Goal: Task Accomplishment & Management: Use online tool/utility

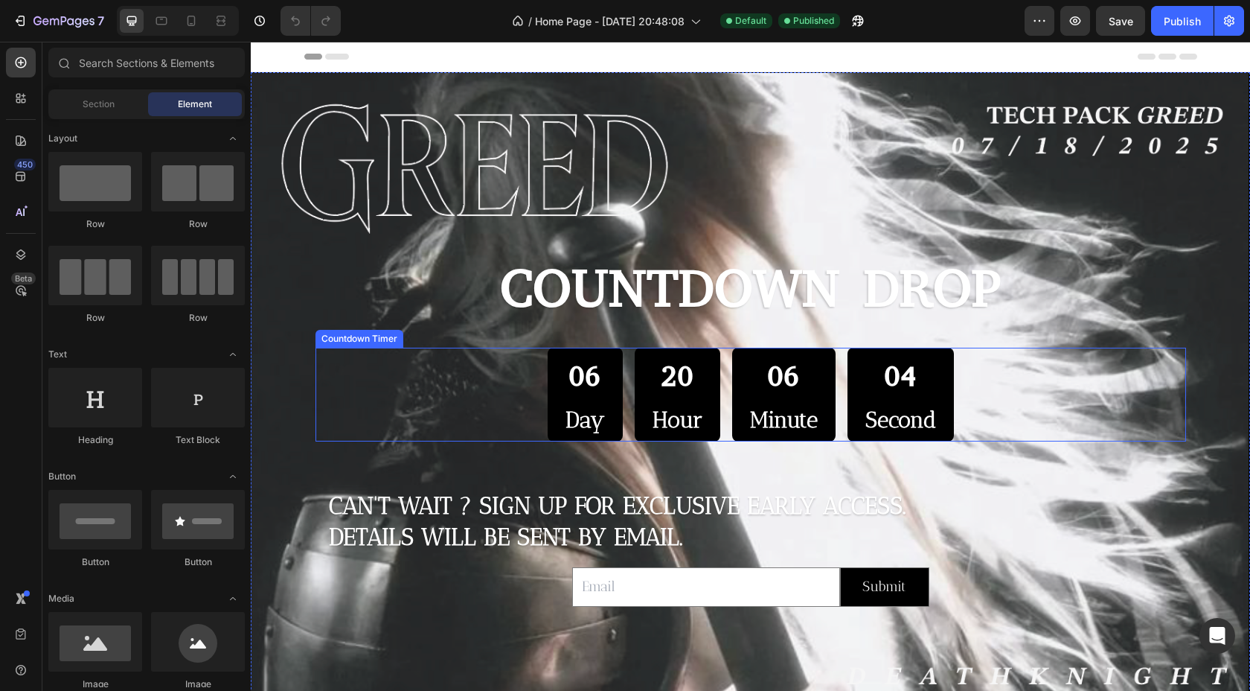
click at [363, 386] on div "06 Day 20 Hour 06 Minute 04 Second" at bounding box center [751, 395] width 871 height 94
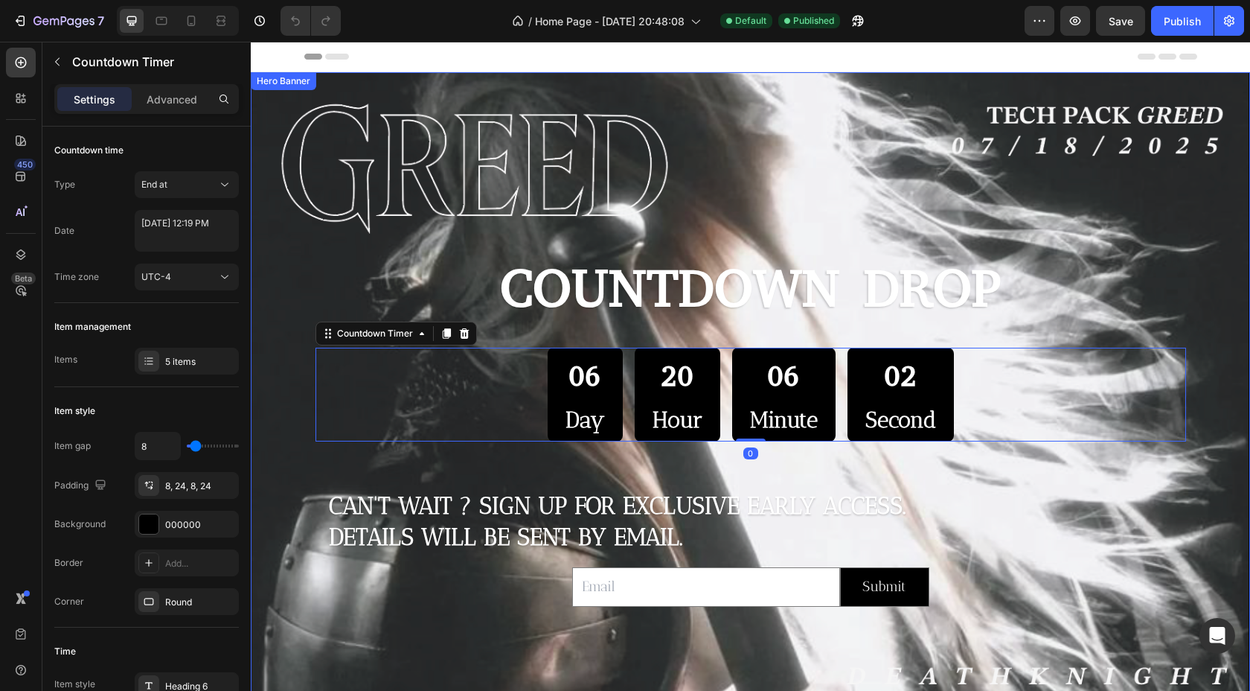
click at [276, 290] on div "Background Image" at bounding box center [750, 425] width 999 height 706
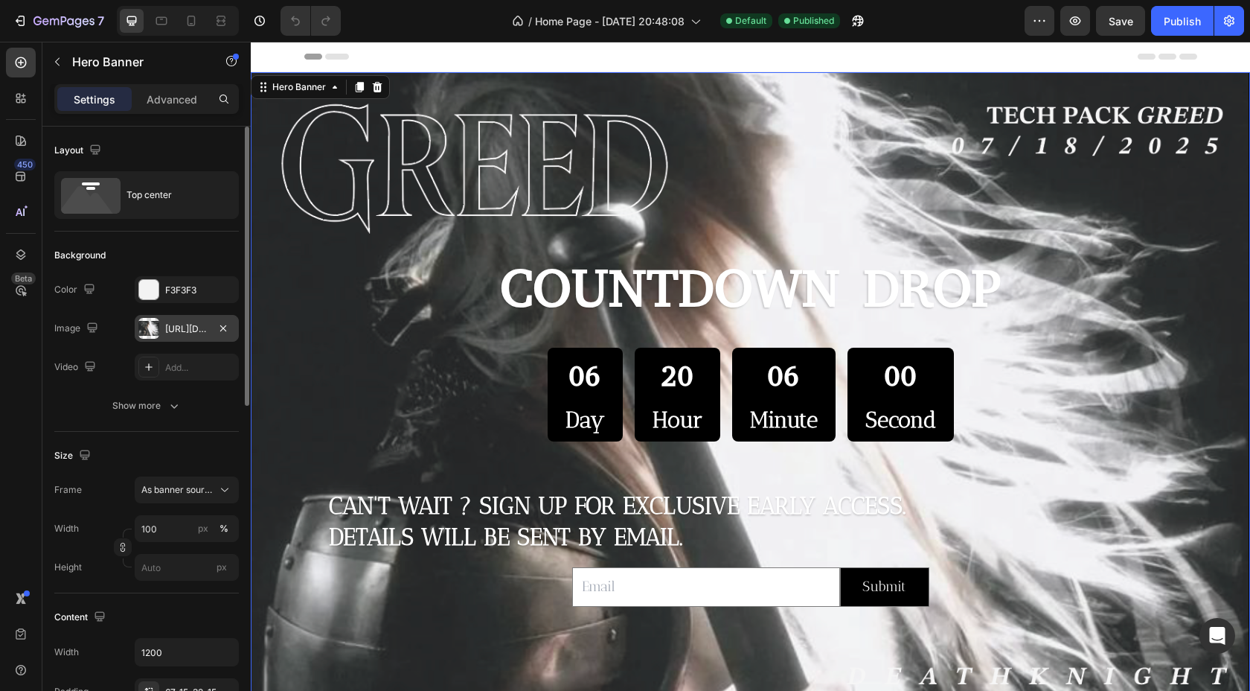
click at [188, 327] on div "https://cdn.shopify.com/s/files/1/0956/4520/4827/files/gempages_581814170148668…" at bounding box center [186, 328] width 43 height 13
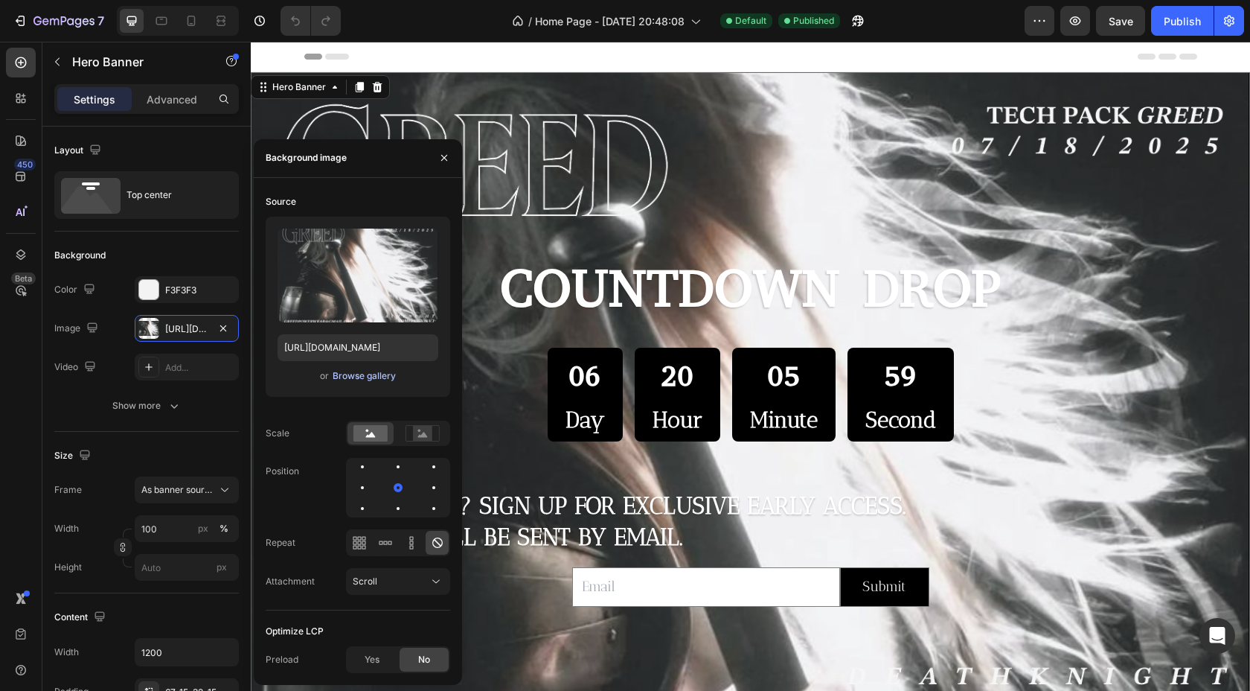
click at [371, 379] on div "Browse gallery" at bounding box center [364, 375] width 63 height 13
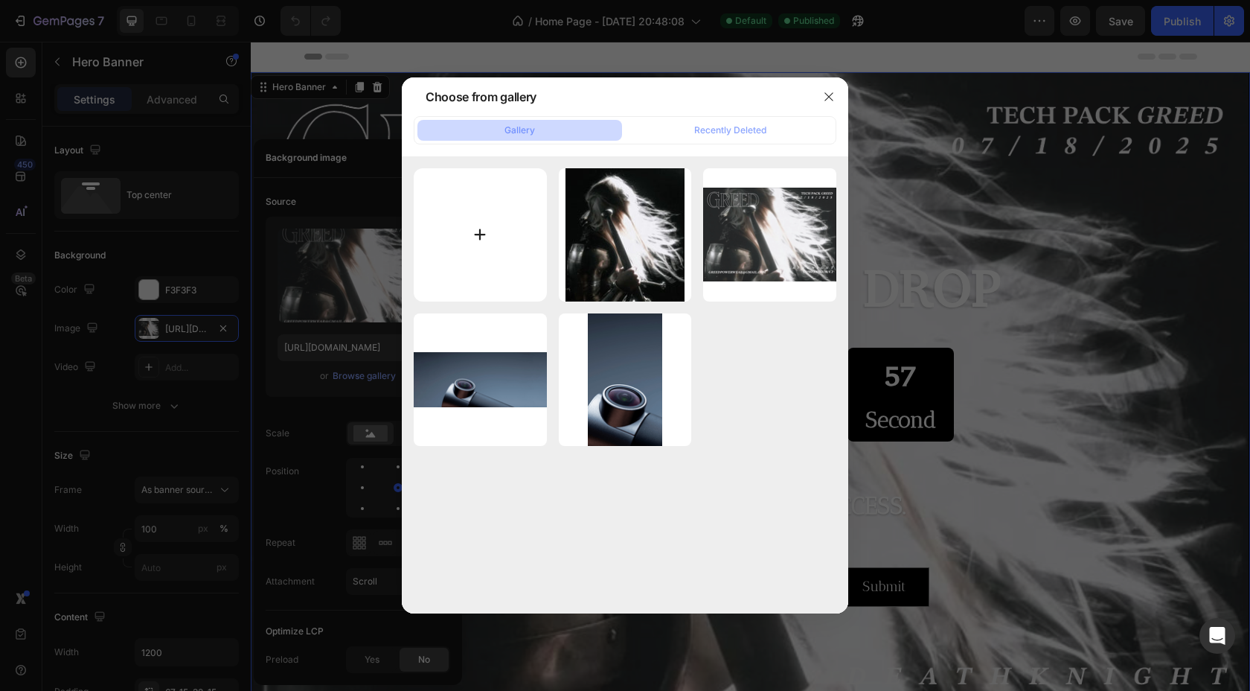
click at [487, 239] on input "file" at bounding box center [480, 234] width 133 height 133
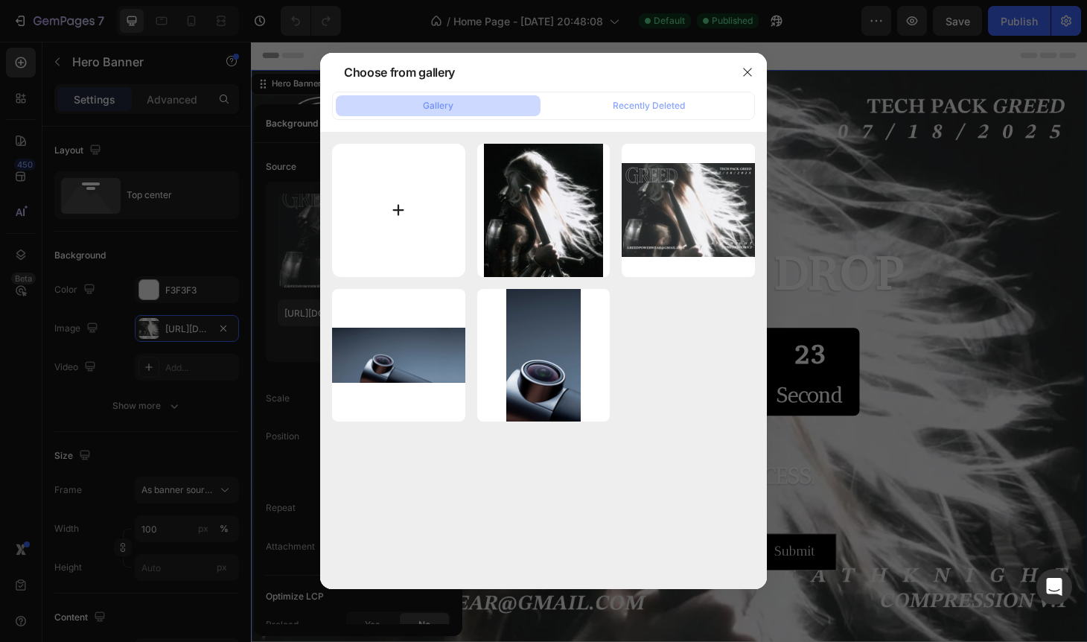
click at [403, 205] on input "file" at bounding box center [398, 210] width 133 height 133
click at [750, 74] on icon "button" at bounding box center [747, 72] width 12 height 12
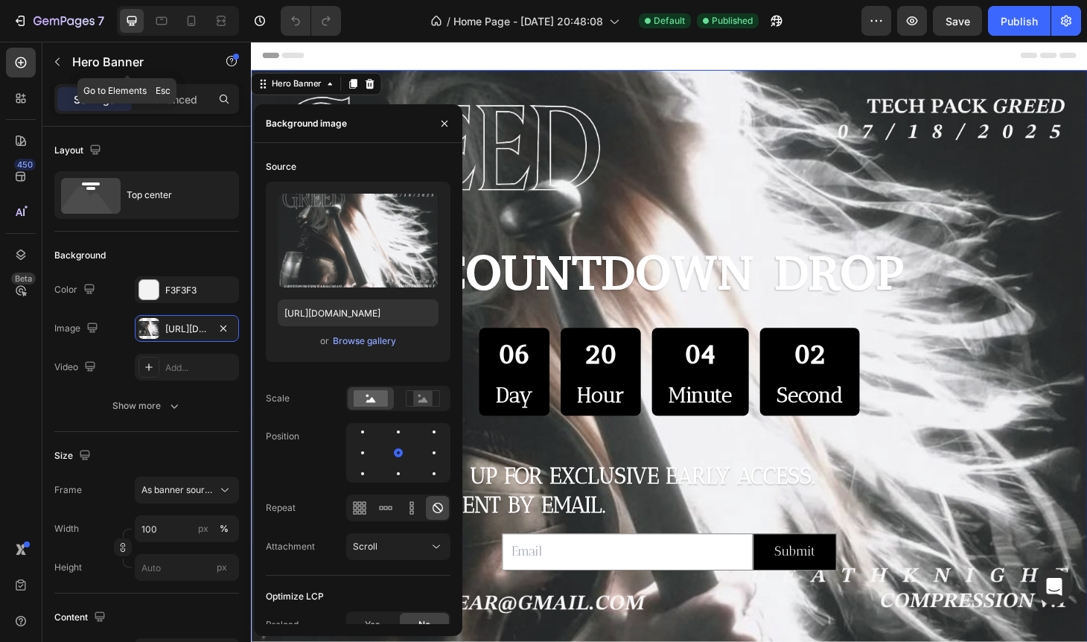
click at [56, 60] on icon "button" at bounding box center [57, 62] width 4 height 8
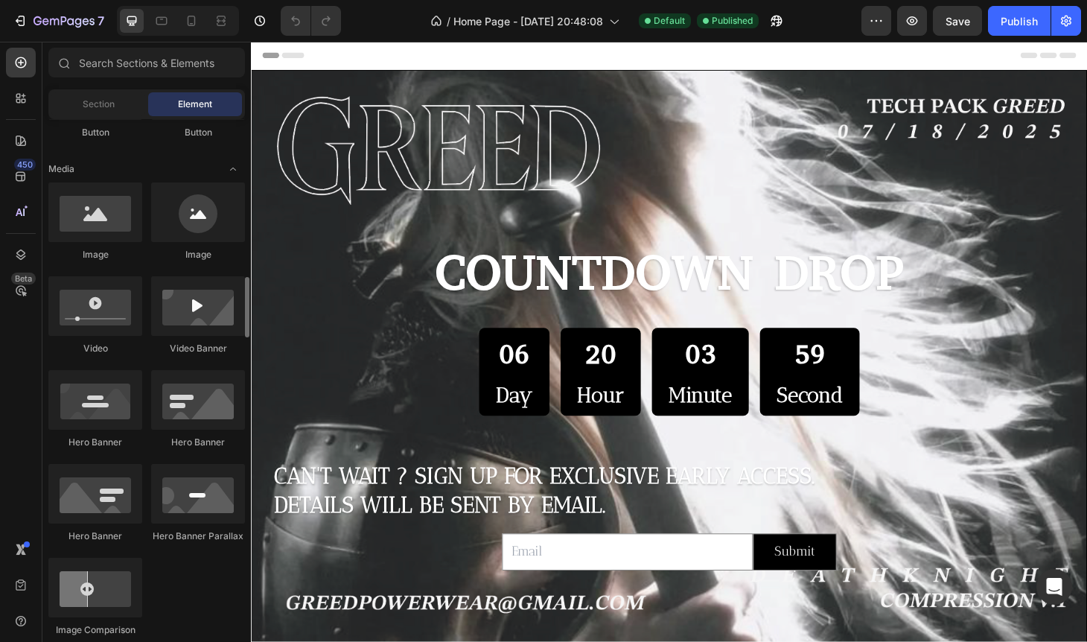
scroll to position [542, 0]
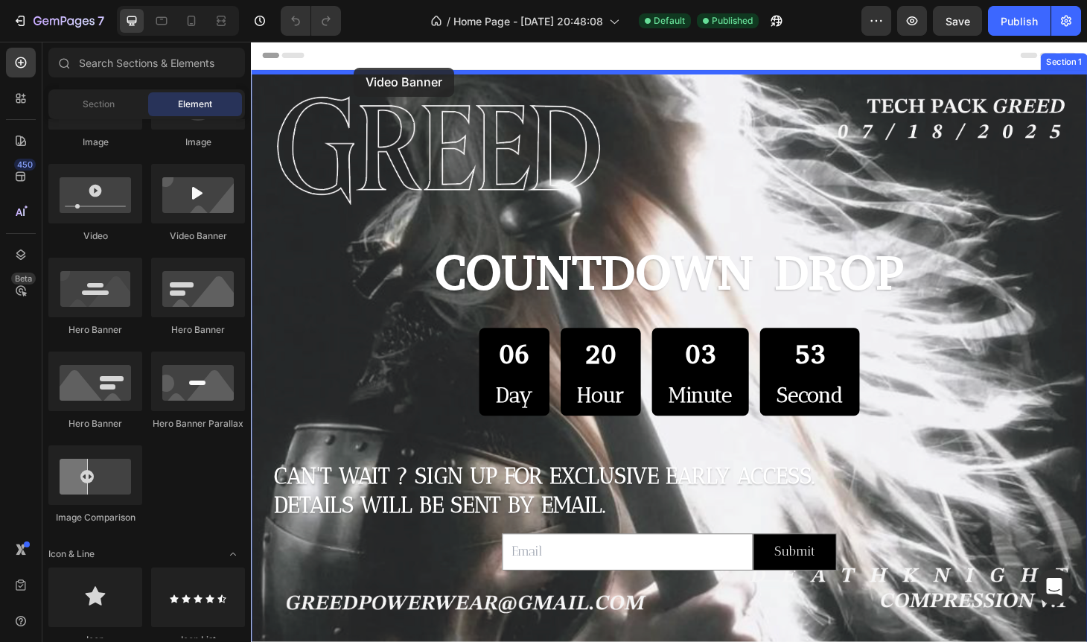
drag, startPoint x: 417, startPoint y: 237, endPoint x: 360, endPoint y: 66, distance: 180.3
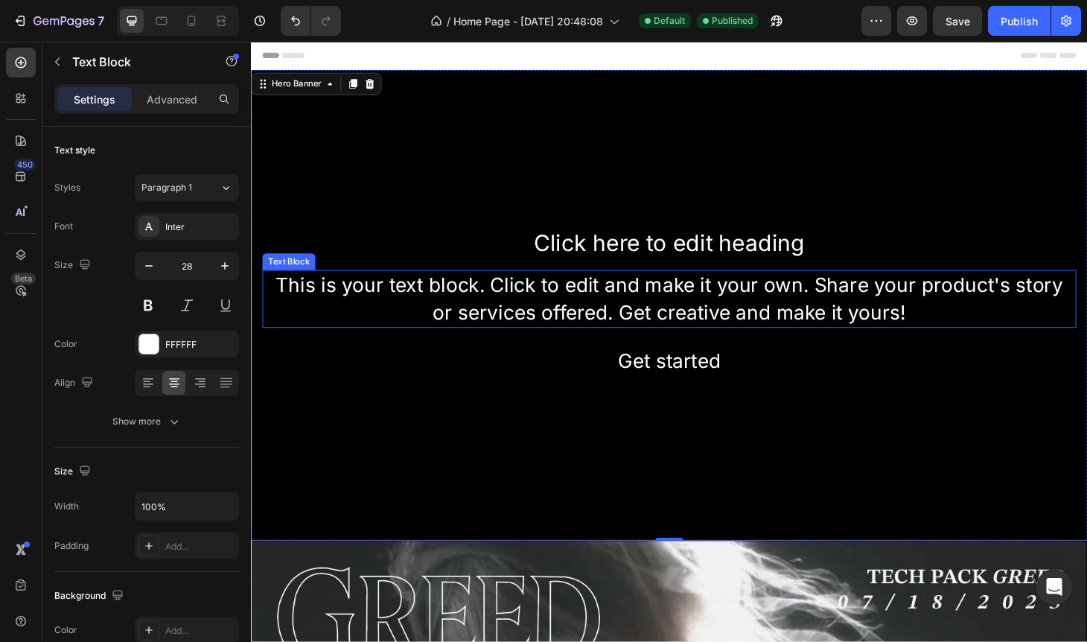
click at [586, 295] on div "This is your text block. Click to edit and make it your own. Share your product…" at bounding box center [697, 316] width 869 height 61
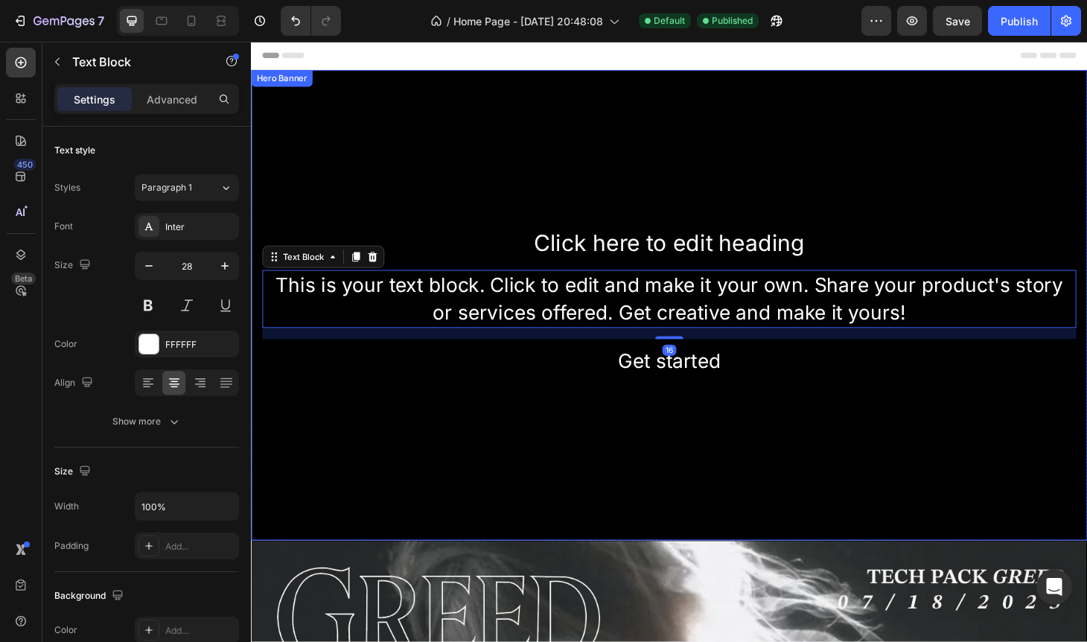
click at [385, 128] on div "Background Image" at bounding box center [697, 323] width 893 height 502
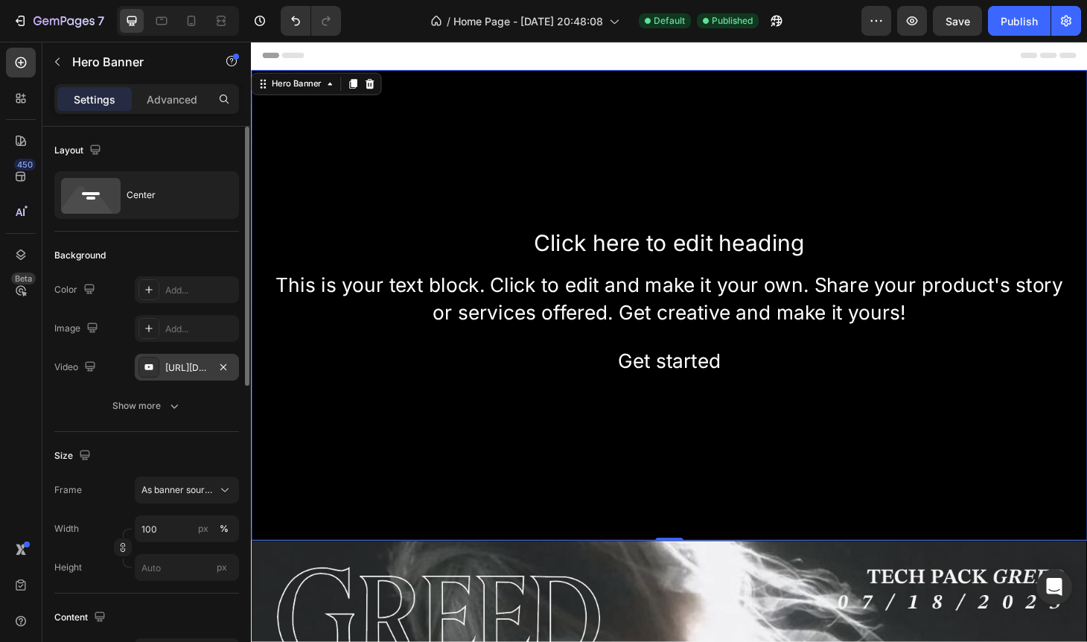
click at [201, 363] on div "https://www.youtube.com/watch?v=drIt4RH_kyQ" at bounding box center [186, 367] width 43 height 13
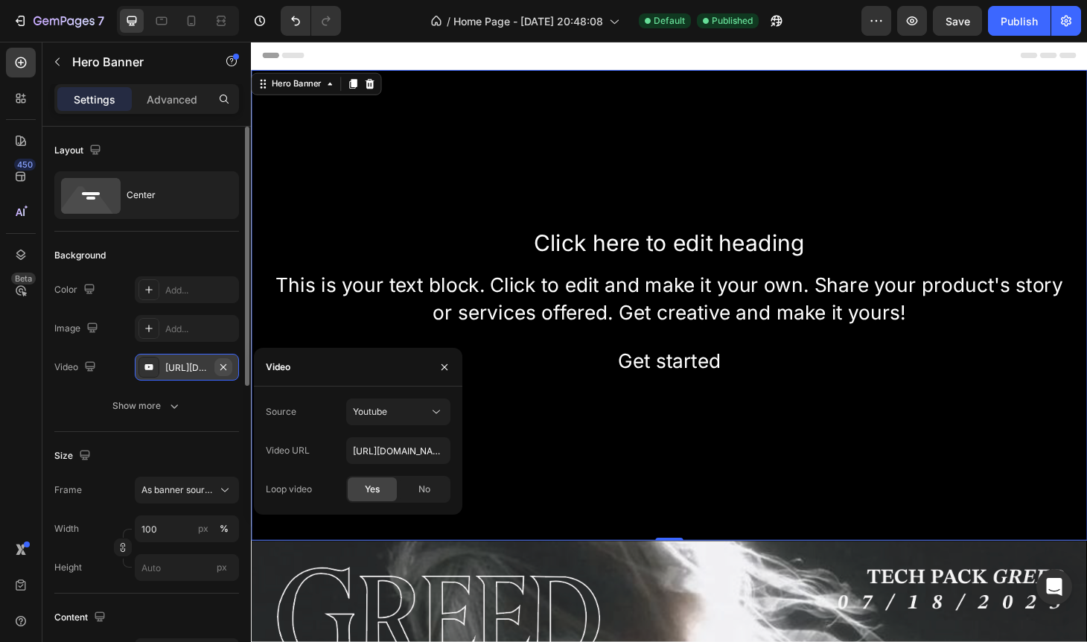
click at [223, 365] on icon "button" at bounding box center [223, 367] width 12 height 12
type input "Auto"
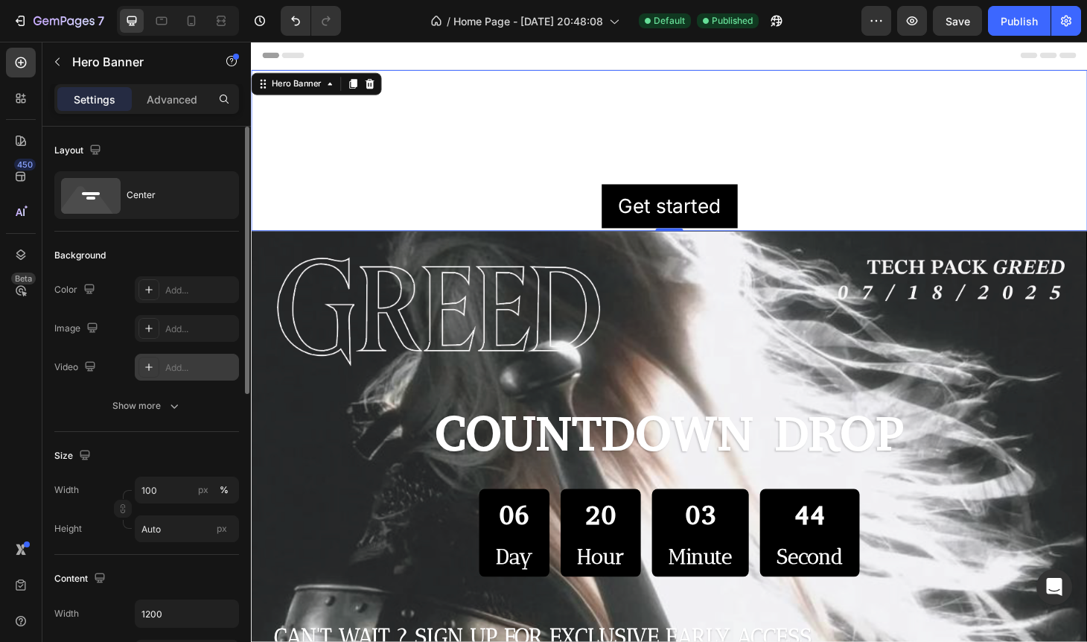
click at [191, 368] on div "Add..." at bounding box center [200, 367] width 70 height 13
type input "https://youtu.be/KOxfzBp72uk"
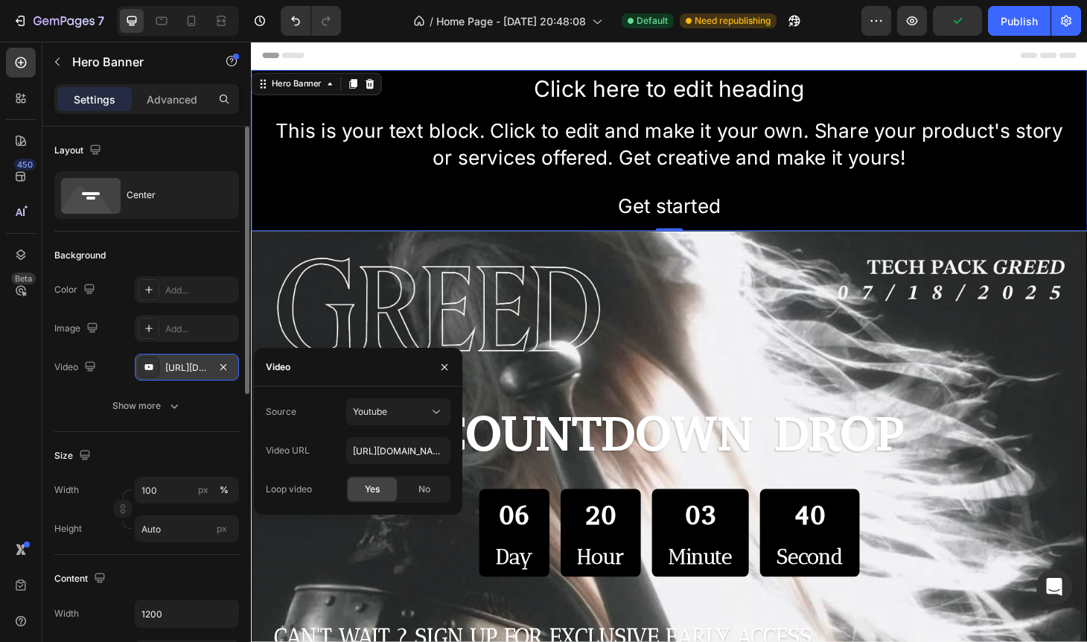
click at [138, 367] on div at bounding box center [148, 366] width 21 height 21
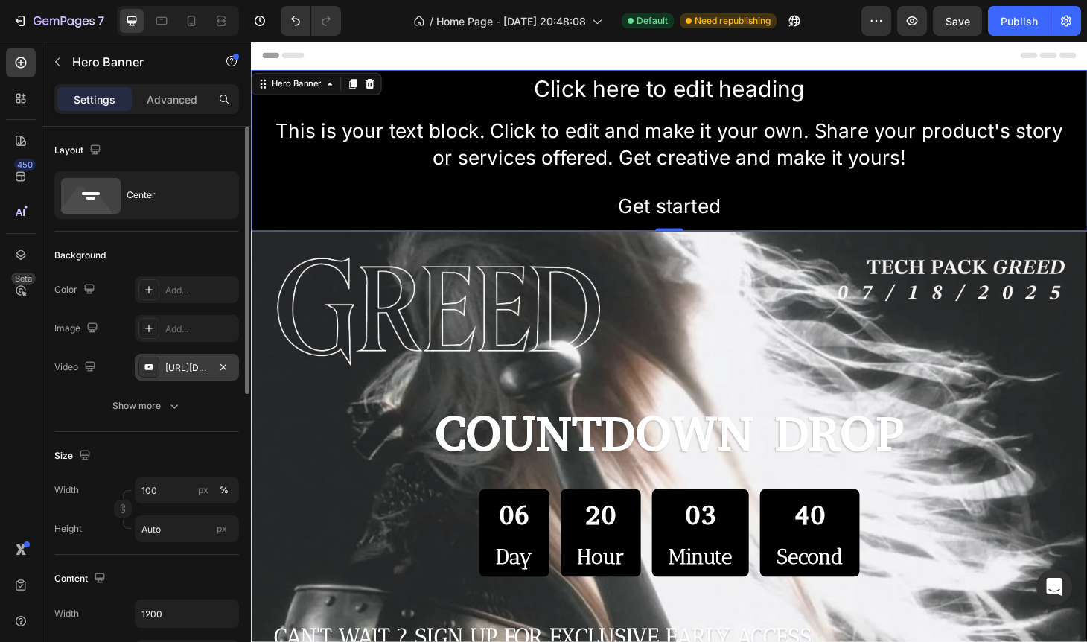
click at [147, 367] on icon at bounding box center [149, 367] width 12 height 12
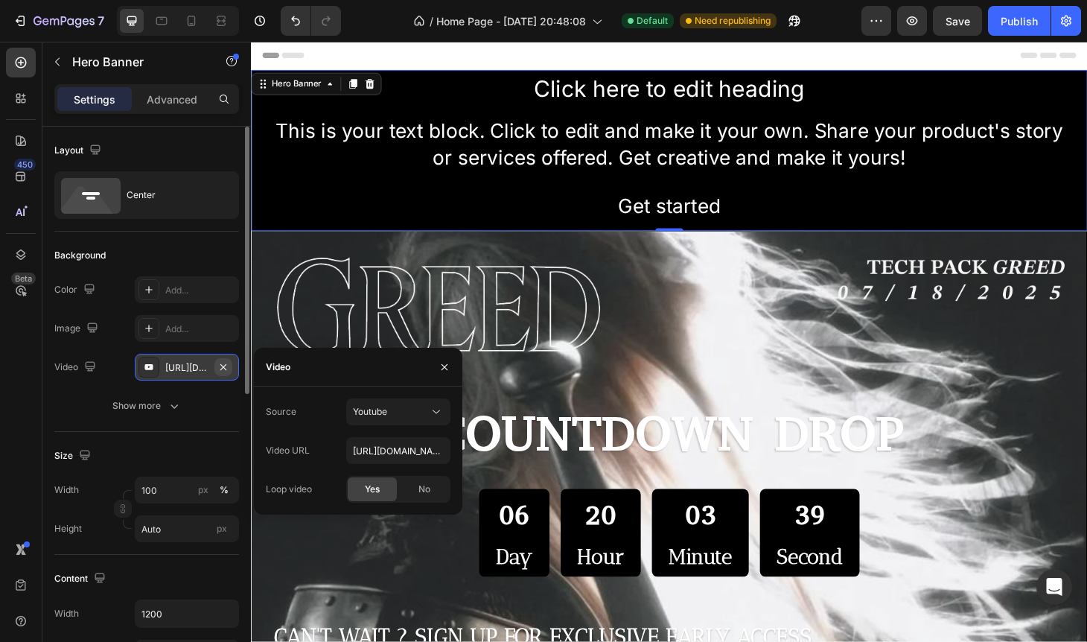
click at [223, 365] on icon "button" at bounding box center [223, 367] width 12 height 12
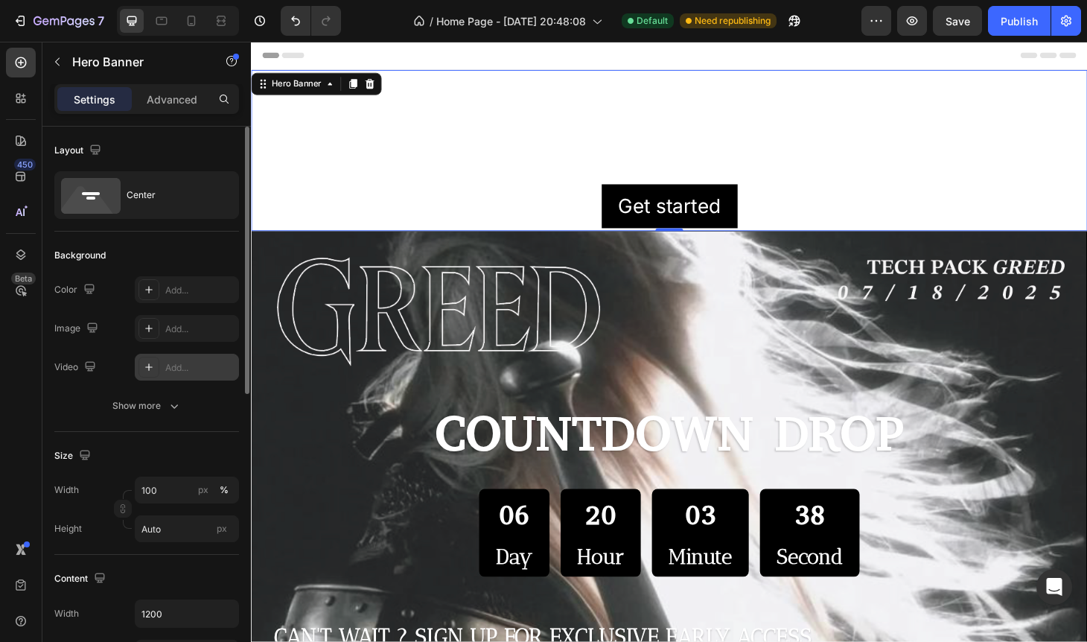
click at [190, 368] on div "Add..." at bounding box center [200, 367] width 70 height 13
type input "https://youtu.be/KOxfzBp72uk"
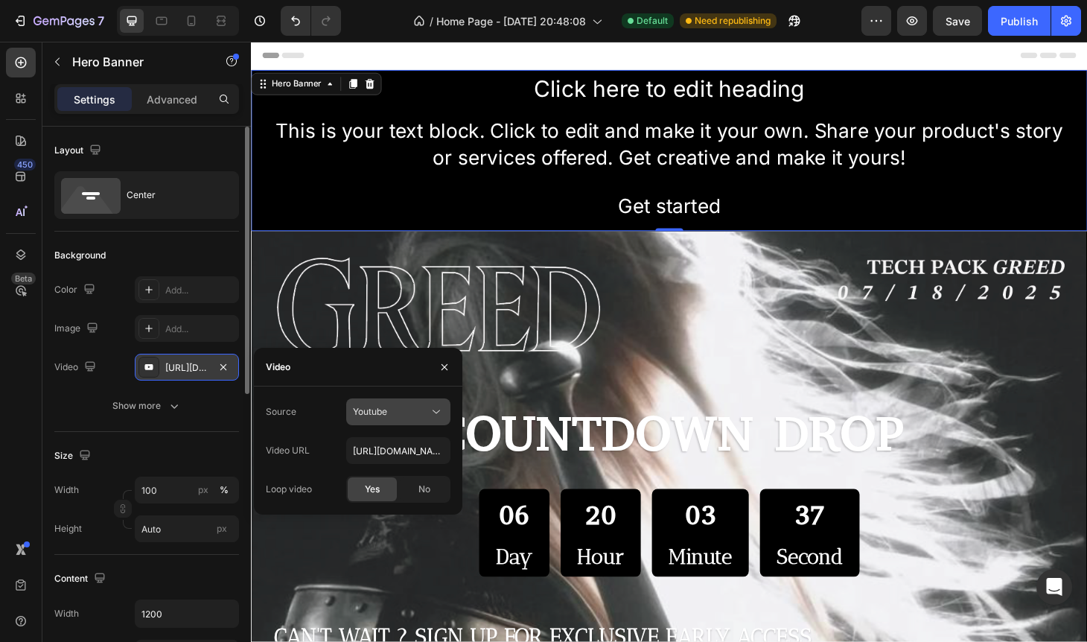
click at [394, 408] on div "Youtube" at bounding box center [391, 411] width 76 height 13
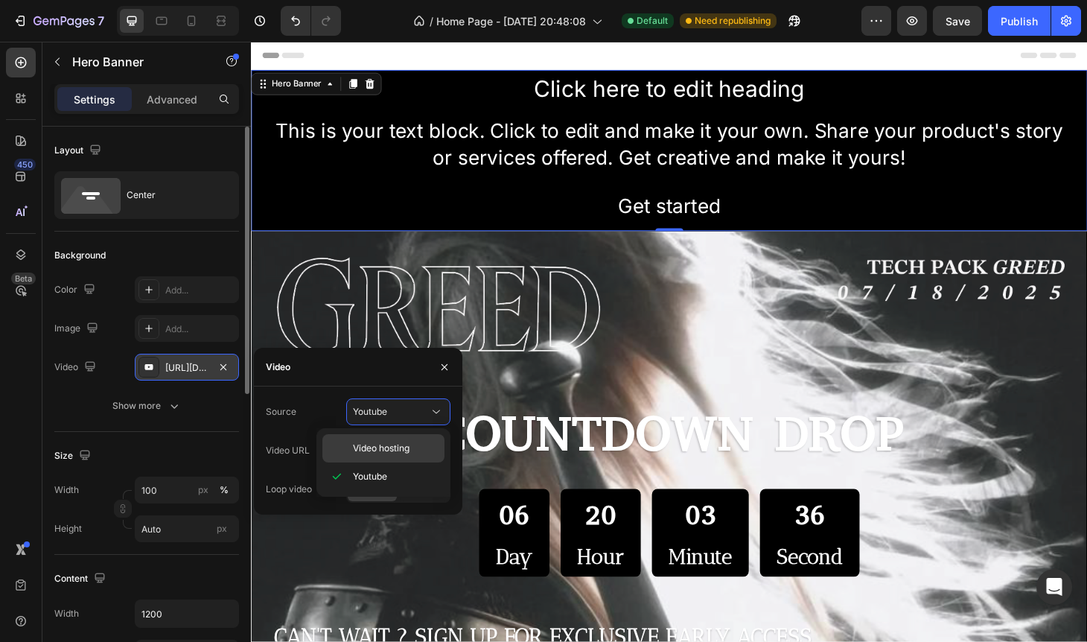
click at [363, 452] on span "Video hosting" at bounding box center [381, 447] width 57 height 13
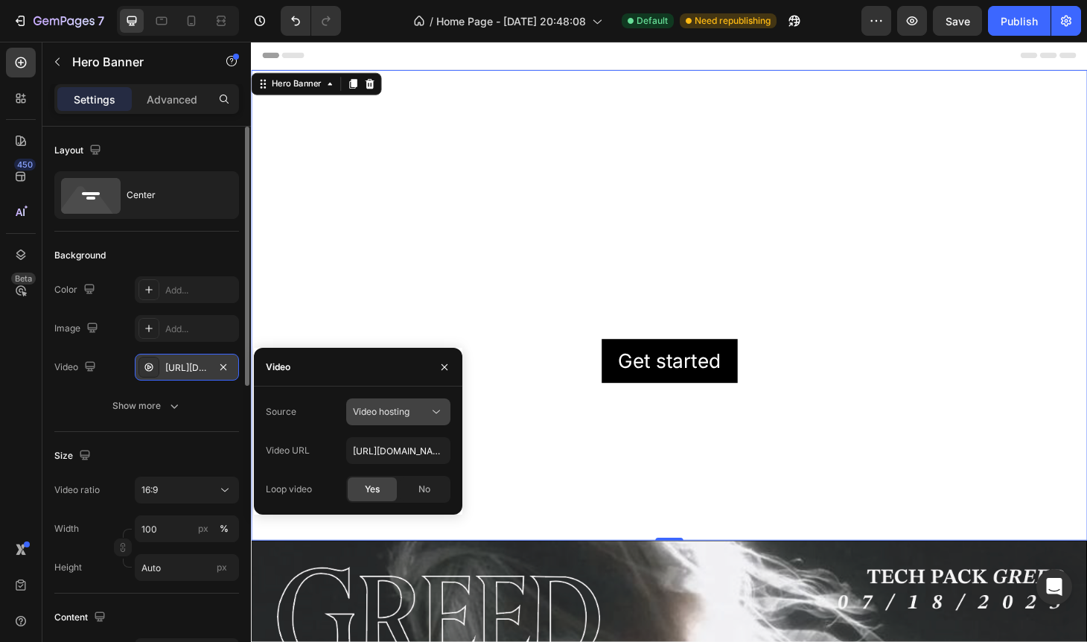
click at [405, 409] on span "Video hosting" at bounding box center [381, 411] width 57 height 11
click at [388, 447] on input "https://cdn.shopify.com/videos/c/o/v/92a407d4e0c94a288eb54cac18c387dc.mp4" at bounding box center [398, 450] width 104 height 27
click at [436, 412] on icon at bounding box center [436, 411] width 15 height 15
click at [400, 468] on div "Youtube" at bounding box center [383, 476] width 122 height 28
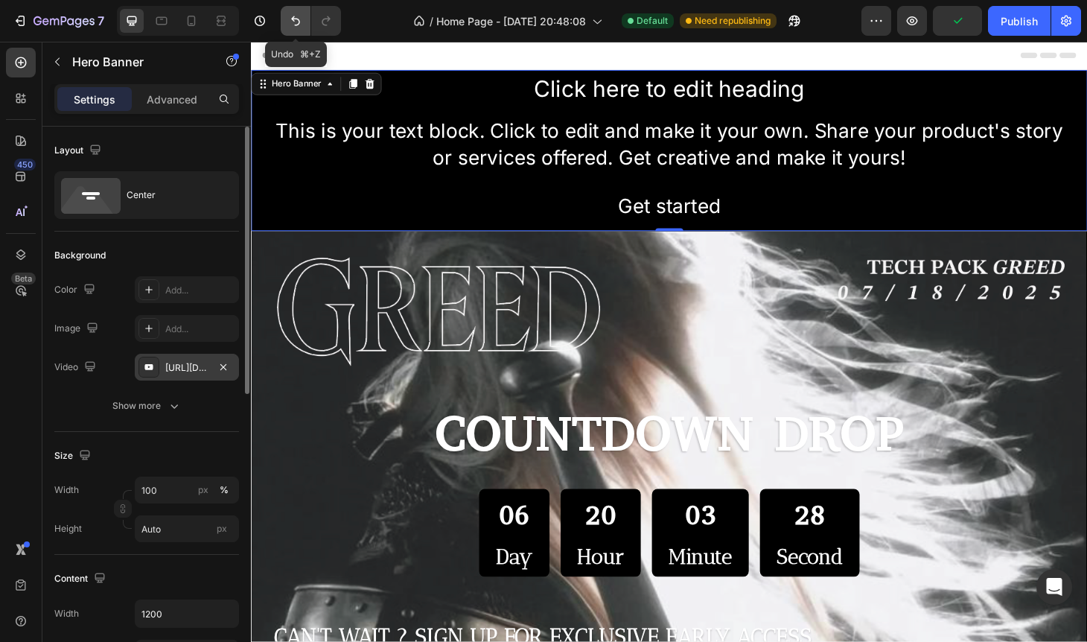
click at [301, 17] on icon "Undo/Redo" at bounding box center [295, 20] width 15 height 15
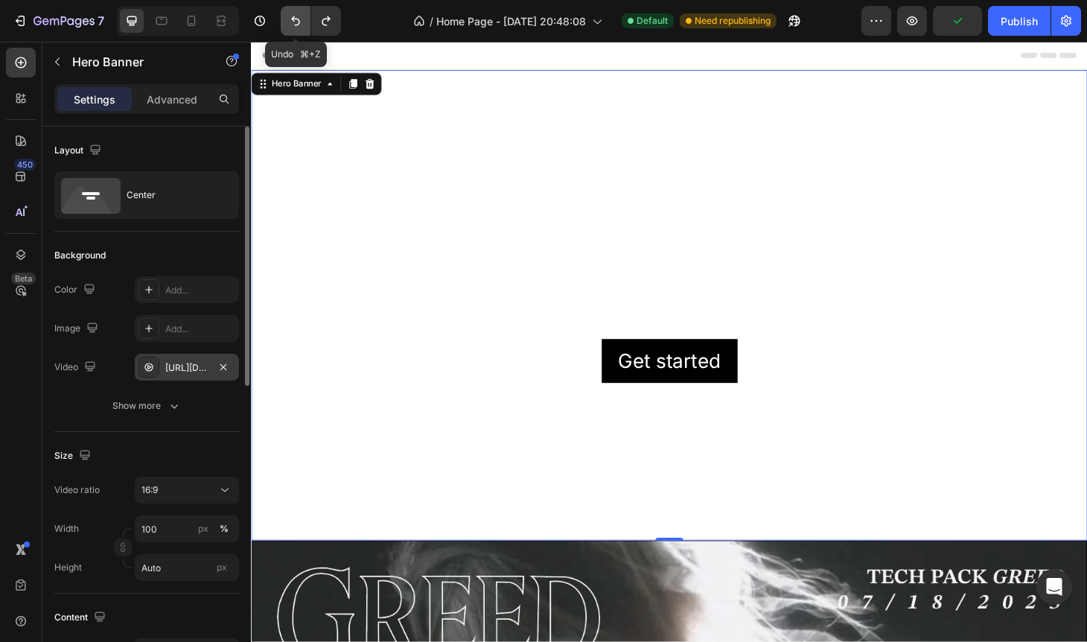
click at [301, 18] on icon "Undo/Redo" at bounding box center [295, 20] width 15 height 15
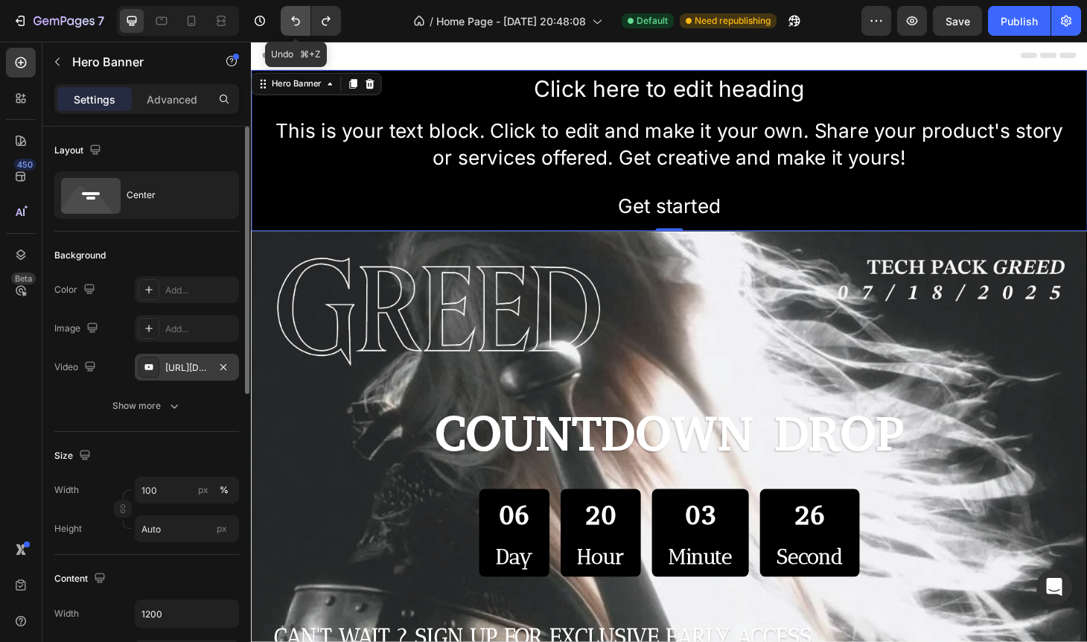
click at [301, 19] on icon "Undo/Redo" at bounding box center [295, 20] width 15 height 15
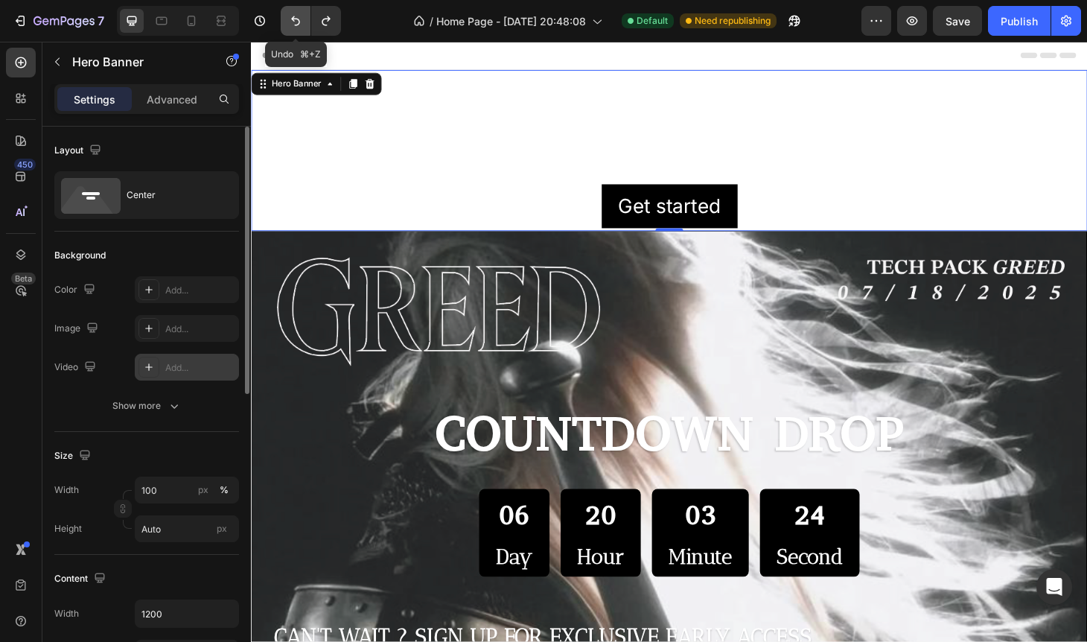
click at [301, 17] on icon "Undo/Redo" at bounding box center [295, 20] width 15 height 15
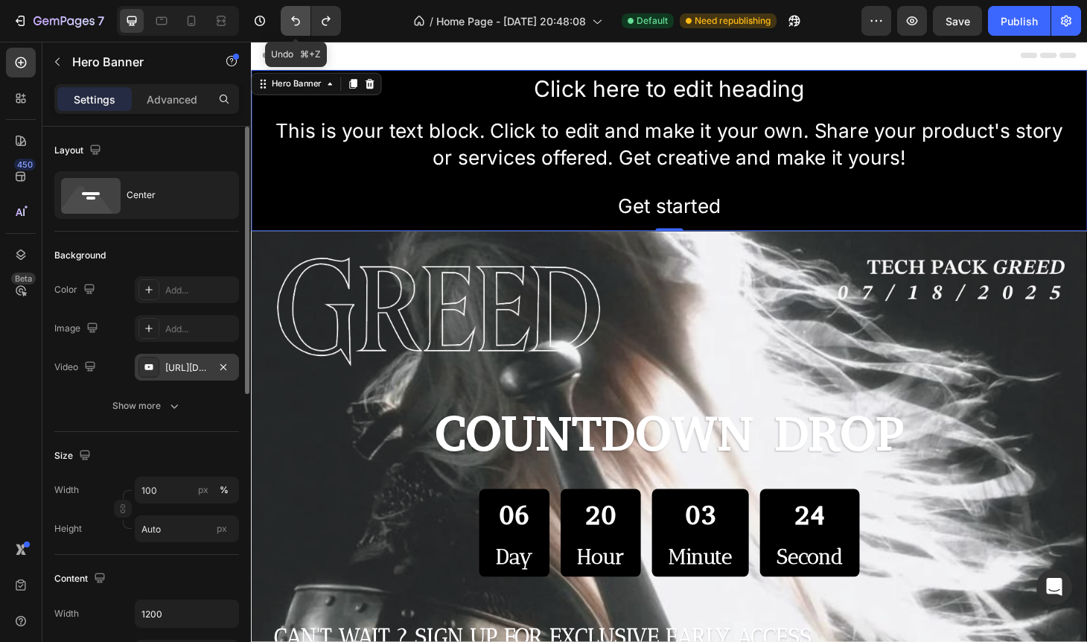
click at [301, 18] on icon "Undo/Redo" at bounding box center [295, 20] width 15 height 15
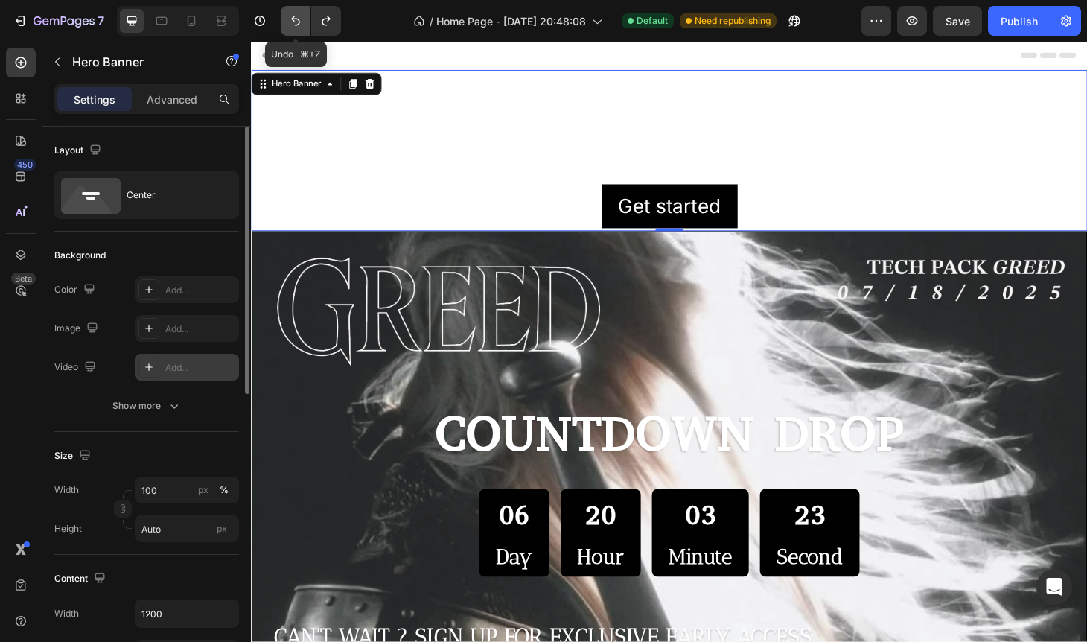
click at [303, 17] on button "Undo/Redo" at bounding box center [296, 21] width 30 height 30
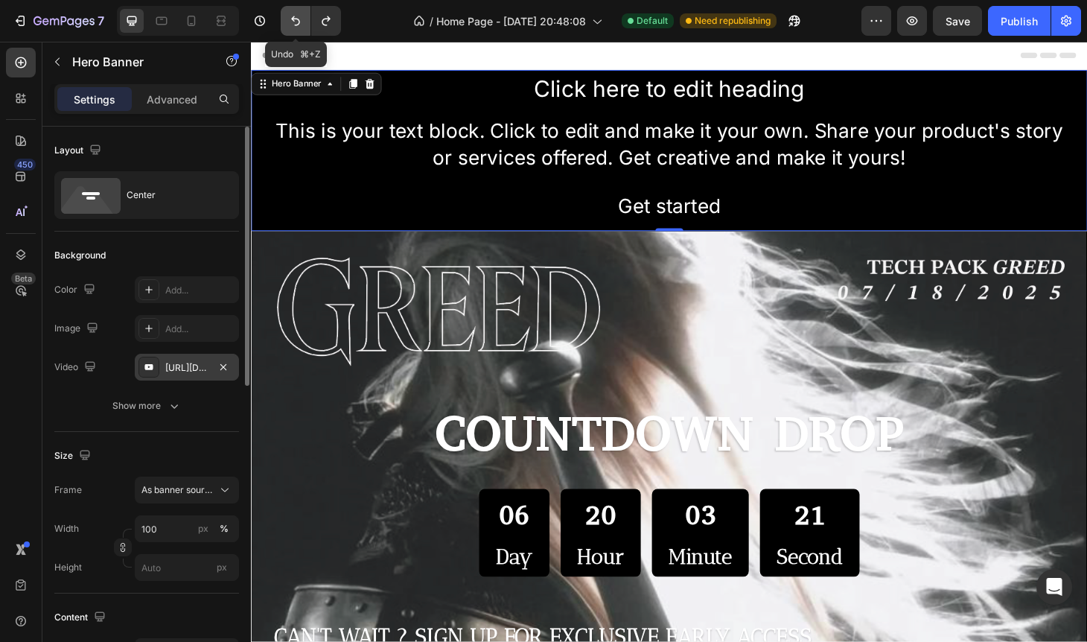
click at [301, 28] on icon "Undo/Redo" at bounding box center [295, 20] width 15 height 15
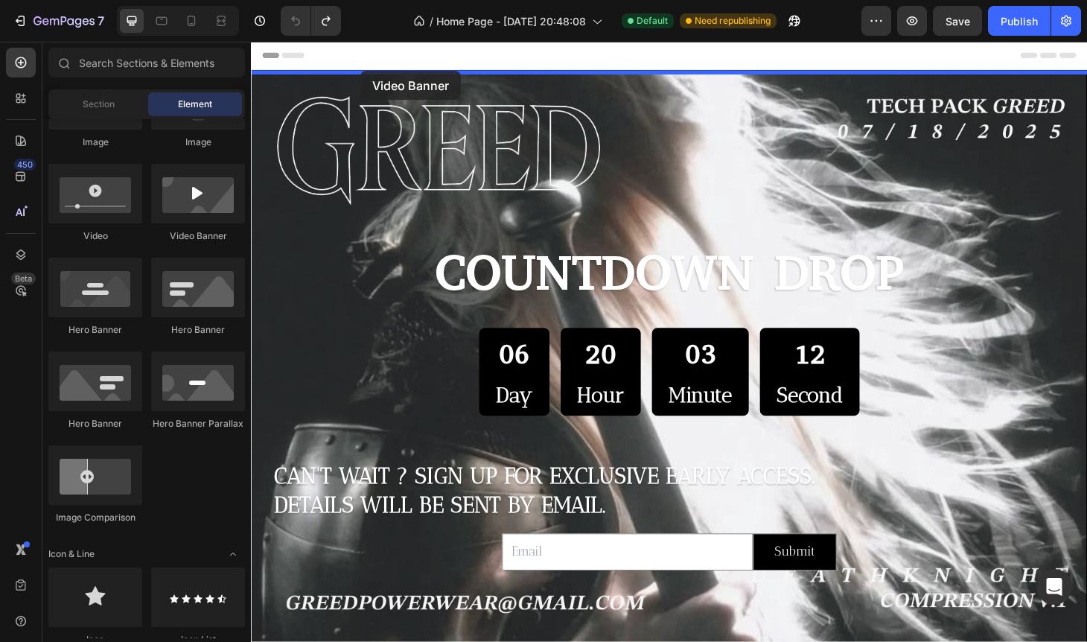
drag, startPoint x: 430, startPoint y: 247, endPoint x: 368, endPoint y: 70, distance: 187.8
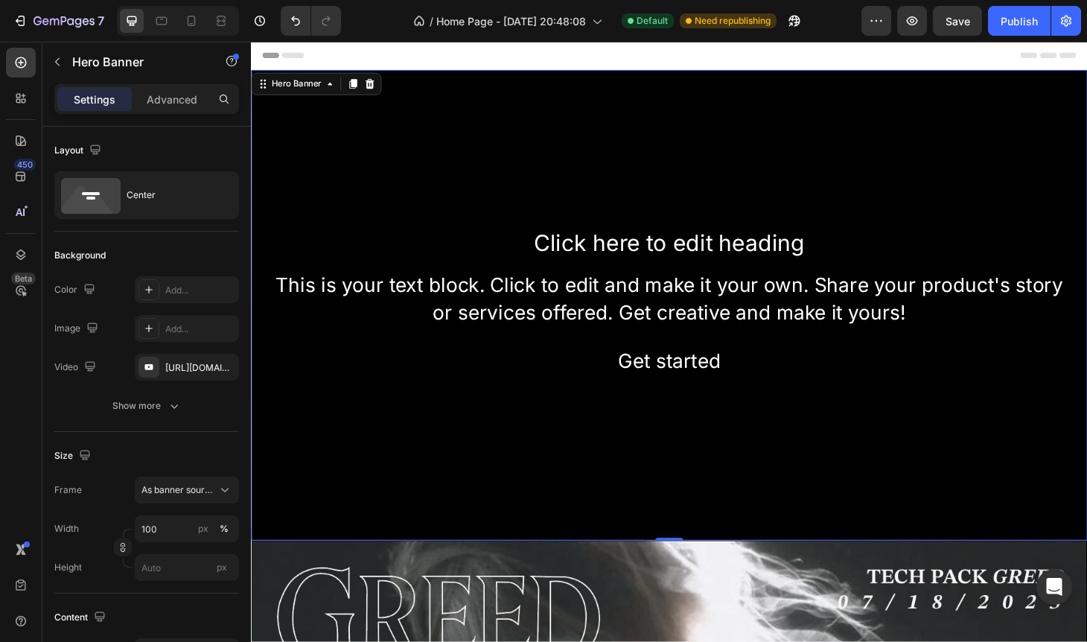
click at [481, 133] on div "Background Image" at bounding box center [697, 323] width 893 height 502
click at [415, 158] on div "Background Image" at bounding box center [697, 323] width 893 height 502
click at [143, 365] on icon at bounding box center [149, 367] width 12 height 12
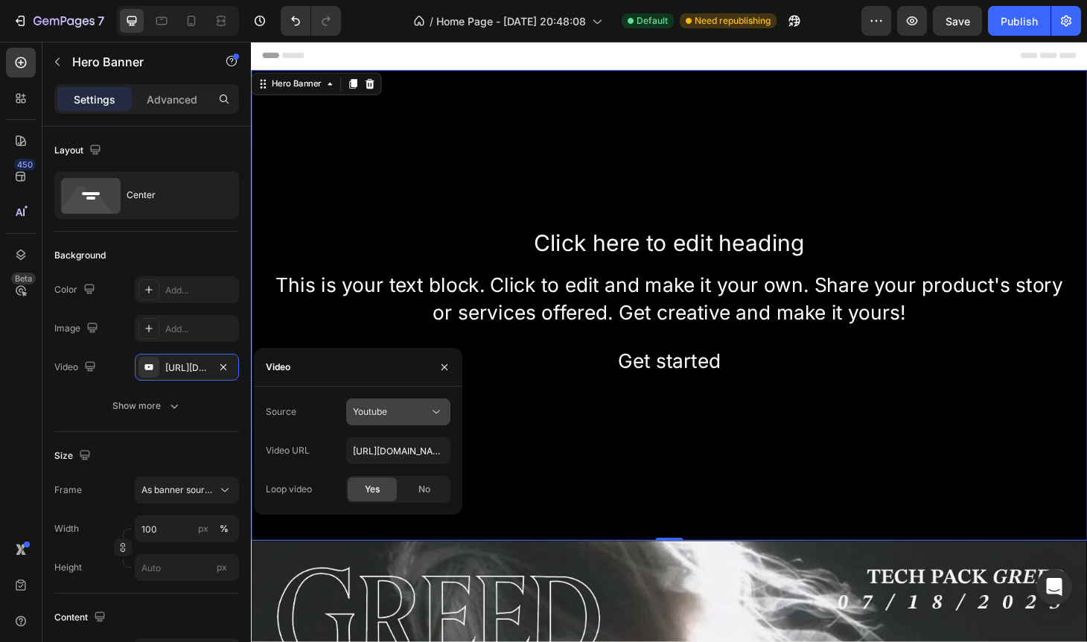
click at [397, 405] on div "Youtube" at bounding box center [391, 411] width 76 height 13
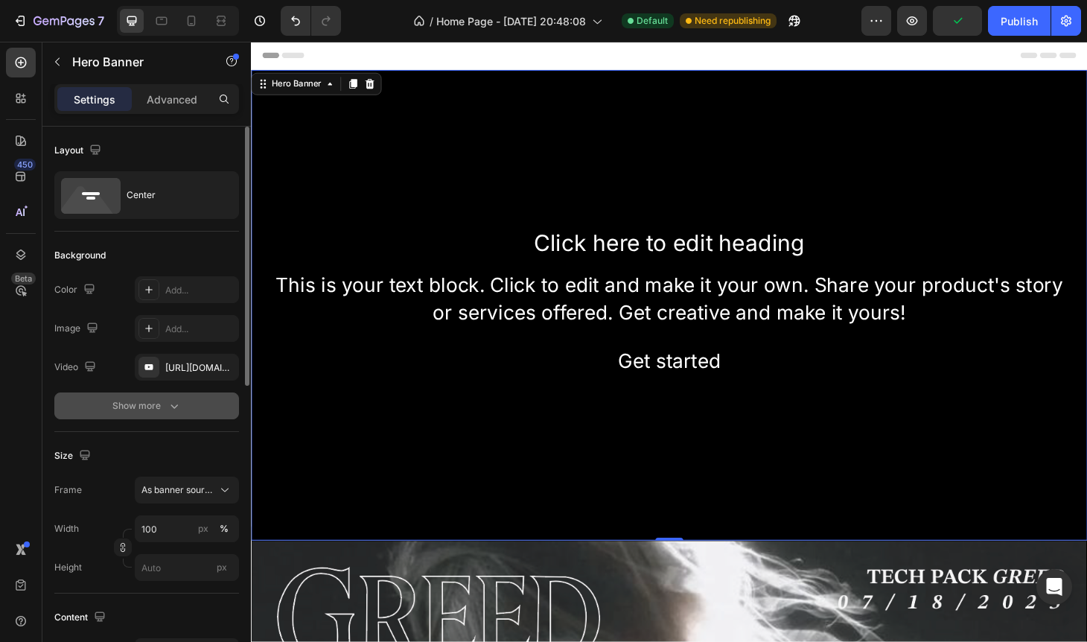
click at [173, 400] on icon "button" at bounding box center [174, 405] width 15 height 15
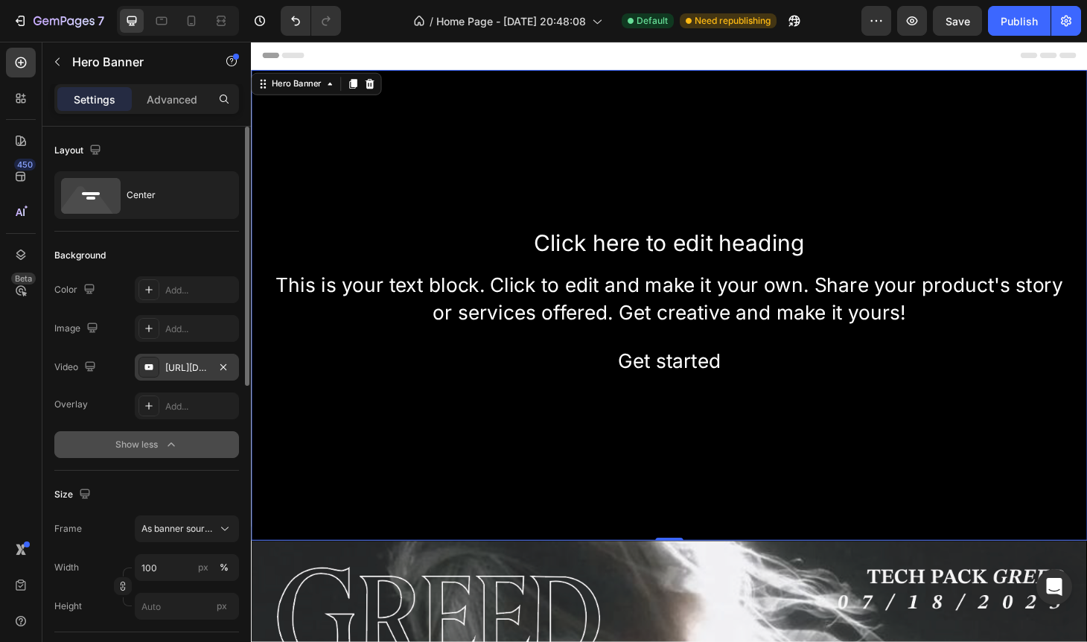
click at [183, 375] on div "https://www.youtube.com/watch?v=drIt4RH_kyQ" at bounding box center [187, 367] width 104 height 27
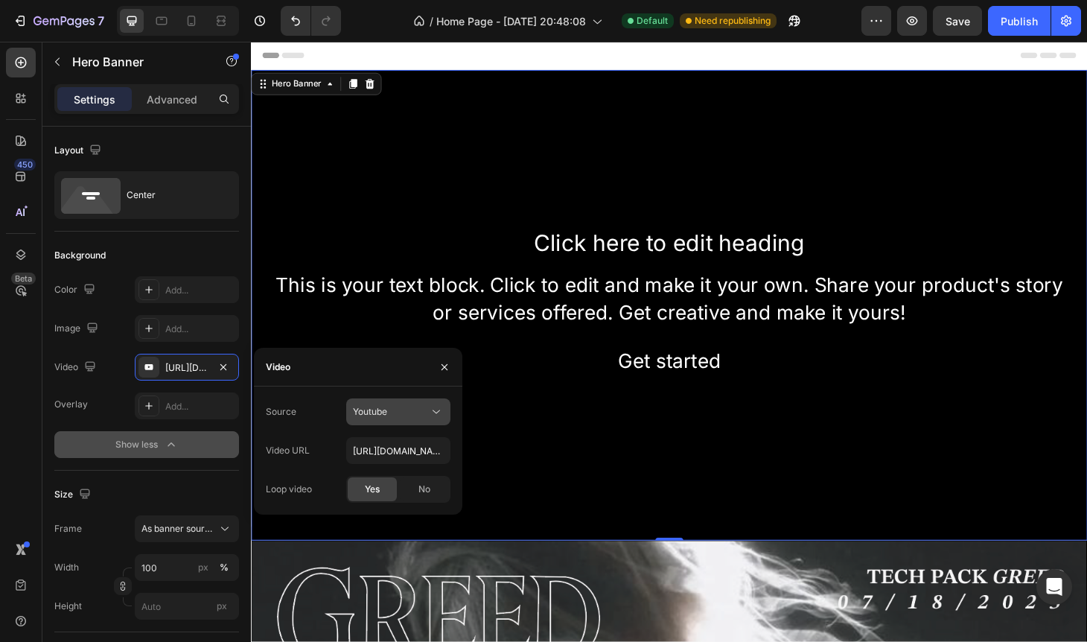
click at [397, 414] on div "Youtube" at bounding box center [391, 411] width 76 height 13
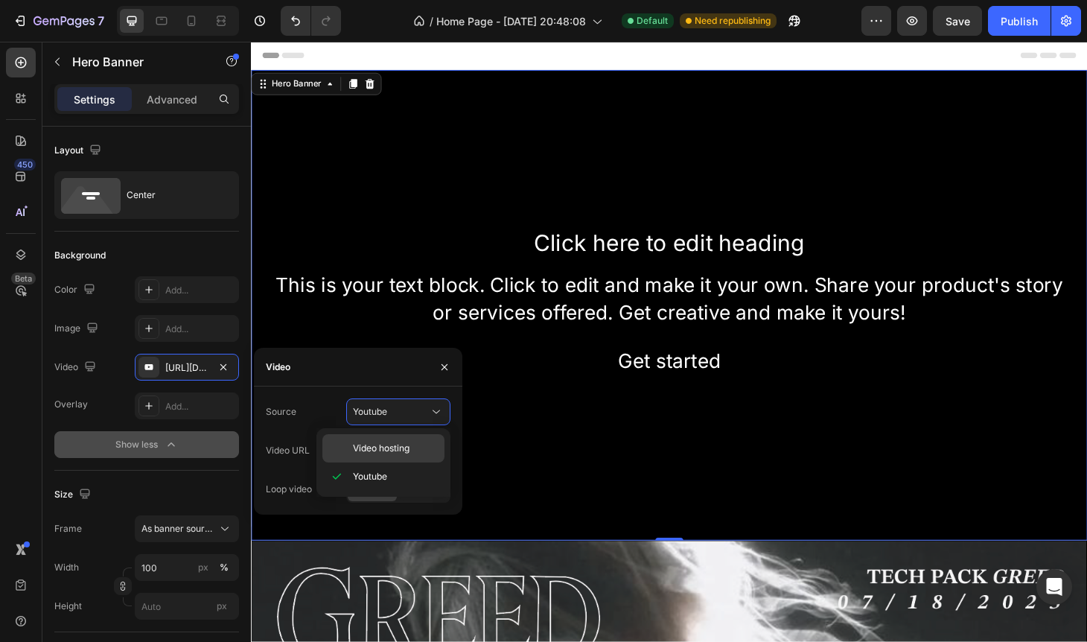
click at [388, 447] on span "Video hosting" at bounding box center [381, 447] width 57 height 13
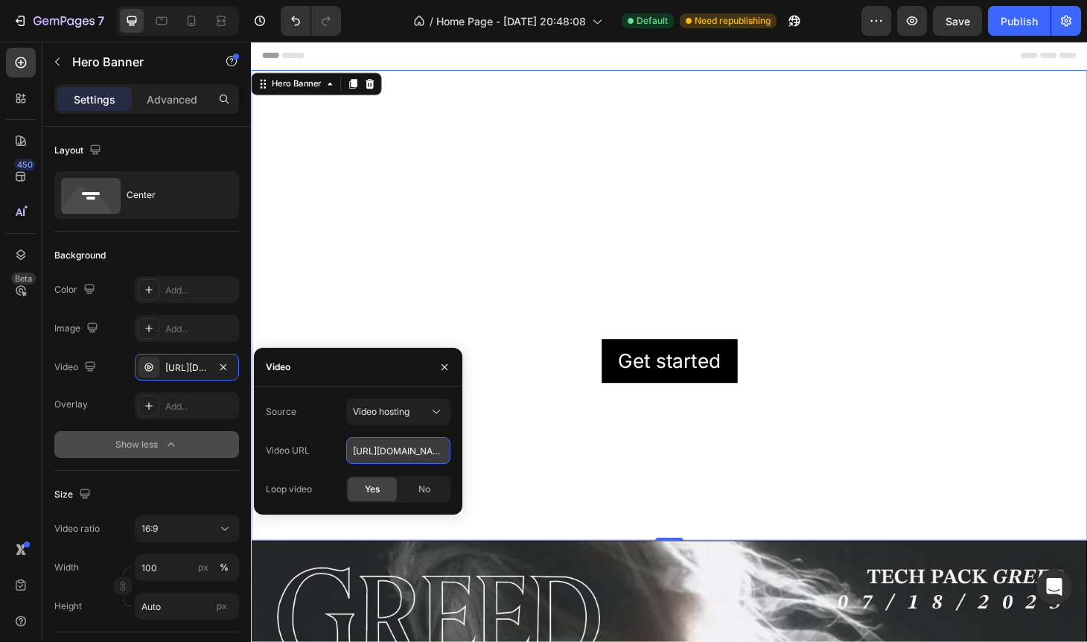
click at [401, 451] on input "https://cdn.shopify.com/videos/c/o/v/92a407d4e0c94a288eb54cac18c387dc.mp4" at bounding box center [398, 450] width 104 height 27
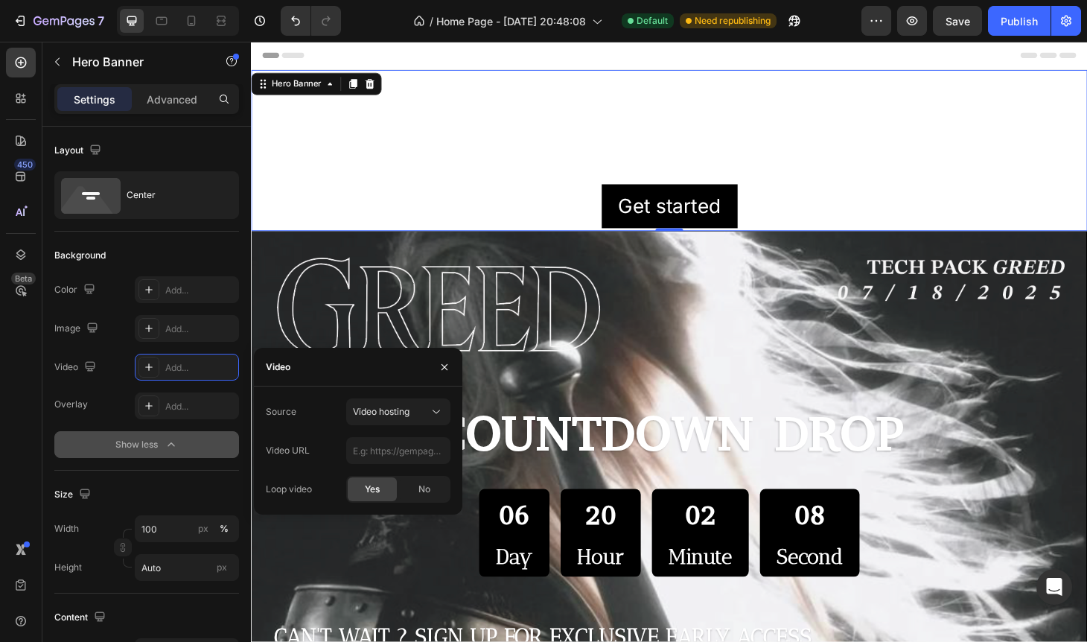
click at [419, 114] on div "Click here to edit heading Heading This is your text block. Click to edit and m…" at bounding box center [697, 158] width 869 height 166
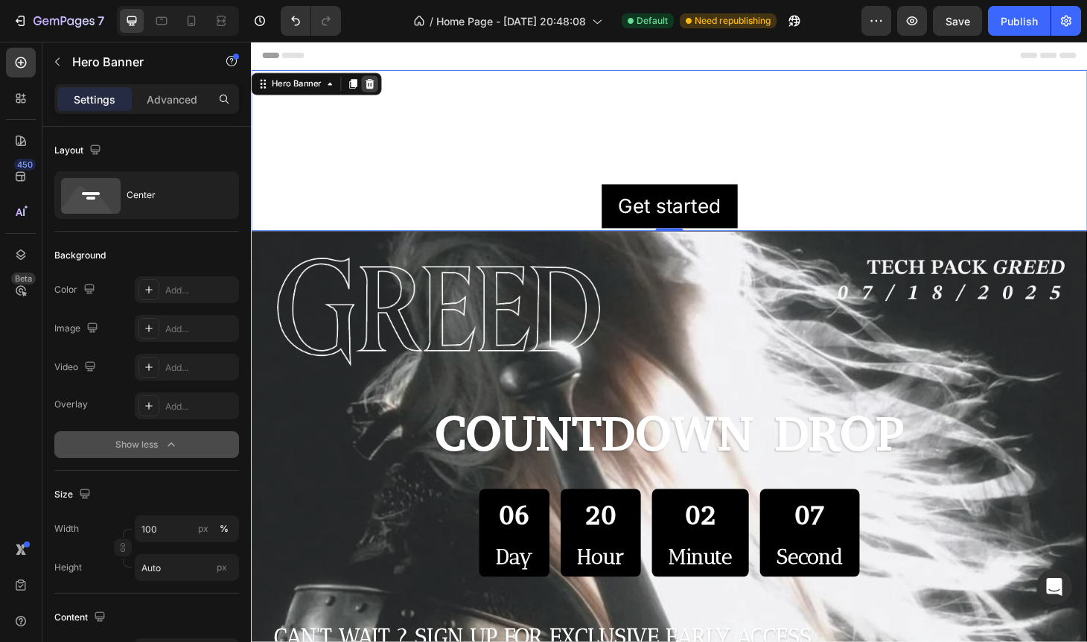
click at [374, 90] on icon at bounding box center [378, 87] width 10 height 10
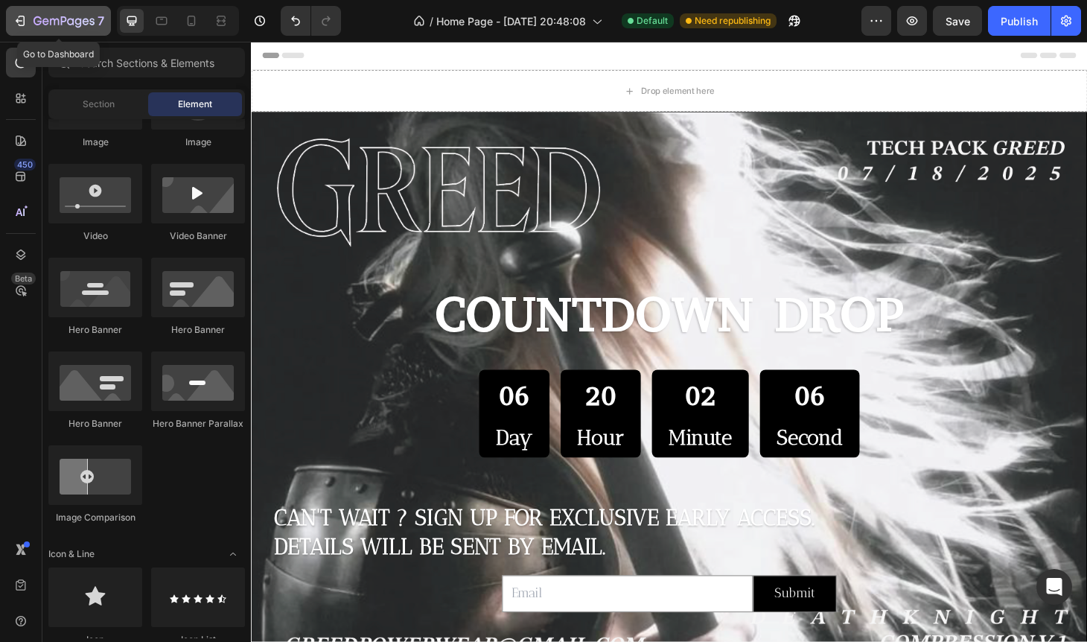
click at [24, 25] on icon "button" at bounding box center [20, 20] width 15 height 15
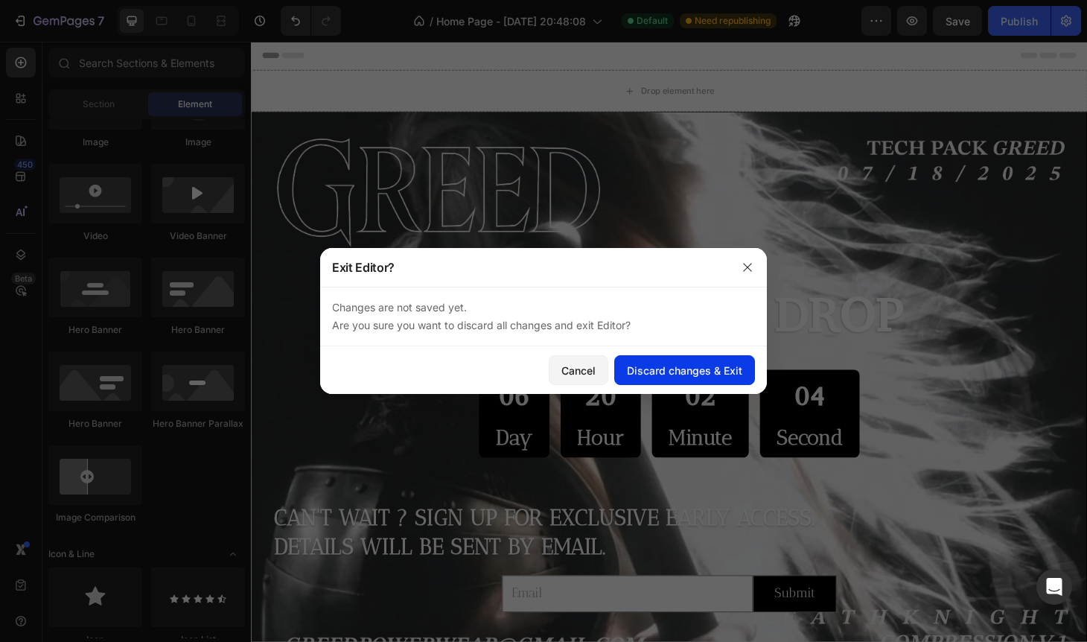
click at [674, 358] on button "Discard changes & Exit" at bounding box center [684, 370] width 141 height 30
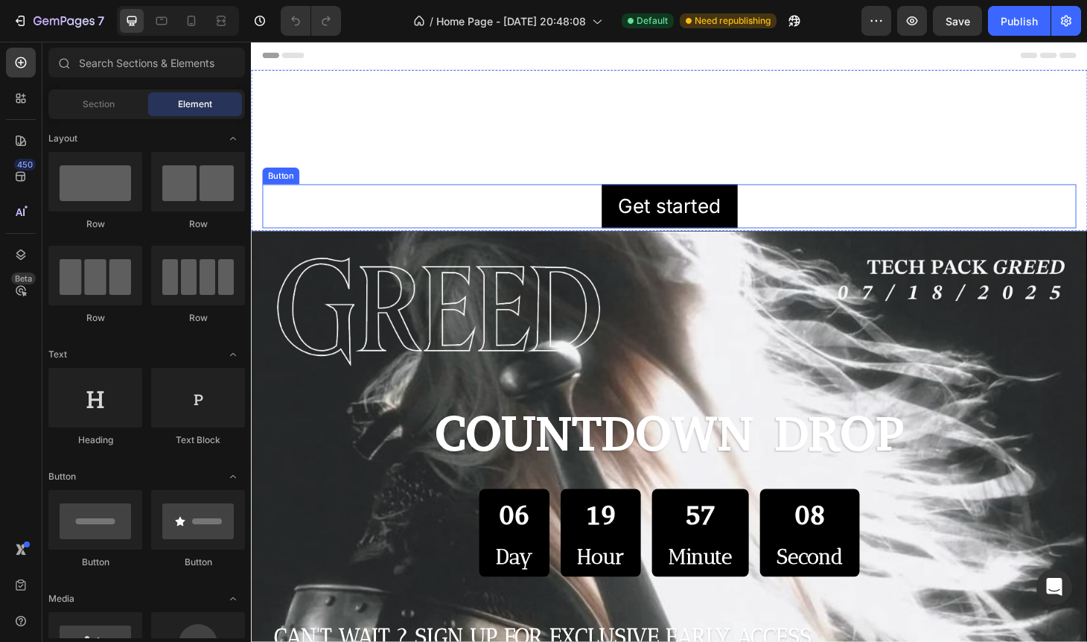
click at [328, 202] on div "Get started Button" at bounding box center [697, 217] width 869 height 47
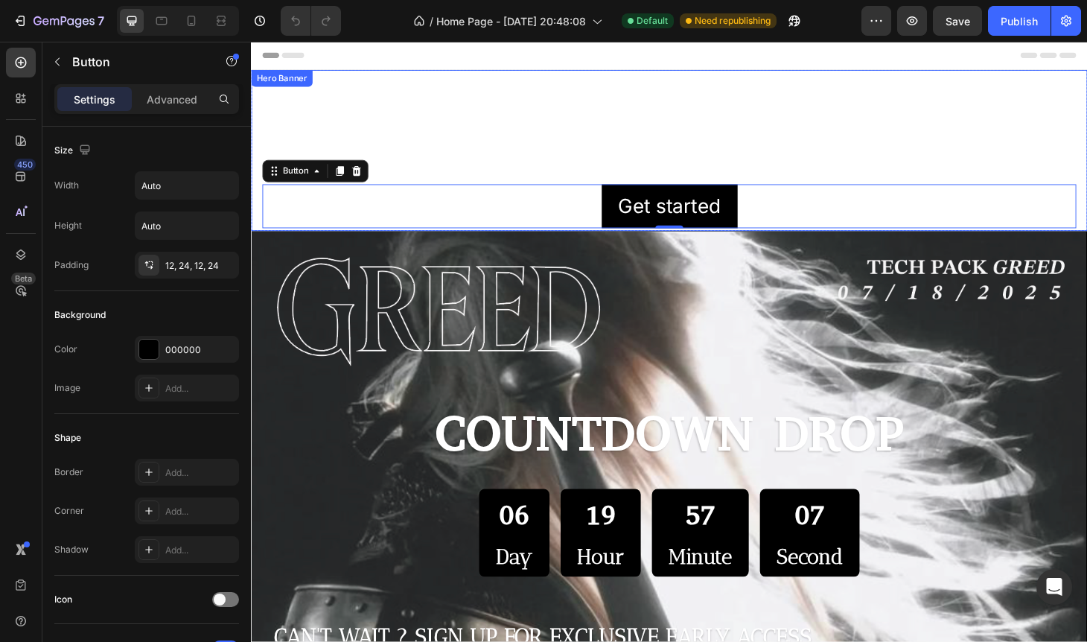
click at [274, 89] on div "Hero Banner" at bounding box center [283, 81] width 65 height 18
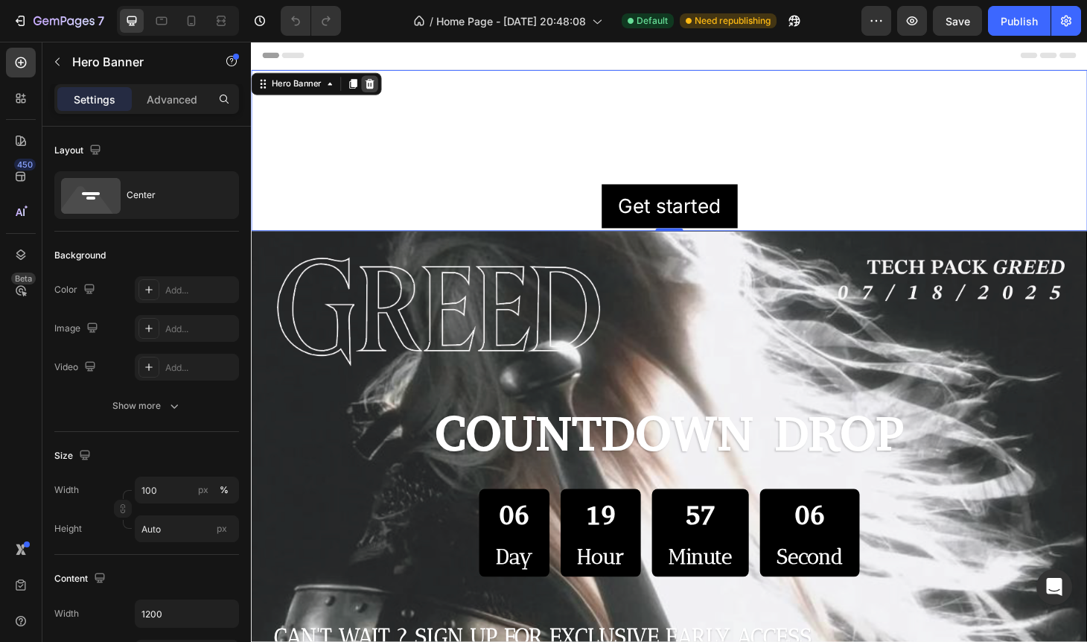
click at [377, 87] on icon at bounding box center [378, 87] width 10 height 10
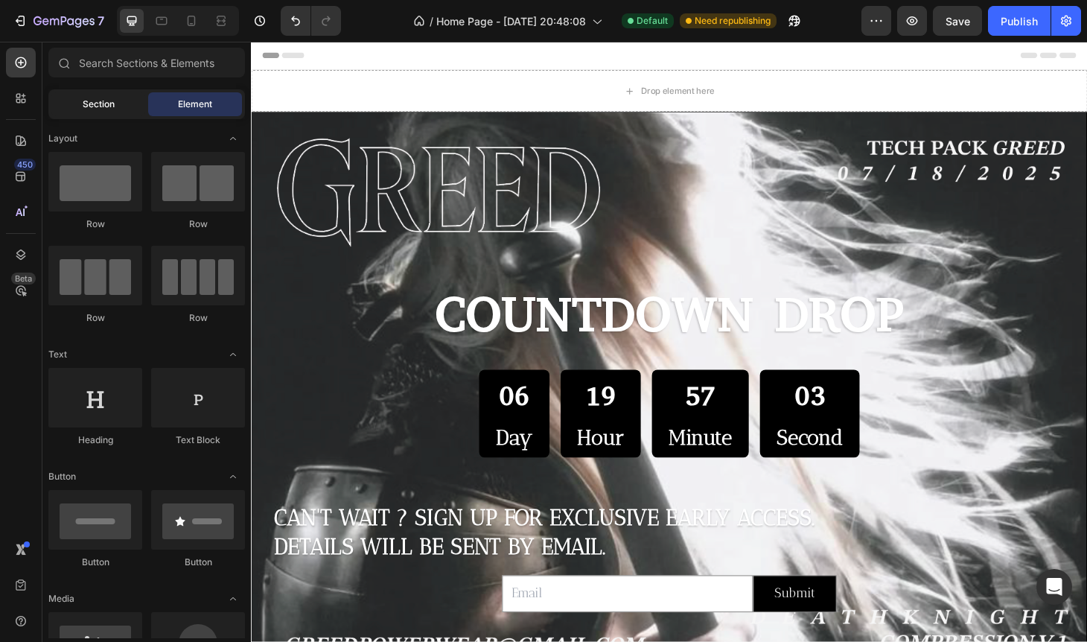
click at [68, 101] on div "Section" at bounding box center [98, 104] width 94 height 24
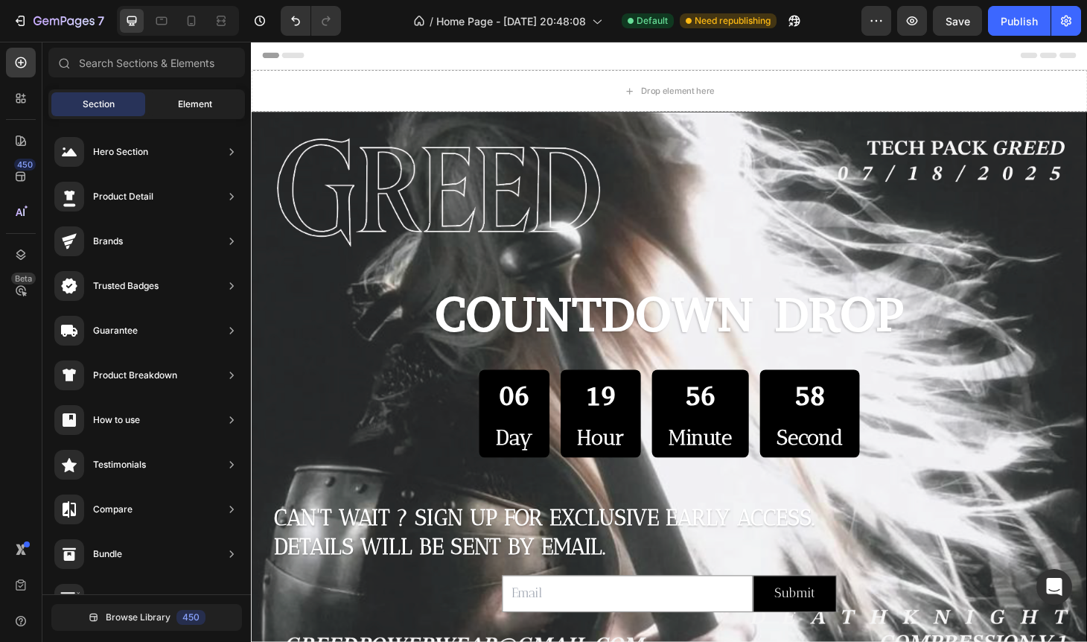
click at [166, 101] on div "Element" at bounding box center [195, 104] width 94 height 24
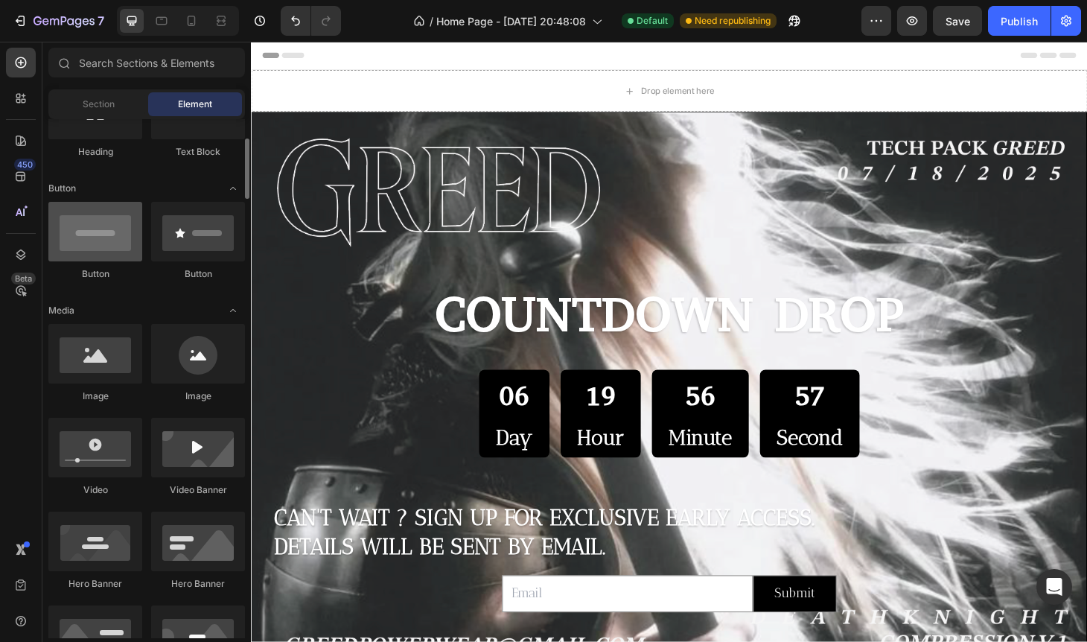
scroll to position [409, 0]
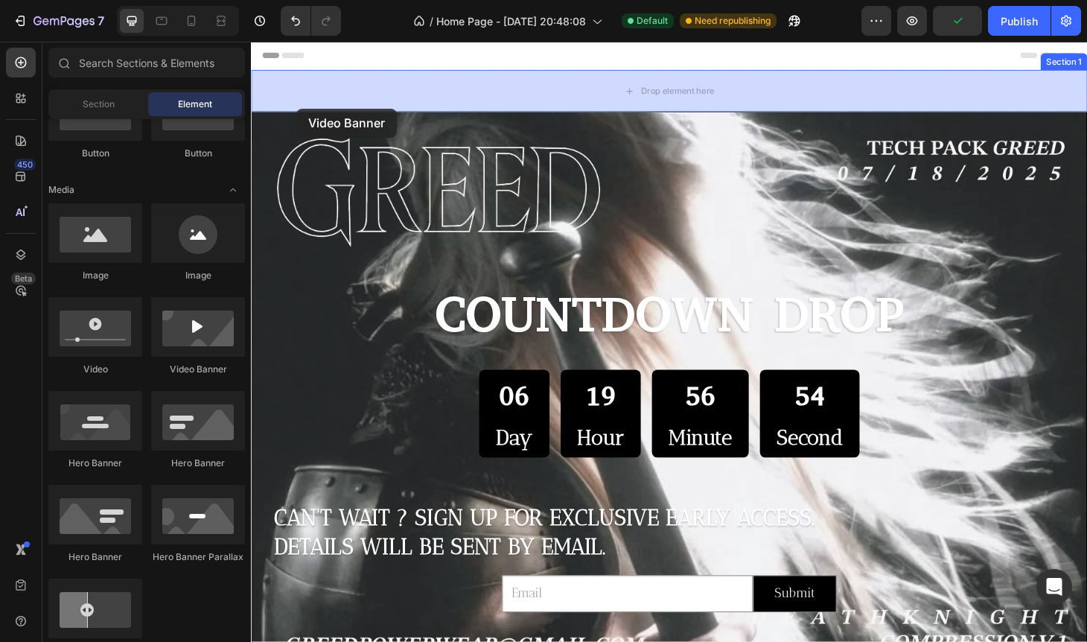
drag, startPoint x: 413, startPoint y: 396, endPoint x: 299, endPoint y: 113, distance: 304.9
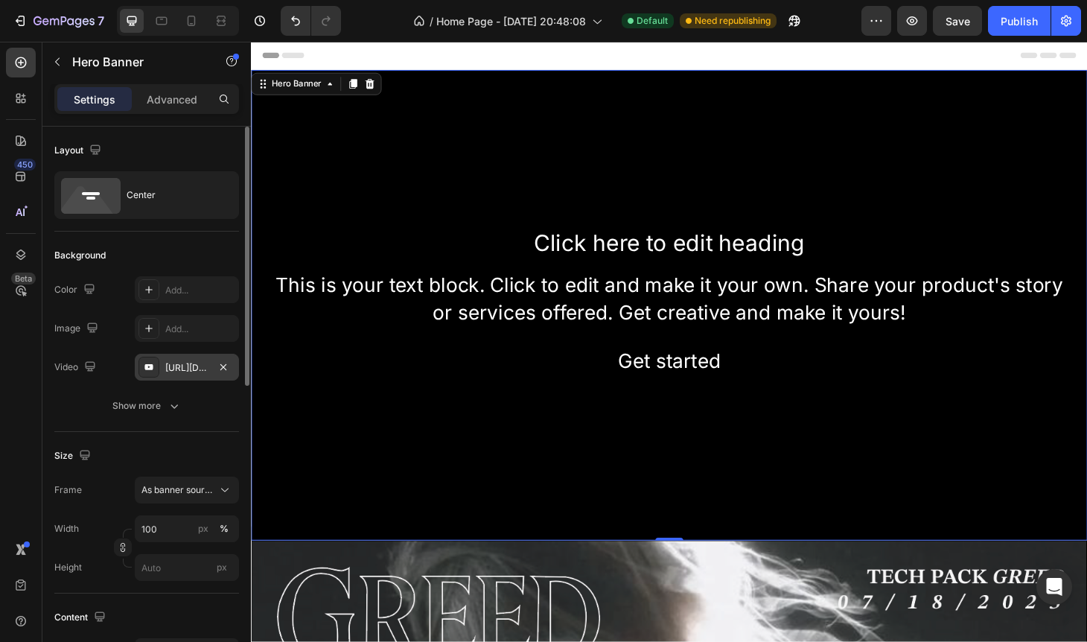
click at [182, 364] on div "https://www.youtube.com/watch?v=drIt4RH_kyQ" at bounding box center [186, 367] width 43 height 13
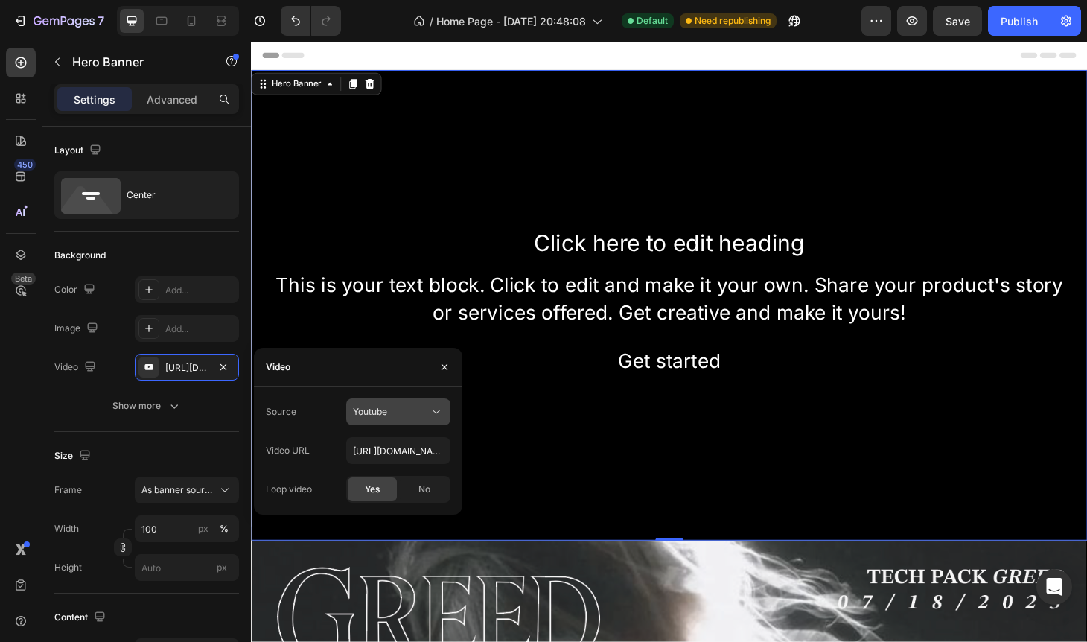
click at [386, 407] on span "Youtube" at bounding box center [370, 411] width 34 height 11
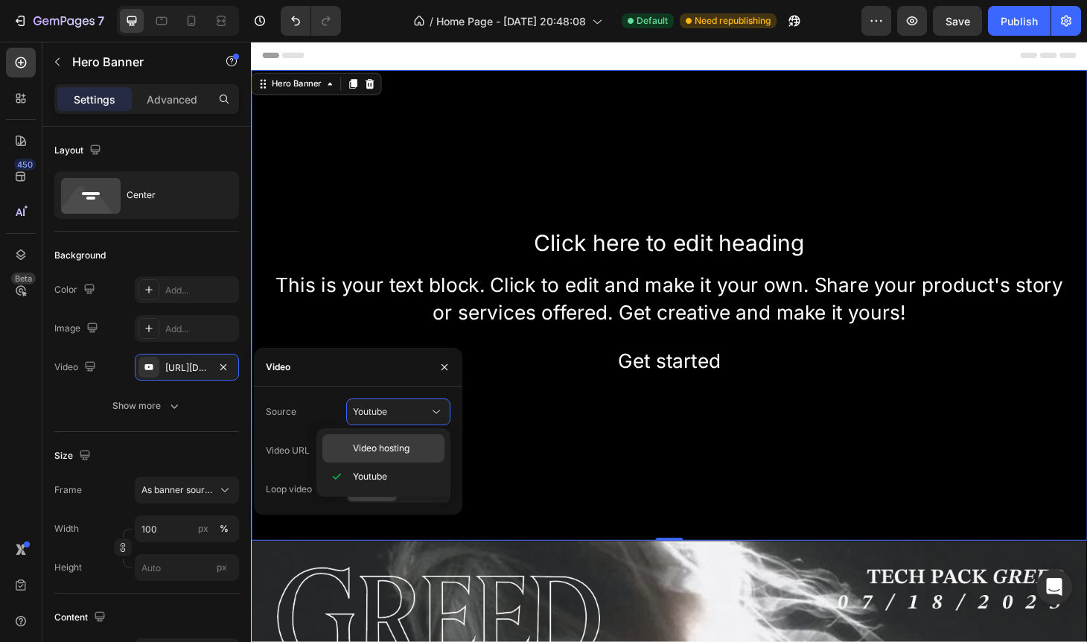
click at [380, 449] on span "Video hosting" at bounding box center [381, 447] width 57 height 13
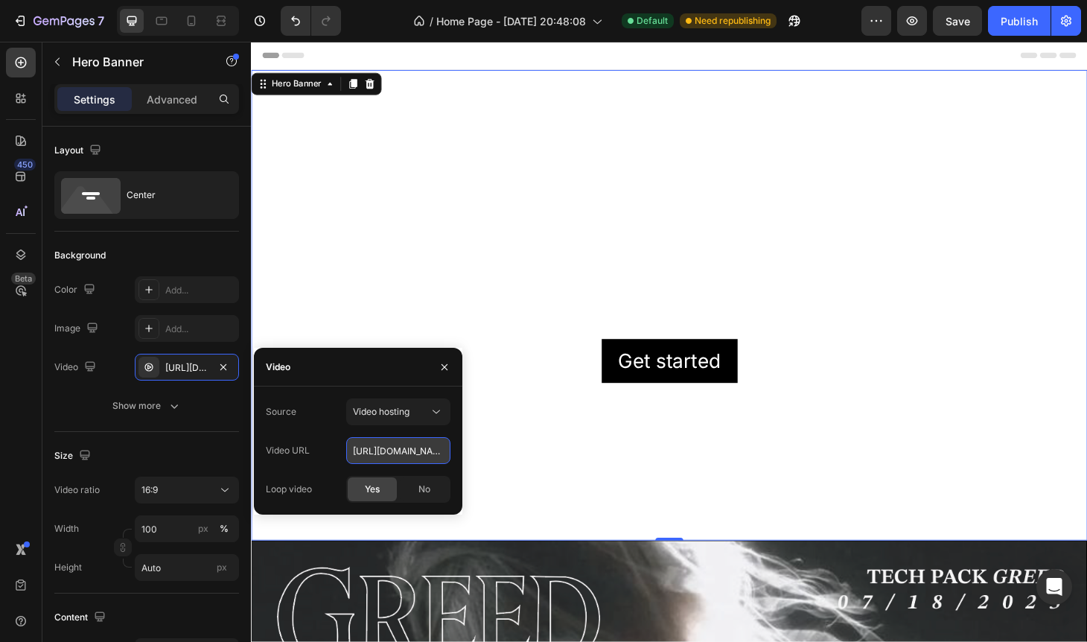
click at [356, 450] on input "https://cdn.shopify.com/videos/c/o/v/92a407d4e0c94a288eb54cac18c387dc.mp4" at bounding box center [398, 450] width 104 height 27
click at [380, 458] on input "https://cdn.shopify.com/videos/c/o/v/92a407d4e0c94a288eb54cac18c387dc.mp4" at bounding box center [398, 450] width 104 height 27
drag, startPoint x: 353, startPoint y: 451, endPoint x: 453, endPoint y: 447, distance: 100.6
click at [453, 447] on div "Source Video hosting Video URL https://cdn.shopify.com/videos/c/o/v/92a407d4e0c…" at bounding box center [358, 450] width 208 height 104
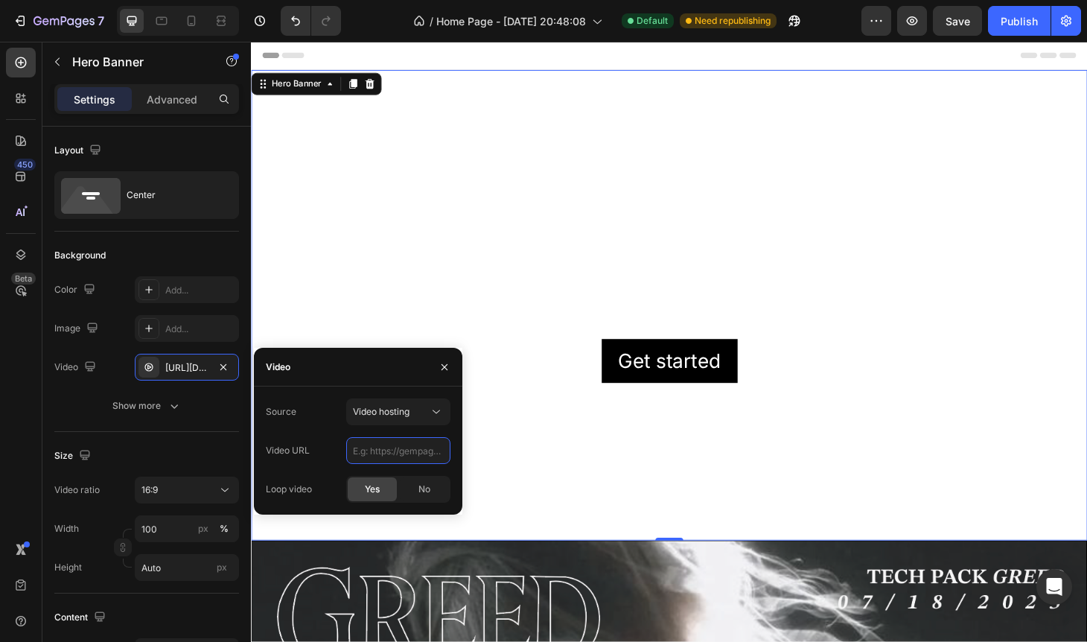
scroll to position [0, 0]
paste input "https://cdn.shopify.com/videos/c/o/v/392ee474723d44a9b7b01600ddd47d8f.mov"
type input "https://cdn.shopify.com/videos/c/o/v/392ee474723d44a9b7b01600ddd47d8f.mov"
click at [443, 368] on icon "button" at bounding box center [444, 366] width 6 height 6
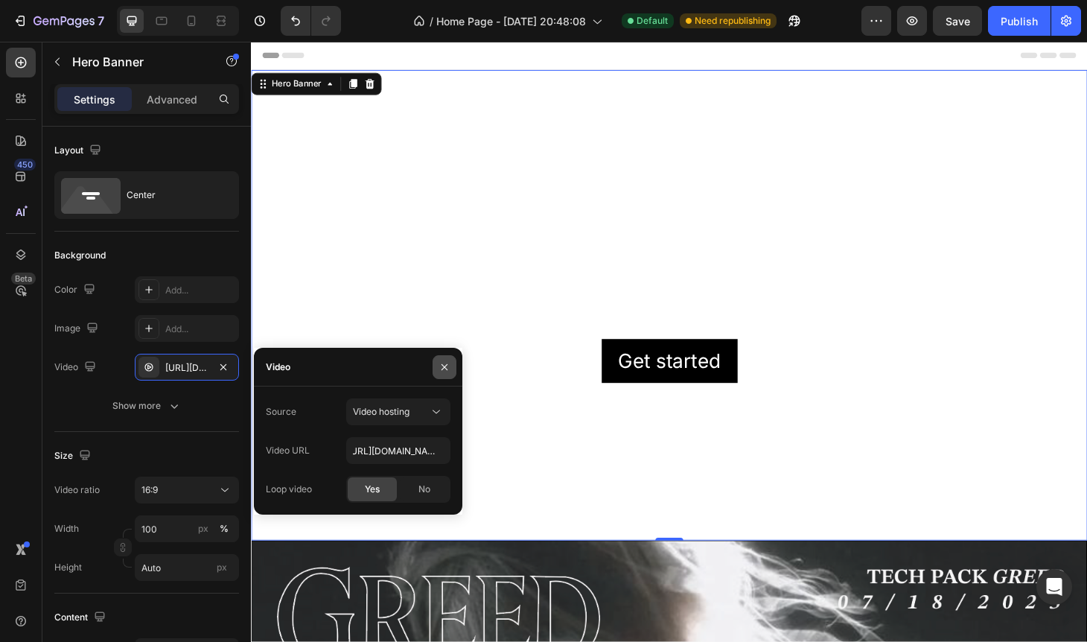
scroll to position [0, 0]
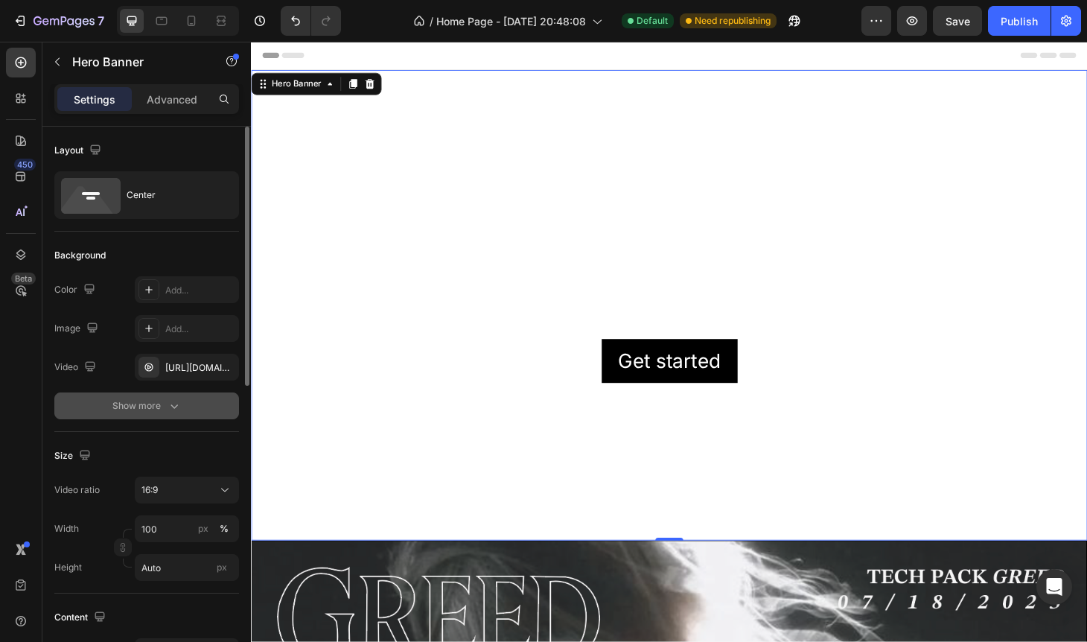
click at [173, 405] on icon "button" at bounding box center [174, 405] width 15 height 15
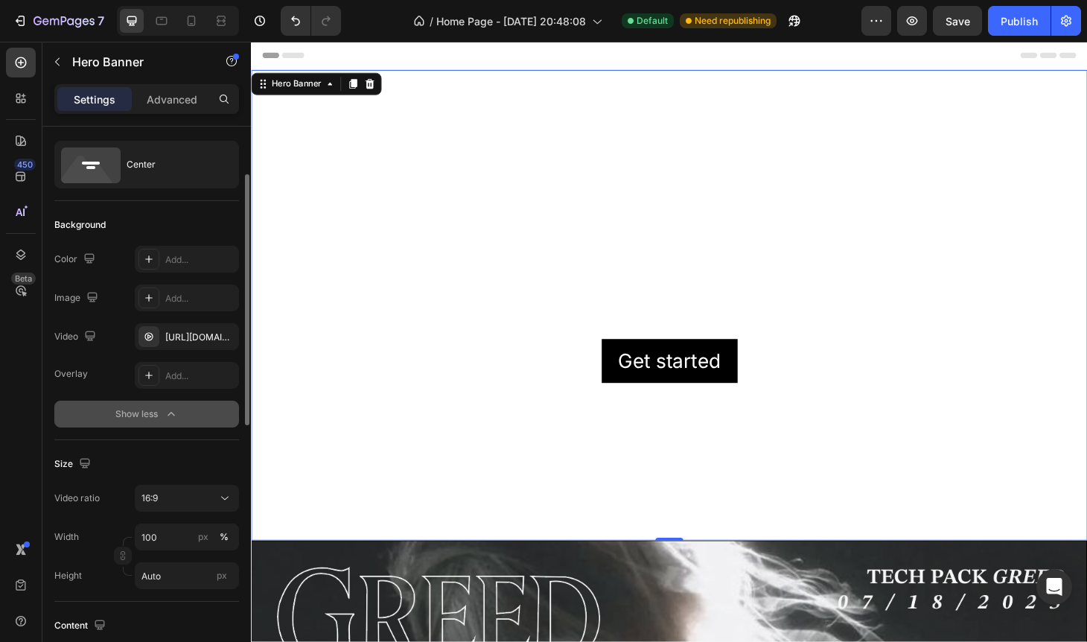
scroll to position [54, 0]
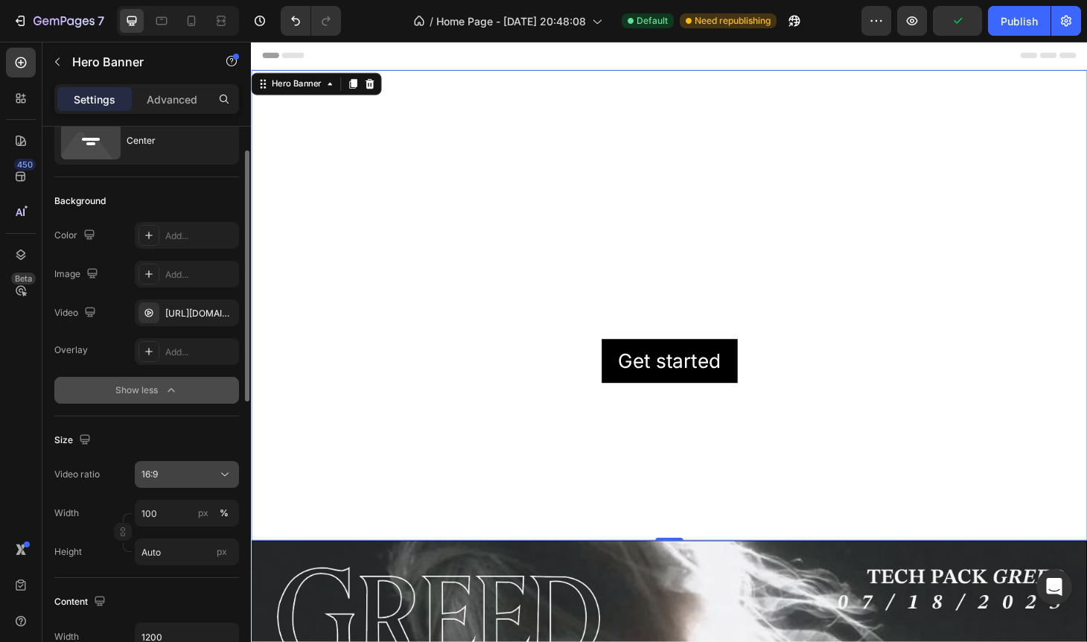
click at [220, 474] on icon at bounding box center [224, 474] width 15 height 15
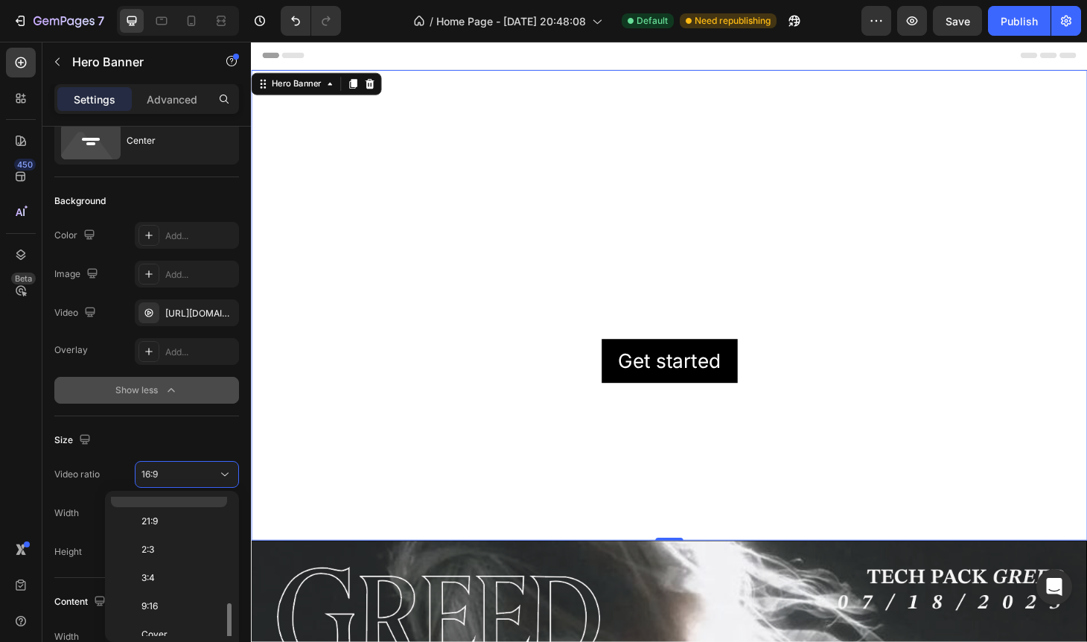
scroll to position [164, 0]
click at [158, 576] on span "9:16" at bounding box center [149, 572] width 16 height 13
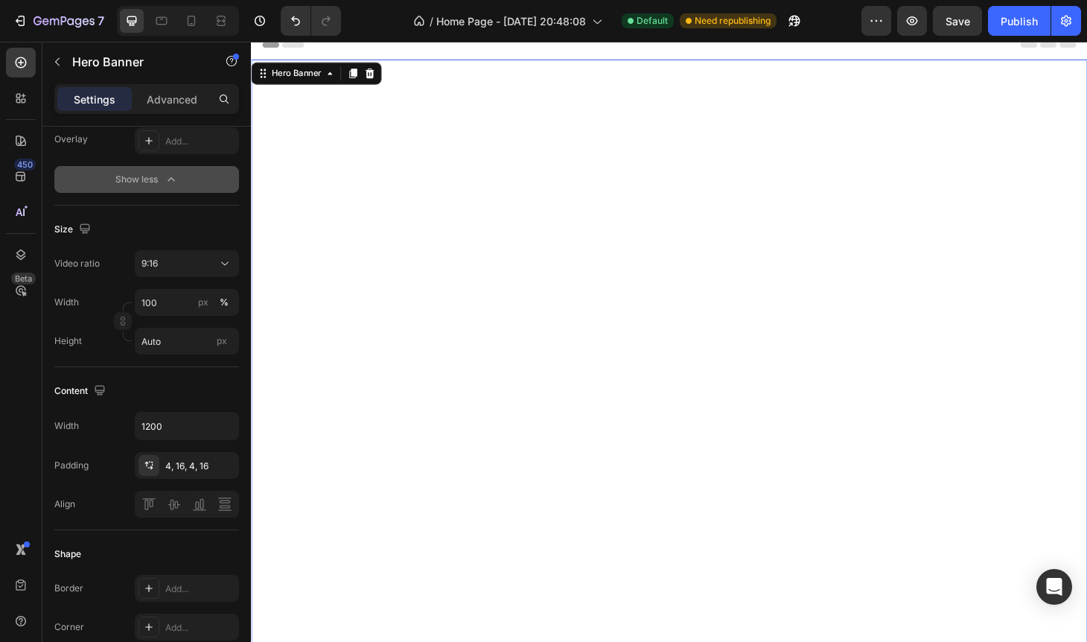
scroll to position [0, 0]
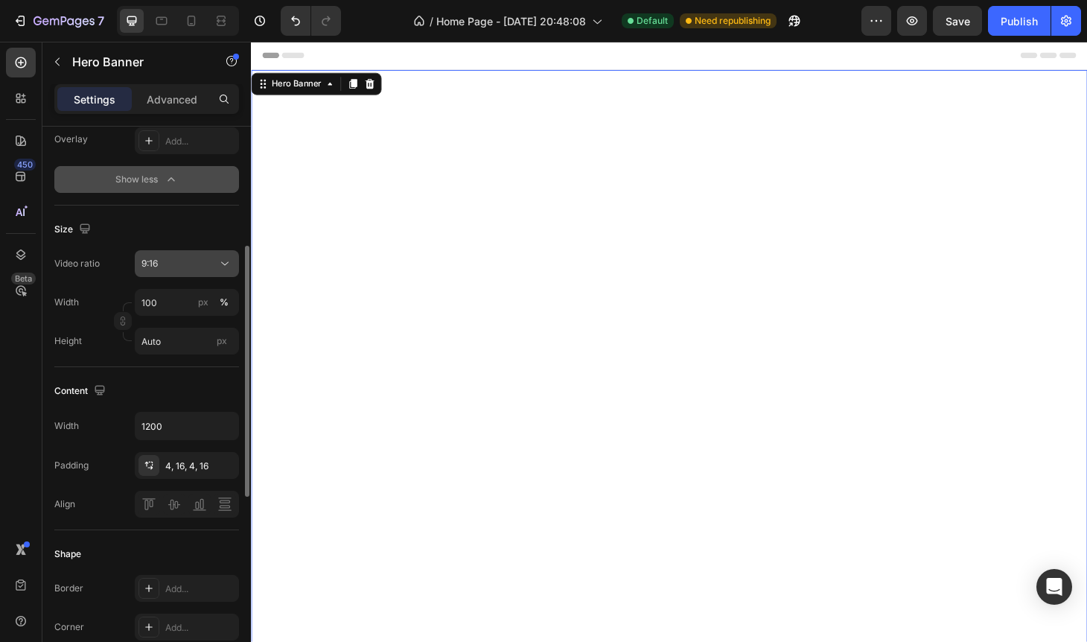
click at [202, 263] on div "9:16" at bounding box center [179, 263] width 76 height 13
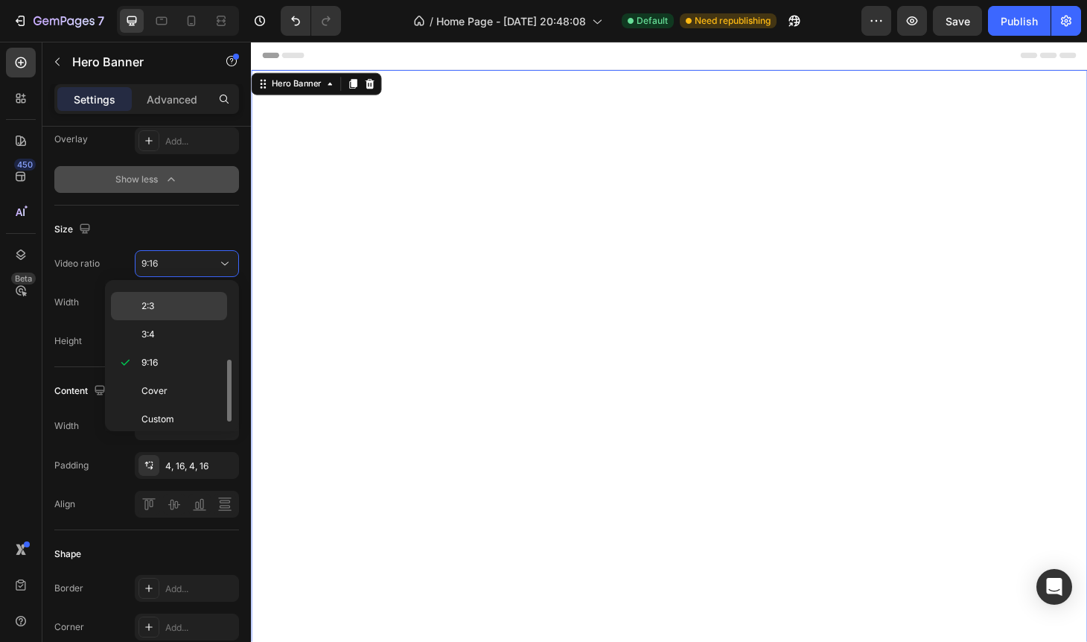
click at [183, 320] on div "2:3" at bounding box center [169, 334] width 116 height 28
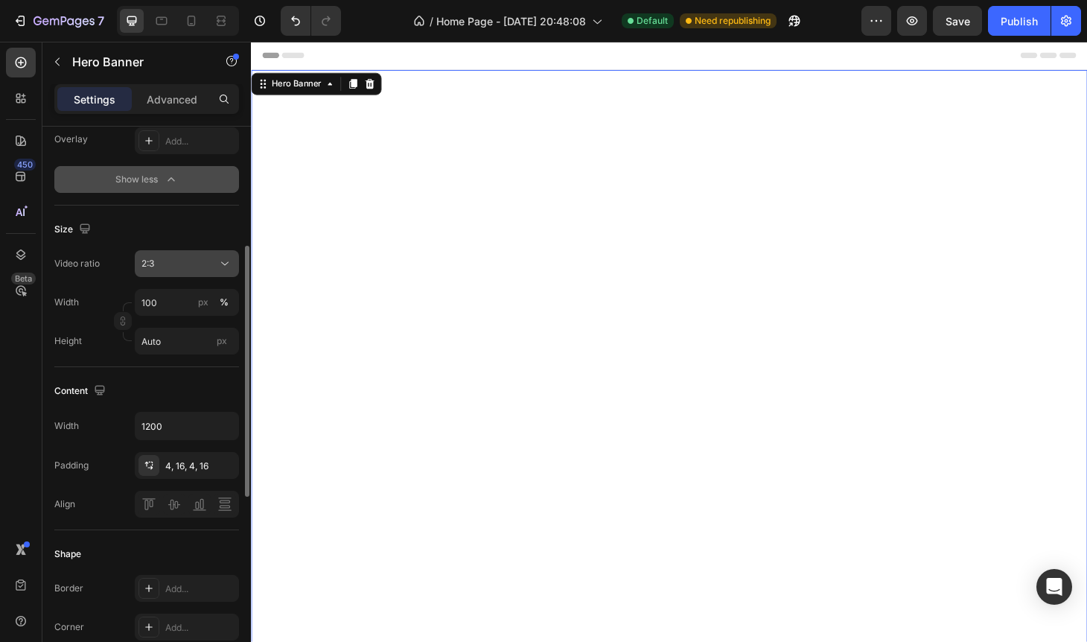
click at [185, 255] on button "2:3" at bounding box center [187, 263] width 104 height 27
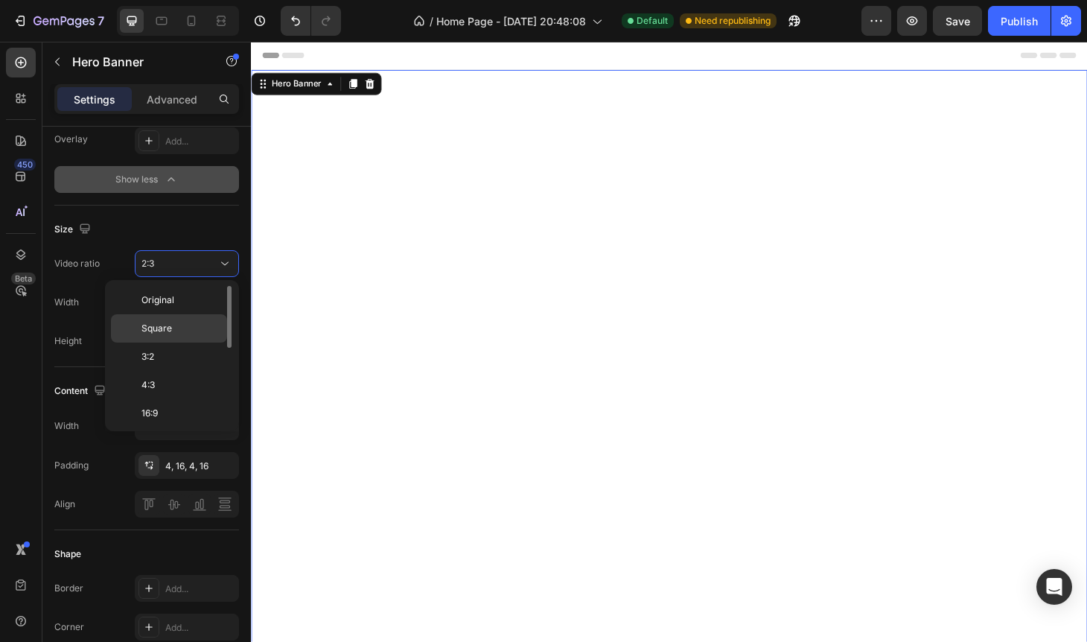
click at [167, 324] on span "Square" at bounding box center [156, 328] width 31 height 13
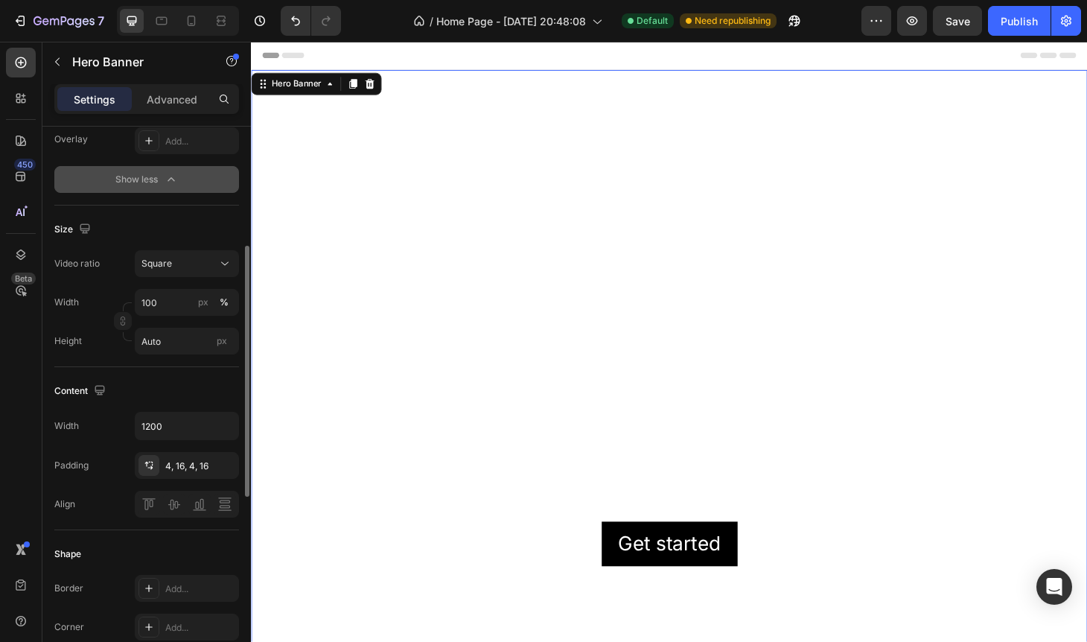
click at [214, 277] on div "Video ratio Square Width 100 px % Height Auto px" at bounding box center [146, 302] width 185 height 104
click at [214, 265] on div "Square" at bounding box center [179, 263] width 76 height 13
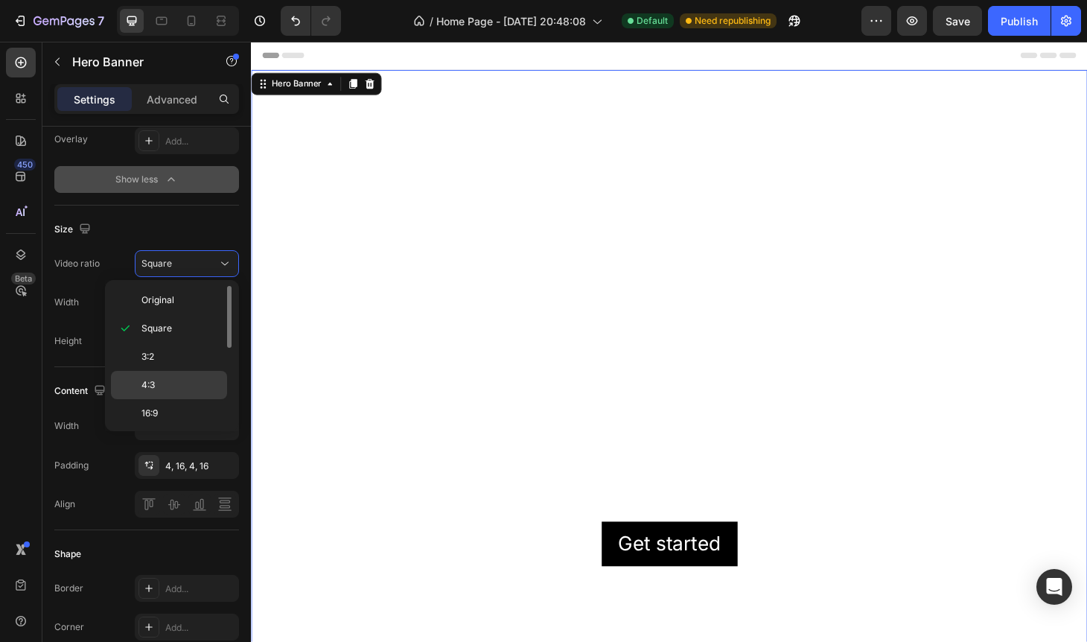
click at [169, 378] on p "4:3" at bounding box center [180, 384] width 79 height 13
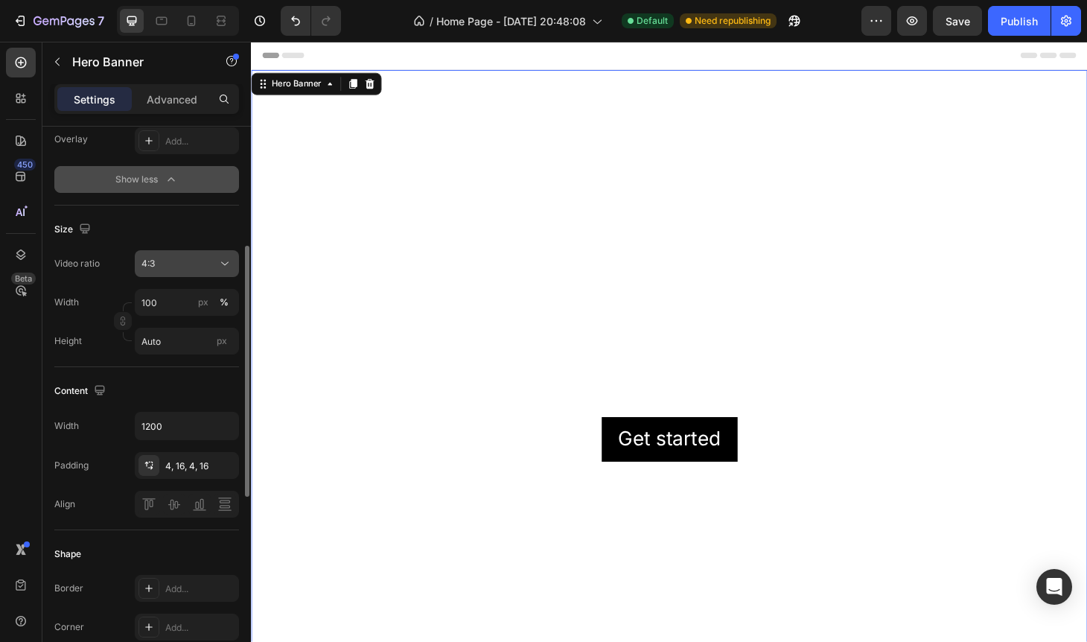
click at [200, 263] on div "4:3" at bounding box center [179, 263] width 76 height 13
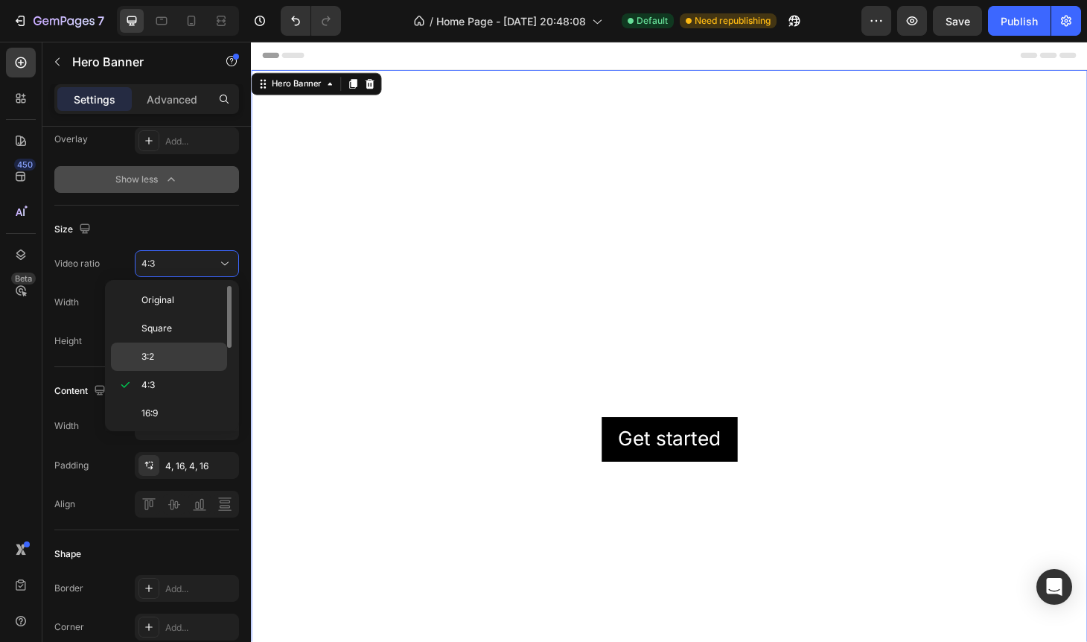
click at [164, 357] on p "3:2" at bounding box center [180, 356] width 79 height 13
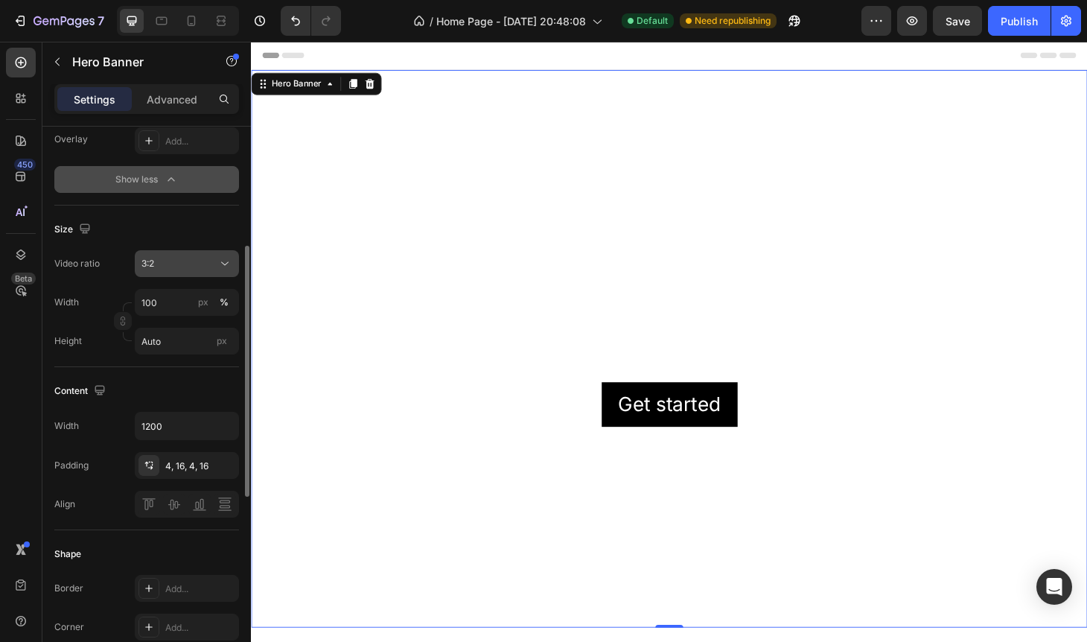
click at [194, 263] on div "3:2" at bounding box center [179, 263] width 76 height 13
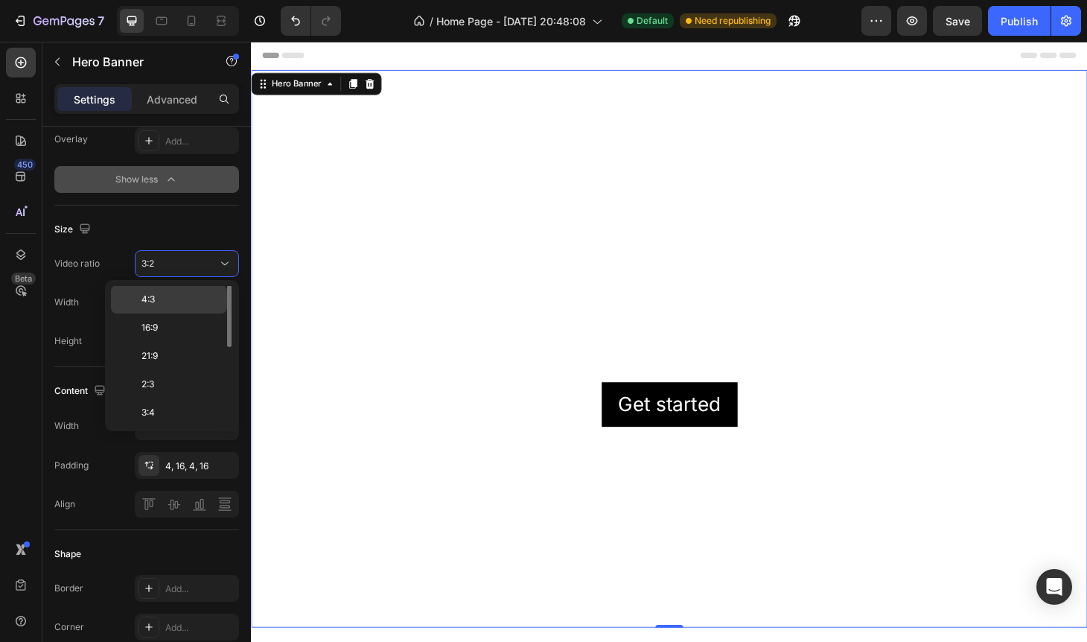
scroll to position [172, 0]
click at [165, 382] on span "Cover" at bounding box center [154, 382] width 26 height 13
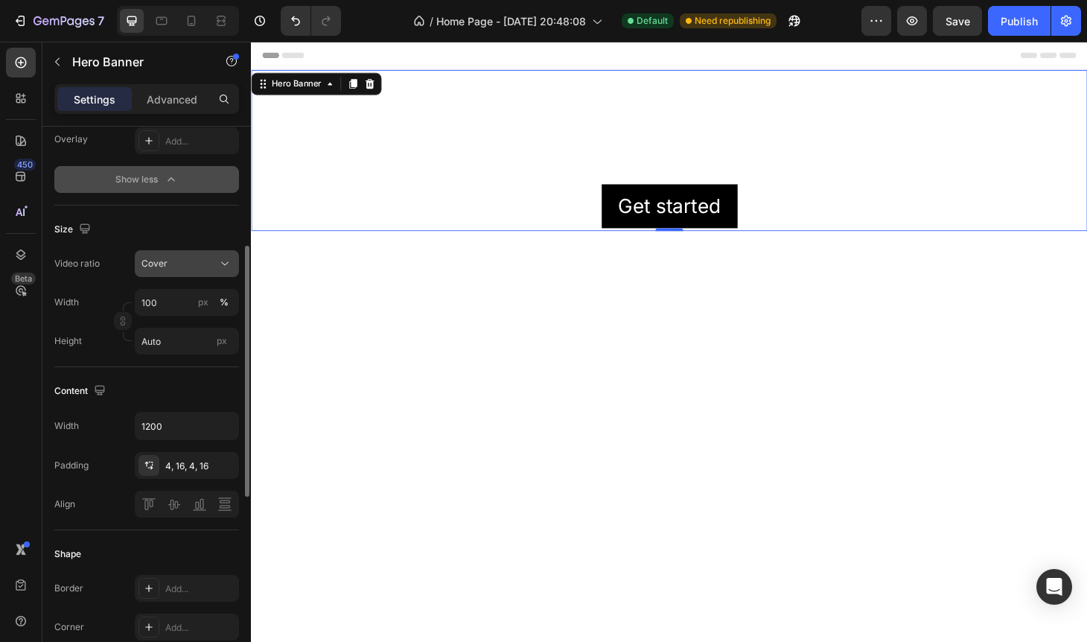
click at [193, 272] on button "Cover" at bounding box center [187, 263] width 104 height 27
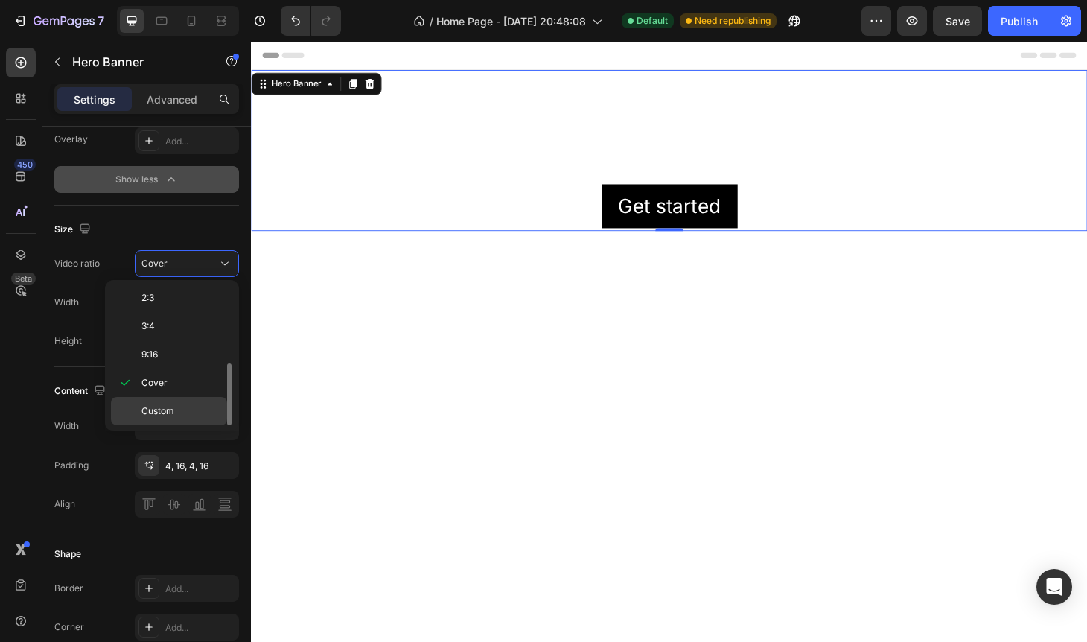
click at [161, 401] on div "Custom" at bounding box center [169, 411] width 116 height 28
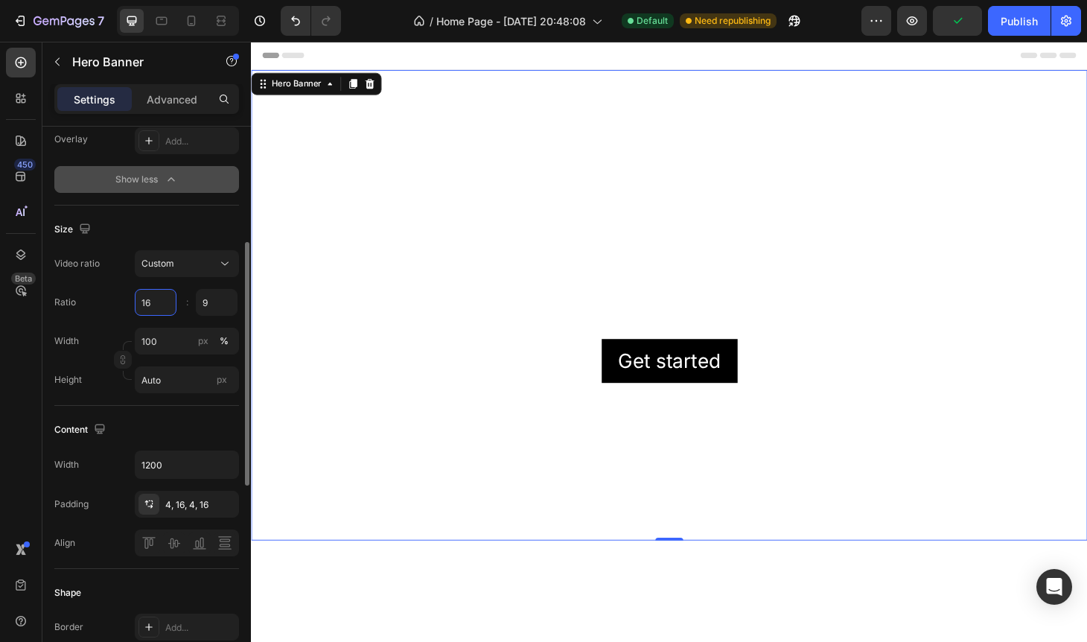
click at [164, 303] on input "16" at bounding box center [156, 302] width 42 height 27
type input "16"
click at [178, 345] on input "100" at bounding box center [187, 340] width 104 height 27
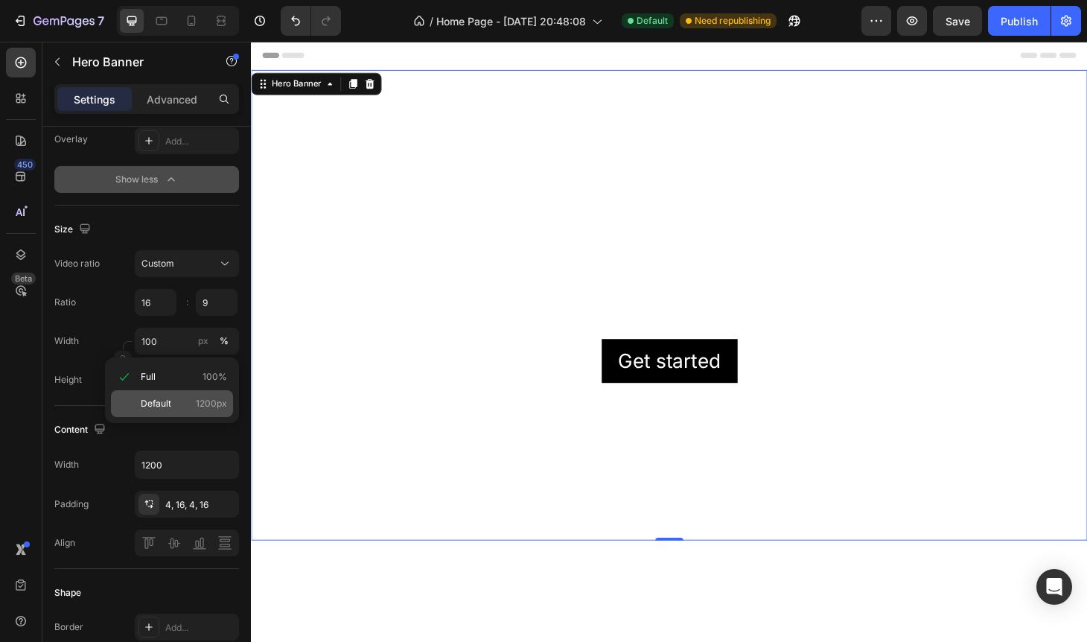
click at [164, 397] on span "Default" at bounding box center [156, 403] width 31 height 13
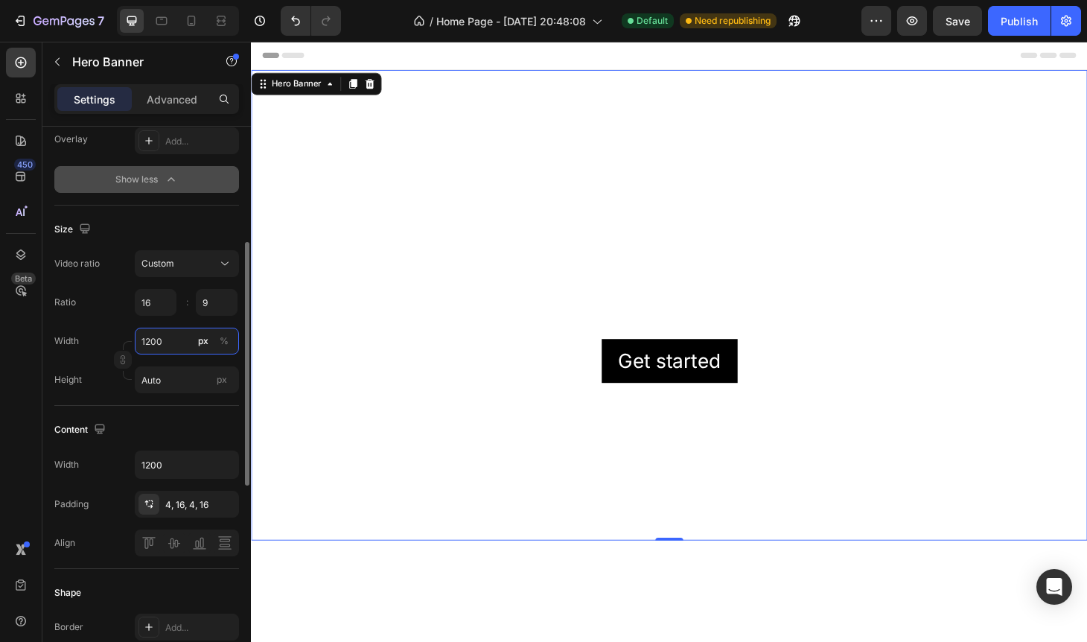
click at [170, 343] on input "1200" at bounding box center [187, 340] width 104 height 27
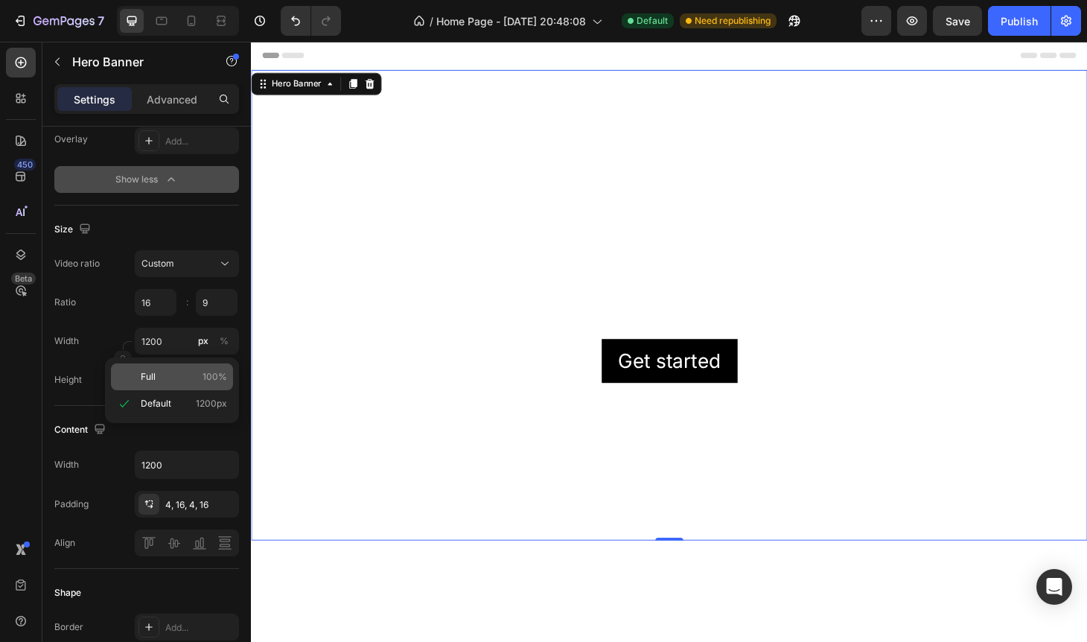
click at [154, 388] on div "Full 100%" at bounding box center [172, 376] width 122 height 27
type input "100"
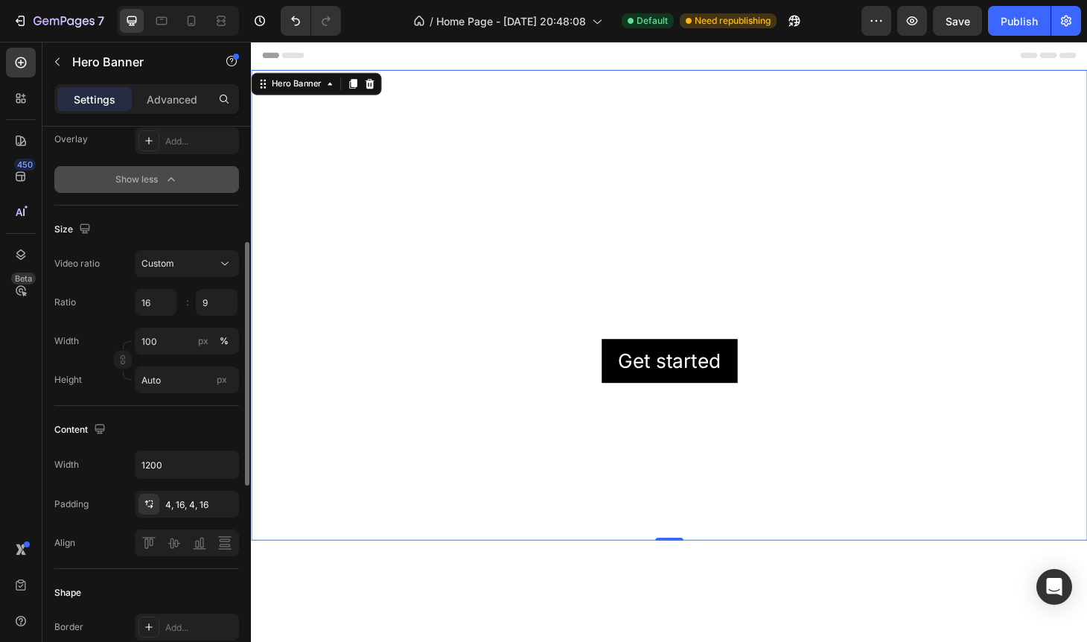
scroll to position [277, 0]
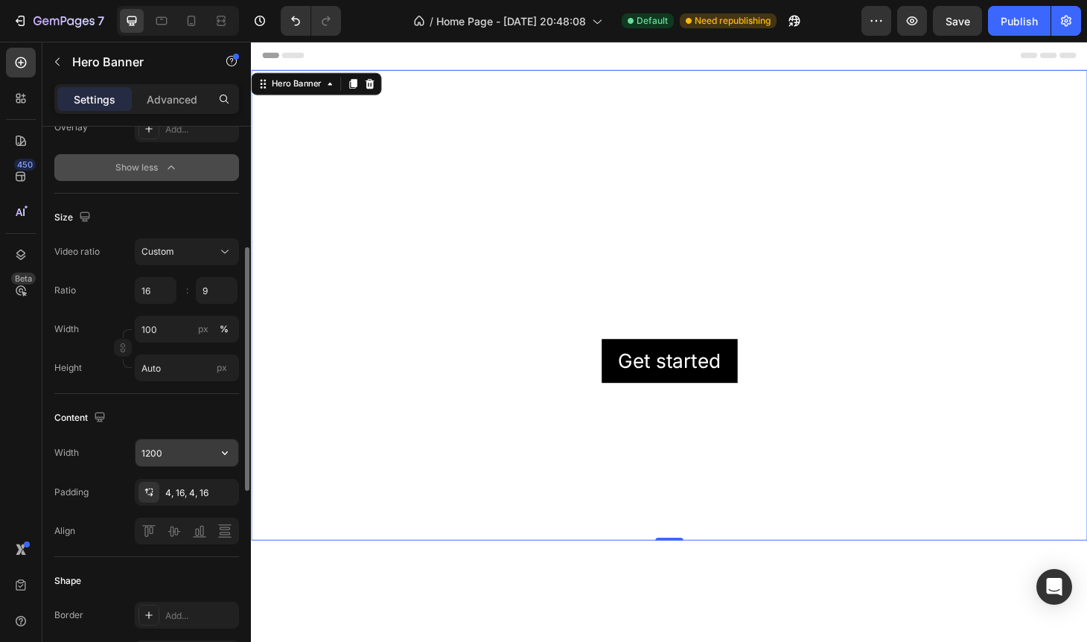
click at [186, 450] on input "1200" at bounding box center [186, 452] width 103 height 27
click at [217, 456] on icon "button" at bounding box center [224, 452] width 15 height 15
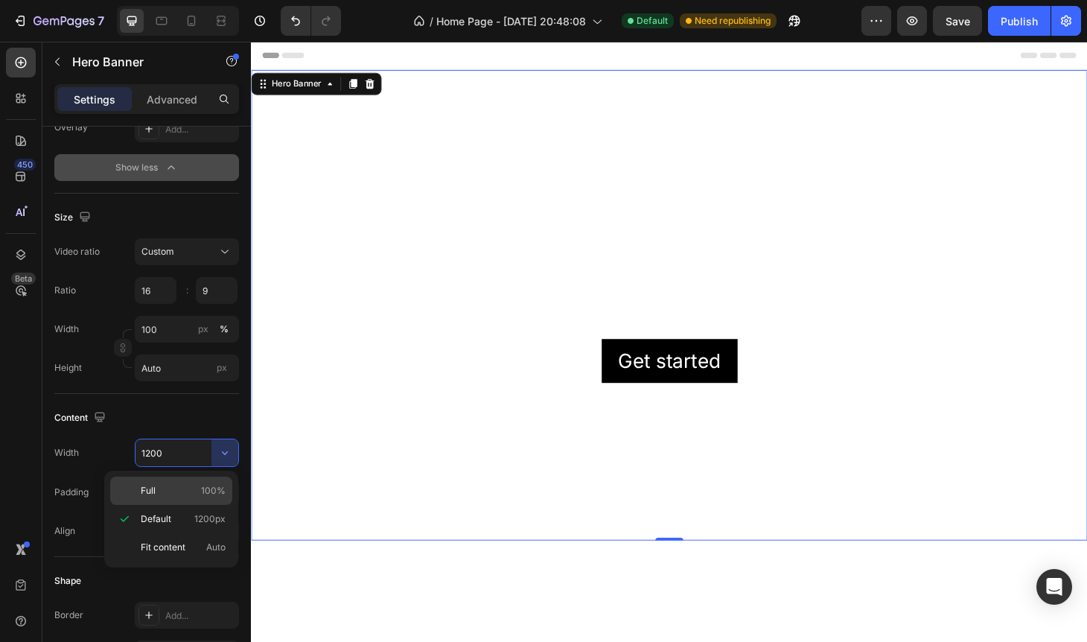
click at [179, 499] on div "Full 100%" at bounding box center [171, 490] width 122 height 28
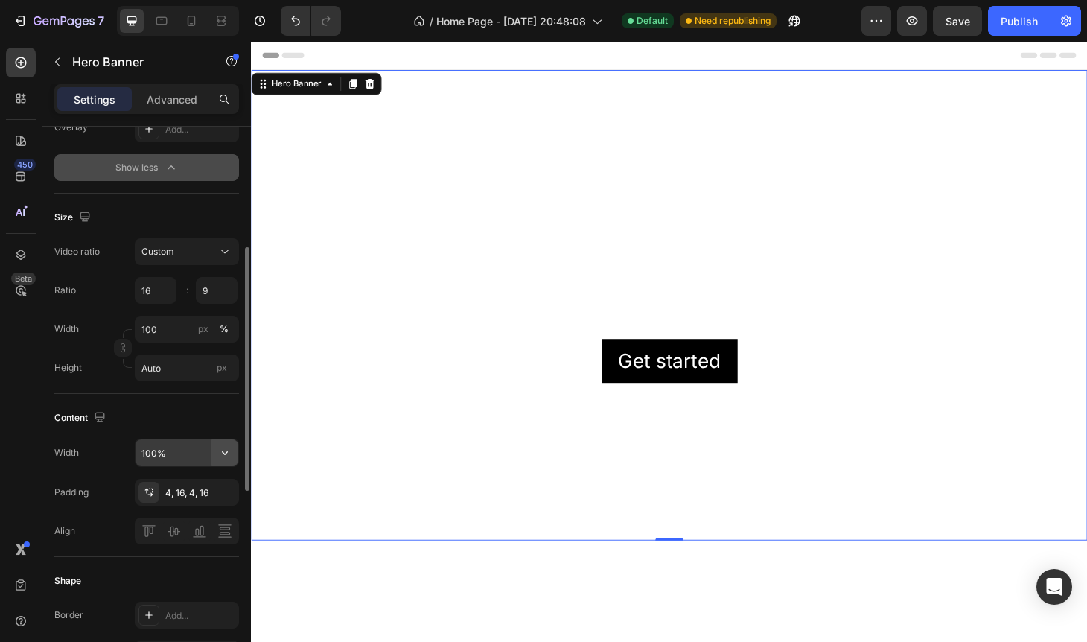
click at [220, 453] on icon "button" at bounding box center [224, 452] width 15 height 15
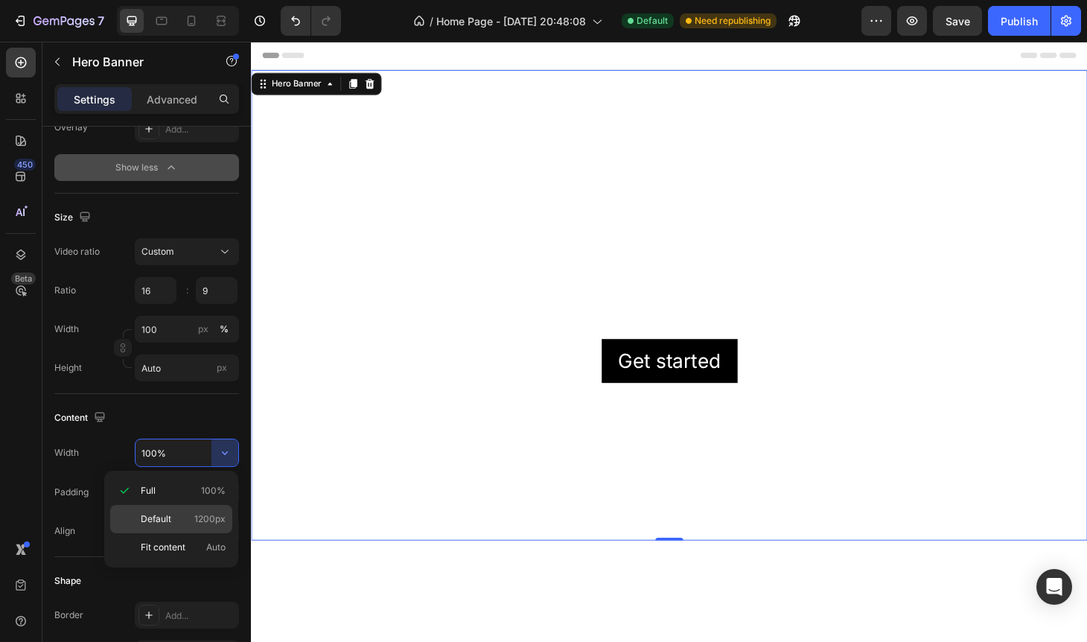
click at [187, 533] on div "Default 1200px" at bounding box center [171, 547] width 122 height 28
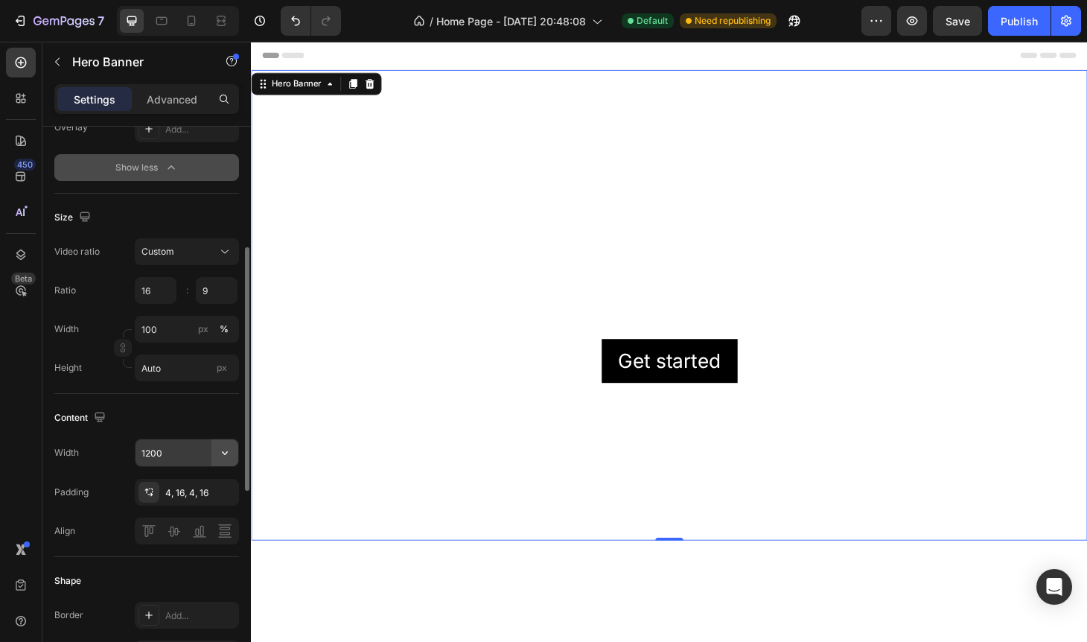
click at [222, 450] on icon "button" at bounding box center [224, 452] width 15 height 15
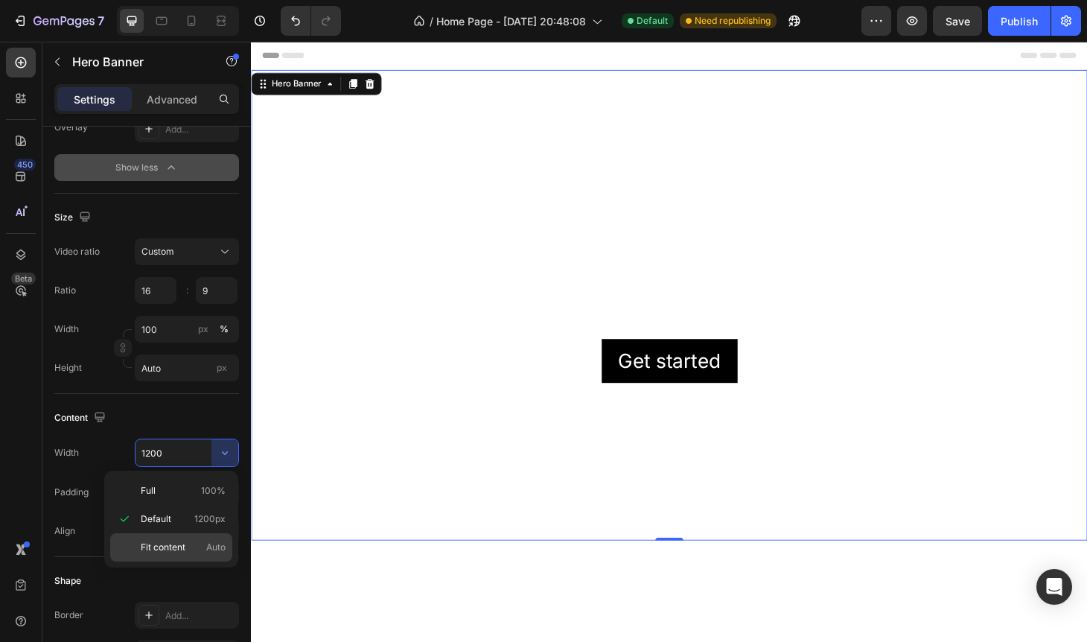
click at [211, 538] on div "Fit content Auto" at bounding box center [171, 547] width 122 height 28
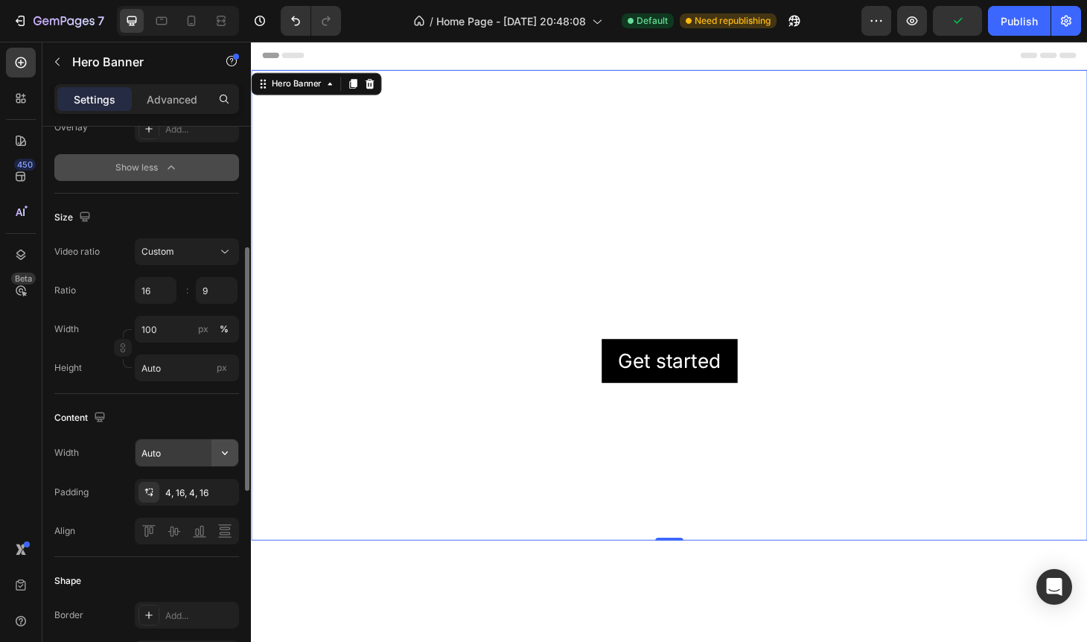
click at [223, 450] on icon "button" at bounding box center [224, 452] width 15 height 15
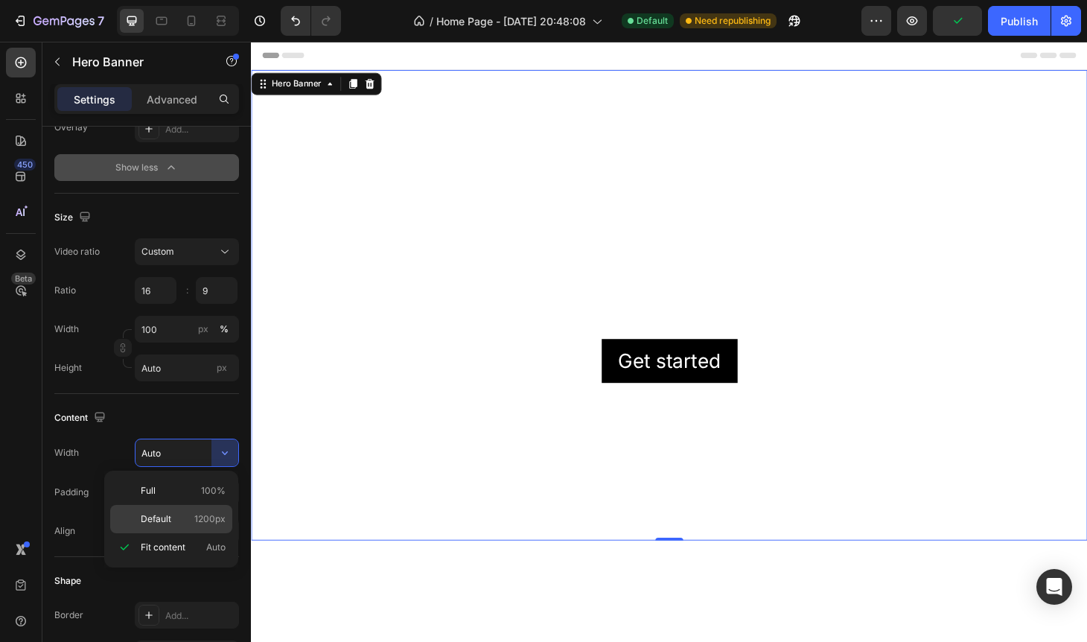
click at [191, 511] on div "Default 1200px" at bounding box center [171, 519] width 122 height 28
type input "1200"
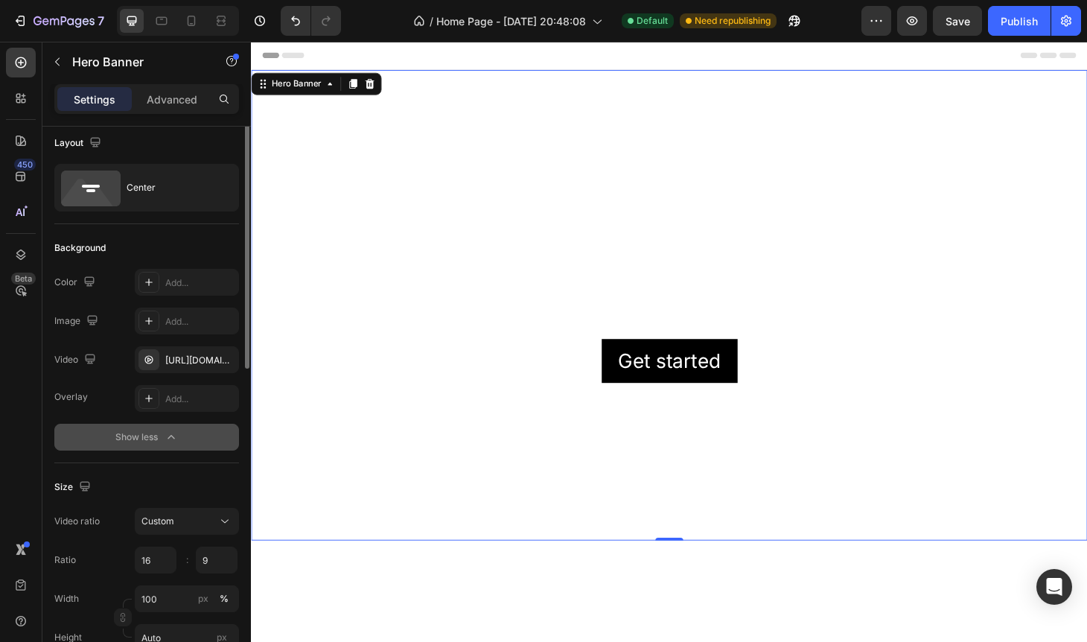
scroll to position [0, 0]
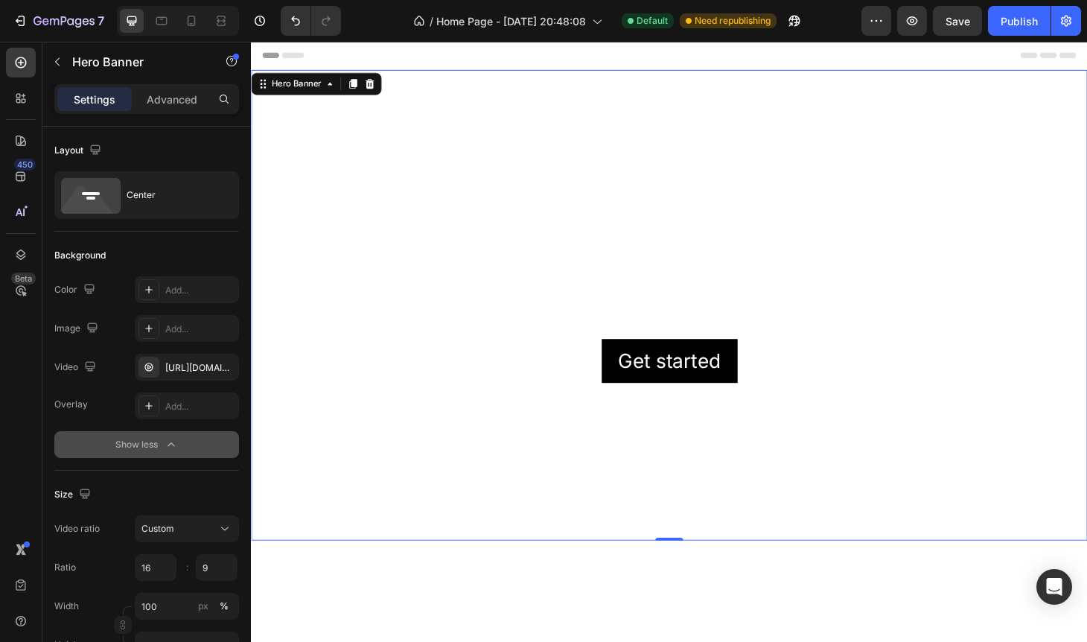
click at [444, 192] on video "Background Image" at bounding box center [697, 323] width 893 height 502
click at [165, 103] on p "Advanced" at bounding box center [172, 100] width 51 height 16
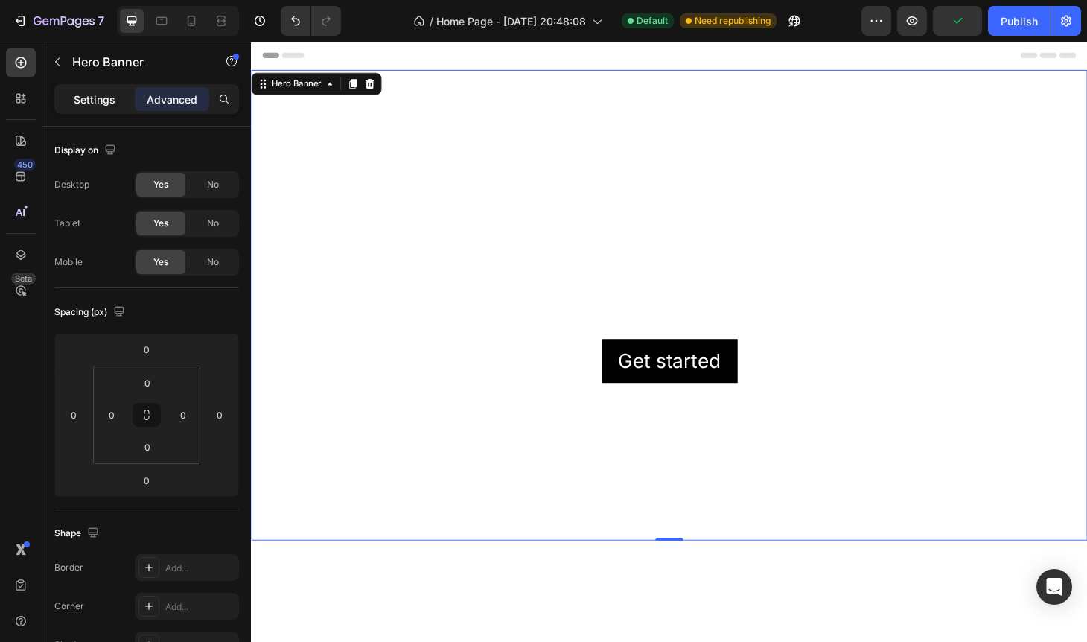
click at [103, 110] on div "Settings" at bounding box center [94, 99] width 74 height 24
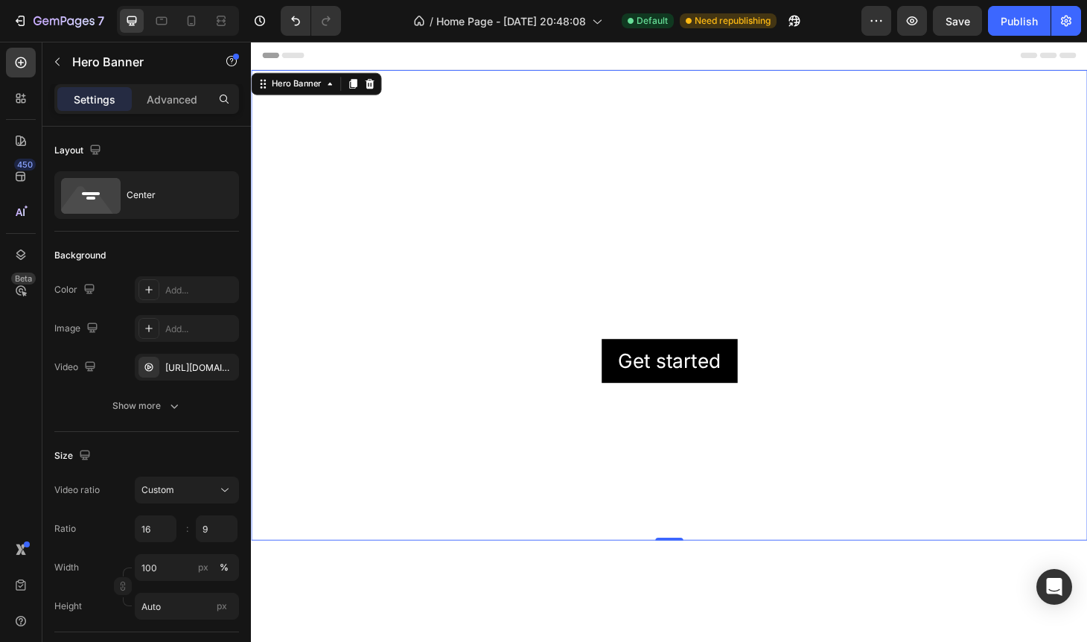
click at [394, 157] on video "Background Image" at bounding box center [697, 323] width 893 height 502
click at [624, 190] on video "Background Image" at bounding box center [697, 323] width 893 height 502
click at [154, 400] on div "Show more" at bounding box center [146, 405] width 69 height 15
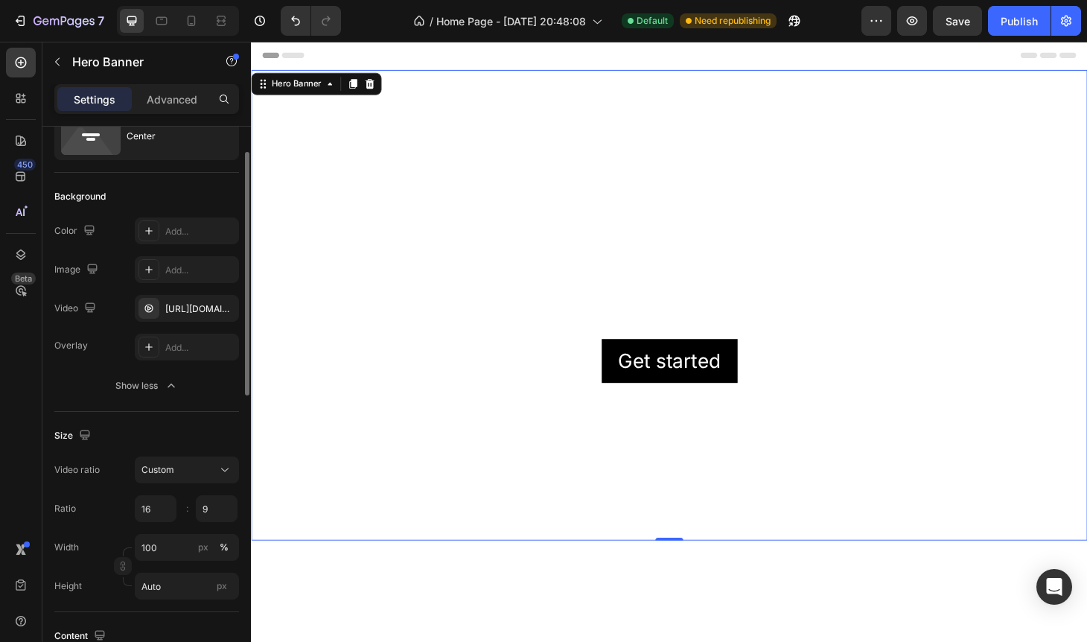
scroll to position [80, 0]
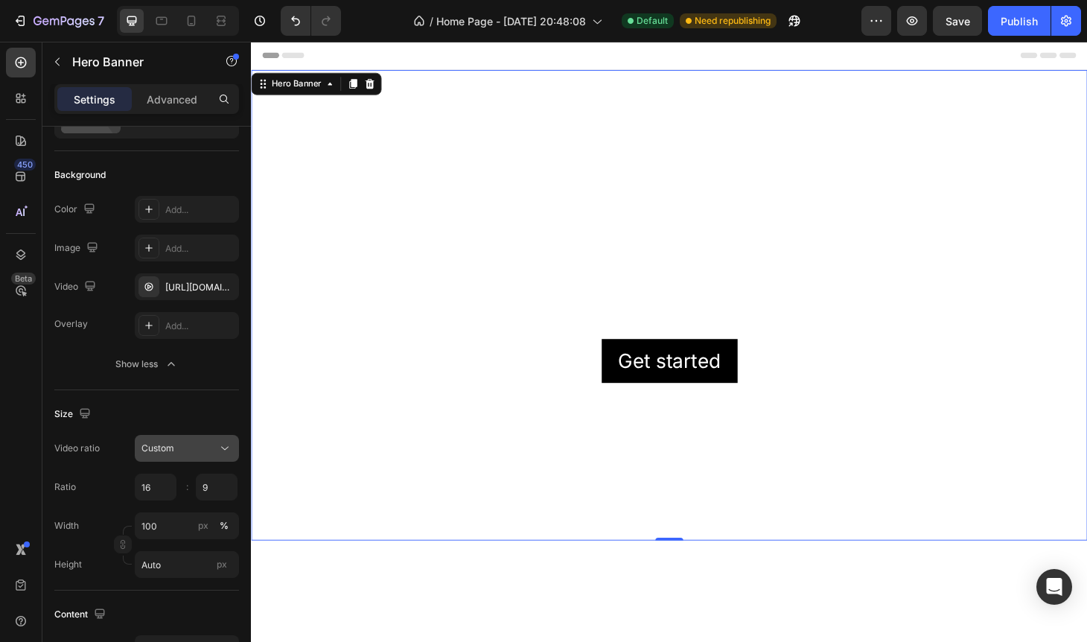
click at [205, 455] on div "Custom" at bounding box center [186, 448] width 91 height 15
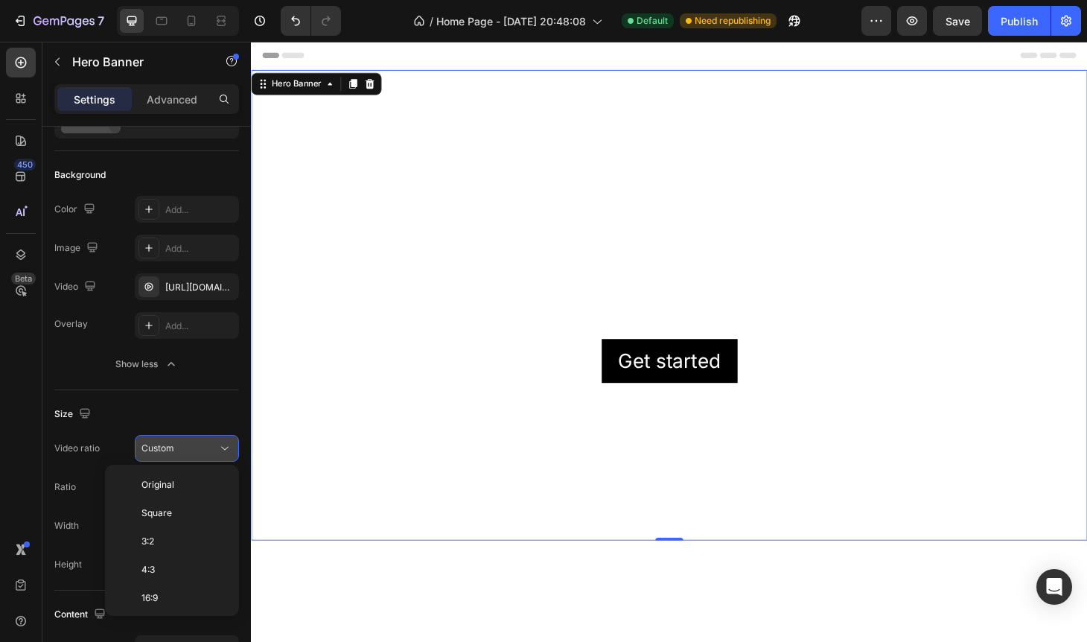
scroll to position [172, 0]
click at [160, 486] on p "2:3" at bounding box center [180, 482] width 79 height 13
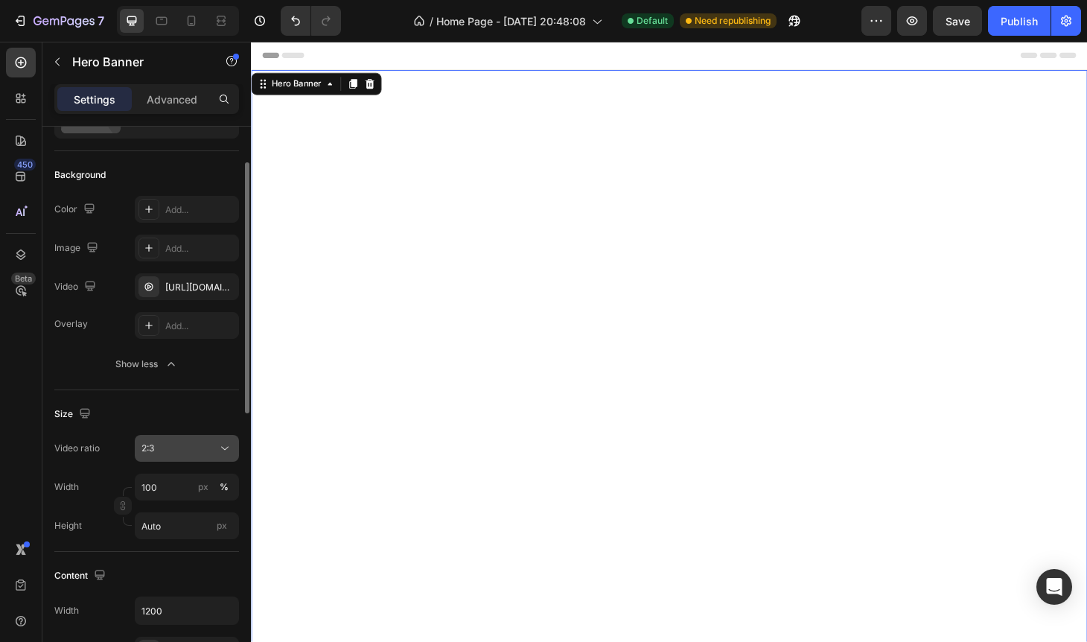
click at [176, 455] on div "2:3" at bounding box center [186, 448] width 91 height 15
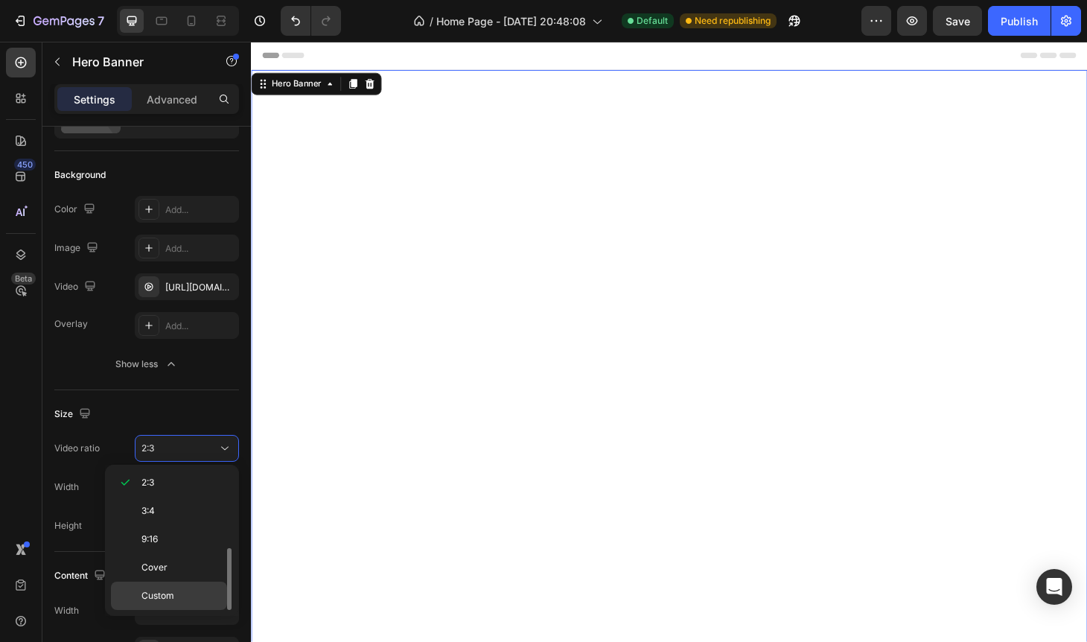
click at [160, 583] on div "Custom" at bounding box center [169, 595] width 116 height 28
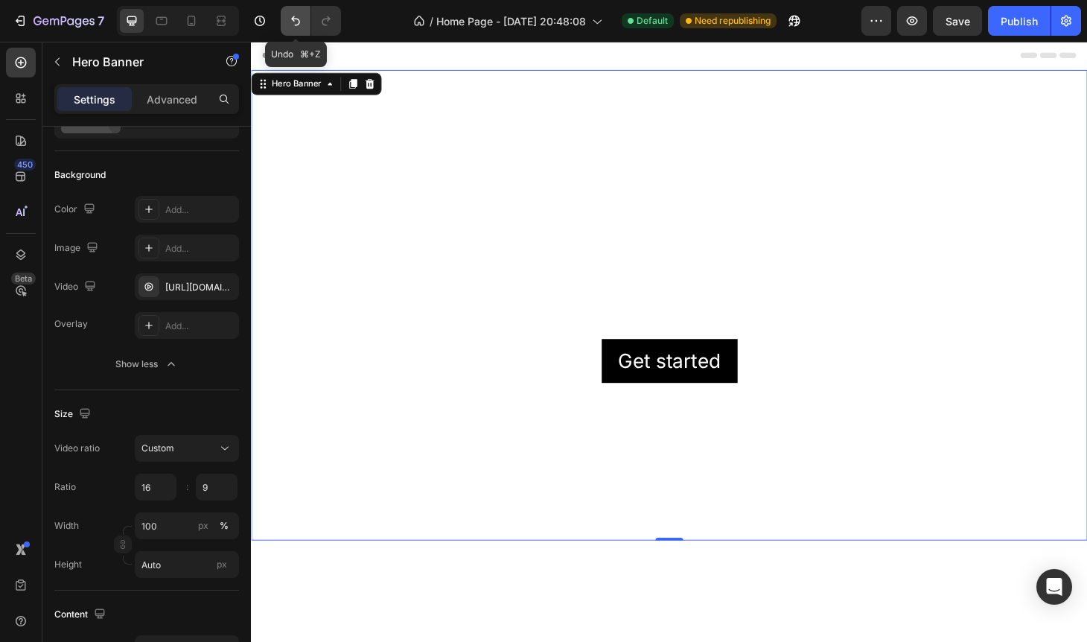
click at [299, 19] on icon "Undo/Redo" at bounding box center [295, 20] width 15 height 15
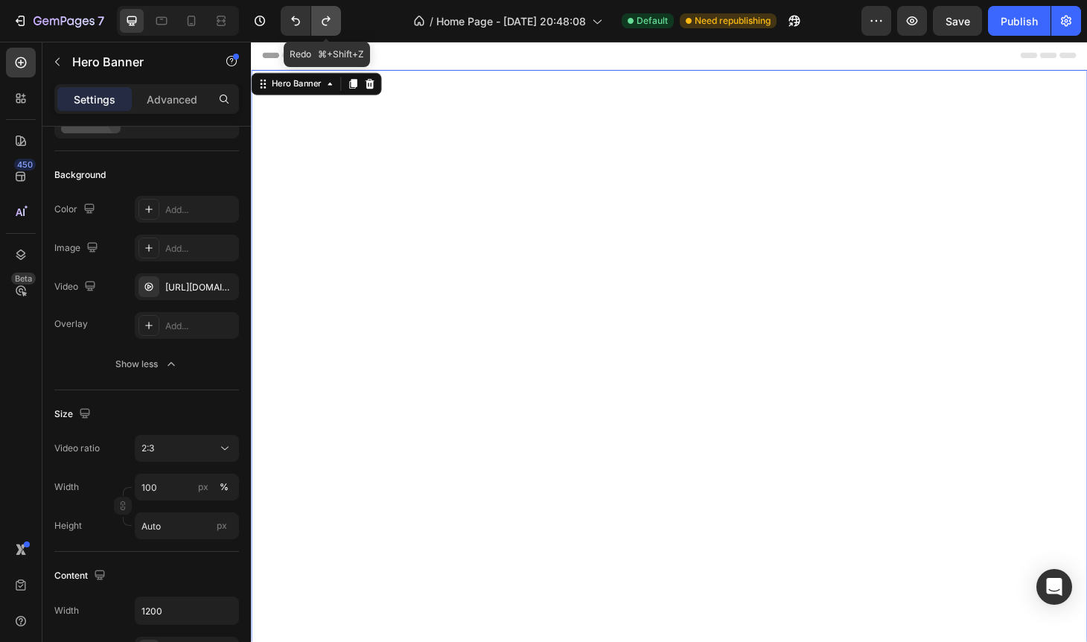
click at [326, 23] on icon "Undo/Redo" at bounding box center [326, 20] width 15 height 15
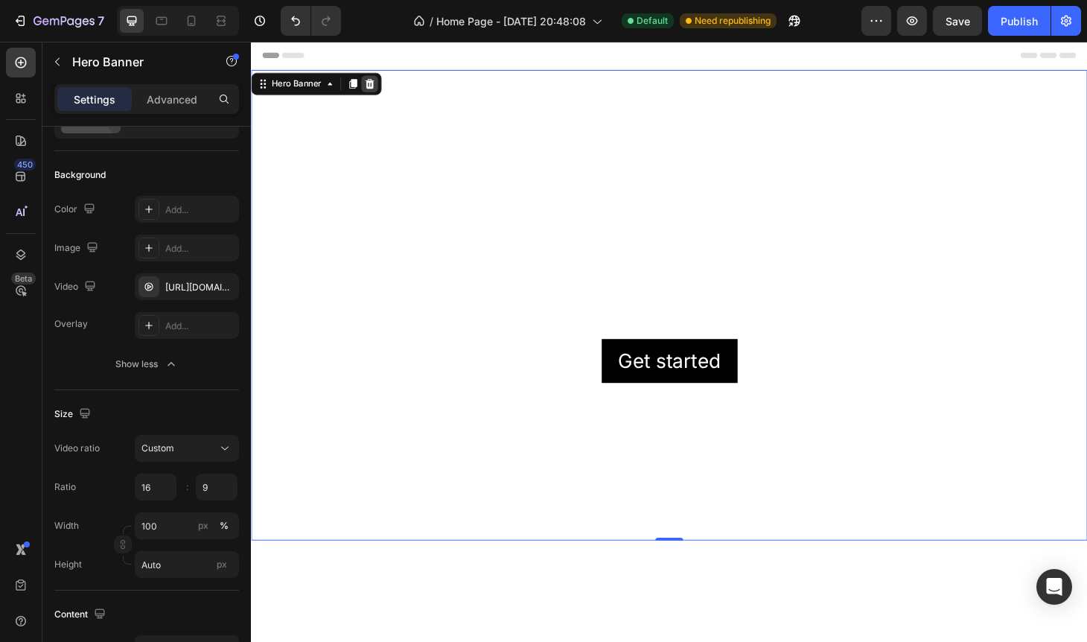
click at [379, 86] on icon at bounding box center [377, 87] width 12 height 12
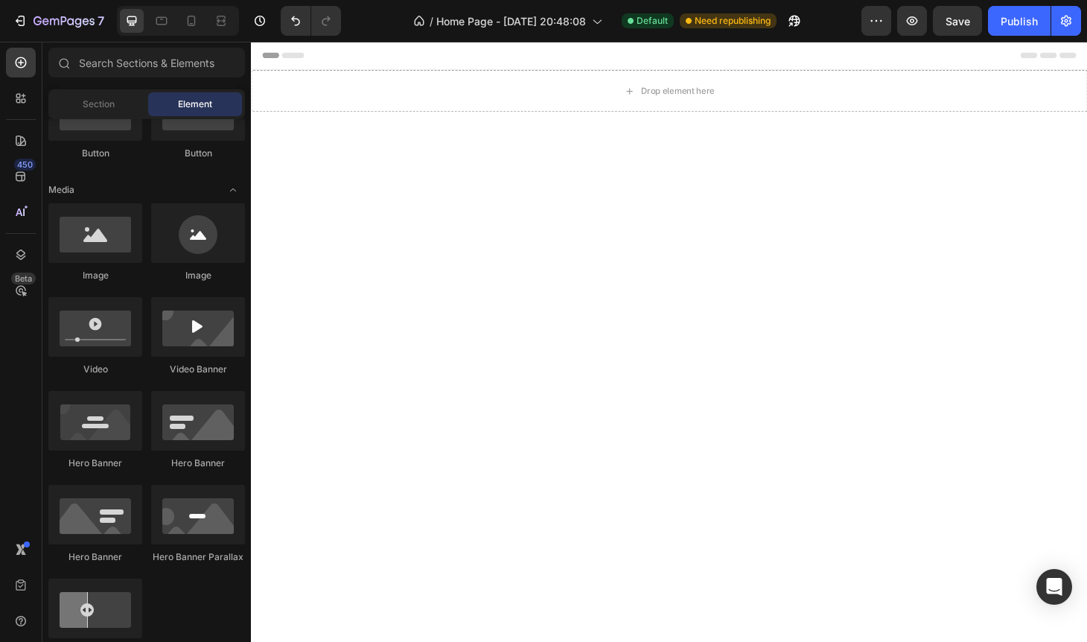
click at [356, 158] on div at bounding box center [697, 432] width 893 height 631
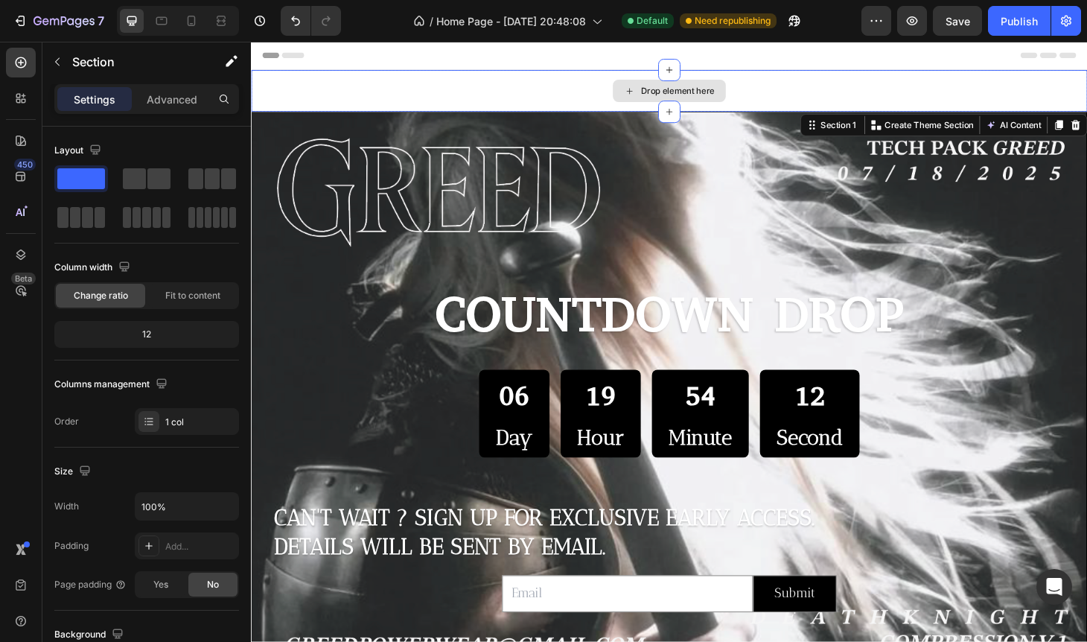
click at [481, 90] on div "Drop element here" at bounding box center [697, 94] width 893 height 45
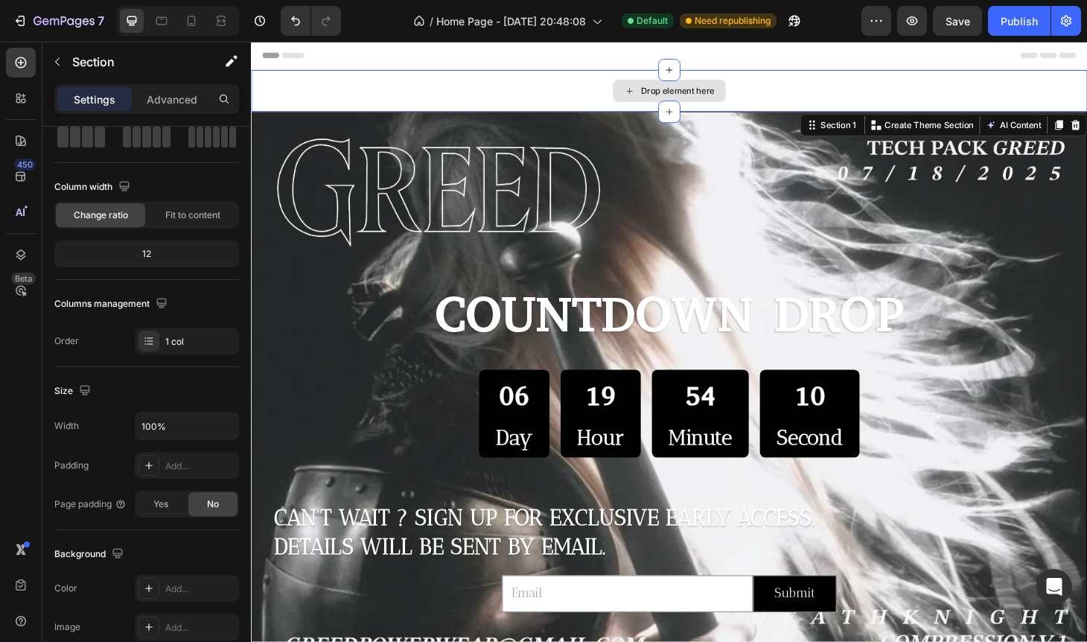
click at [292, 86] on div "Drop element here" at bounding box center [697, 94] width 893 height 45
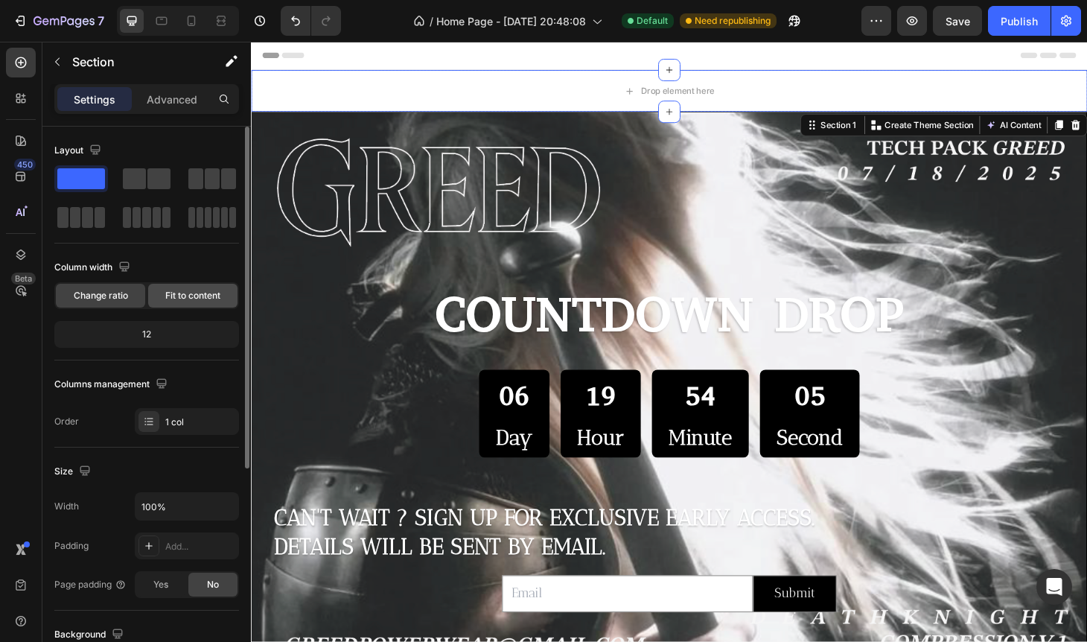
click at [165, 298] on span "Fit to content" at bounding box center [192, 295] width 55 height 13
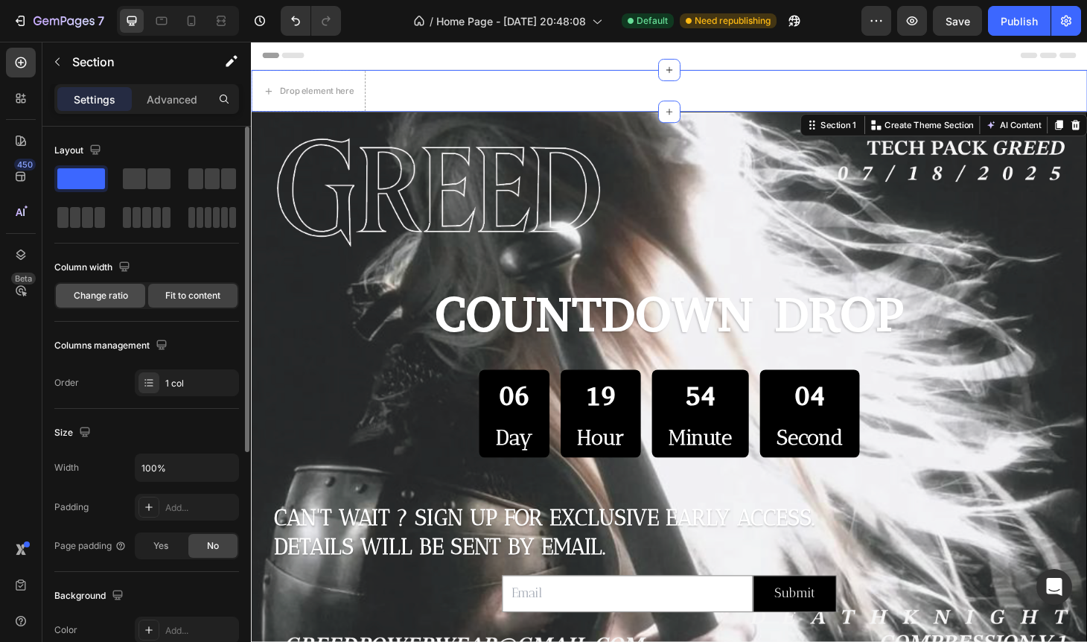
click at [108, 300] on span "Change ratio" at bounding box center [101, 295] width 54 height 13
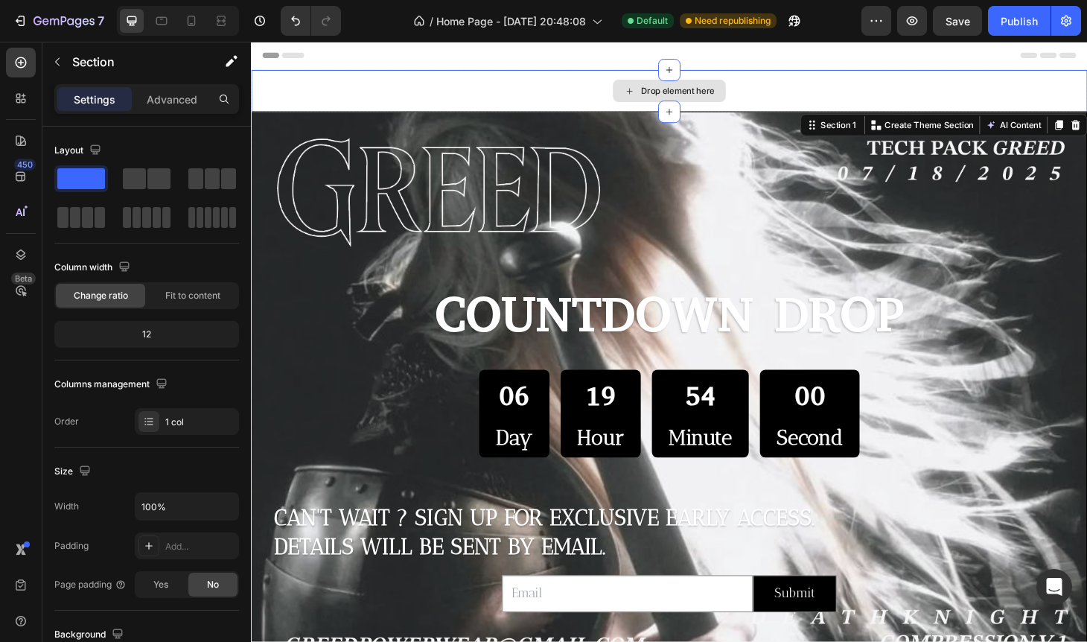
click at [331, 84] on div "Drop element here" at bounding box center [697, 94] width 893 height 45
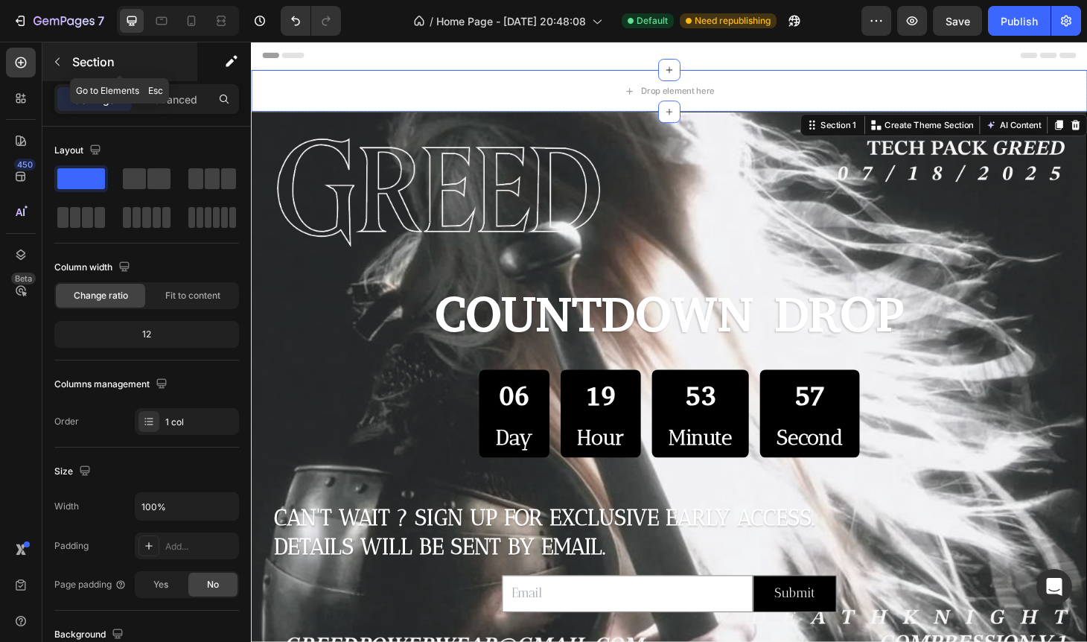
click at [58, 61] on icon "button" at bounding box center [57, 62] width 12 height 12
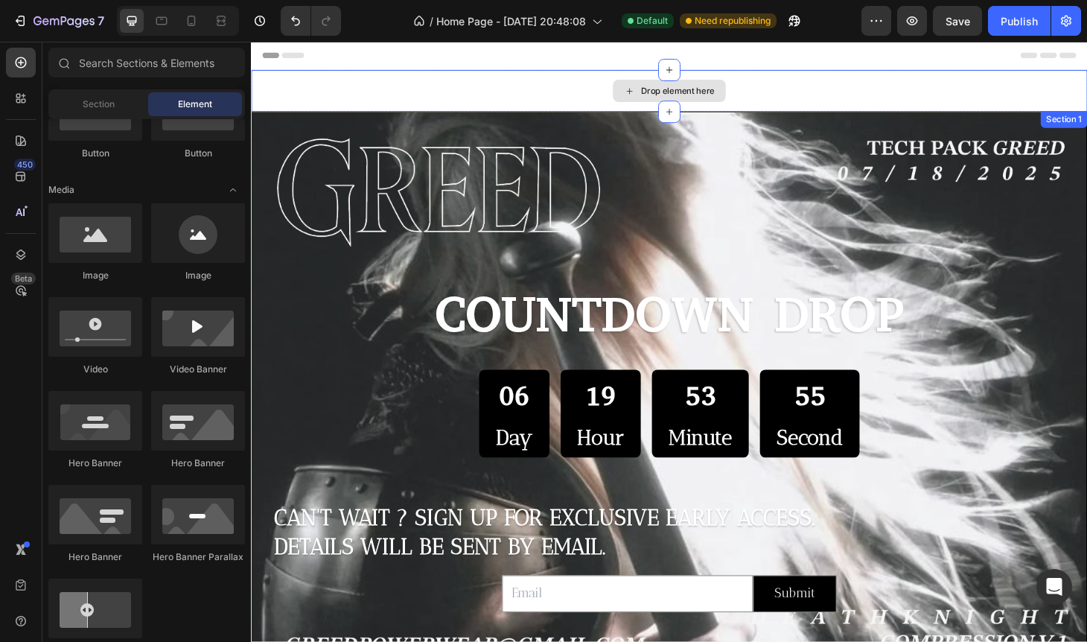
click at [325, 114] on div "Drop element here" at bounding box center [697, 94] width 893 height 45
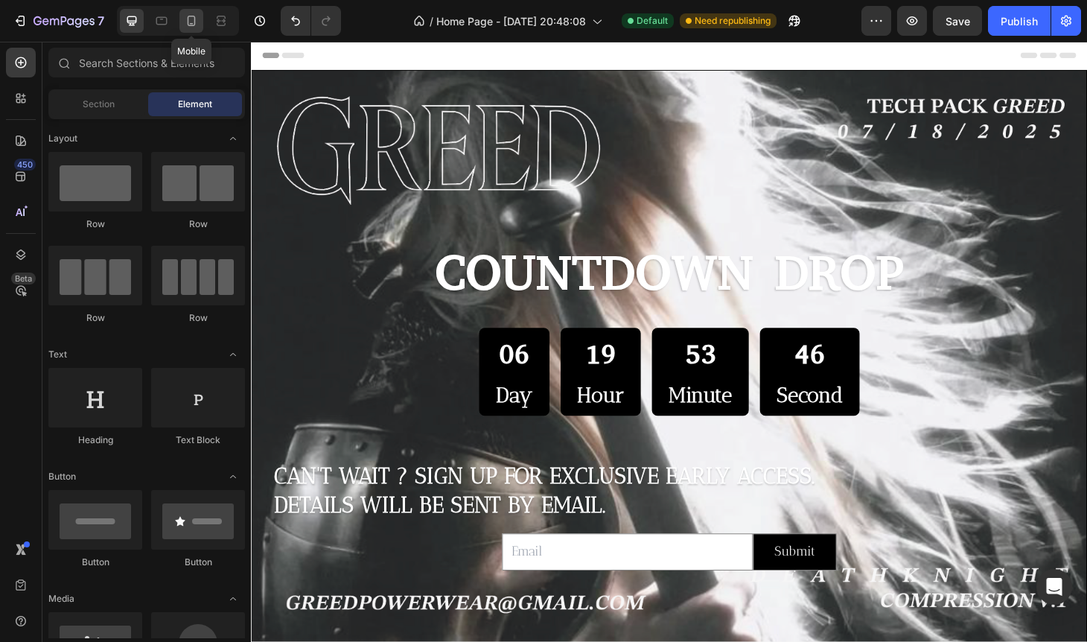
click at [196, 28] on div at bounding box center [191, 21] width 24 height 24
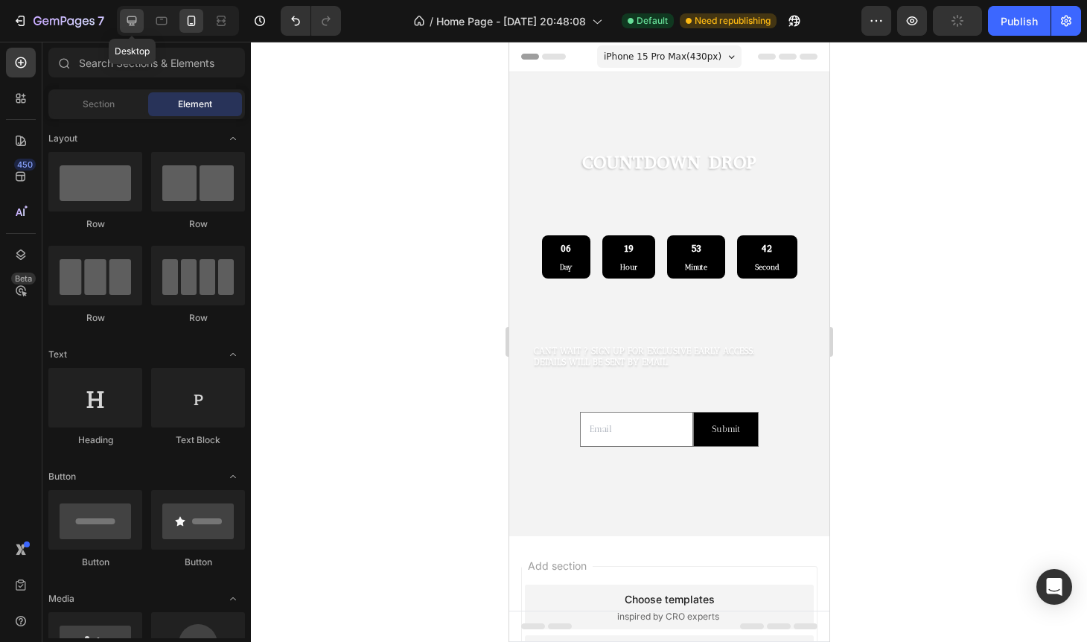
click at [133, 24] on icon at bounding box center [132, 21] width 10 height 10
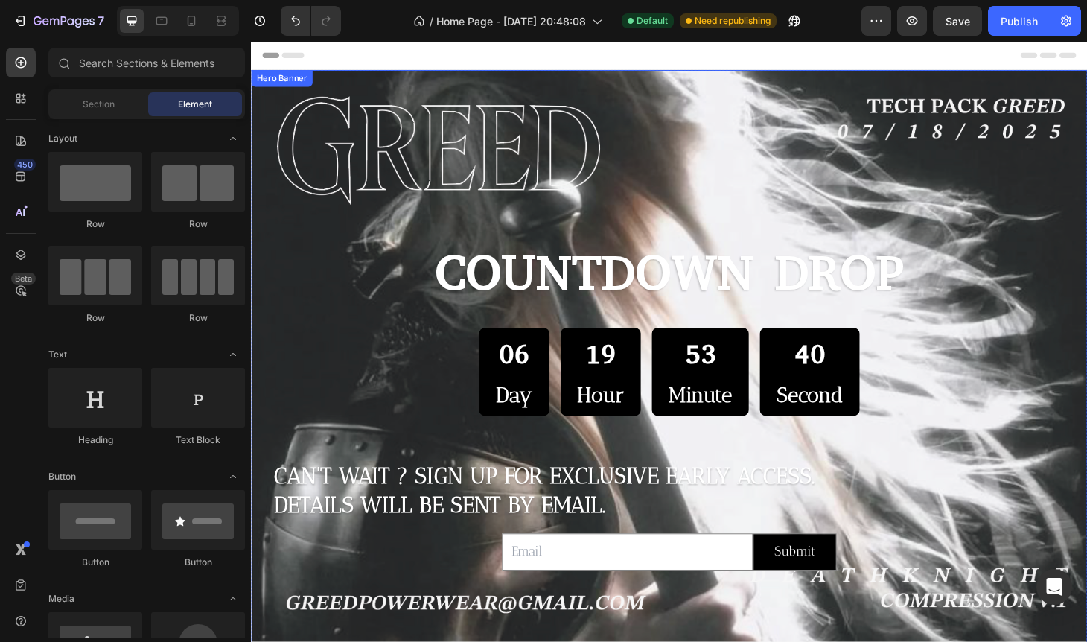
click at [303, 364] on div "06 Day 19 Hour 53 Minute 40 Second" at bounding box center [697, 395] width 871 height 94
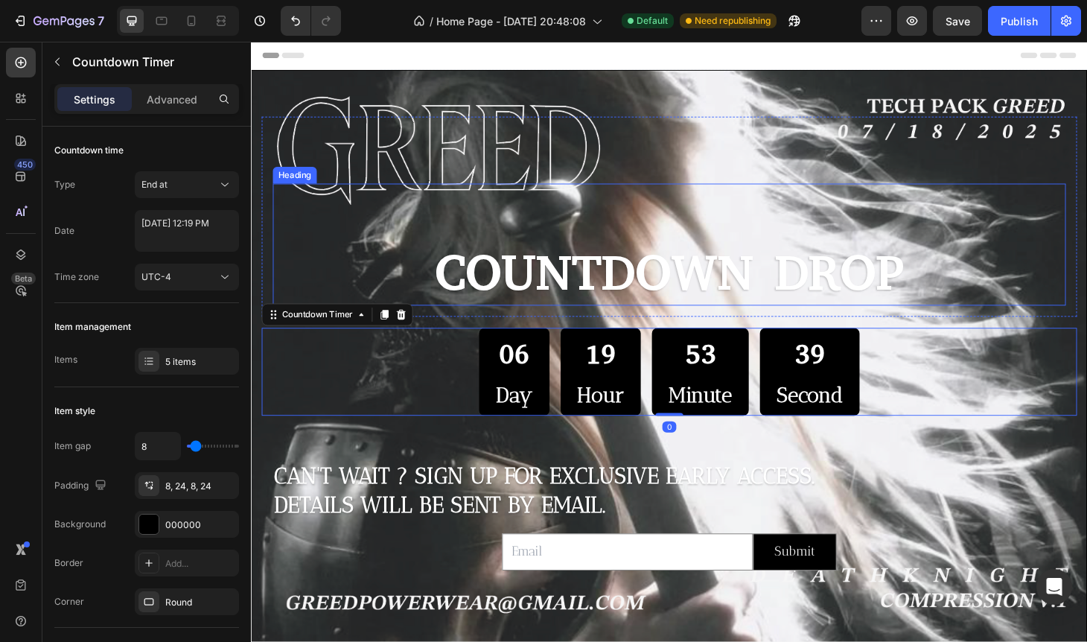
click at [287, 292] on h2 "COUNTDOWN DROP" at bounding box center [697, 288] width 847 height 71
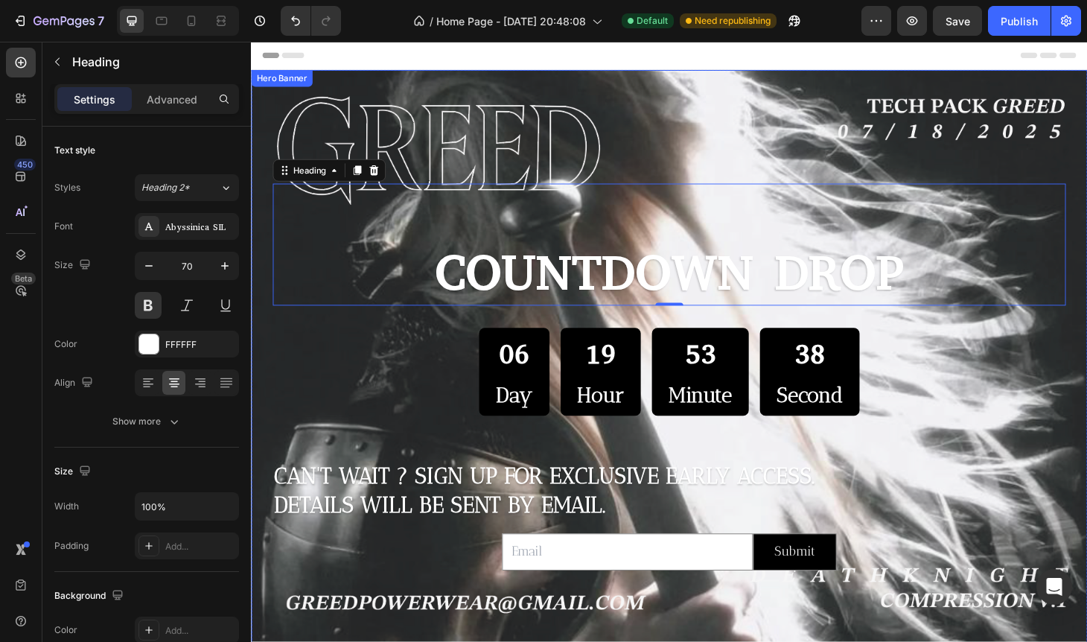
click at [256, 487] on div "COUNTDOWN DROP Heading 0 Row 06 Day 19 Hour 53 Minute 38 Second Countdown Timer…" at bounding box center [697, 360] width 893 height 576
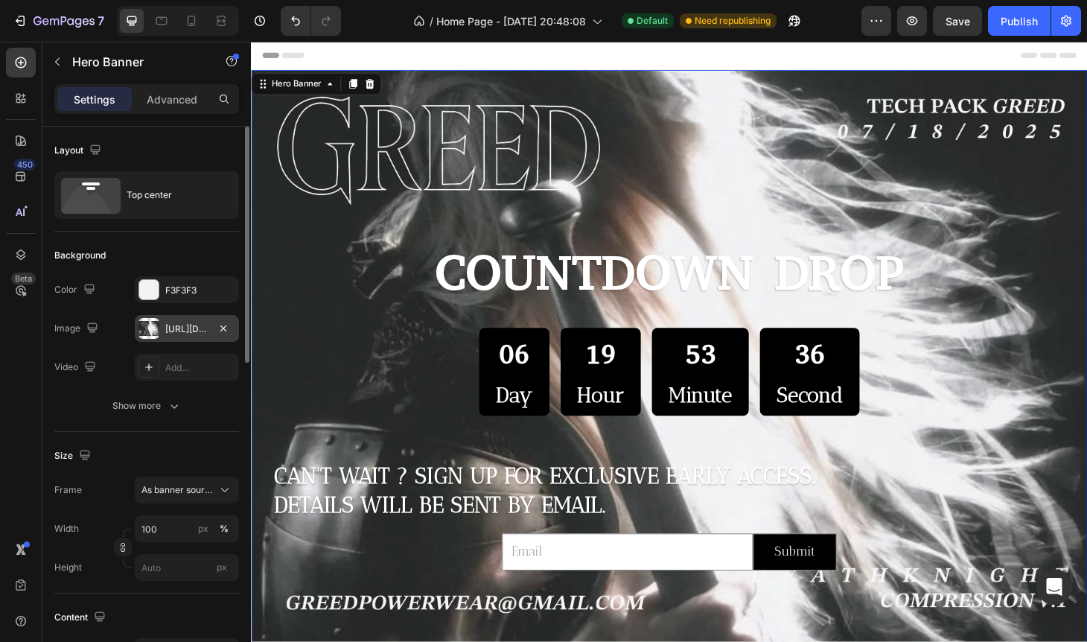
click at [196, 336] on div "https://cdn.shopify.com/s/files/1/0956/4520/4827/files/gempages_581814170148668…" at bounding box center [187, 328] width 104 height 27
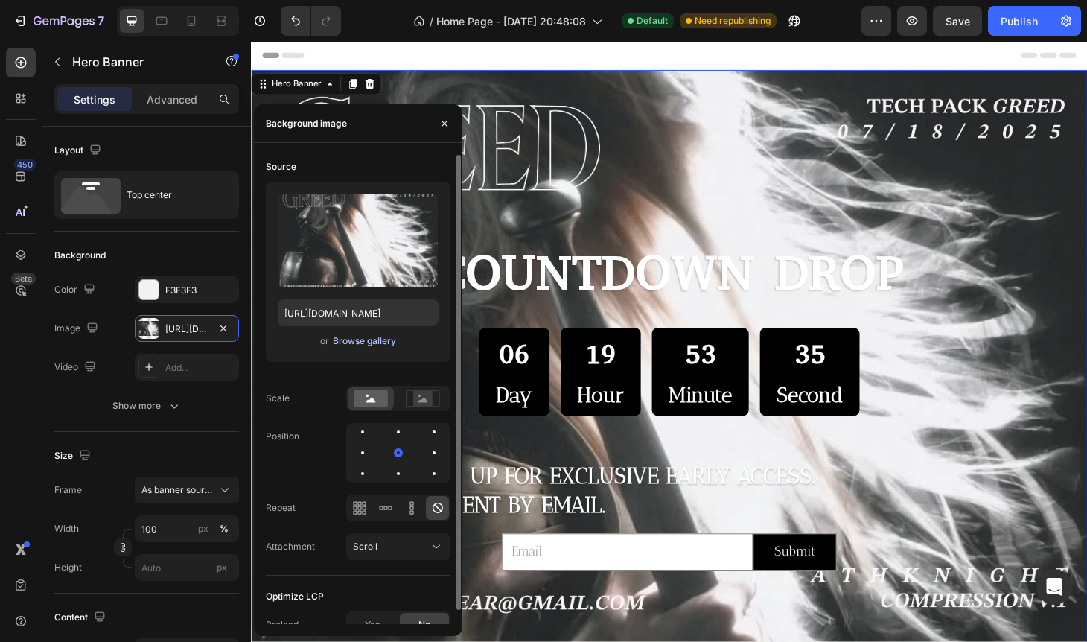
click at [376, 337] on div "Browse gallery" at bounding box center [364, 340] width 63 height 13
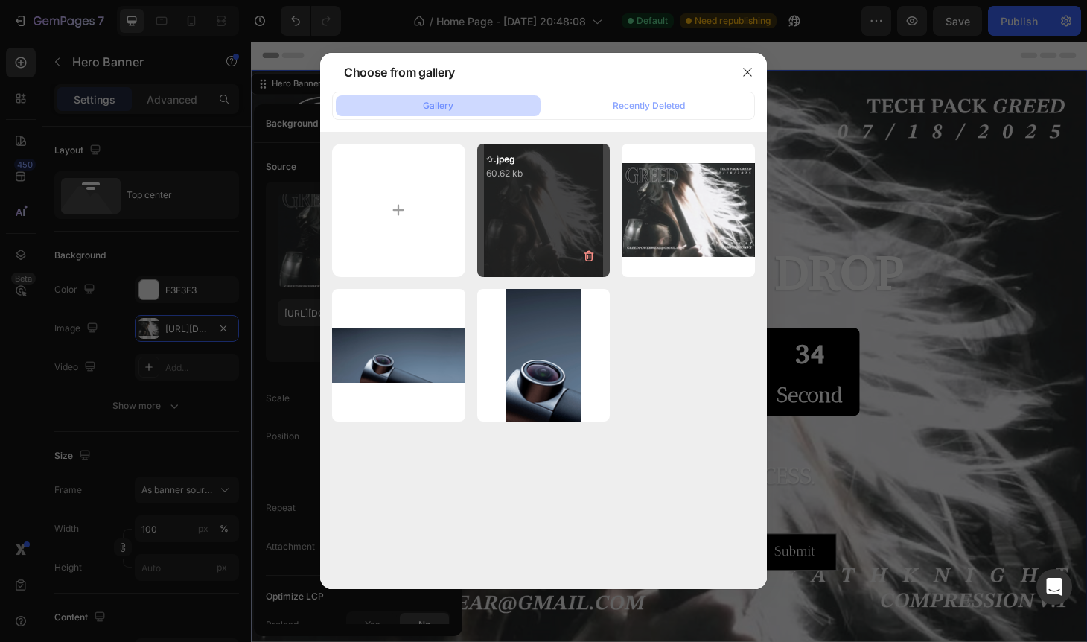
click at [513, 246] on div "✩.jpeg 60.62 kb" at bounding box center [543, 210] width 133 height 133
type input "[URL][DOMAIN_NAME]"
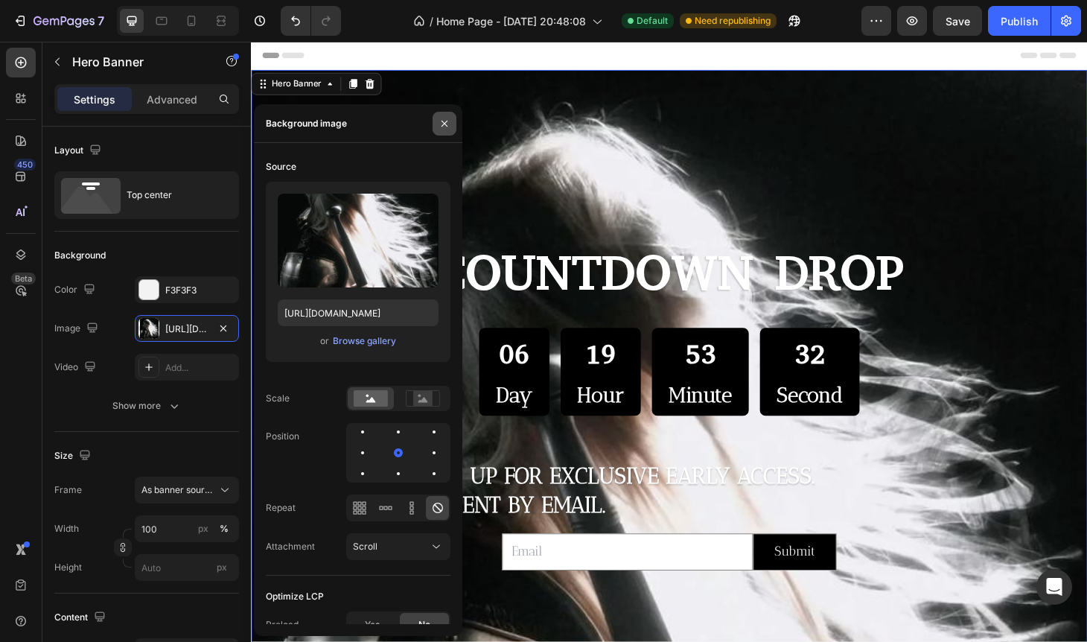
click at [447, 127] on icon "button" at bounding box center [444, 124] width 12 height 12
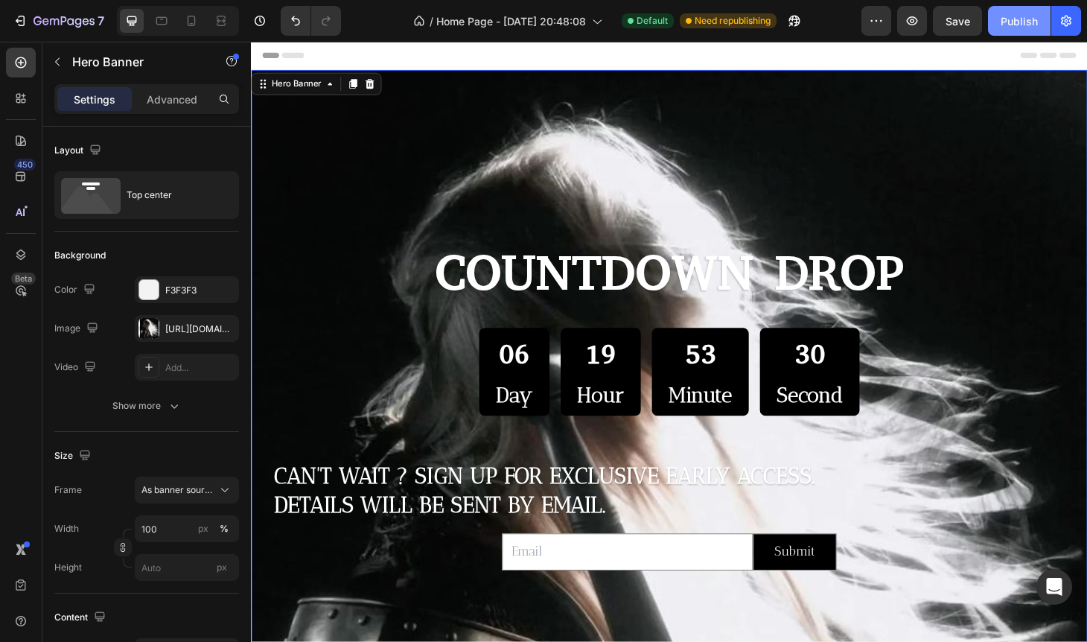
click at [1020, 19] on div "Publish" at bounding box center [1018, 21] width 37 height 16
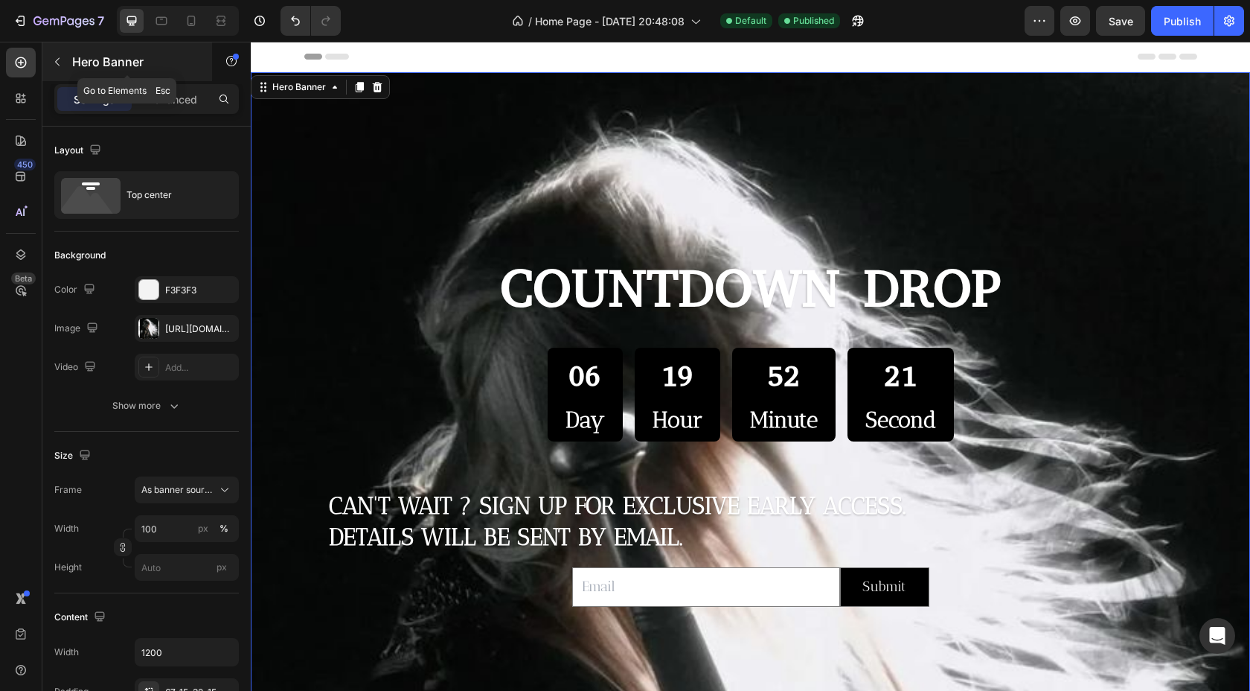
click at [52, 67] on icon "button" at bounding box center [57, 62] width 12 height 12
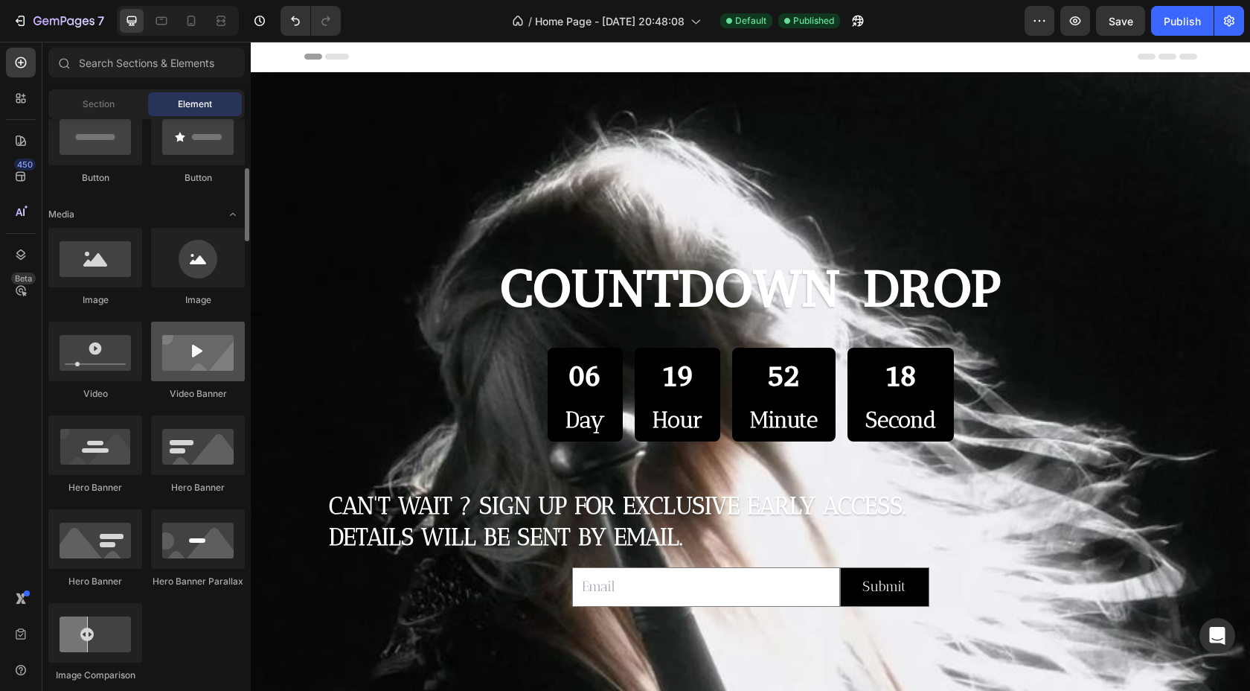
scroll to position [396, 0]
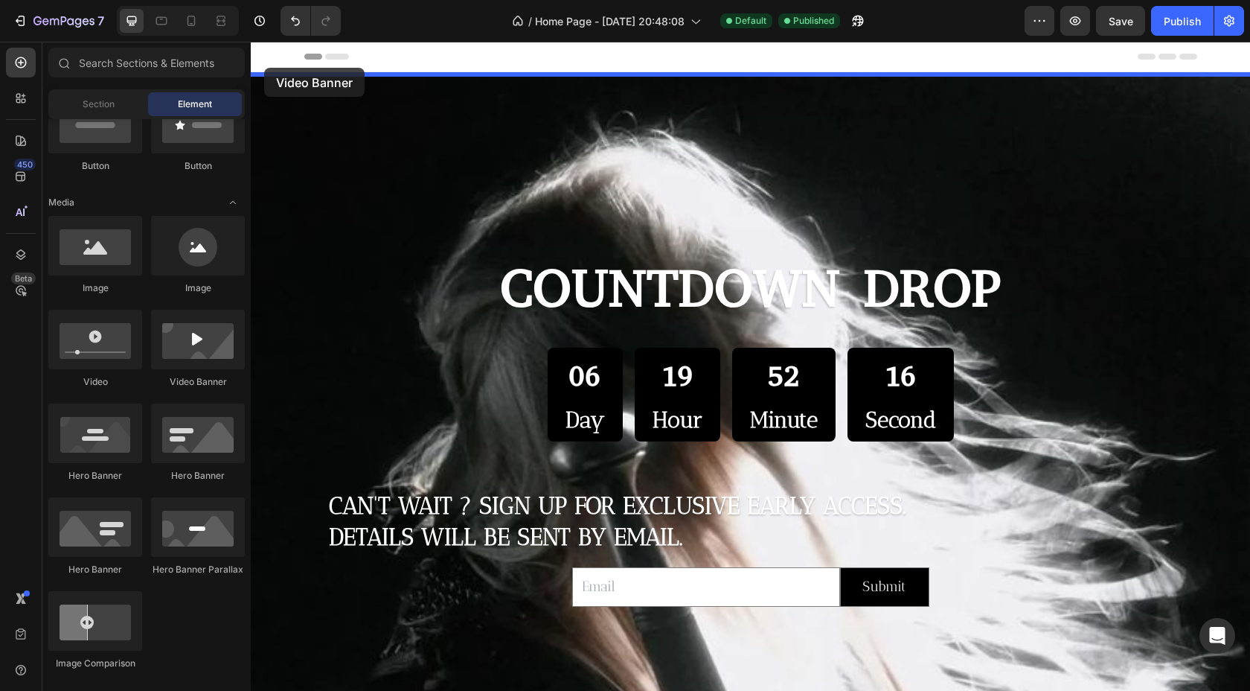
drag, startPoint x: 419, startPoint y: 394, endPoint x: 262, endPoint y: 68, distance: 362.5
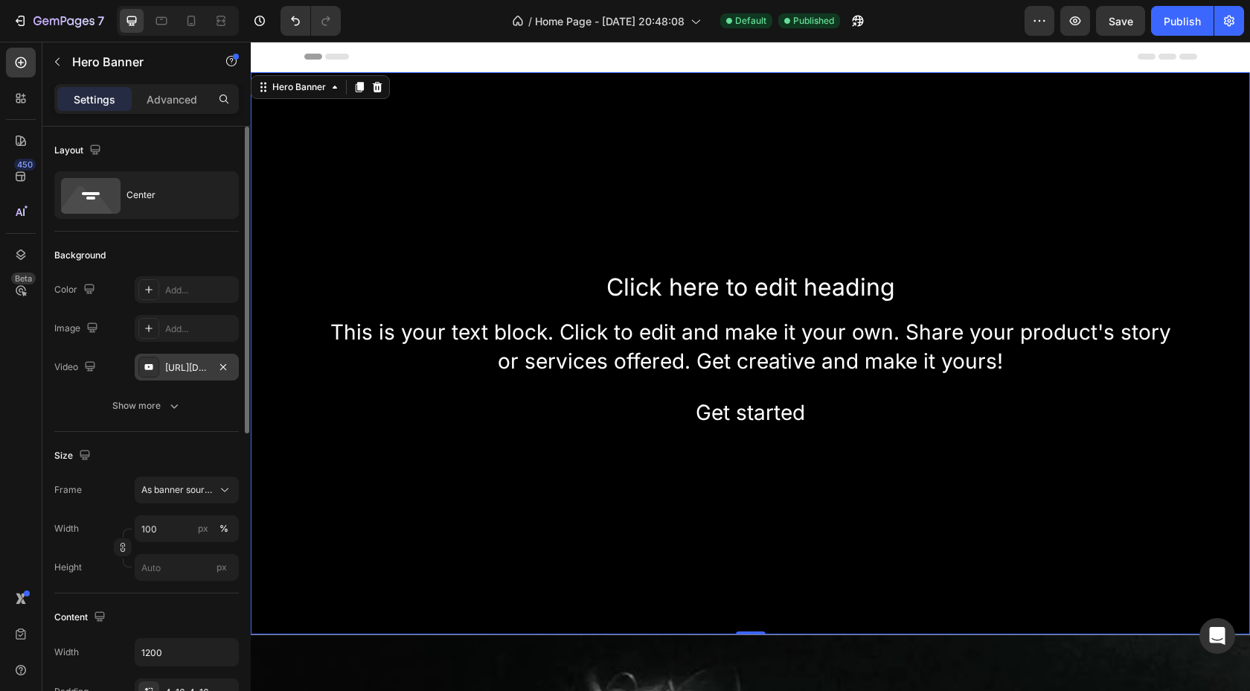
click at [185, 368] on div "https://www.youtube.com/watch?v=drIt4RH_kyQ" at bounding box center [186, 367] width 43 height 13
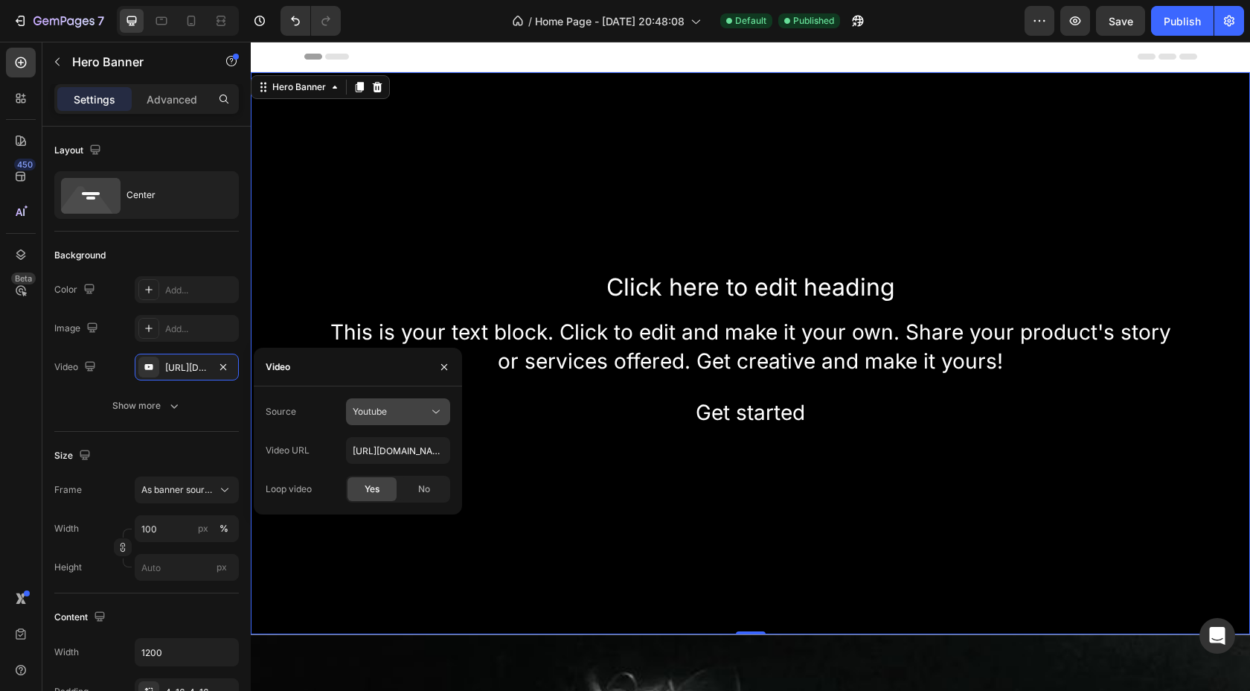
click at [386, 409] on span "Youtube" at bounding box center [370, 411] width 34 height 11
click at [376, 441] on span "Video hosting" at bounding box center [381, 447] width 57 height 13
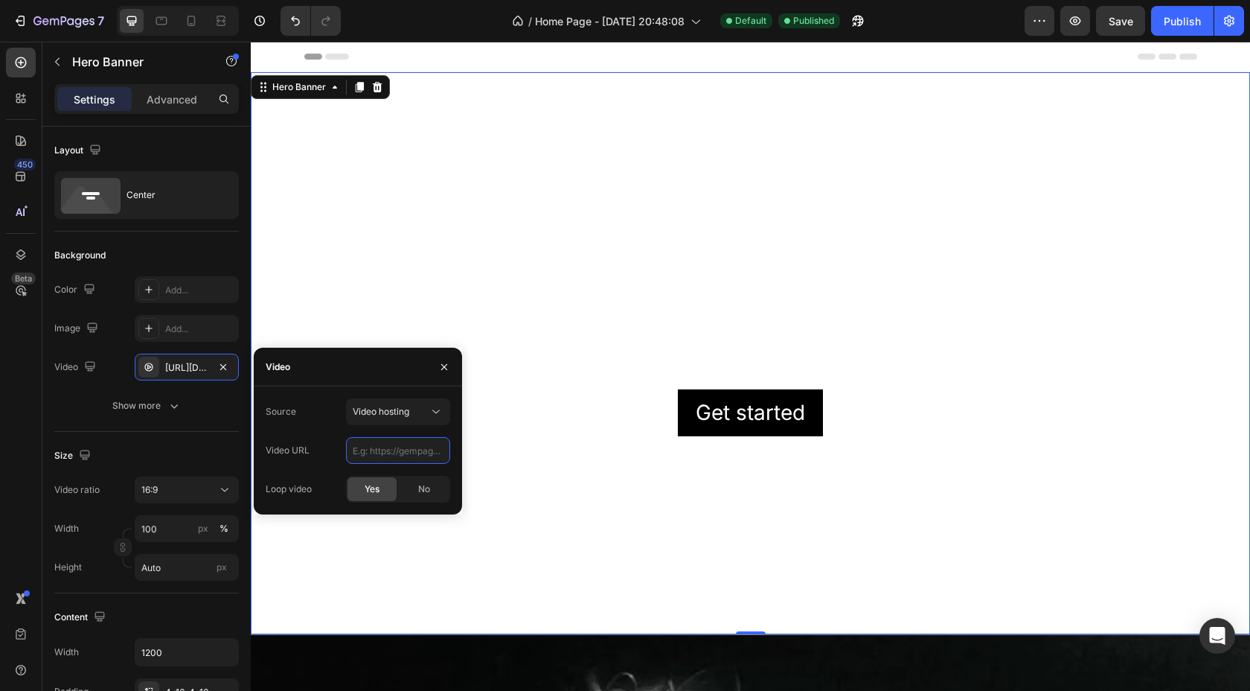
scroll to position [0, 0]
paste input "https://cdn.shopify.com/videos/c/o/v/033932195c4f424cba39b7a38a5001f7.mov"
type input "https://cdn.shopify.com/videos/c/o/v/033932195c4f424cba39b7a38a5001f7.mov"
click at [443, 368] on icon "button" at bounding box center [444, 367] width 12 height 12
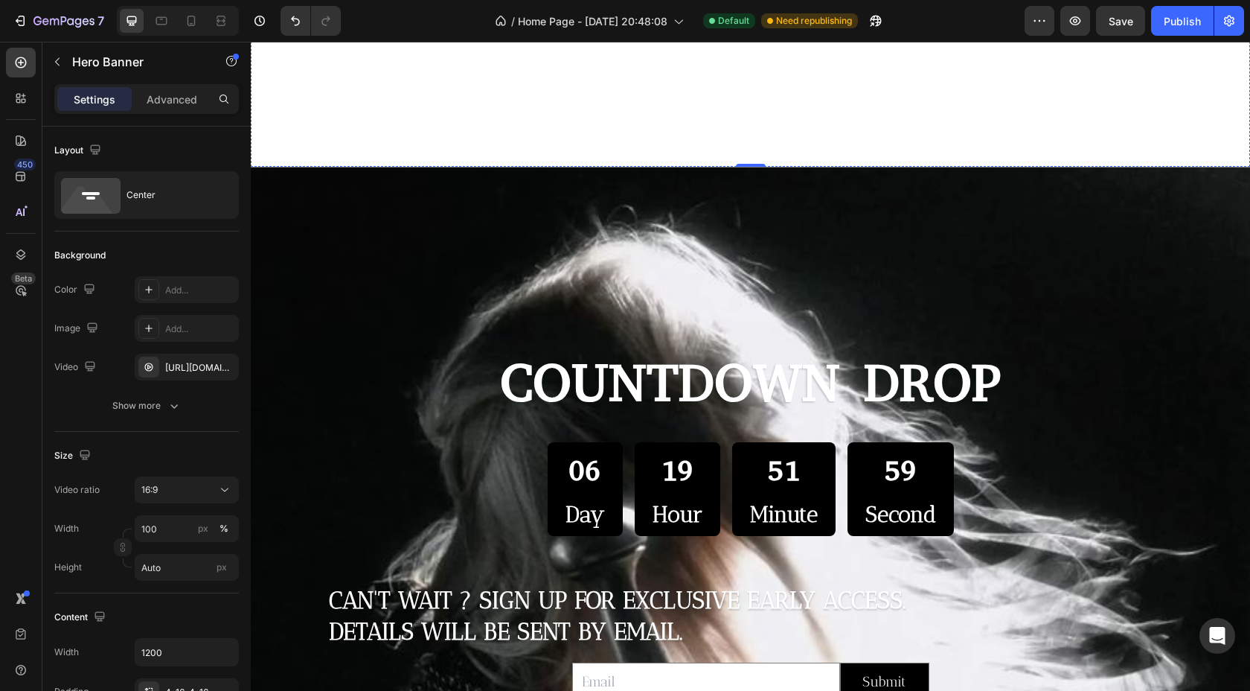
scroll to position [455, 0]
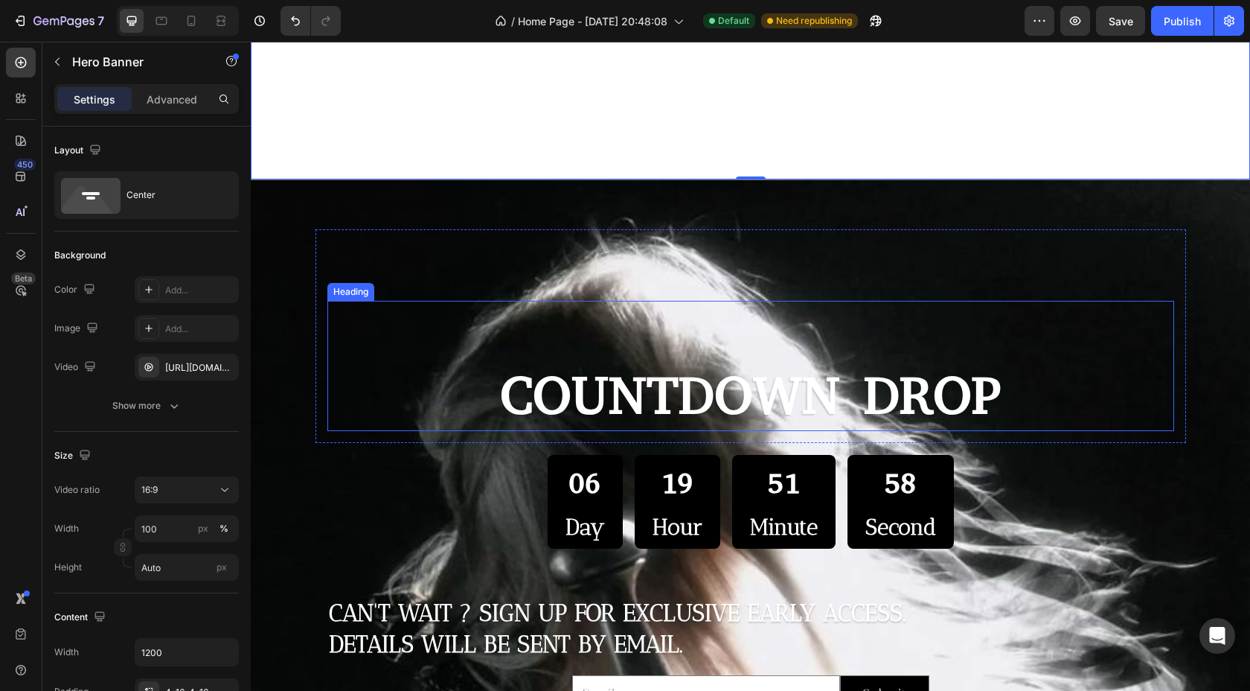
click at [670, 390] on h2 "COUNTDOWN DROP" at bounding box center [750, 395] width 847 height 71
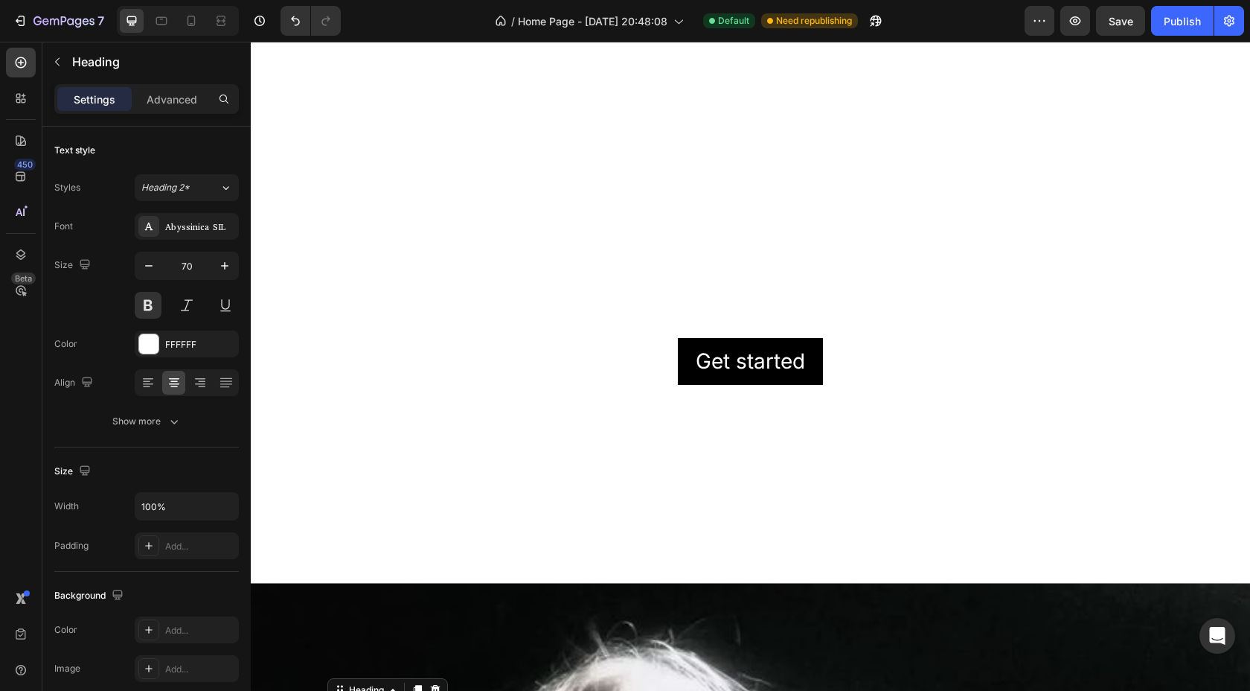
scroll to position [356, 0]
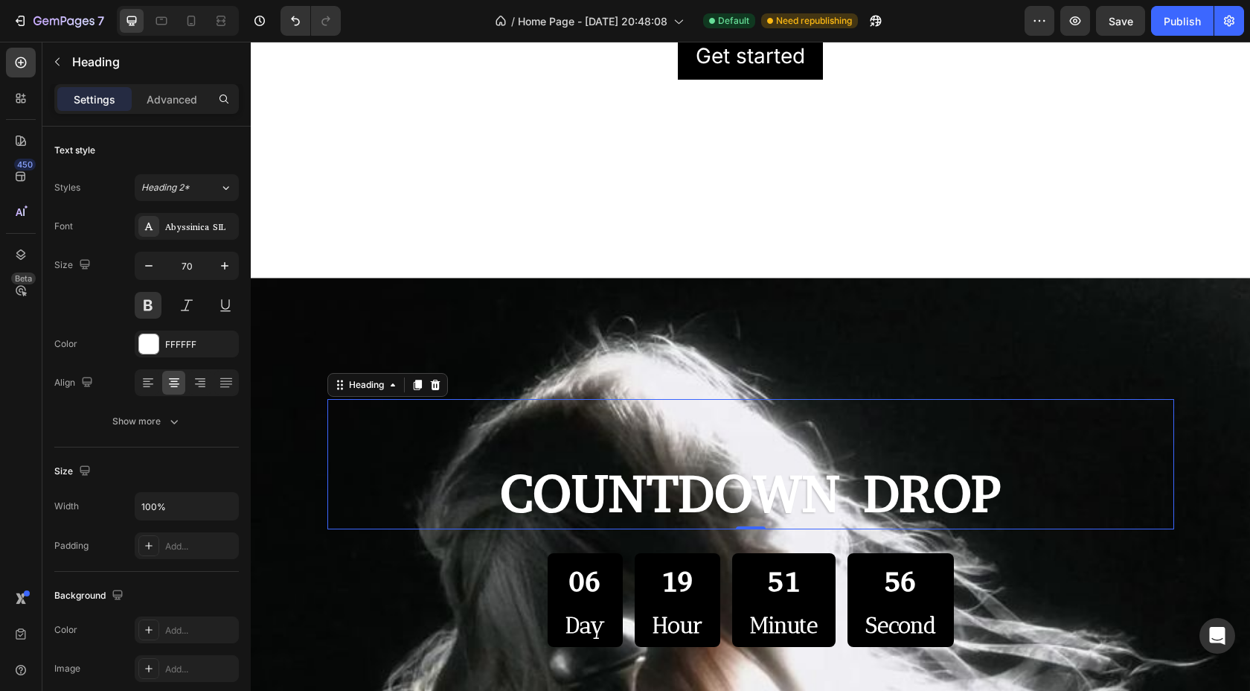
click at [800, 469] on h2 "COUNTDOWN DROP" at bounding box center [750, 493] width 847 height 71
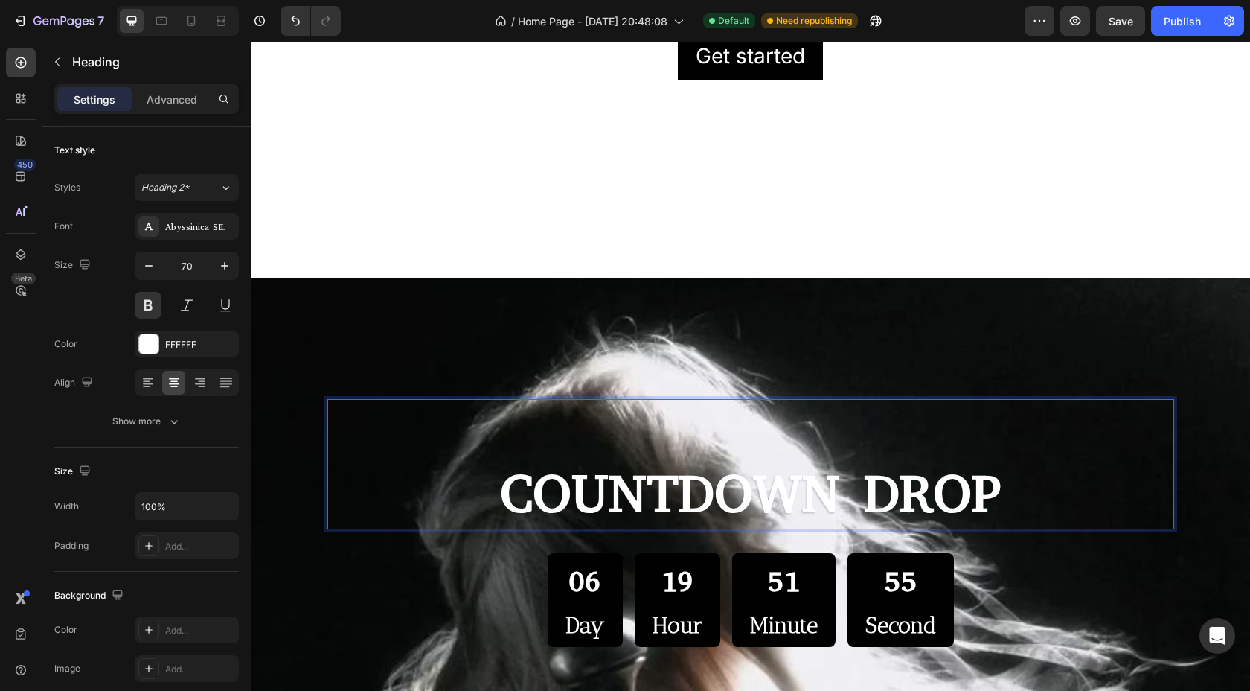
click at [1003, 494] on p "COUNTDOWN DROP" at bounding box center [751, 494] width 844 height 68
click at [420, 436] on div "COUNTDOWN DROP Heading 0" at bounding box center [750, 464] width 847 height 130
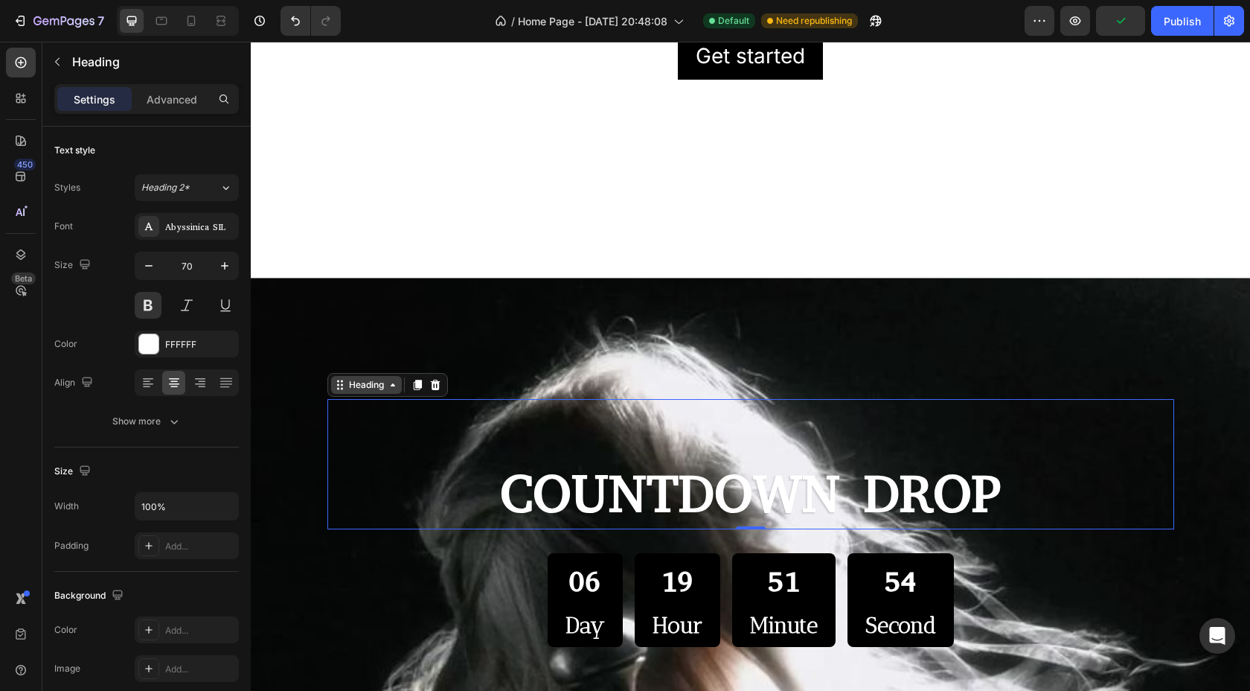
click at [383, 389] on div "Heading" at bounding box center [366, 384] width 41 height 13
click at [382, 388] on div "Heading" at bounding box center [366, 384] width 41 height 13
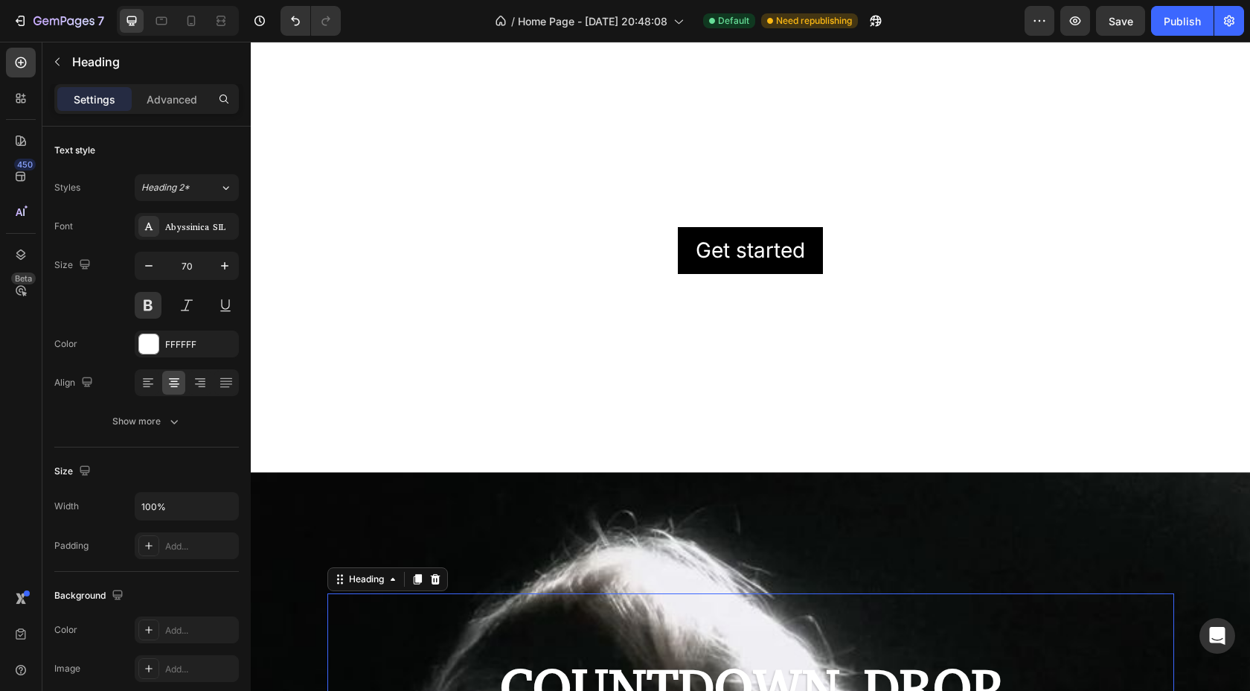
scroll to position [0, 0]
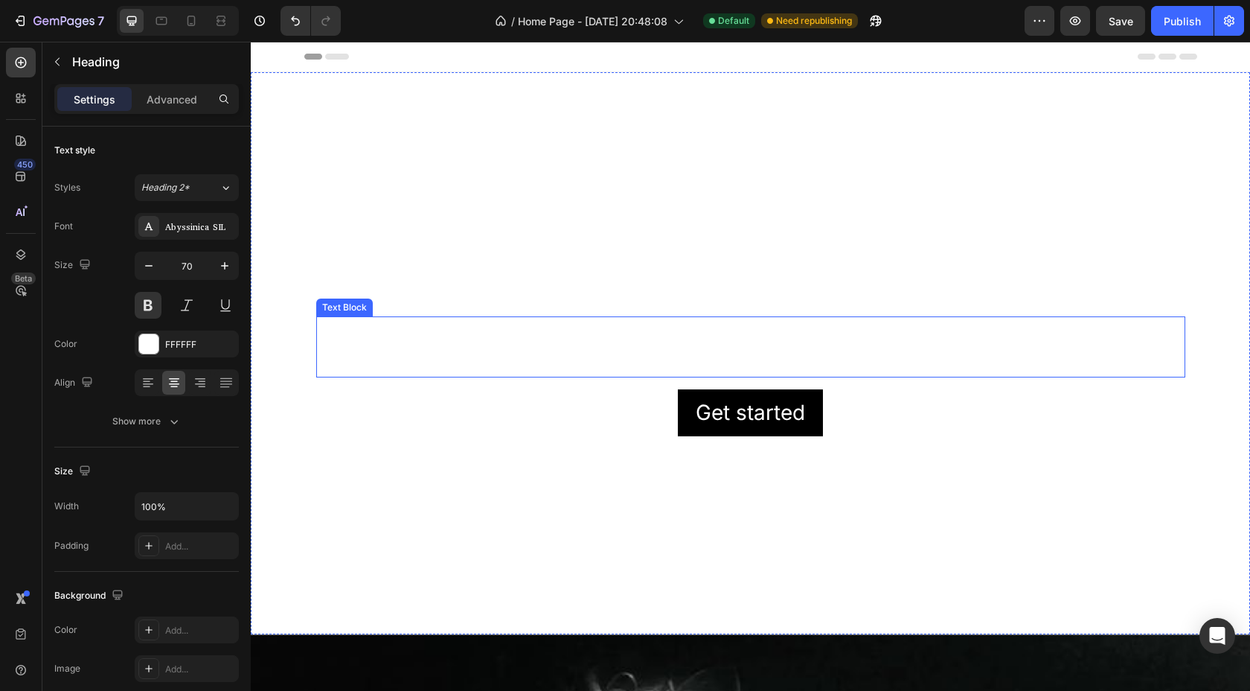
click at [704, 319] on div "This is your text block. Click to edit and make it your own. Share your product…" at bounding box center [750, 346] width 869 height 61
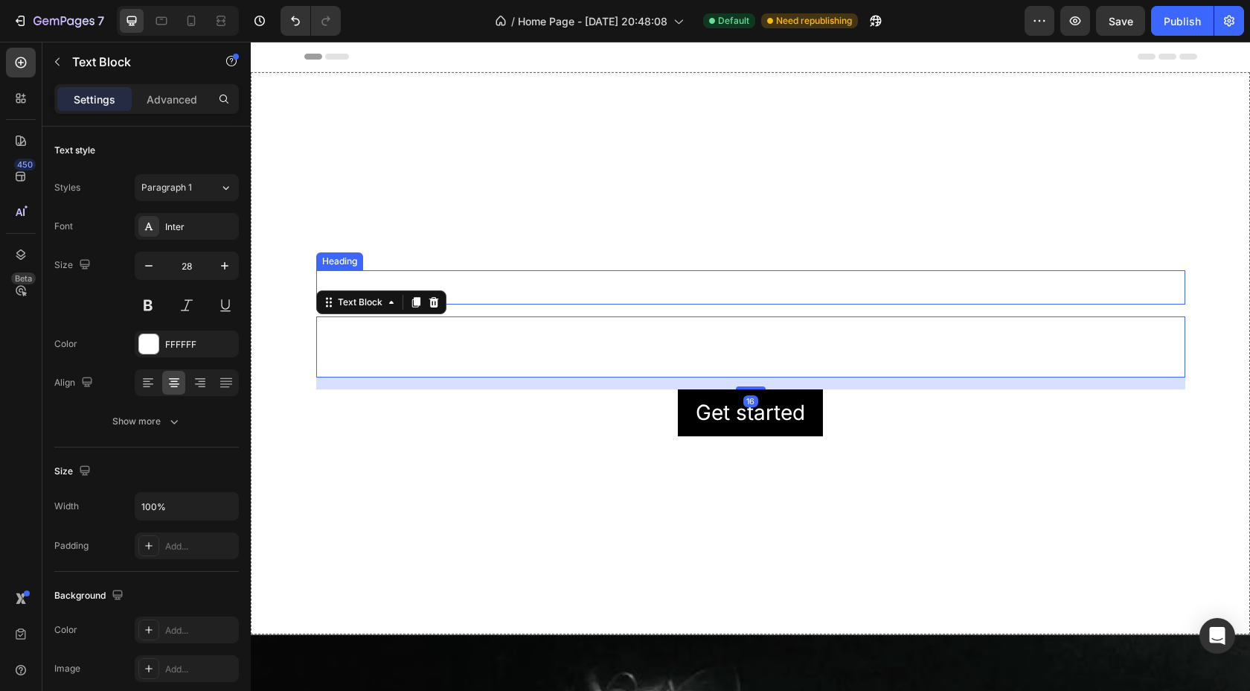
click at [721, 285] on h2 "Click here to edit heading" at bounding box center [750, 287] width 869 height 34
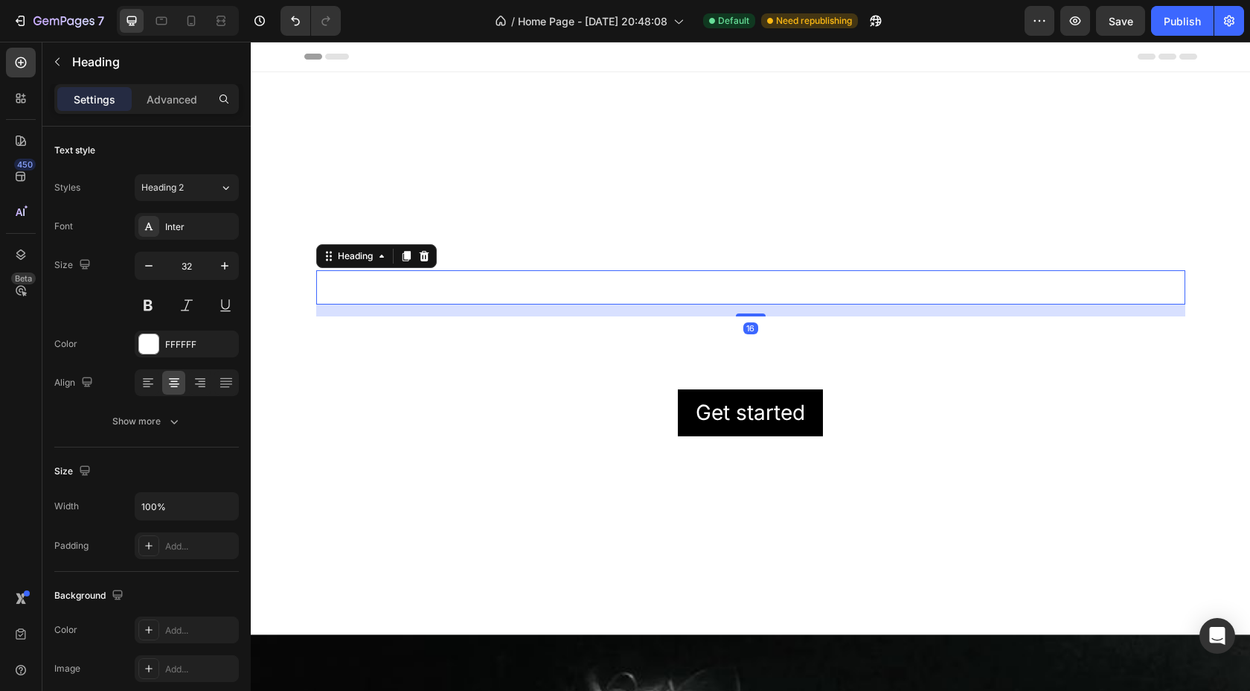
click at [721, 285] on h2 "Click here to edit heading" at bounding box center [750, 287] width 869 height 34
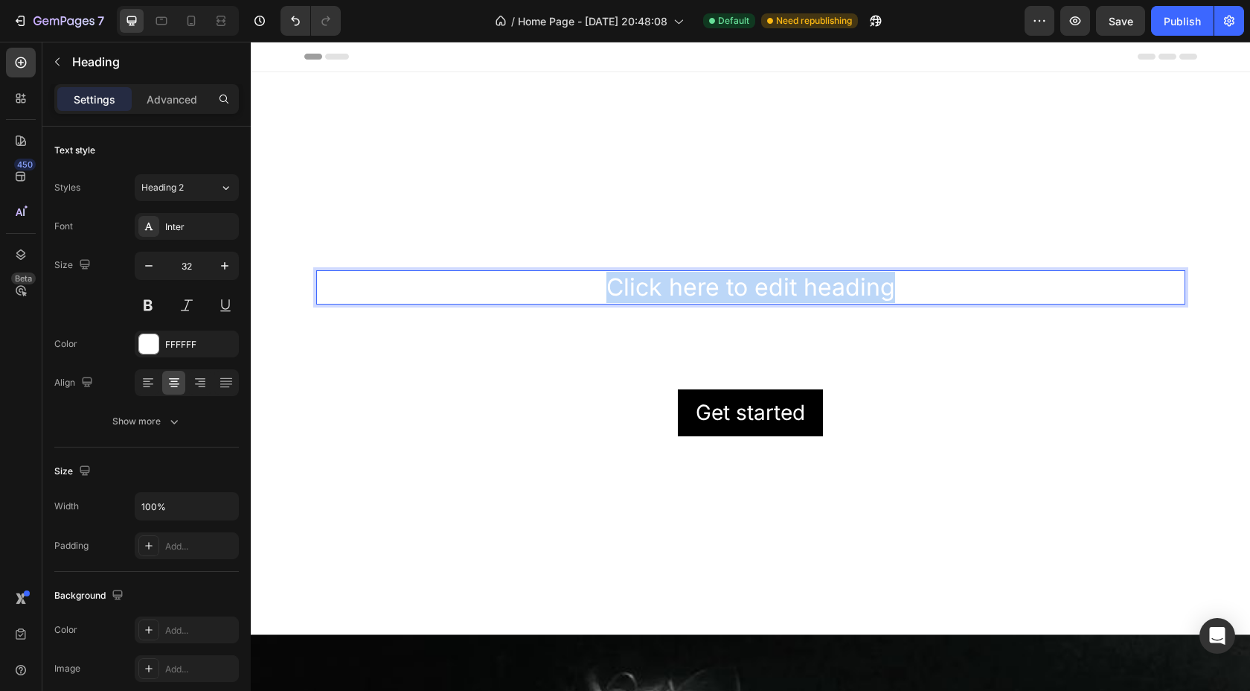
click at [721, 285] on p "Click here to edit heading" at bounding box center [751, 287] width 866 height 31
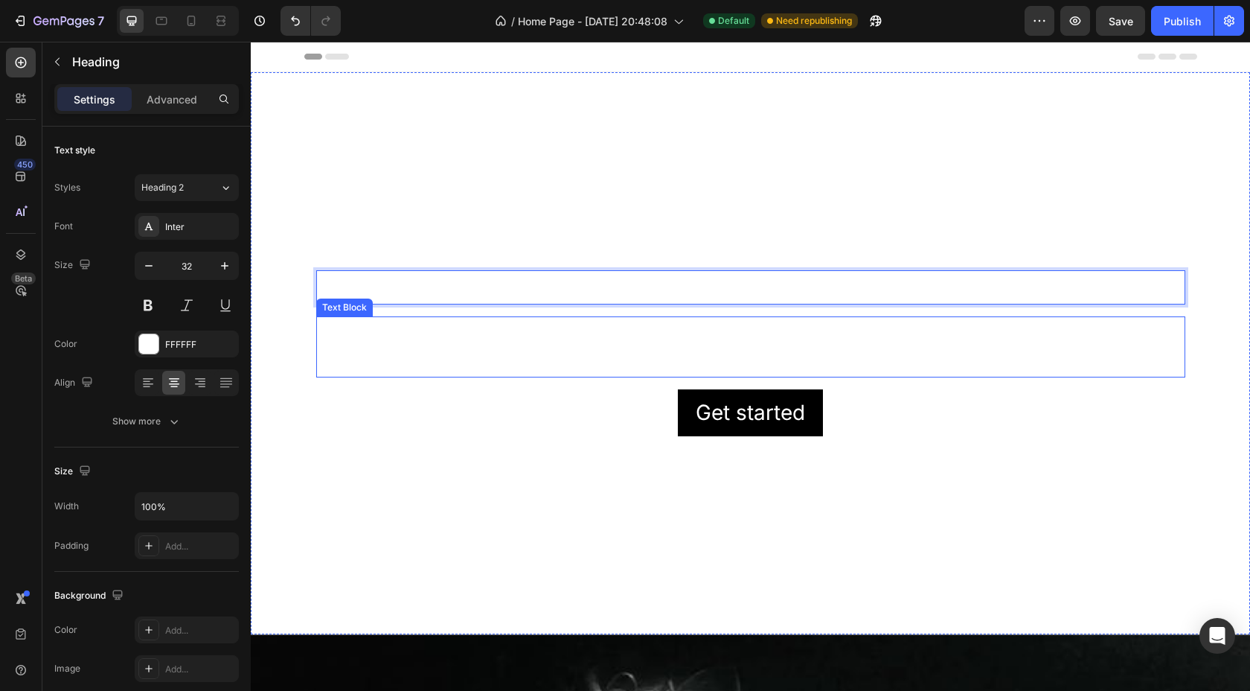
click at [710, 353] on div "This is your text block. Click to edit and make it your own. Share your product…" at bounding box center [750, 346] width 869 height 61
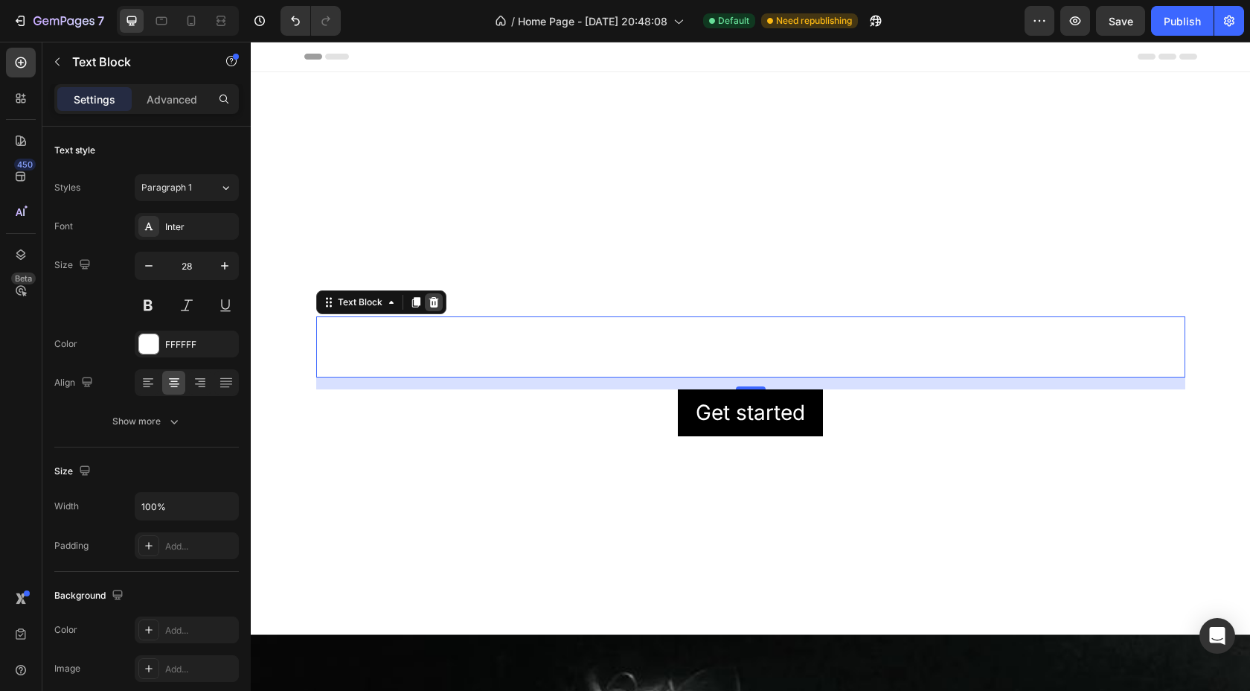
click at [434, 301] on icon at bounding box center [434, 302] width 12 height 12
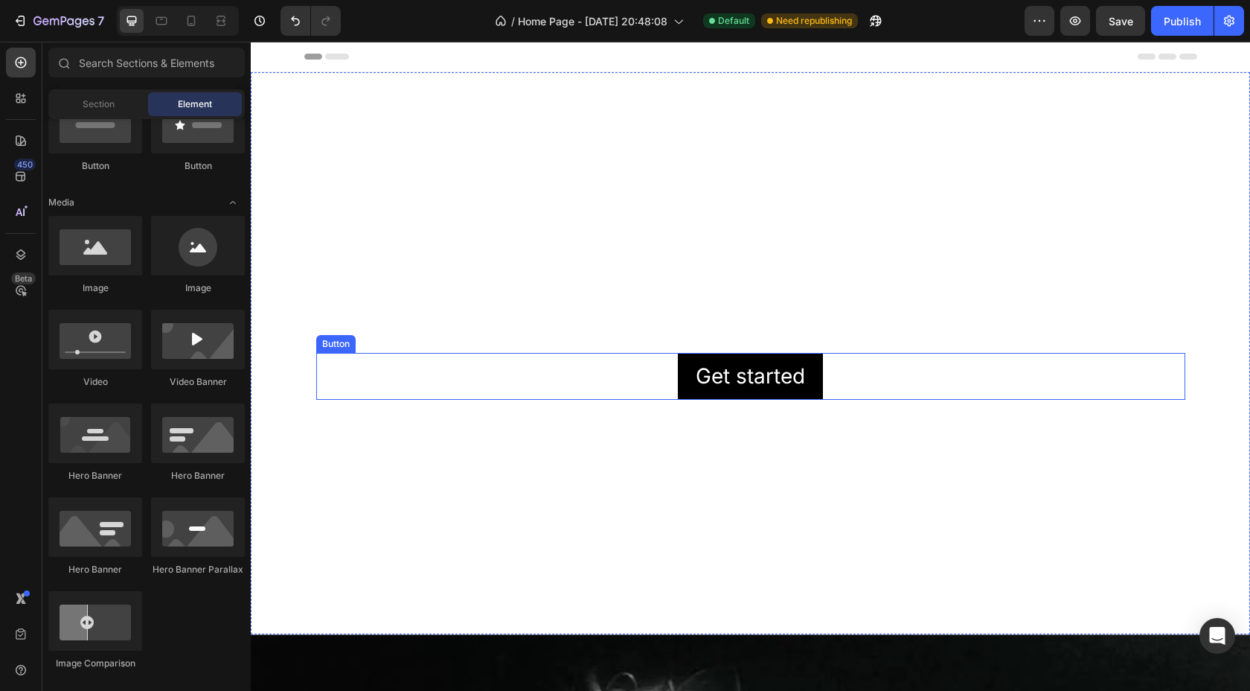
click at [596, 365] on div "Get started Button" at bounding box center [750, 376] width 869 height 47
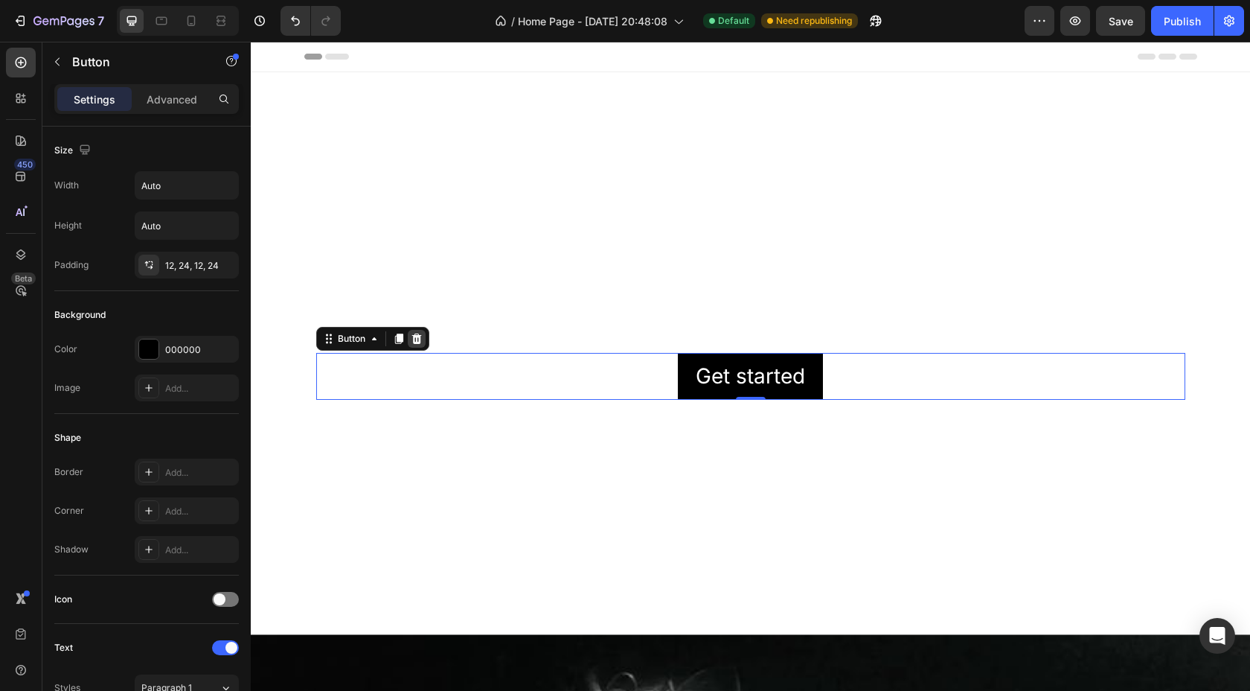
click at [418, 342] on icon at bounding box center [417, 338] width 10 height 10
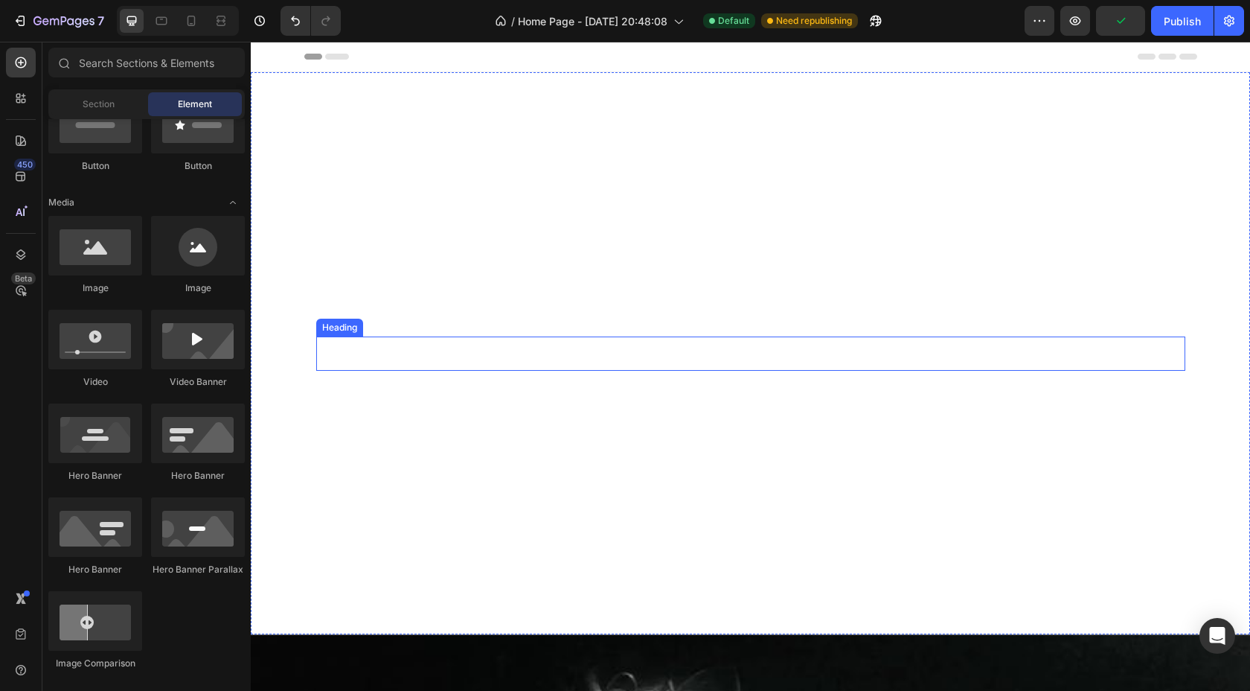
click at [761, 356] on p "COUNTOWN DROP" at bounding box center [751, 353] width 866 height 31
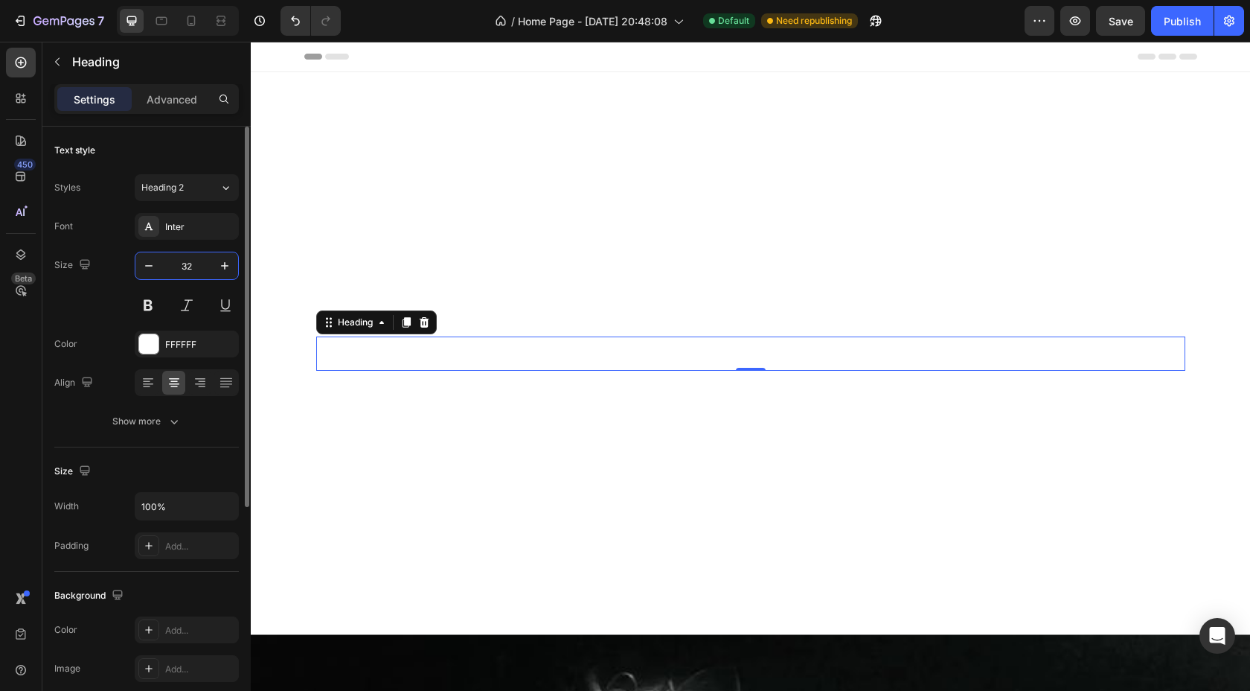
click at [188, 265] on input "32" at bounding box center [186, 265] width 49 height 27
type input "§"
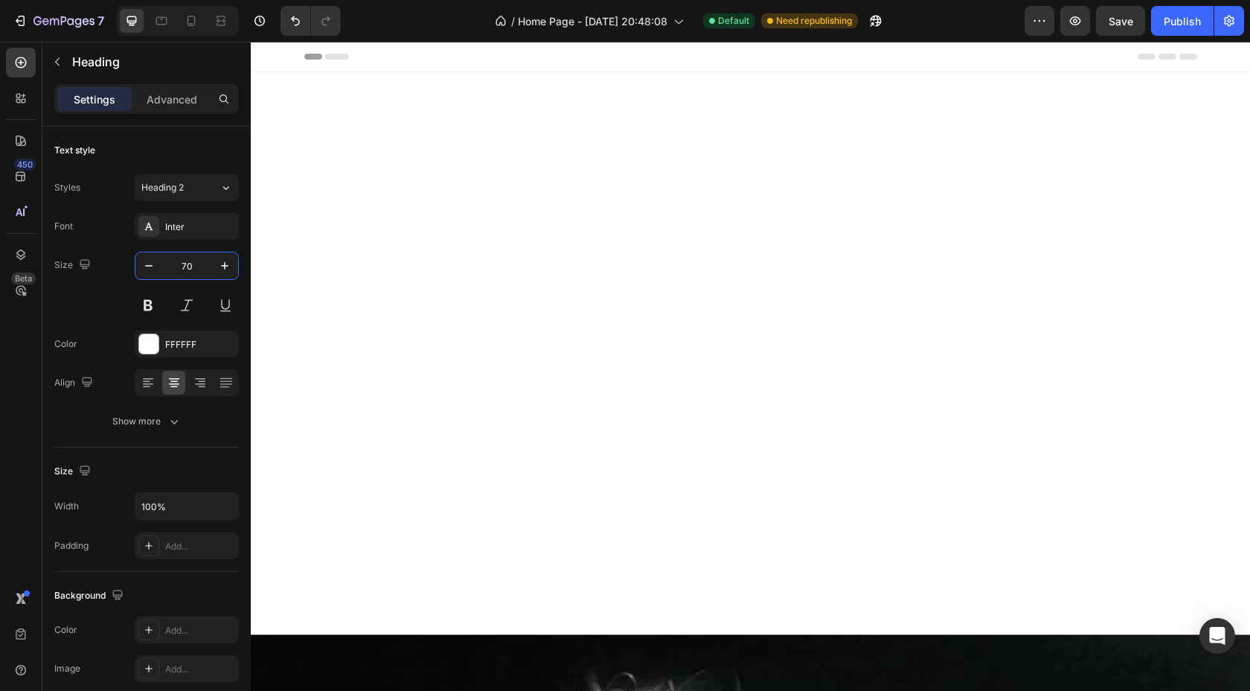
type input "70"
click at [626, 351] on h2 "COUNTOWN DROP" at bounding box center [750, 353] width 869 height 71
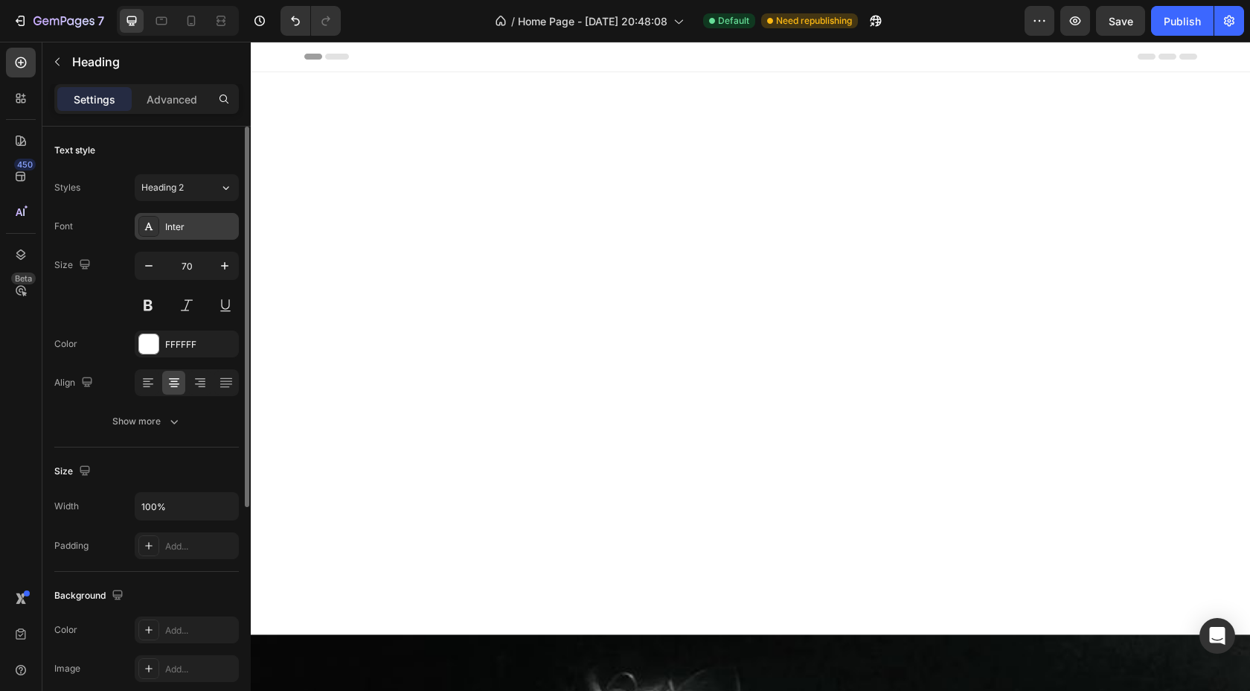
click at [182, 223] on div "Inter" at bounding box center [200, 226] width 70 height 13
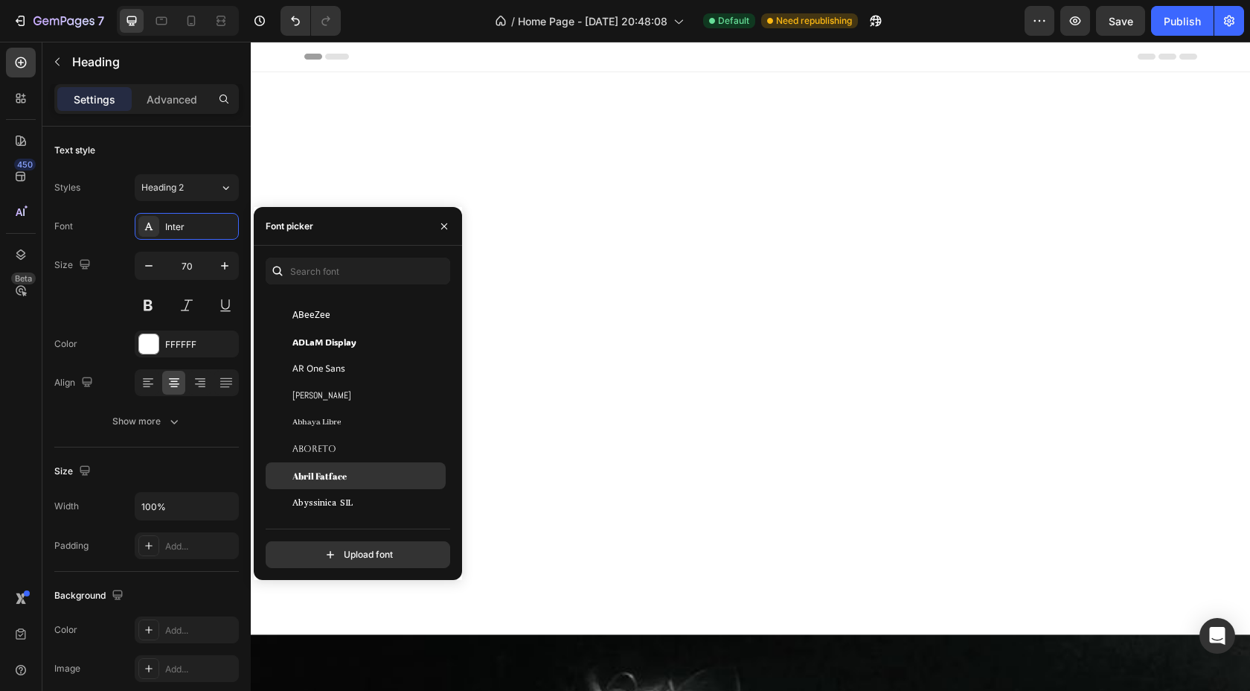
scroll to position [269, 0]
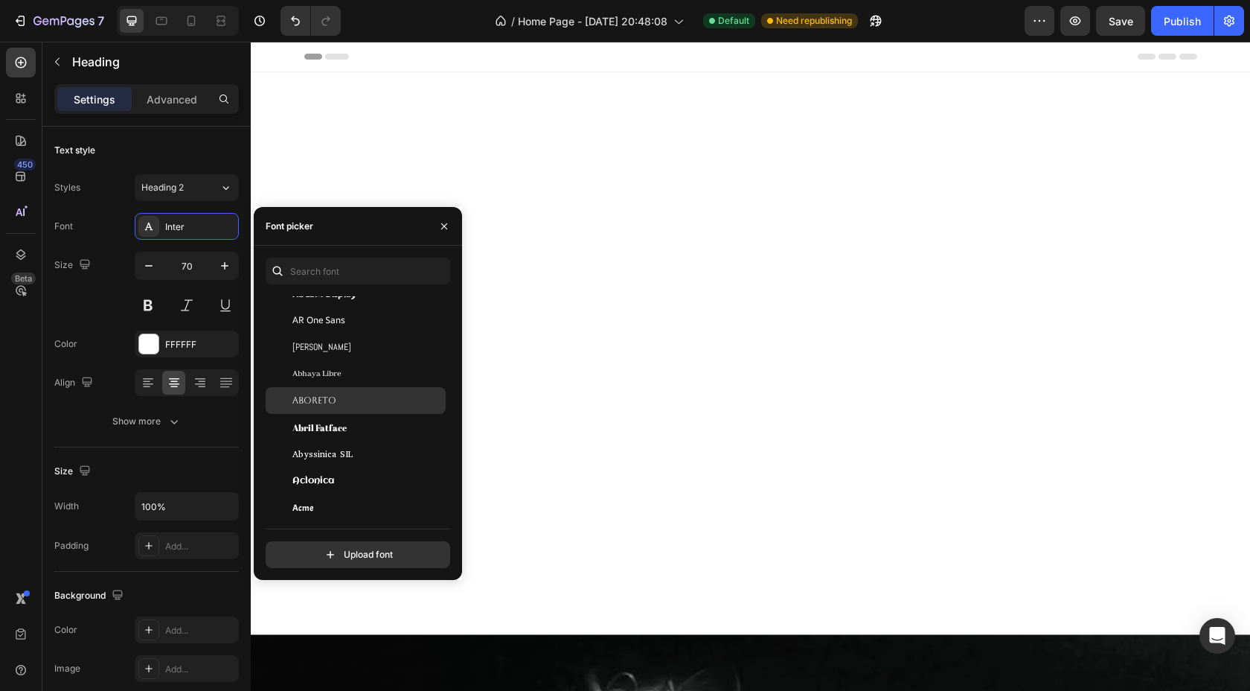
click at [336, 397] on div "Aboreto" at bounding box center [367, 400] width 150 height 13
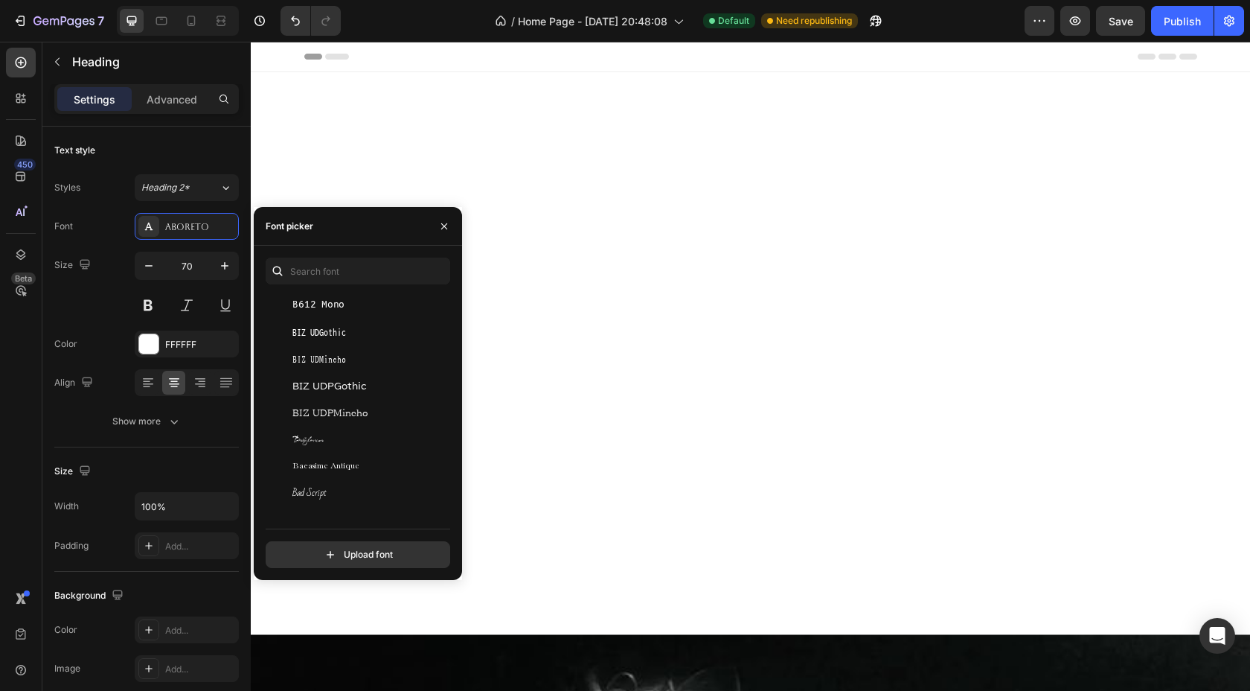
scroll to position [4023, 0]
click at [355, 362] on div "Babylonica" at bounding box center [367, 362] width 150 height 13
click at [350, 420] on div "Bad Script" at bounding box center [367, 416] width 150 height 13
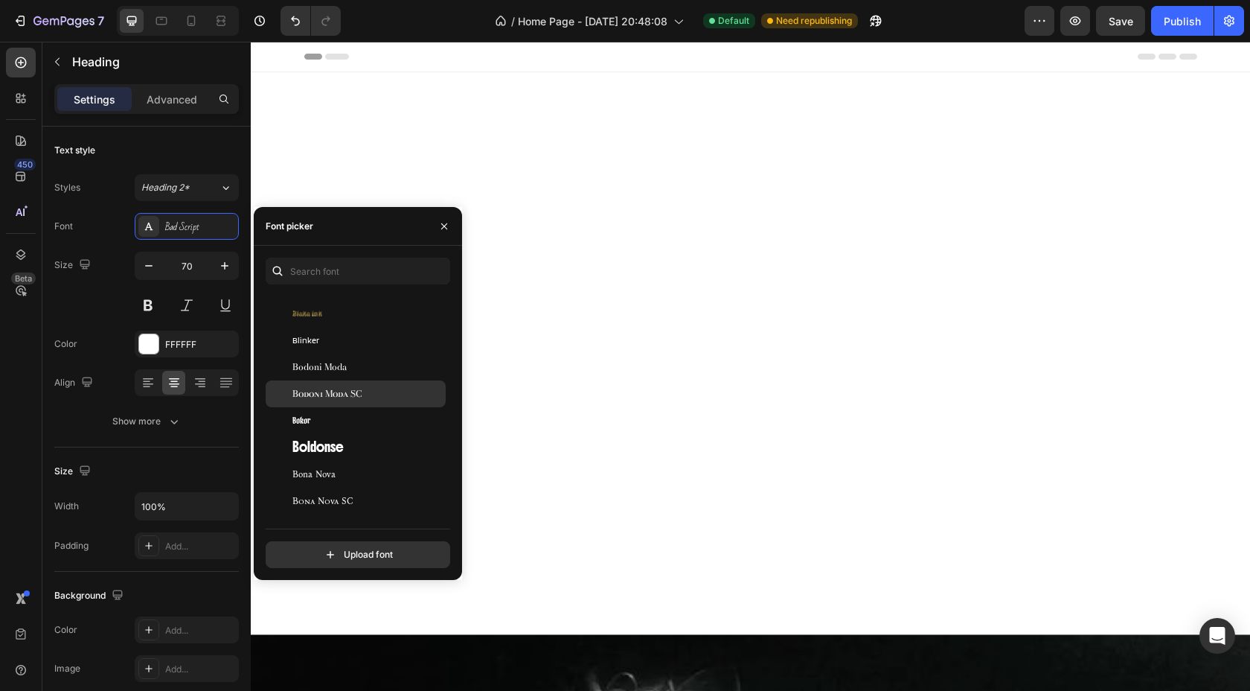
click at [337, 393] on span "Bodoni Moda SC" at bounding box center [327, 393] width 70 height 13
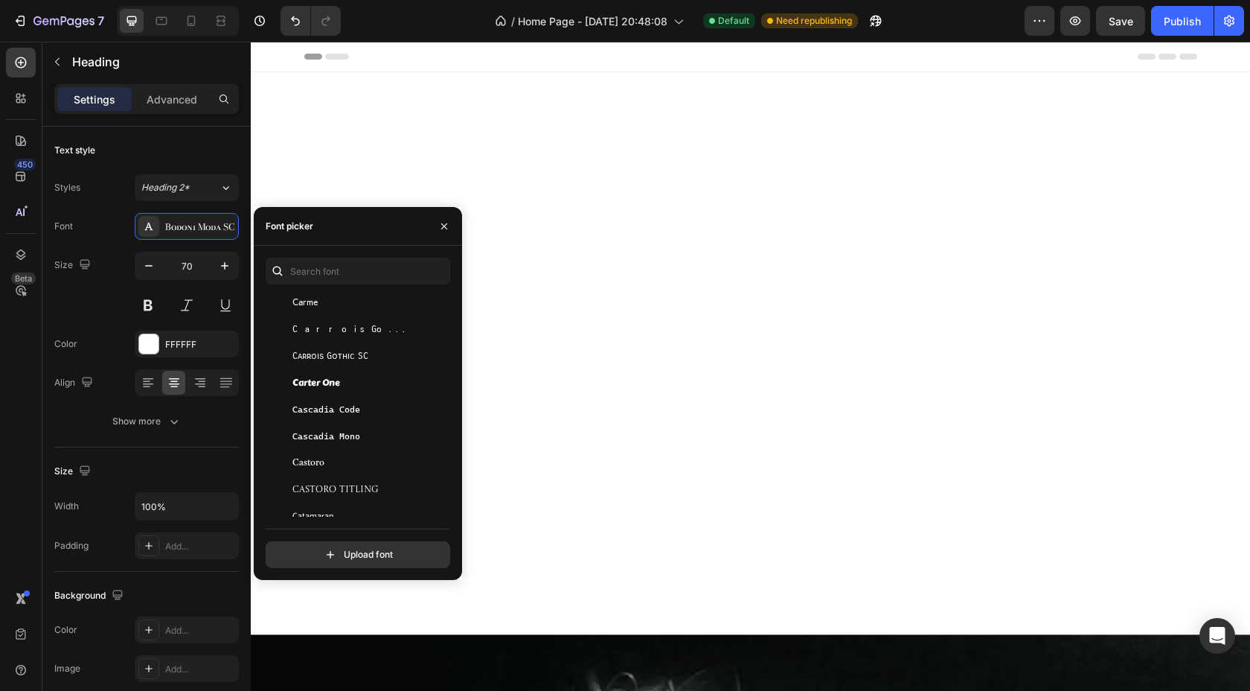
scroll to position [7701, 0]
click at [345, 325] on span "Carrois Gothic" at bounding box center [354, 328] width 124 height 13
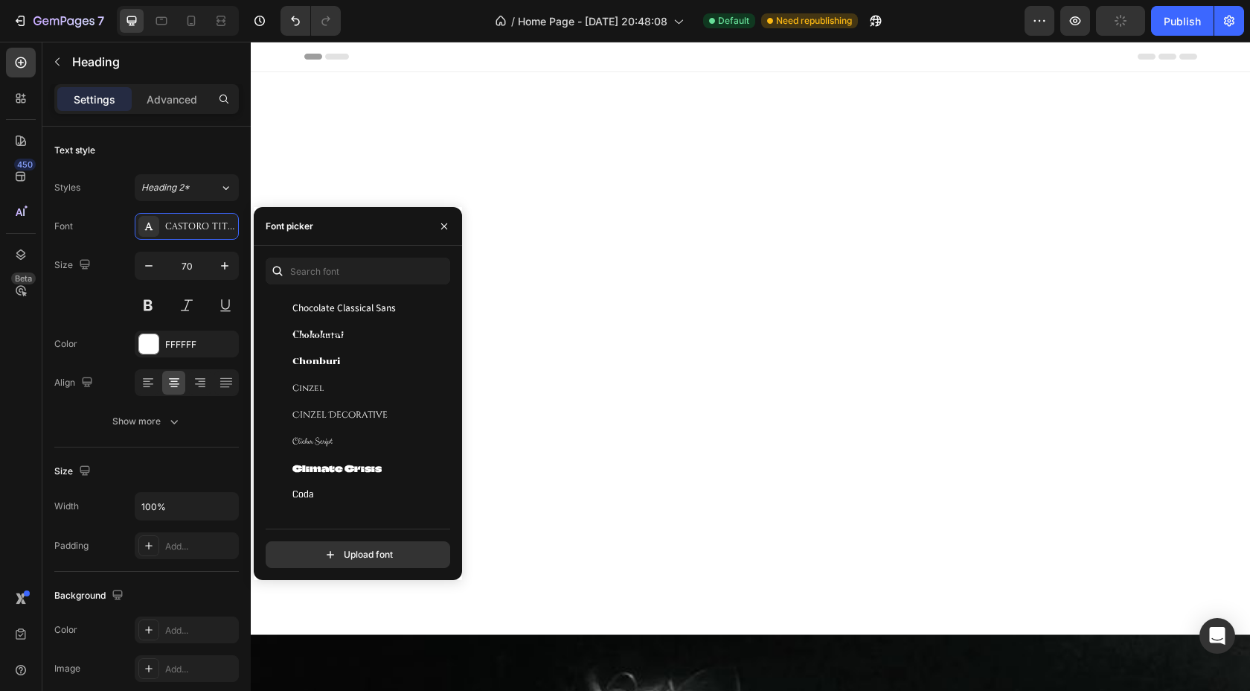
scroll to position [8755, 0]
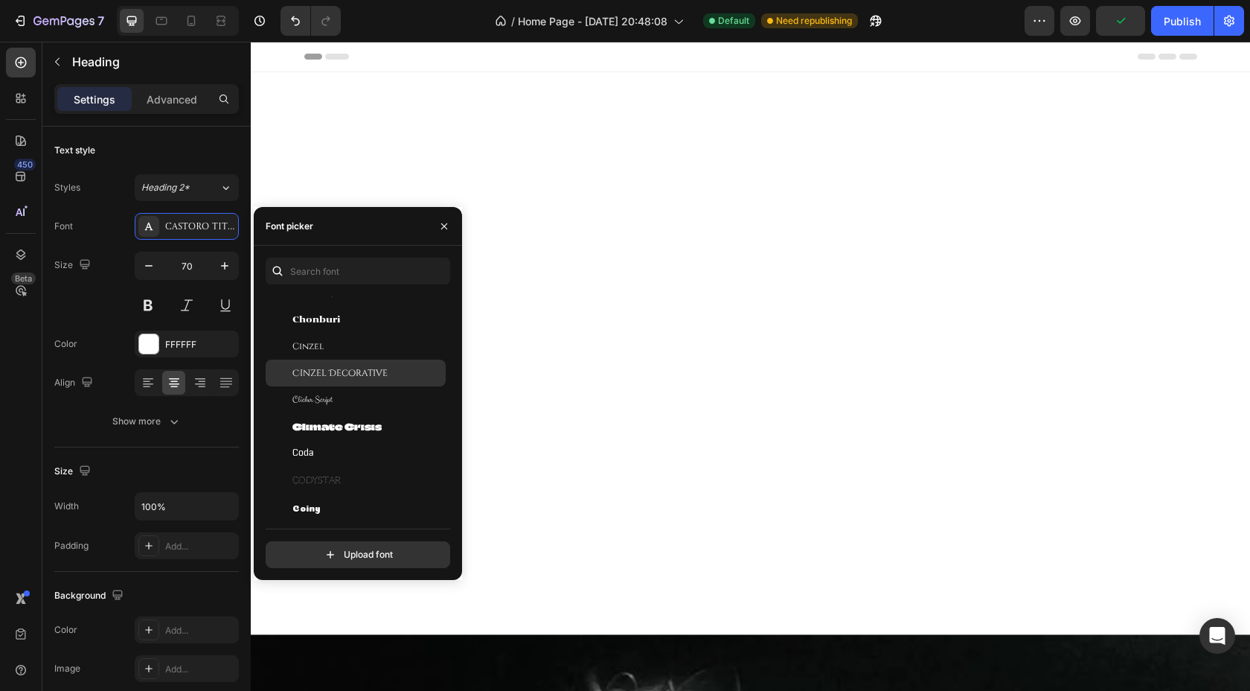
click at [351, 345] on div "Cinzel" at bounding box center [367, 345] width 150 height 13
click at [359, 369] on span "Cinzel Decorative" at bounding box center [339, 372] width 95 height 13
click at [351, 344] on div "Cinzel" at bounding box center [367, 345] width 150 height 13
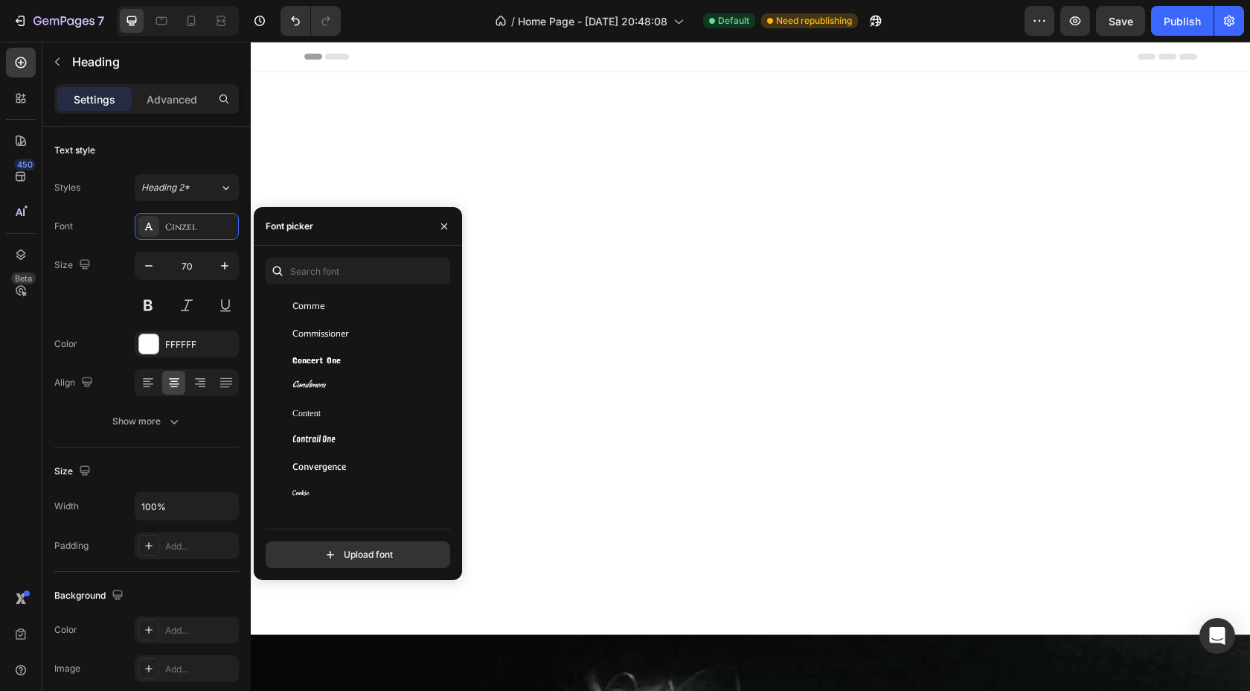
scroll to position [9192, 0]
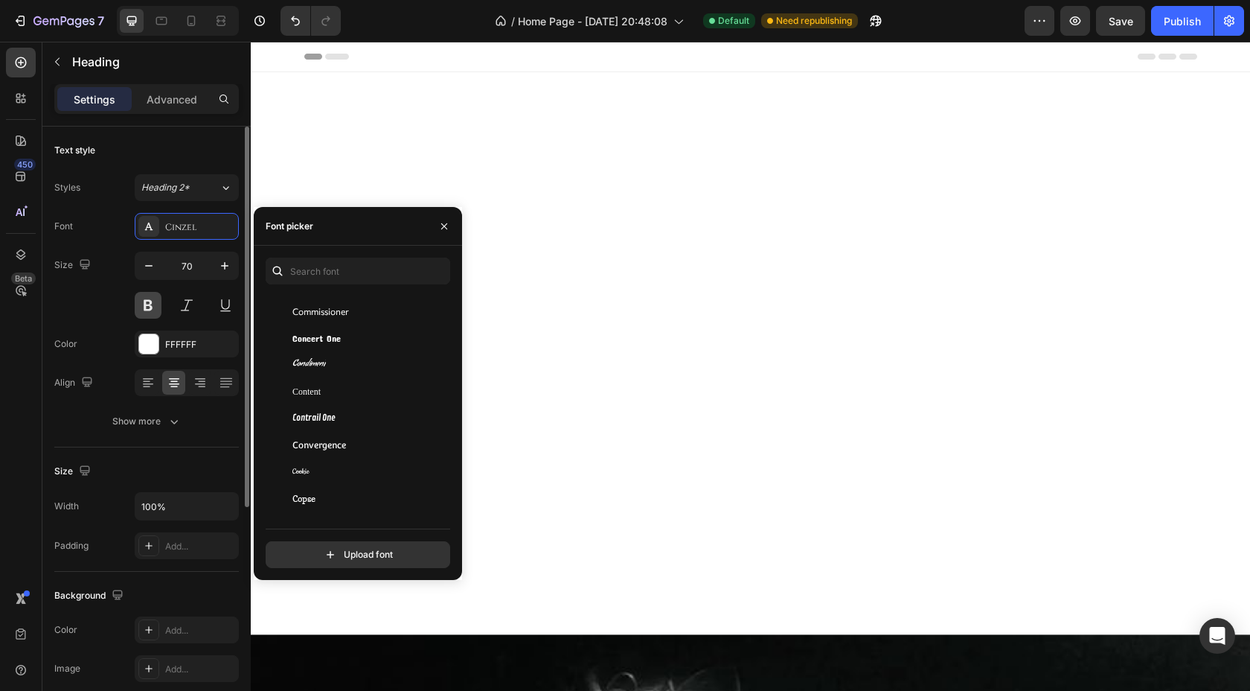
click at [147, 305] on button at bounding box center [148, 305] width 27 height 27
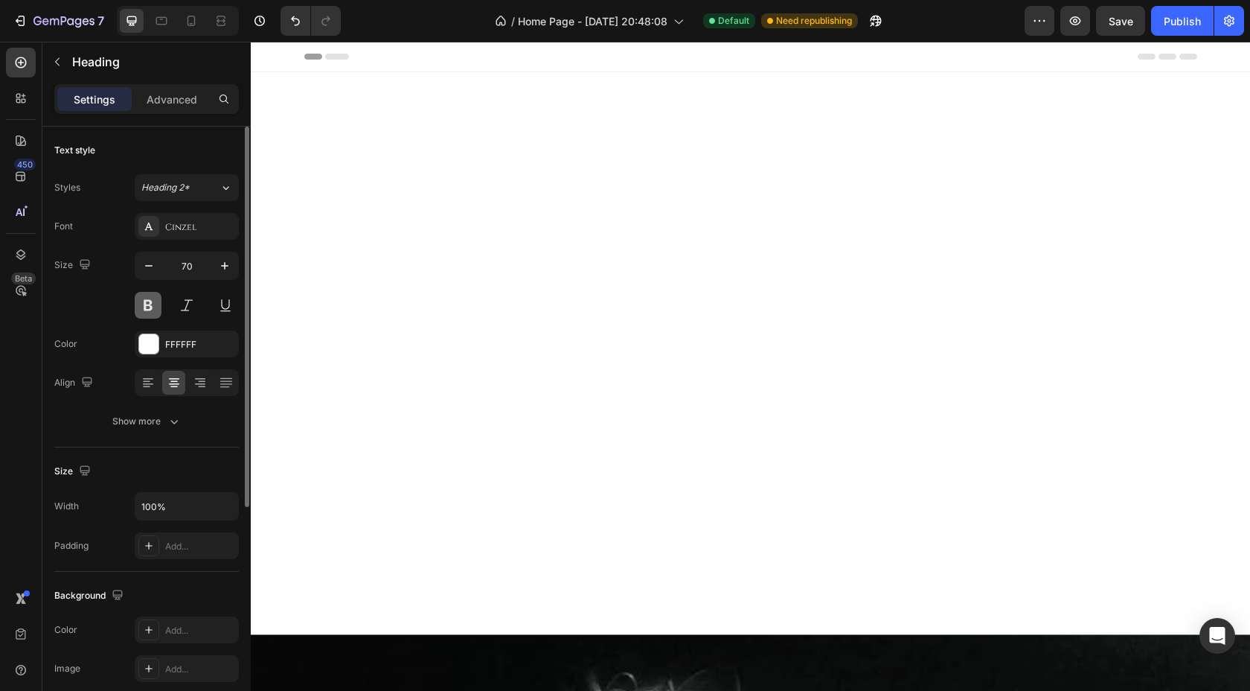
click at [147, 305] on button at bounding box center [148, 305] width 27 height 27
click at [152, 314] on button at bounding box center [148, 305] width 27 height 27
click at [153, 312] on button at bounding box center [148, 305] width 27 height 27
click at [208, 226] on div "Cinzel" at bounding box center [200, 226] width 70 height 13
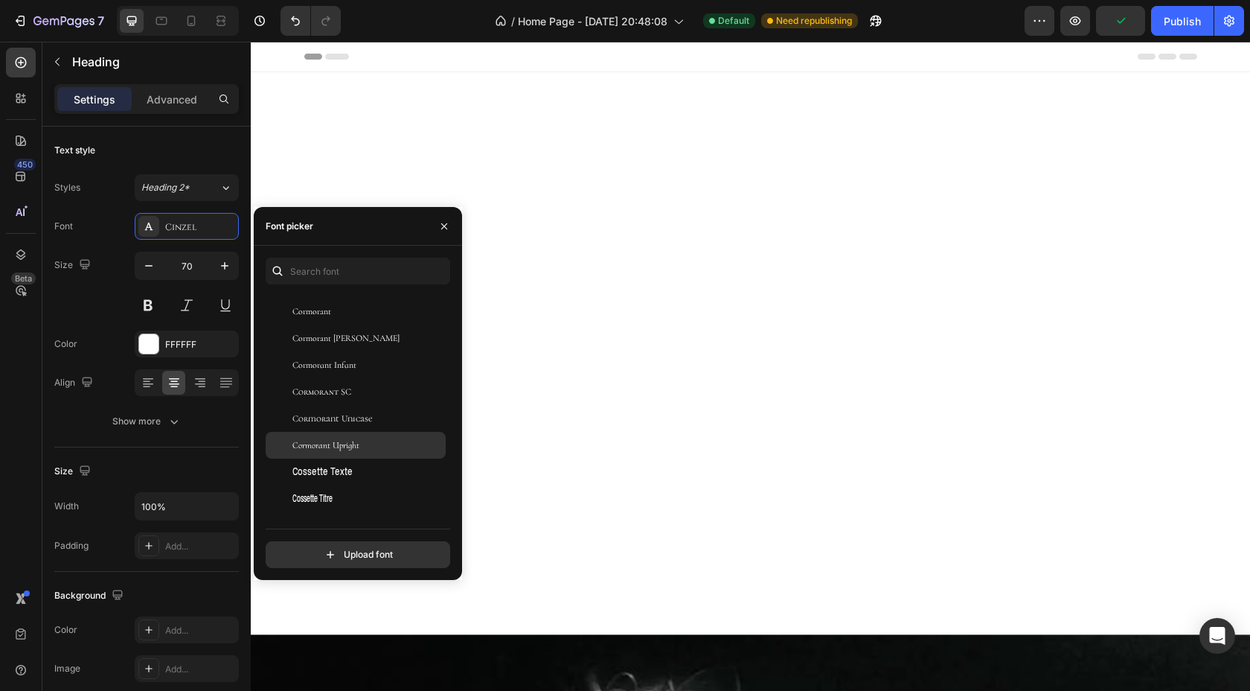
scroll to position [9535, 0]
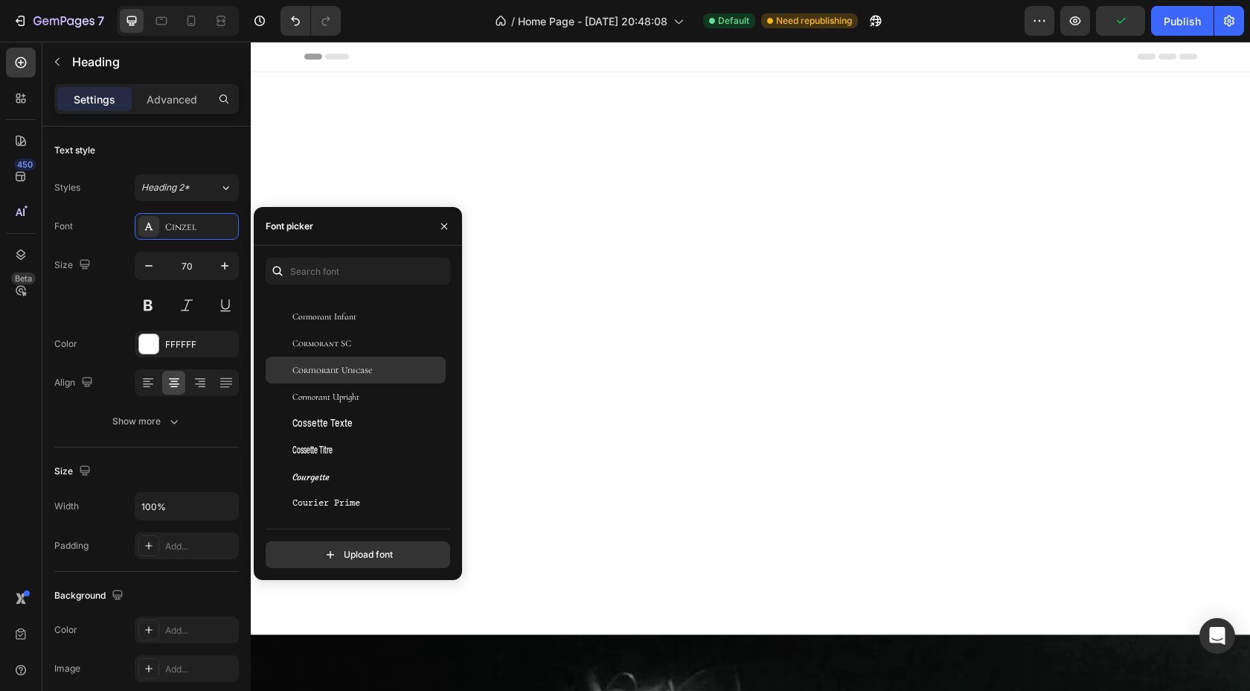
click at [326, 371] on span "Cormorant Unicase" at bounding box center [332, 369] width 80 height 13
click at [337, 368] on span "Cormorant Unicase" at bounding box center [332, 369] width 80 height 13
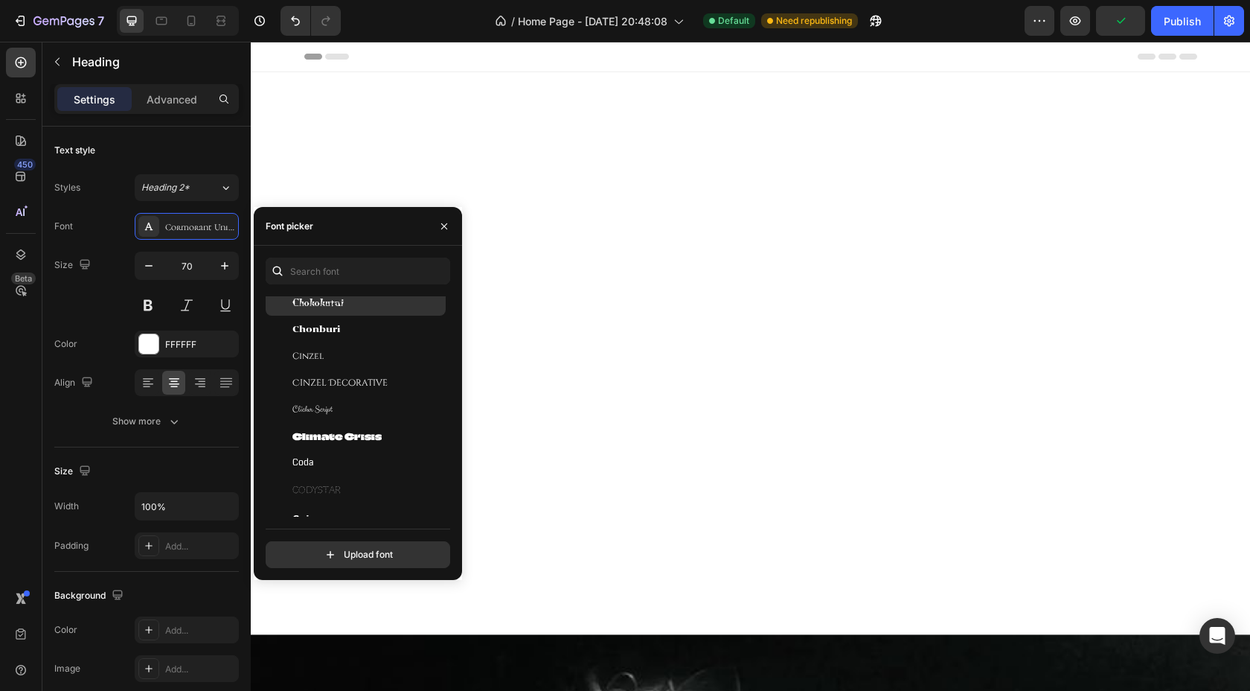
scroll to position [8683, 0]
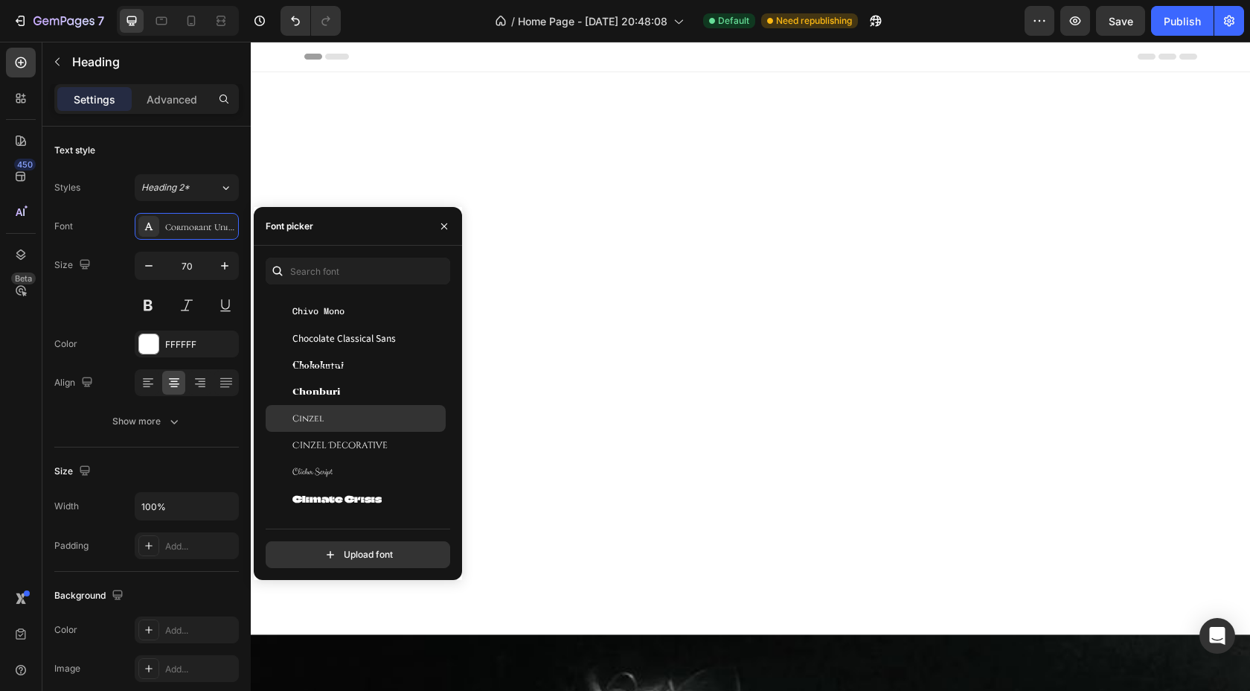
click at [336, 412] on div "Cinzel" at bounding box center [367, 418] width 150 height 13
click at [336, 444] on span "Cinzel Decorative" at bounding box center [339, 444] width 95 height 13
click at [333, 423] on div "Cinzel" at bounding box center [367, 418] width 150 height 13
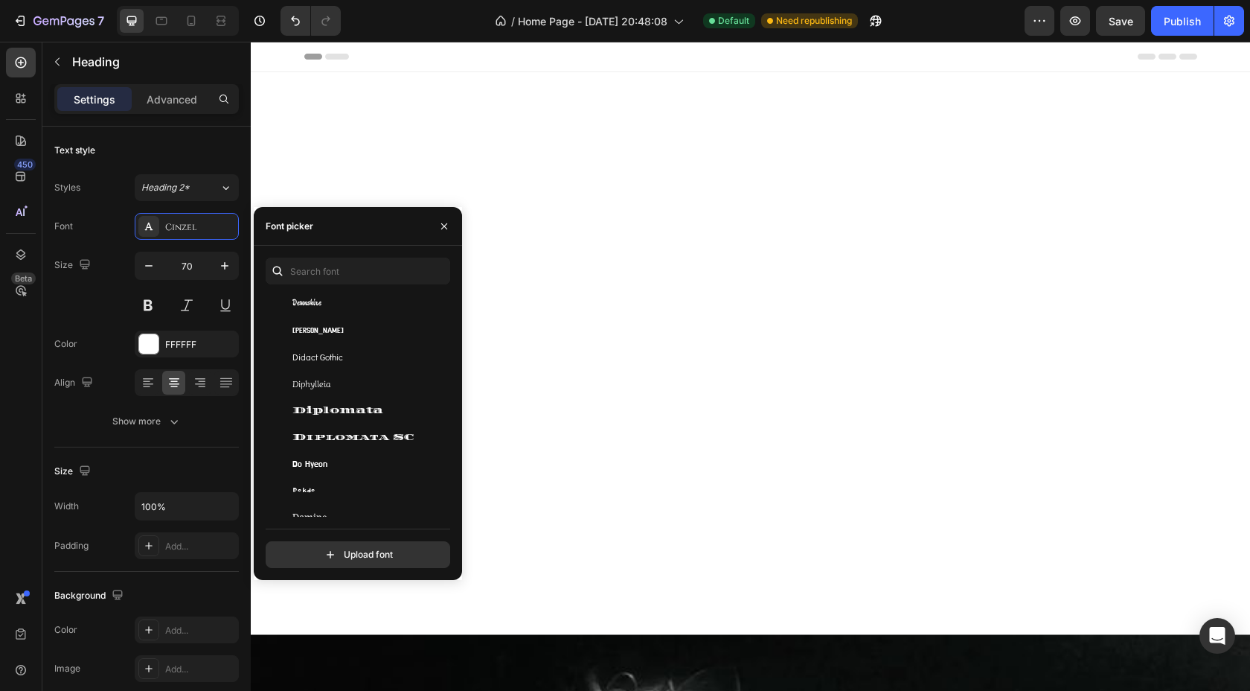
scroll to position [10754, 0]
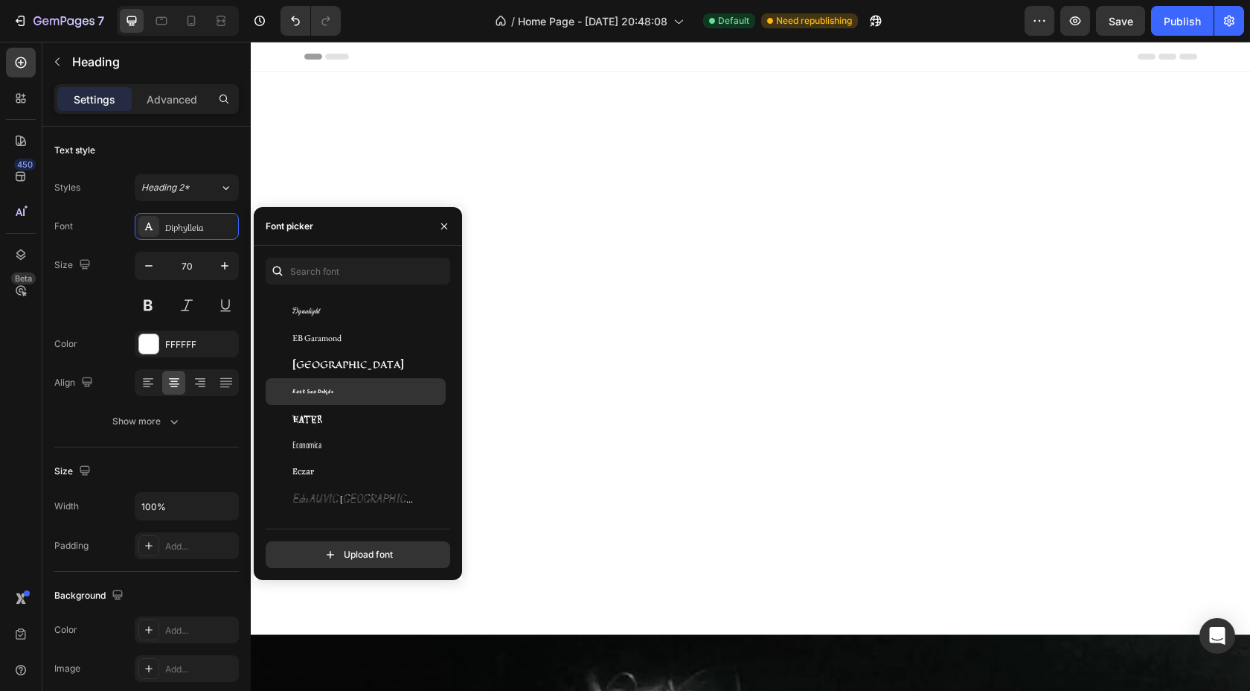
scroll to position [11230, 0]
click at [330, 342] on span "EB Garamond" at bounding box center [316, 335] width 49 height 13
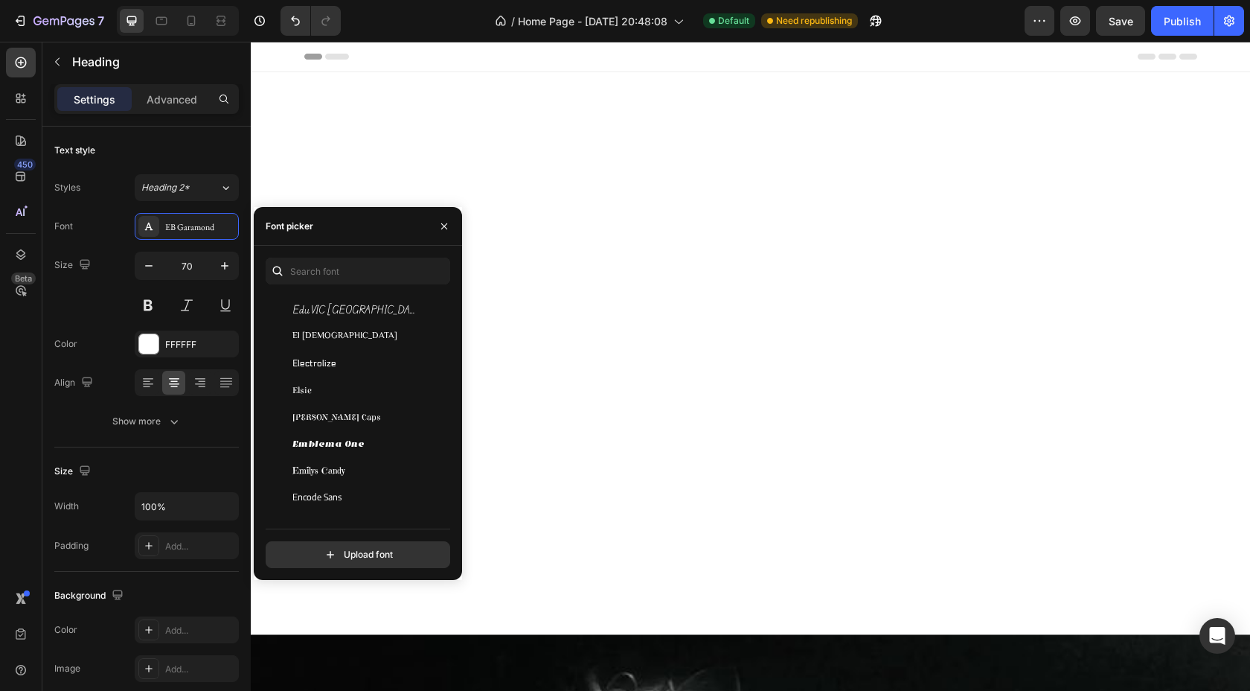
scroll to position [11783, 0]
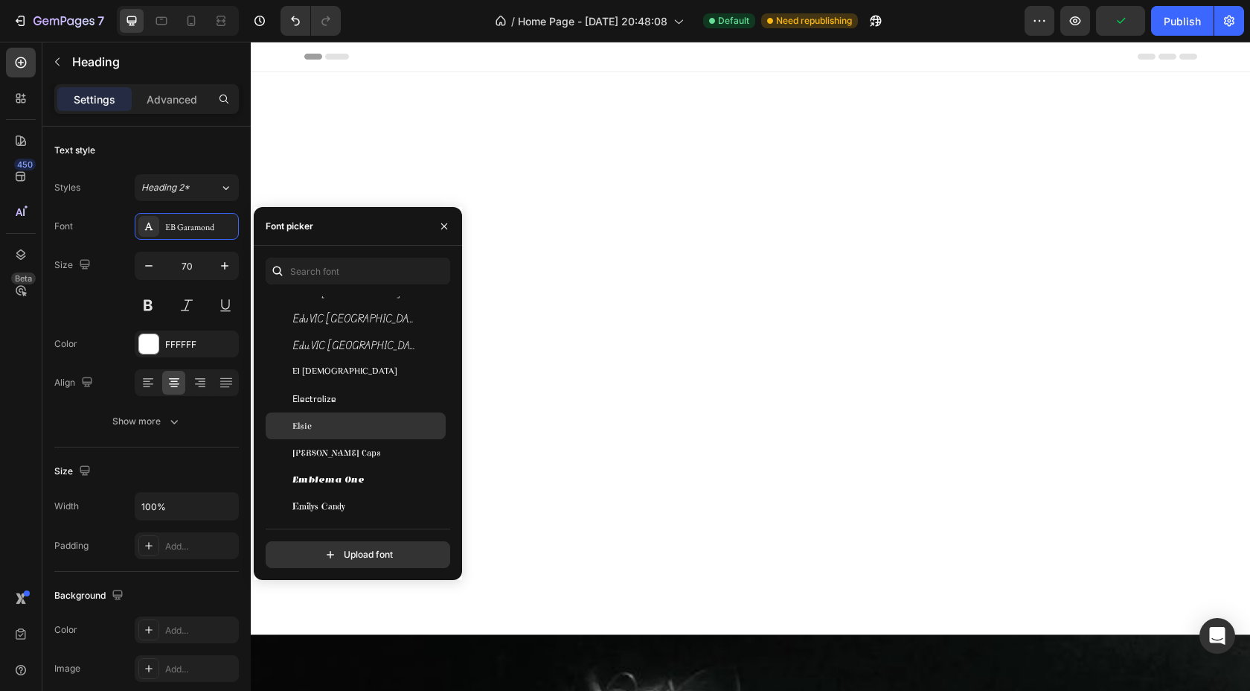
click at [340, 426] on div "Elsie" at bounding box center [367, 425] width 150 height 13
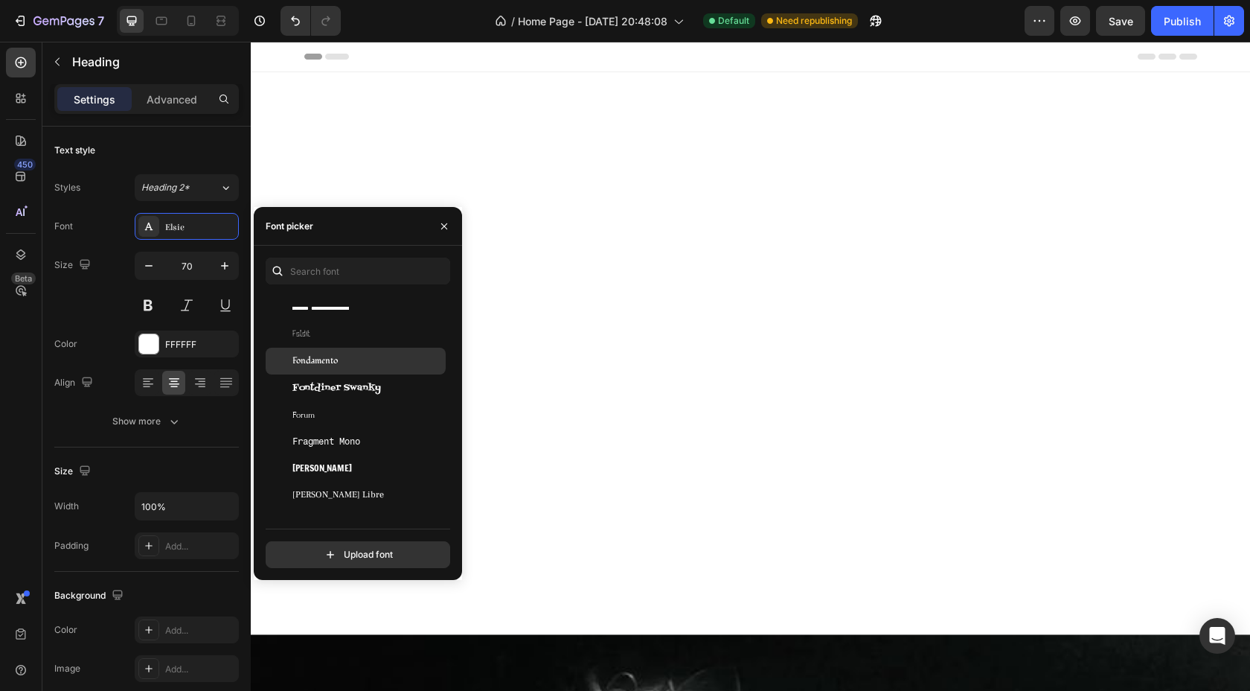
scroll to position [13447, 0]
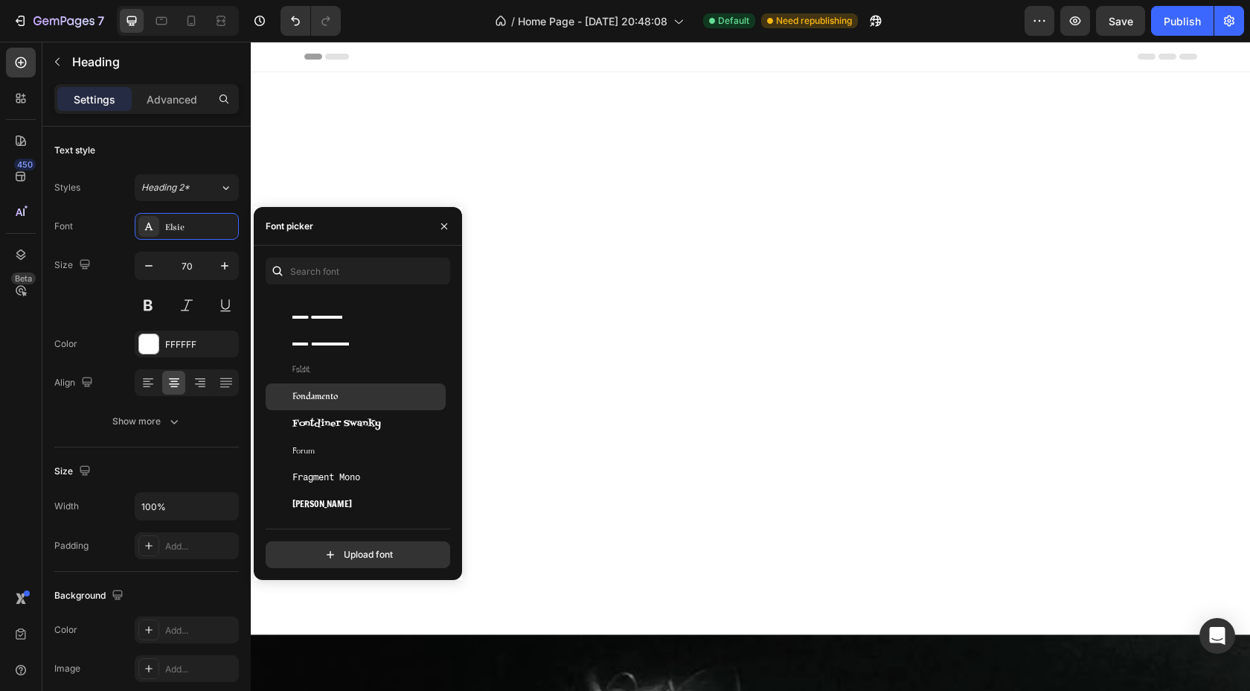
click at [330, 393] on span "Fondamento" at bounding box center [314, 396] width 45 height 13
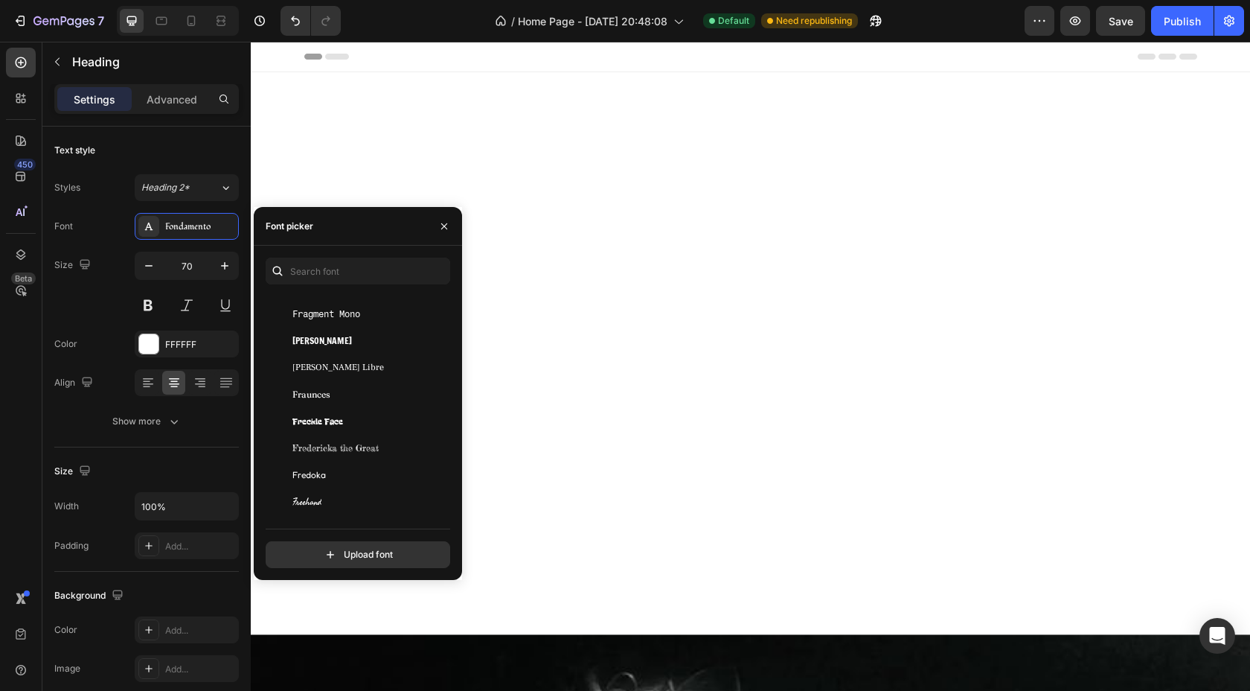
scroll to position [13613, 0]
click at [359, 365] on div "Frank Ruhl Libre" at bounding box center [367, 364] width 150 height 13
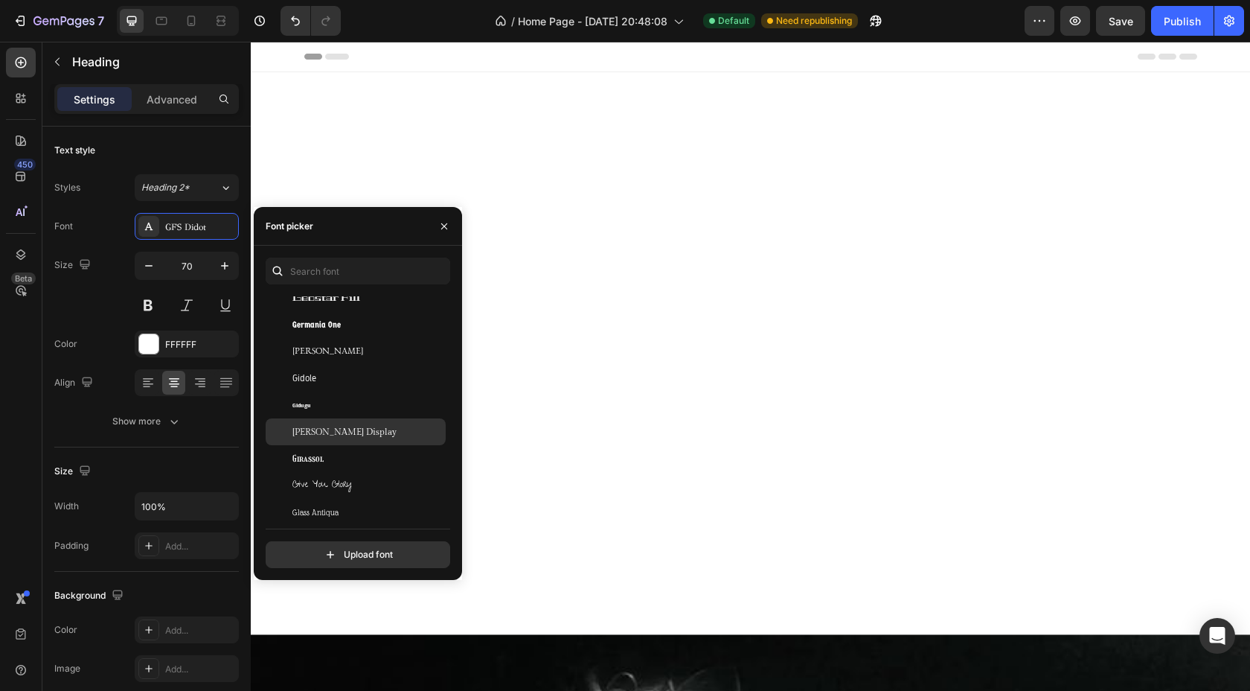
scroll to position [14827, 0]
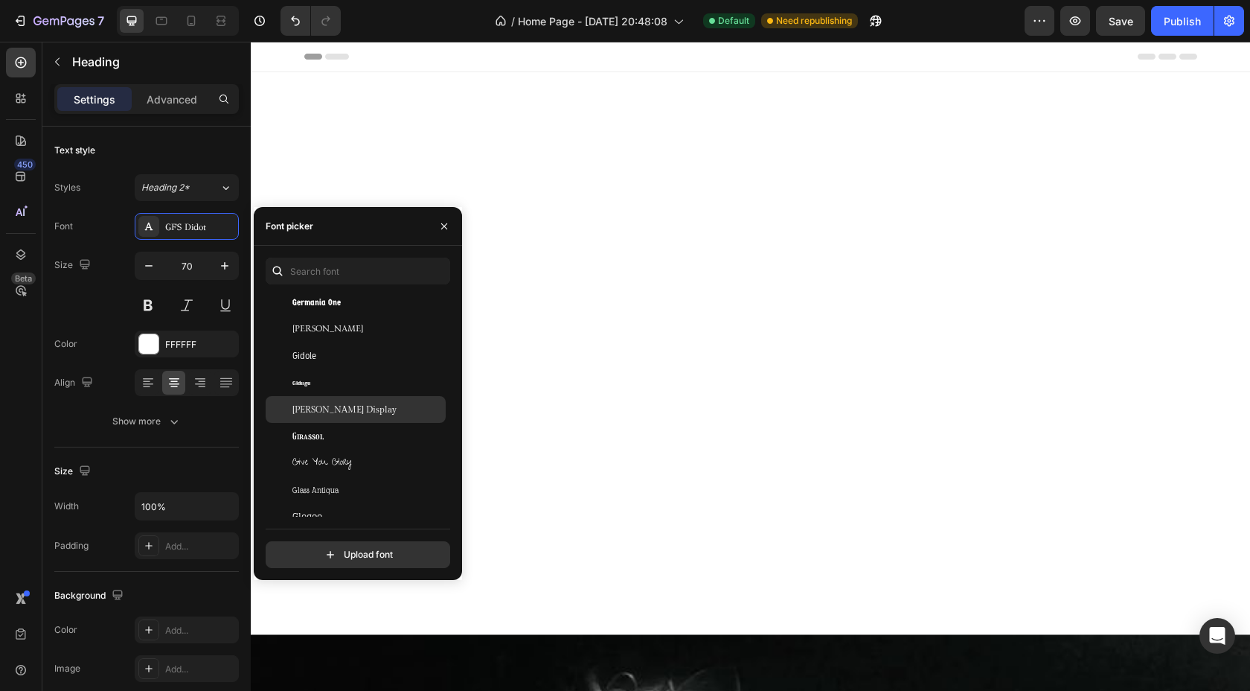
click at [351, 414] on div "Gilda Display" at bounding box center [367, 409] width 150 height 13
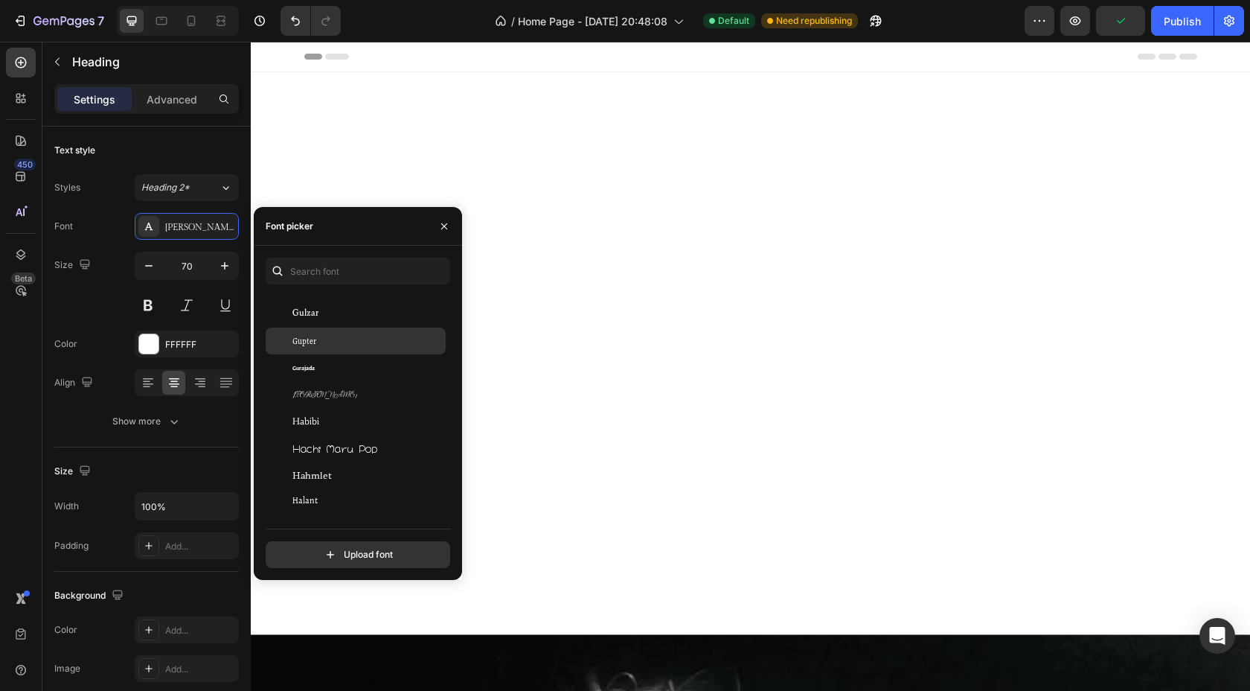
scroll to position [15895, 0]
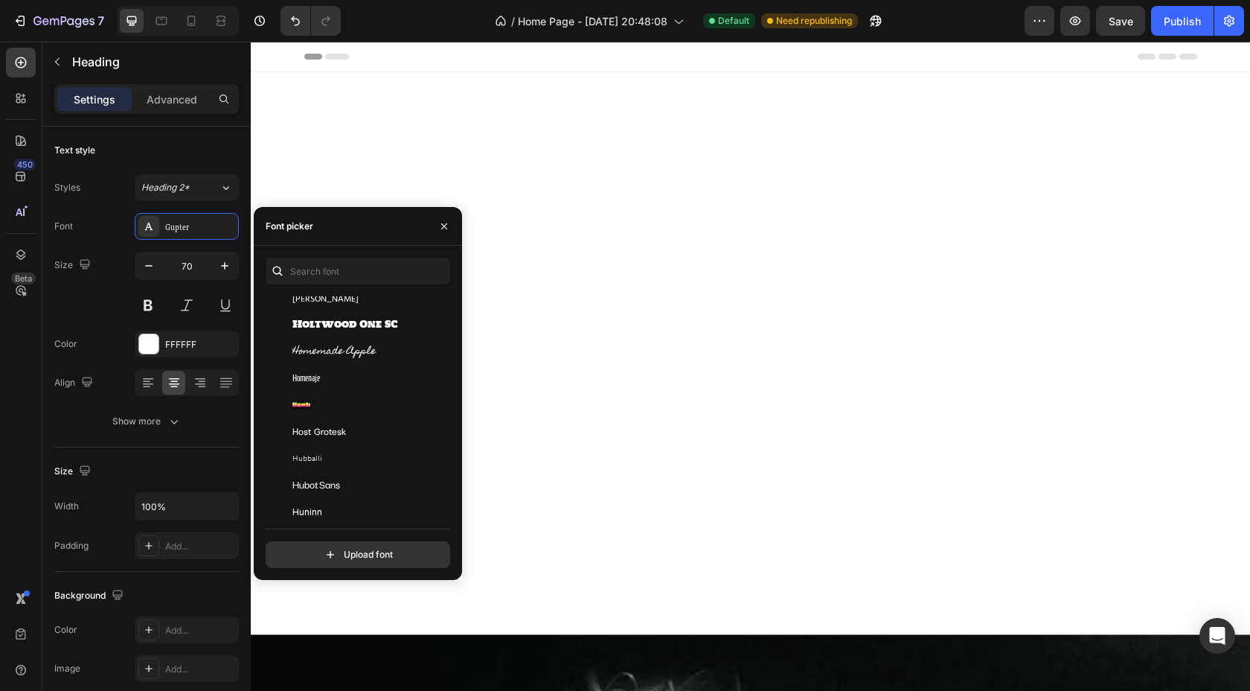
scroll to position [16720, 0]
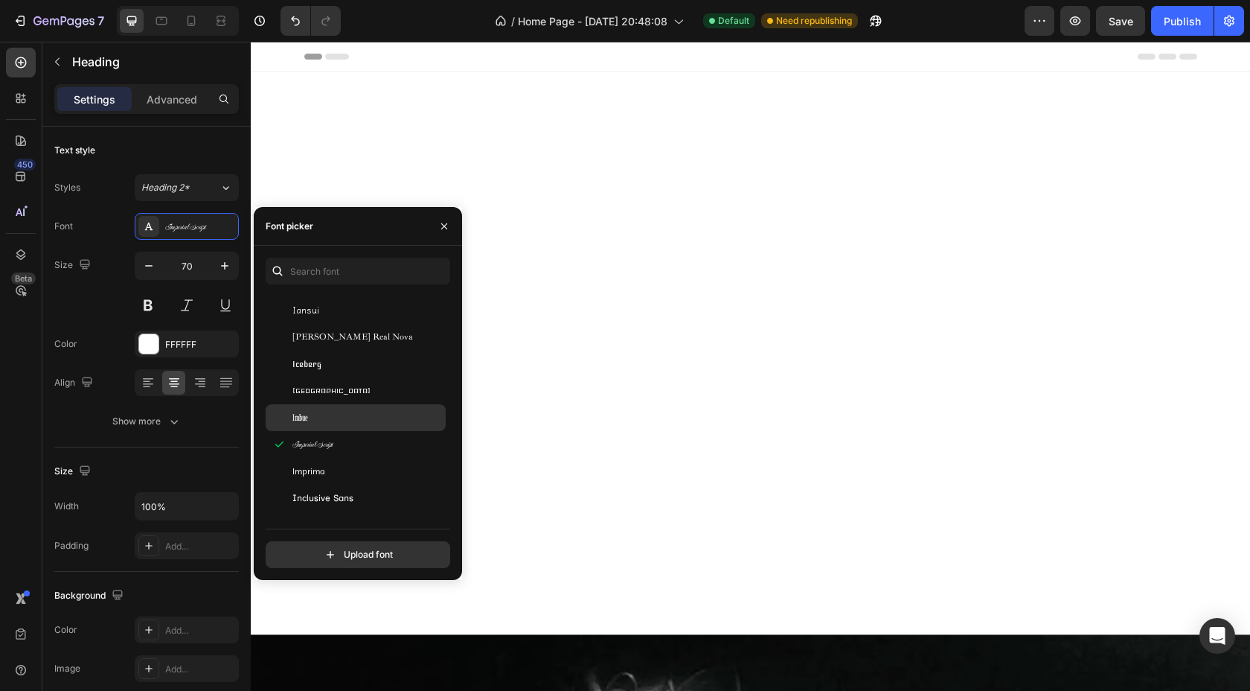
scroll to position [17423, 0]
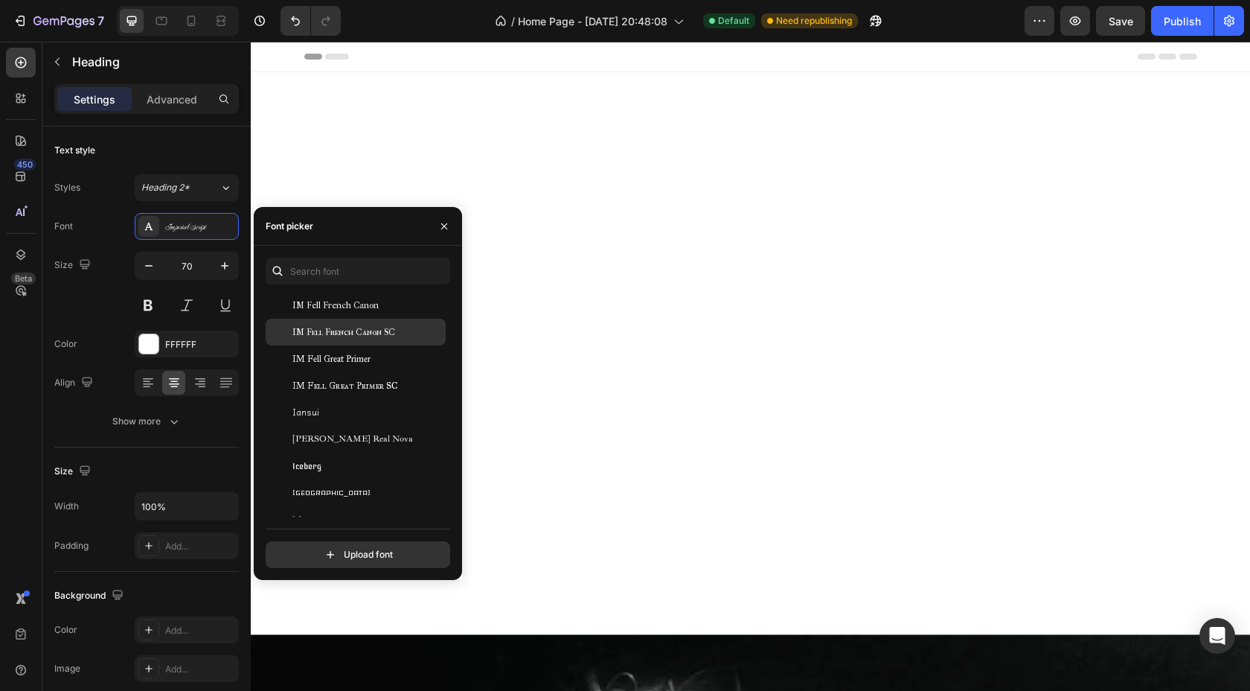
click at [333, 338] on span "IM Fell French Canon SC" at bounding box center [343, 331] width 103 height 13
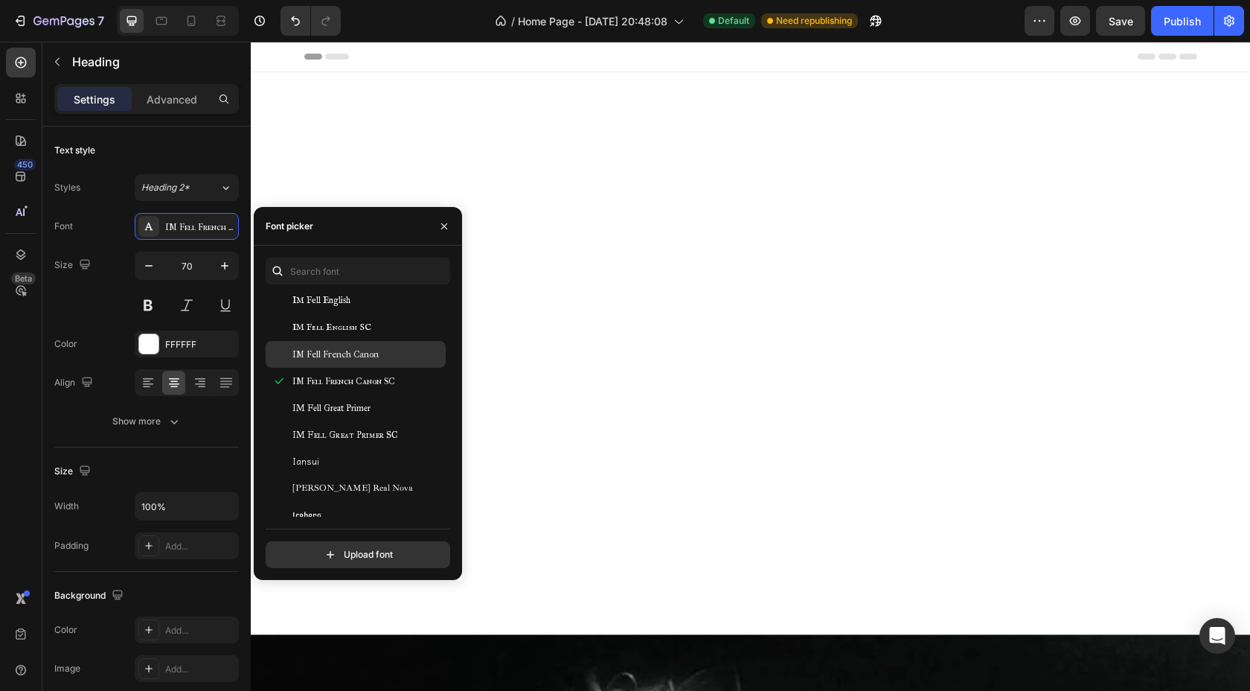
click at [332, 359] on span "IM Fell French Canon" at bounding box center [335, 354] width 86 height 13
click at [327, 332] on span "IM Fell English SC" at bounding box center [331, 327] width 79 height 13
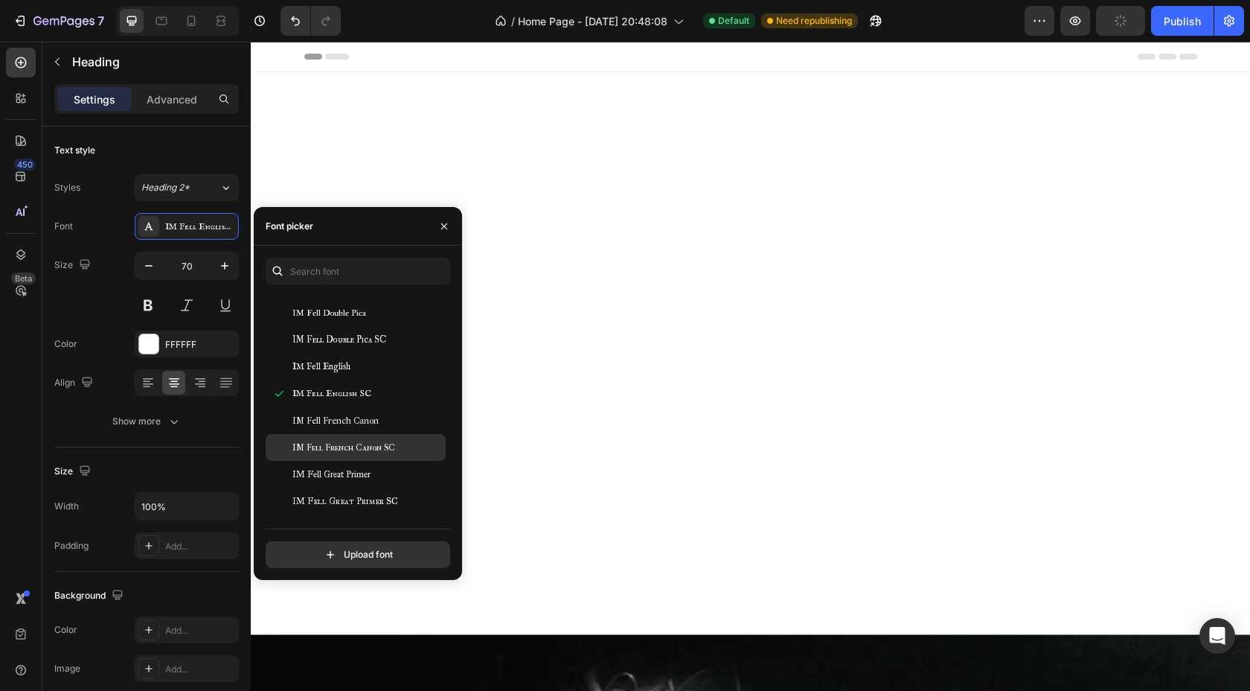
scroll to position [17255, 0]
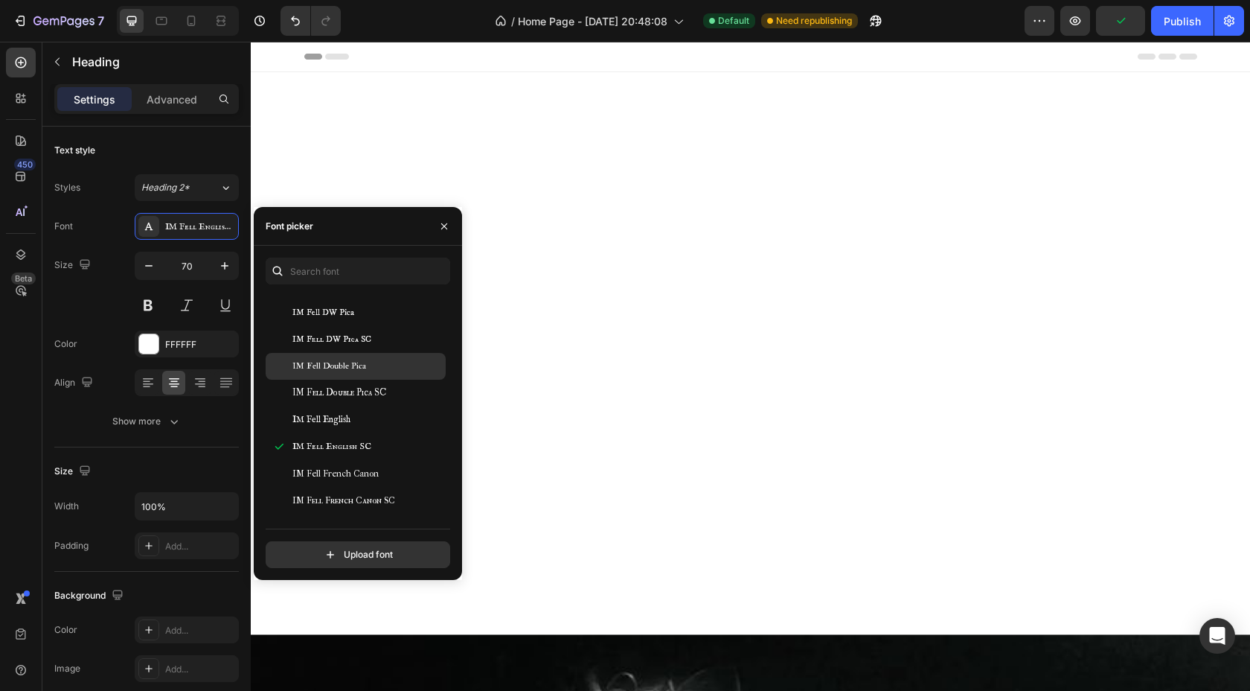
click at [337, 368] on span "IM Fell Double Pica" at bounding box center [329, 365] width 74 height 13
click at [336, 336] on span "IM Fell DW Pica SC" at bounding box center [331, 339] width 79 height 13
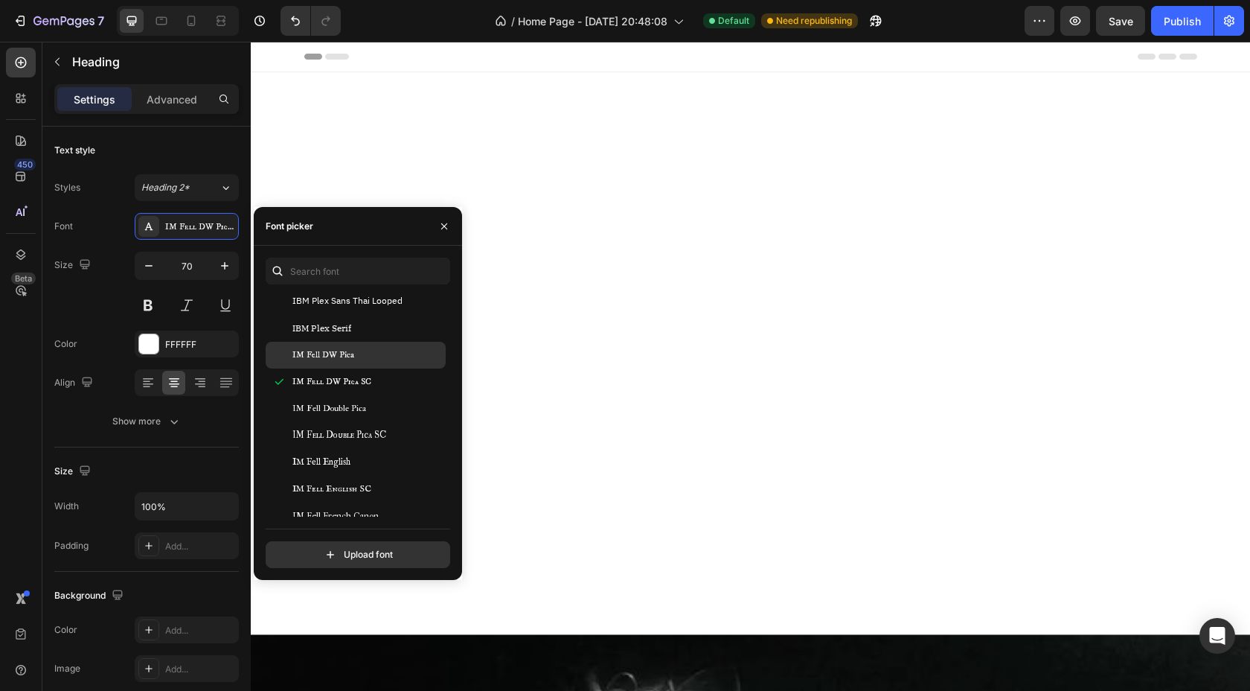
click at [331, 356] on span "IM Fell DW Pica" at bounding box center [323, 354] width 62 height 13
click at [331, 322] on span "IBM Plex Serif" at bounding box center [321, 328] width 59 height 13
click at [336, 298] on span "IBM Plex Sans Thai Looped" at bounding box center [347, 301] width 110 height 13
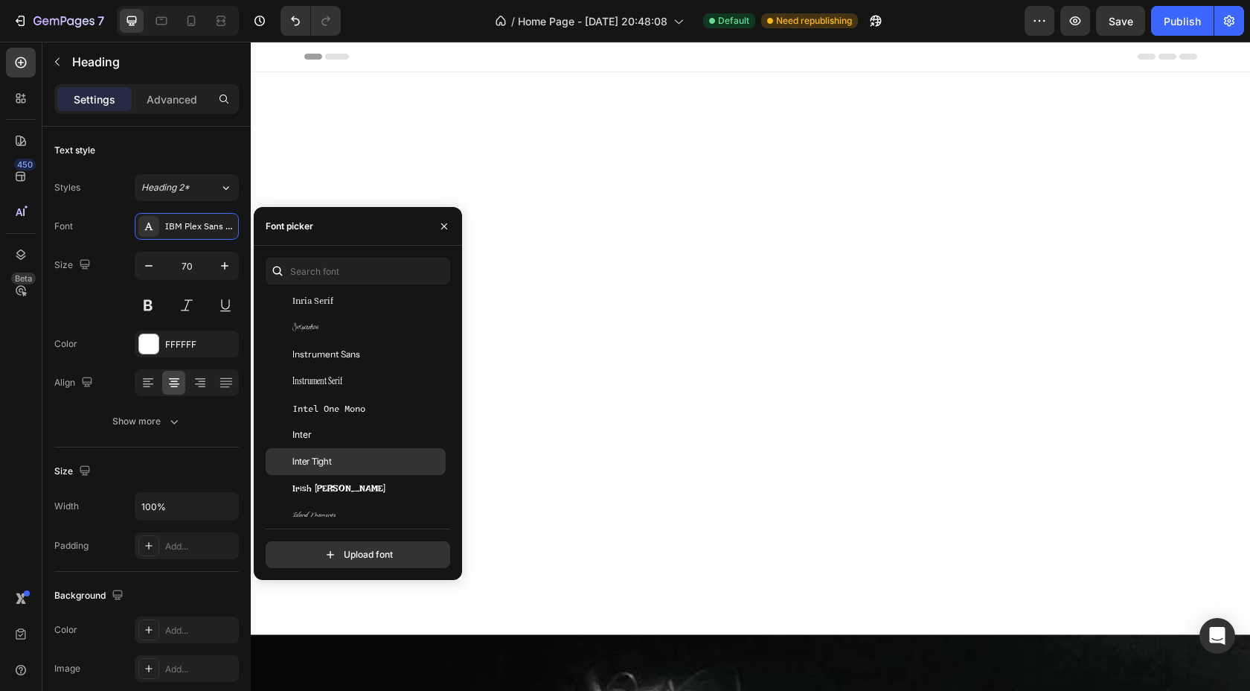
scroll to position [17991, 0]
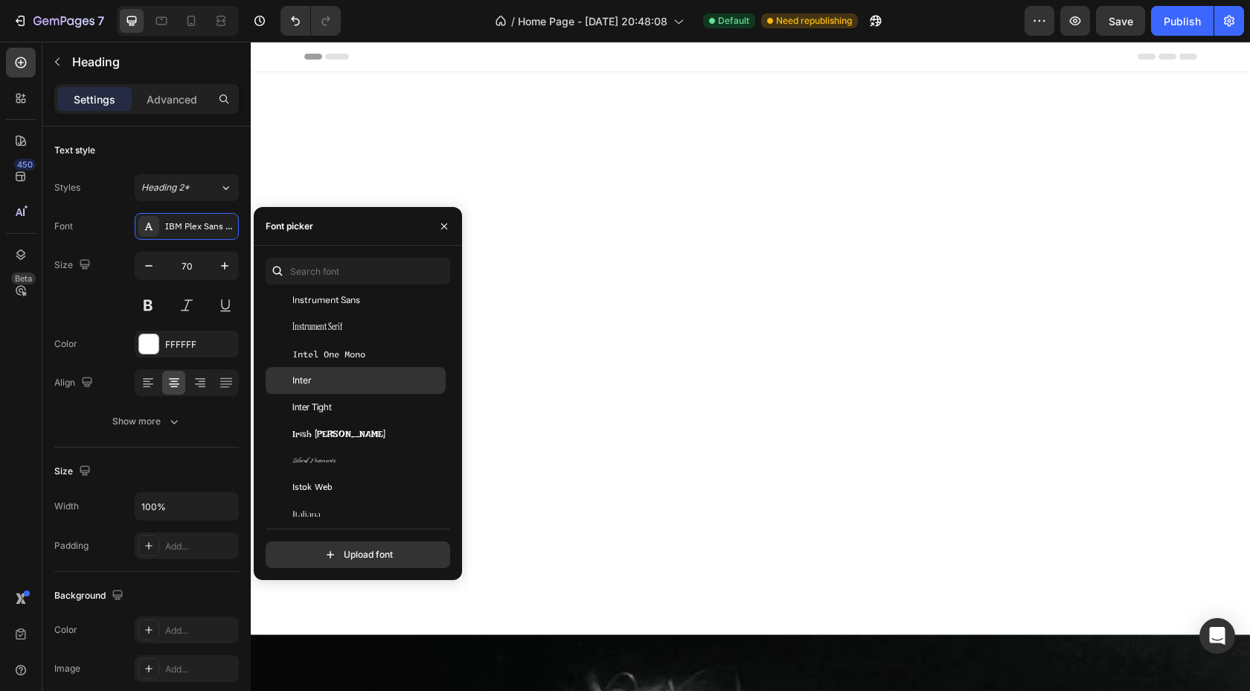
click at [324, 412] on span "Inter Tight" at bounding box center [311, 406] width 39 height 13
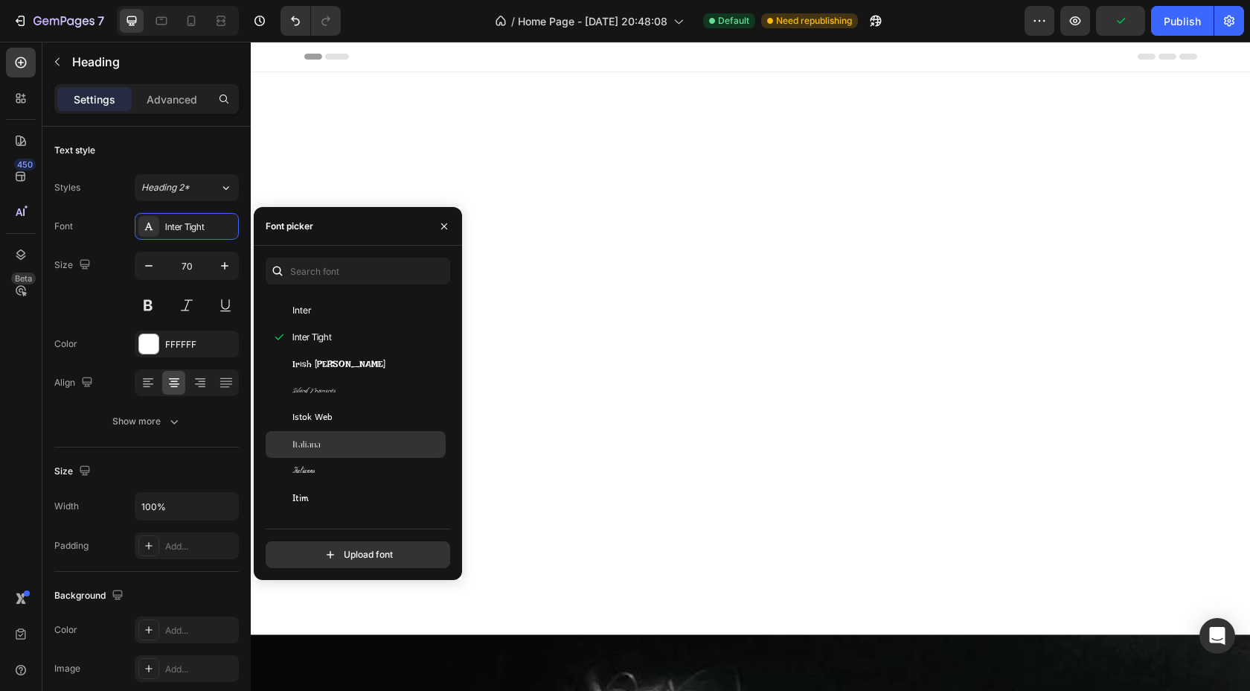
scroll to position [18088, 0]
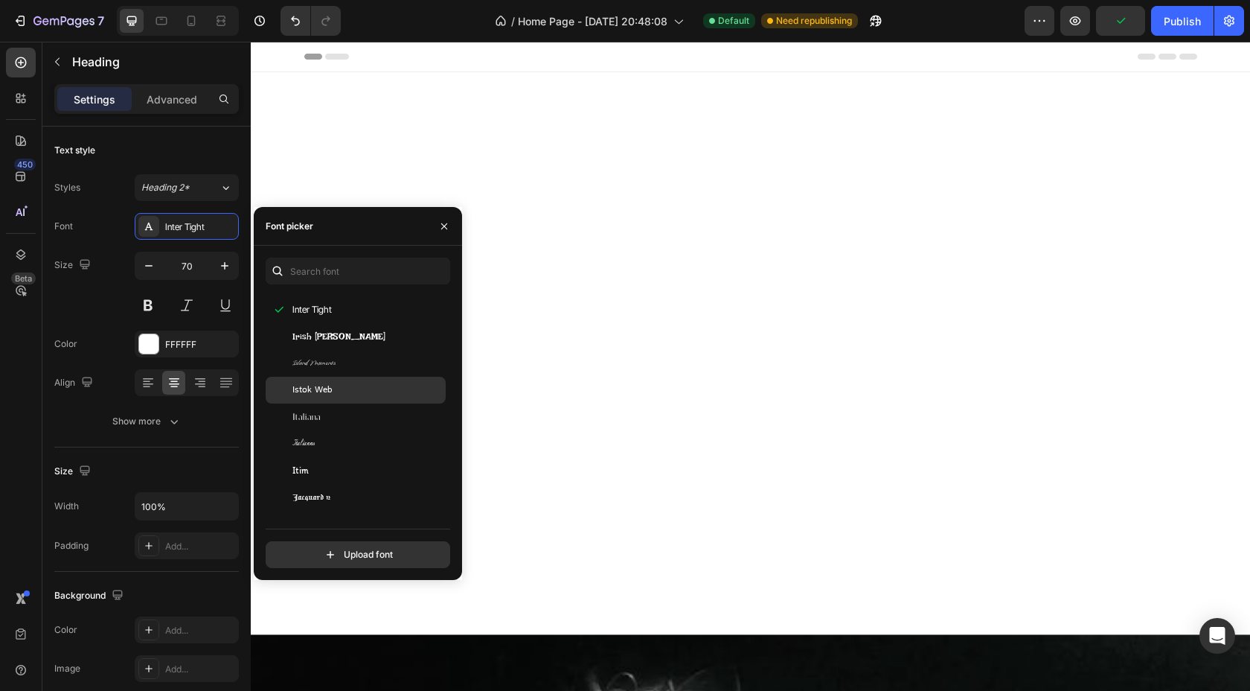
click at [324, 391] on span "Istok Web" at bounding box center [312, 389] width 40 height 13
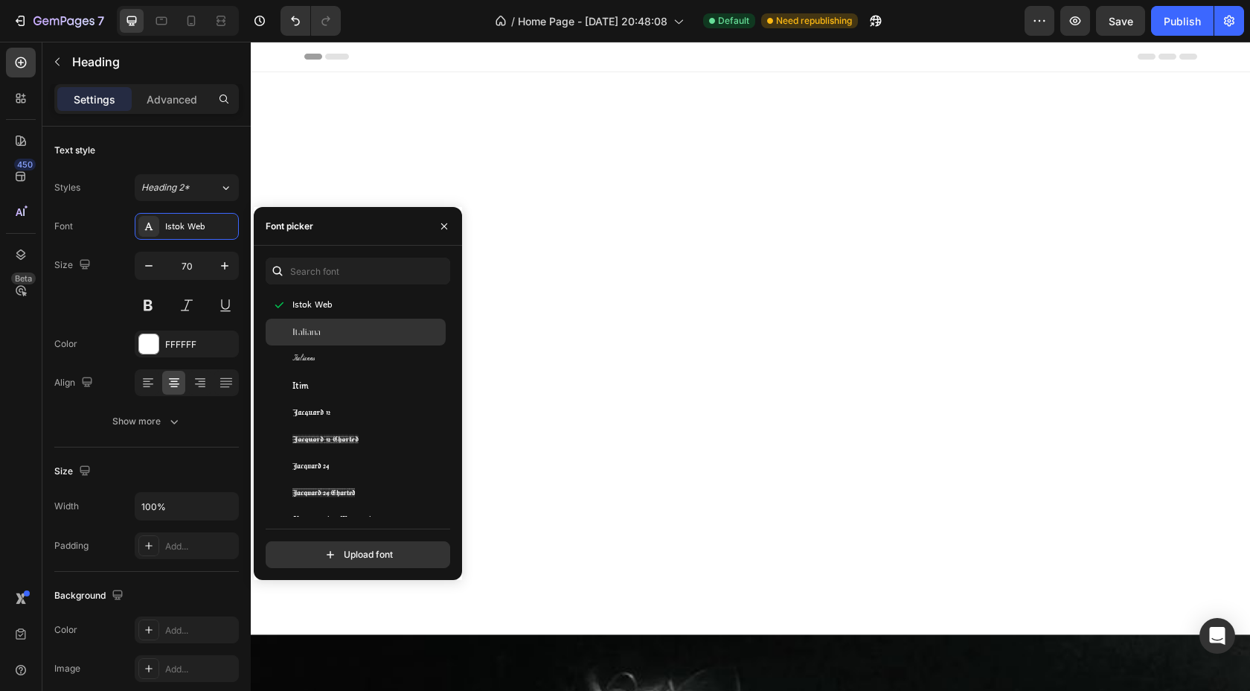
click at [311, 334] on span "Italiana" at bounding box center [306, 331] width 28 height 13
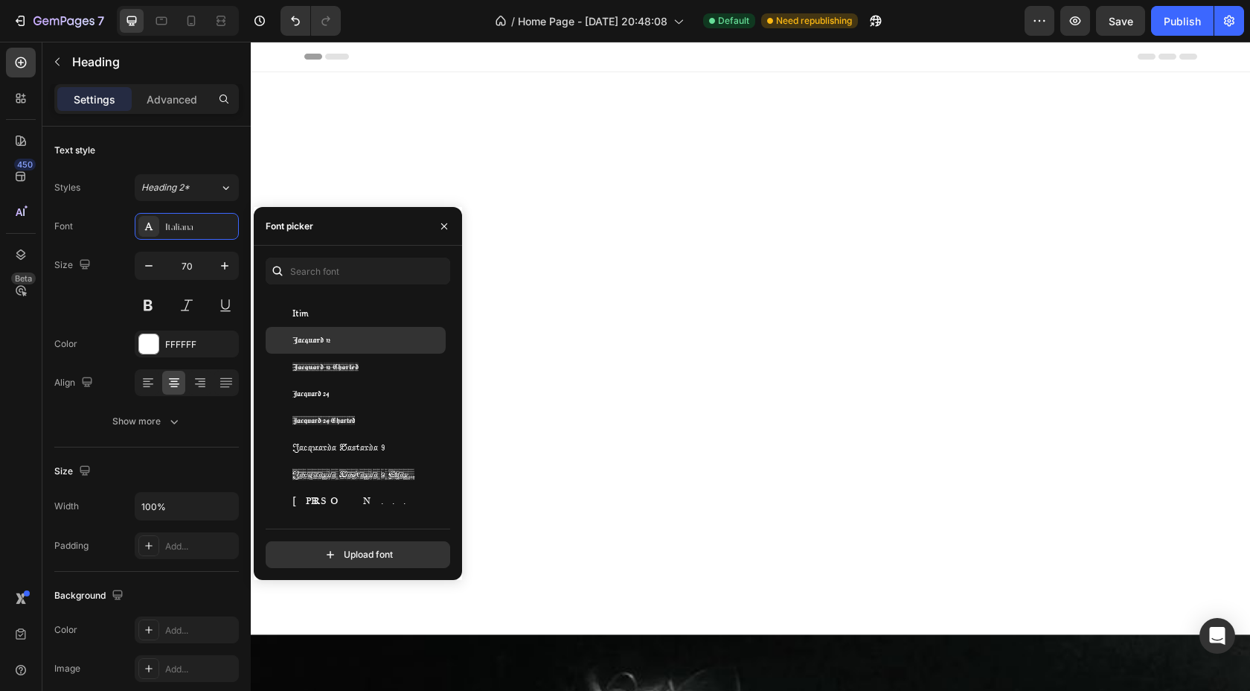
scroll to position [18279, 0]
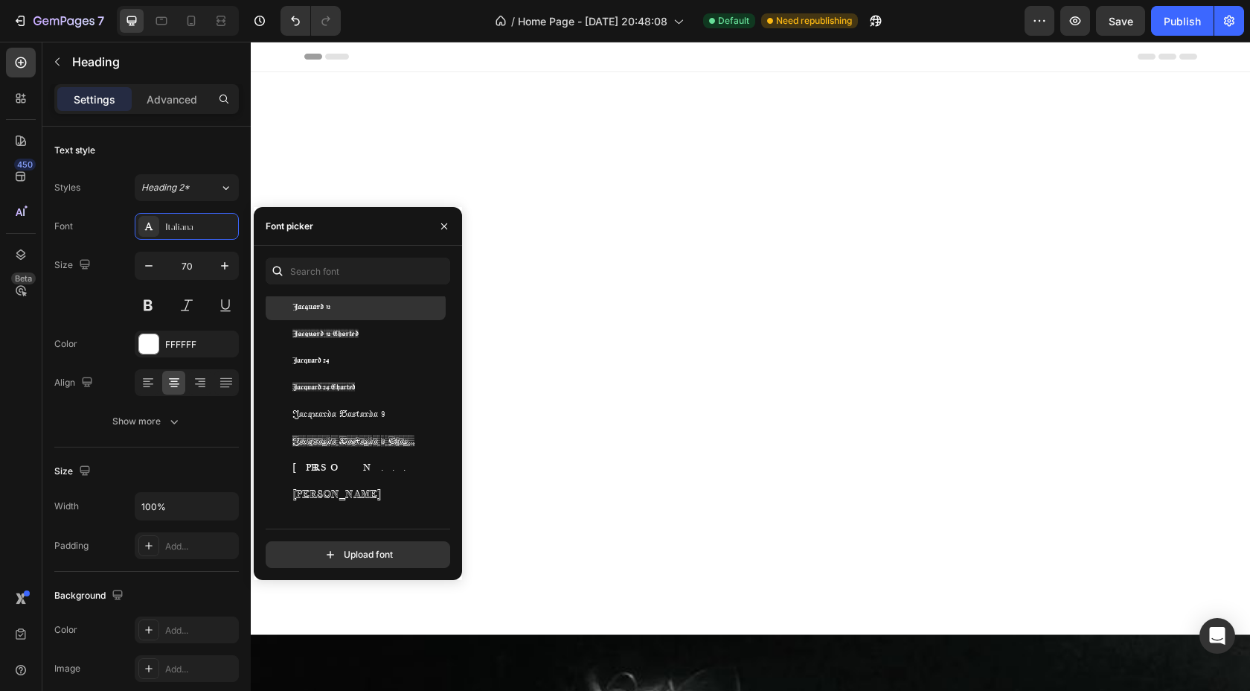
click at [338, 313] on div "Jacquard 12" at bounding box center [367, 306] width 150 height 13
click at [358, 335] on div "Jacquard 12 Charted" at bounding box center [367, 333] width 150 height 13
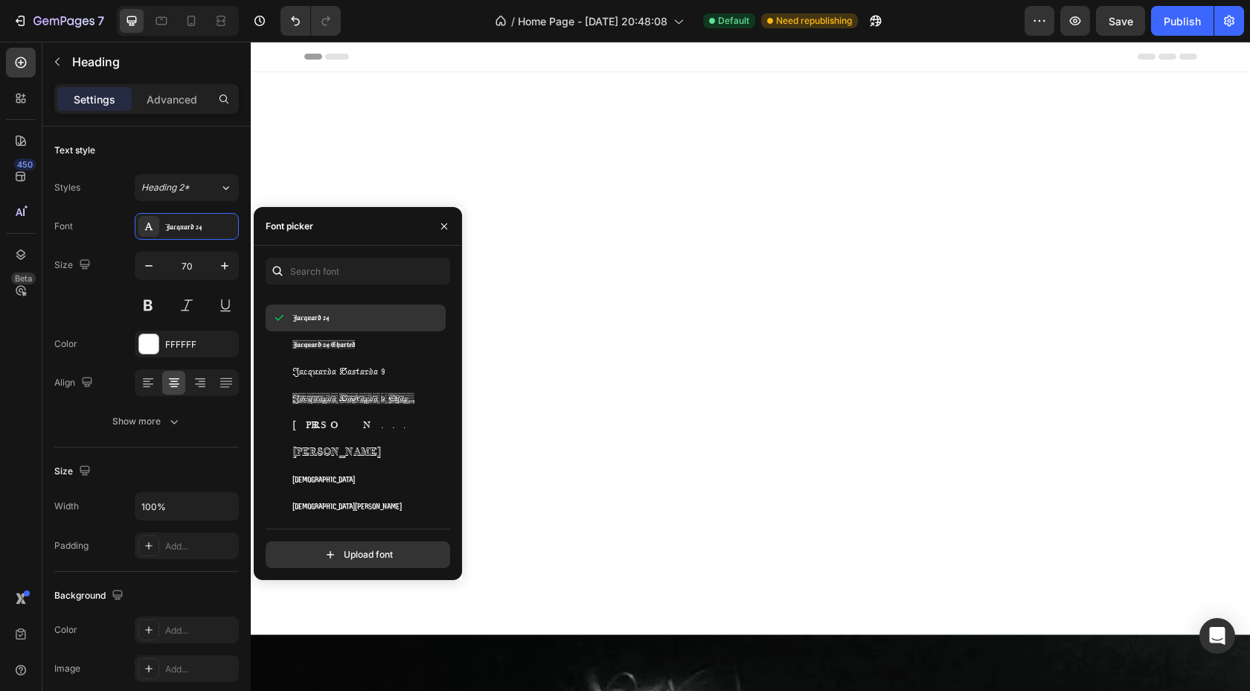
scroll to position [18339, 0]
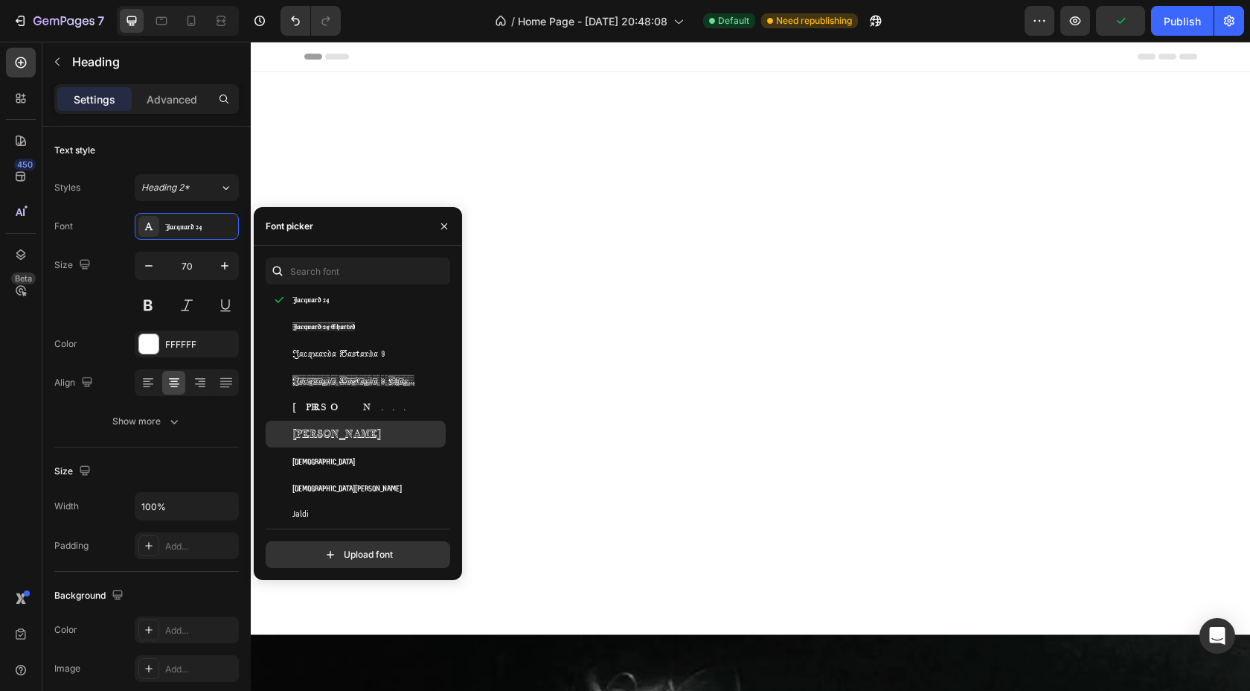
click at [371, 435] on span "Jacques Francois Shadow" at bounding box center [336, 433] width 89 height 13
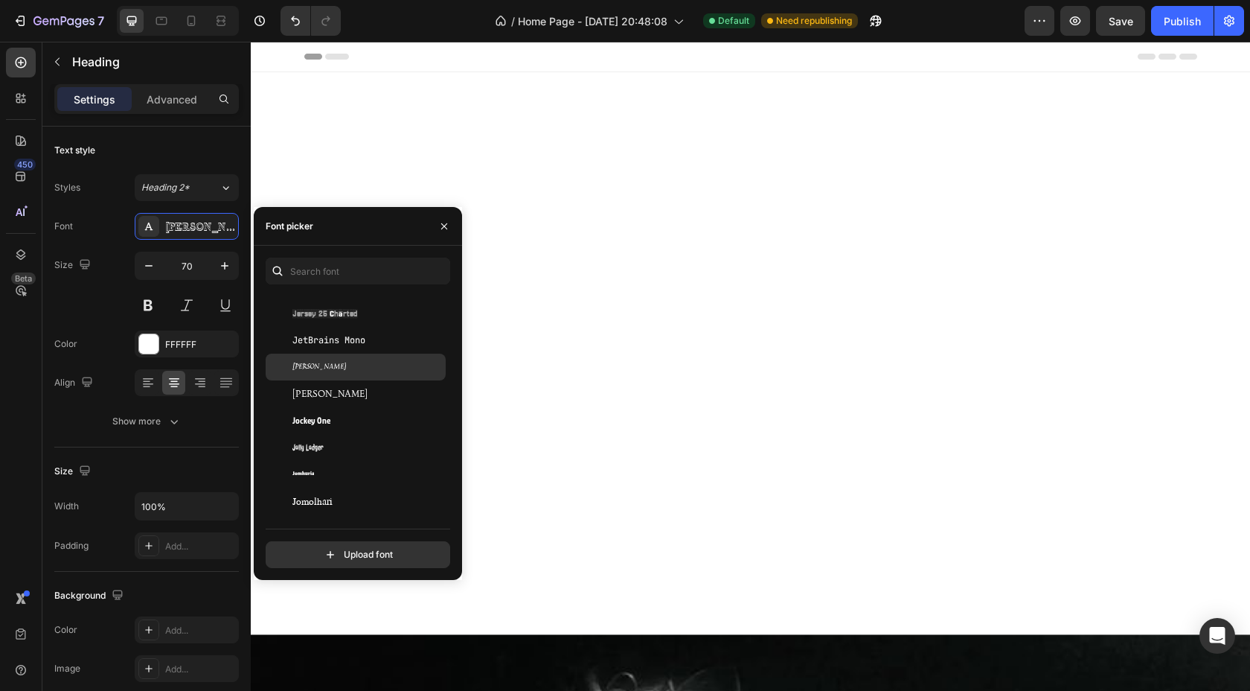
click at [337, 368] on div "Jim Nightshade" at bounding box center [367, 366] width 150 height 13
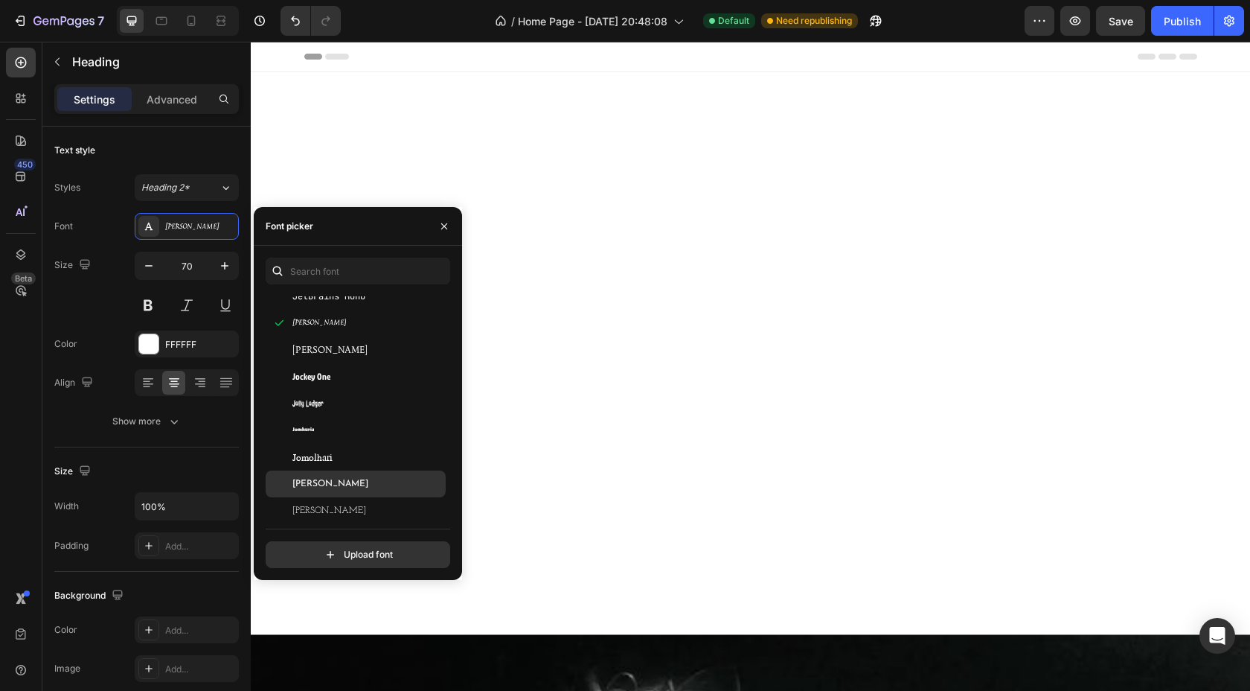
scroll to position [18937, 0]
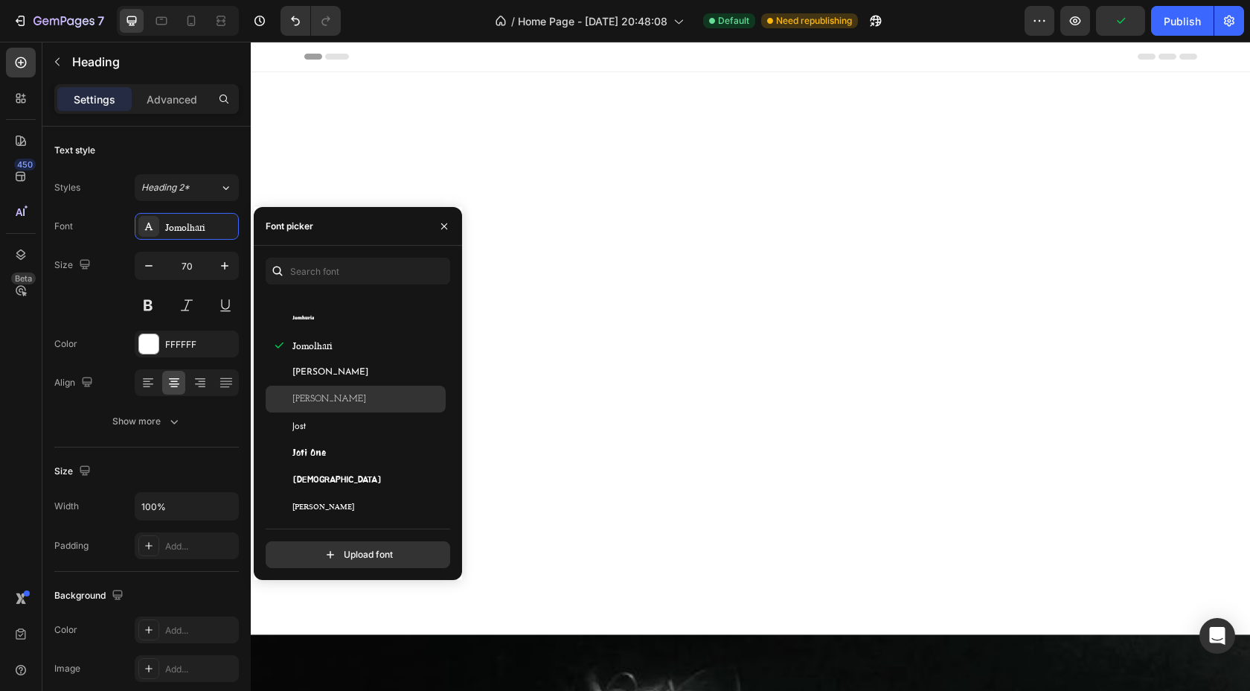
click at [342, 389] on div "Josefin Slab" at bounding box center [356, 399] width 180 height 27
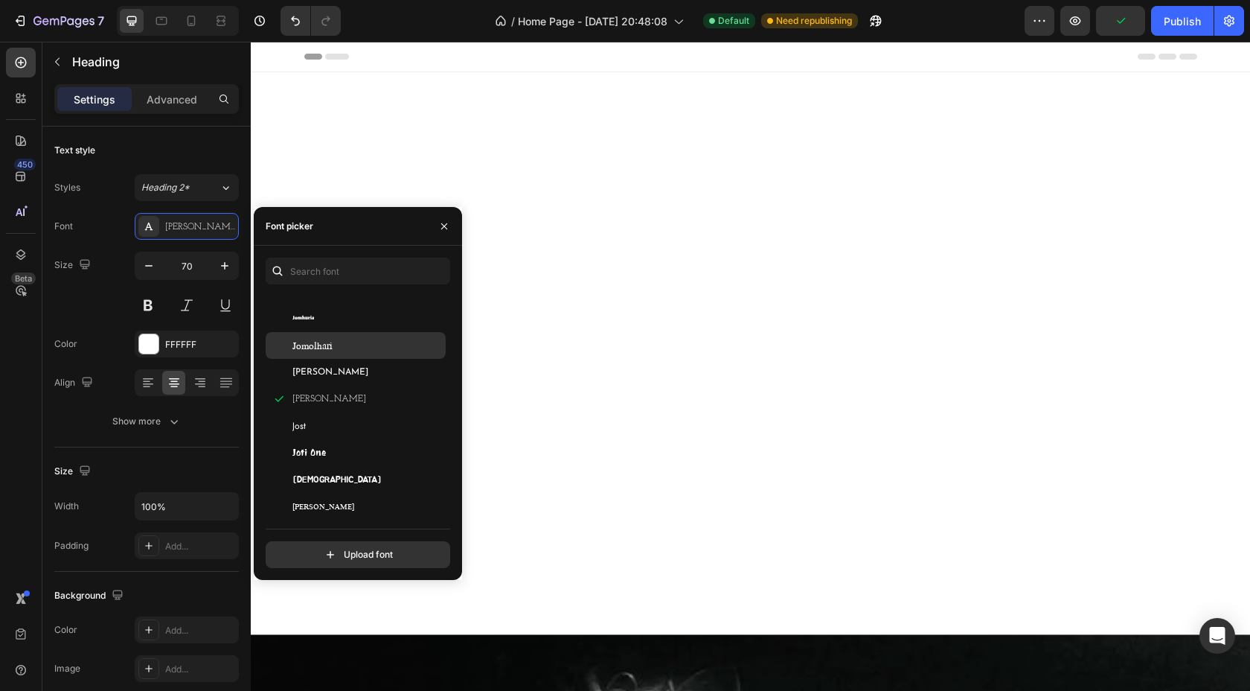
click at [337, 374] on span "Josefin Sans" at bounding box center [330, 371] width 76 height 13
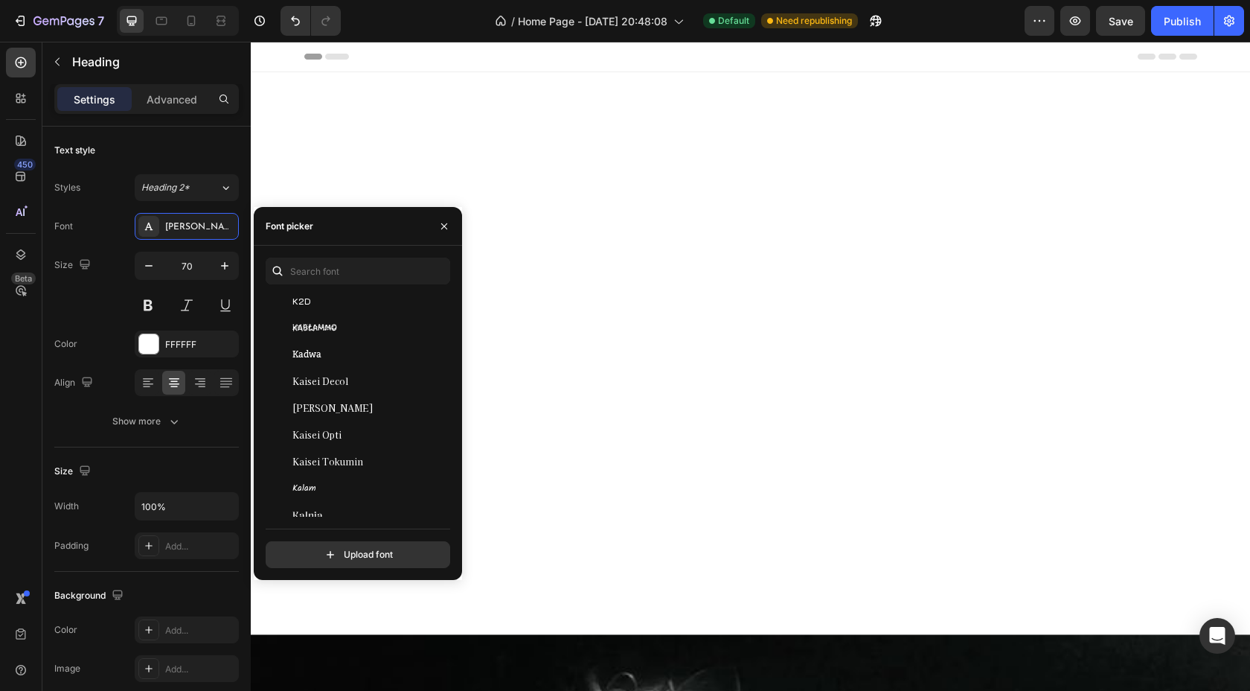
scroll to position [19373, 0]
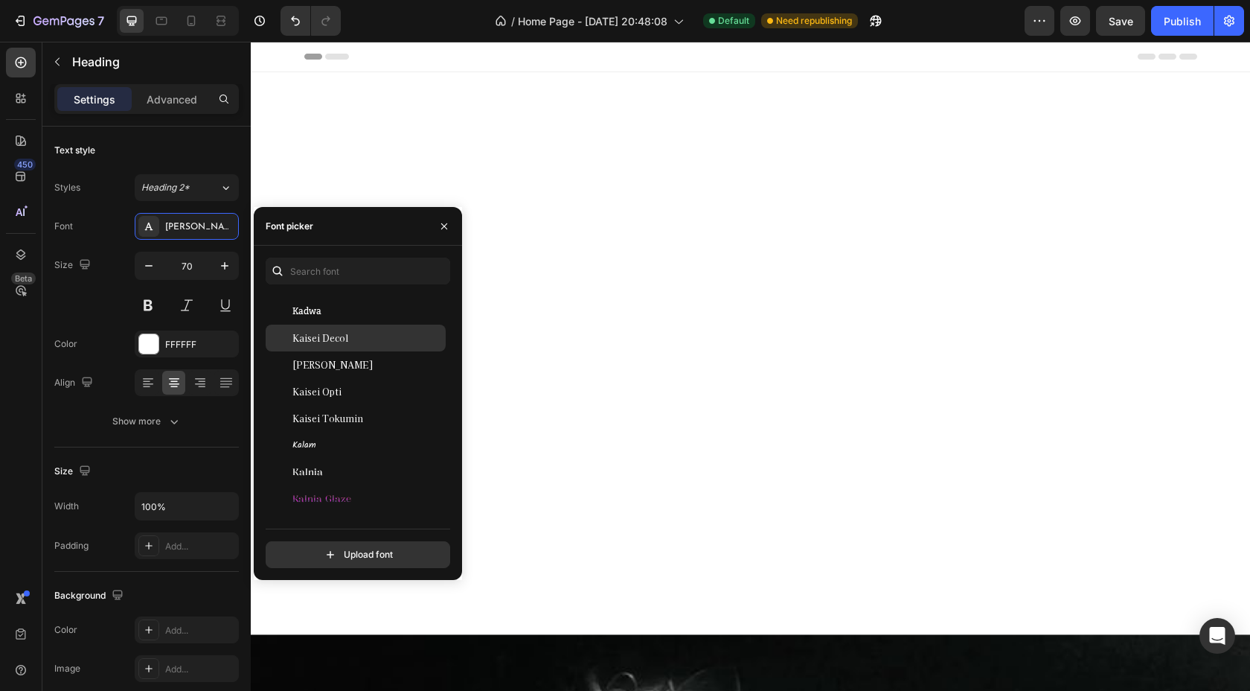
click at [333, 335] on span "Kaisei Decol" at bounding box center [320, 337] width 56 height 13
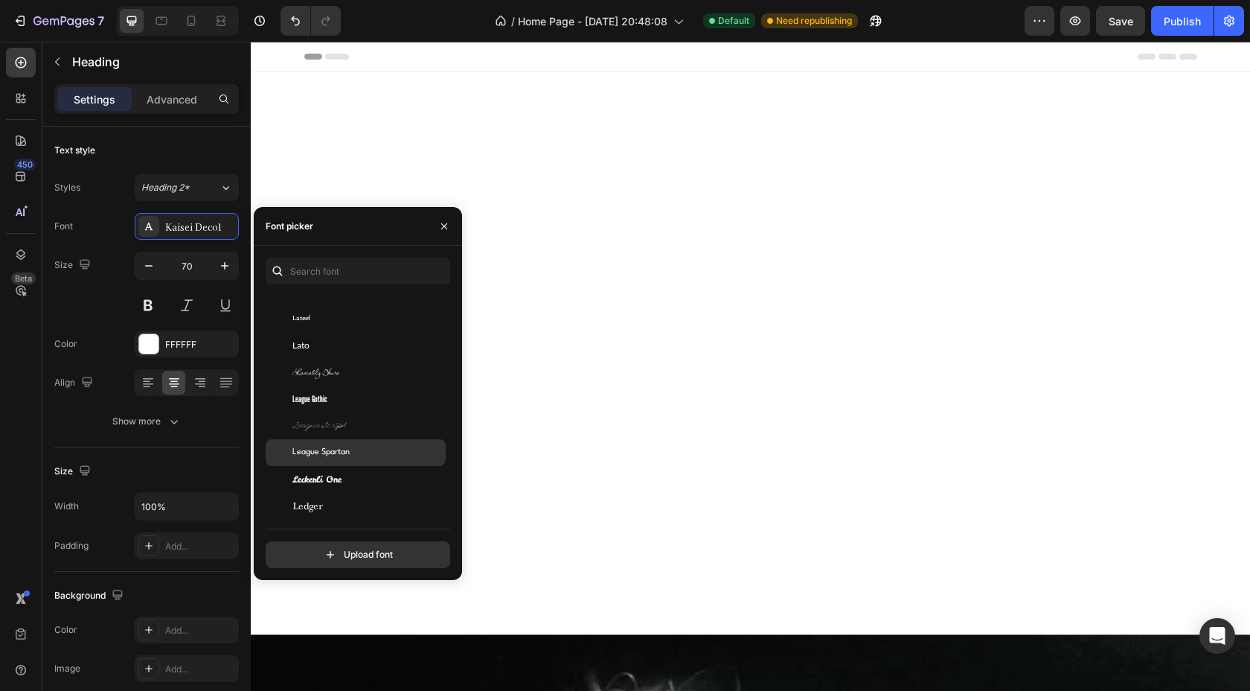
scroll to position [21219, 0]
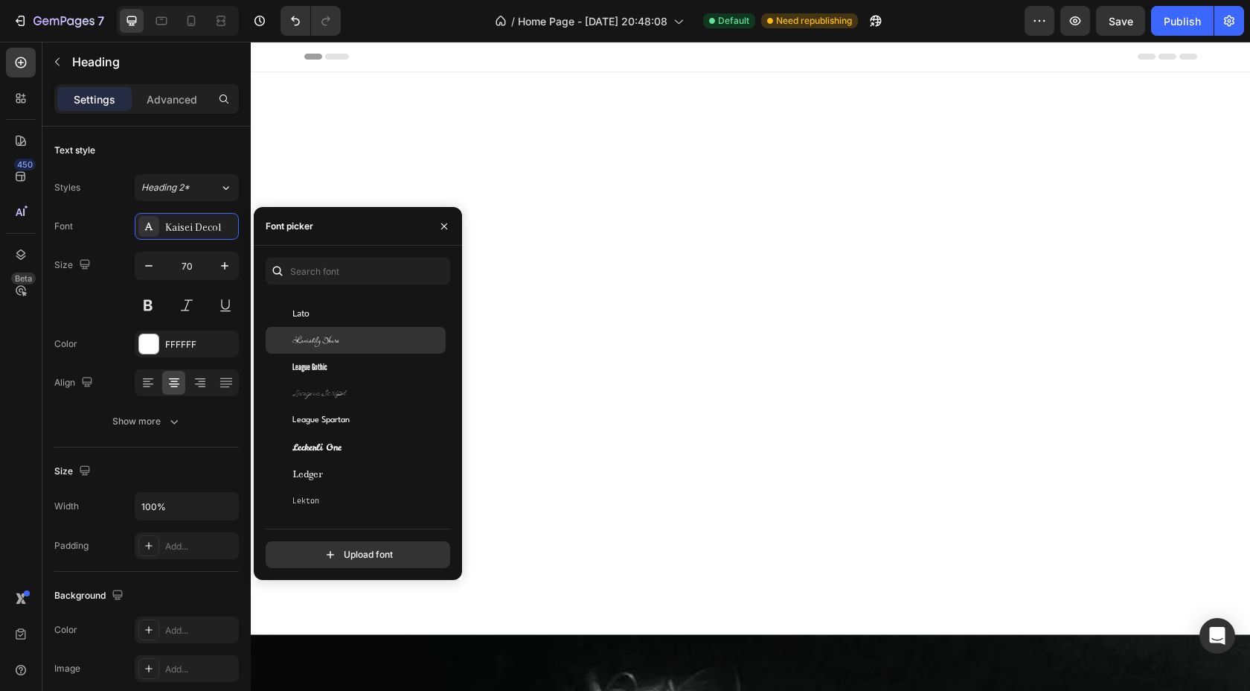
click at [332, 345] on span "Lavishly Yours" at bounding box center [315, 339] width 47 height 13
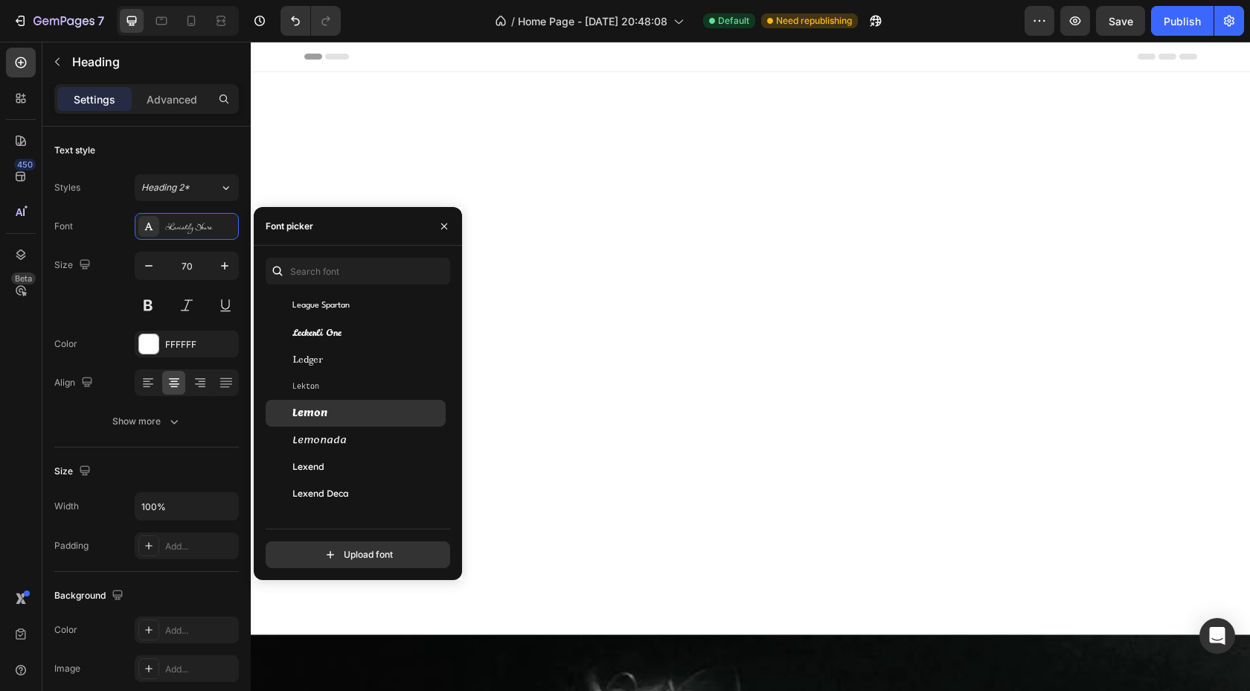
click at [327, 406] on div "Lemon" at bounding box center [367, 412] width 150 height 13
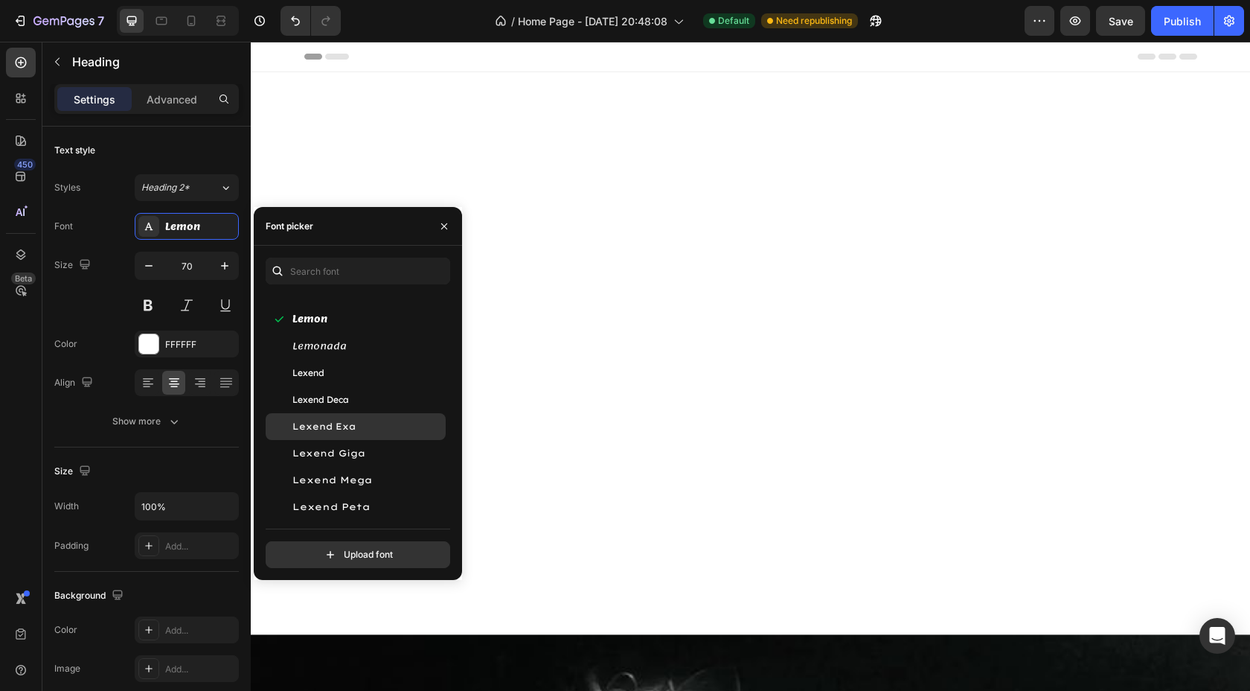
click at [327, 432] on span "Lexend Exa" at bounding box center [323, 426] width 63 height 13
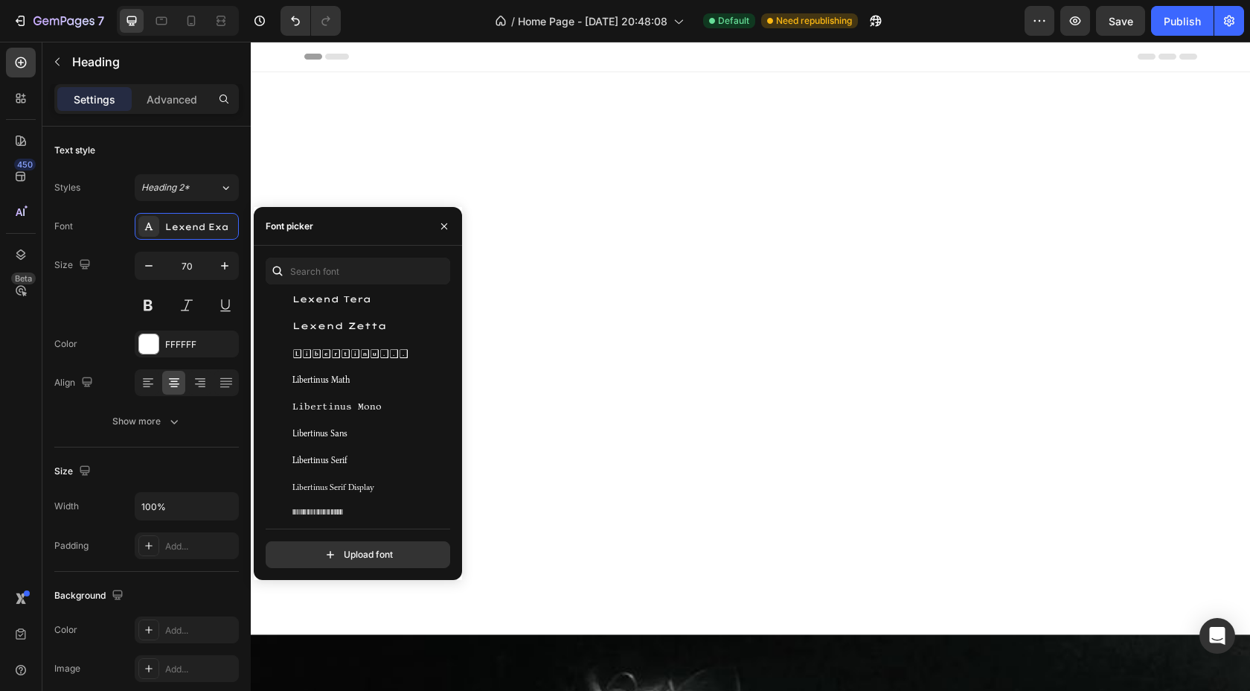
scroll to position [21671, 0]
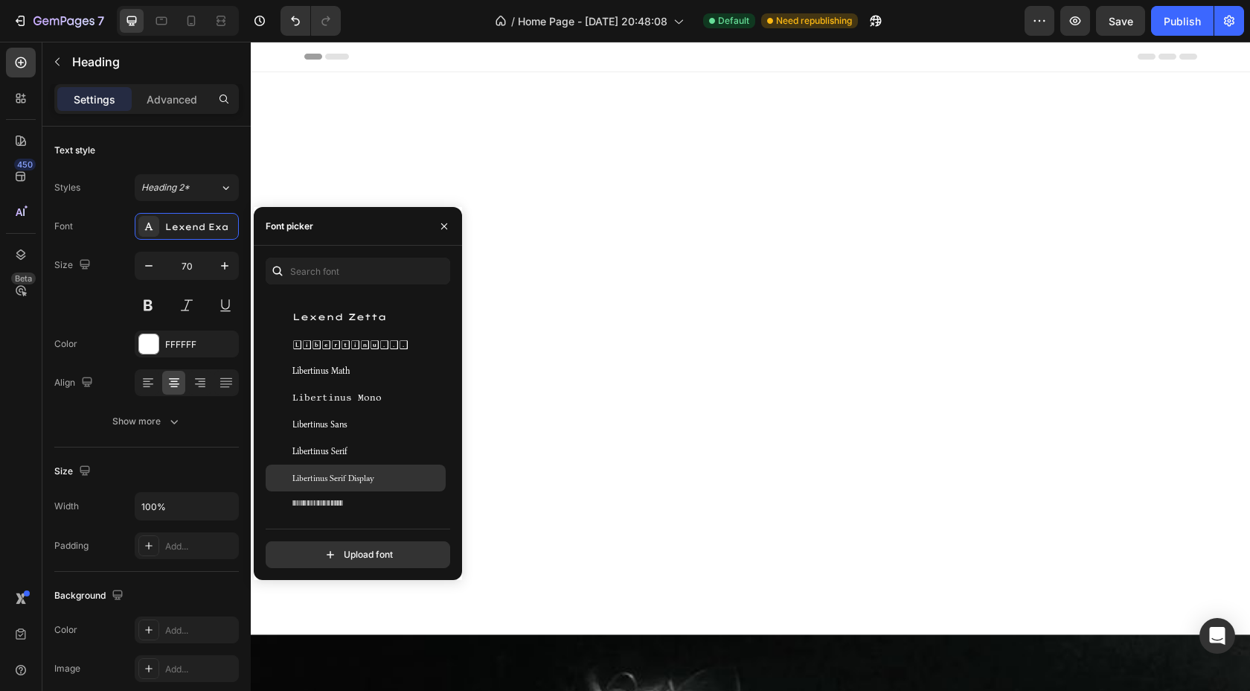
click at [332, 471] on span "Libertinus Serif Display" at bounding box center [333, 477] width 82 height 13
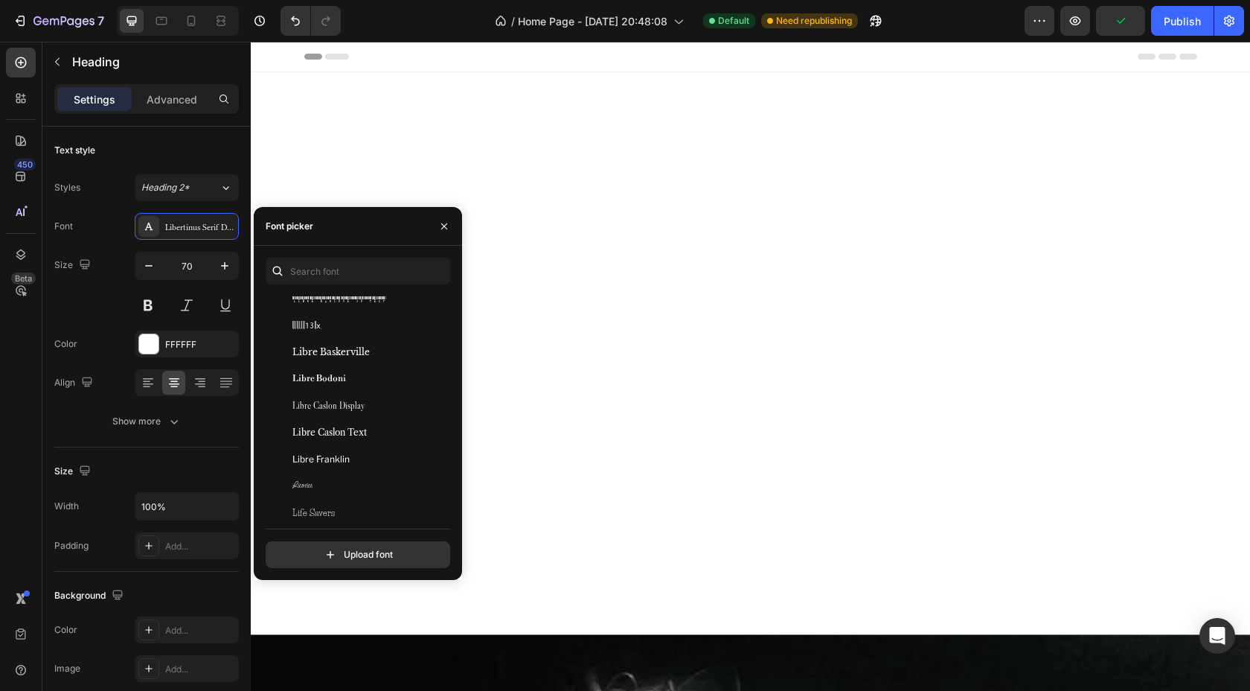
scroll to position [22059, 0]
click at [327, 359] on span "Libre Caslon Display" at bounding box center [328, 357] width 72 height 13
click at [311, 334] on span "Lovers Quarrel" at bounding box center [307, 331] width 31 height 13
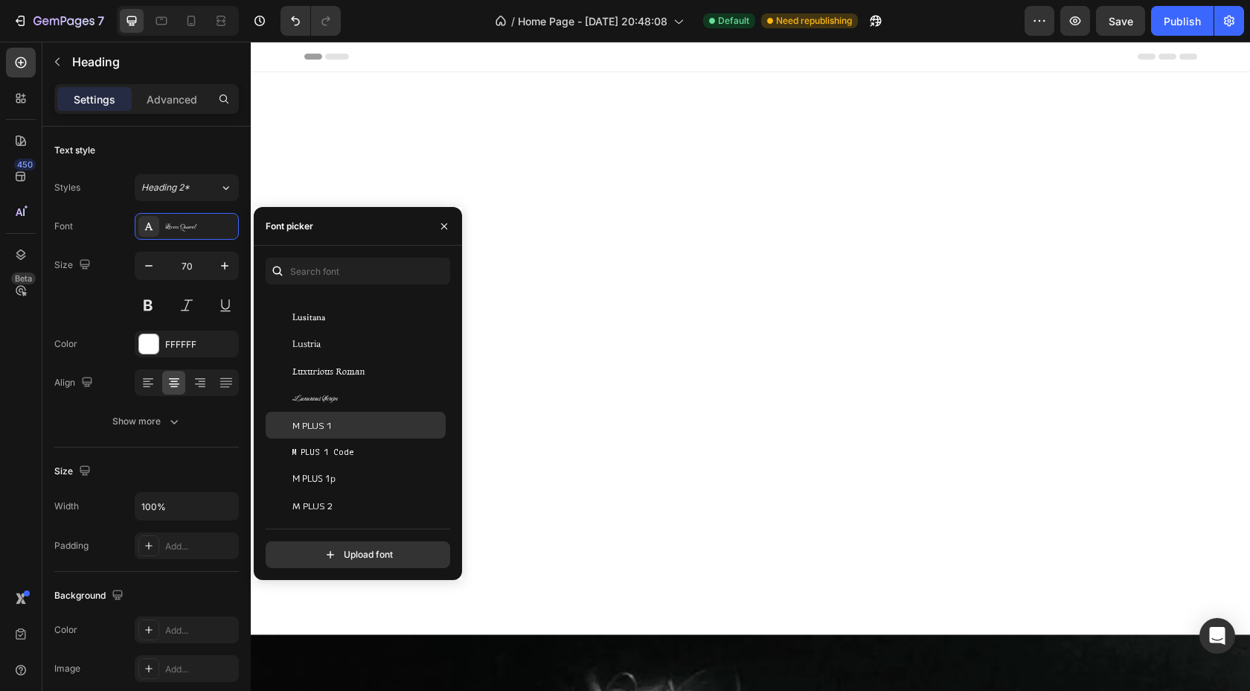
scroll to position [22934, 0]
click at [324, 394] on span "Luxurious Script" at bounding box center [314, 393] width 45 height 13
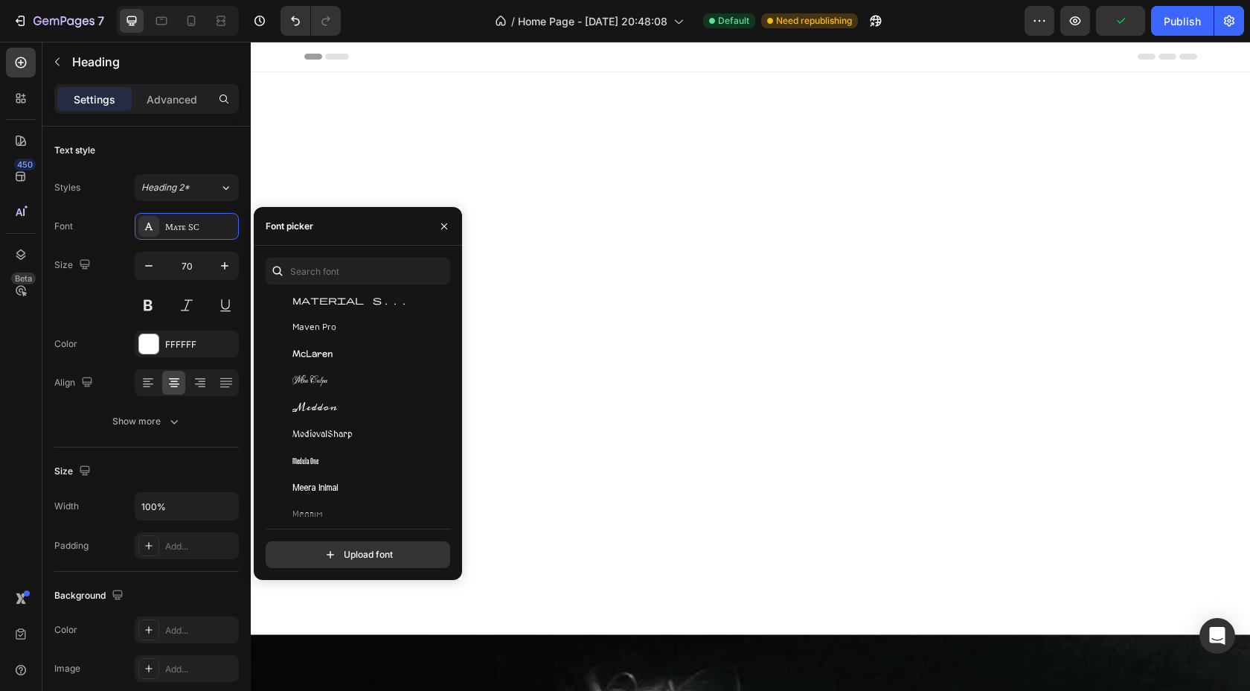
scroll to position [24135, 0]
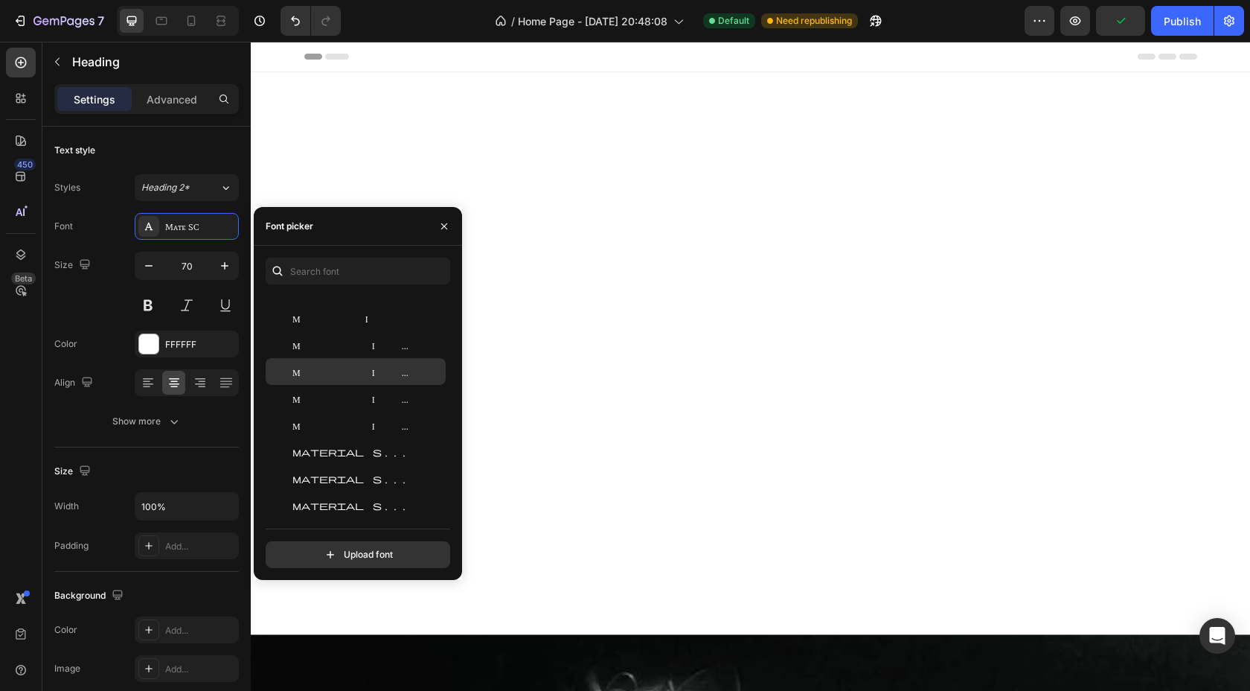
click at [324, 339] on span "Material Icons Outlined" at bounding box center [354, 344] width 124 height 13
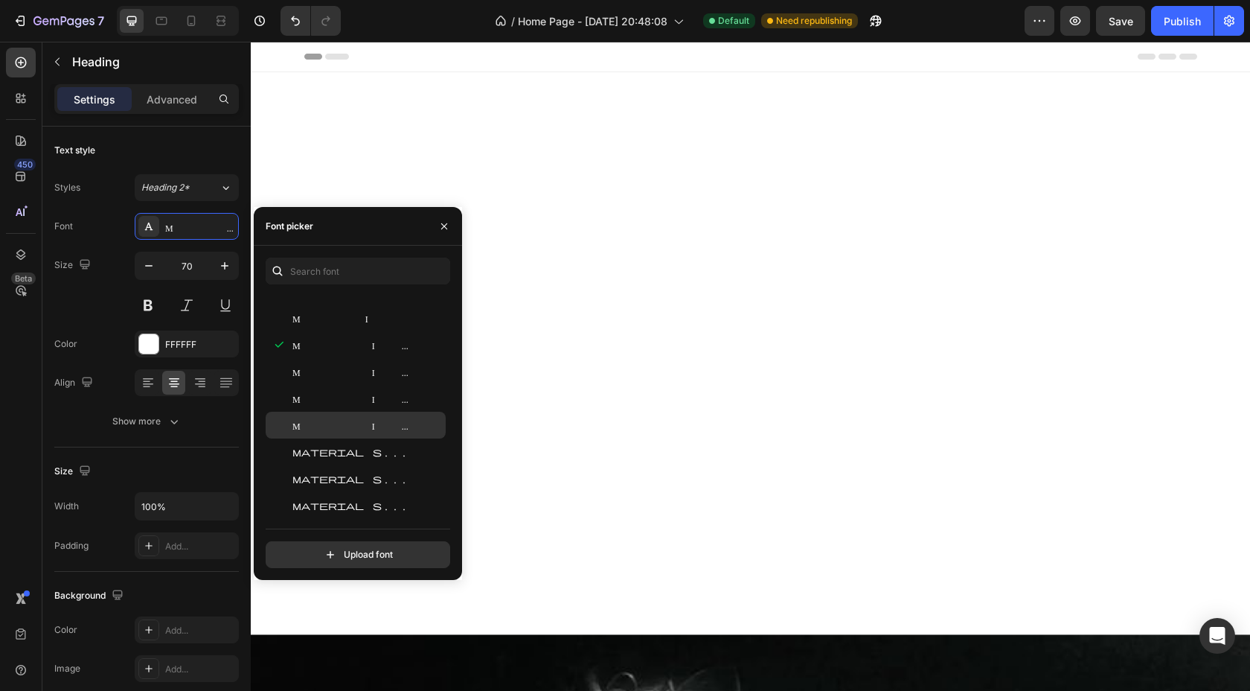
click at [324, 432] on div "Material Icons Two Tone" at bounding box center [356, 425] width 180 height 27
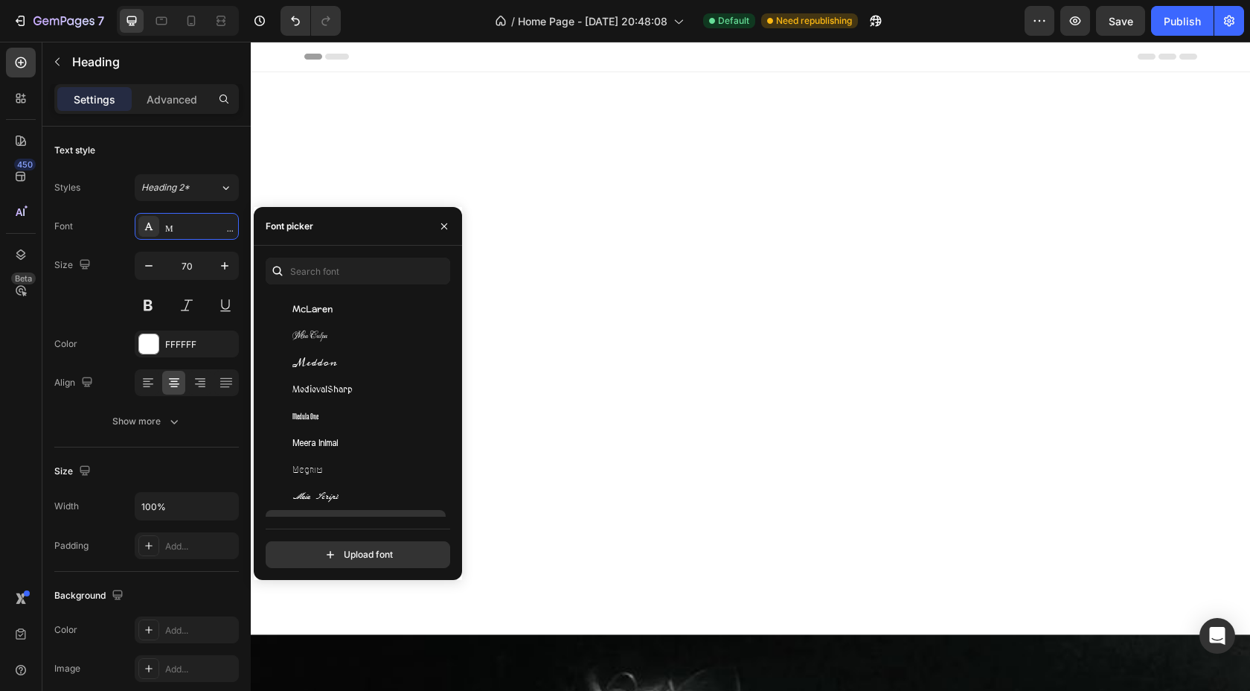
scroll to position [24512, 0]
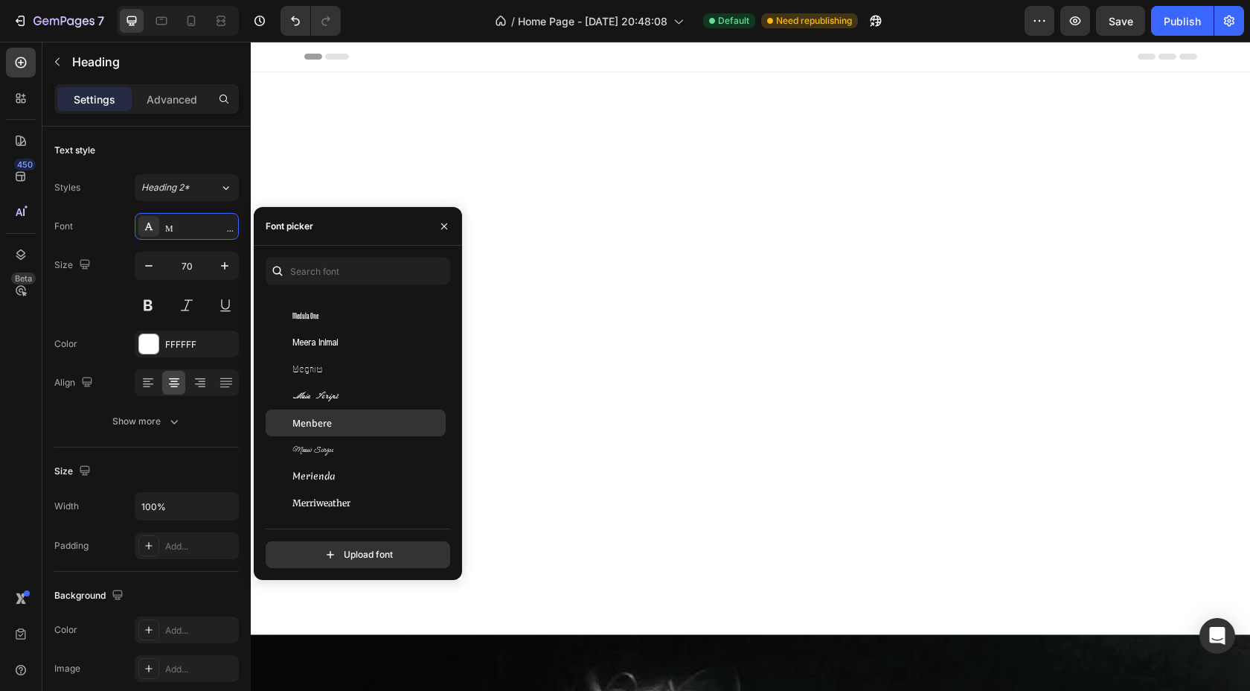
click at [313, 409] on div "Menbere" at bounding box center [356, 422] width 180 height 27
click at [313, 394] on span "Meie Script" at bounding box center [315, 395] width 46 height 13
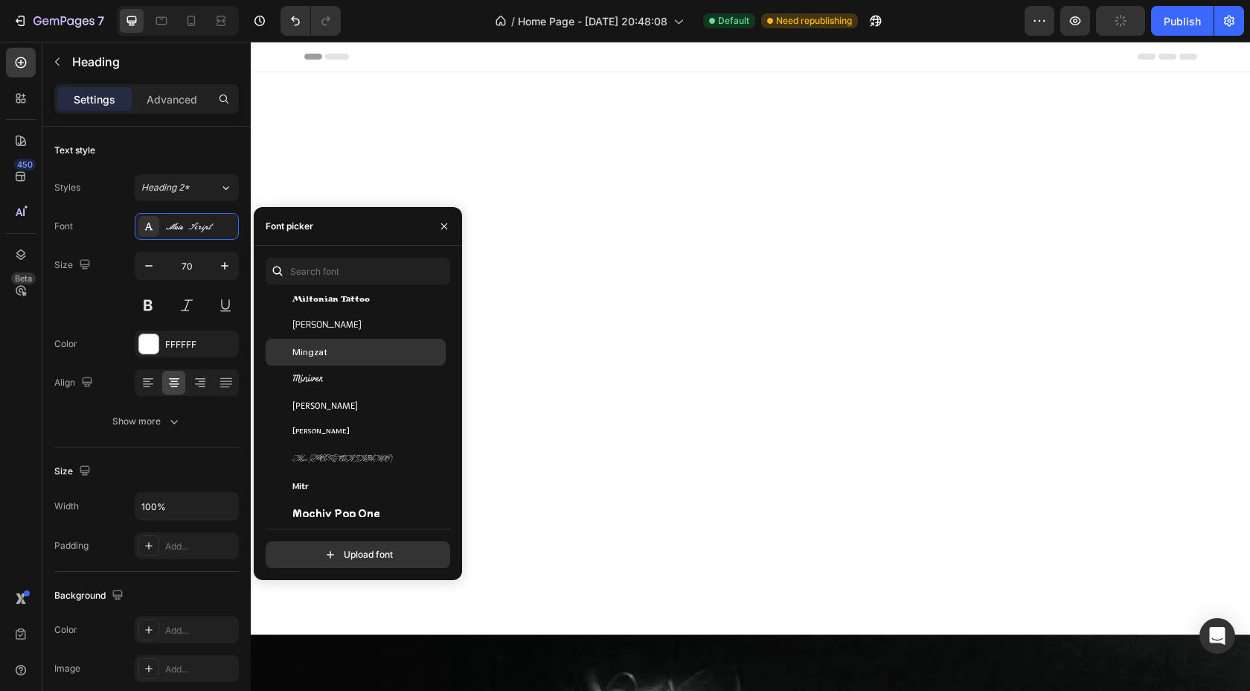
scroll to position [25056, 0]
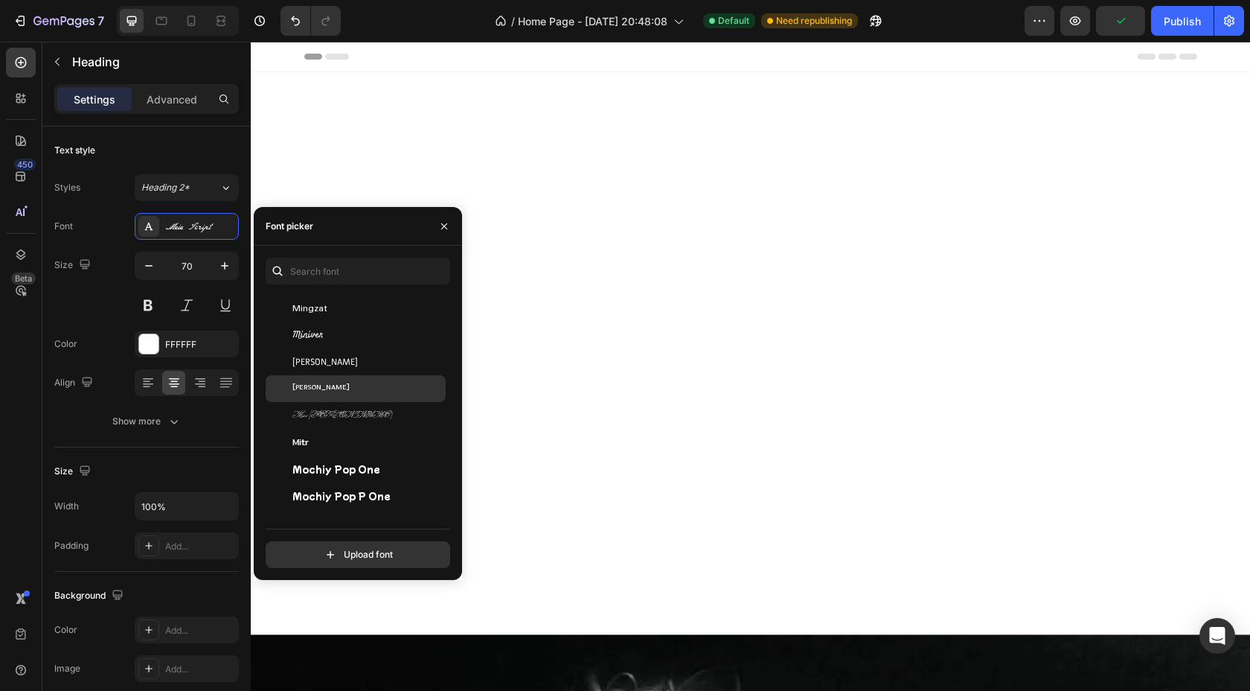
click at [325, 386] on div "Mirza" at bounding box center [367, 388] width 150 height 13
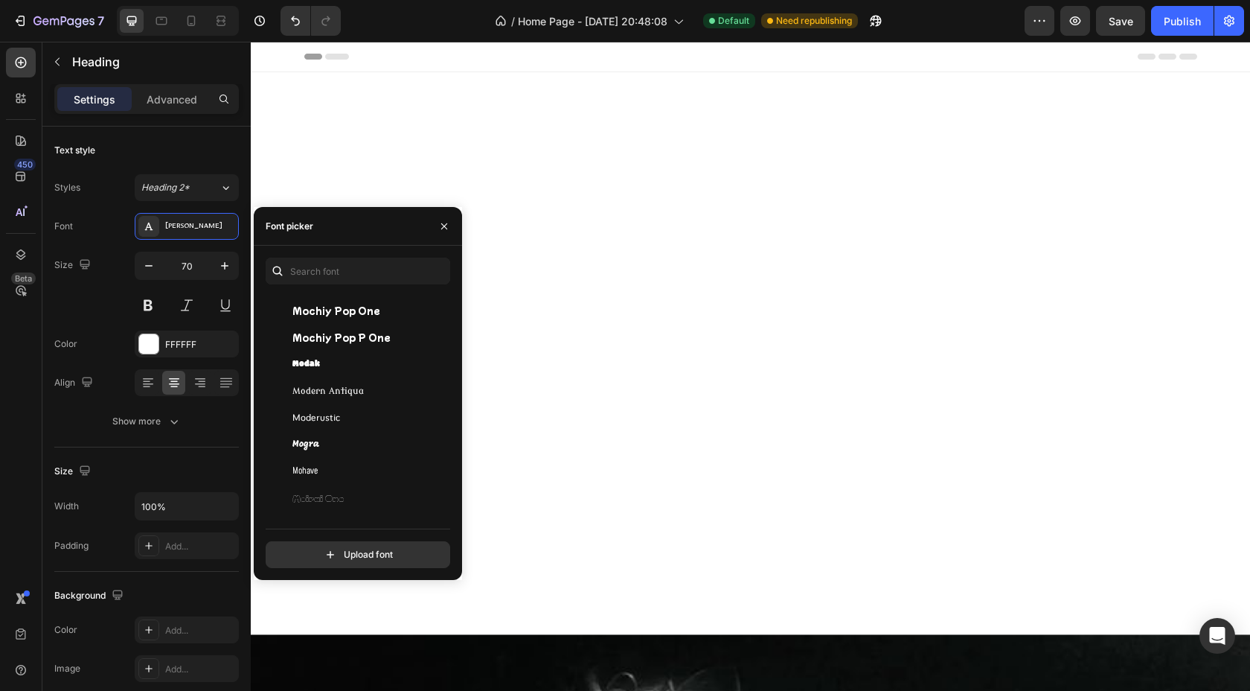
scroll to position [25248, 0]
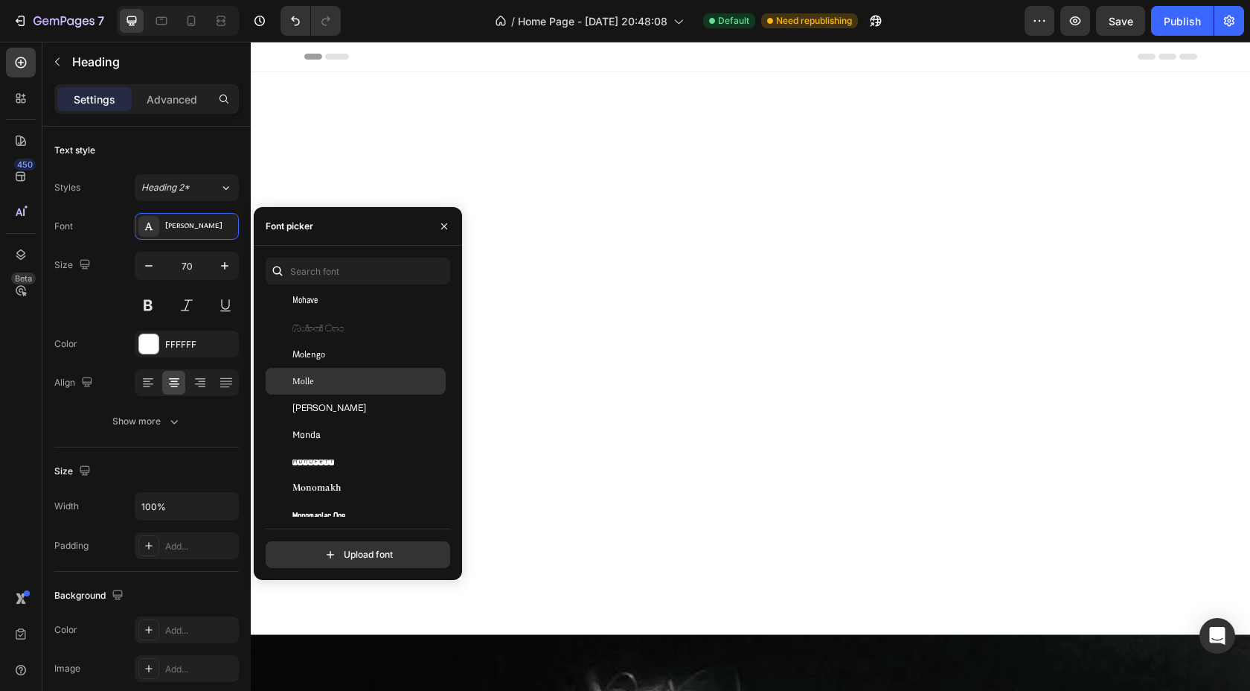
click at [312, 374] on span "Molle" at bounding box center [303, 380] width 22 height 13
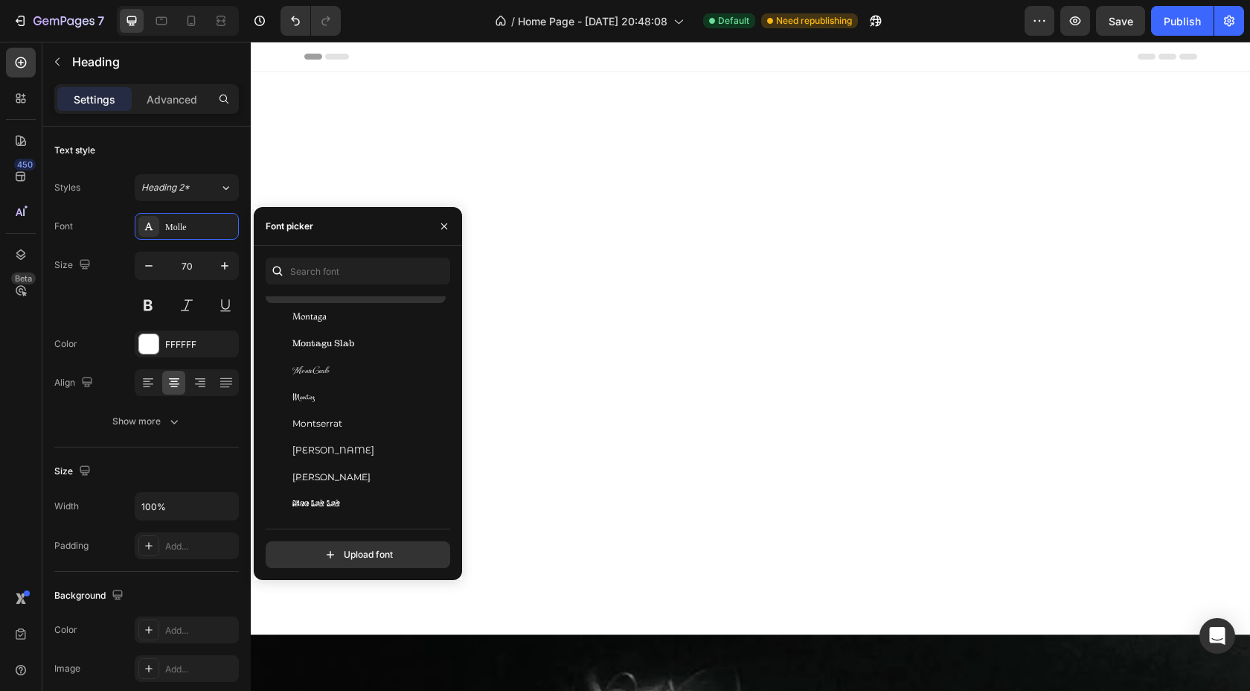
scroll to position [25691, 0]
click at [318, 341] on span "MonteCarlo" at bounding box center [310, 342] width 37 height 13
click at [324, 370] on div "Montez" at bounding box center [367, 368] width 150 height 13
click at [345, 333] on span "Nanum Myeongjo" at bounding box center [327, 336] width 71 height 13
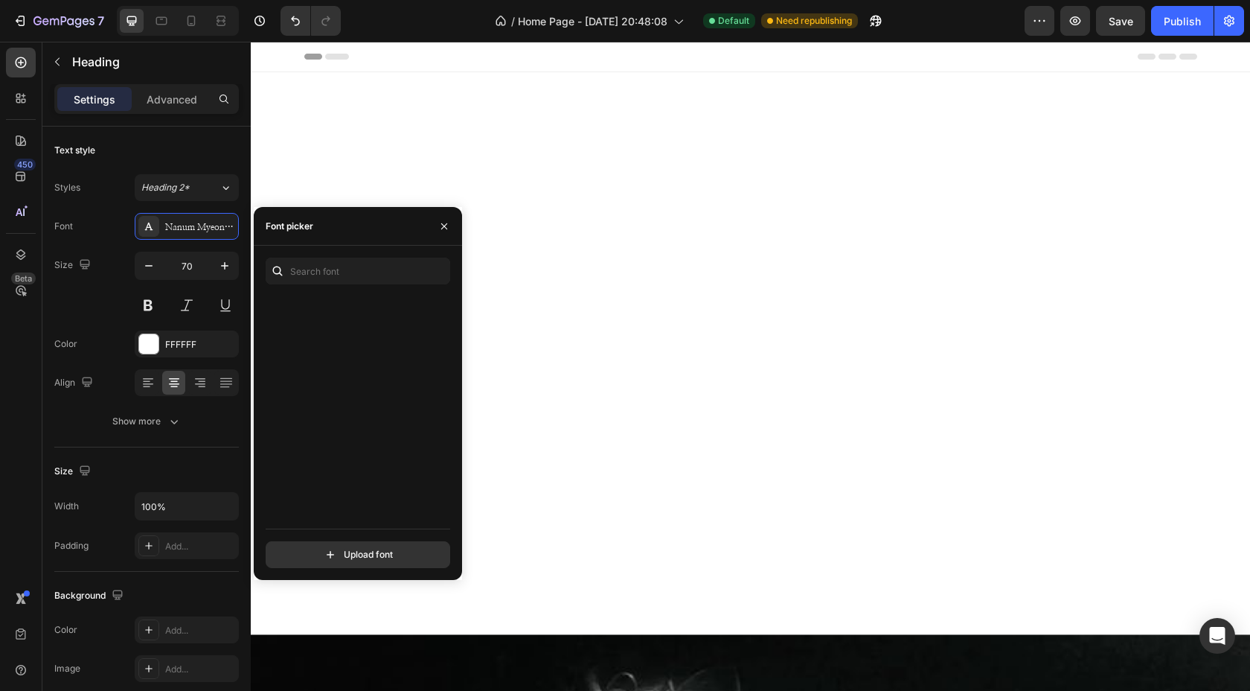
scroll to position [28144, 0]
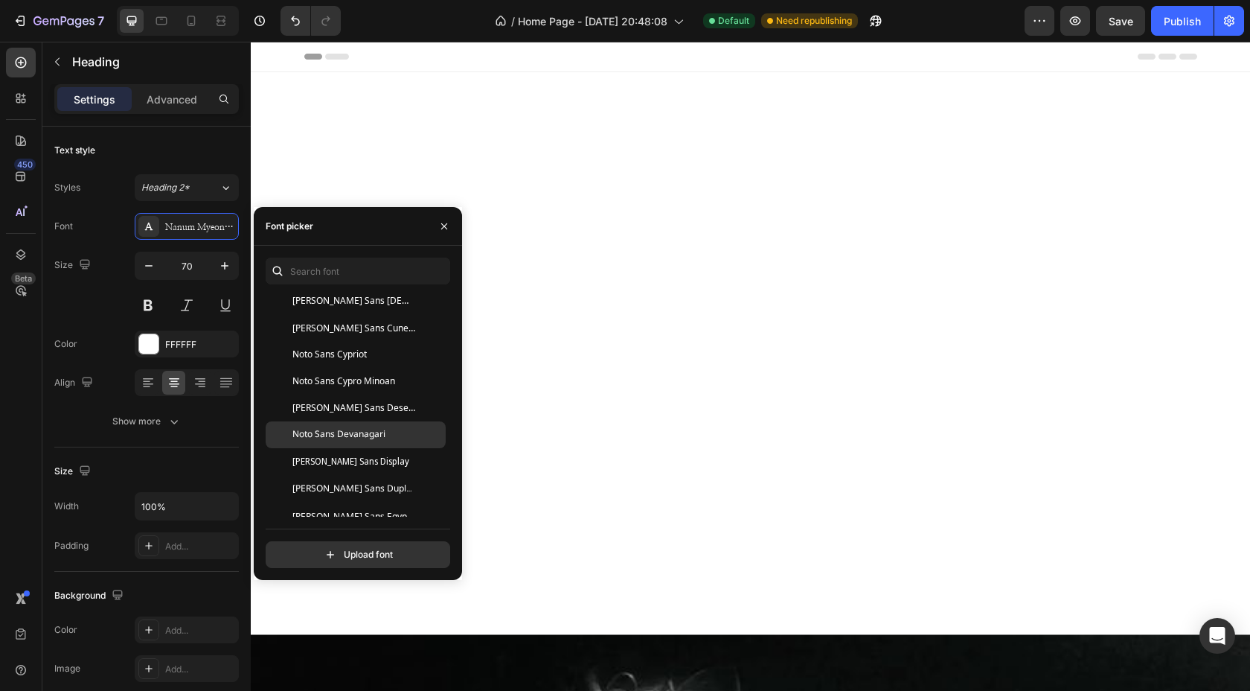
click at [348, 430] on span "Noto Sans Devanagari" at bounding box center [338, 434] width 93 height 13
click at [344, 408] on span "Noto Sans Deseret" at bounding box center [354, 407] width 124 height 13
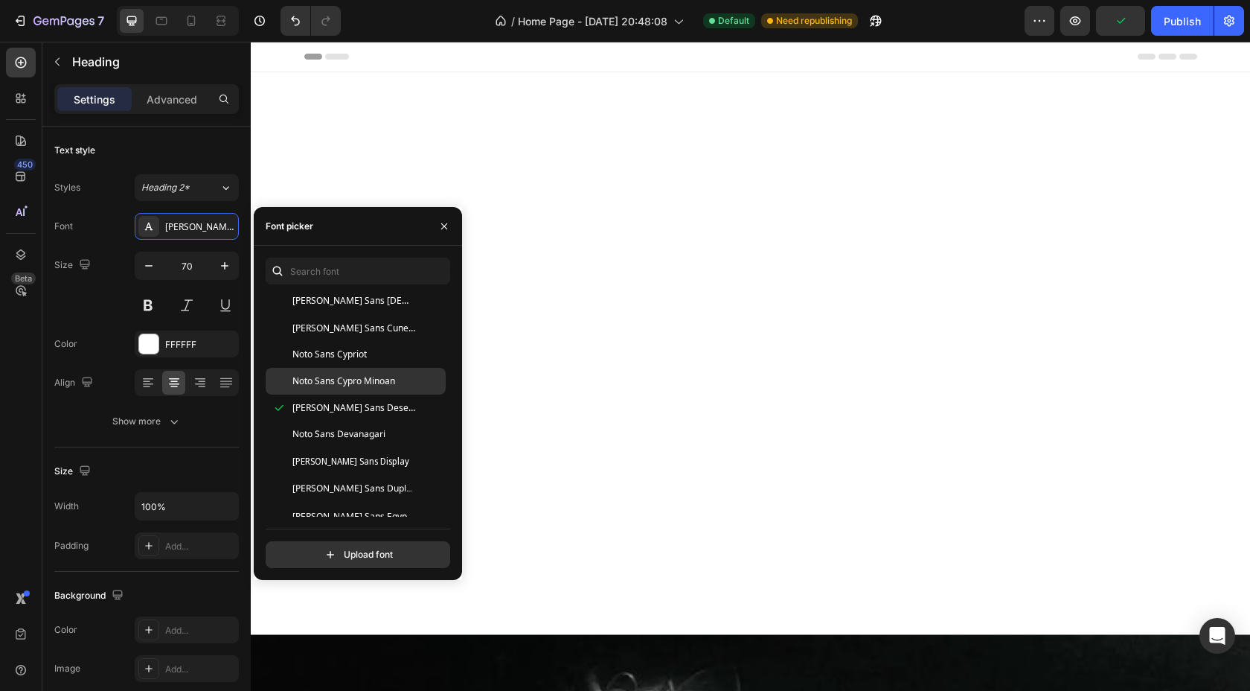
click at [336, 333] on span "Noto Sans Cuneiform" at bounding box center [354, 327] width 124 height 13
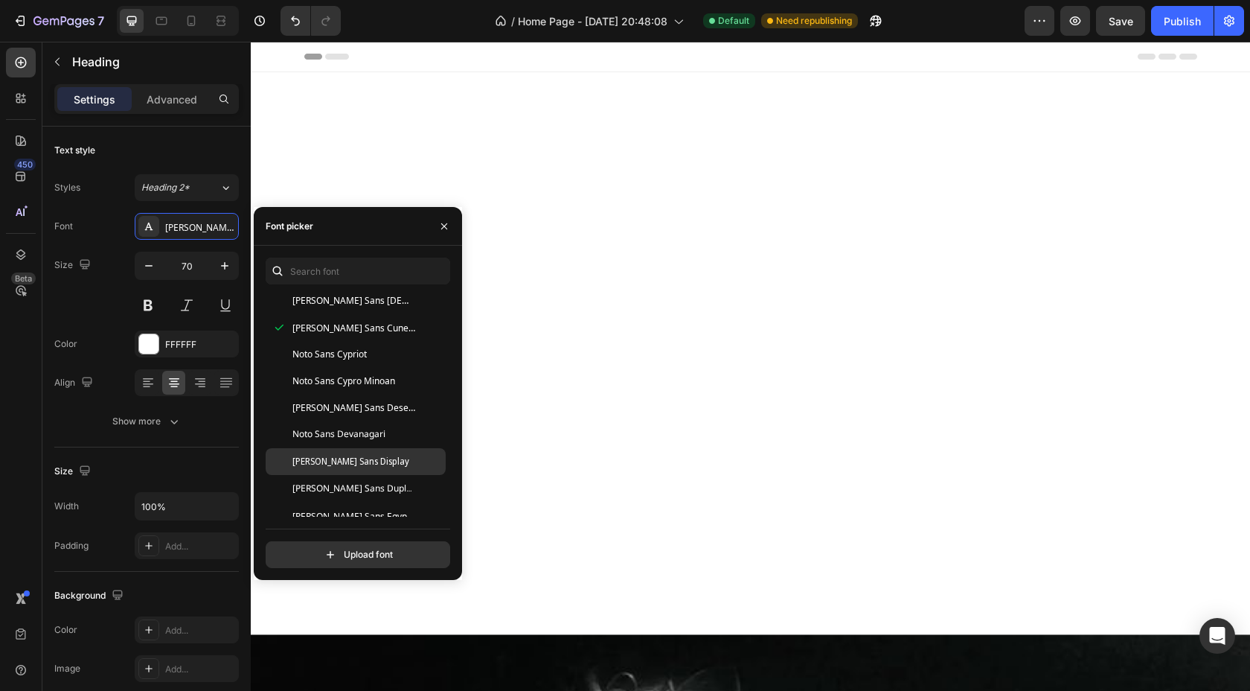
click at [354, 464] on span "Noto Sans Display" at bounding box center [350, 461] width 117 height 13
click at [356, 494] on span "Noto Sans Duployan" at bounding box center [354, 488] width 124 height 13
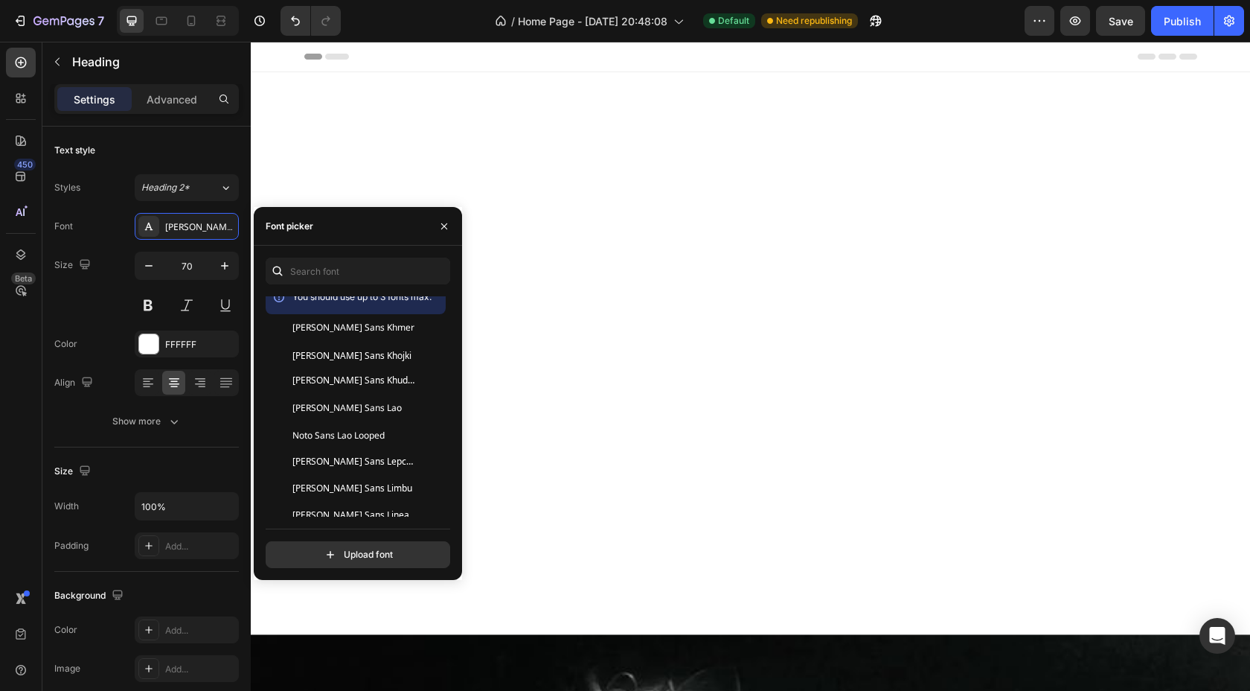
scroll to position [29328, 0]
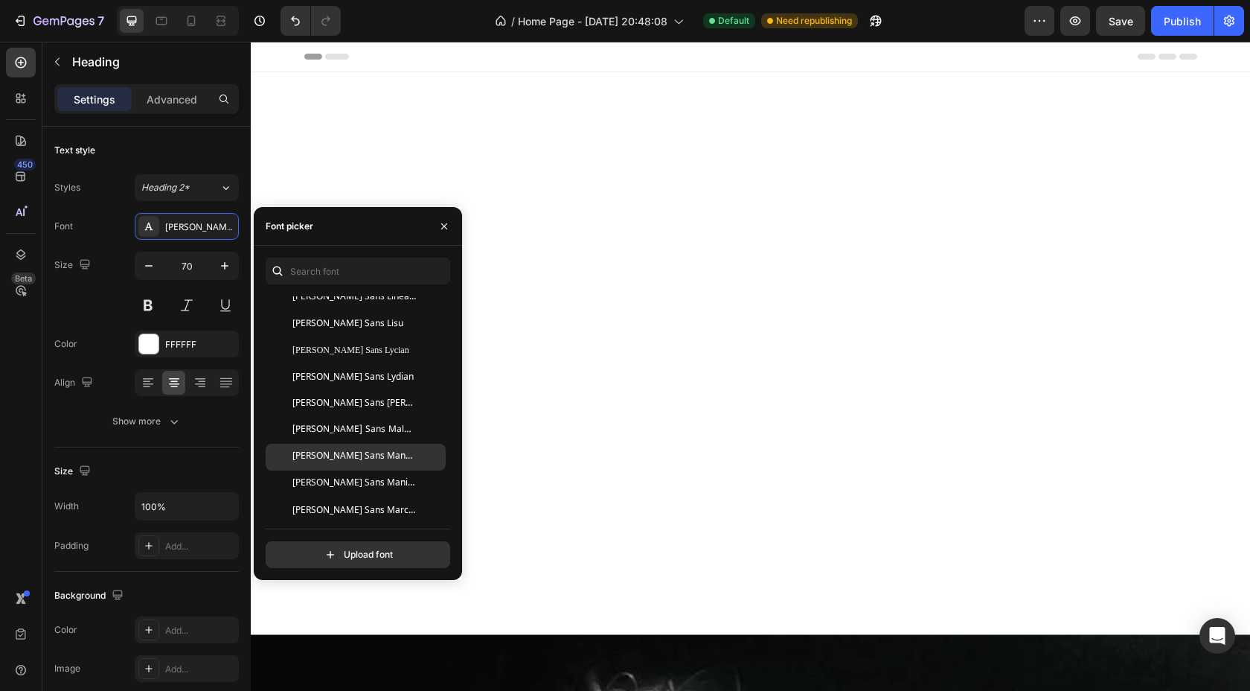
click at [342, 453] on span "Noto Sans Mandaic" at bounding box center [354, 456] width 124 height 13
click at [335, 417] on div "Noto Sans Malayalam" at bounding box center [356, 430] width 180 height 27
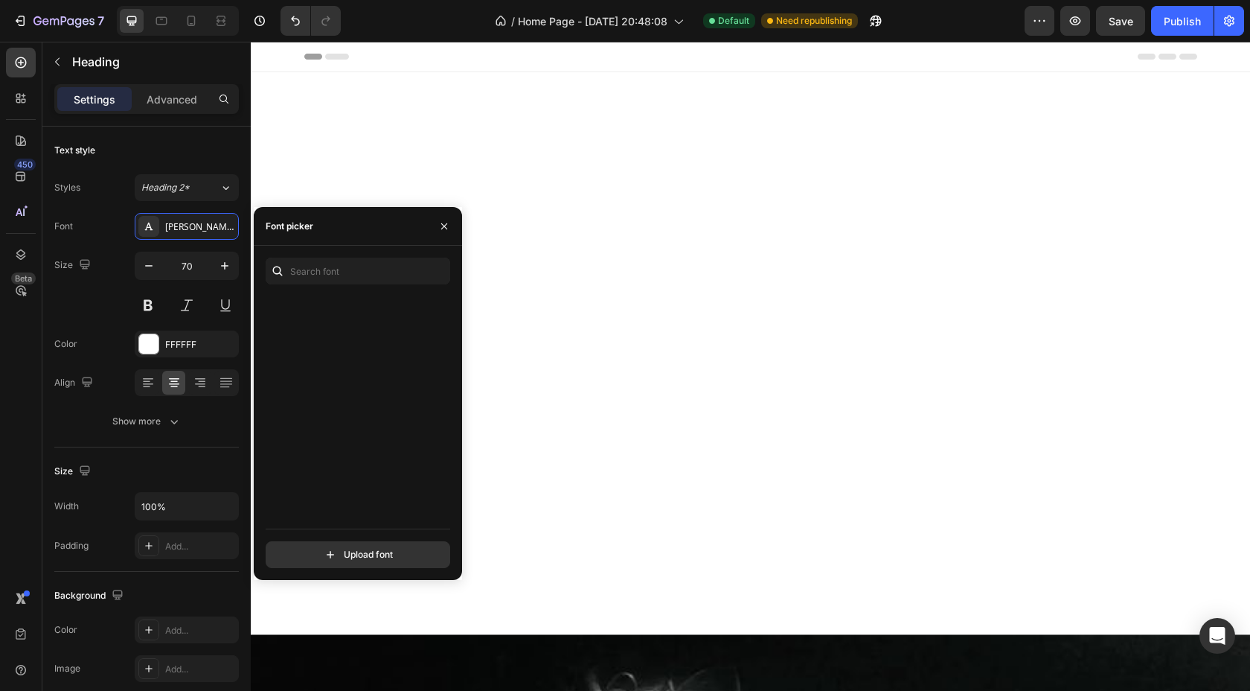
scroll to position [29869, 0]
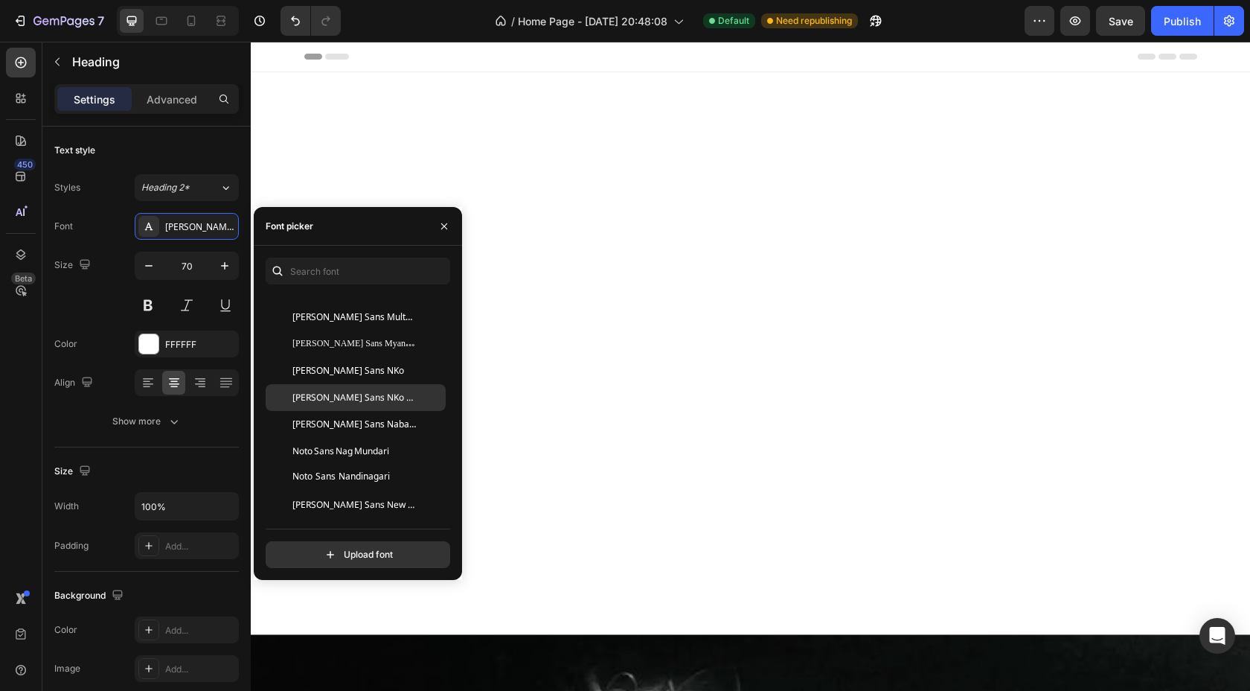
click at [322, 391] on span "Noto Sans NKo Unjoined" at bounding box center [354, 397] width 124 height 13
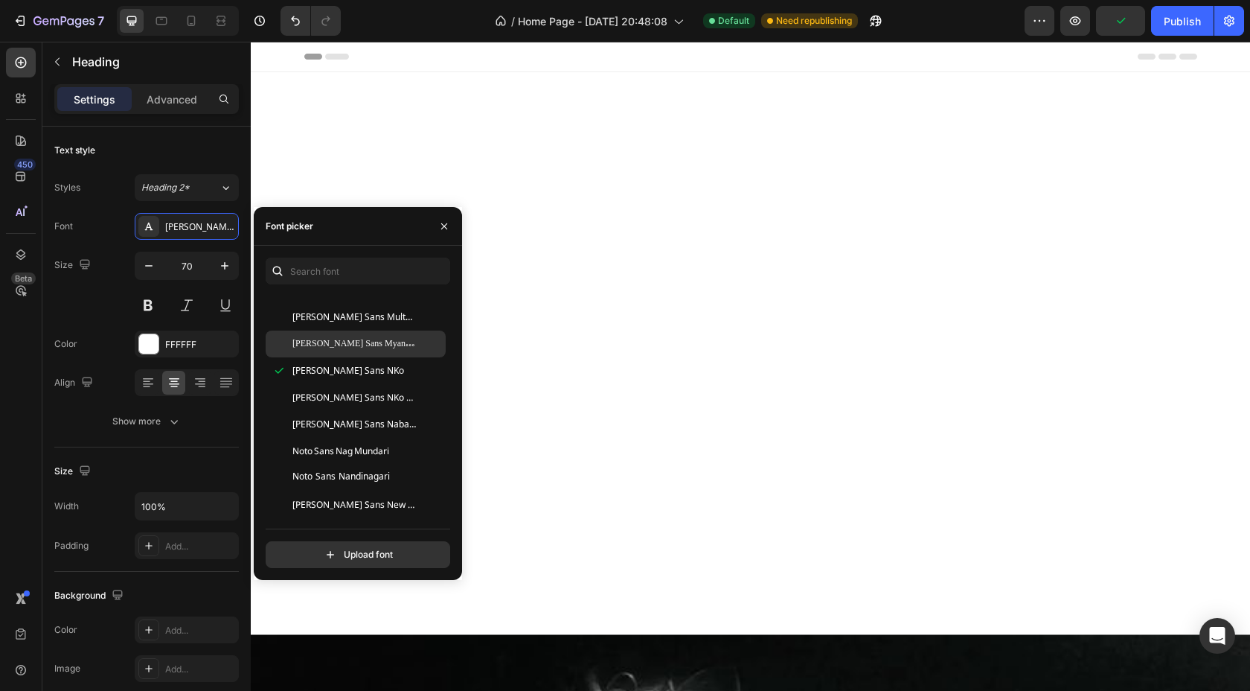
click at [321, 345] on span "Noto Sans Myanmar" at bounding box center [354, 343] width 124 height 13
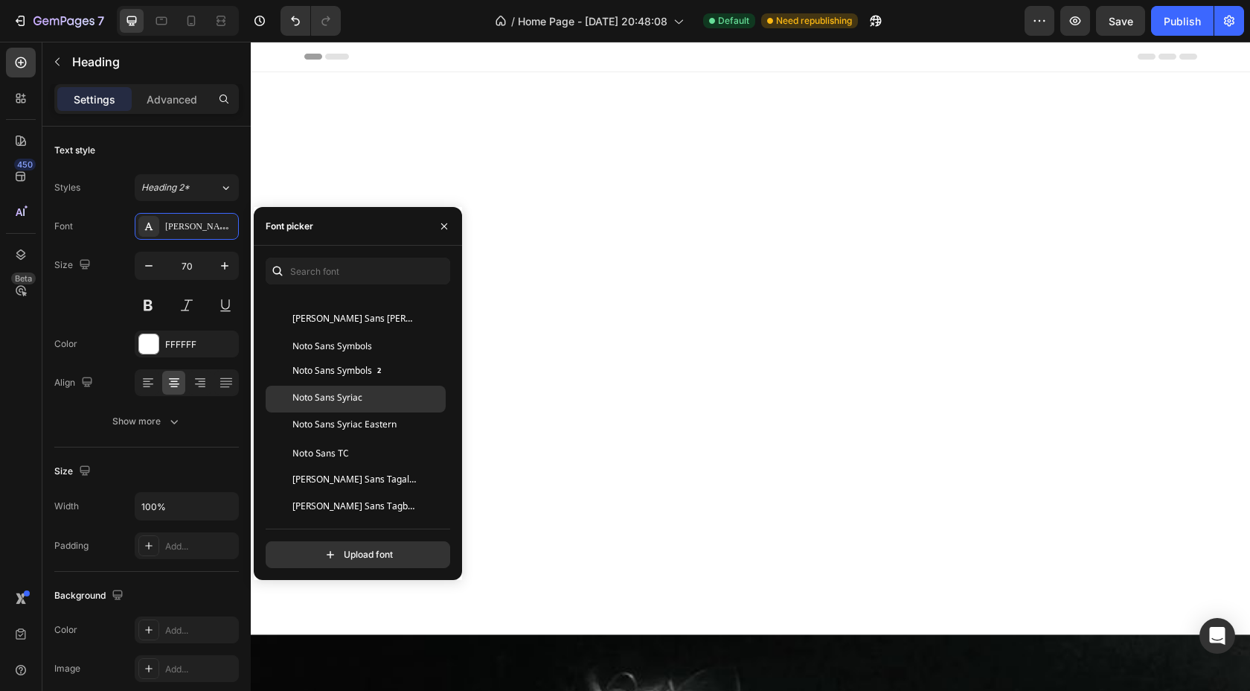
scroll to position [31117, 0]
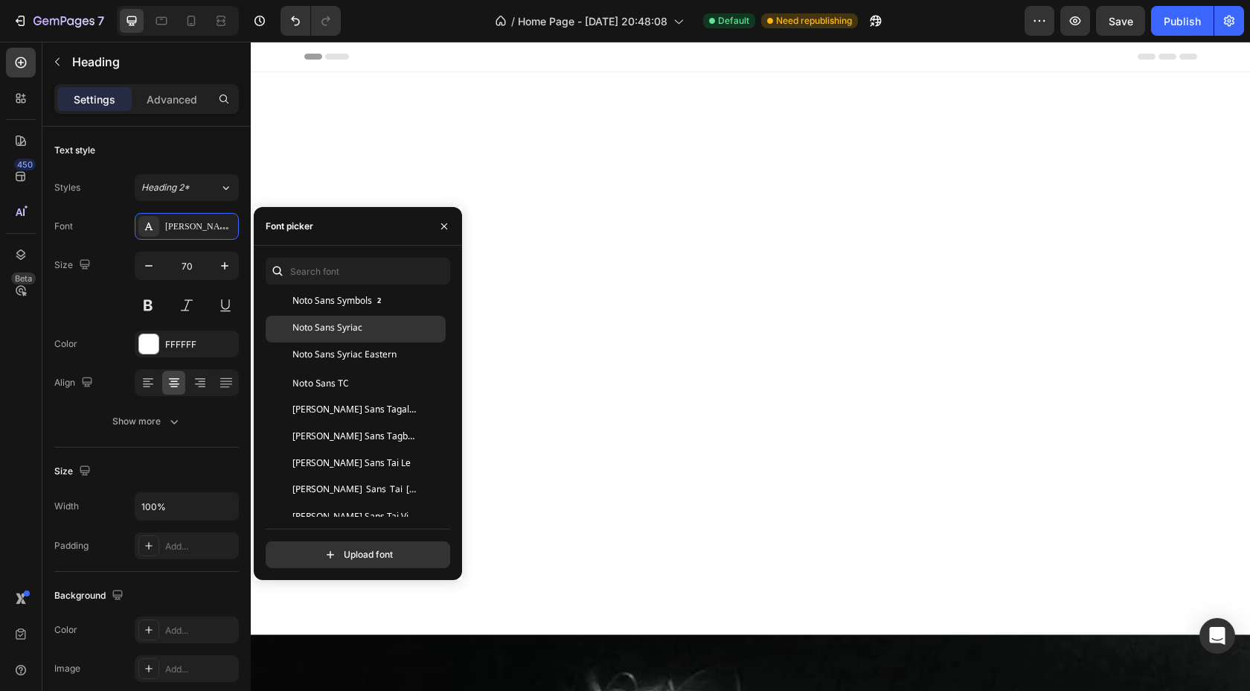
click at [327, 331] on span "Noto Sans Syriac" at bounding box center [327, 328] width 70 height 13
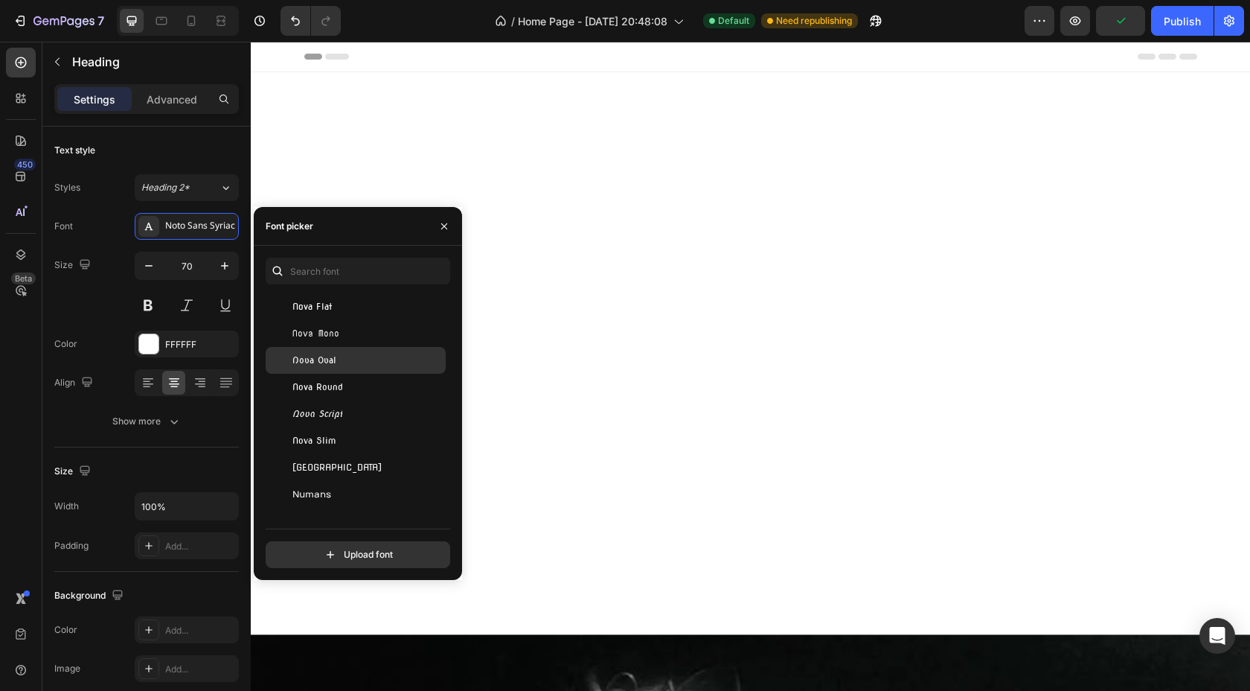
scroll to position [33032, 0]
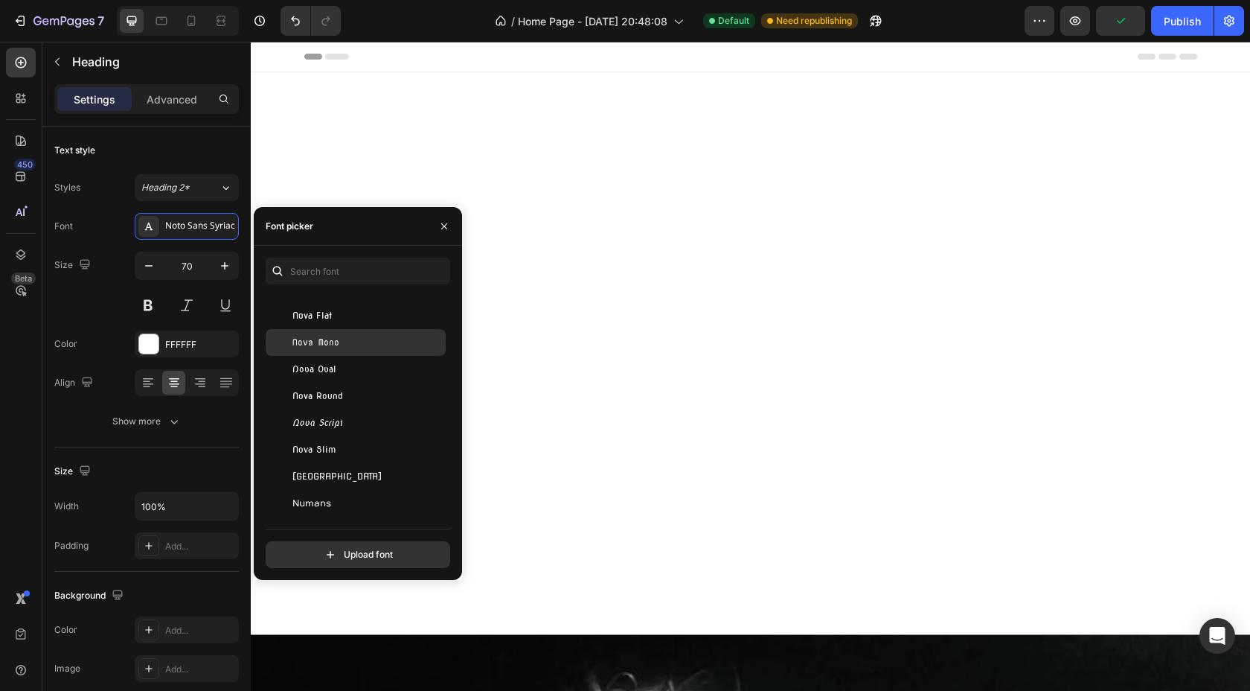
click at [311, 339] on span "Nova Mono" at bounding box center [315, 342] width 47 height 13
click at [312, 315] on span "Nova Flat" at bounding box center [311, 315] width 39 height 13
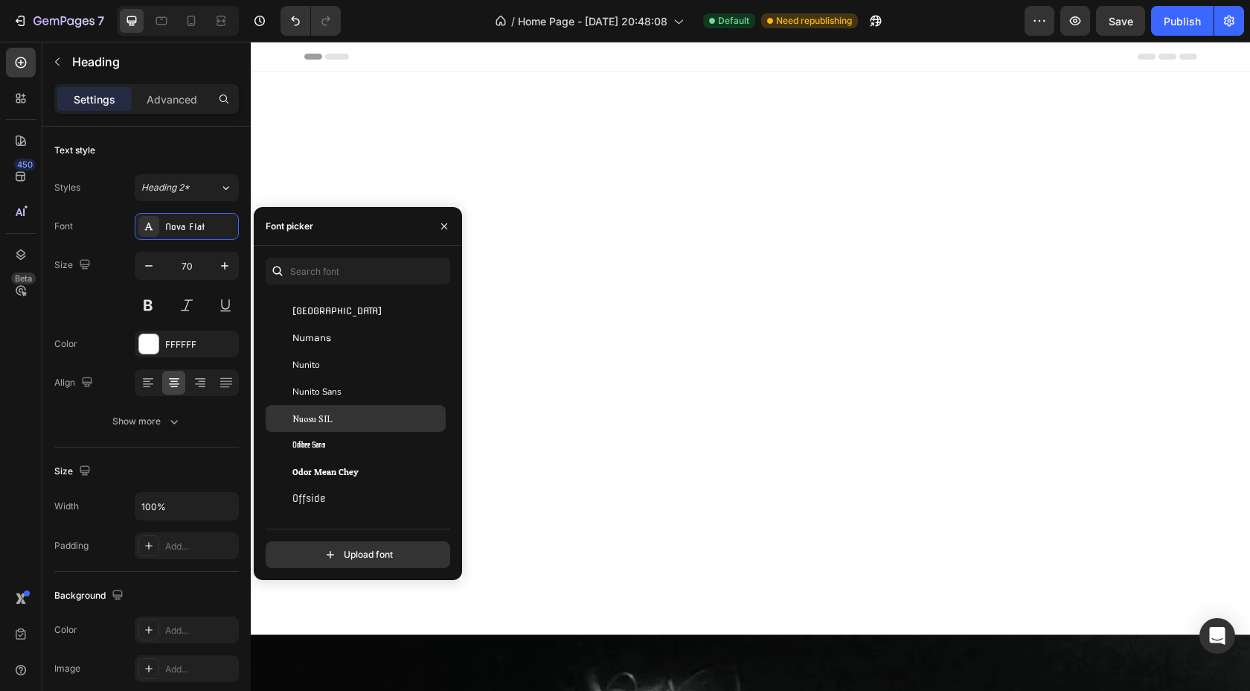
click at [316, 425] on div "Nuosu SIL" at bounding box center [356, 418] width 180 height 27
click at [314, 416] on span "Old Standard TT" at bounding box center [324, 410] width 65 height 13
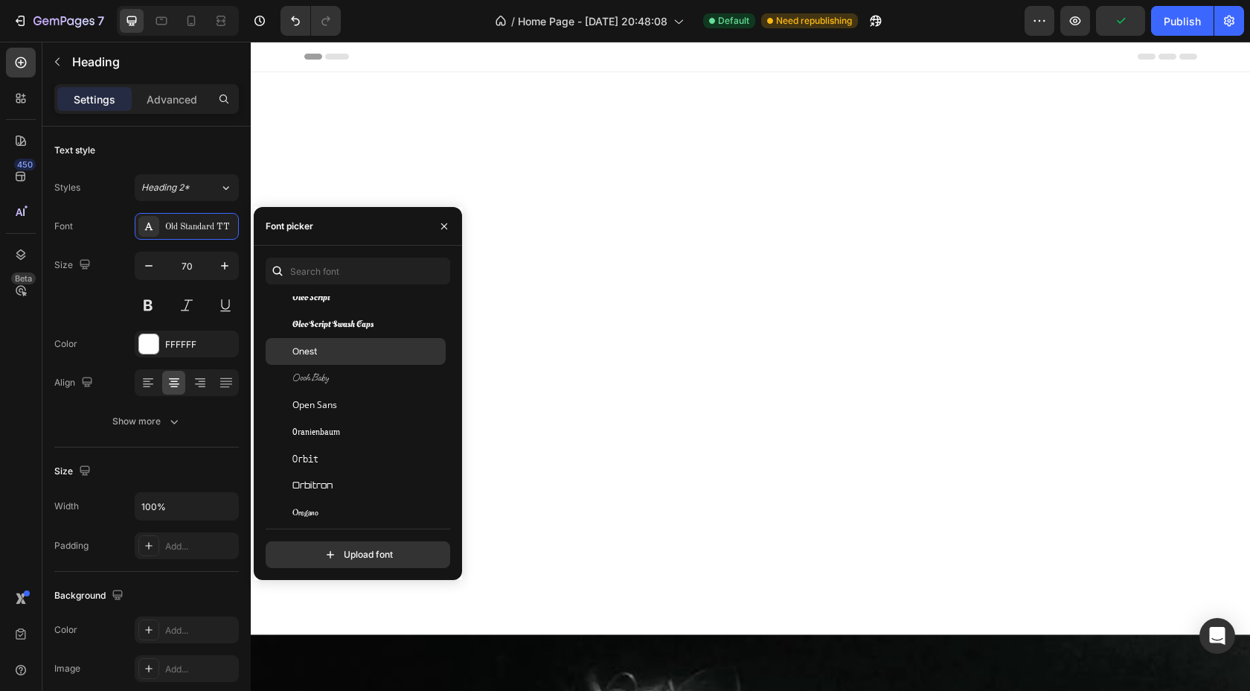
scroll to position [33601, 0]
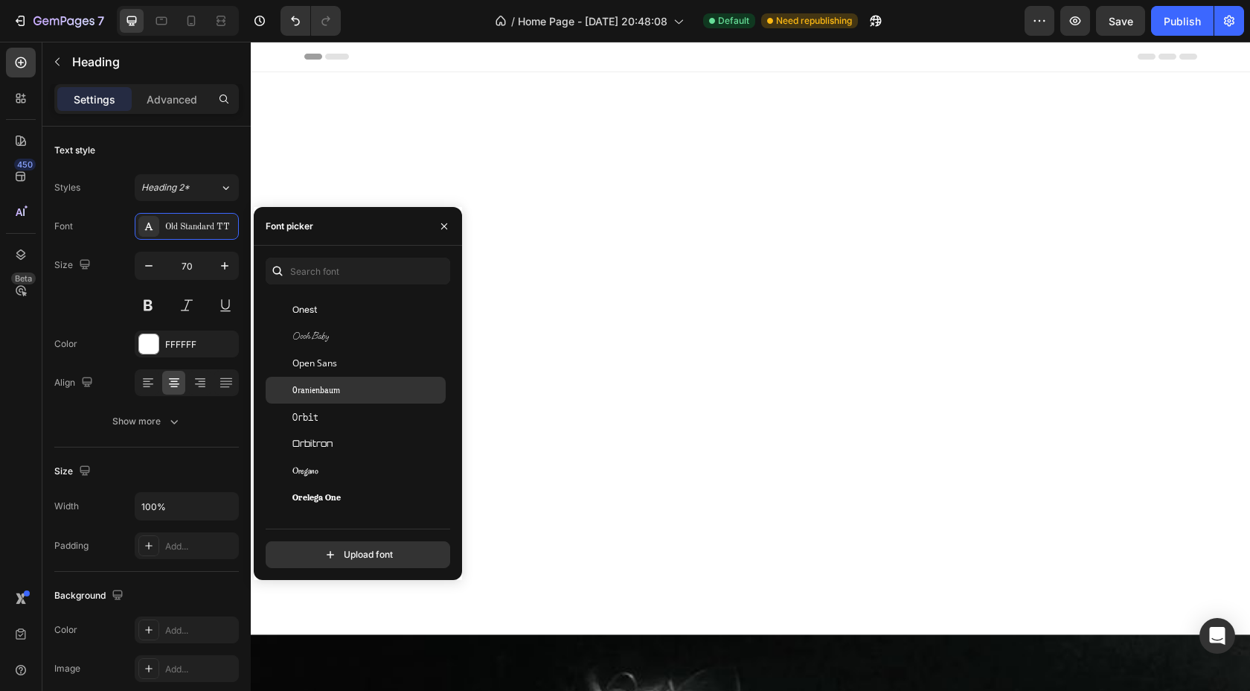
click at [310, 395] on span "Oranienbaum" at bounding box center [316, 389] width 48 height 13
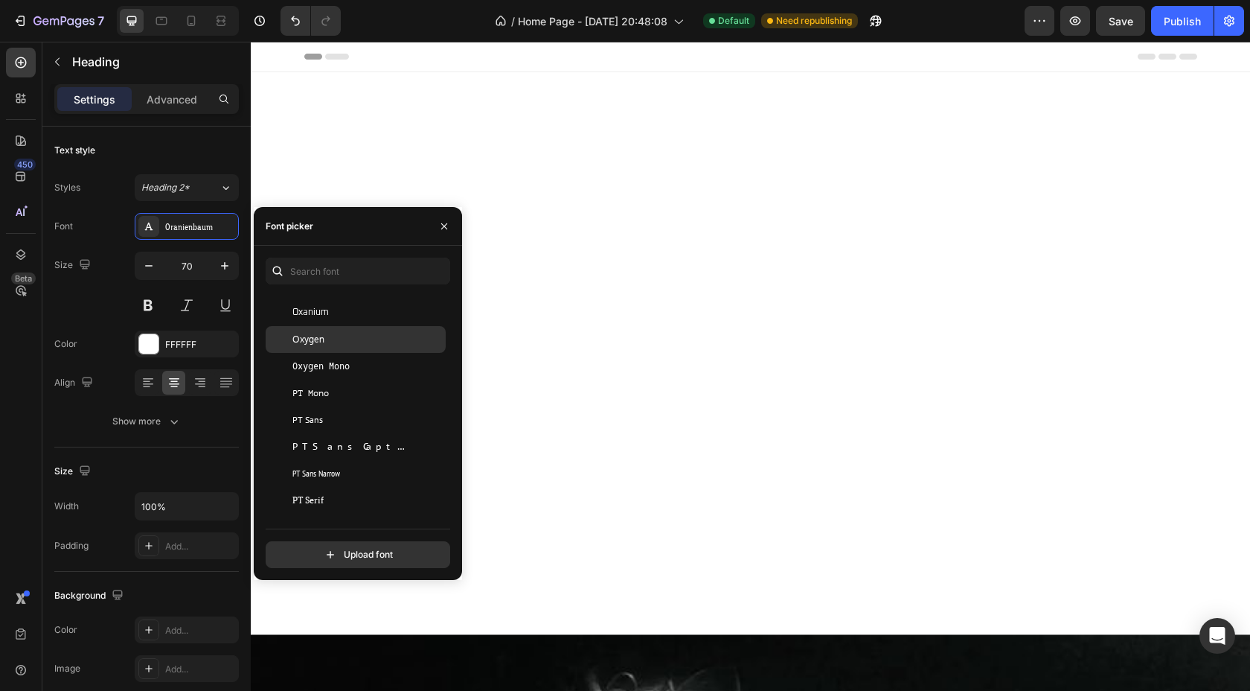
scroll to position [34044, 0]
click at [300, 327] on span "Ovo" at bounding box center [300, 322] width 16 height 13
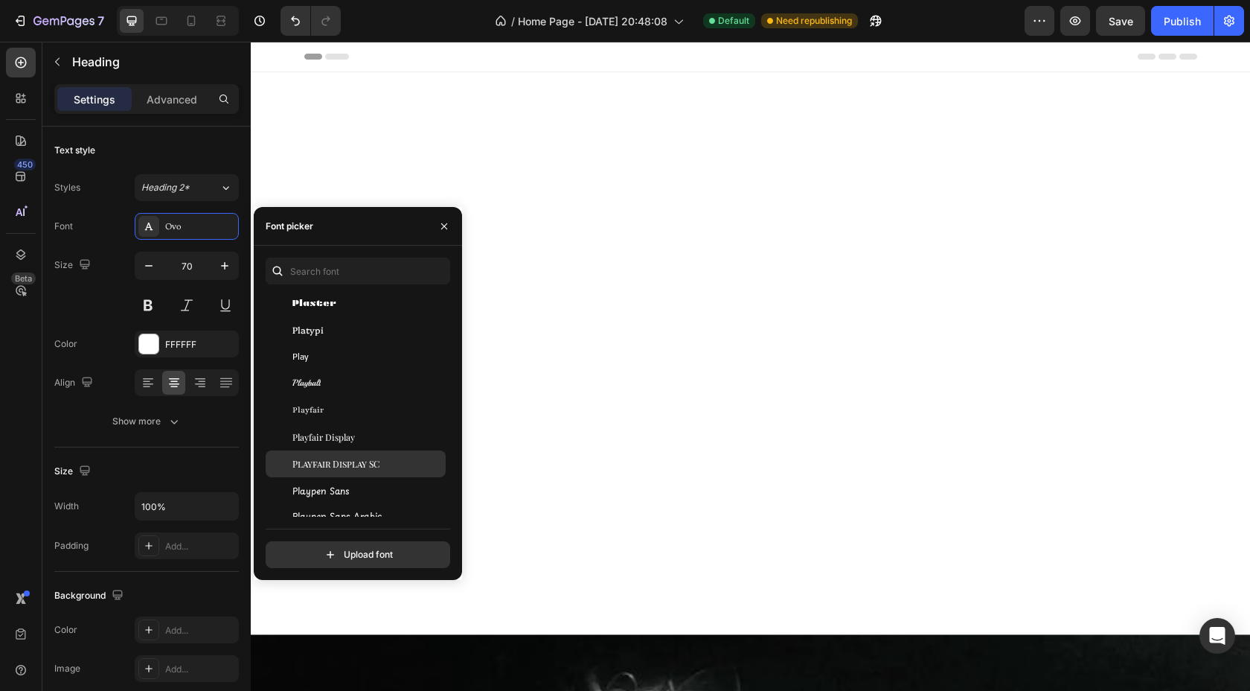
scroll to position [35356, 0]
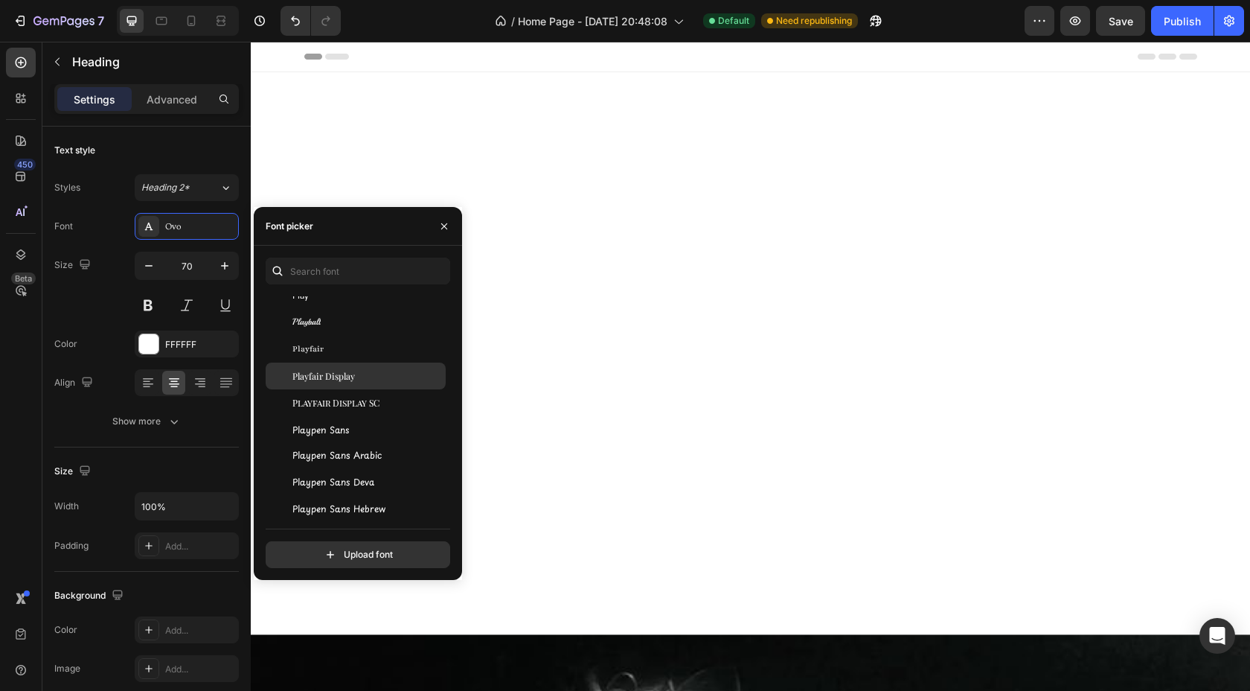
click at [314, 377] on span "Playfair Display" at bounding box center [323, 375] width 63 height 13
click at [330, 403] on span "Playfair Display SC" at bounding box center [335, 402] width 87 height 13
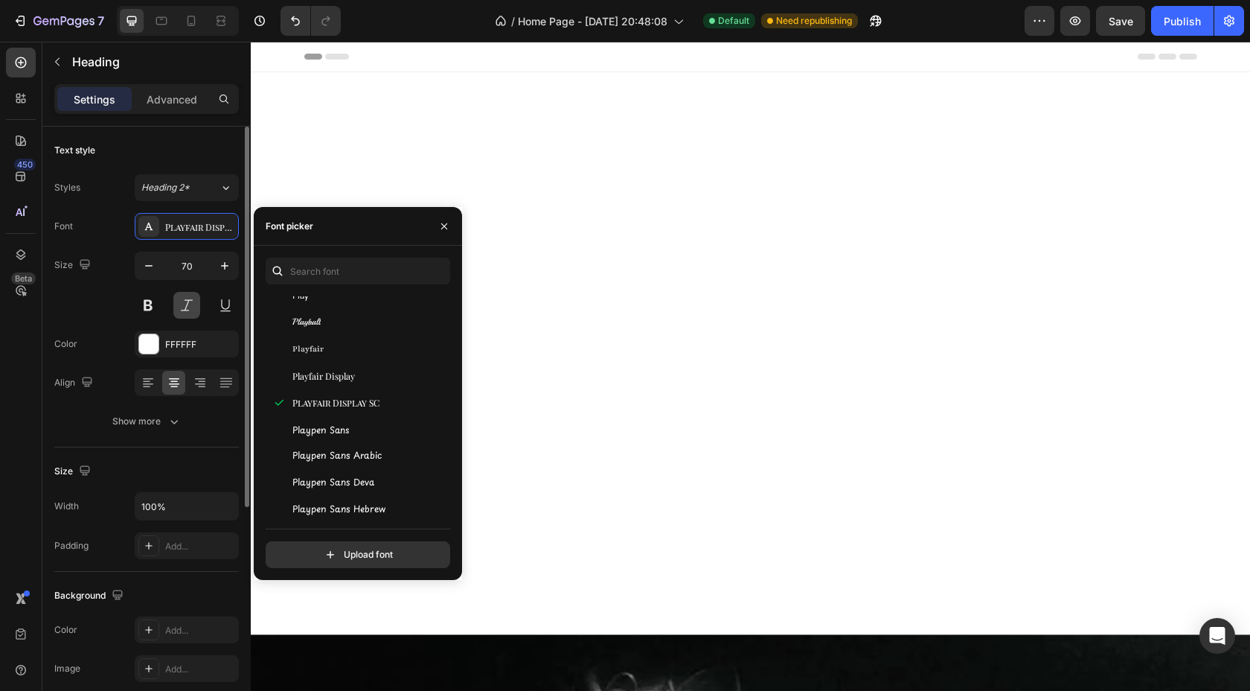
click at [189, 310] on button at bounding box center [186, 305] width 27 height 27
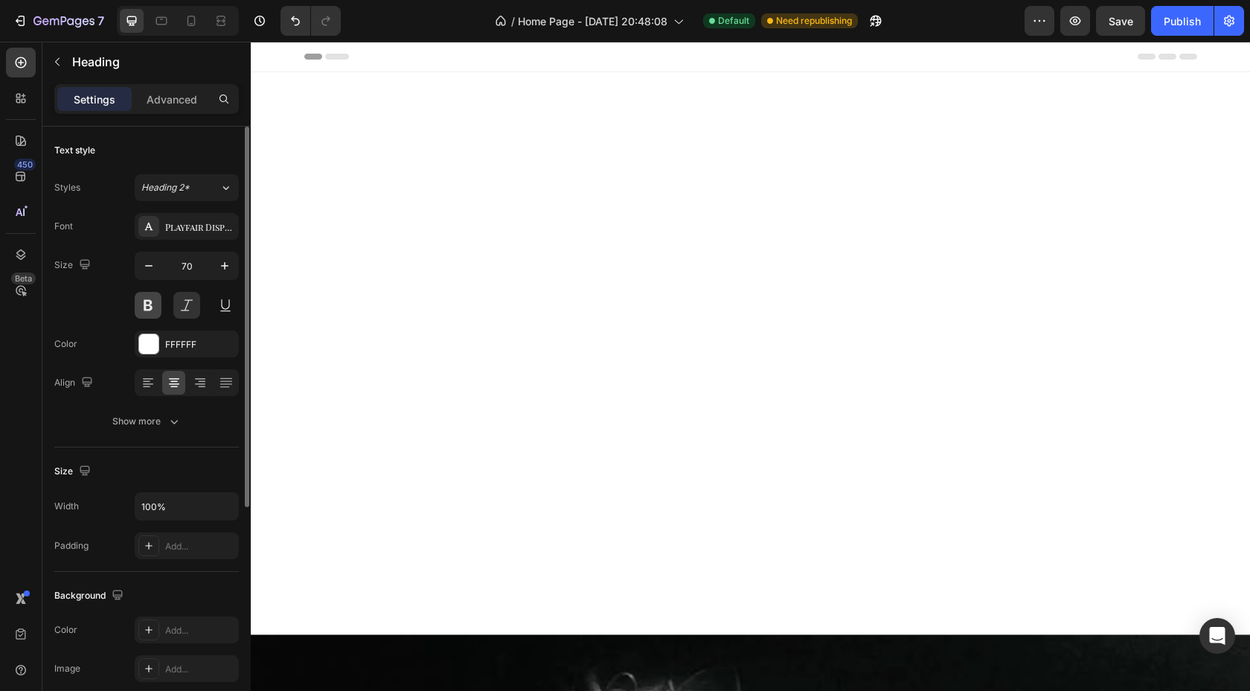
click at [145, 303] on button at bounding box center [148, 305] width 27 height 27
click at [156, 306] on button at bounding box center [148, 305] width 27 height 27
click at [181, 306] on button at bounding box center [186, 305] width 27 height 27
click at [198, 230] on div "Playfair Display SC" at bounding box center [200, 226] width 70 height 13
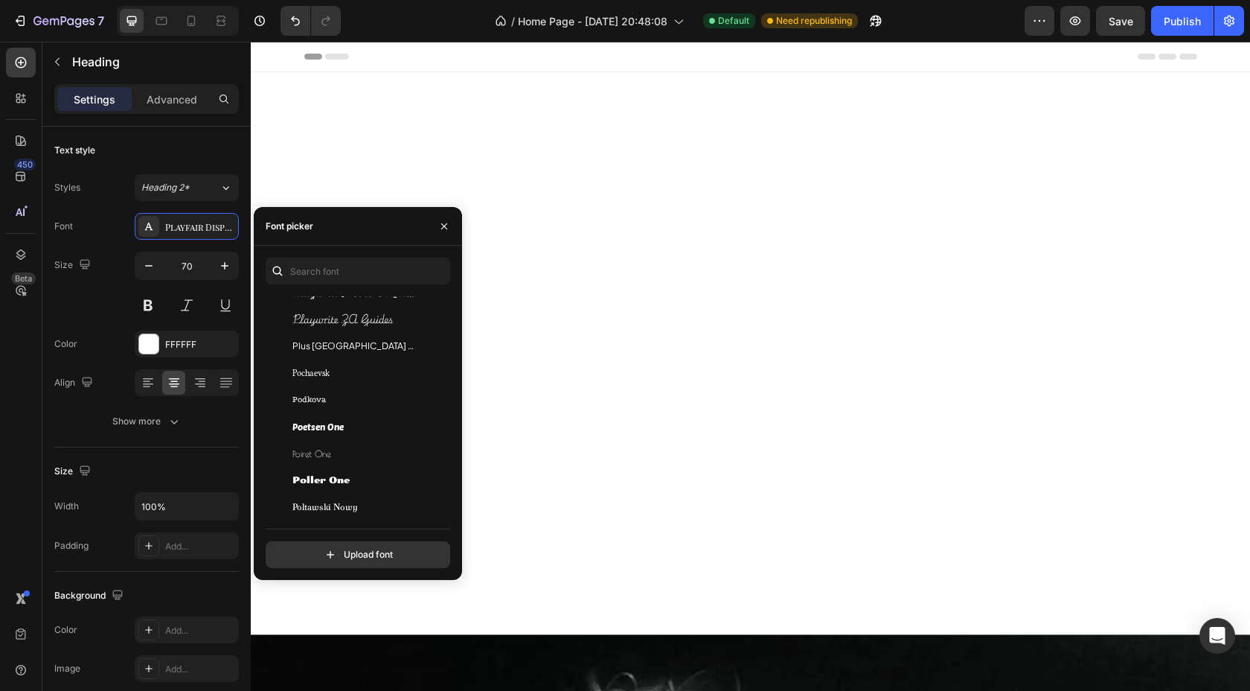
scroll to position [38313, 0]
click at [305, 365] on span "Pochaevsk" at bounding box center [310, 366] width 37 height 13
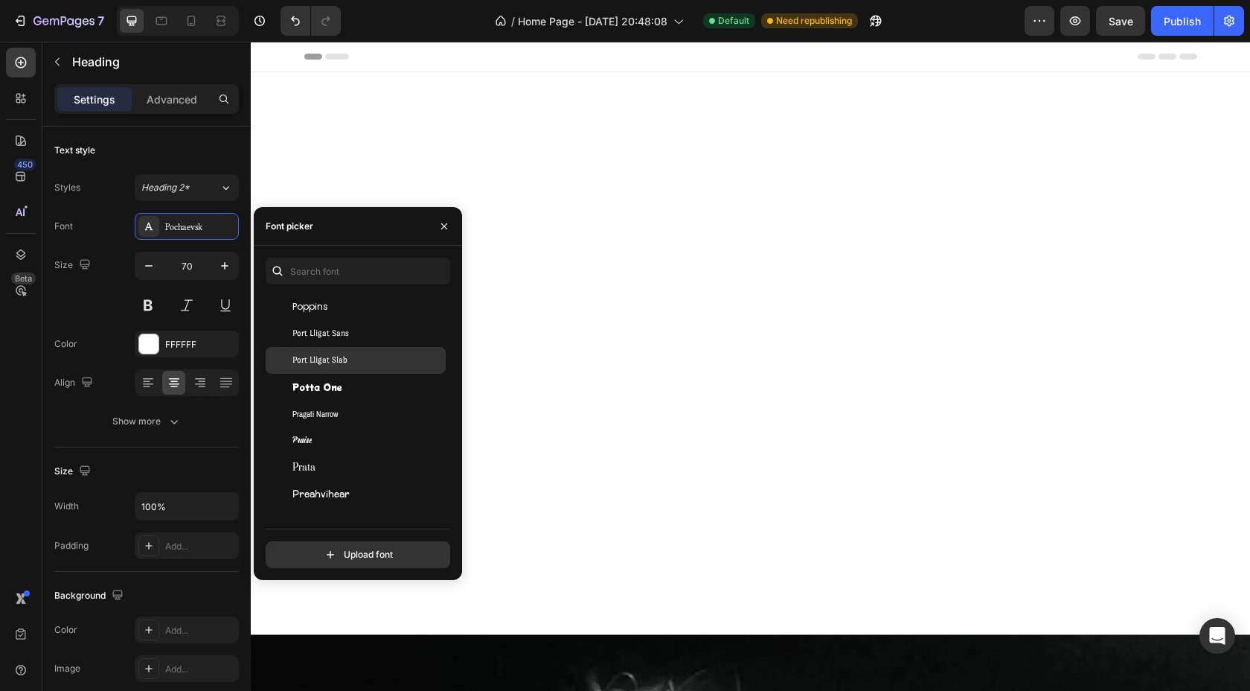
click at [311, 333] on span "Port Lligat Sans" at bounding box center [320, 333] width 57 height 13
click at [307, 446] on span "Praise" at bounding box center [301, 440] width 19 height 13
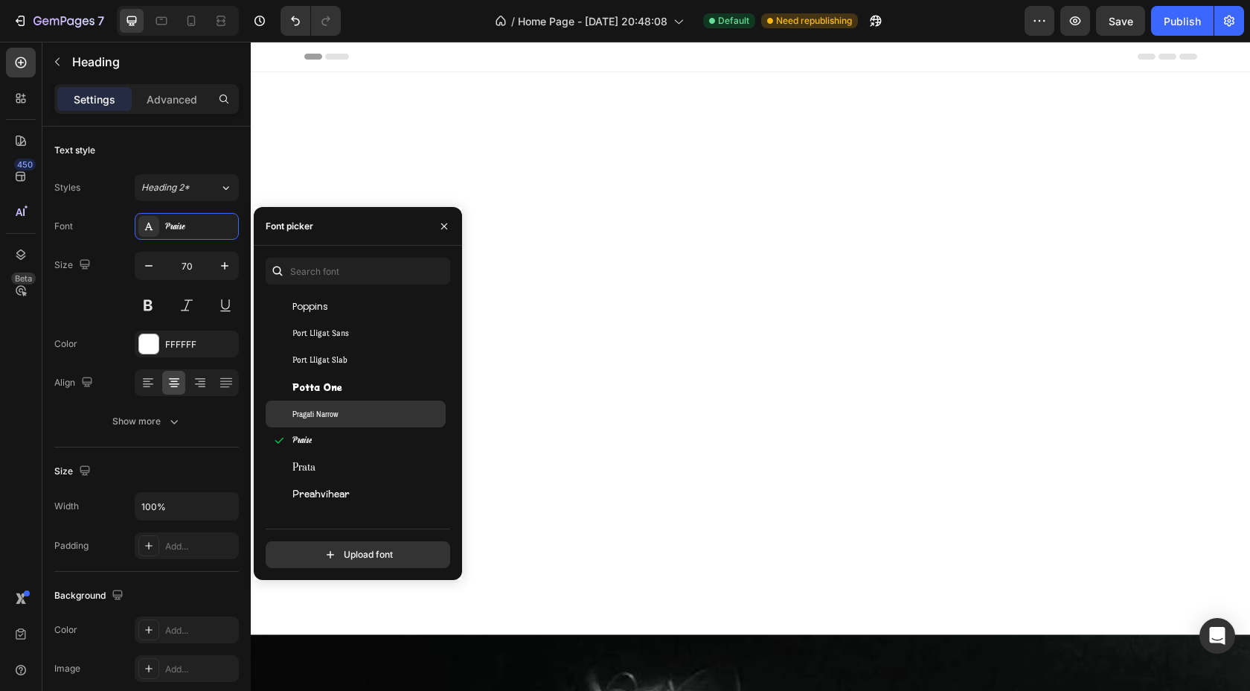
click at [310, 412] on span "Pragati Narrow" at bounding box center [315, 413] width 46 height 13
click at [316, 467] on div "Prata" at bounding box center [367, 467] width 150 height 13
click at [305, 418] on span "Preahvihear" at bounding box center [320, 412] width 57 height 13
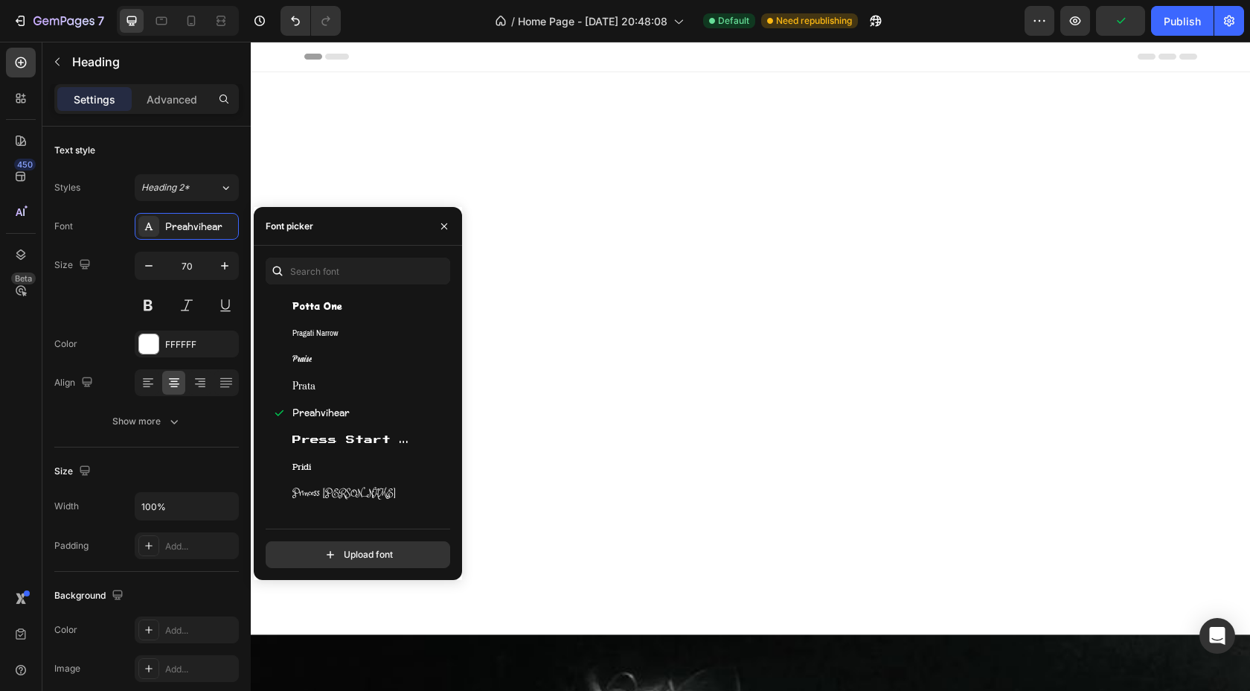
click at [298, 433] on span "Press Start 2P" at bounding box center [354, 439] width 124 height 13
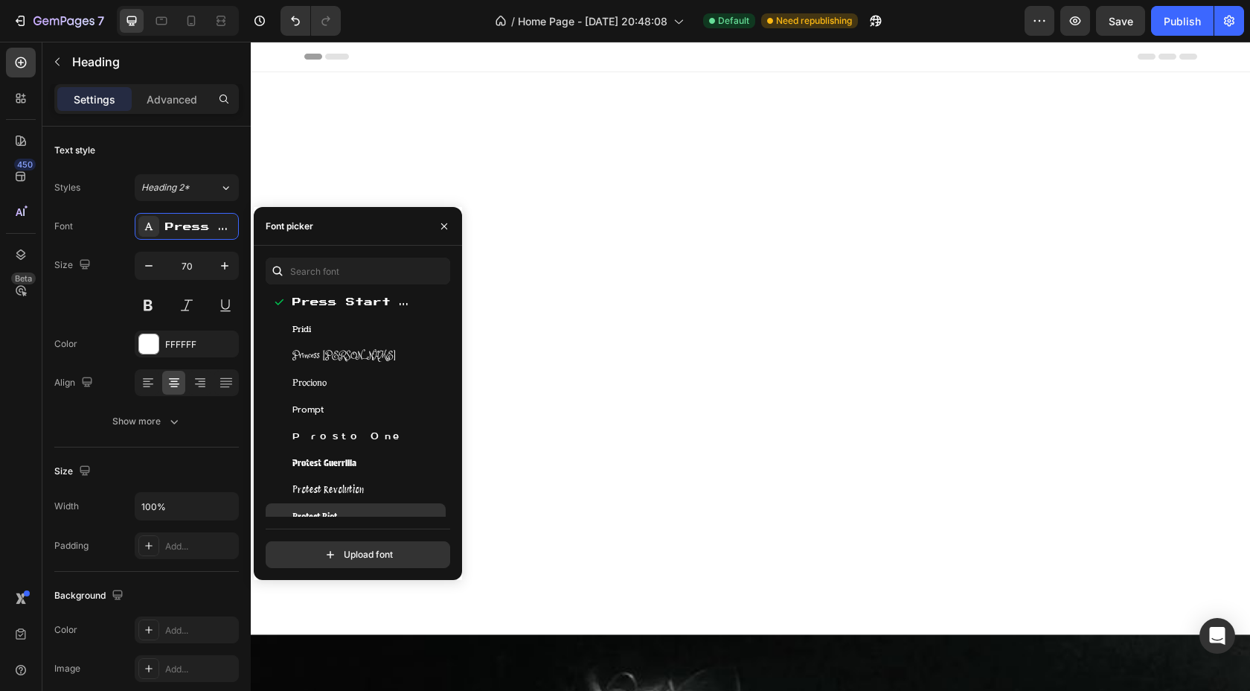
scroll to position [39013, 0]
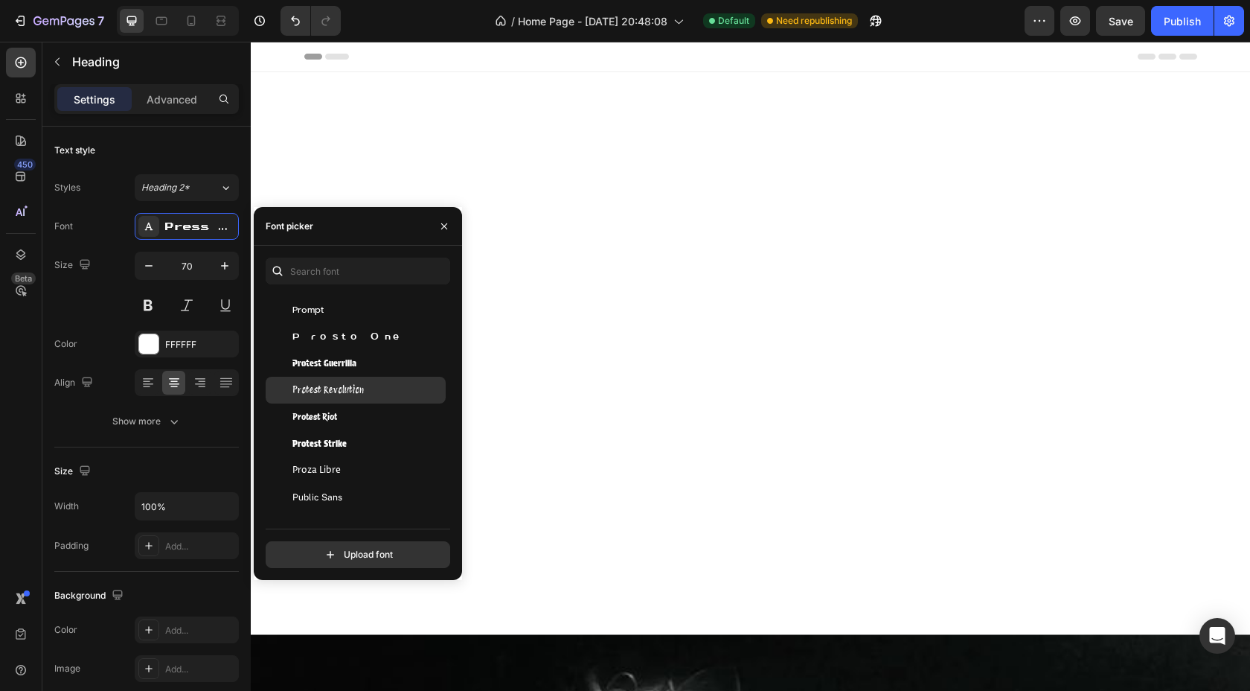
click at [307, 391] on span "Protest Revolution" at bounding box center [327, 389] width 71 height 13
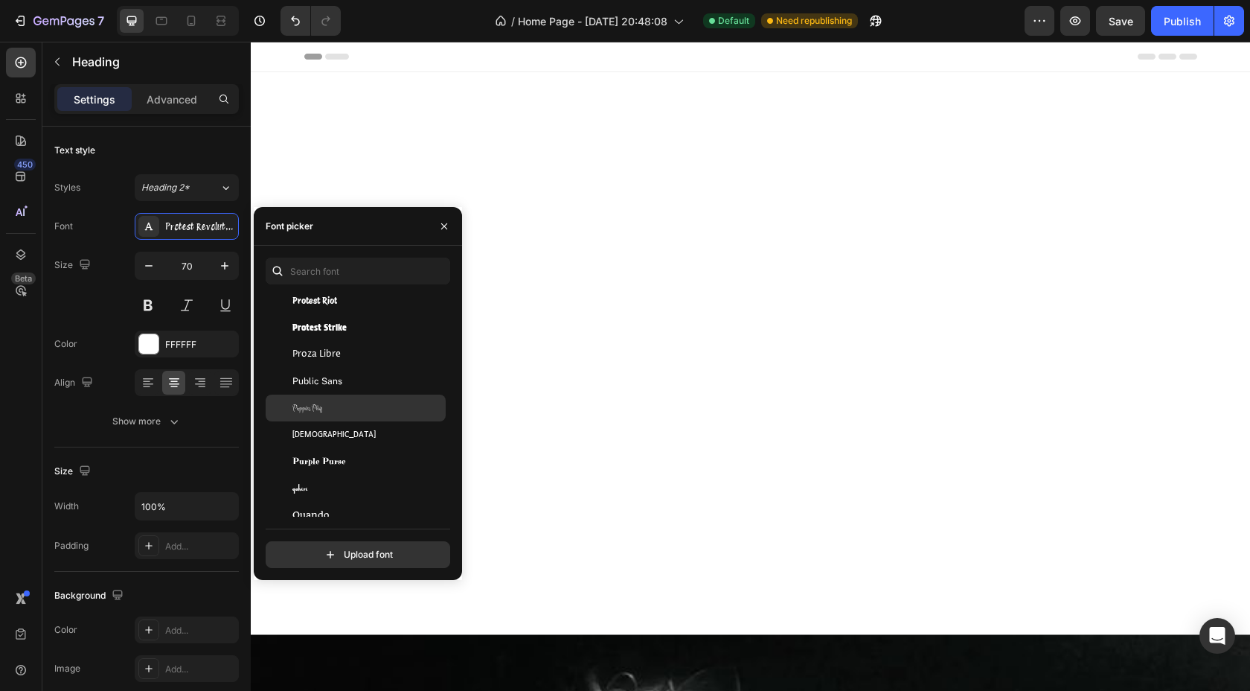
click at [305, 410] on span "Puppies Play" at bounding box center [307, 407] width 30 height 13
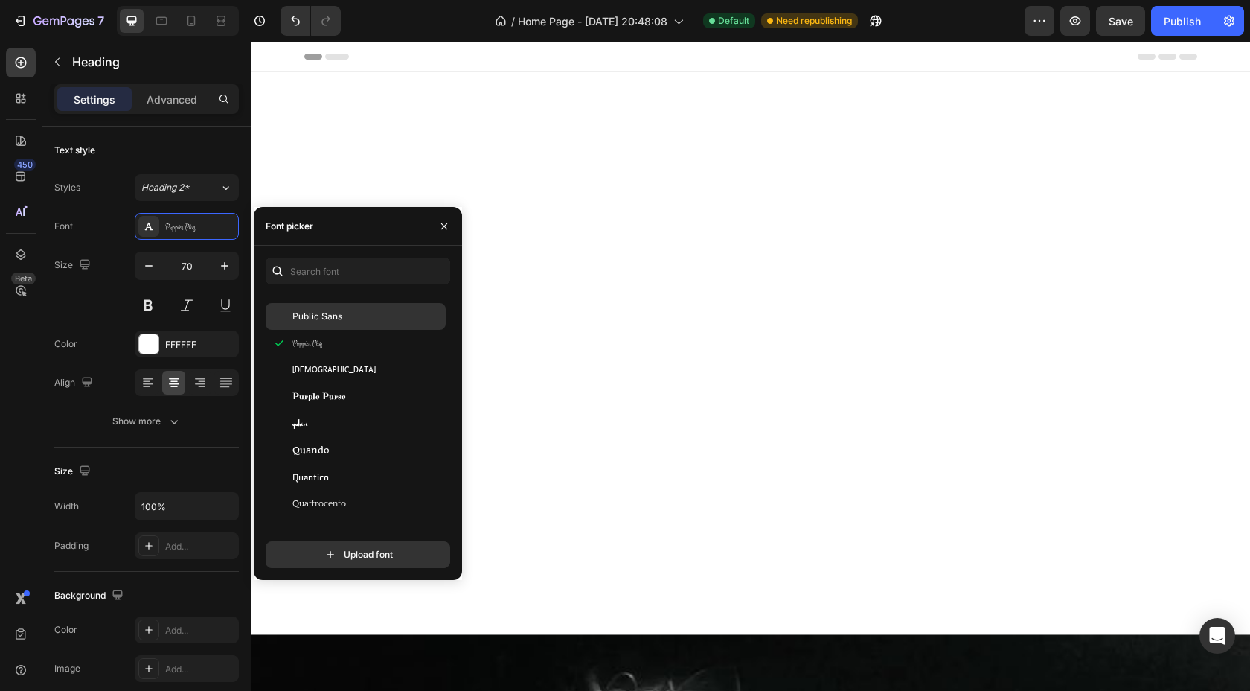
scroll to position [39363, 0]
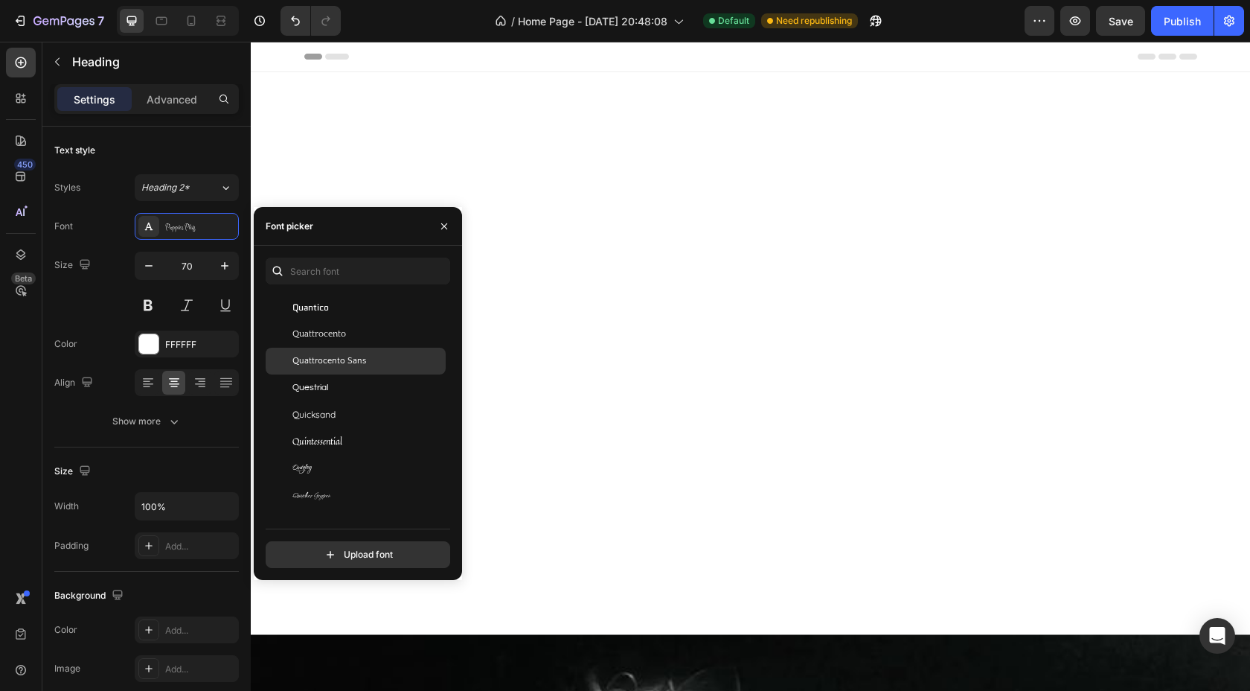
click at [313, 354] on span "Quattrocento Sans" at bounding box center [329, 360] width 74 height 13
click at [313, 336] on span "Quattrocento" at bounding box center [319, 333] width 54 height 13
click at [321, 438] on span "Quintessential" at bounding box center [317, 441] width 50 height 13
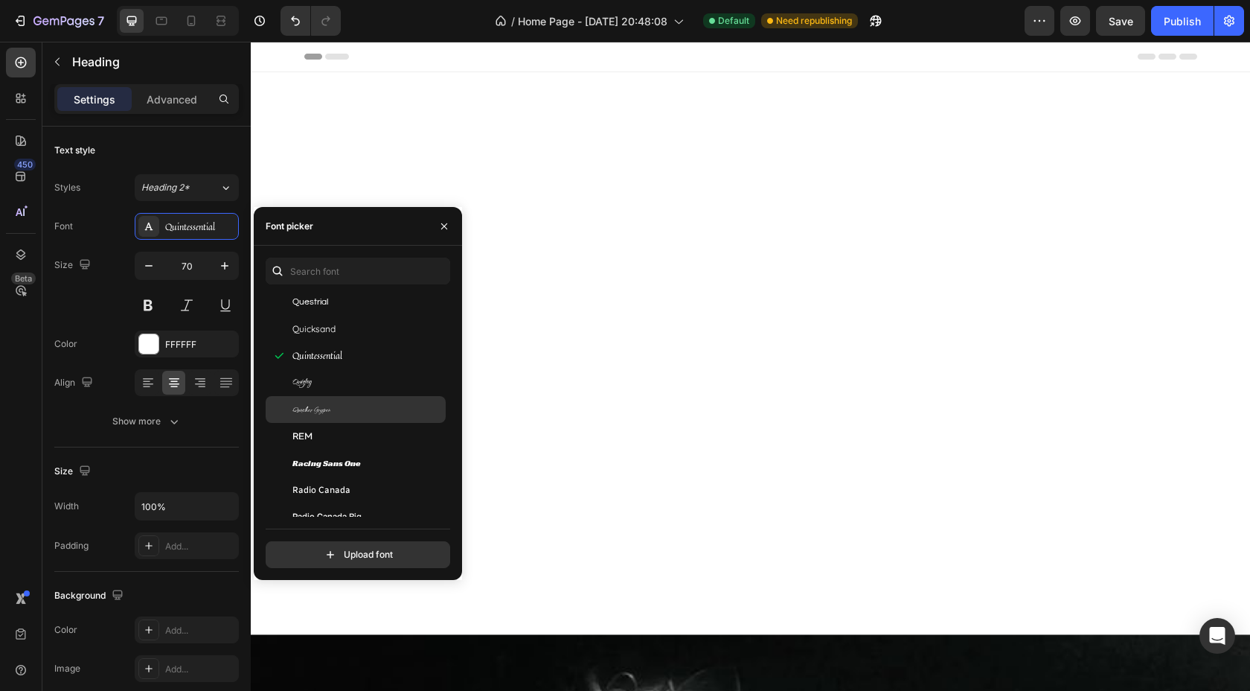
click at [314, 413] on span "Qwitcher Grypen" at bounding box center [311, 409] width 38 height 13
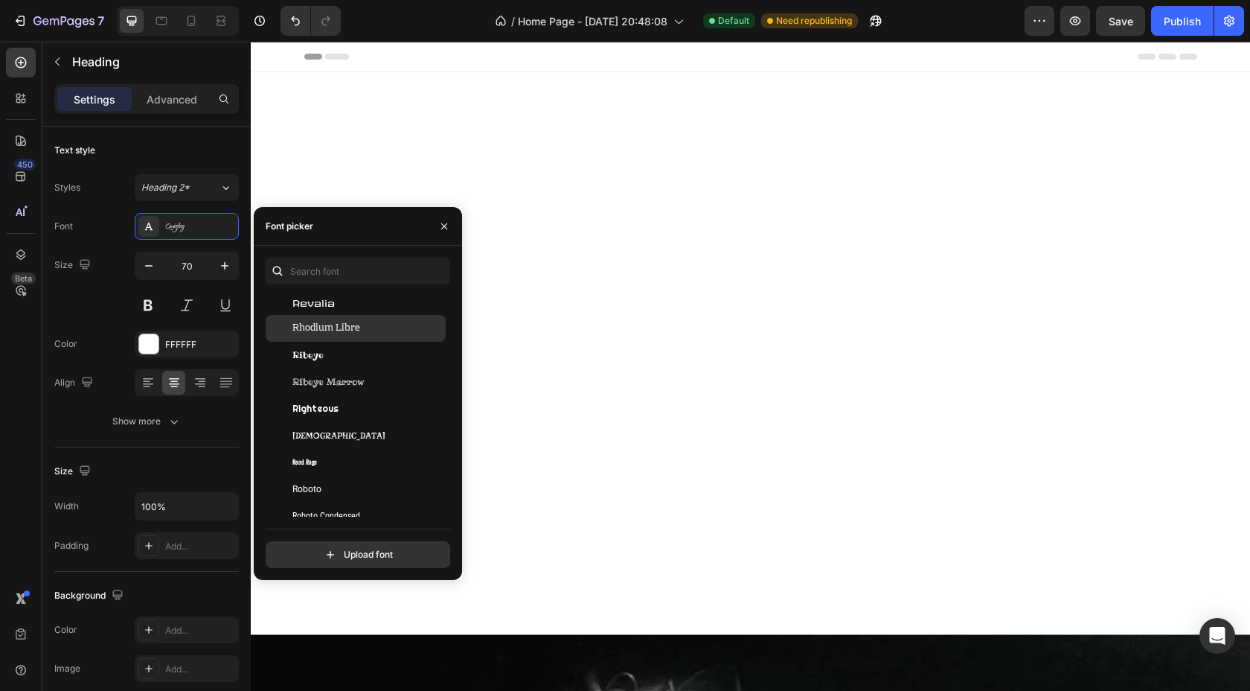
click at [328, 333] on span "Rhodium Libre" at bounding box center [326, 328] width 68 height 13
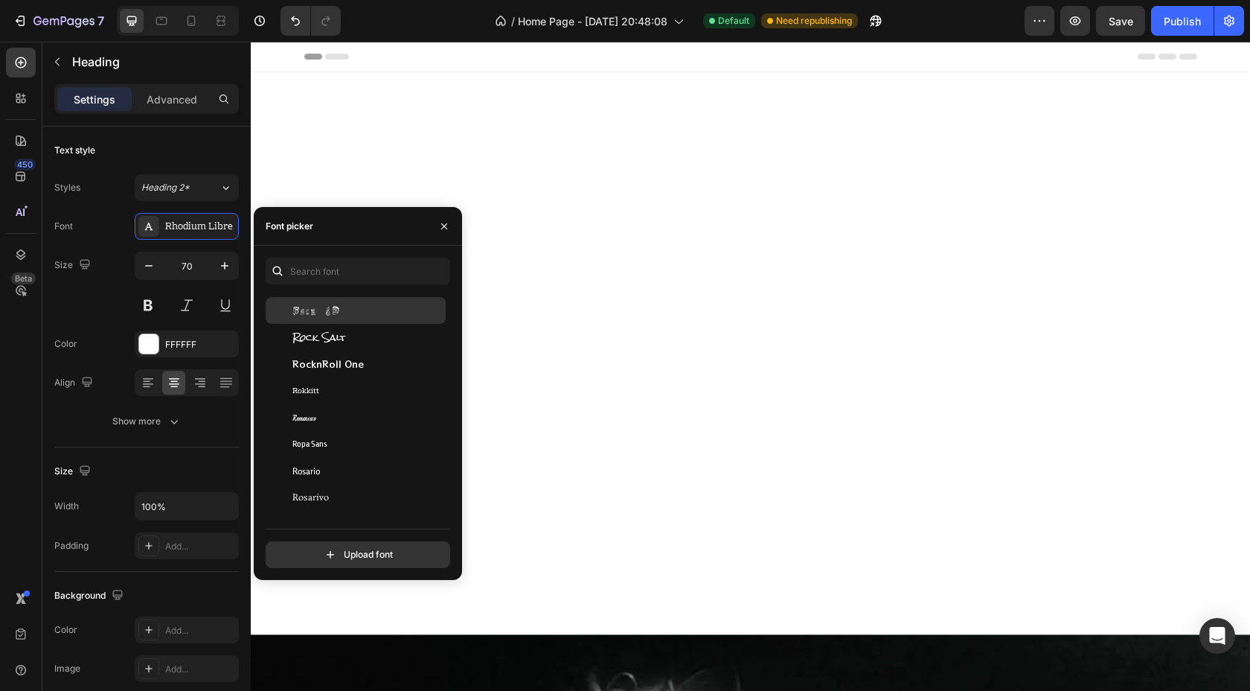
scroll to position [40930, 0]
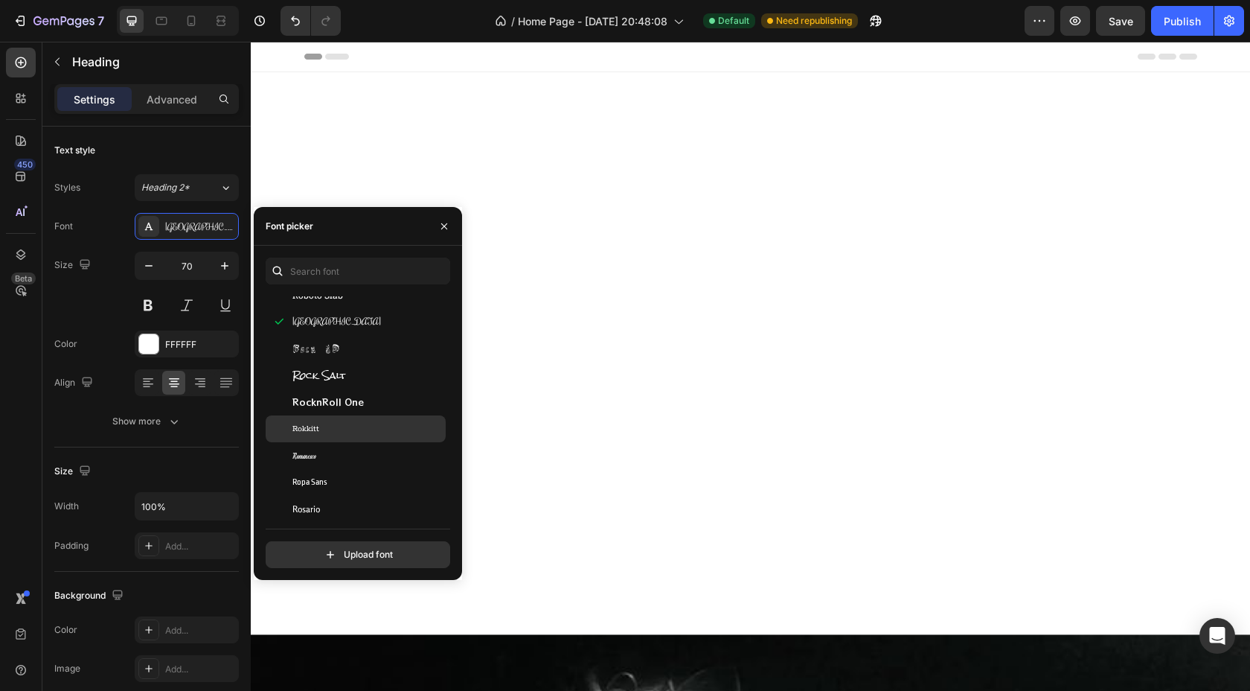
scroll to position [40998, 0]
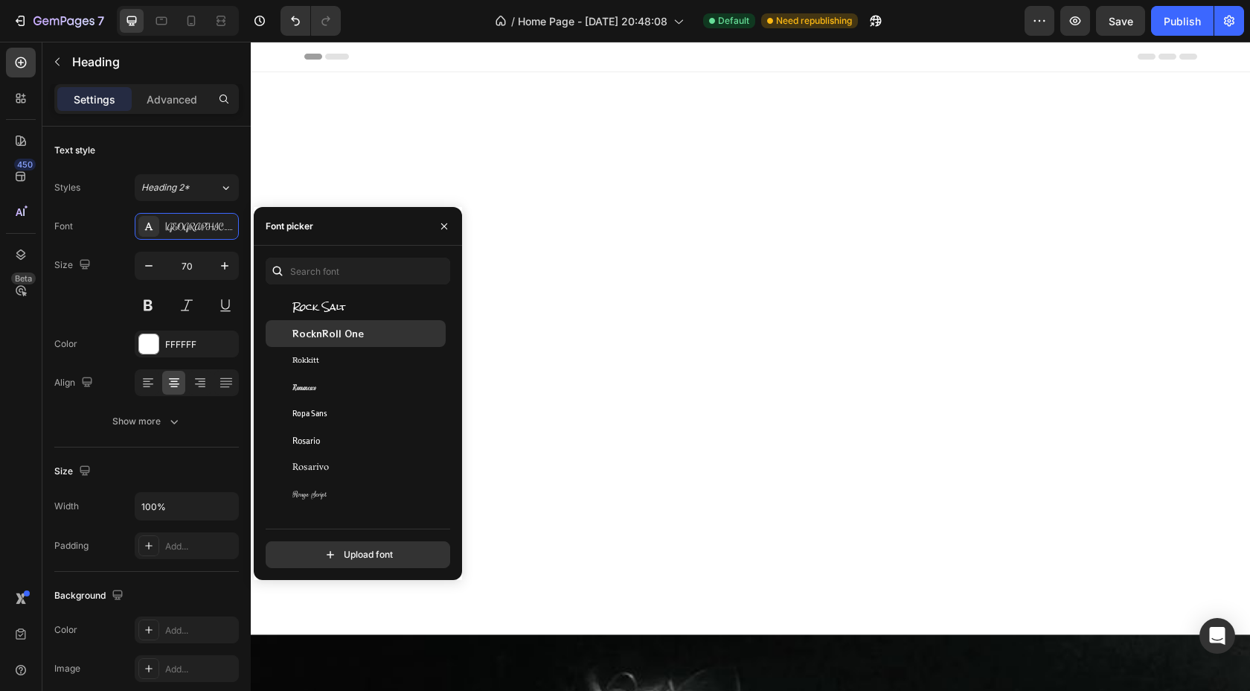
click at [310, 336] on span "RocknRoll One" at bounding box center [327, 333] width 71 height 13
click at [310, 356] on span "Rokkitt" at bounding box center [305, 360] width 27 height 13
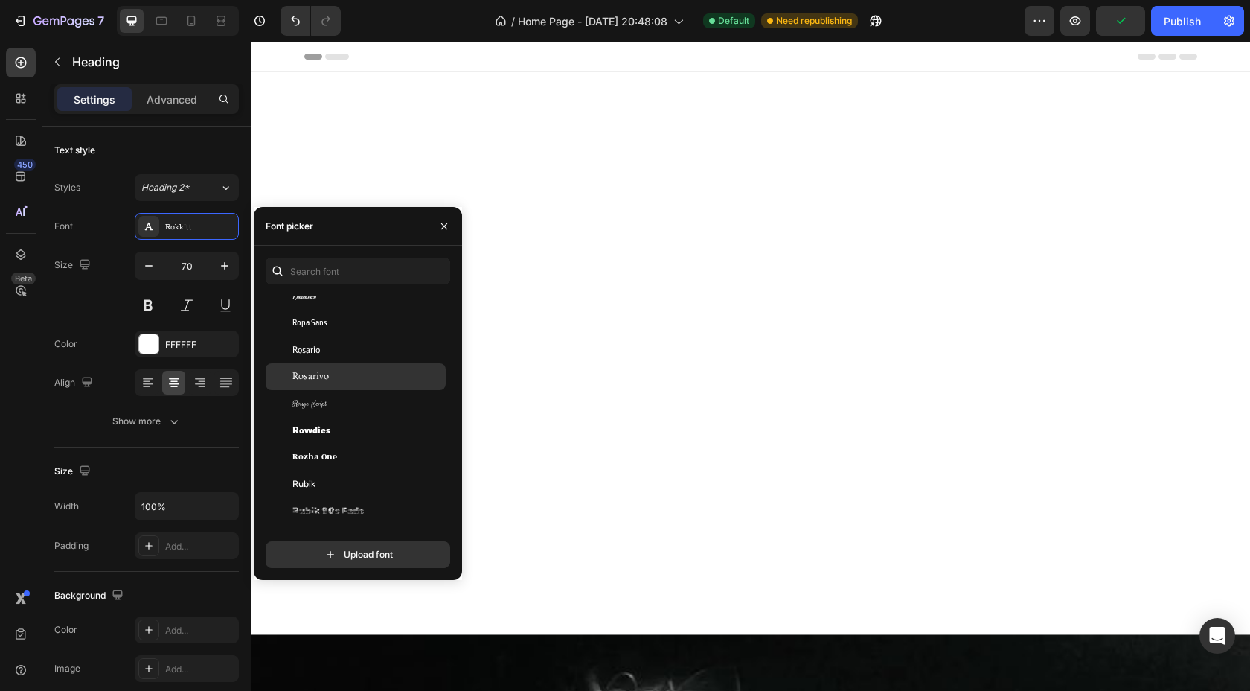
click at [307, 380] on span "Rosarivo" at bounding box center [310, 376] width 36 height 13
click at [304, 352] on span "Rosario" at bounding box center [306, 349] width 28 height 13
click at [307, 373] on span "Rosarivo" at bounding box center [310, 376] width 36 height 13
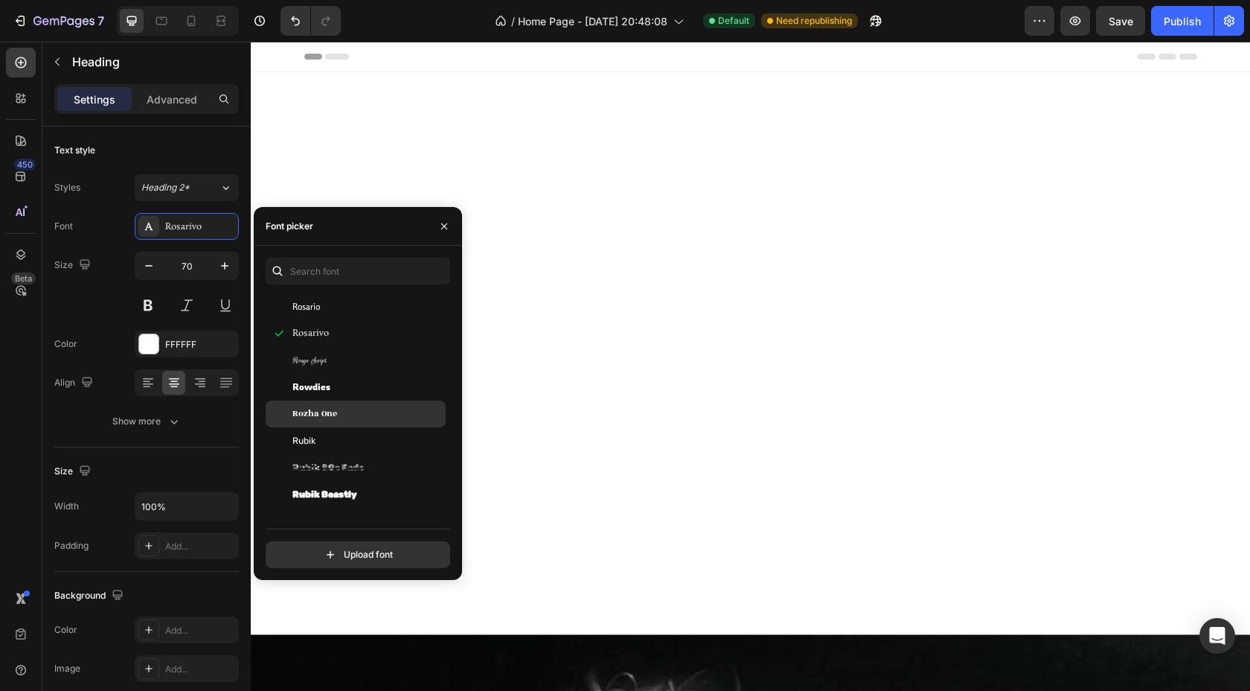
scroll to position [41158, 0]
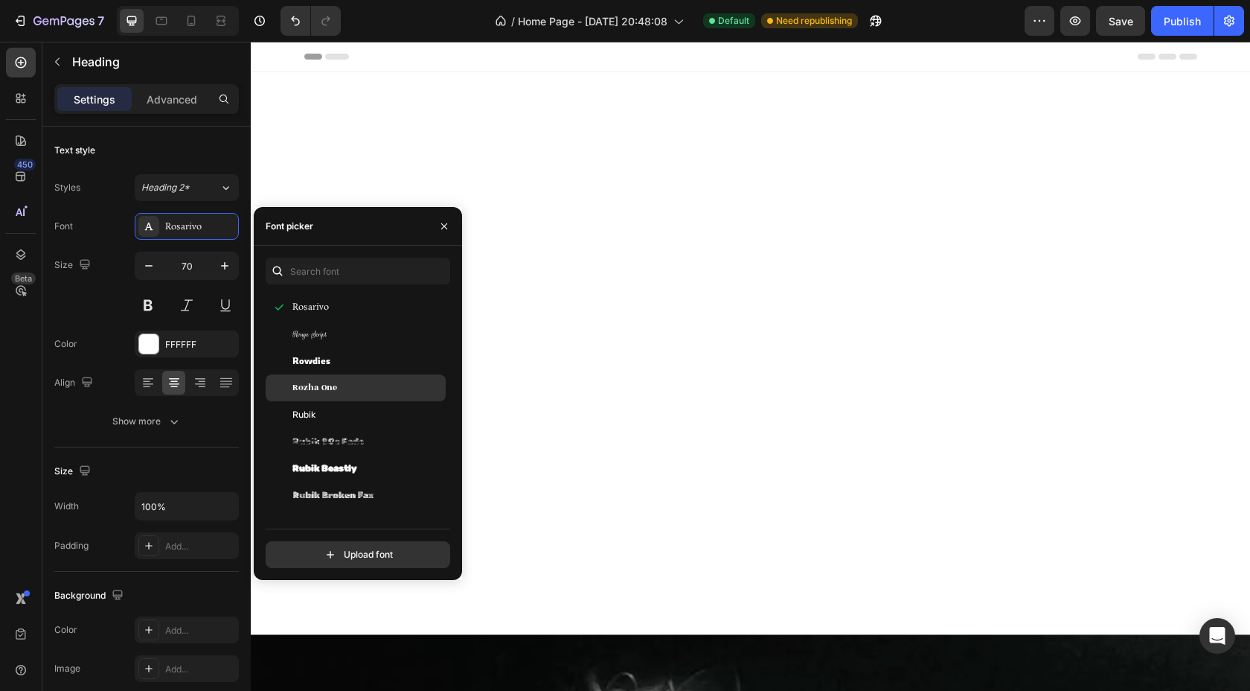
click at [312, 392] on span "Rozha One" at bounding box center [314, 387] width 45 height 13
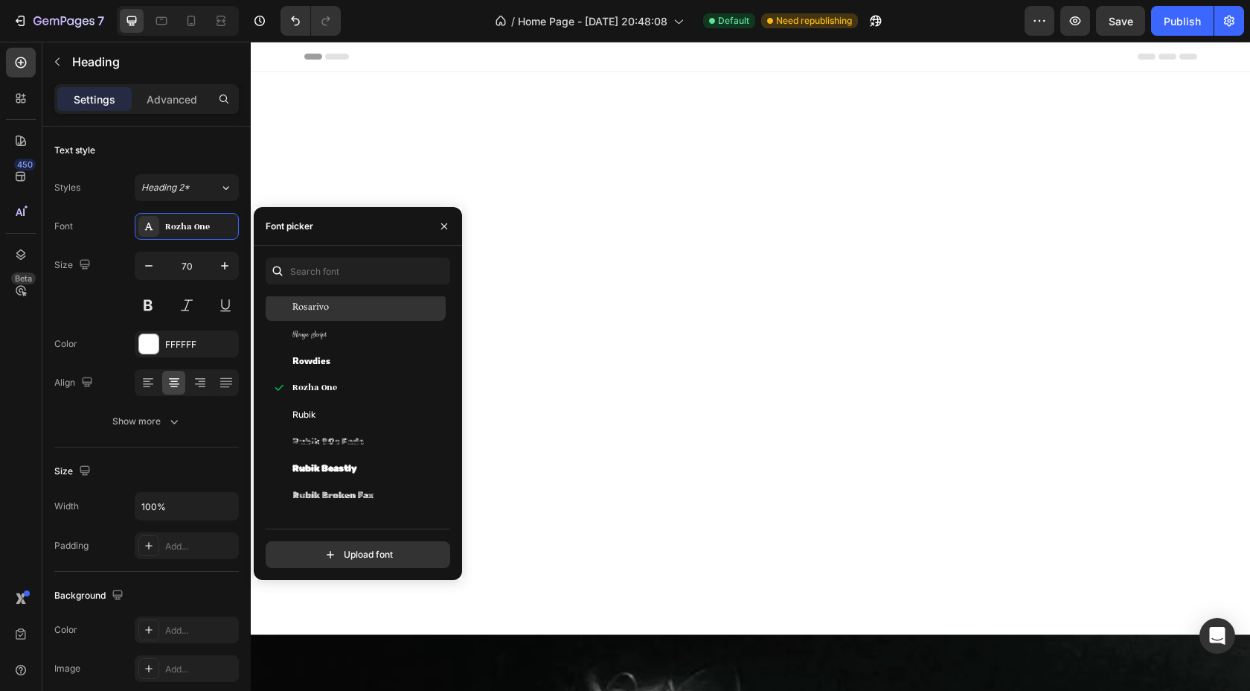
click at [309, 313] on span "Rosarivo" at bounding box center [310, 307] width 36 height 13
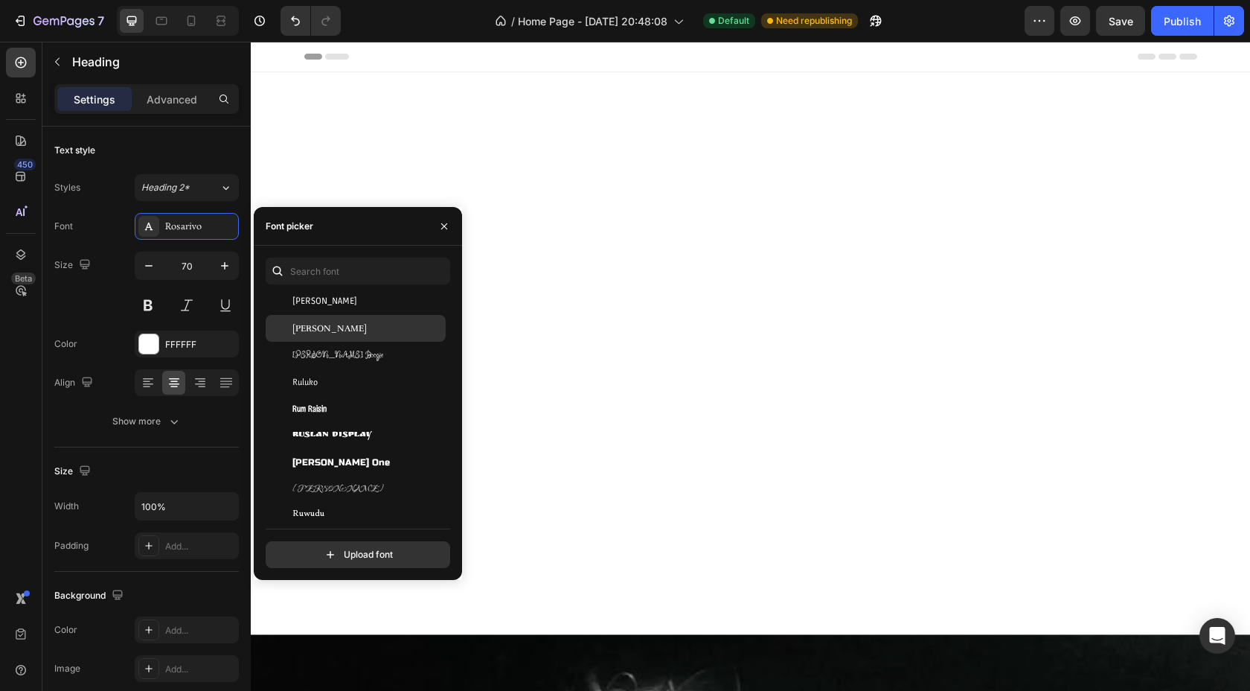
scroll to position [42022, 0]
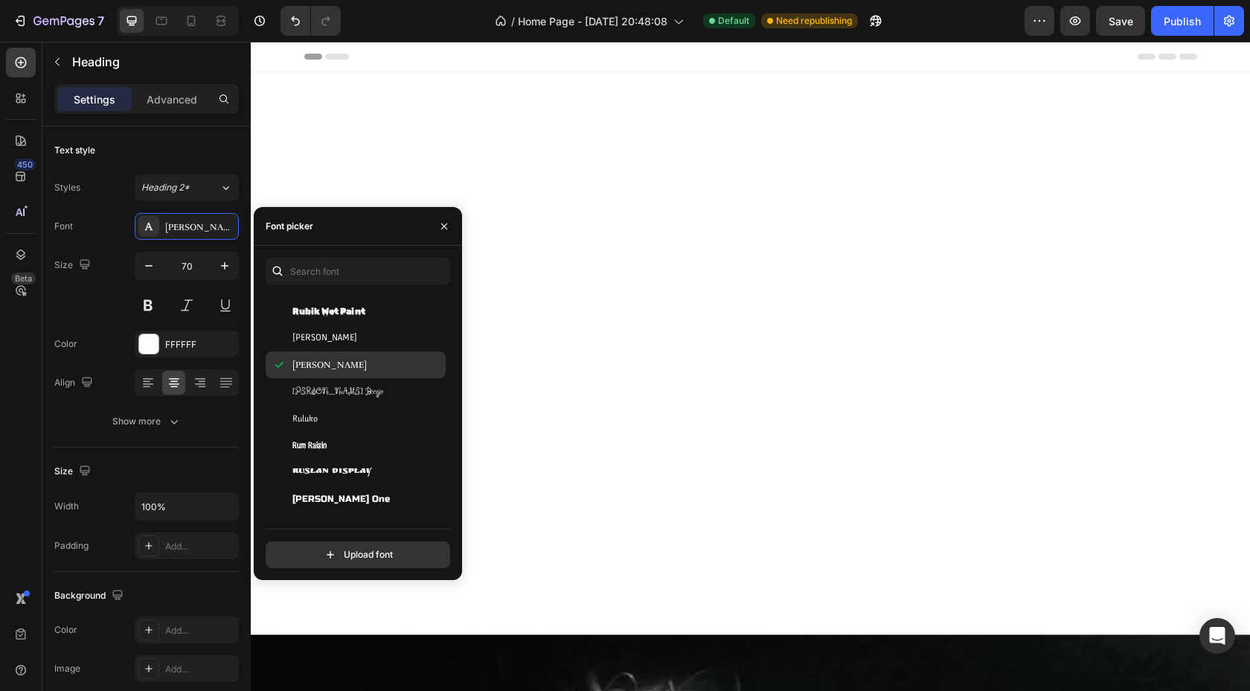
scroll to position [42149, 0]
click at [305, 362] on span "Ruthie" at bounding box center [338, 361] width 92 height 13
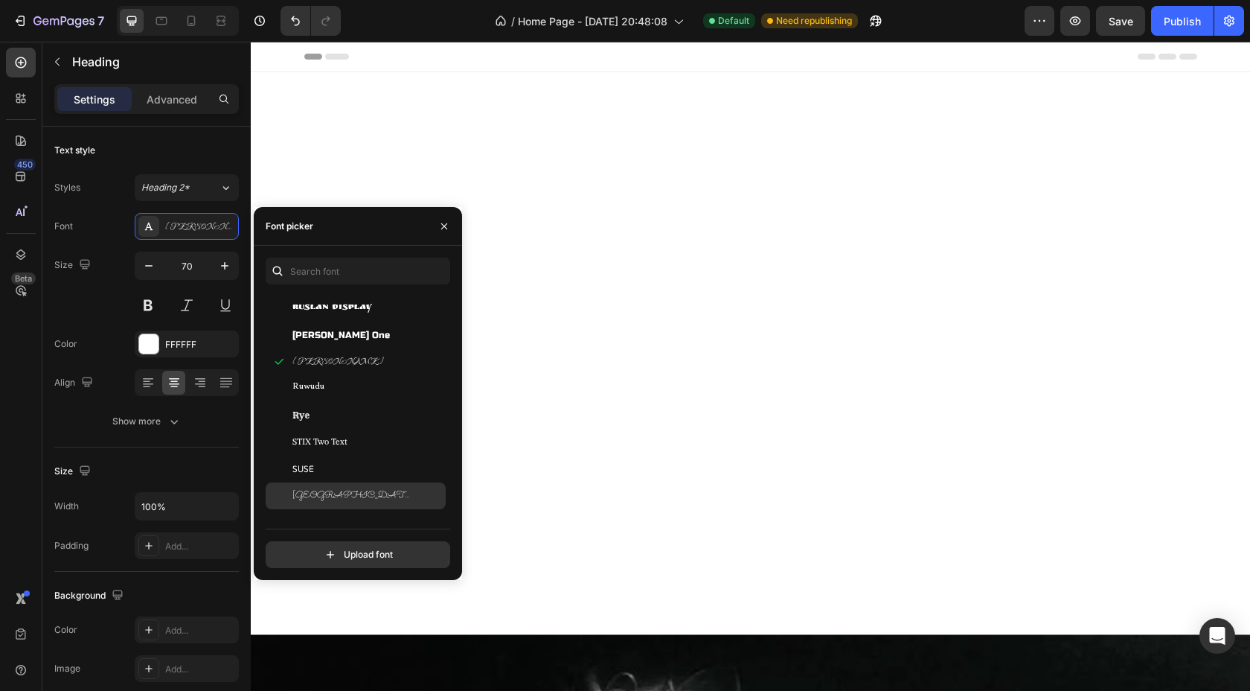
scroll to position [42241, 0]
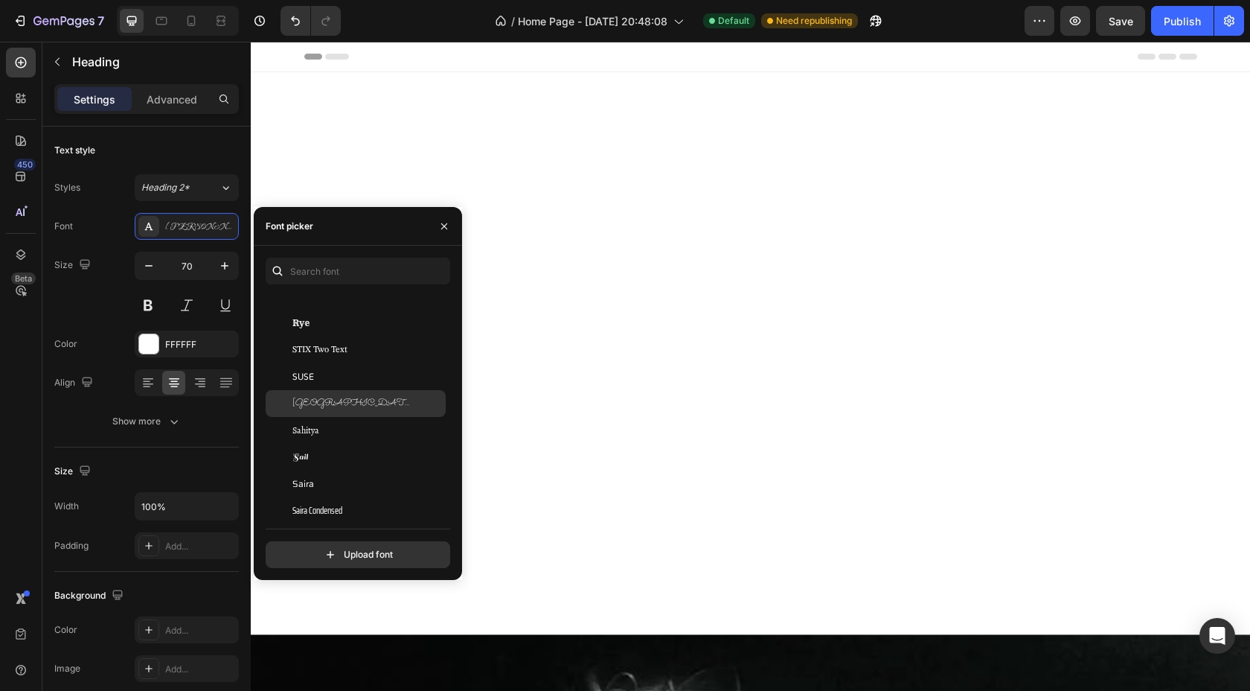
click at [313, 406] on span "Sacramento" at bounding box center [354, 403] width 124 height 13
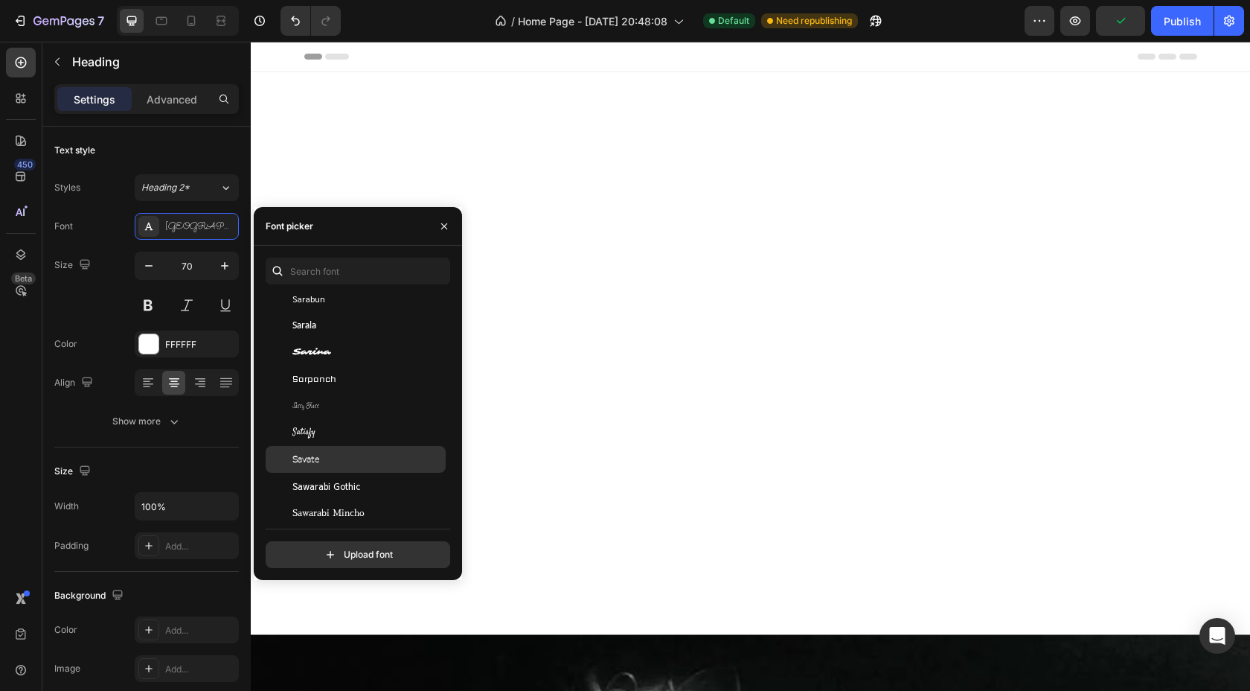
scroll to position [42865, 0]
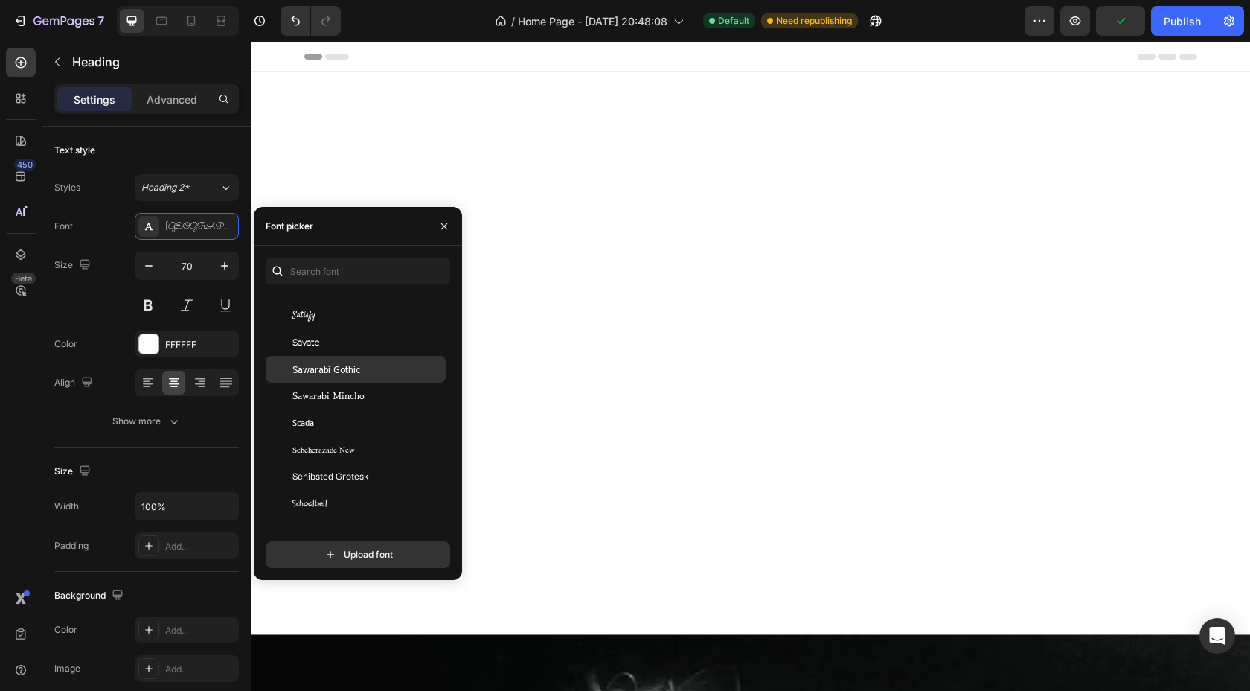
click at [311, 372] on span "Sawarabi Gothic" at bounding box center [326, 368] width 68 height 13
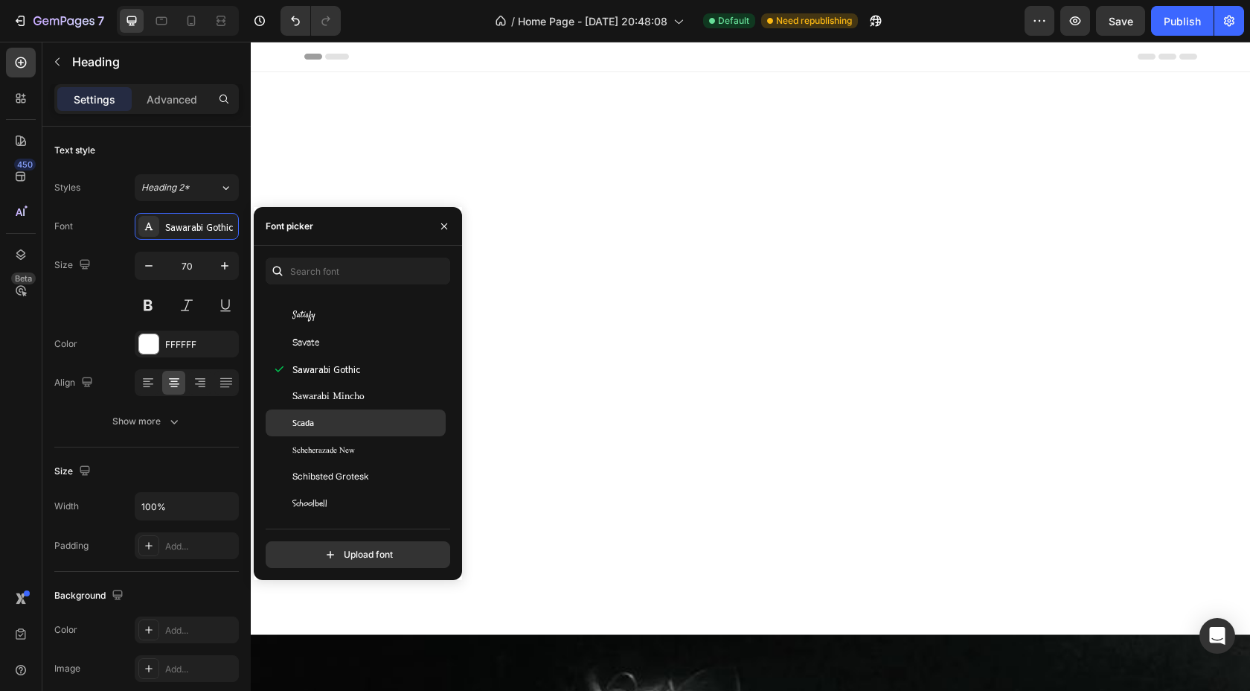
scroll to position [42974, 0]
click at [311, 415] on span "Scope One" at bounding box center [313, 420] width 42 height 13
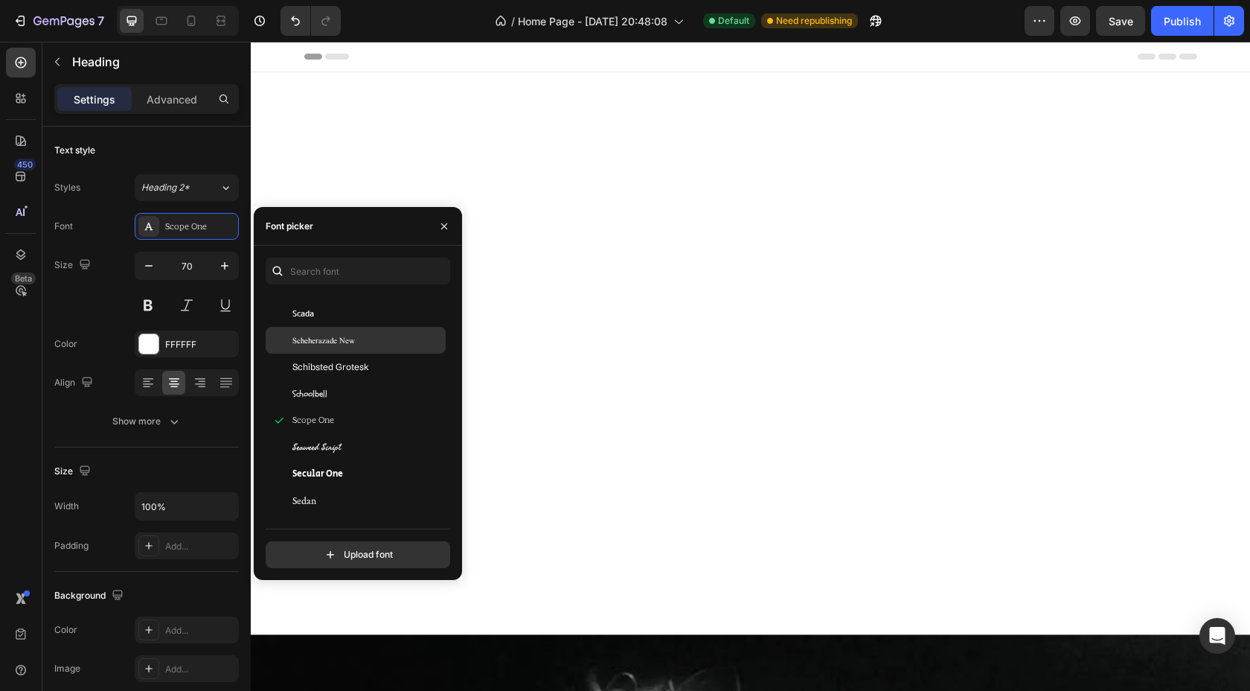
click at [311, 342] on span "Scheherazade New" at bounding box center [323, 339] width 63 height 13
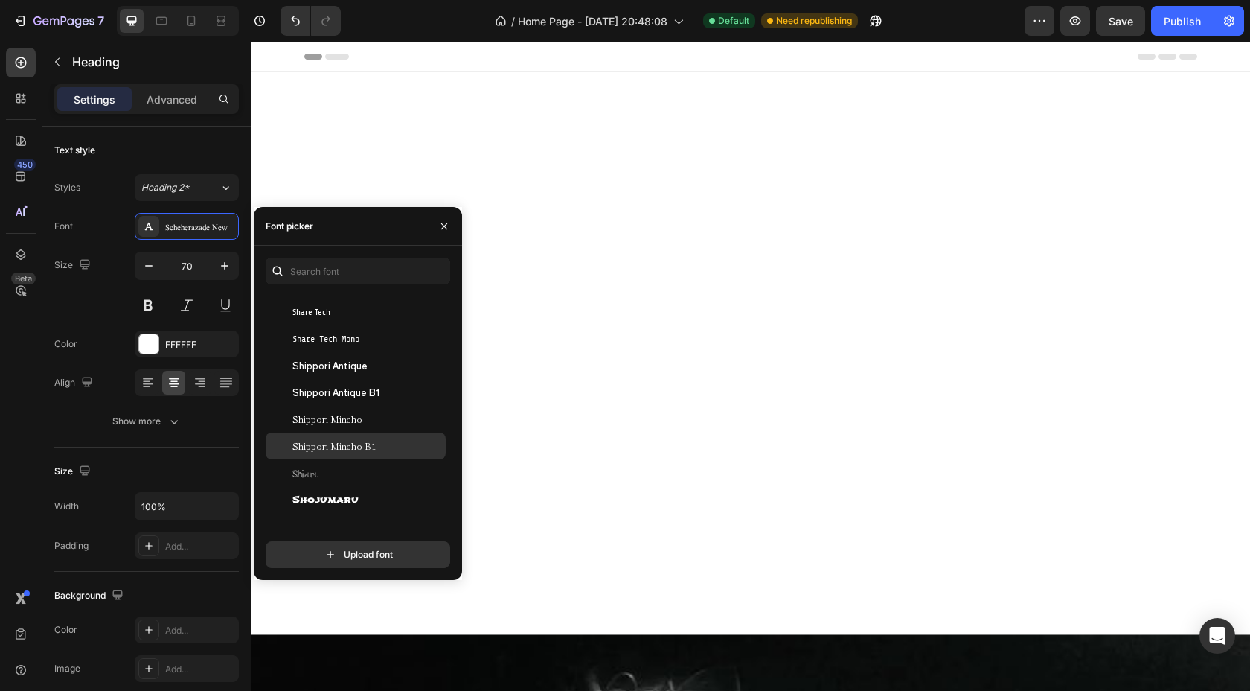
scroll to position [43605, 0]
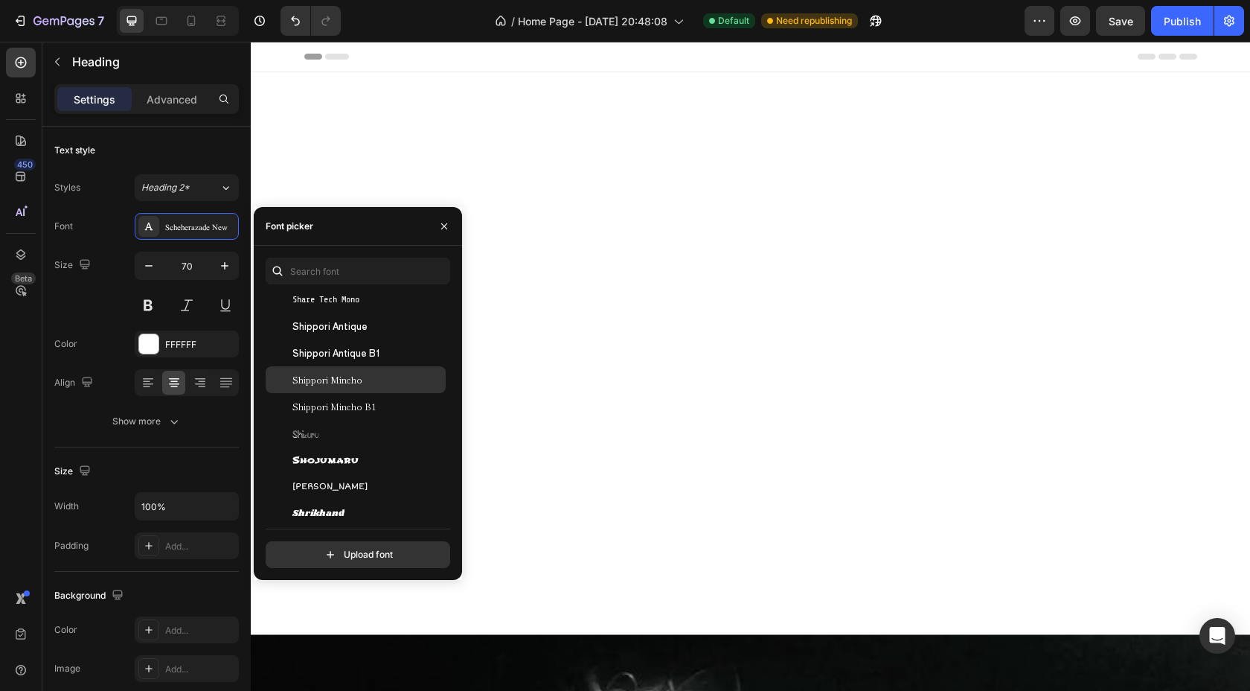
click at [322, 383] on span "Shippori Mincho" at bounding box center [327, 379] width 70 height 13
click at [323, 407] on span "Shippori Mincho B1" at bounding box center [333, 406] width 83 height 13
click at [321, 355] on span "Shippori Antique B1" at bounding box center [336, 352] width 88 height 13
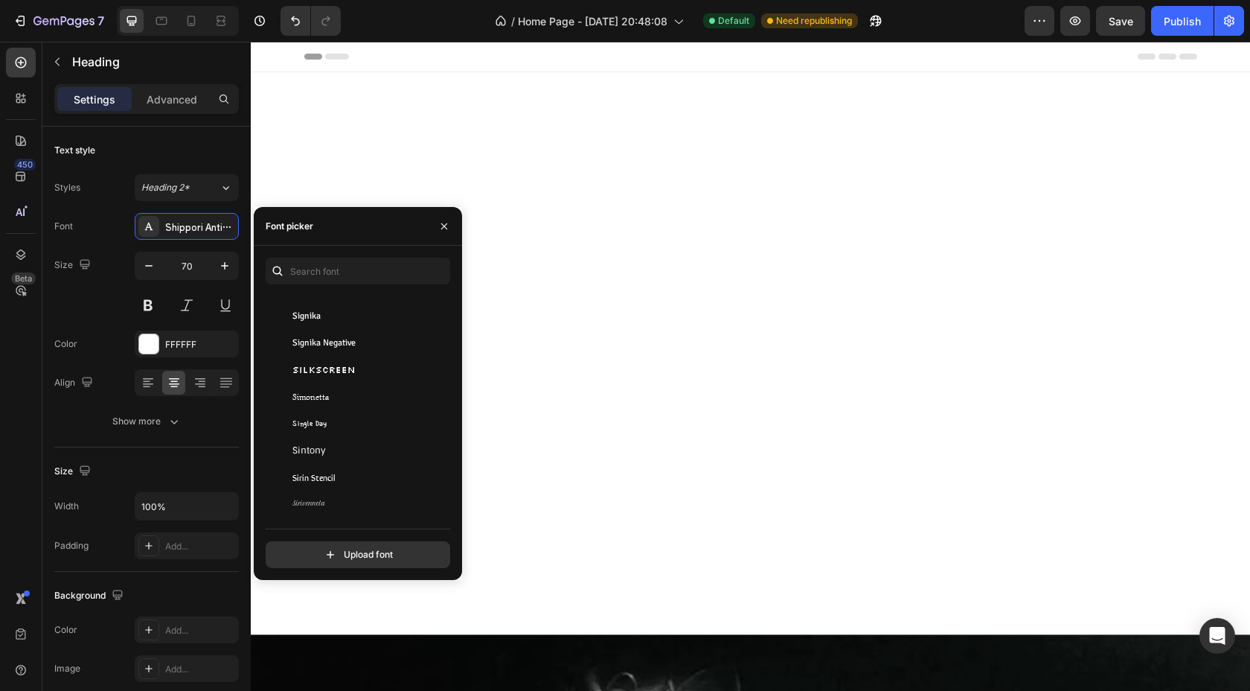
scroll to position [43922, 0]
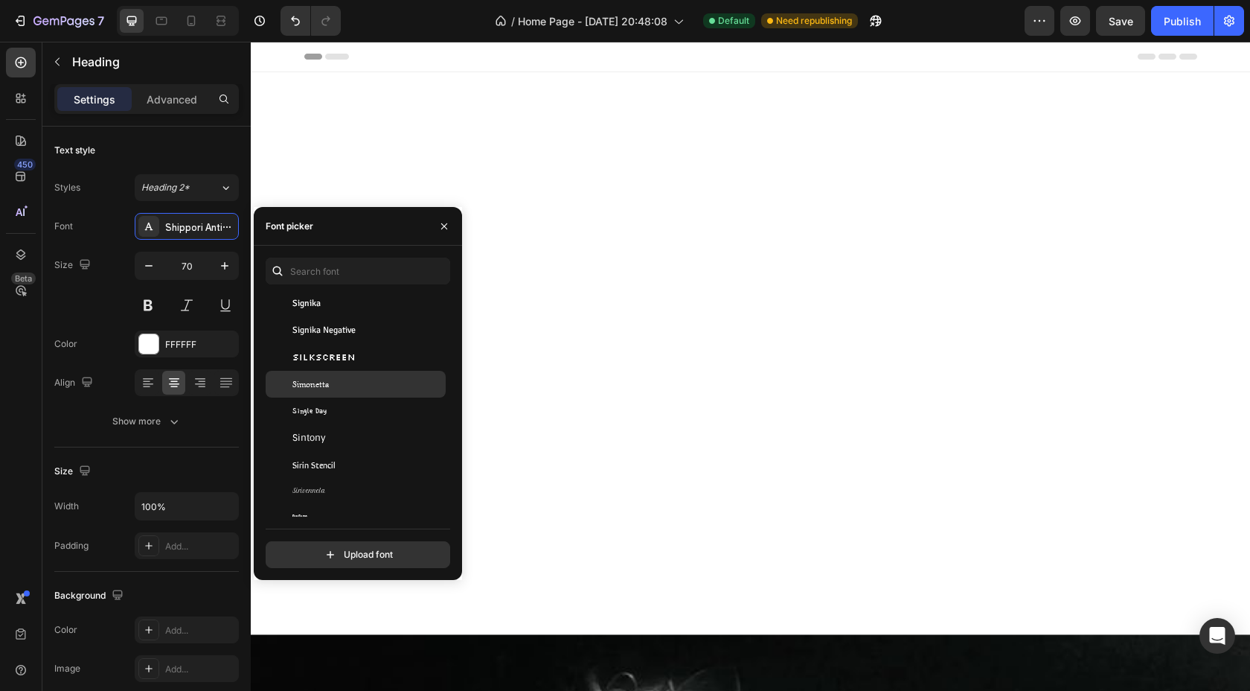
click at [312, 388] on span "Simonetta" at bounding box center [310, 383] width 36 height 13
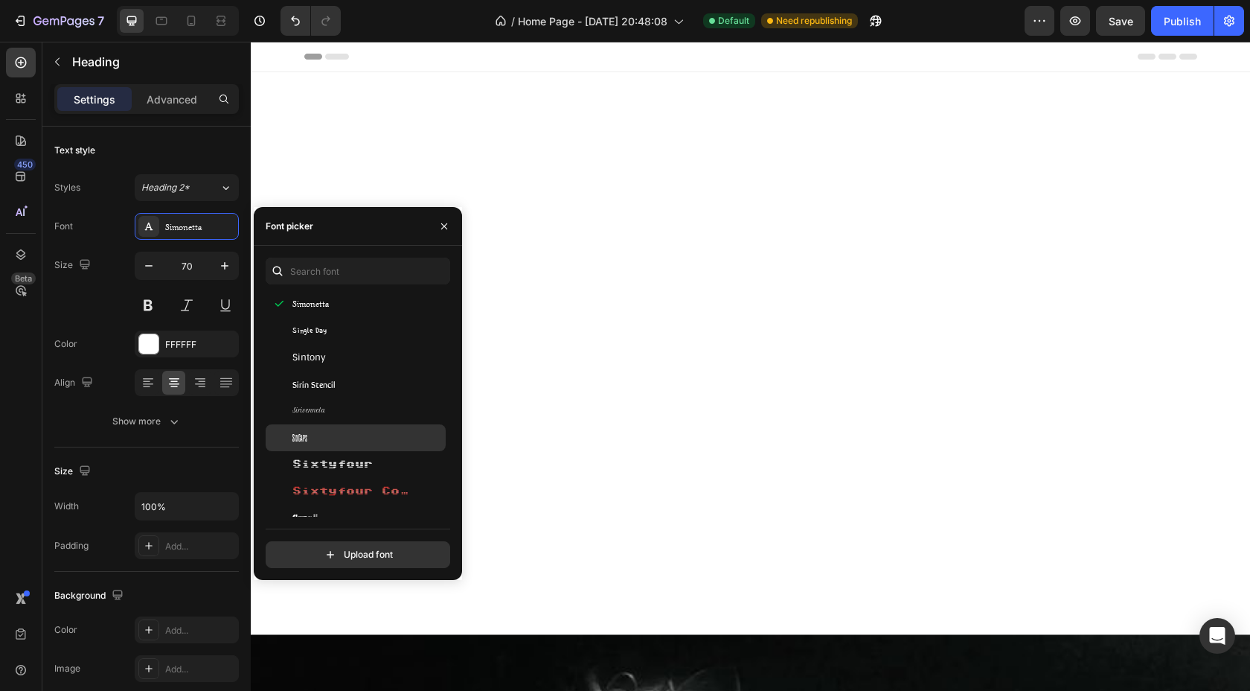
scroll to position [44010, 0]
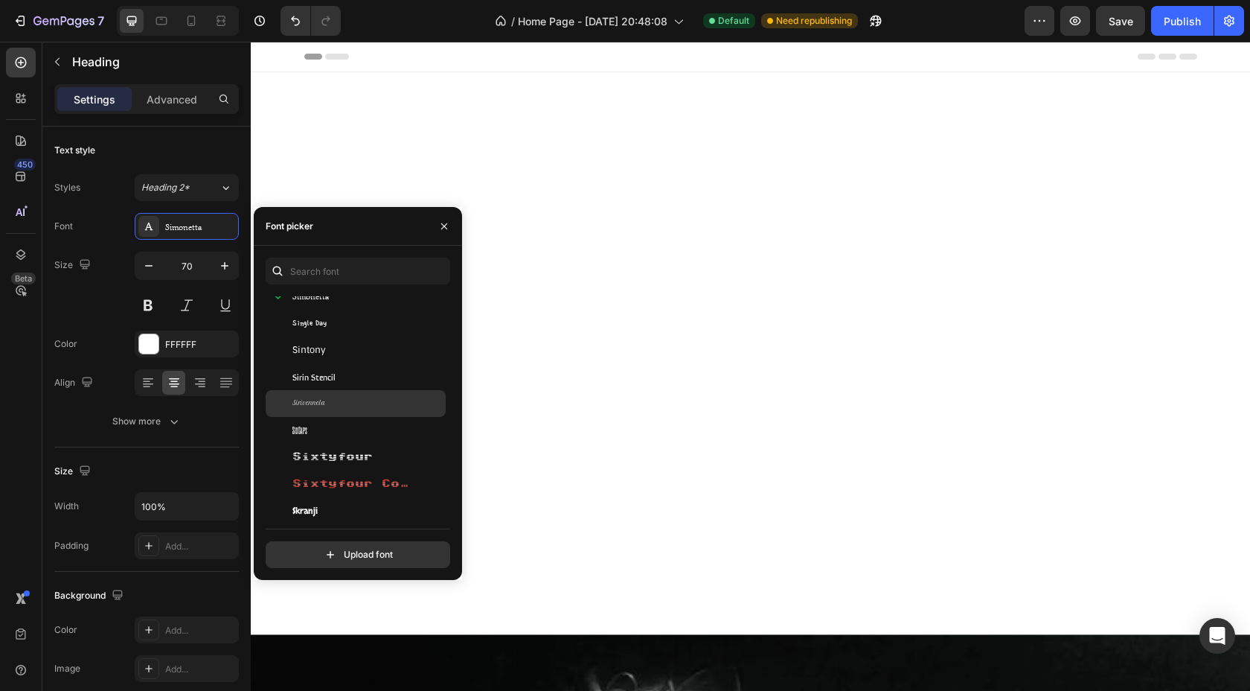
click at [307, 409] on span "Sirivennela" at bounding box center [308, 403] width 33 height 13
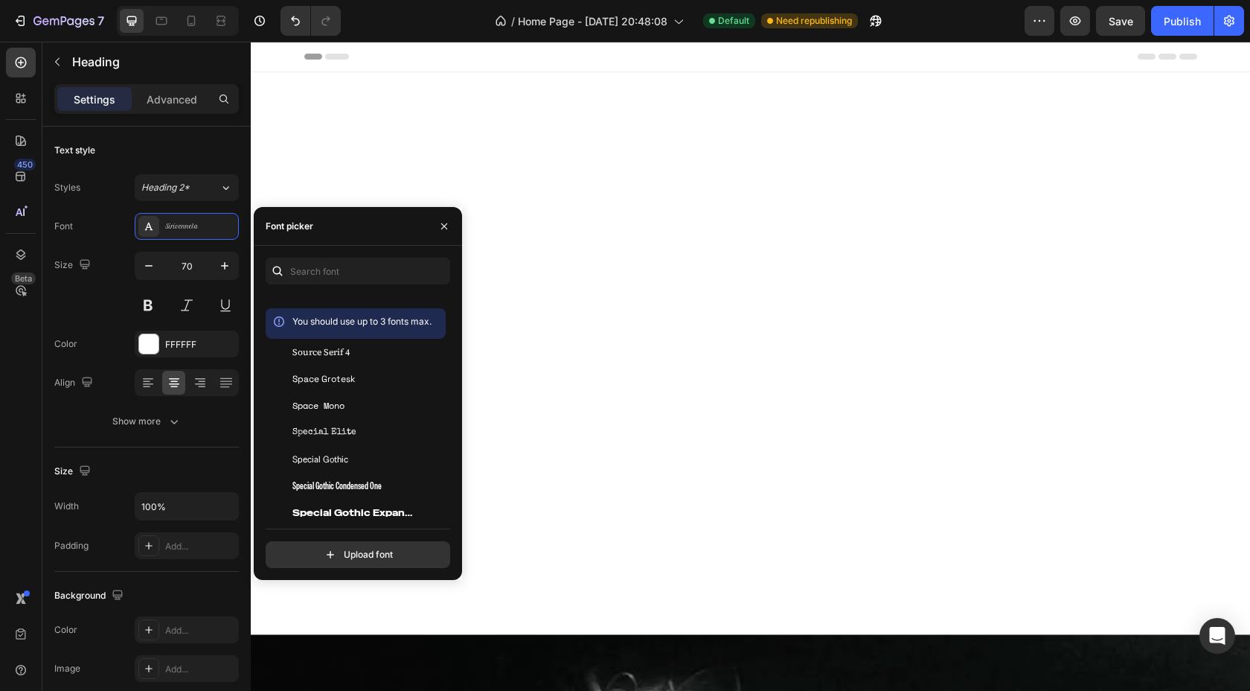
scroll to position [45207, 0]
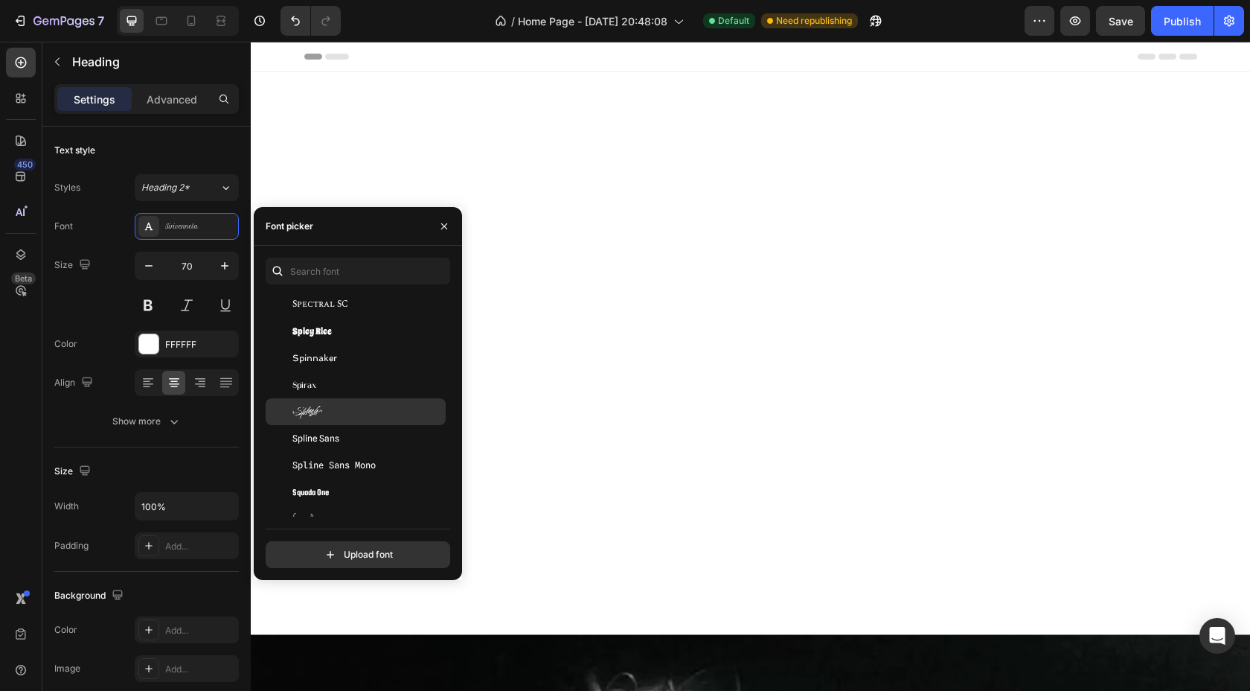
click at [313, 411] on span "Splash" at bounding box center [307, 411] width 30 height 13
click at [312, 381] on span "Spirax" at bounding box center [304, 384] width 24 height 13
click at [316, 412] on span "Splash" at bounding box center [307, 411] width 30 height 13
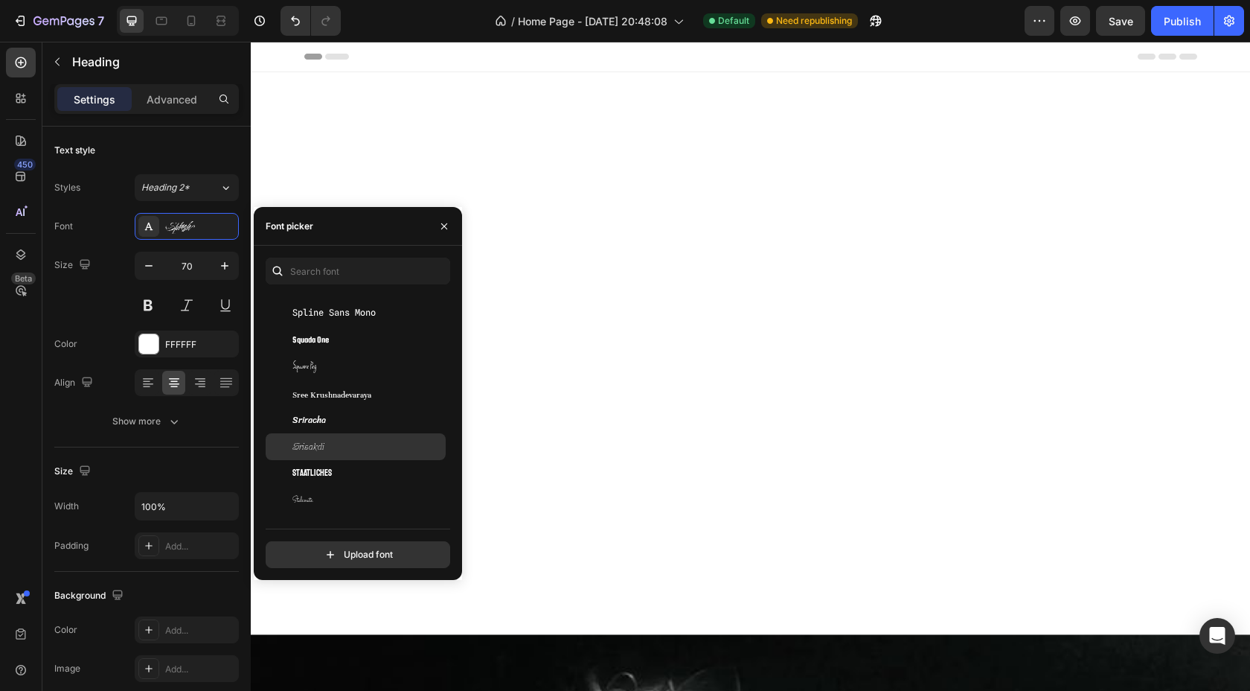
scroll to position [45444, 0]
click at [305, 360] on span "Srisakdi" at bounding box center [308, 362] width 32 height 13
click at [300, 414] on span "Stalemate" at bounding box center [302, 415] width 21 height 13
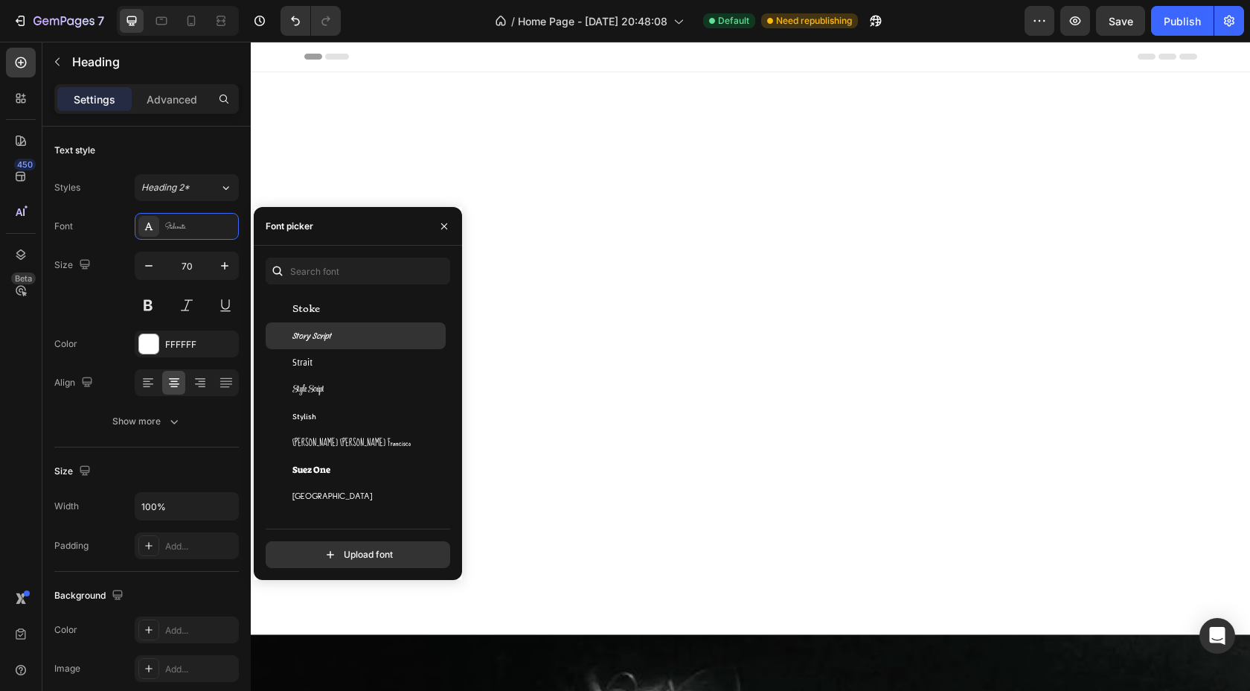
scroll to position [45723, 0]
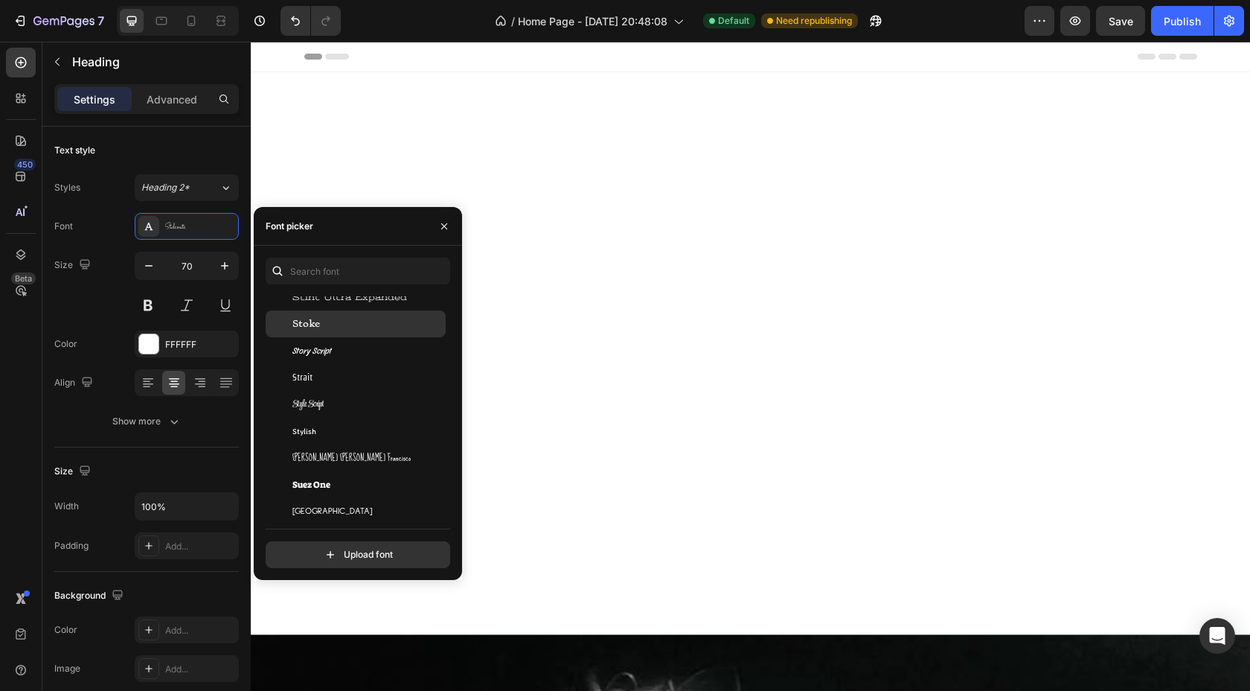
click at [301, 324] on span "Stoke" at bounding box center [306, 323] width 28 height 13
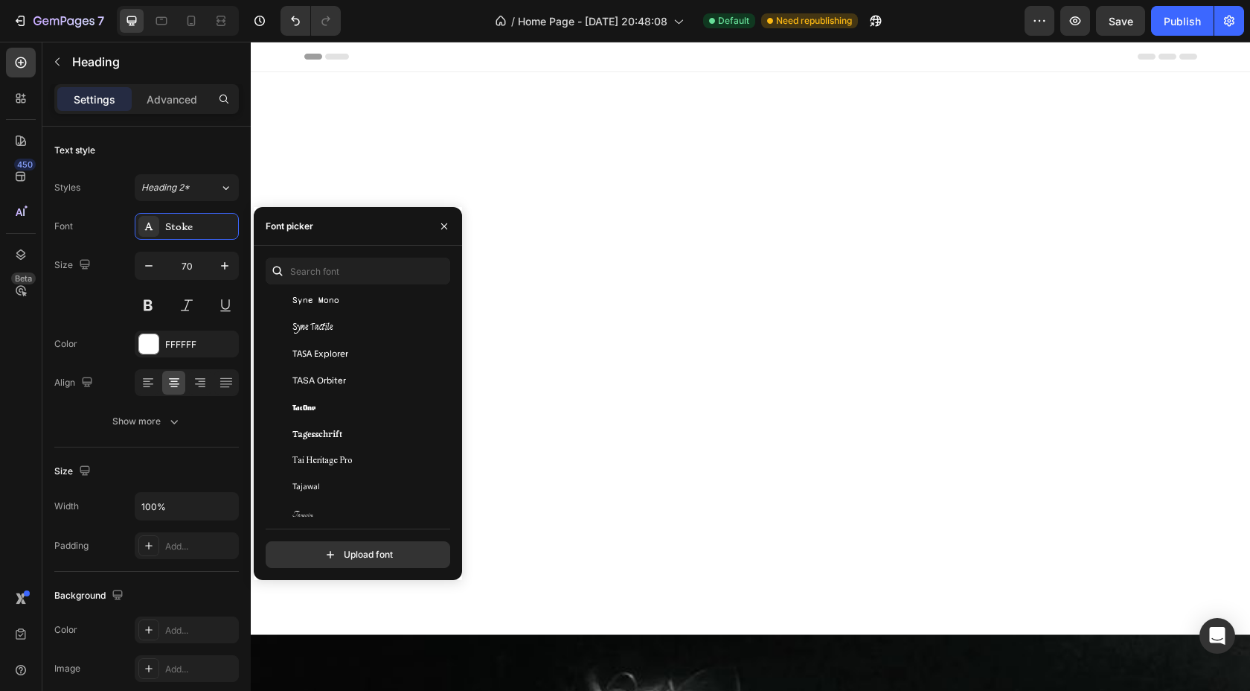
scroll to position [46259, 0]
click at [317, 328] on span "Syne Tactile" at bounding box center [312, 324] width 41 height 13
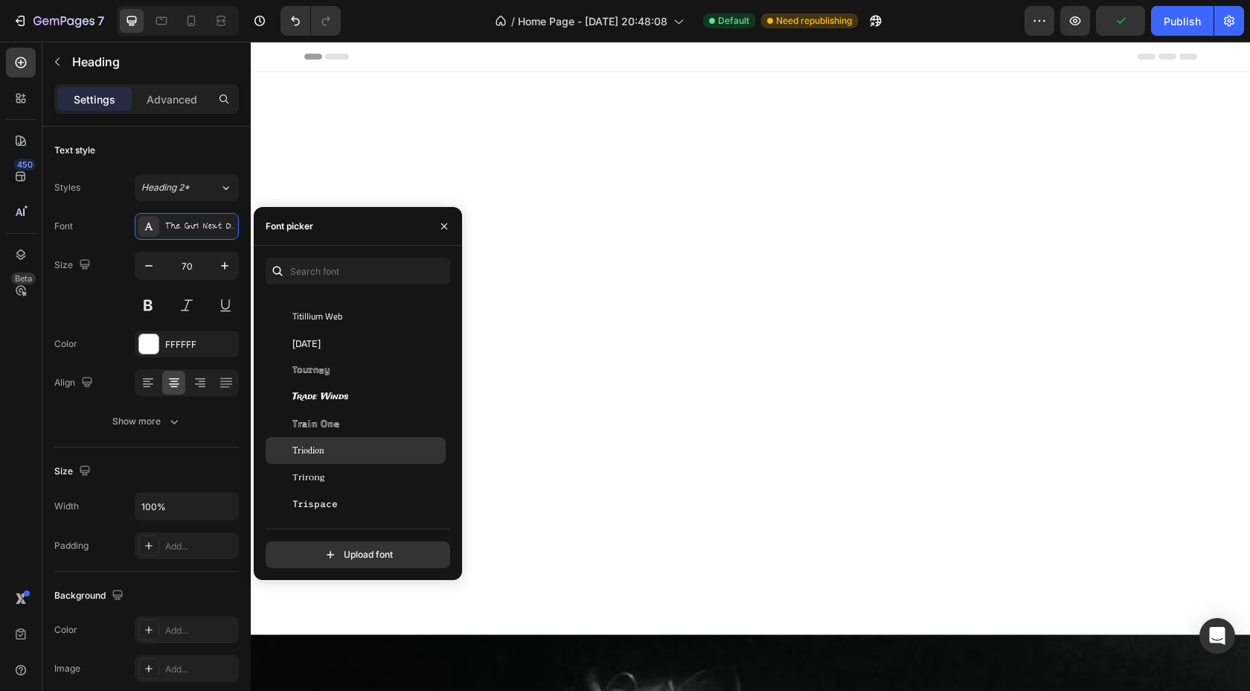
click at [311, 453] on span "Triodion" at bounding box center [308, 450] width 32 height 13
click at [311, 478] on span "Trirong" at bounding box center [308, 476] width 32 height 13
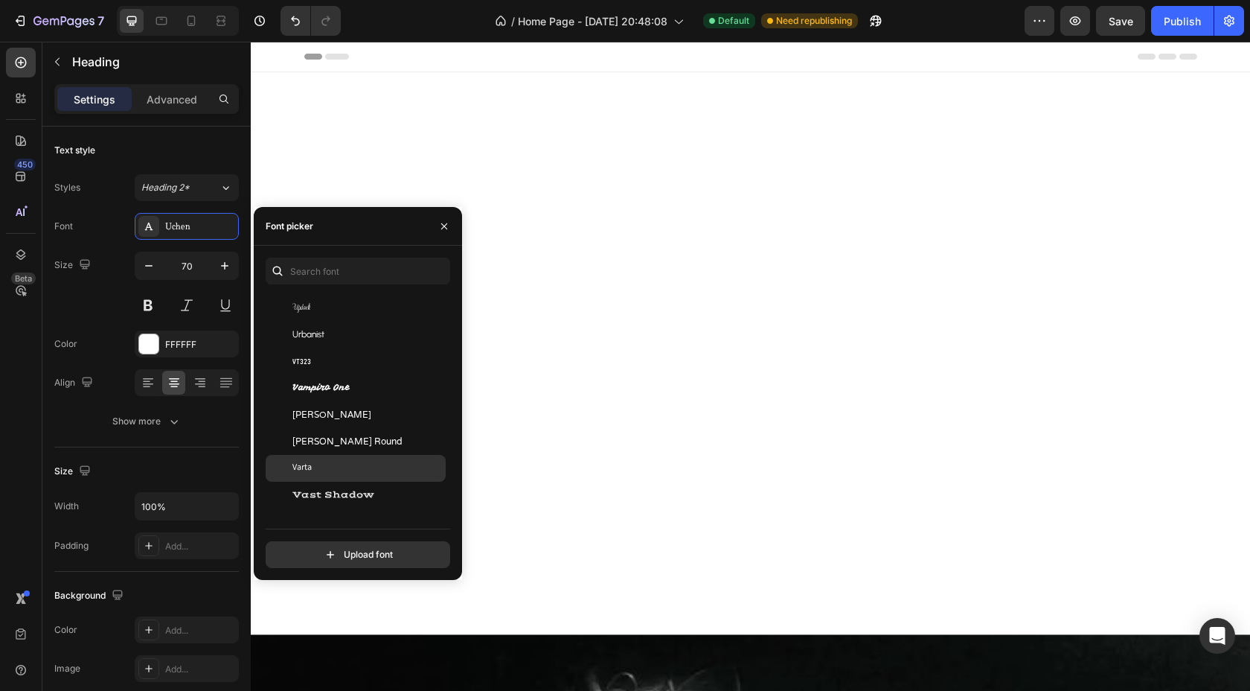
scroll to position [48336, 0]
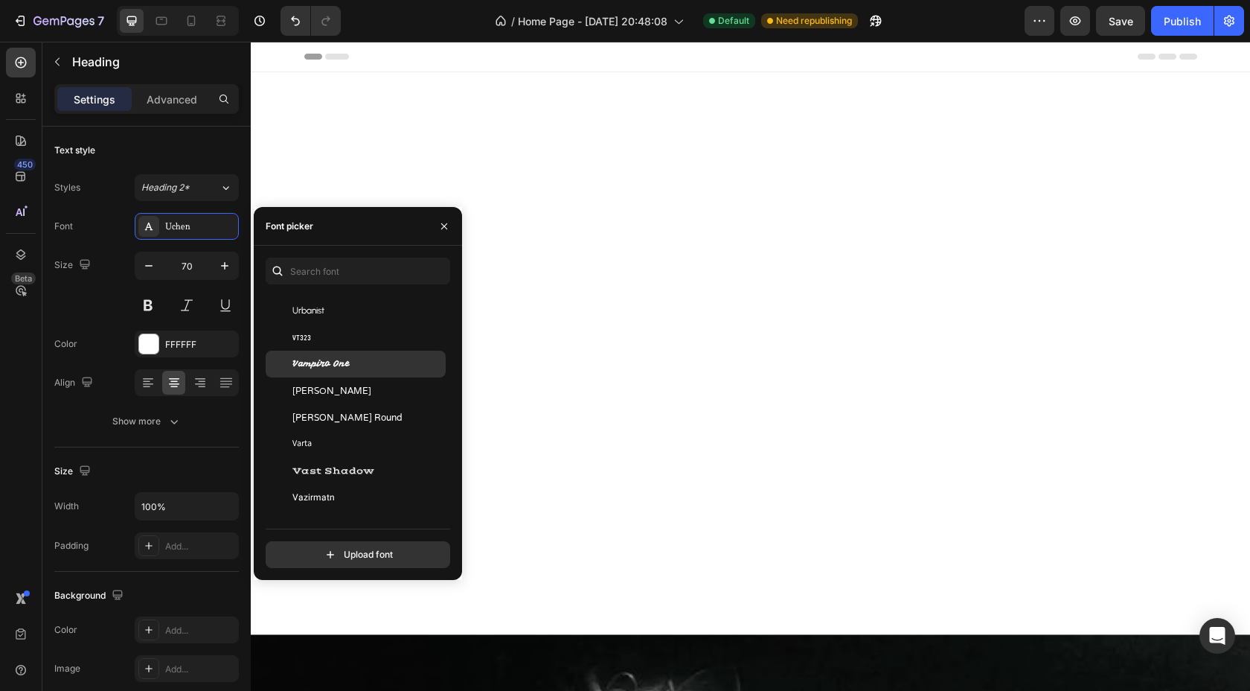
click at [333, 365] on span "Vampiro One" at bounding box center [320, 363] width 57 height 13
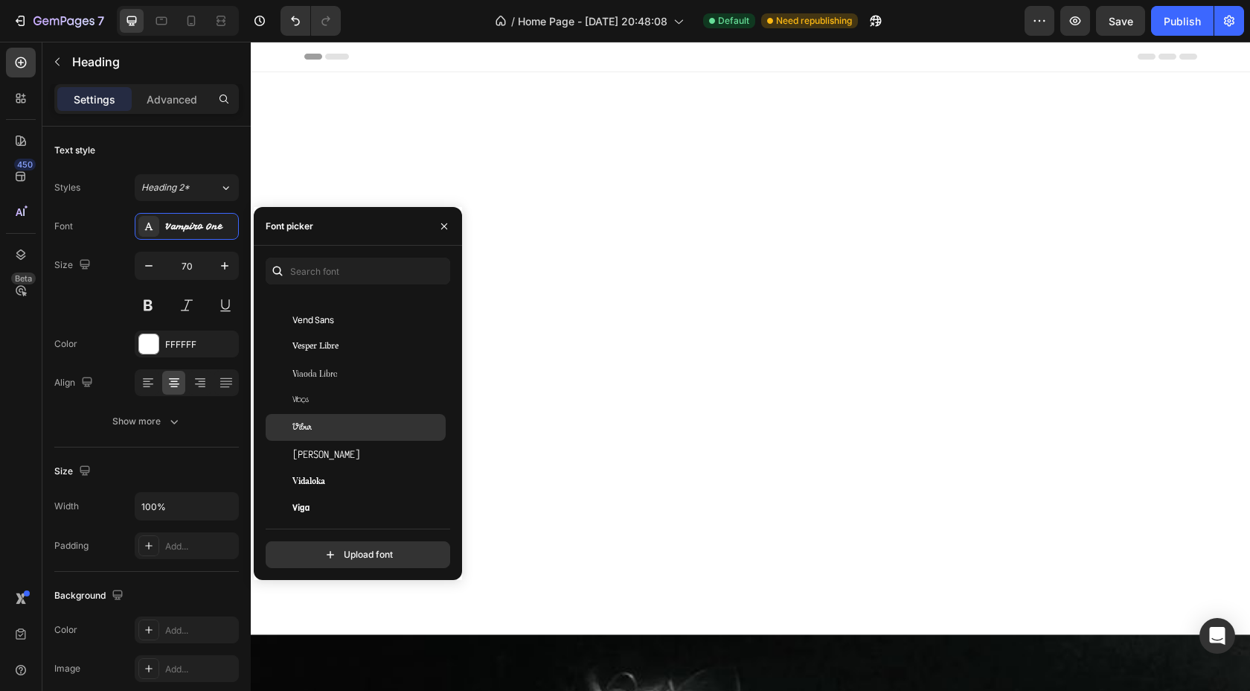
scroll to position [48560, 0]
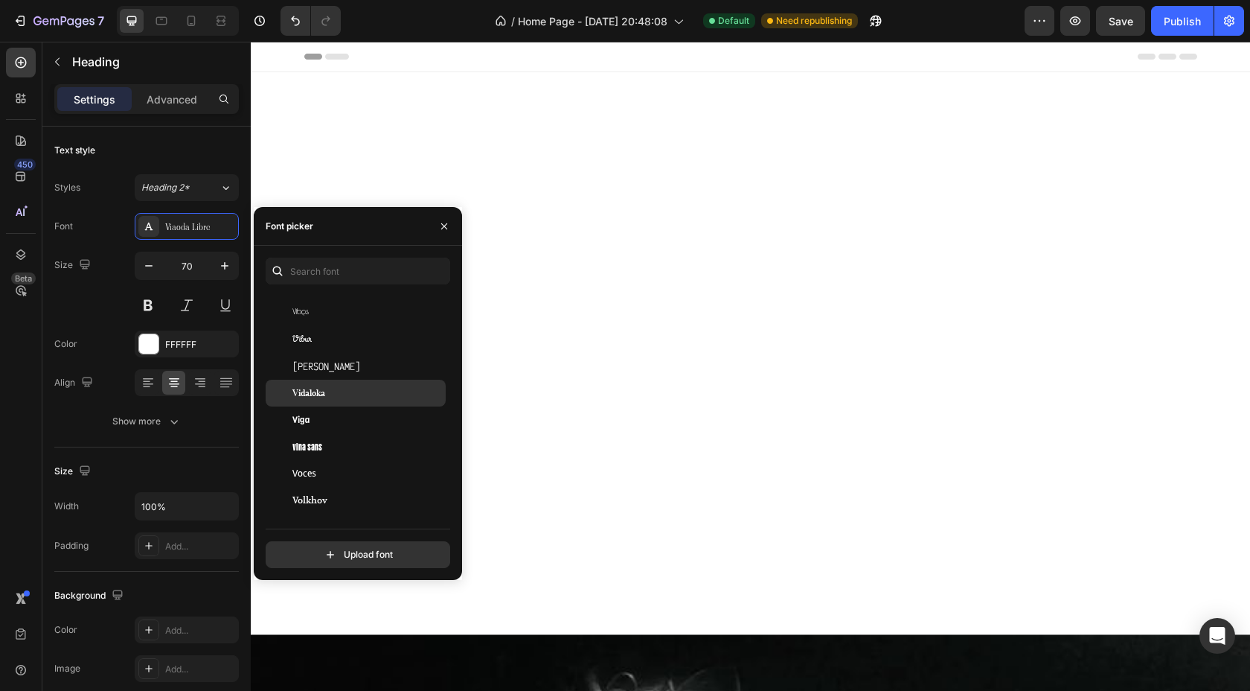
scroll to position [48772, 0]
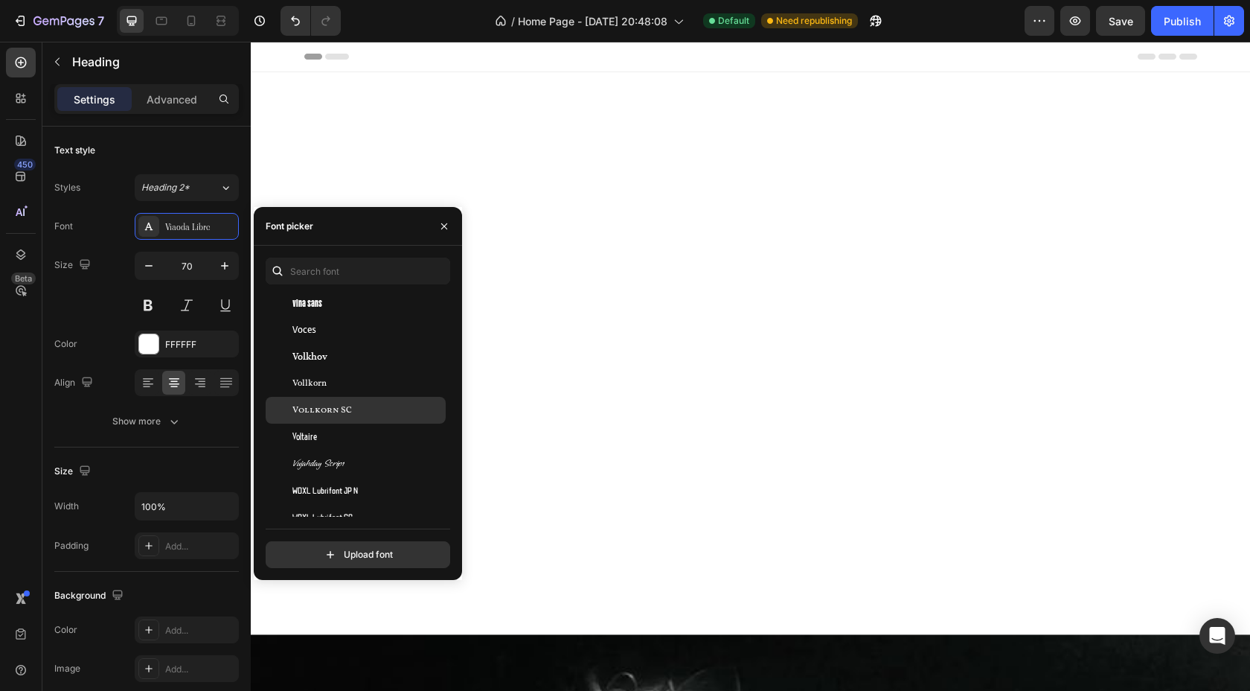
click at [330, 407] on span "Vollkorn SC" at bounding box center [322, 409] width 60 height 13
click at [327, 380] on div "Vollkorn" at bounding box center [367, 383] width 150 height 13
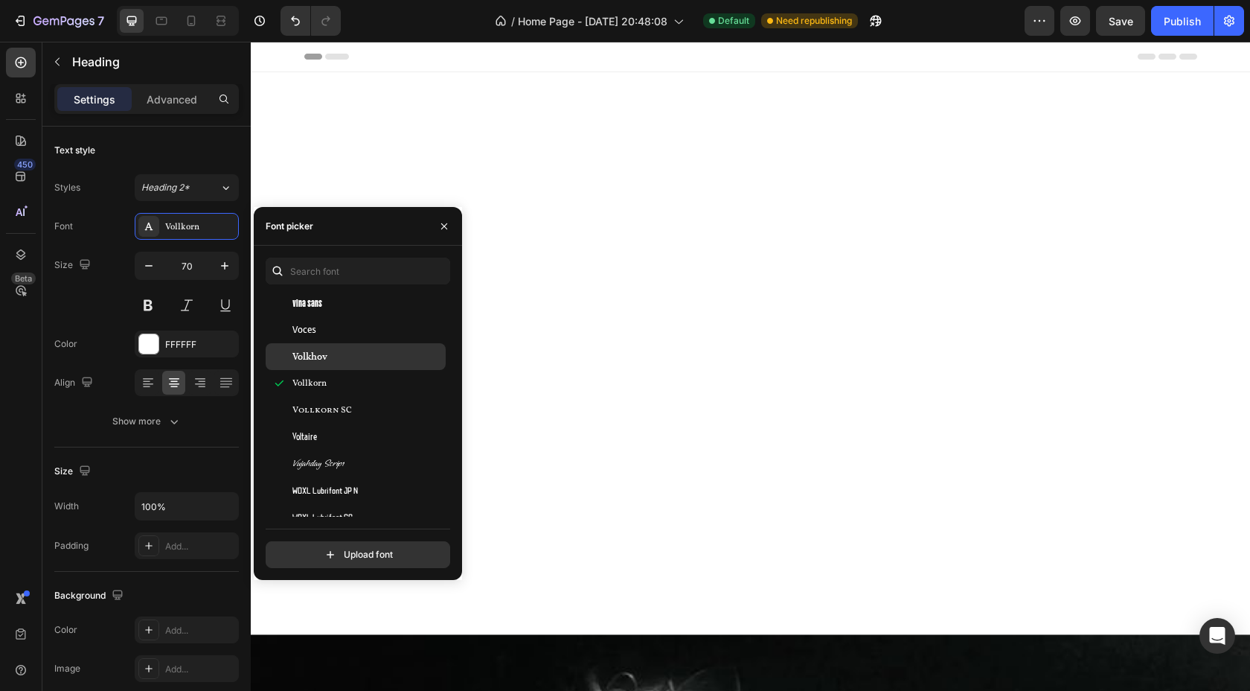
click at [323, 359] on span "Volkhov" at bounding box center [309, 356] width 35 height 13
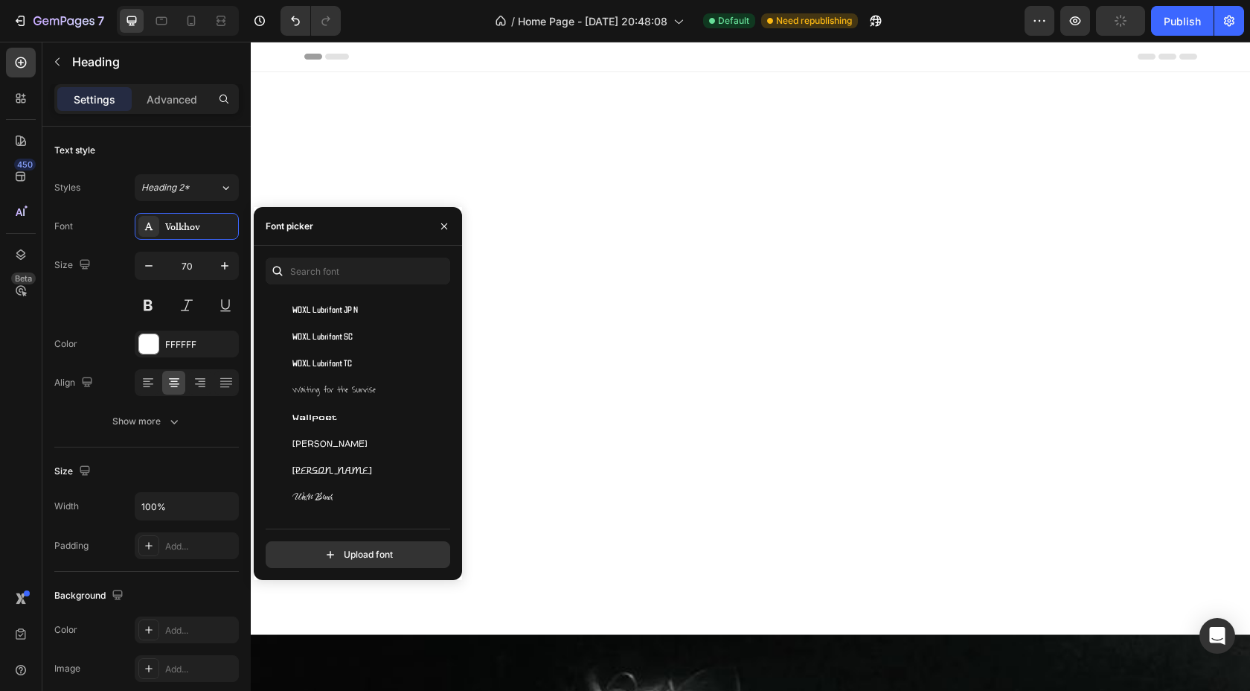
scroll to position [48971, 0]
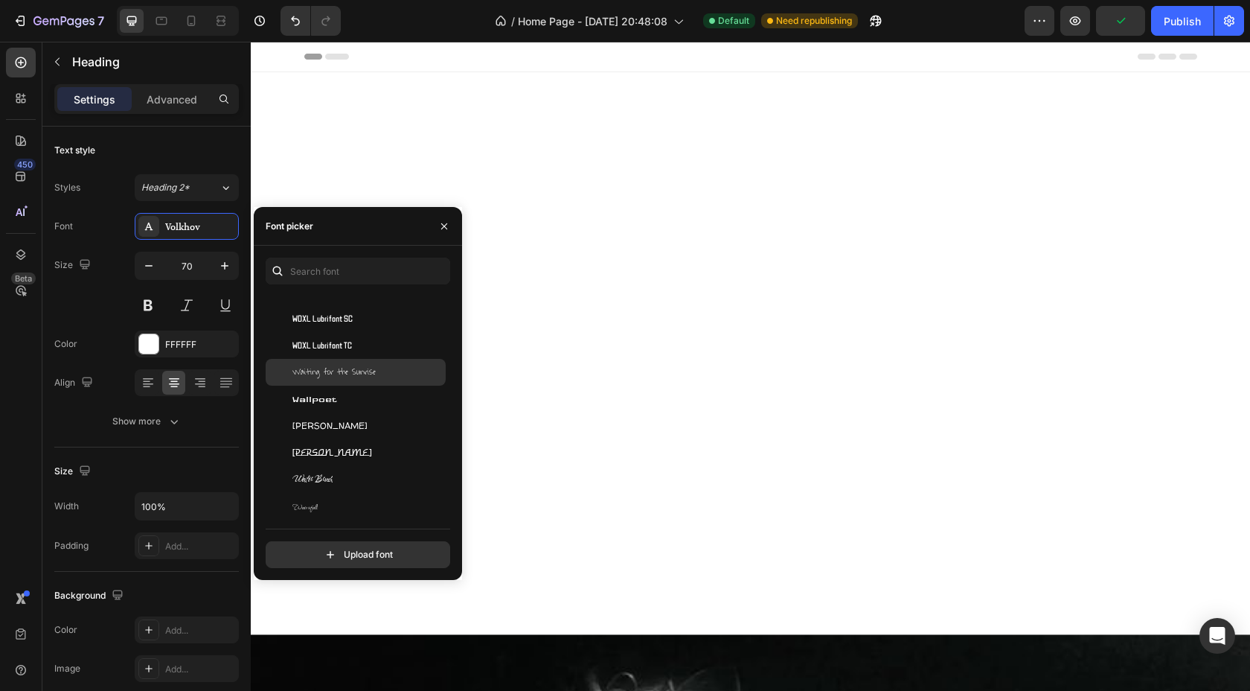
click at [320, 378] on span "Waiting for the Sunrise" at bounding box center [333, 371] width 83 height 13
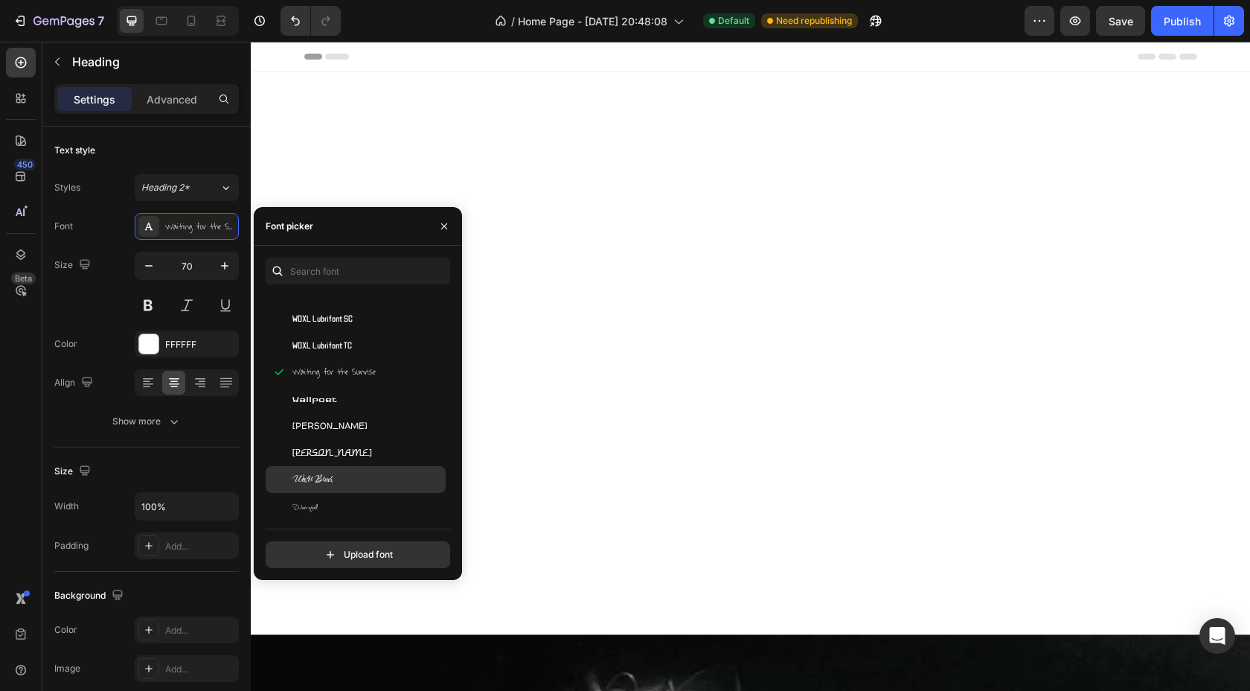
scroll to position [49061, 0]
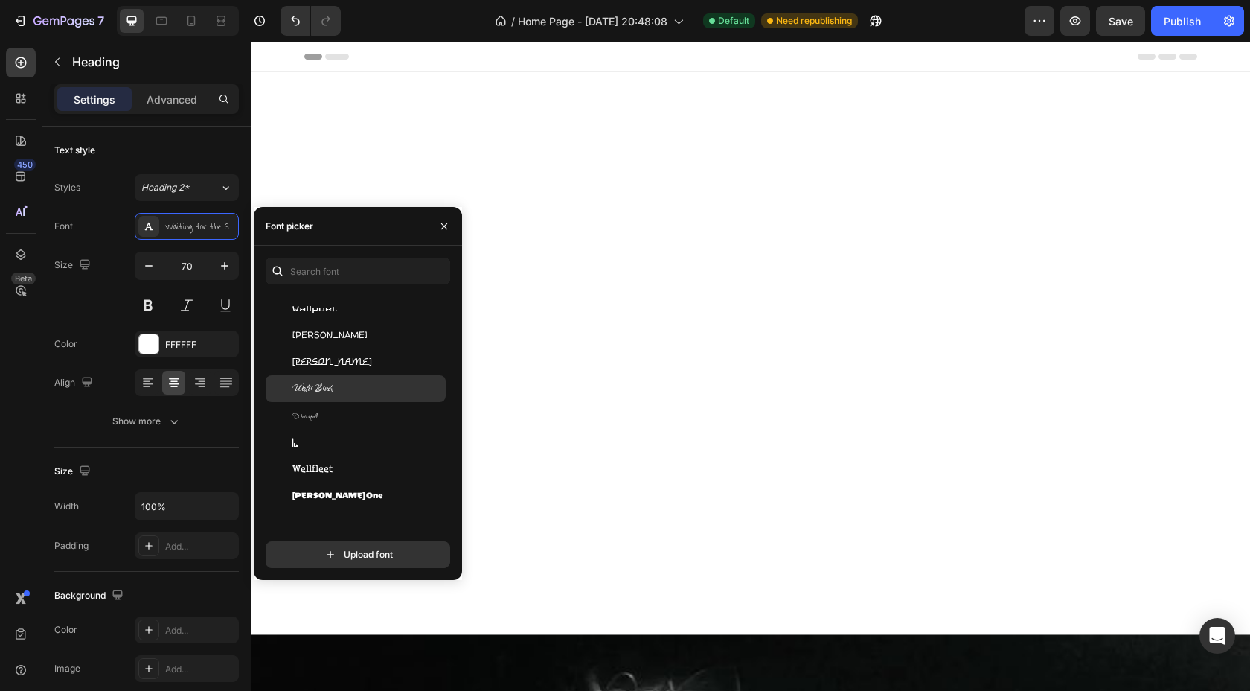
click at [310, 388] on span "Water Brush" at bounding box center [312, 388] width 40 height 13
click at [310, 418] on span "Waterfall" at bounding box center [304, 415] width 25 height 13
click at [312, 390] on span "Water Brush" at bounding box center [312, 388] width 40 height 13
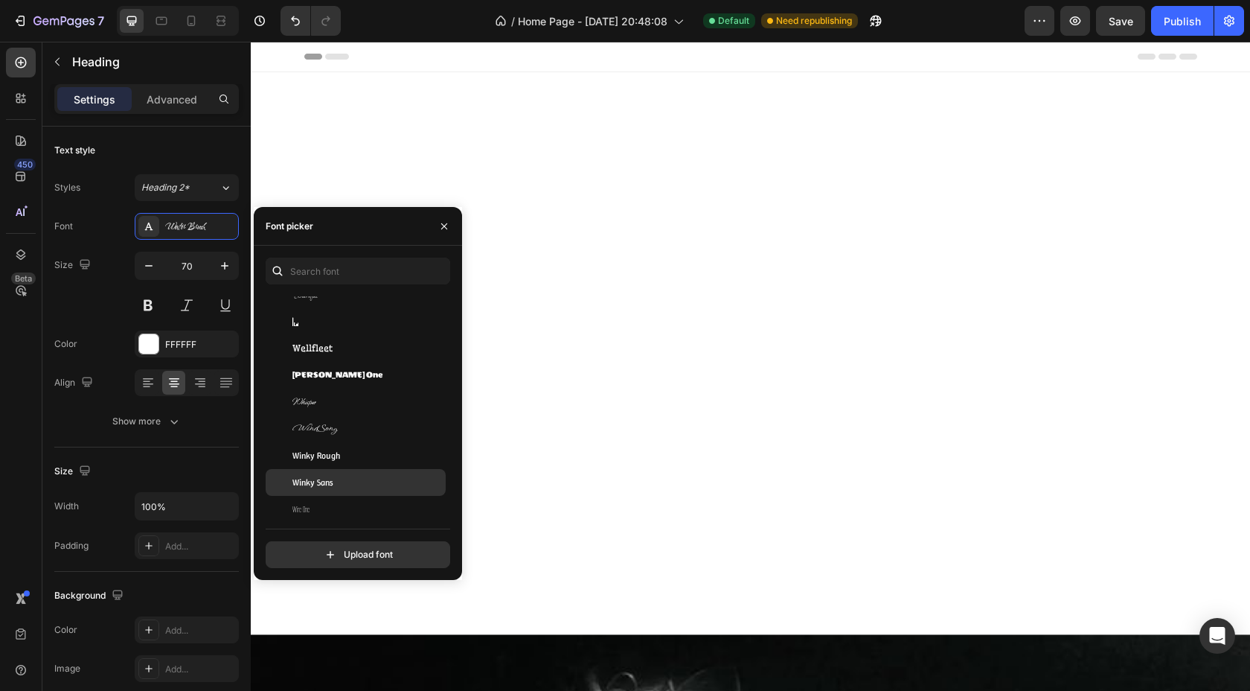
click at [324, 438] on div "WindSong" at bounding box center [356, 428] width 180 height 27
click at [319, 426] on span "WindSong" at bounding box center [314, 428] width 45 height 13
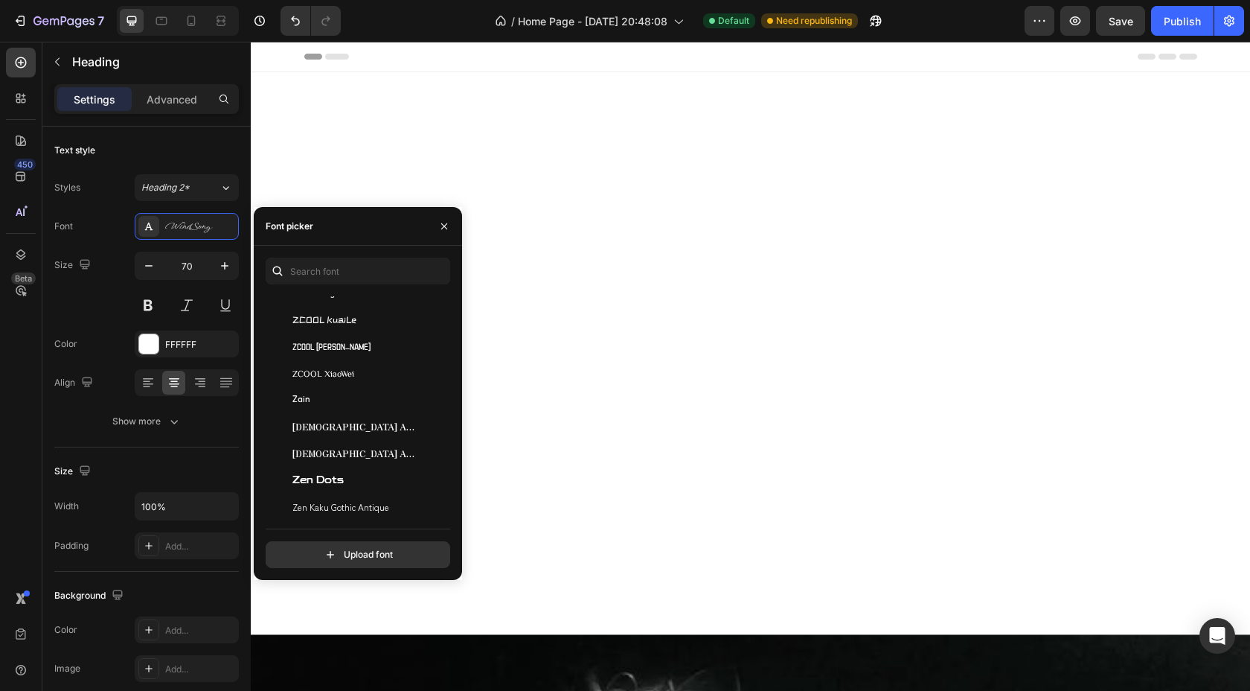
scroll to position [50291, 0]
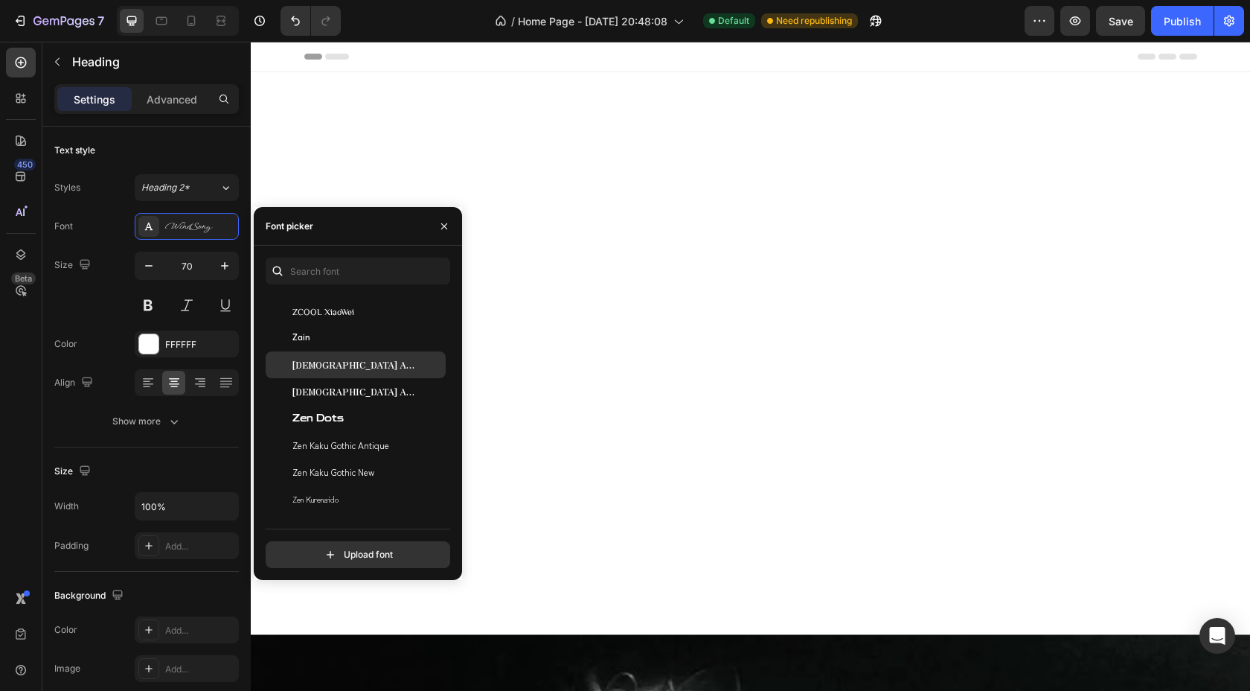
click at [312, 365] on span "[DEMOGRAPHIC_DATA] Antique" at bounding box center [354, 364] width 124 height 13
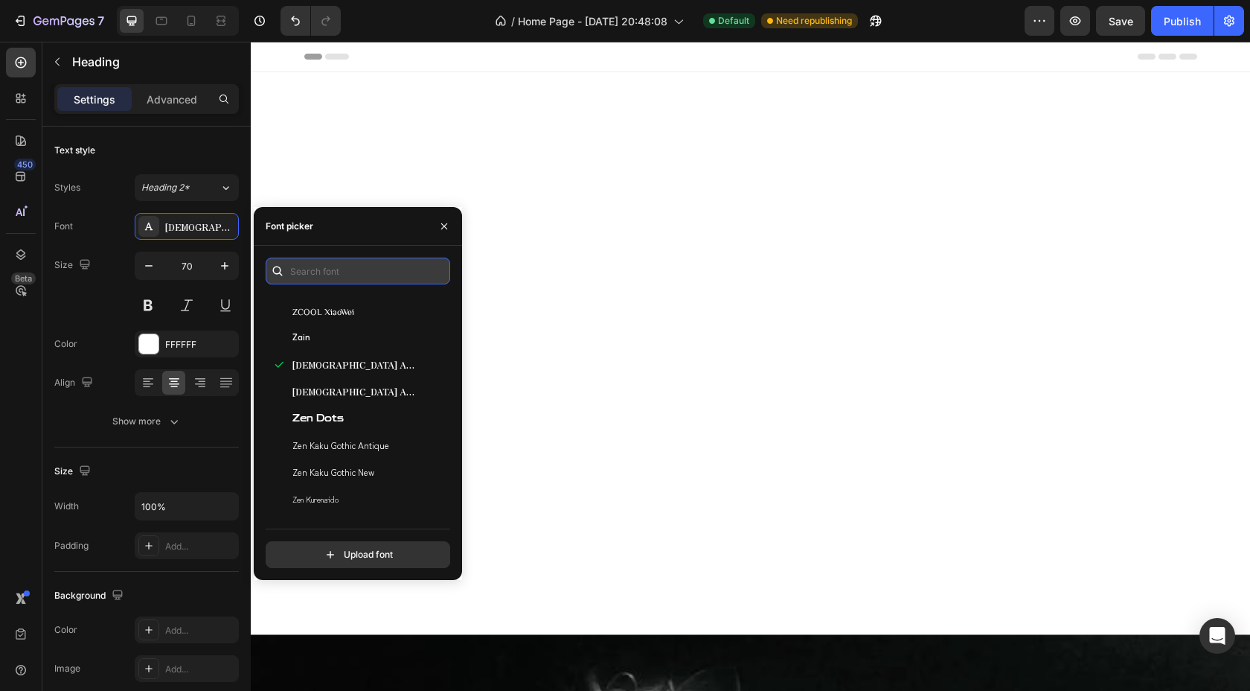
click at [321, 265] on input "text" at bounding box center [358, 271] width 185 height 27
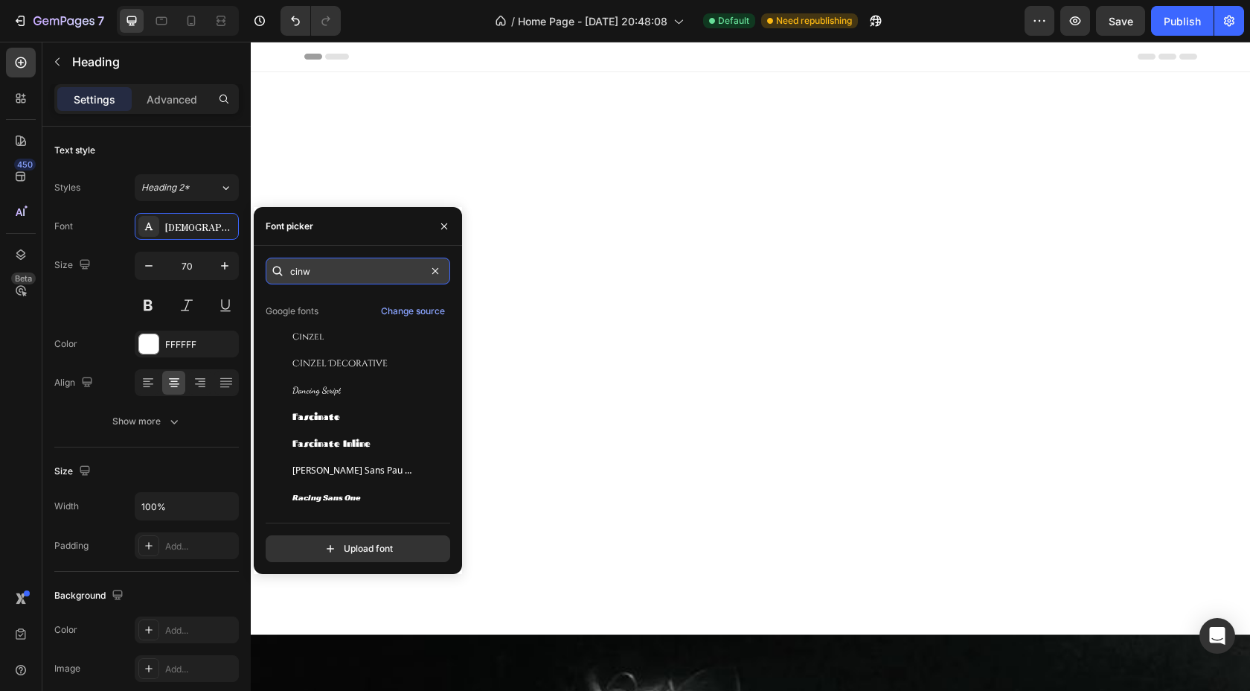
scroll to position [0, 0]
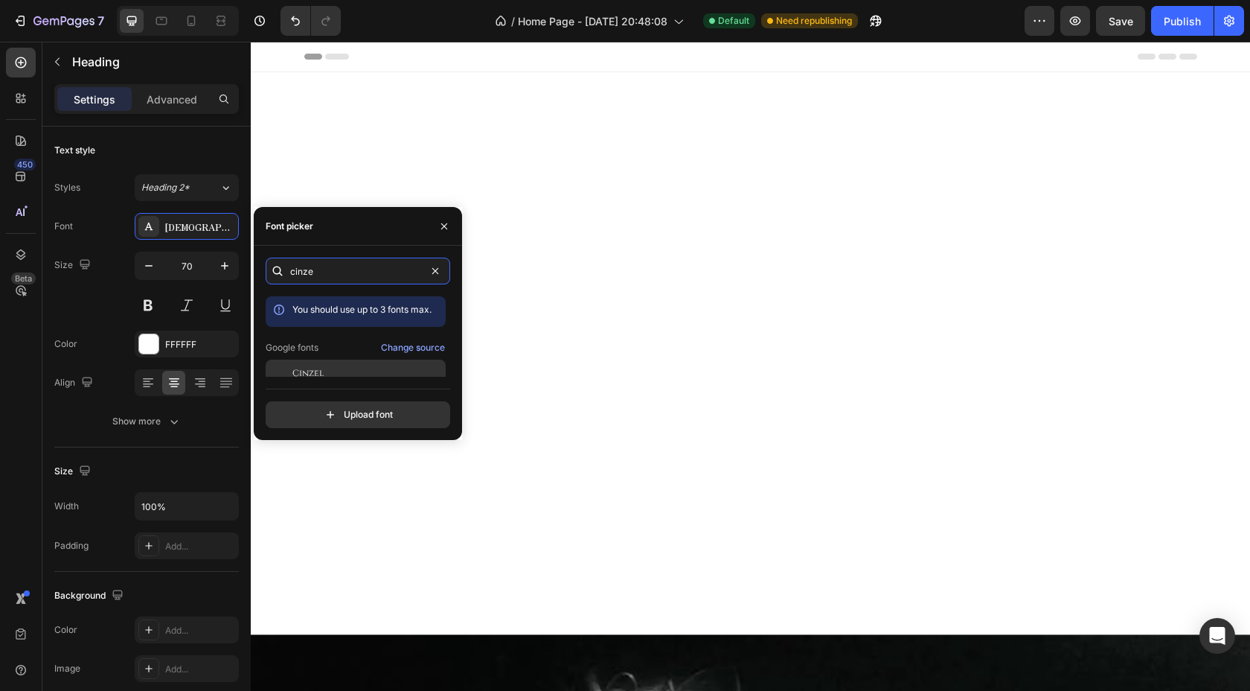
type input "cinze"
click at [289, 368] on div at bounding box center [279, 372] width 27 height 27
click at [439, 223] on icon "button" at bounding box center [444, 226] width 12 height 12
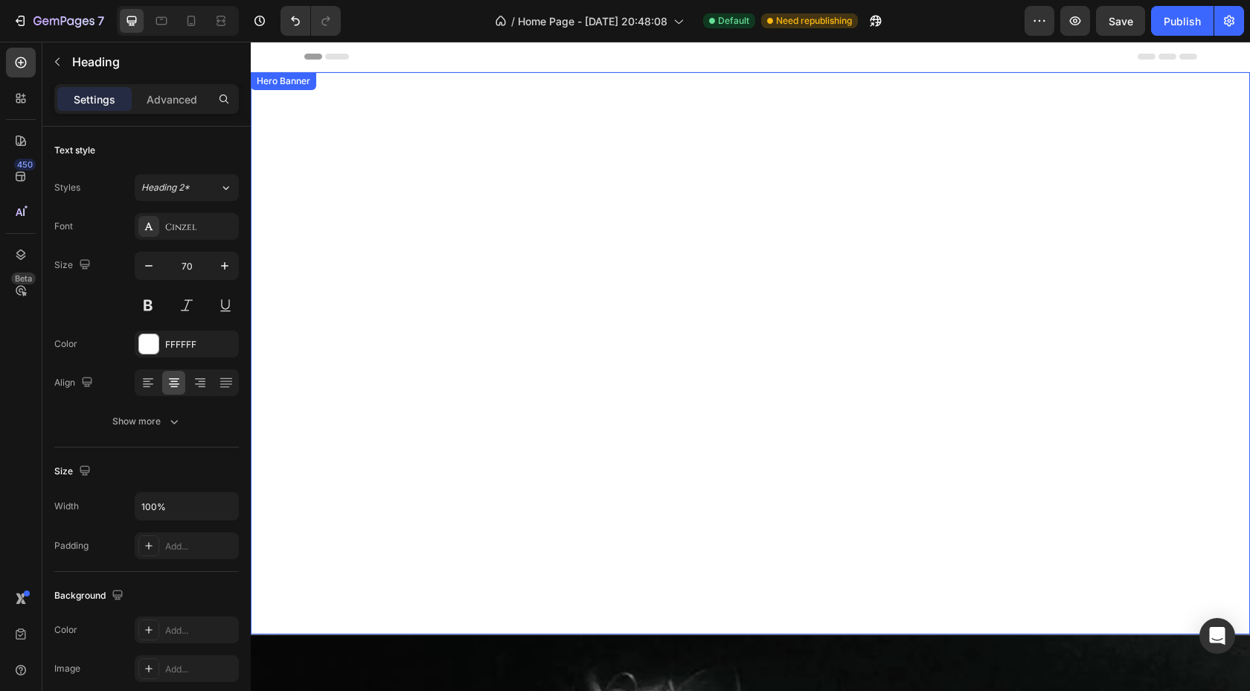
drag, startPoint x: 509, startPoint y: 349, endPoint x: 985, endPoint y: 313, distance: 477.0
click at [985, 313] on div "COUNTOWN DROP Heading" at bounding box center [750, 353] width 999 height 562
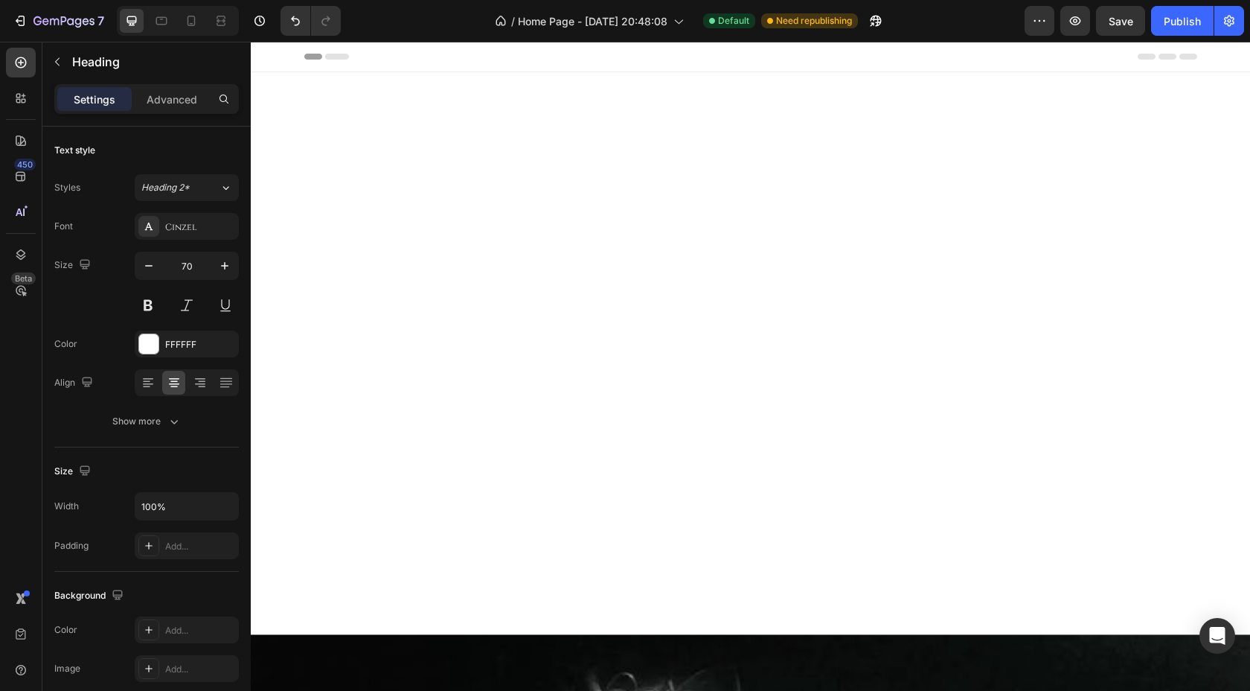
click at [966, 380] on p "COUNTOWN DROP" at bounding box center [751, 353] width 866 height 68
click at [884, 389] on div "COUNTOWN DROP Heading" at bounding box center [750, 353] width 893 height 77
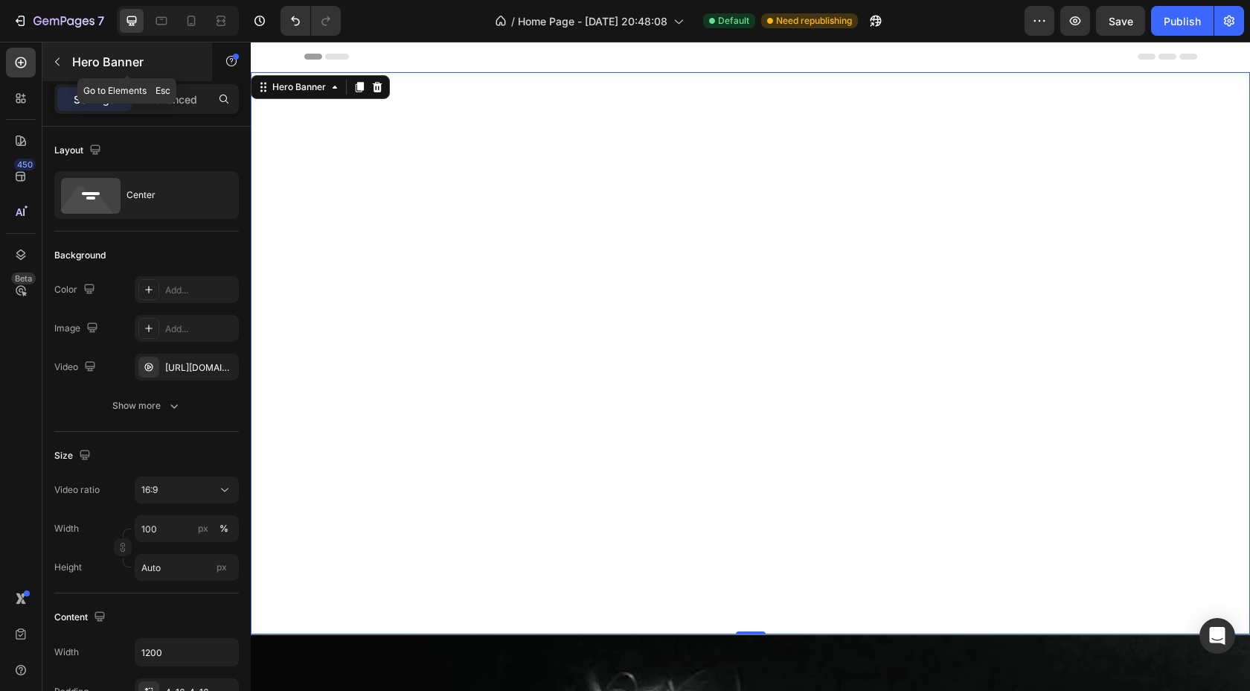
click at [54, 64] on icon "button" at bounding box center [57, 62] width 12 height 12
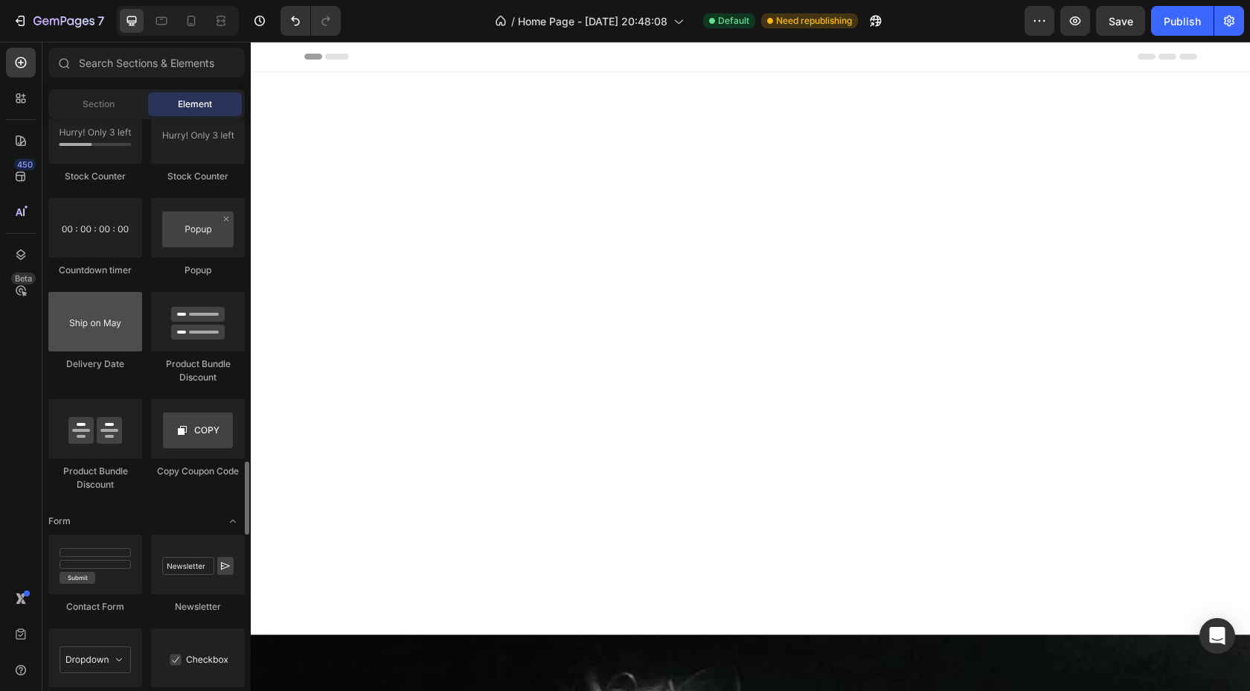
scroll to position [2963, 0]
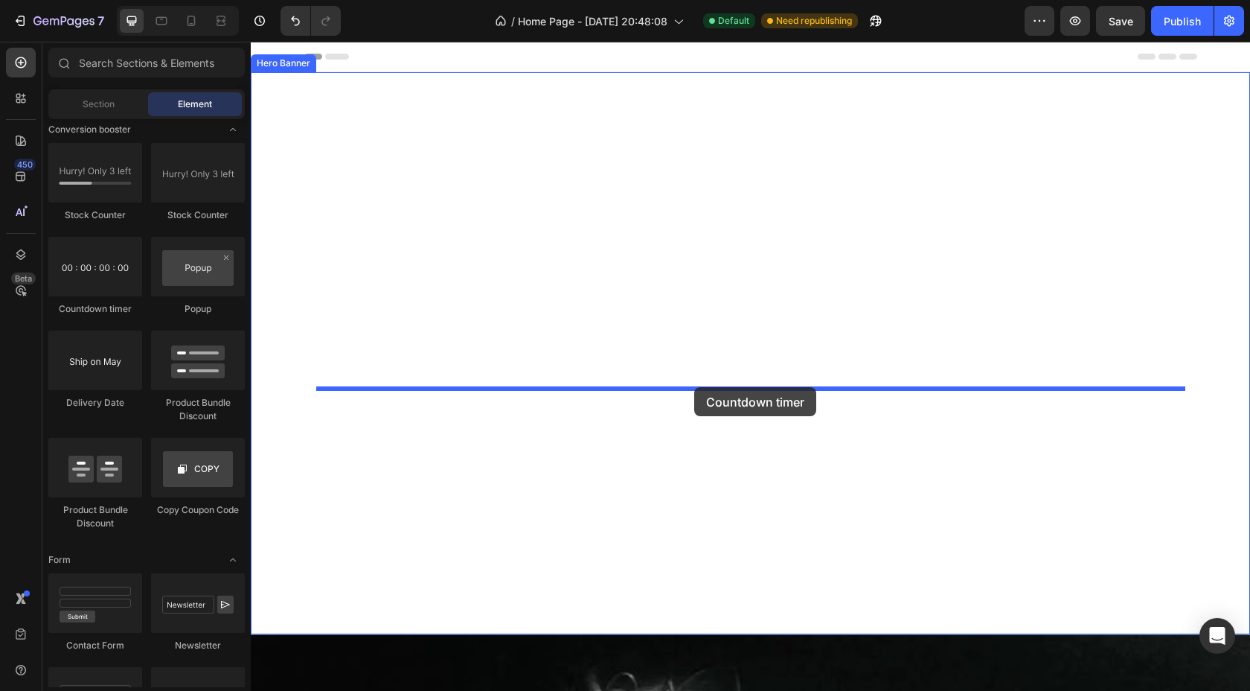
drag, startPoint x: 323, startPoint y: 304, endPoint x: 688, endPoint y: 386, distance: 373.9
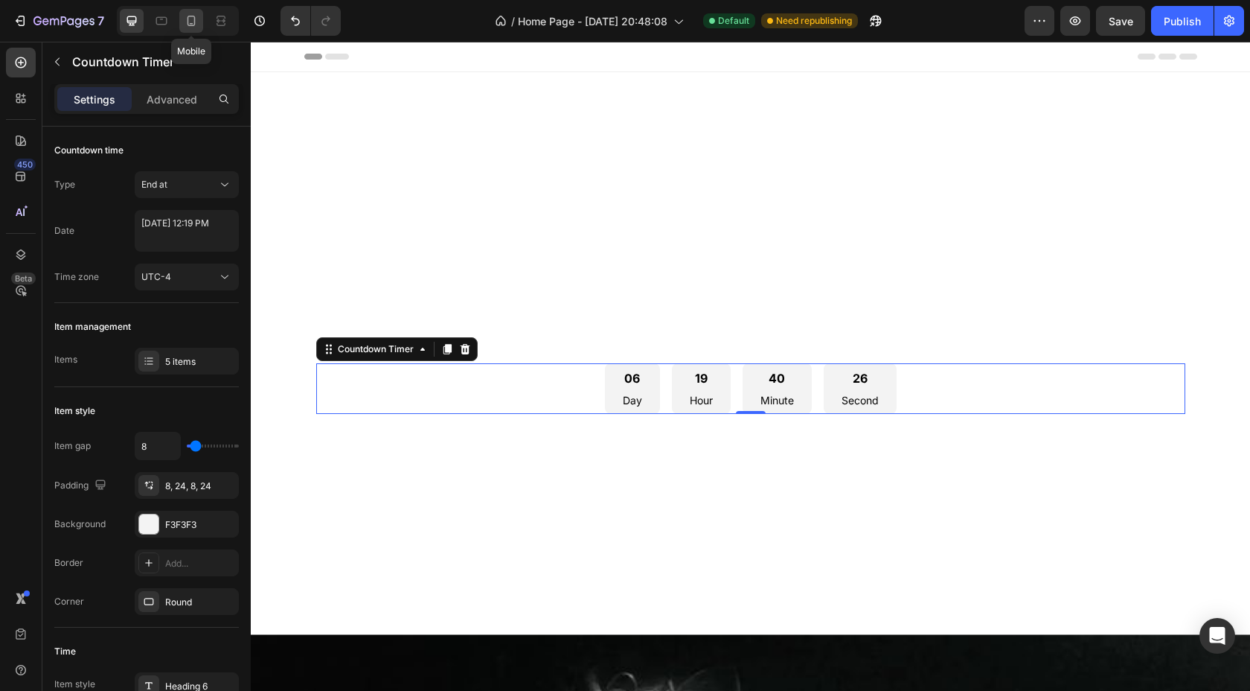
click at [185, 23] on icon at bounding box center [191, 20] width 15 height 15
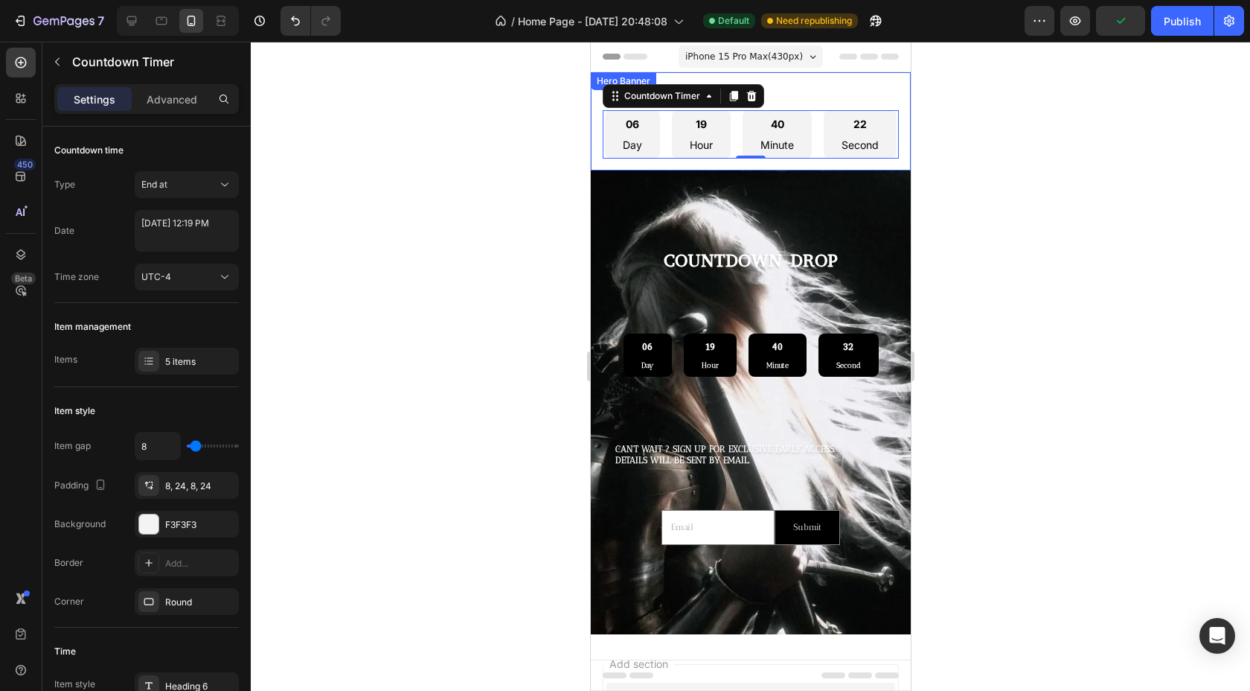
click at [685, 78] on div "COUNTOWN DROP Heading 06 Day 19 Hour 40 Minute 22 Second Countdown Timer 0" at bounding box center [750, 121] width 320 height 98
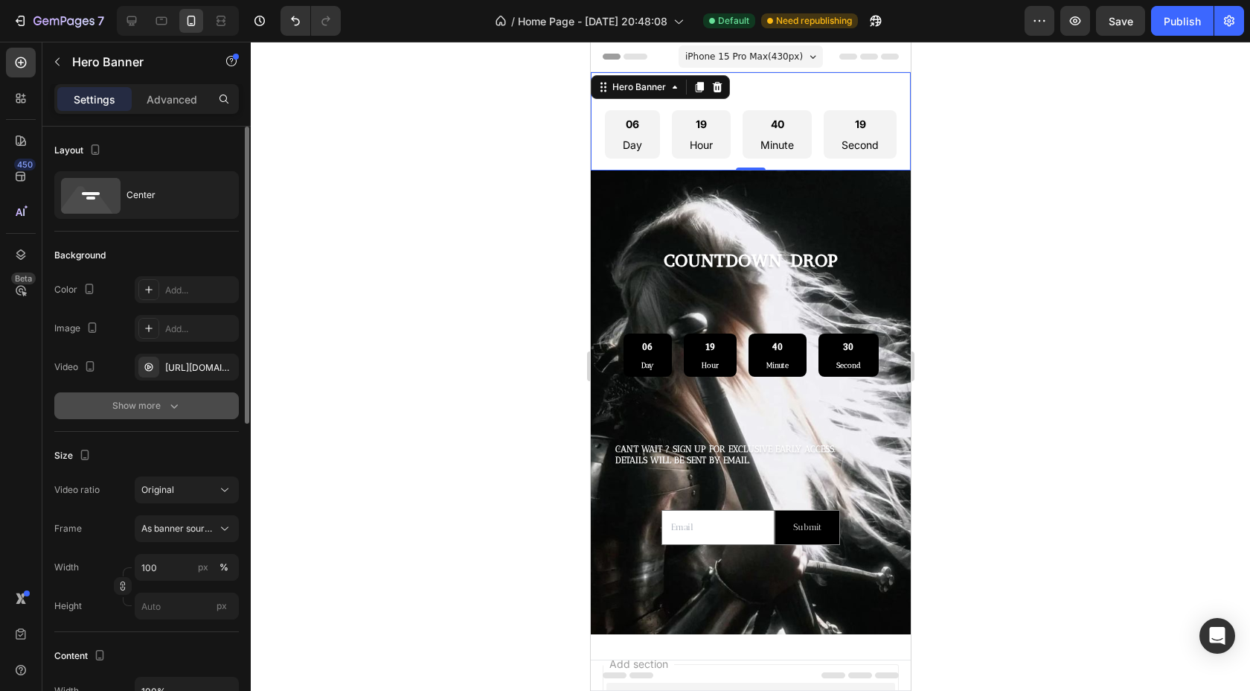
click at [163, 400] on div "Show more" at bounding box center [146, 405] width 69 height 15
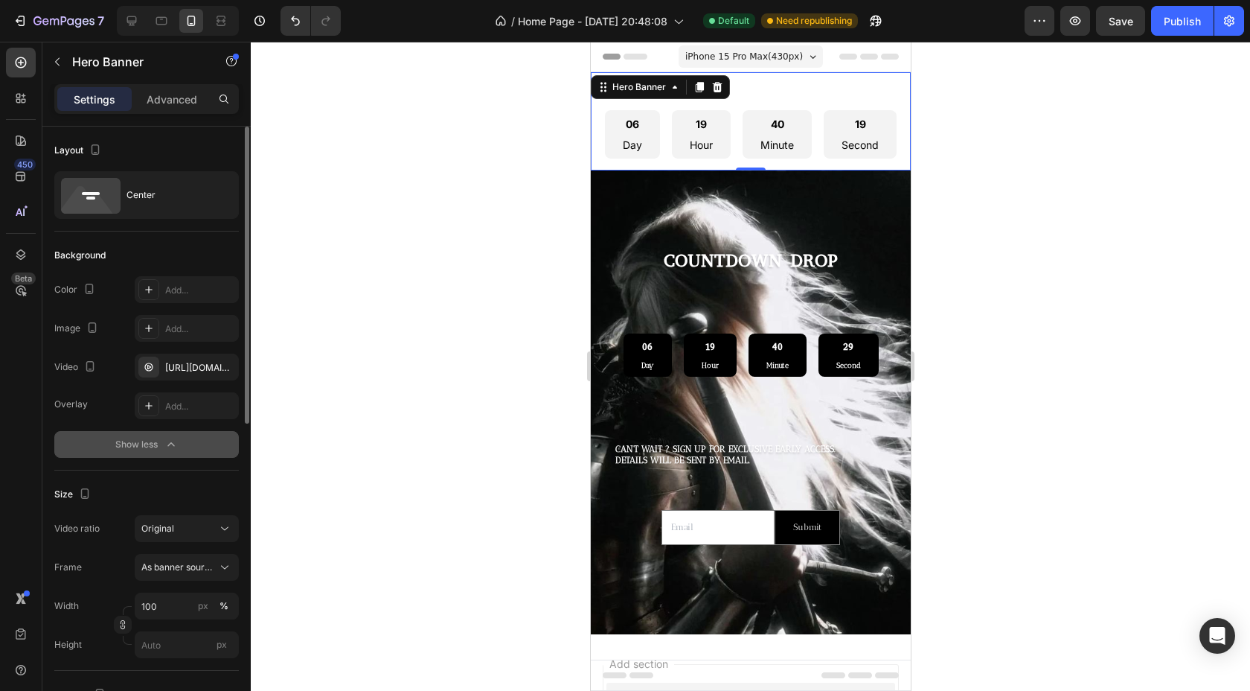
click at [163, 400] on div "Add..." at bounding box center [187, 405] width 104 height 27
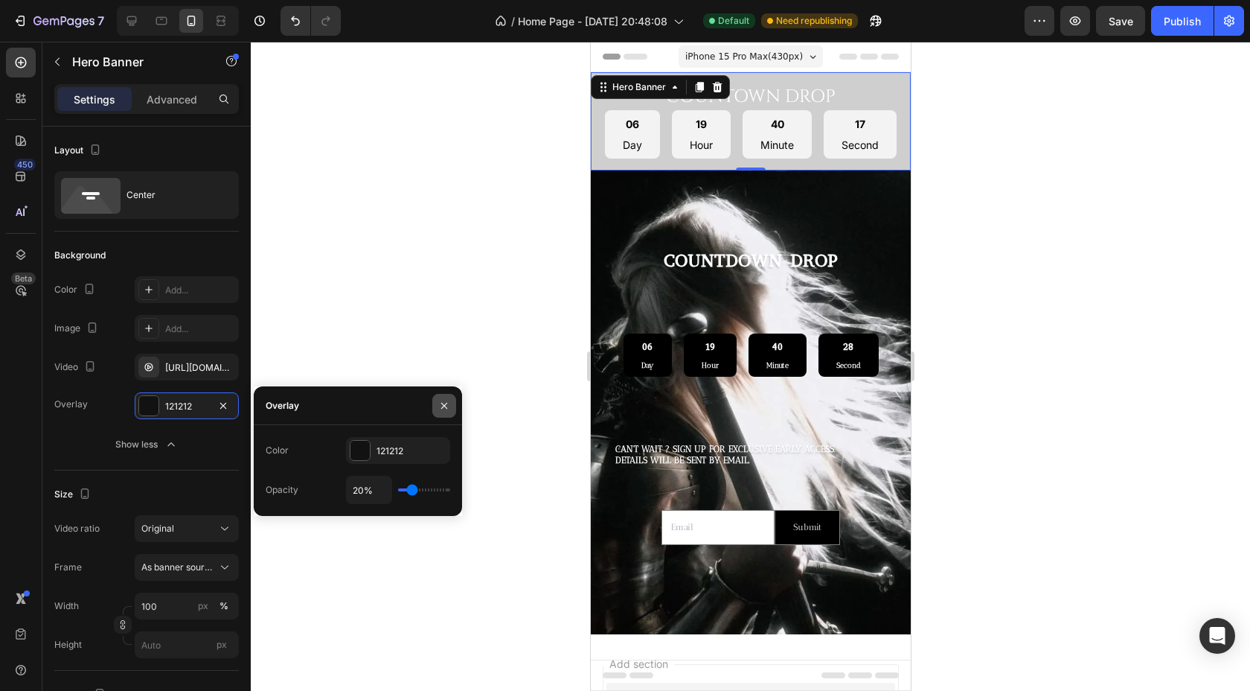
click at [439, 404] on icon "button" at bounding box center [444, 406] width 12 height 12
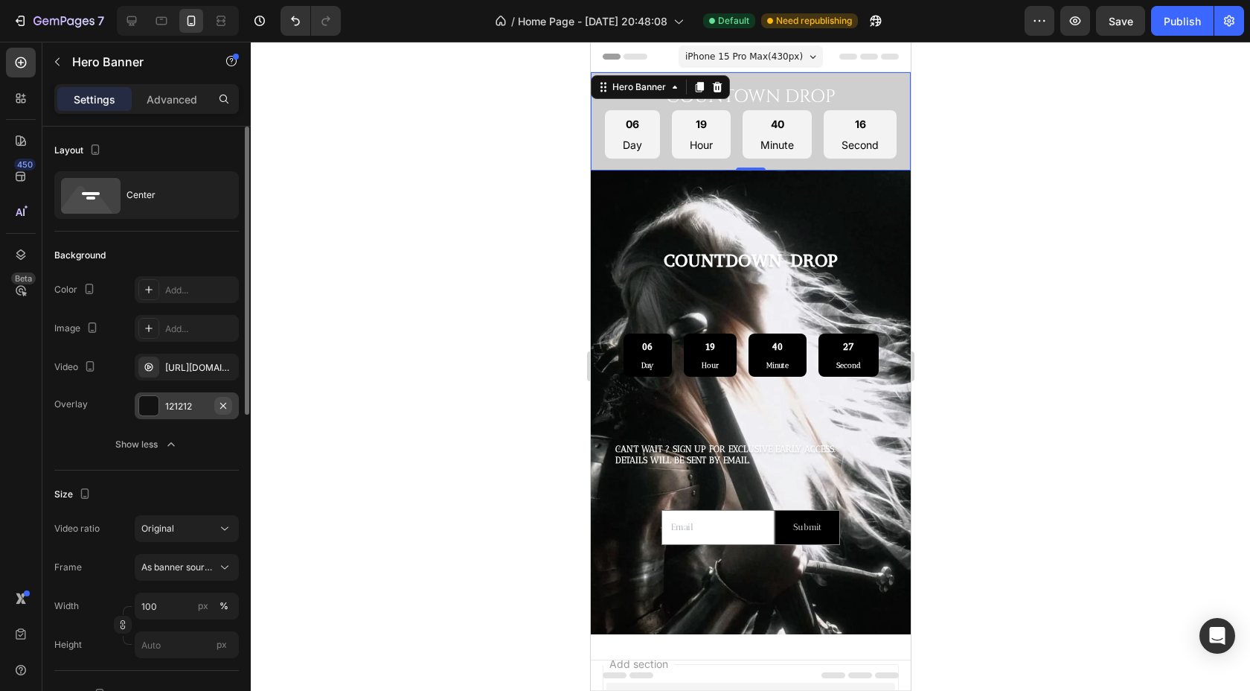
click at [218, 404] on icon "button" at bounding box center [223, 406] width 12 height 12
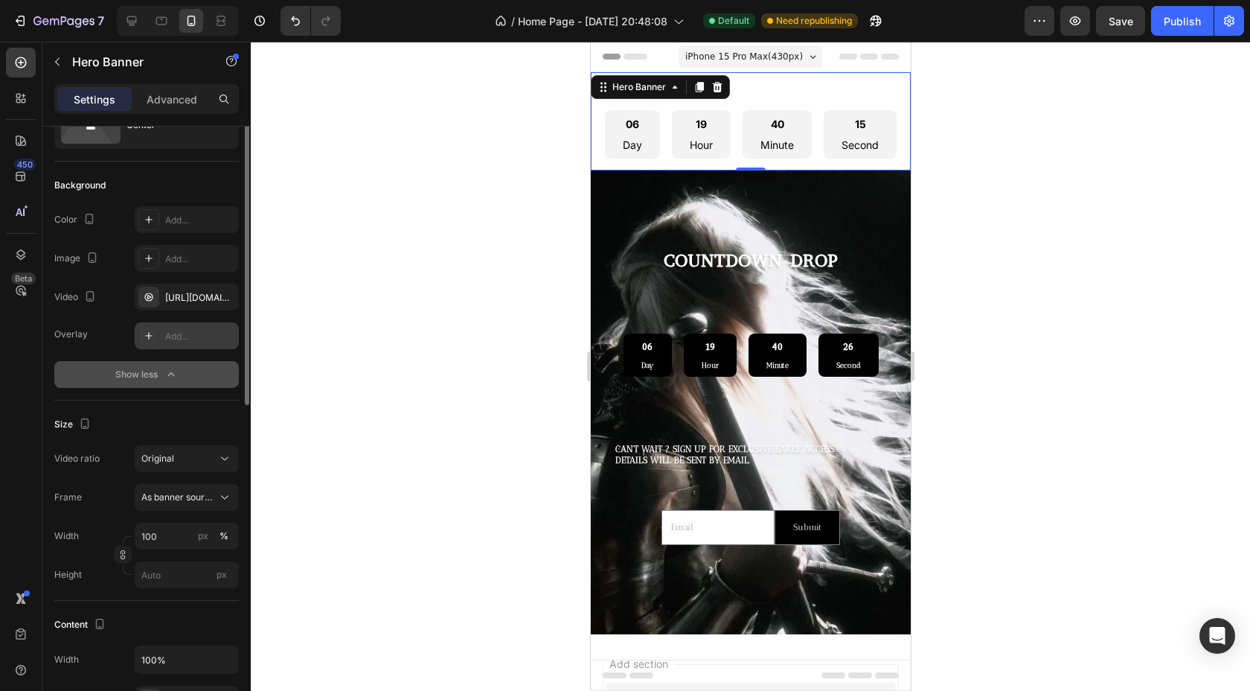
scroll to position [109, 0]
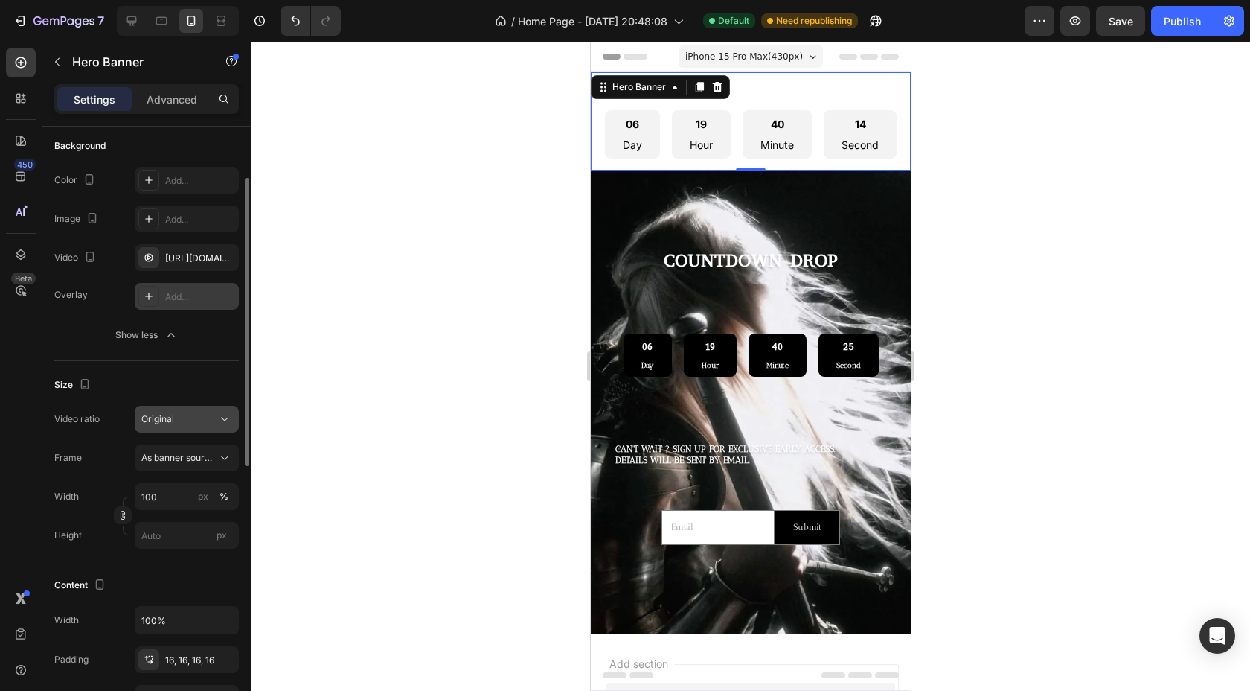
click at [196, 426] on div "Original" at bounding box center [186, 419] width 91 height 15
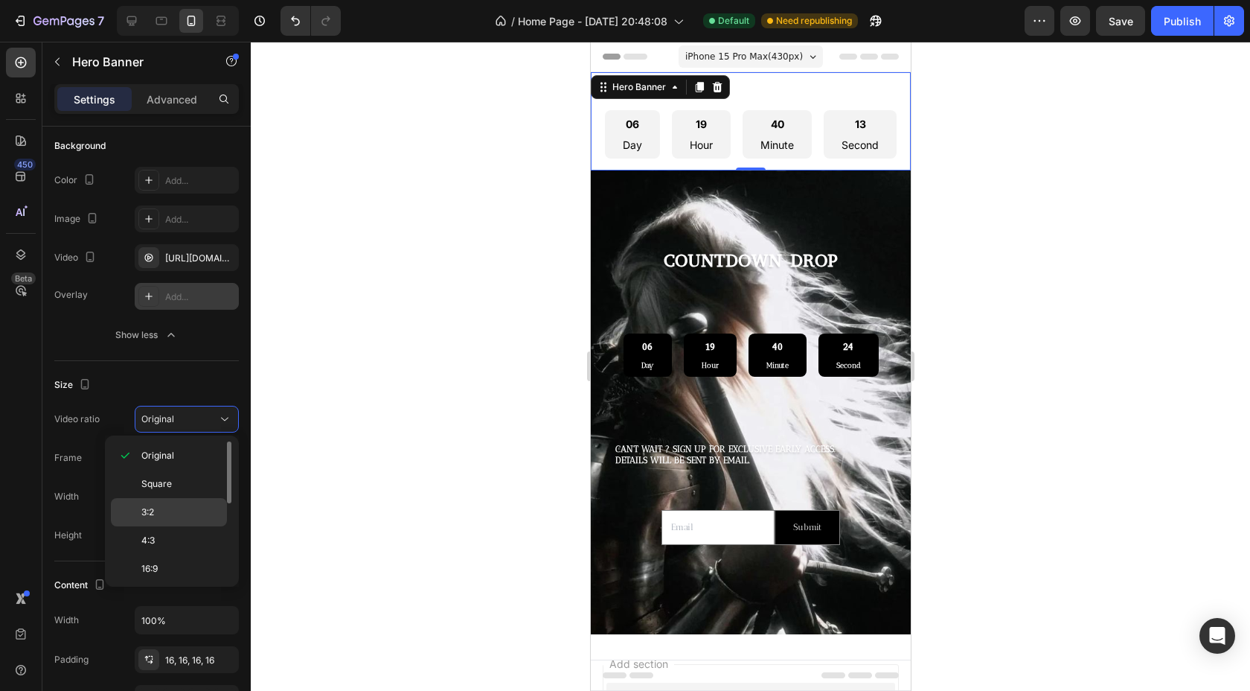
click at [179, 517] on p "3:2" at bounding box center [180, 511] width 79 height 13
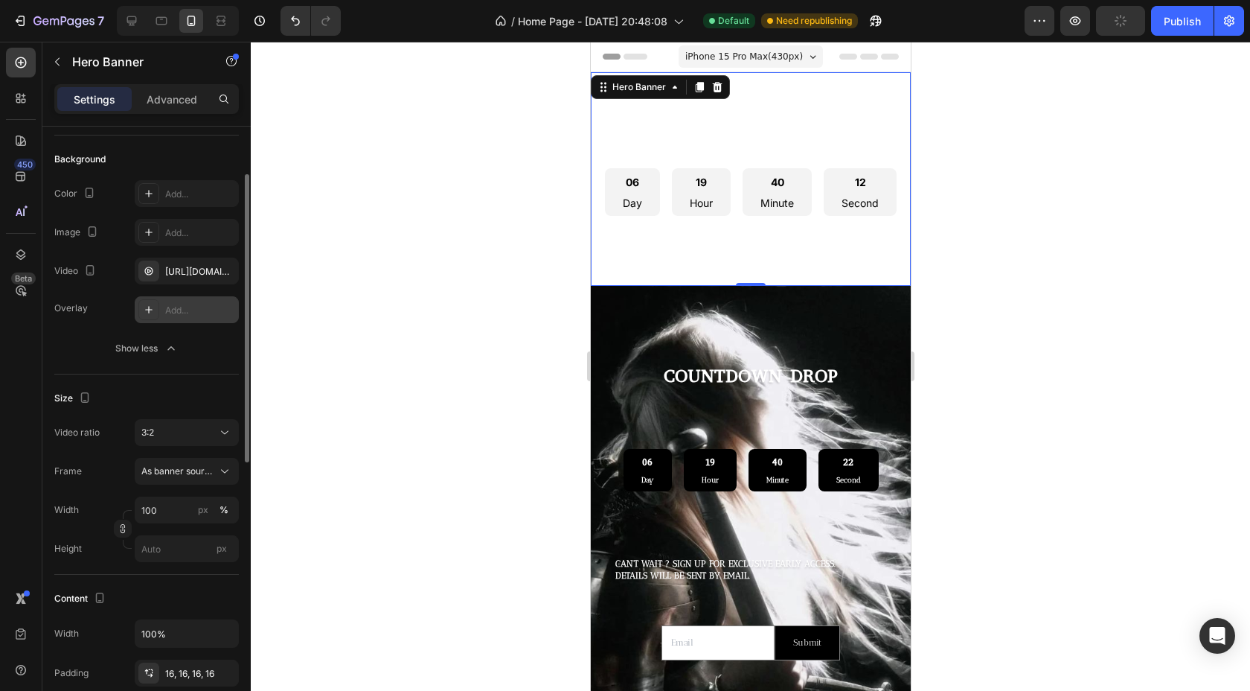
scroll to position [97, 0]
click at [223, 432] on icon at bounding box center [224, 431] width 7 height 4
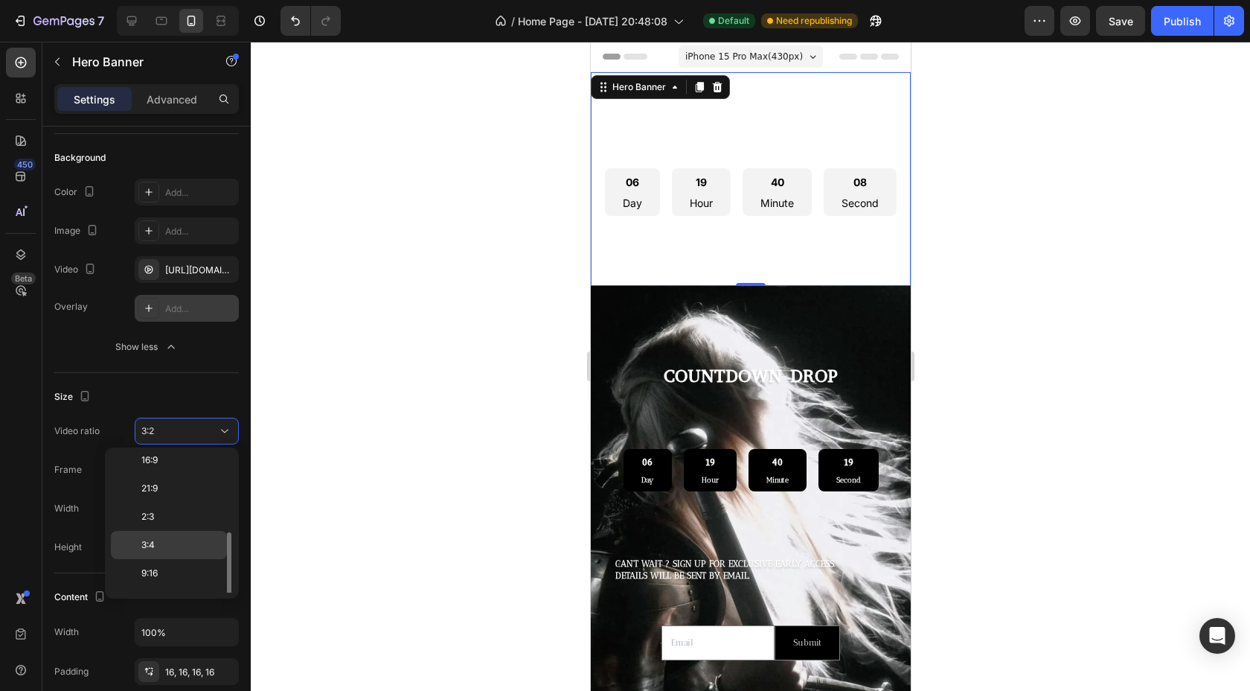
scroll to position [147, 0]
click at [148, 549] on span "9:16" at bounding box center [149, 546] width 16 height 13
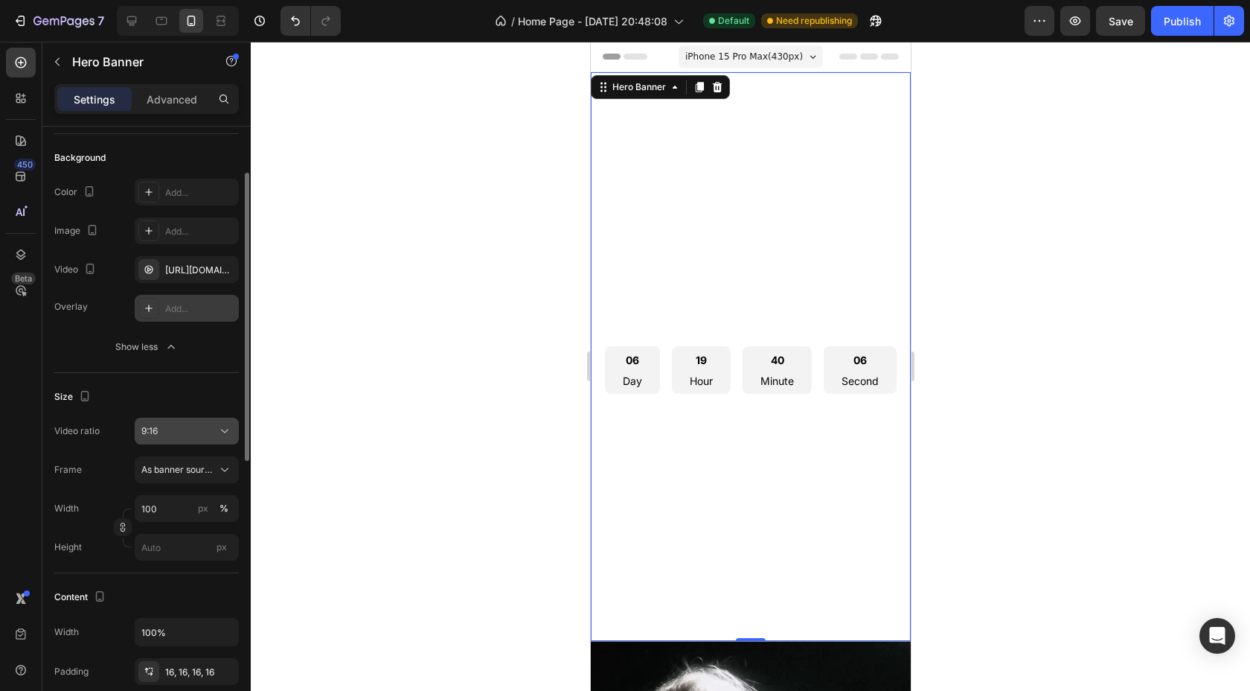
click at [228, 429] on icon at bounding box center [224, 430] width 15 height 15
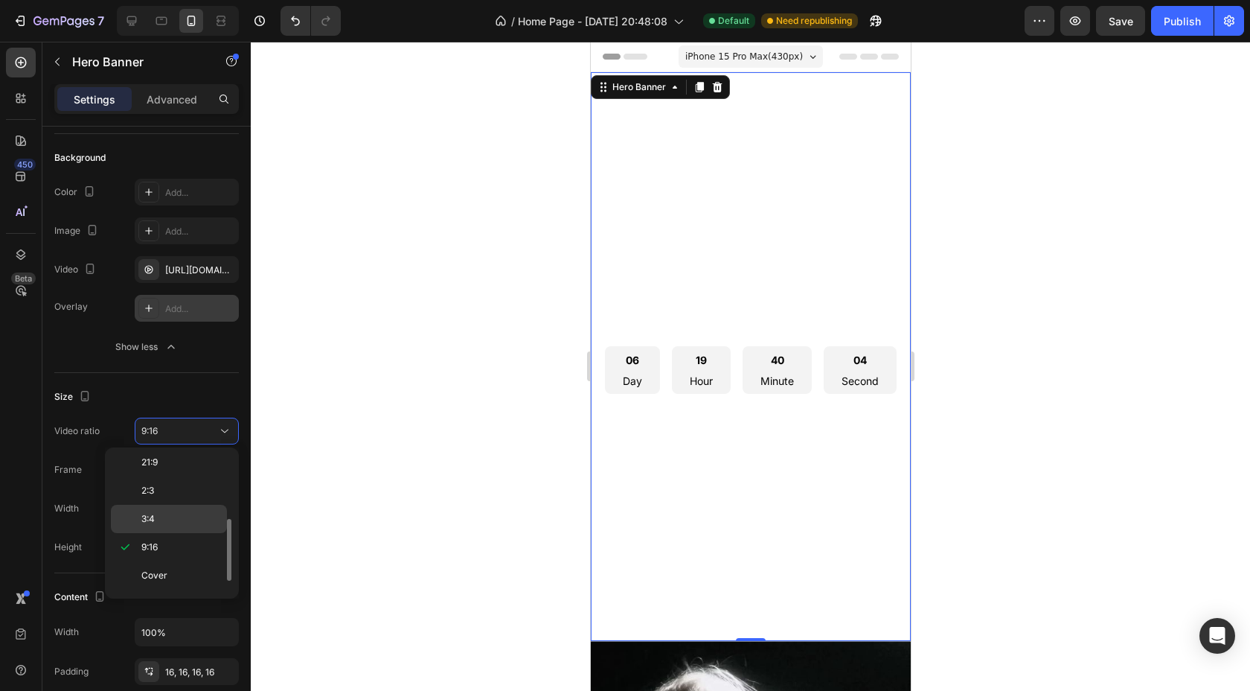
click at [158, 518] on p "3:4" at bounding box center [180, 518] width 79 height 13
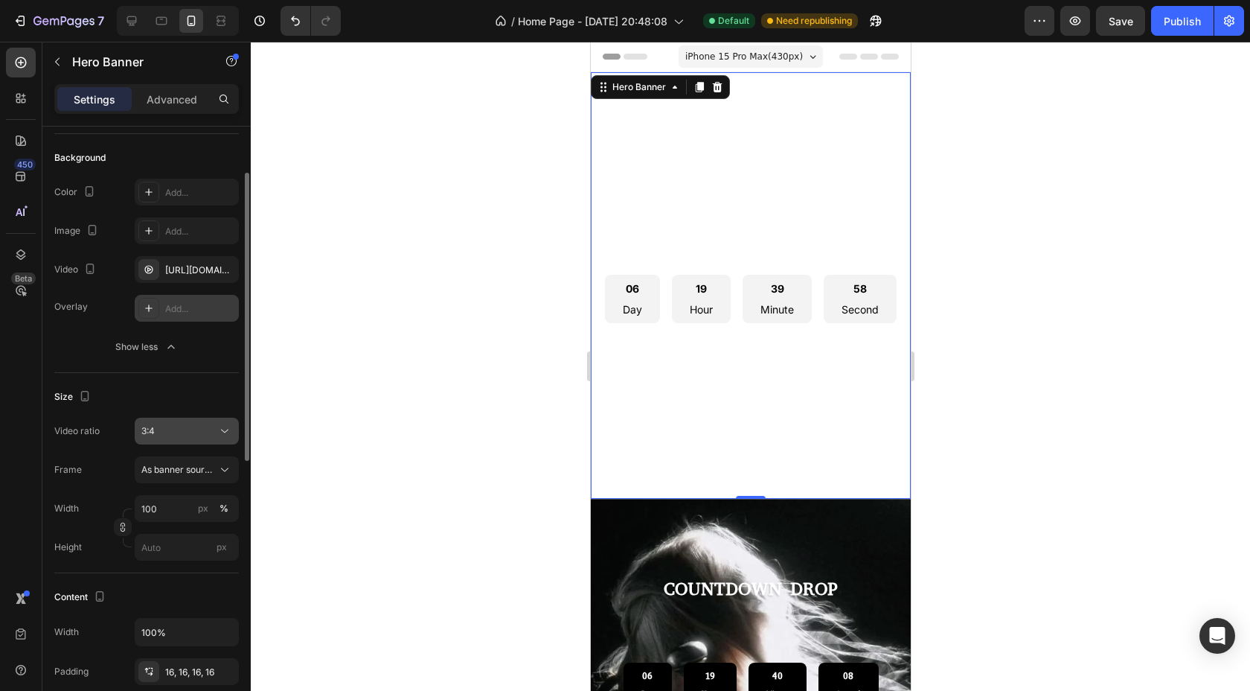
click at [220, 430] on icon at bounding box center [224, 430] width 15 height 15
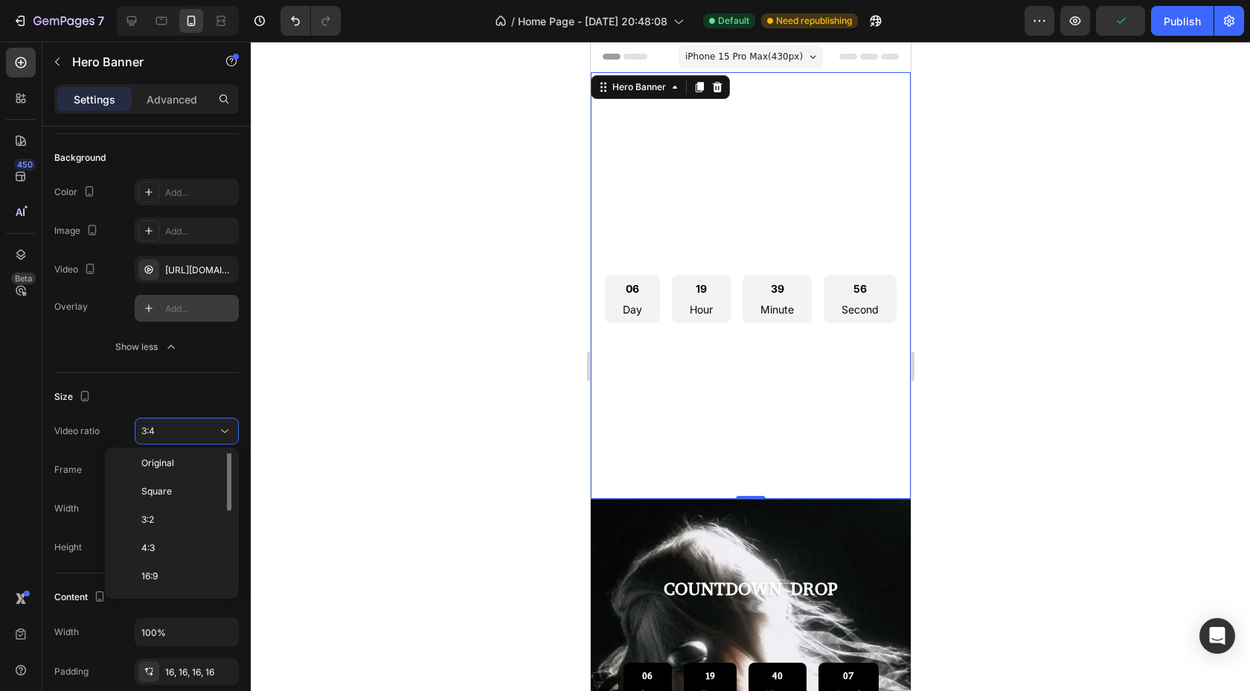
scroll to position [0, 0]
click at [179, 566] on div "4:3" at bounding box center [169, 580] width 116 height 28
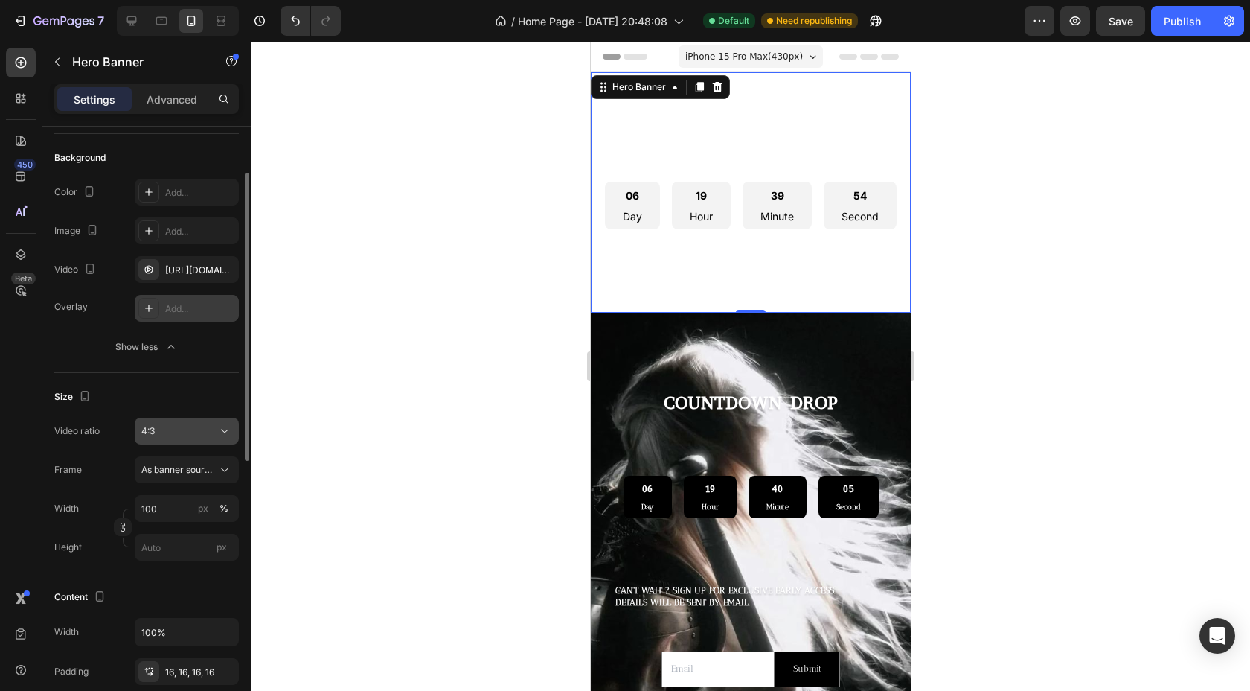
click at [222, 433] on icon at bounding box center [224, 430] width 15 height 15
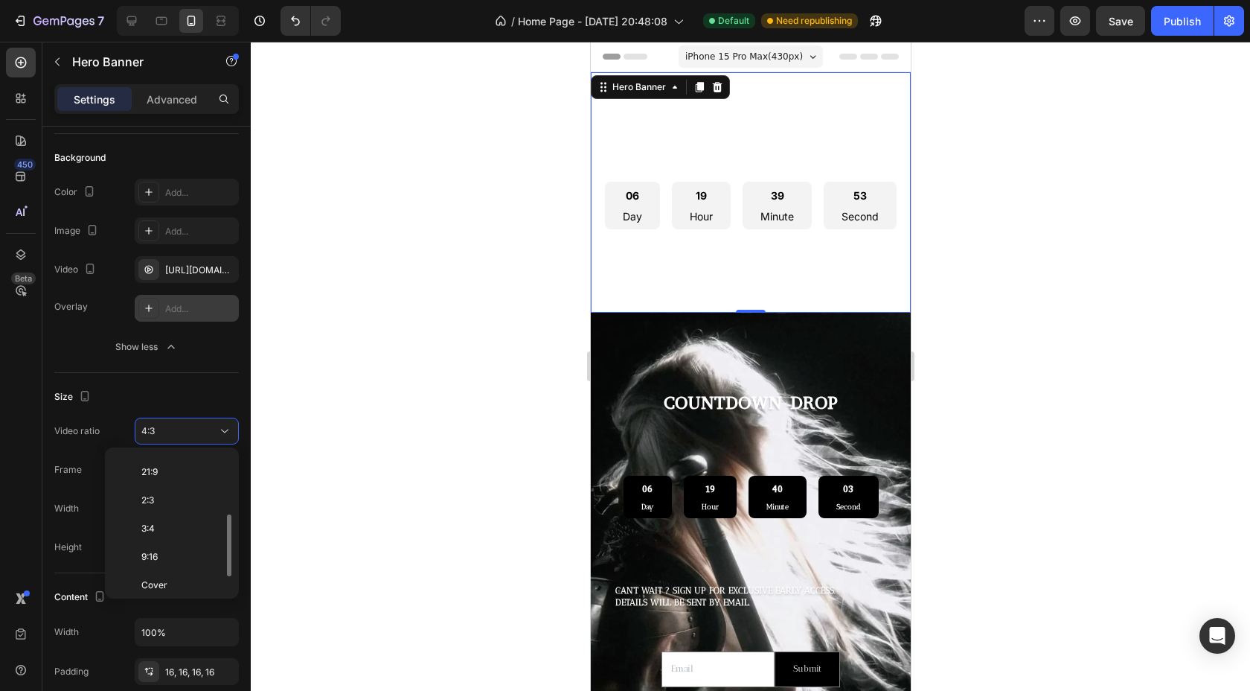
scroll to position [149, 0]
click at [161, 502] on div "2:3" at bounding box center [169, 516] width 116 height 28
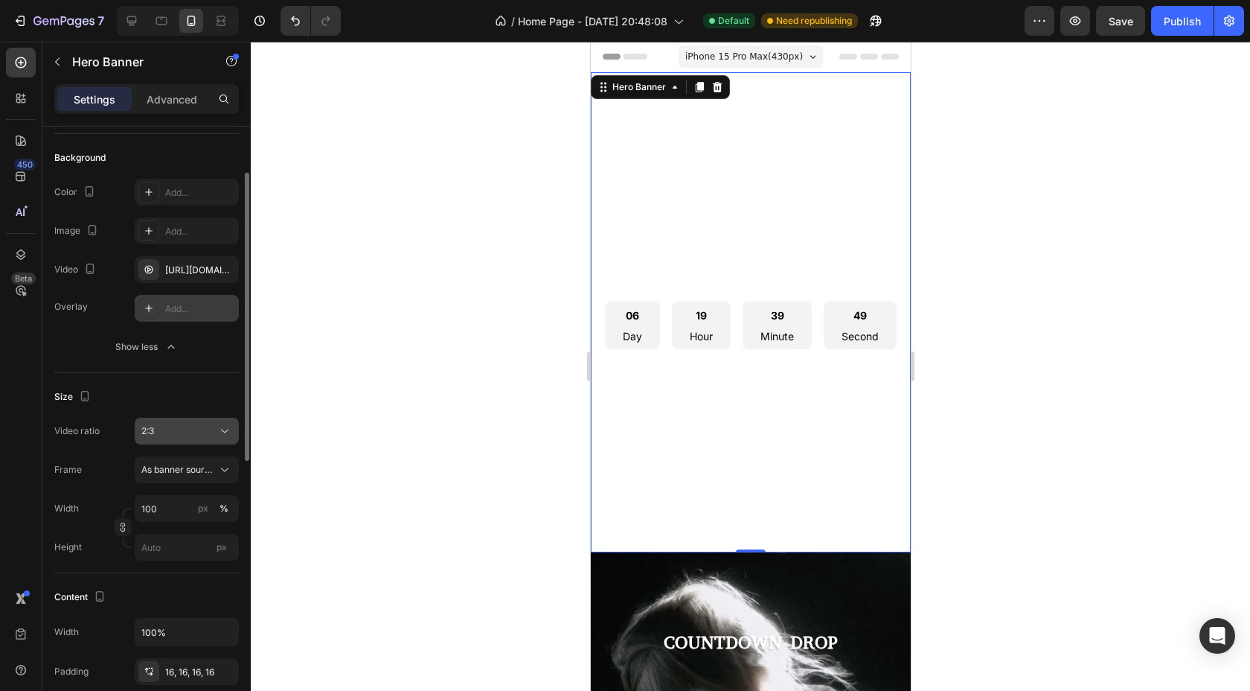
click at [223, 433] on icon at bounding box center [224, 430] width 15 height 15
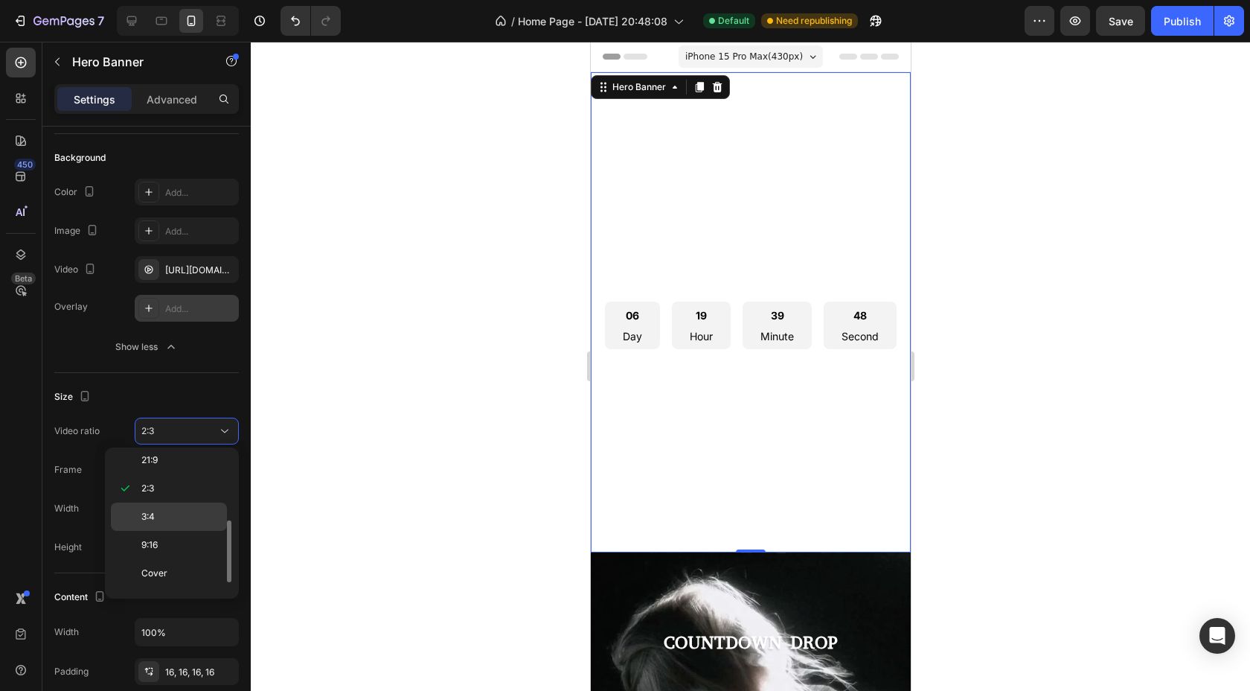
click at [177, 517] on p "3:4" at bounding box center [180, 516] width 79 height 13
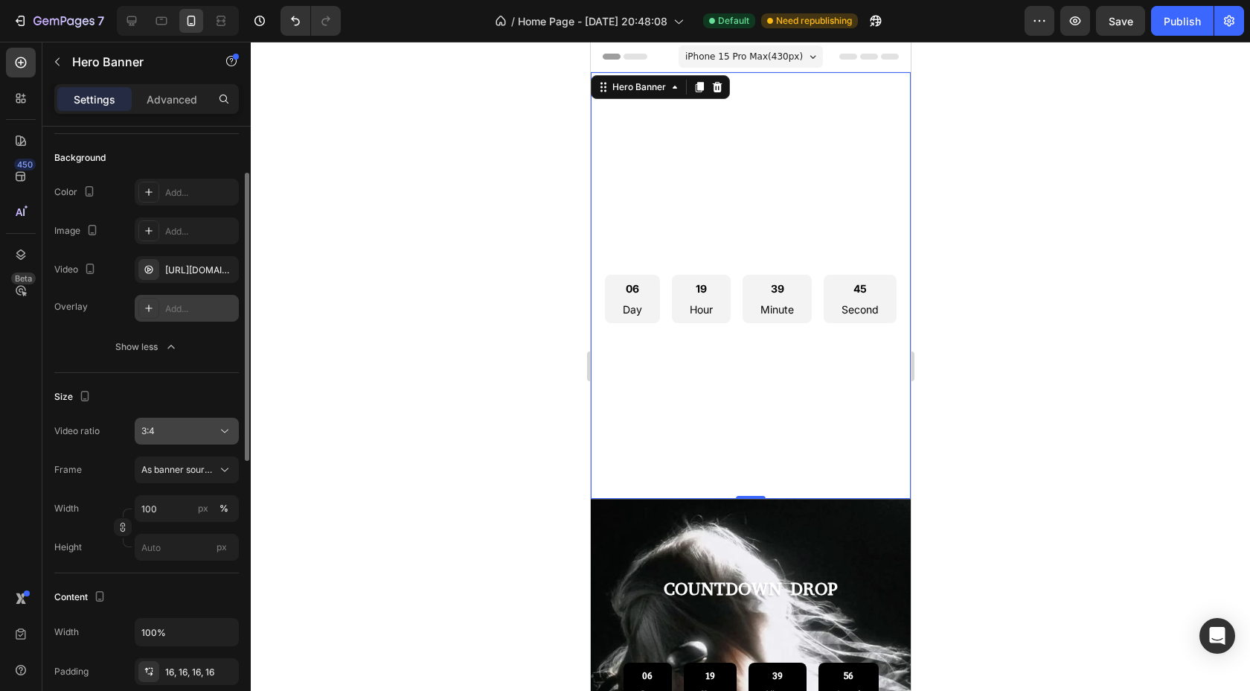
click at [223, 428] on icon at bounding box center [224, 430] width 15 height 15
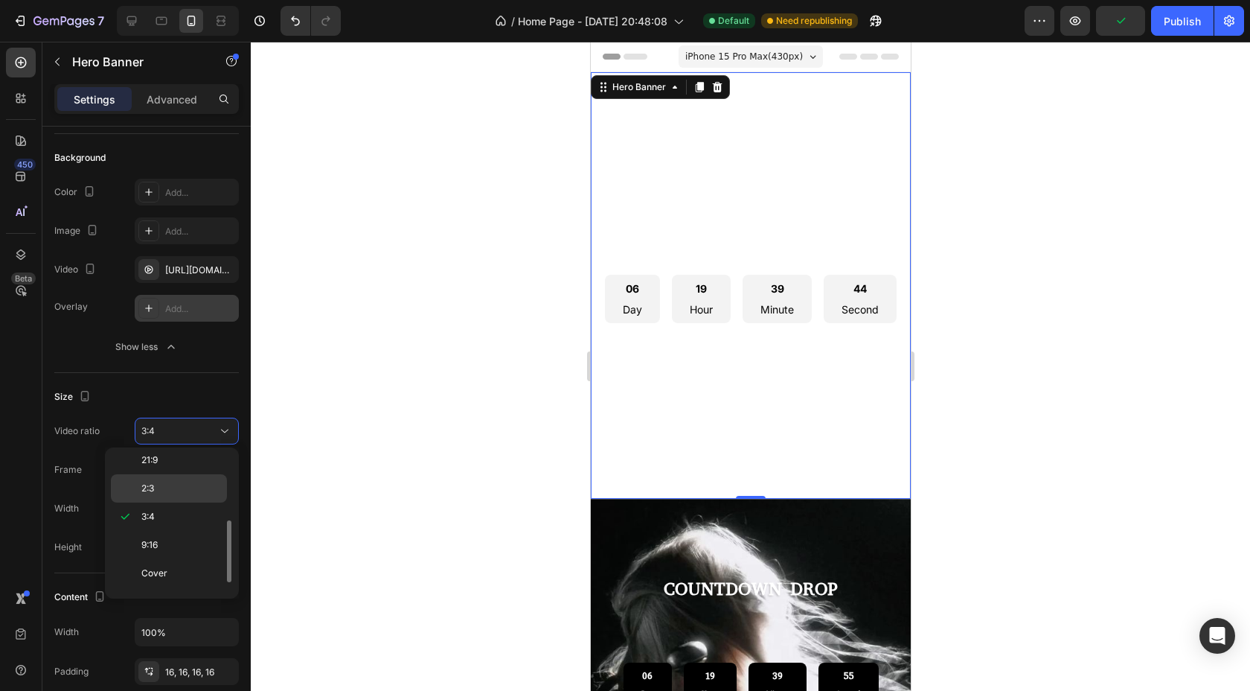
click at [185, 493] on p "2:3" at bounding box center [180, 488] width 79 height 13
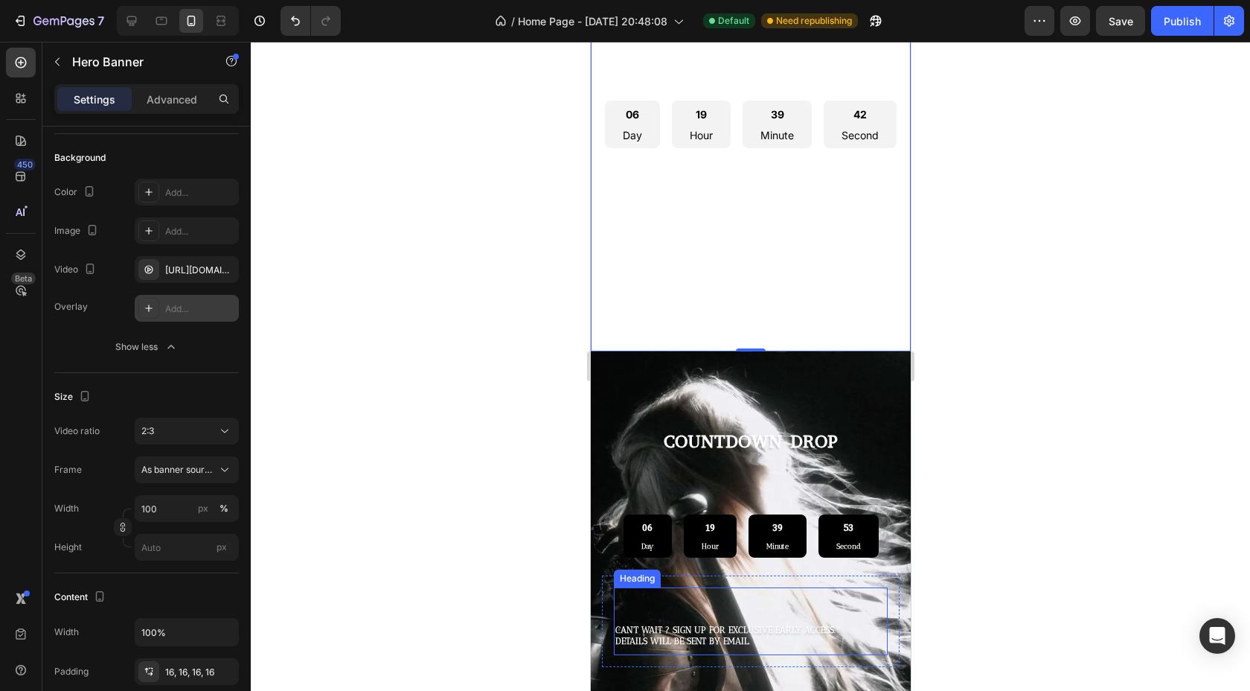
scroll to position [0, 0]
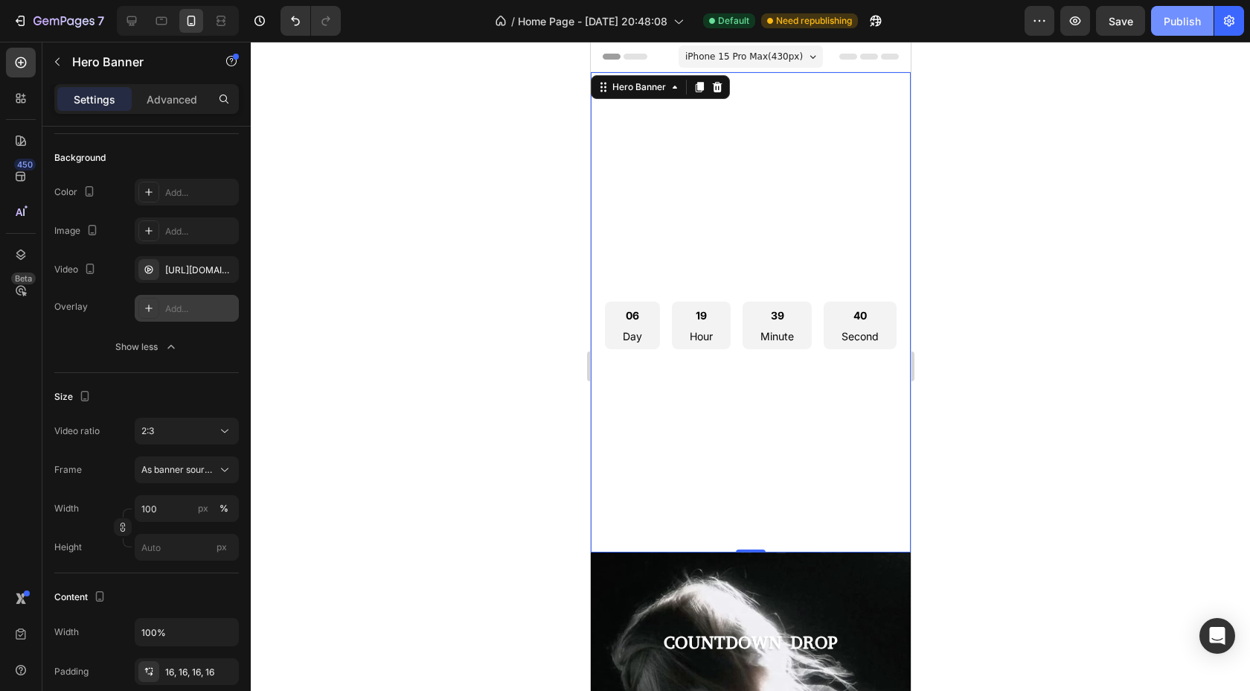
click at [1086, 24] on div "Publish" at bounding box center [1182, 21] width 37 height 16
click at [138, 23] on icon at bounding box center [131, 20] width 15 height 15
type input "Auto"
type input "1200"
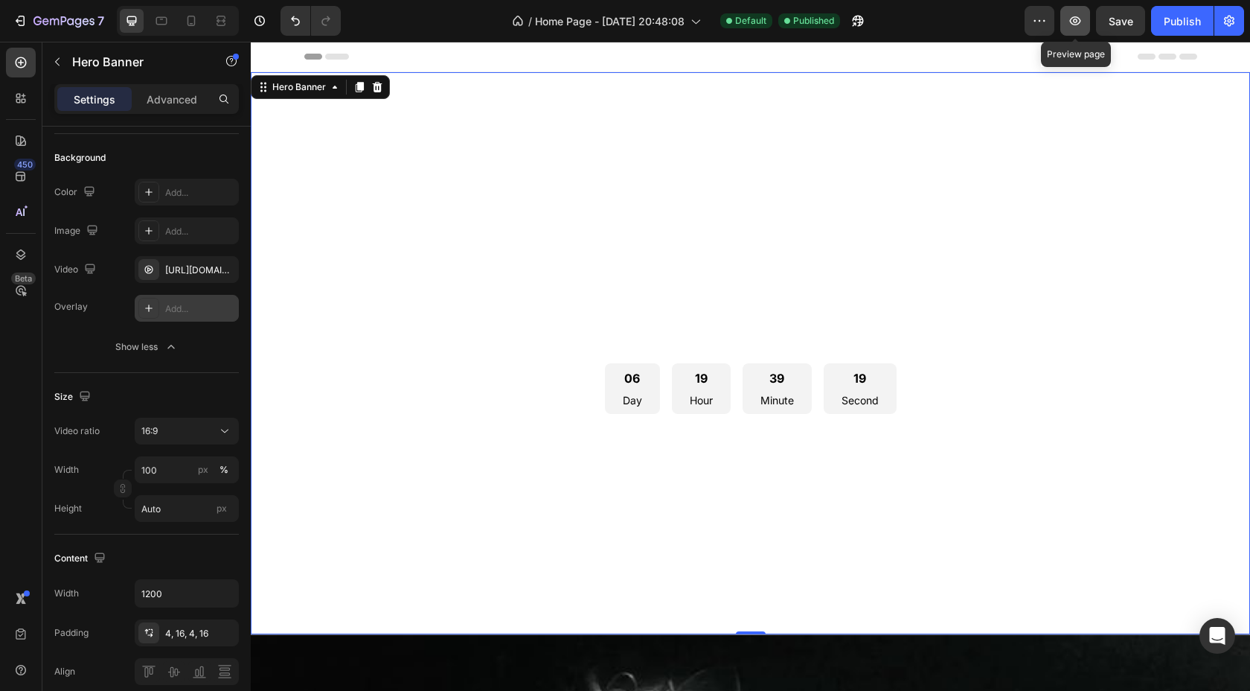
click at [1075, 13] on icon "button" at bounding box center [1075, 20] width 15 height 15
click at [196, 22] on icon at bounding box center [191, 20] width 15 height 15
type input "100%"
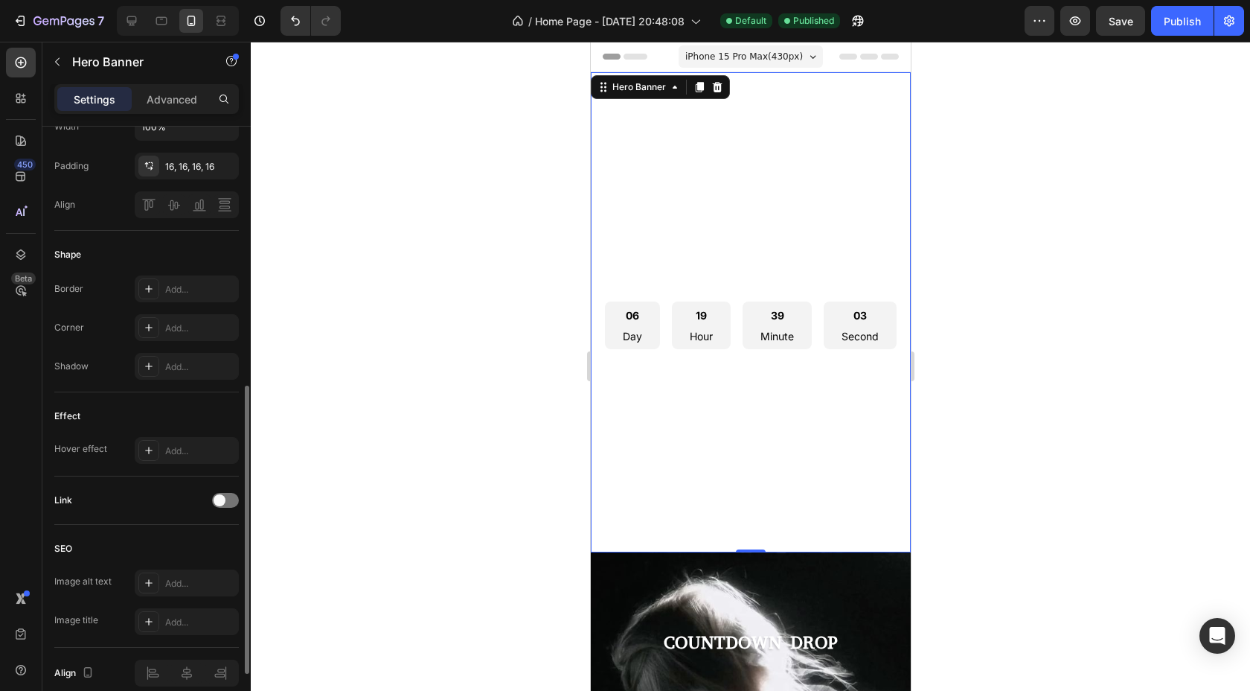
scroll to position [670, 0]
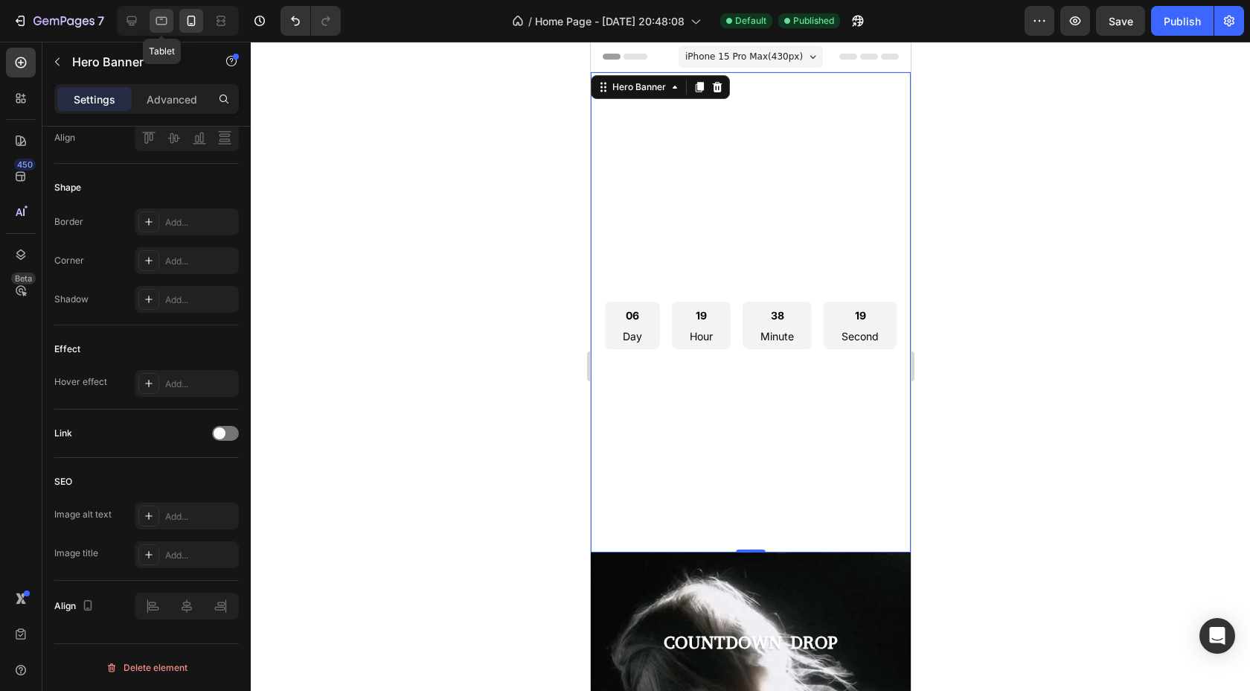
click at [165, 22] on icon at bounding box center [161, 20] width 15 height 15
type input "Auto"
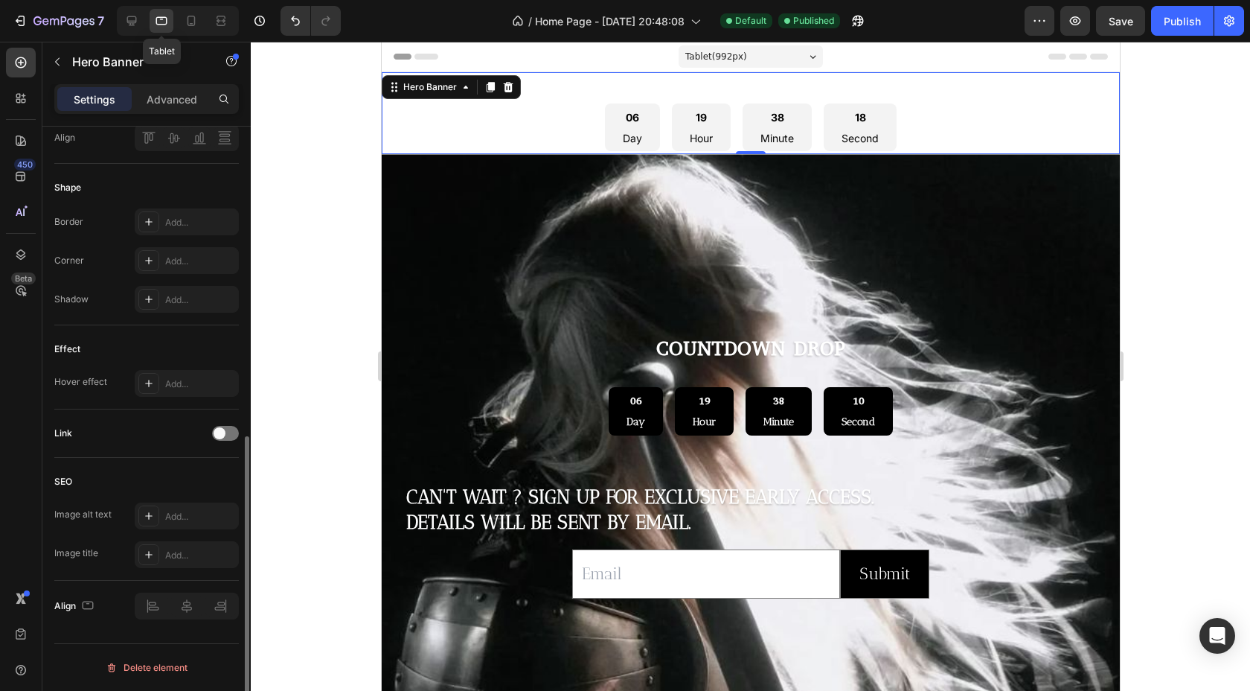
scroll to position [631, 0]
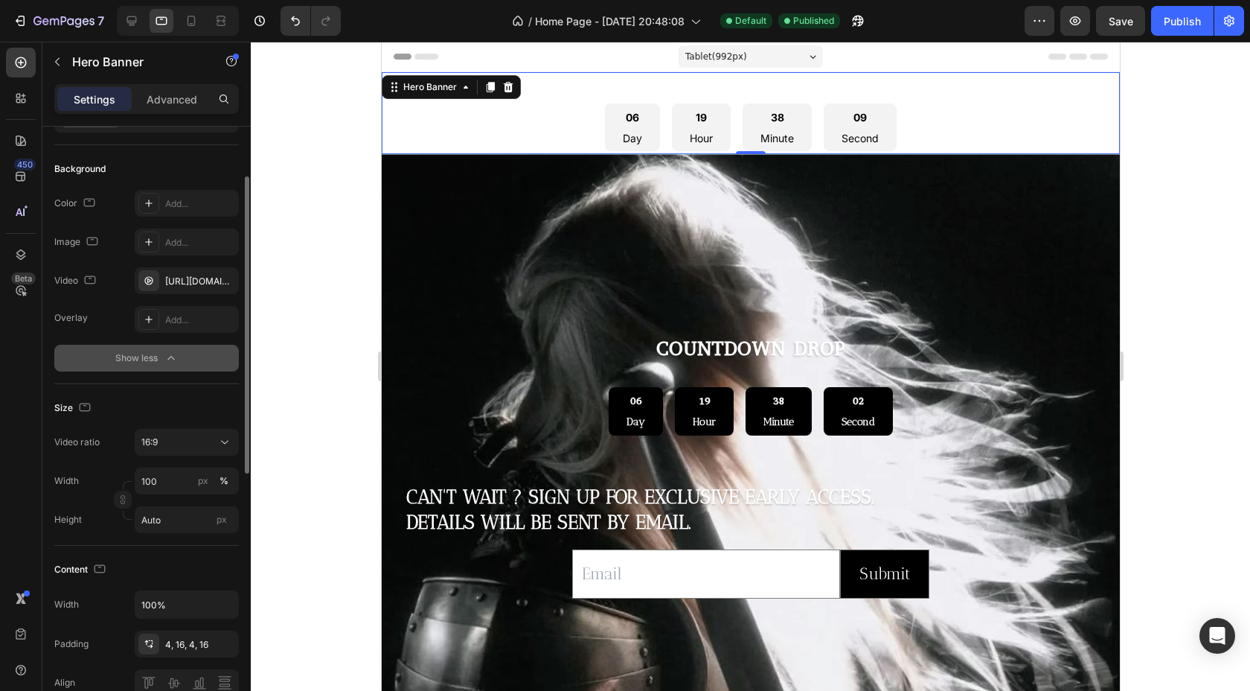
scroll to position [82, 0]
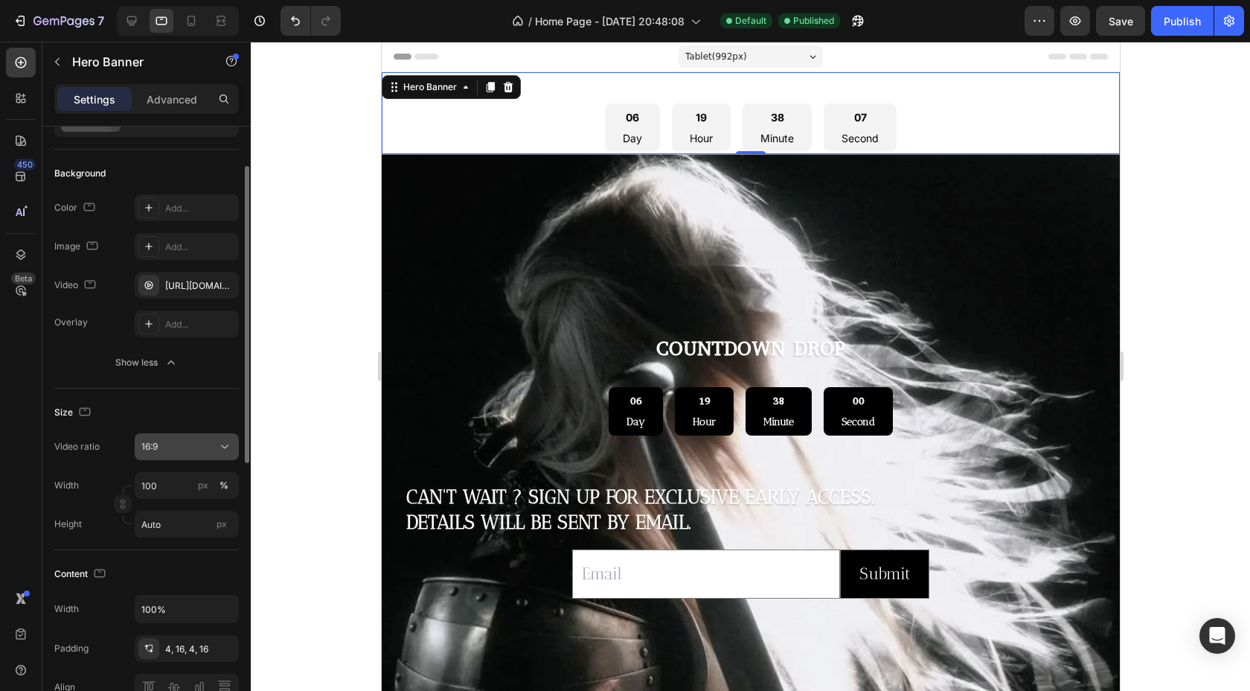
click at [199, 442] on div "16:9" at bounding box center [179, 446] width 76 height 13
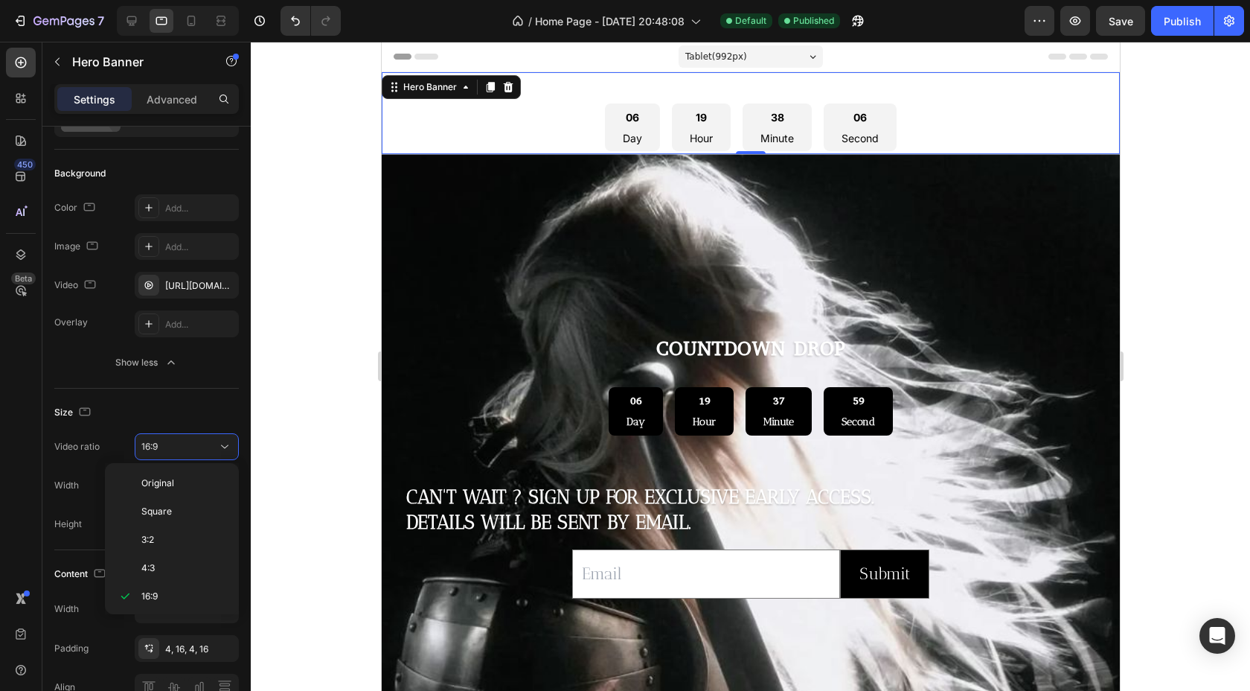
click at [183, 667] on div "2:3" at bounding box center [169, 681] width 116 height 28
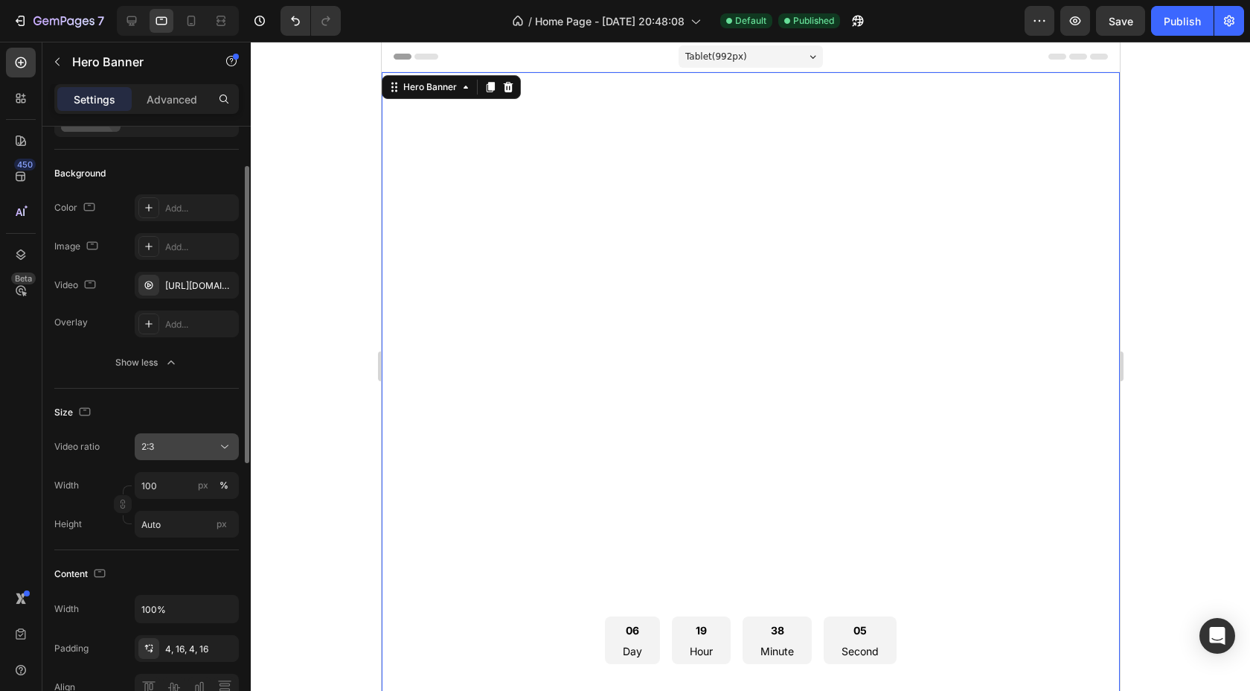
click at [207, 452] on div "2:3" at bounding box center [179, 446] width 76 height 13
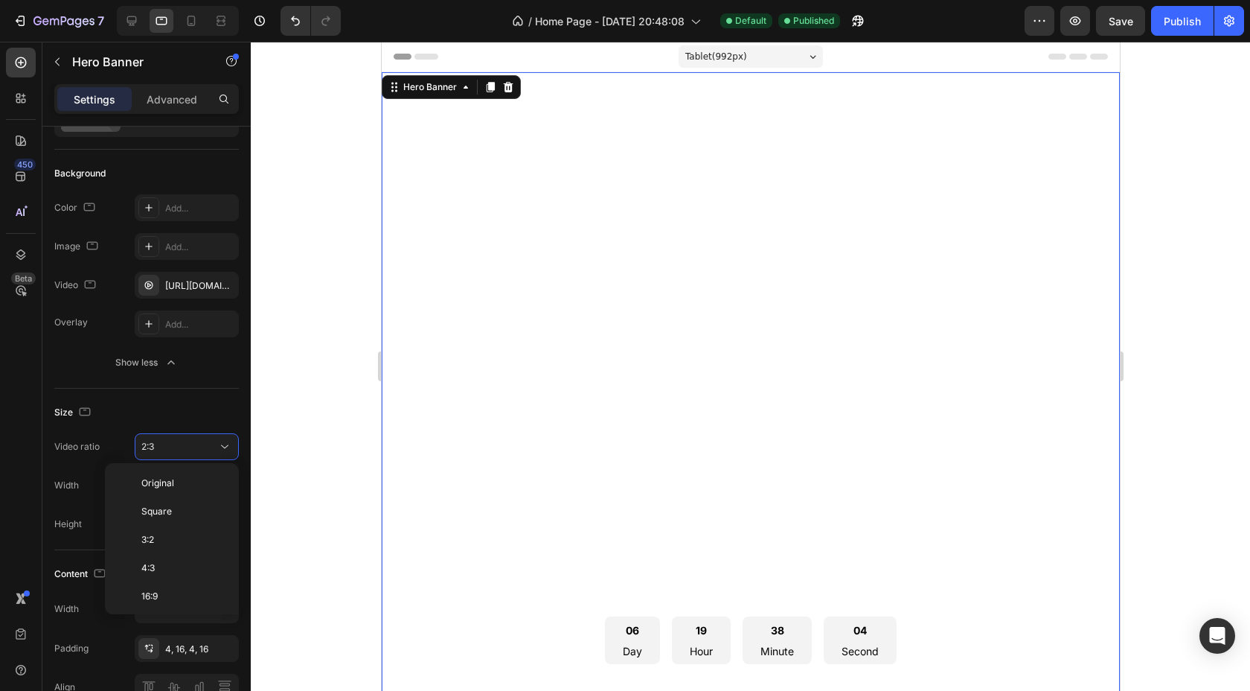
click at [177, 674] on p "3:4" at bounding box center [180, 680] width 79 height 13
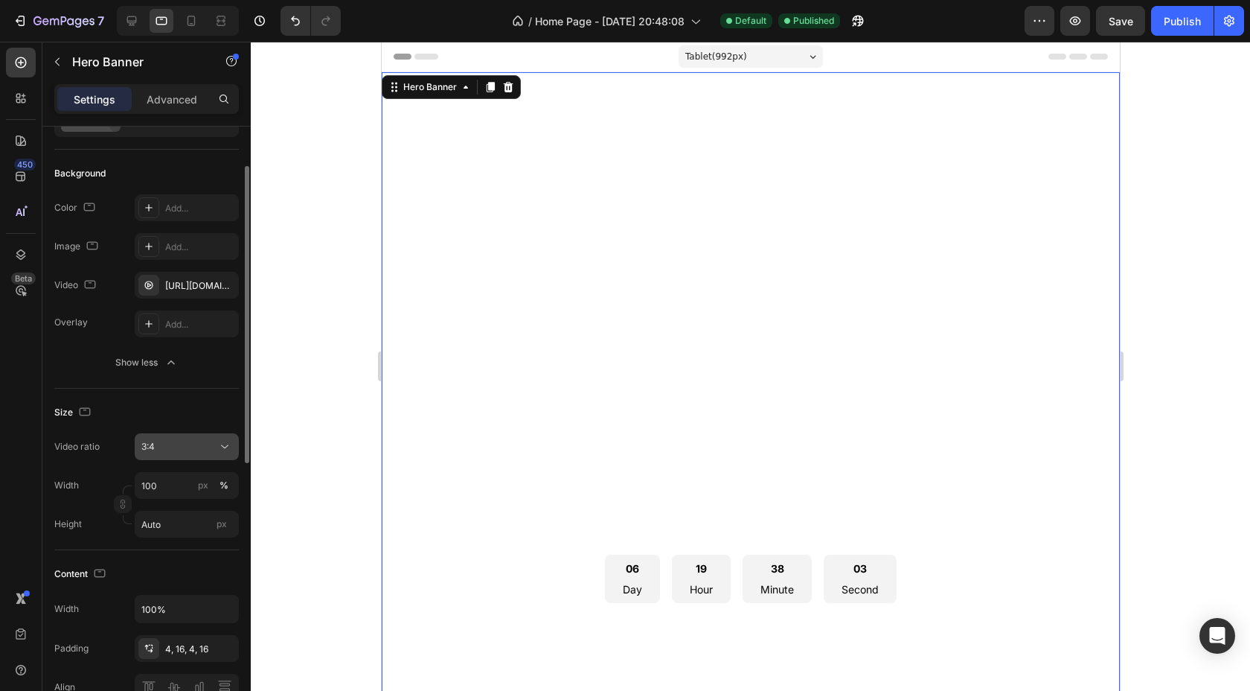
click at [217, 447] on icon at bounding box center [224, 446] width 15 height 15
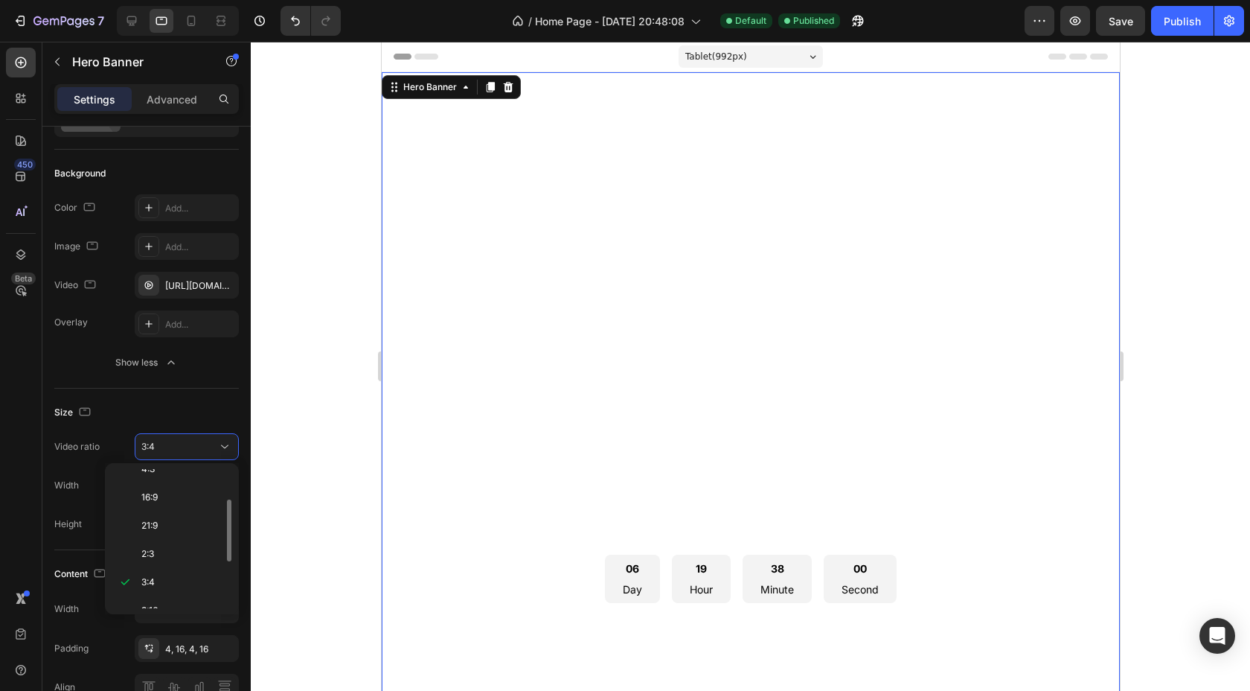
scroll to position [153, 0]
click at [152, 551] on span "9:16" at bounding box center [149, 555] width 16 height 13
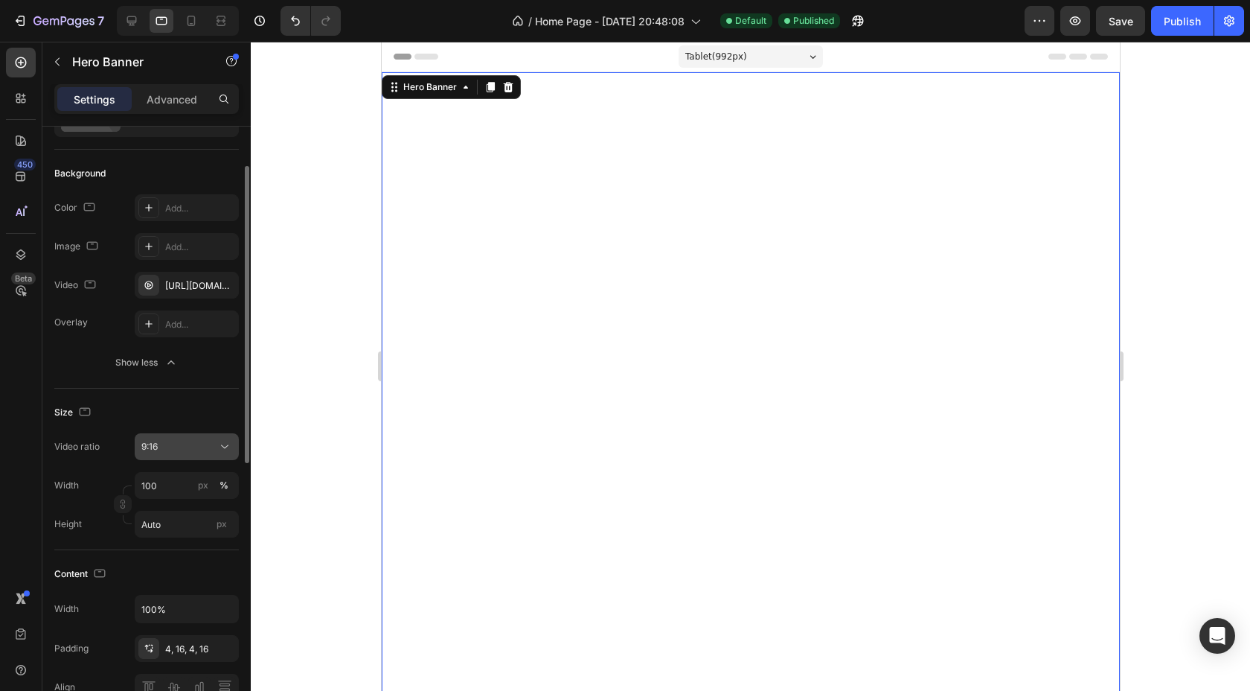
click at [187, 448] on div "9:16" at bounding box center [179, 446] width 76 height 13
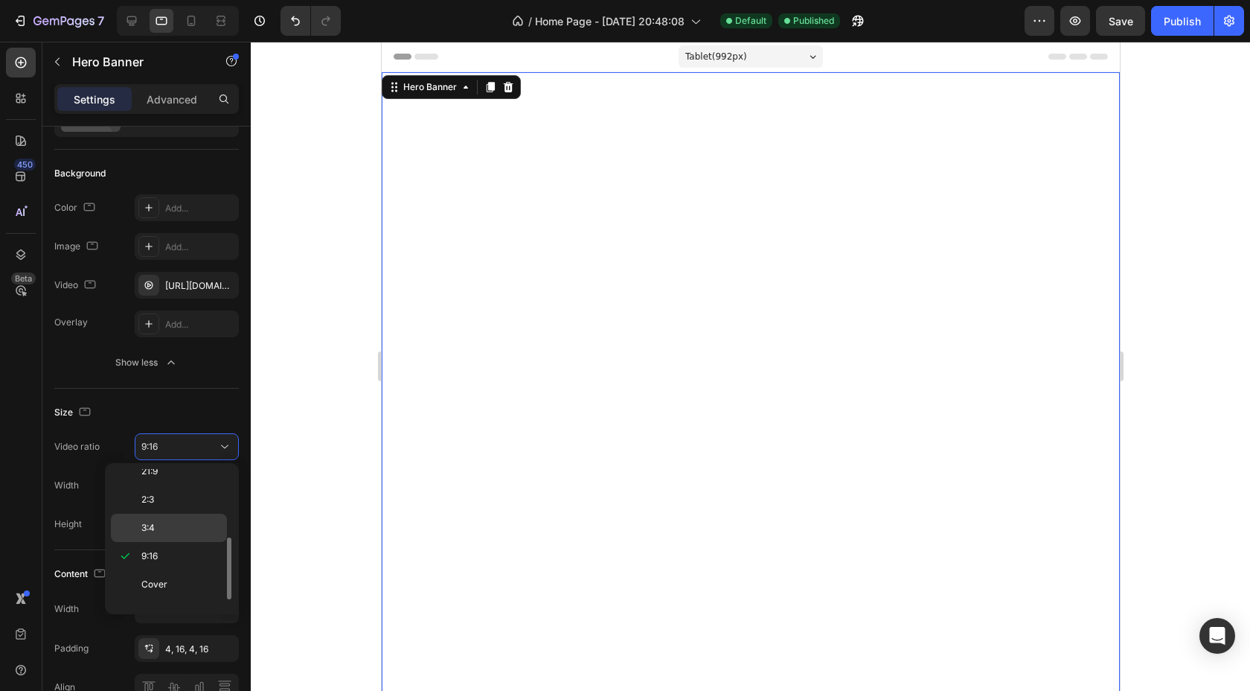
click at [153, 532] on span "3:4" at bounding box center [147, 527] width 13 height 13
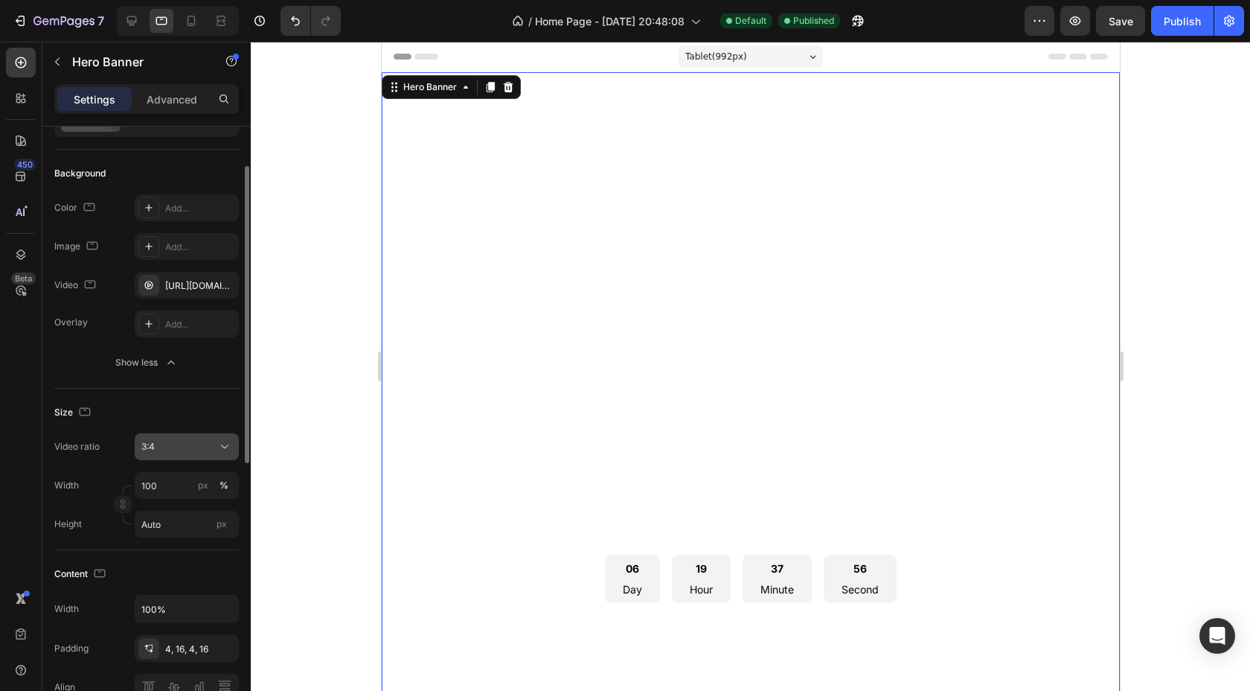
click at [189, 456] on button "3:4" at bounding box center [187, 446] width 104 height 27
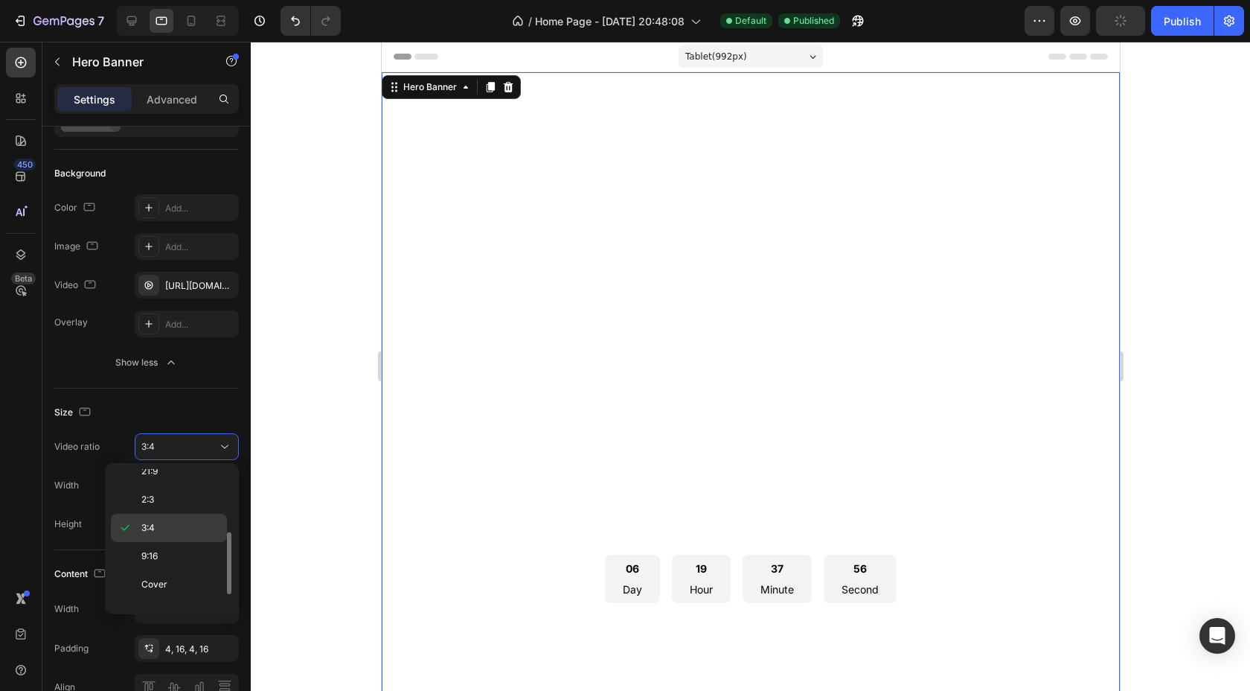
scroll to position [0, 0]
click at [156, 538] on p "3:2" at bounding box center [180, 539] width 79 height 13
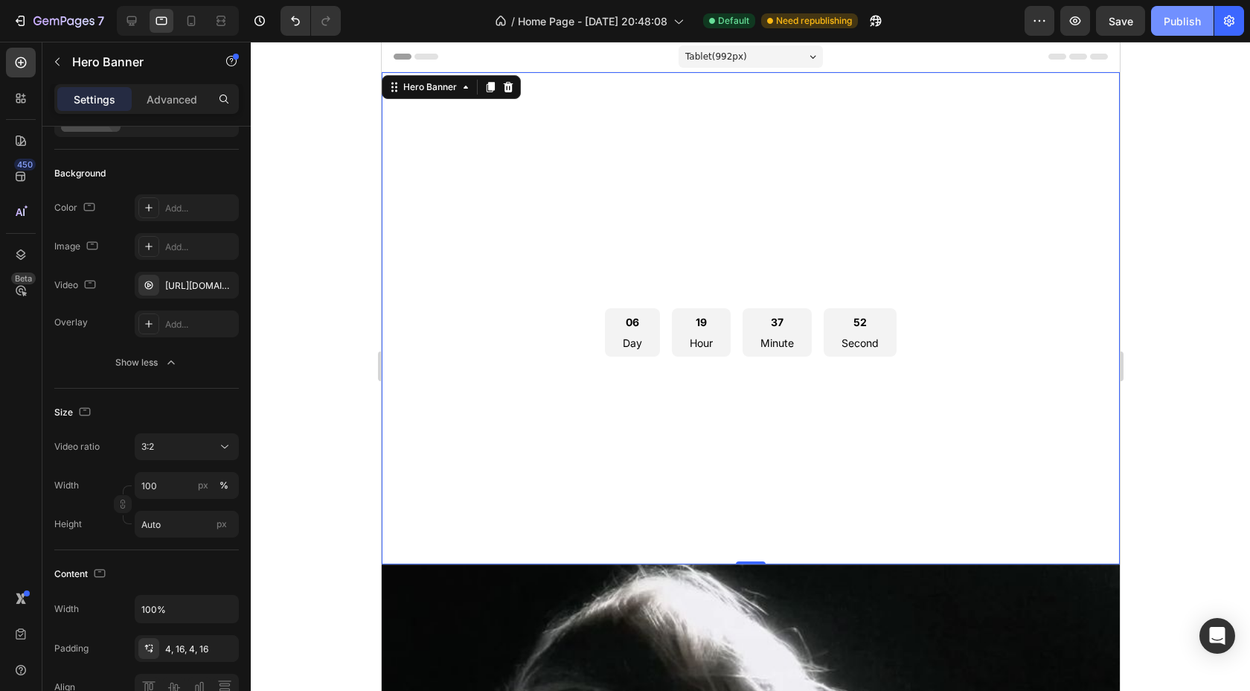
click at [1176, 22] on div "Publish" at bounding box center [1182, 21] width 37 height 16
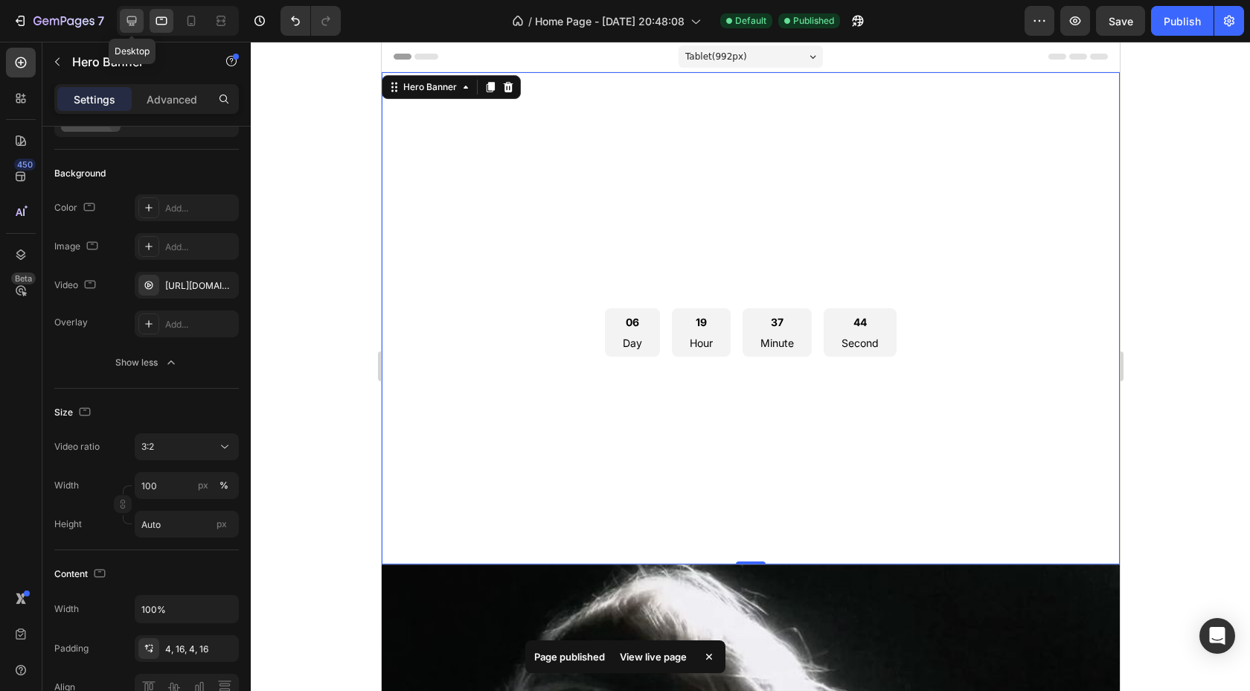
click at [129, 24] on icon at bounding box center [131, 20] width 15 height 15
type input "1200"
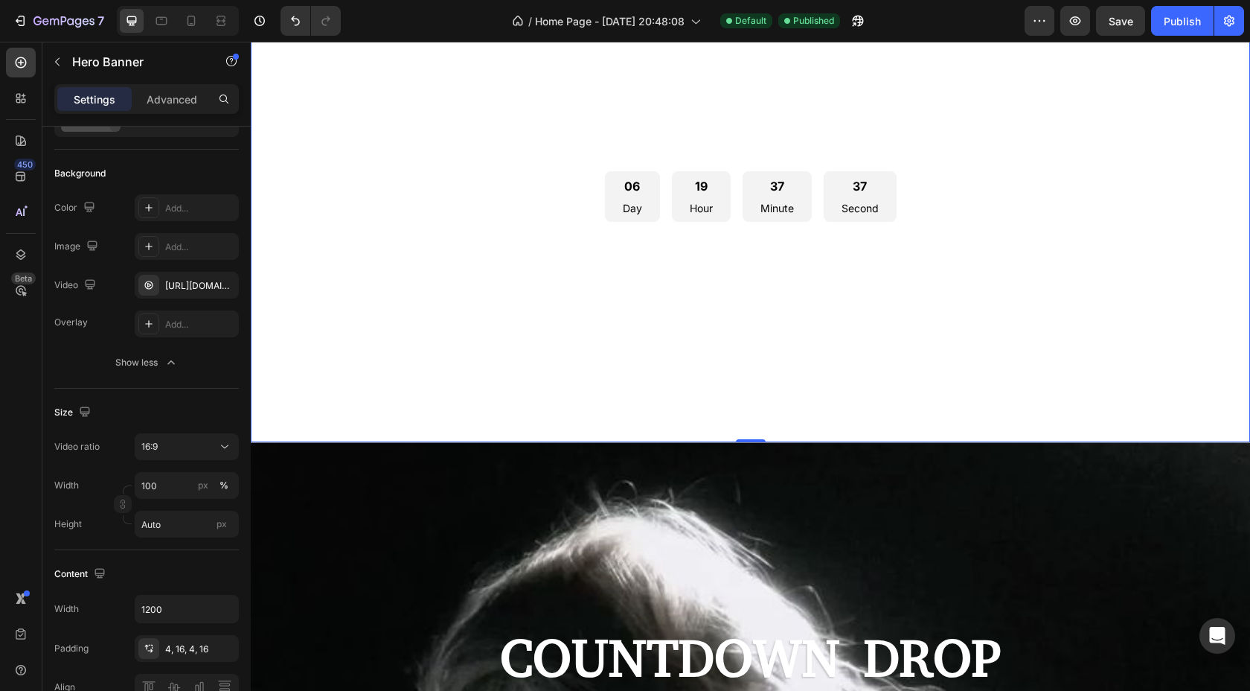
scroll to position [69, 0]
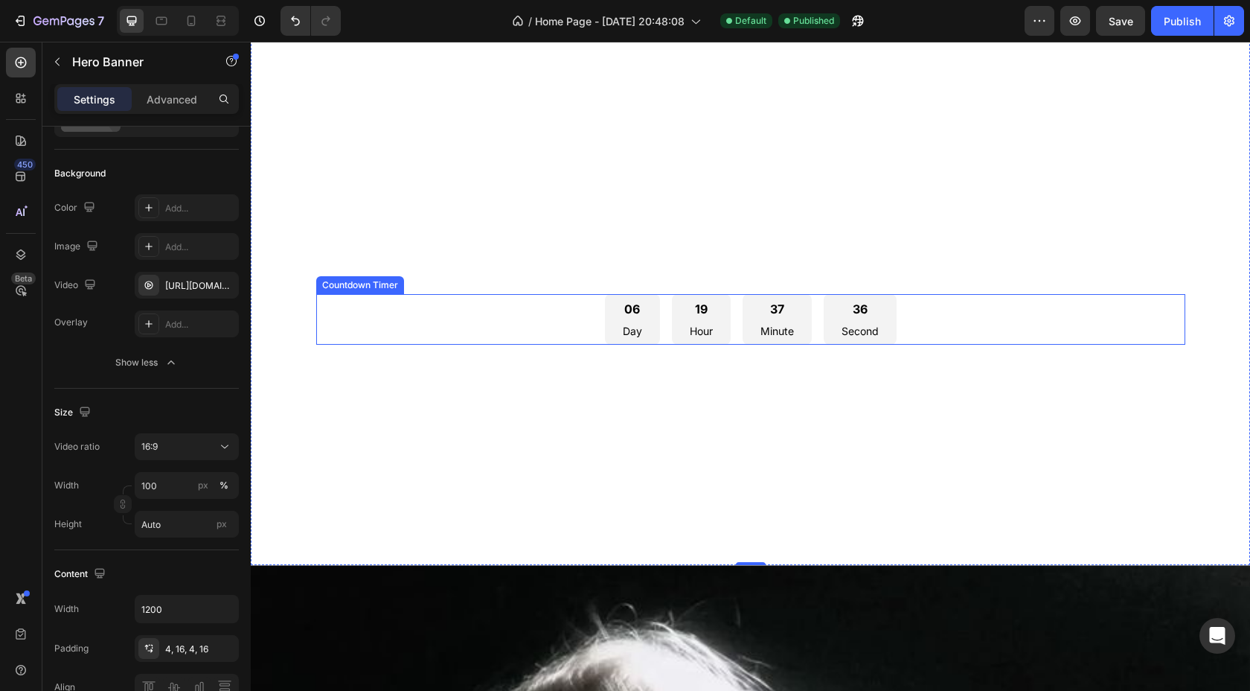
click at [632, 310] on div "06" at bounding box center [632, 309] width 19 height 18
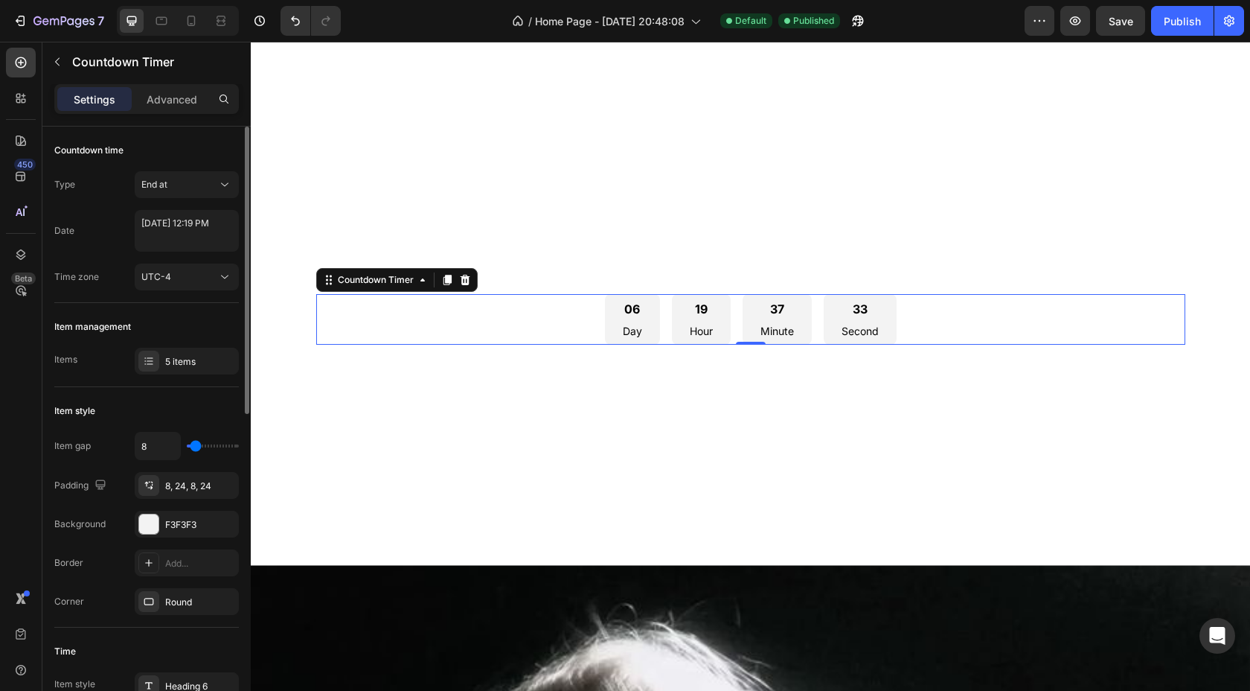
scroll to position [7, 0]
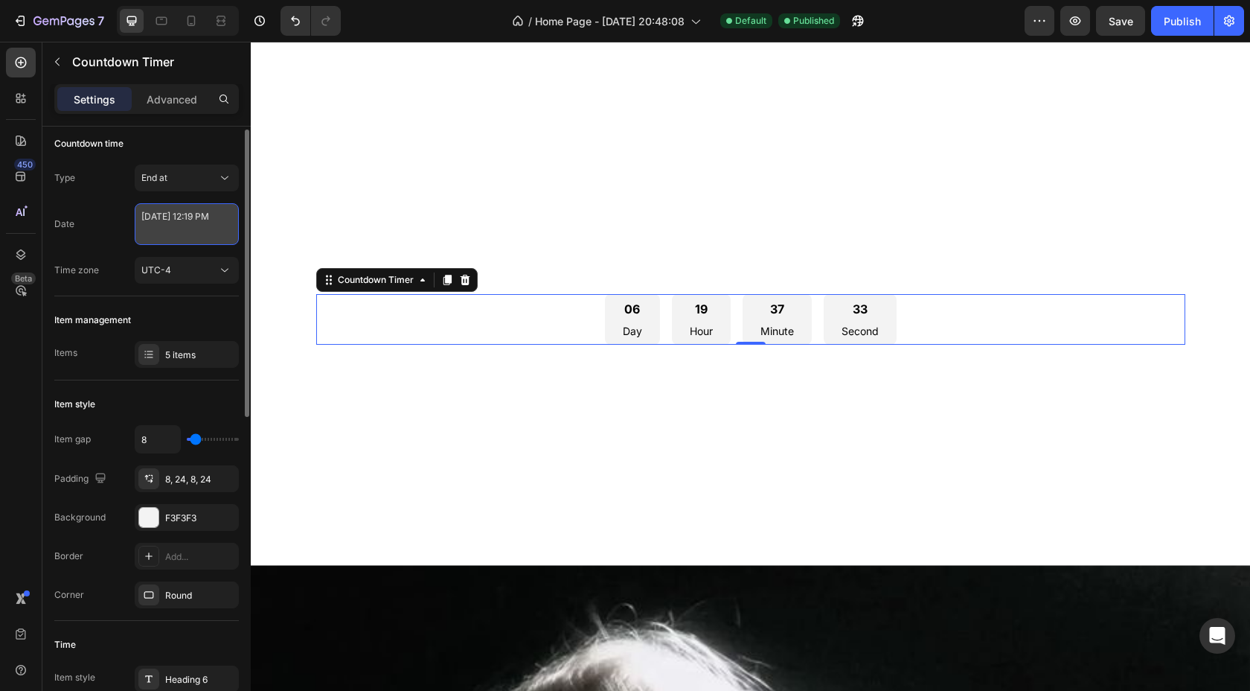
click at [199, 235] on textarea "[DATE] 12:19 PM" at bounding box center [187, 224] width 104 height 42
select select "19"
select select "false"
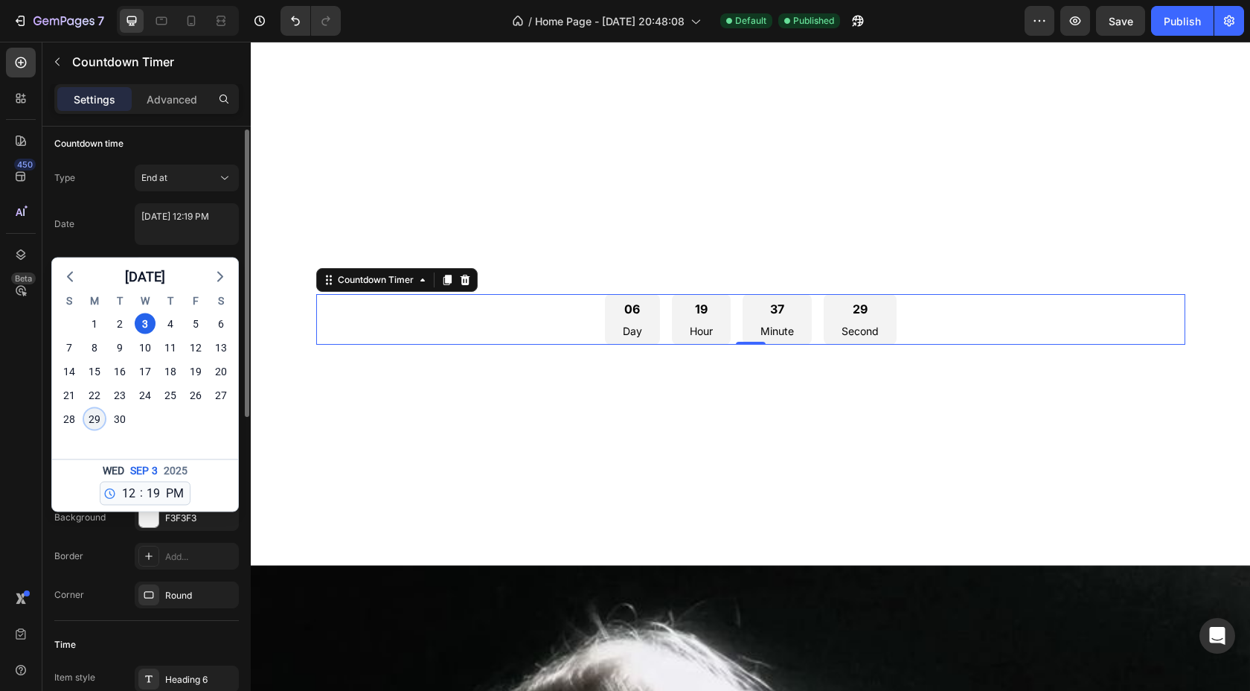
click at [94, 421] on div "29" at bounding box center [94, 419] width 21 height 21
type textarea "[DATE] 12:19 PM"
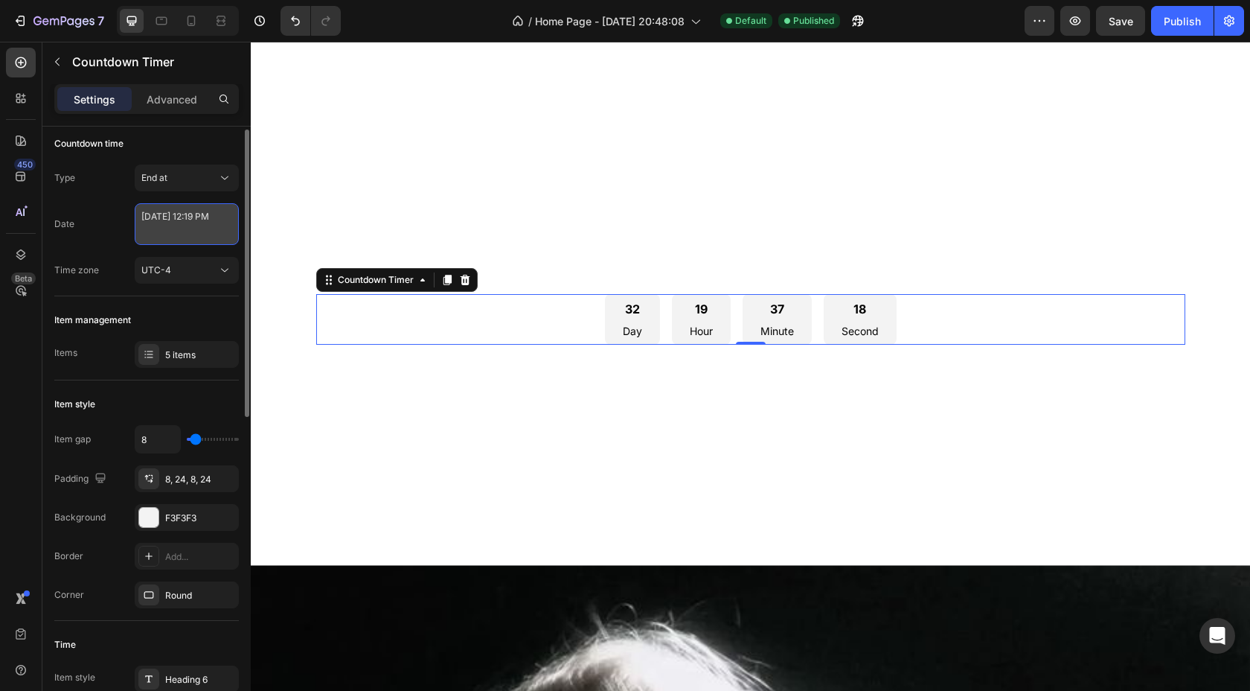
click at [205, 227] on textarea "[DATE] 12:19 PM" at bounding box center [187, 224] width 104 height 42
select select "19"
select select "false"
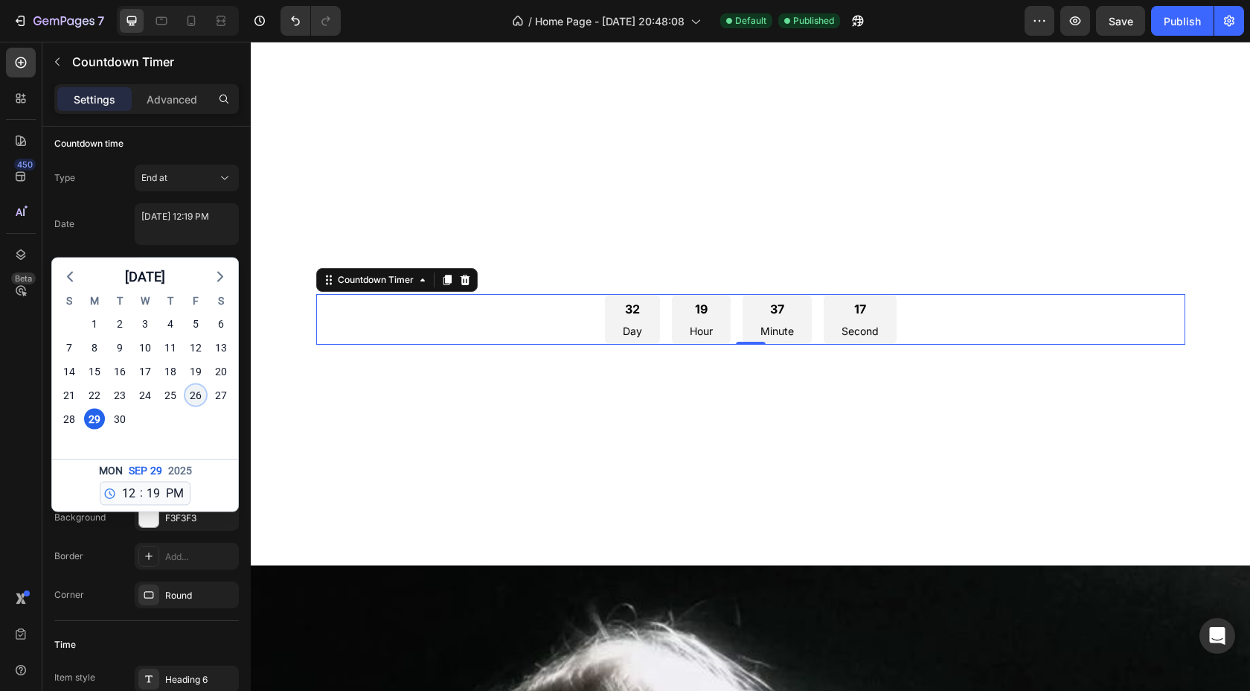
click at [192, 391] on div "26" at bounding box center [195, 395] width 21 height 21
type textarea "[DATE] 12:19 PM"
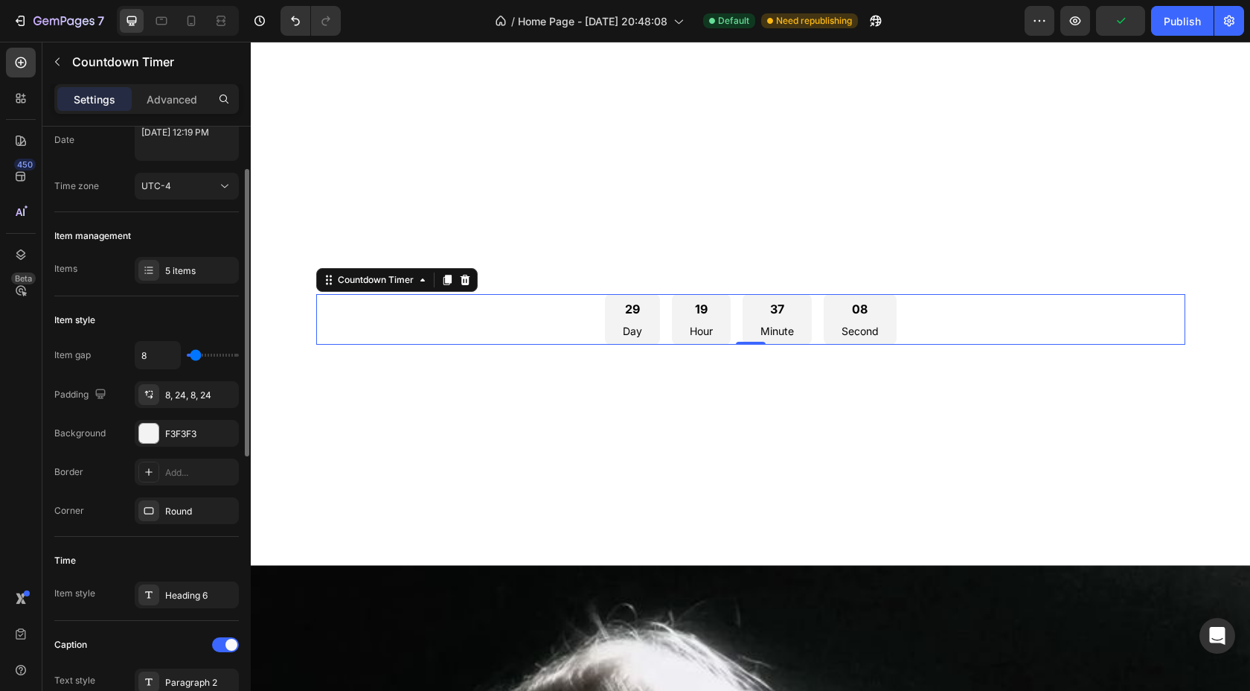
scroll to position [169, 0]
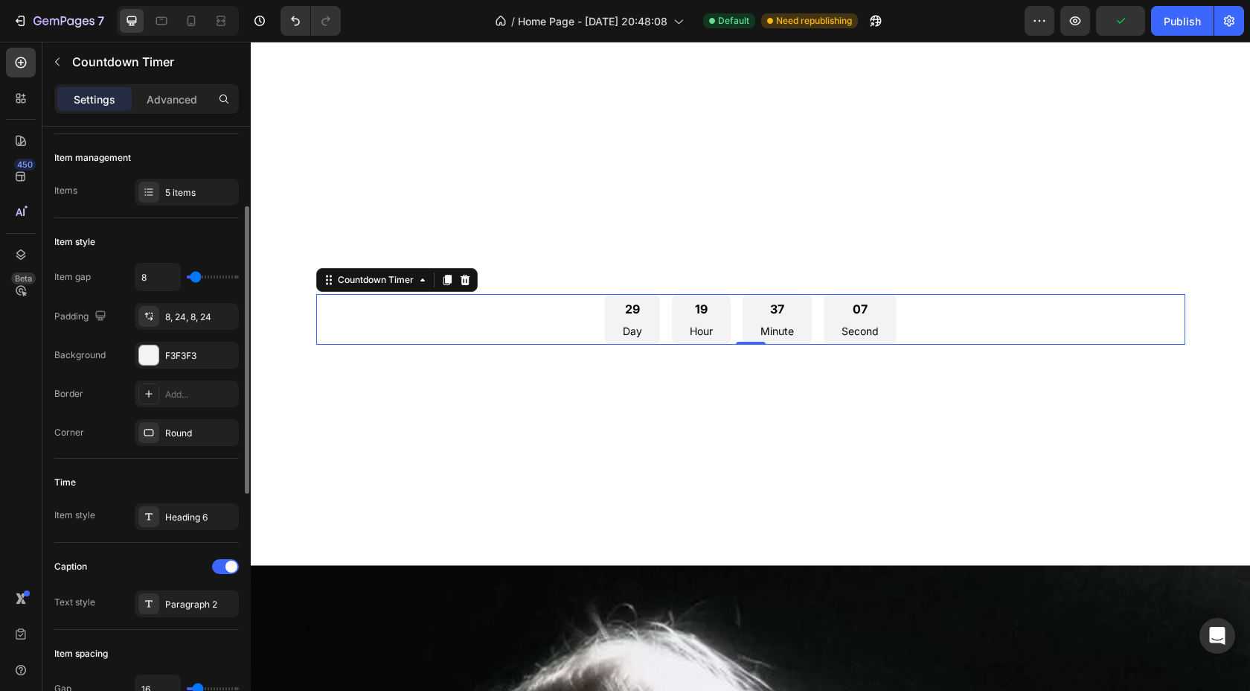
click at [636, 310] on div "29" at bounding box center [632, 309] width 19 height 18
click at [192, 523] on div "Heading 6" at bounding box center [187, 516] width 104 height 27
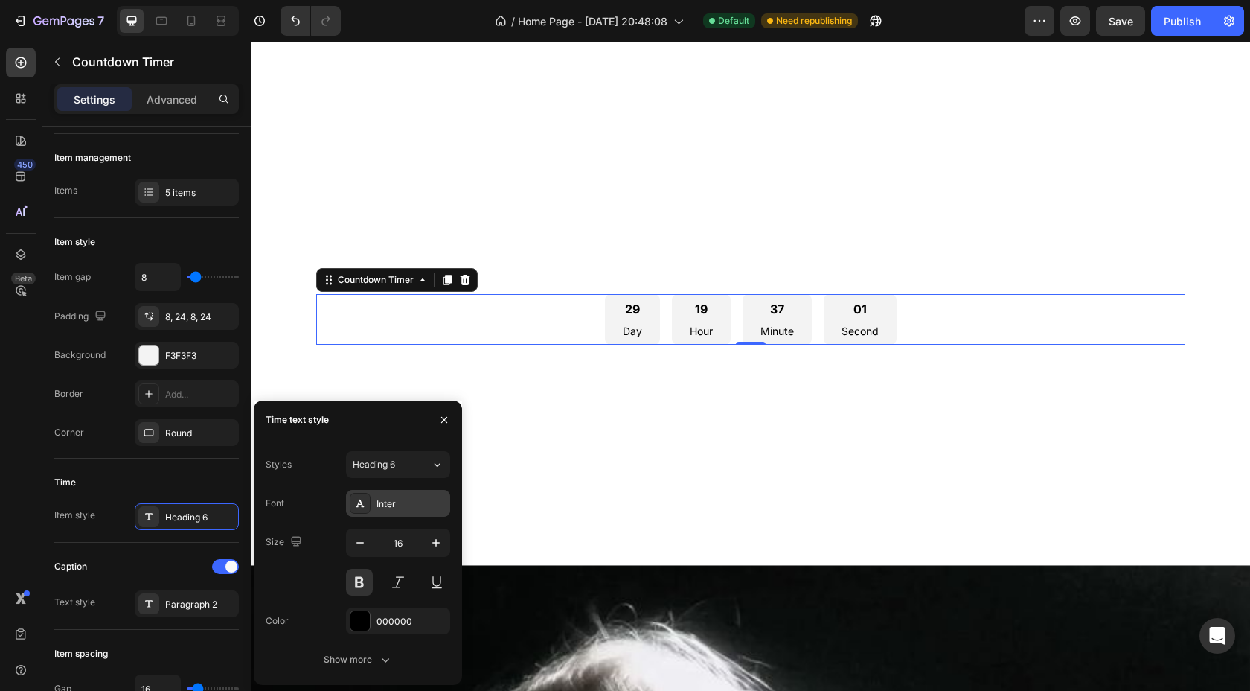
click at [401, 496] on div "Inter" at bounding box center [398, 503] width 104 height 27
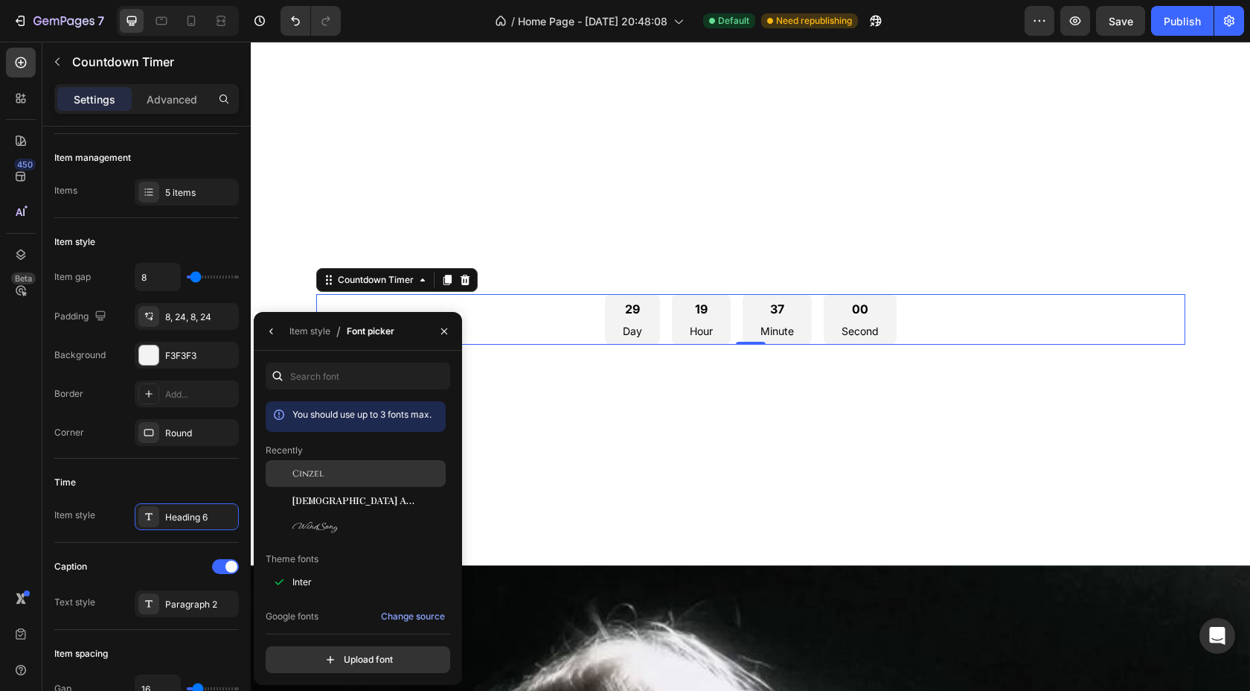
click at [328, 475] on div "Cinzel" at bounding box center [367, 473] width 150 height 13
click at [308, 474] on span "Cinzel" at bounding box center [307, 473] width 31 height 13
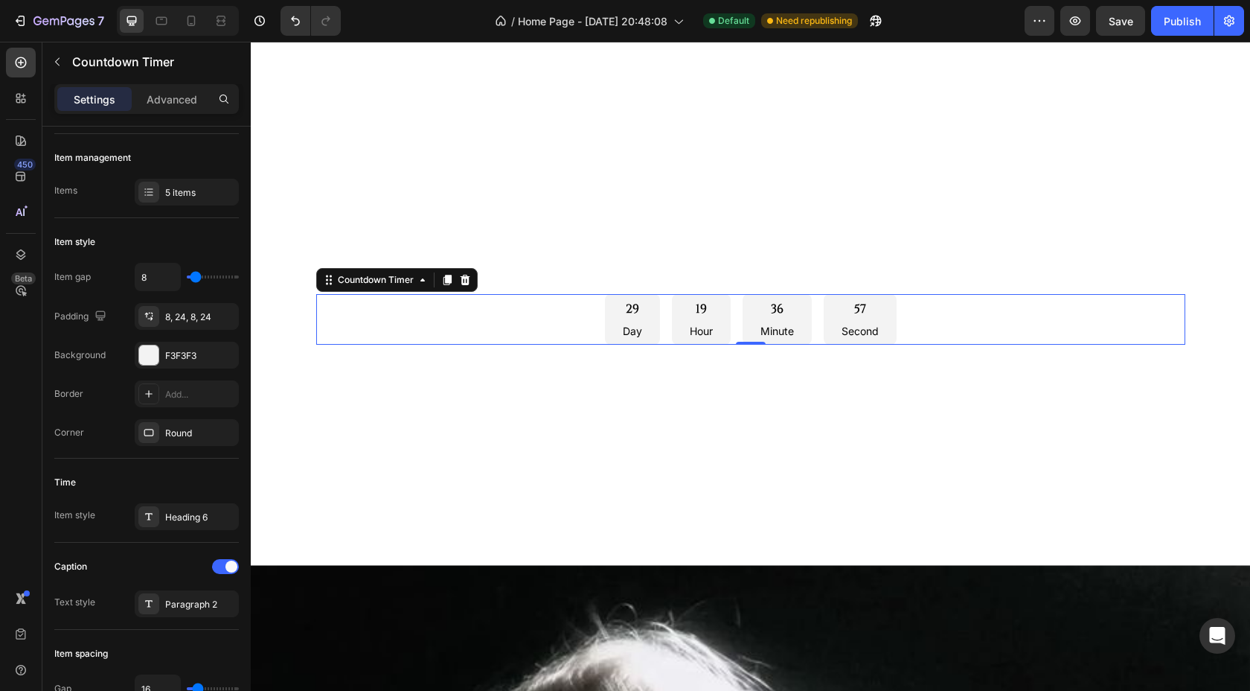
click at [633, 329] on p "Day" at bounding box center [632, 331] width 19 height 15
click at [189, 604] on div "Paragraph 2" at bounding box center [200, 604] width 70 height 13
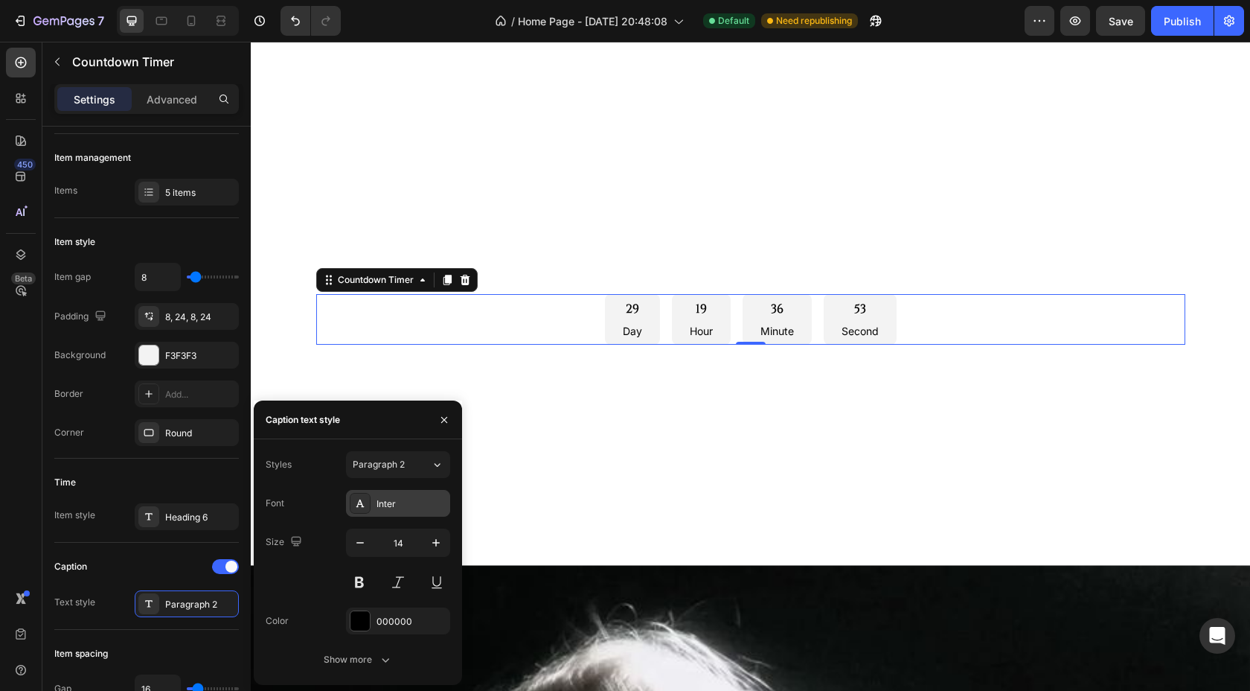
click at [395, 501] on div "Inter" at bounding box center [412, 503] width 70 height 13
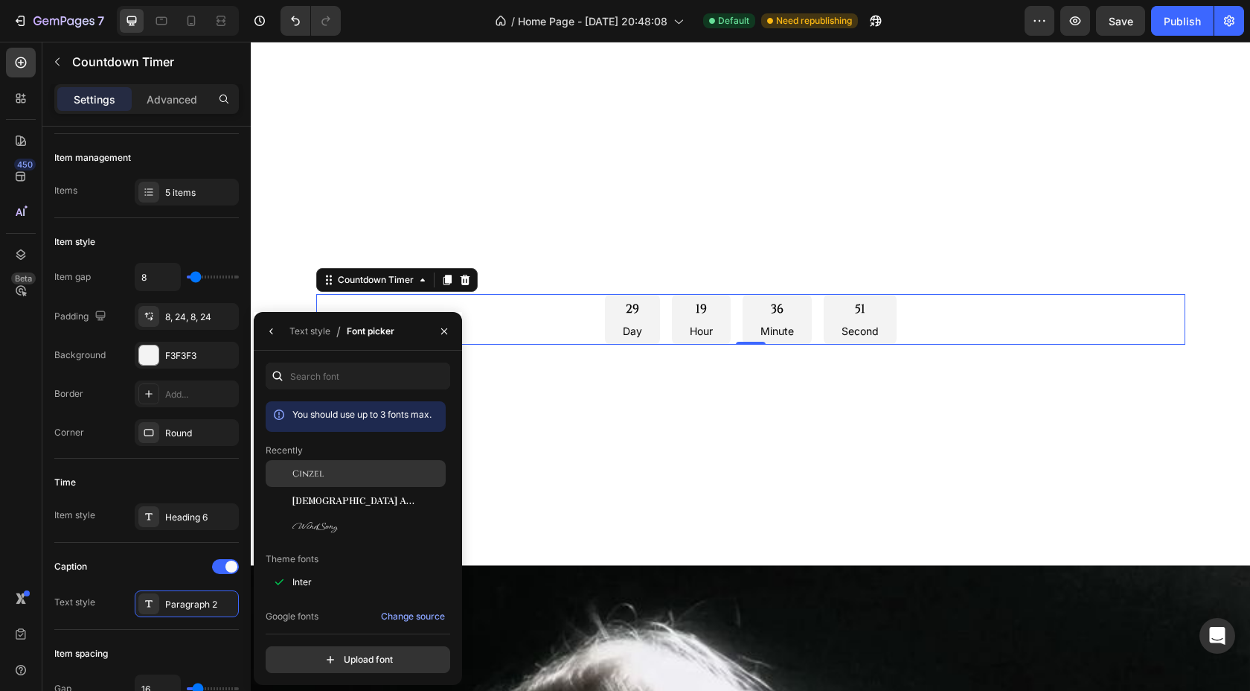
click at [0, 0] on div "Cinzel" at bounding box center [0, 0] width 0 height 0
click at [444, 333] on icon "button" at bounding box center [444, 331] width 12 height 12
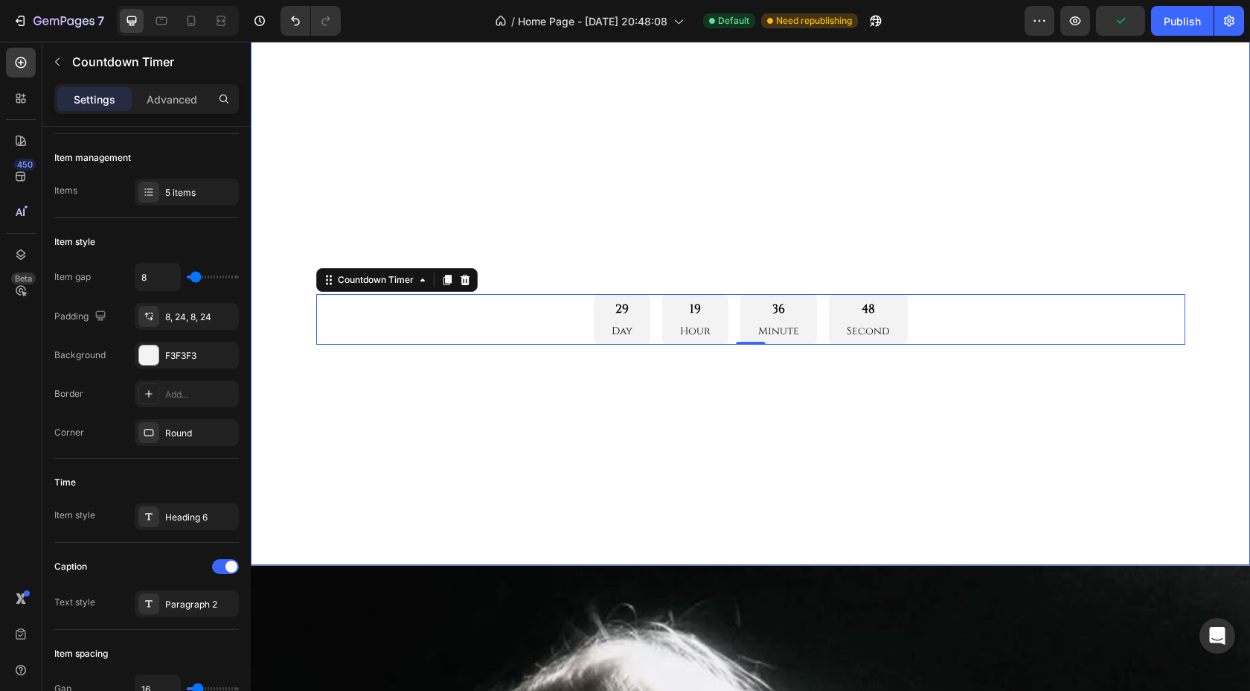
click at [497, 363] on div "Overlay" at bounding box center [750, 284] width 999 height 562
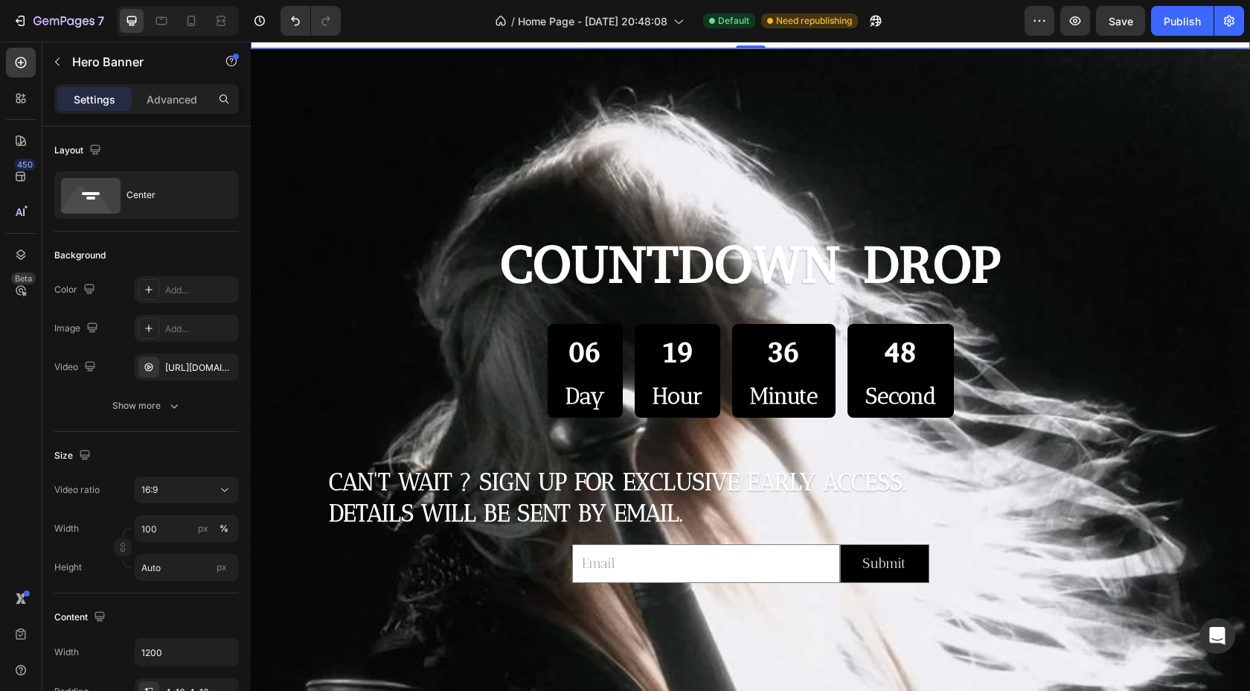
scroll to position [596, 0]
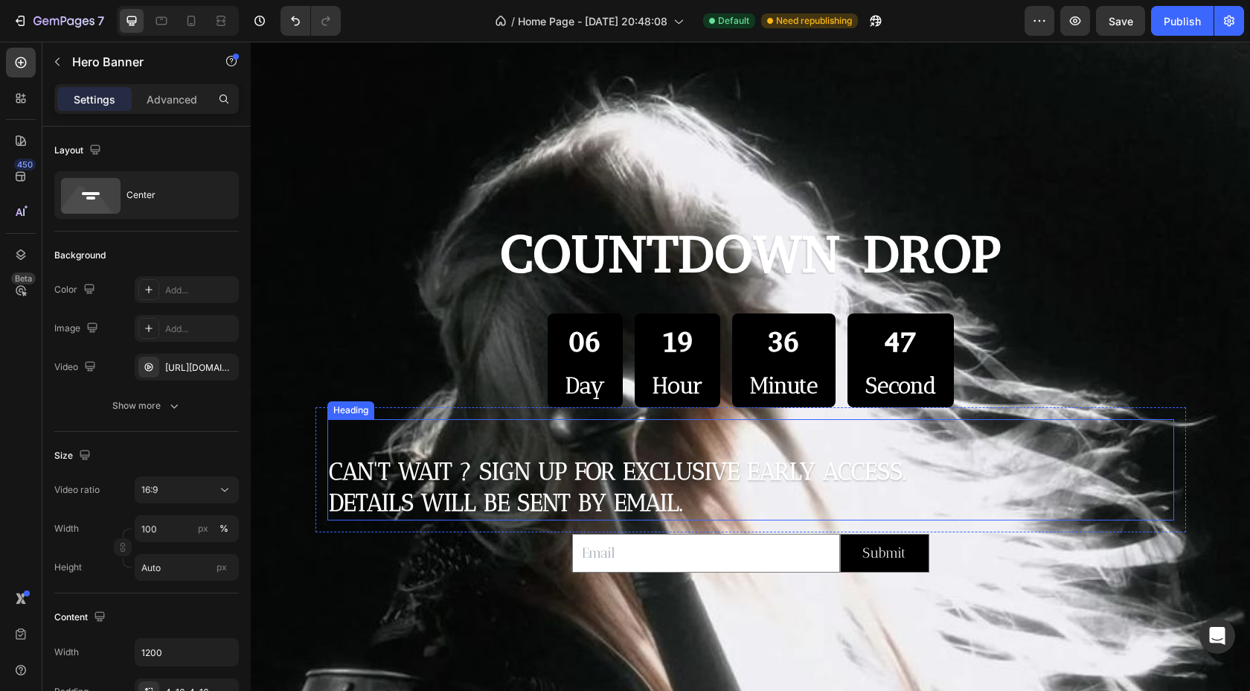
click at [396, 459] on h2 "Can't wait ? Sign up for exclusive early access. Details will be sent by email." at bounding box center [750, 487] width 847 height 65
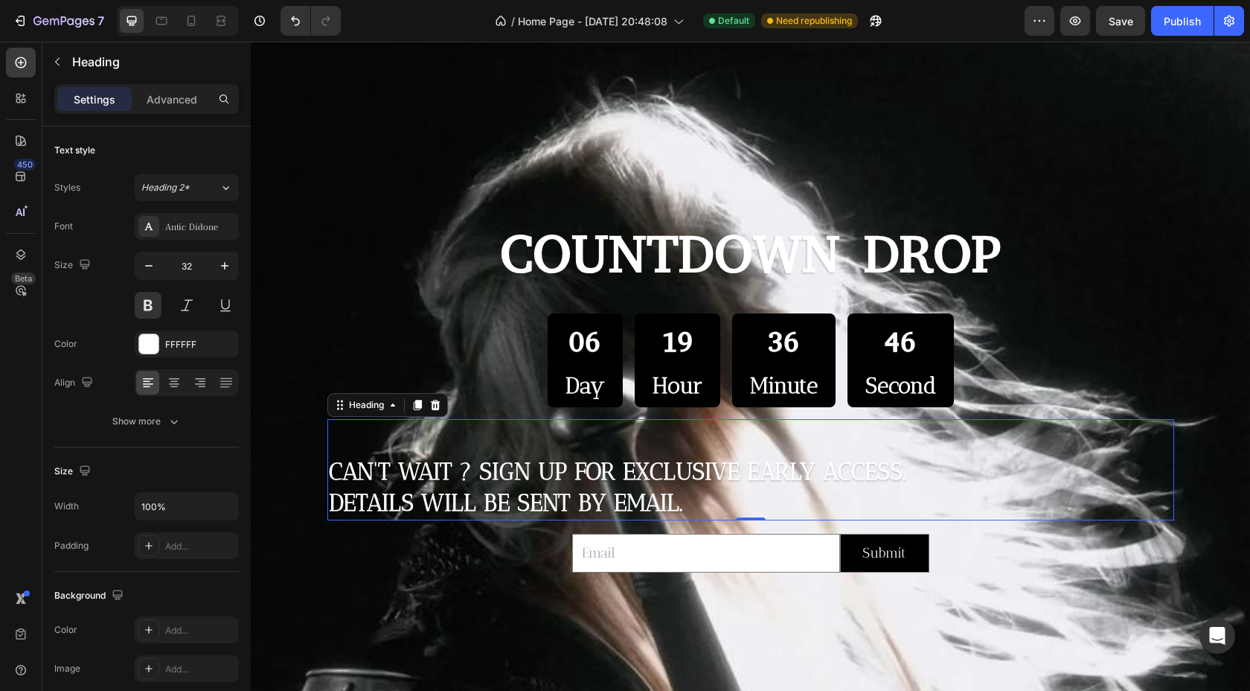
click at [691, 499] on h2 "Can't wait ? Sign up for exclusive early access. Details will be sent by email." at bounding box center [750, 487] width 847 height 65
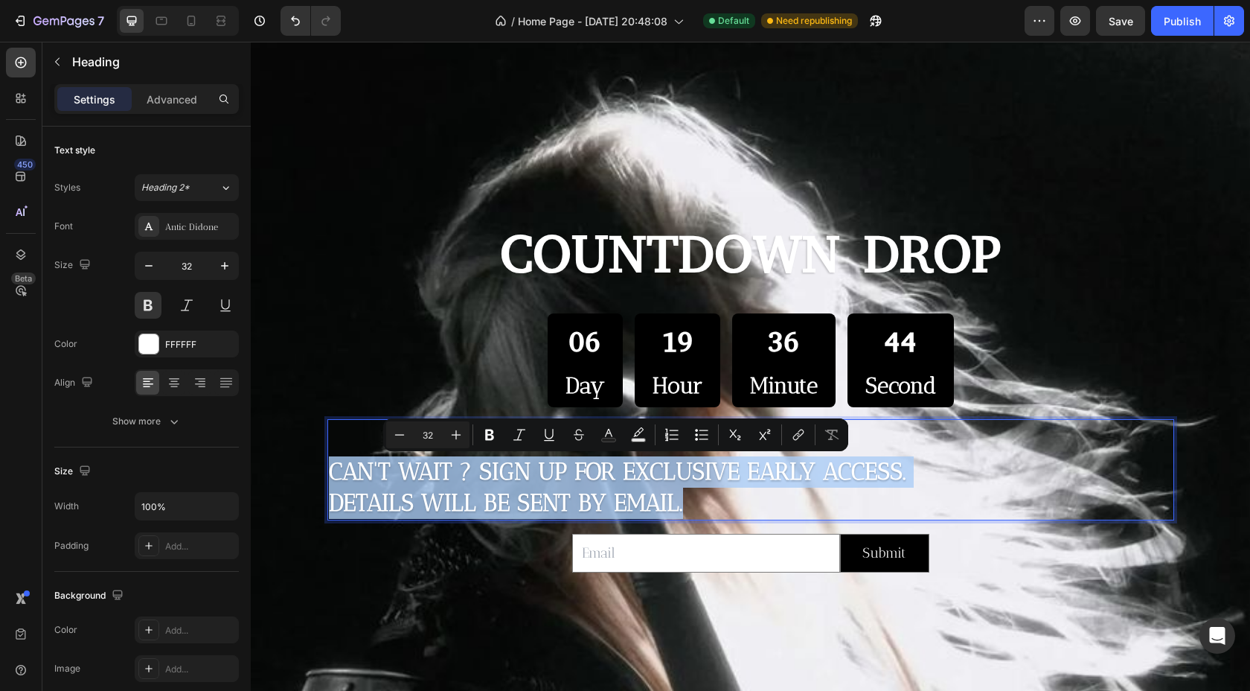
drag, startPoint x: 691, startPoint y: 501, endPoint x: 331, endPoint y: 470, distance: 360.8
click at [331, 470] on p "Can't wait ? Sign up for exclusive early access. Details will be sent by email." at bounding box center [751, 487] width 844 height 62
copy p "Can't wait ? Sign up for exclusive early access. Details will be sent by email."
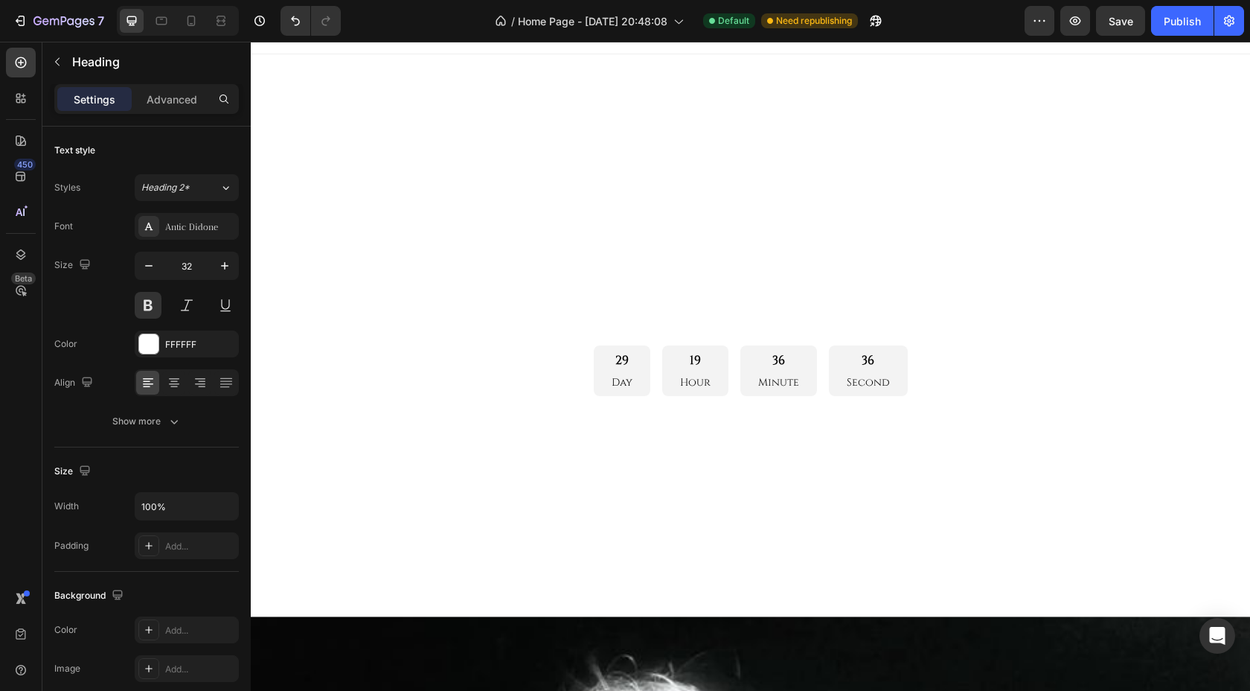
scroll to position [0, 0]
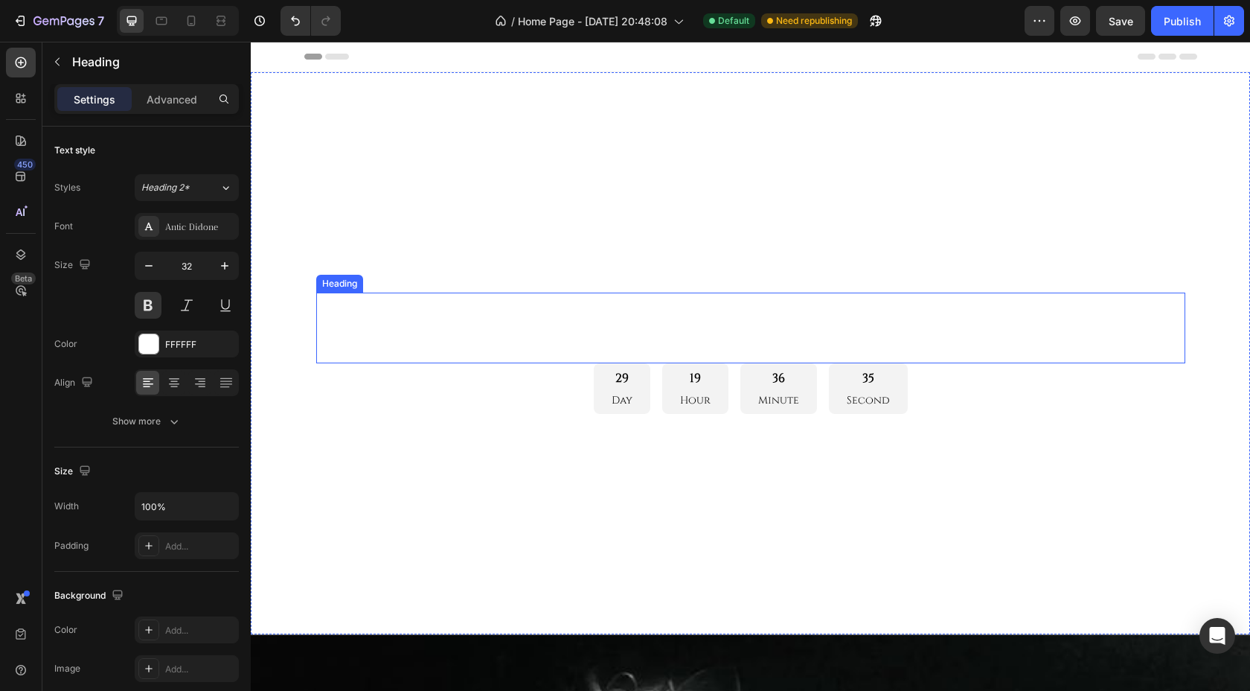
click at [622, 333] on h2 "COUNTOWN DROP" at bounding box center [750, 327] width 869 height 71
click at [172, 92] on p "Advanced" at bounding box center [172, 100] width 51 height 16
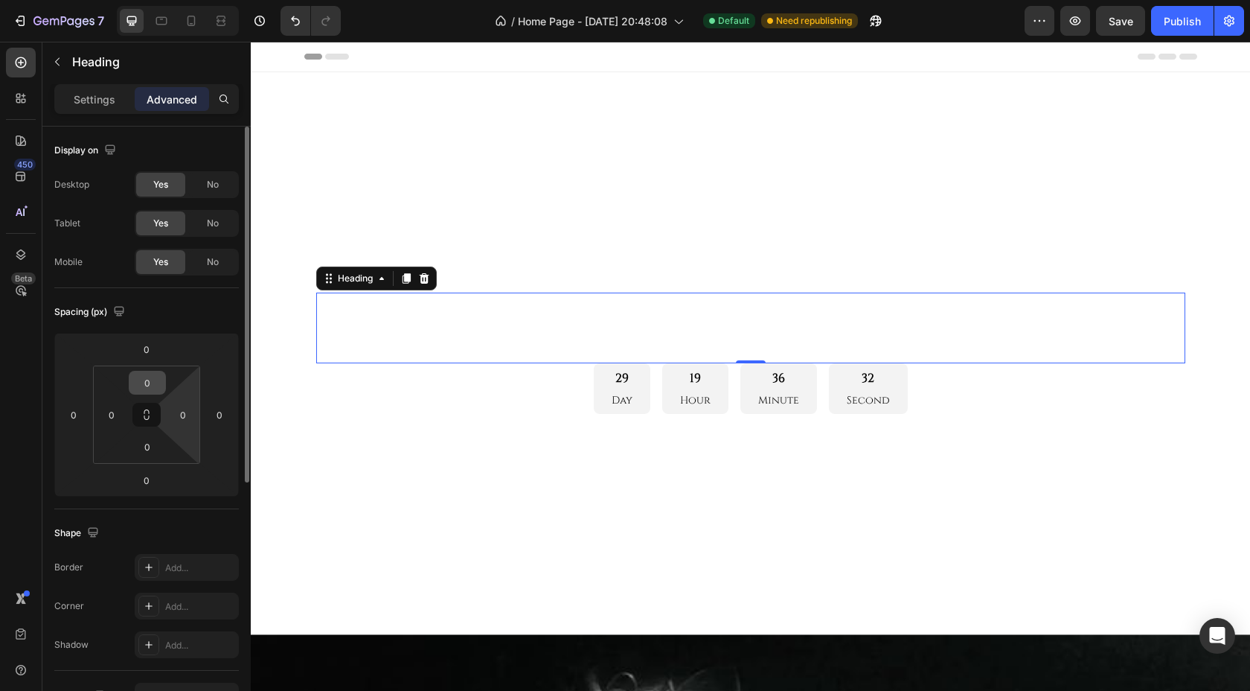
click at [151, 386] on input "0" at bounding box center [147, 382] width 30 height 22
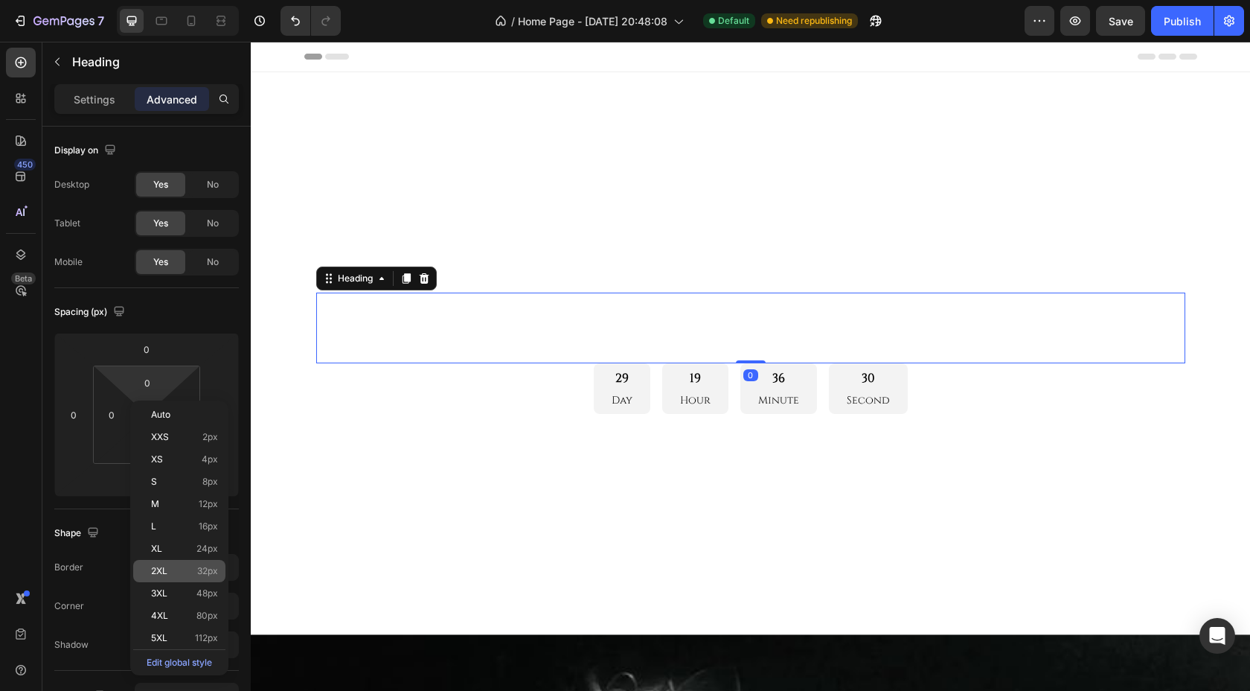
click at [170, 569] on p "2XL 32px" at bounding box center [184, 571] width 67 height 10
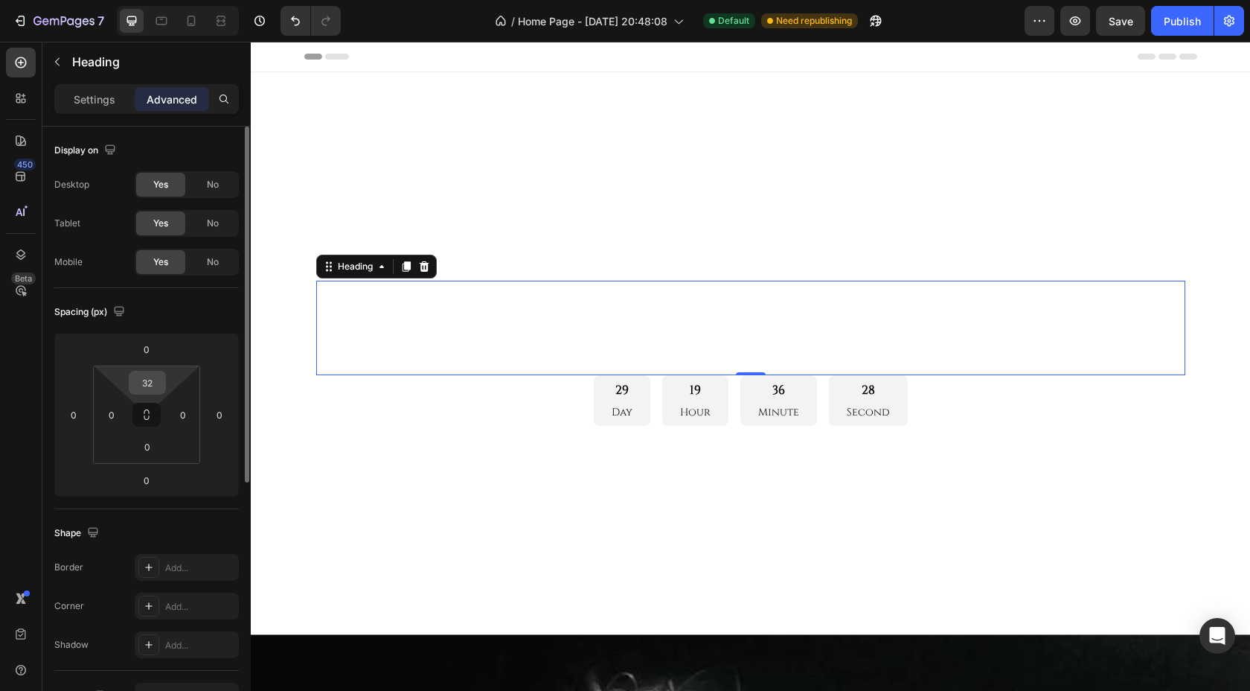
click at [147, 381] on input "32" at bounding box center [147, 382] width 30 height 22
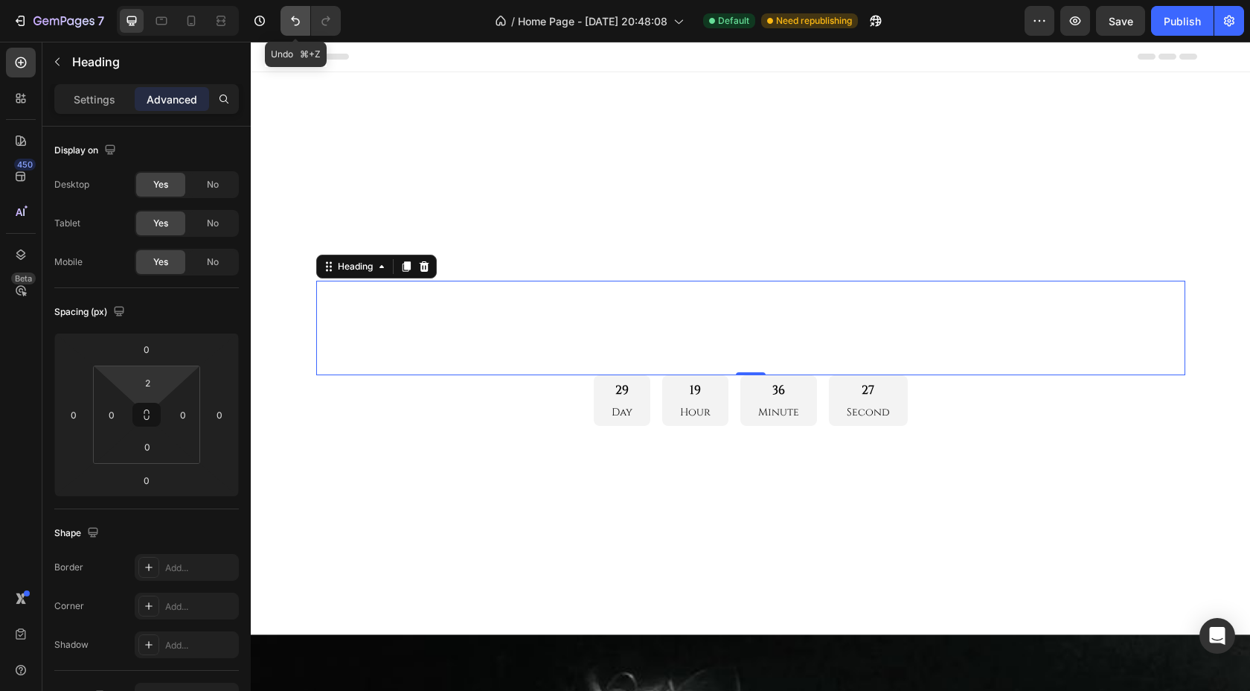
click at [294, 27] on icon "Undo/Redo" at bounding box center [295, 20] width 15 height 15
type input "0"
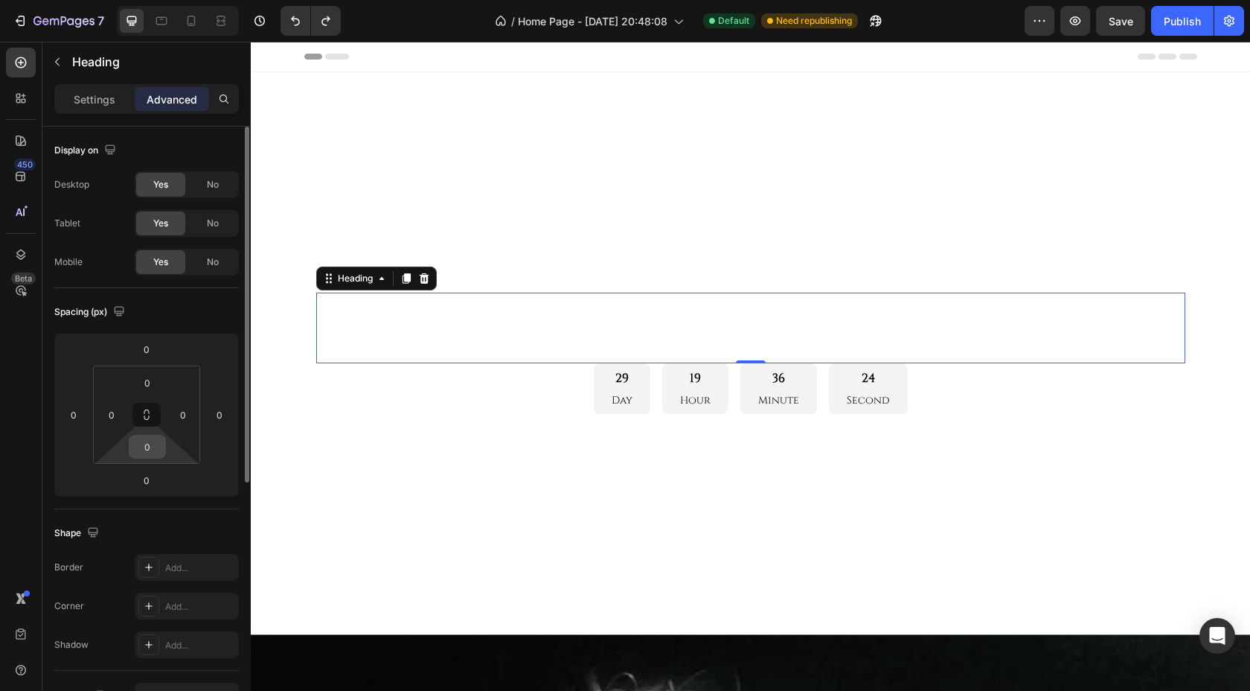
click at [143, 447] on input "0" at bounding box center [147, 446] width 30 height 22
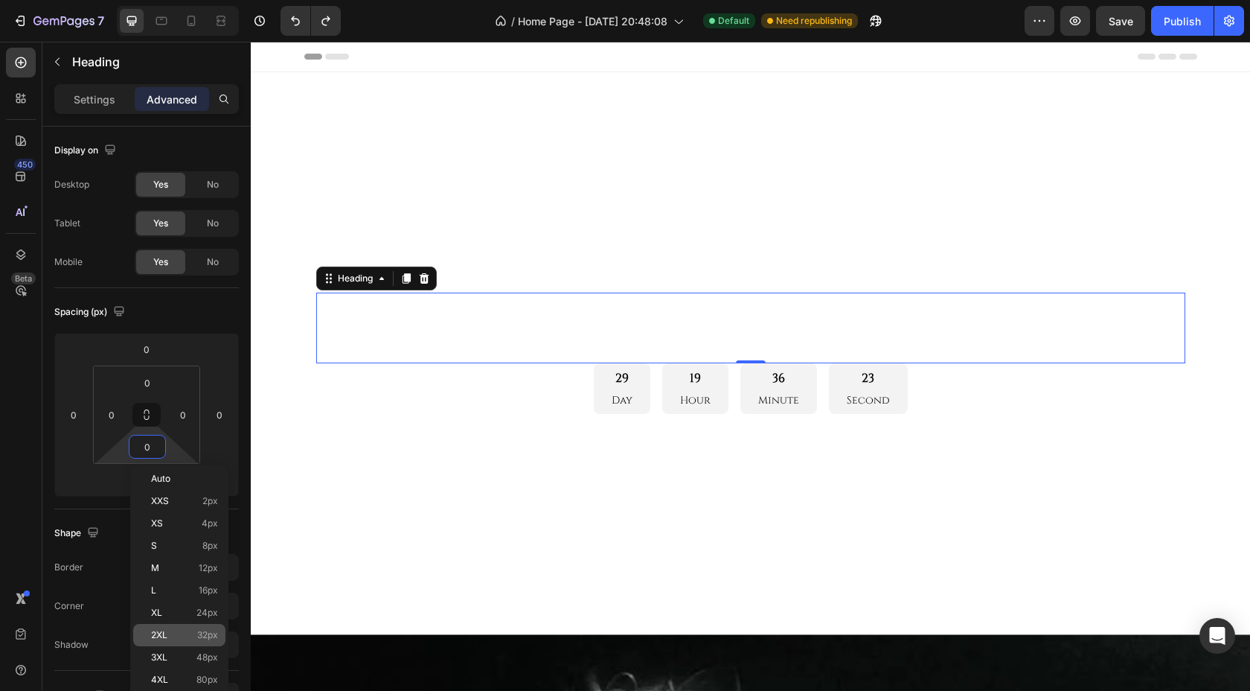
click at [187, 635] on p "2XL 32px" at bounding box center [184, 635] width 67 height 10
type input "32"
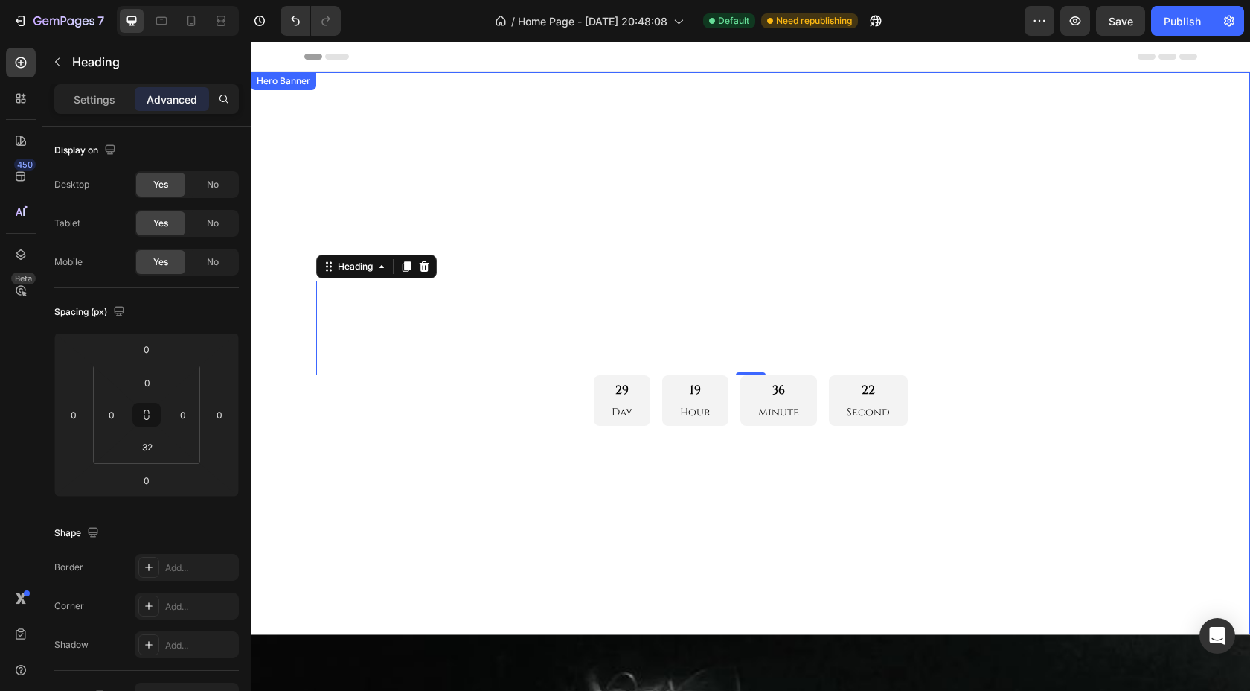
click at [378, 498] on div "Overlay" at bounding box center [750, 353] width 999 height 562
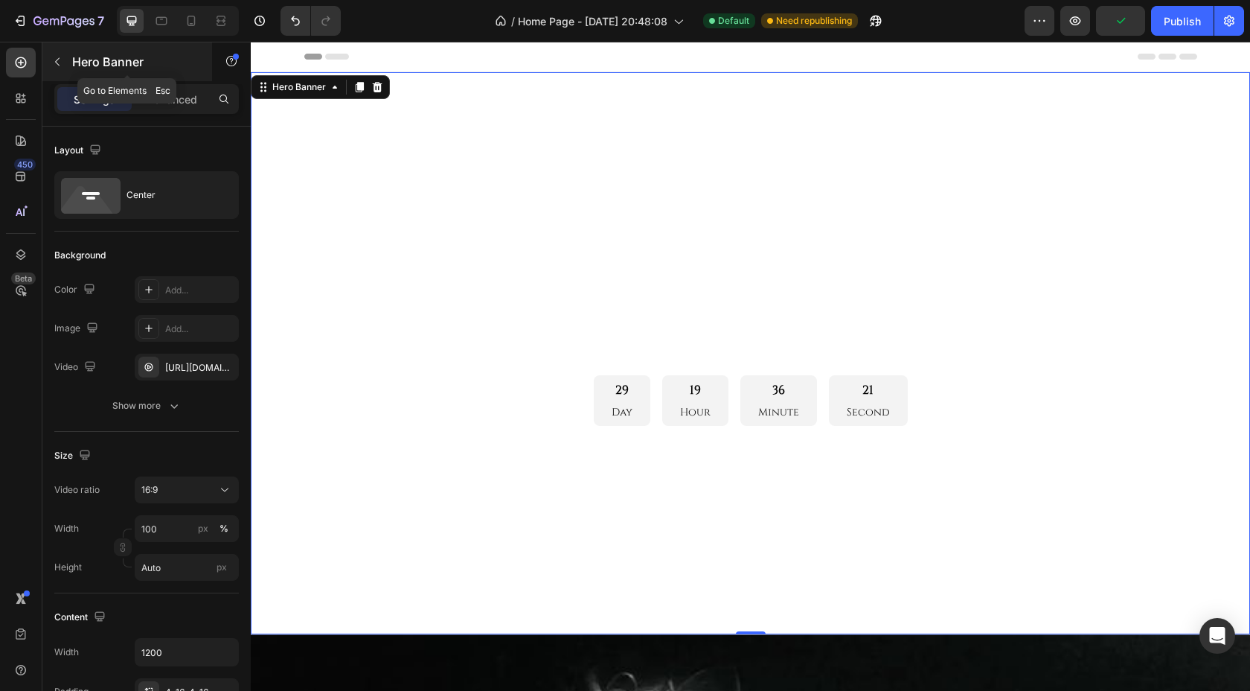
click at [62, 54] on button "button" at bounding box center [57, 62] width 24 height 24
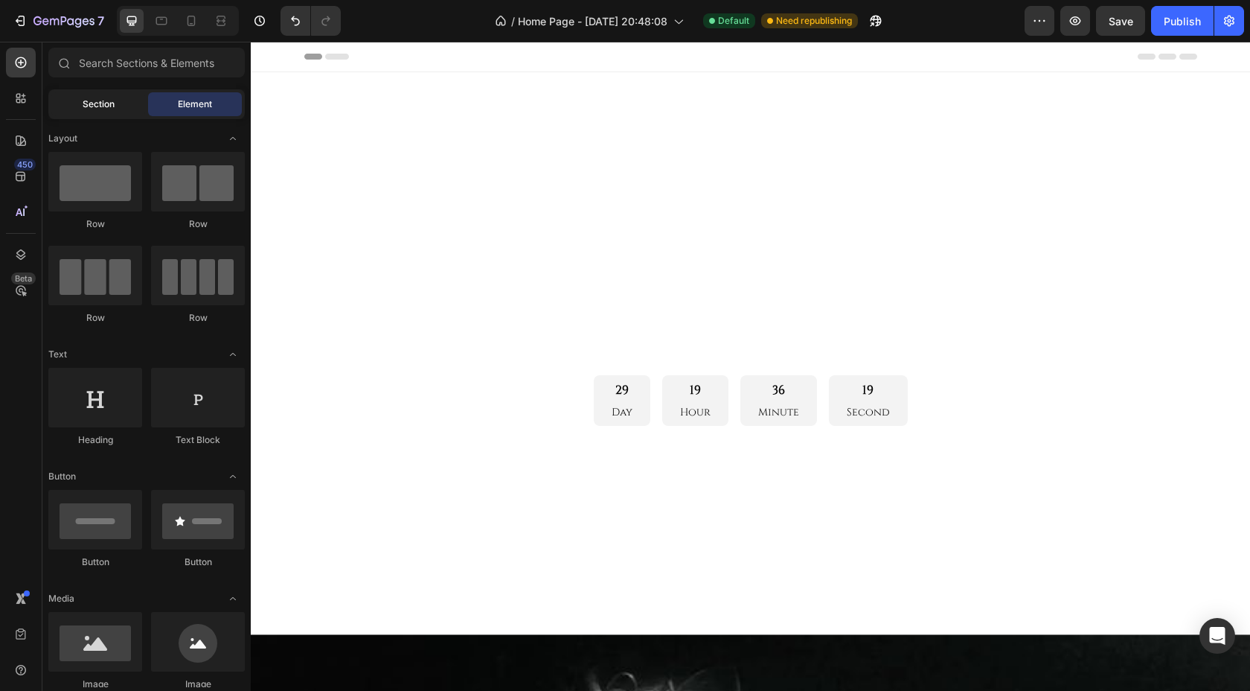
click at [94, 103] on span "Section" at bounding box center [99, 103] width 32 height 13
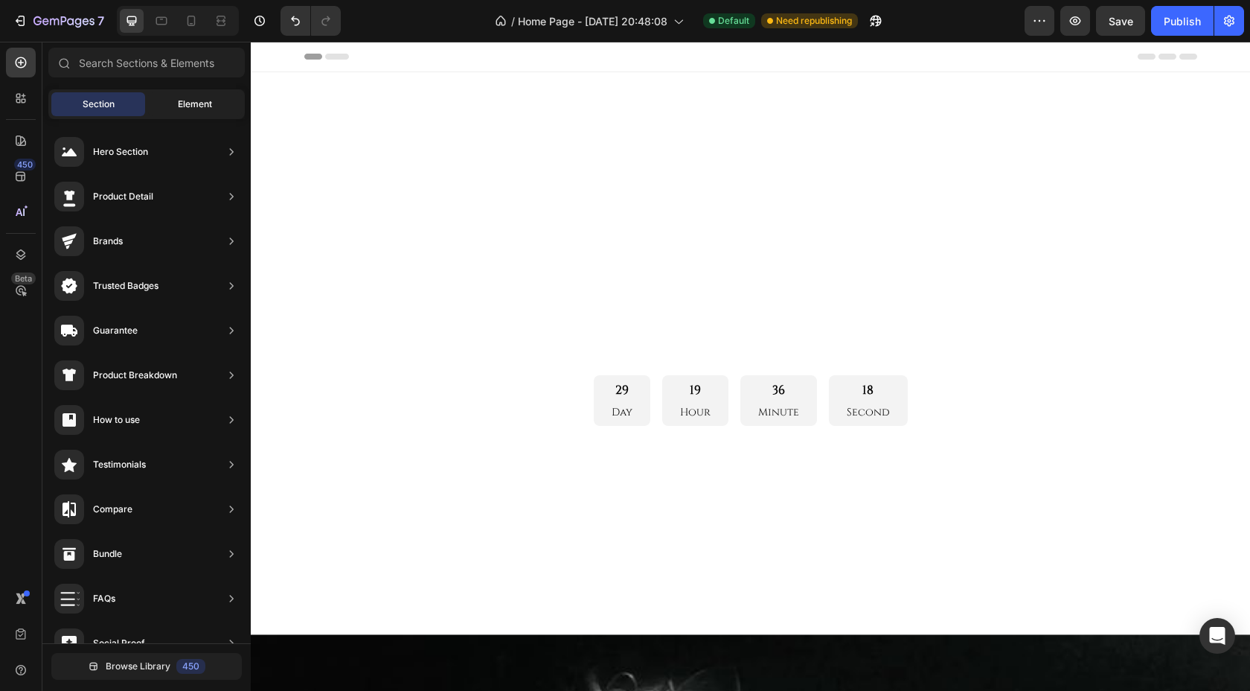
click at [166, 105] on div "Element" at bounding box center [195, 104] width 94 height 24
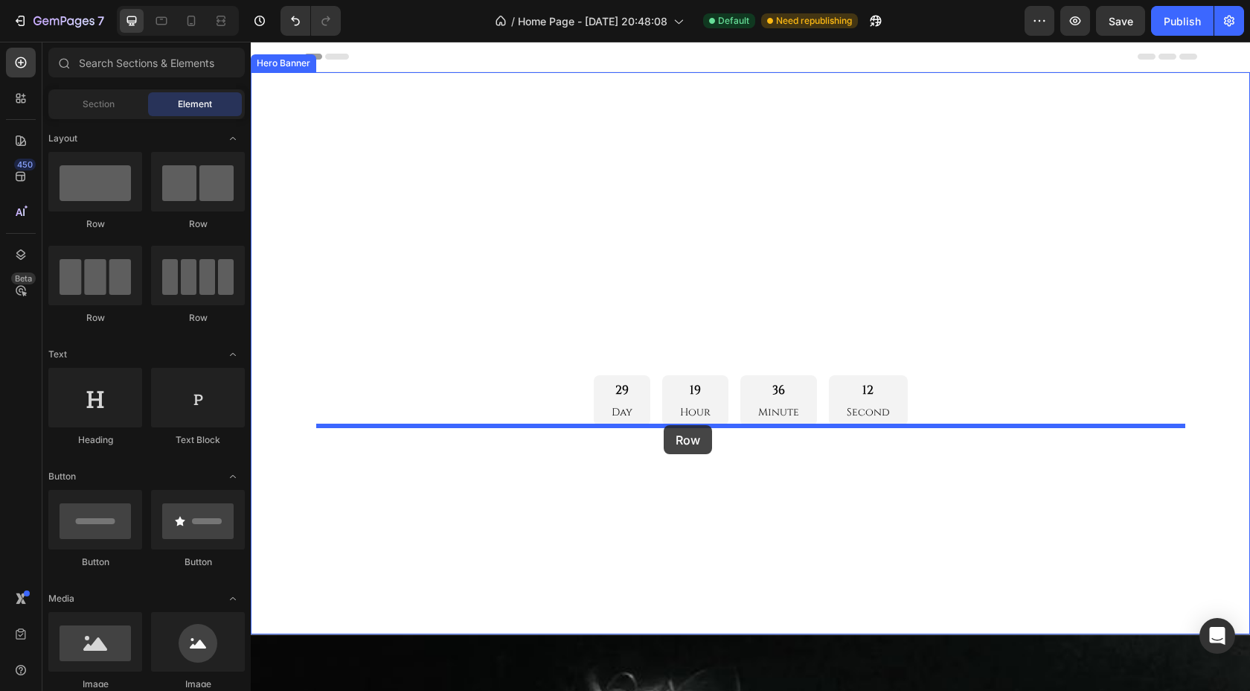
drag, startPoint x: 334, startPoint y: 224, endPoint x: 664, endPoint y: 425, distance: 386.1
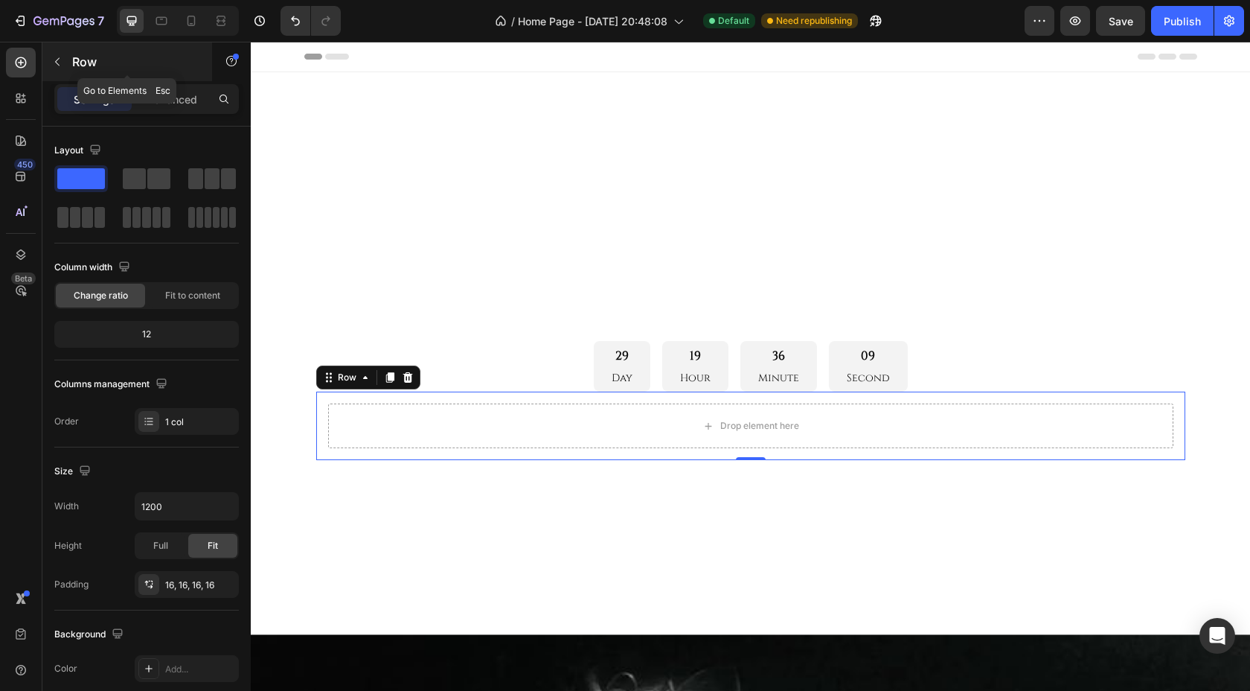
click at [57, 59] on icon "button" at bounding box center [57, 62] width 12 height 12
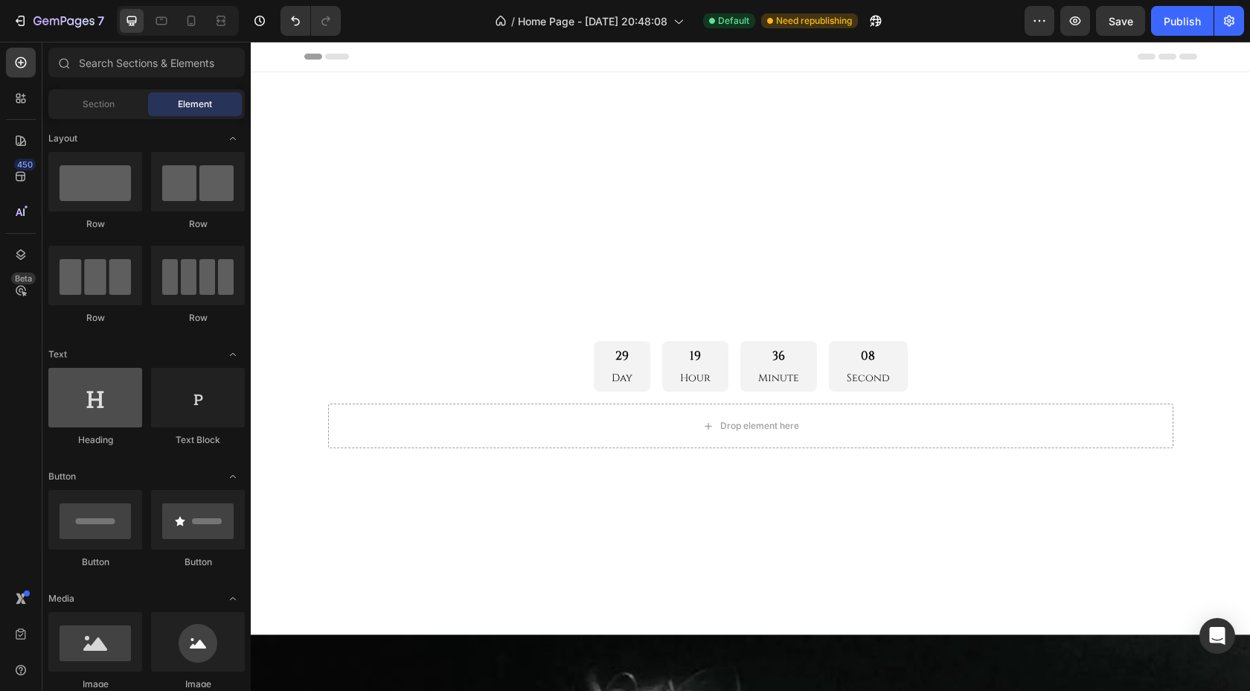
click at [104, 412] on div at bounding box center [95, 398] width 94 height 60
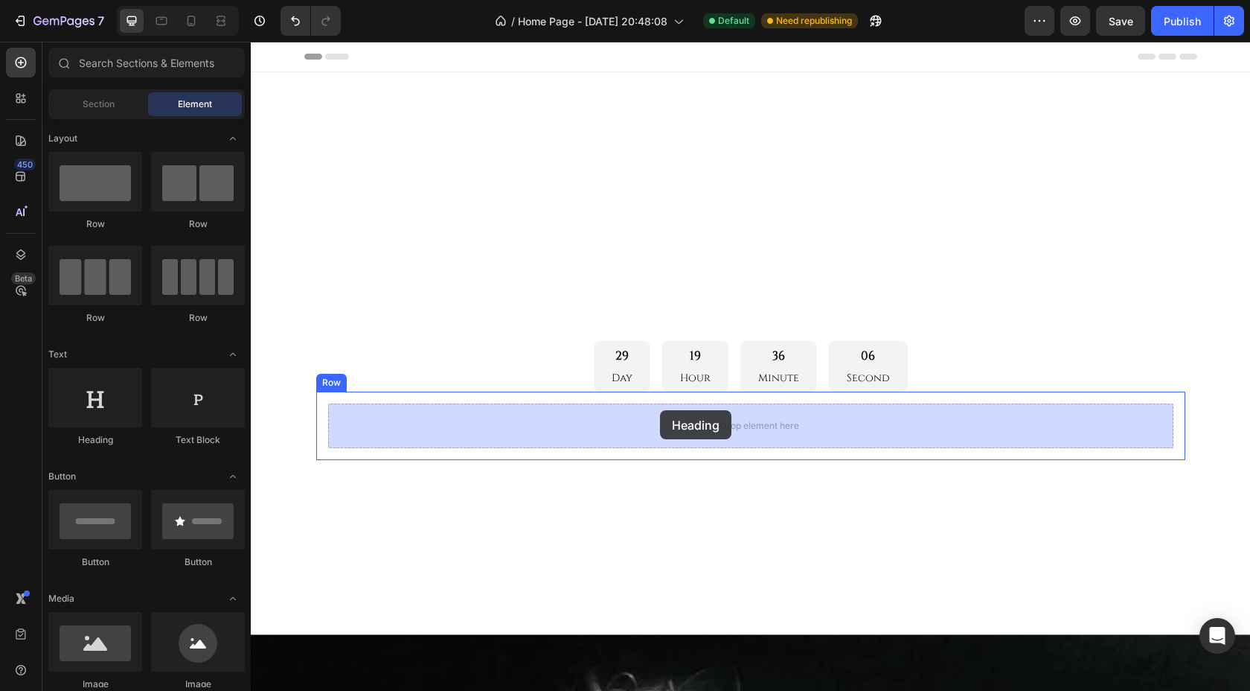
drag, startPoint x: 355, startPoint y: 453, endPoint x: 660, endPoint y: 410, distance: 308.2
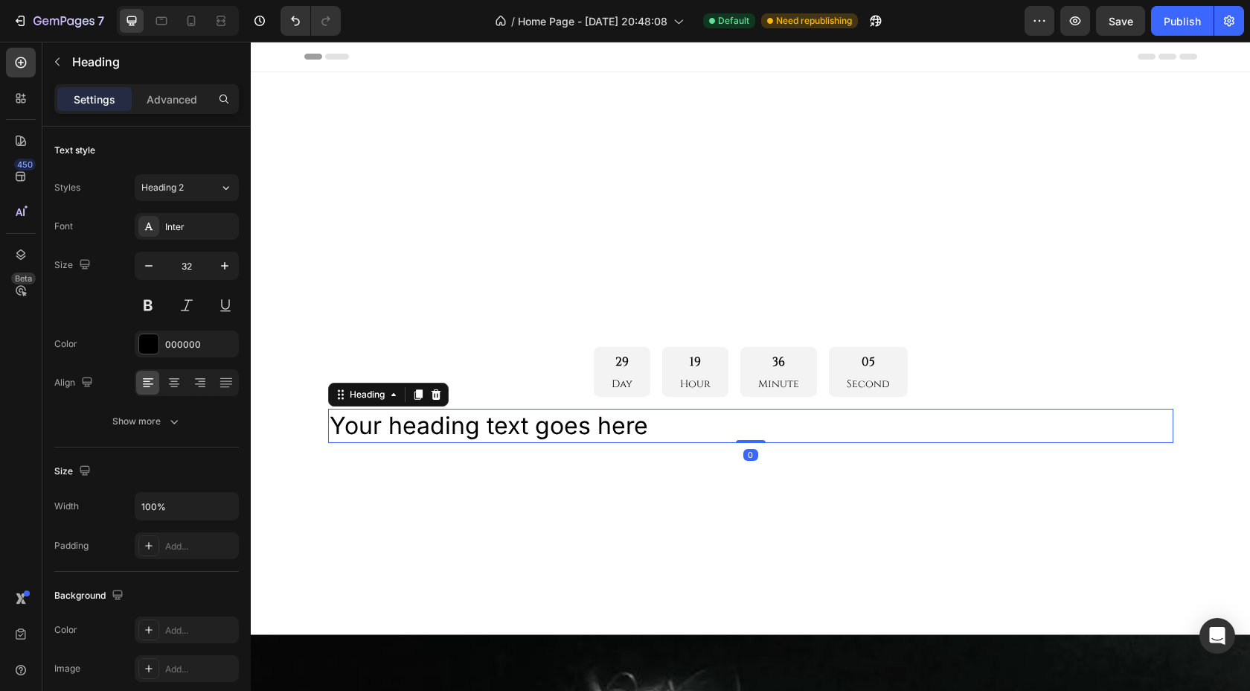
click at [629, 420] on h2 "Your heading text goes here" at bounding box center [750, 426] width 845 height 34
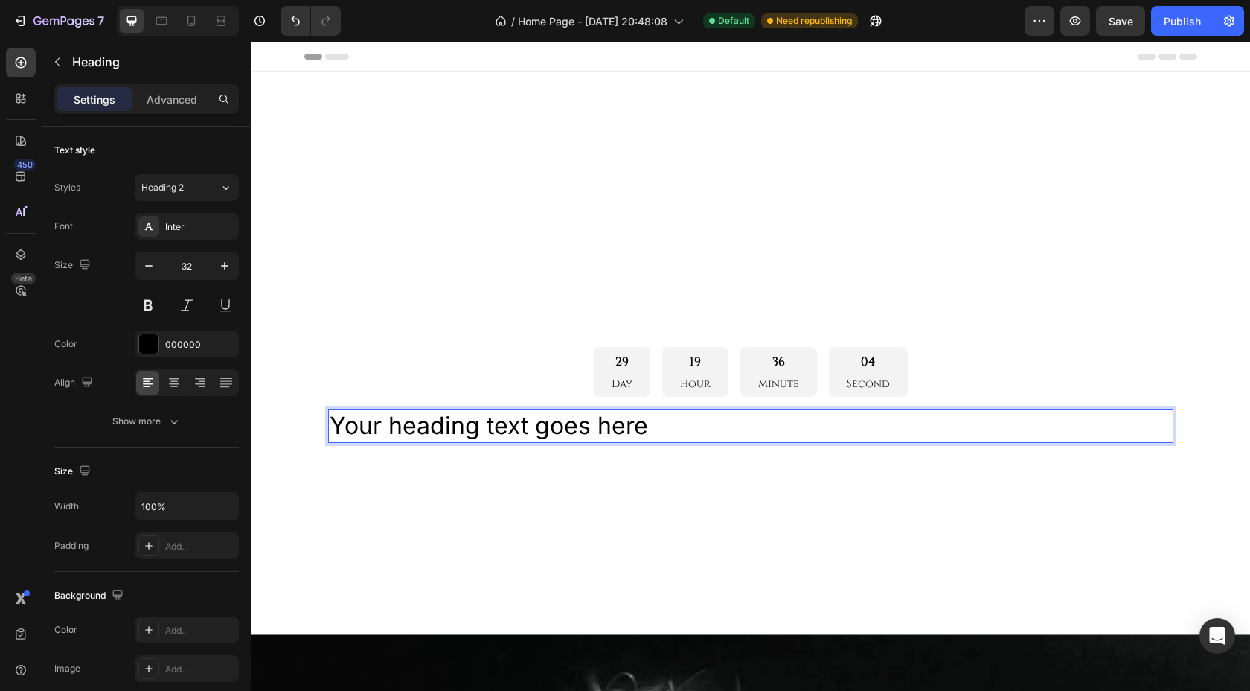
click at [667, 430] on p "Your heading text goes here" at bounding box center [751, 425] width 842 height 31
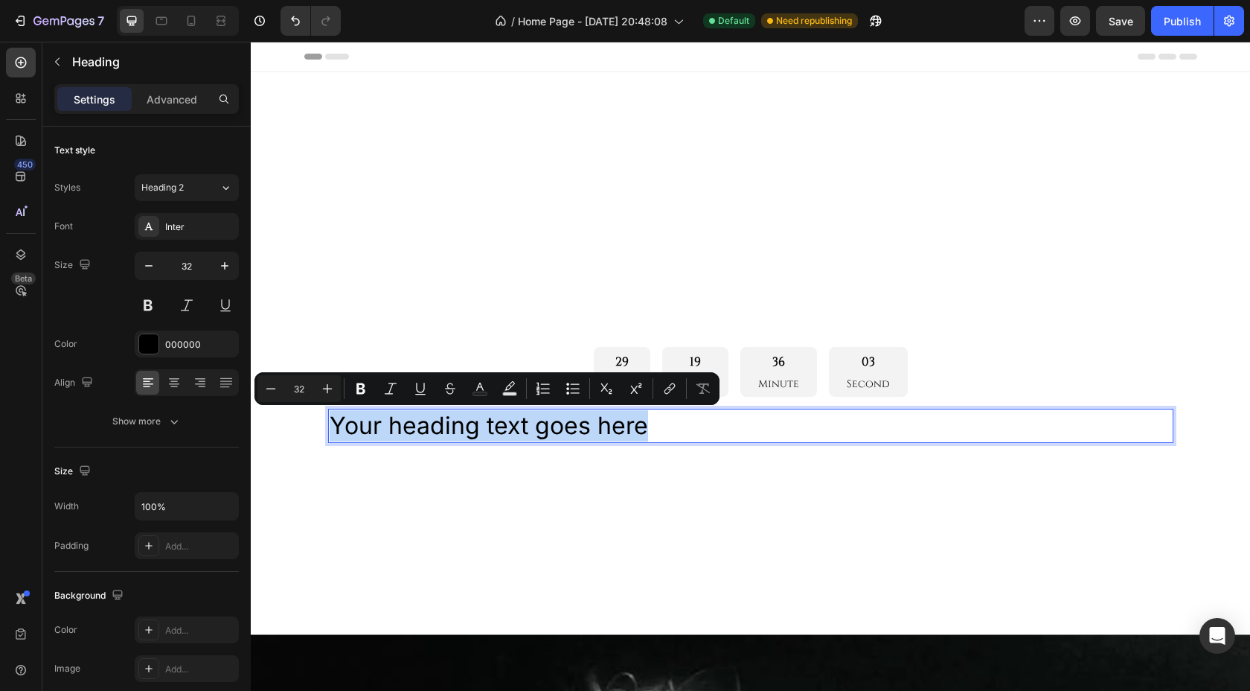
drag, startPoint x: 667, startPoint y: 430, endPoint x: 330, endPoint y: 432, distance: 337.1
click at [330, 432] on p "Your heading text goes here" at bounding box center [751, 425] width 842 height 31
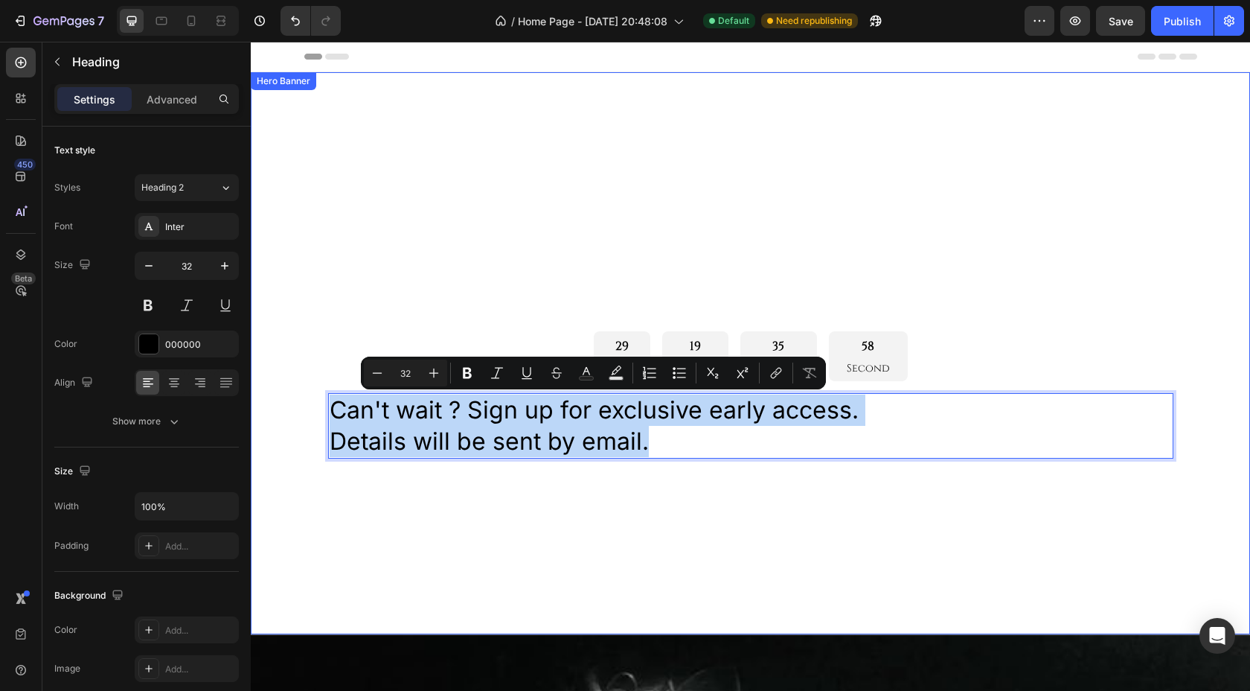
drag, startPoint x: 648, startPoint y: 435, endPoint x: 312, endPoint y: 415, distance: 337.0
click at [312, 415] on div "COUNTOWN DROP Heading 29 Day 19 Hour 35 Minute 58 Second Countdown Timer Can't …" at bounding box center [750, 354] width 893 height 240
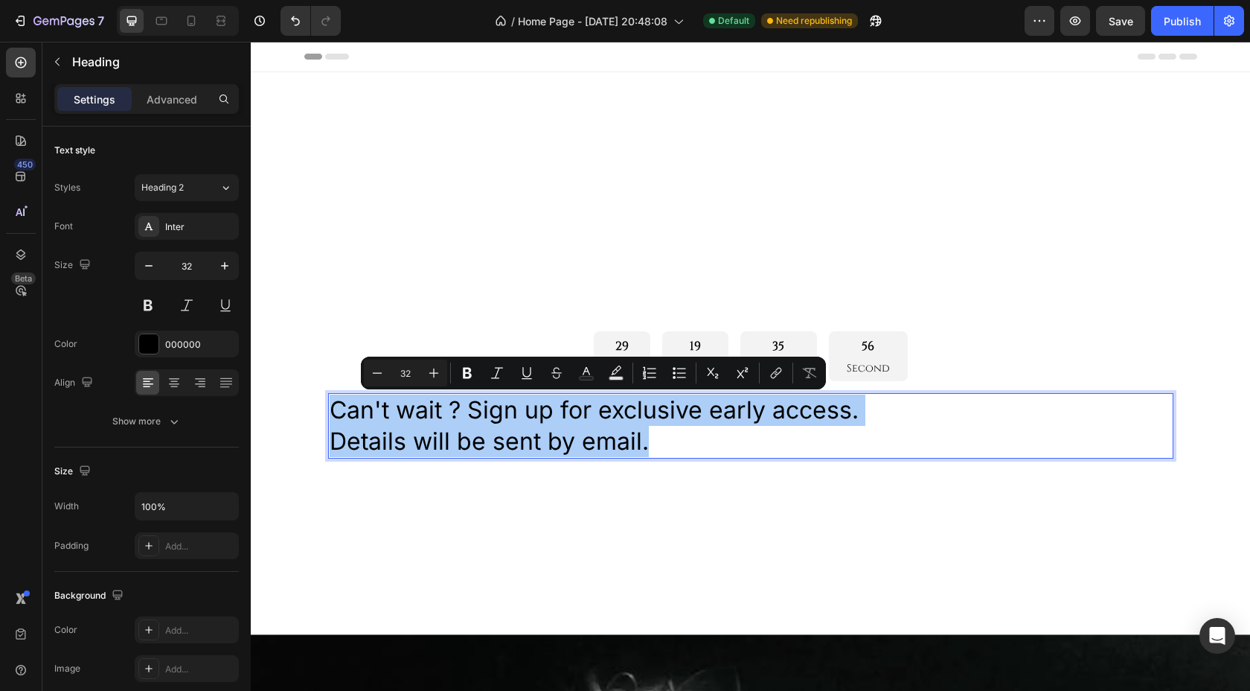
click at [383, 374] on icon "Editor contextual toolbar" at bounding box center [377, 372] width 15 height 15
click at [382, 374] on icon "Editor contextual toolbar" at bounding box center [377, 372] width 15 height 15
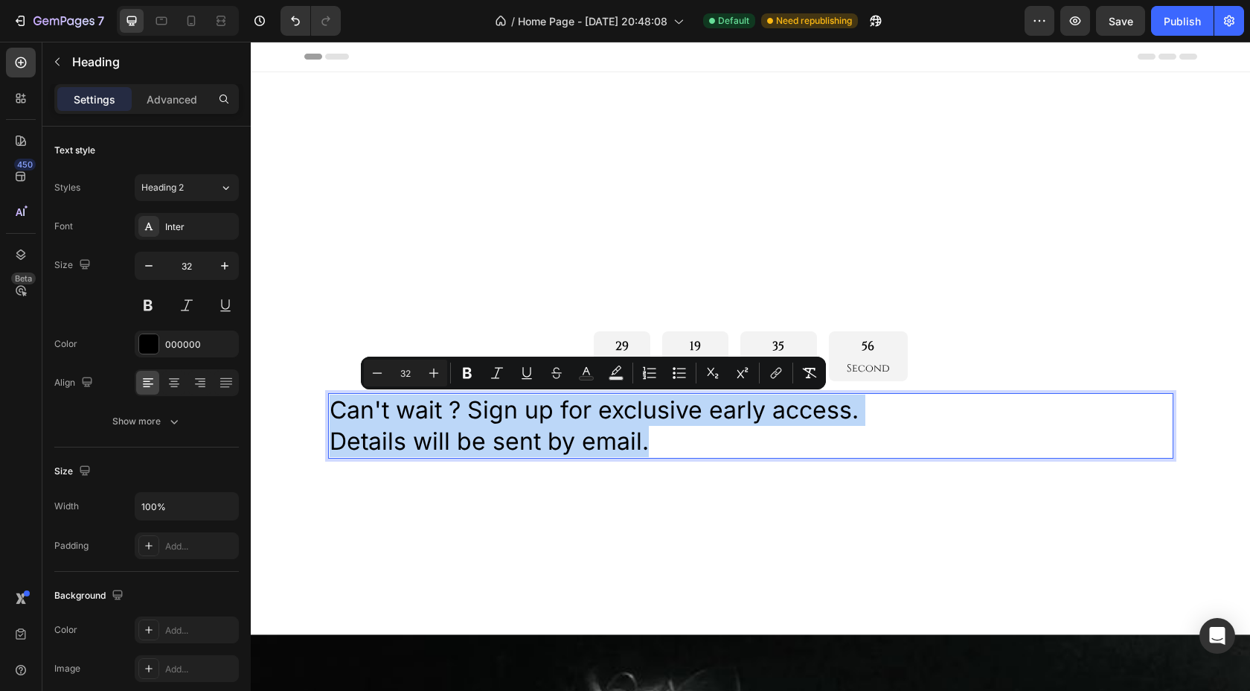
type input "29"
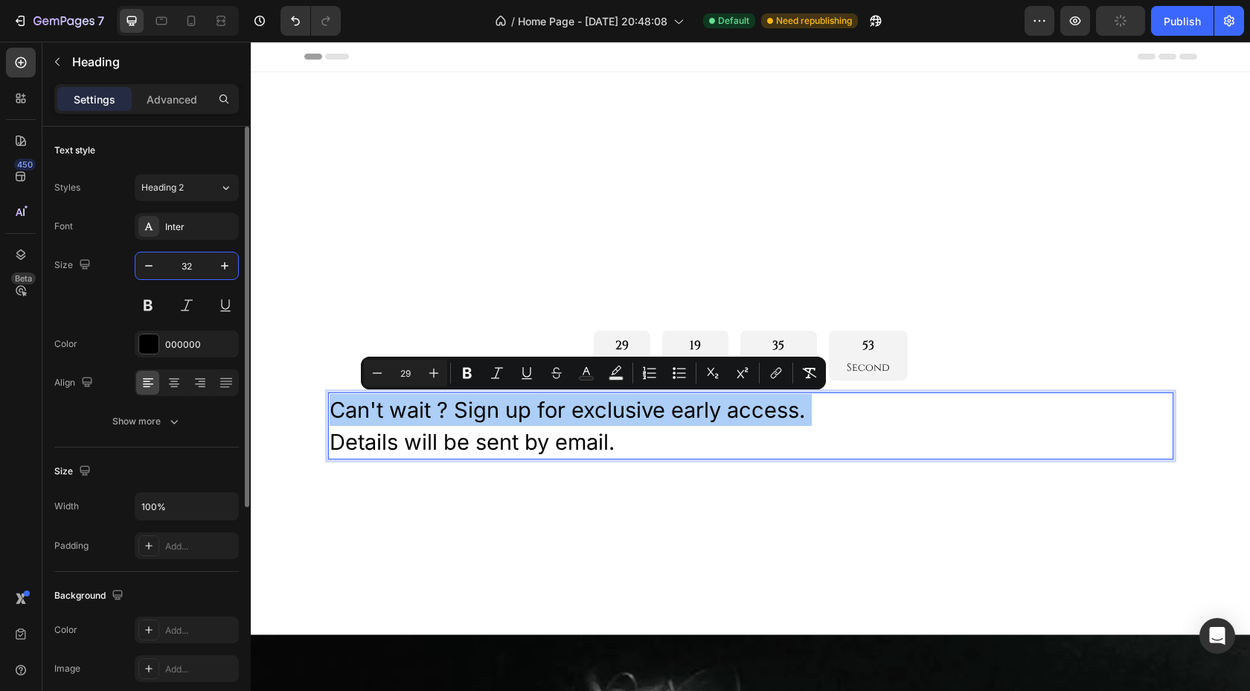
click at [185, 262] on input "32" at bounding box center [186, 265] width 49 height 27
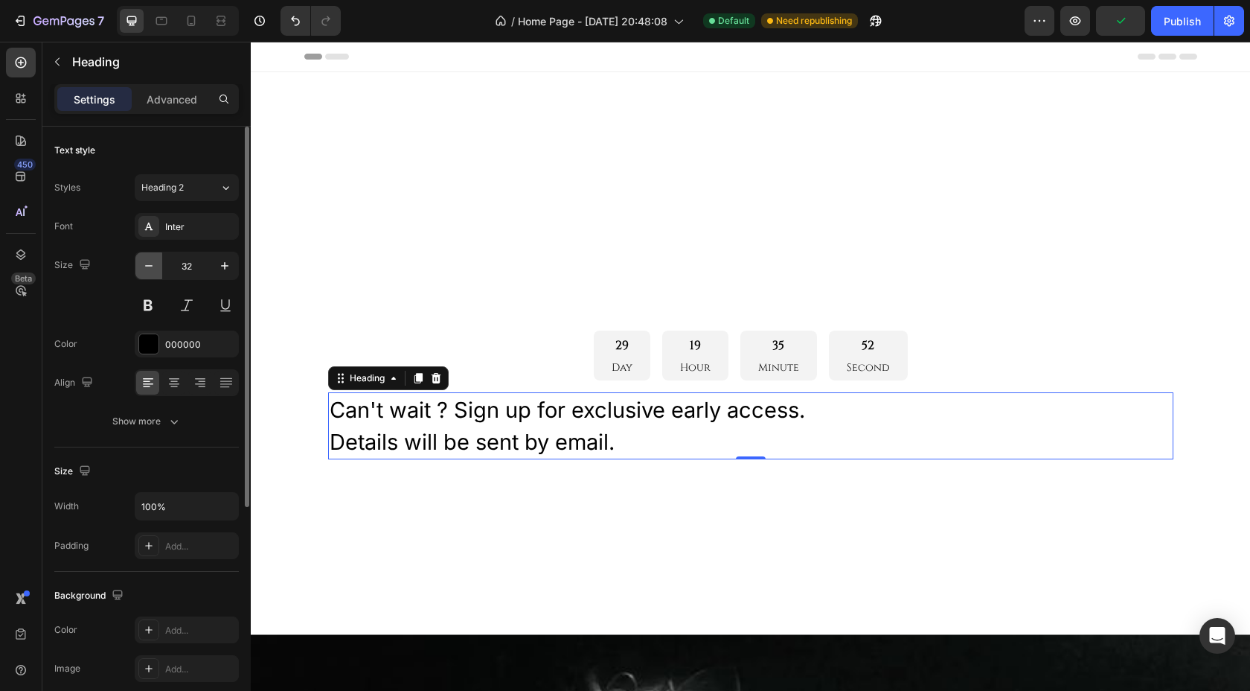
click at [141, 265] on button "button" at bounding box center [148, 265] width 27 height 27
click at [150, 267] on icon "button" at bounding box center [148, 265] width 15 height 15
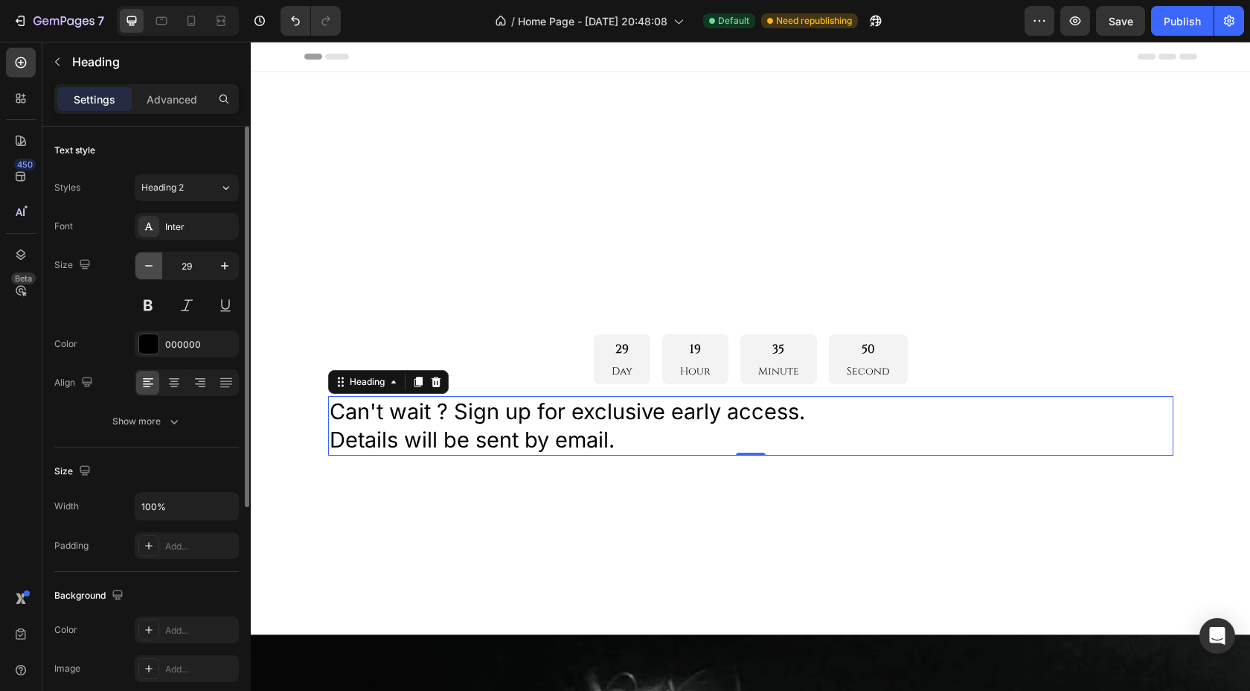
click at [150, 267] on icon "button" at bounding box center [148, 265] width 15 height 15
type input "27"
click at [190, 225] on div "Inter" at bounding box center [200, 226] width 70 height 13
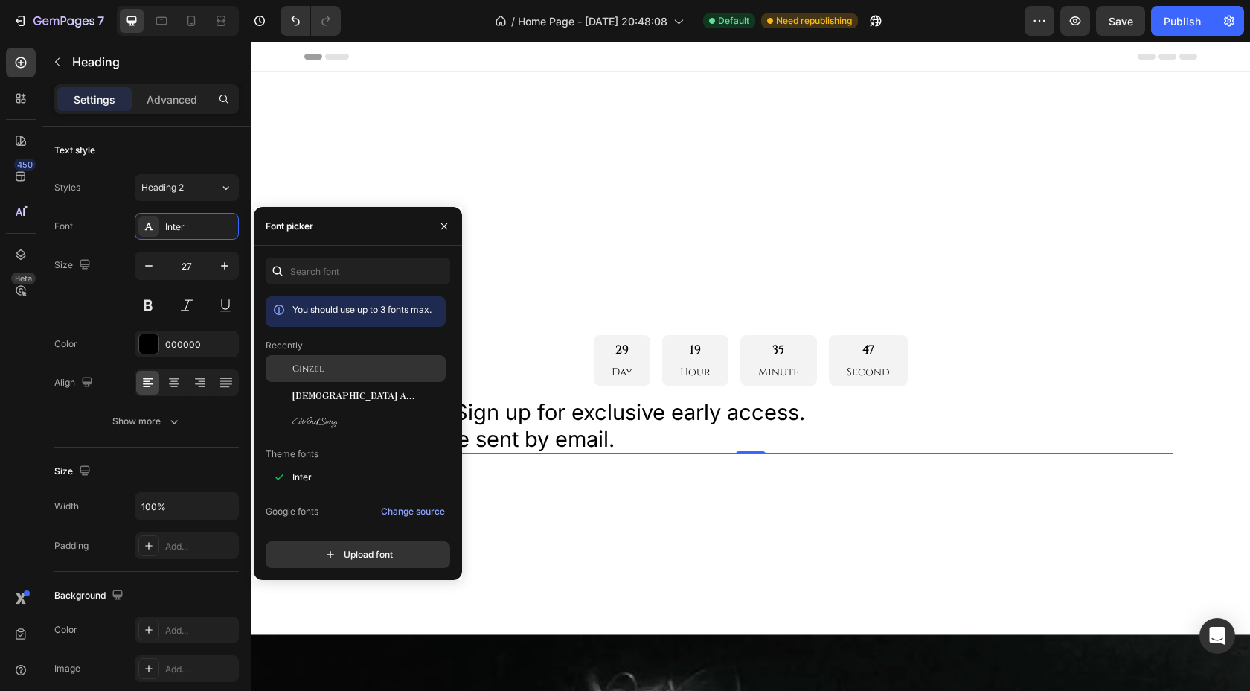
click at [327, 369] on div "Cinzel" at bounding box center [367, 368] width 150 height 13
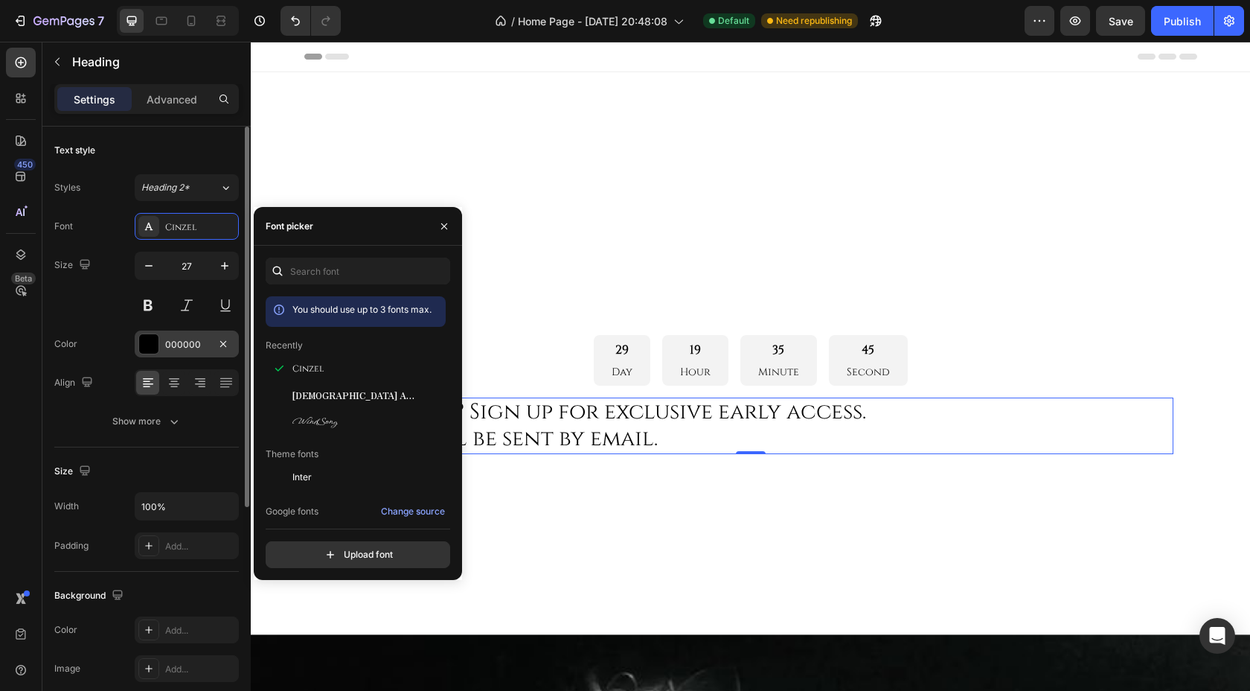
click at [155, 344] on div at bounding box center [148, 343] width 19 height 19
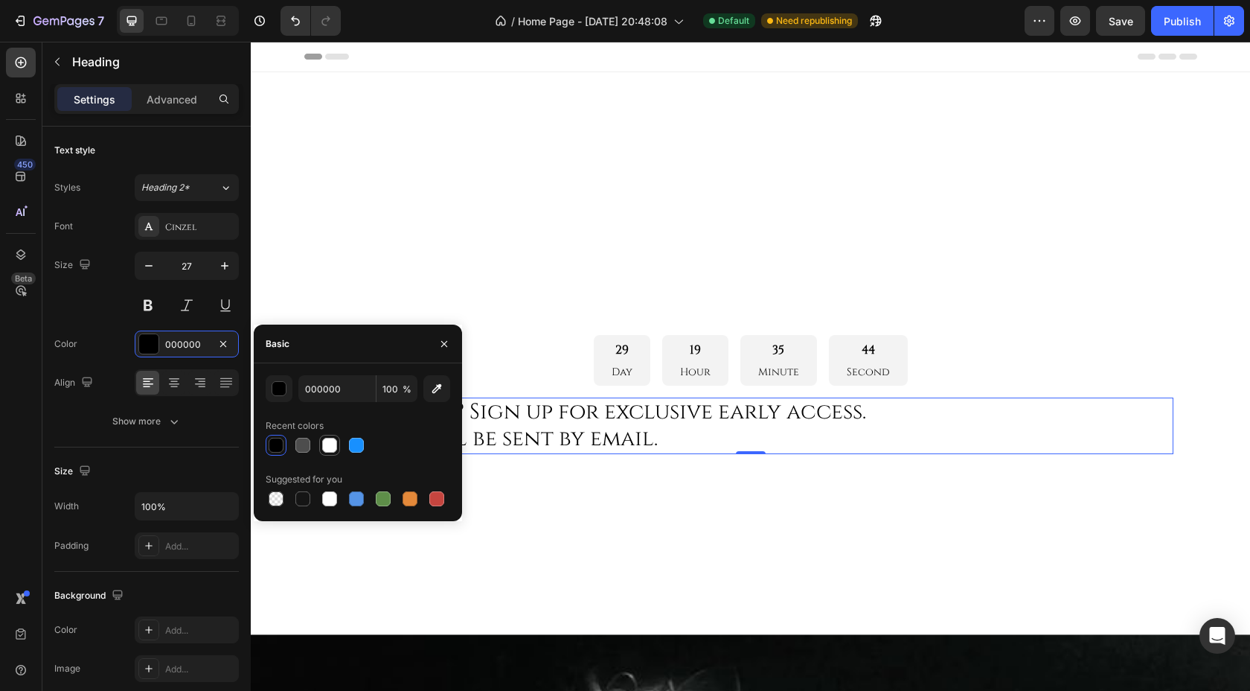
click at [324, 438] on div at bounding box center [329, 445] width 15 height 15
type input "FFFFFF"
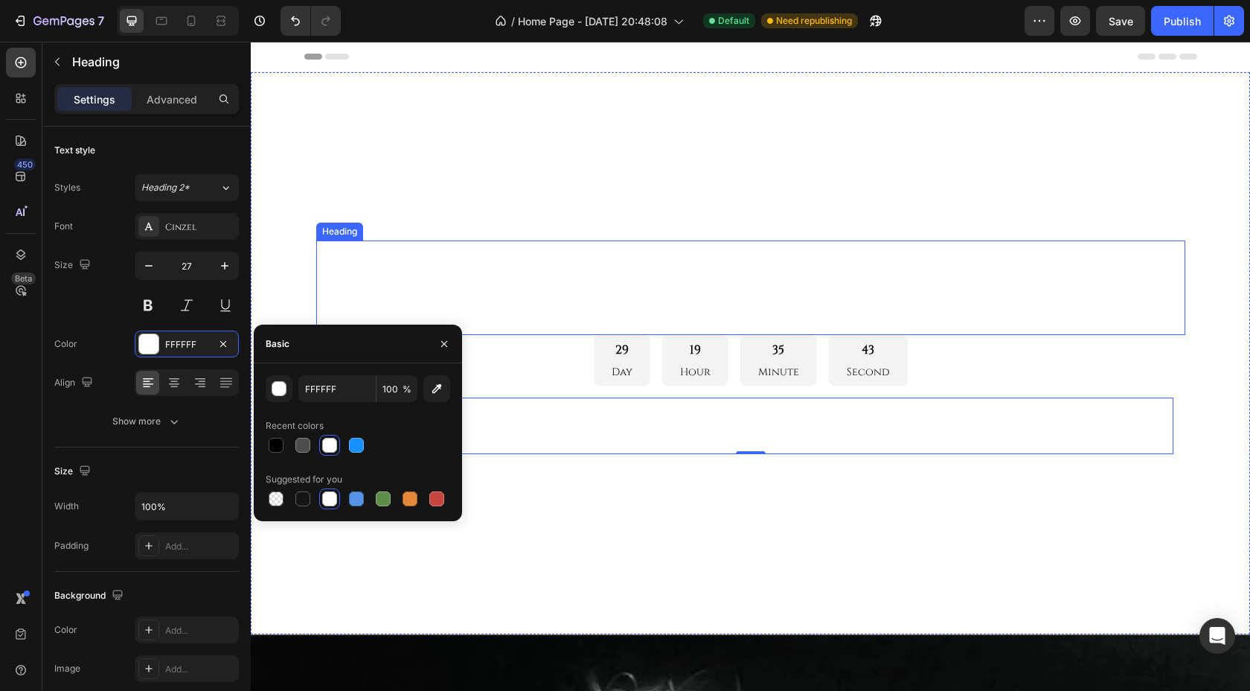
click at [342, 292] on h2 "COUNTOWN DROP" at bounding box center [750, 275] width 869 height 71
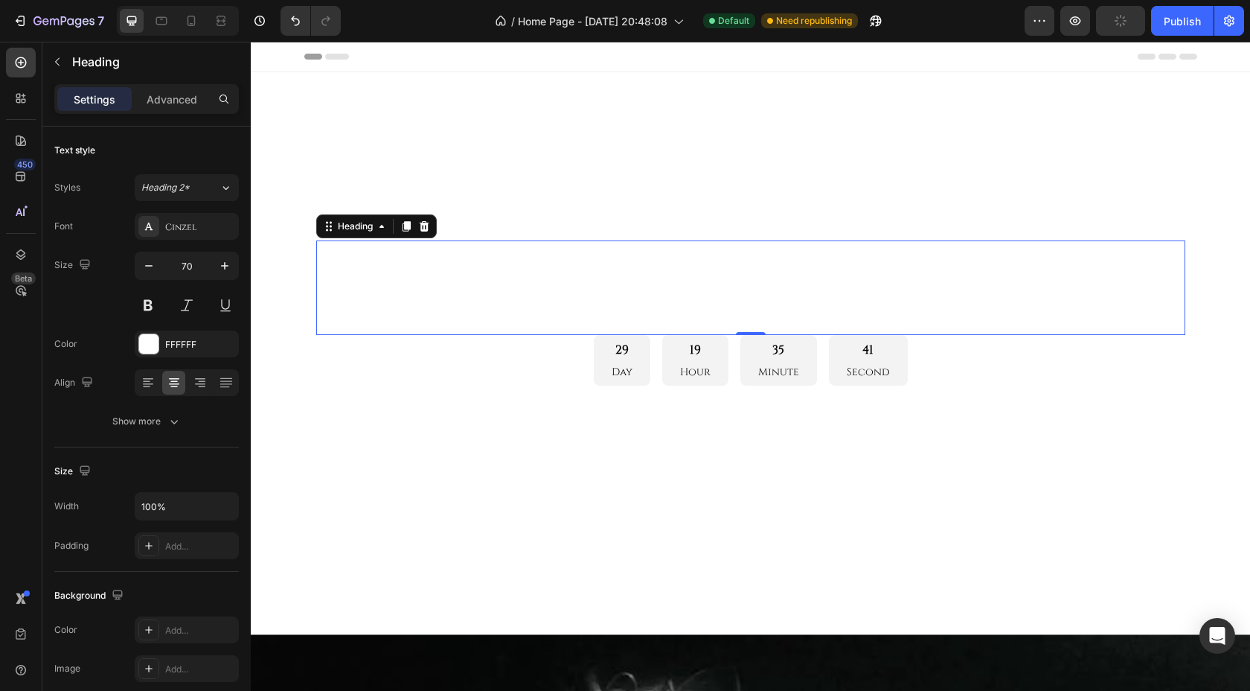
click at [541, 277] on h2 "COUNTOWN DROP" at bounding box center [750, 275] width 869 height 71
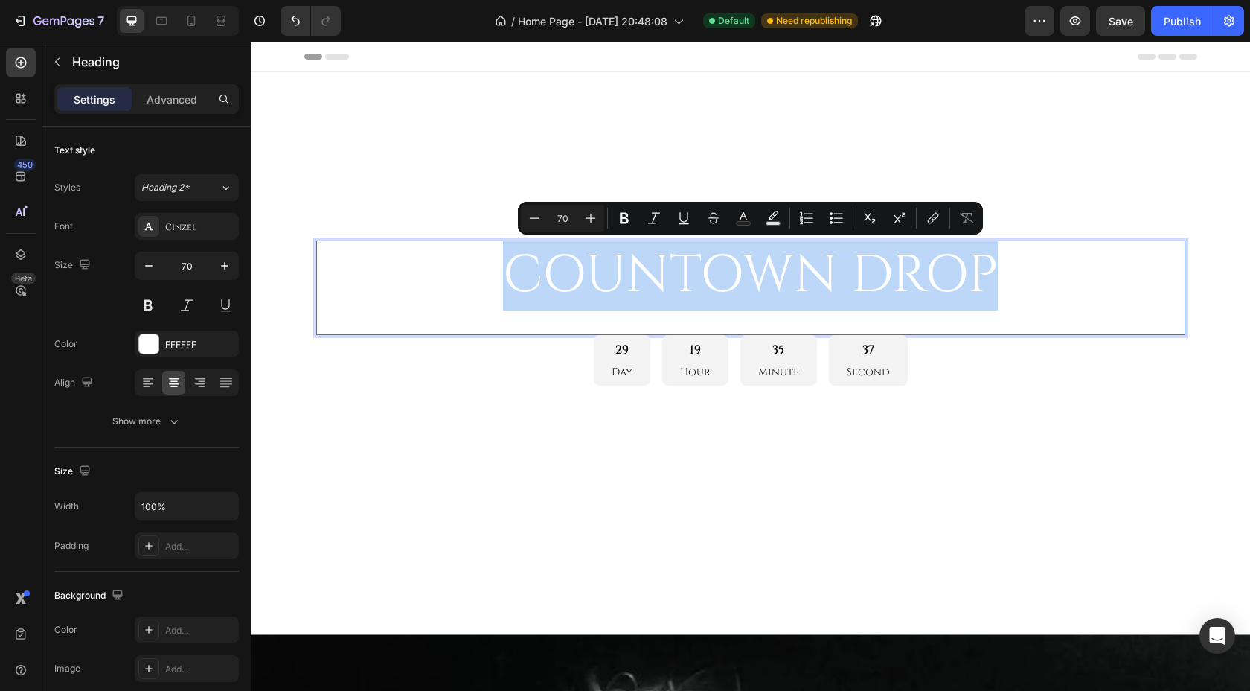
drag, startPoint x: 505, startPoint y: 269, endPoint x: 988, endPoint y: 278, distance: 483.1
click at [988, 278] on p "COUNTOWN DROP" at bounding box center [751, 276] width 866 height 68
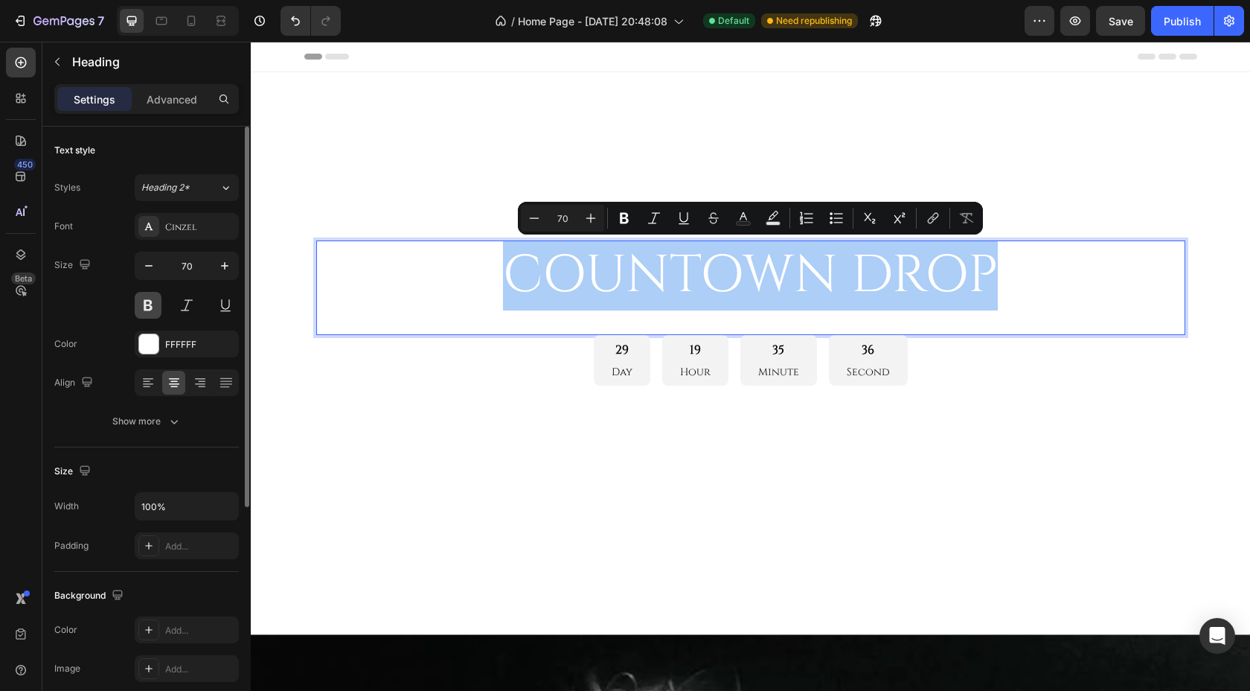
click at [144, 302] on button at bounding box center [148, 305] width 27 height 27
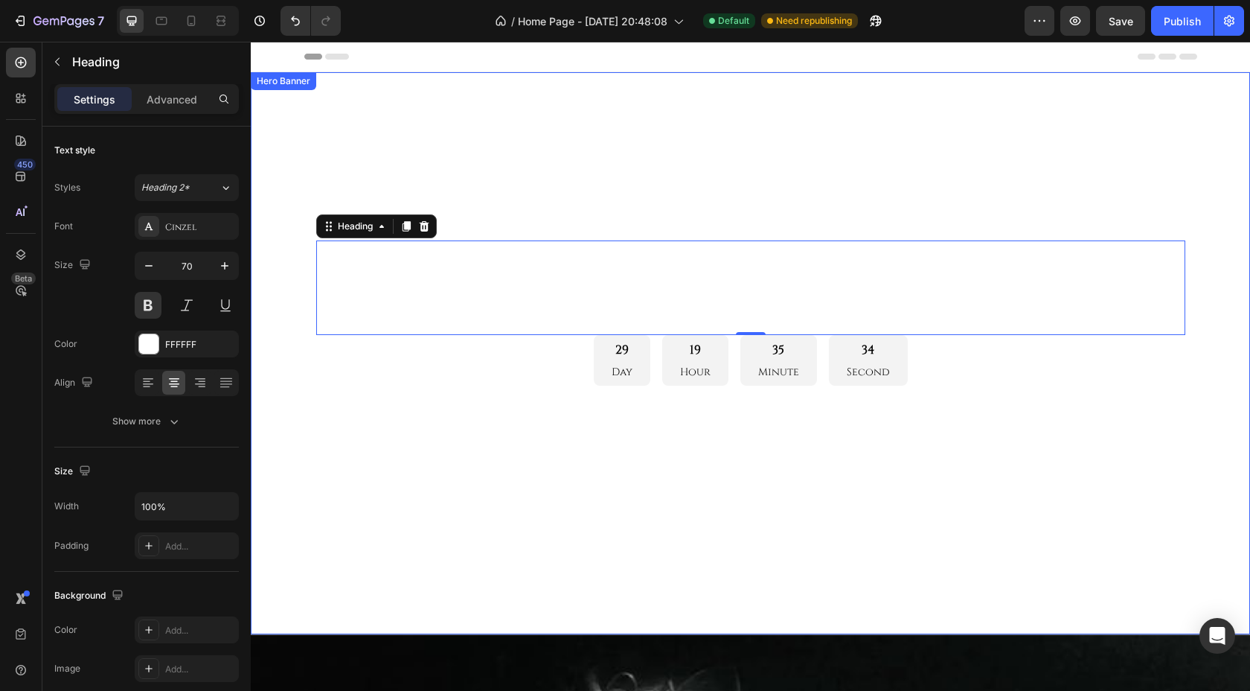
click at [403, 123] on div "Overlay" at bounding box center [750, 353] width 999 height 562
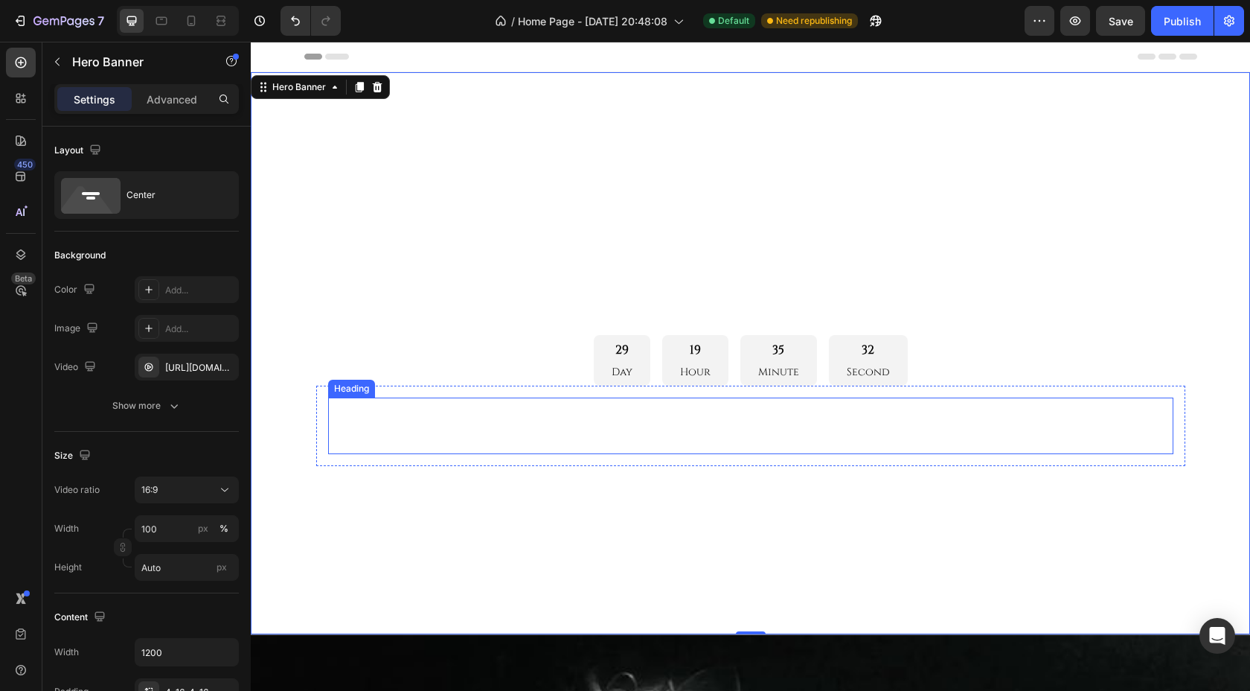
click at [463, 431] on span "Details will be sent by email." at bounding box center [494, 438] width 328 height 29
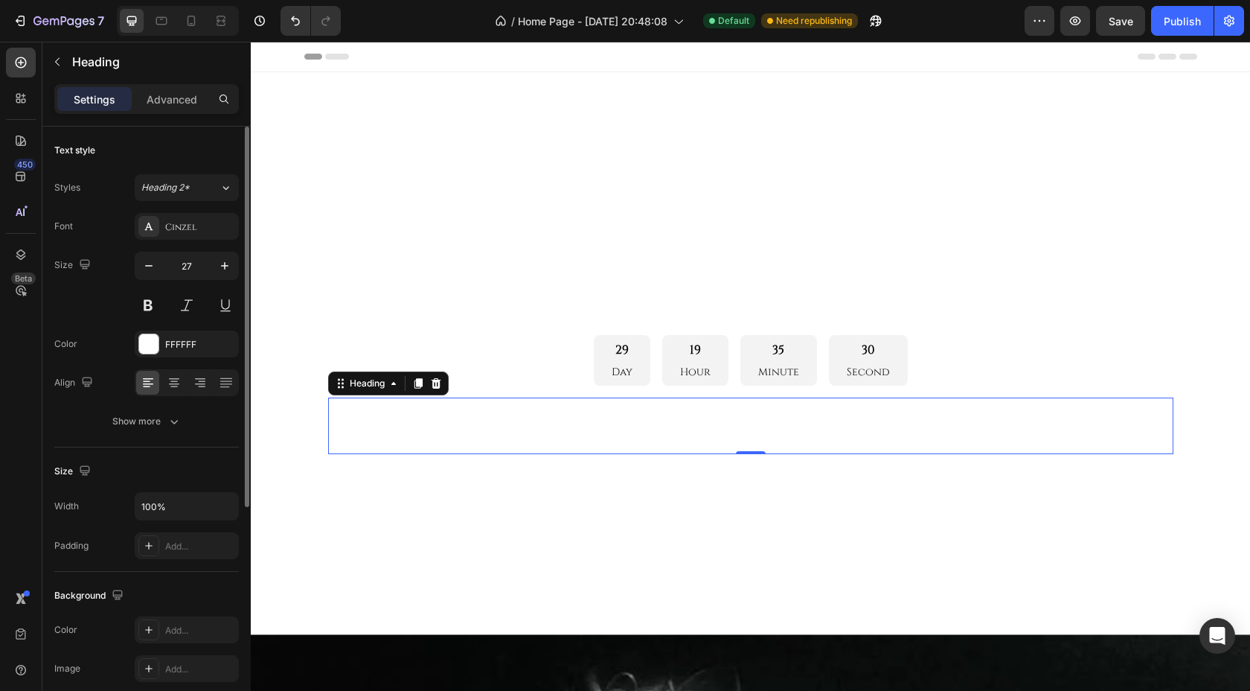
click at [159, 572] on div "Text style Styles Heading 2* Font Cinzel Size 27 Color FFFFFF Align Show more" at bounding box center [146, 633] width 185 height 123
click at [160, 419] on div "Show more" at bounding box center [146, 421] width 69 height 15
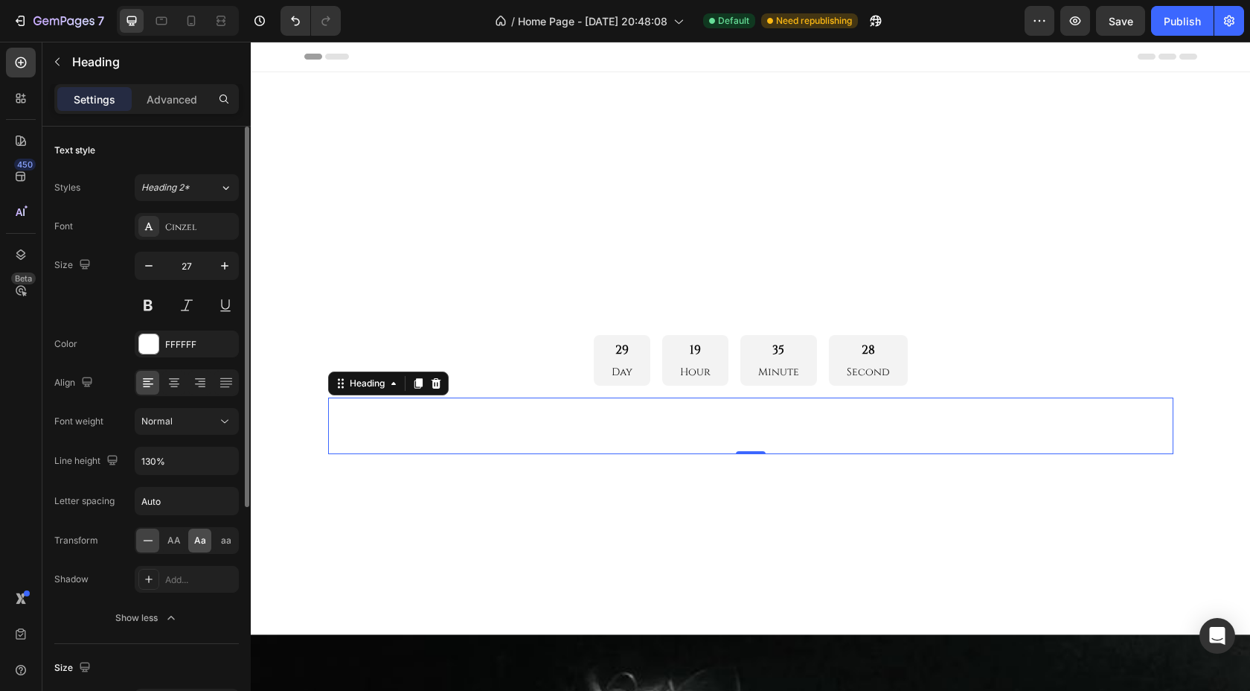
click at [196, 538] on span "Aa" at bounding box center [200, 540] width 12 height 13
click at [182, 538] on div "AA" at bounding box center [173, 540] width 23 height 24
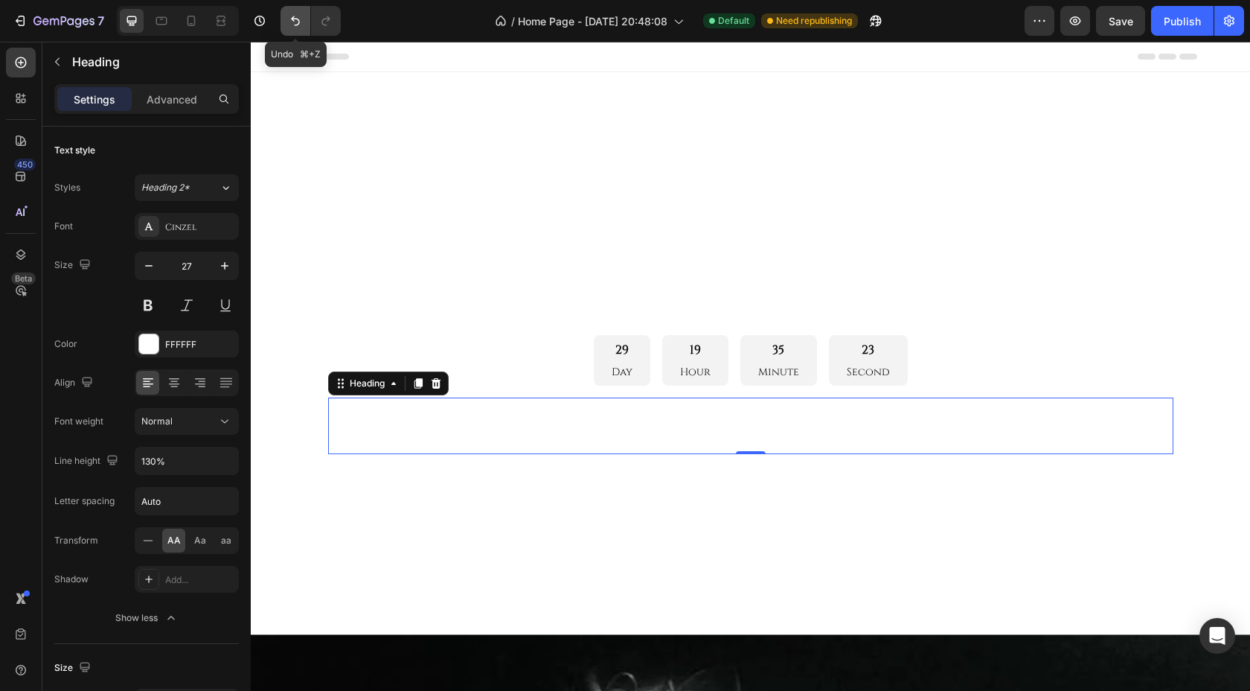
click at [293, 19] on icon "Undo/Redo" at bounding box center [295, 21] width 9 height 10
click at [295, 19] on icon "Undo/Redo" at bounding box center [295, 21] width 9 height 10
click at [320, 19] on icon "Undo/Redo" at bounding box center [326, 20] width 15 height 15
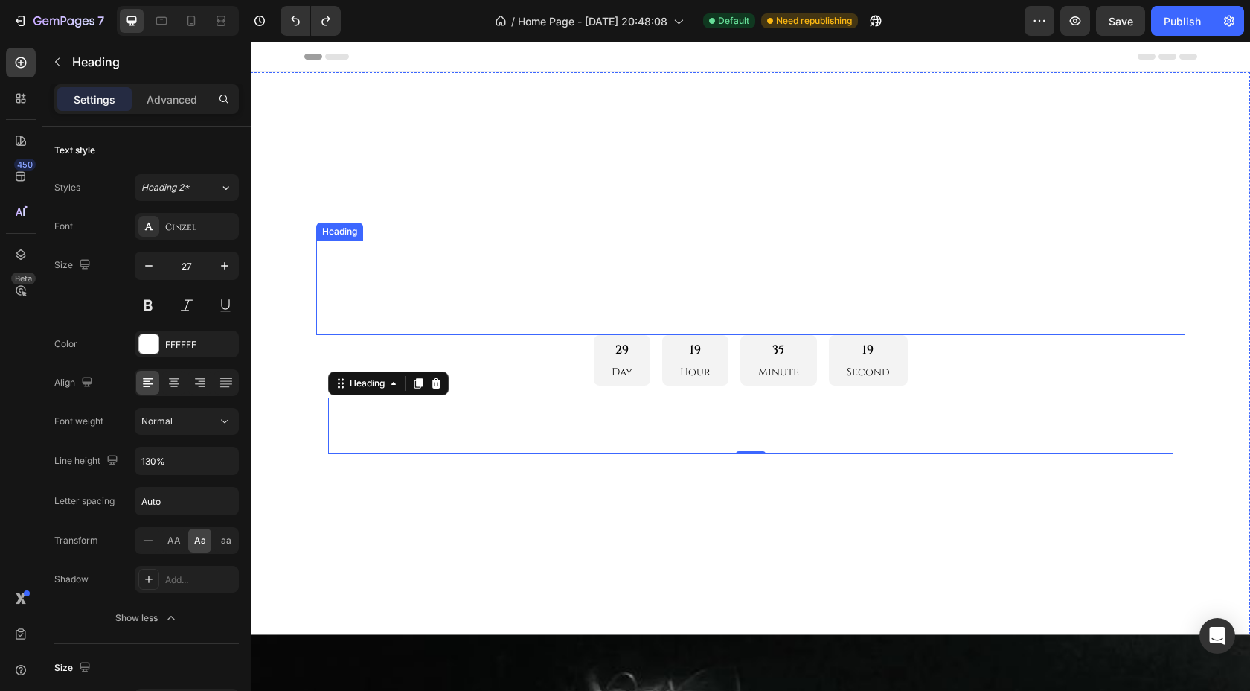
click at [555, 277] on p "COUNTOWN DROP" at bounding box center [751, 276] width 866 height 68
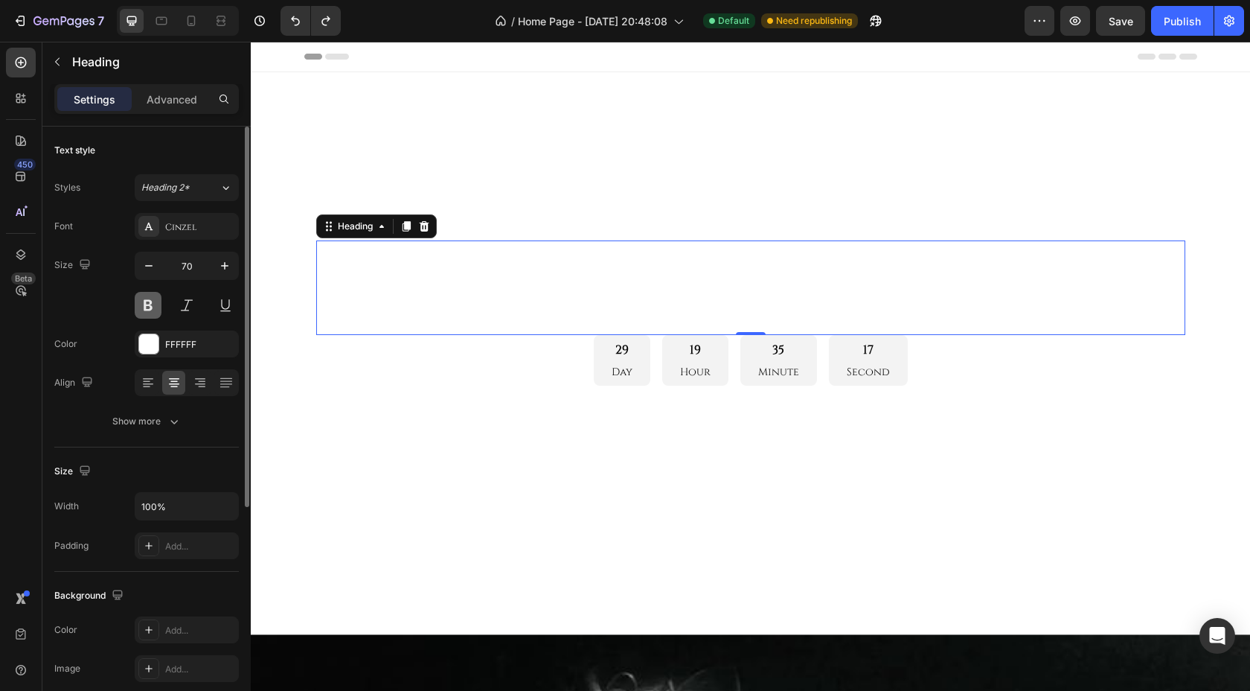
click at [149, 308] on button at bounding box center [148, 305] width 27 height 27
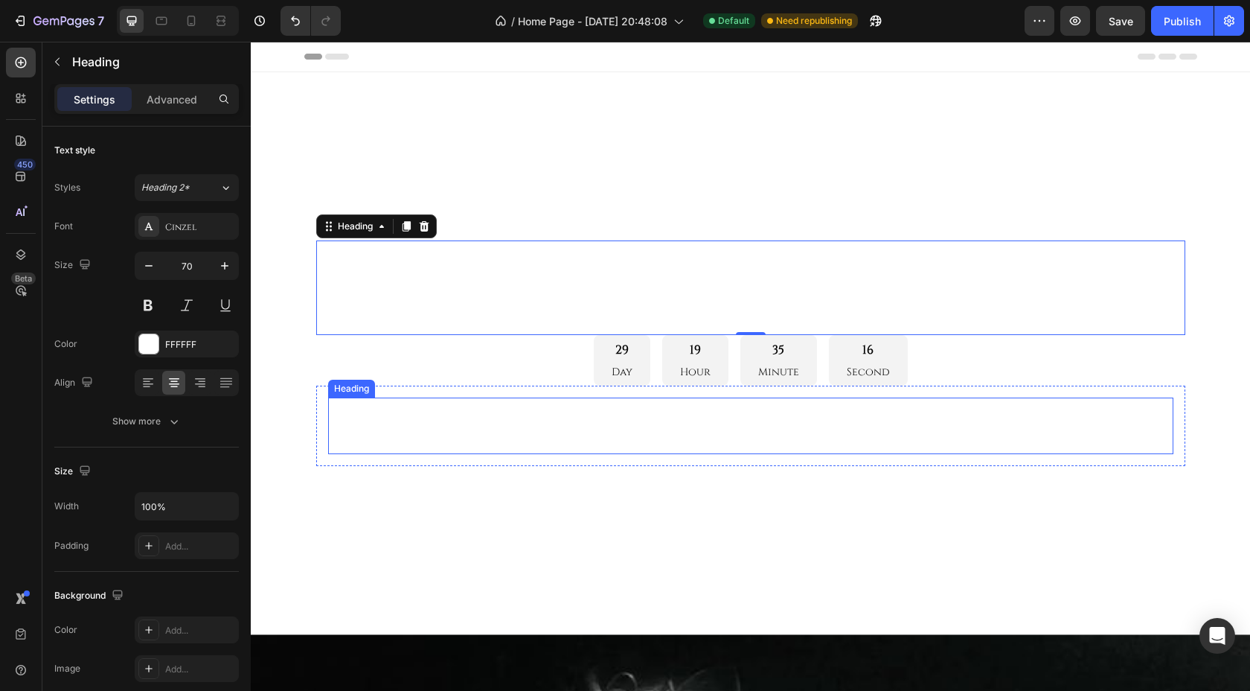
click at [399, 432] on span "details will be sent by email." at bounding box center [495, 438] width 331 height 29
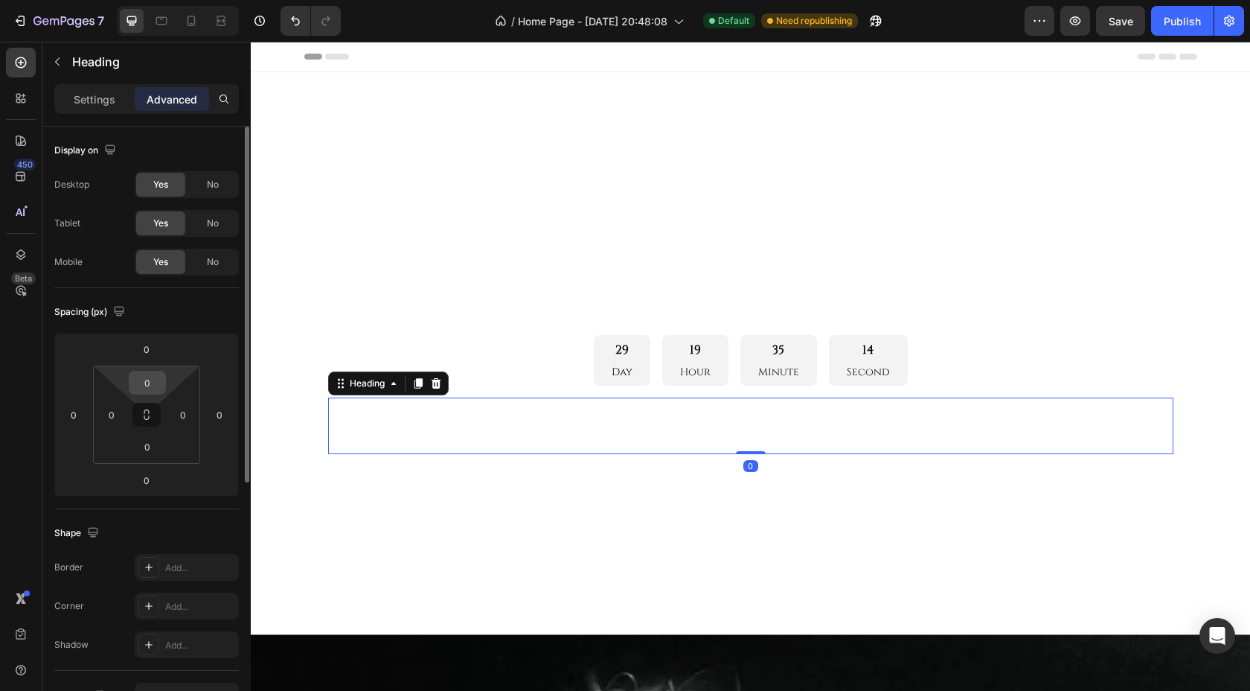
click at [147, 391] on input "0" at bounding box center [147, 382] width 30 height 22
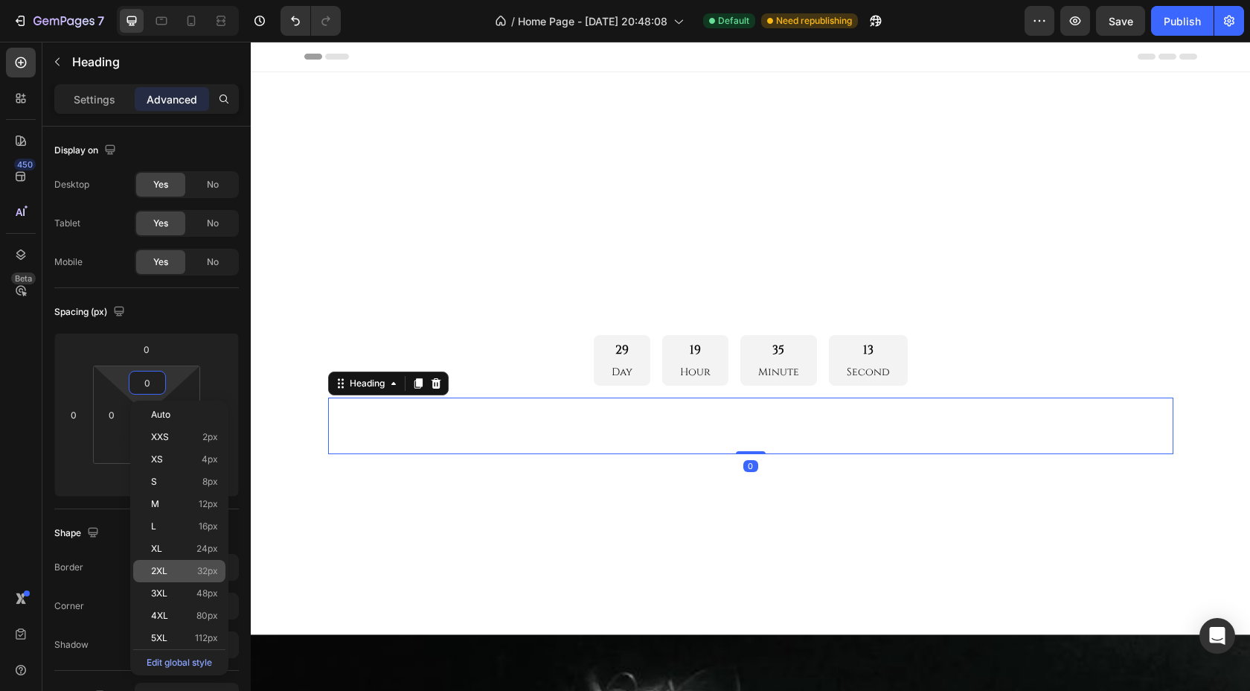
click at [176, 563] on div "2XL 32px" at bounding box center [179, 571] width 92 height 22
type input "32"
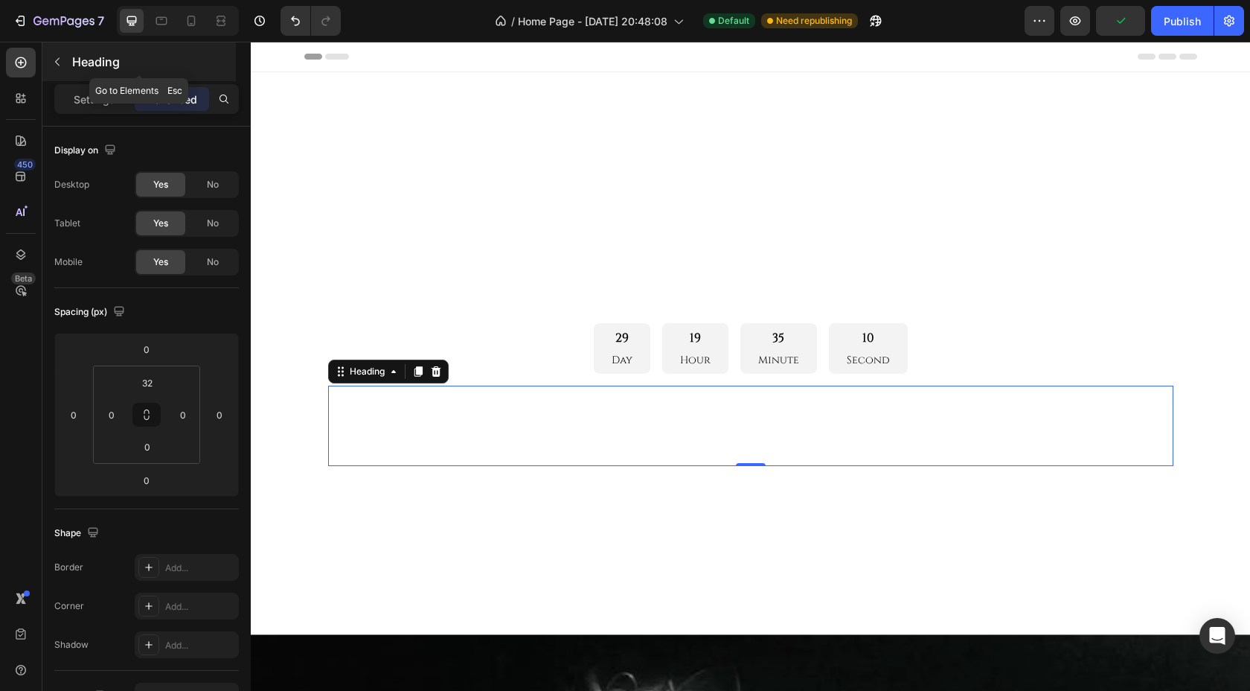
click at [57, 61] on icon "button" at bounding box center [57, 62] width 12 height 12
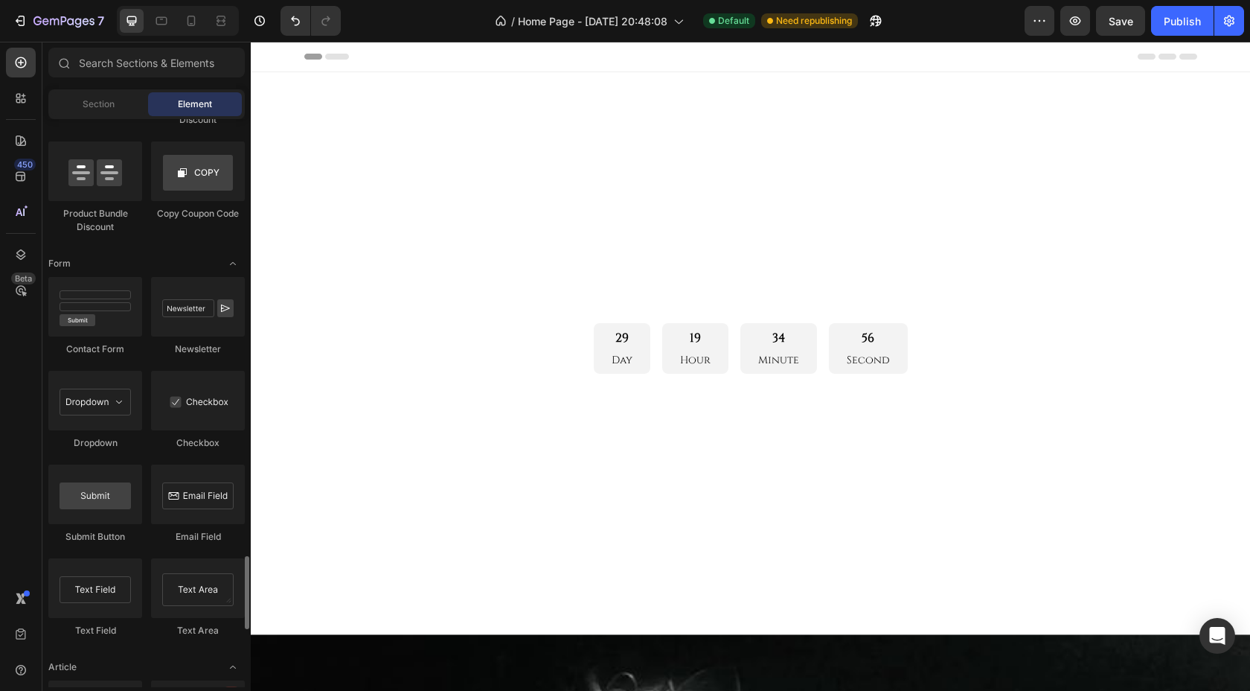
scroll to position [3278, 0]
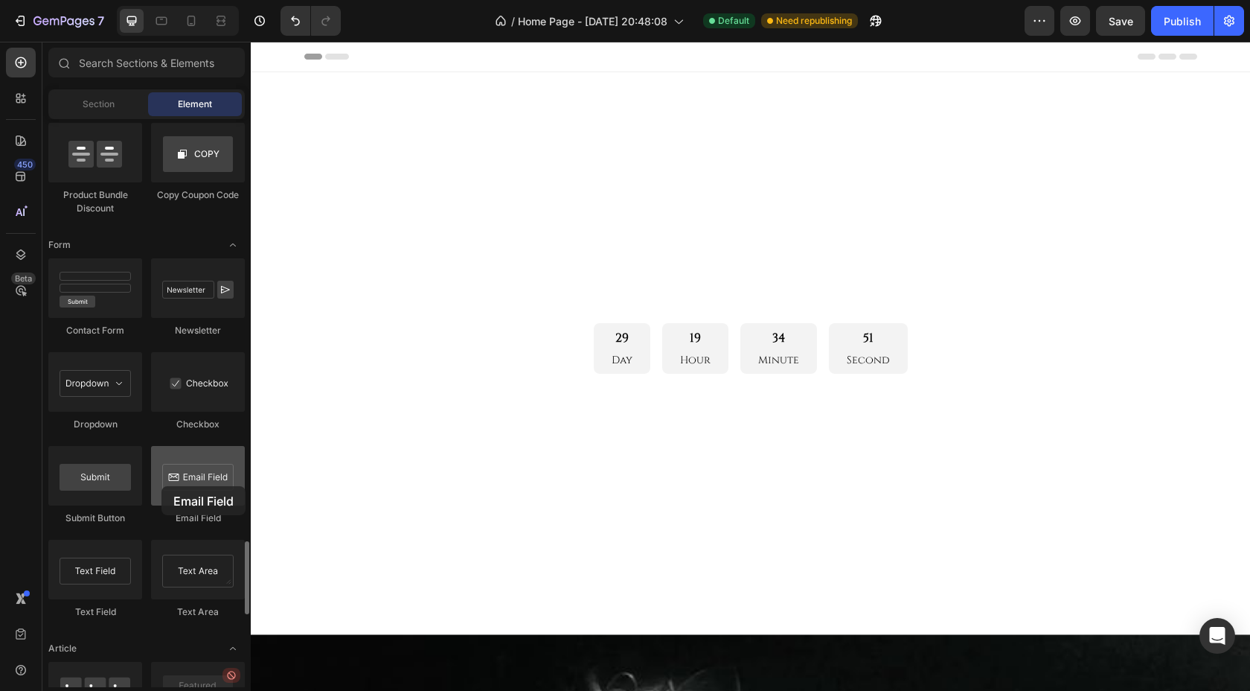
drag, startPoint x: 607, startPoint y: 477, endPoint x: 171, endPoint y: 479, distance: 435.4
click at [167, 481] on div at bounding box center [198, 476] width 94 height 60
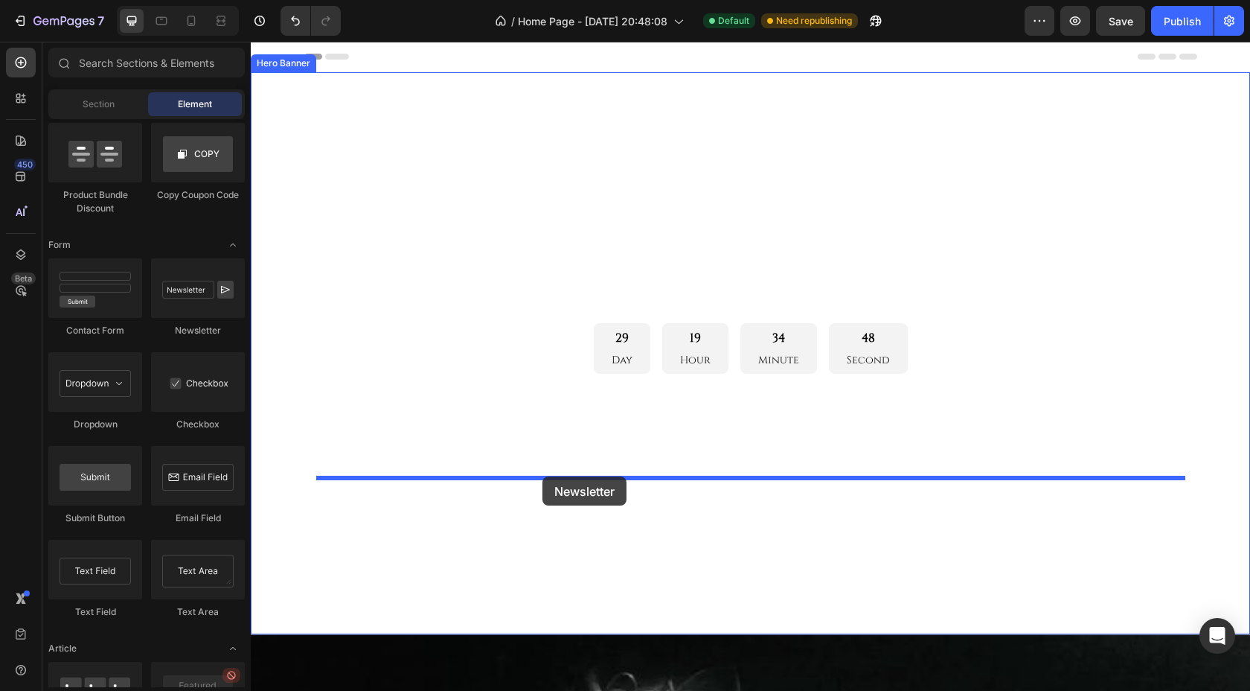
drag, startPoint x: 420, startPoint y: 343, endPoint x: 543, endPoint y: 476, distance: 180.6
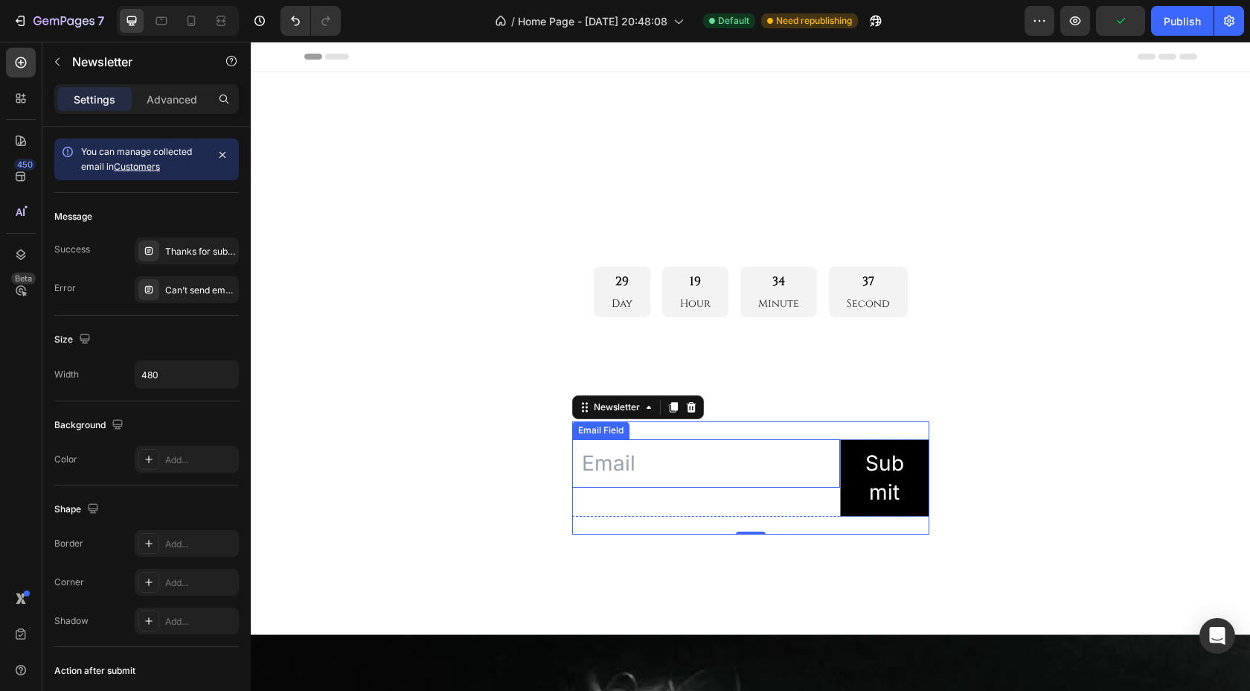
click at [609, 459] on input "email" at bounding box center [706, 463] width 268 height 48
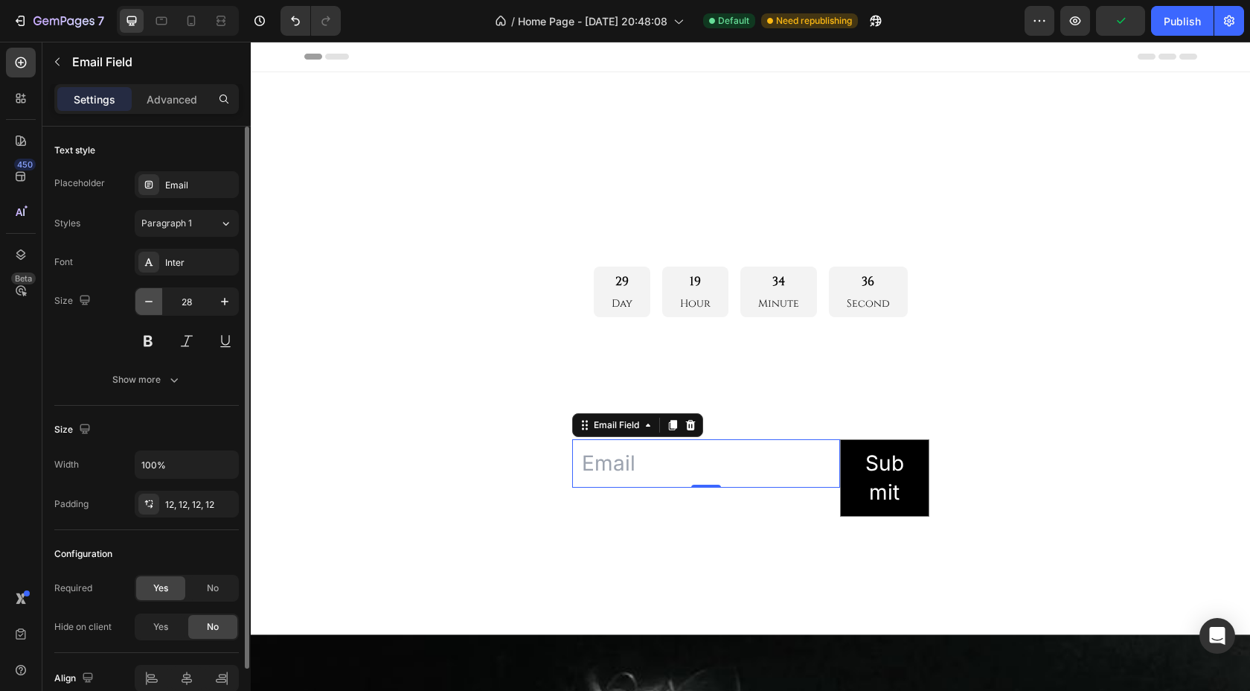
click at [136, 306] on button "button" at bounding box center [148, 301] width 27 height 27
click at [141, 306] on icon "button" at bounding box center [148, 301] width 15 height 15
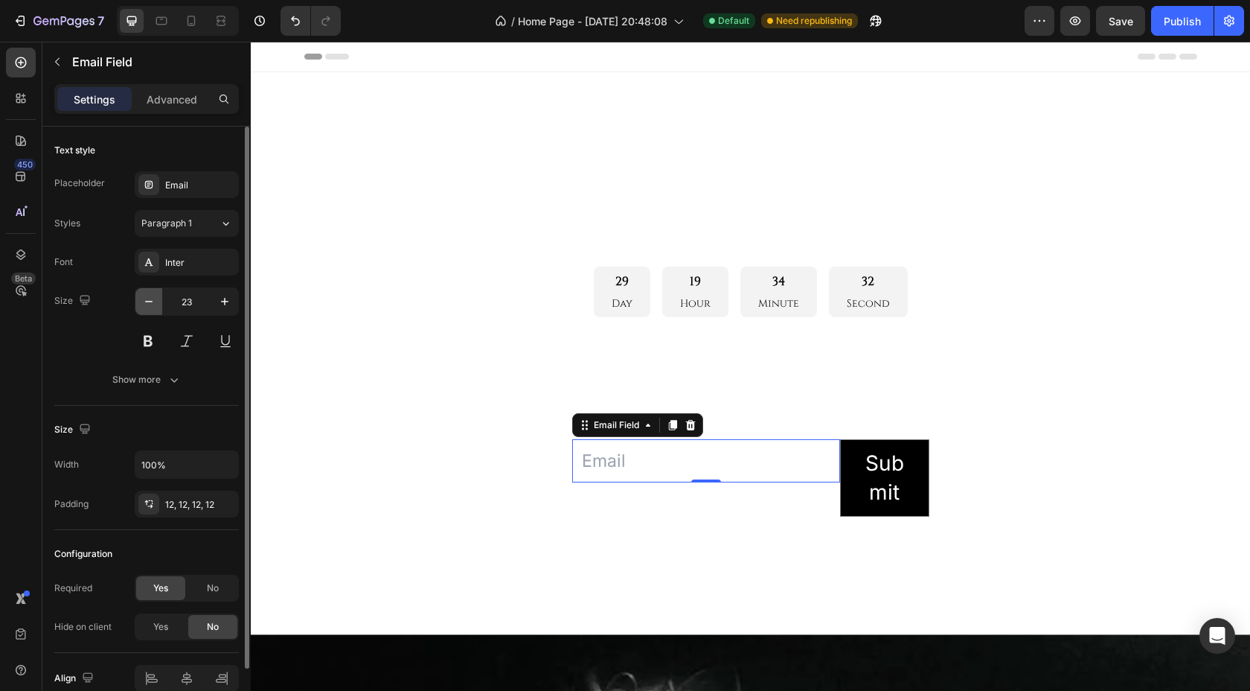
click at [141, 306] on icon "button" at bounding box center [148, 301] width 15 height 15
type input "22"
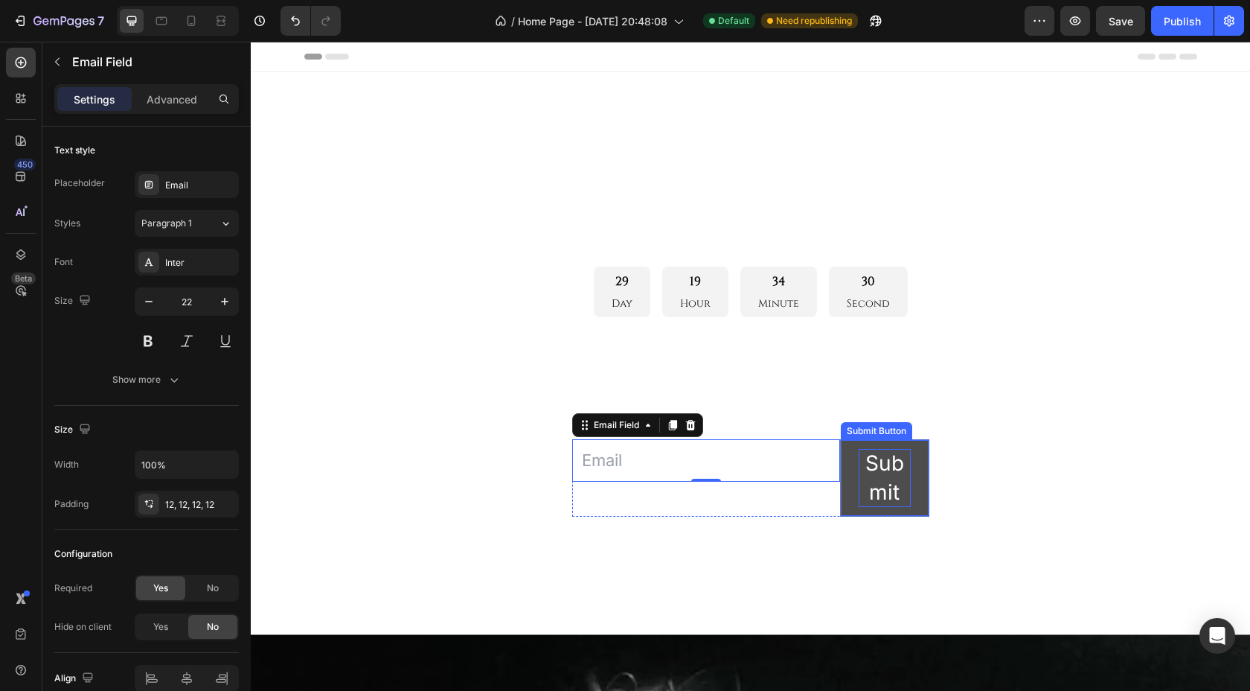
click at [861, 487] on div "Submit" at bounding box center [885, 478] width 52 height 58
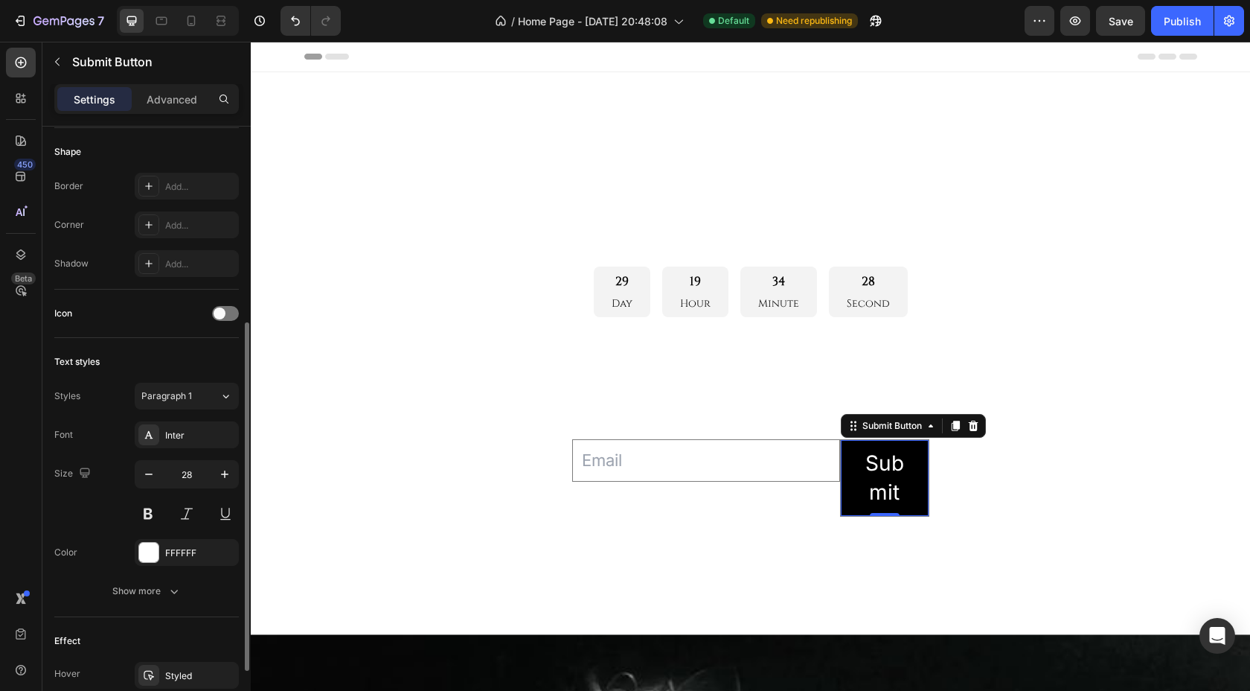
scroll to position [359, 0]
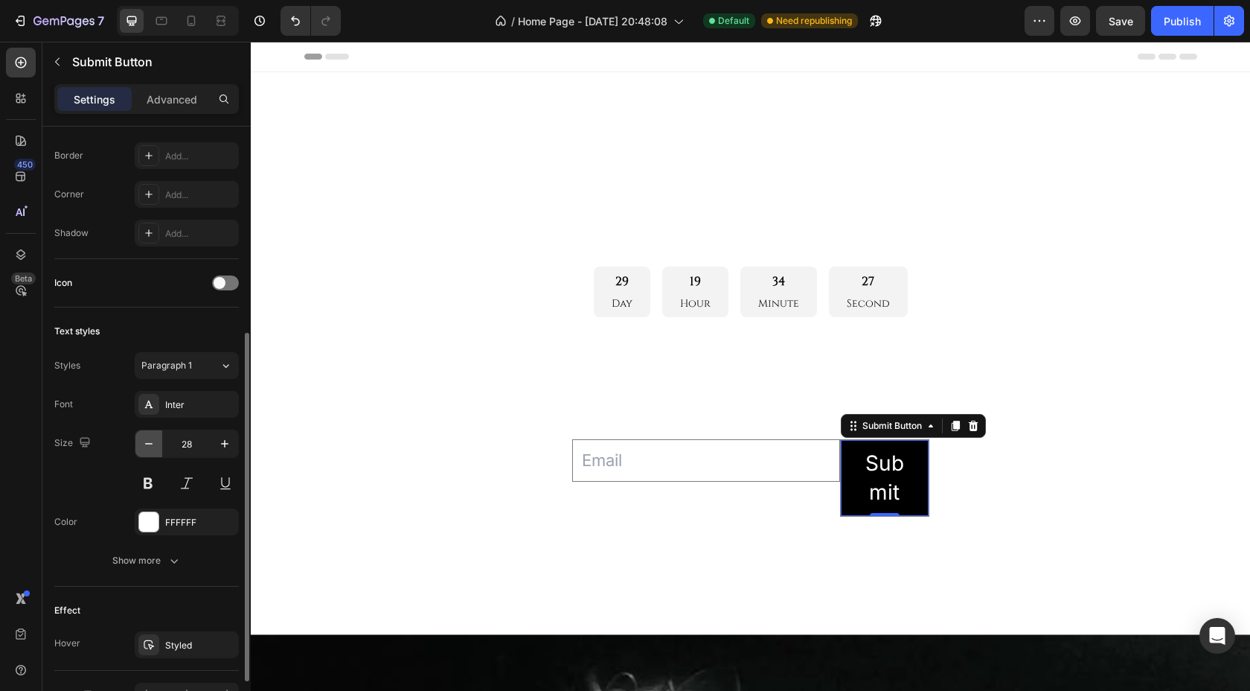
click at [149, 436] on icon "button" at bounding box center [148, 443] width 15 height 15
click at [146, 441] on icon "button" at bounding box center [148, 443] width 15 height 15
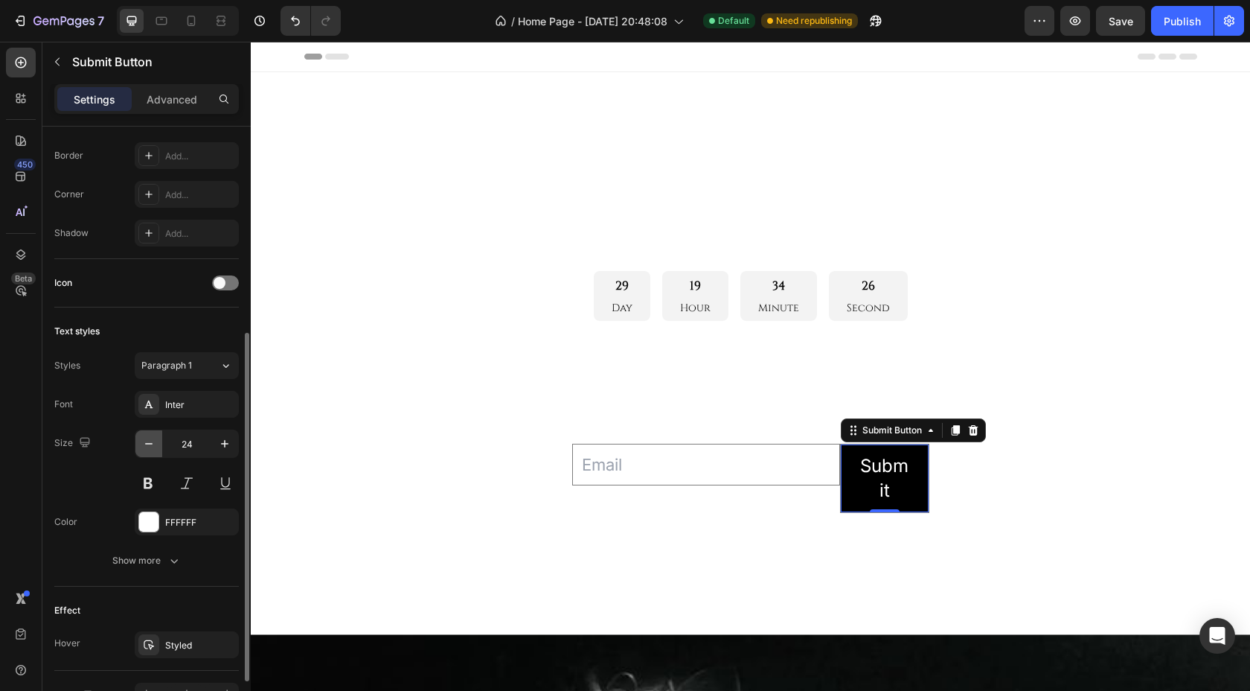
click at [146, 441] on icon "button" at bounding box center [148, 443] width 15 height 15
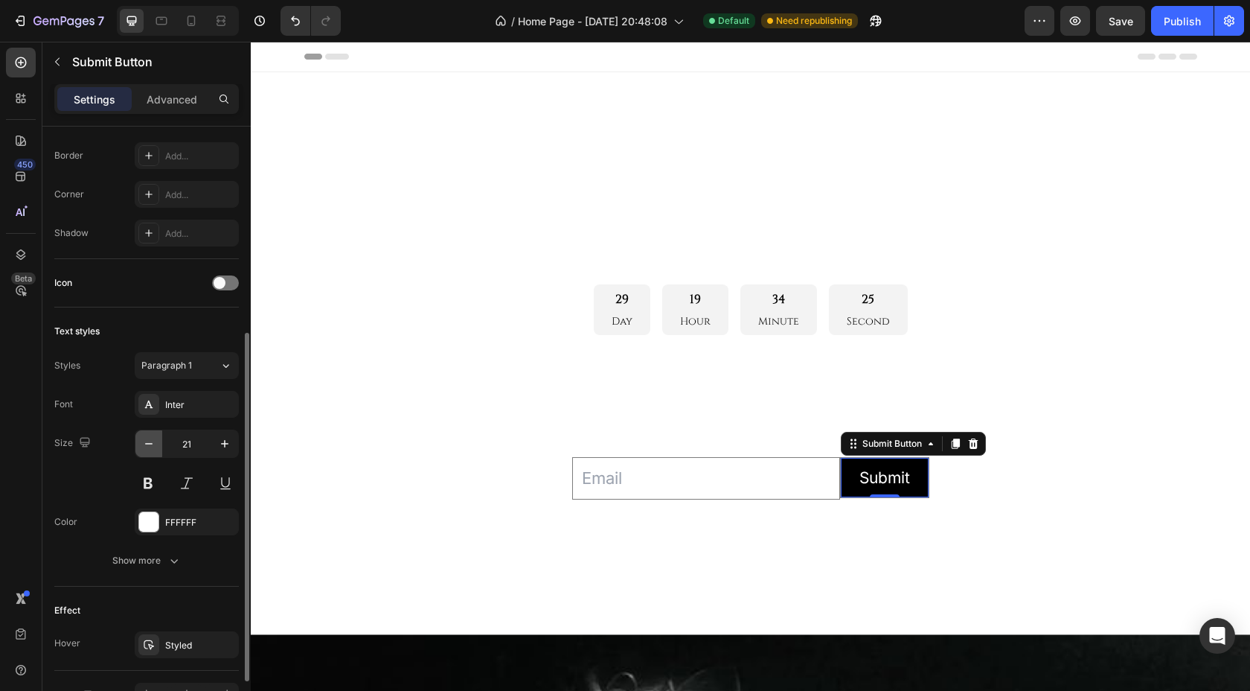
click at [146, 441] on icon "button" at bounding box center [148, 443] width 15 height 15
click at [223, 451] on button "button" at bounding box center [224, 443] width 27 height 27
click at [223, 450] on icon "button" at bounding box center [224, 443] width 15 height 15
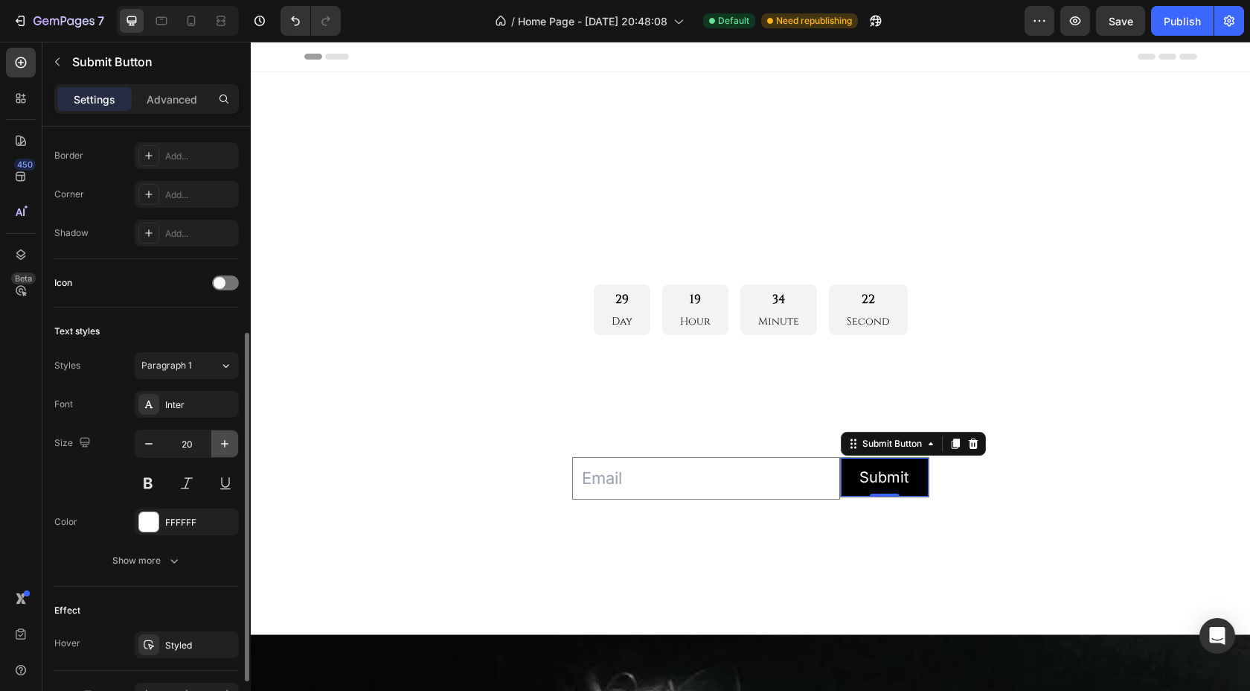
click at [223, 450] on icon "button" at bounding box center [224, 443] width 15 height 15
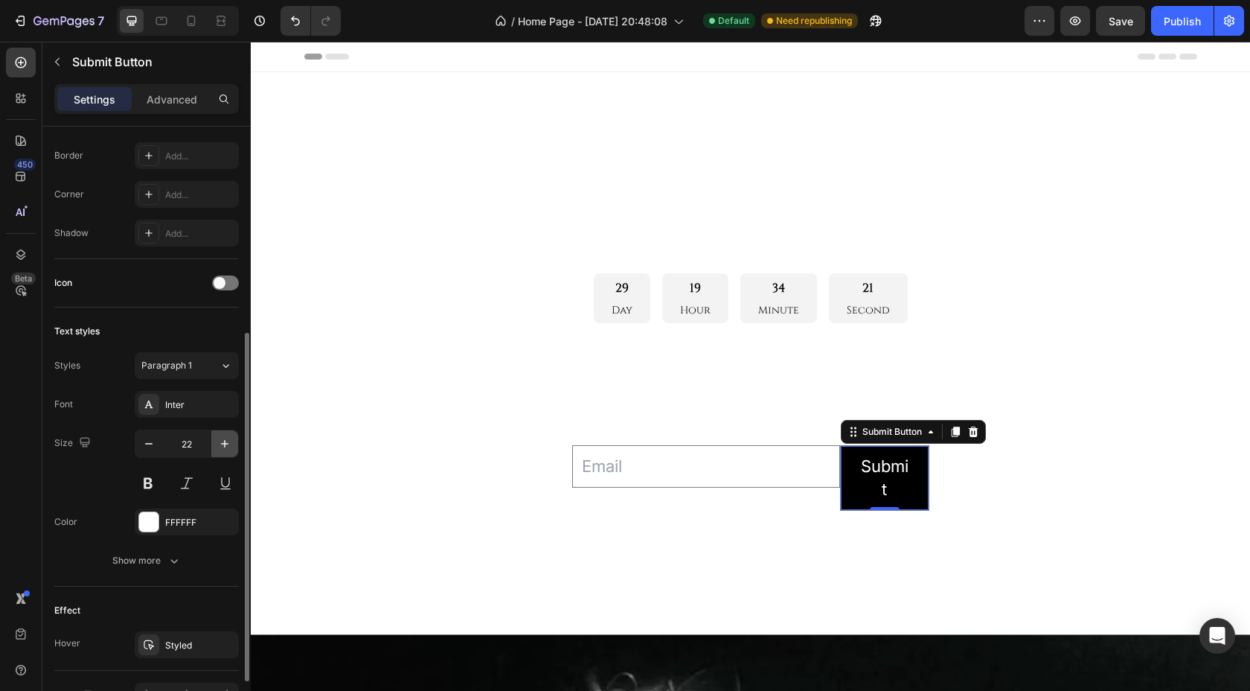
click at [223, 450] on icon "button" at bounding box center [224, 443] width 15 height 15
click at [149, 441] on icon "button" at bounding box center [148, 443] width 15 height 15
type input "21"
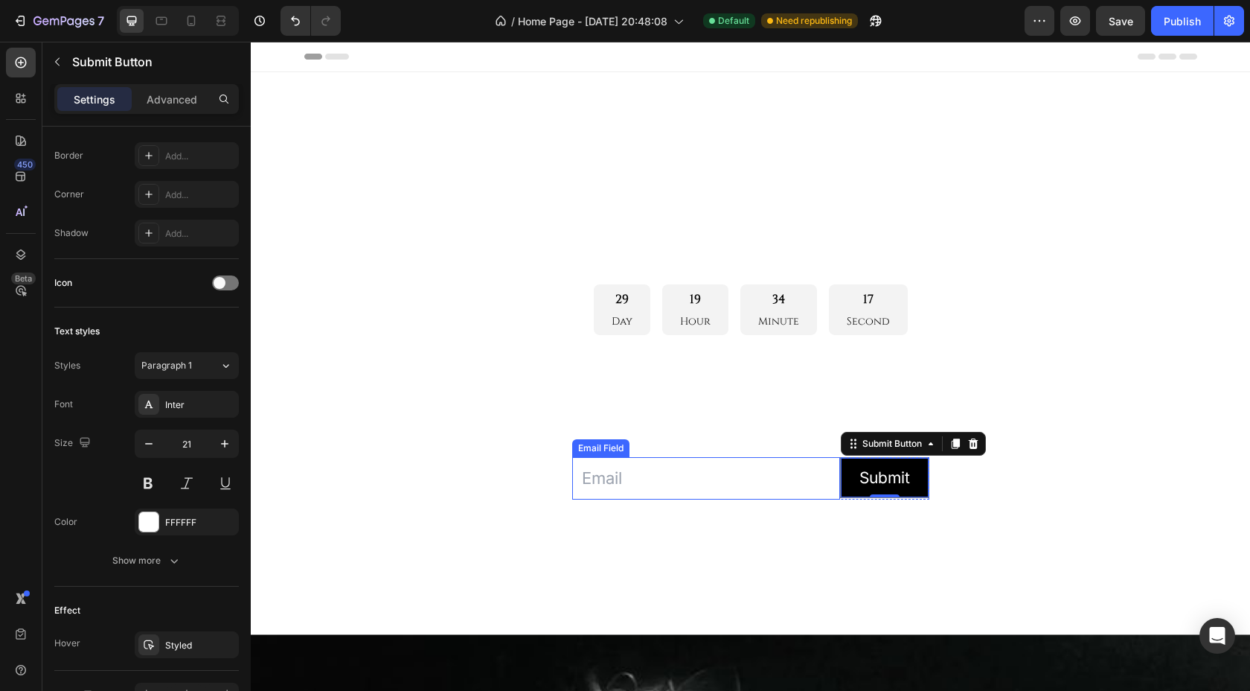
click at [700, 482] on input "email" at bounding box center [706, 478] width 268 height 42
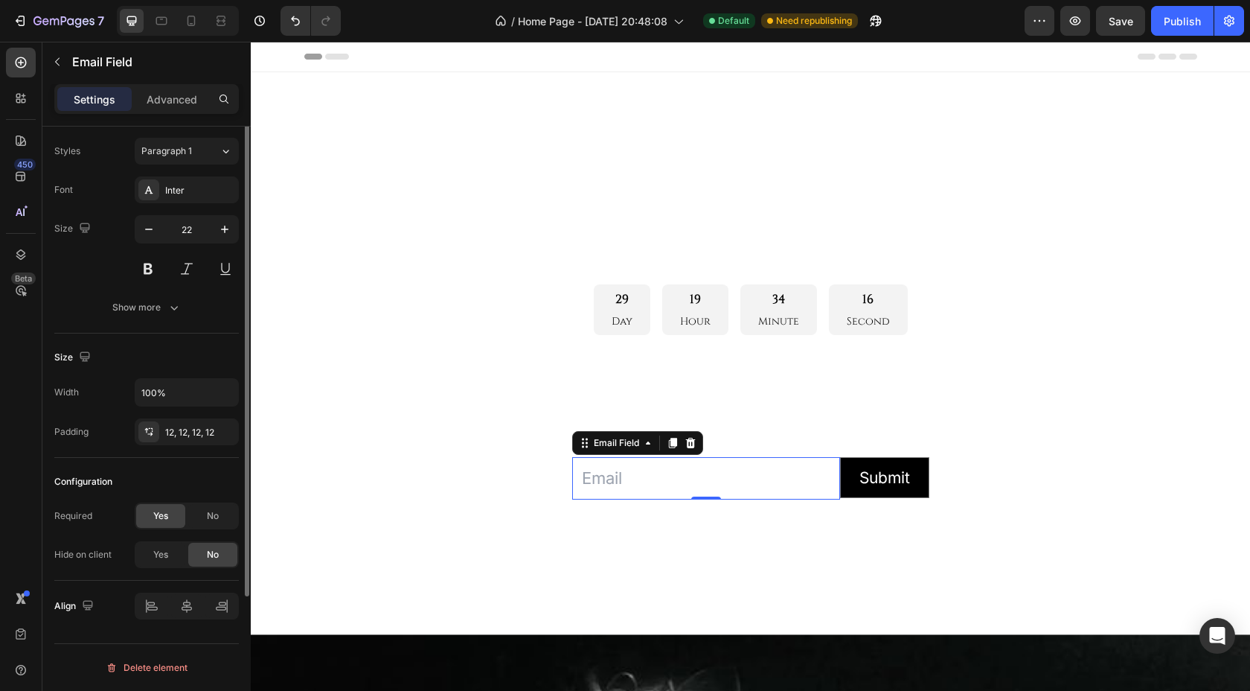
scroll to position [0, 0]
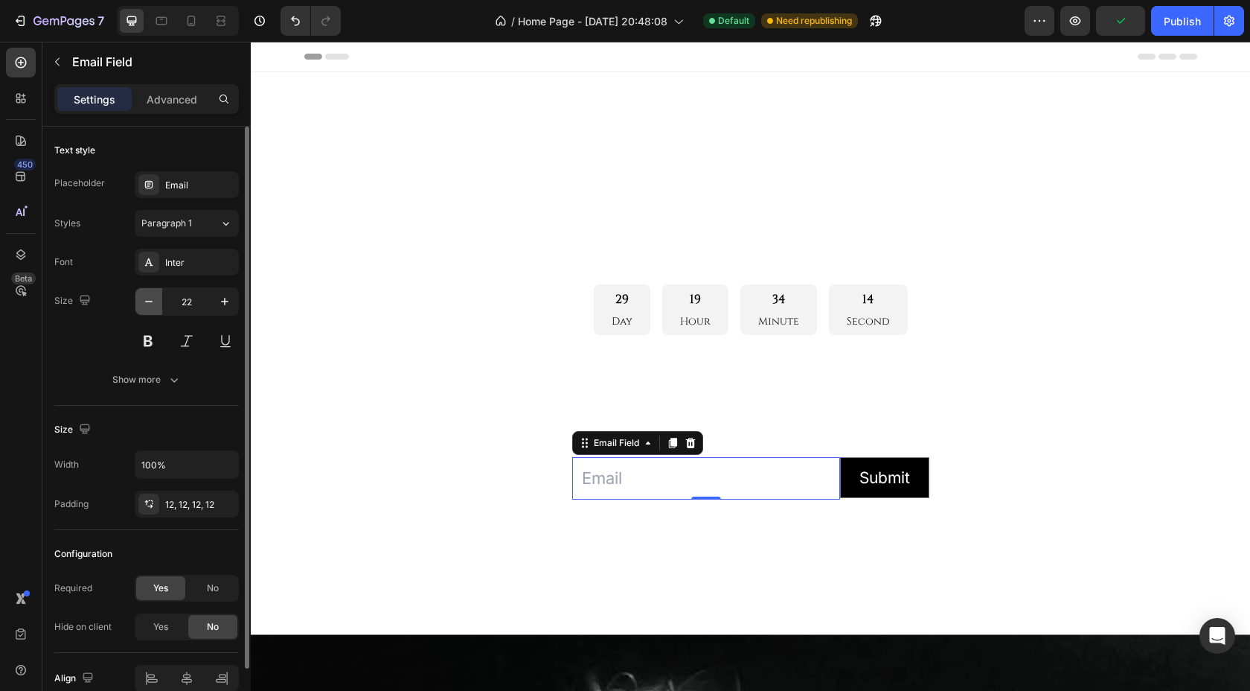
click at [147, 306] on icon "button" at bounding box center [148, 301] width 15 height 15
type input "21"
click at [208, 260] on div "Inter" at bounding box center [200, 262] width 70 height 13
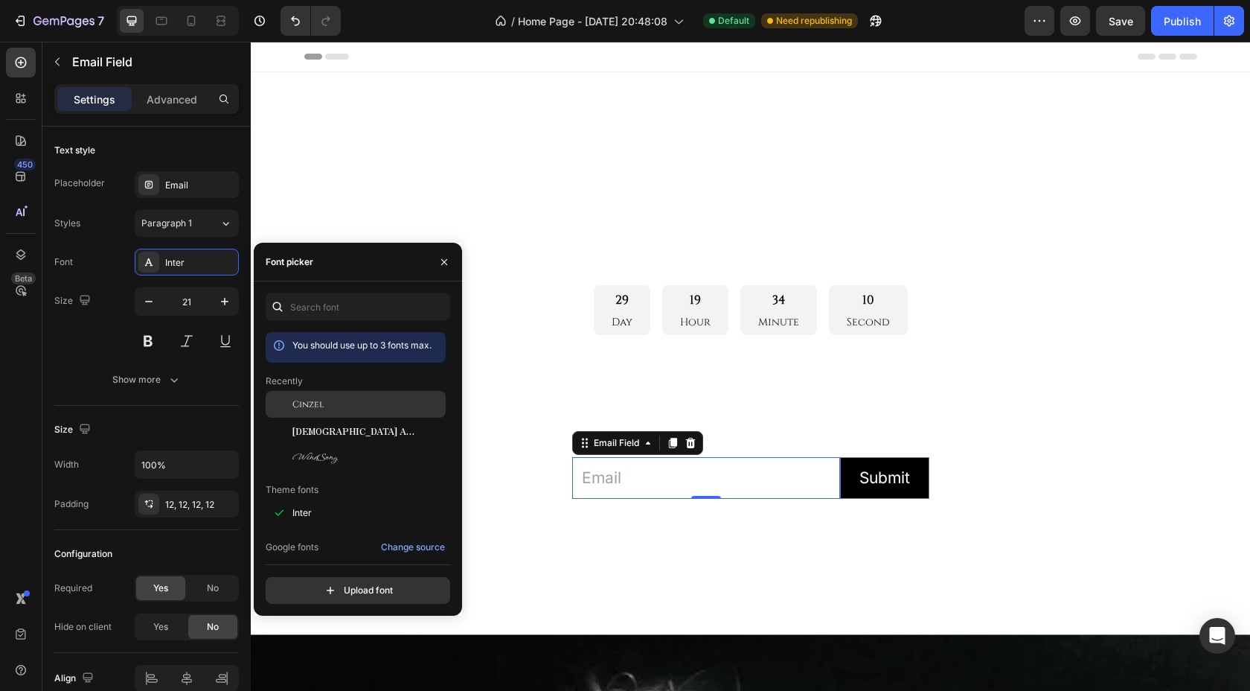
click at [304, 401] on span "Cinzel" at bounding box center [307, 403] width 31 height 13
click at [324, 429] on span "[DEMOGRAPHIC_DATA] Antique" at bounding box center [354, 430] width 124 height 13
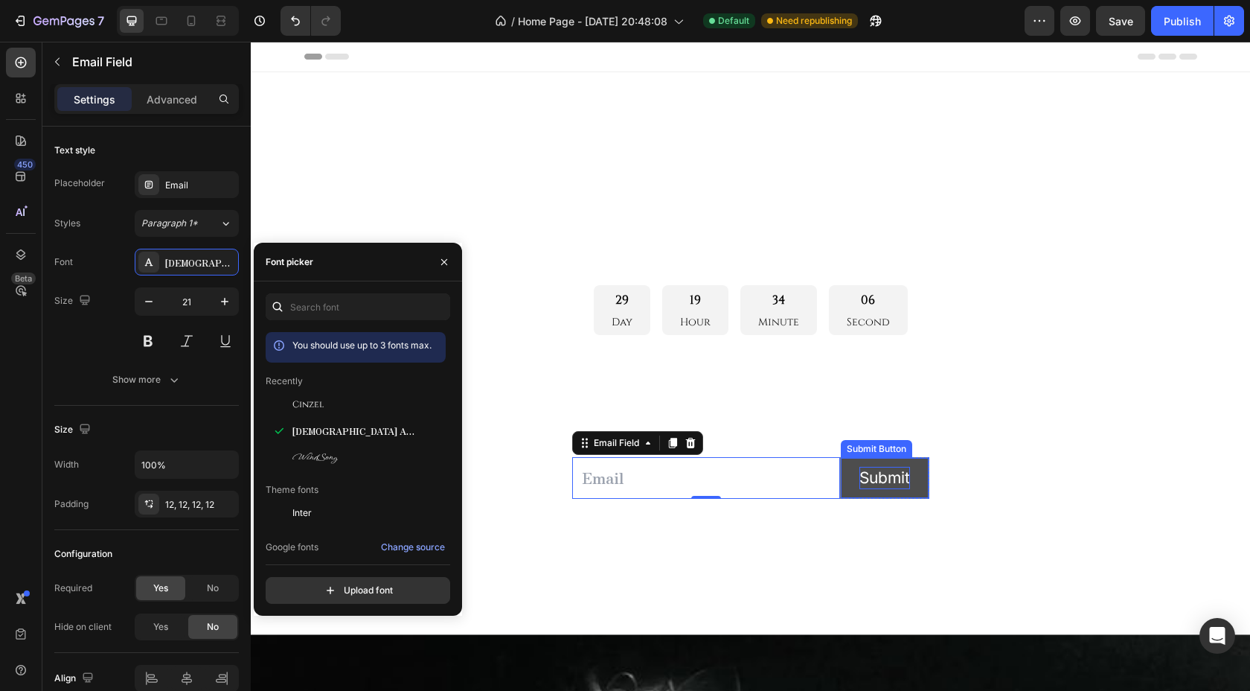
click at [883, 479] on div "Submit" at bounding box center [885, 478] width 51 height 22
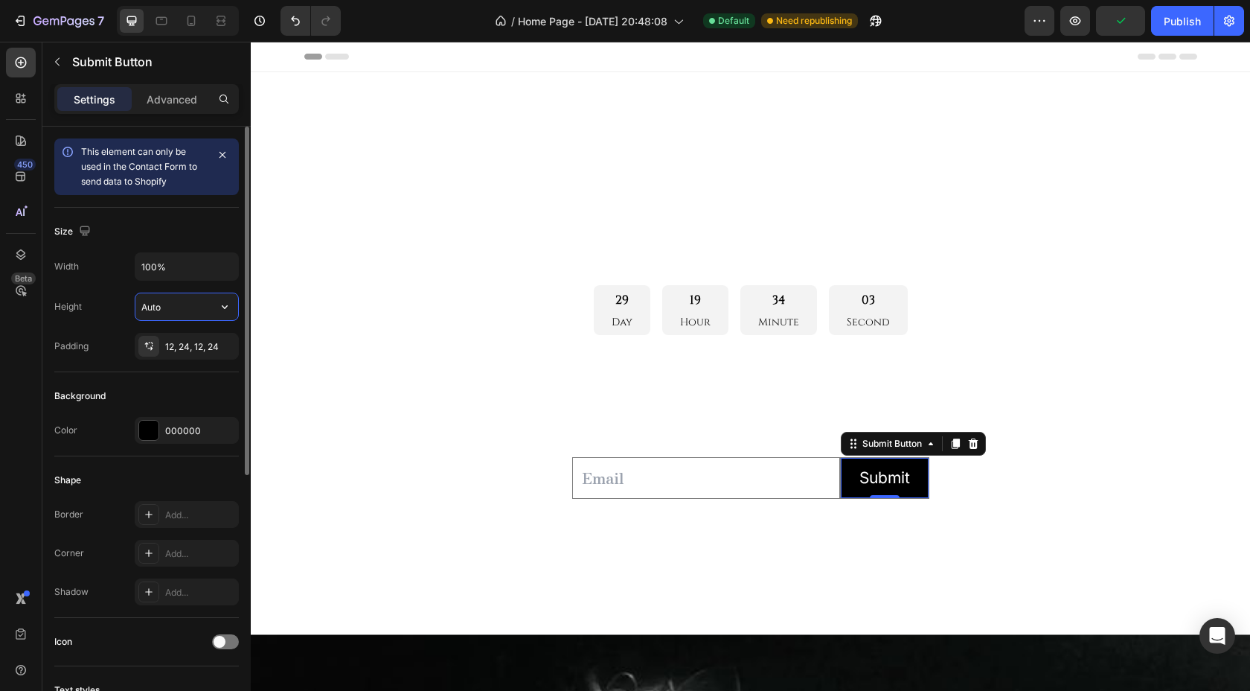
click at [183, 305] on input "Auto" at bounding box center [186, 306] width 103 height 27
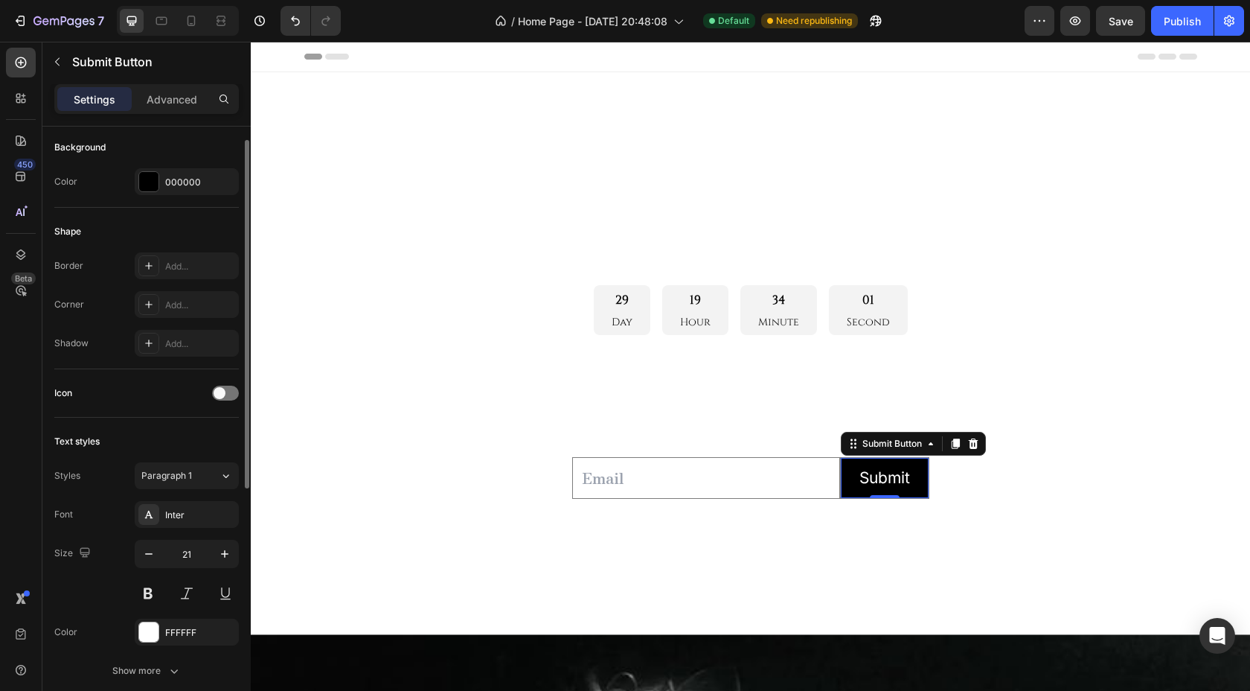
scroll to position [367, 0]
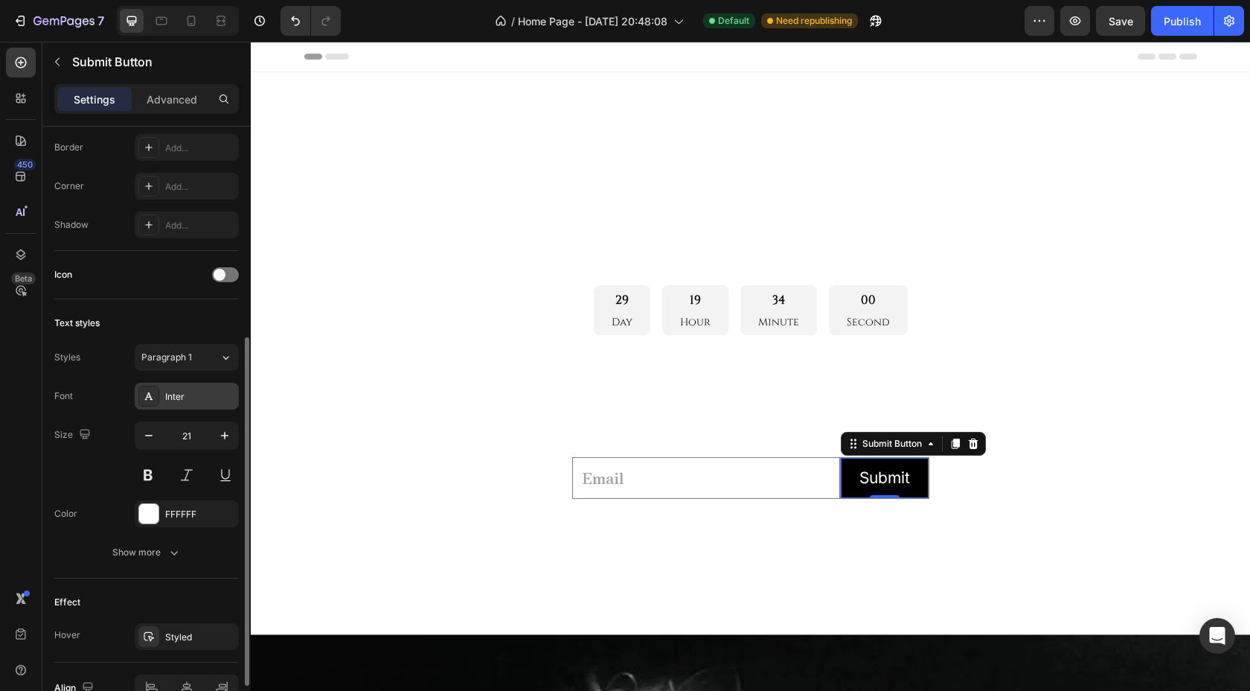
click at [186, 401] on div "Inter" at bounding box center [200, 396] width 70 height 13
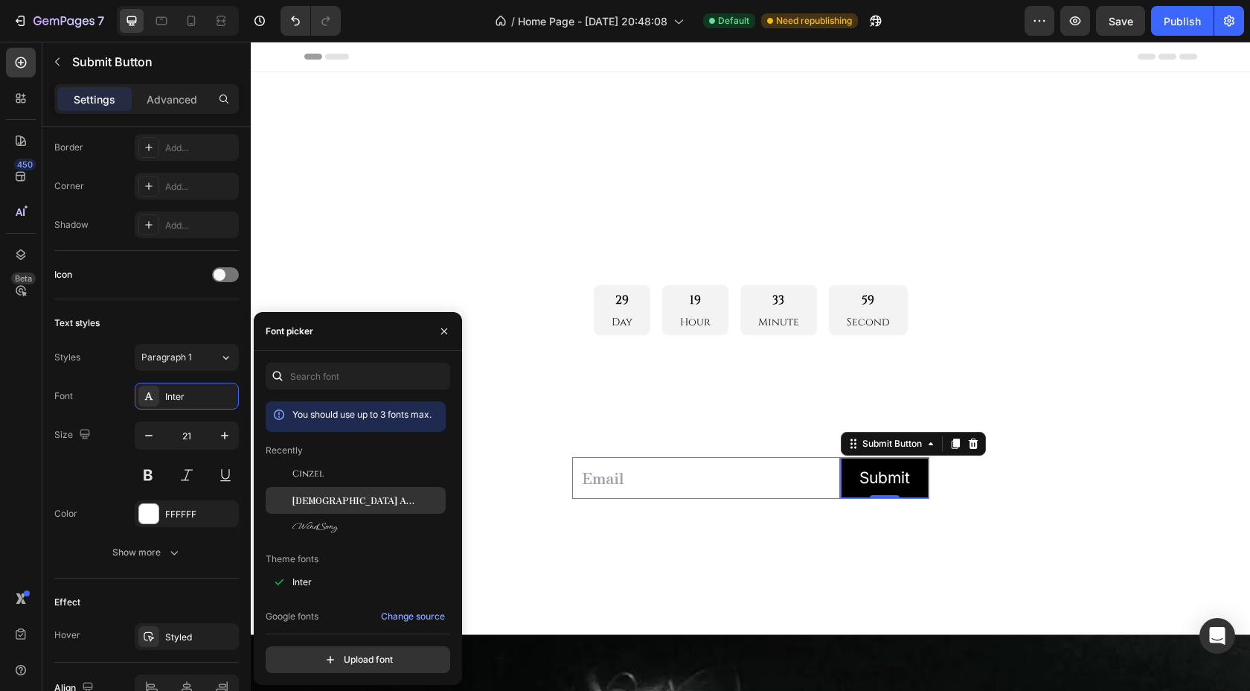
click at [322, 495] on span "[DEMOGRAPHIC_DATA] Antique" at bounding box center [354, 499] width 124 height 13
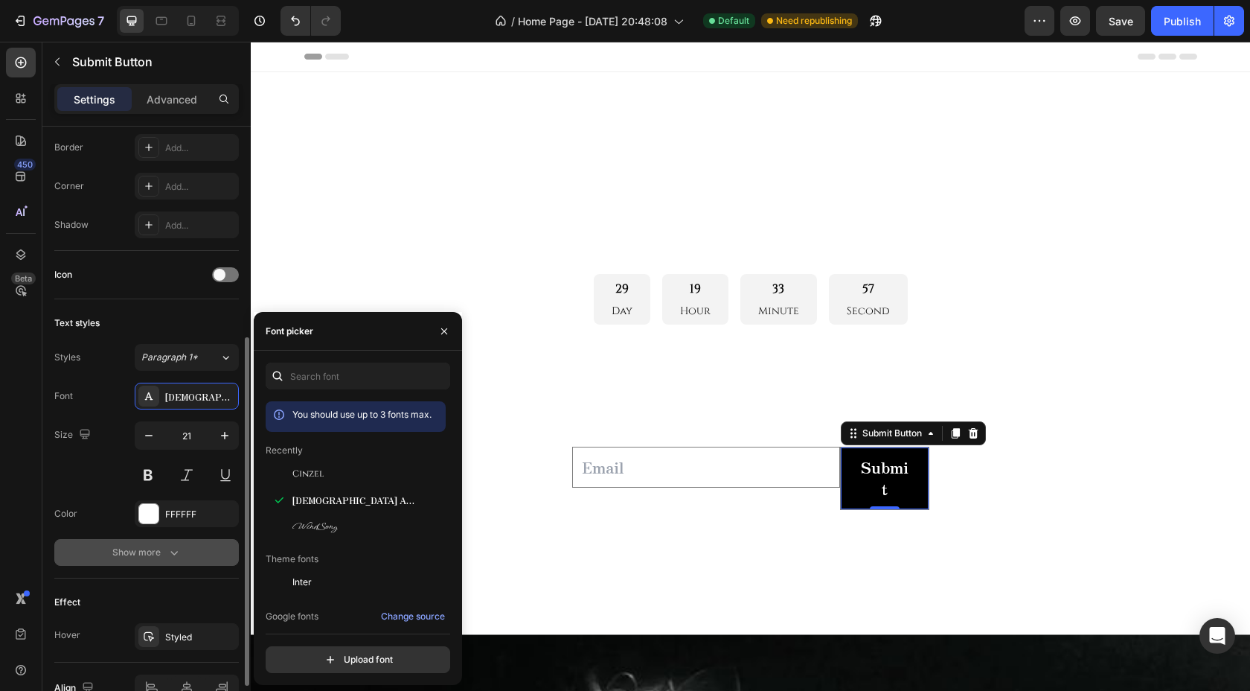
click at [161, 562] on button "Show more" at bounding box center [146, 552] width 185 height 27
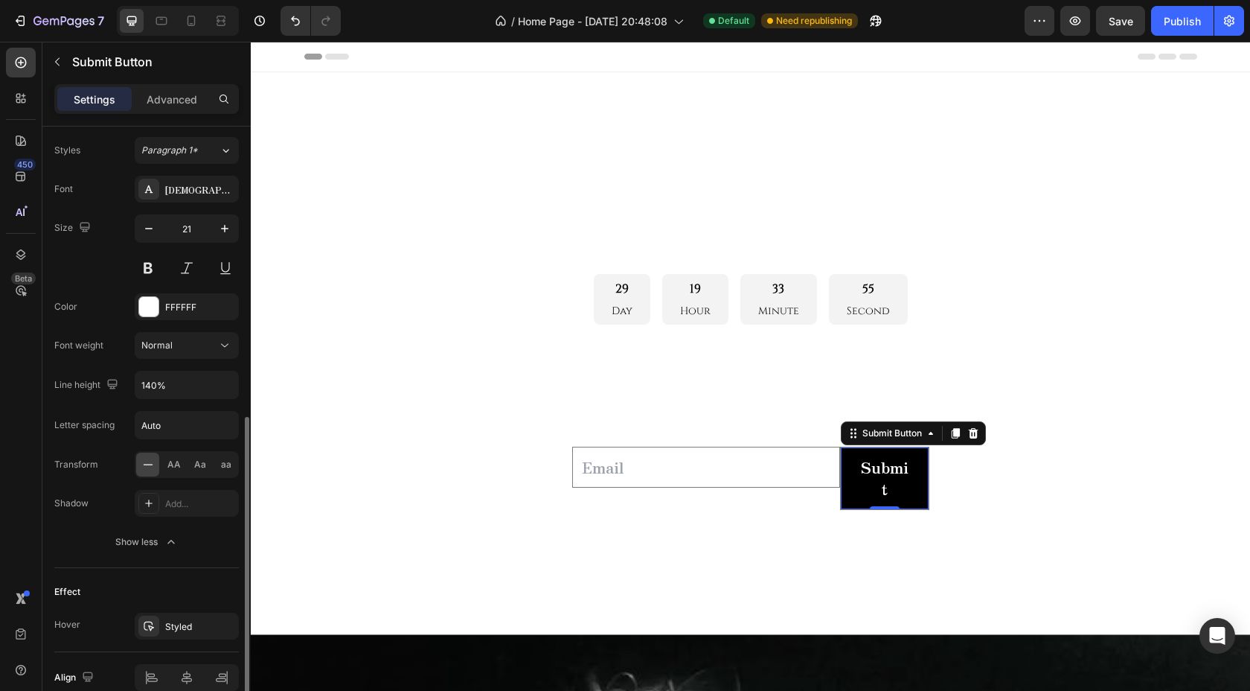
scroll to position [586, 0]
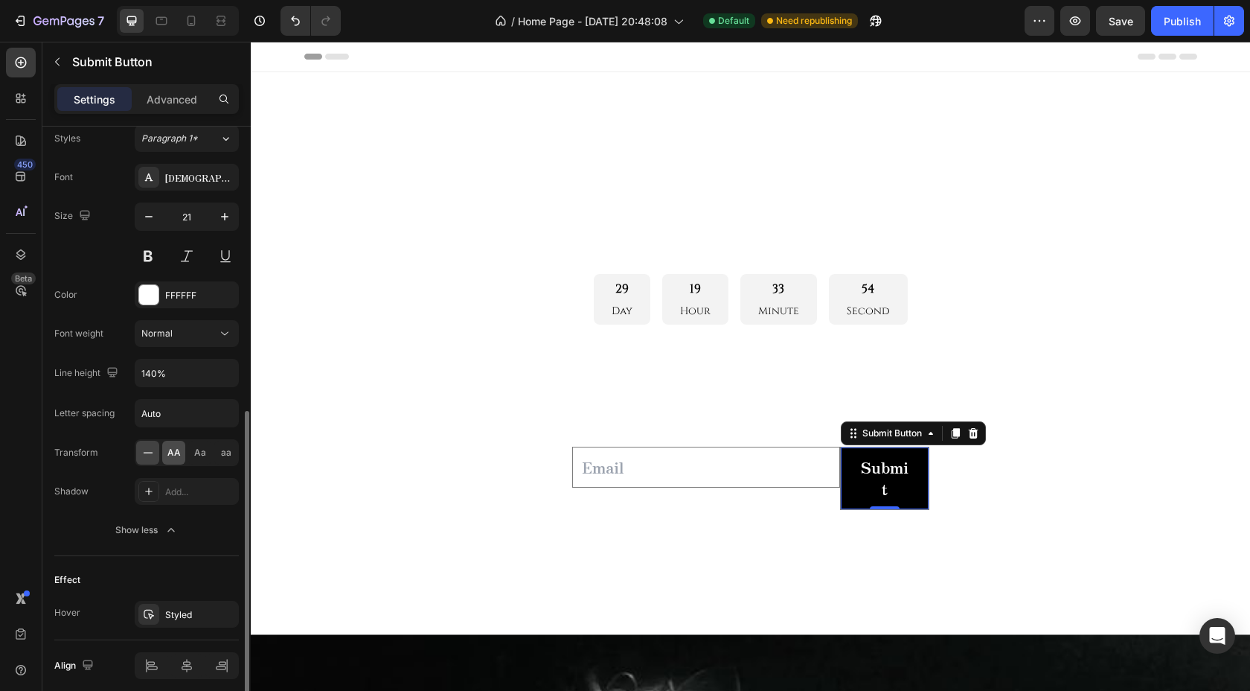
click at [176, 455] on span "AA" at bounding box center [173, 452] width 13 height 13
click at [173, 455] on span "AA" at bounding box center [173, 452] width 13 height 13
click at [153, 209] on icon "button" at bounding box center [148, 216] width 15 height 15
click at [153, 211] on icon "button" at bounding box center [148, 216] width 15 height 15
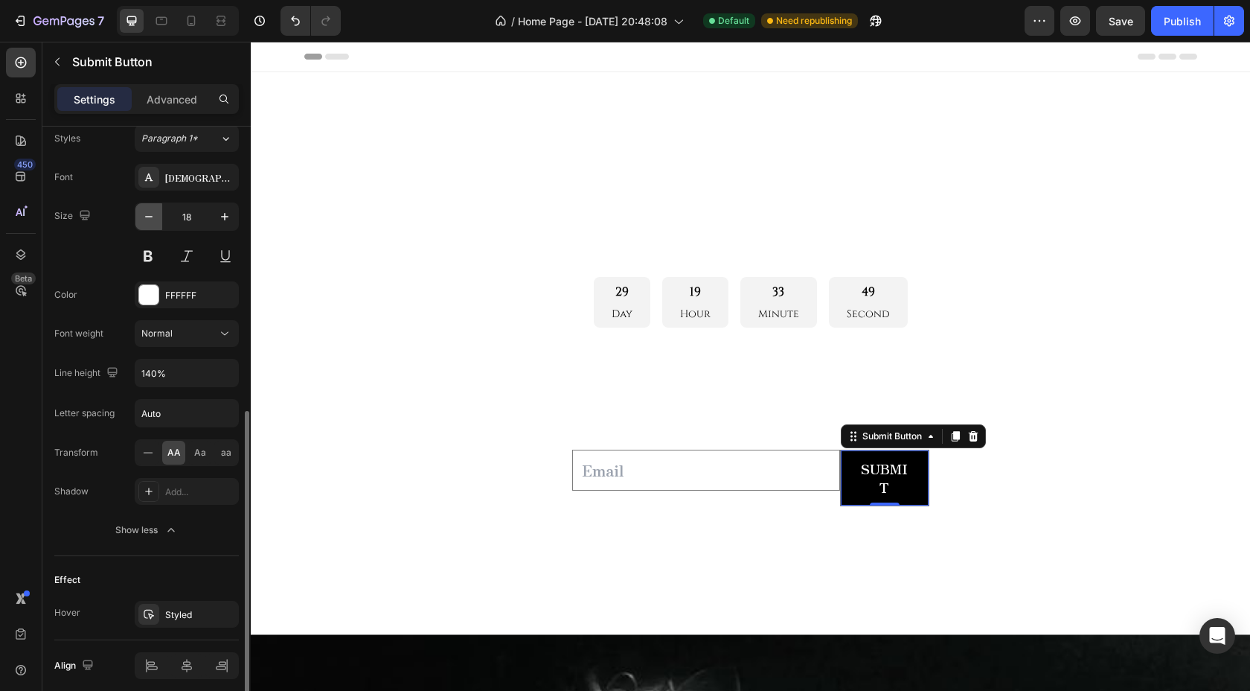
click at [153, 211] on icon "button" at bounding box center [148, 216] width 15 height 15
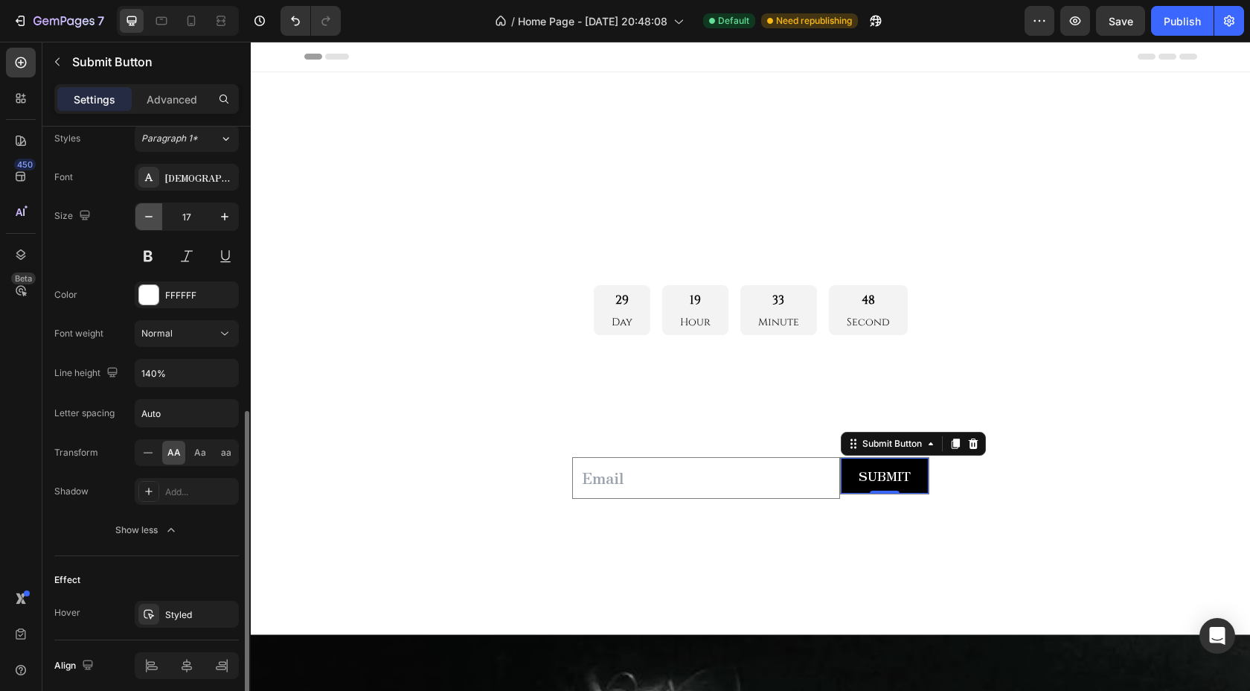
click at [153, 211] on icon "button" at bounding box center [148, 216] width 15 height 15
click at [222, 217] on icon "button" at bounding box center [224, 216] width 15 height 15
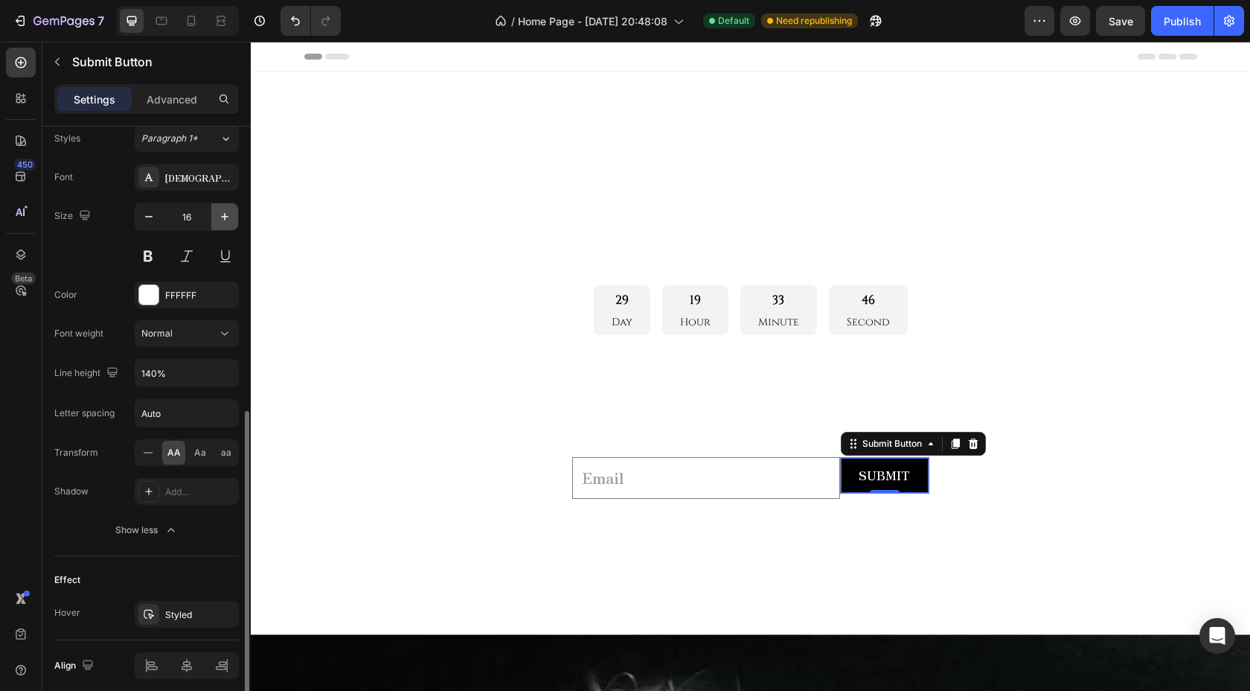
click at [222, 217] on icon "button" at bounding box center [224, 216] width 15 height 15
click at [151, 215] on icon "button" at bounding box center [148, 216] width 15 height 15
type input "16"
click at [668, 476] on input "email" at bounding box center [706, 477] width 268 height 41
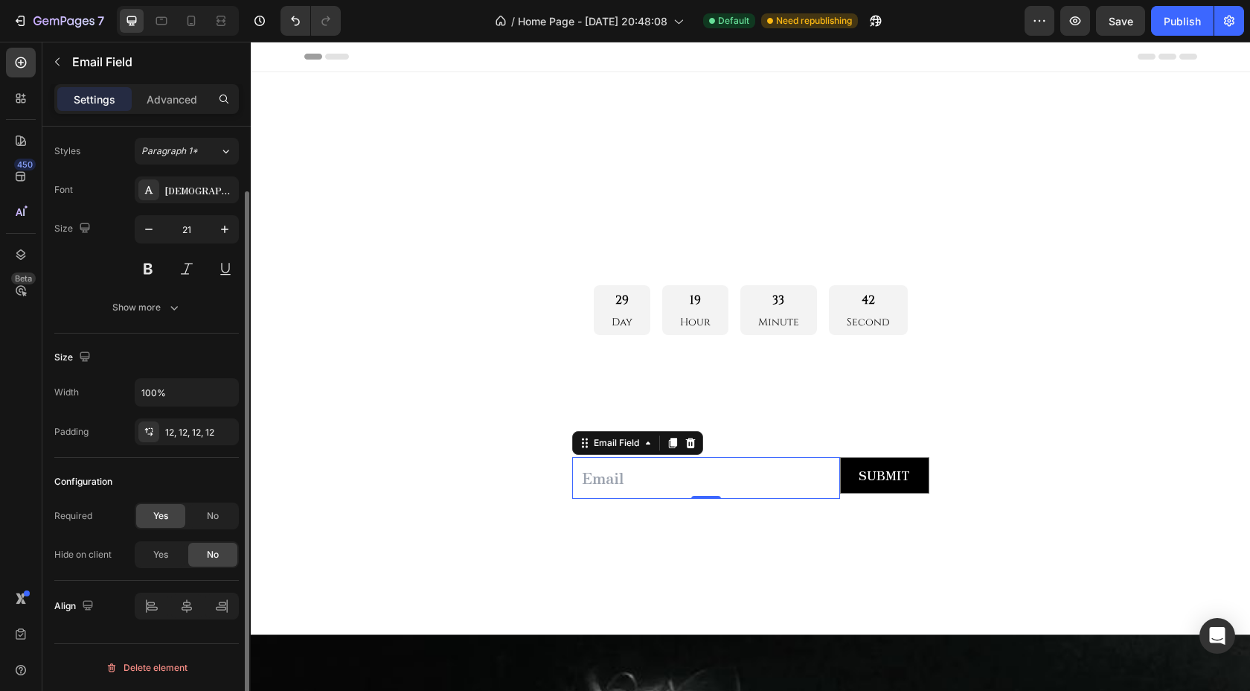
scroll to position [0, 0]
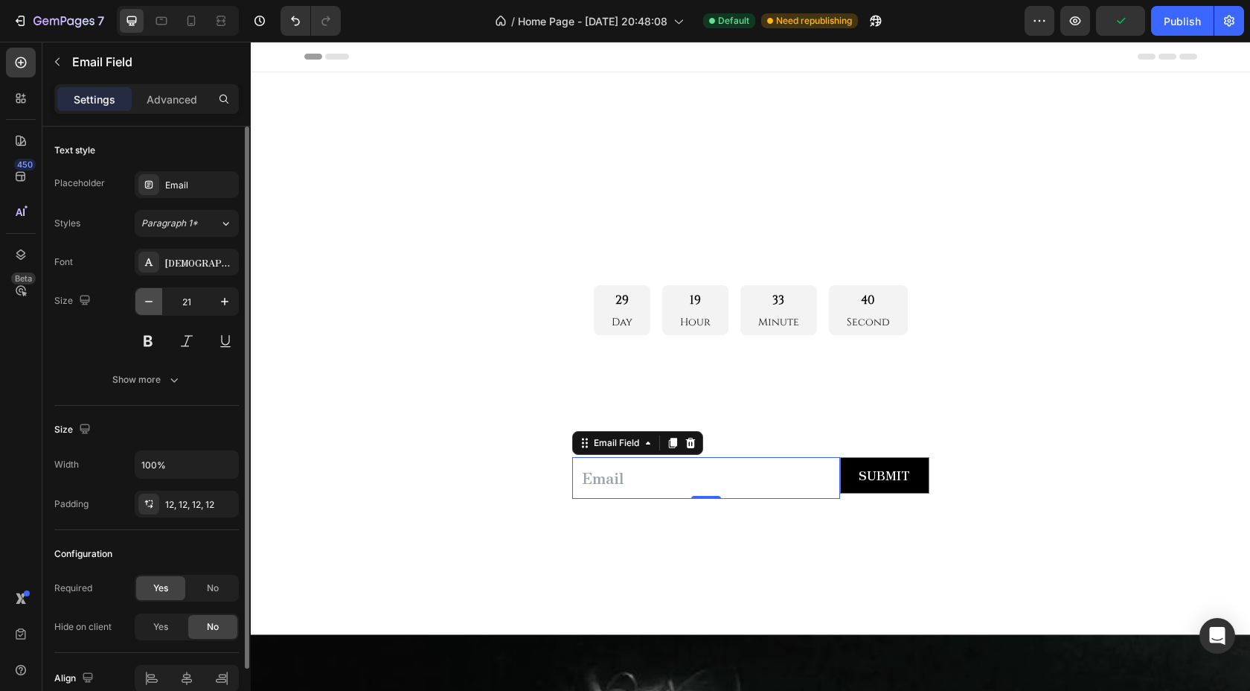
click at [150, 299] on icon "button" at bounding box center [148, 301] width 15 height 15
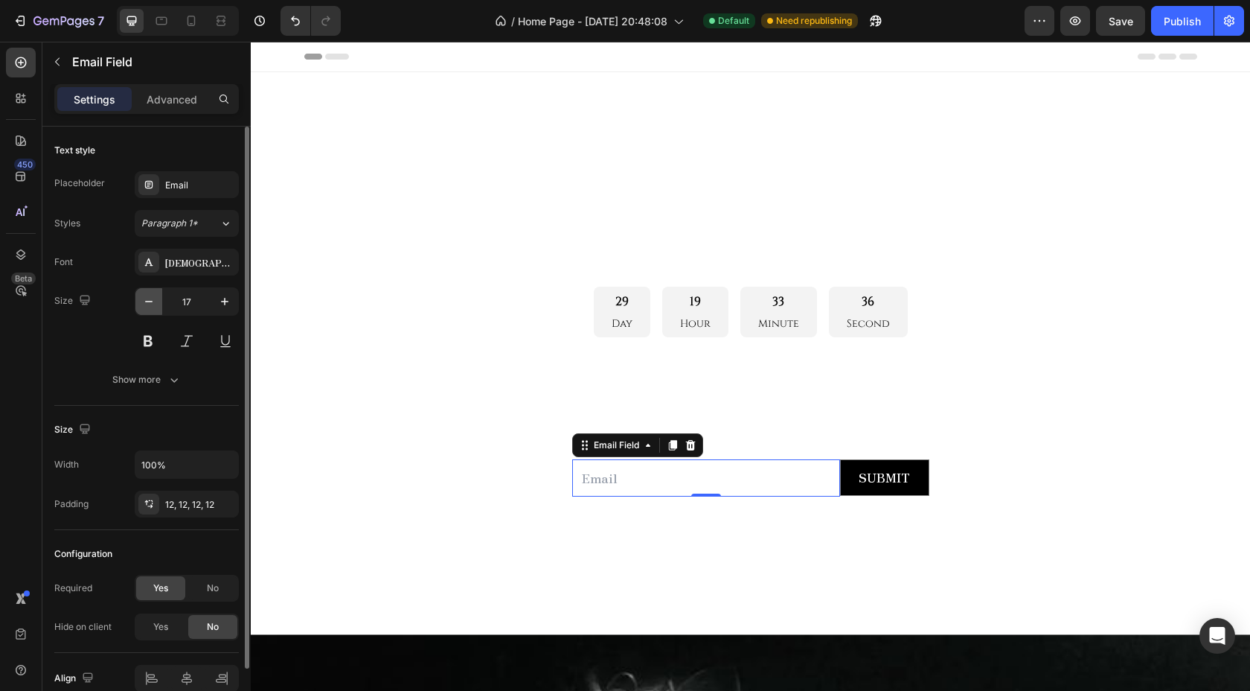
type input "16"
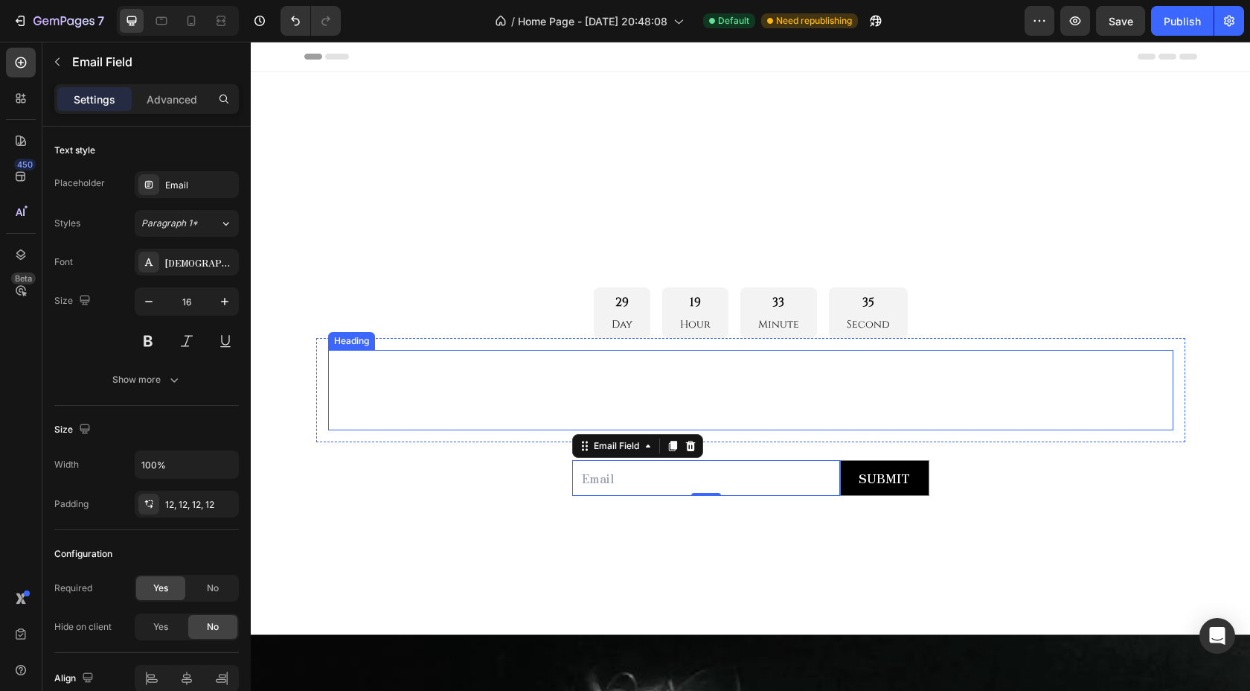
click at [361, 294] on div "29 Day 19 Hour 33 Minute 35 Second" at bounding box center [750, 312] width 869 height 51
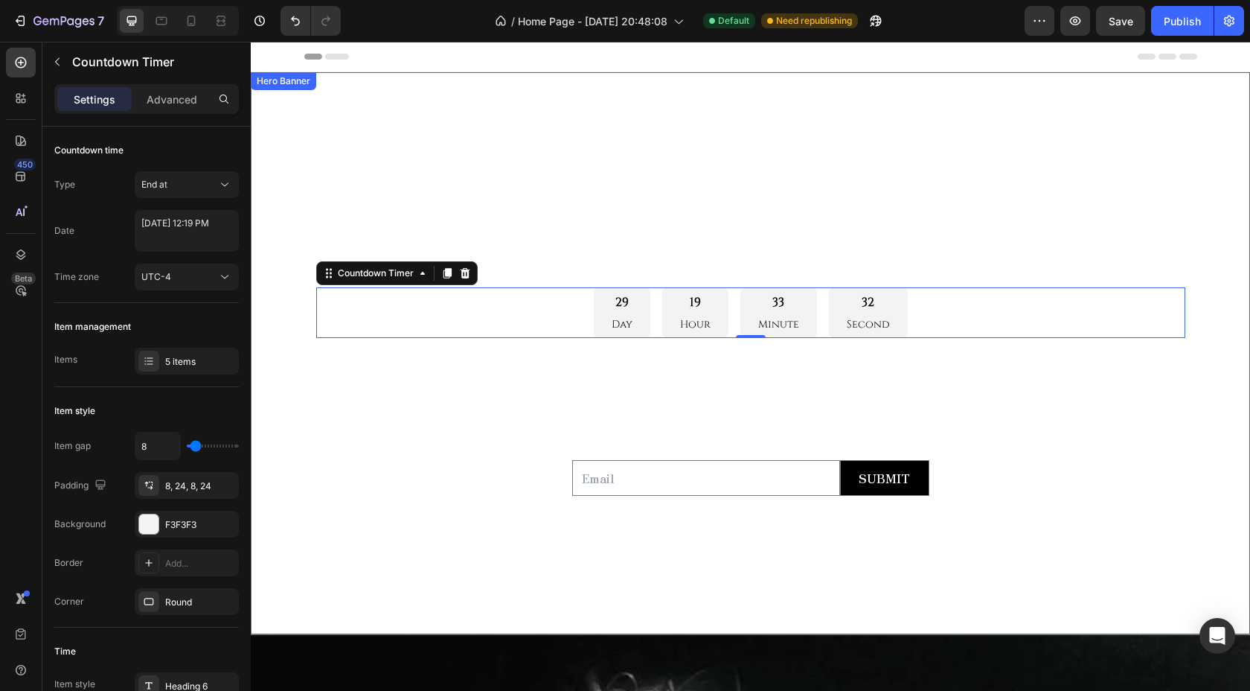
click at [406, 514] on div "COUNTOWN DROP Heading 29 Day 19 Hour 33 Minute 32 Second Countdown Timer 0 can'…" at bounding box center [750, 353] width 893 height 327
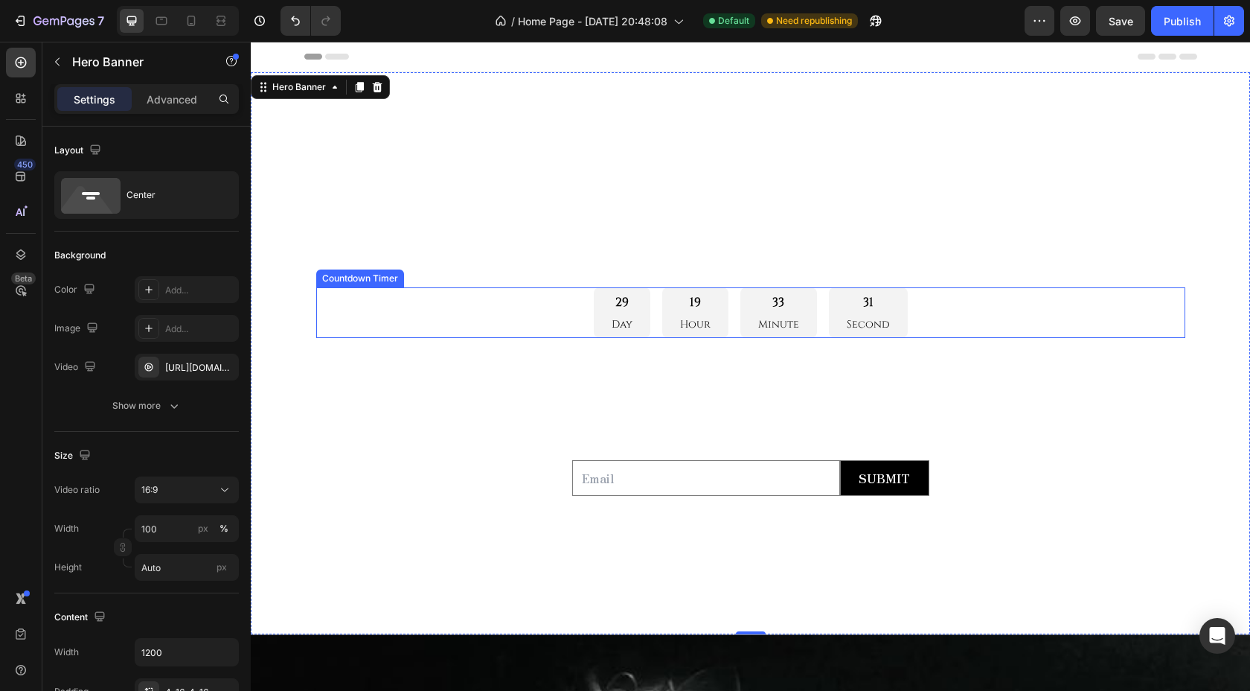
click at [623, 324] on p "Day" at bounding box center [622, 324] width 21 height 15
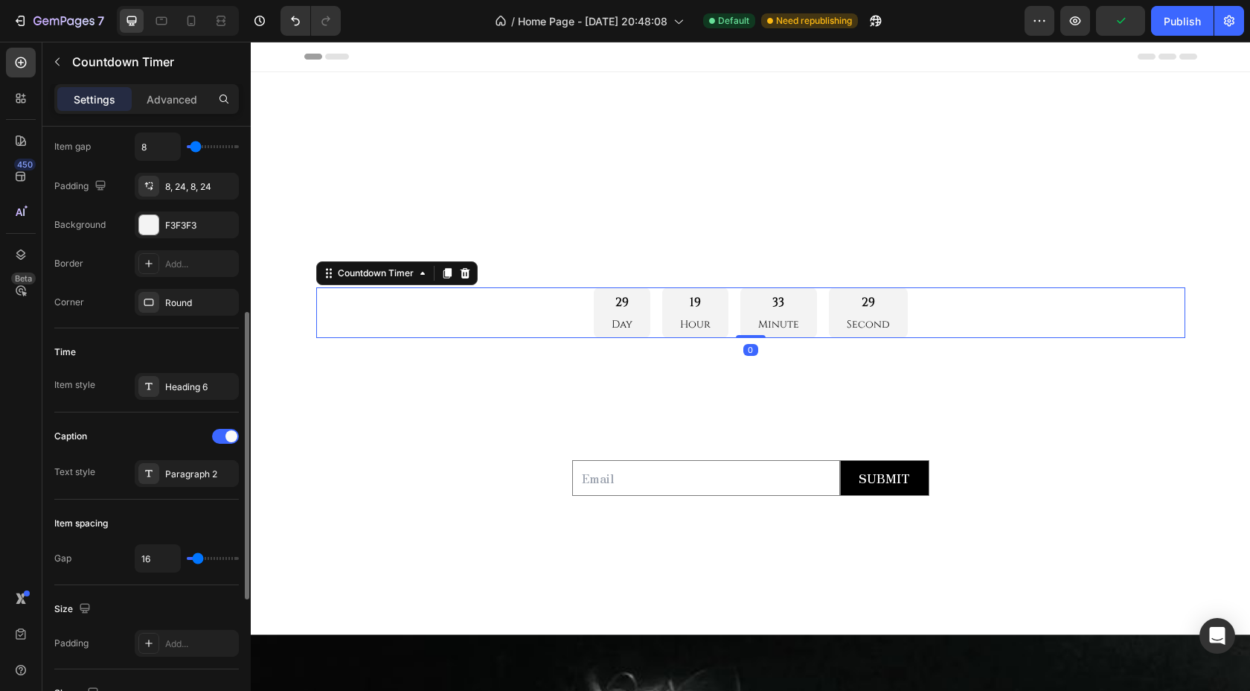
scroll to position [336, 0]
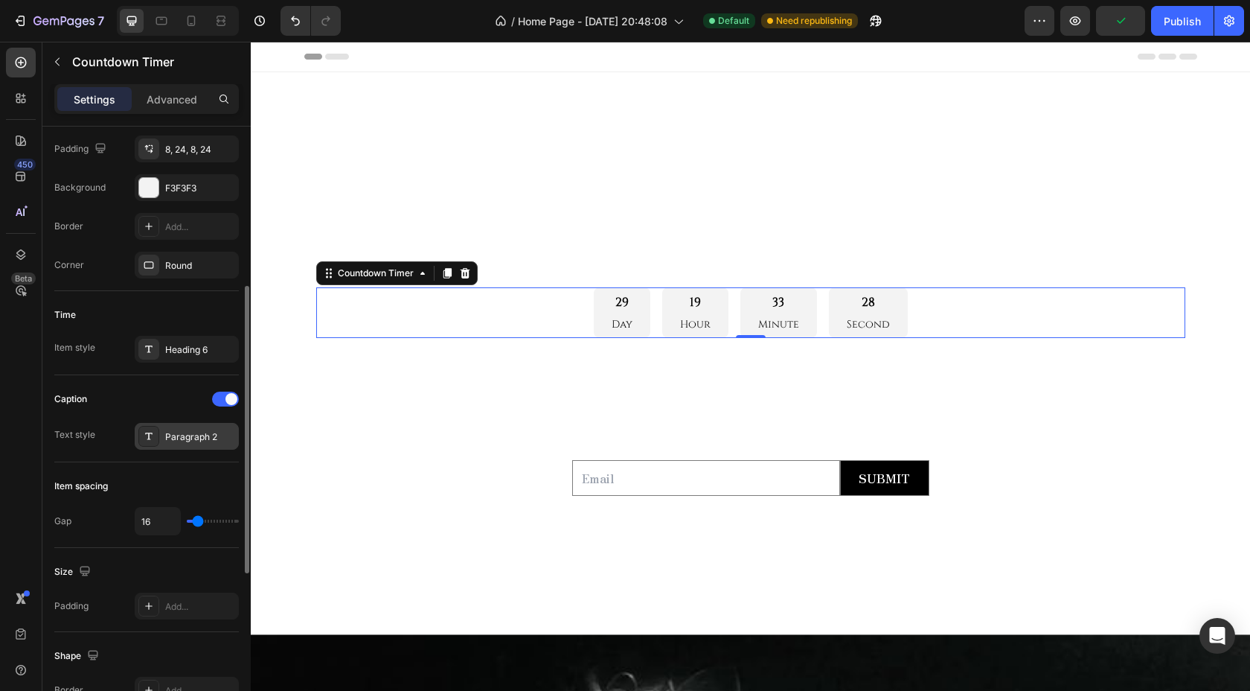
click at [192, 435] on div "Paragraph 2" at bounding box center [200, 436] width 70 height 13
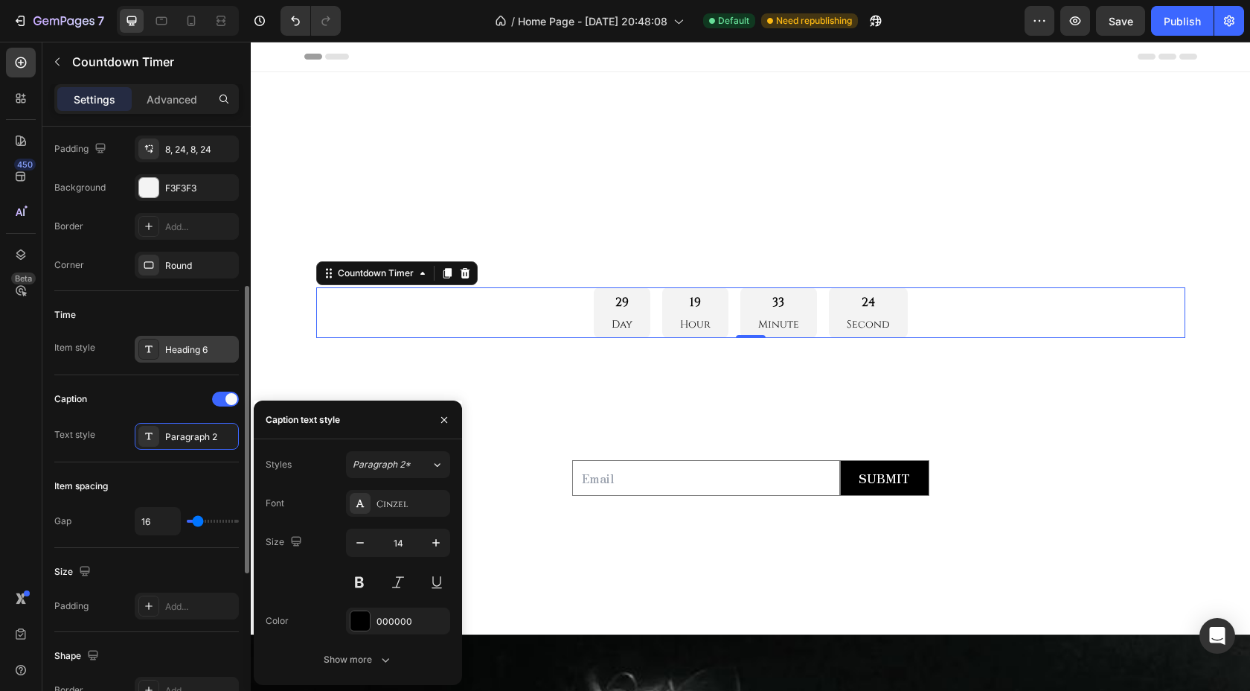
click at [191, 354] on div "Heading 6" at bounding box center [200, 349] width 70 height 13
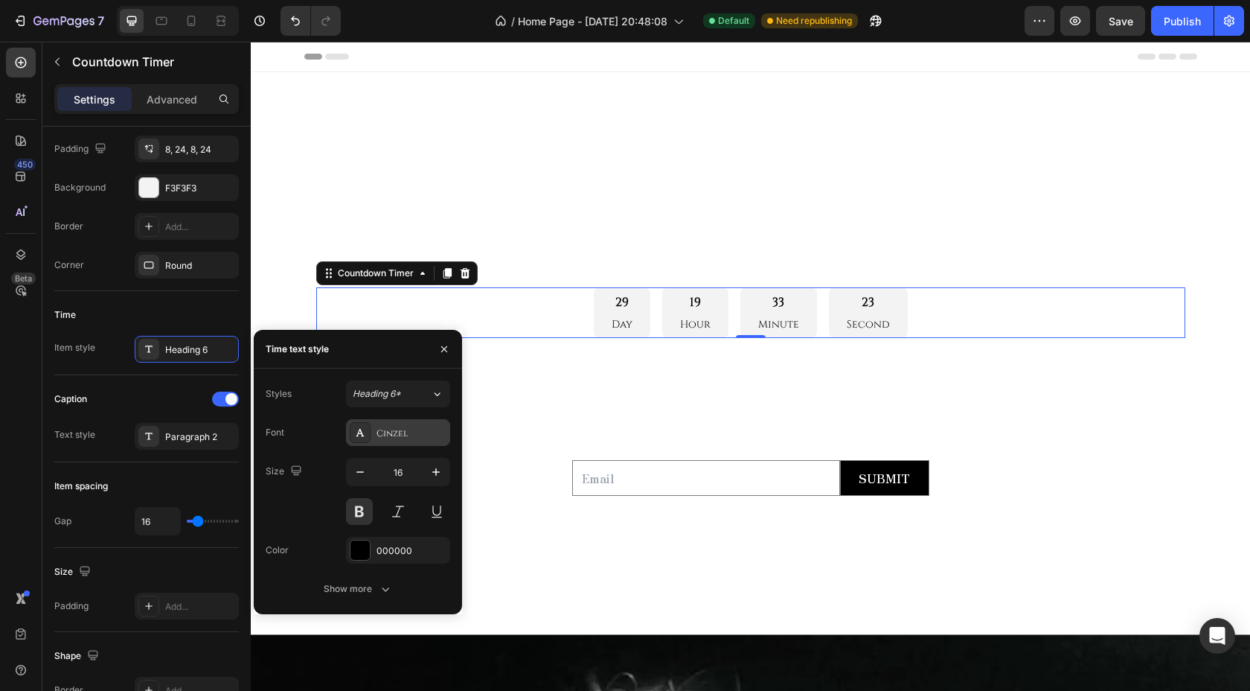
click at [402, 429] on div "Cinzel" at bounding box center [412, 432] width 70 height 13
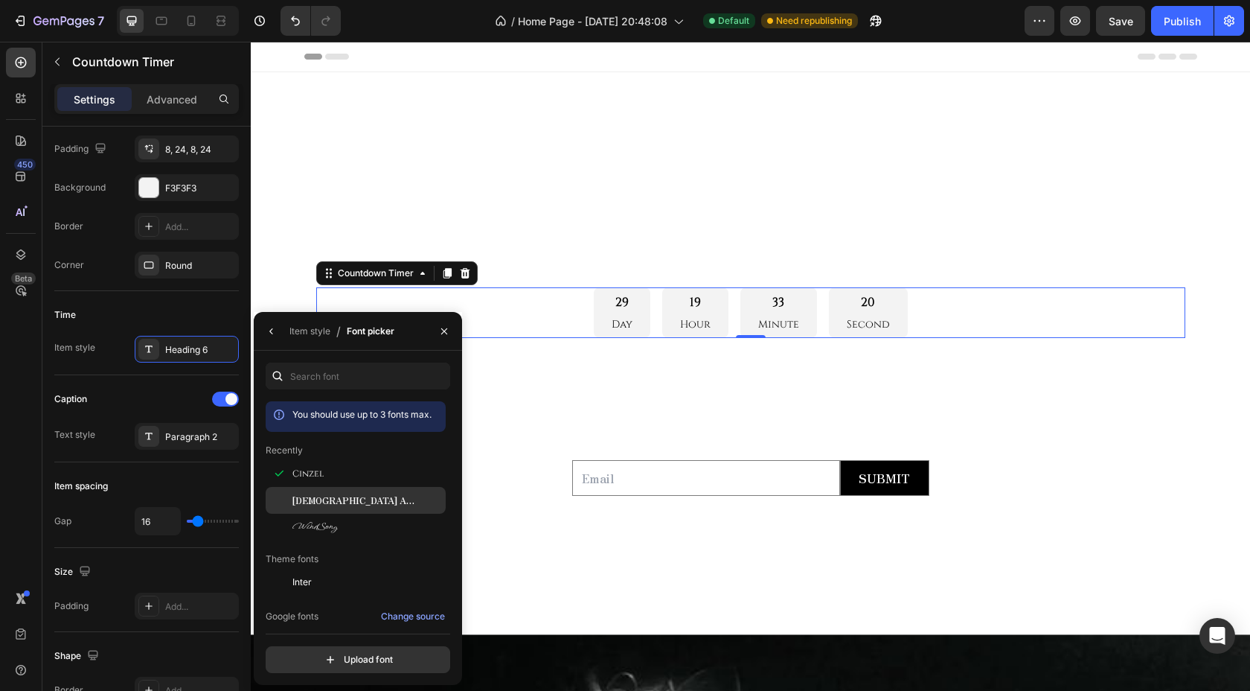
click at [351, 495] on div "[DEMOGRAPHIC_DATA] Antique" at bounding box center [367, 499] width 150 height 13
click at [347, 474] on div "Cinzel" at bounding box center [367, 473] width 150 height 13
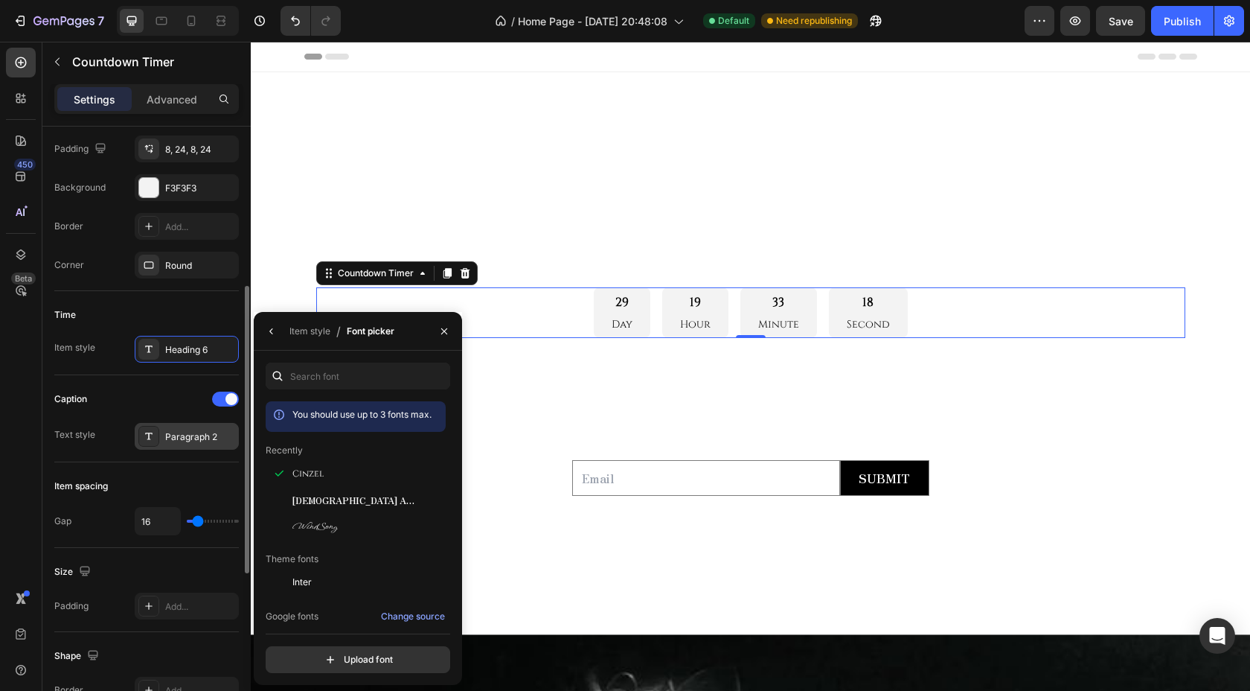
click at [200, 432] on div "Paragraph 2" at bounding box center [200, 436] width 70 height 13
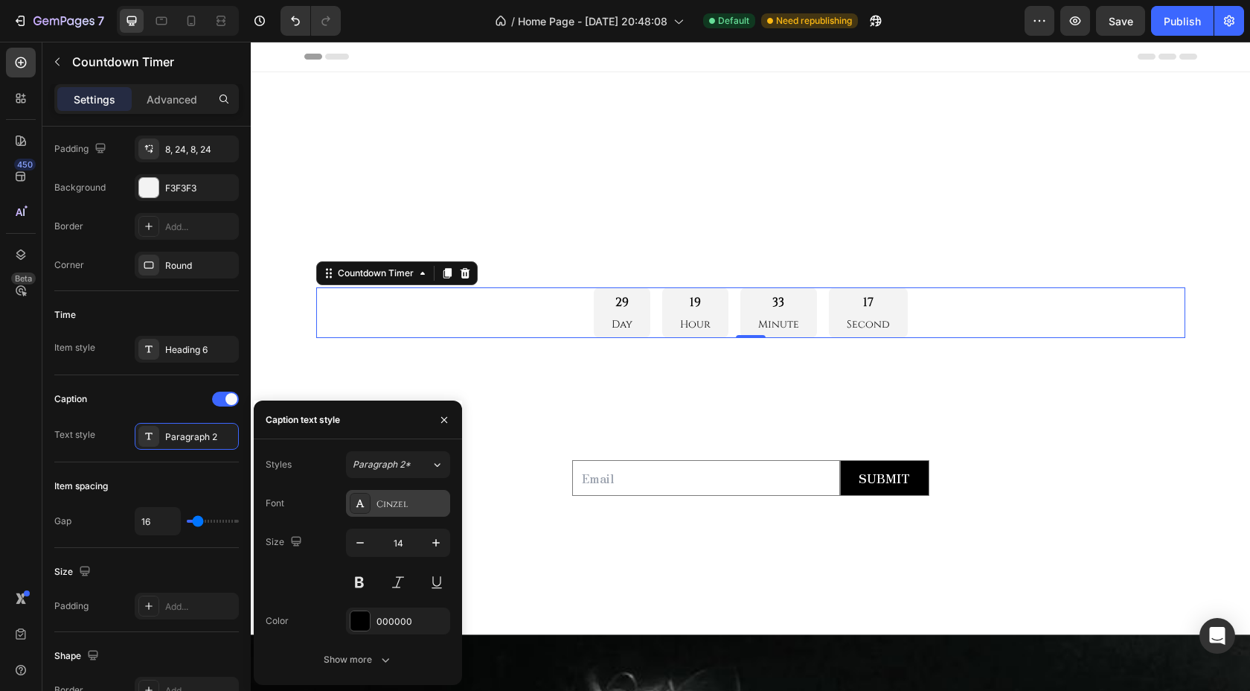
click at [403, 498] on div "Cinzel" at bounding box center [412, 503] width 70 height 13
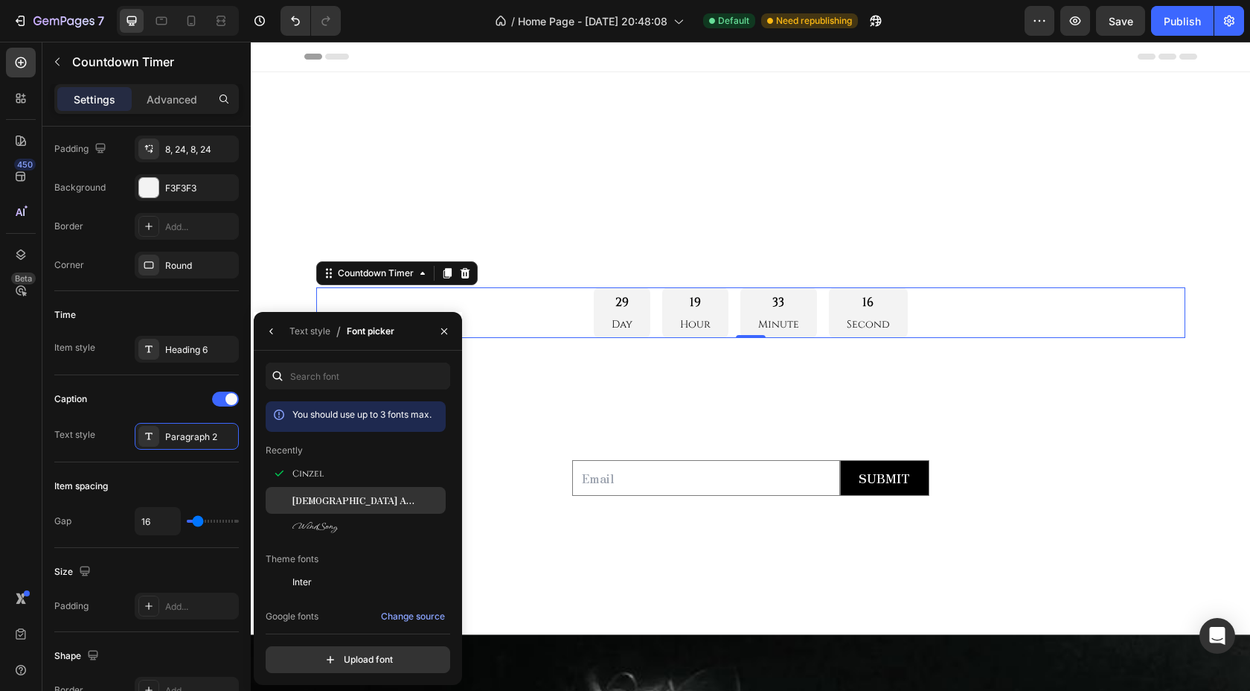
click at [344, 505] on span "[DEMOGRAPHIC_DATA] Antique" at bounding box center [354, 499] width 124 height 13
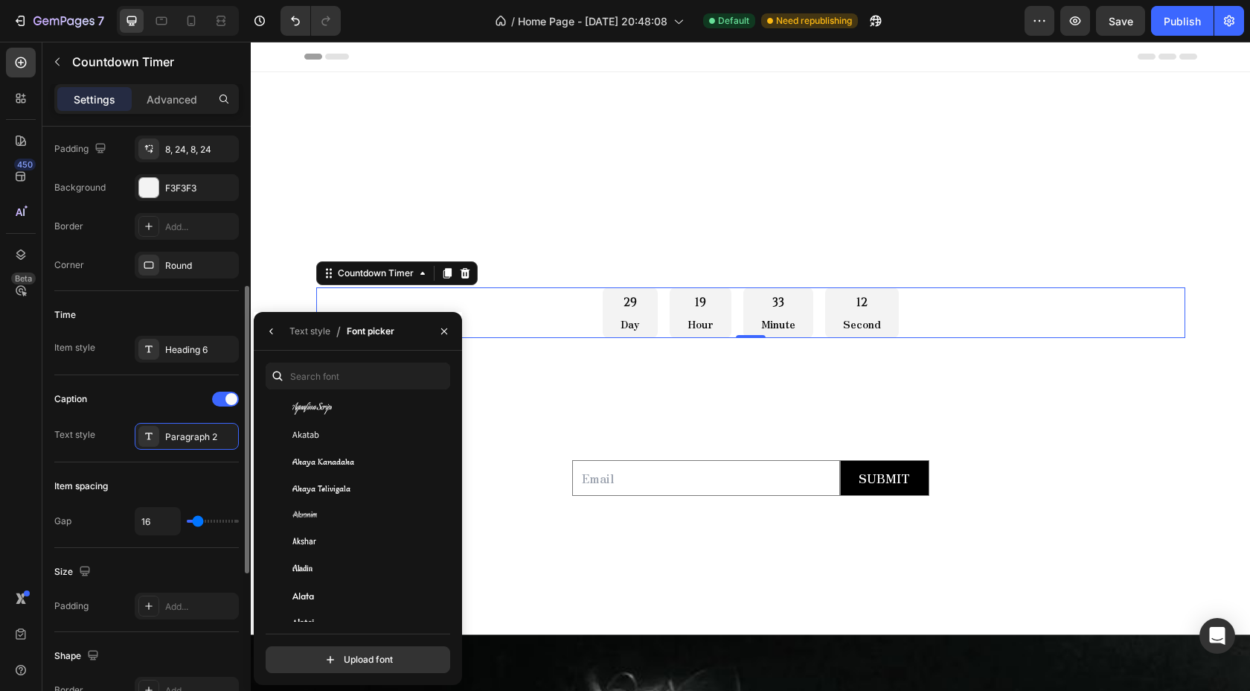
scroll to position [726, 0]
click at [156, 475] on div "Item spacing" at bounding box center [146, 486] width 185 height 24
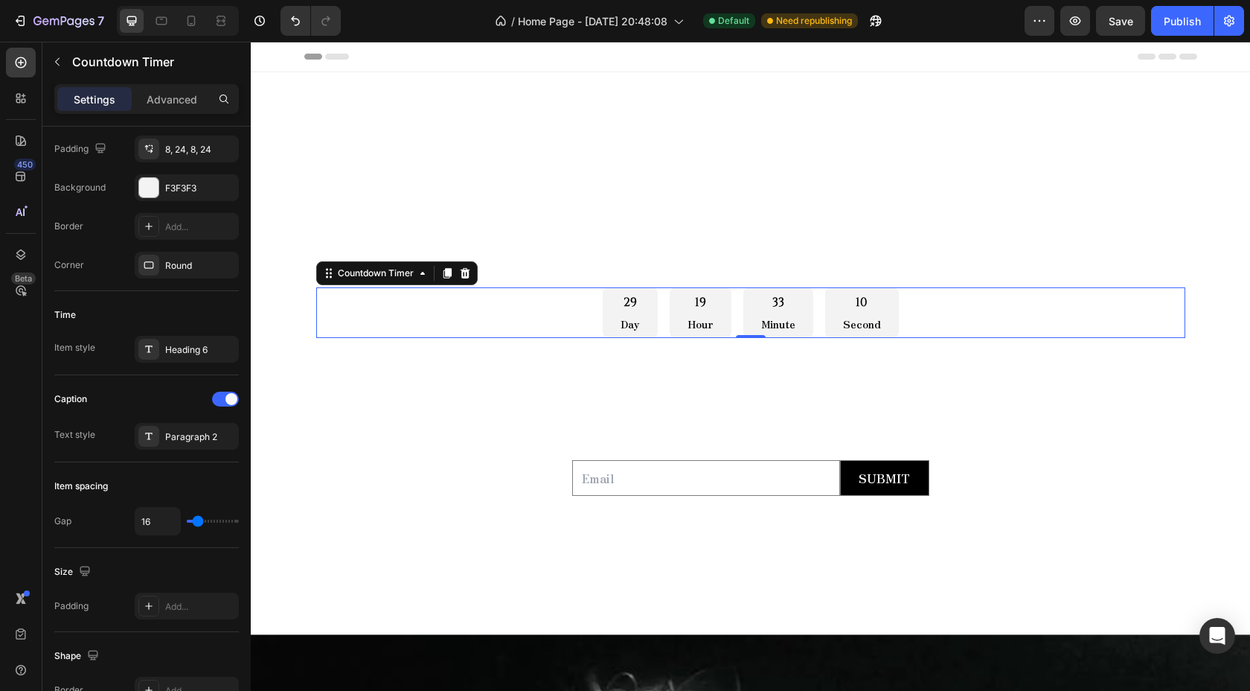
click at [635, 324] on p "Day" at bounding box center [630, 324] width 19 height 15
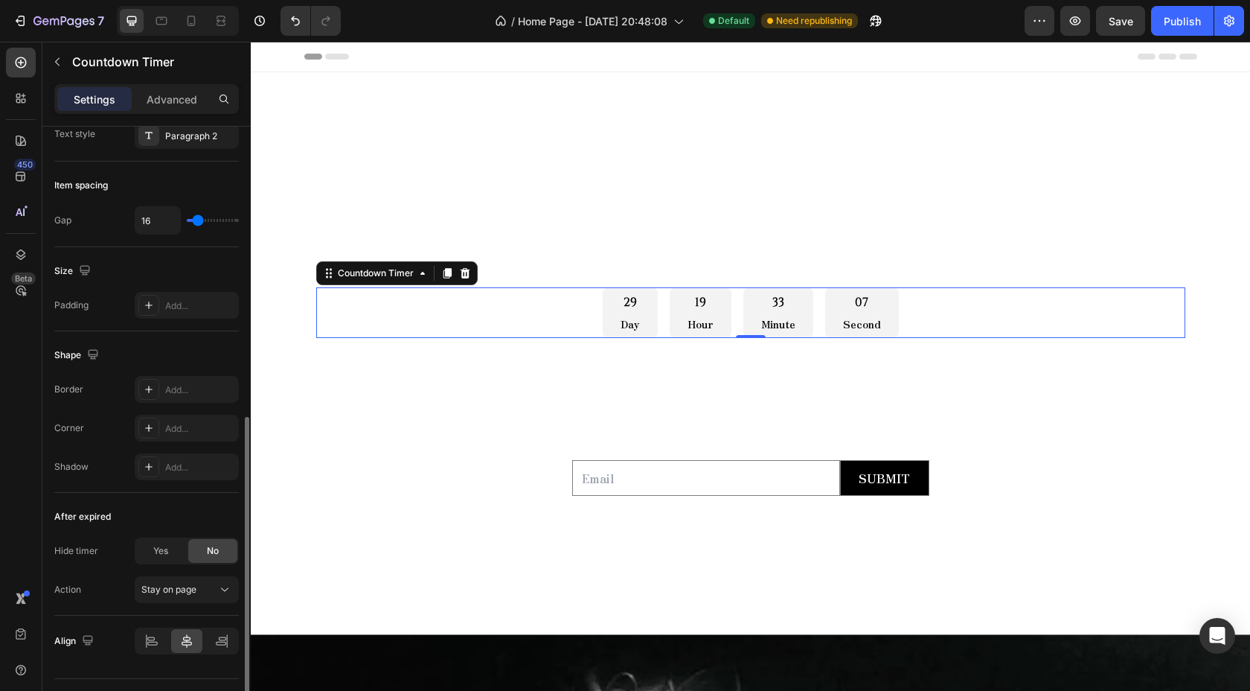
scroll to position [672, 0]
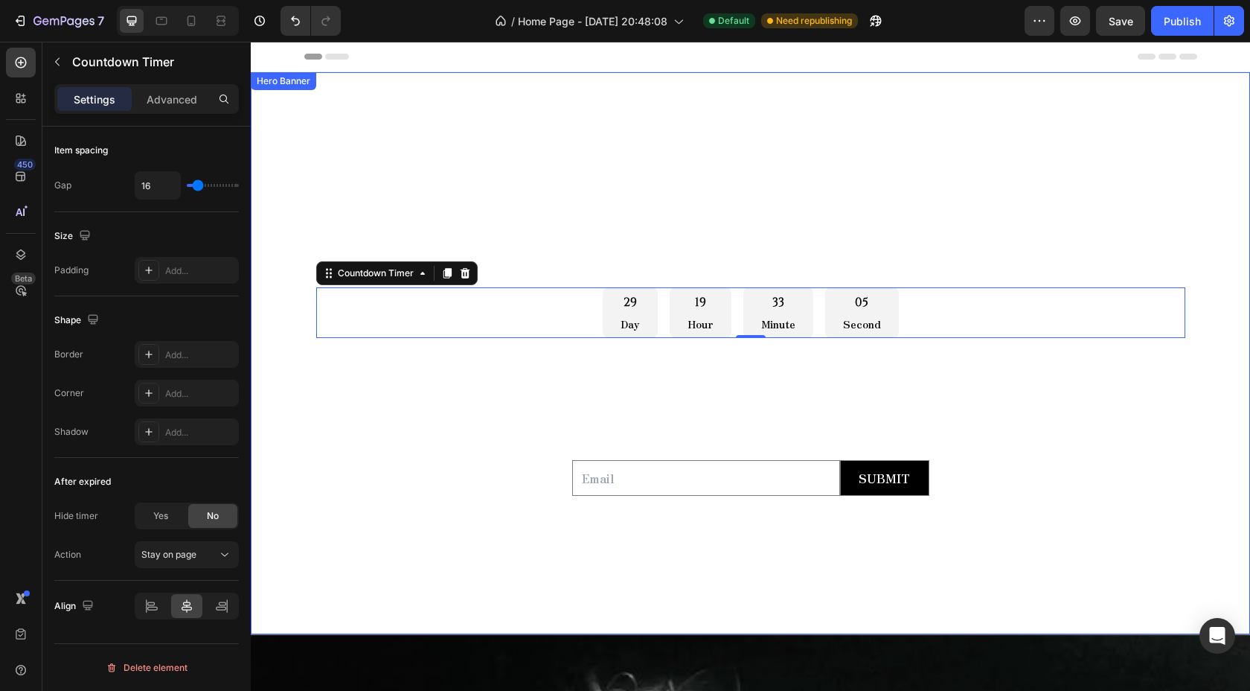
click at [474, 469] on div "COUNTOWN DROP Heading 29 Day 19 Hour 33 Minute 05 Second Countdown Timer 0 can'…" at bounding box center [750, 353] width 869 height 321
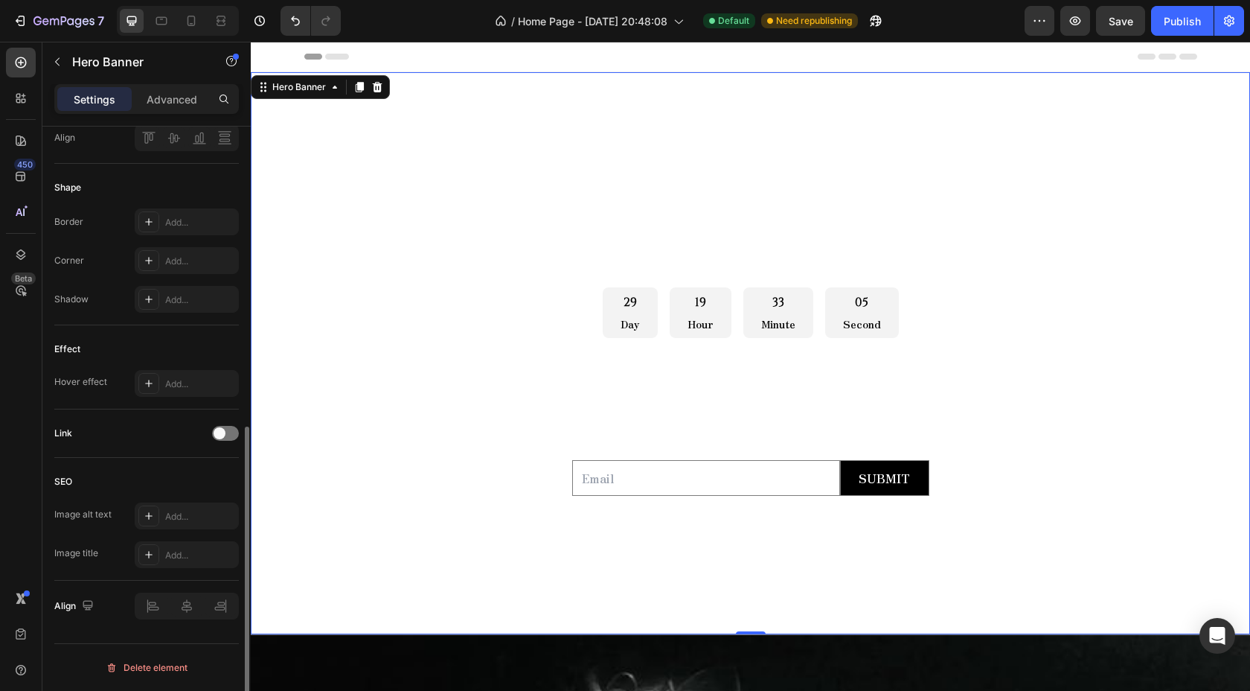
scroll to position [0, 0]
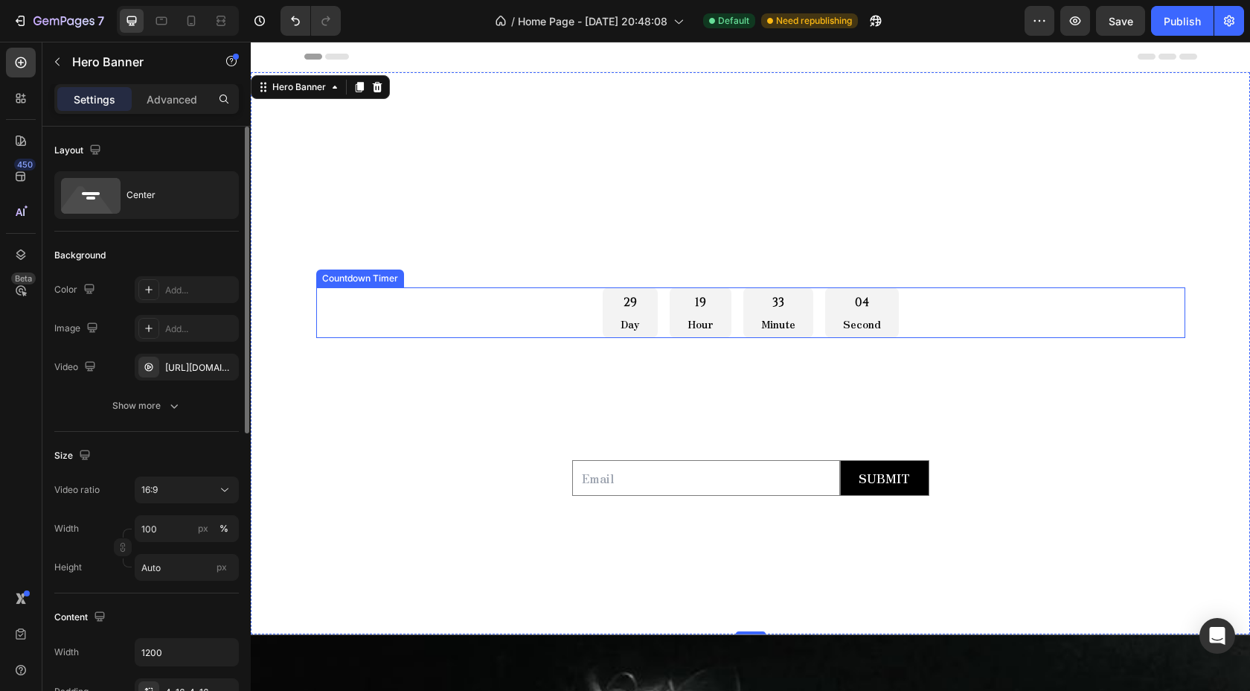
click at [630, 321] on p "Day" at bounding box center [630, 324] width 19 height 15
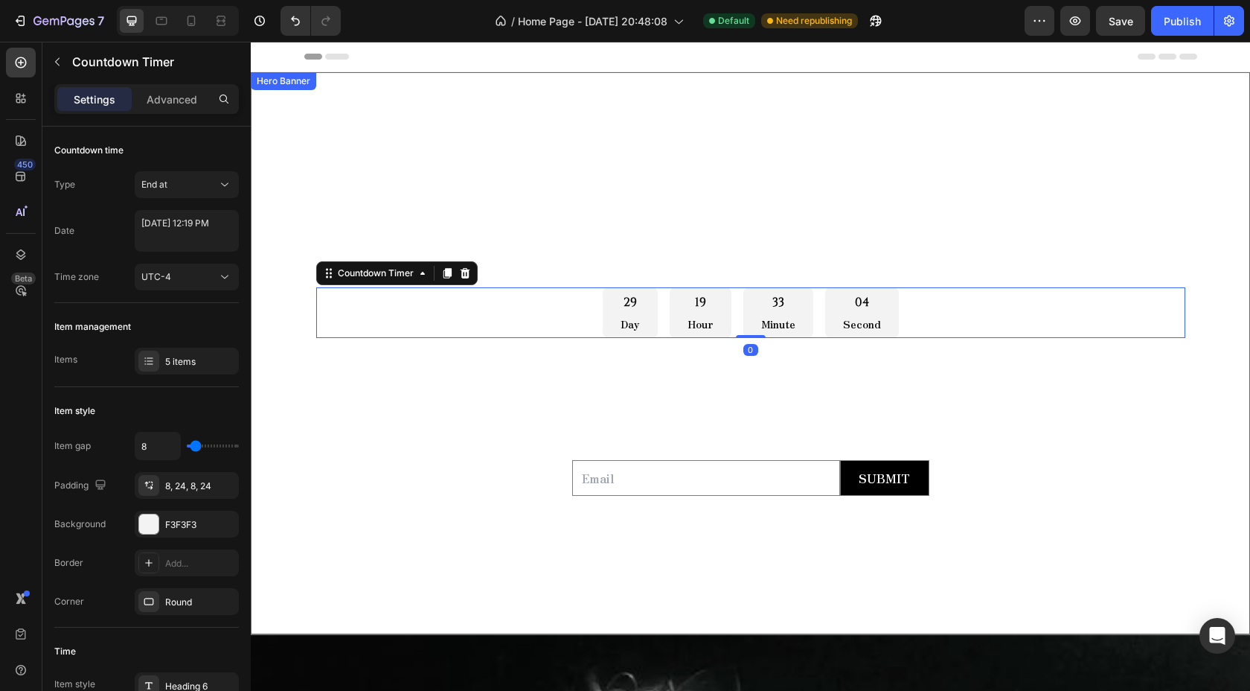
click at [523, 482] on div "COUNTOWN DROP Heading 29 Day 19 Hour 33 Minute 04 Second Countdown Timer 0 can'…" at bounding box center [750, 353] width 869 height 321
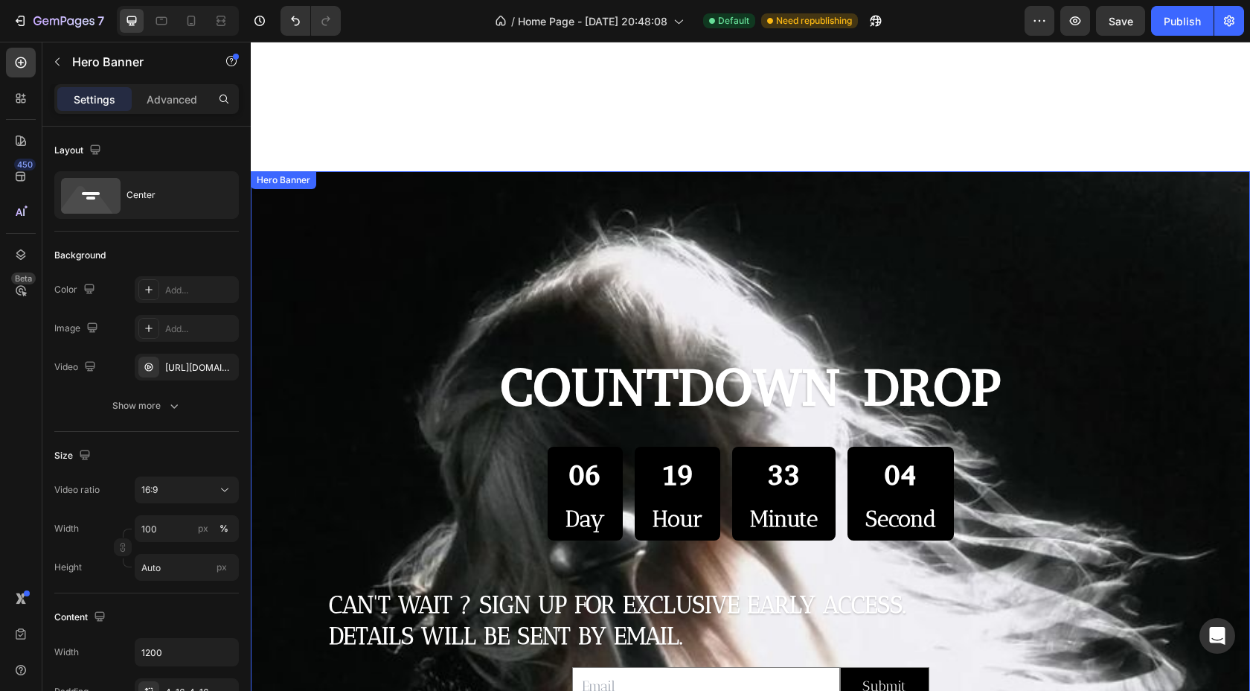
scroll to position [455, 0]
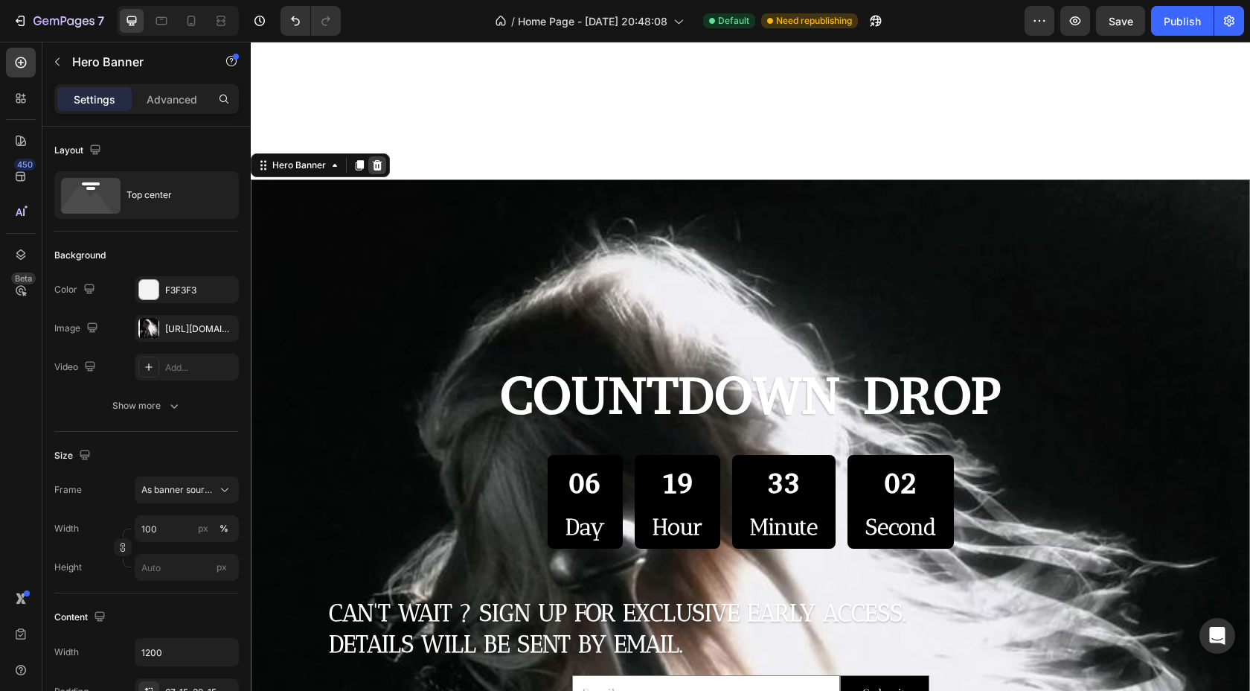
click at [376, 167] on icon at bounding box center [378, 165] width 10 height 10
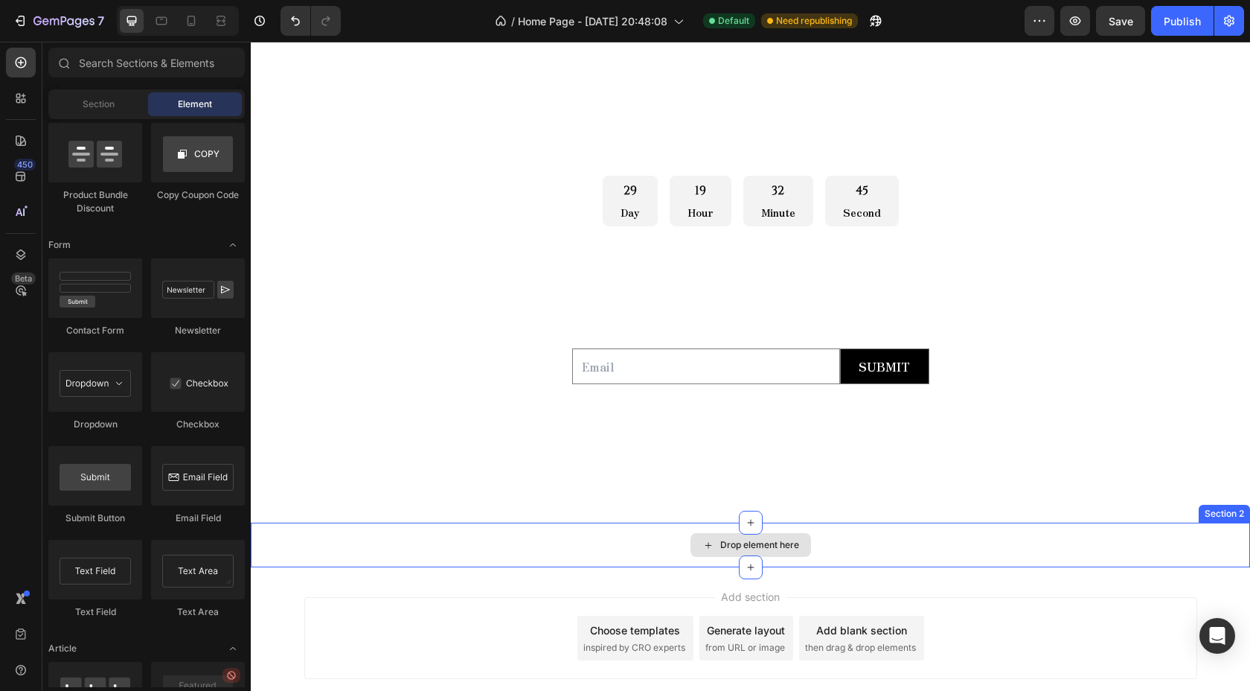
scroll to position [86, 0]
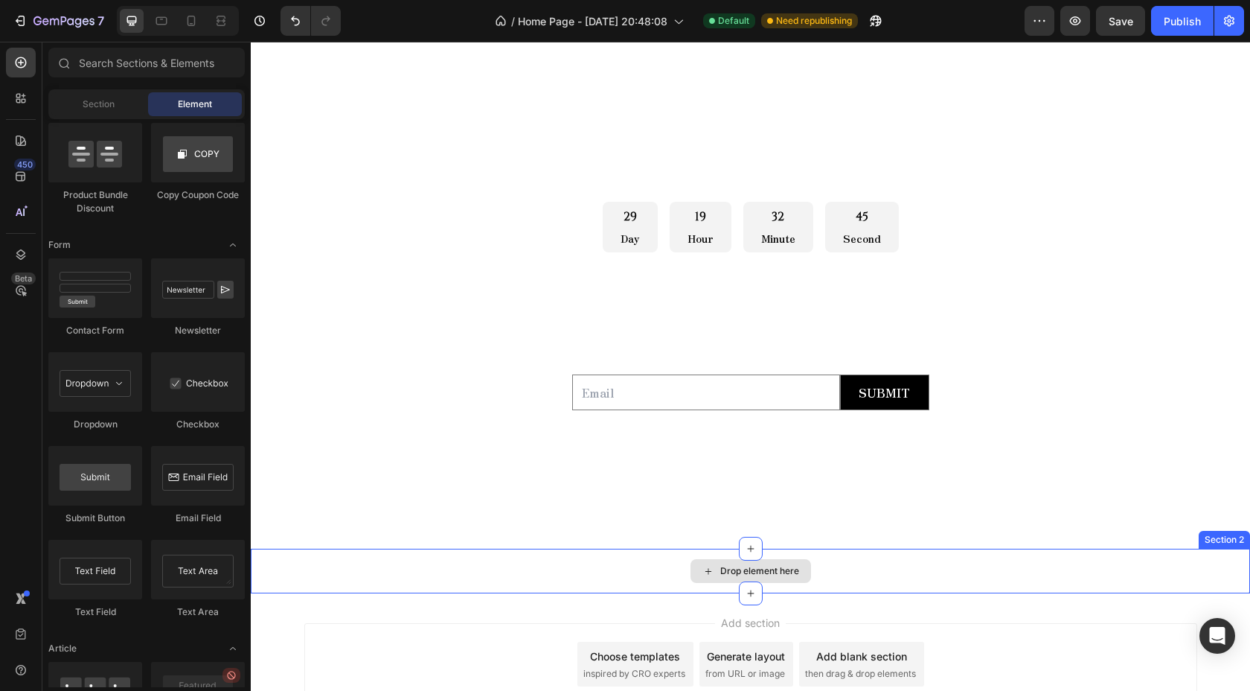
click at [654, 560] on div "Drop element here" at bounding box center [750, 570] width 999 height 45
click at [1217, 540] on div "Section 2" at bounding box center [1224, 539] width 45 height 13
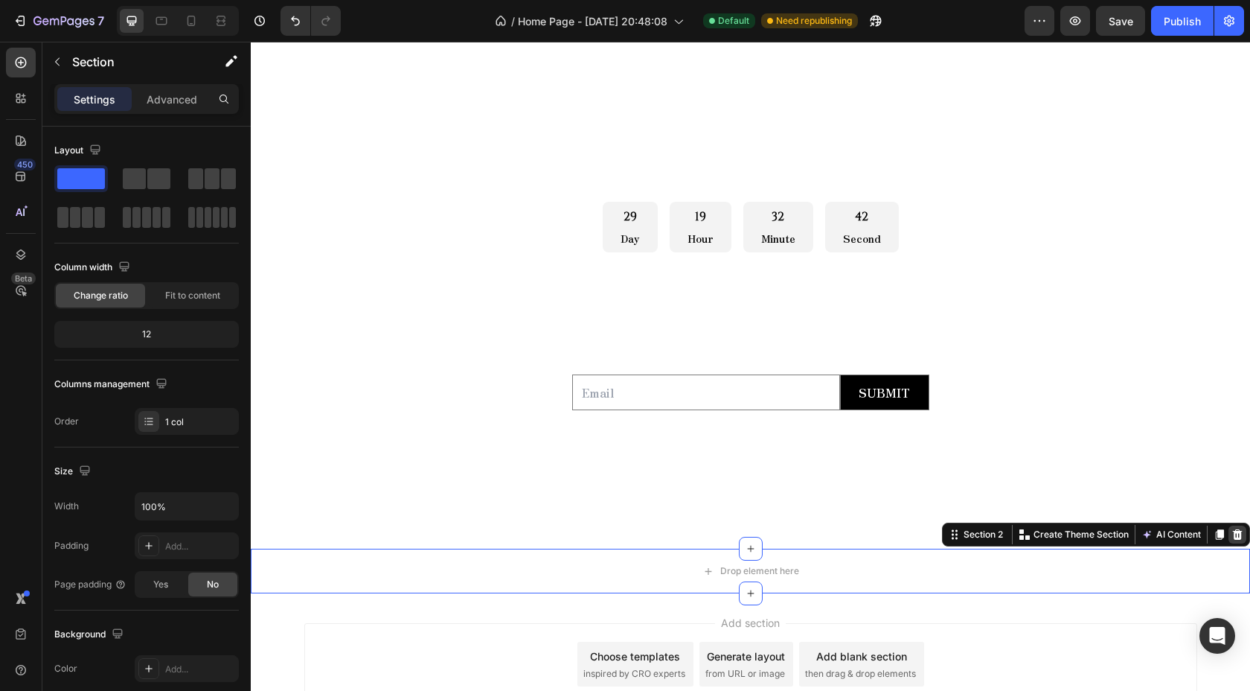
click at [1239, 535] on icon at bounding box center [1238, 534] width 10 height 10
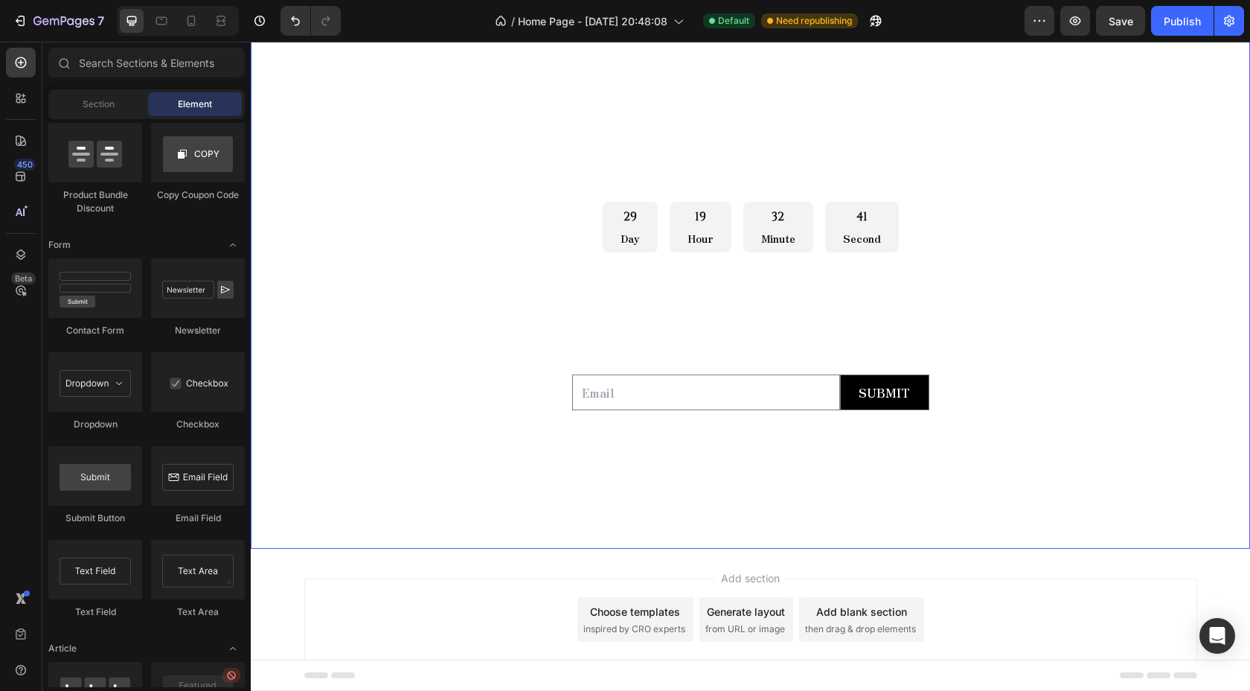
scroll to position [0, 0]
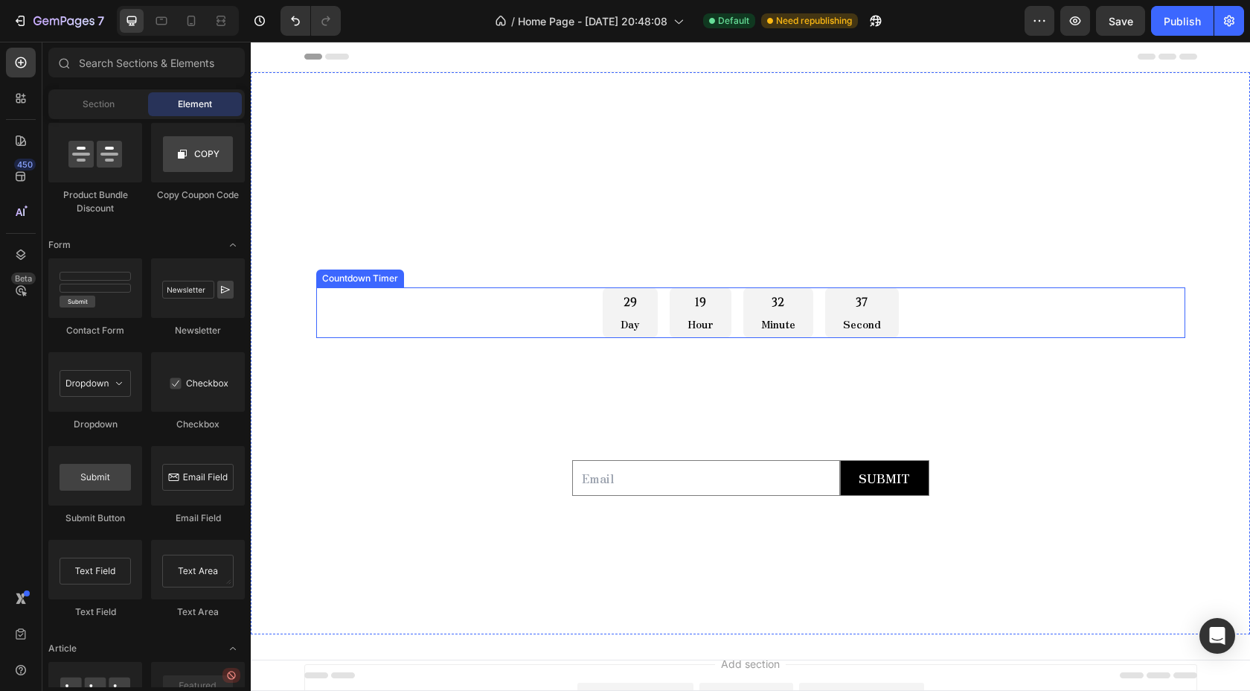
click at [581, 322] on div "29 Day 19 Hour 32 Minute 37 Second" at bounding box center [750, 312] width 869 height 51
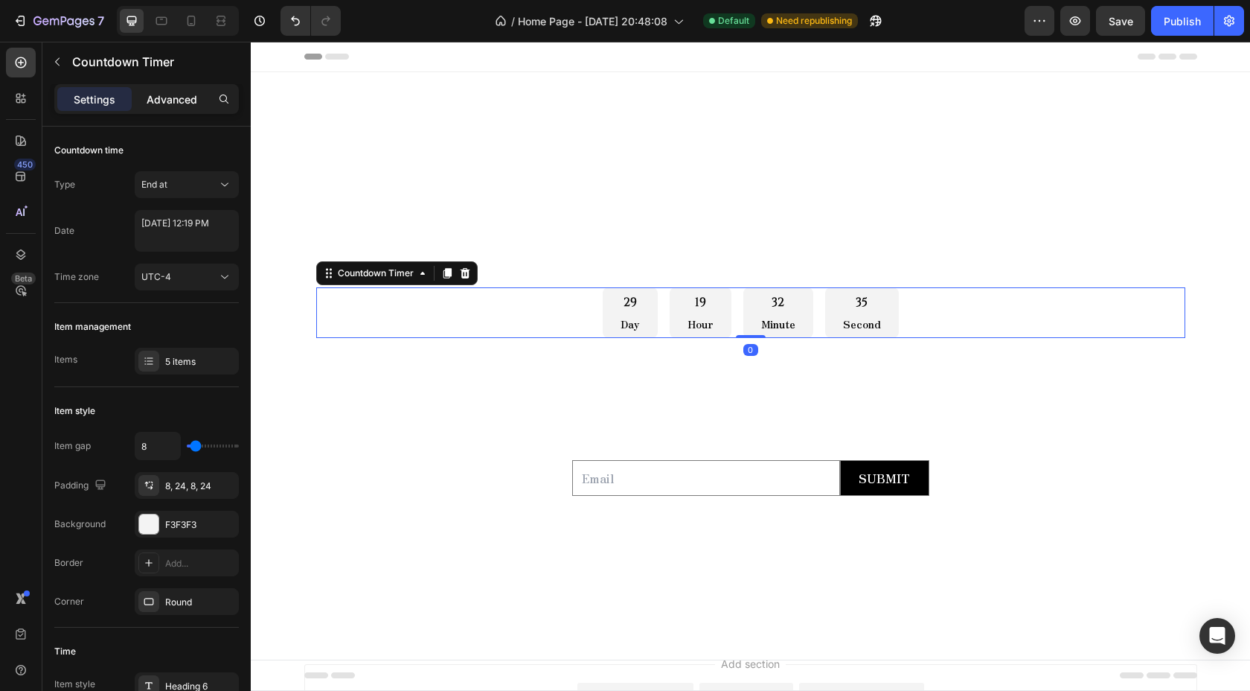
click at [159, 89] on div "Advanced" at bounding box center [172, 99] width 74 height 24
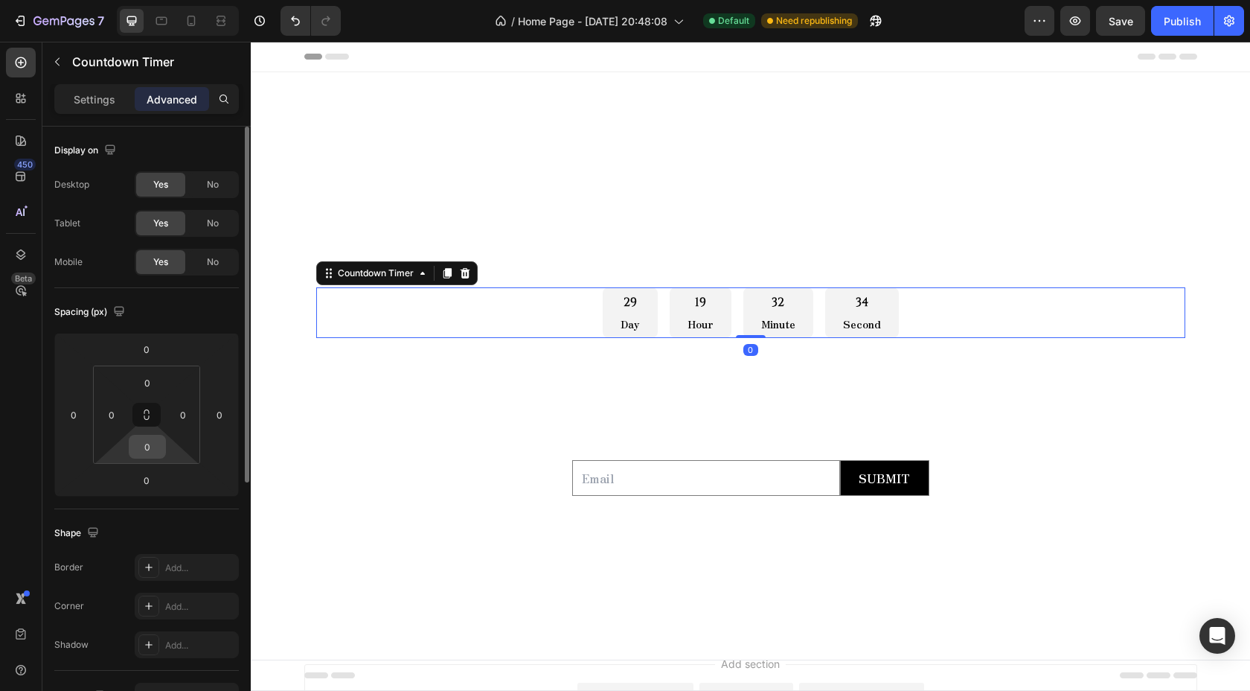
click at [147, 451] on input "0" at bounding box center [147, 446] width 30 height 22
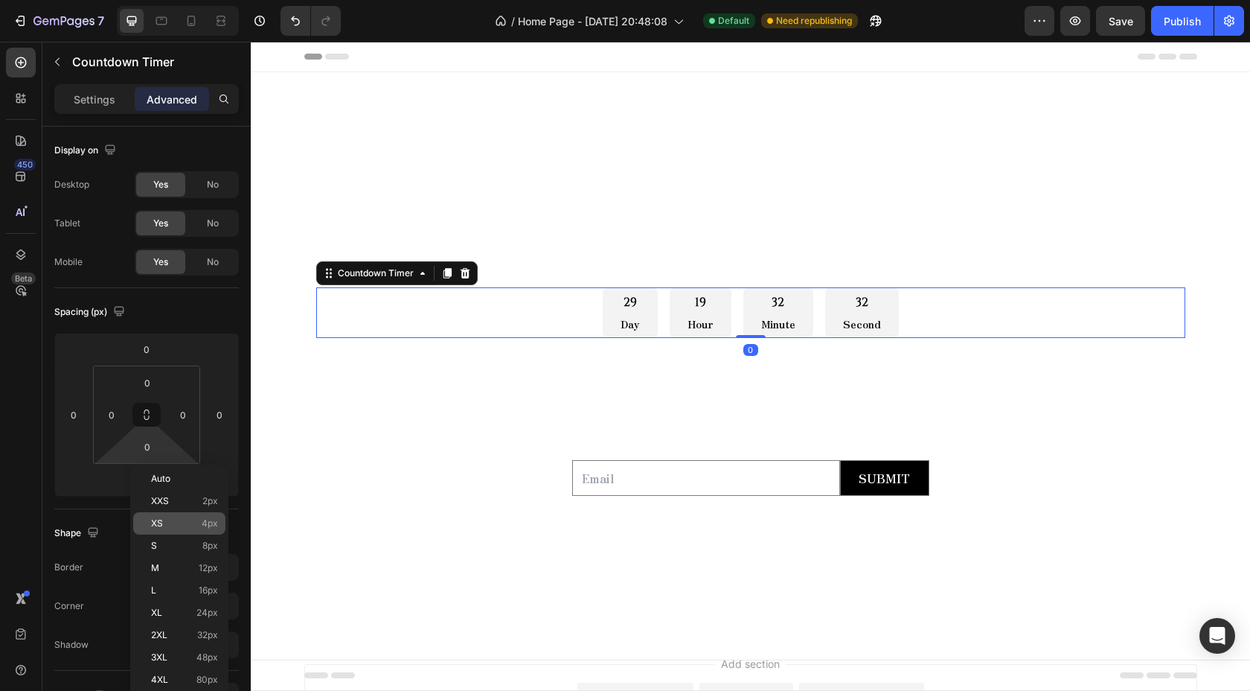
click at [176, 533] on div "XS 4px" at bounding box center [179, 523] width 92 height 22
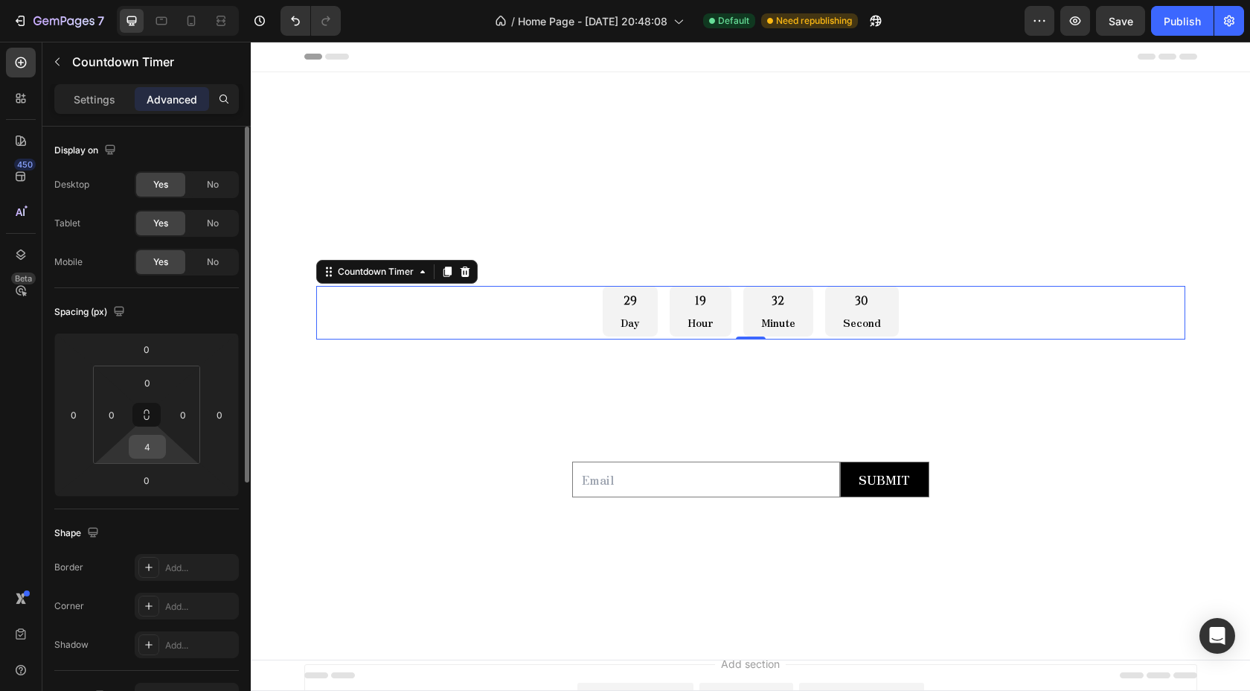
click at [153, 446] on input "4" at bounding box center [147, 446] width 30 height 22
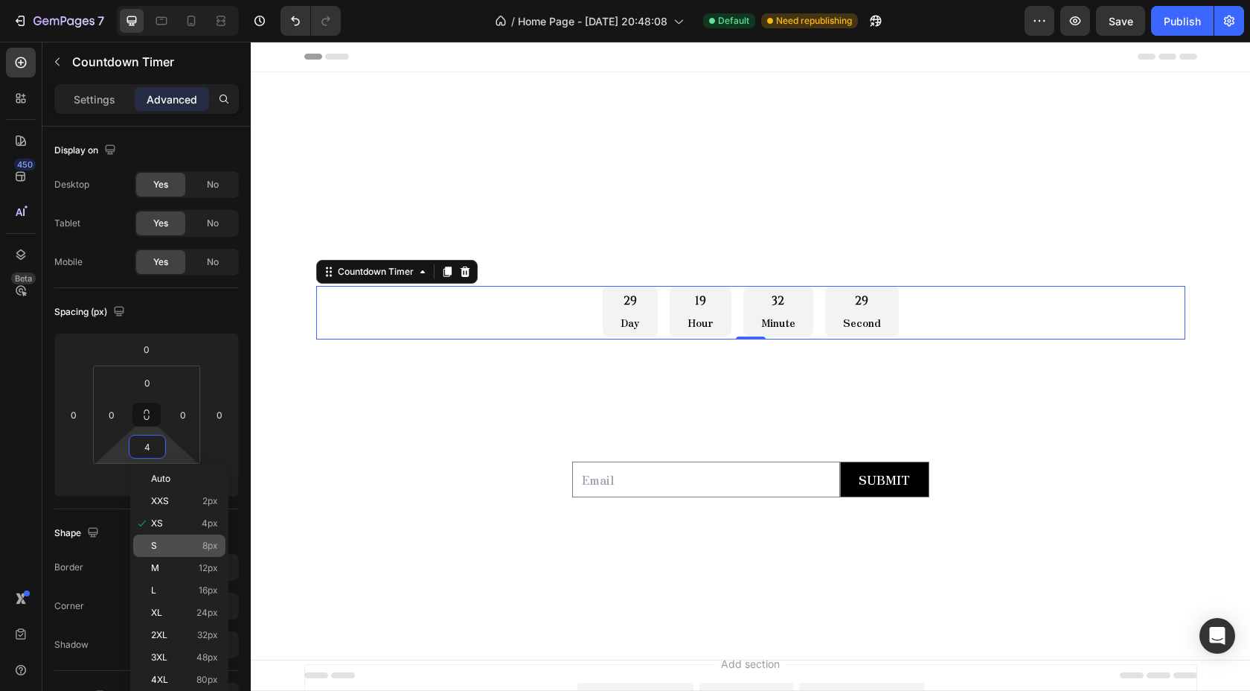
click at [176, 548] on p "S 8px" at bounding box center [184, 545] width 67 height 10
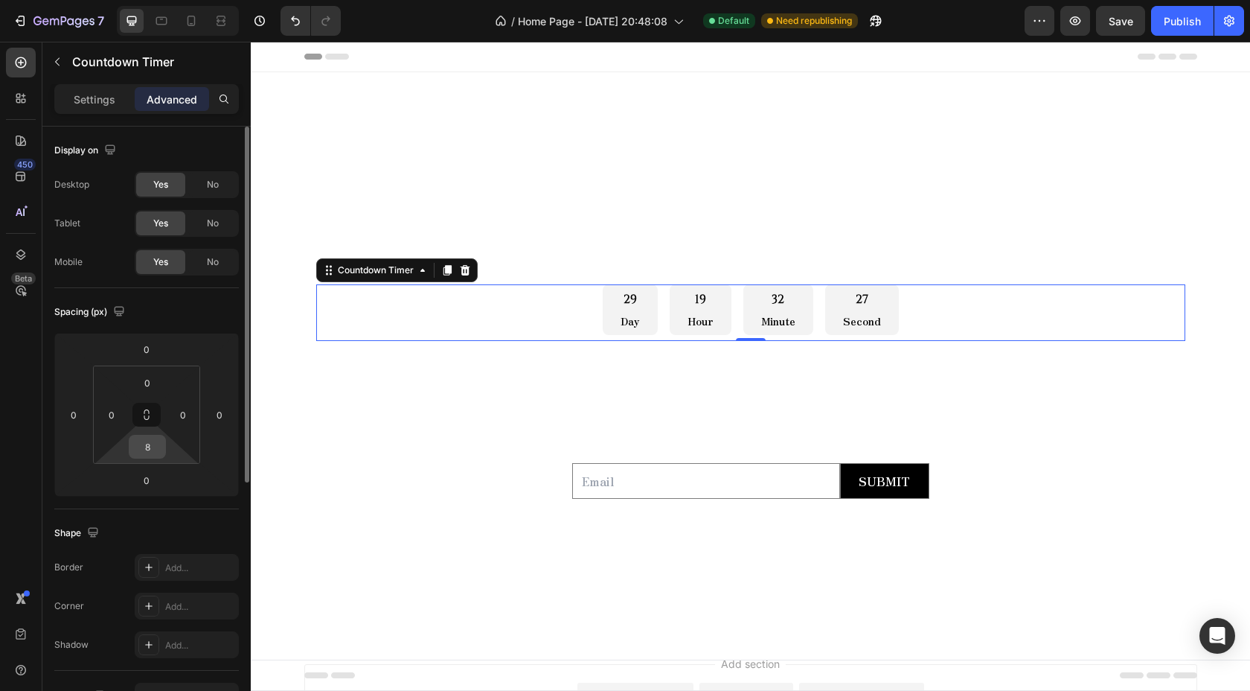
click at [146, 451] on input "8" at bounding box center [147, 446] width 30 height 22
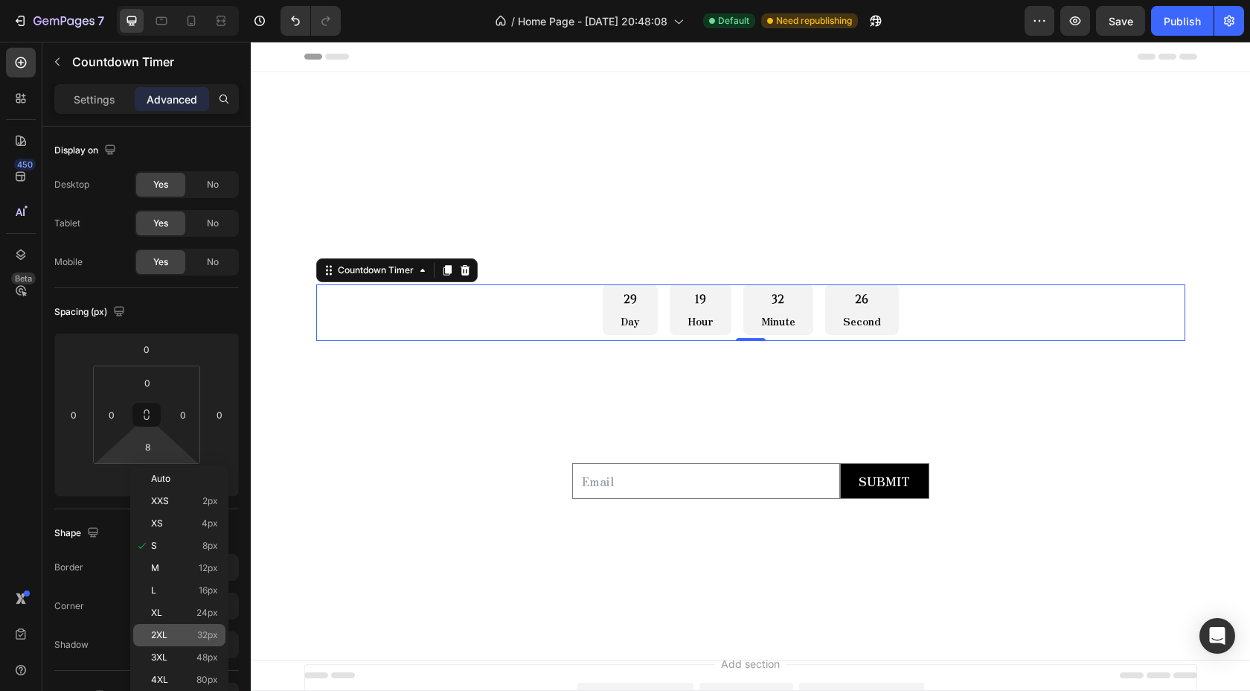
click at [164, 626] on div "2XL 32px" at bounding box center [179, 635] width 92 height 22
type input "32"
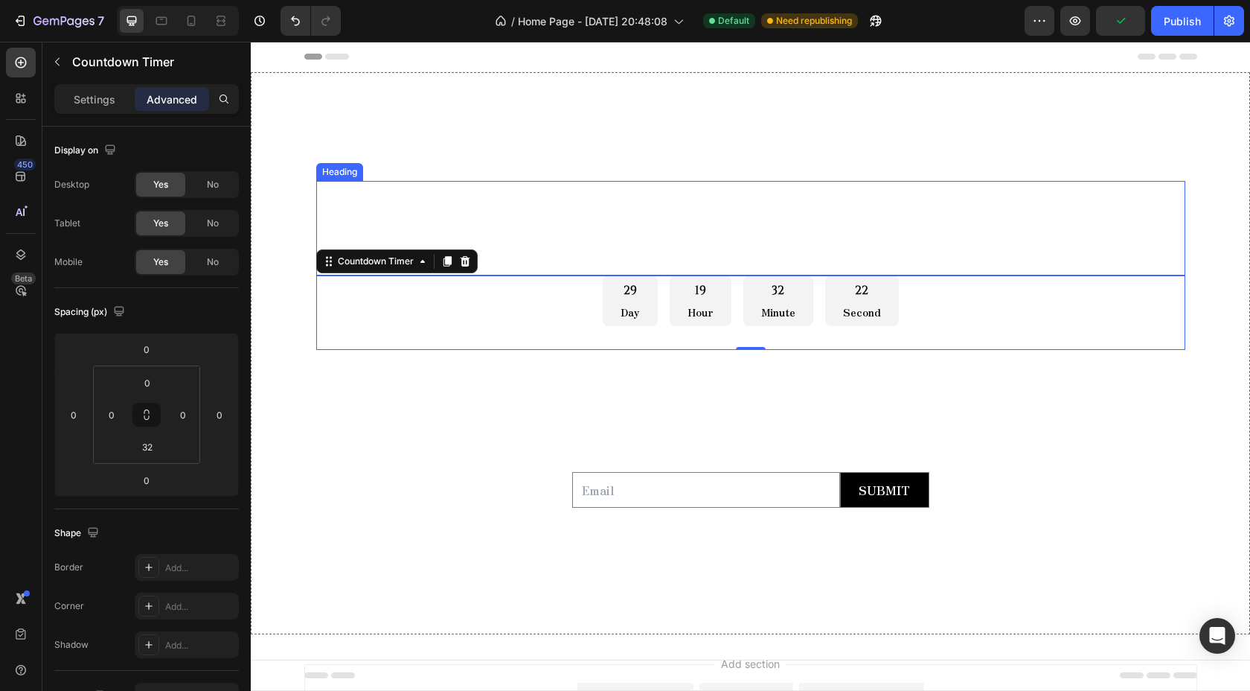
click at [486, 220] on h2 "COUNTOWN DROP" at bounding box center [750, 216] width 869 height 71
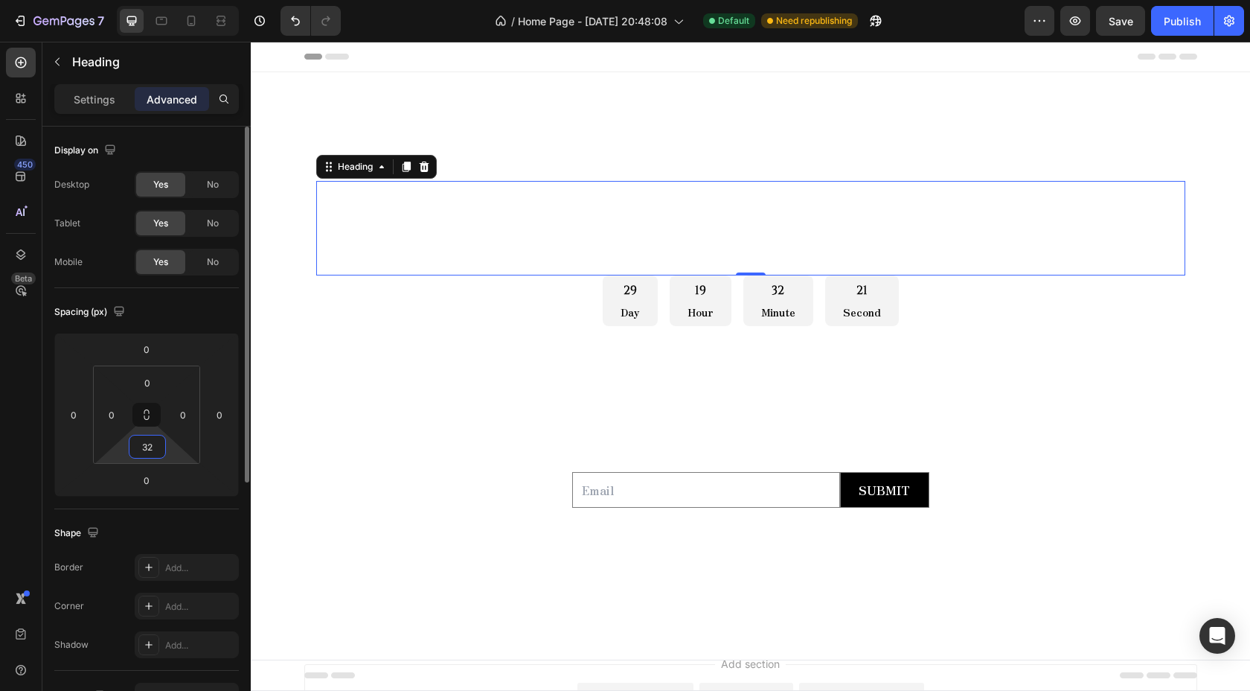
click at [150, 436] on input "32" at bounding box center [147, 446] width 30 height 22
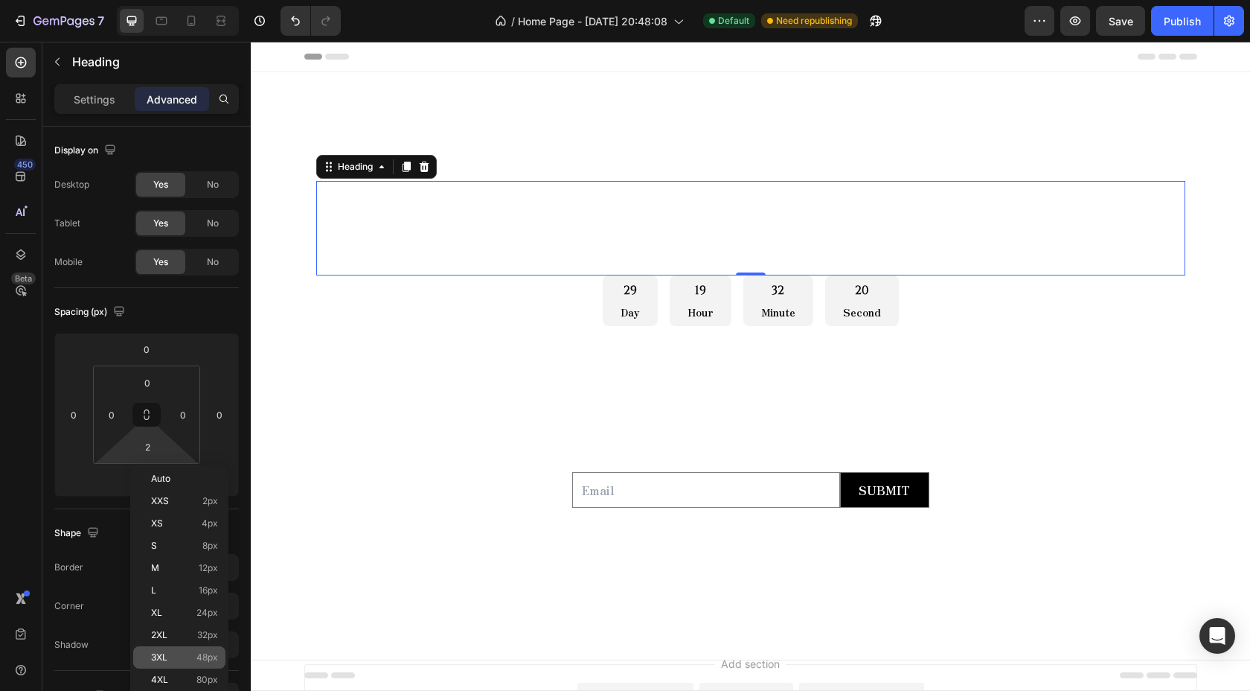
click at [177, 663] on div "3XL 48px" at bounding box center [179, 657] width 92 height 22
type input "48"
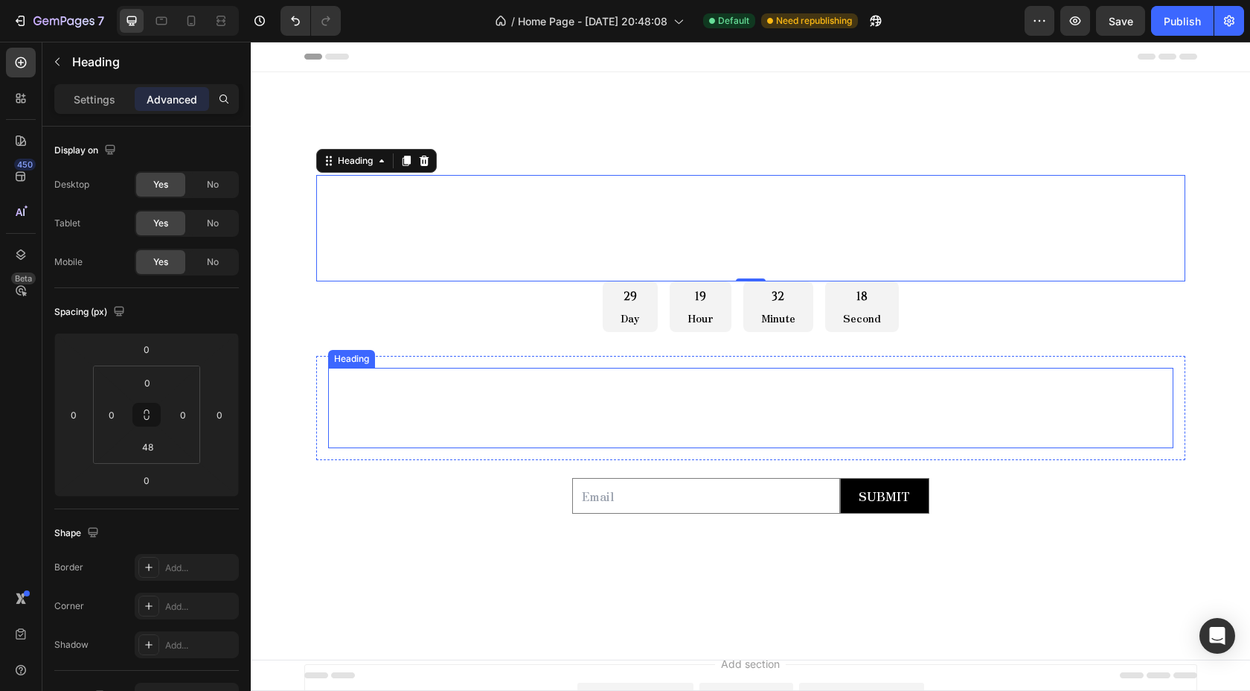
click at [368, 356] on div "Heading" at bounding box center [351, 358] width 41 height 13
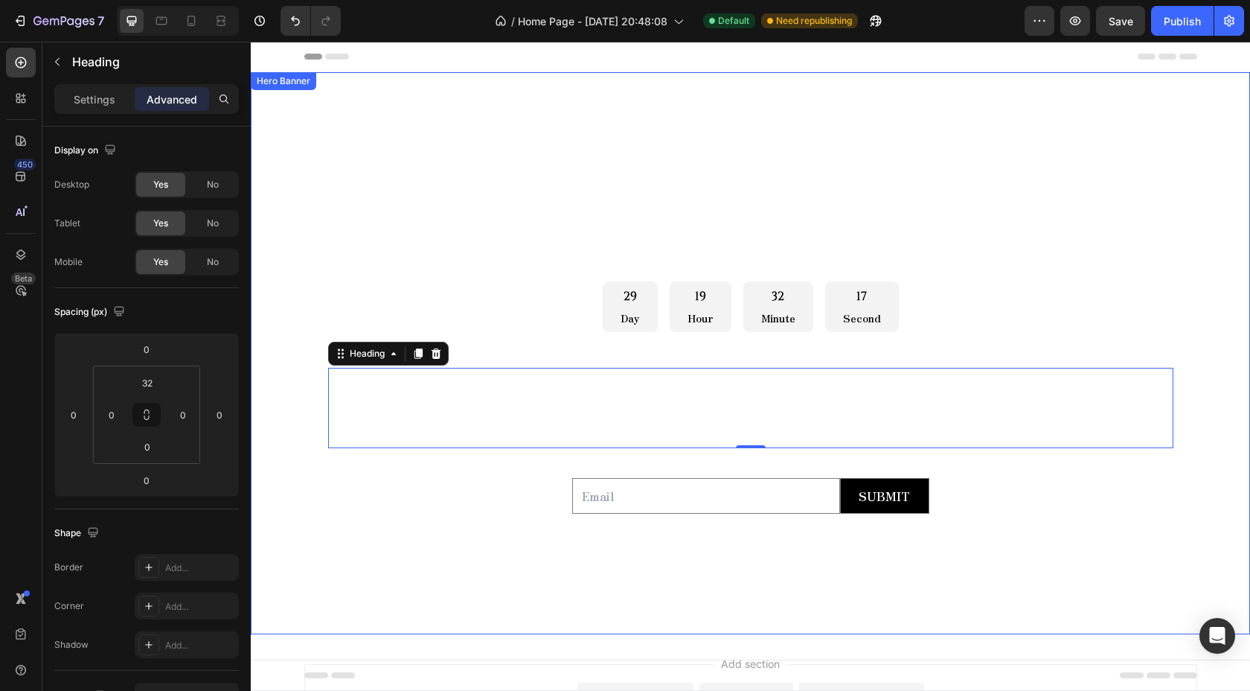
click at [292, 225] on div "Overlay" at bounding box center [750, 353] width 999 height 562
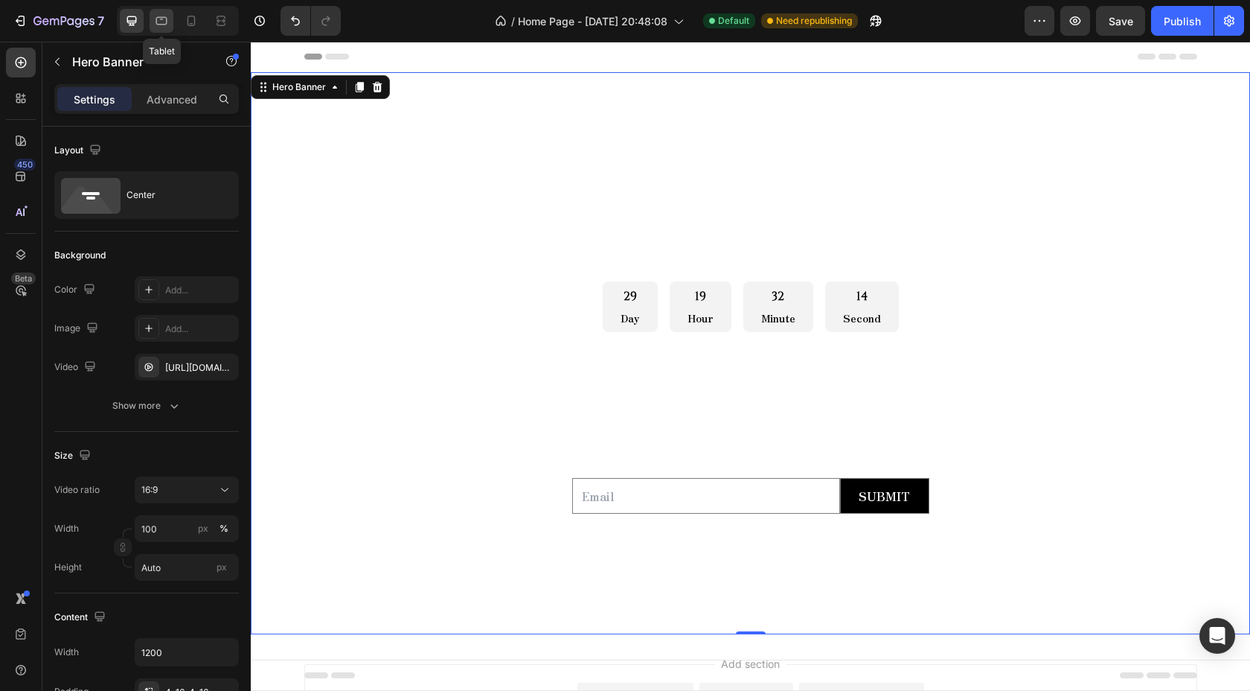
click at [170, 22] on div at bounding box center [162, 21] width 24 height 24
type input "100%"
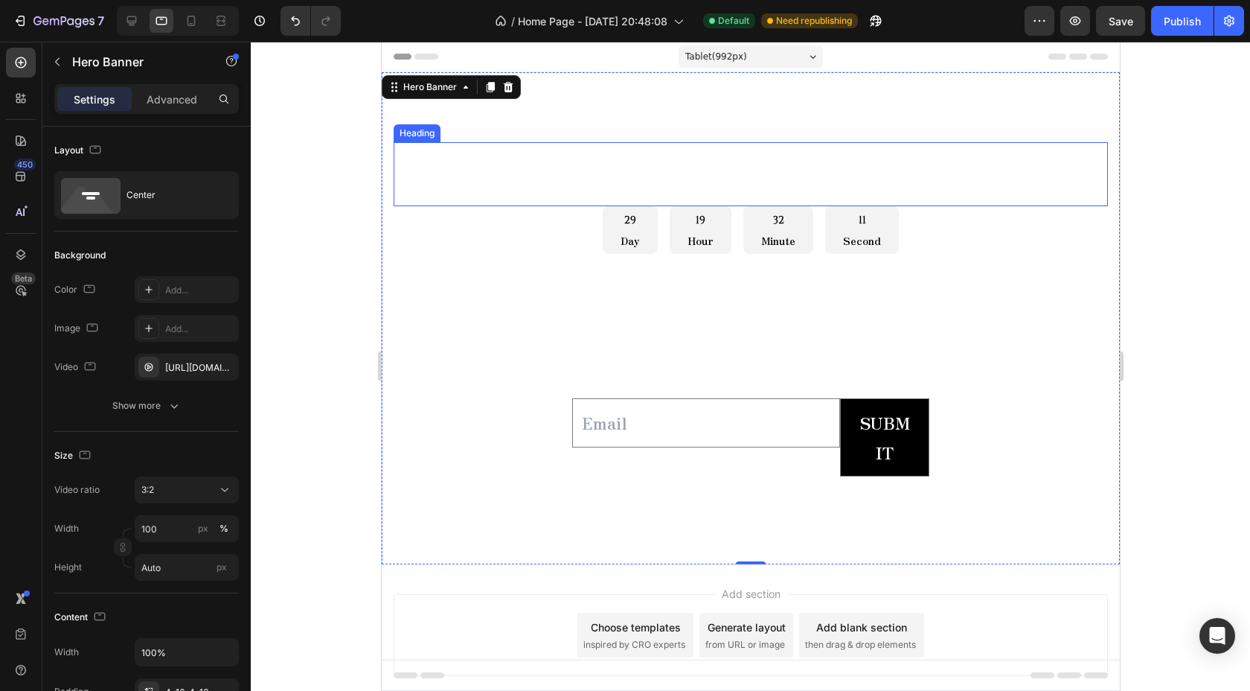
click at [700, 162] on h2 "COUNTOWN DROP" at bounding box center [750, 156] width 714 height 28
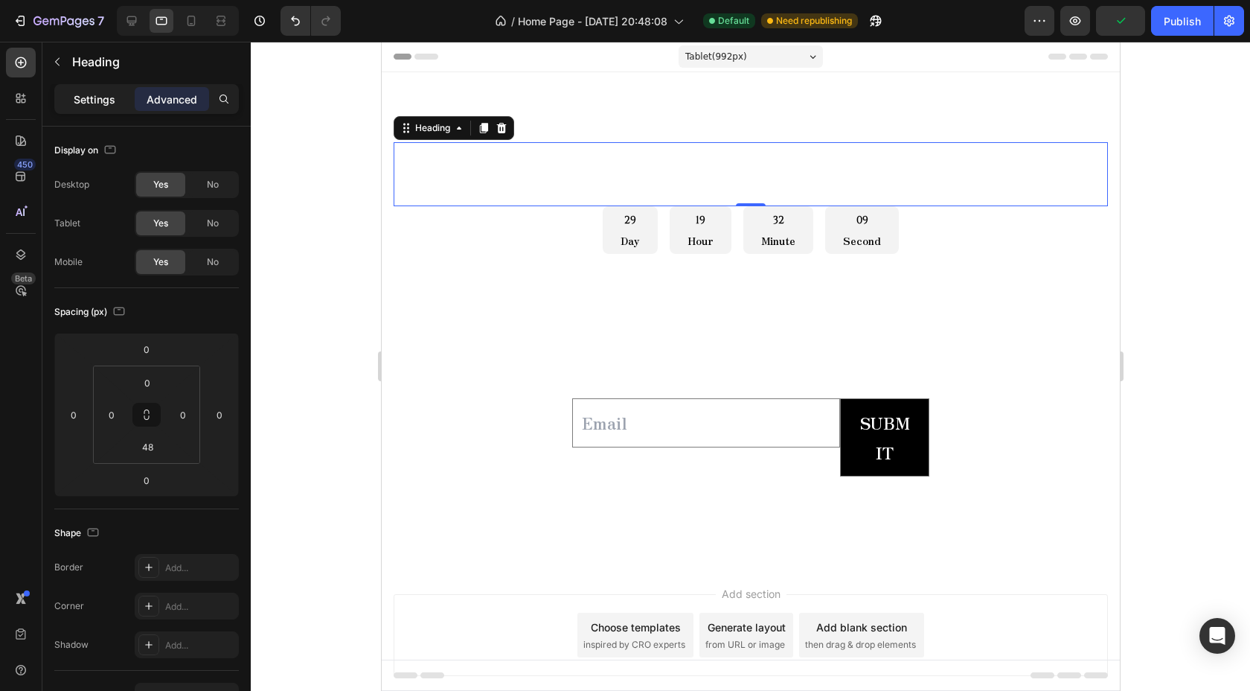
click at [89, 104] on p "Settings" at bounding box center [95, 100] width 42 height 16
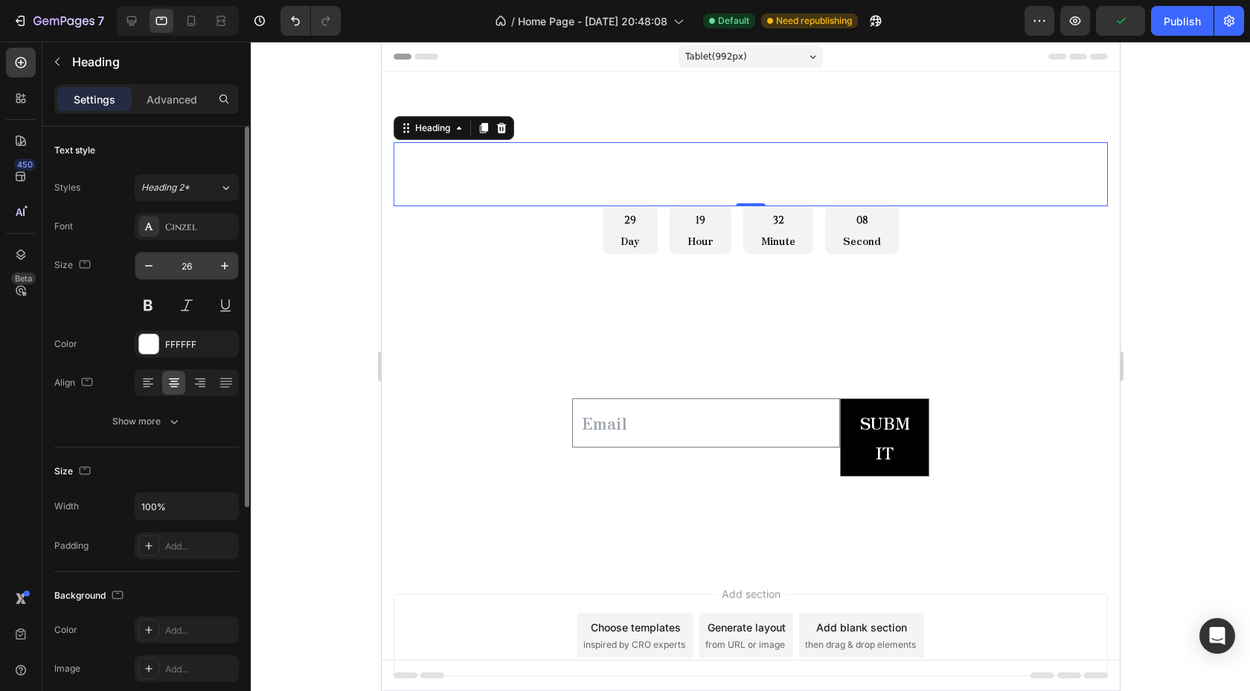
click at [191, 269] on input "26" at bounding box center [186, 265] width 49 height 27
type input "È"
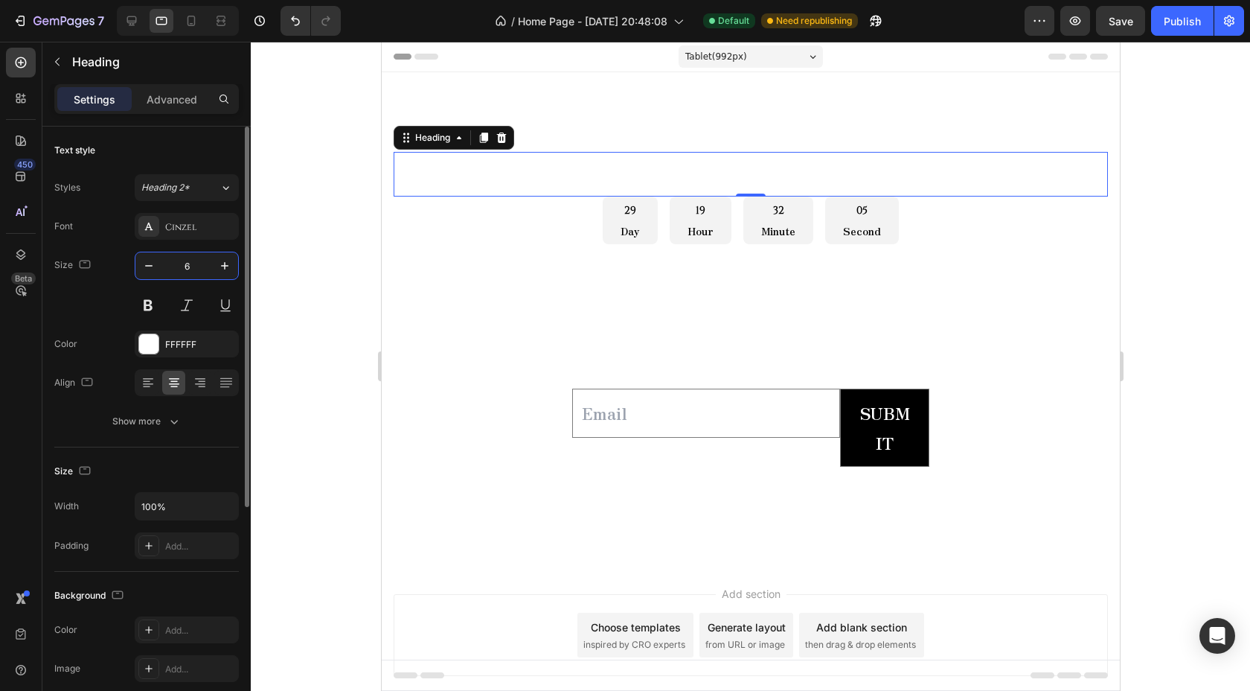
type input "60"
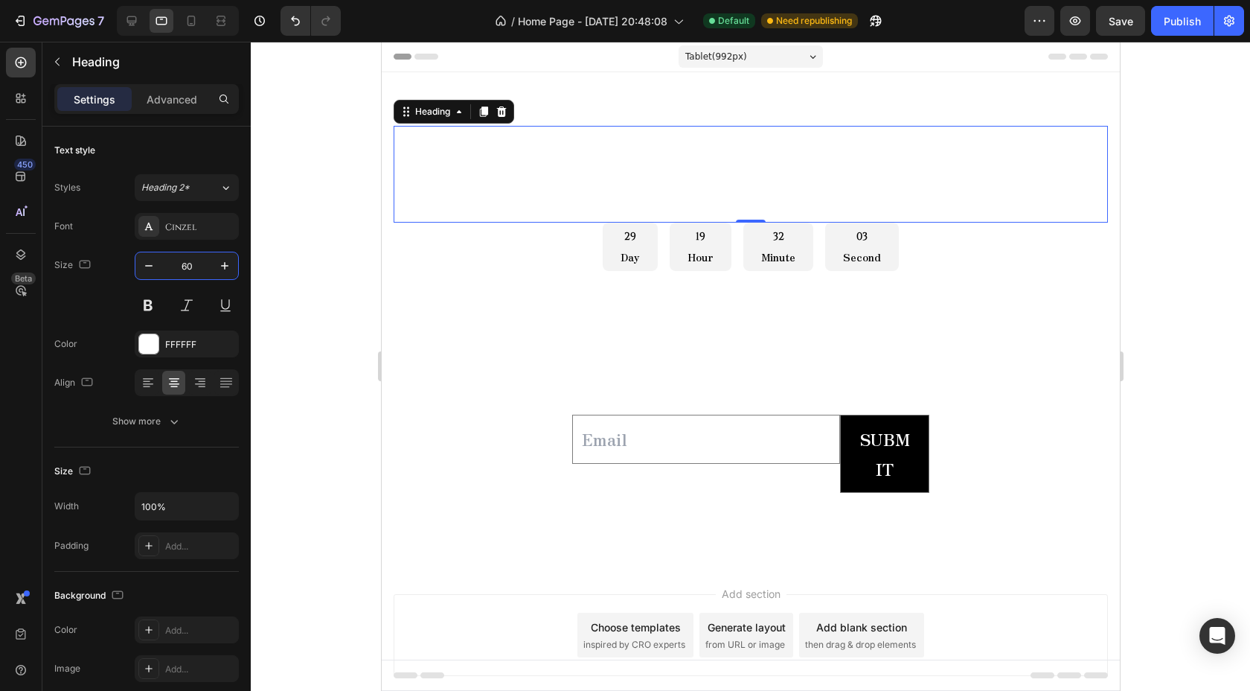
click at [345, 319] on div at bounding box center [750, 366] width 999 height 649
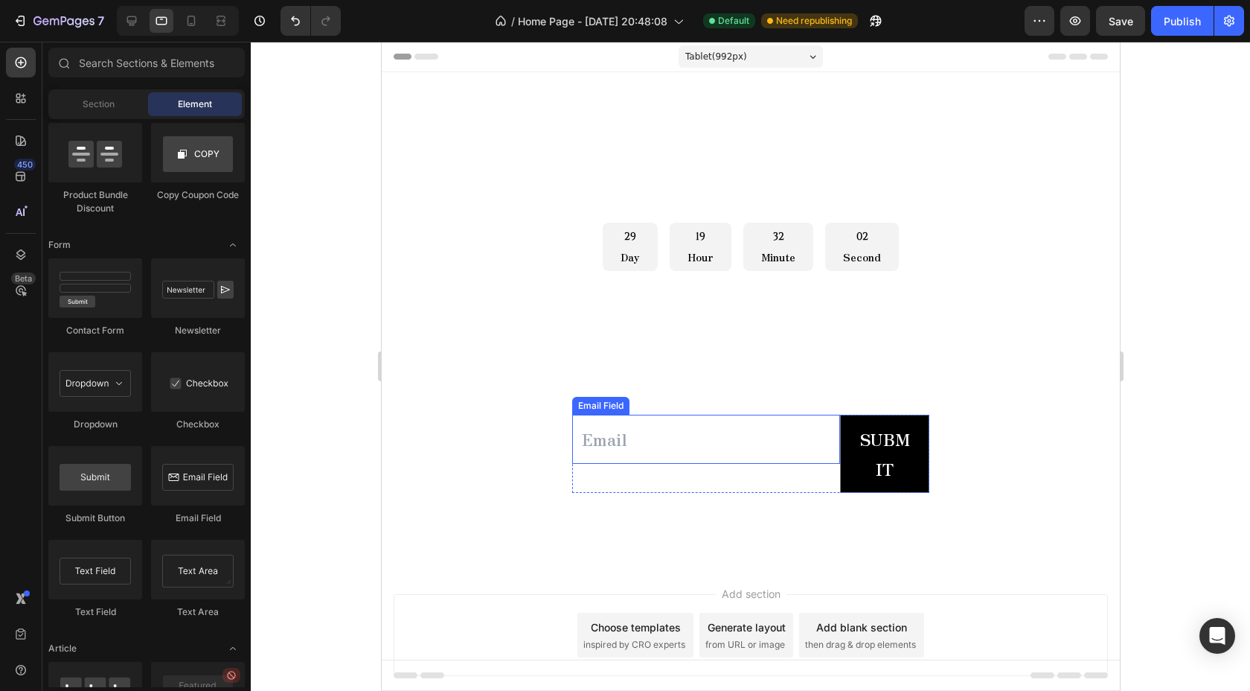
click at [714, 454] on input "email" at bounding box center [706, 439] width 268 height 49
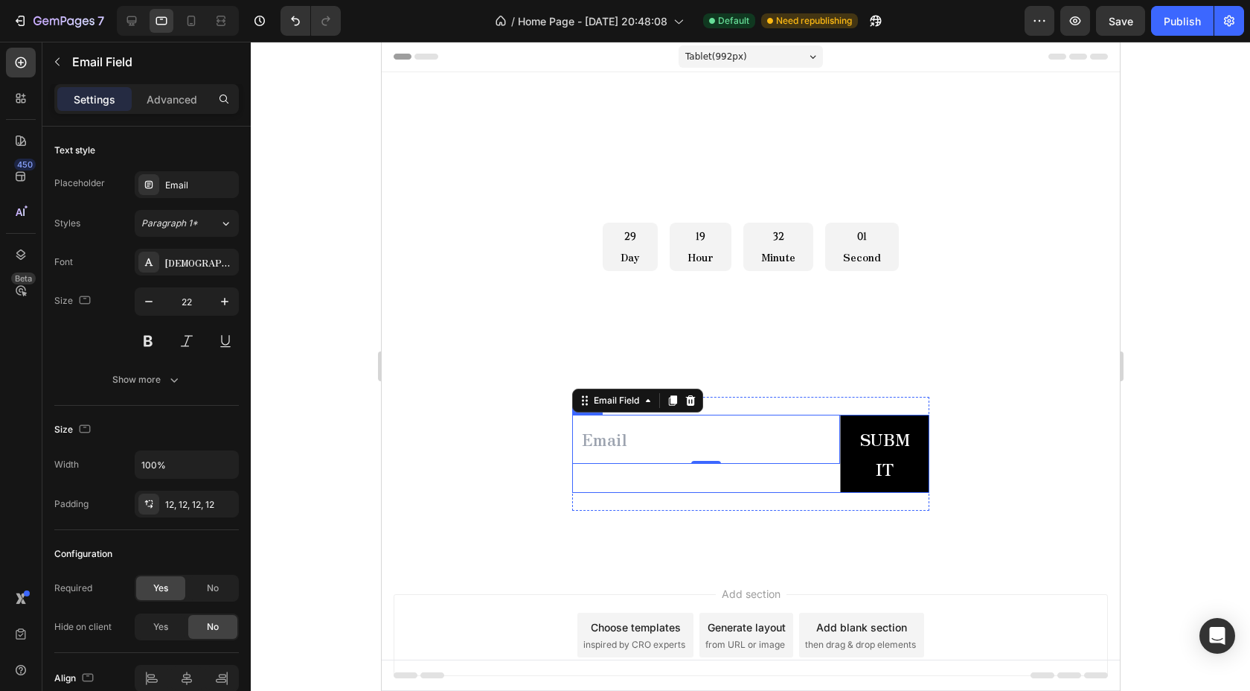
click at [651, 473] on div "Email Field 0" at bounding box center [706, 454] width 268 height 78
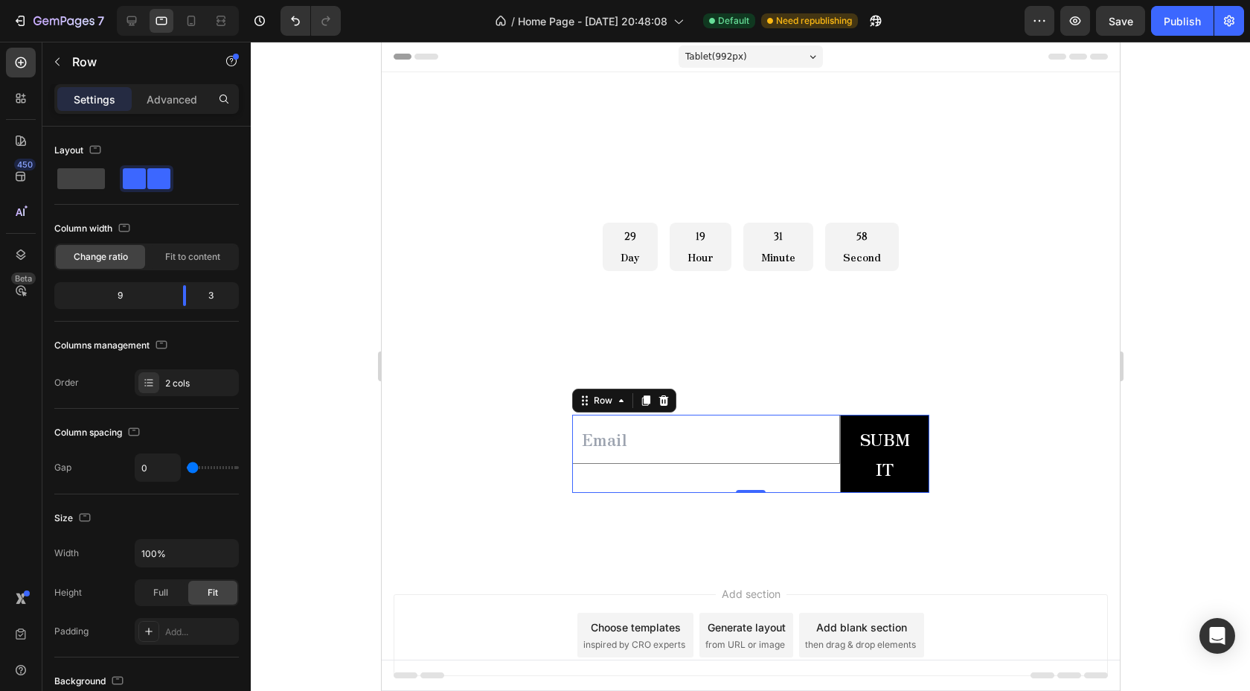
click at [657, 460] on input "email" at bounding box center [706, 439] width 268 height 49
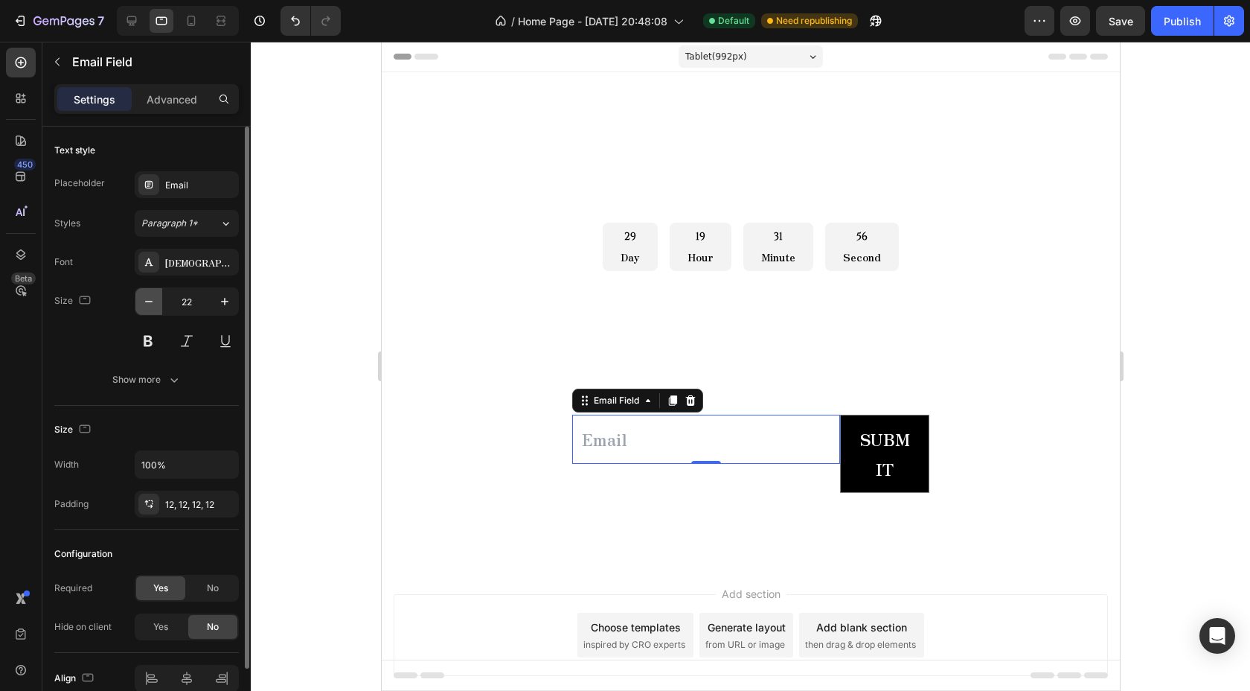
click at [156, 304] on button "button" at bounding box center [148, 301] width 27 height 27
click at [156, 305] on button "button" at bounding box center [148, 301] width 27 height 27
type input "20"
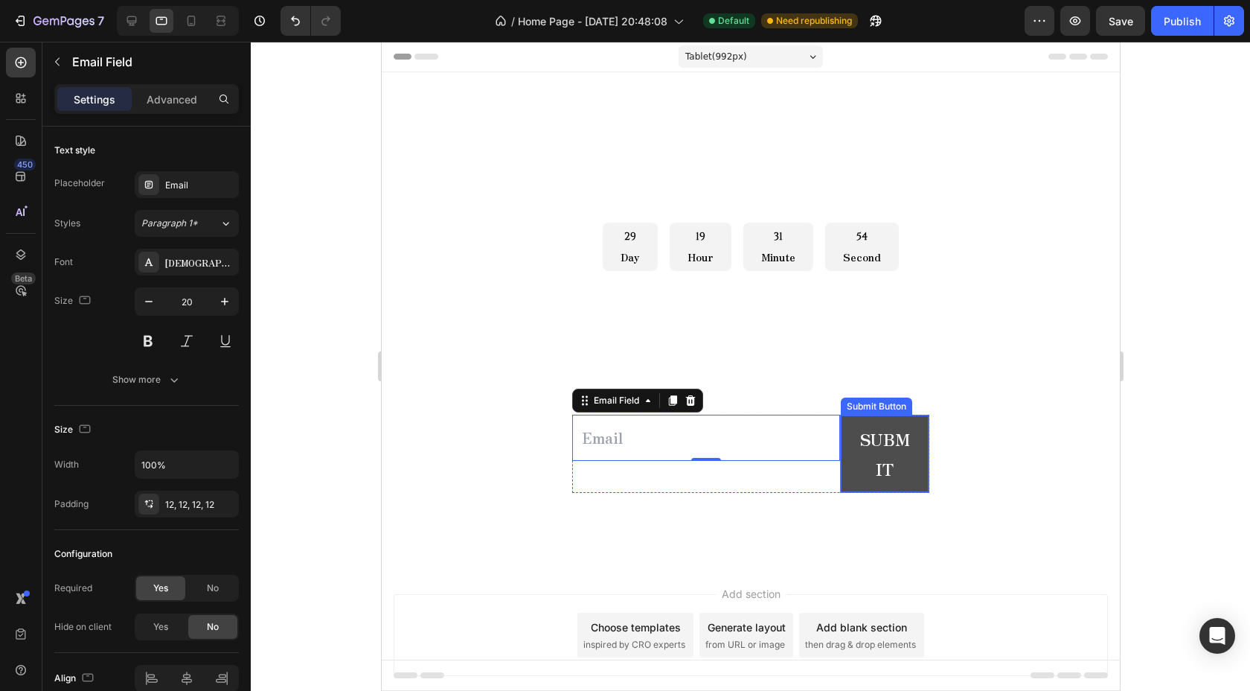
click at [863, 436] on div "Submit" at bounding box center [884, 453] width 52 height 59
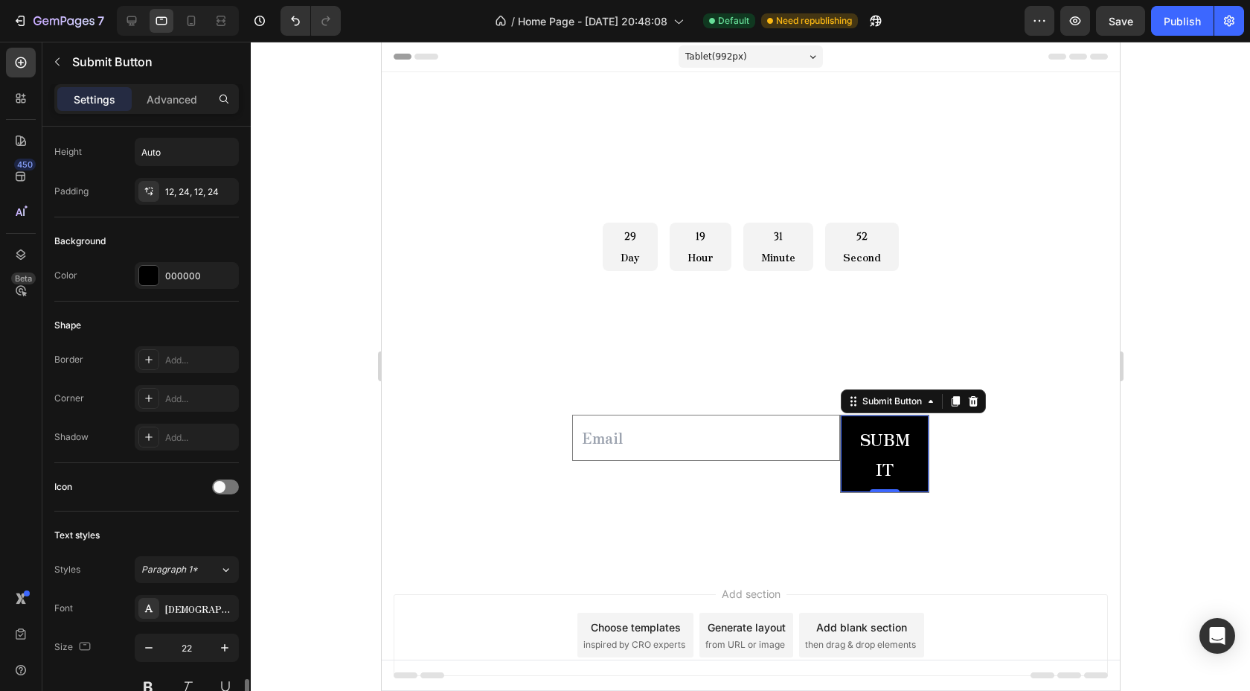
scroll to position [449, 0]
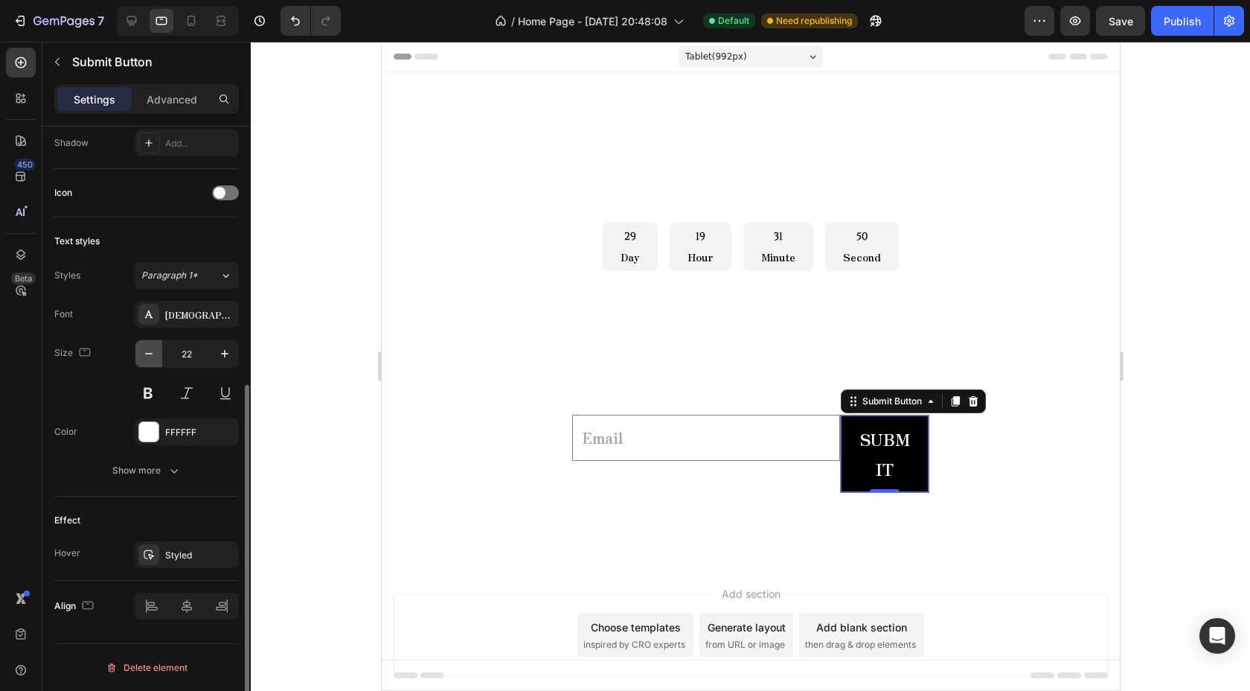
click at [155, 359] on icon "button" at bounding box center [148, 353] width 15 height 15
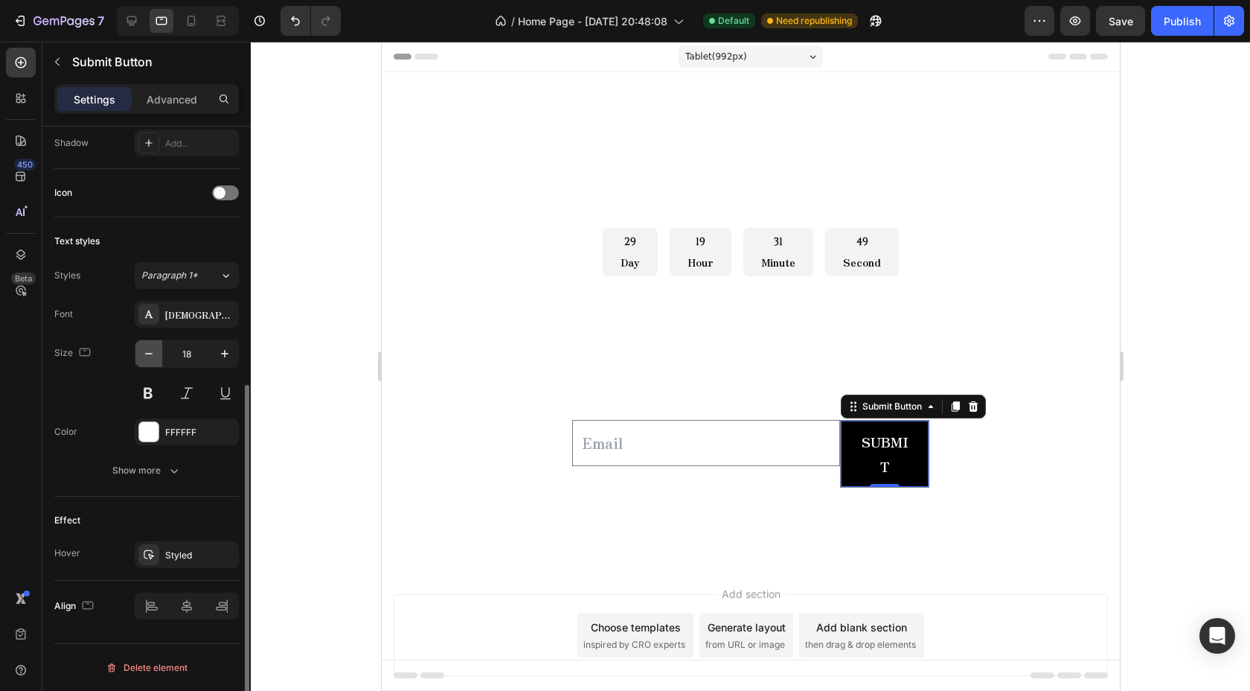
click at [155, 359] on icon "button" at bounding box center [148, 353] width 15 height 15
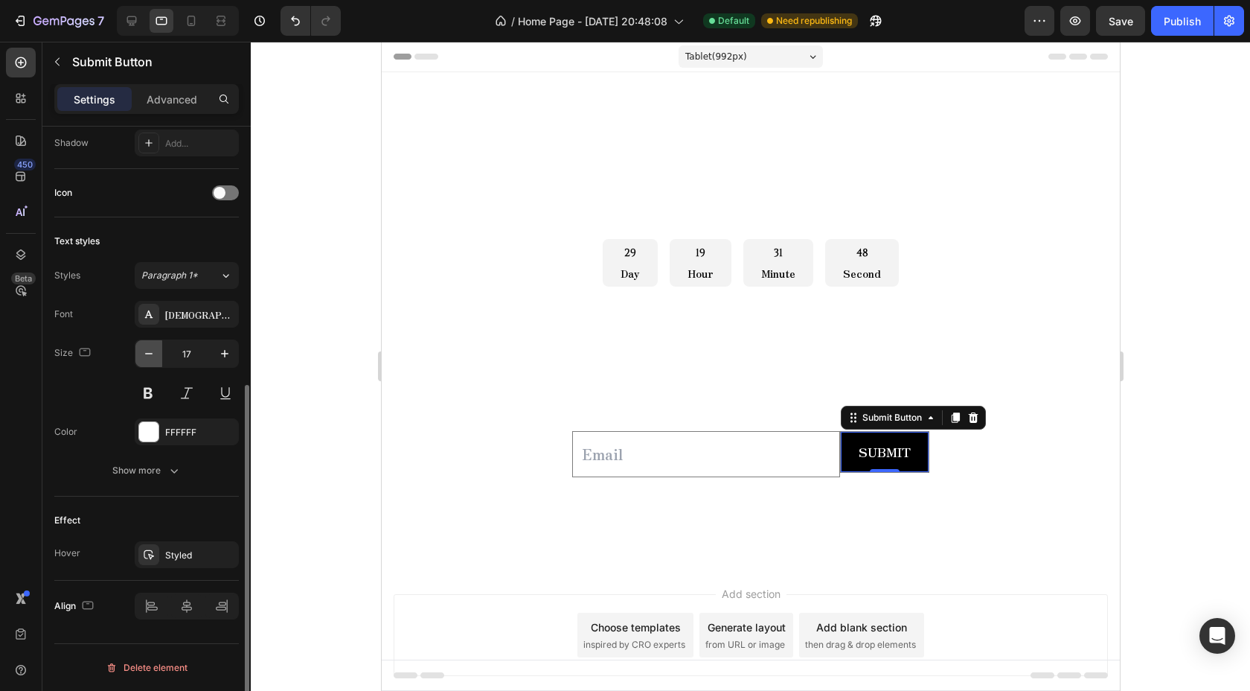
click at [155, 359] on icon "button" at bounding box center [148, 353] width 15 height 15
type input "16"
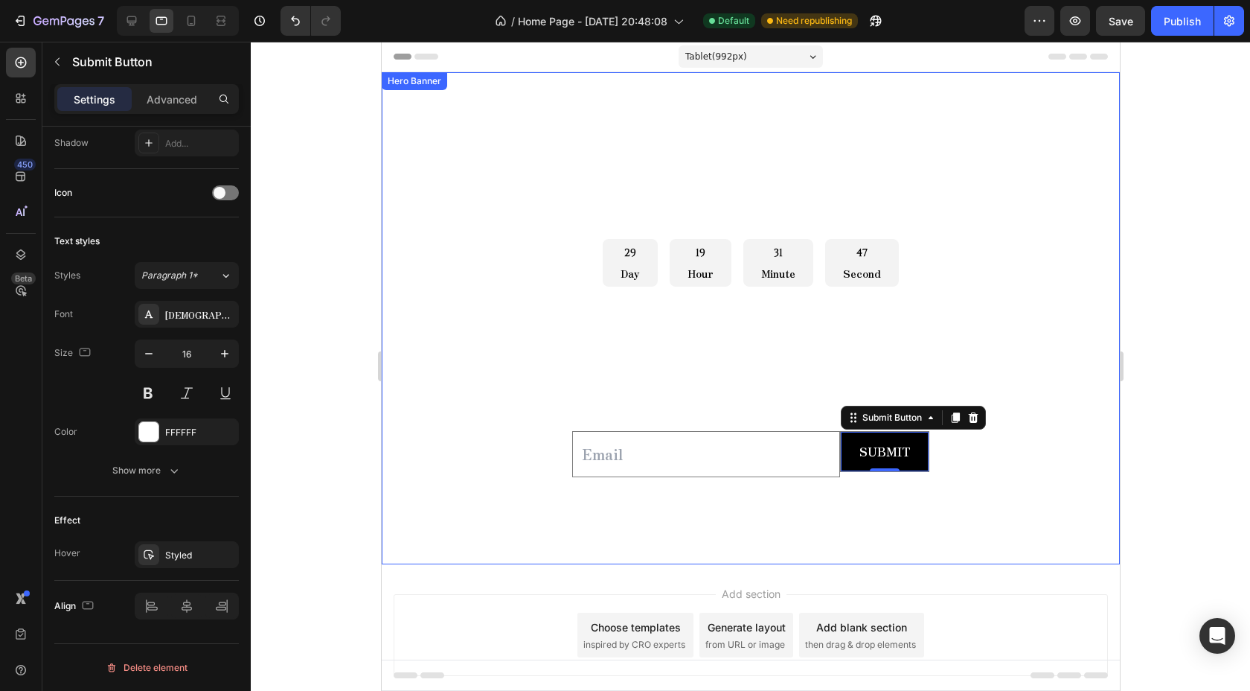
click at [694, 472] on input "email" at bounding box center [706, 454] width 268 height 46
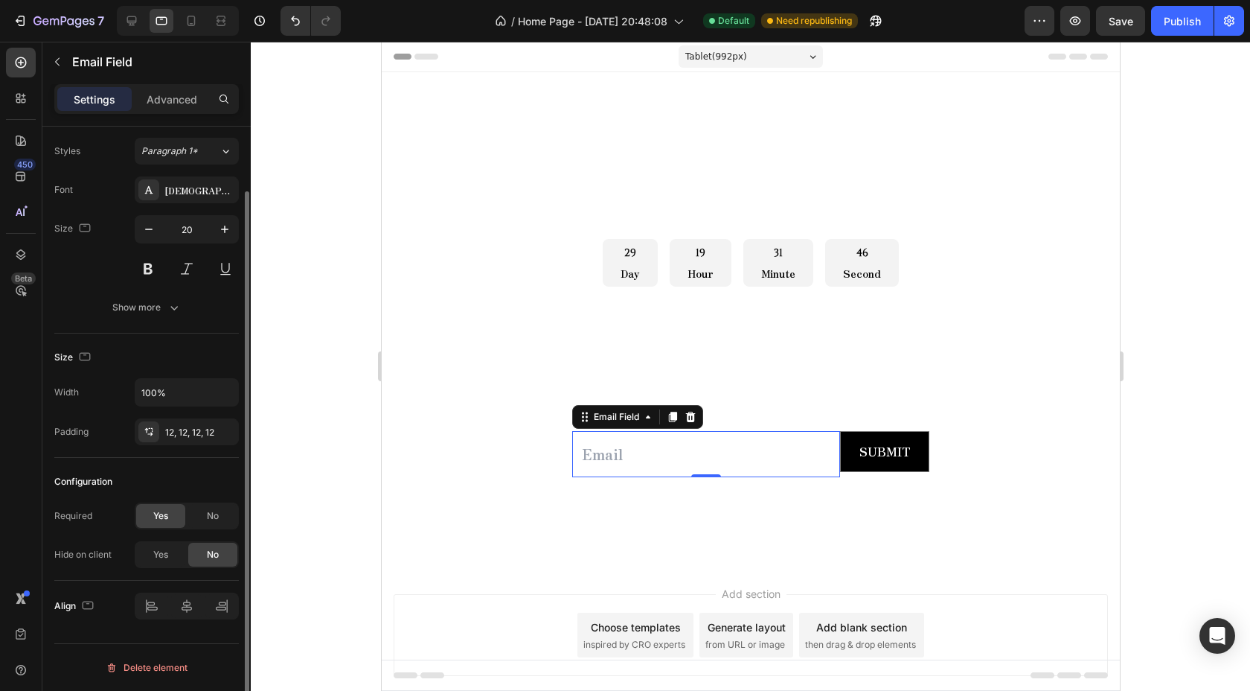
scroll to position [0, 0]
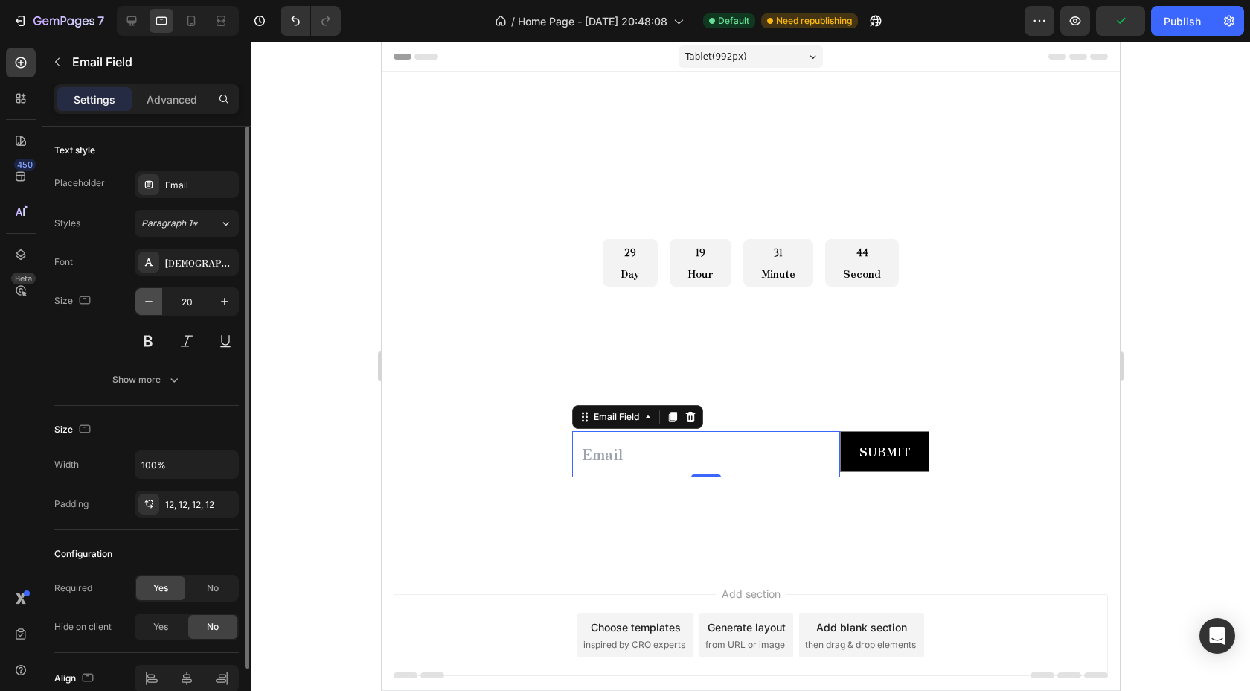
click at [150, 306] on icon "button" at bounding box center [148, 301] width 15 height 15
click at [155, 301] on icon "button" at bounding box center [148, 301] width 15 height 15
type input "17"
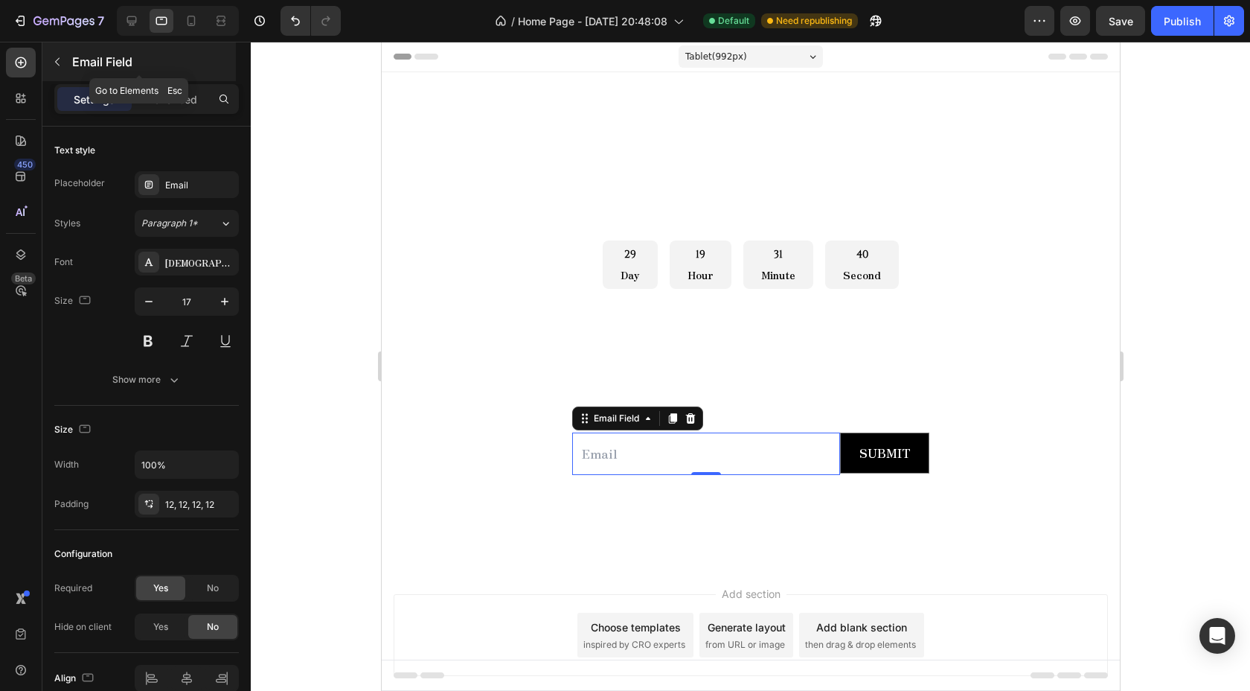
click at [57, 60] on icon "button" at bounding box center [57, 62] width 4 height 8
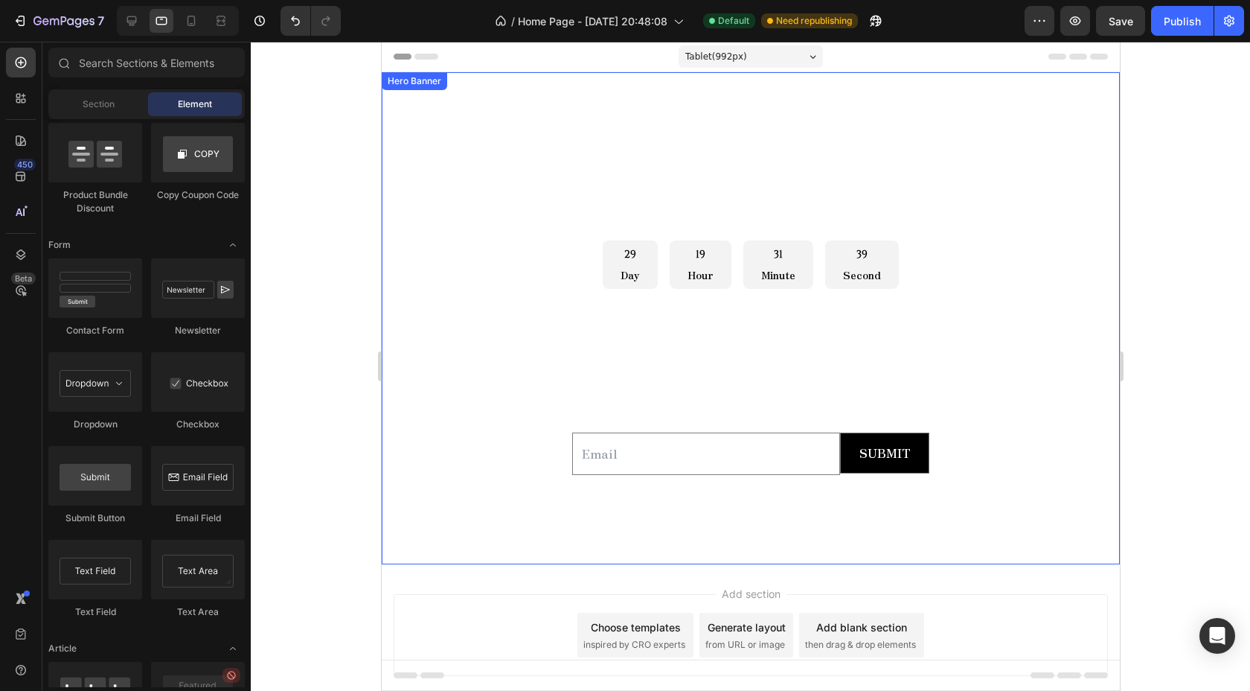
click at [404, 222] on div "COUNTOWN DROP Heading" at bounding box center [750, 192] width 714 height 97
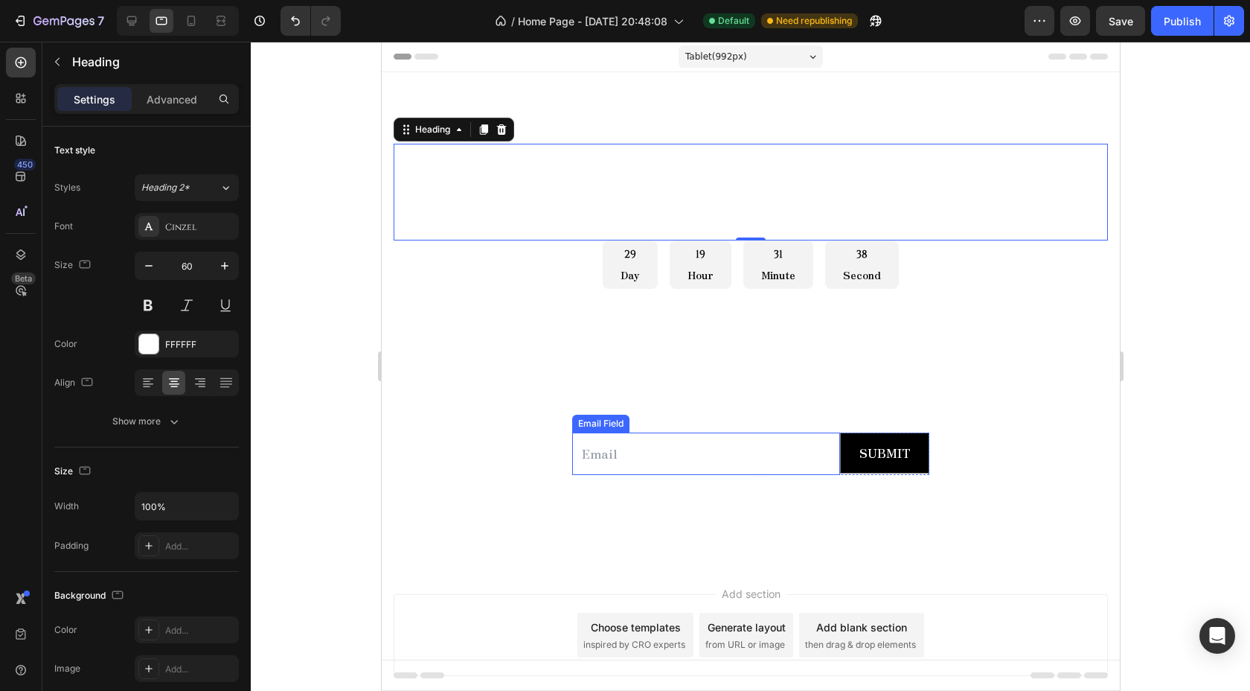
click at [581, 460] on input "email" at bounding box center [706, 453] width 268 height 42
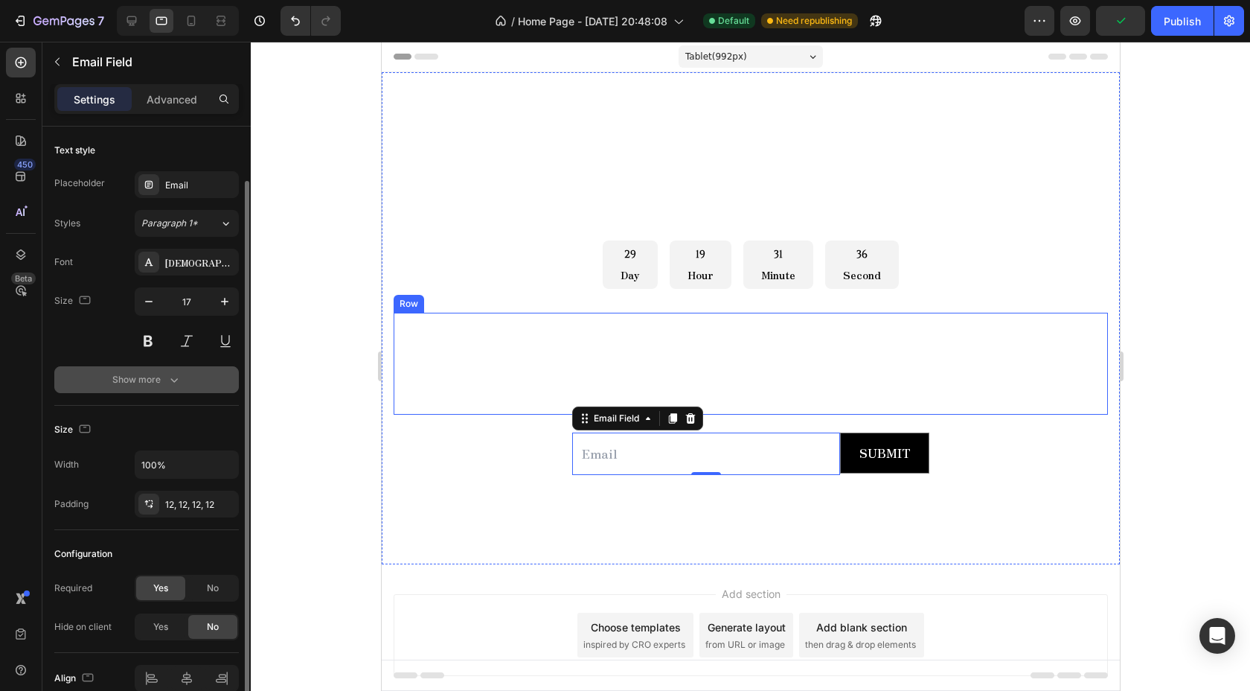
scroll to position [72, 0]
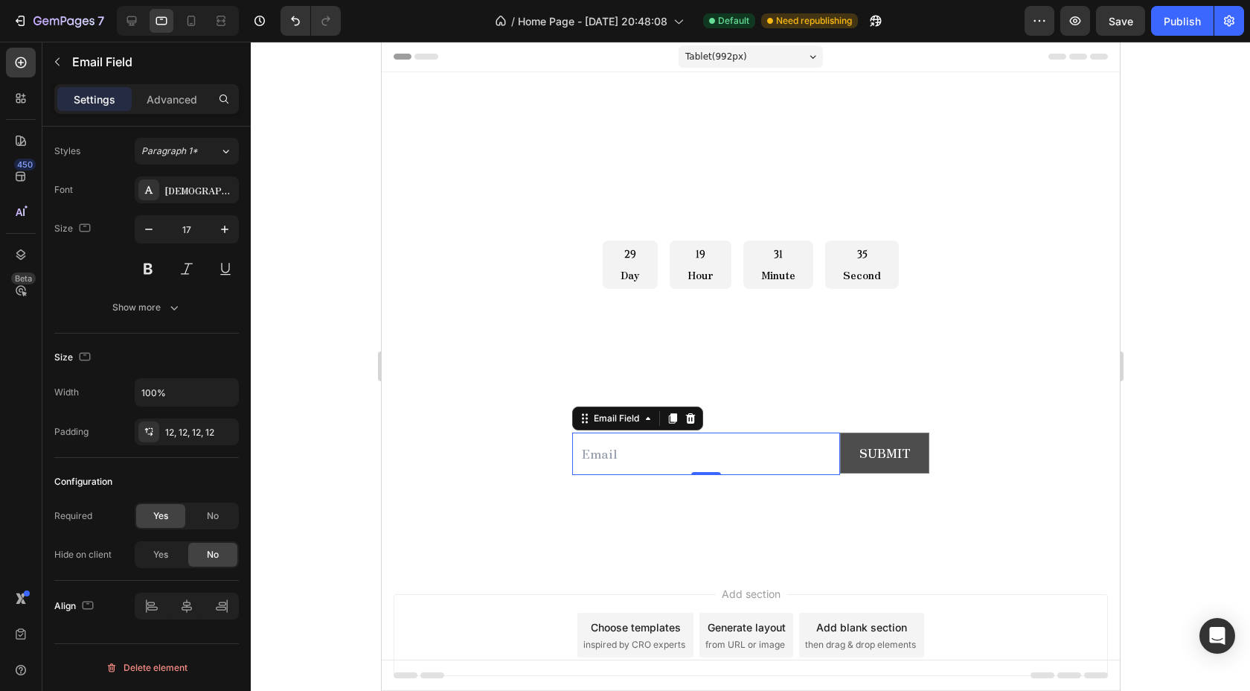
click at [840, 468] on button "Submit" at bounding box center [884, 452] width 88 height 39
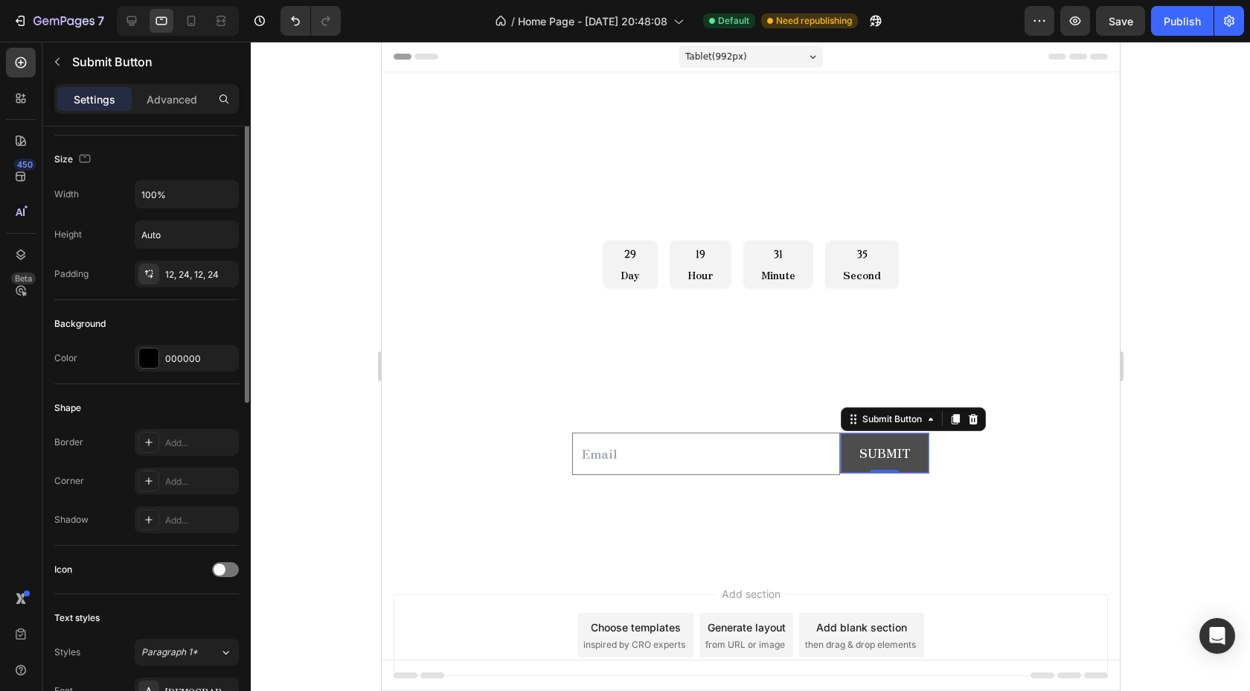
scroll to position [0, 0]
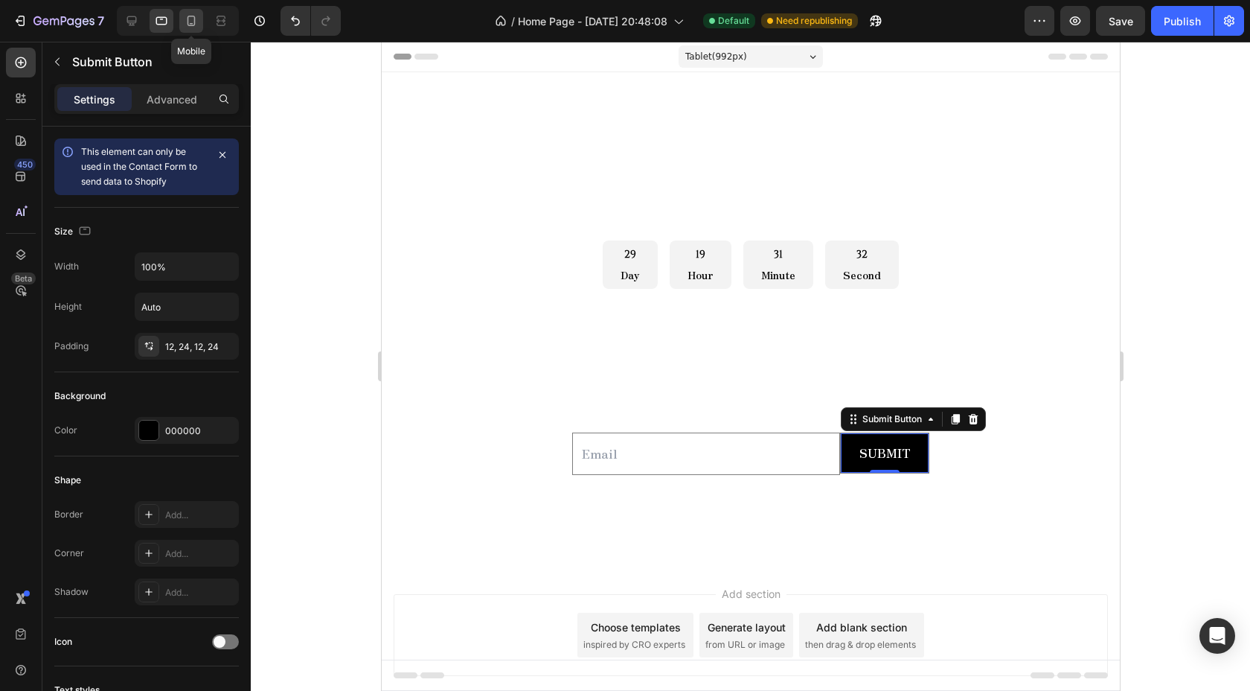
click at [187, 15] on icon at bounding box center [191, 20] width 15 height 15
type input "21"
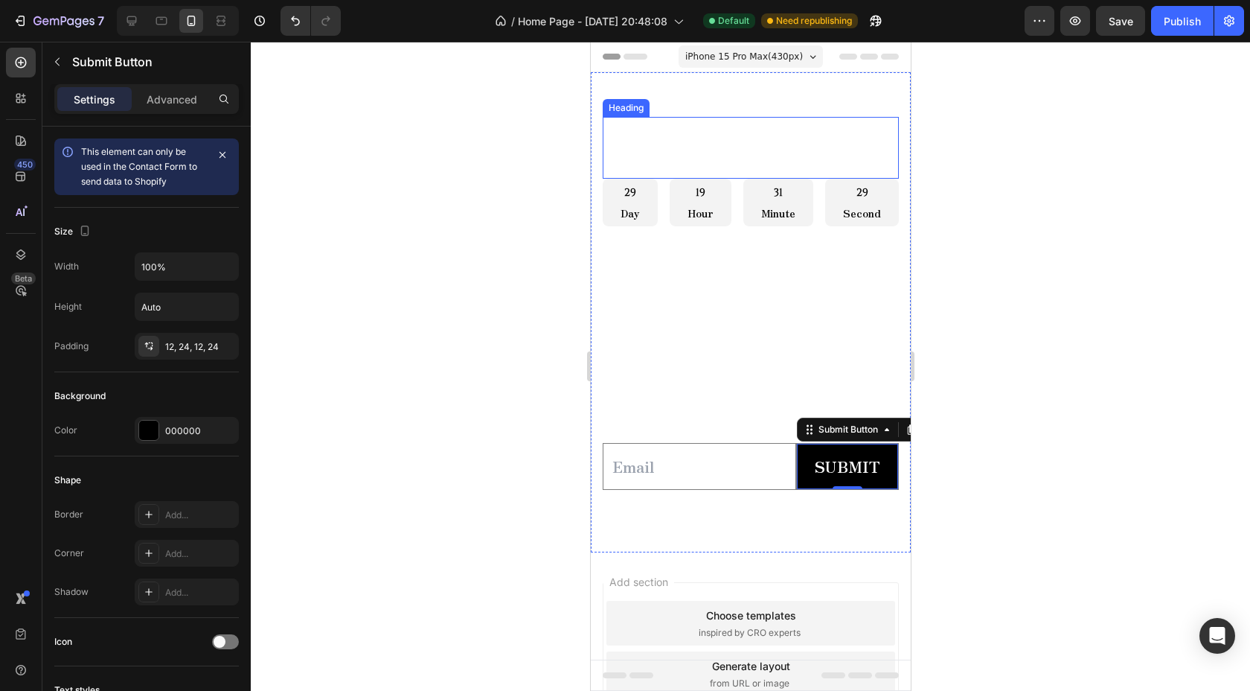
click at [717, 135] on h2 "COUNTOWN DROP" at bounding box center [750, 130] width 296 height 26
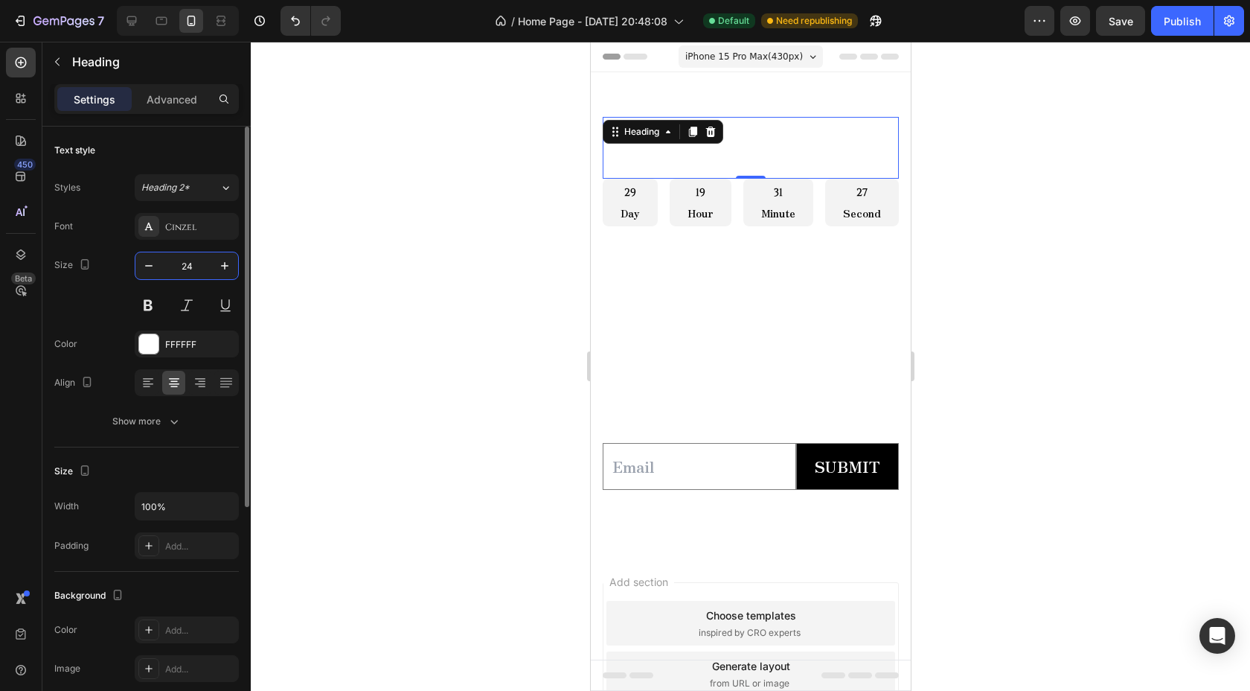
drag, startPoint x: 182, startPoint y: 263, endPoint x: 196, endPoint y: 263, distance: 14.9
click at [196, 263] on input "24" at bounding box center [186, 265] width 49 height 27
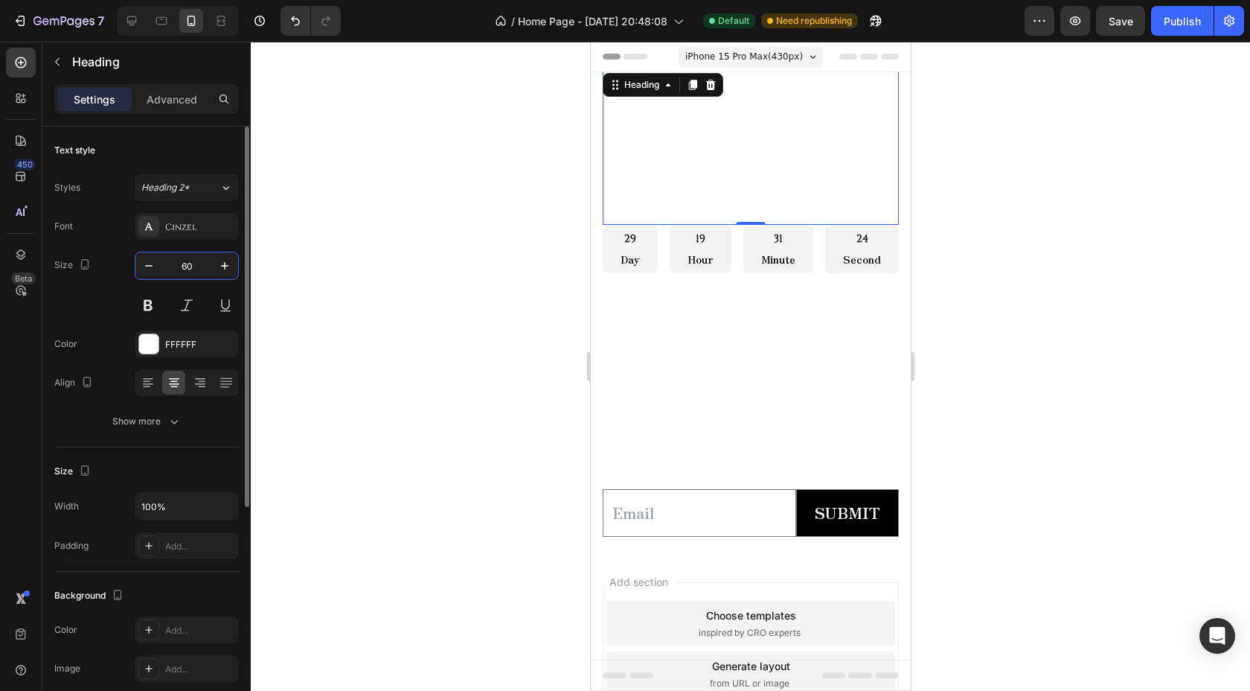
click at [189, 266] on input "60" at bounding box center [186, 265] width 49 height 27
click at [187, 267] on input "60" at bounding box center [186, 265] width 49 height 27
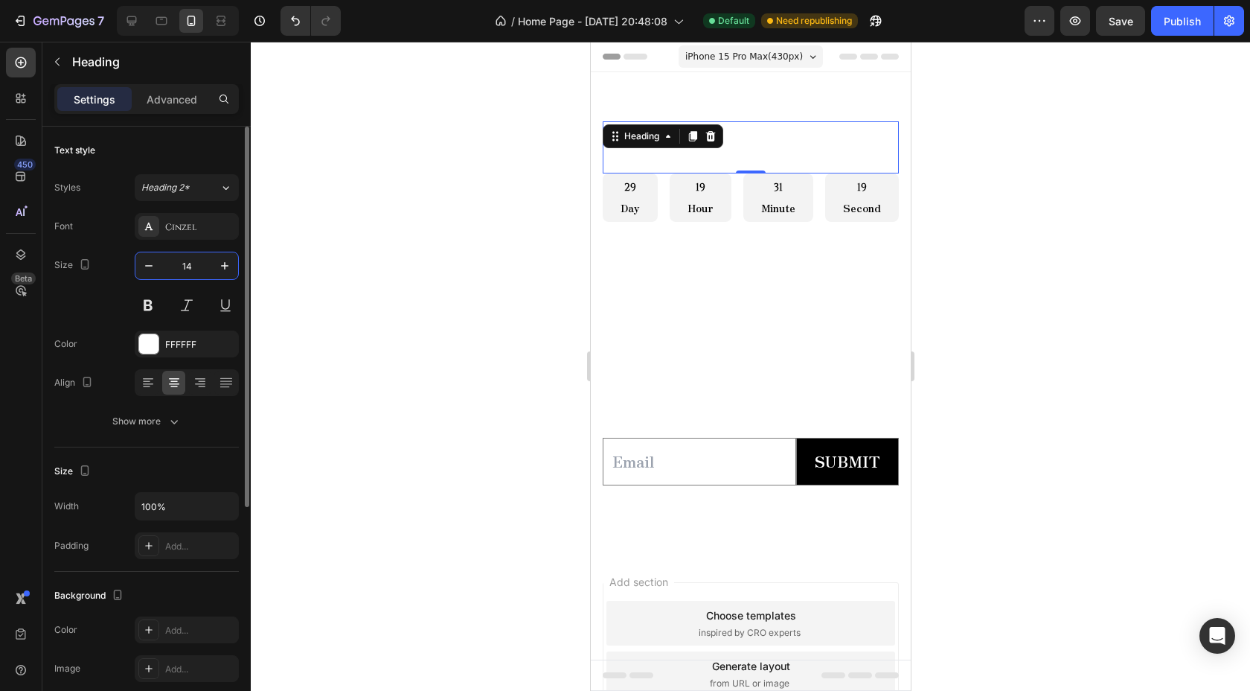
type input "1"
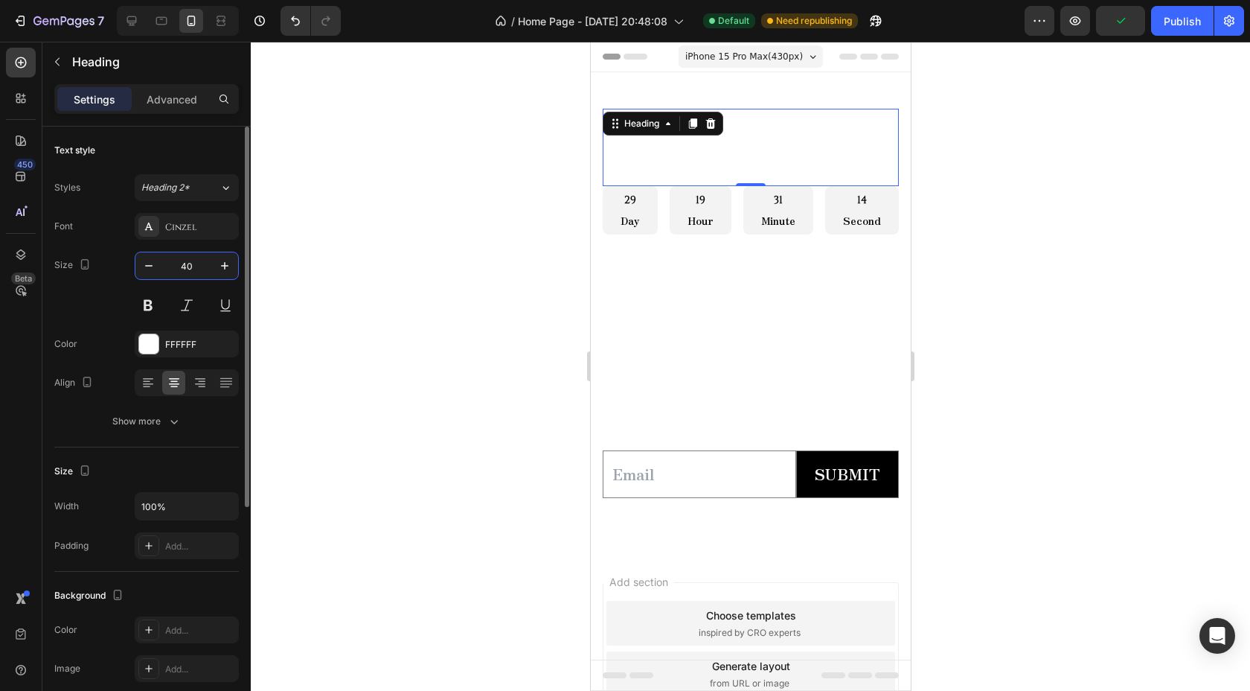
drag, startPoint x: 193, startPoint y: 265, endPoint x: 181, endPoint y: 266, distance: 12.7
click at [182, 266] on input "40" at bounding box center [186, 265] width 49 height 27
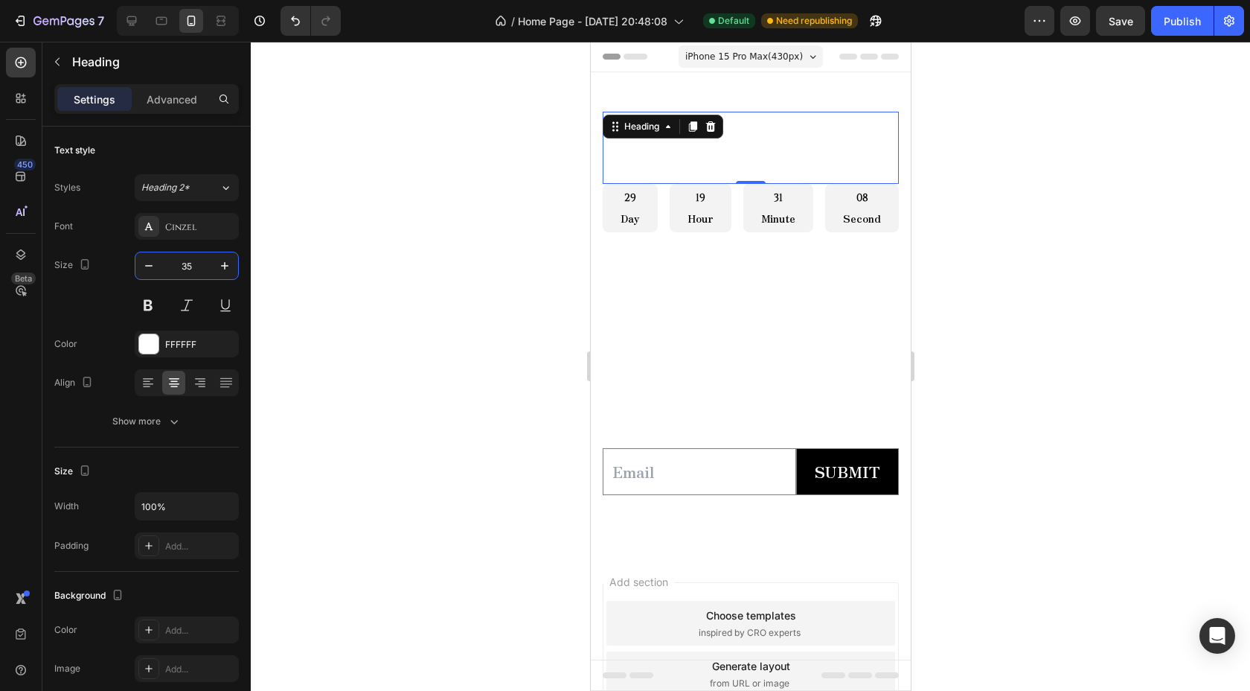
type input "35"
click at [425, 207] on div at bounding box center [750, 366] width 999 height 649
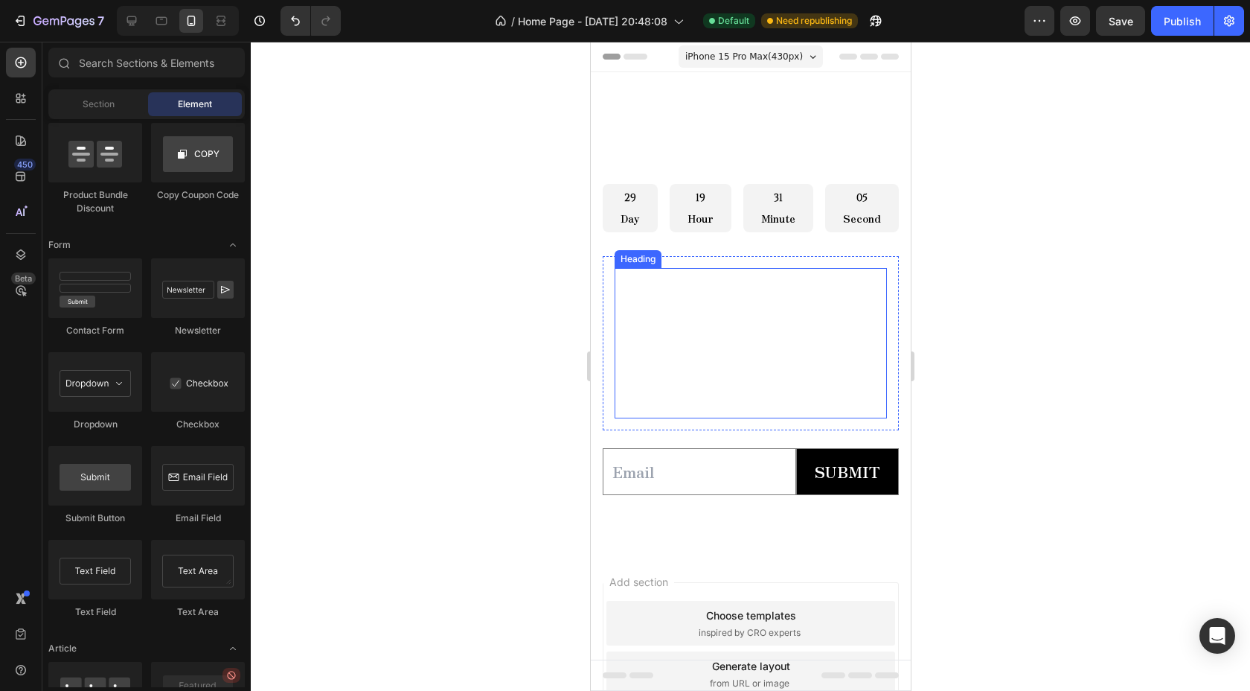
click at [679, 313] on span "can't wait ? sign up for exclusive early access." at bounding box center [728, 329] width 226 height 78
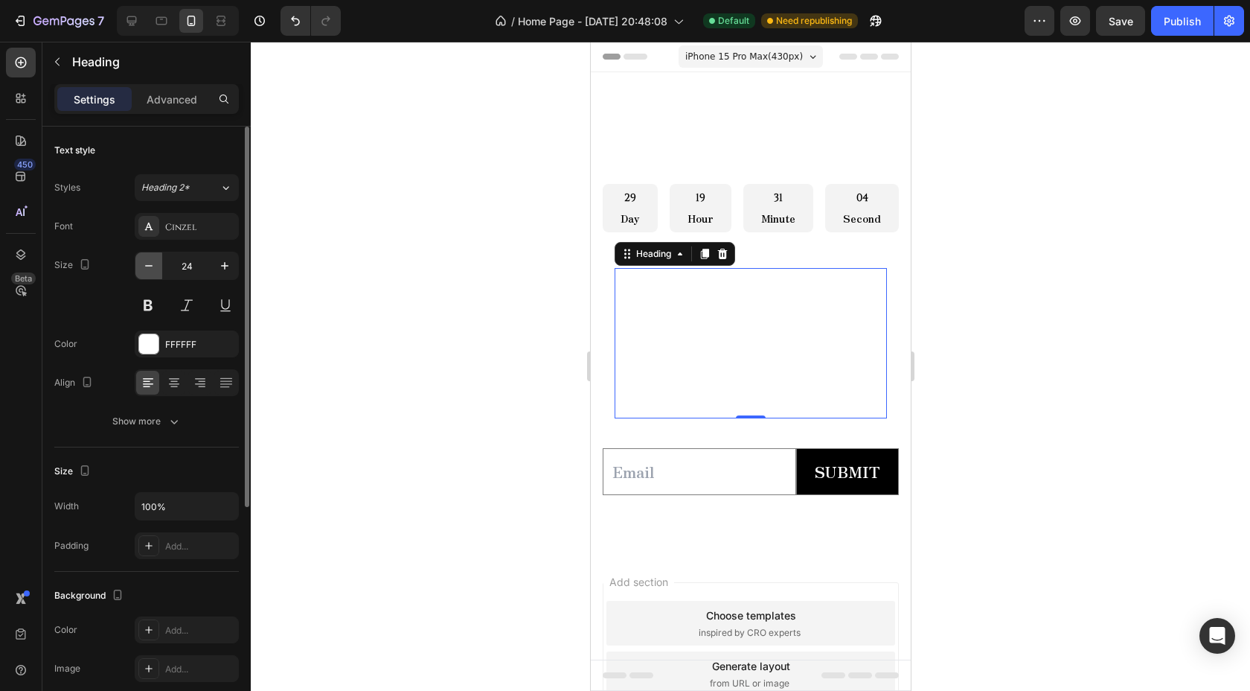
click at [150, 269] on icon "button" at bounding box center [148, 265] width 15 height 15
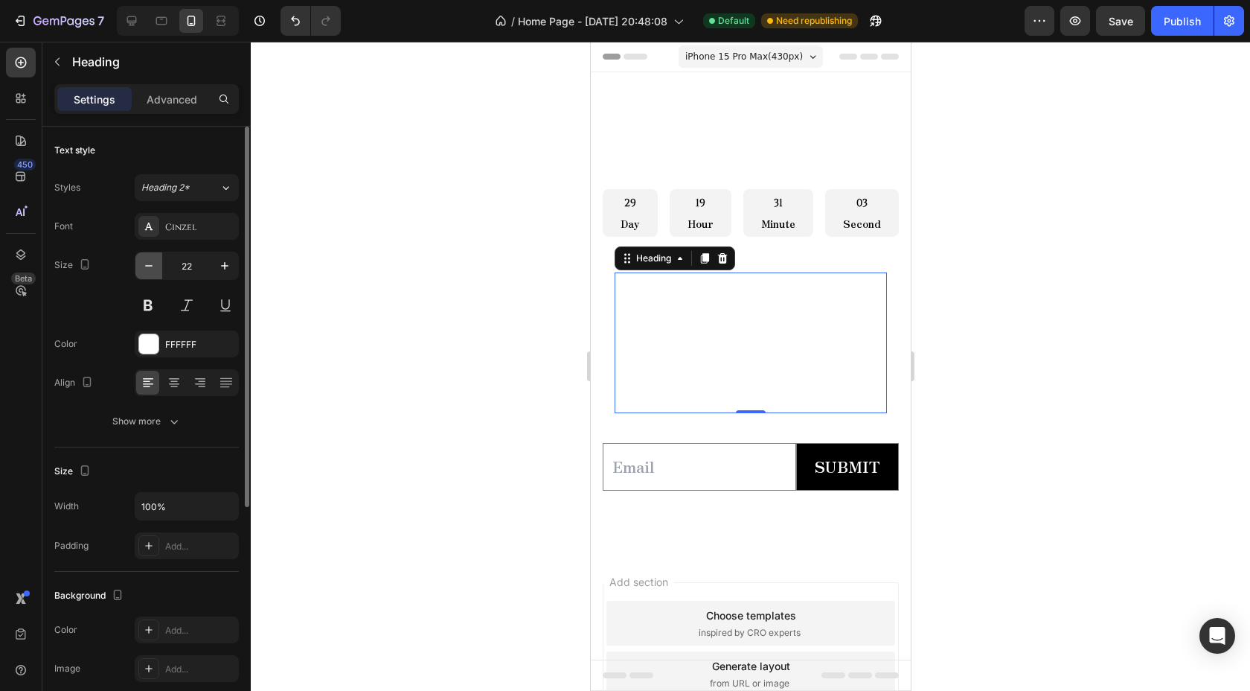
click at [150, 269] on icon "button" at bounding box center [148, 265] width 15 height 15
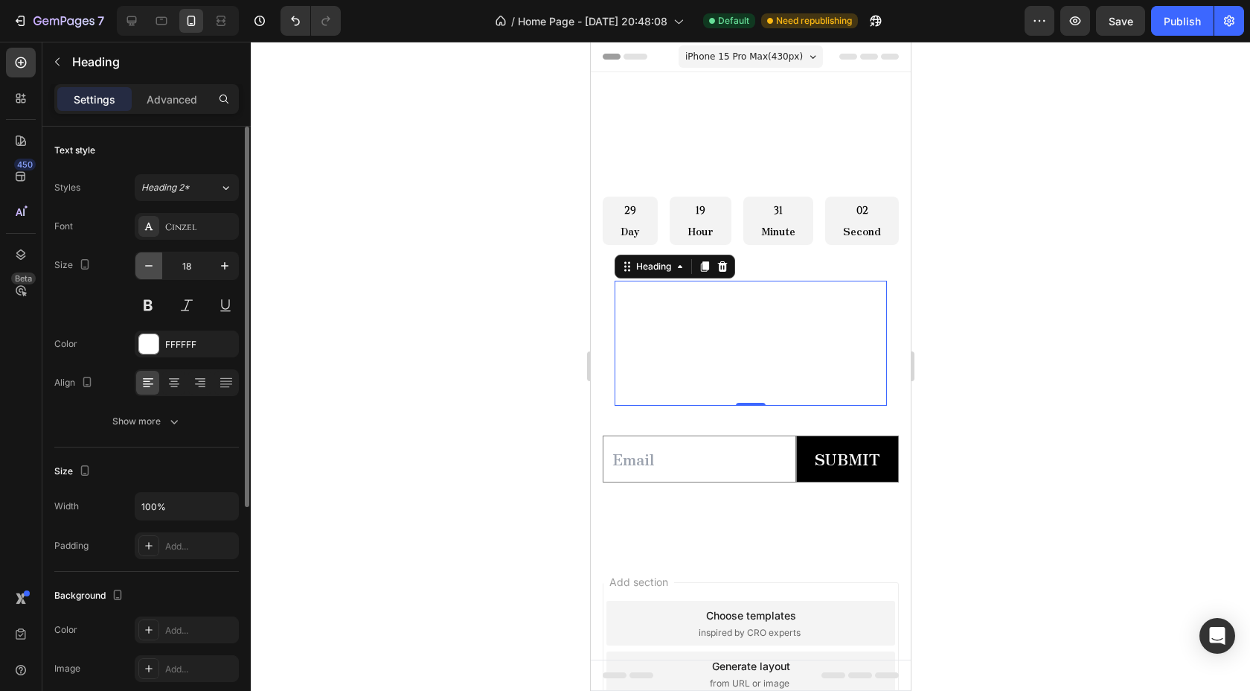
click at [150, 269] on icon "button" at bounding box center [148, 265] width 15 height 15
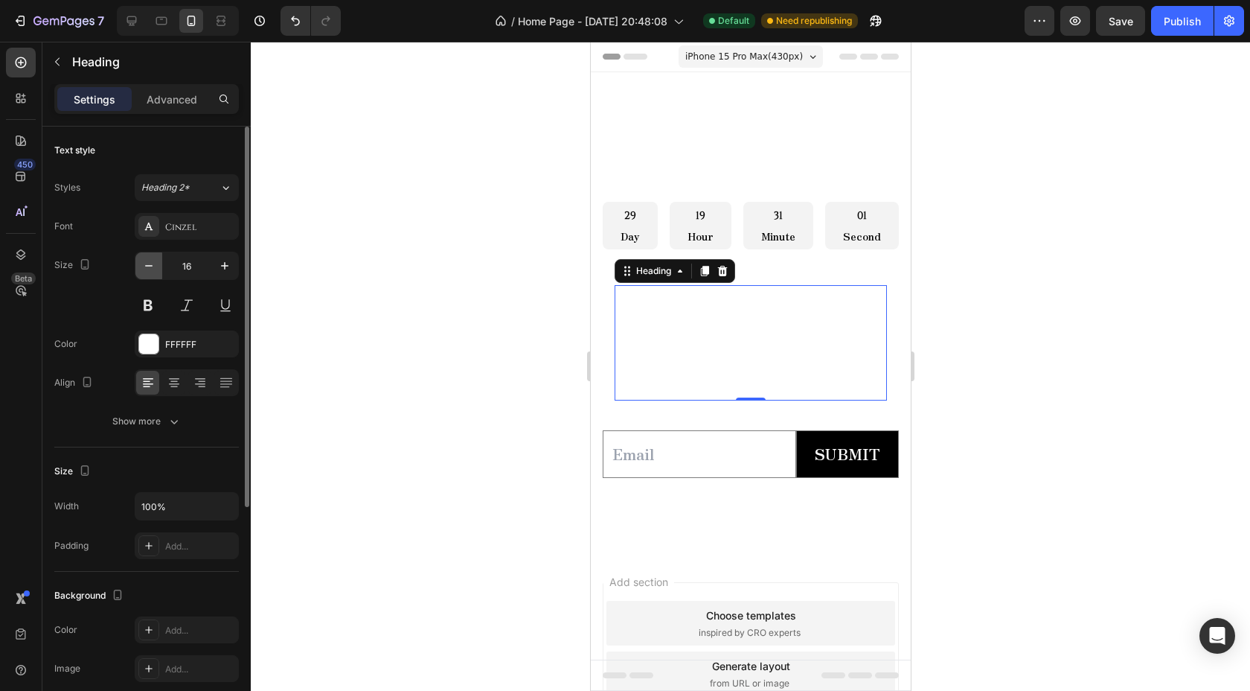
click at [150, 269] on icon "button" at bounding box center [148, 265] width 15 height 15
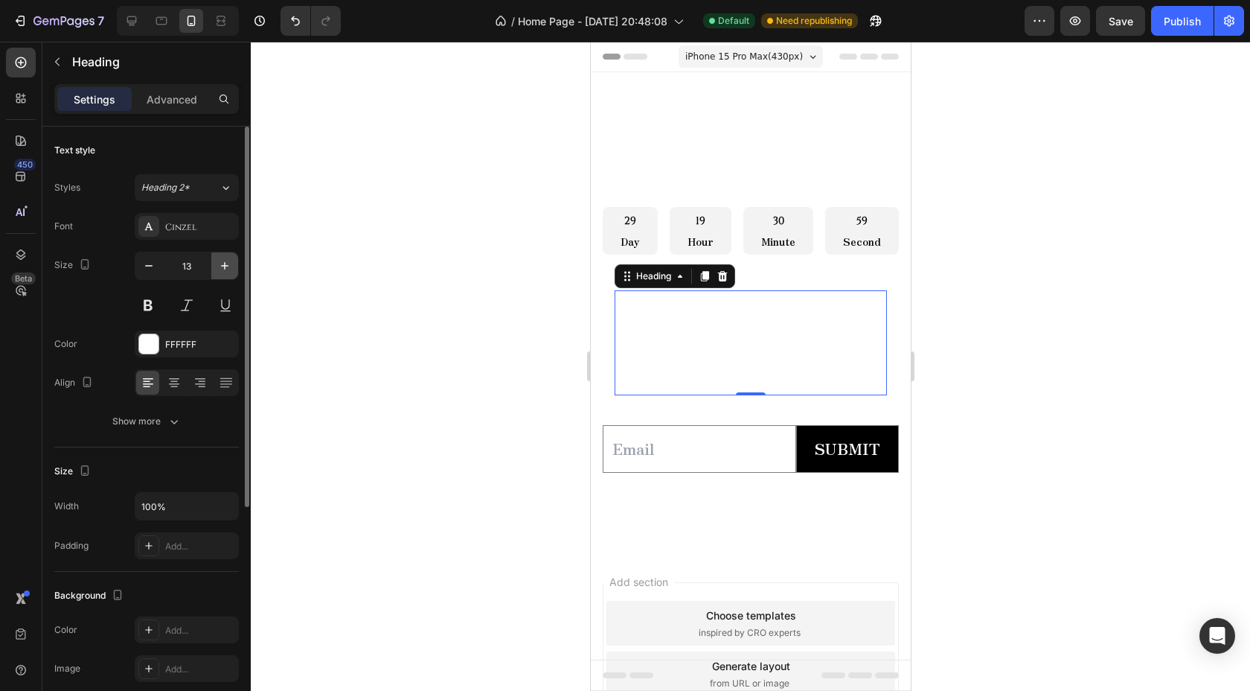
click at [229, 263] on icon "button" at bounding box center [224, 265] width 15 height 15
click at [229, 264] on icon "button" at bounding box center [224, 265] width 15 height 15
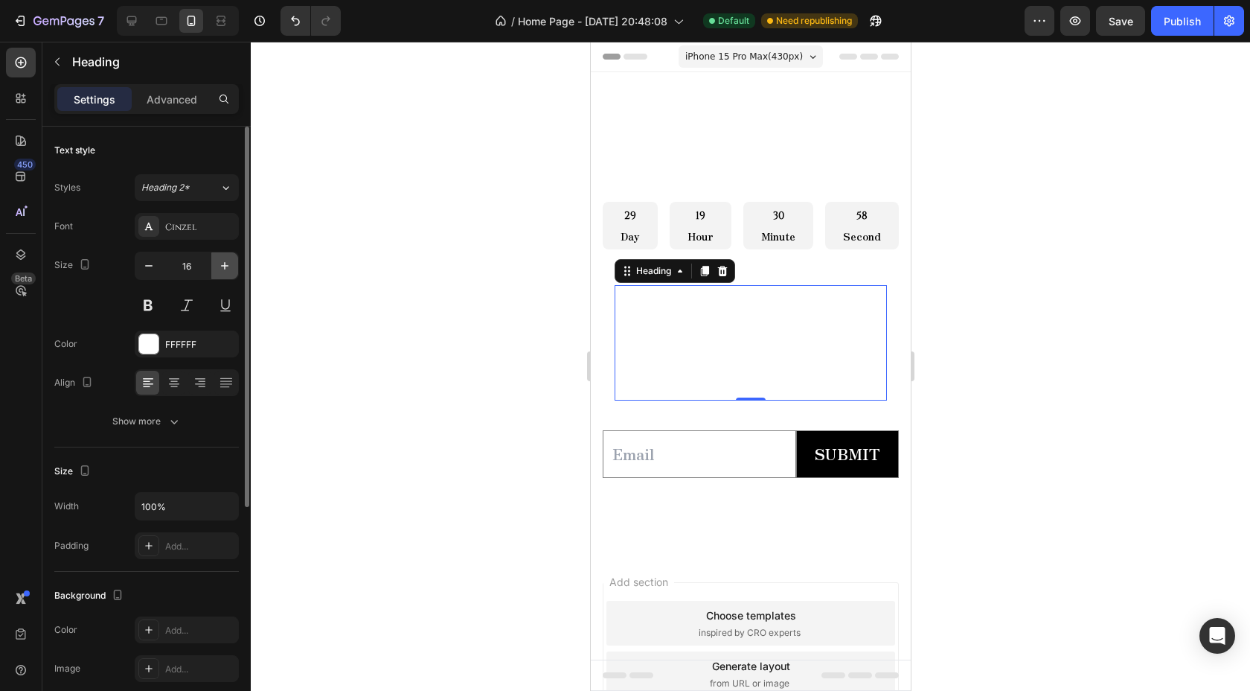
click at [229, 264] on icon "button" at bounding box center [224, 265] width 15 height 15
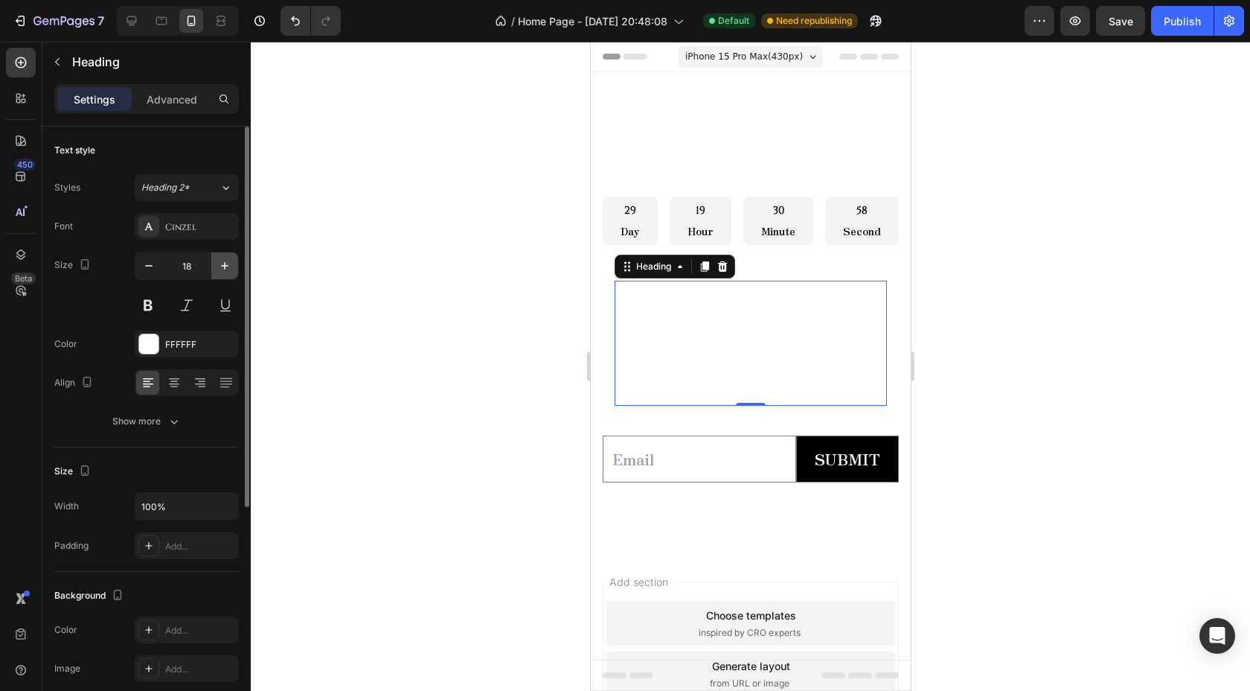
click at [229, 264] on icon "button" at bounding box center [224, 265] width 15 height 15
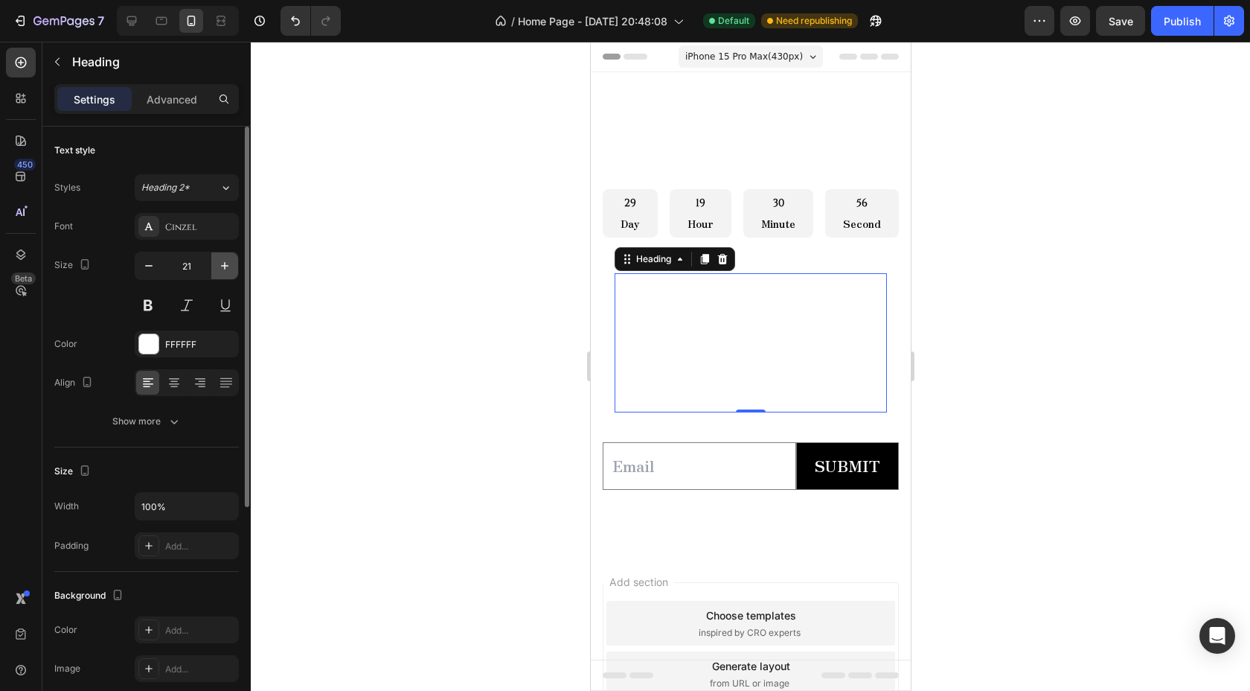
click at [229, 264] on icon "button" at bounding box center [224, 265] width 15 height 15
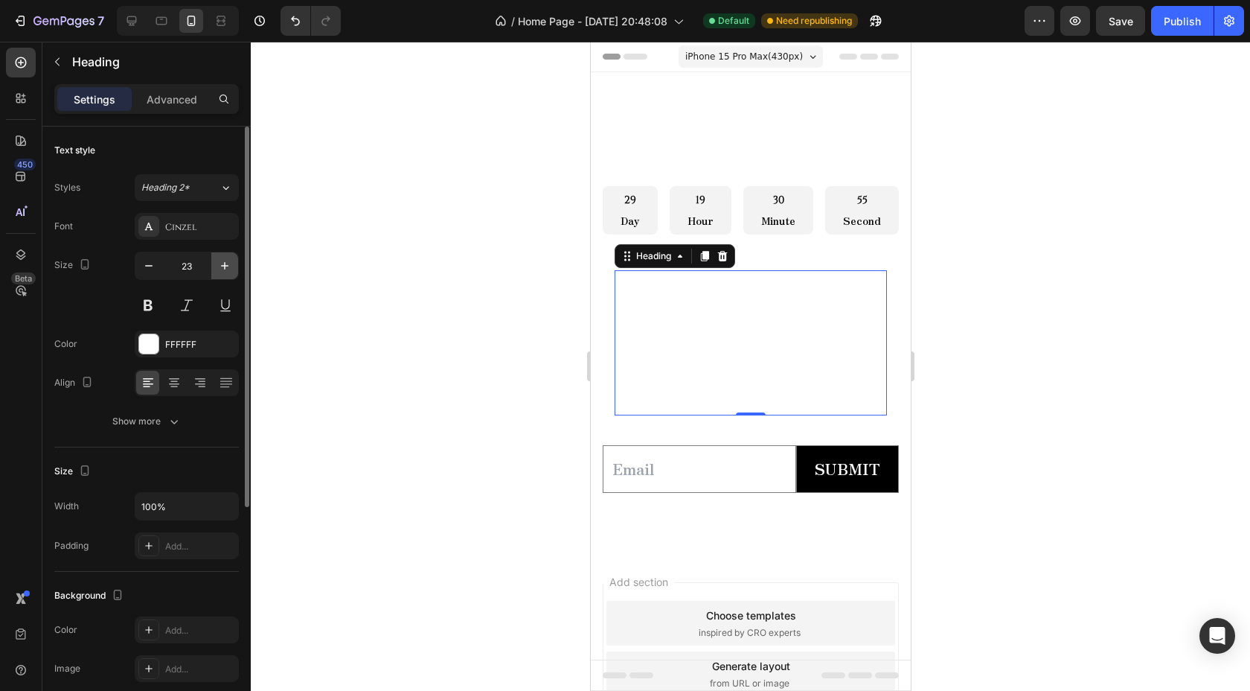
click at [229, 264] on icon "button" at bounding box center [224, 265] width 15 height 15
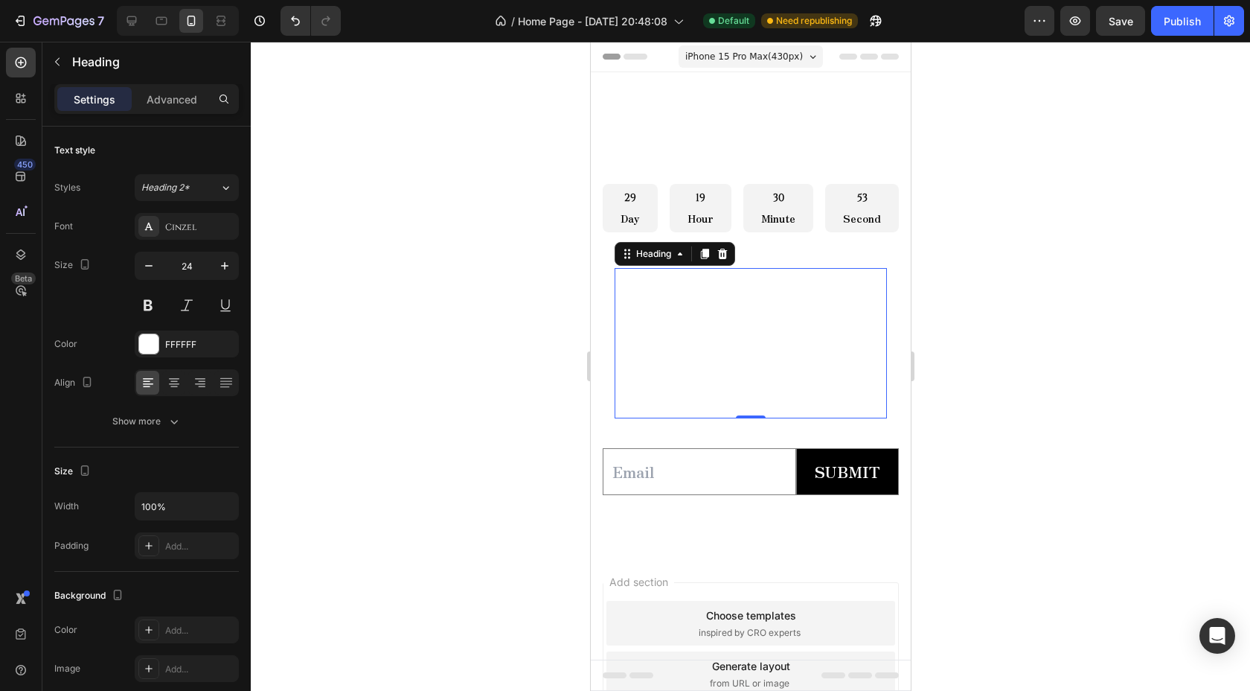
click at [637, 283] on div "can't wait ? sign up for exclusive early access. details will be sent by email.…" at bounding box center [750, 343] width 272 height 150
click at [618, 270] on div "can't wait ? sign up for exclusive early access. details will be sent by email.…" at bounding box center [750, 343] width 272 height 150
click at [652, 258] on div "Heading" at bounding box center [653, 253] width 41 height 13
click at [679, 258] on icon at bounding box center [680, 254] width 12 height 12
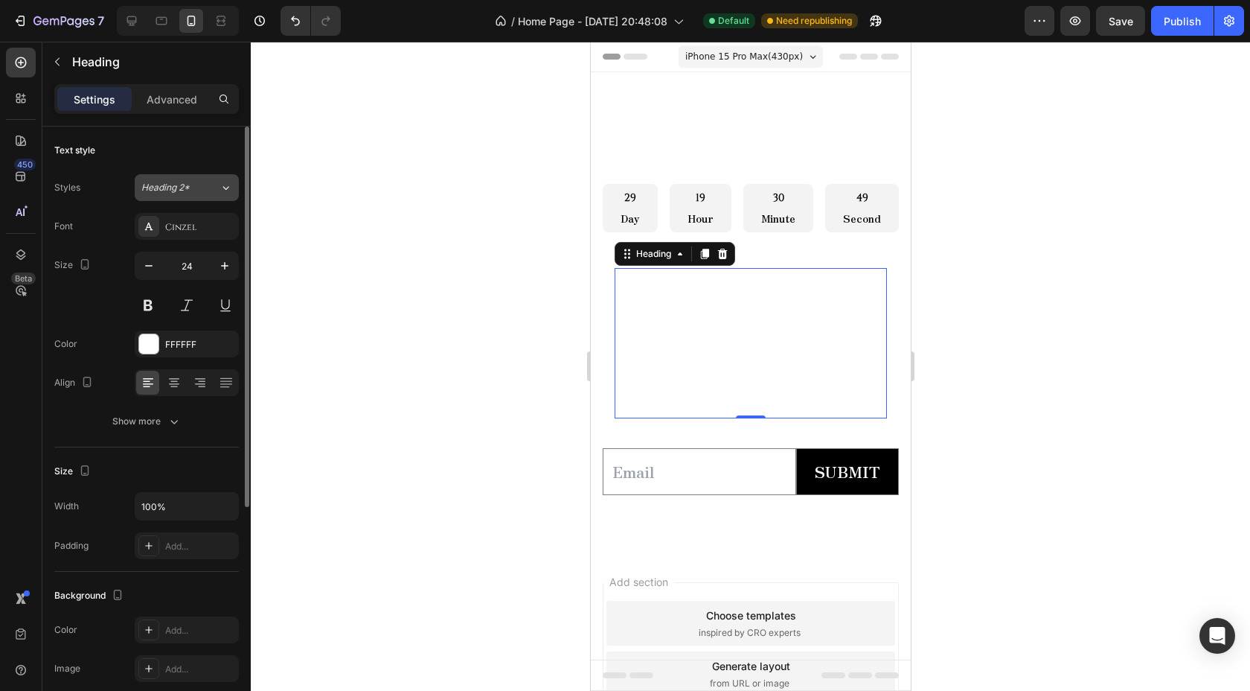
click at [216, 191] on div "Heading 2*" at bounding box center [180, 187] width 78 height 13
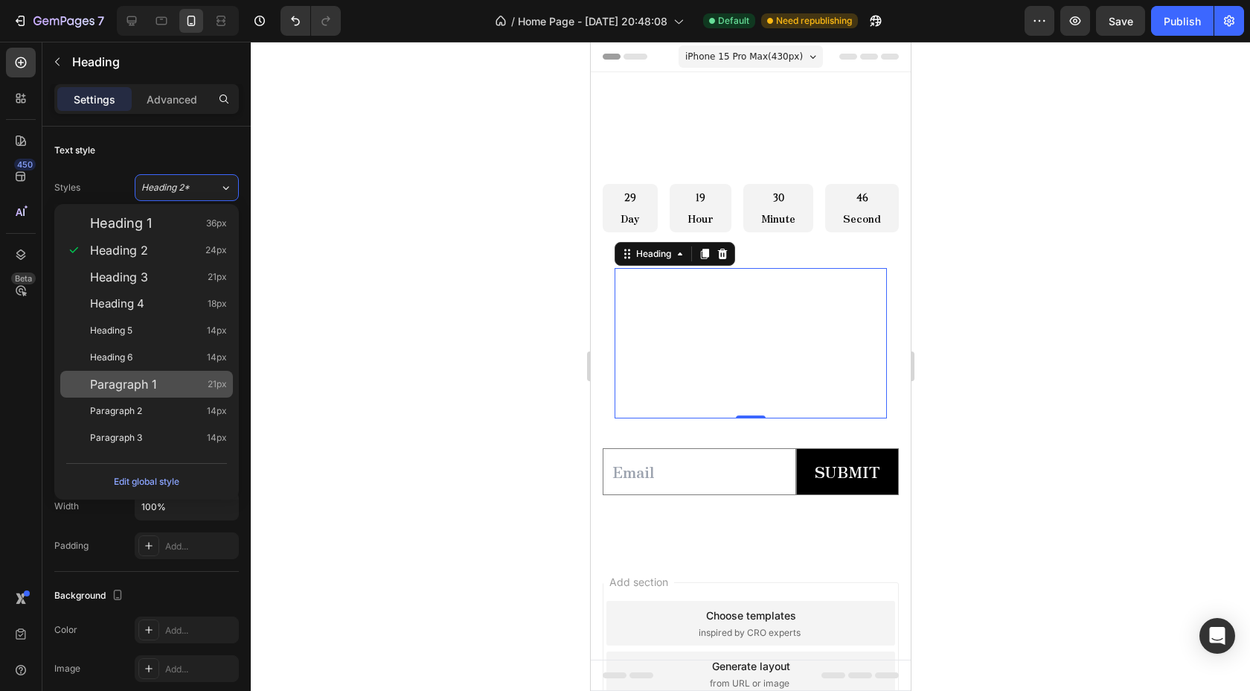
click at [161, 378] on div "Paragraph 1 21px" at bounding box center [158, 384] width 137 height 15
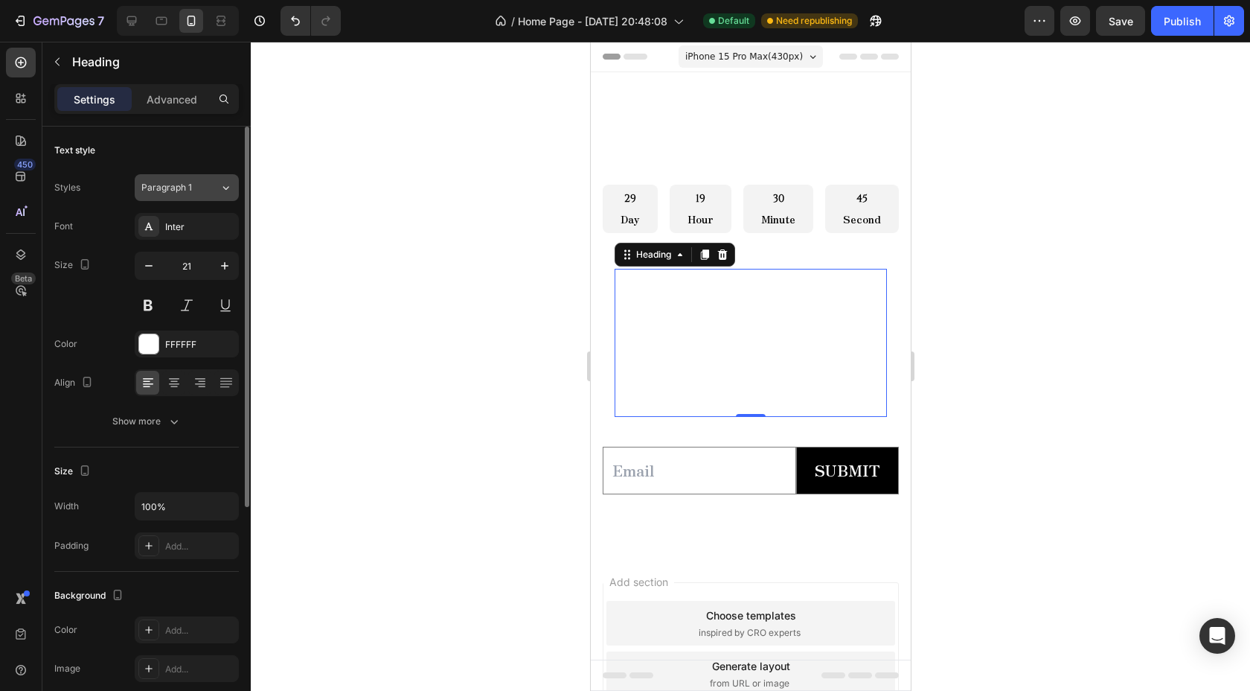
click at [212, 197] on button "Paragraph 1" at bounding box center [187, 187] width 104 height 27
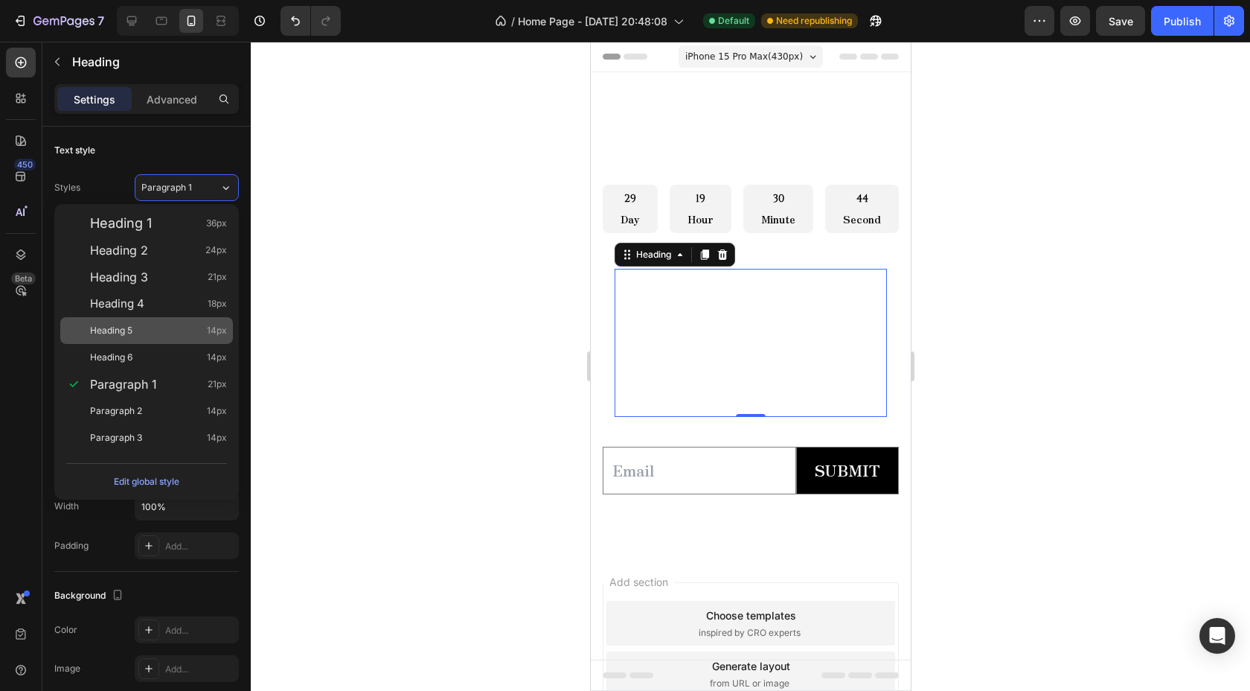
click at [130, 337] on span "Heading 5" at bounding box center [111, 330] width 42 height 15
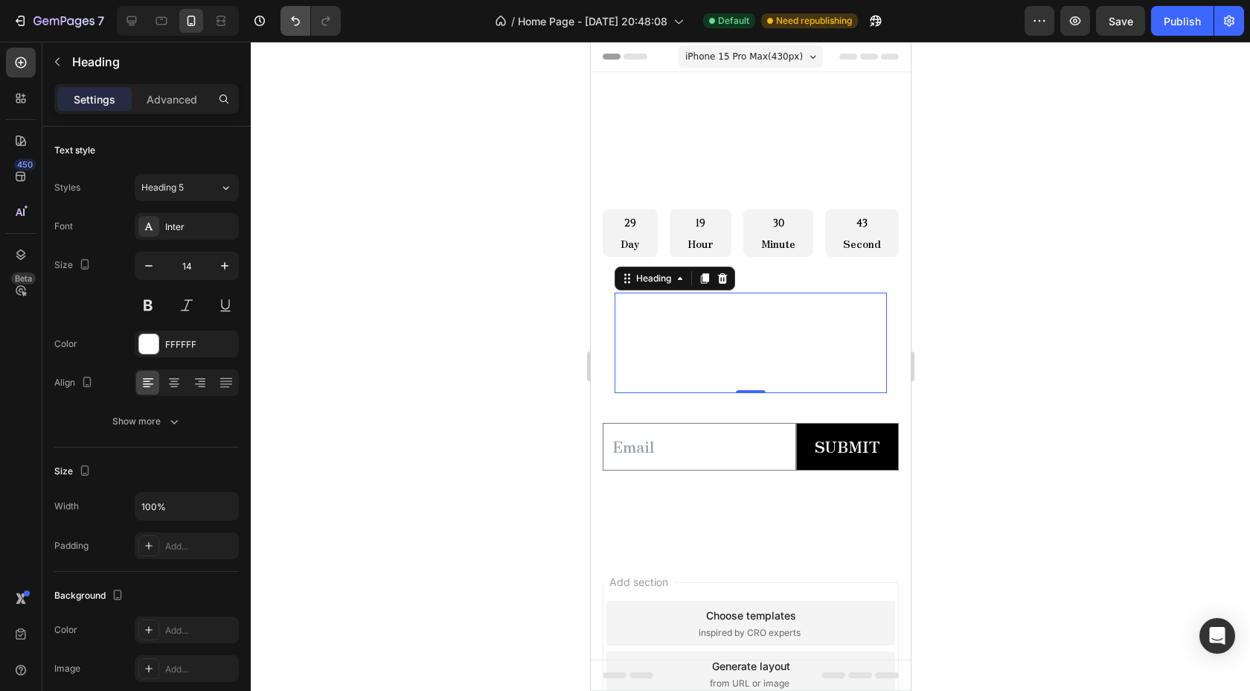
click at [295, 31] on button "Undo/Redo" at bounding box center [296, 21] width 30 height 30
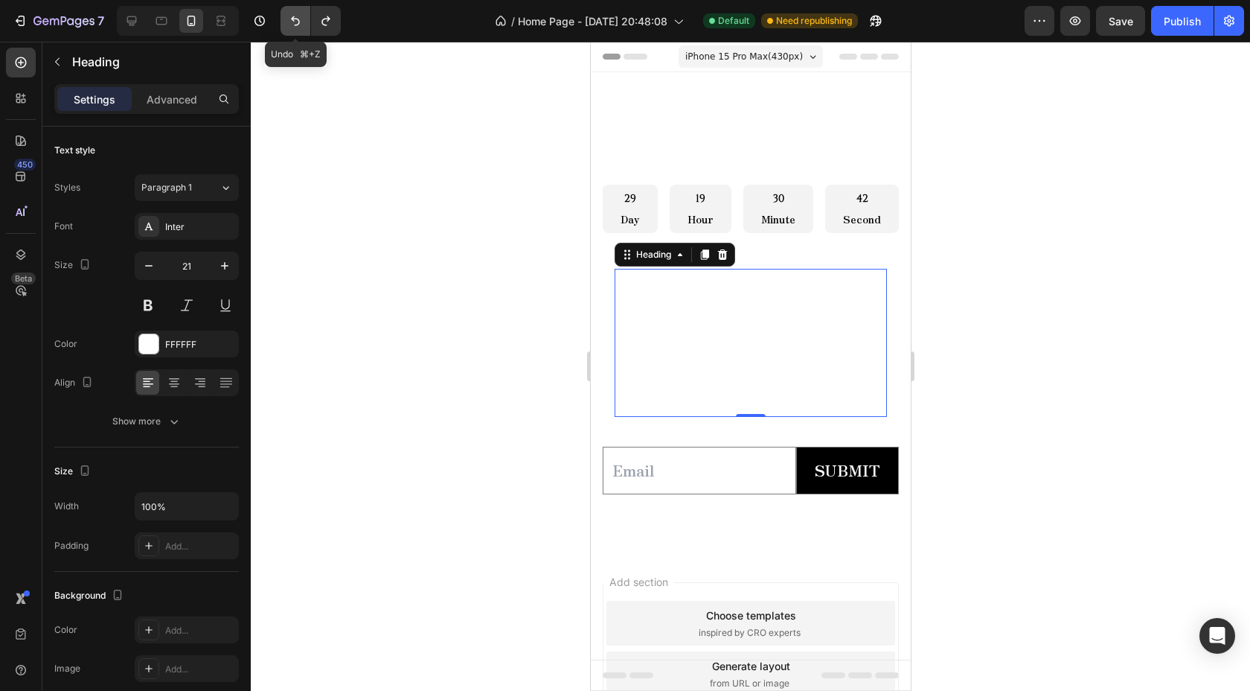
click at [293, 22] on icon "Undo/Redo" at bounding box center [295, 20] width 15 height 15
type input "24"
click at [299, 24] on icon "Undo/Redo" at bounding box center [295, 20] width 15 height 15
click at [330, 25] on icon "Undo/Redo" at bounding box center [326, 20] width 15 height 15
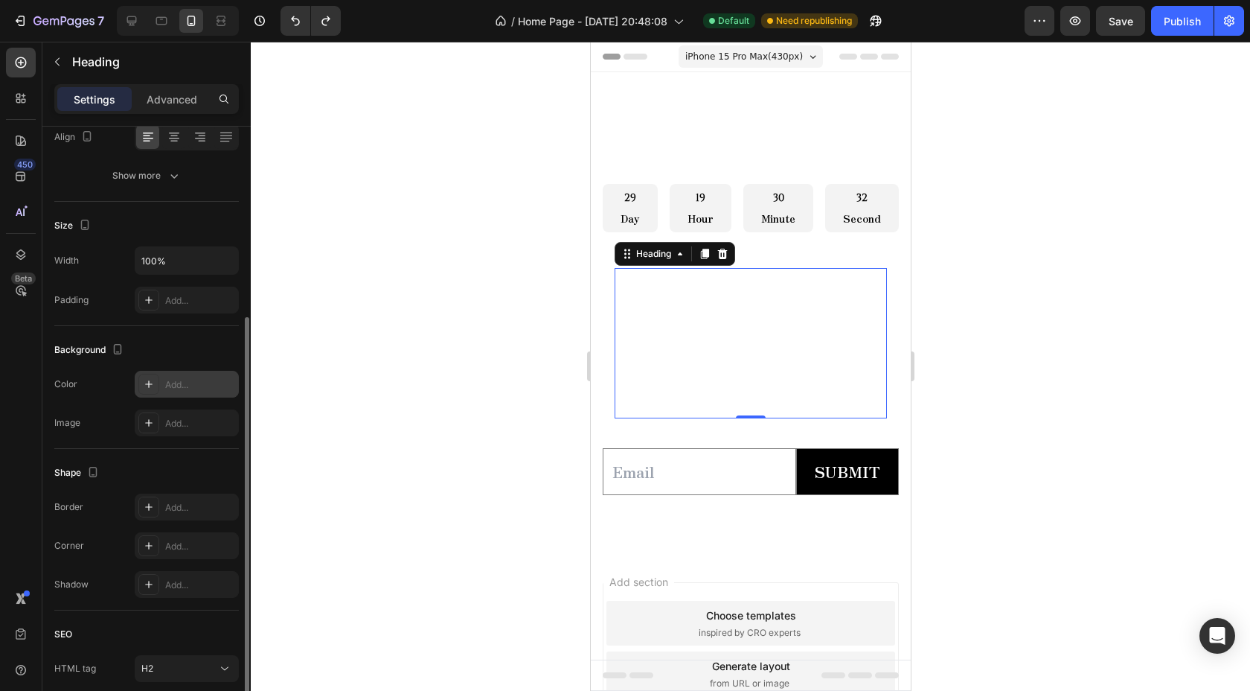
scroll to position [191, 0]
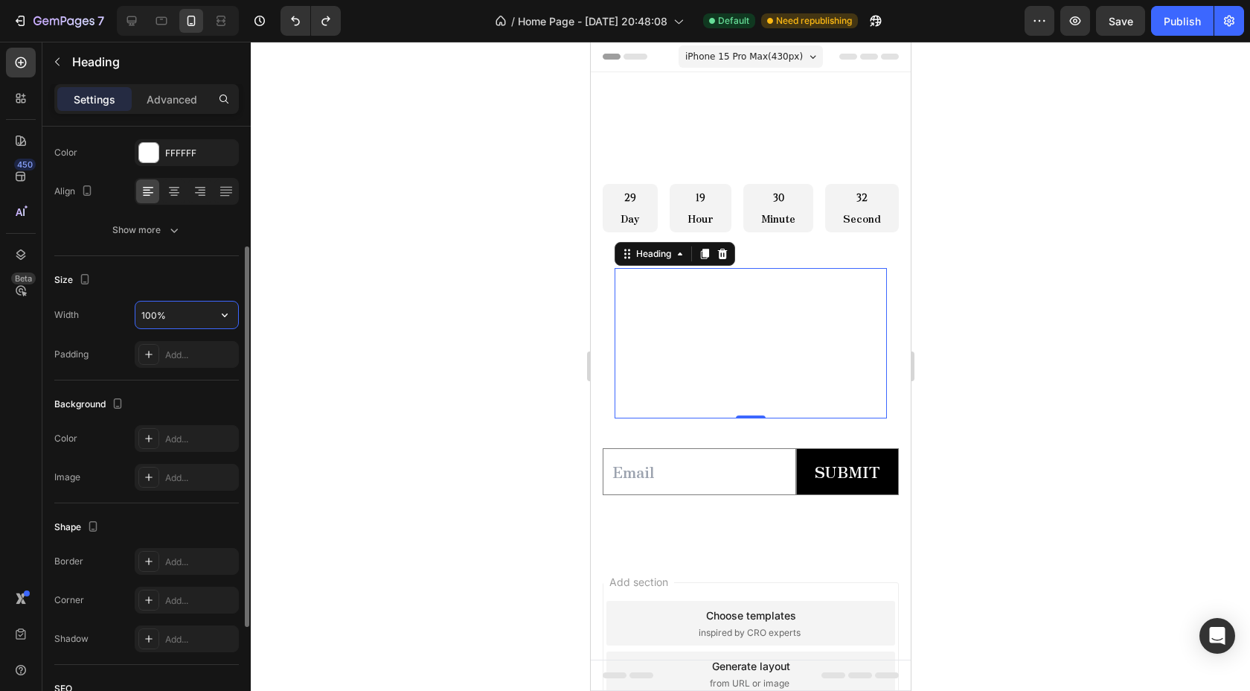
click at [200, 310] on input "100%" at bounding box center [186, 314] width 103 height 27
click at [225, 319] on icon "button" at bounding box center [224, 314] width 15 height 15
click at [228, 316] on icon "button" at bounding box center [224, 314] width 15 height 15
click at [213, 351] on span "Auto" at bounding box center [215, 352] width 19 height 13
click at [225, 316] on icon "button" at bounding box center [224, 314] width 15 height 15
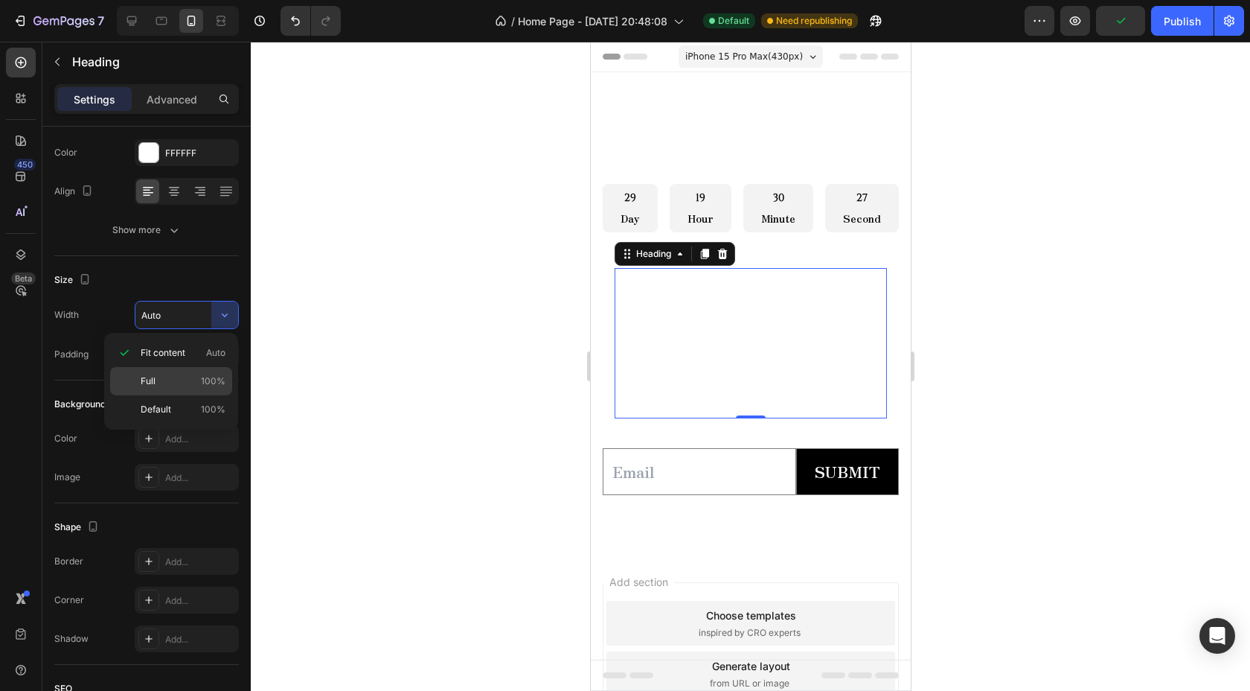
click at [185, 376] on p "Full 100%" at bounding box center [183, 380] width 85 height 13
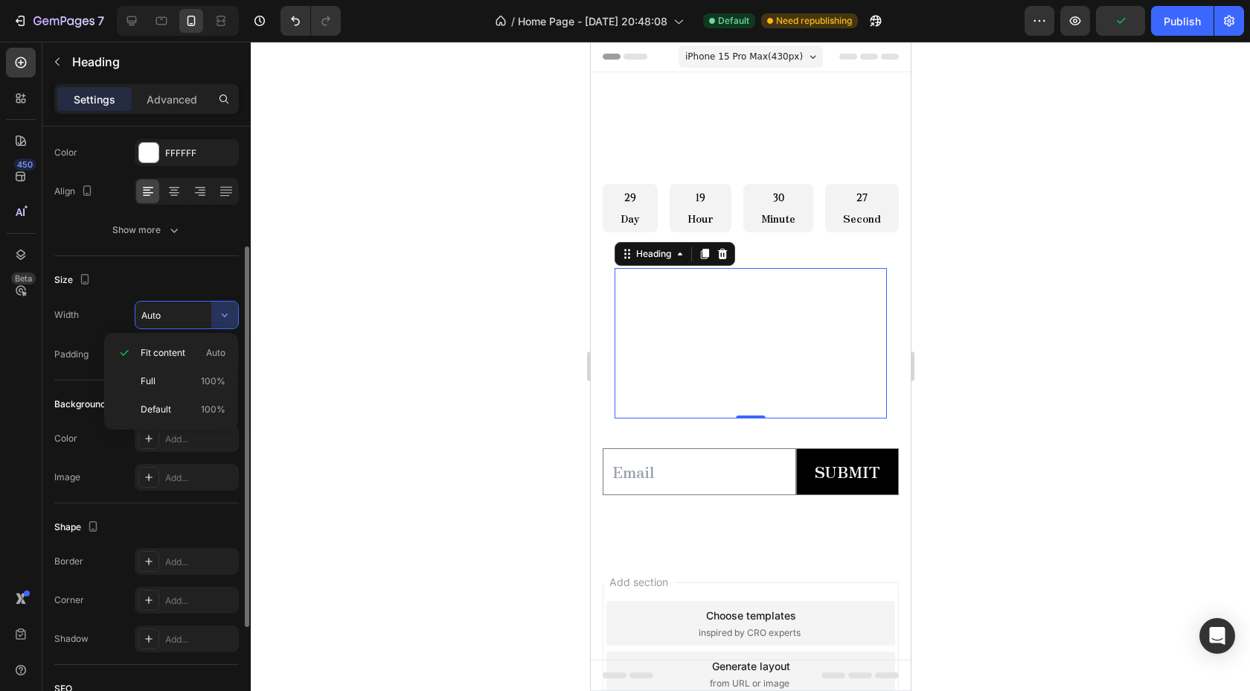
type input "100%"
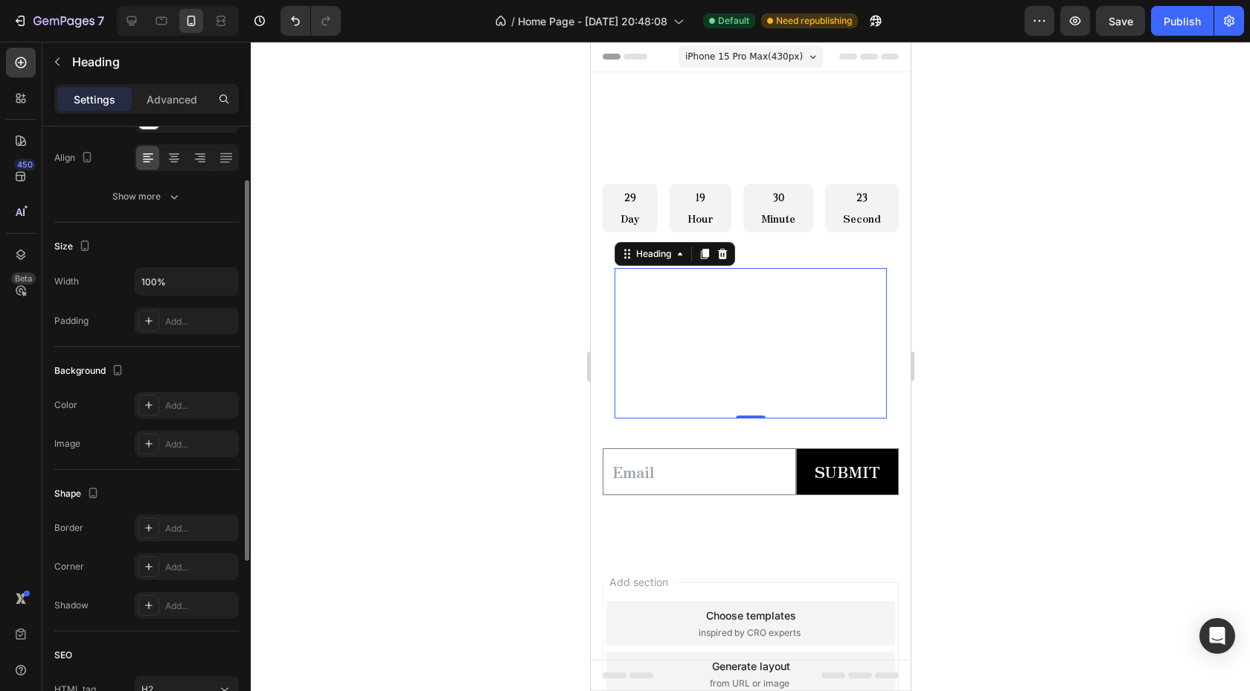
scroll to position [0, 0]
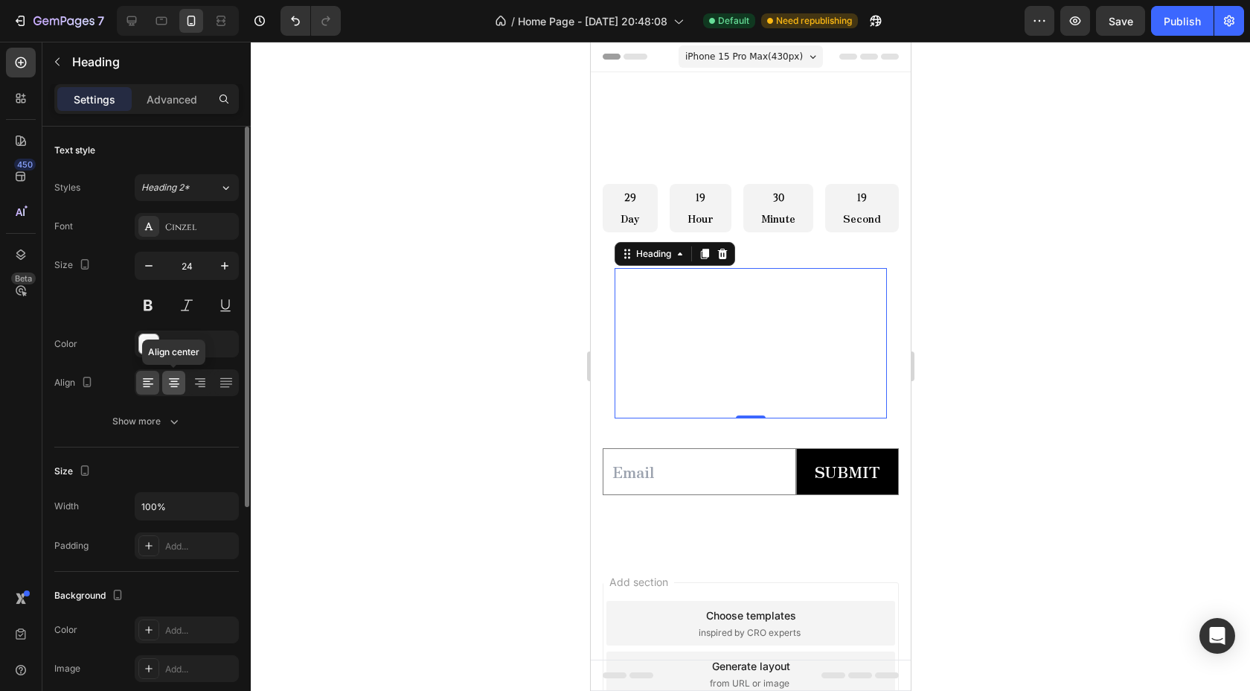
click at [173, 388] on icon at bounding box center [174, 382] width 15 height 15
click at [175, 413] on button "Show more" at bounding box center [146, 421] width 185 height 27
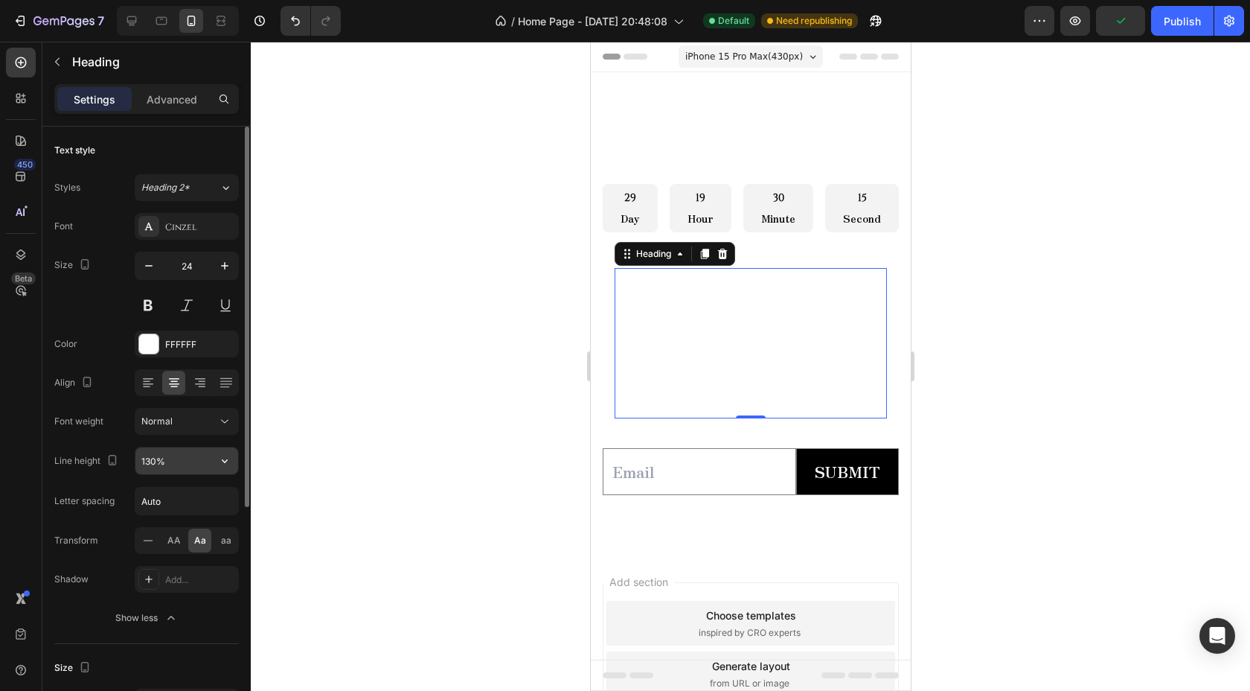
click at [187, 464] on input "130%" at bounding box center [186, 460] width 103 height 27
click at [225, 455] on icon "button" at bounding box center [224, 460] width 15 height 15
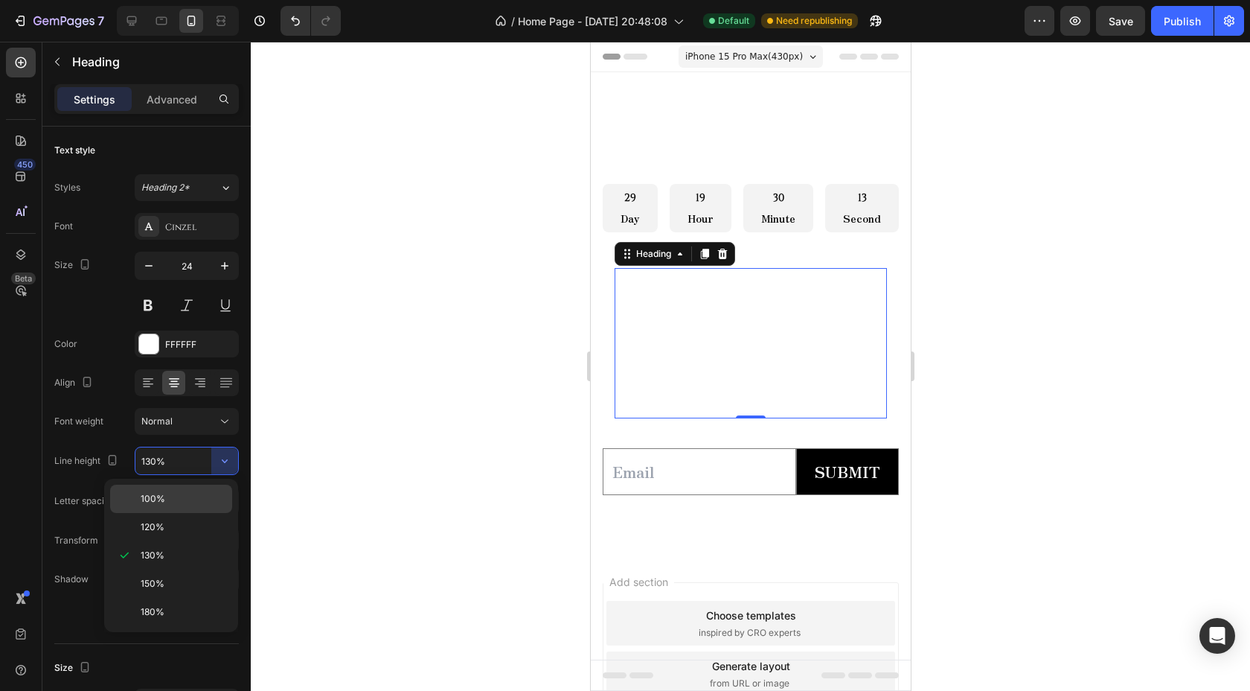
click at [152, 499] on span "100%" at bounding box center [153, 498] width 25 height 13
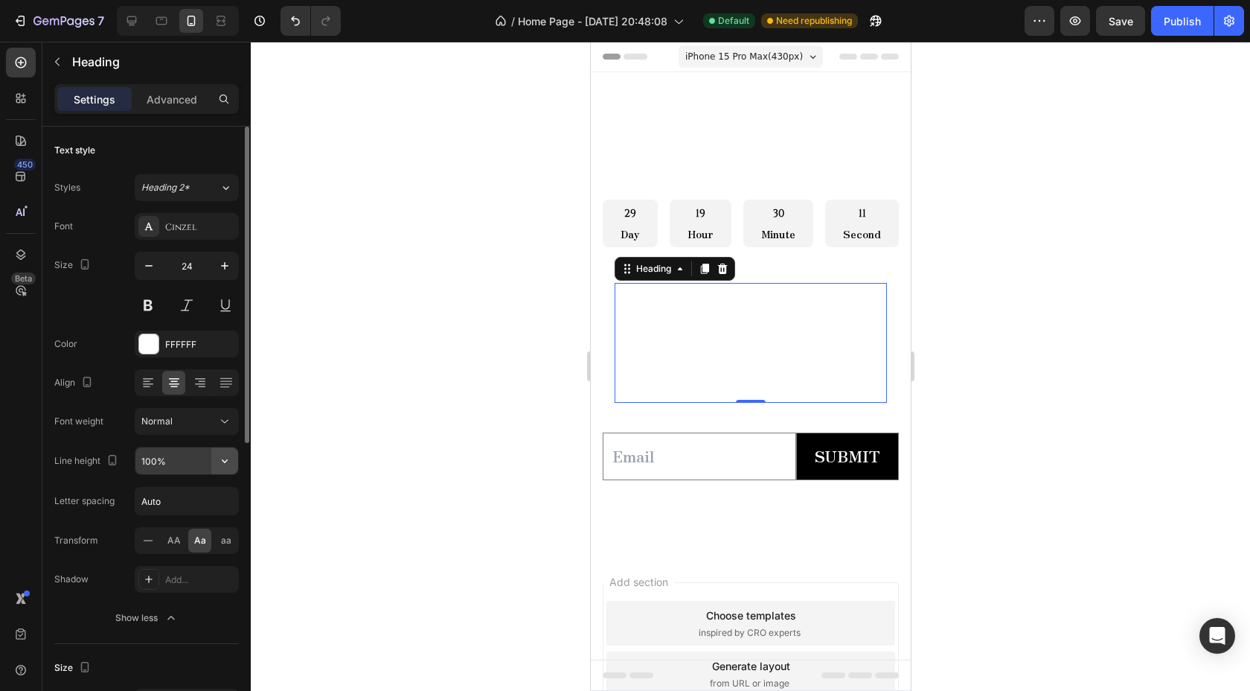
click at [217, 461] on icon "button" at bounding box center [224, 460] width 15 height 15
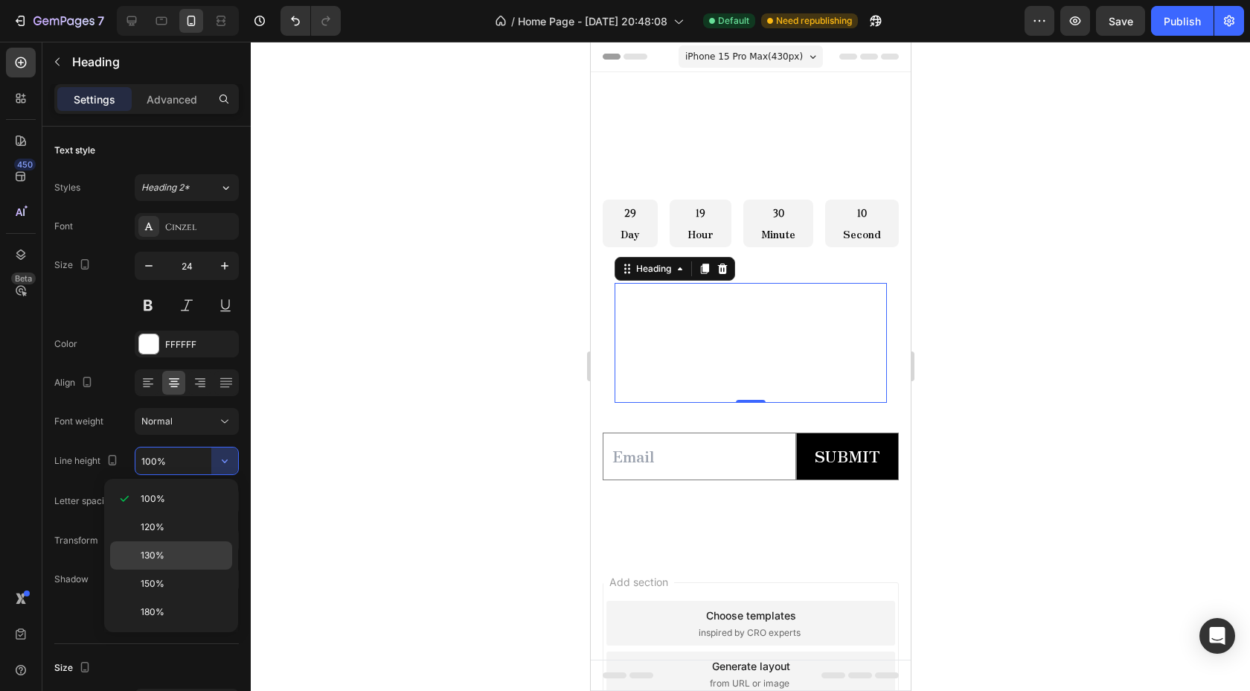
click at [171, 569] on div "130%" at bounding box center [171, 583] width 122 height 28
type input "130%"
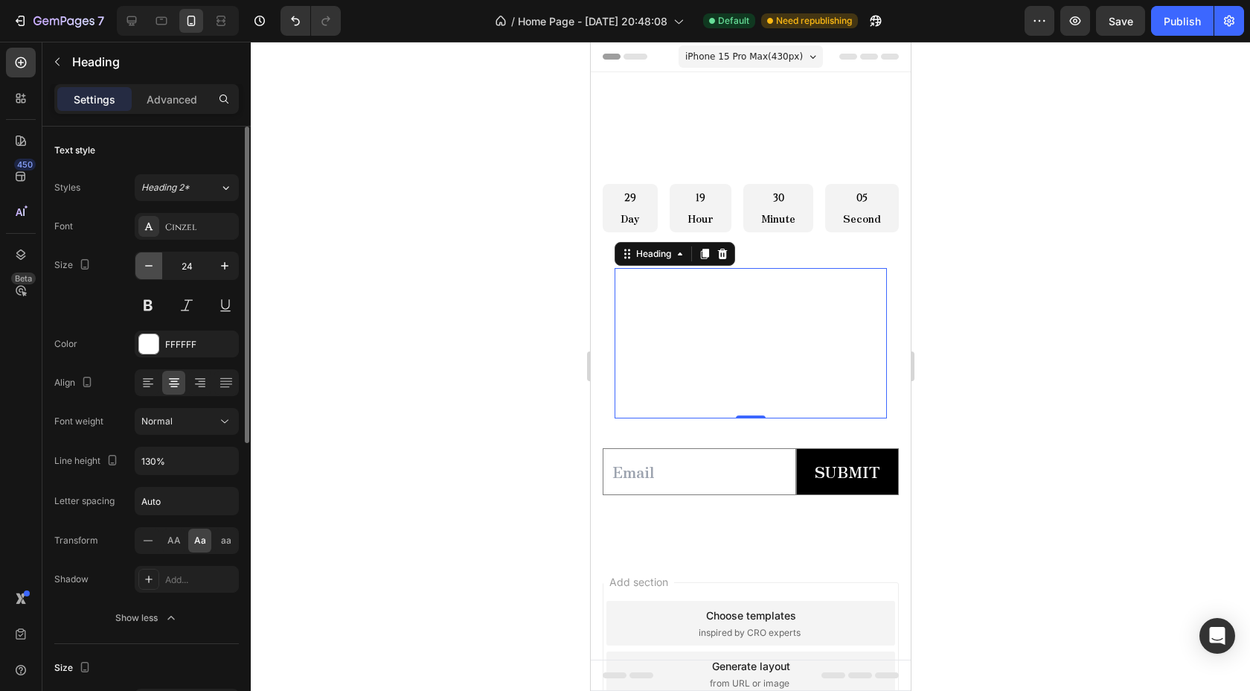
click at [159, 269] on button "button" at bounding box center [148, 265] width 27 height 27
type input "23"
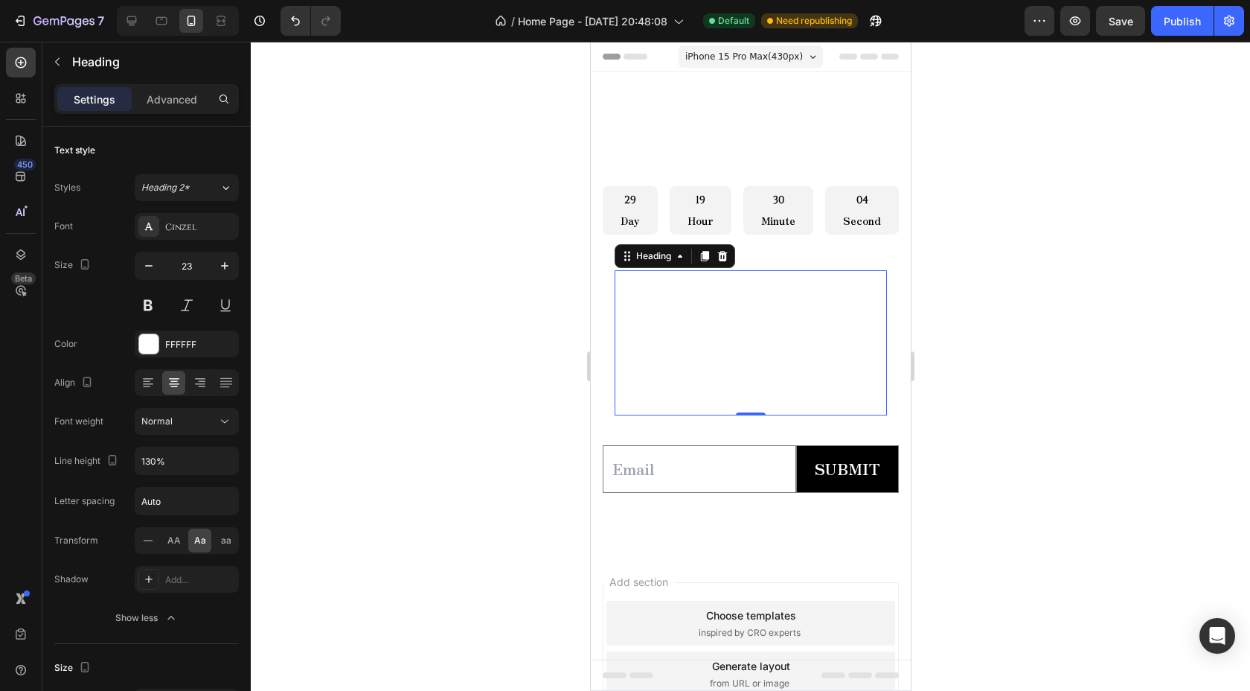
click at [636, 295] on h2 "can't wait ? sign up for exclusive early access. details will be sent by email." at bounding box center [750, 355] width 272 height 122
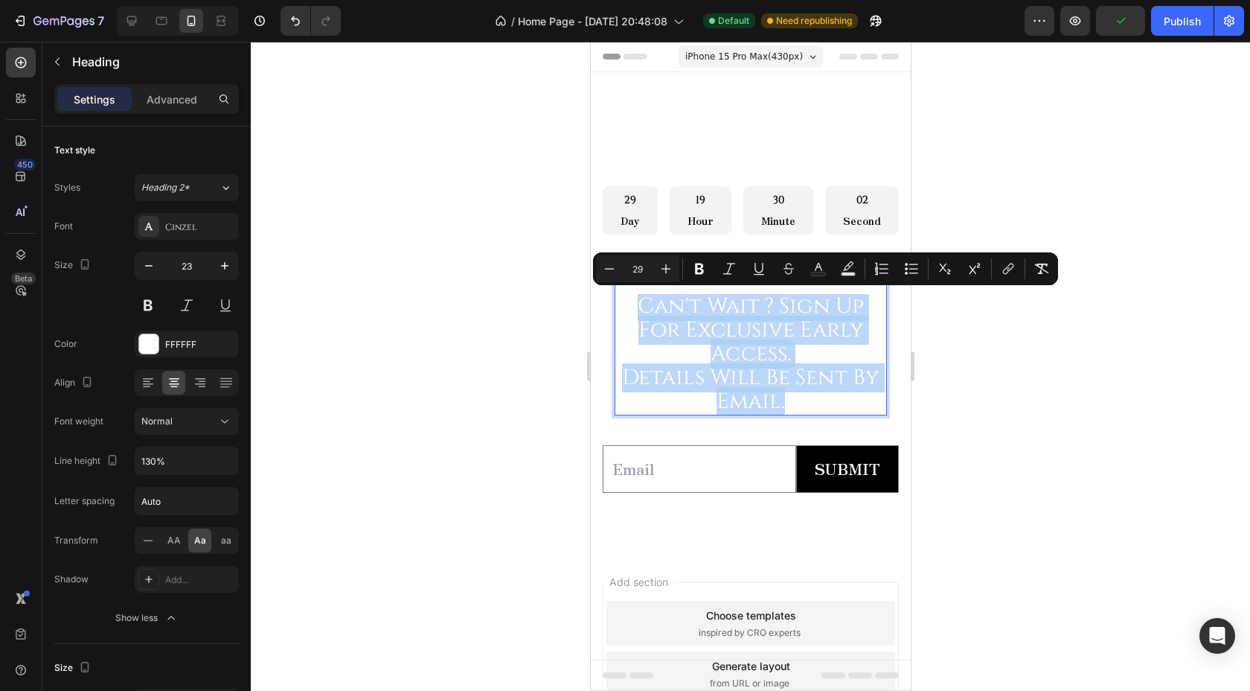
drag, startPoint x: 640, startPoint y: 299, endPoint x: 801, endPoint y: 399, distance: 189.2
click at [801, 399] on p "can't wait ? sign up for exclusive early access. details will be sent by email." at bounding box center [749, 354] width 269 height 119
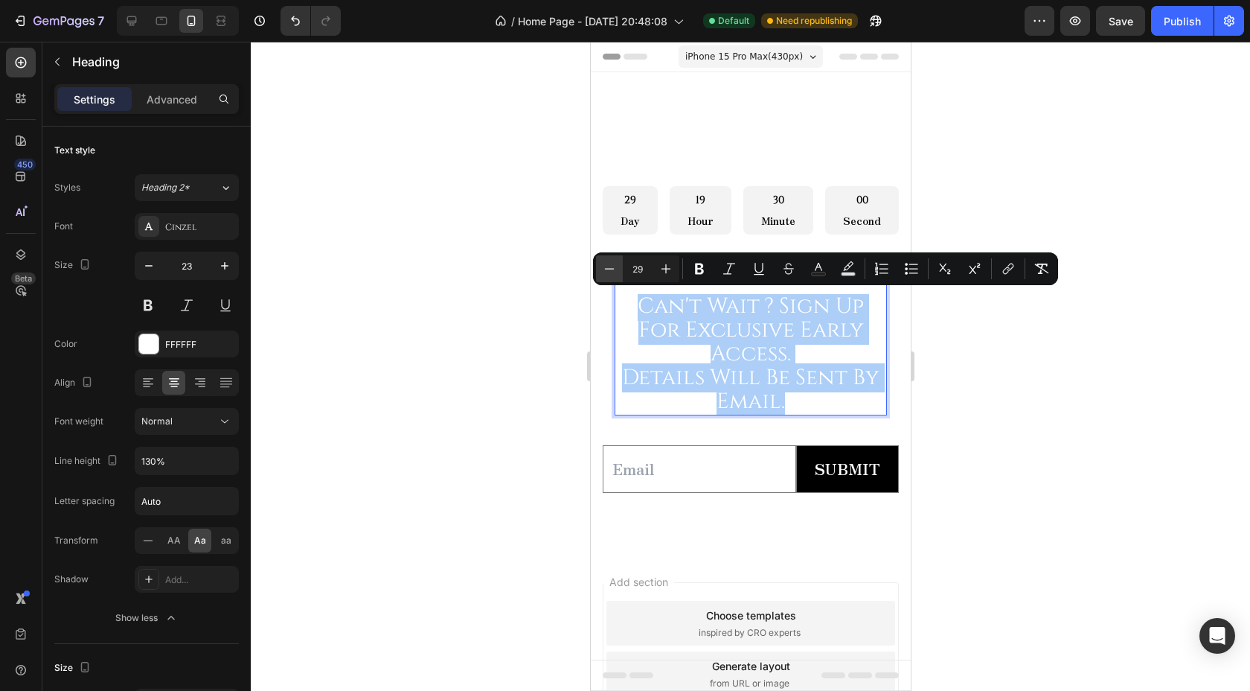
click at [609, 270] on icon "Editor contextual toolbar" at bounding box center [609, 268] width 15 height 15
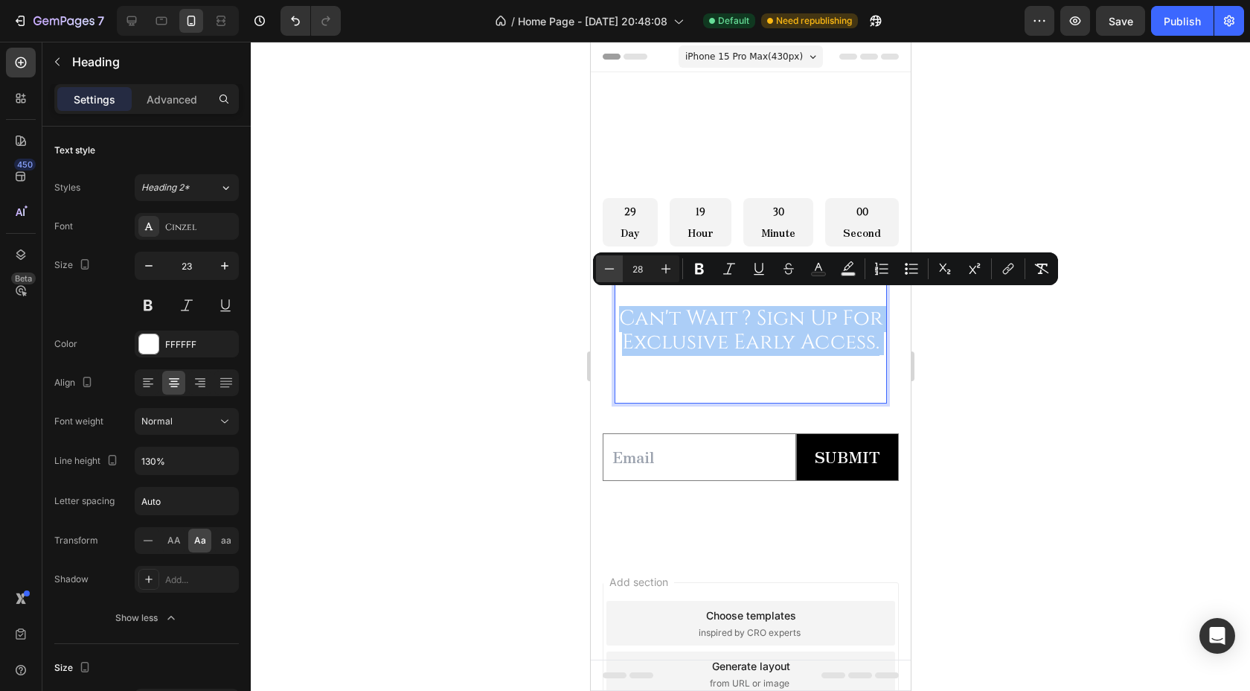
click at [609, 270] on icon "Editor contextual toolbar" at bounding box center [609, 268] width 15 height 15
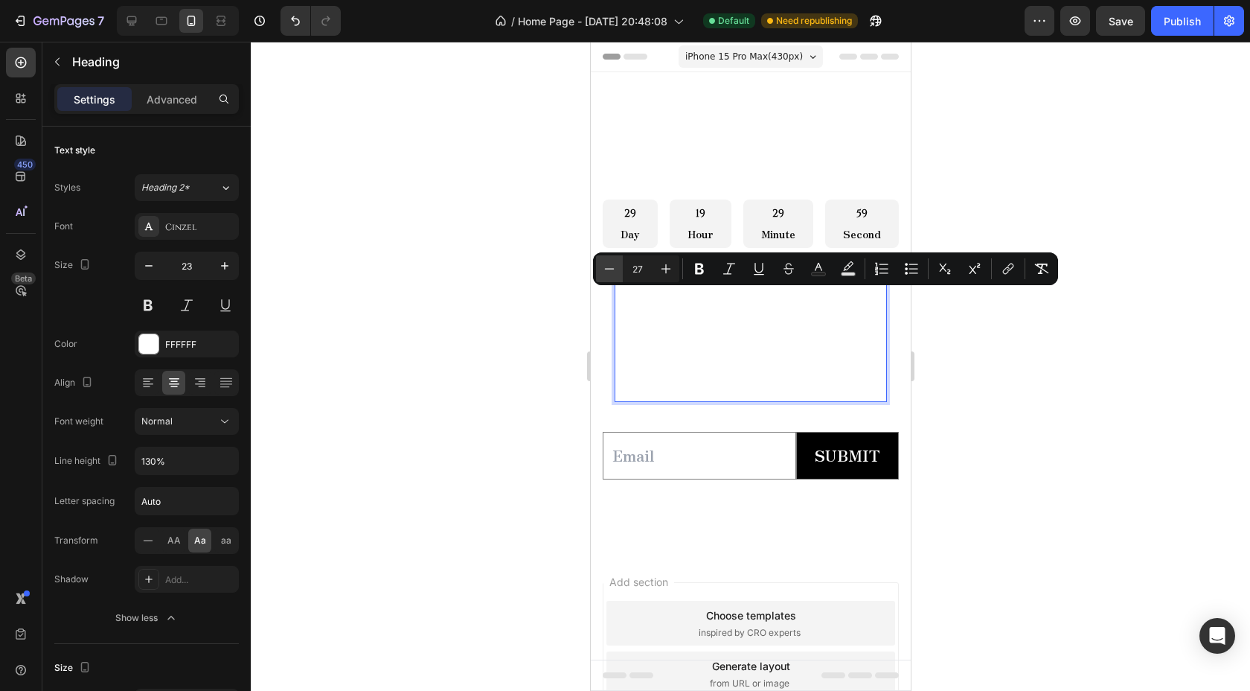
click at [609, 270] on icon "Editor contextual toolbar" at bounding box center [609, 268] width 15 height 15
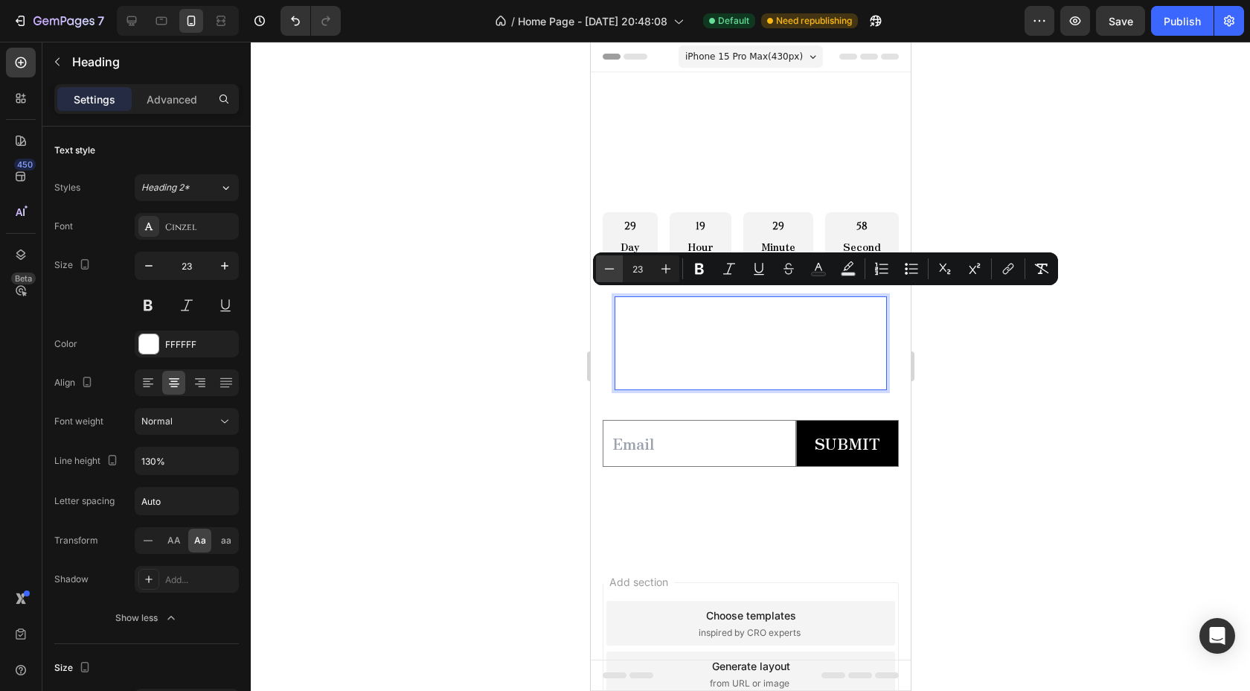
click at [609, 270] on icon "Editor contextual toolbar" at bounding box center [609, 268] width 15 height 15
type input "22"
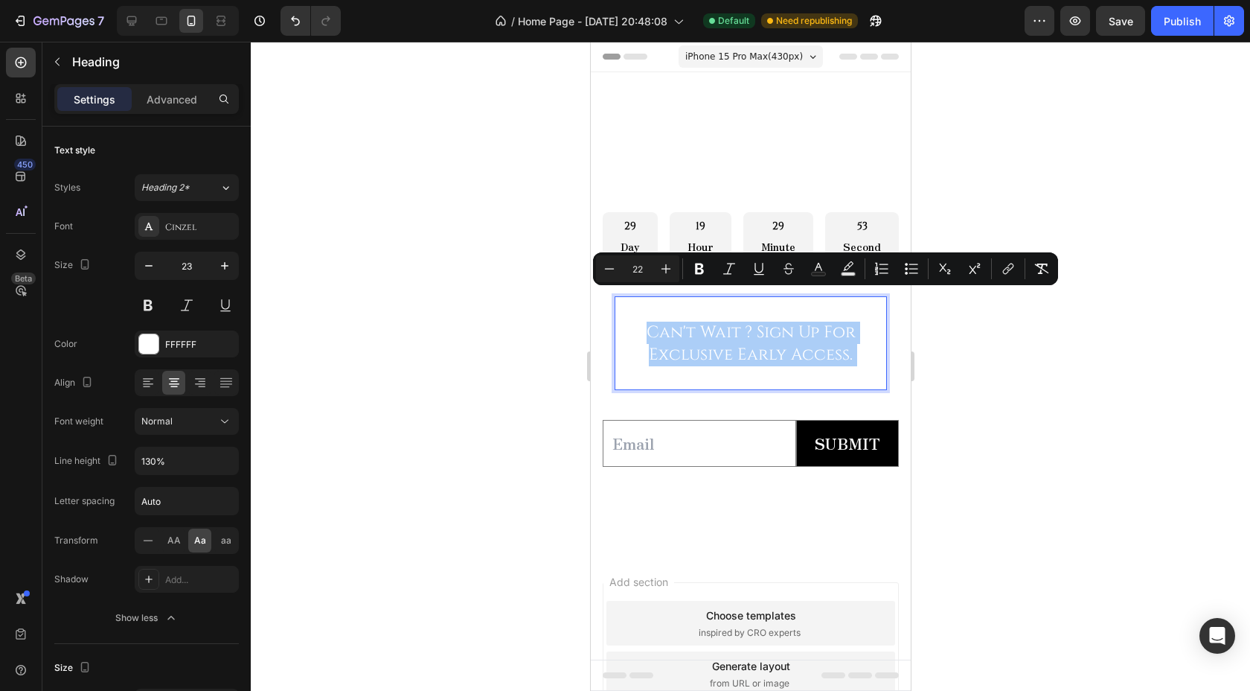
click at [514, 283] on div at bounding box center [750, 366] width 999 height 649
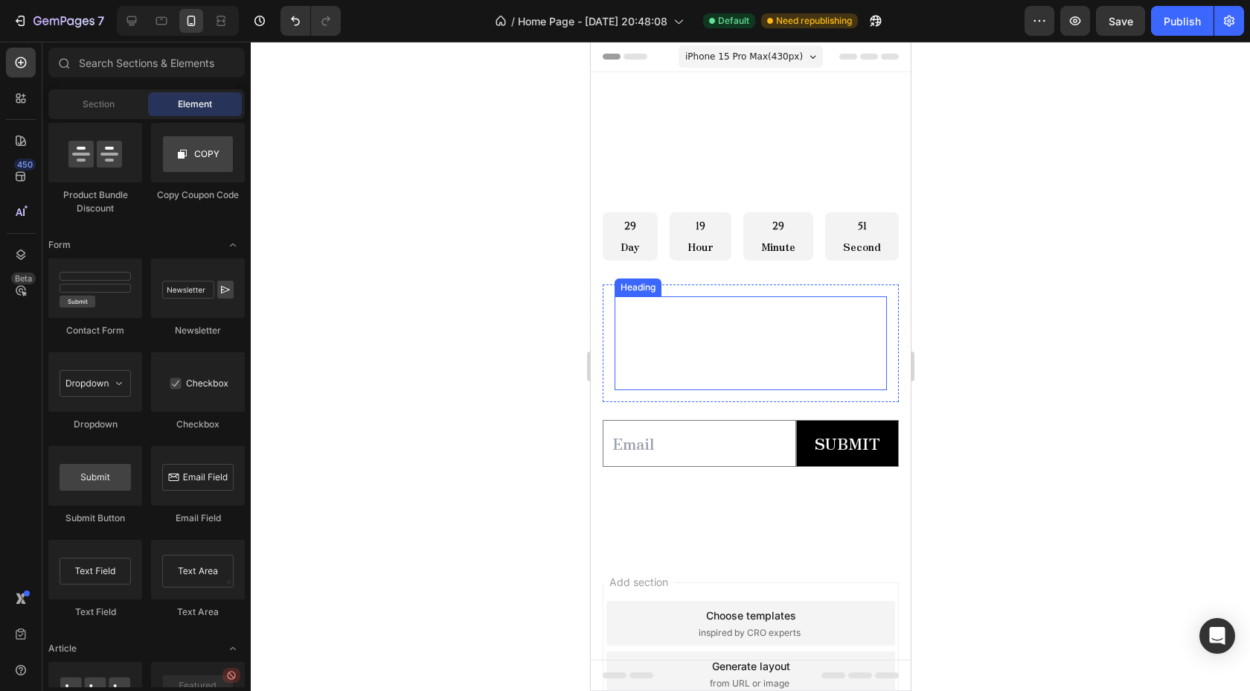
click at [662, 356] on span "can't wait ? sign up for exclusive early access." at bounding box center [750, 344] width 209 height 44
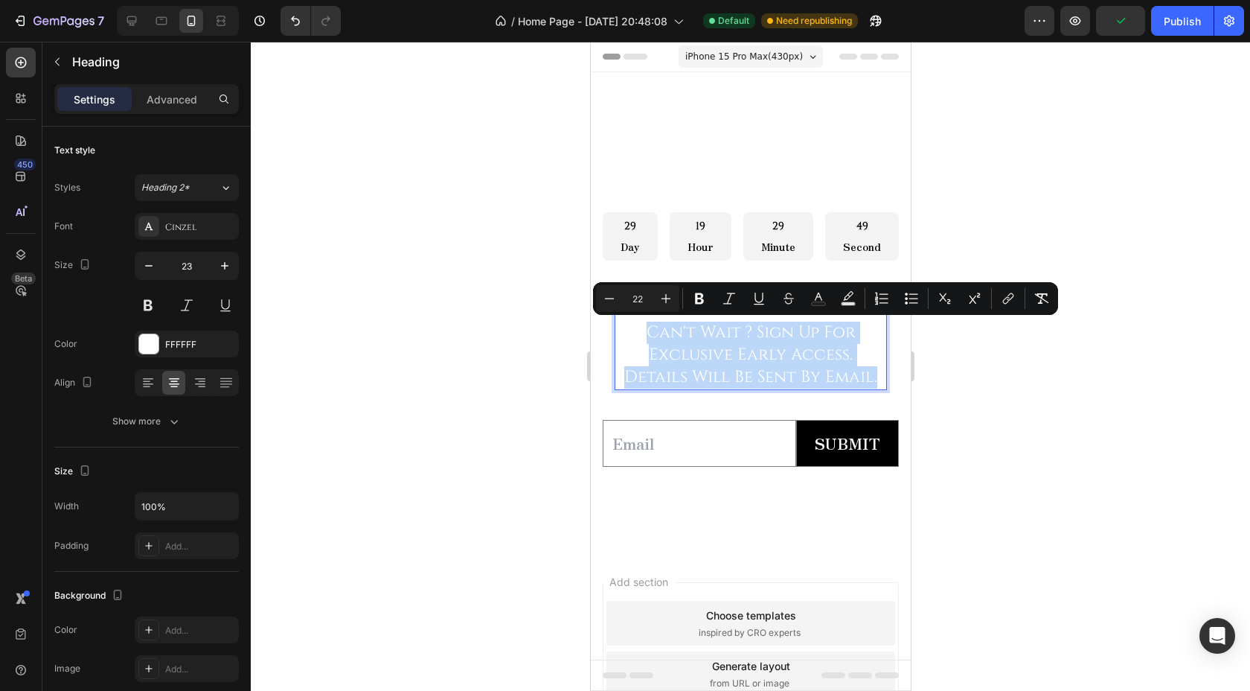
drag, startPoint x: 640, startPoint y: 334, endPoint x: 878, endPoint y: 381, distance: 242.7
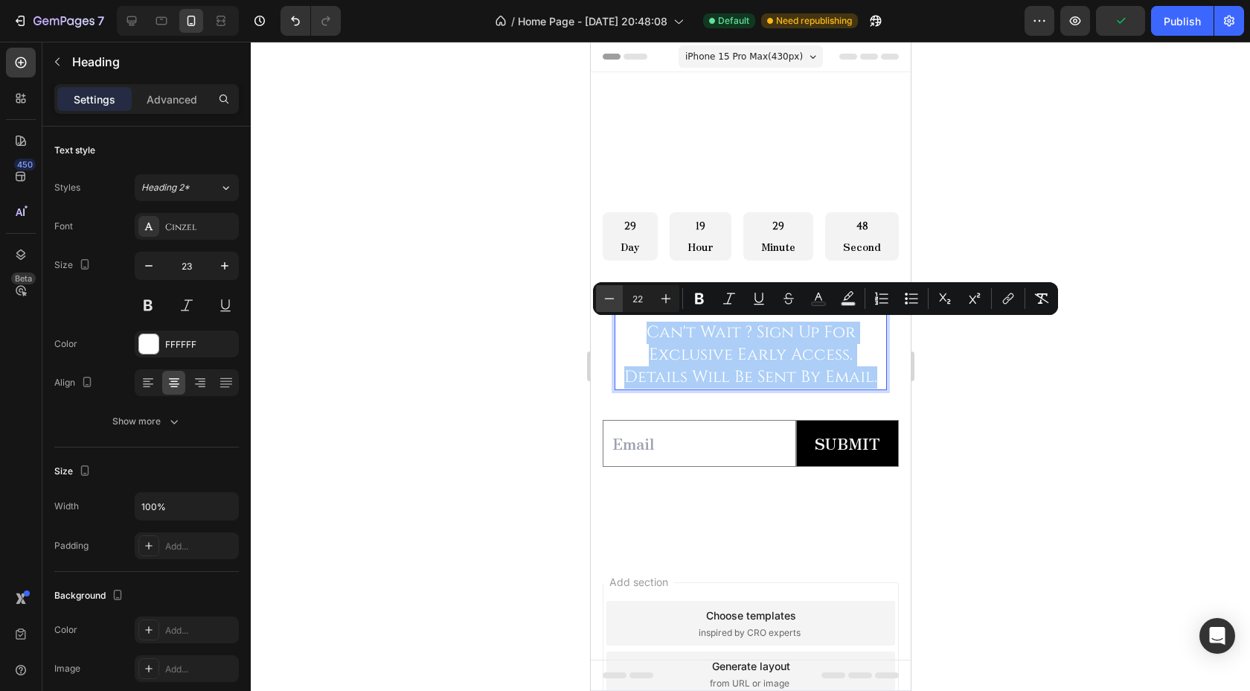
click at [613, 297] on icon "Editor contextual toolbar" at bounding box center [609, 298] width 15 height 15
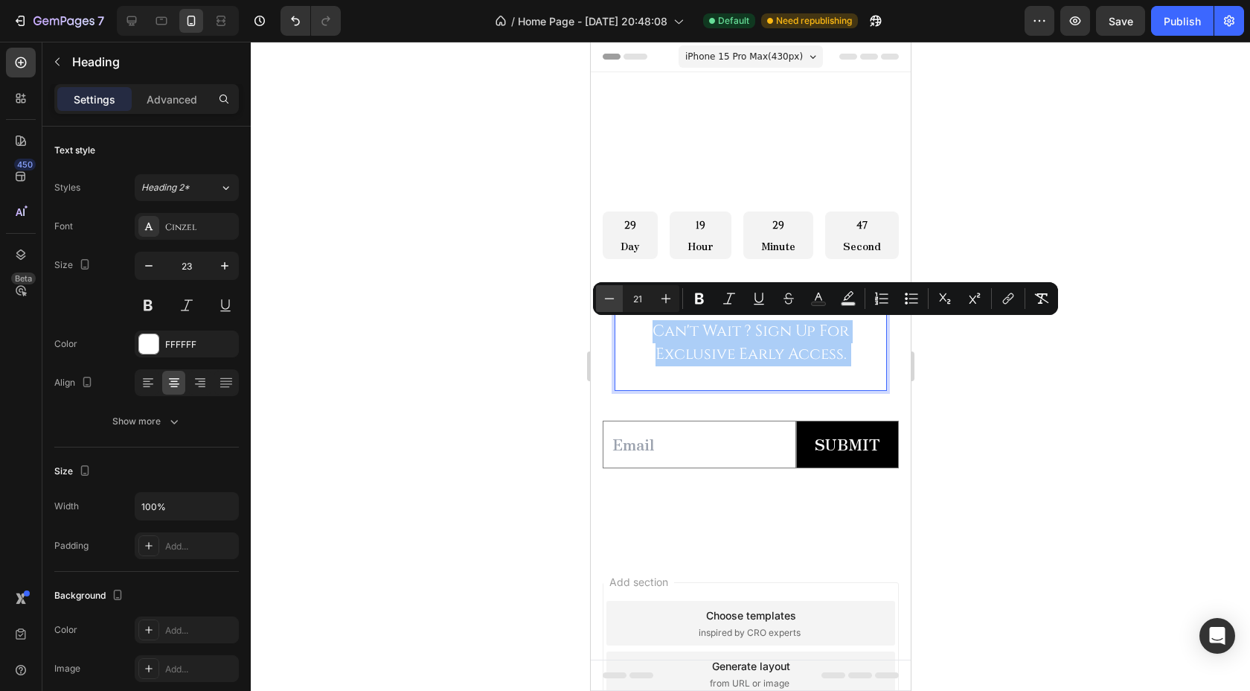
click at [613, 298] on icon "Editor contextual toolbar" at bounding box center [609, 298] width 15 height 15
click at [662, 299] on icon "Editor contextual toolbar" at bounding box center [666, 298] width 15 height 15
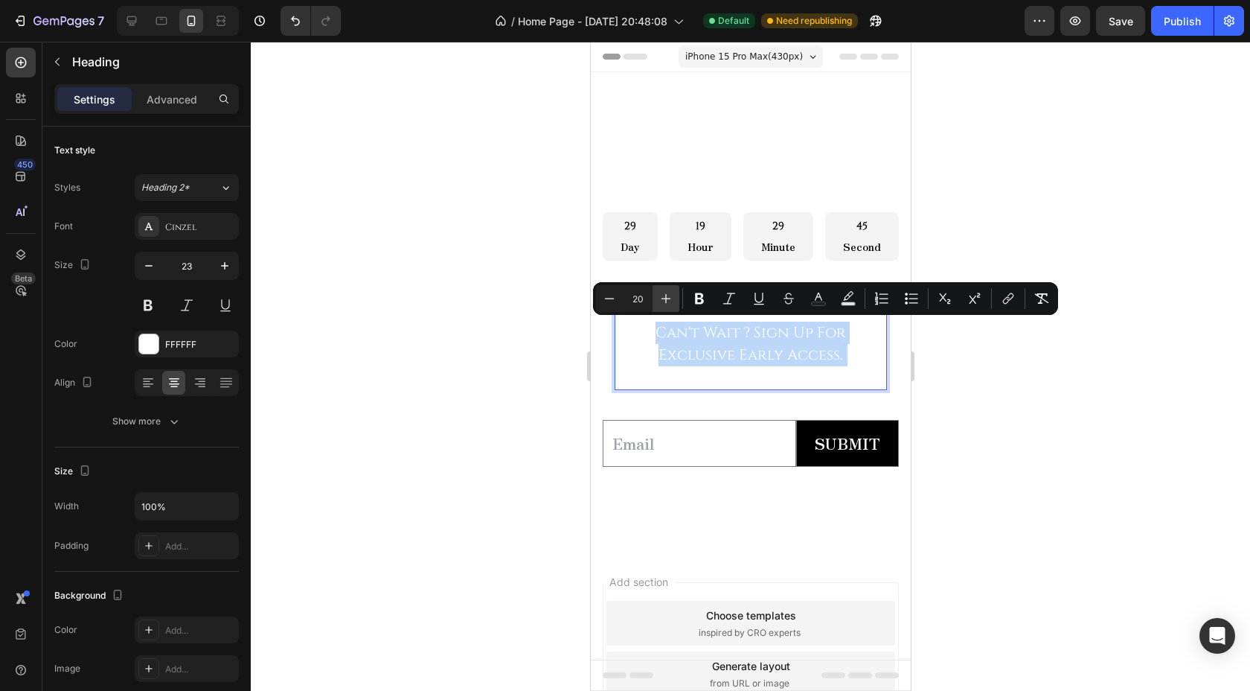
type input "21"
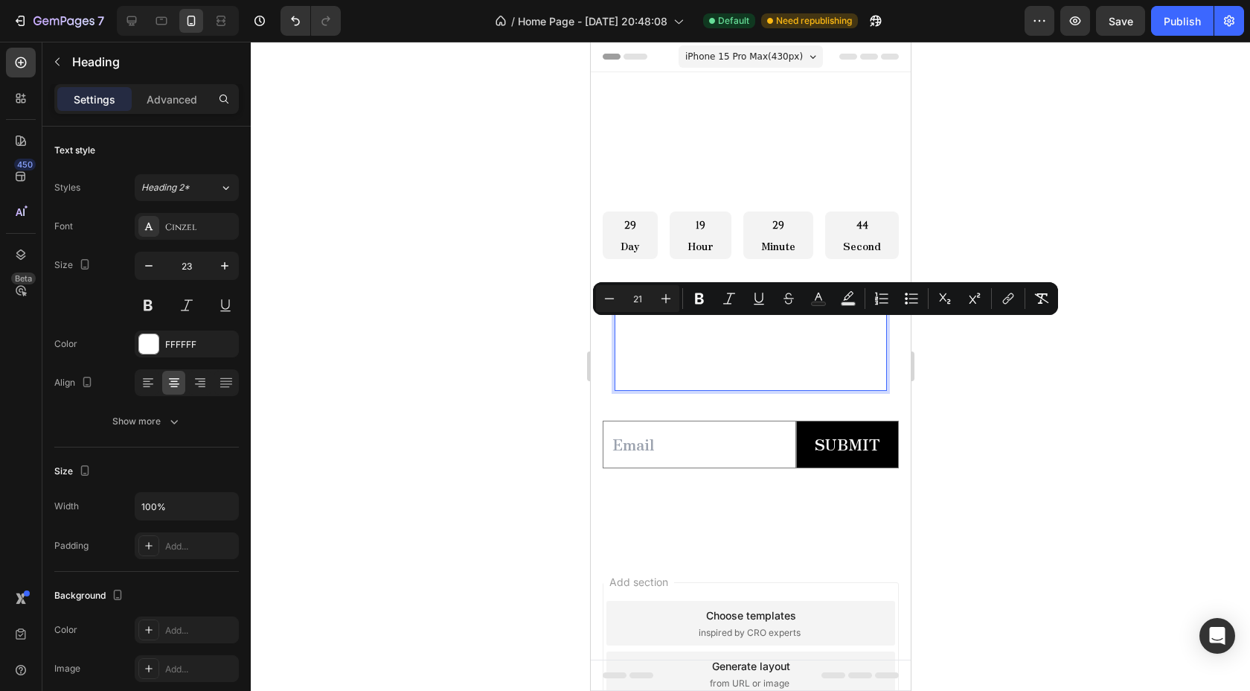
click at [548, 314] on div at bounding box center [750, 366] width 999 height 649
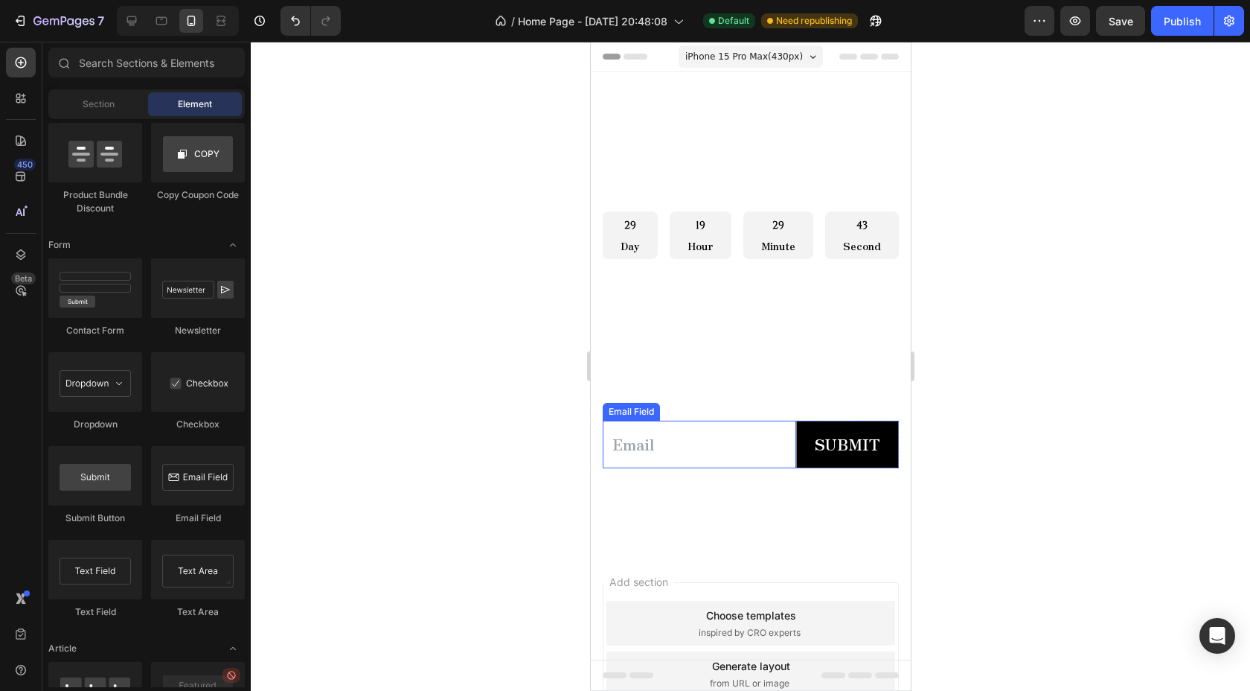
click at [672, 444] on input "email" at bounding box center [698, 444] width 193 height 48
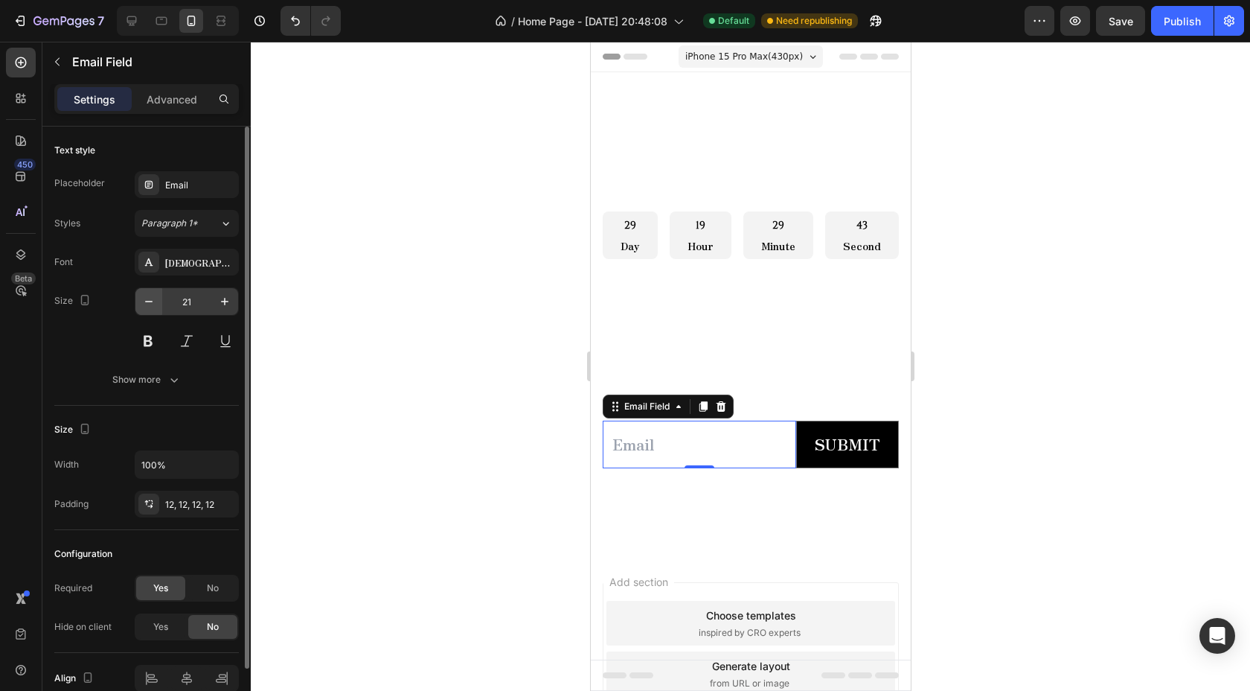
click at [147, 302] on icon "button" at bounding box center [148, 301] width 15 height 15
click at [149, 301] on icon "button" at bounding box center [148, 301] width 7 height 1
click at [149, 302] on icon "button" at bounding box center [148, 301] width 15 height 15
click at [149, 303] on icon "button" at bounding box center [148, 301] width 15 height 15
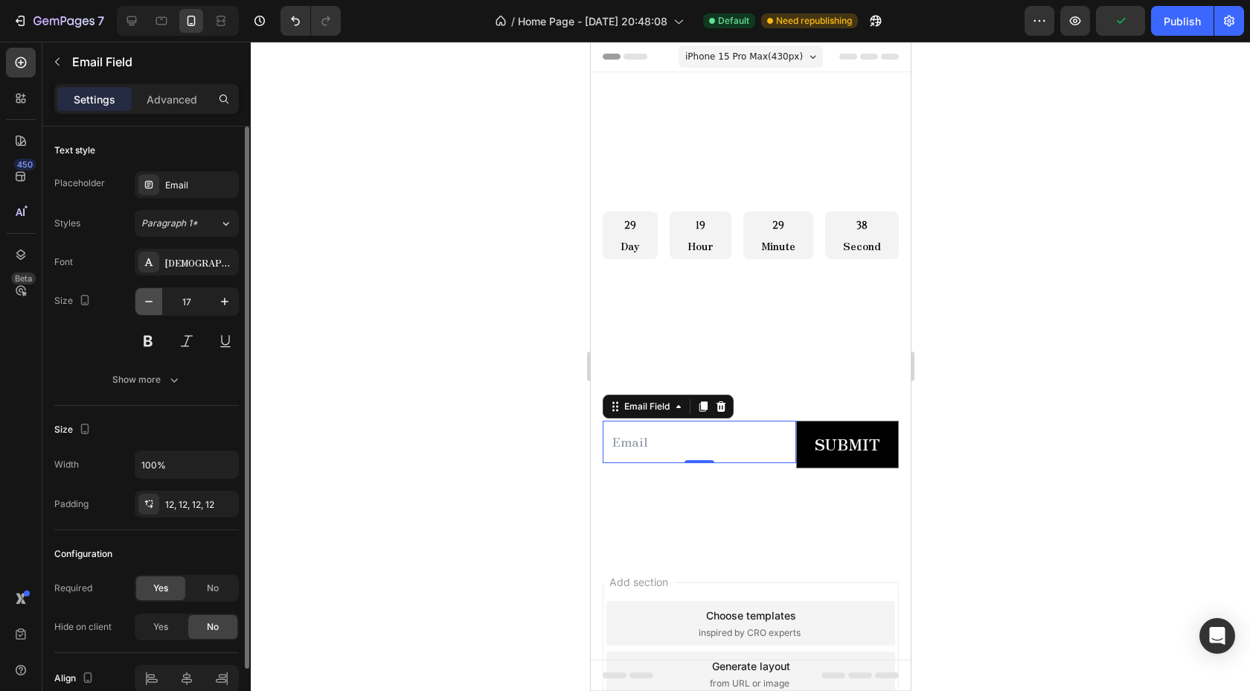
type input "16"
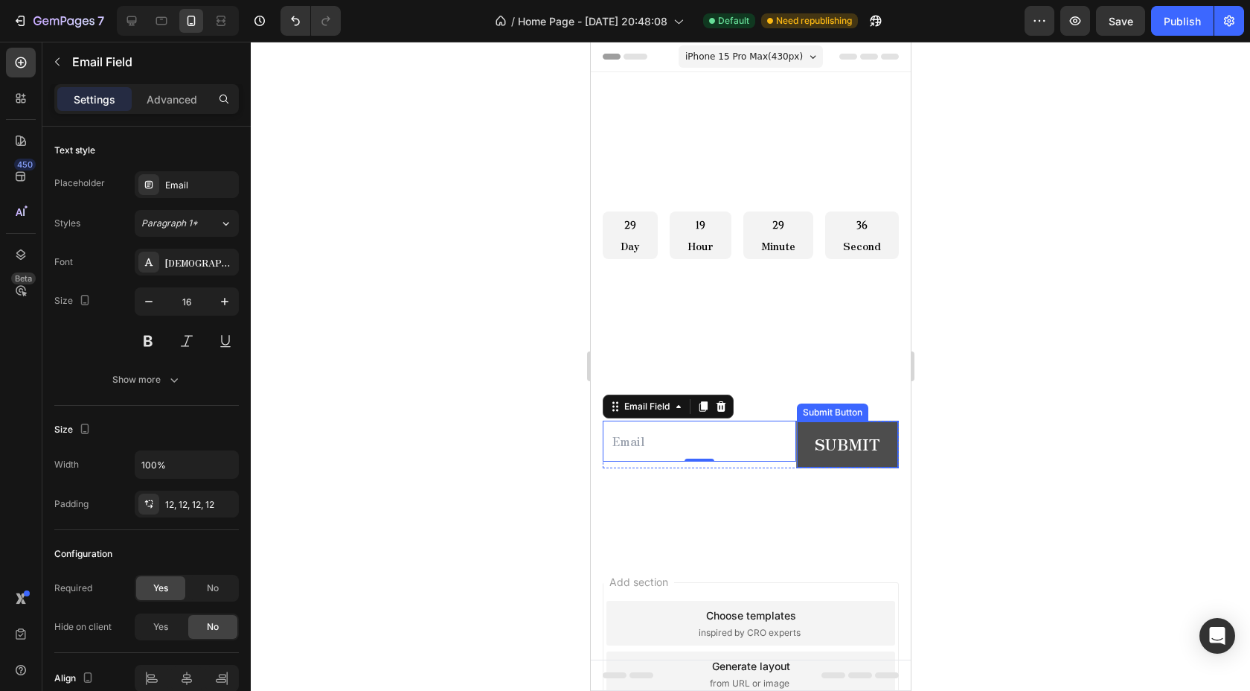
click at [796, 459] on button "Submit" at bounding box center [846, 444] width 101 height 46
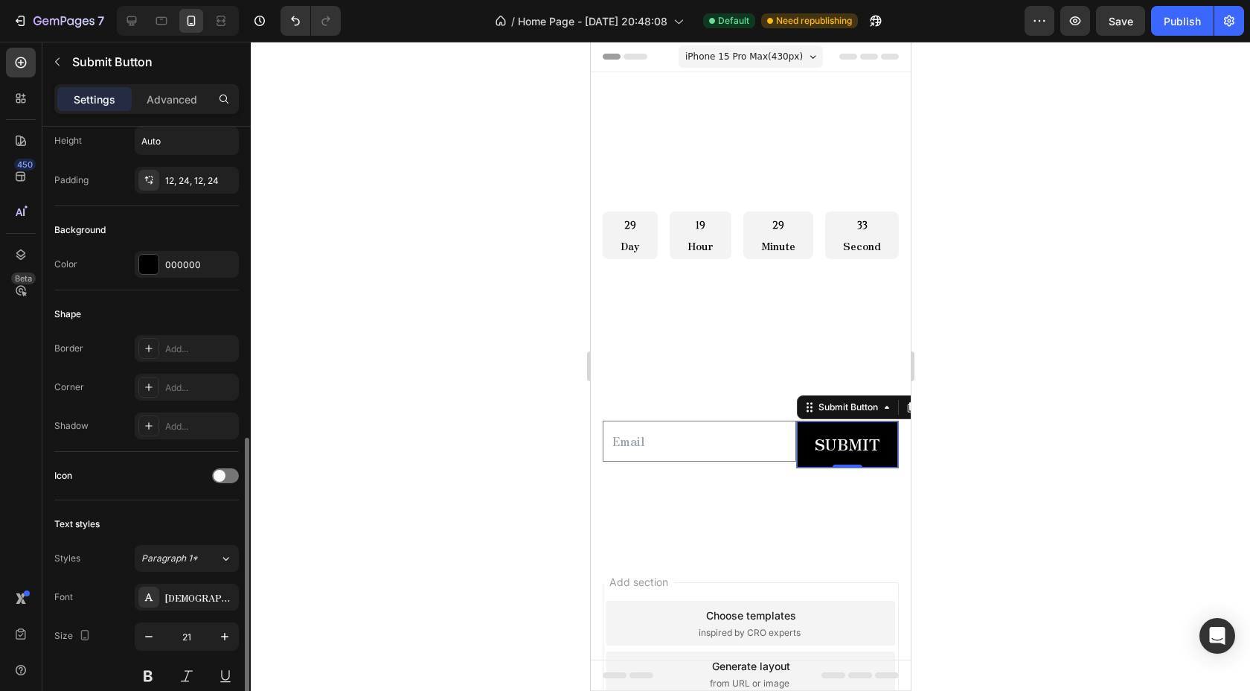
scroll to position [449, 0]
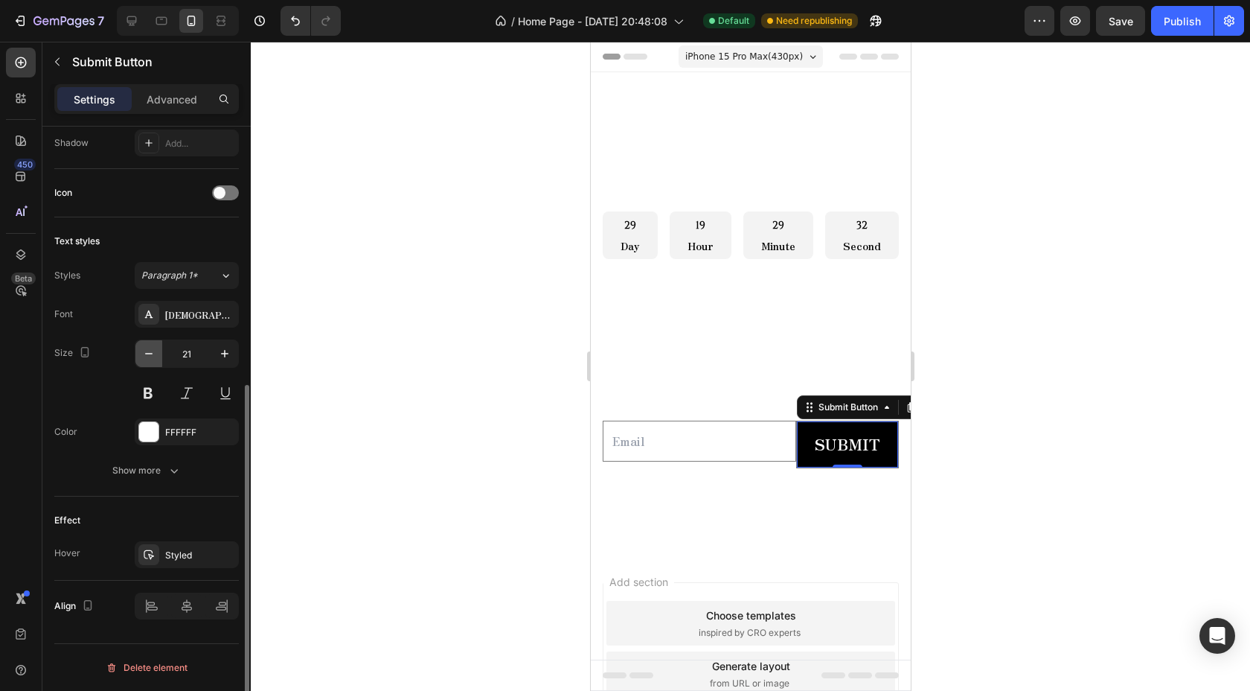
click at [149, 362] on button "button" at bounding box center [148, 353] width 27 height 27
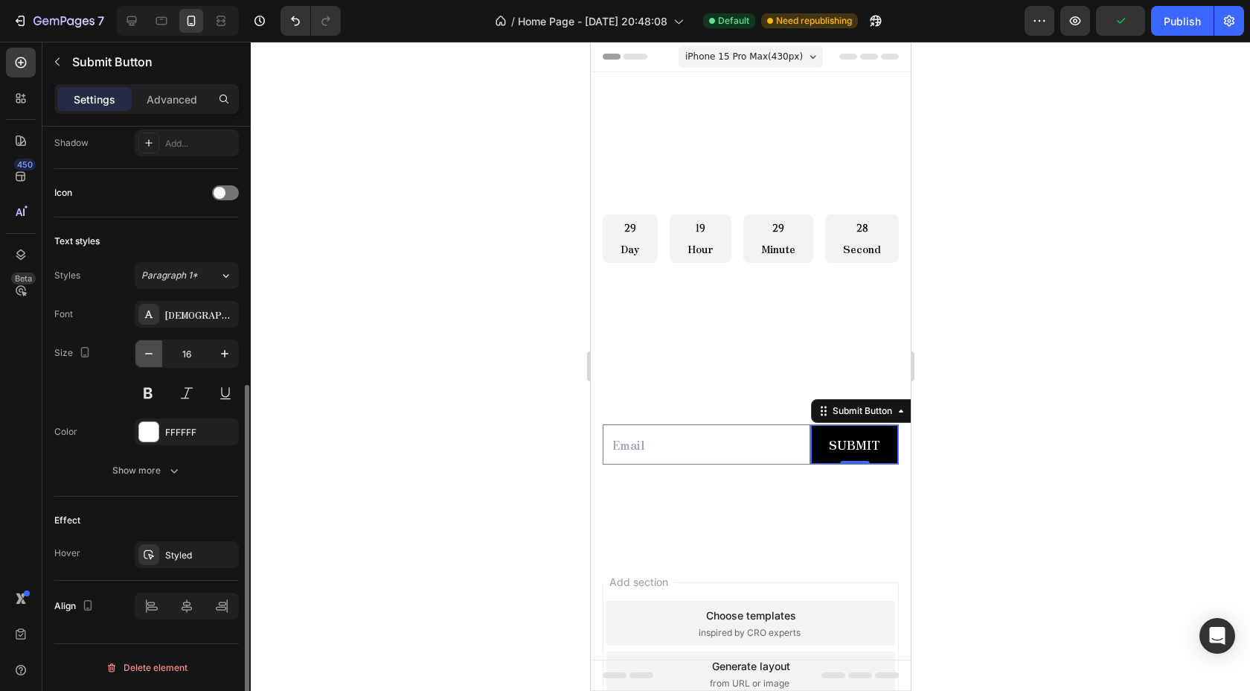
click at [149, 362] on button "button" at bounding box center [148, 353] width 27 height 27
click at [150, 362] on button "button" at bounding box center [148, 353] width 27 height 27
type input "14"
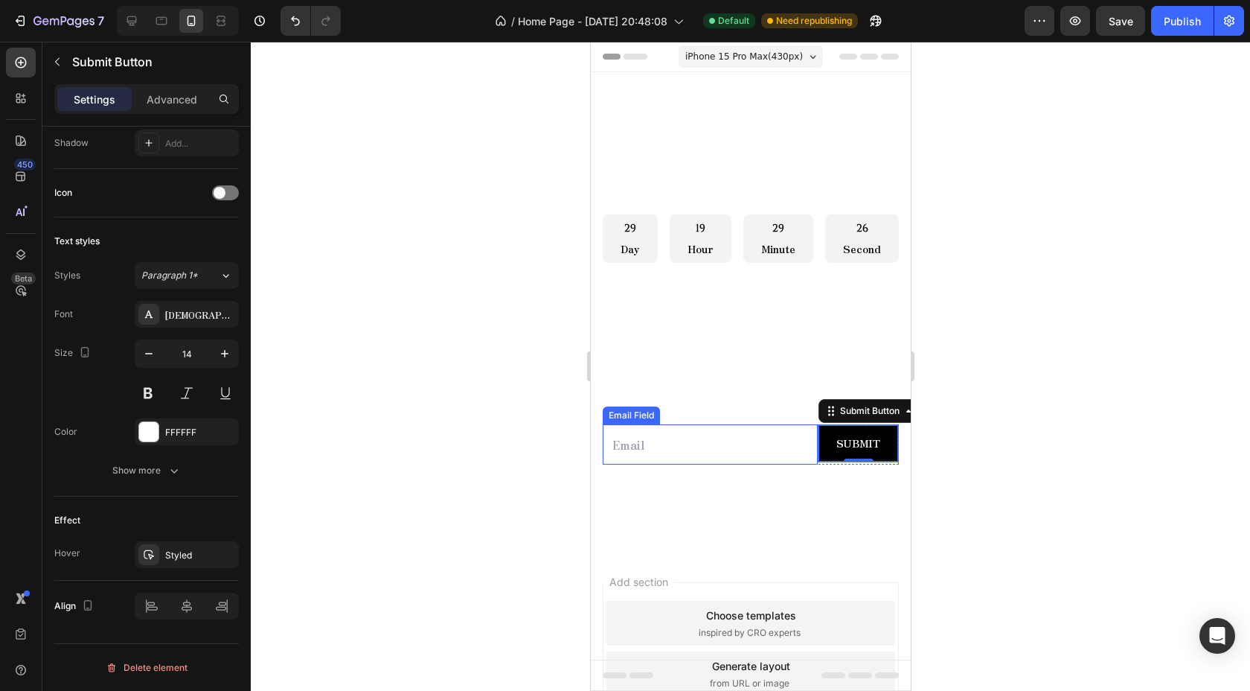
click at [718, 452] on input "email" at bounding box center [709, 444] width 215 height 41
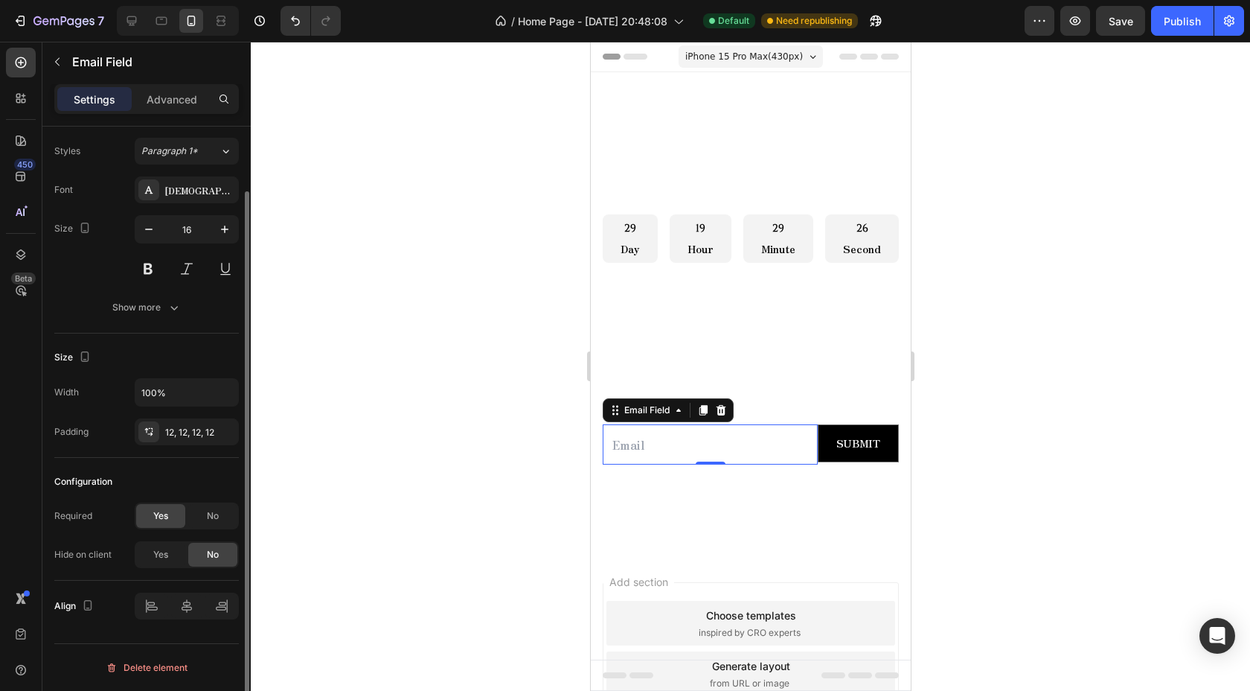
scroll to position [0, 0]
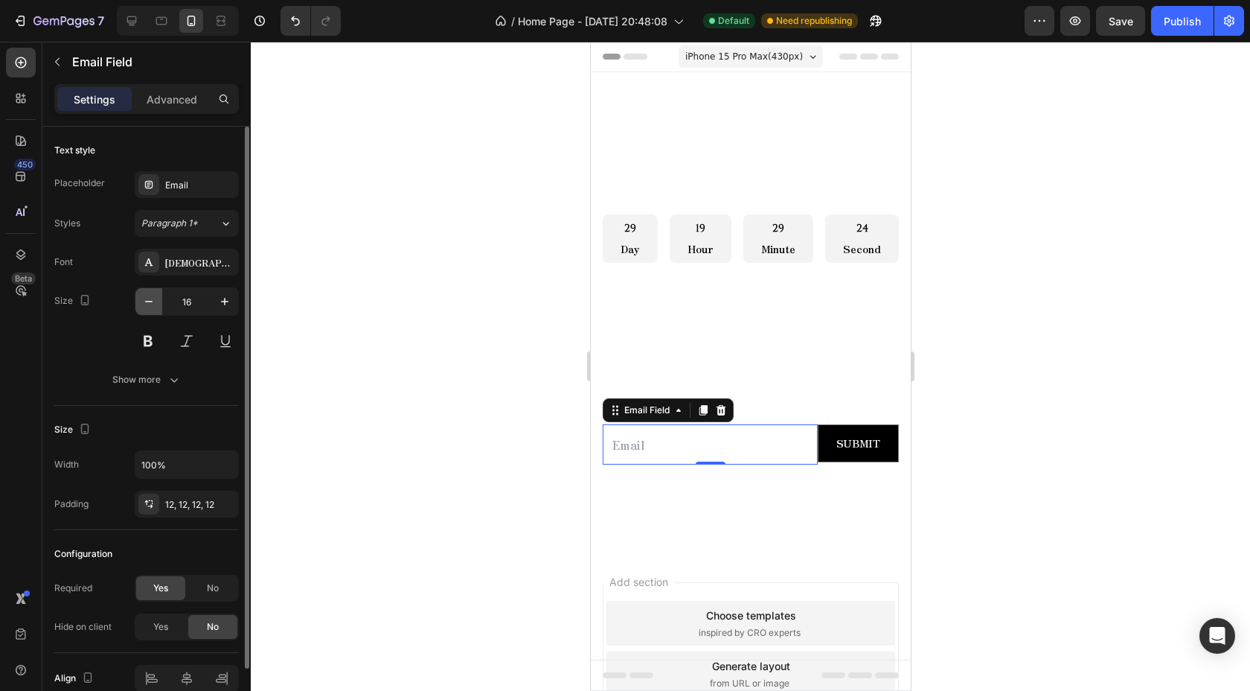
click at [156, 309] on button "button" at bounding box center [148, 301] width 27 height 27
type input "14"
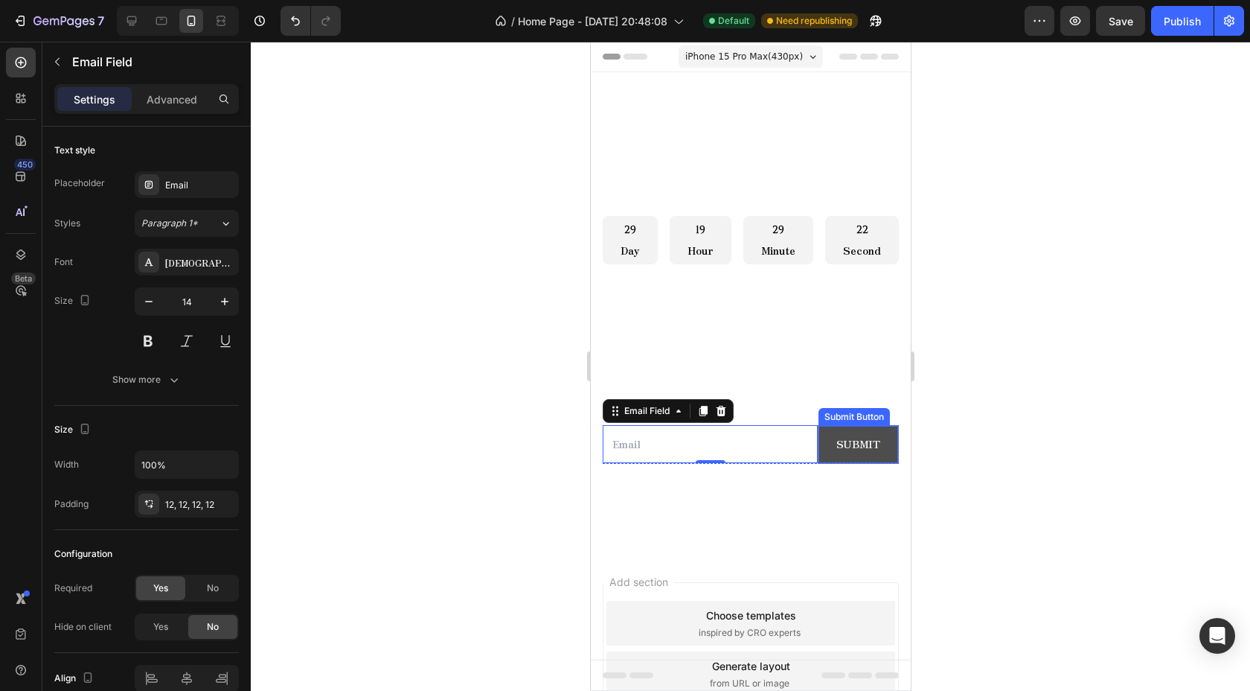
click at [818, 459] on button "Submit" at bounding box center [858, 444] width 80 height 36
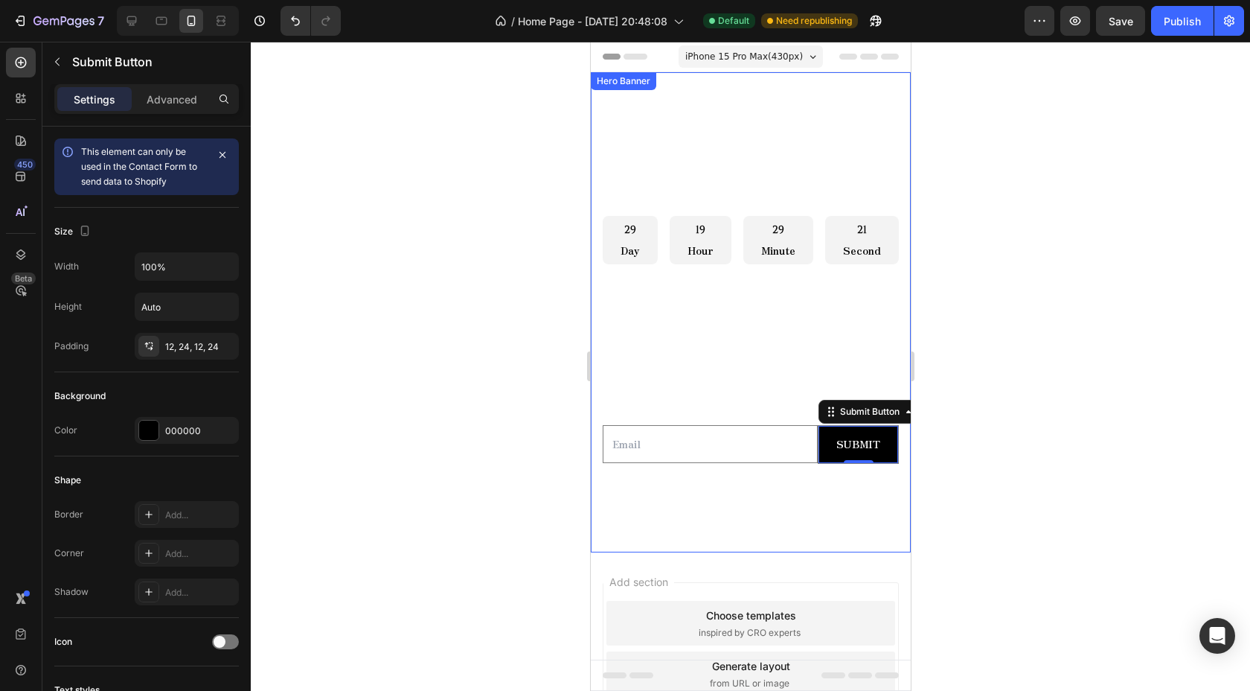
click at [746, 503] on div "Overlay" at bounding box center [750, 312] width 320 height 480
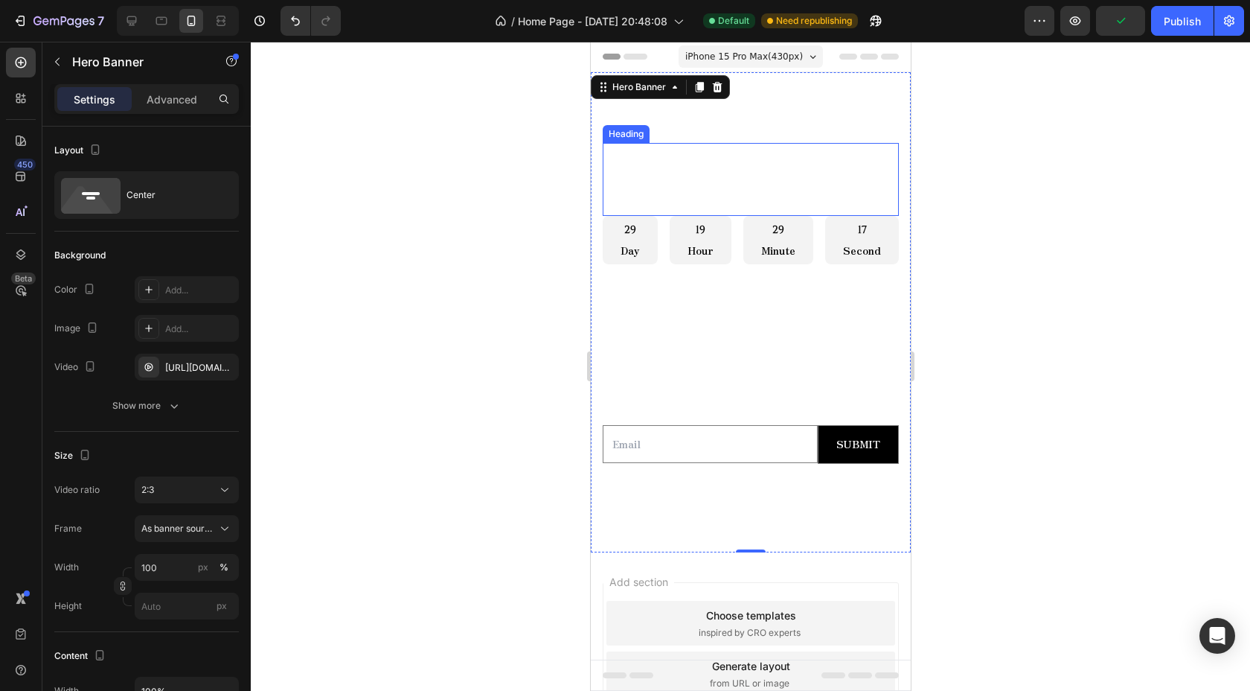
click at [707, 164] on h2 "COUNTOWN DROP" at bounding box center [750, 161] width 296 height 37
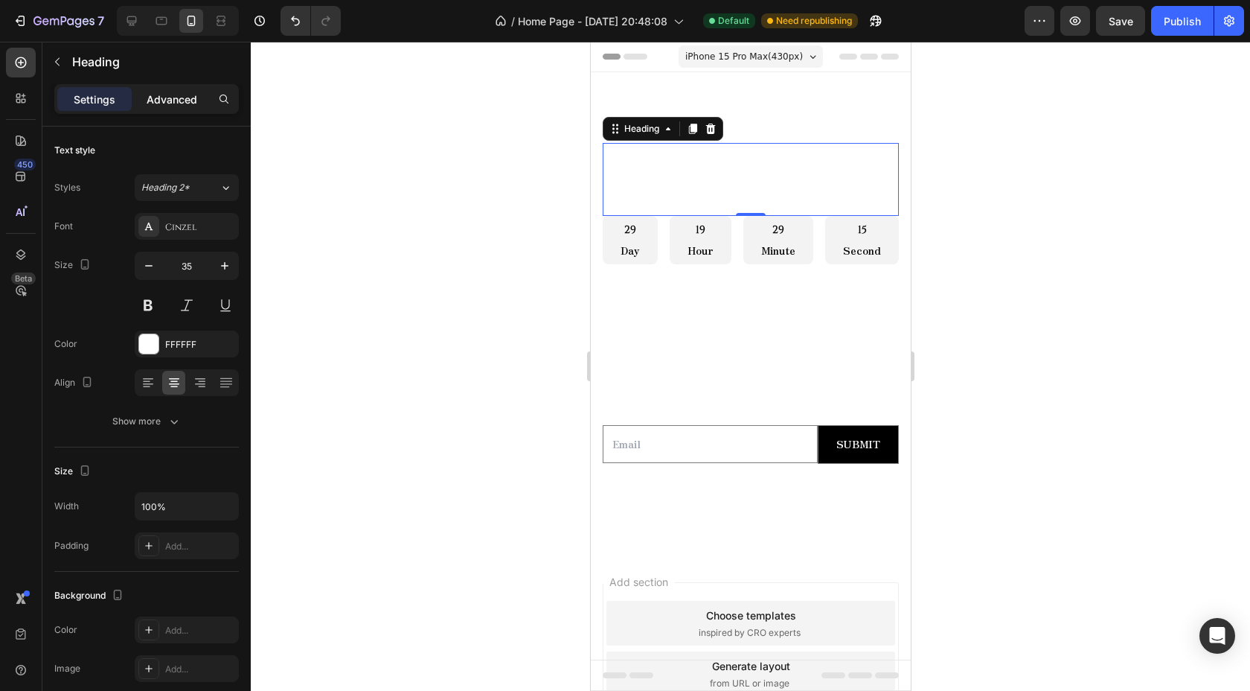
click at [170, 109] on div "Advanced" at bounding box center [172, 99] width 74 height 24
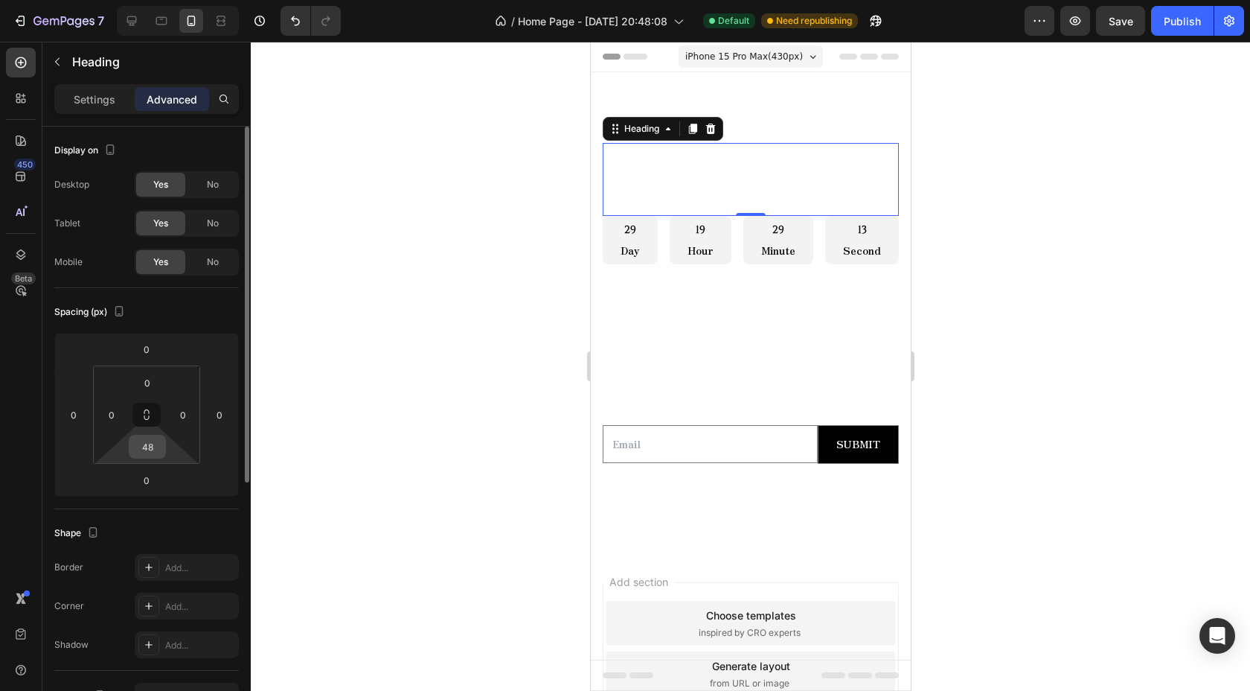
click at [152, 447] on input "48" at bounding box center [147, 446] width 30 height 22
type input "55"
click at [134, 391] on input "0" at bounding box center [147, 382] width 30 height 22
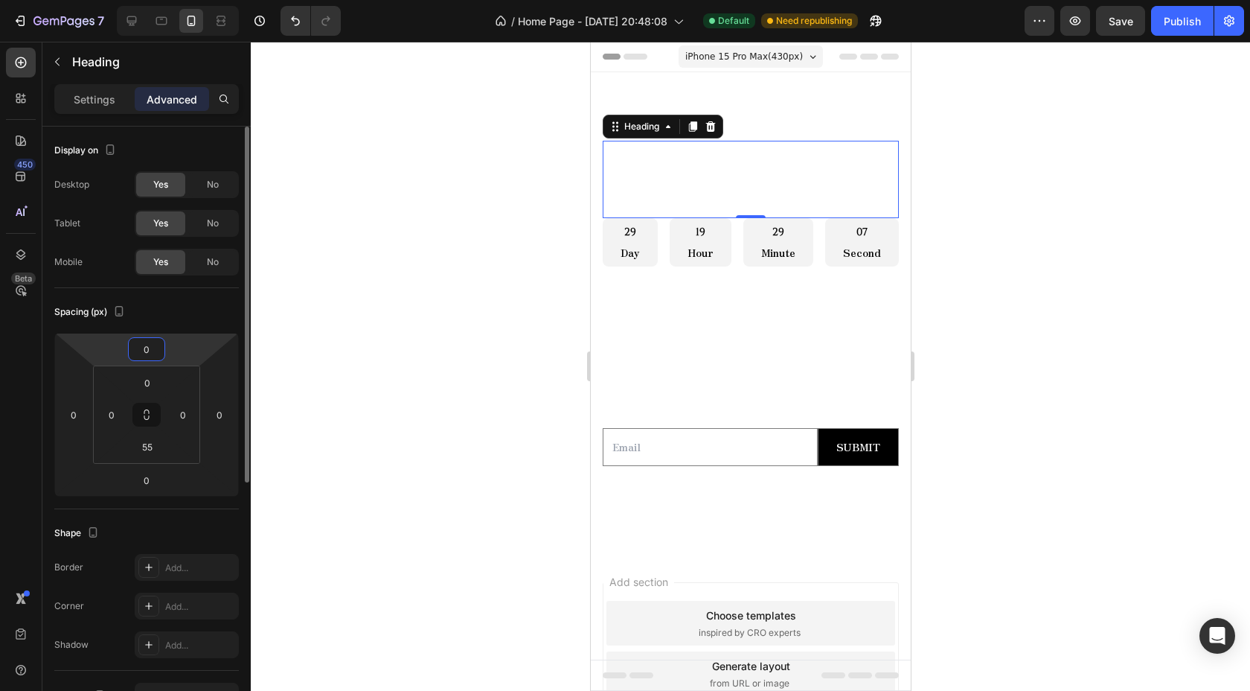
click at [139, 339] on input "0" at bounding box center [147, 349] width 30 height 22
click at [156, 313] on div "Spacing (px)" at bounding box center [146, 312] width 185 height 24
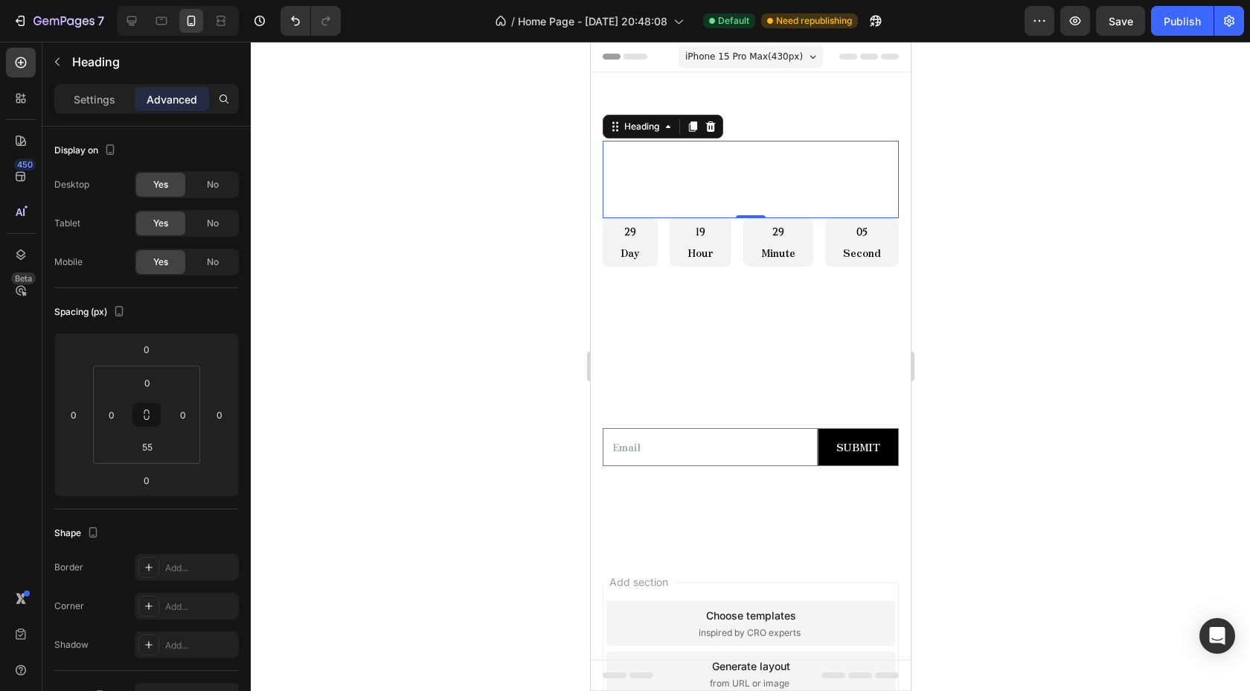
click at [418, 269] on div at bounding box center [750, 366] width 999 height 649
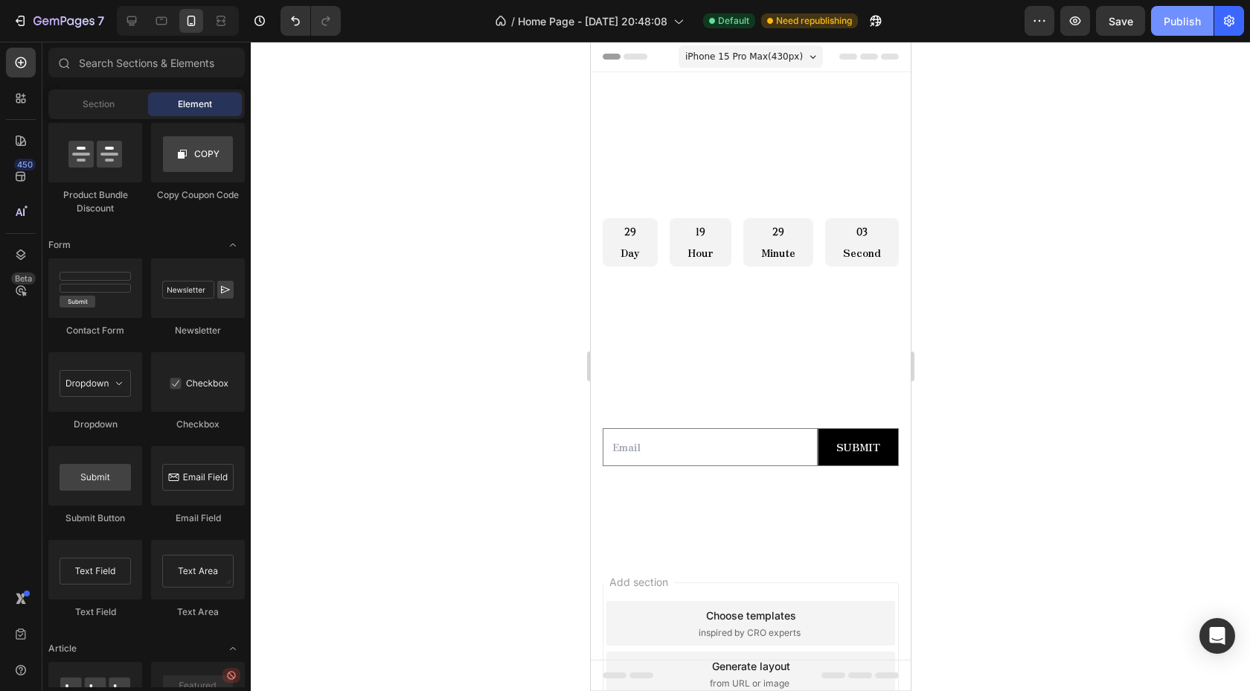
click at [1189, 33] on button "Publish" at bounding box center [1182, 21] width 63 height 30
click at [805, 70] on div "iPhone 15 Pro Max ( 430 px) iPhone 13 Mini iPhone 13 Pro iPhone 11 Pro Max iPho…" at bounding box center [750, 58] width 144 height 30
click at [809, 56] on icon at bounding box center [812, 57] width 7 height 4
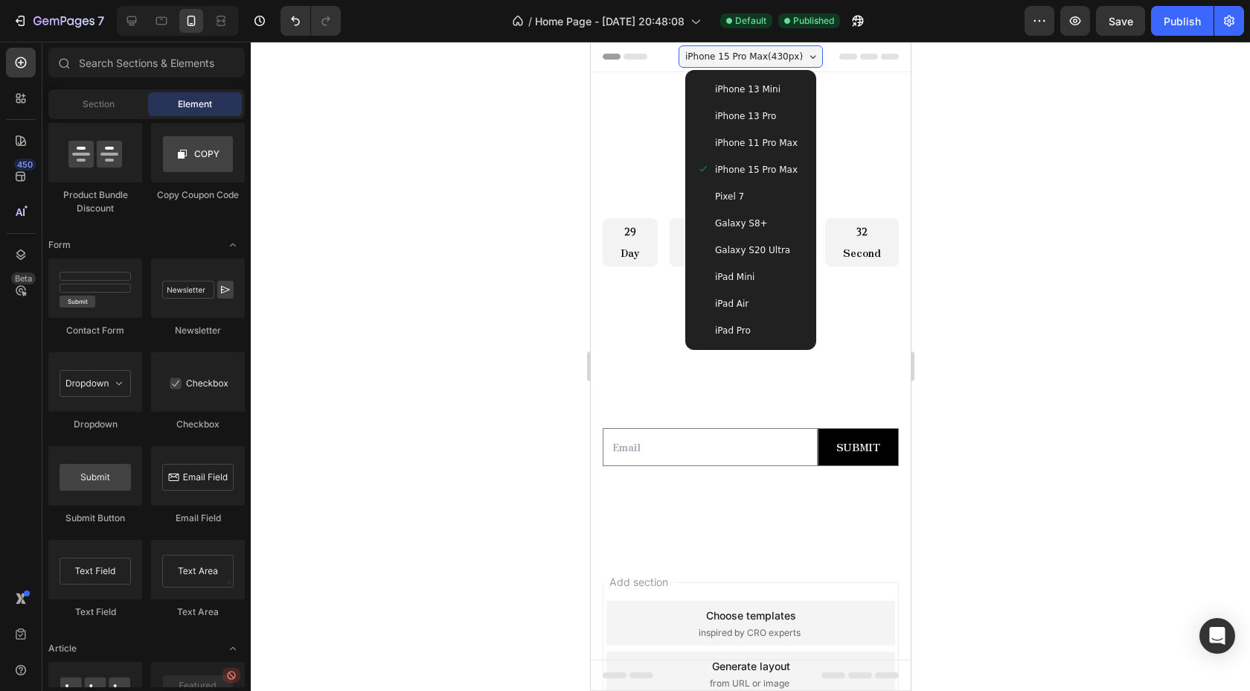
click at [755, 121] on span "iPhone 13 Pro" at bounding box center [744, 116] width 61 height 15
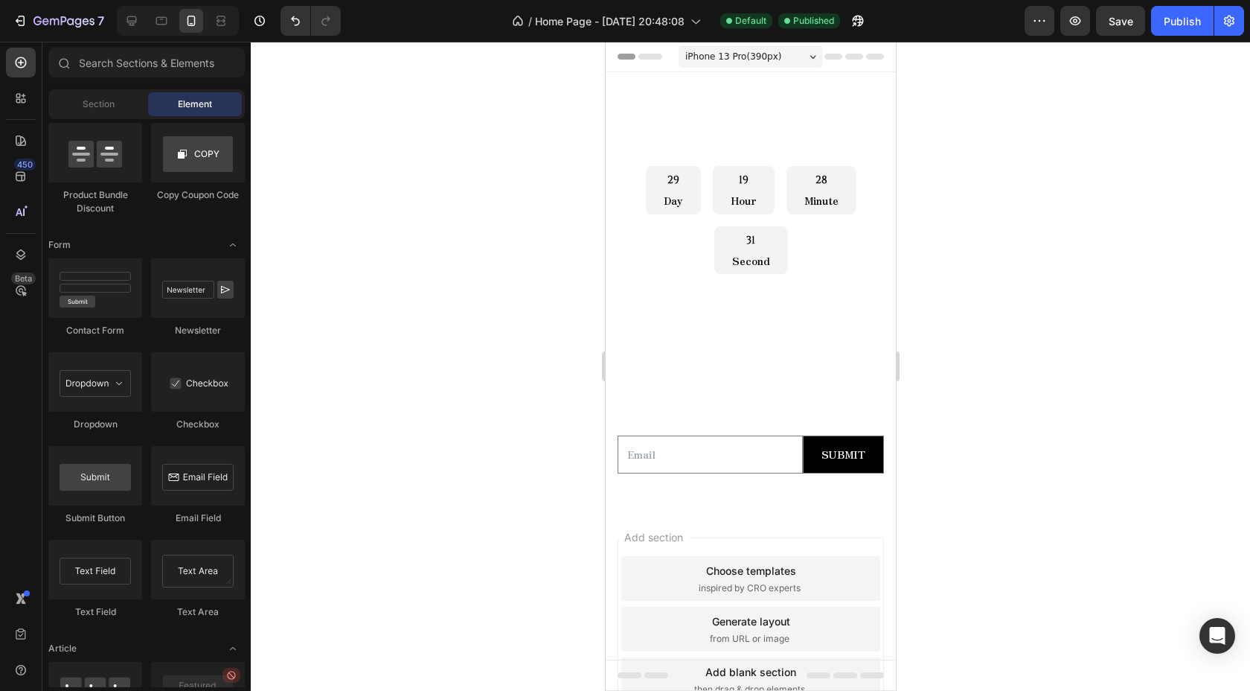
click at [806, 53] on div "iPhone 13 Pro ( 390 px)" at bounding box center [750, 56] width 144 height 22
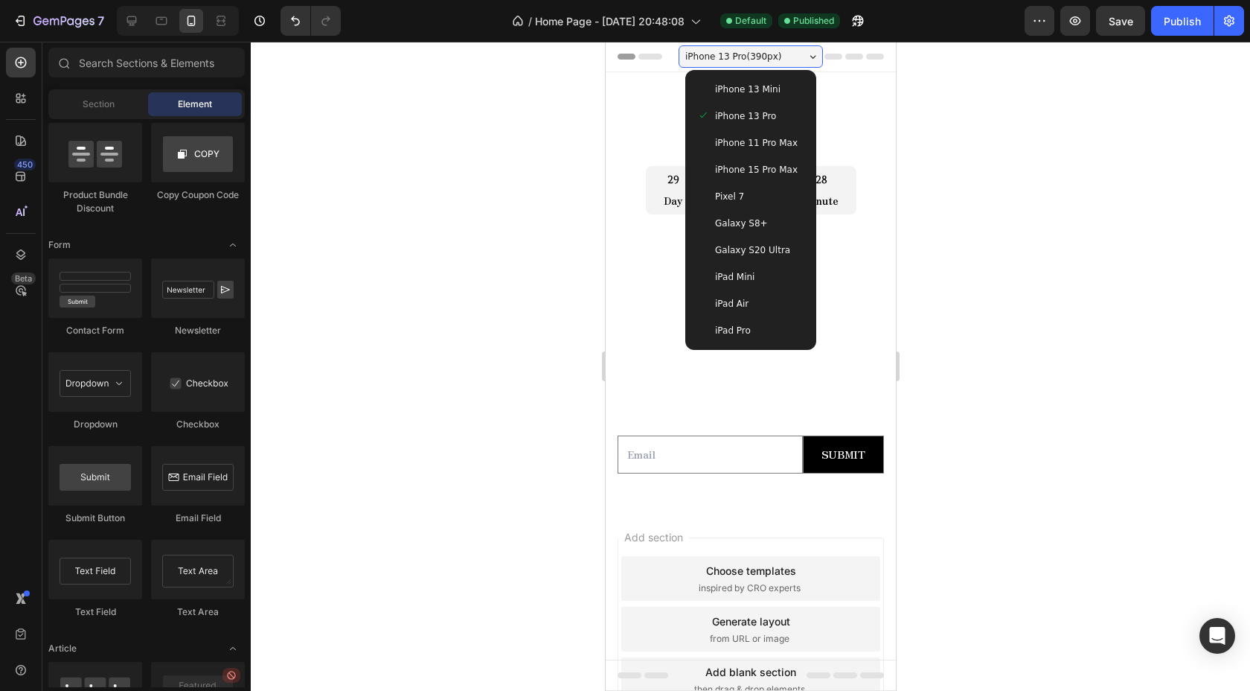
click at [745, 163] on span "iPhone 15 Pro Max" at bounding box center [755, 169] width 83 height 15
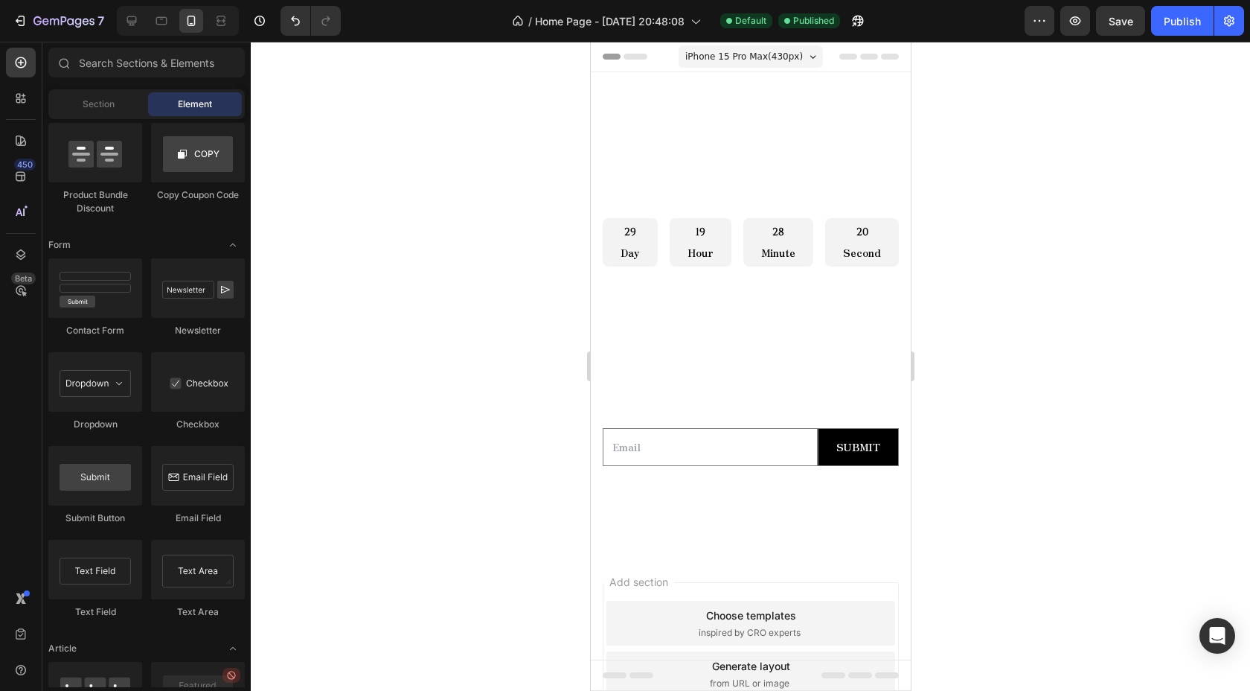
click at [809, 56] on icon at bounding box center [812, 57] width 7 height 4
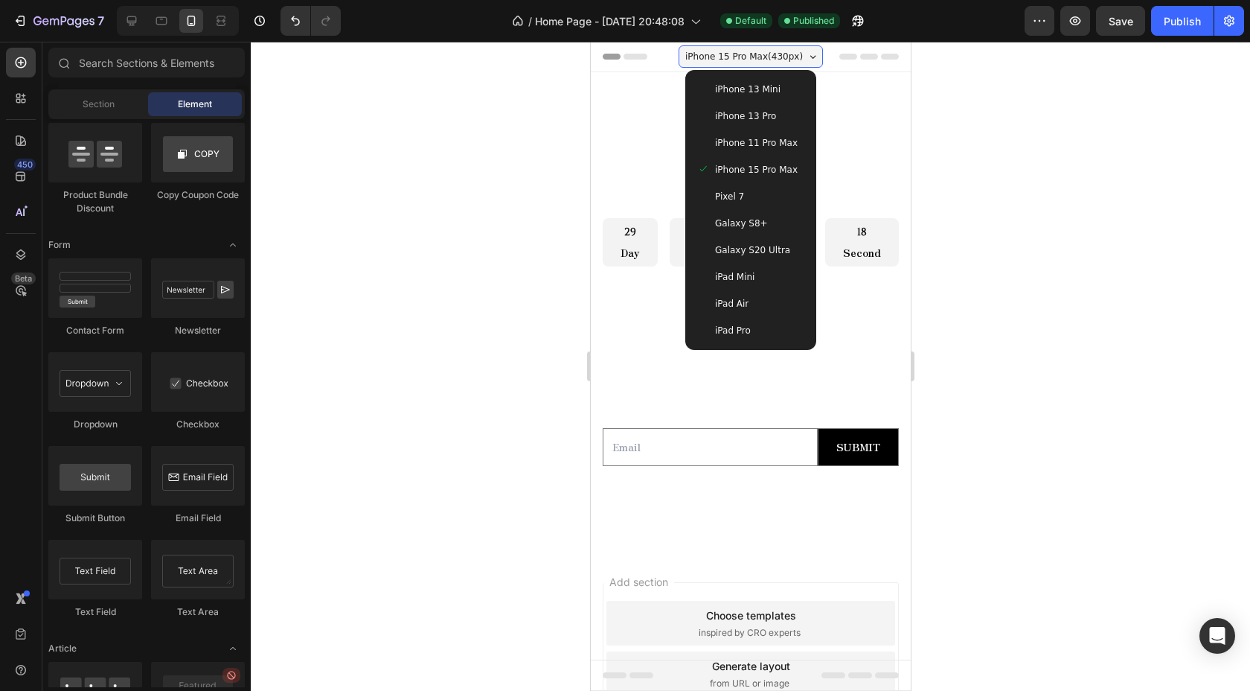
click at [739, 277] on span "iPad Mini" at bounding box center [733, 276] width 39 height 15
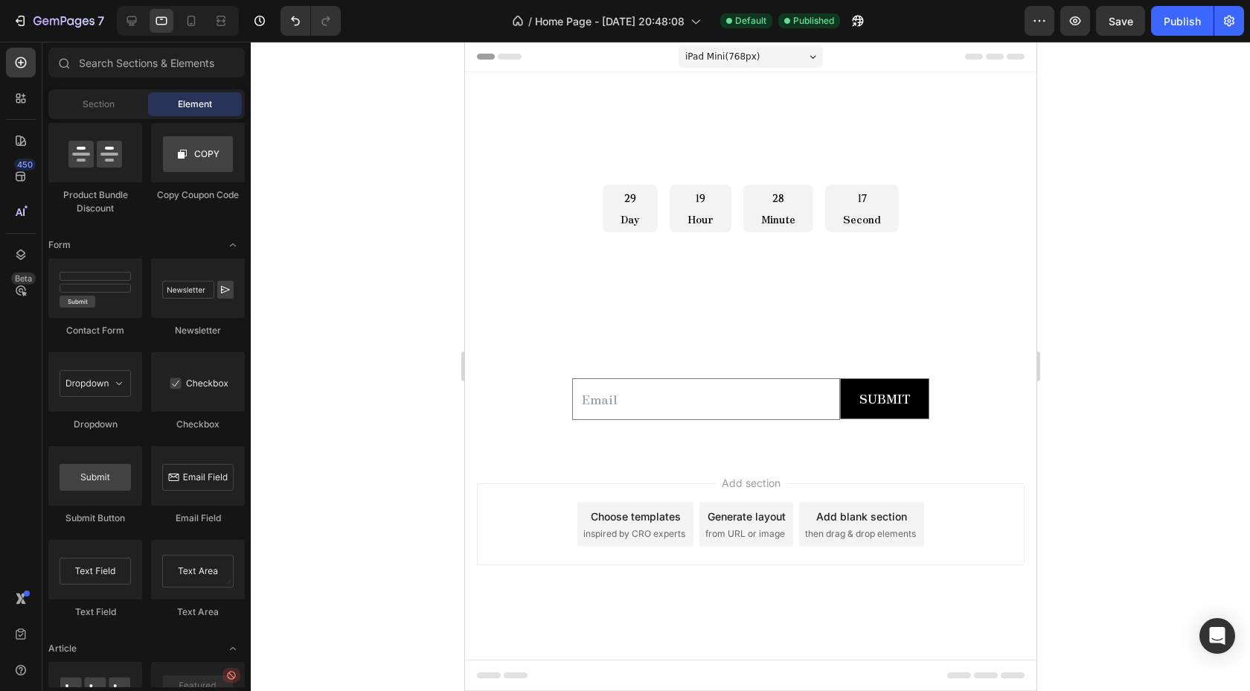
click at [810, 60] on div "iPad Mini ( 768 px)" at bounding box center [750, 56] width 144 height 22
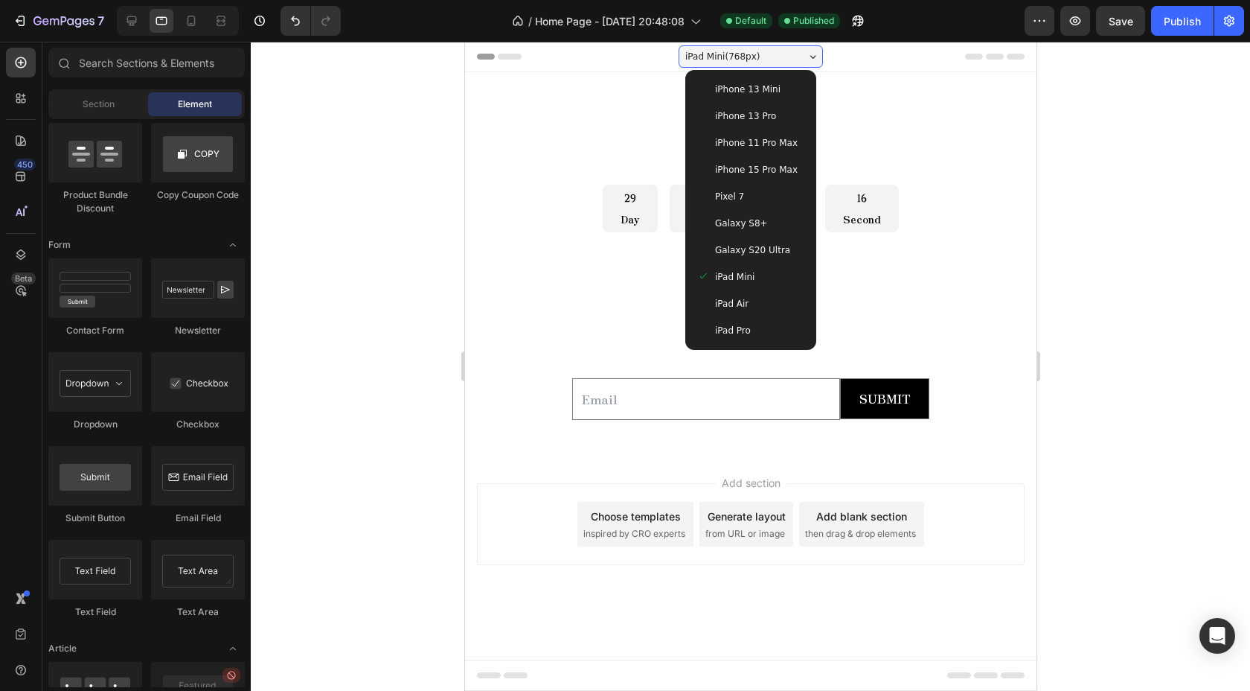
click at [751, 301] on div "iPad Air" at bounding box center [750, 303] width 107 height 15
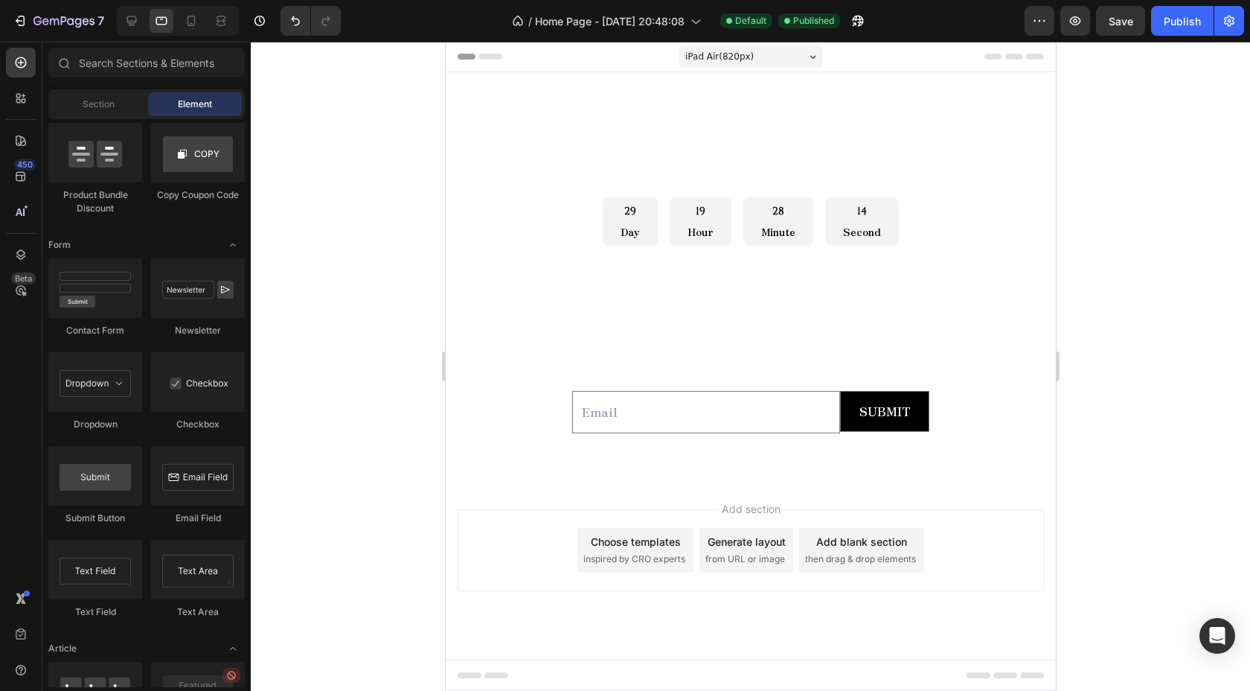
click at [810, 55] on icon at bounding box center [812, 57] width 7 height 4
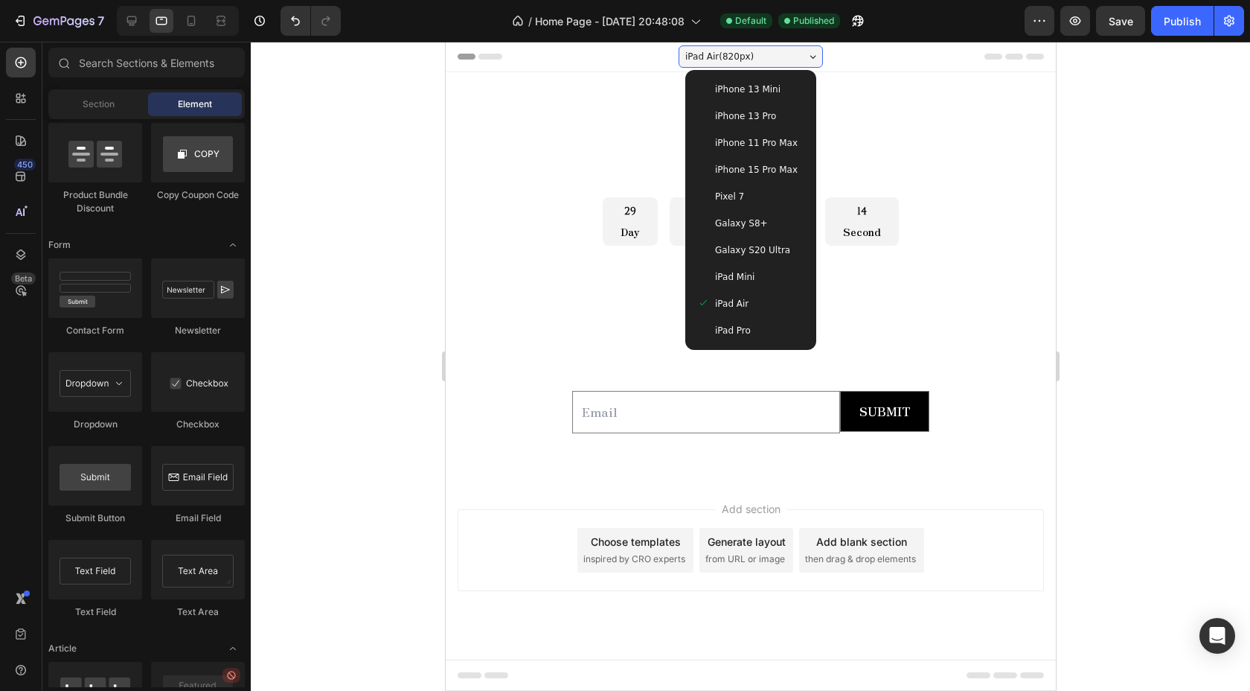
click at [752, 336] on div "iPad Pro" at bounding box center [750, 330] width 107 height 15
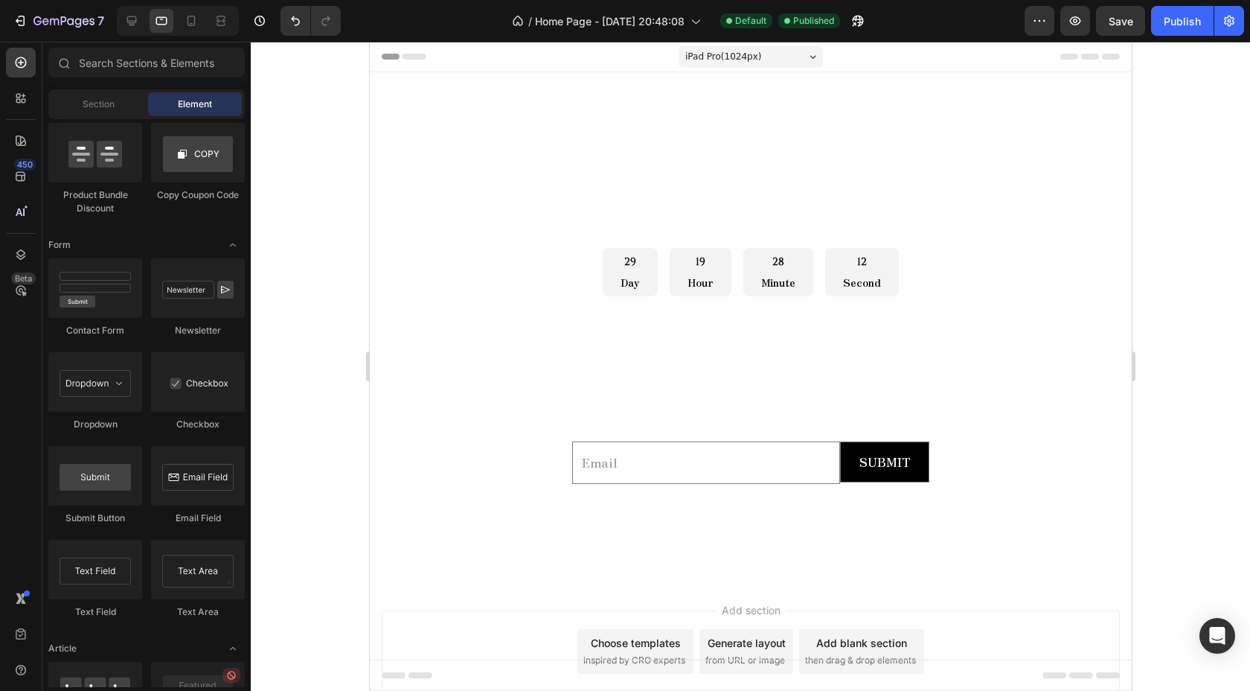
click at [813, 53] on div "iPad Pro ( 1024 px)" at bounding box center [750, 56] width 144 height 22
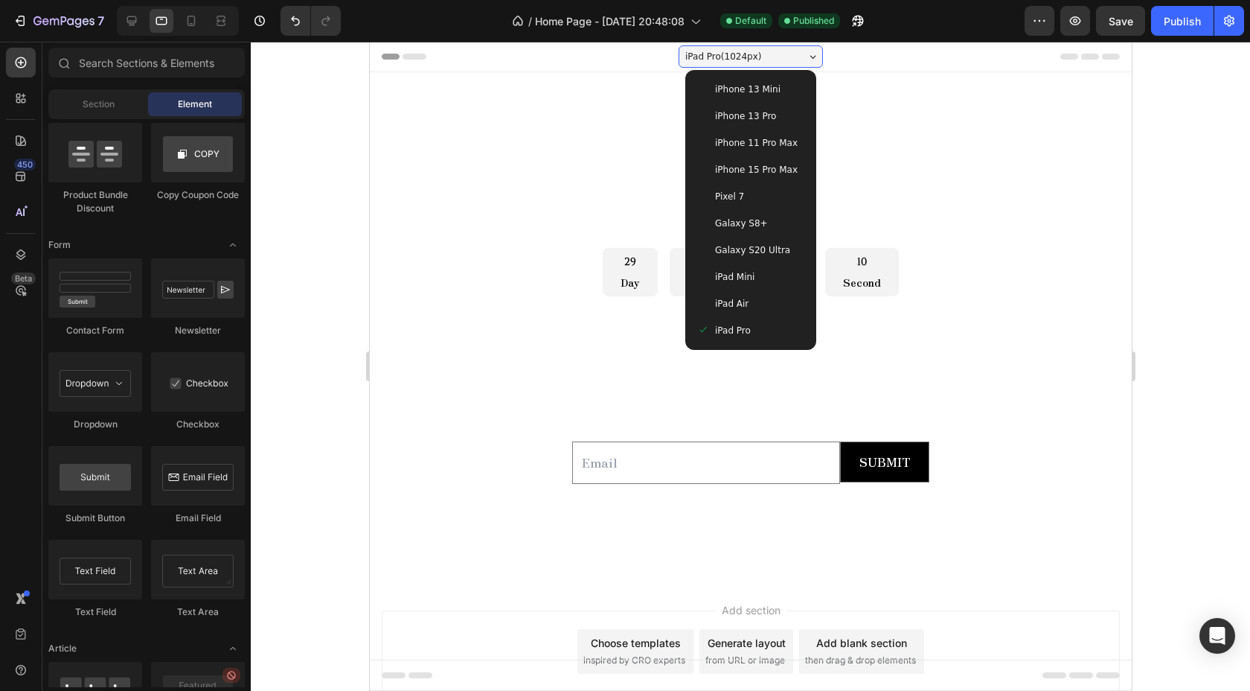
click at [759, 167] on span "iPhone 15 Pro Max" at bounding box center [755, 169] width 83 height 15
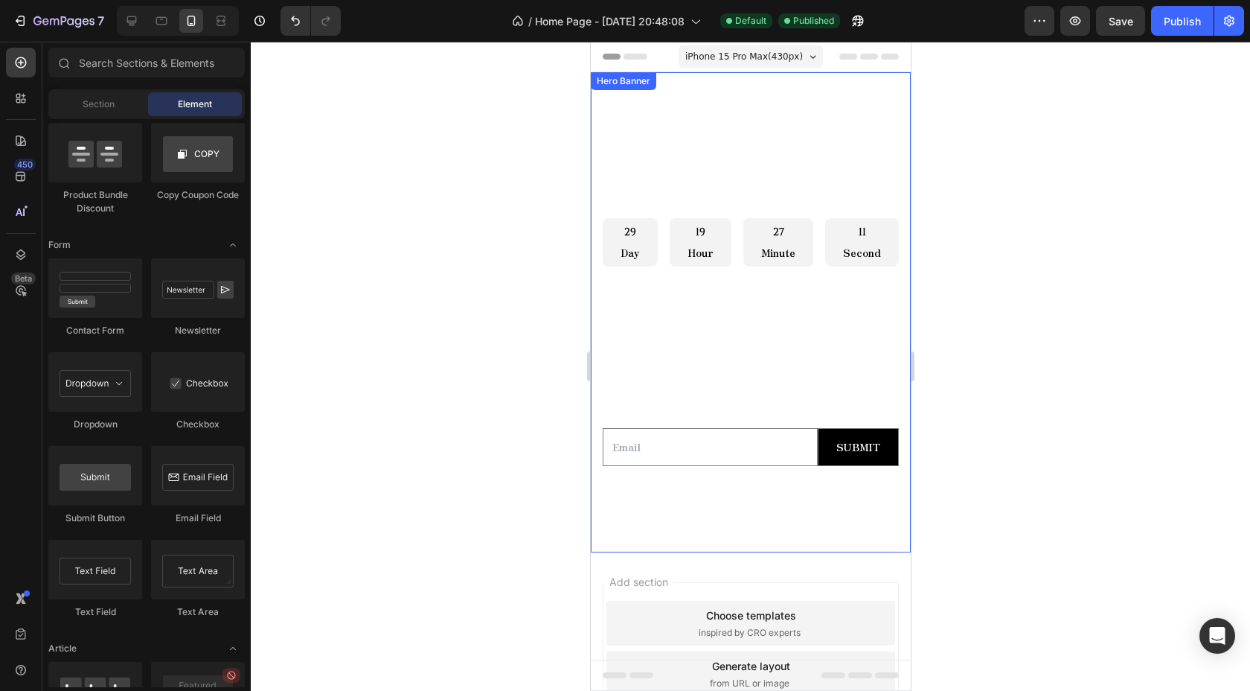
click at [615, 106] on div "Overlay" at bounding box center [750, 312] width 320 height 480
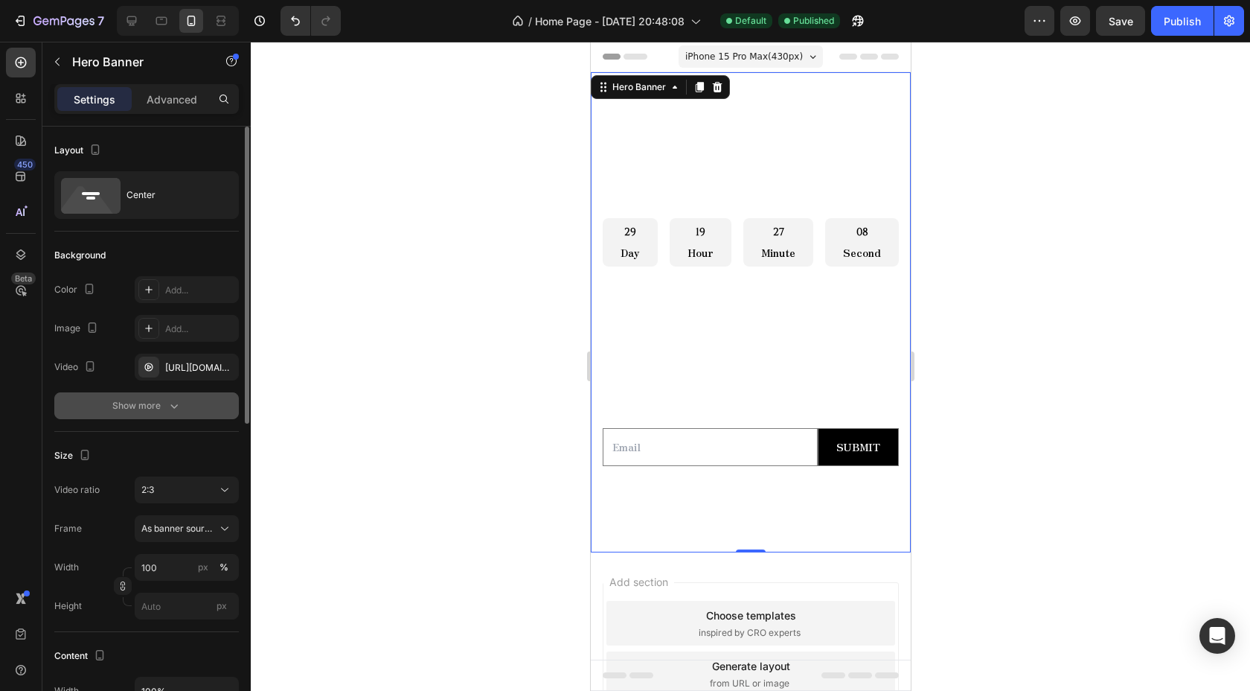
click at [161, 407] on div "Show more" at bounding box center [146, 405] width 69 height 15
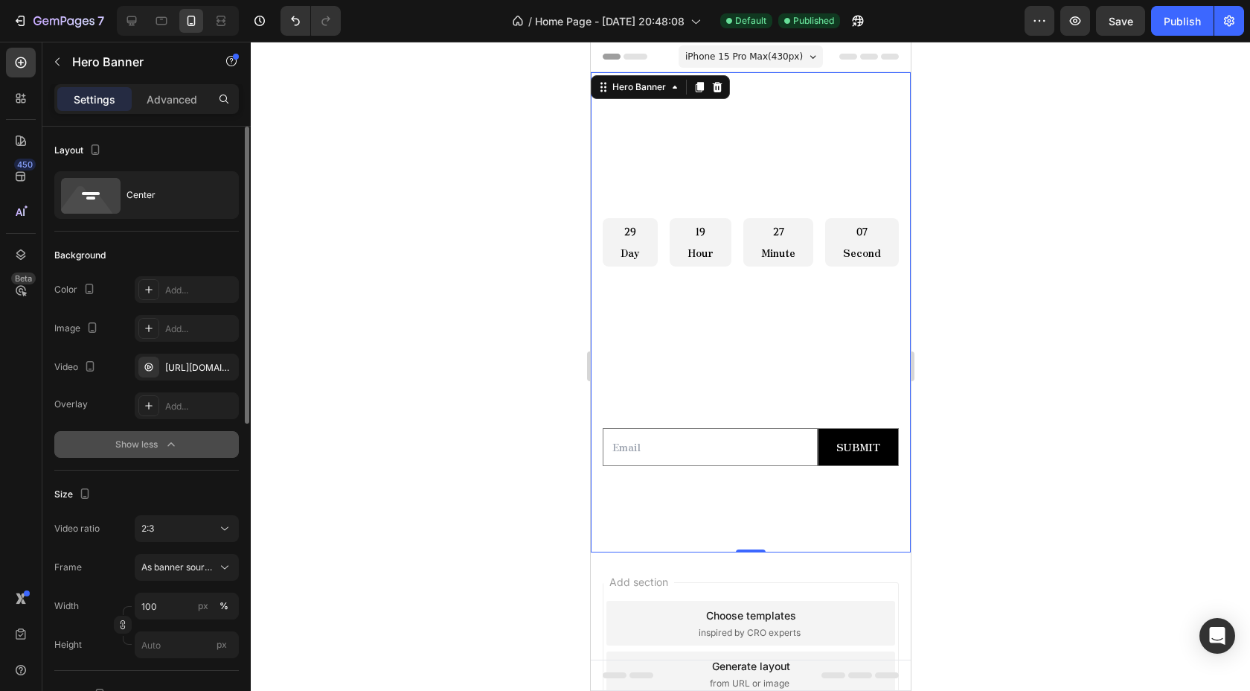
scroll to position [52, 0]
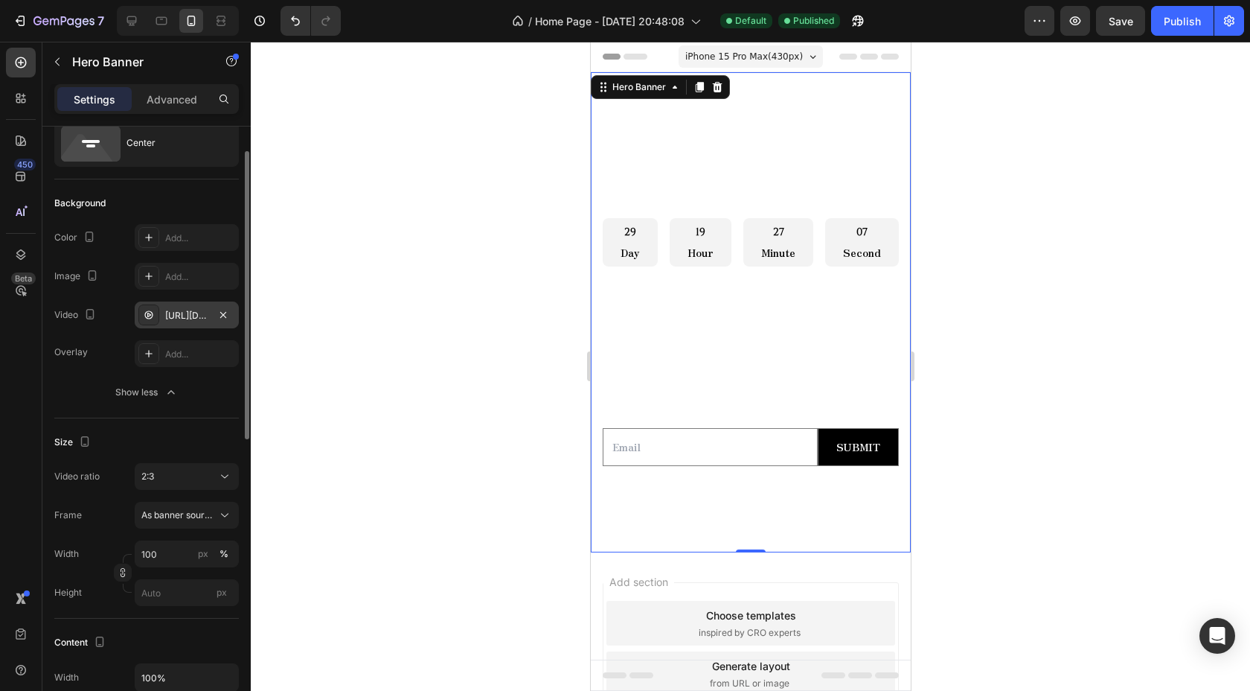
click at [196, 318] on div "https://cdn.shopify.com/videos/c/o/v/033932195c4f424cba39b7a38a5001f7.mov" at bounding box center [186, 315] width 43 height 13
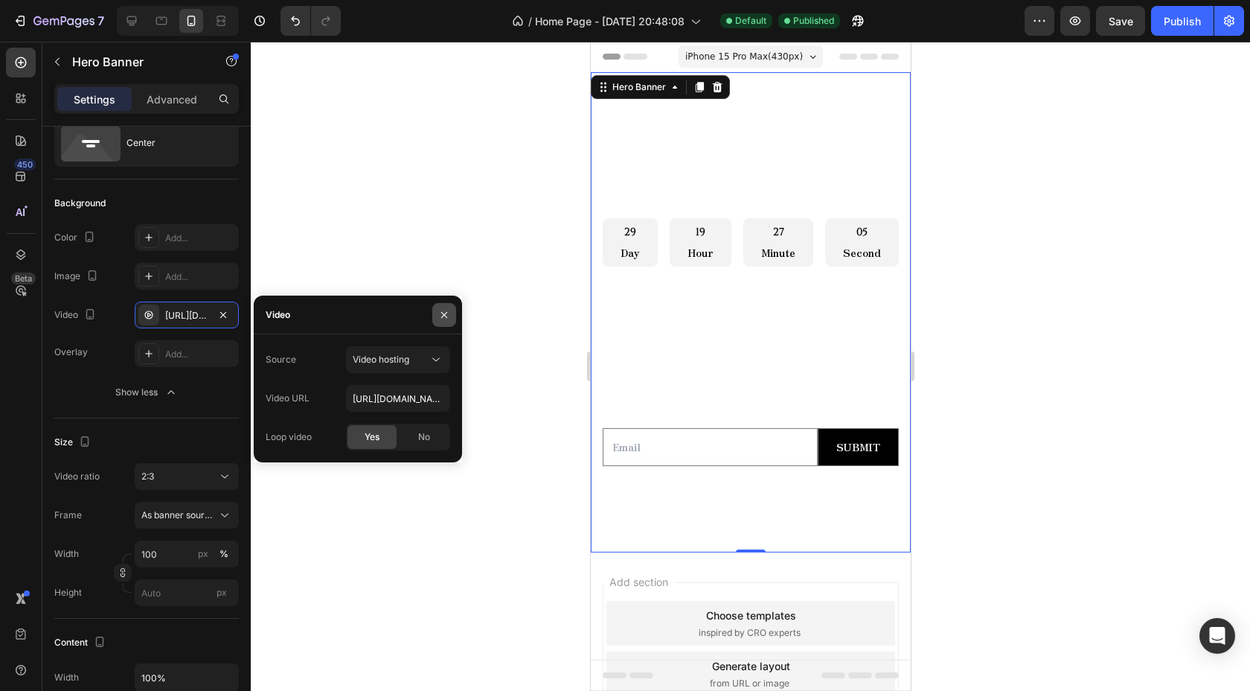
click at [449, 318] on icon "button" at bounding box center [444, 315] width 12 height 12
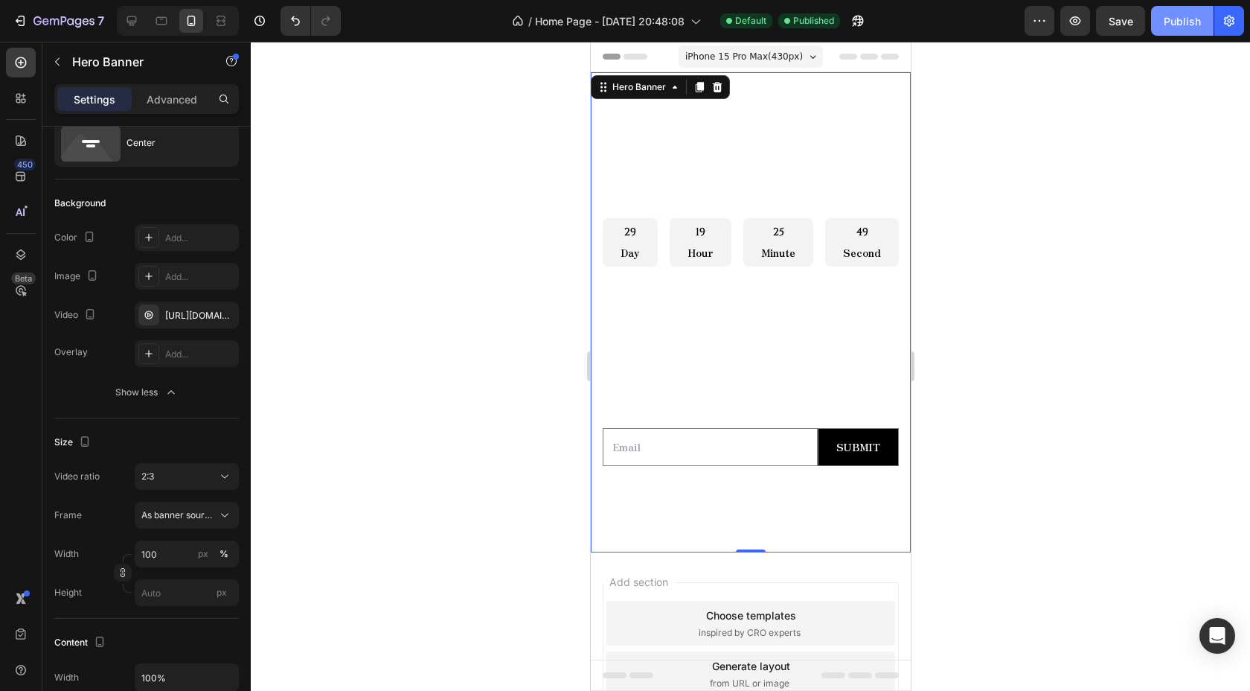
click at [1162, 24] on button "Publish" at bounding box center [1182, 21] width 63 height 30
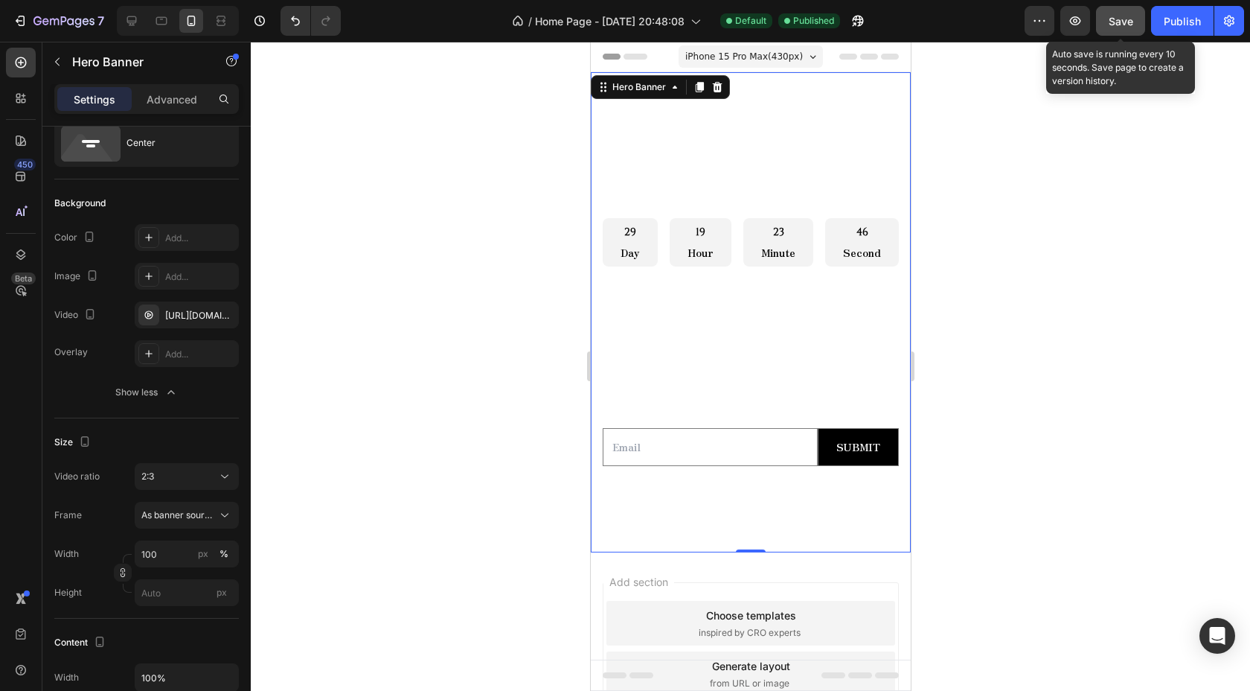
click at [1118, 22] on span "Save" at bounding box center [1121, 21] width 25 height 13
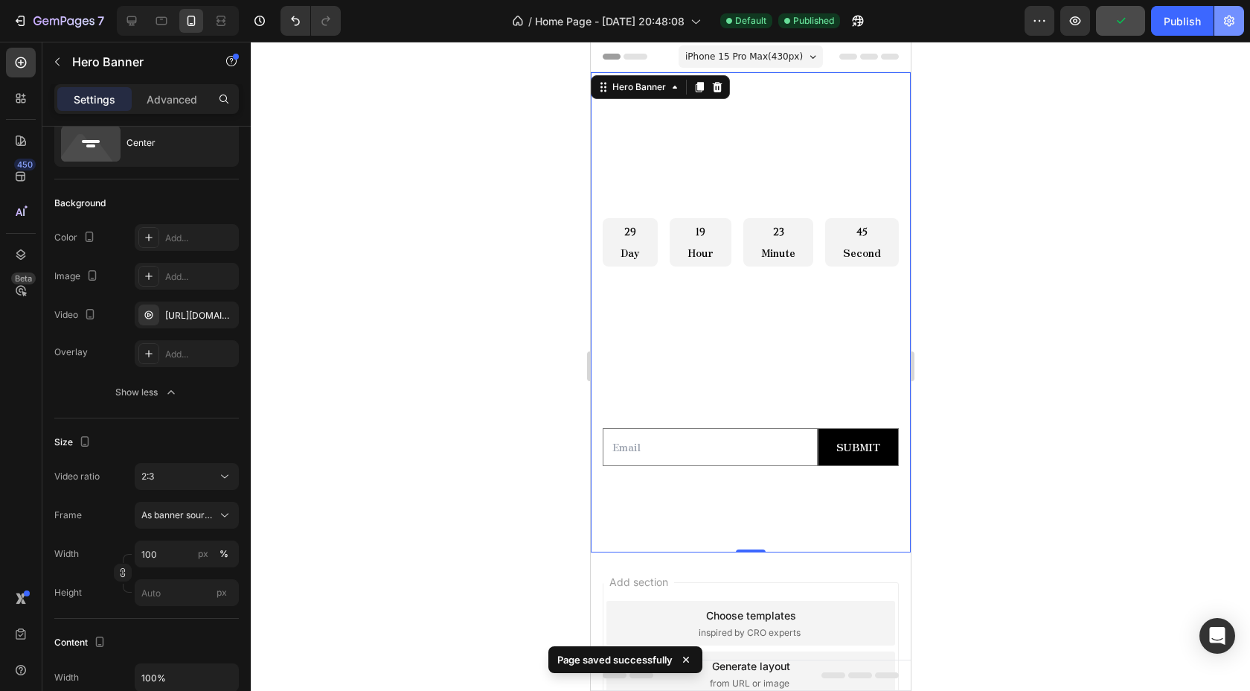
click at [1229, 16] on icon "button" at bounding box center [1229, 21] width 10 height 11
click at [1227, 23] on icon "button" at bounding box center [1229, 21] width 10 height 11
click at [1229, 0] on body "7 / Home Page - Aug 27, 20:48:08 Default Published Preview Save Publish Publish…" at bounding box center [625, 0] width 1250 height 0
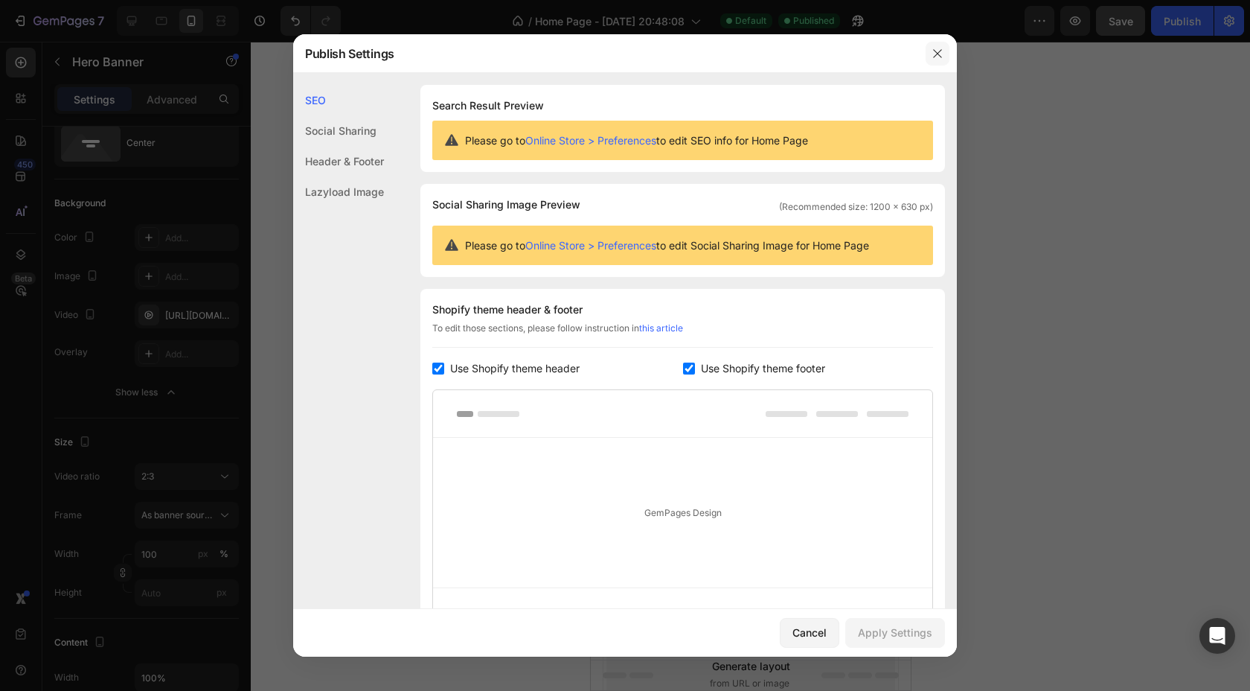
click at [933, 51] on icon "button" at bounding box center [938, 54] width 12 height 12
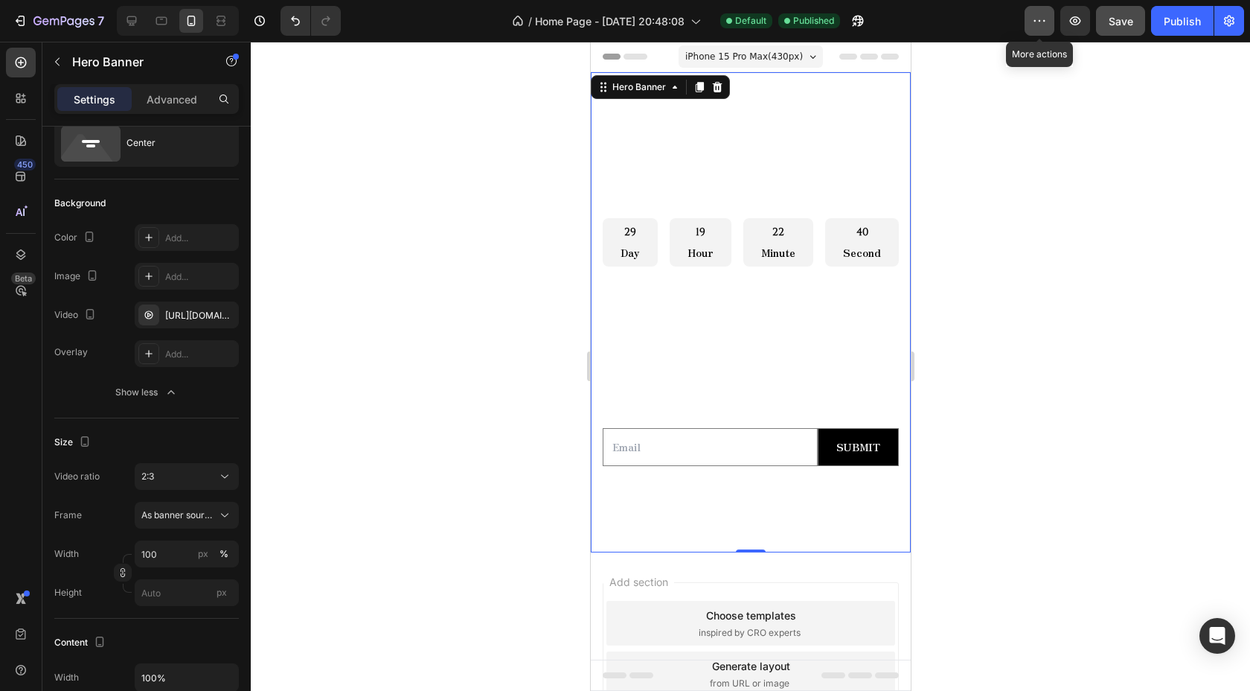
click at [1038, 9] on button "button" at bounding box center [1040, 21] width 30 height 30
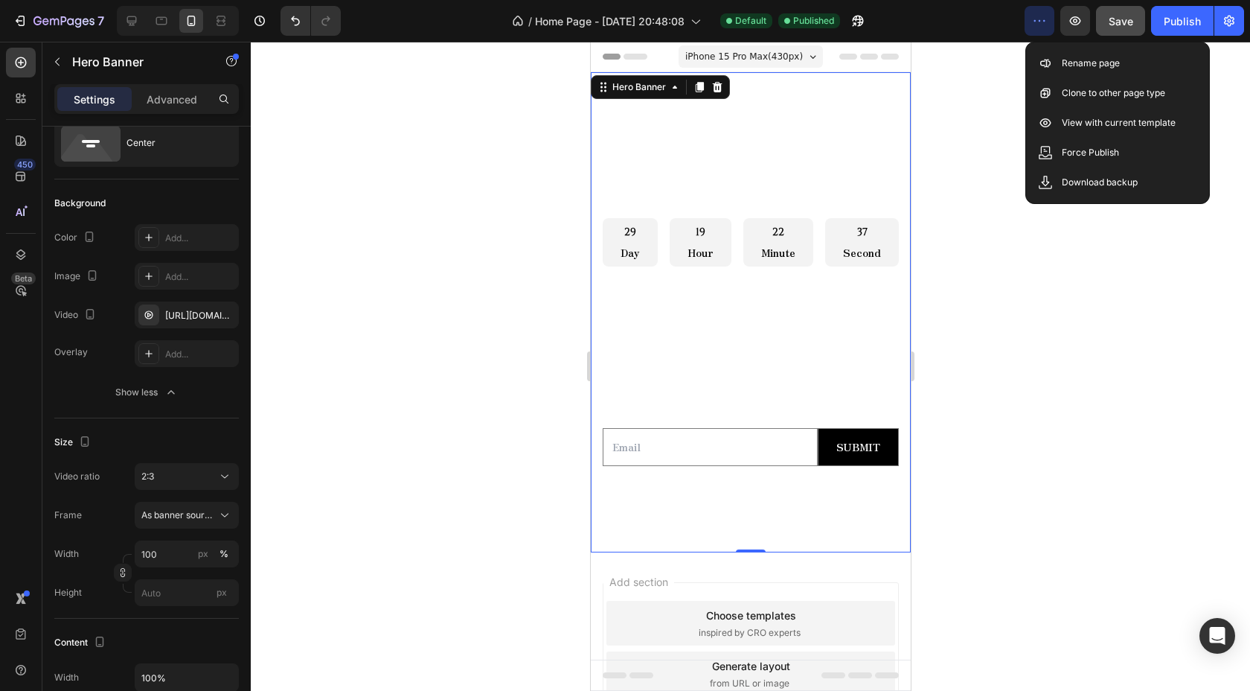
click at [1038, 8] on button "button" at bounding box center [1040, 21] width 30 height 30
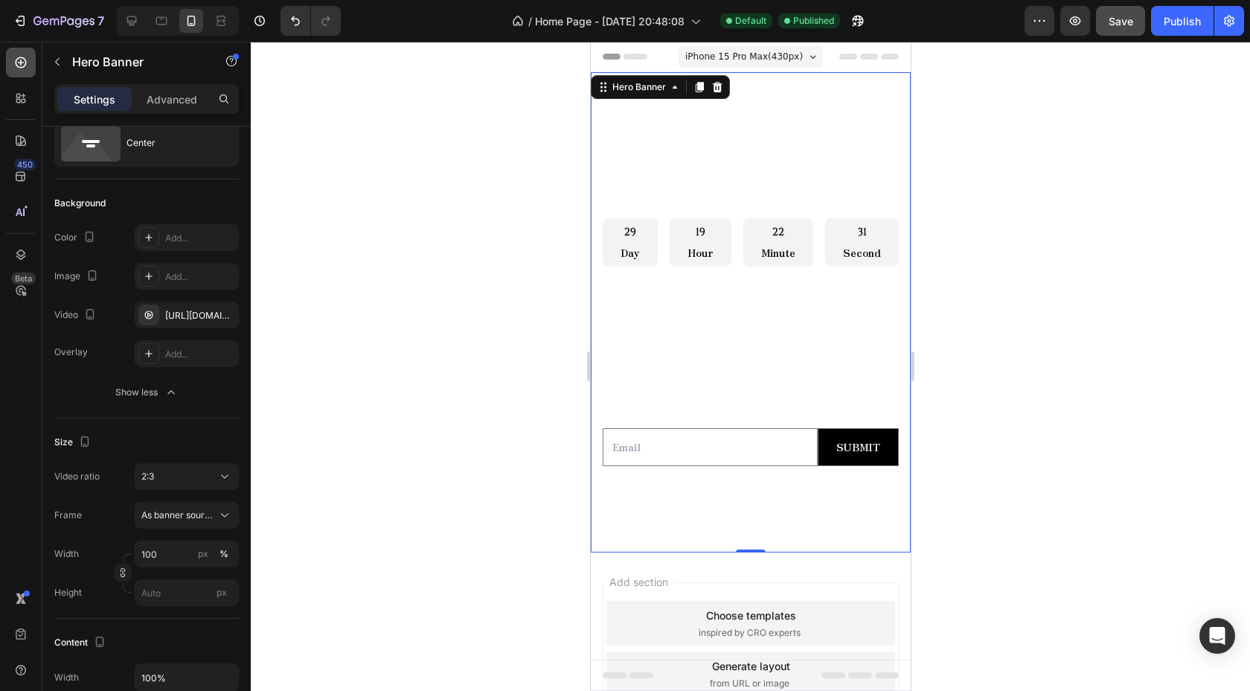
click at [22, 63] on icon at bounding box center [21, 62] width 11 height 11
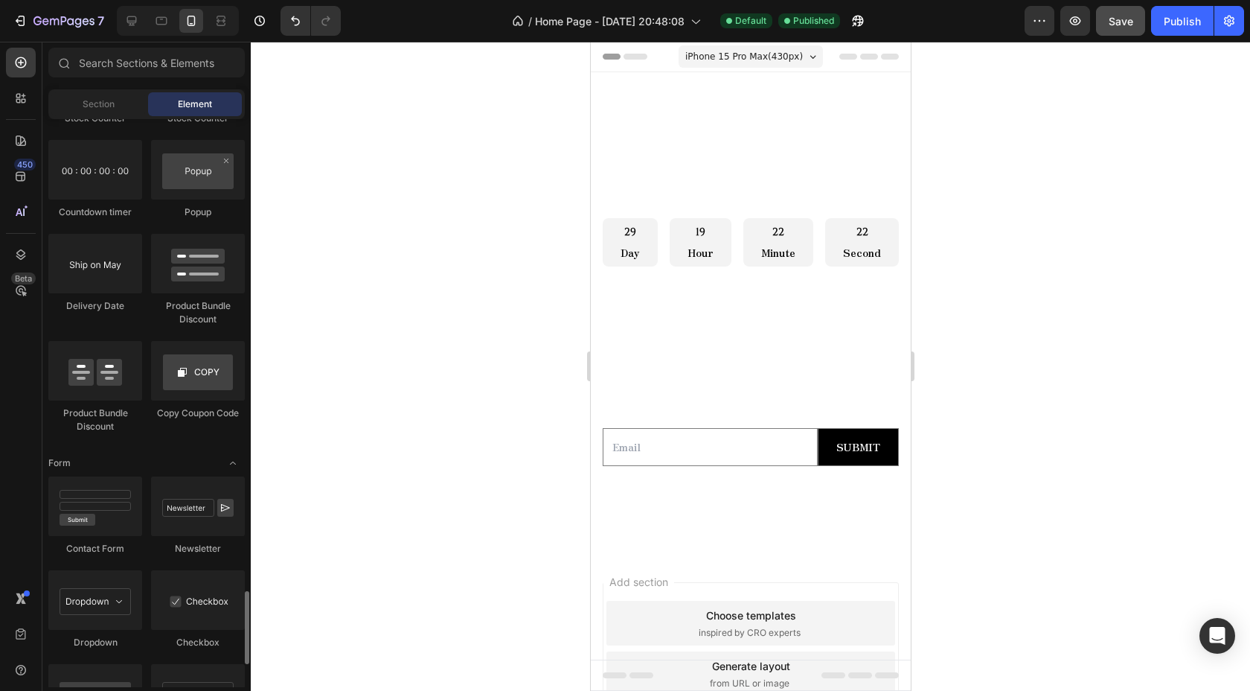
scroll to position [2518, 0]
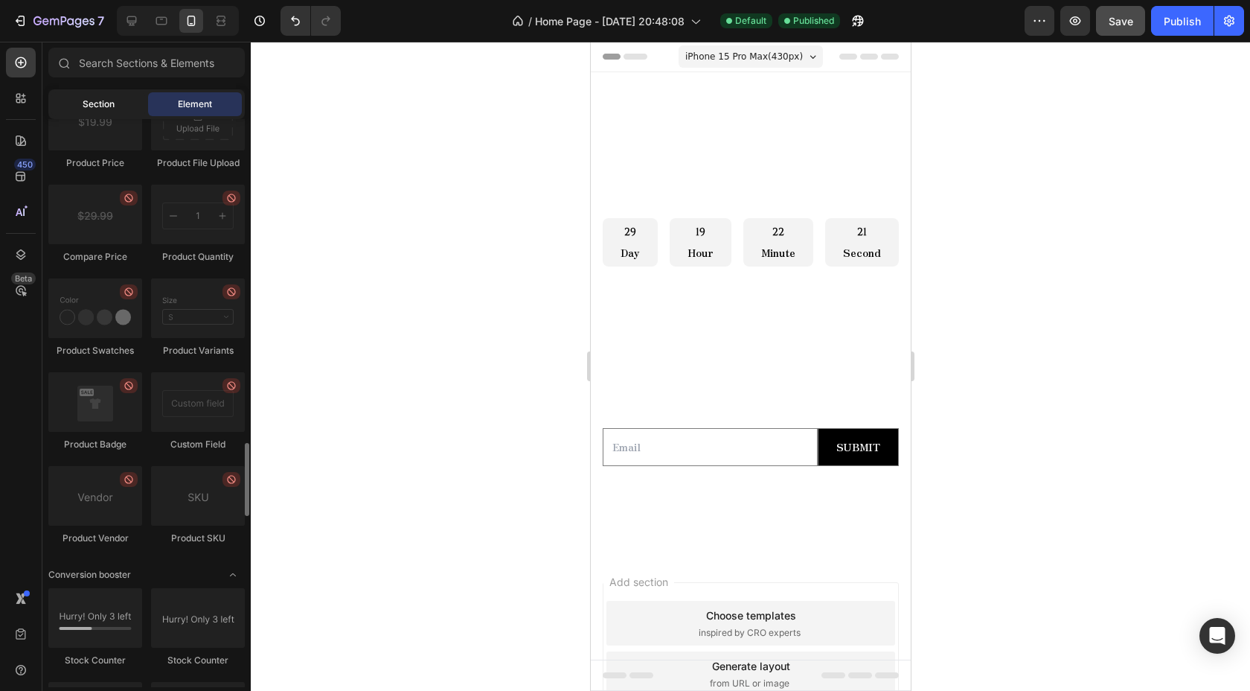
click at [98, 100] on span "Section" at bounding box center [99, 103] width 32 height 13
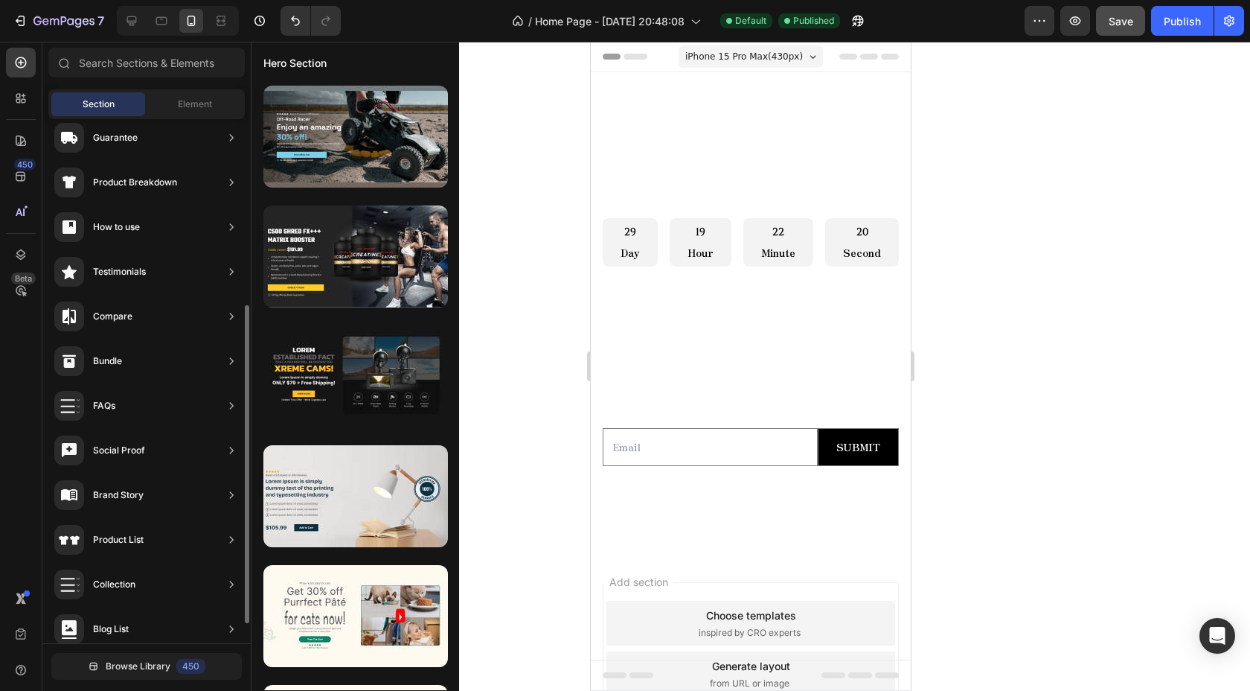
scroll to position [339, 0]
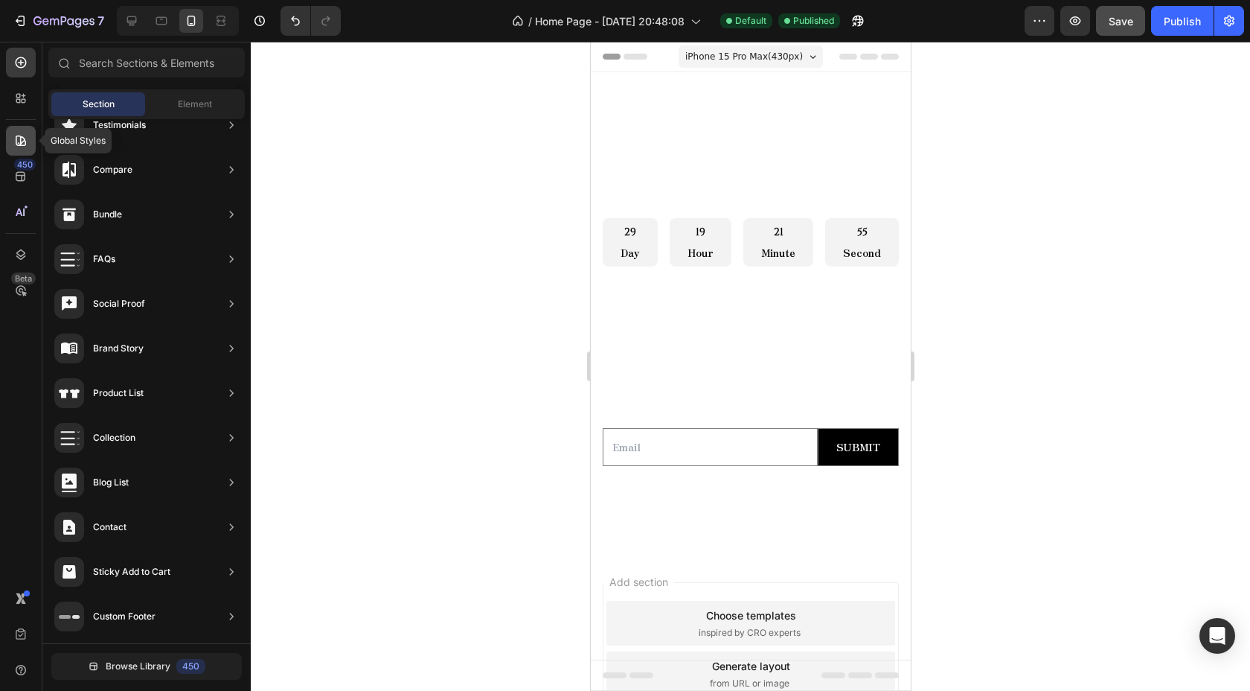
click at [25, 127] on div at bounding box center [21, 141] width 30 height 30
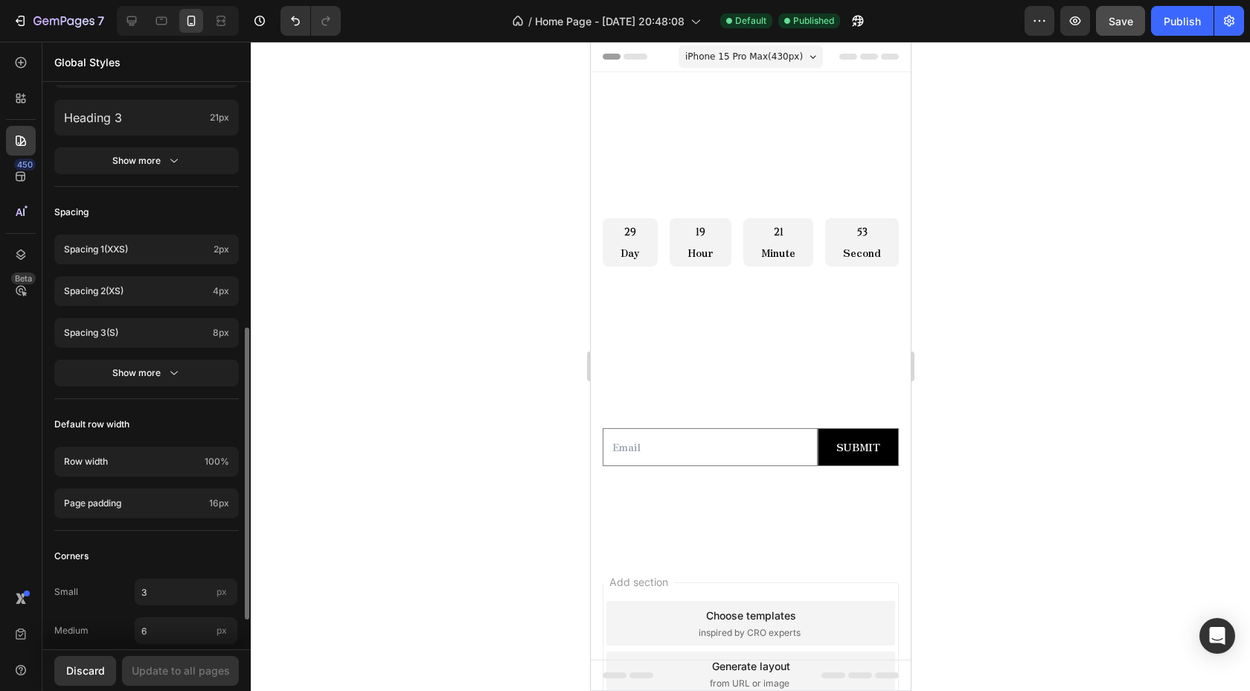
scroll to position [526, 0]
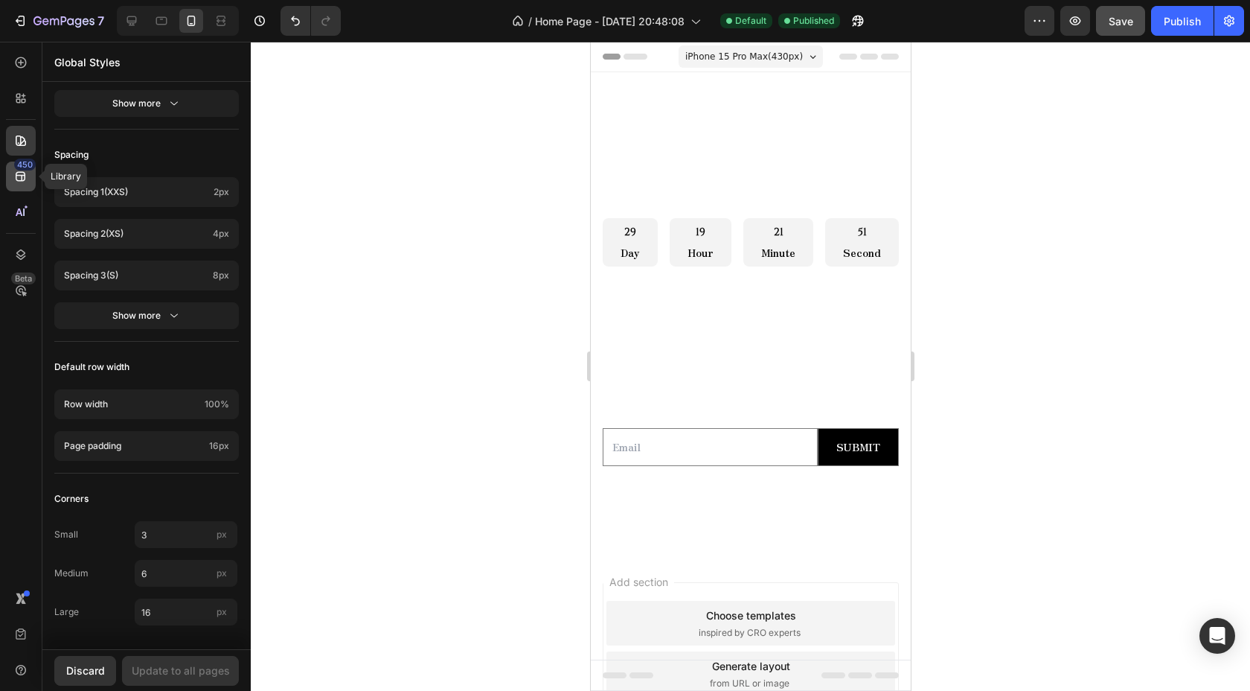
click at [24, 176] on icon at bounding box center [21, 177] width 10 height 10
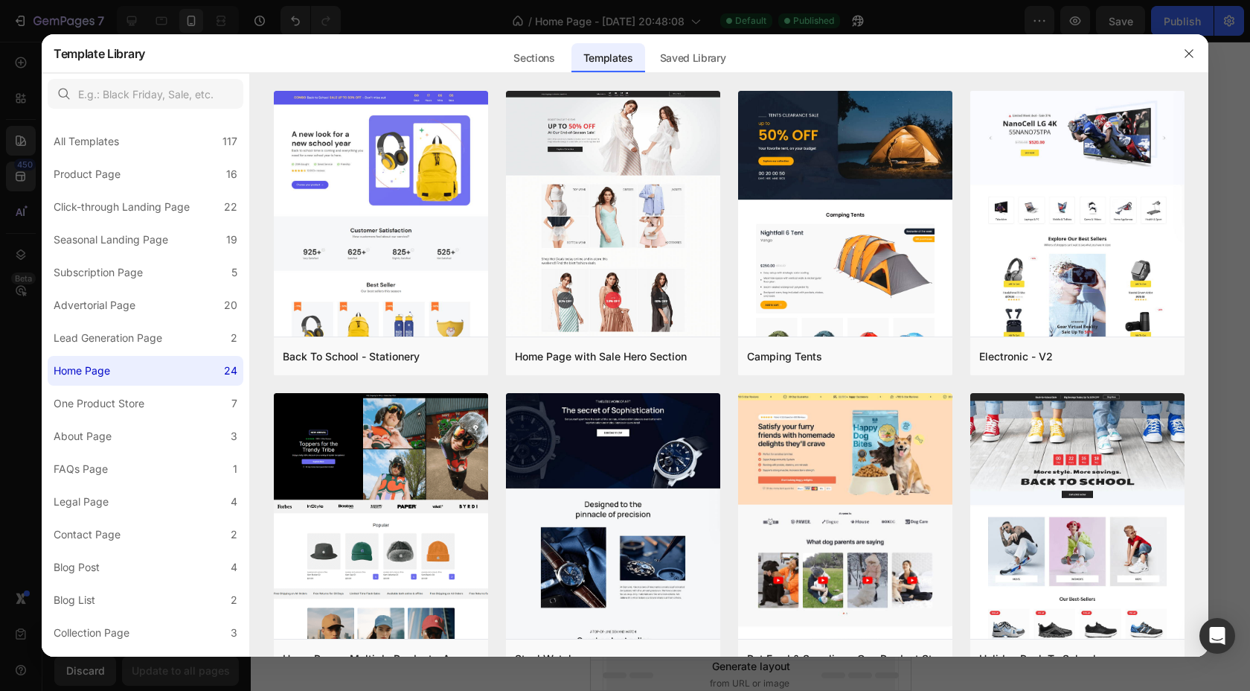
scroll to position [526, 0]
click at [1193, 53] on icon "button" at bounding box center [1189, 54] width 12 height 12
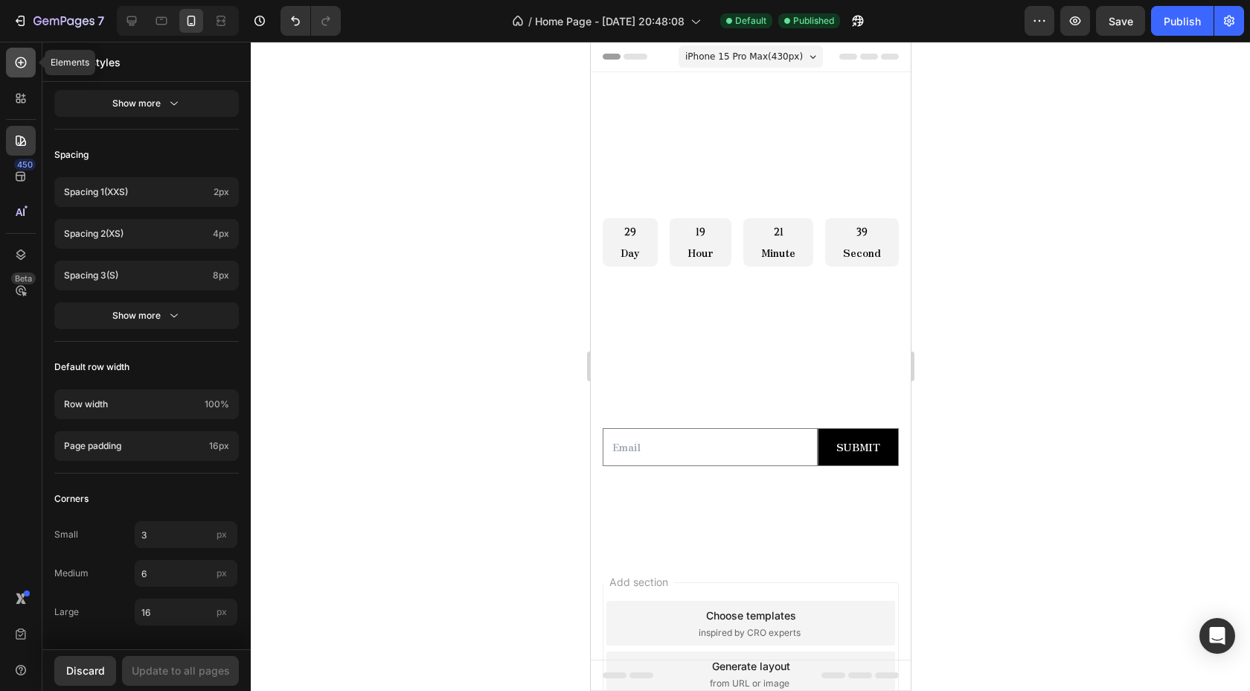
click at [21, 65] on icon at bounding box center [20, 62] width 15 height 15
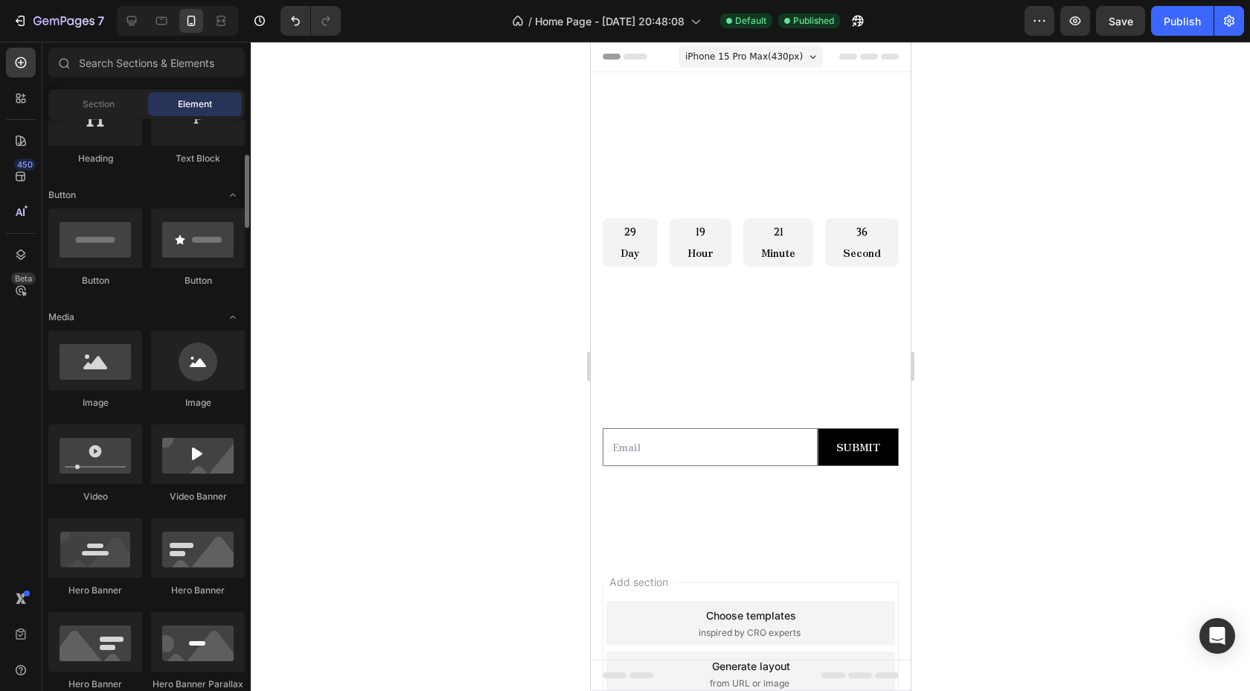
scroll to position [0, 0]
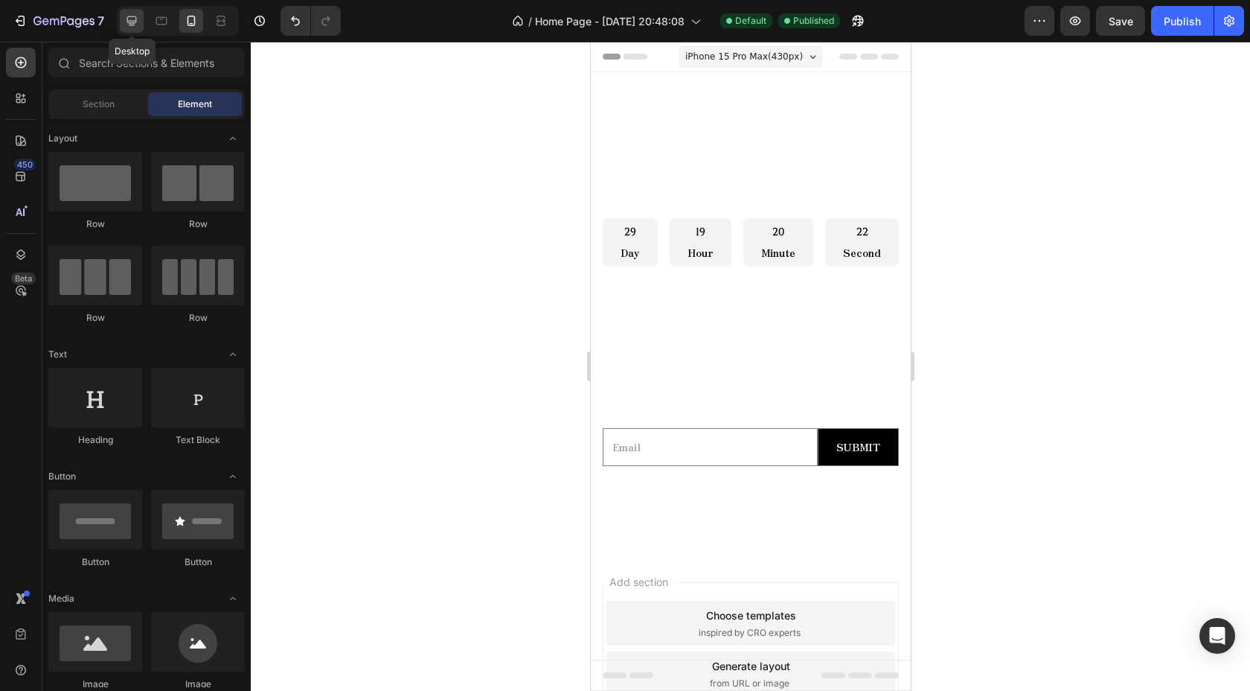
click at [132, 26] on icon at bounding box center [131, 20] width 15 height 15
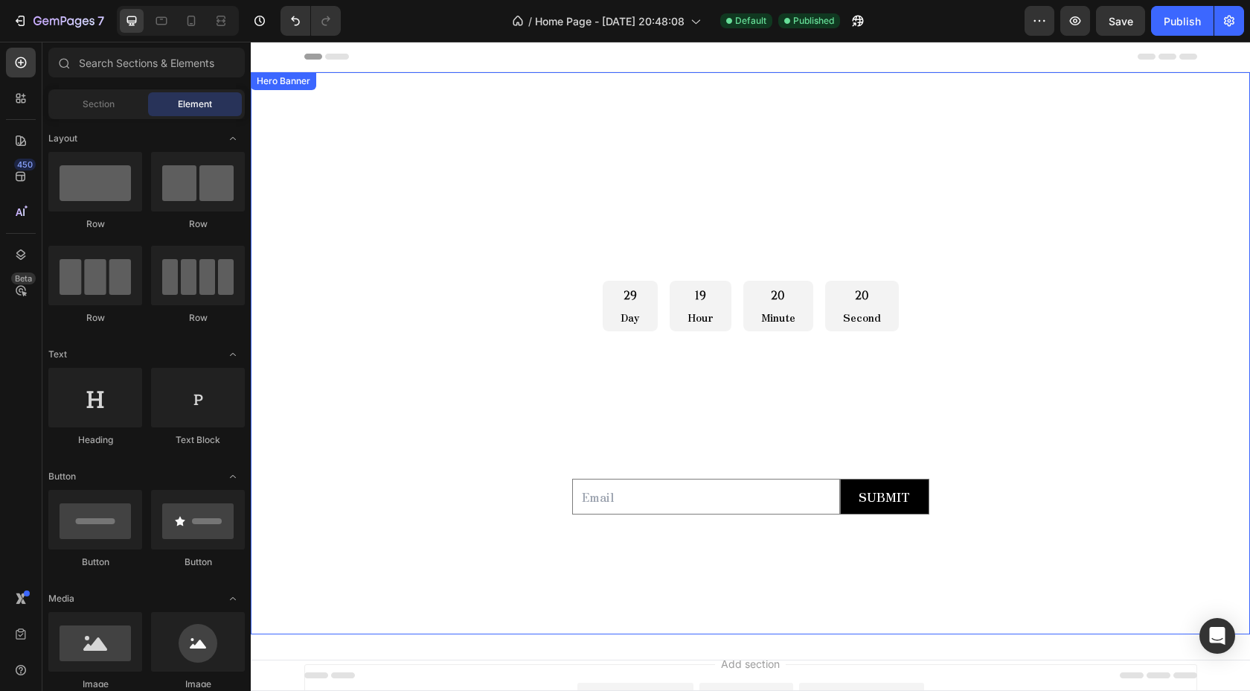
click at [622, 110] on div "Overlay" at bounding box center [750, 353] width 999 height 562
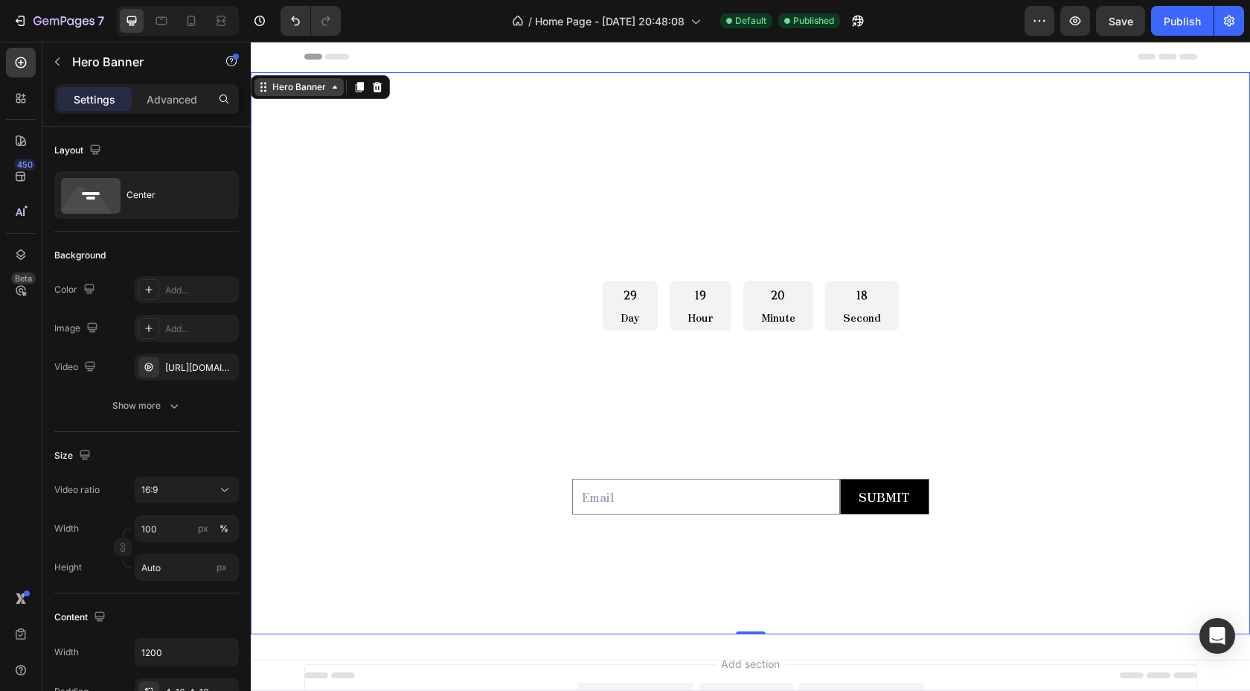
click at [319, 90] on div "Hero Banner" at bounding box center [299, 86] width 60 height 13
click at [279, 80] on div "Hero Banner" at bounding box center [299, 87] width 89 height 18
click at [752, 634] on div "0" at bounding box center [750, 634] width 15 height 12
click at [1105, 74] on div "Overlay" at bounding box center [750, 353] width 999 height 562
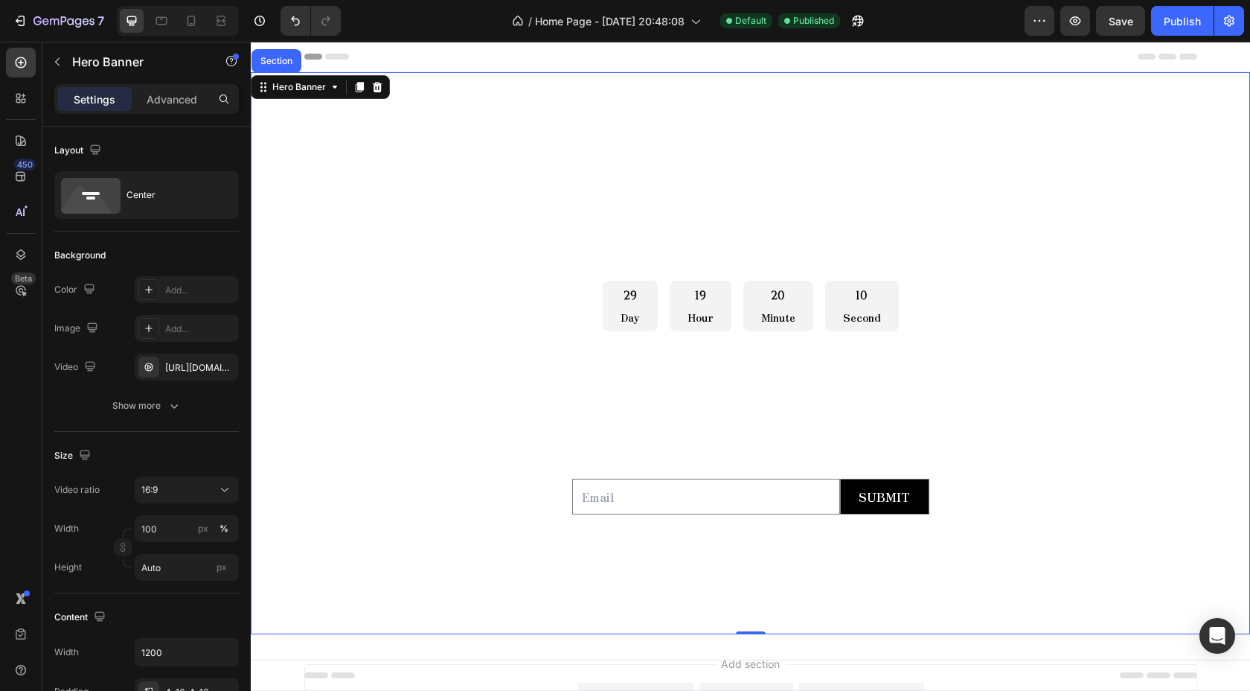
click at [1098, 107] on div "Overlay" at bounding box center [750, 353] width 999 height 562
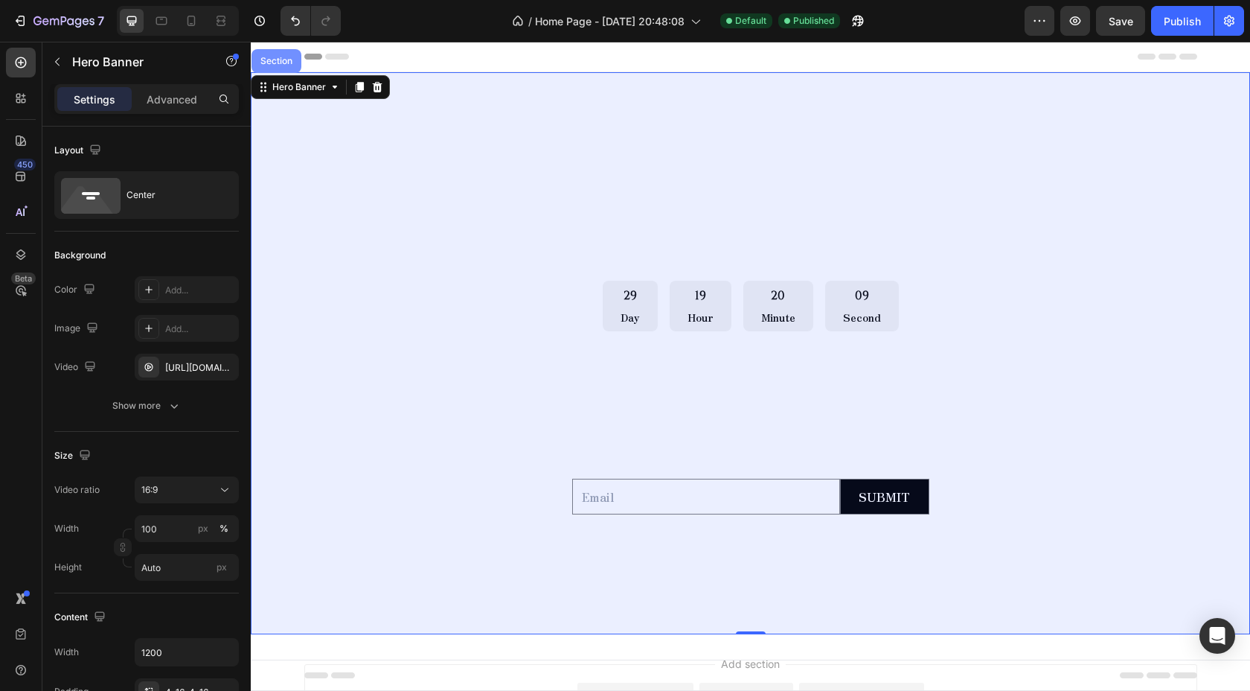
click at [283, 63] on div "Section" at bounding box center [277, 61] width 38 height 9
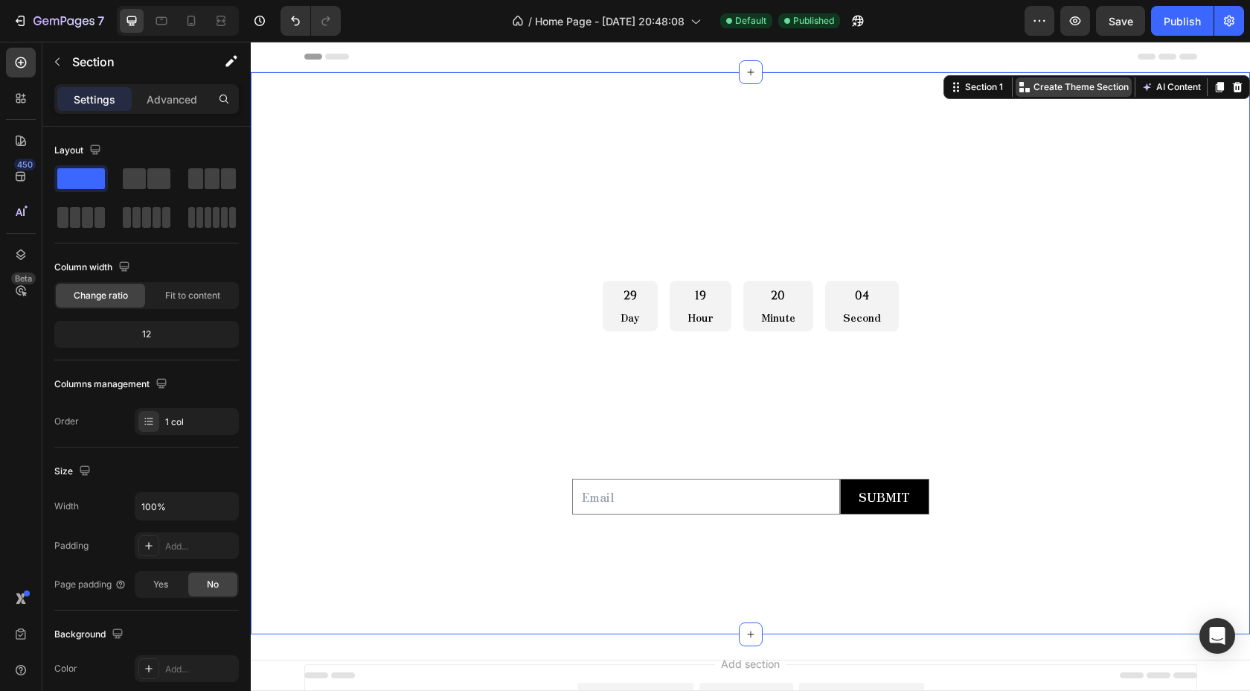
click at [1076, 85] on p "Create Theme Section" at bounding box center [1081, 86] width 95 height 13
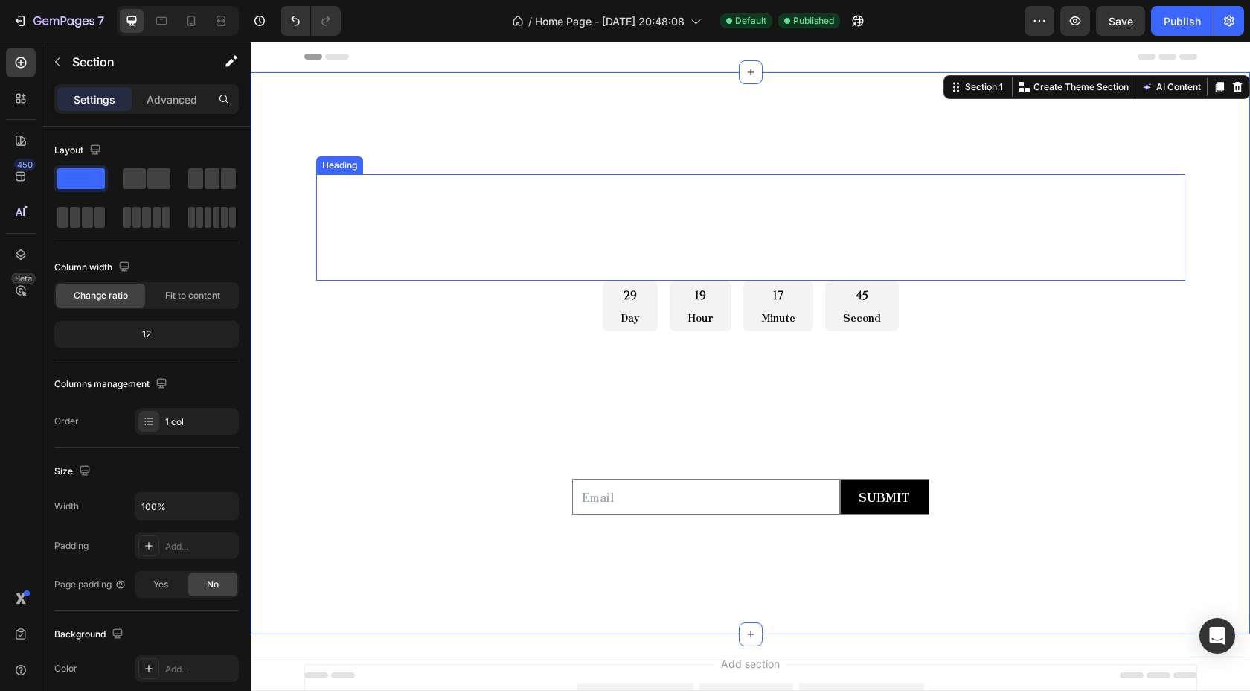
scroll to position [127, 0]
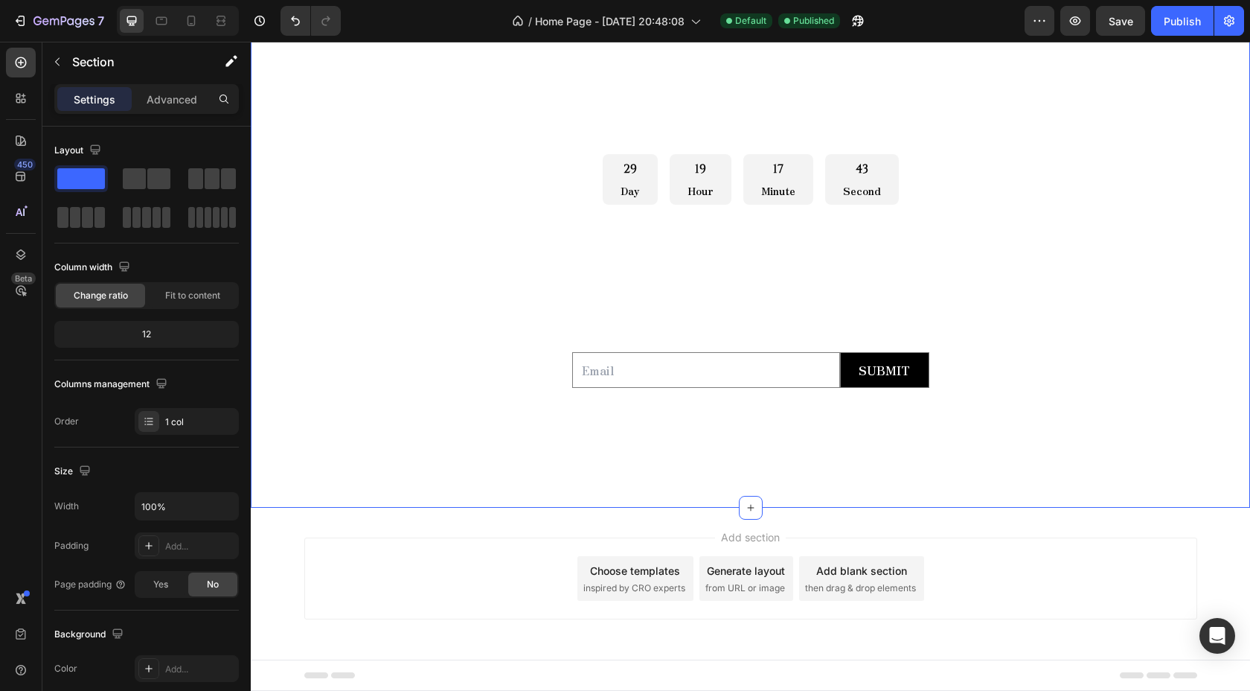
click at [542, 519] on div "Add section Choose templates inspired by CRO experts Generate layout from URL o…" at bounding box center [750, 599] width 999 height 183
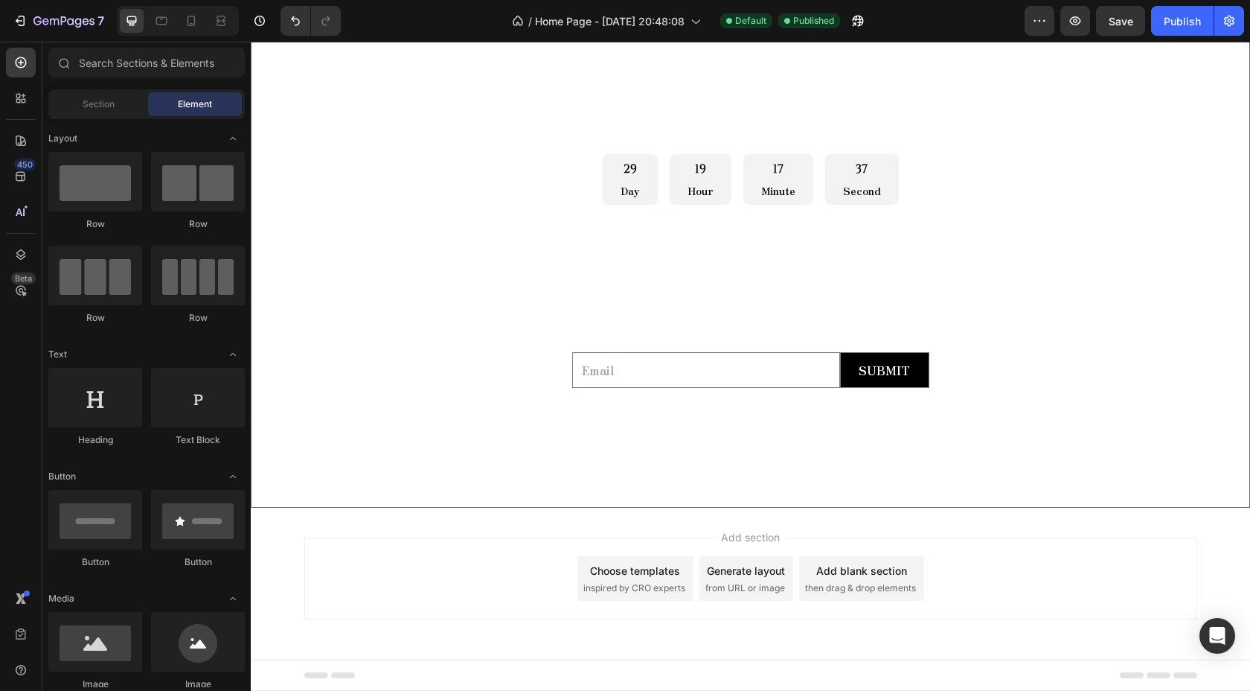
click at [307, 490] on div "Overlay" at bounding box center [750, 227] width 999 height 562
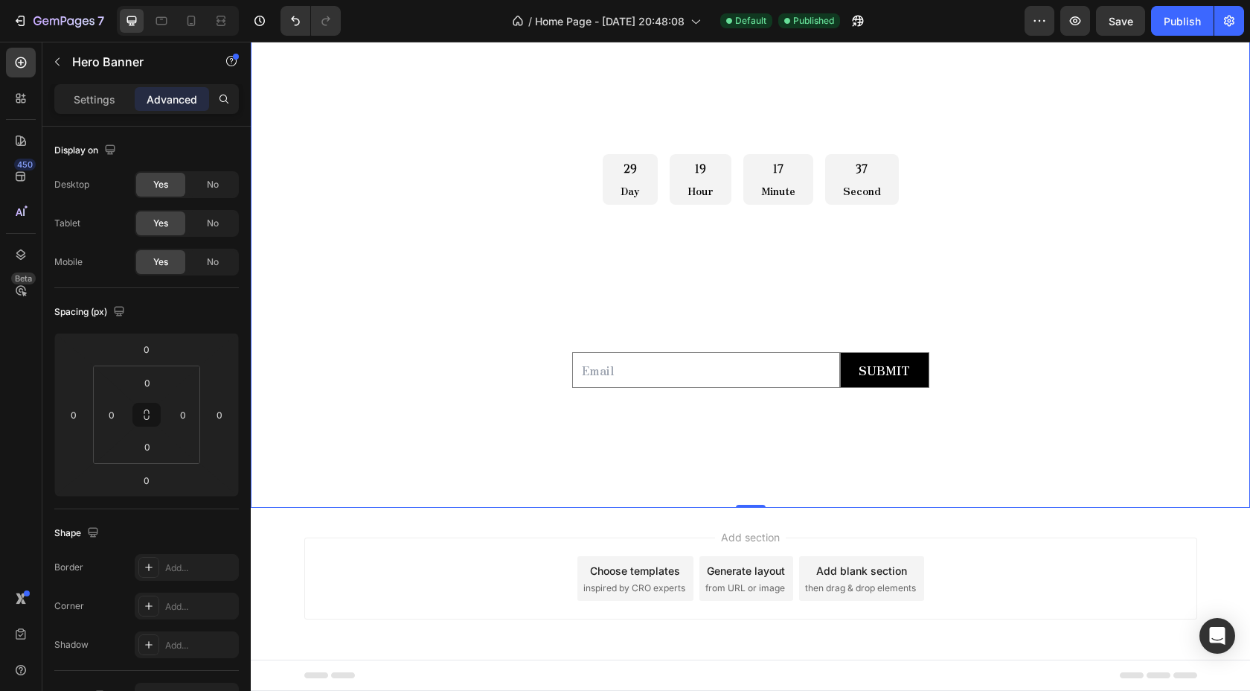
click at [169, 96] on p "Advanced" at bounding box center [172, 100] width 51 height 16
click at [463, 507] on div "Overlay" at bounding box center [750, 227] width 999 height 562
click at [287, 563] on div "Add section Choose templates inspired by CRO experts Generate layout from URL o…" at bounding box center [750, 599] width 999 height 183
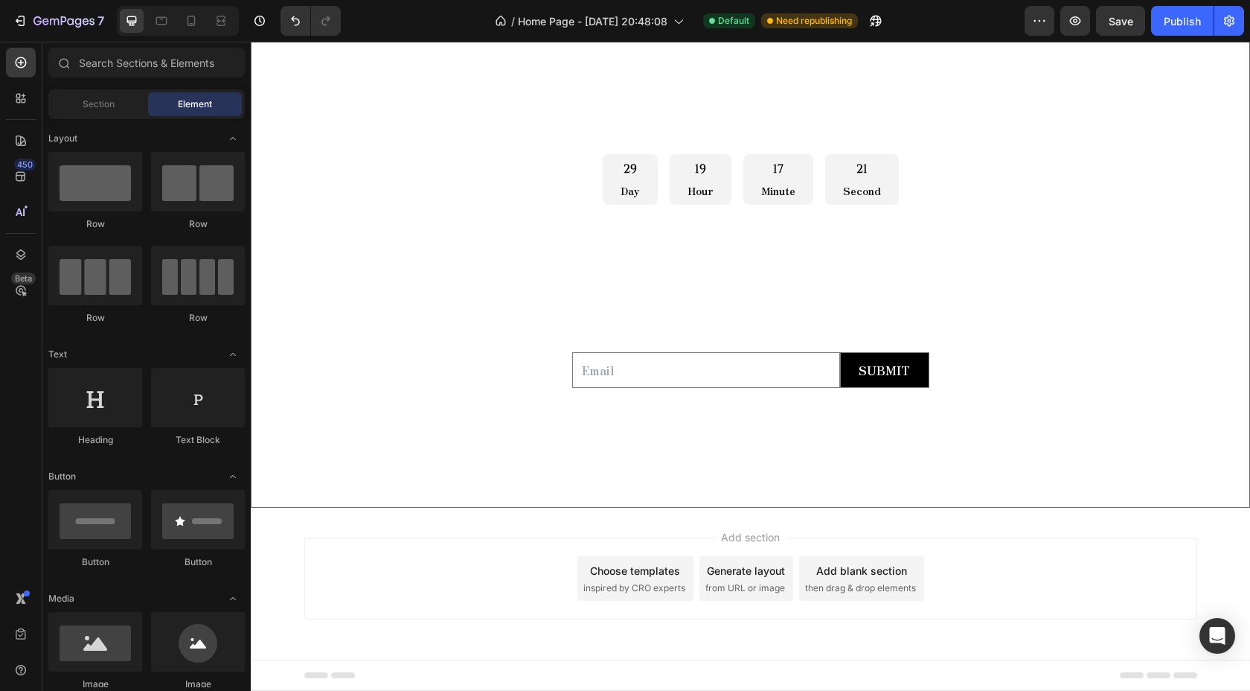
click at [279, 502] on div "Overlay" at bounding box center [750, 227] width 999 height 562
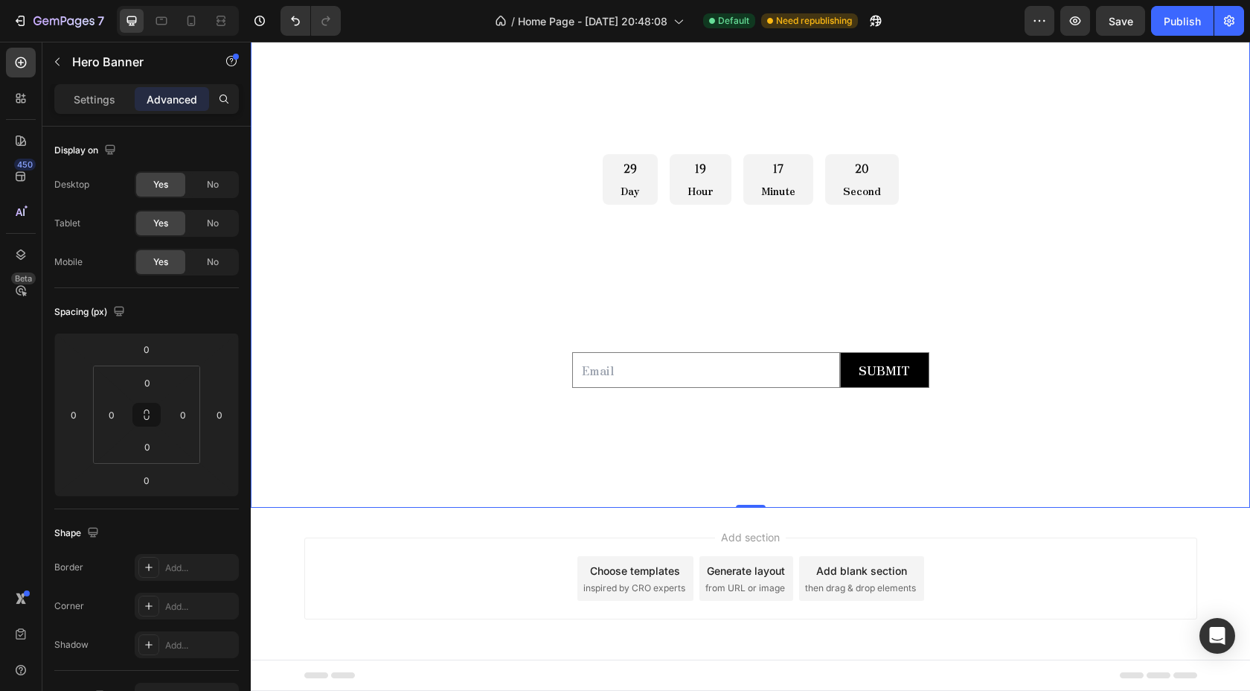
click at [279, 507] on div "Overlay" at bounding box center [750, 227] width 999 height 562
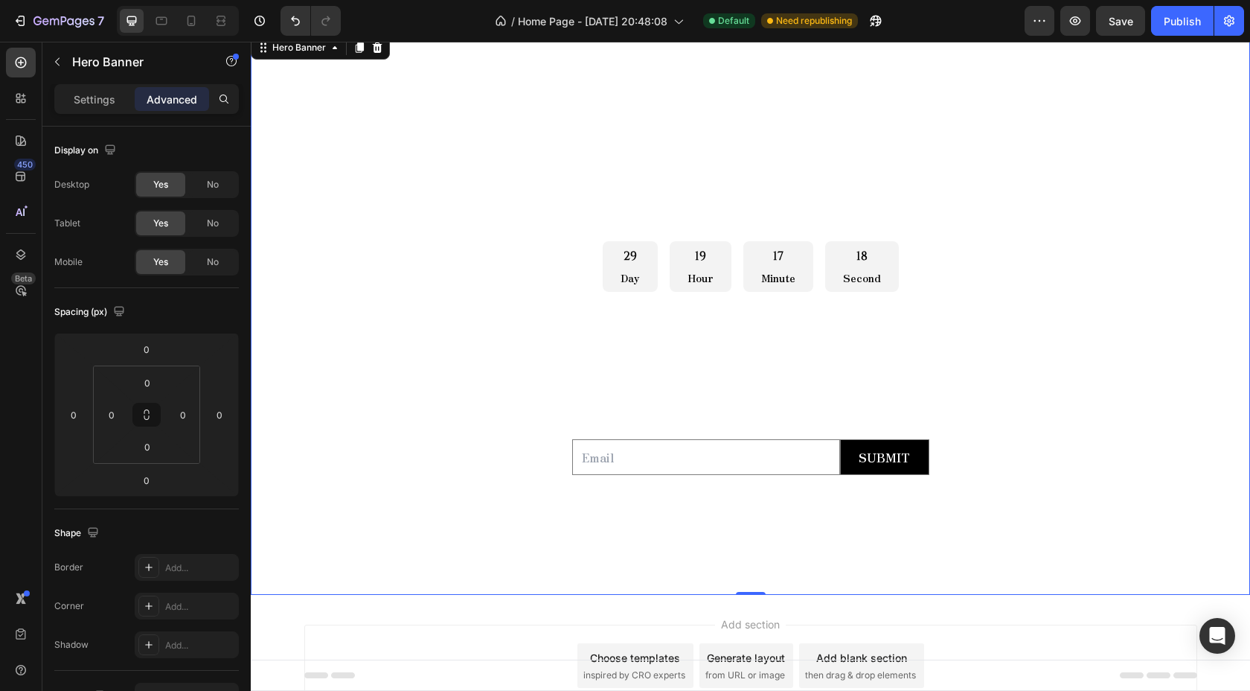
scroll to position [0, 0]
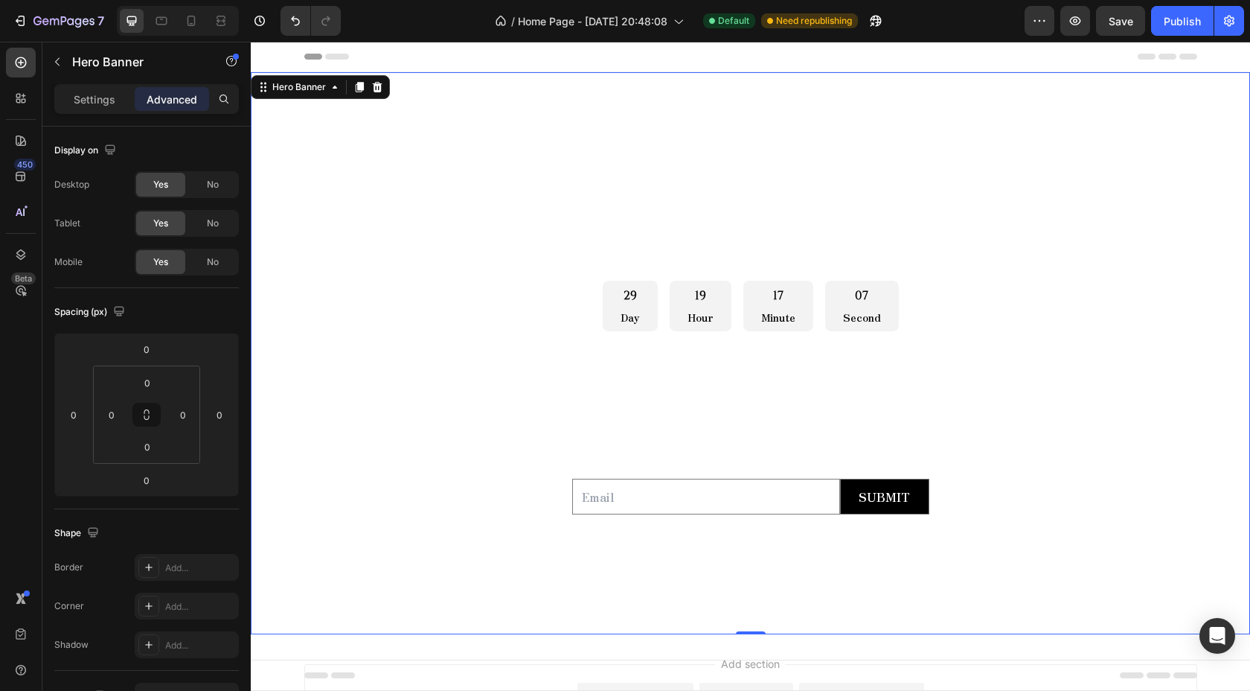
click at [336, 633] on div "Overlay" at bounding box center [750, 353] width 999 height 562
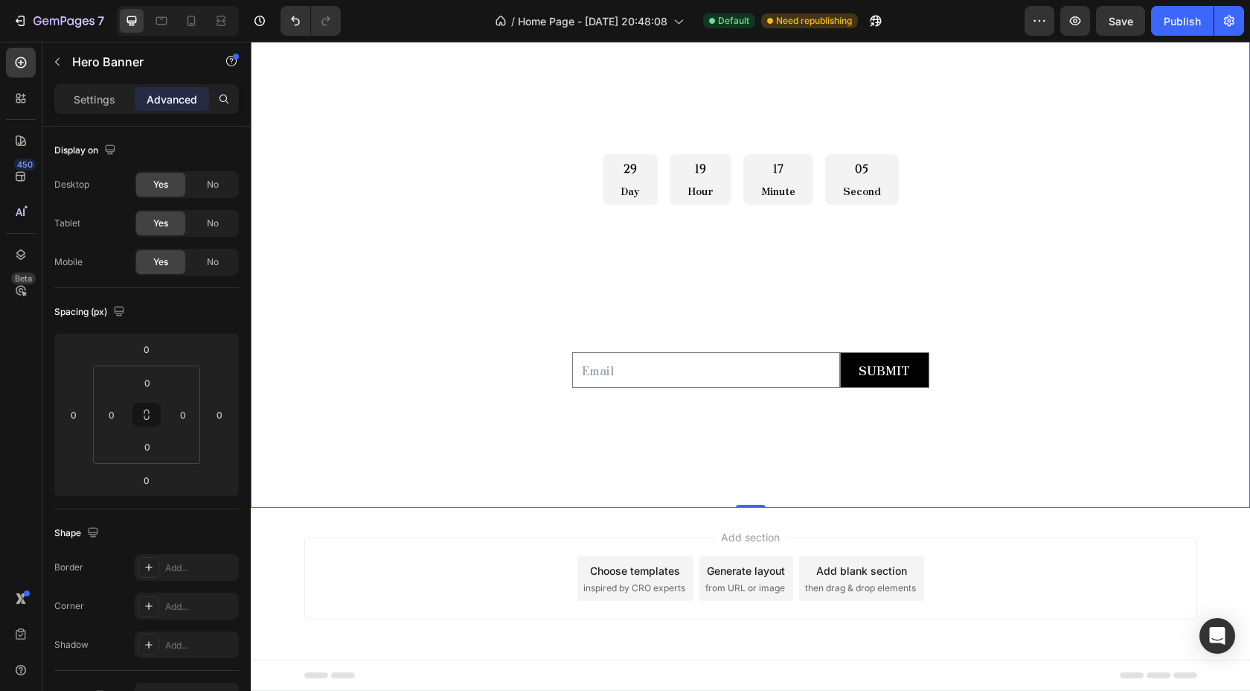
click at [320, 505] on div "Overlay" at bounding box center [750, 227] width 999 height 562
click at [695, 524] on div "Add section Choose templates inspired by CRO experts Generate layout from URL o…" at bounding box center [750, 599] width 999 height 183
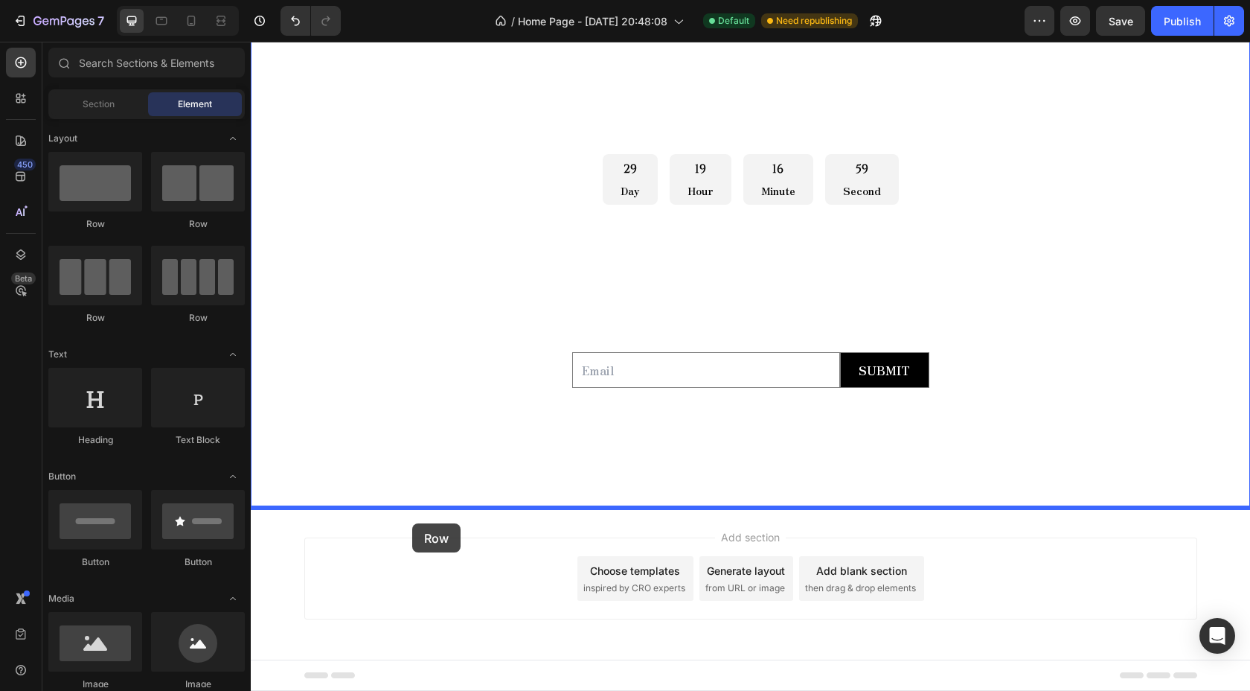
drag, startPoint x: 340, startPoint y: 217, endPoint x: 412, endPoint y: 524, distance: 315.0
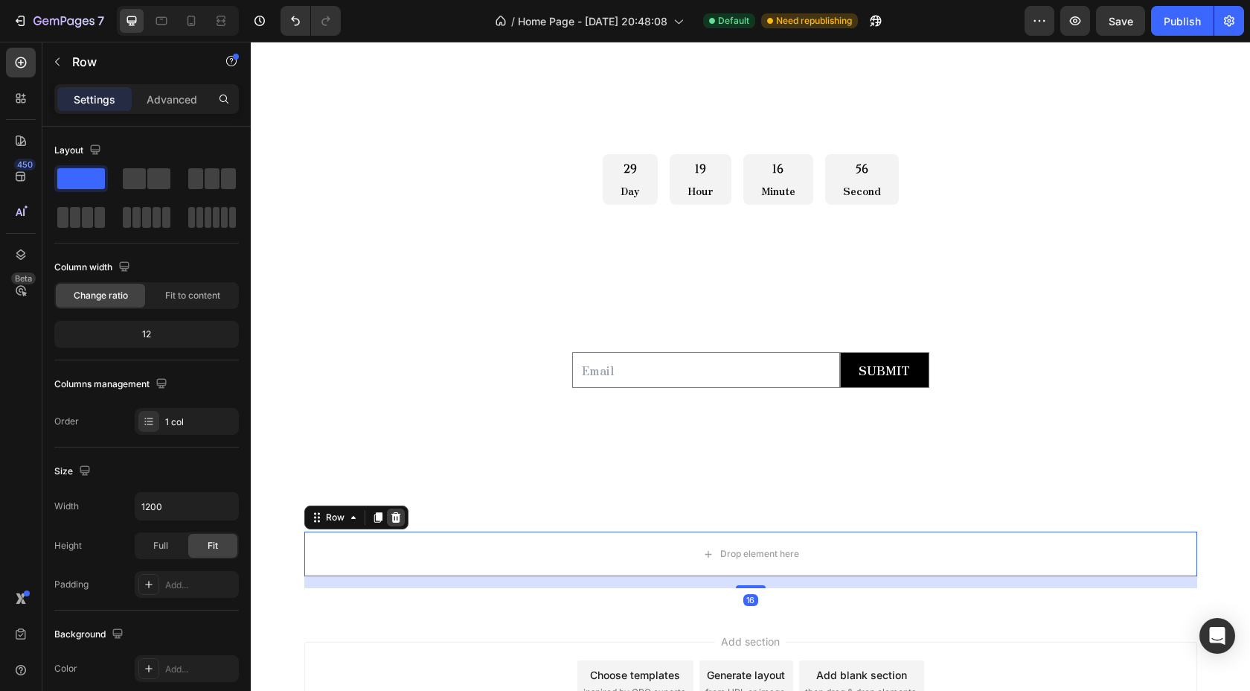
click at [397, 521] on icon at bounding box center [396, 517] width 10 height 10
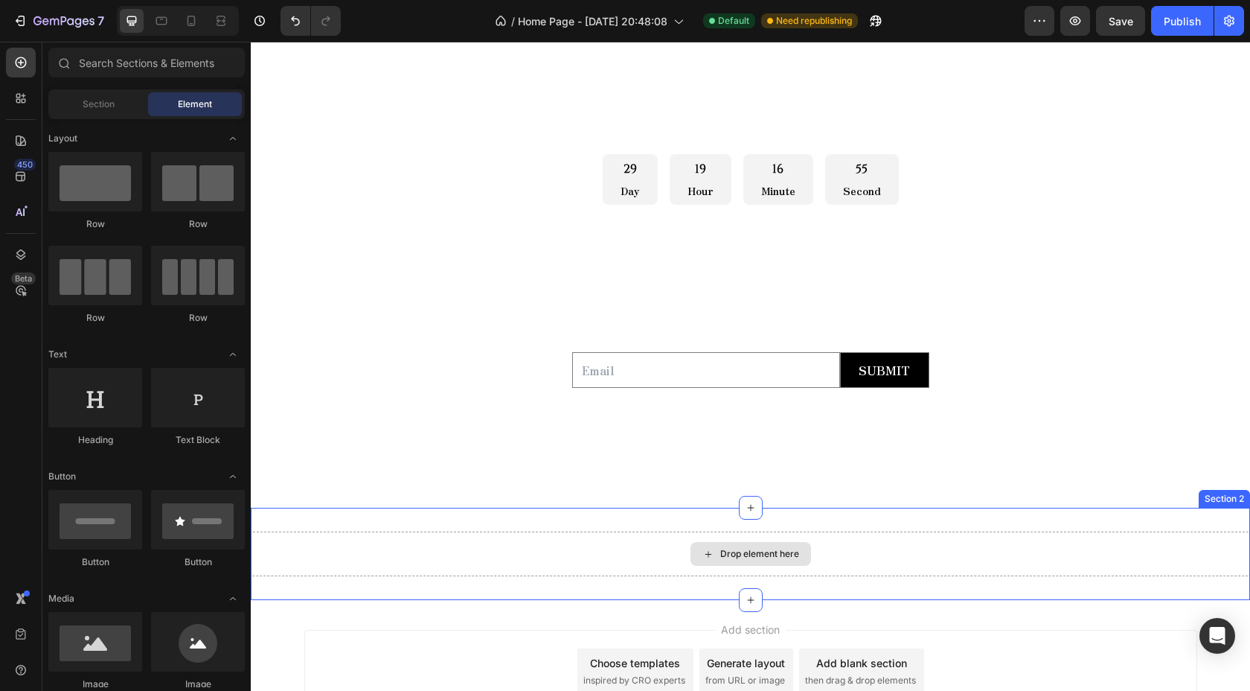
click at [380, 554] on div "Drop element here" at bounding box center [750, 553] width 999 height 45
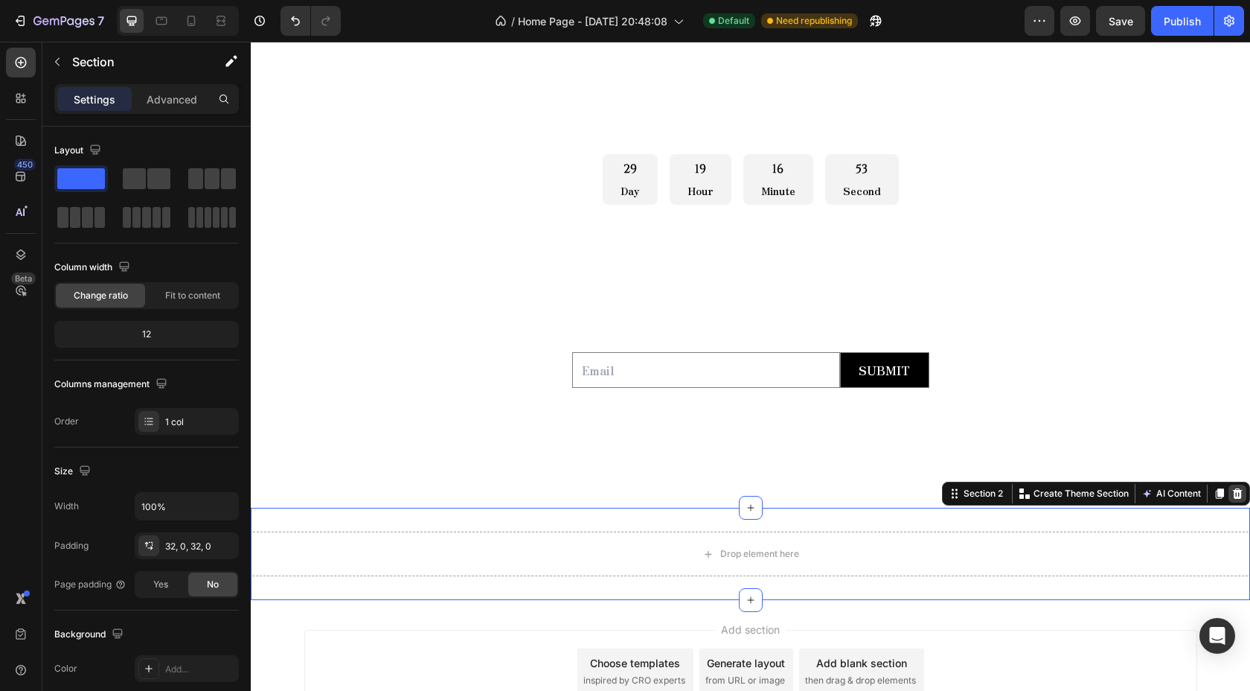
click at [1236, 496] on icon at bounding box center [1238, 493] width 12 height 12
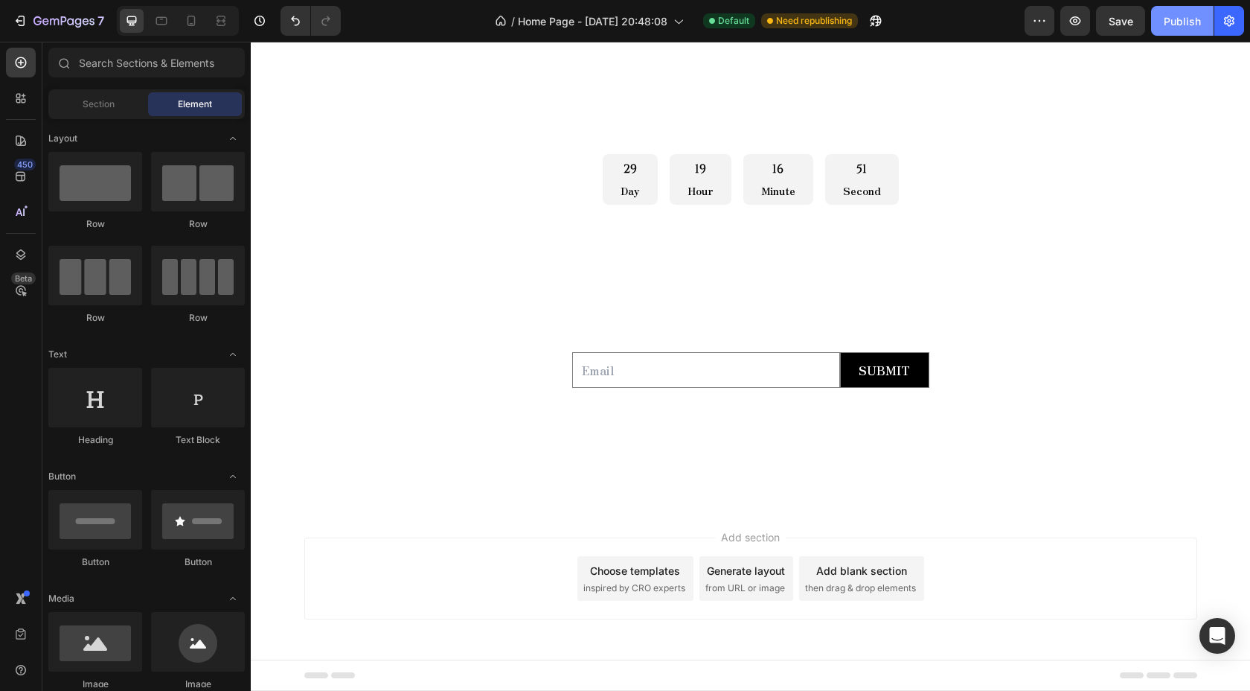
click at [1182, 23] on div "Publish" at bounding box center [1182, 21] width 37 height 16
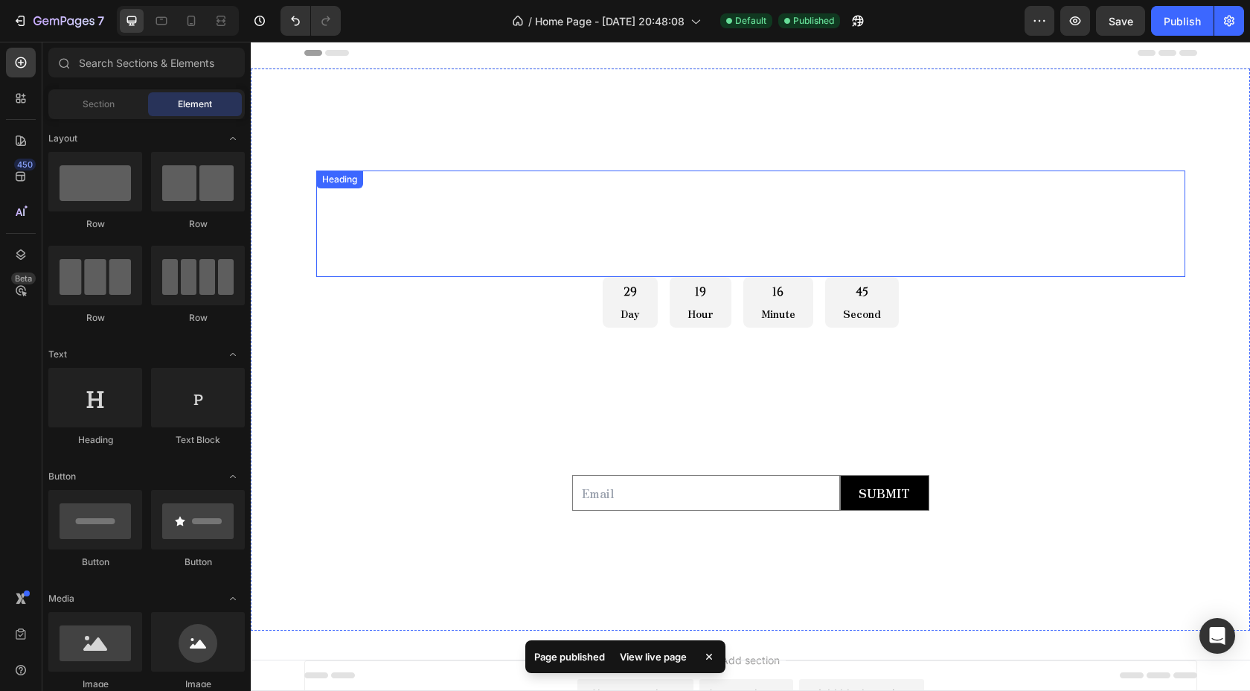
scroll to position [0, 0]
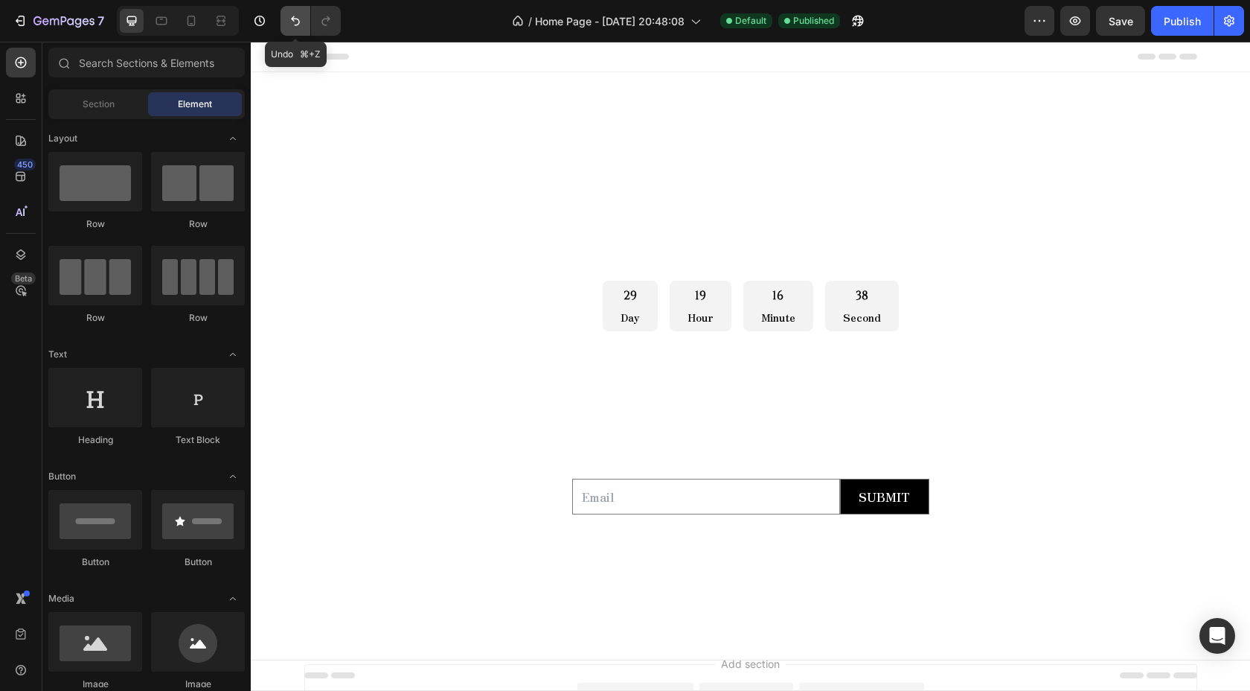
click at [290, 24] on icon "Undo/Redo" at bounding box center [295, 20] width 15 height 15
click at [290, 23] on icon "Undo/Redo" at bounding box center [295, 20] width 15 height 15
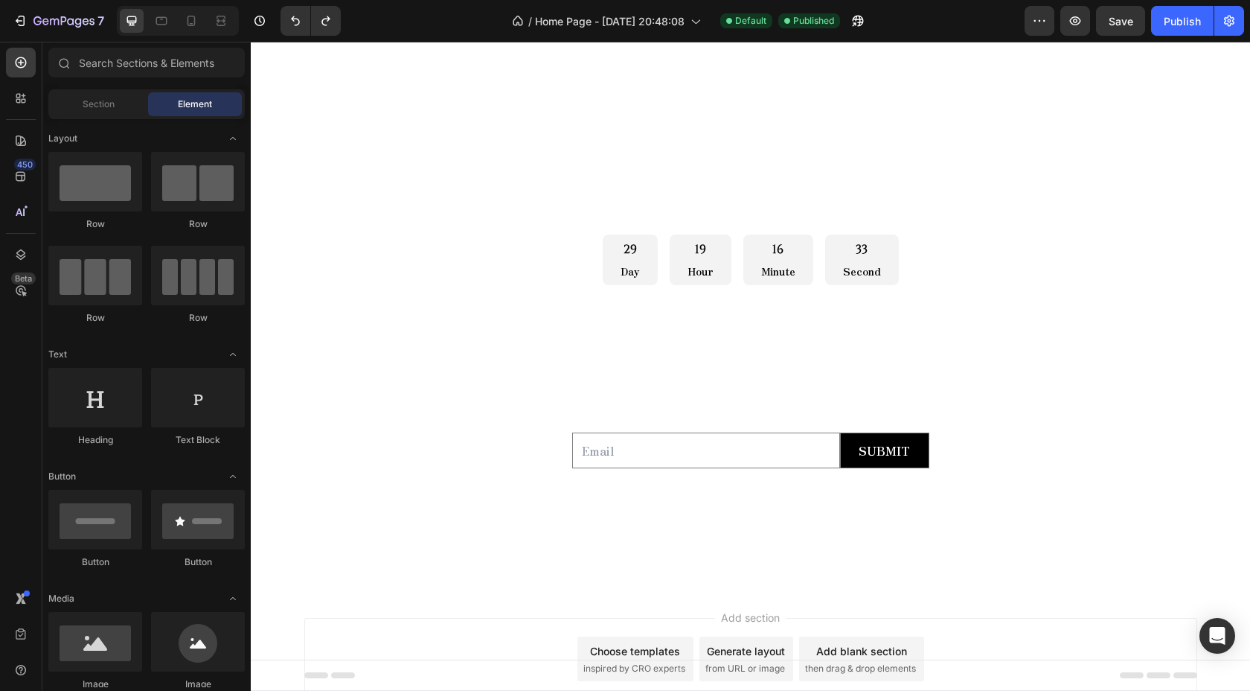
scroll to position [127, 0]
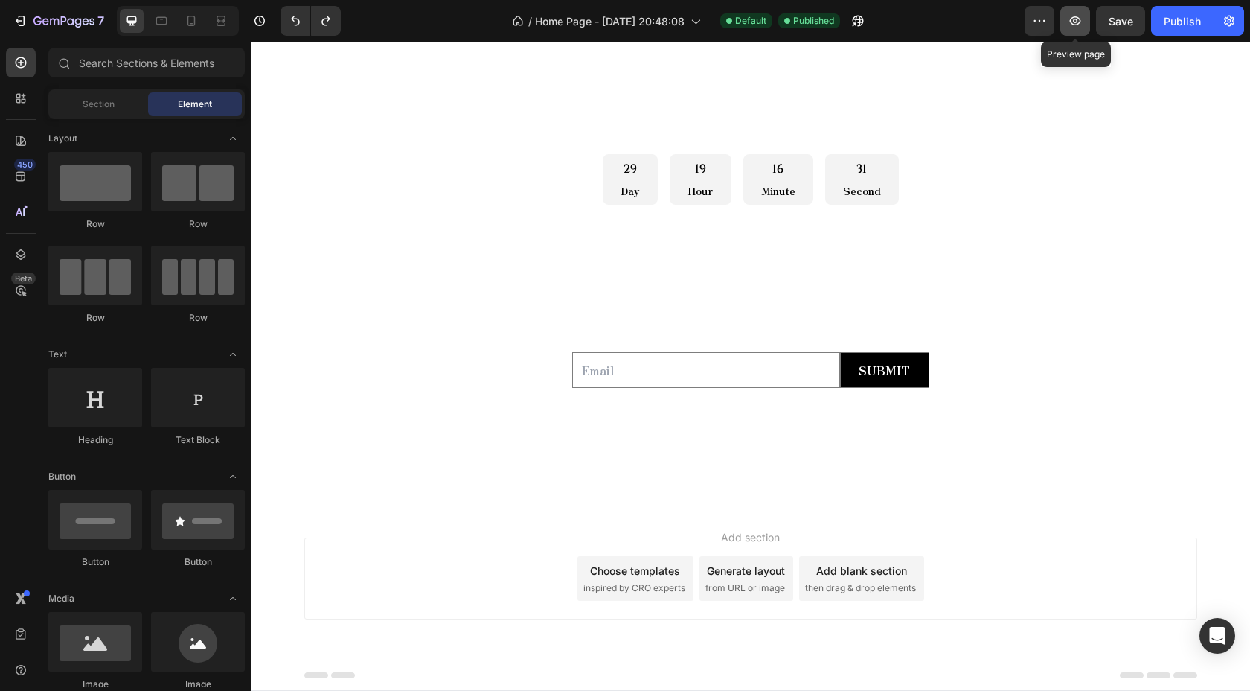
click at [1070, 10] on button "button" at bounding box center [1076, 21] width 30 height 30
click at [641, 362] on input "email" at bounding box center [706, 370] width 268 height 36
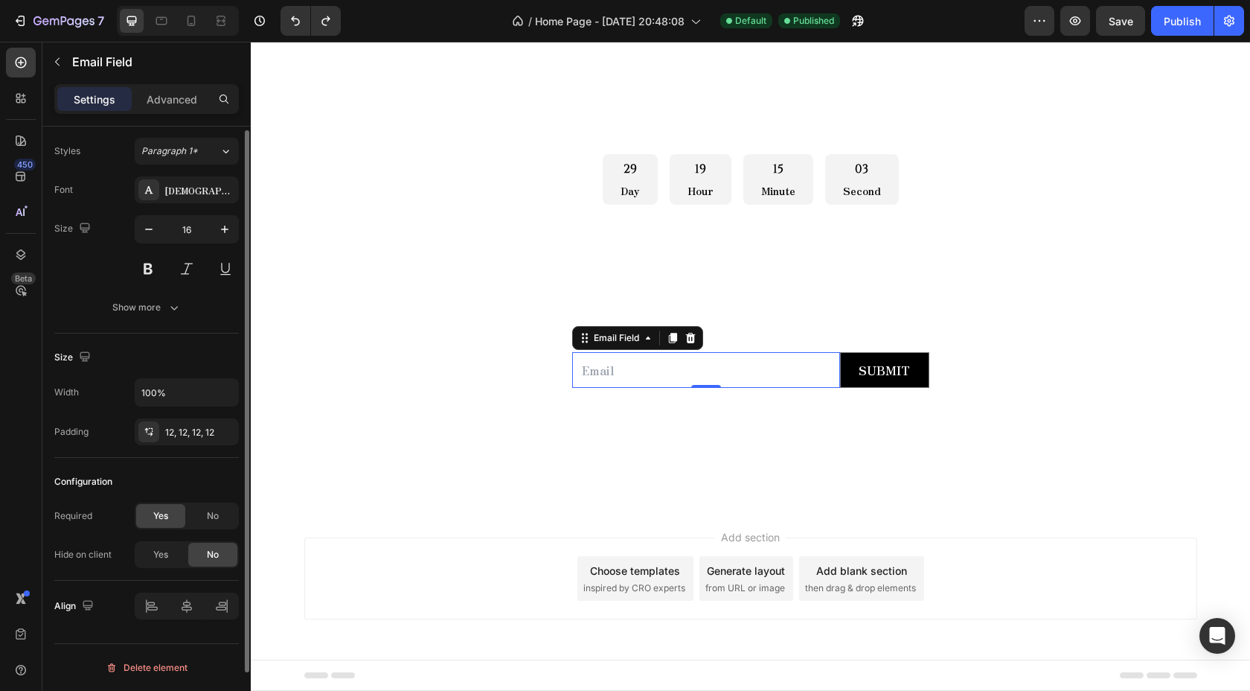
scroll to position [0, 0]
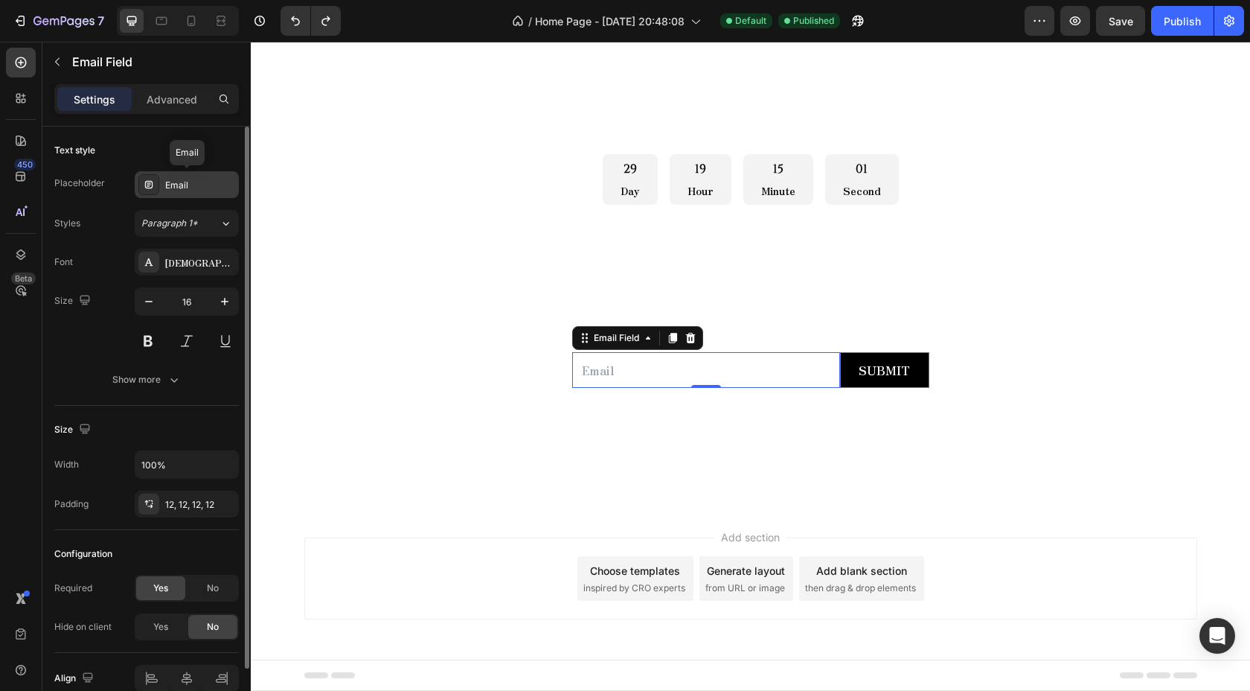
click at [182, 186] on div "Email" at bounding box center [200, 185] width 70 height 13
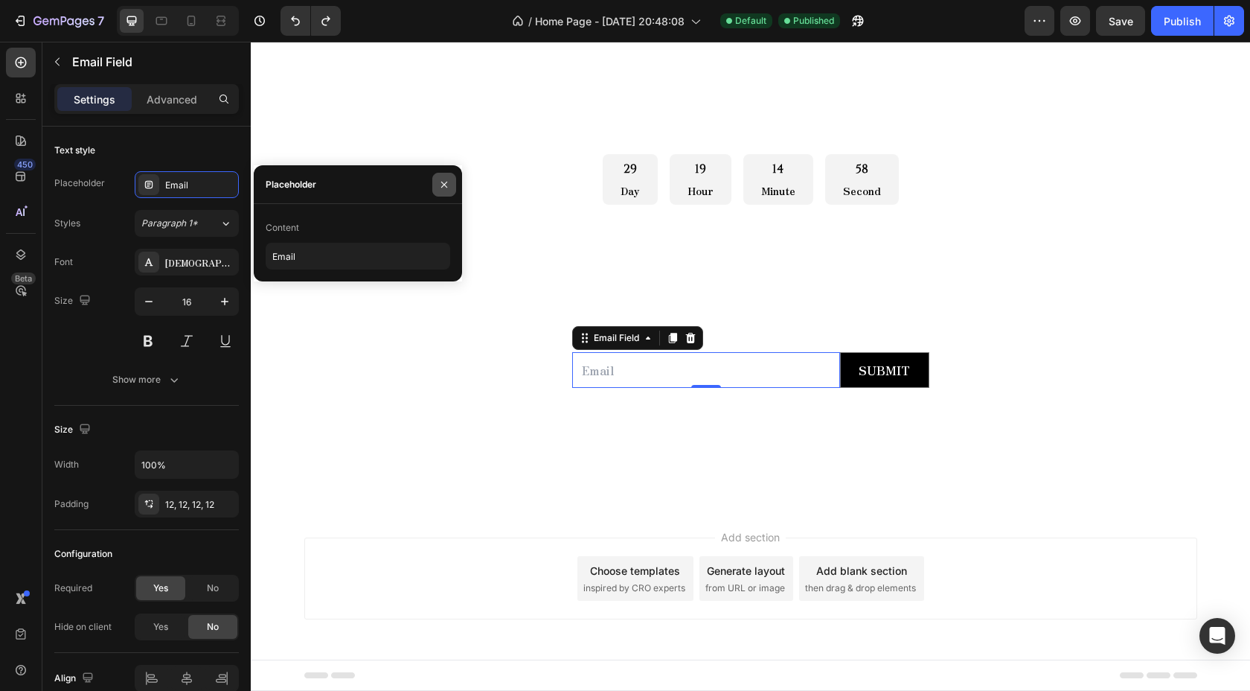
click at [442, 186] on icon "button" at bounding box center [444, 184] width 6 height 6
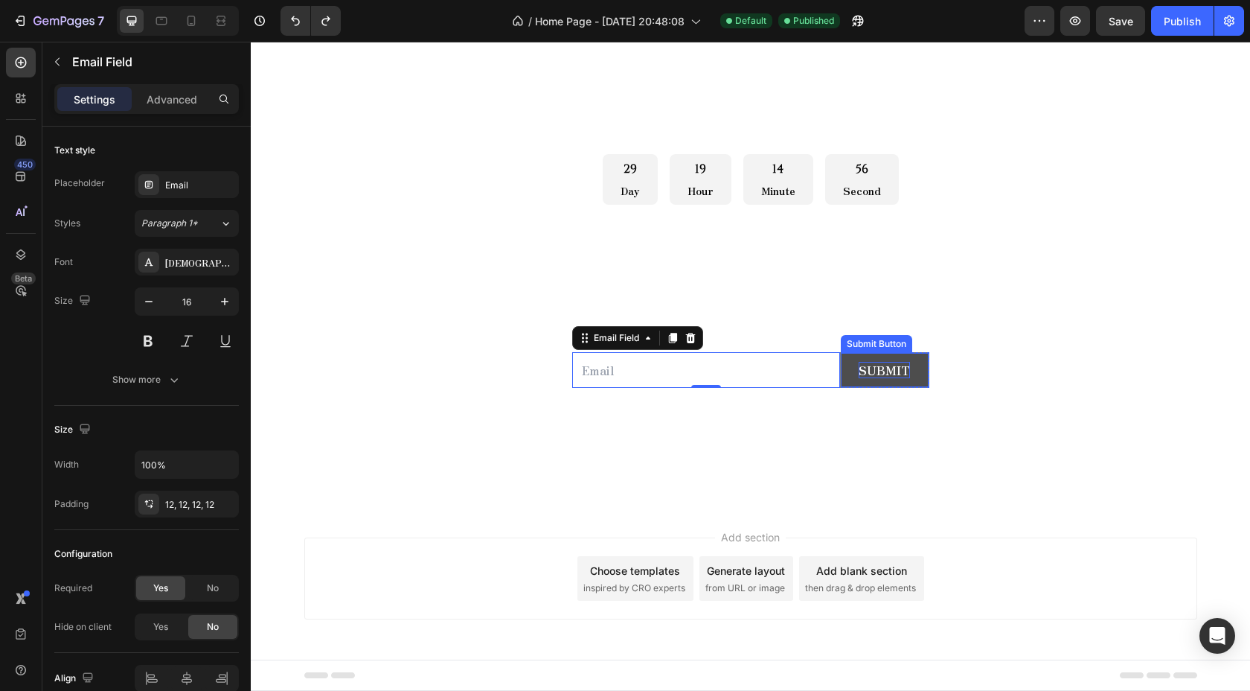
click at [863, 370] on div "Submit" at bounding box center [884, 370] width 51 height 16
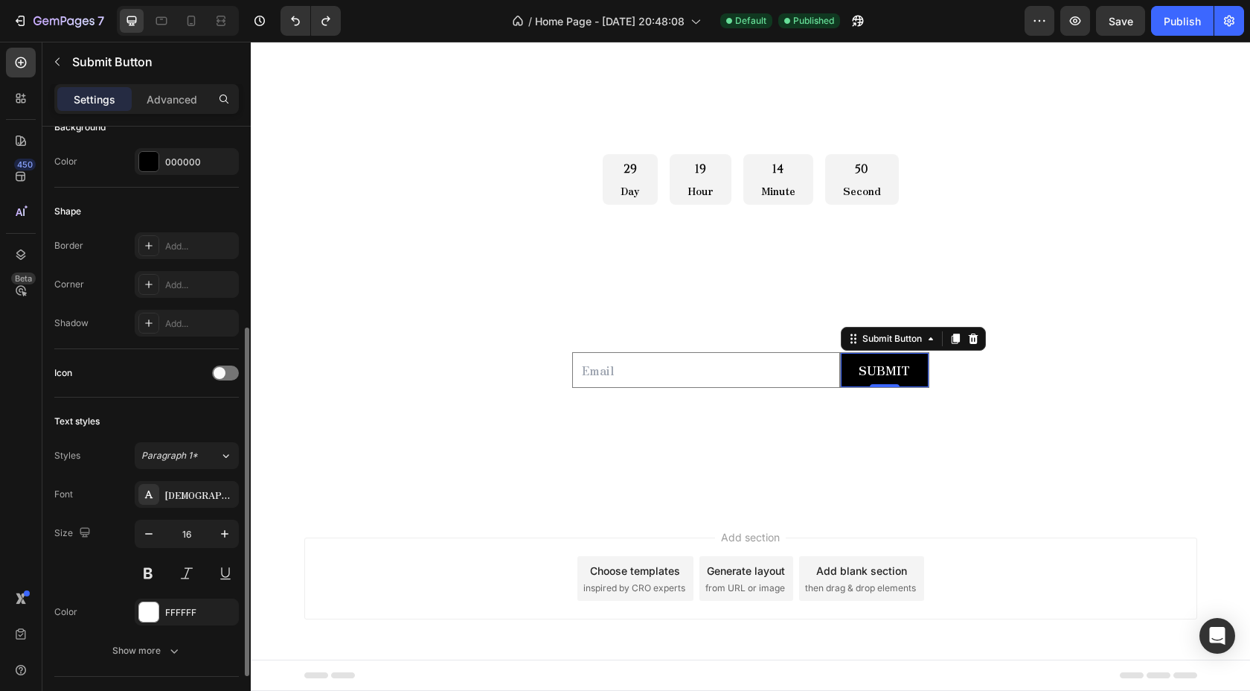
scroll to position [449, 0]
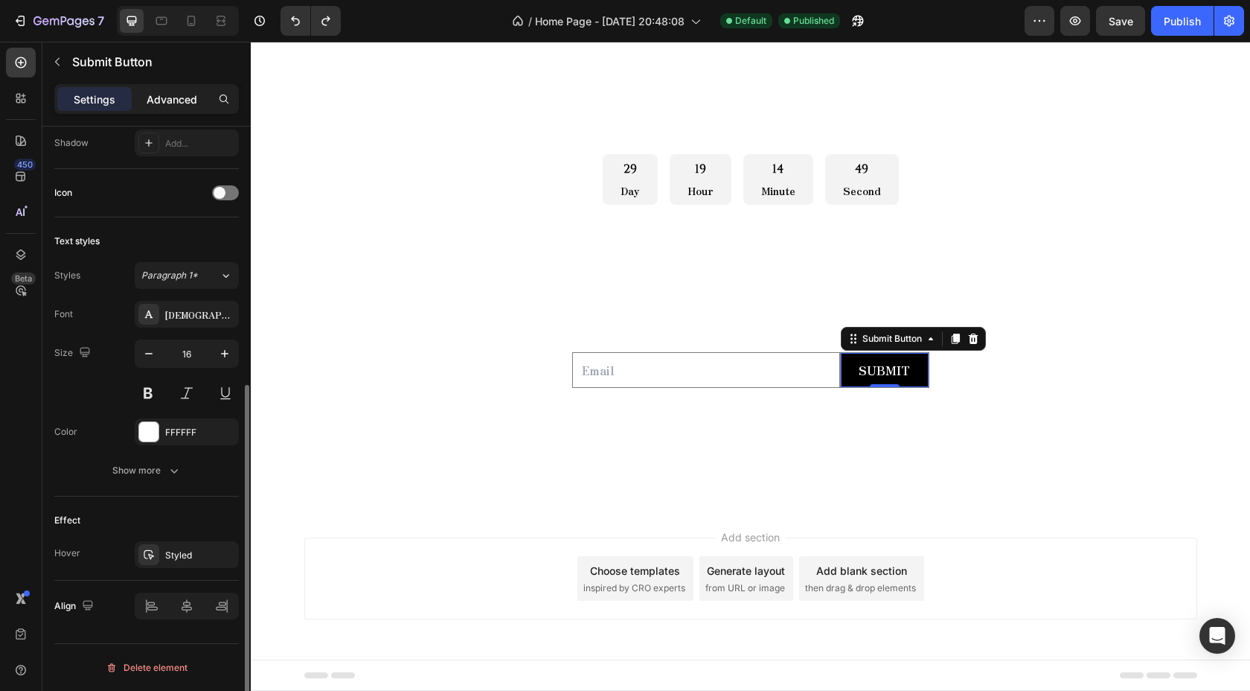
click at [186, 90] on div "Advanced" at bounding box center [172, 99] width 74 height 24
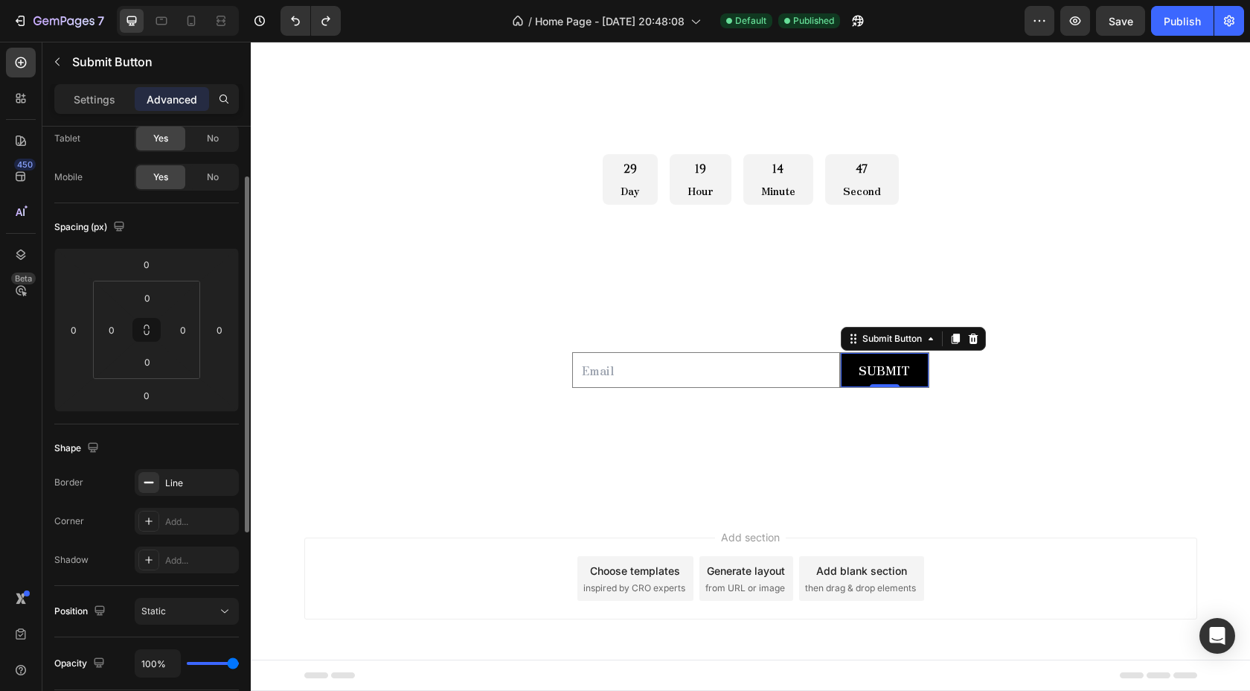
scroll to position [0, 0]
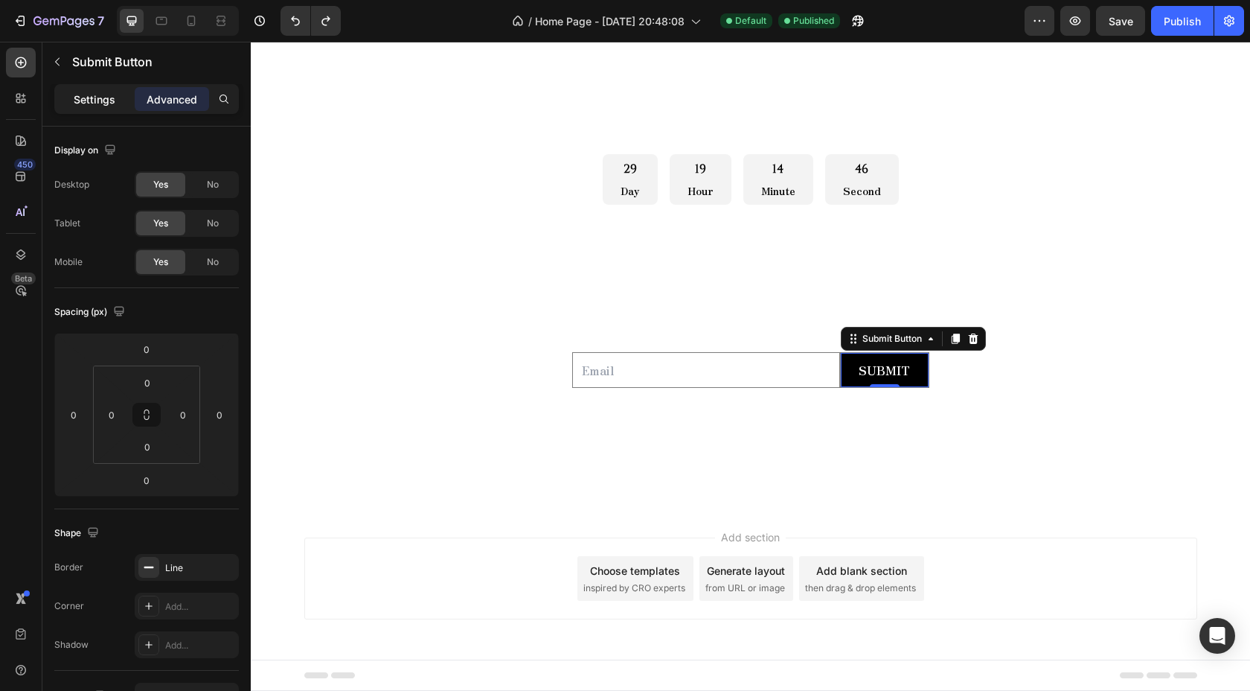
click at [108, 102] on p "Settings" at bounding box center [95, 100] width 42 height 16
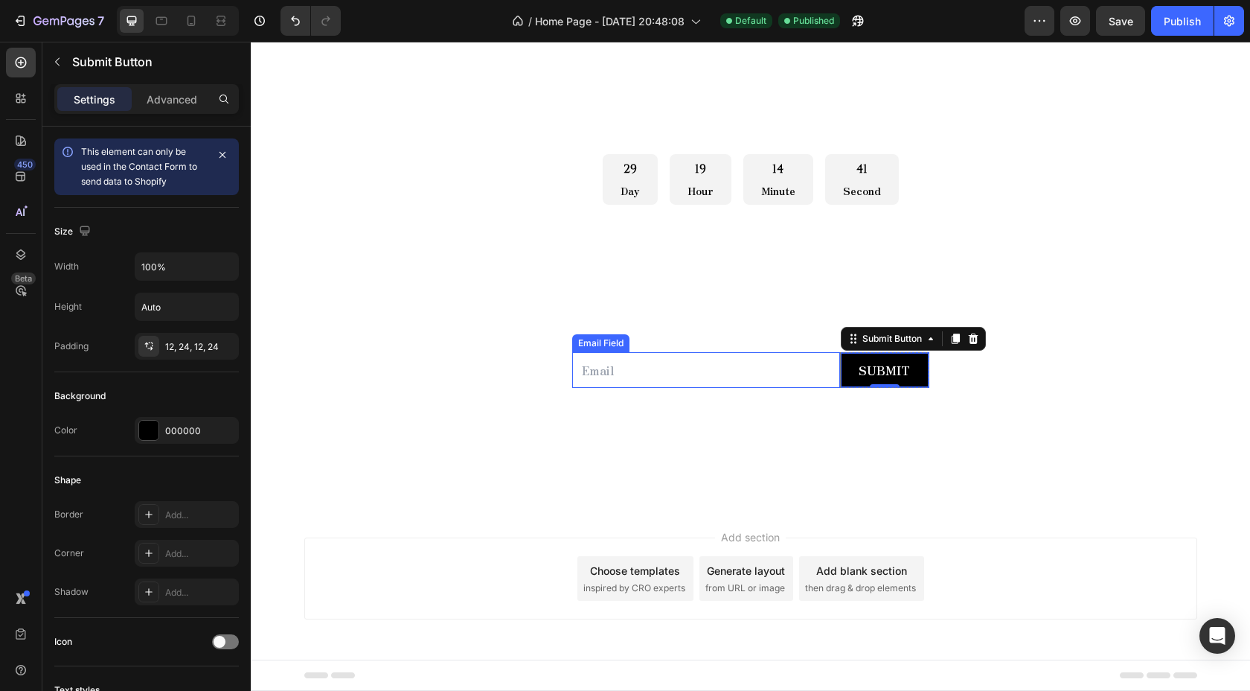
click at [612, 371] on input "email" at bounding box center [706, 370] width 268 height 36
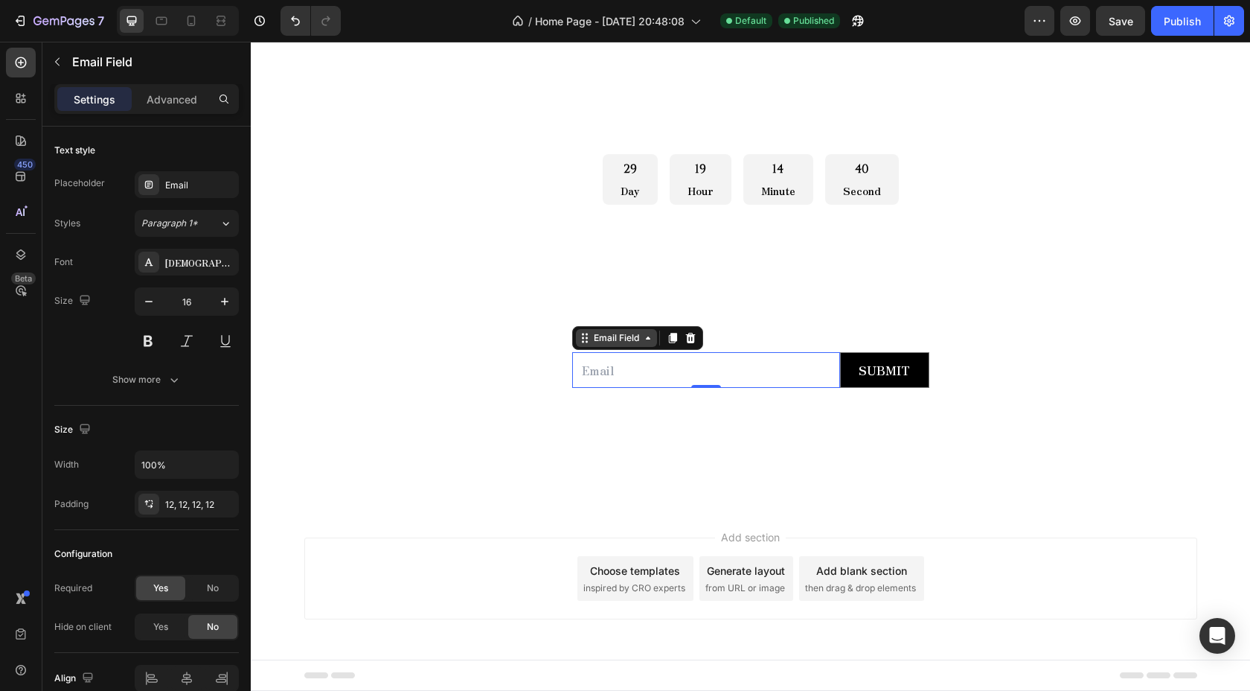
click at [621, 334] on div "Email Field" at bounding box center [616, 337] width 51 height 13
click at [620, 338] on div "Email Field" at bounding box center [616, 337] width 51 height 13
click at [159, 108] on div "Advanced" at bounding box center [172, 99] width 74 height 24
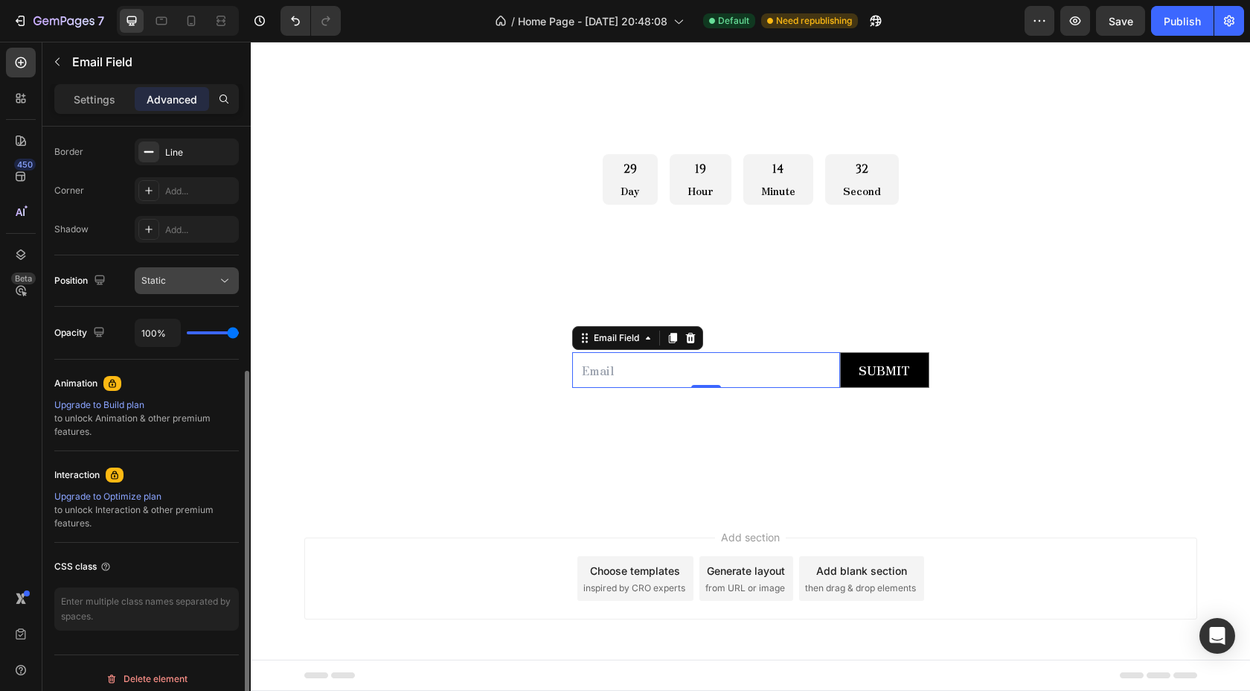
scroll to position [426, 0]
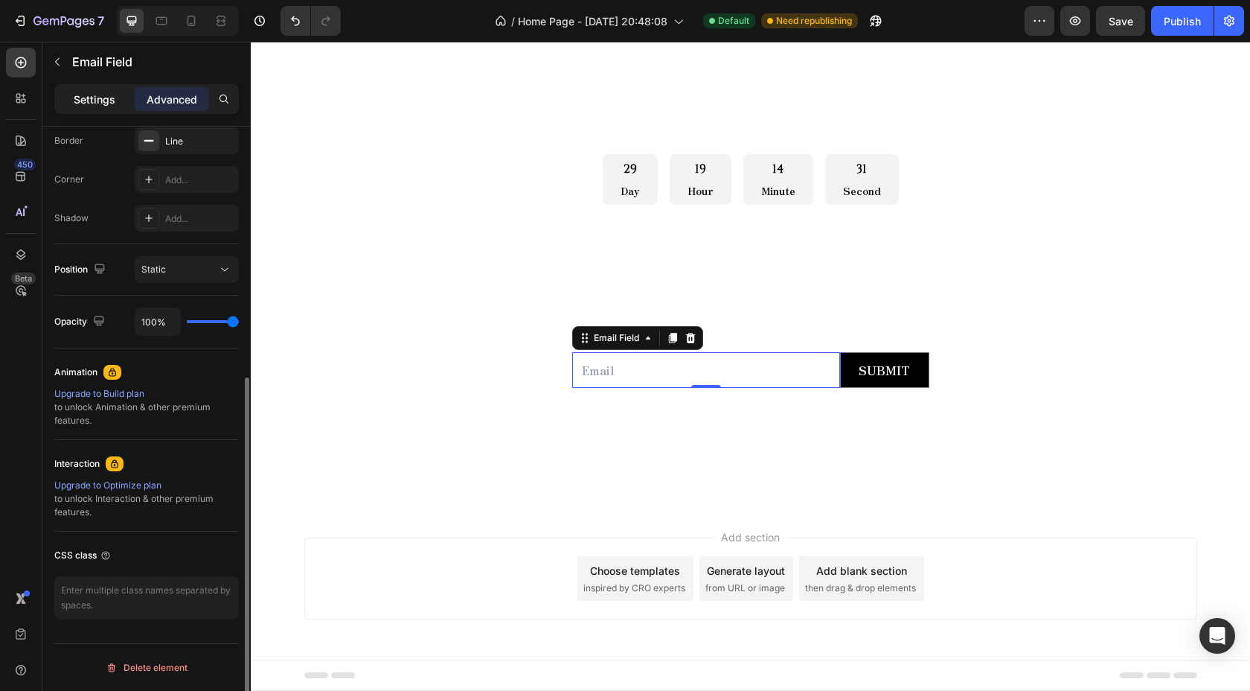
click at [97, 104] on p "Settings" at bounding box center [95, 100] width 42 height 16
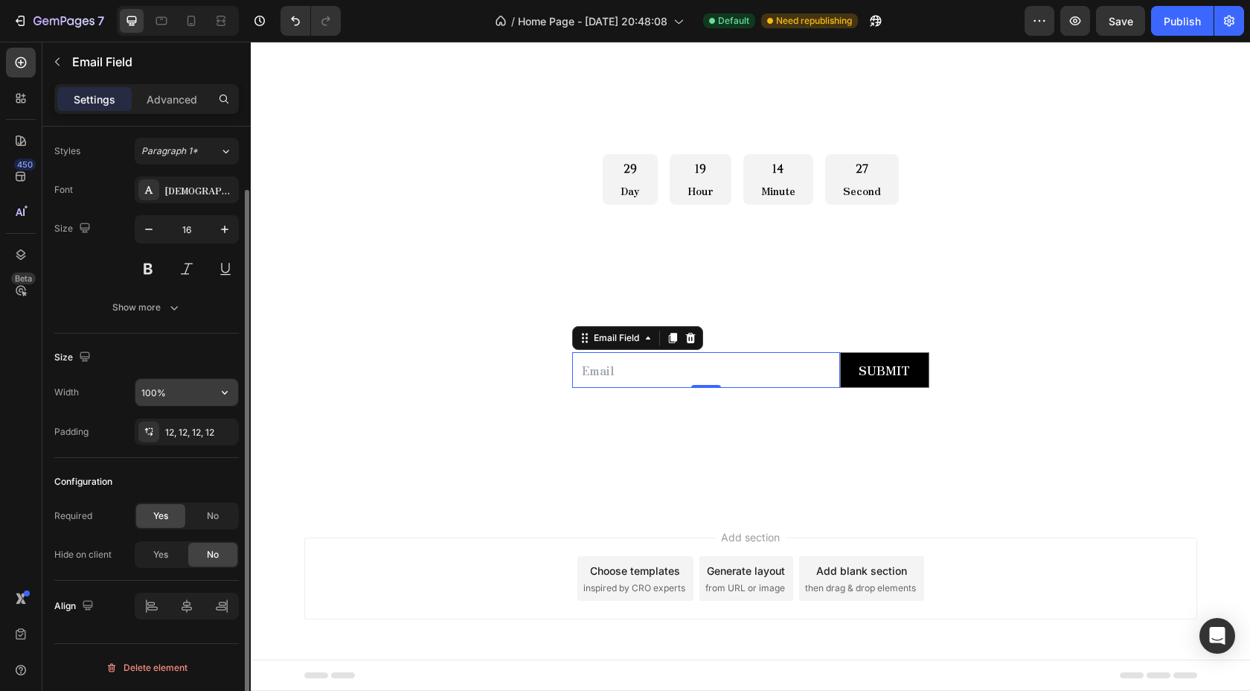
scroll to position [0, 0]
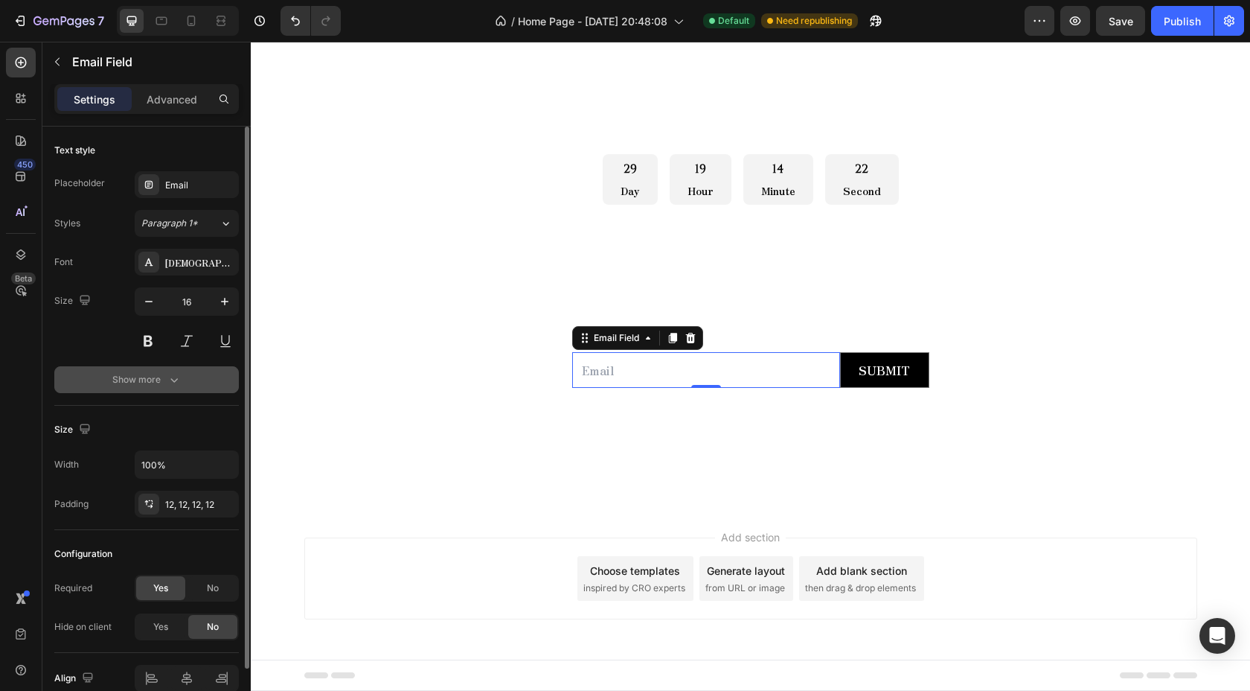
click at [171, 373] on icon "button" at bounding box center [174, 379] width 15 height 15
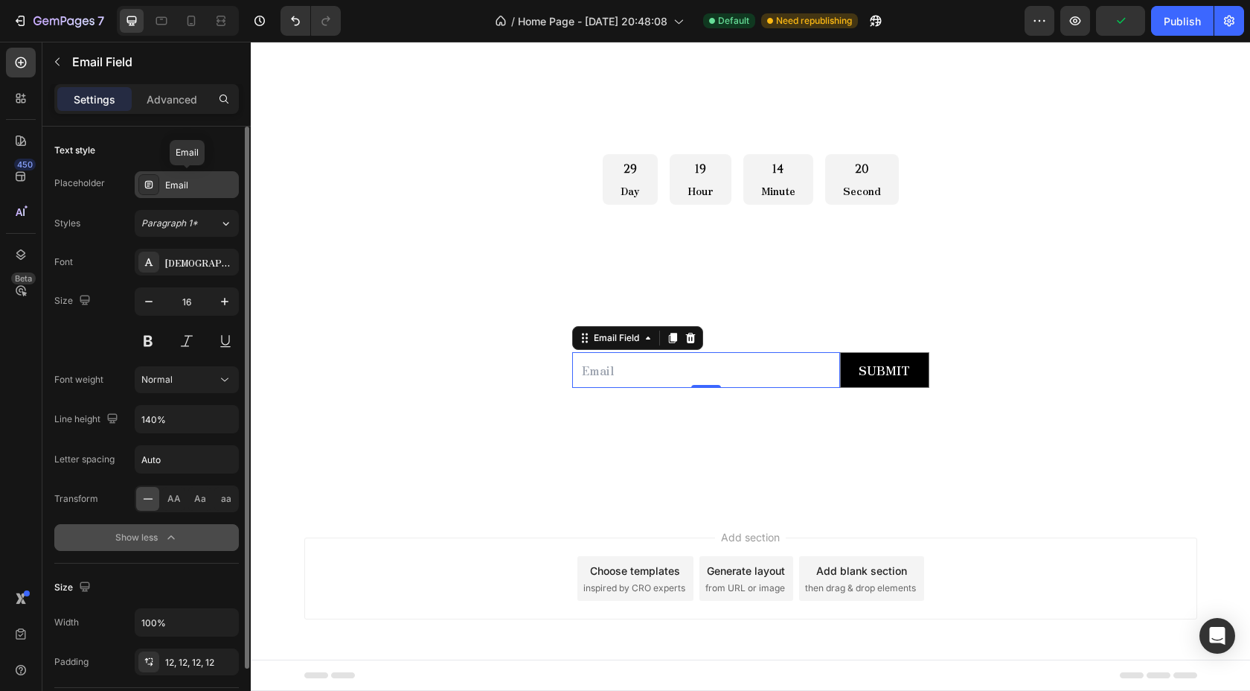
click at [149, 182] on icon at bounding box center [149, 185] width 12 height 12
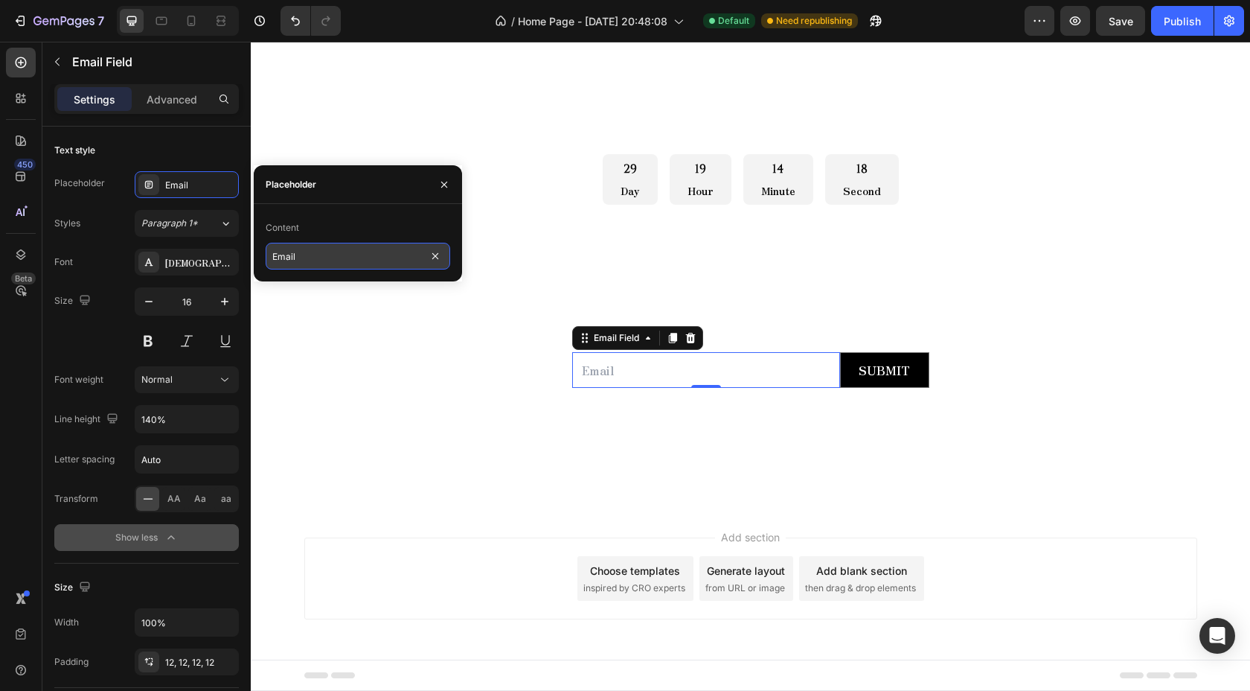
click at [296, 260] on input "Email" at bounding box center [358, 256] width 185 height 27
click at [345, 239] on div "Content" at bounding box center [358, 228] width 185 height 24
click at [438, 179] on icon "button" at bounding box center [444, 185] width 12 height 12
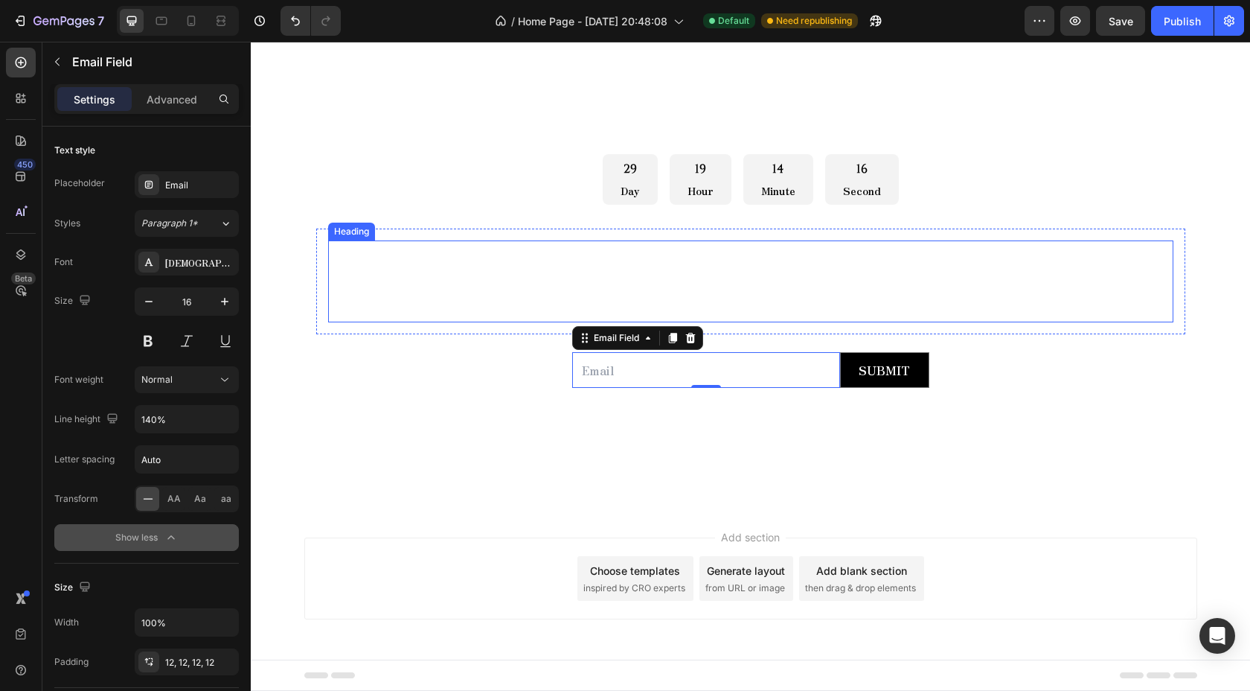
click at [461, 308] on span "details will be sent by email." at bounding box center [448, 307] width 236 height 21
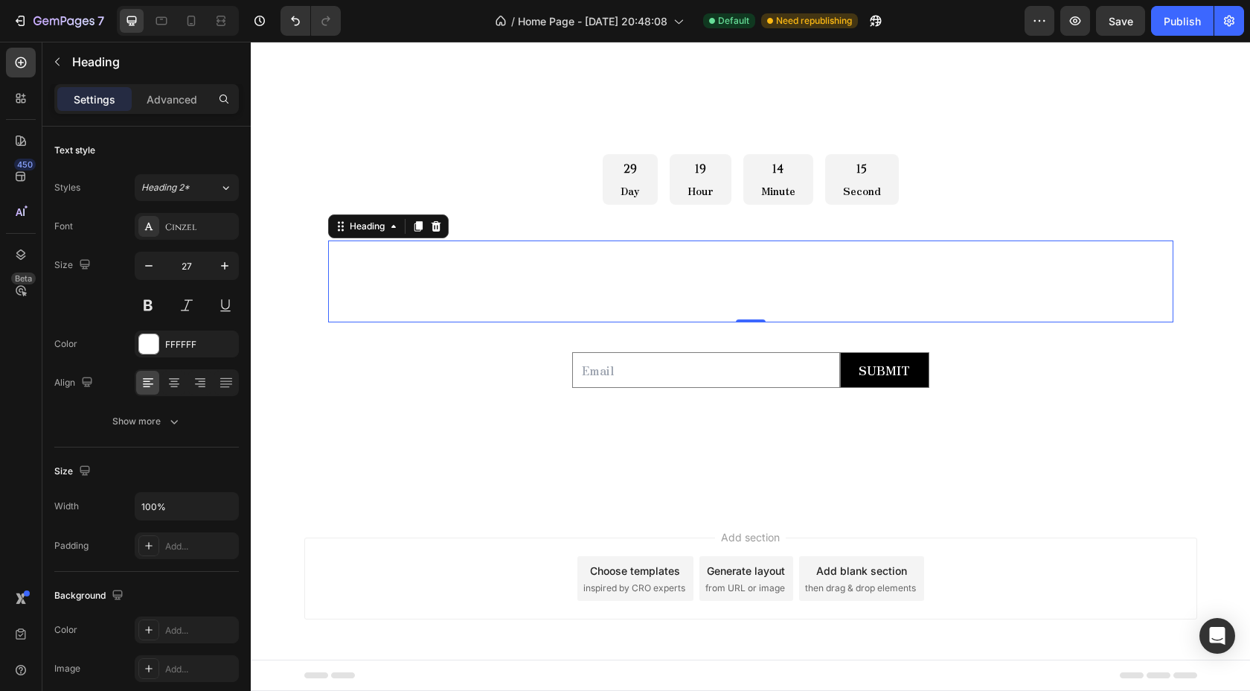
click at [348, 179] on div "29 Day 19 Hour 14 Minute 15 Second" at bounding box center [750, 179] width 869 height 51
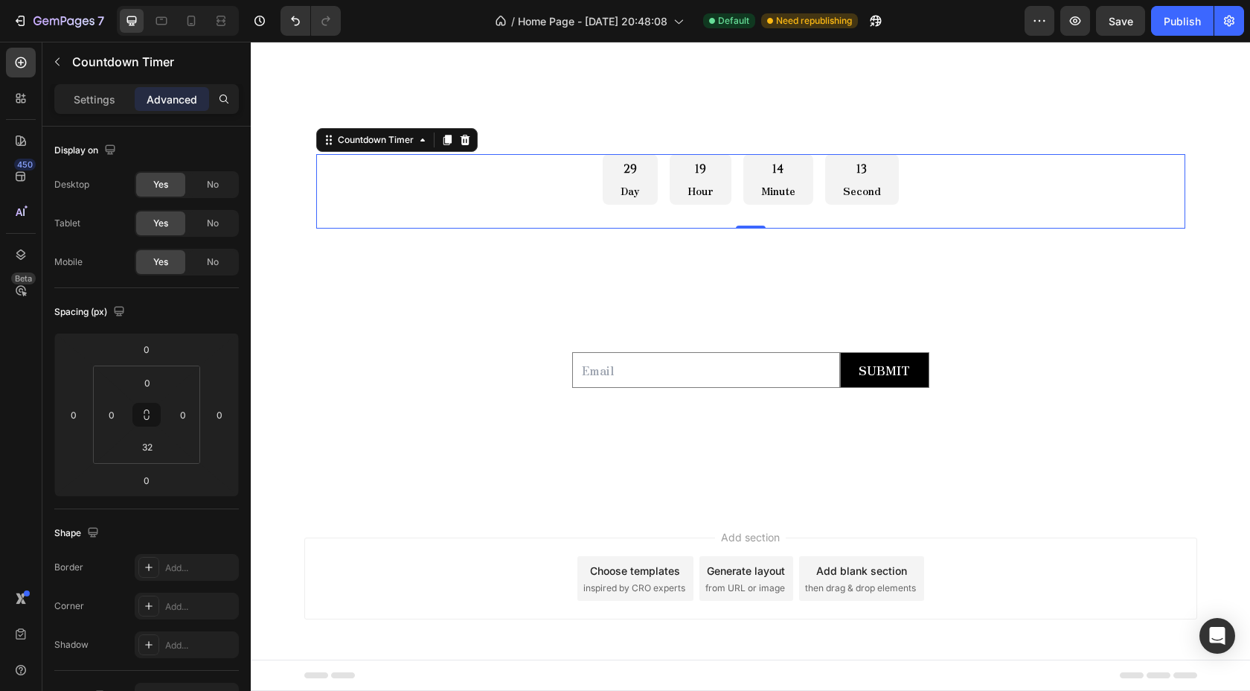
click at [633, 370] on input "email" at bounding box center [706, 370] width 268 height 36
click at [57, 68] on button "button" at bounding box center [57, 62] width 24 height 24
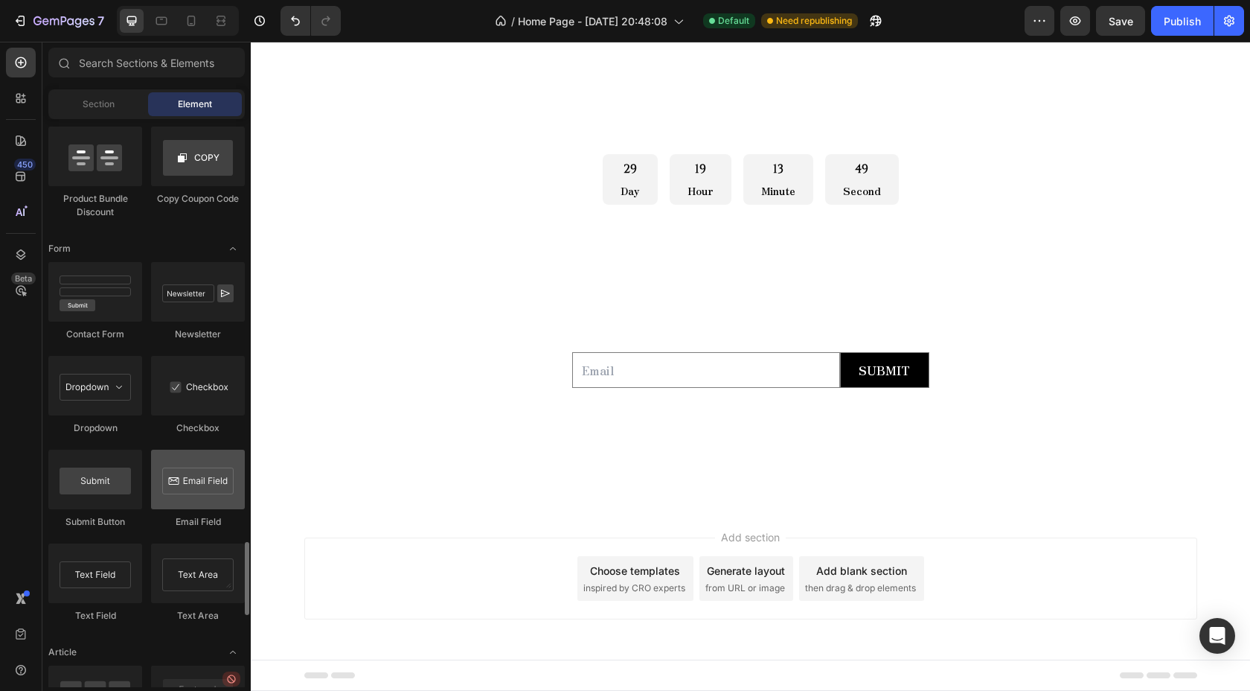
scroll to position [3286, 0]
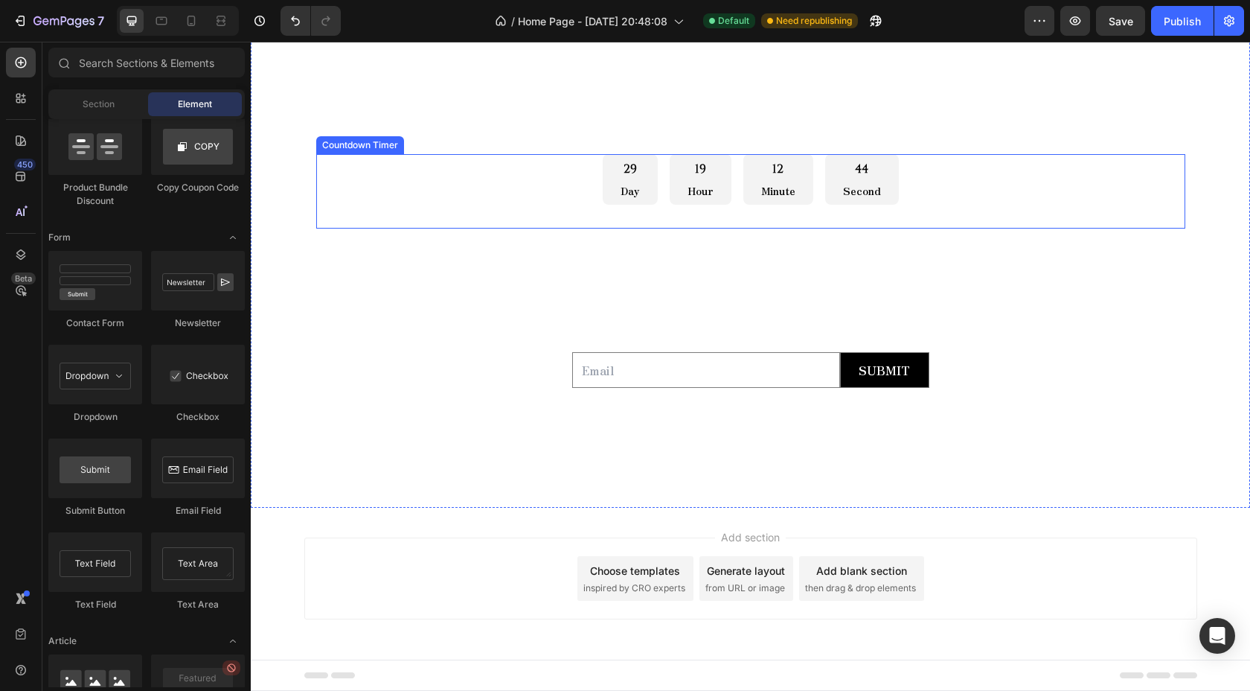
click at [611, 185] on div "29 Day" at bounding box center [630, 179] width 55 height 51
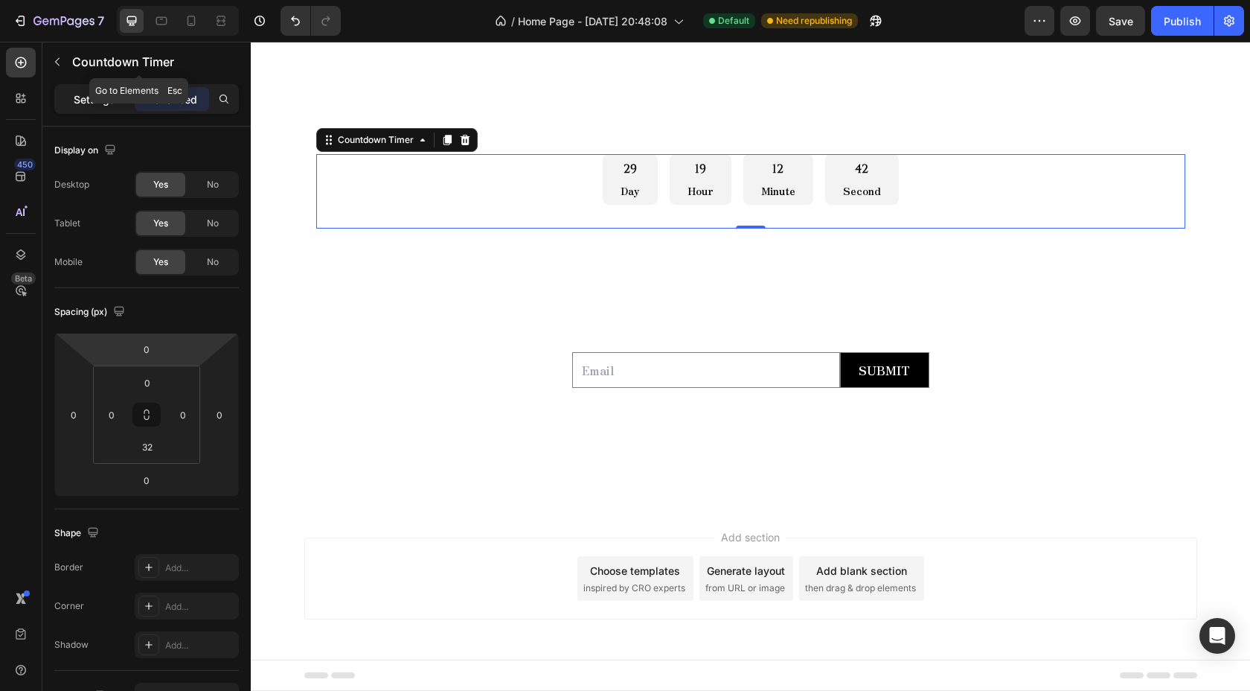
click at [106, 88] on div "Settings" at bounding box center [94, 99] width 74 height 24
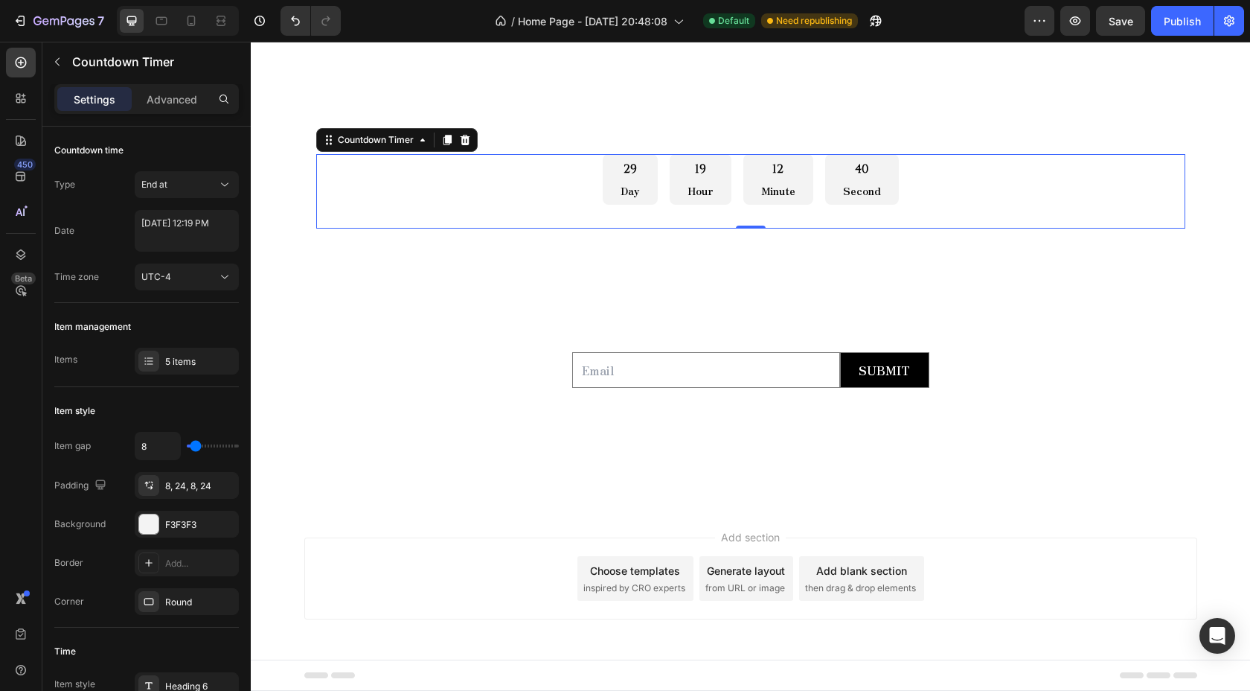
click at [621, 173] on div "29 Day" at bounding box center [630, 179] width 55 height 51
click at [607, 179] on div "29 Day" at bounding box center [630, 179] width 55 height 51
click at [404, 171] on div "29 Day 19 Hour 12 Minute 38 Second" at bounding box center [750, 179] width 869 height 51
click at [623, 193] on p "Day" at bounding box center [630, 191] width 19 height 15
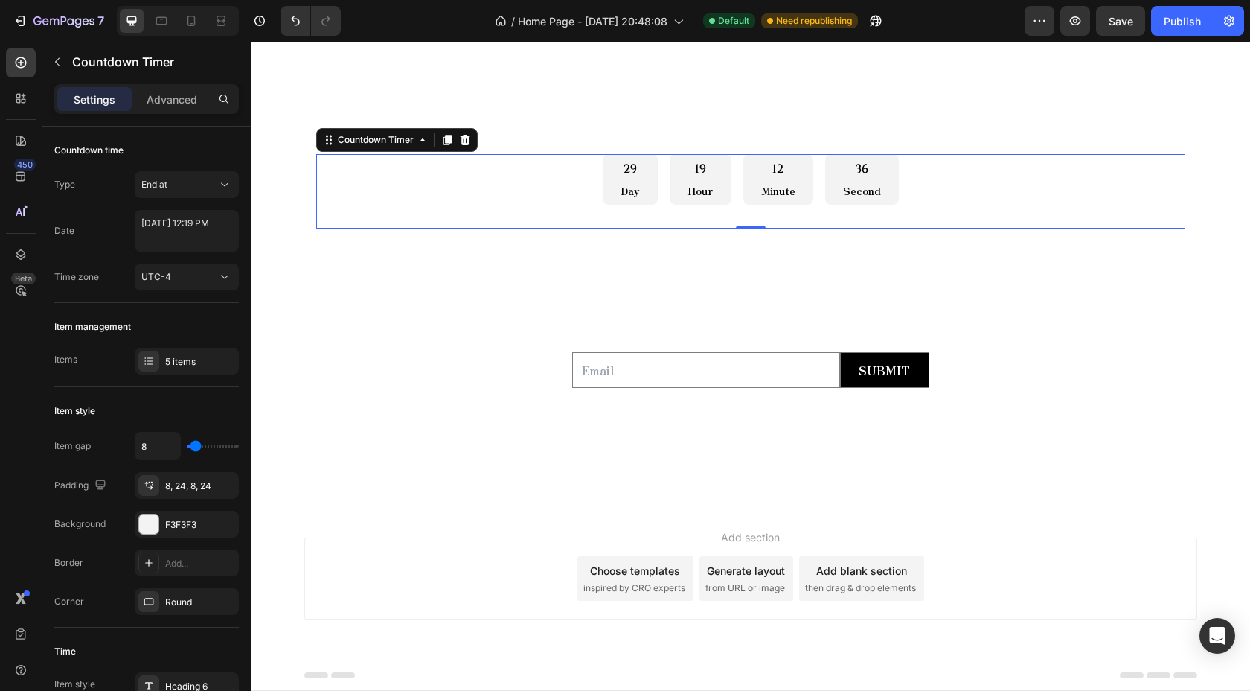
click at [631, 195] on p "Day" at bounding box center [630, 191] width 19 height 15
click at [632, 194] on p "Day" at bounding box center [630, 191] width 19 height 15
click at [170, 106] on p "Advanced" at bounding box center [172, 100] width 51 height 16
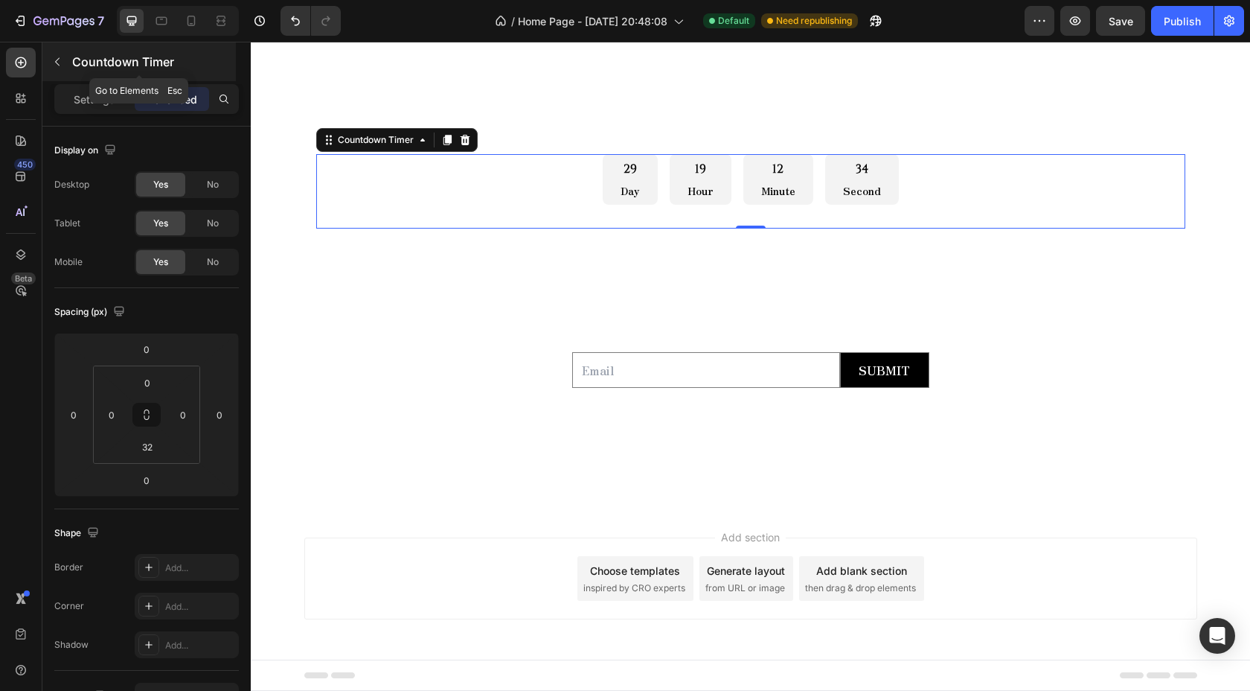
click at [58, 63] on icon "button" at bounding box center [57, 62] width 12 height 12
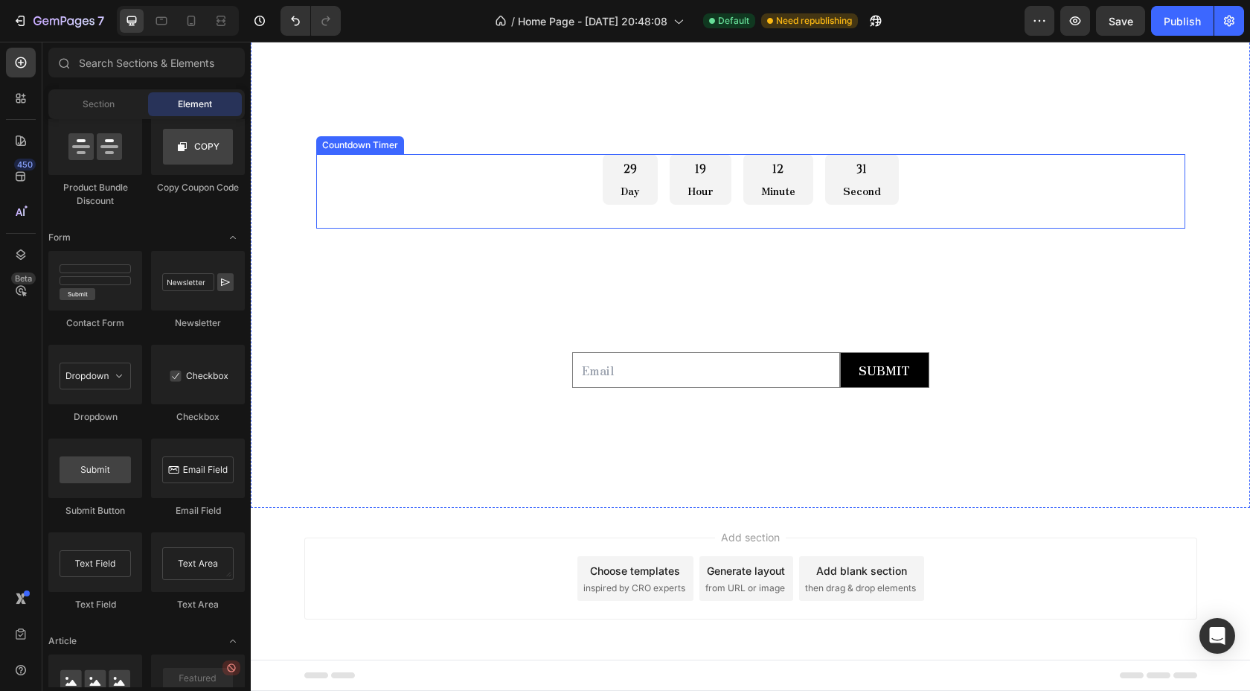
click at [536, 196] on div "29 Day 19 Hour 12 Minute 31 Second" at bounding box center [750, 179] width 869 height 51
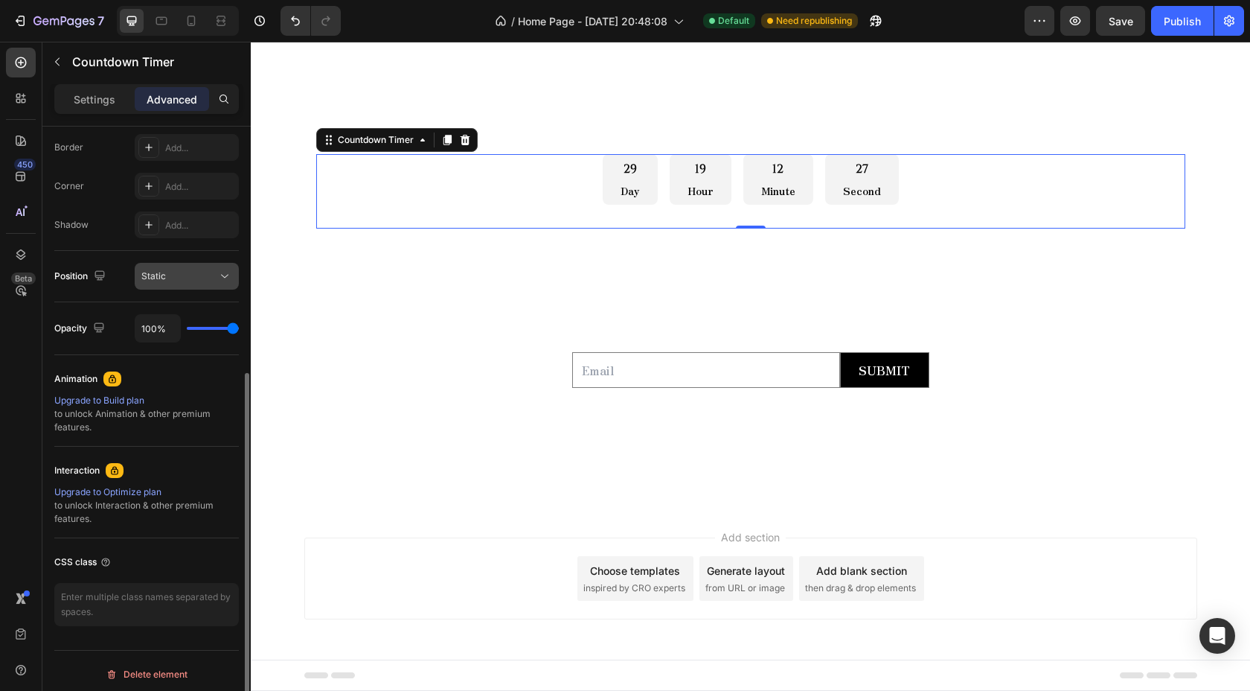
scroll to position [426, 0]
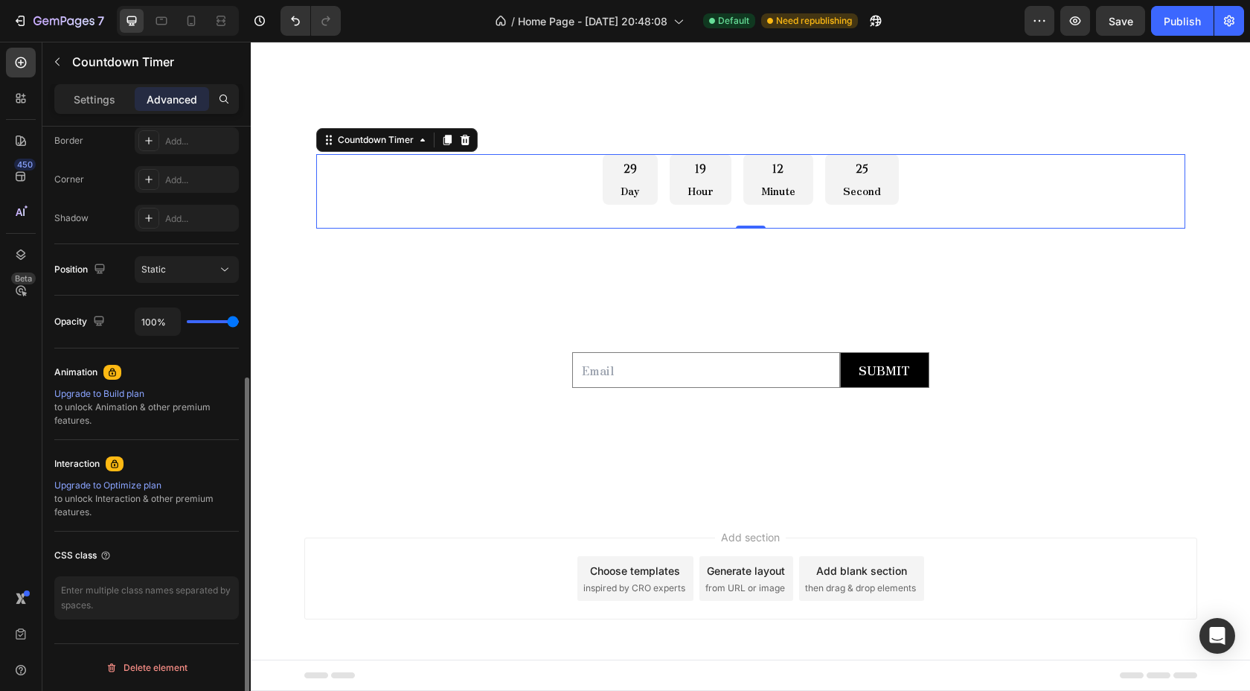
type input "48%"
type input "48"
type input "3%"
type input "3"
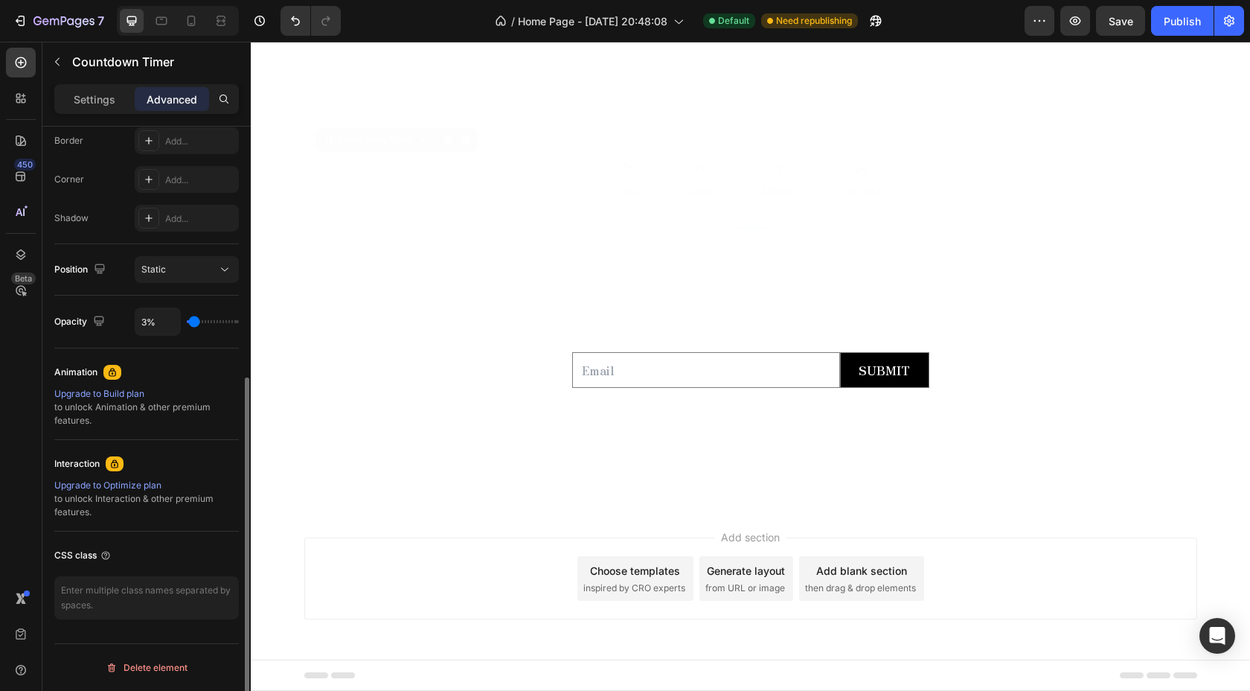
type input "1%"
type input "1"
type input "38%"
type input "38"
type input "78%"
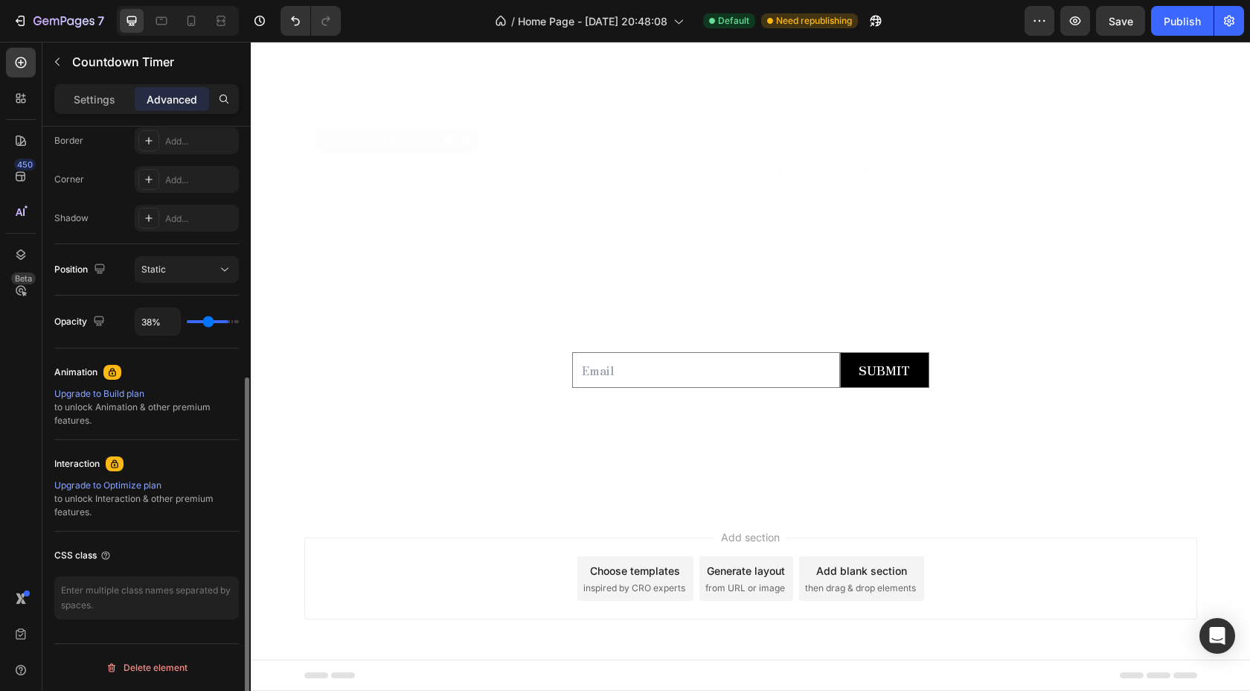
type input "78"
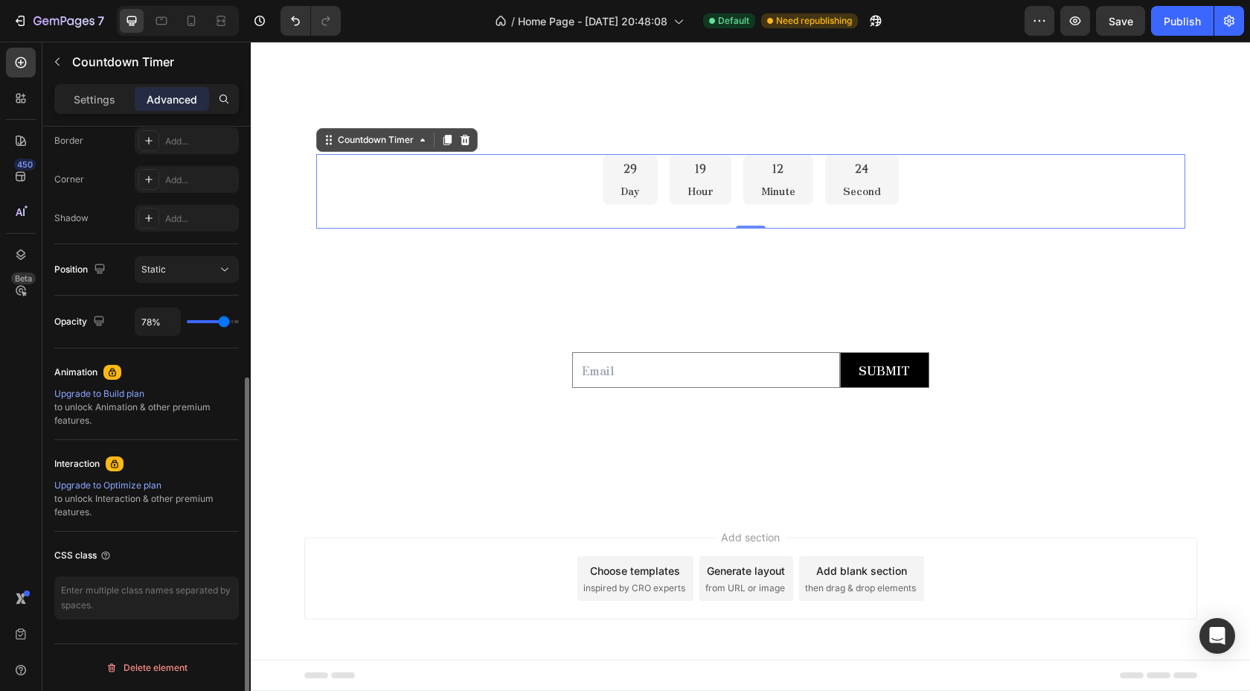
type input "100%"
type input "100"
drag, startPoint x: 480, startPoint y: 365, endPoint x: 516, endPoint y: 364, distance: 36.5
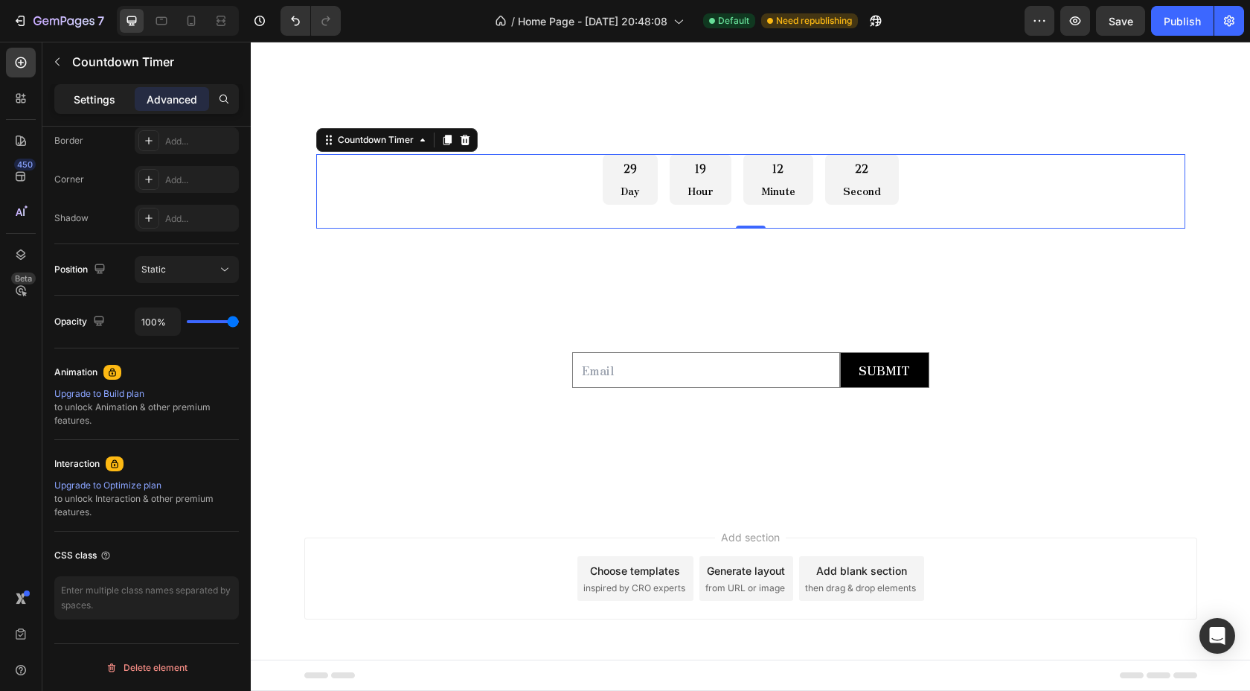
click at [103, 98] on p "Settings" at bounding box center [95, 100] width 42 height 16
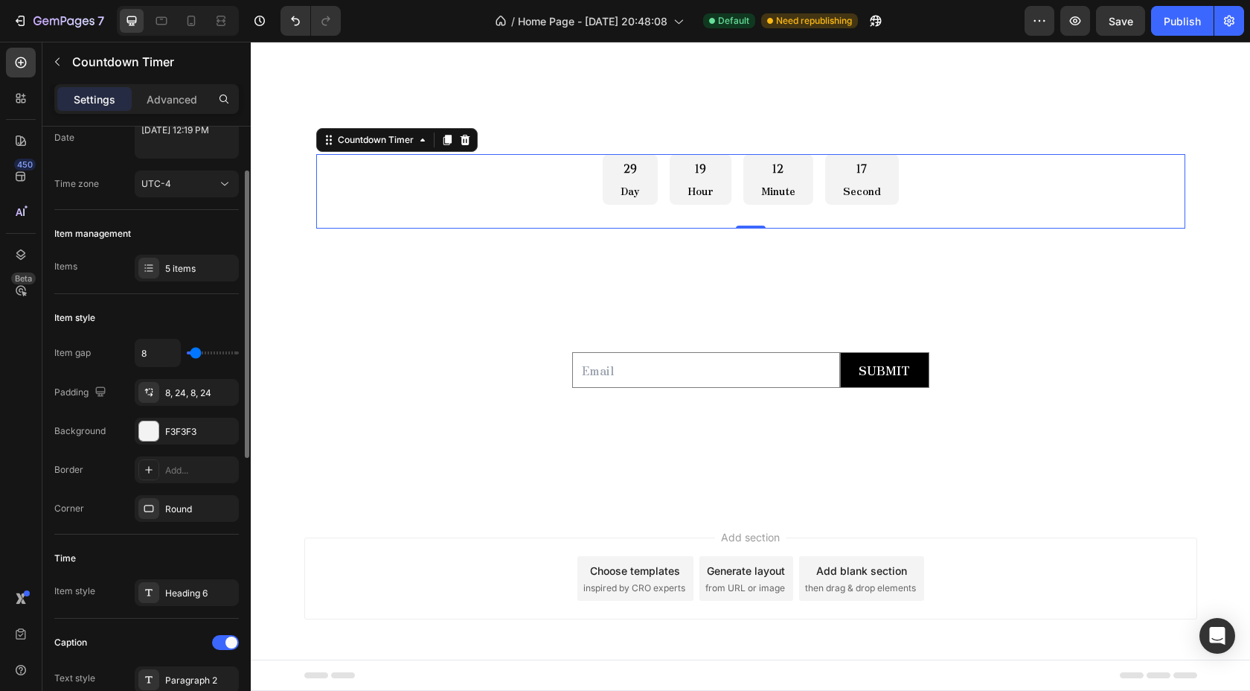
scroll to position [120, 0]
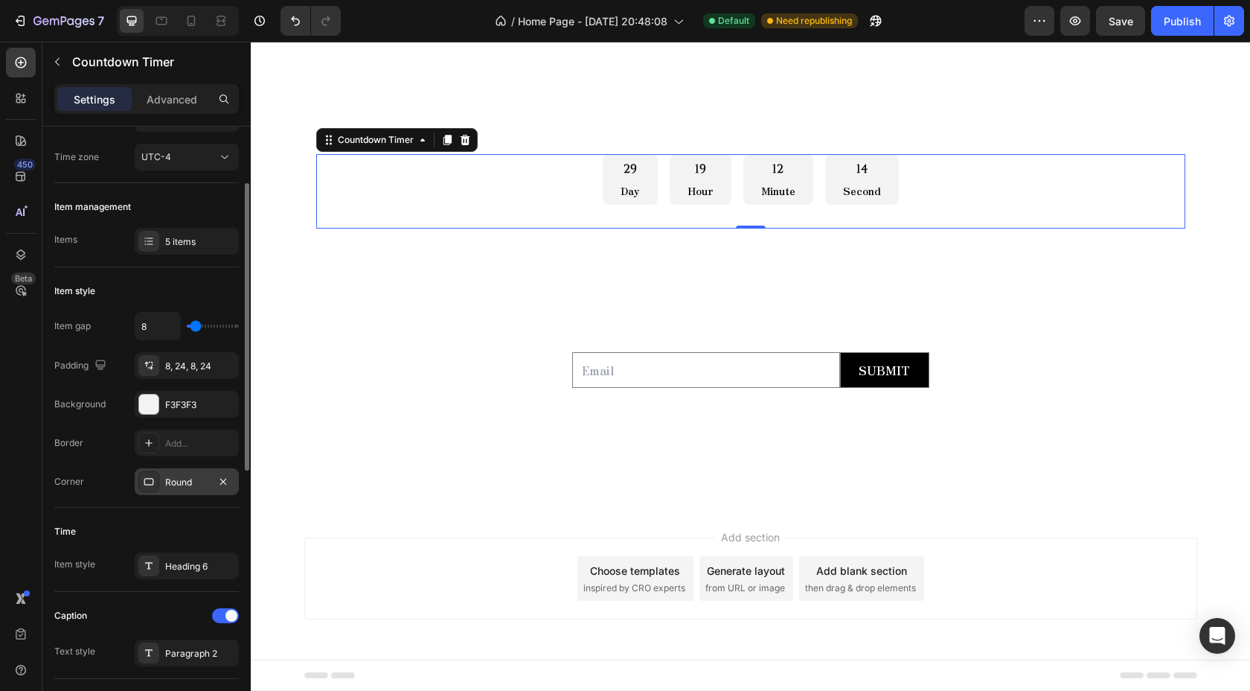
click at [194, 484] on div "Round" at bounding box center [186, 482] width 43 height 13
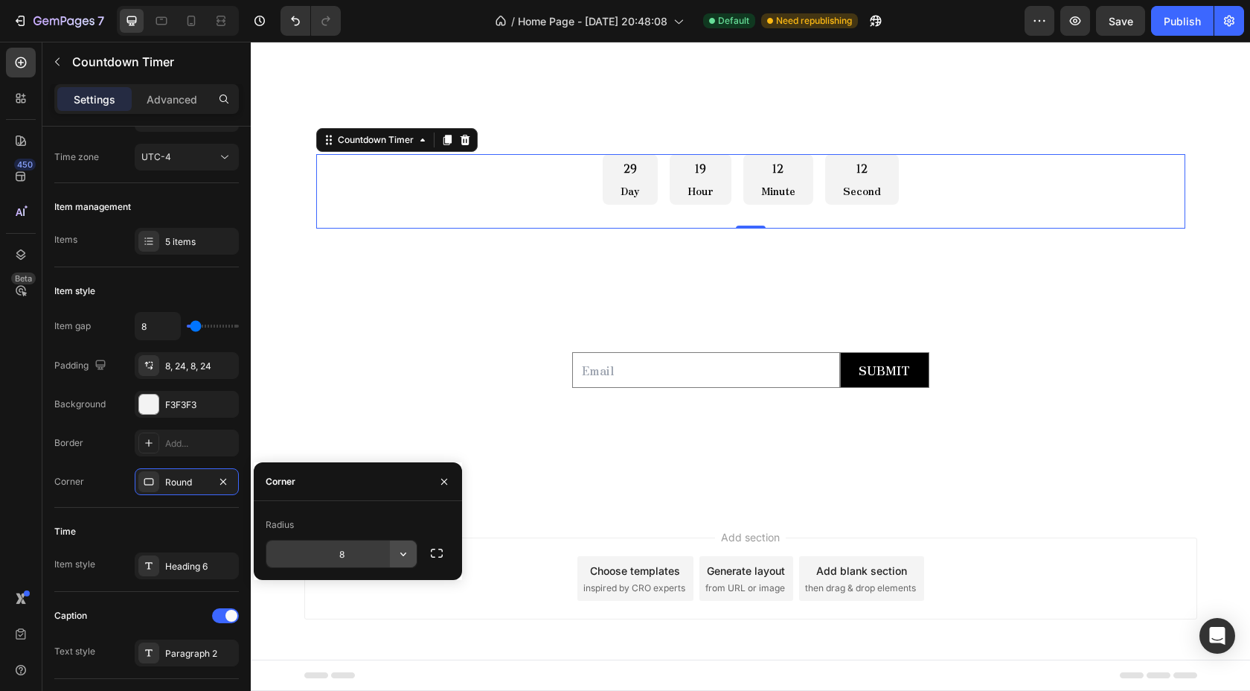
click at [404, 564] on button "button" at bounding box center [403, 553] width 27 height 27
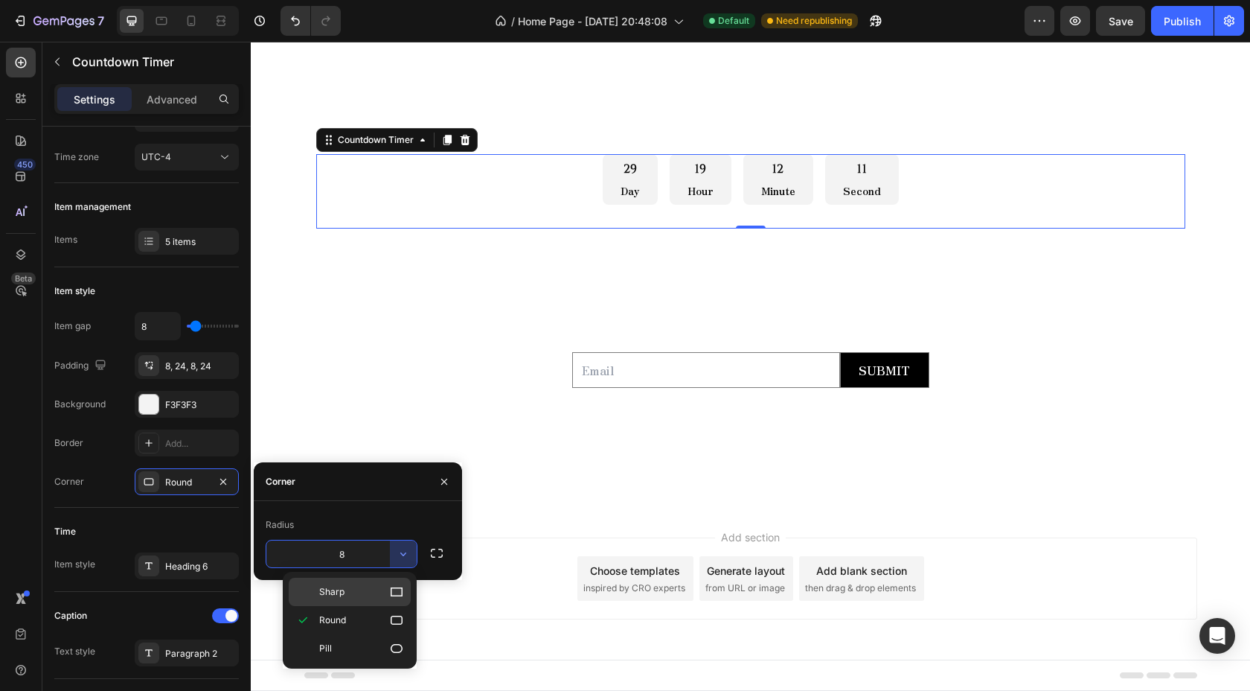
click at [384, 592] on p "Sharp" at bounding box center [361, 591] width 85 height 15
type input "0"
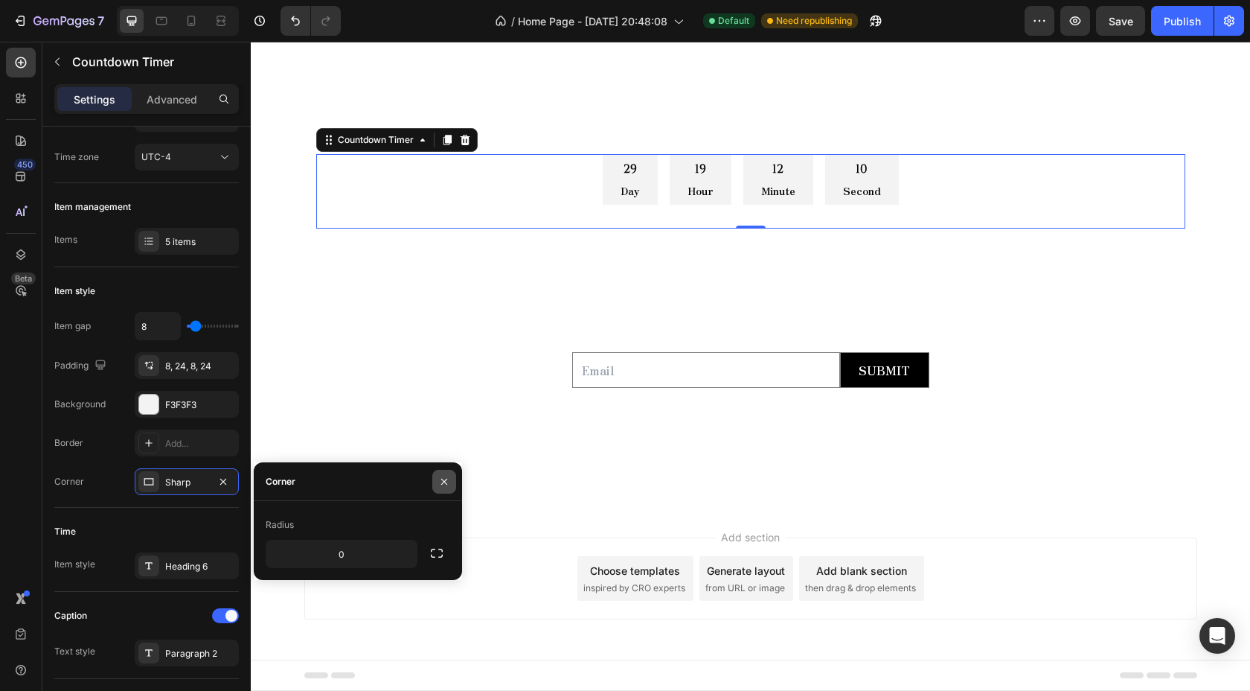
click at [445, 489] on button "button" at bounding box center [444, 482] width 24 height 24
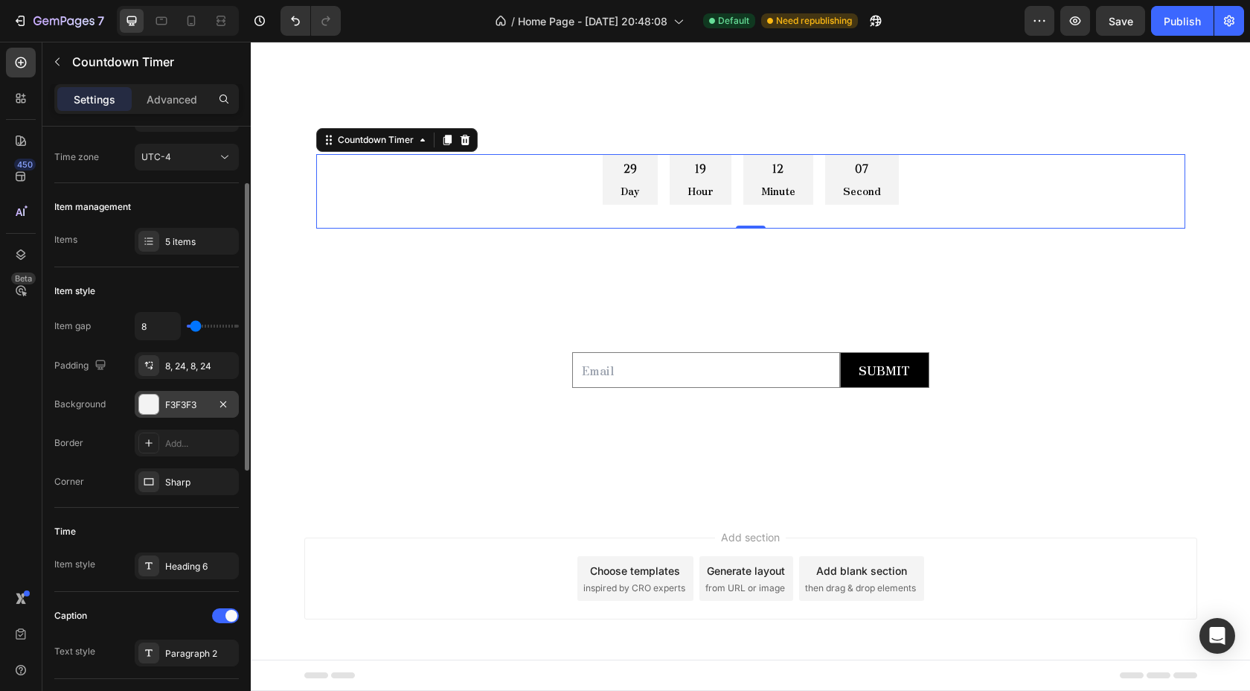
click at [152, 408] on div at bounding box center [148, 403] width 19 height 19
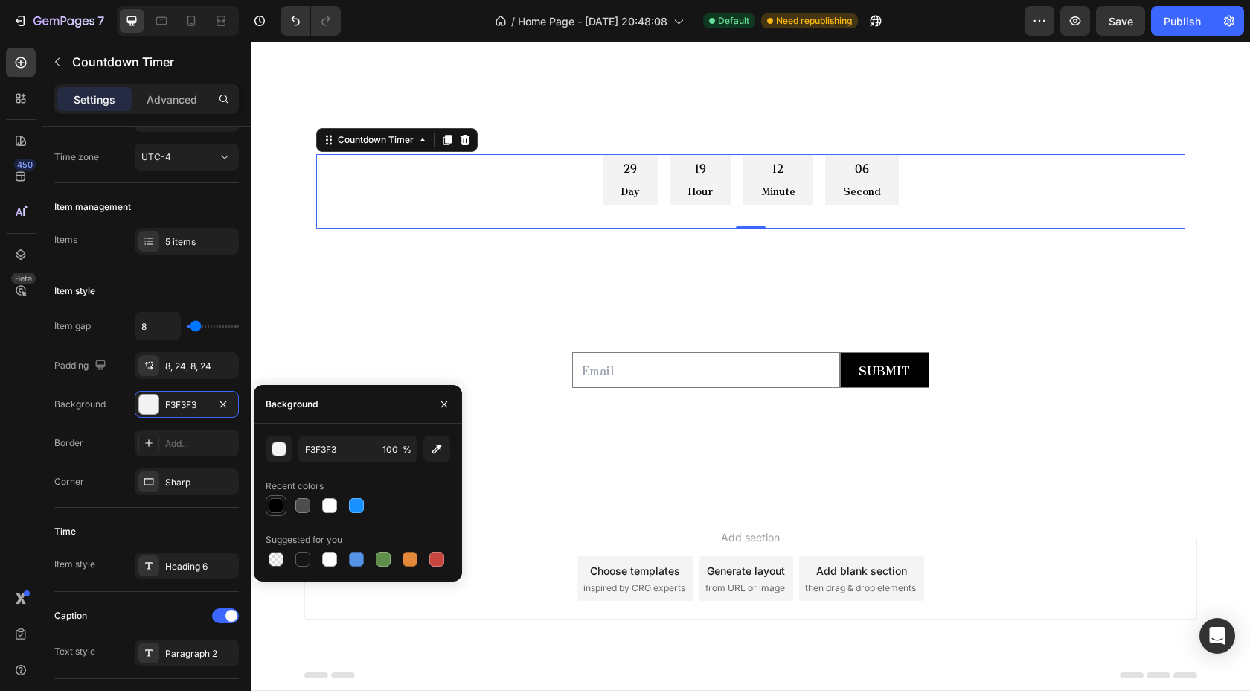
click at [275, 503] on div at bounding box center [276, 505] width 15 height 15
type input "000000"
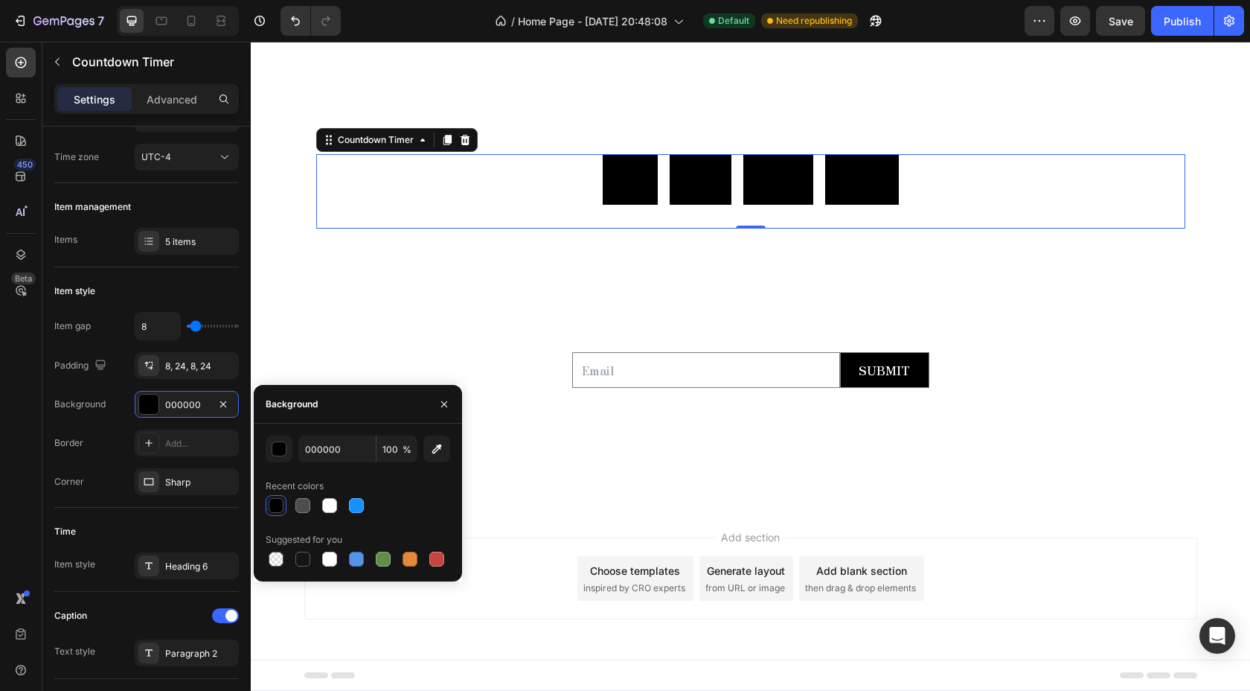
click at [639, 174] on div "29" at bounding box center [630, 169] width 19 height 18
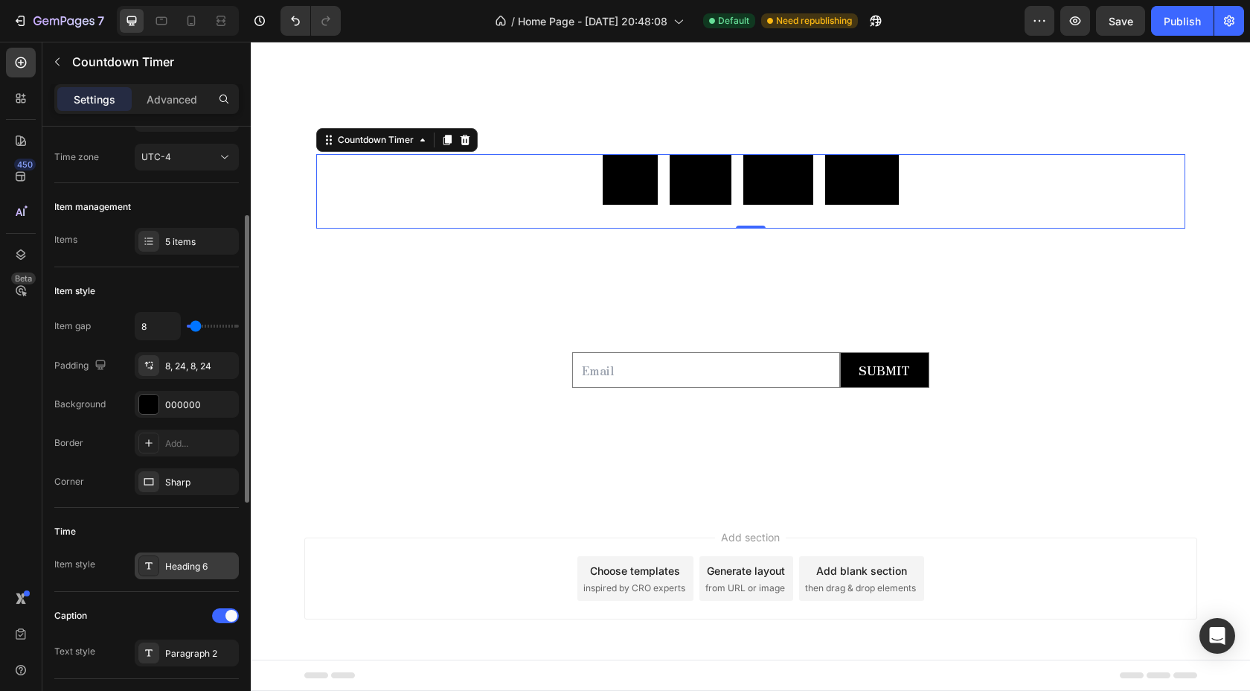
scroll to position [208, 0]
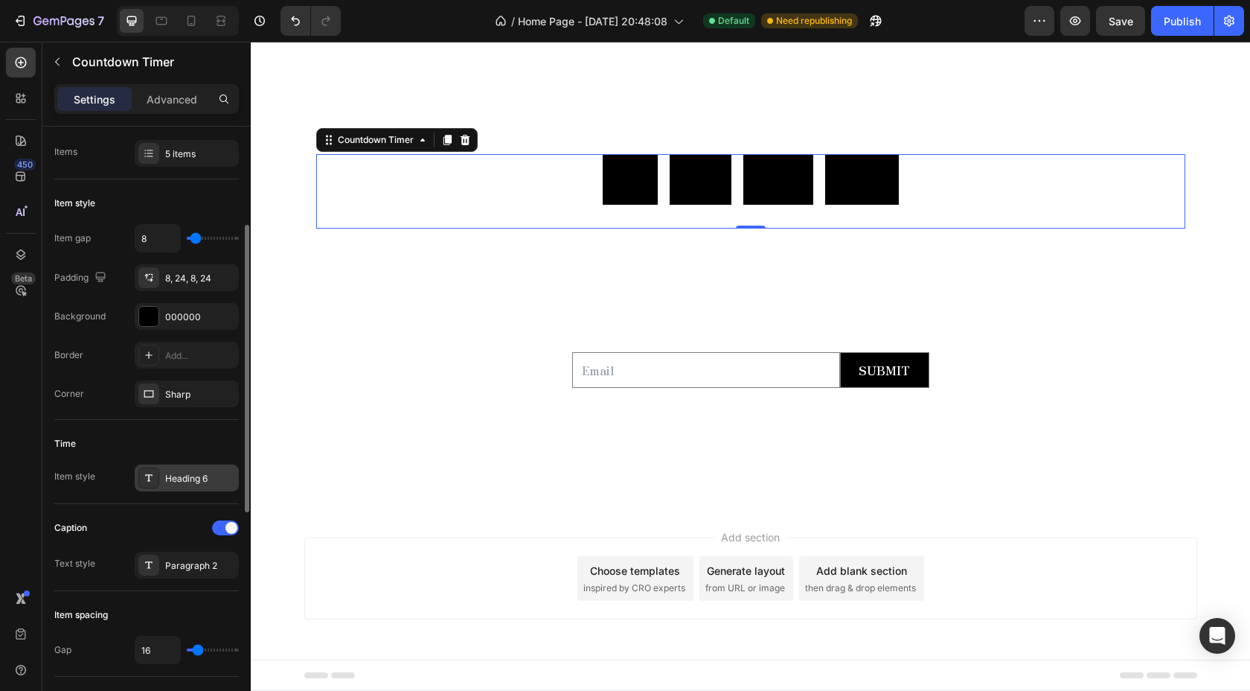
click at [184, 481] on div "Heading 6" at bounding box center [200, 478] width 70 height 13
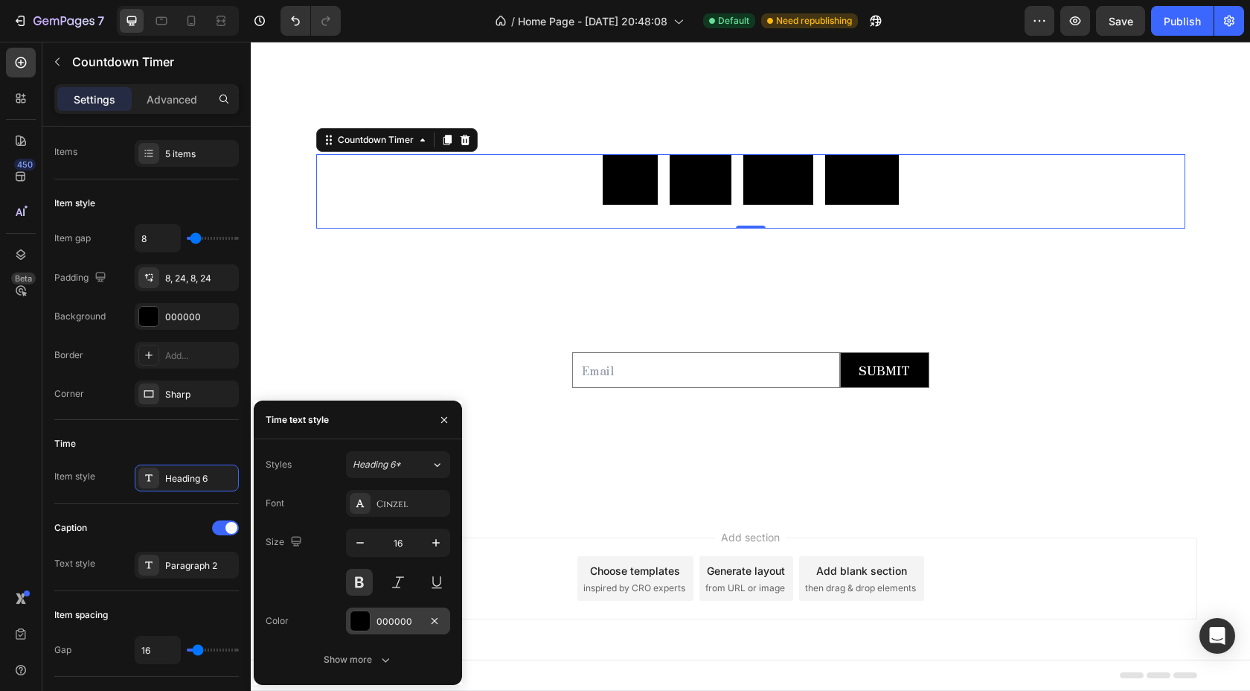
click at [366, 618] on div at bounding box center [360, 620] width 19 height 19
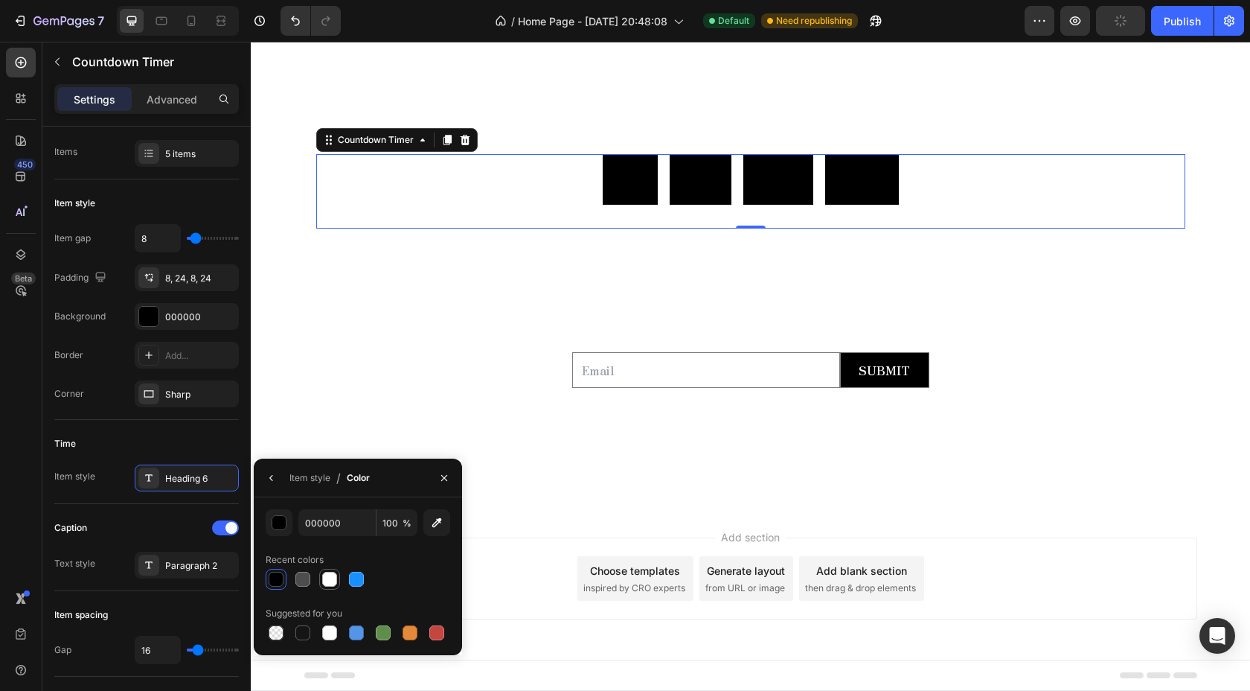
click at [334, 578] on div at bounding box center [329, 579] width 15 height 15
type input "FFFFFF"
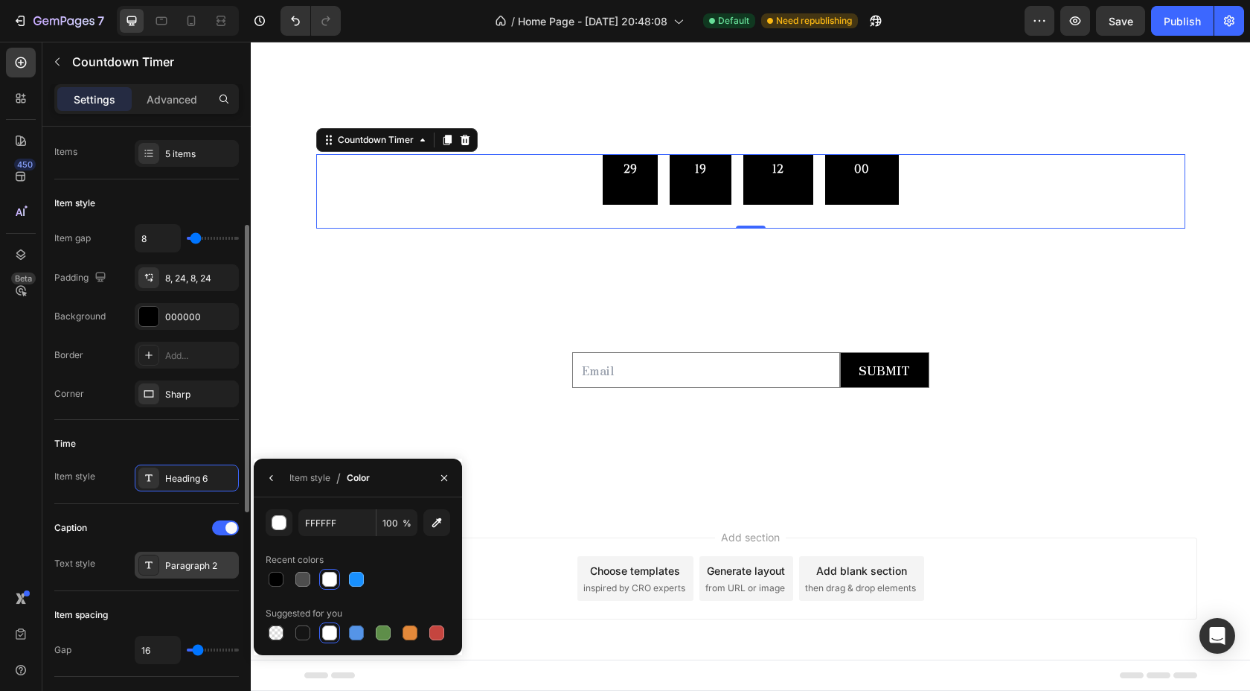
click at [207, 564] on div "Paragraph 2" at bounding box center [200, 565] width 70 height 13
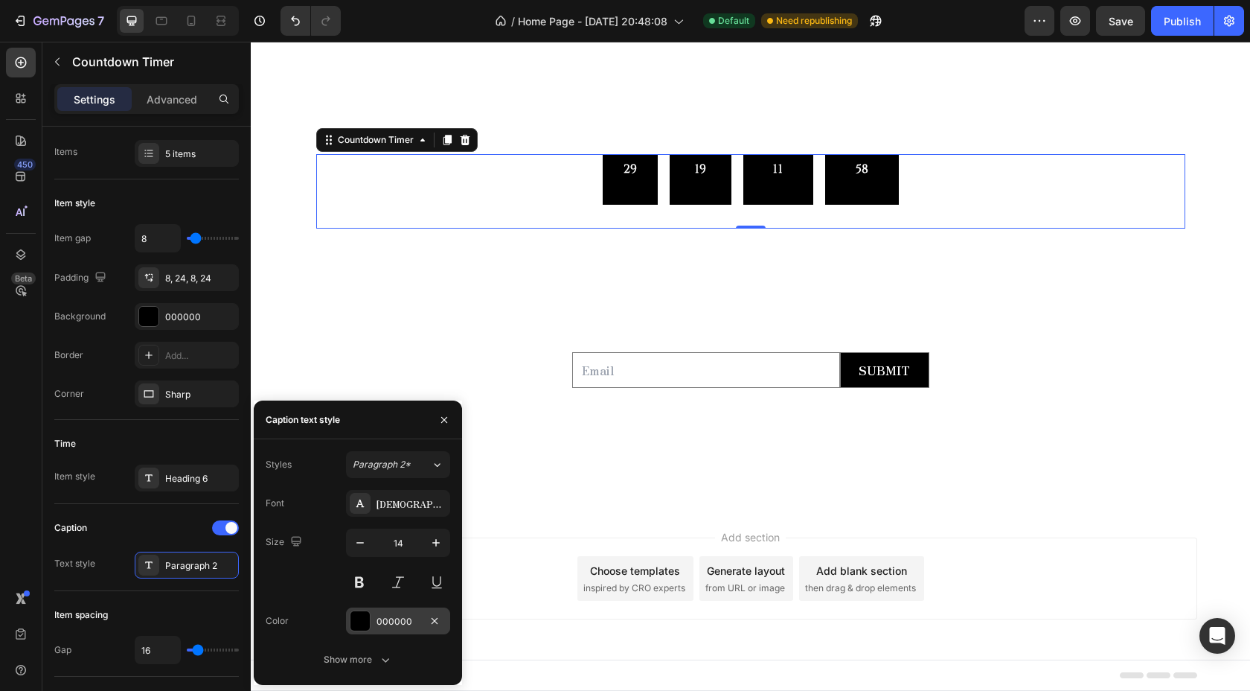
click at [362, 612] on div at bounding box center [360, 620] width 19 height 19
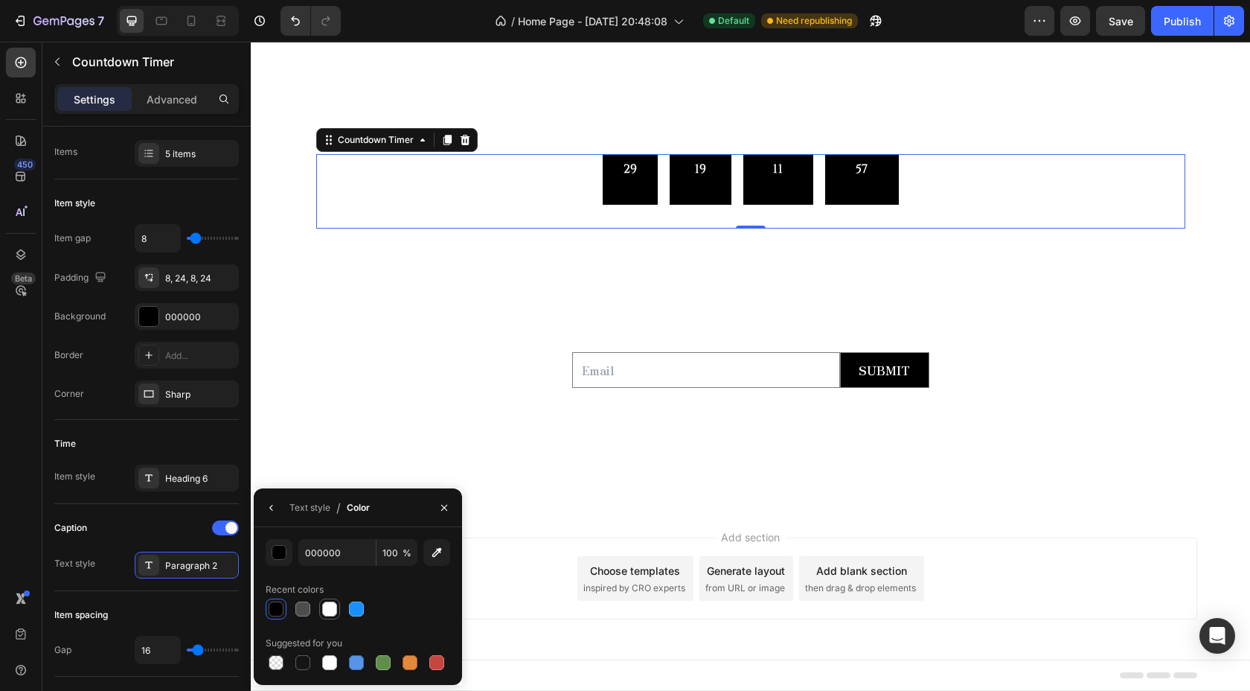
click at [328, 607] on div at bounding box center [329, 608] width 15 height 15
type input "FFFFFF"
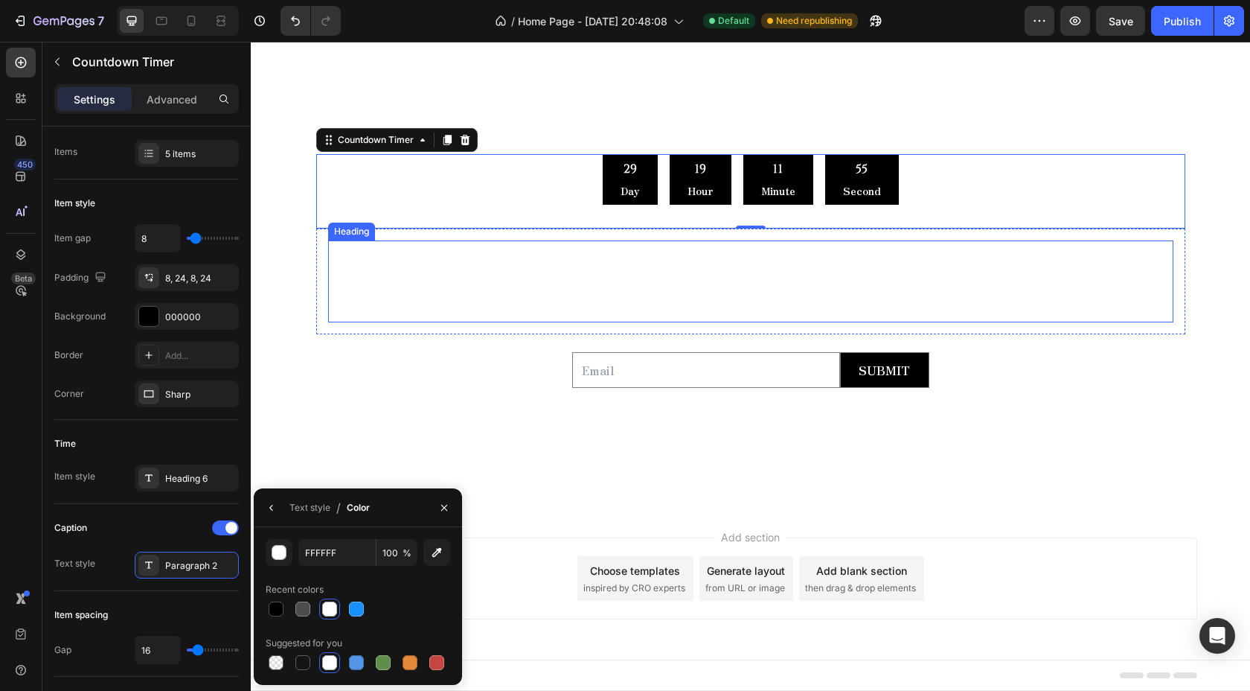
scroll to position [0, 0]
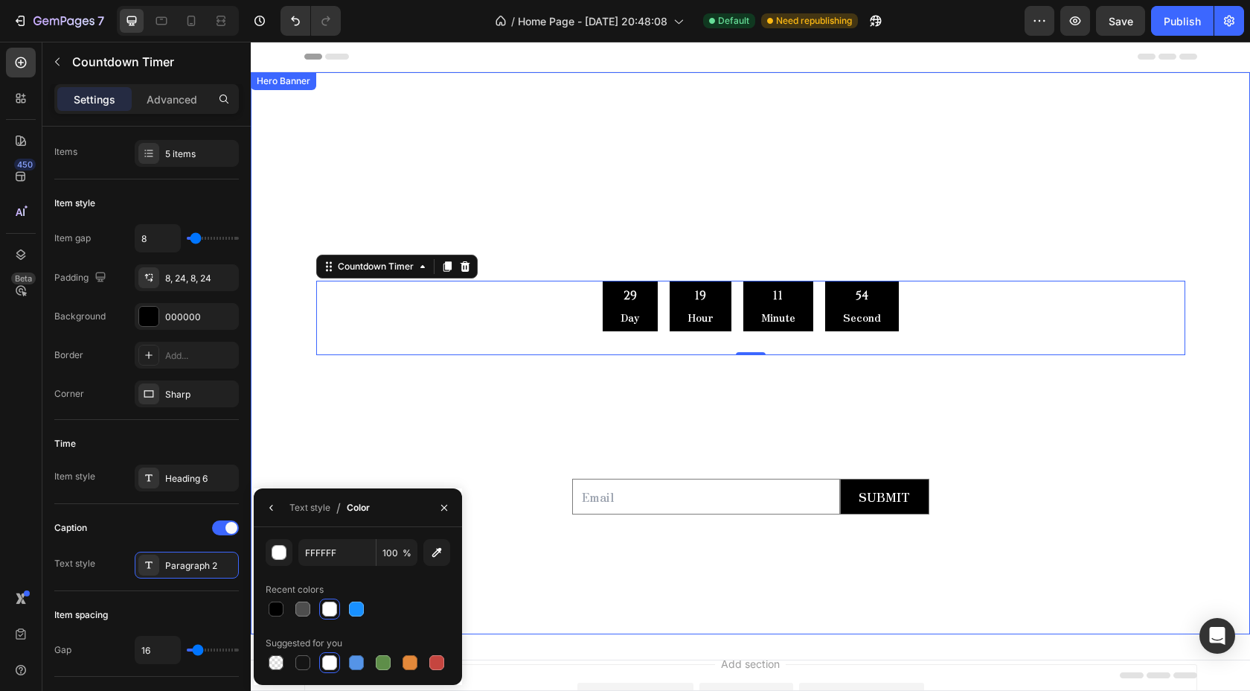
click at [946, 130] on div "Overlay" at bounding box center [750, 353] width 999 height 562
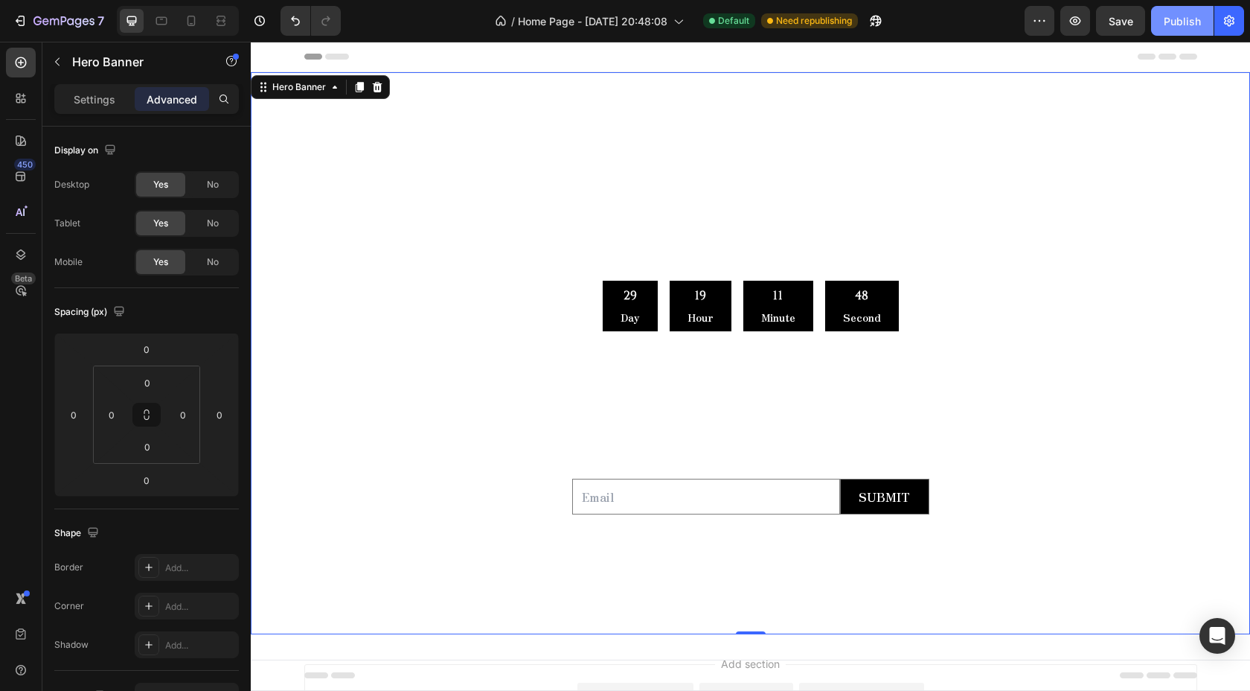
click at [1198, 22] on div "Publish" at bounding box center [1182, 21] width 37 height 16
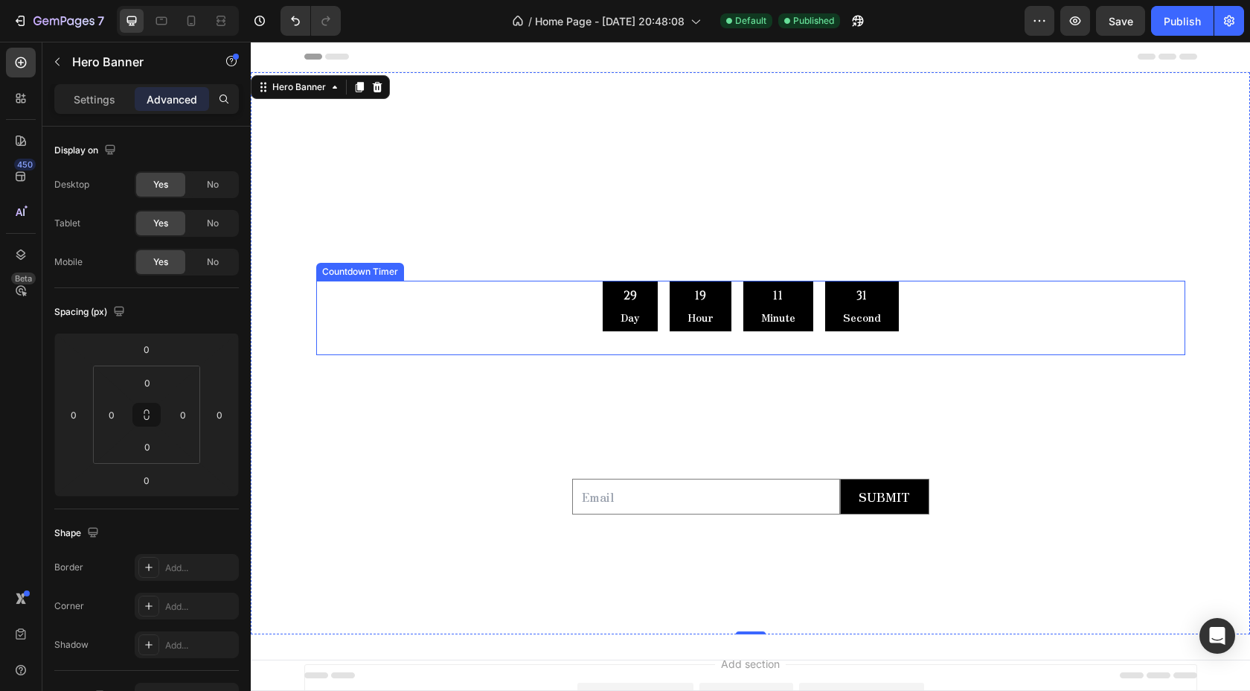
click at [612, 304] on div "29 Day" at bounding box center [630, 306] width 55 height 51
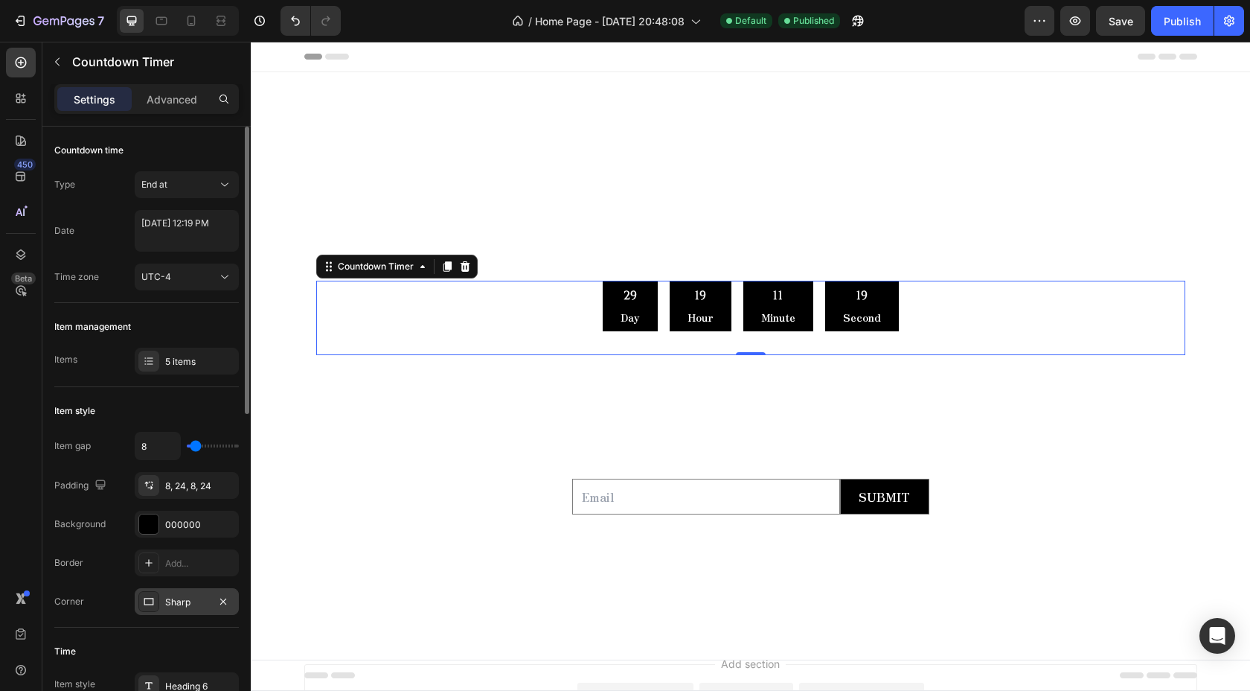
click at [211, 603] on div "Sharp" at bounding box center [187, 601] width 104 height 27
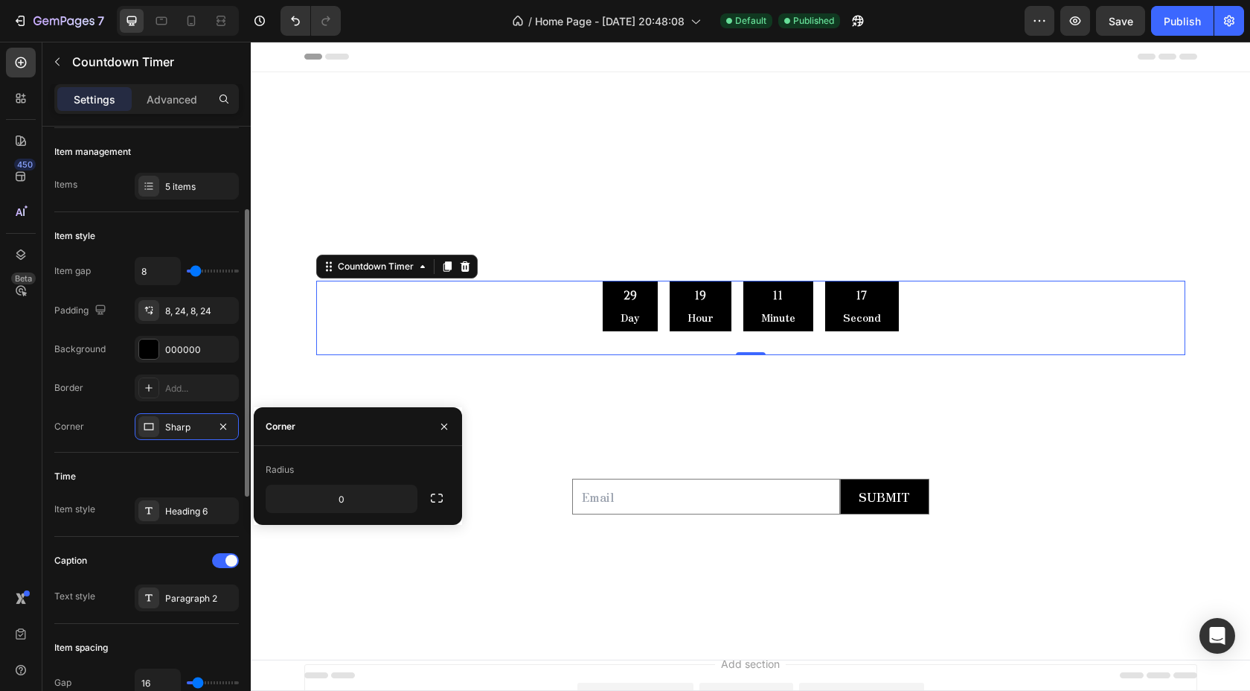
click at [187, 472] on div "Time" at bounding box center [146, 476] width 185 height 24
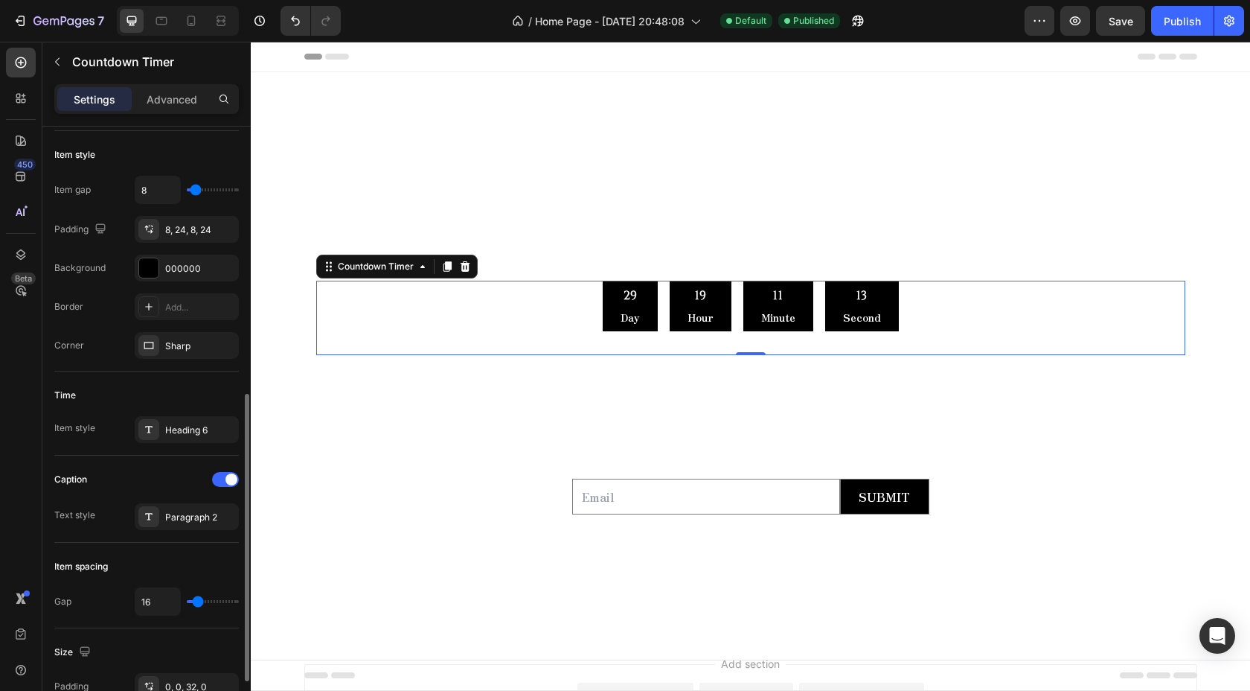
scroll to position [228, 0]
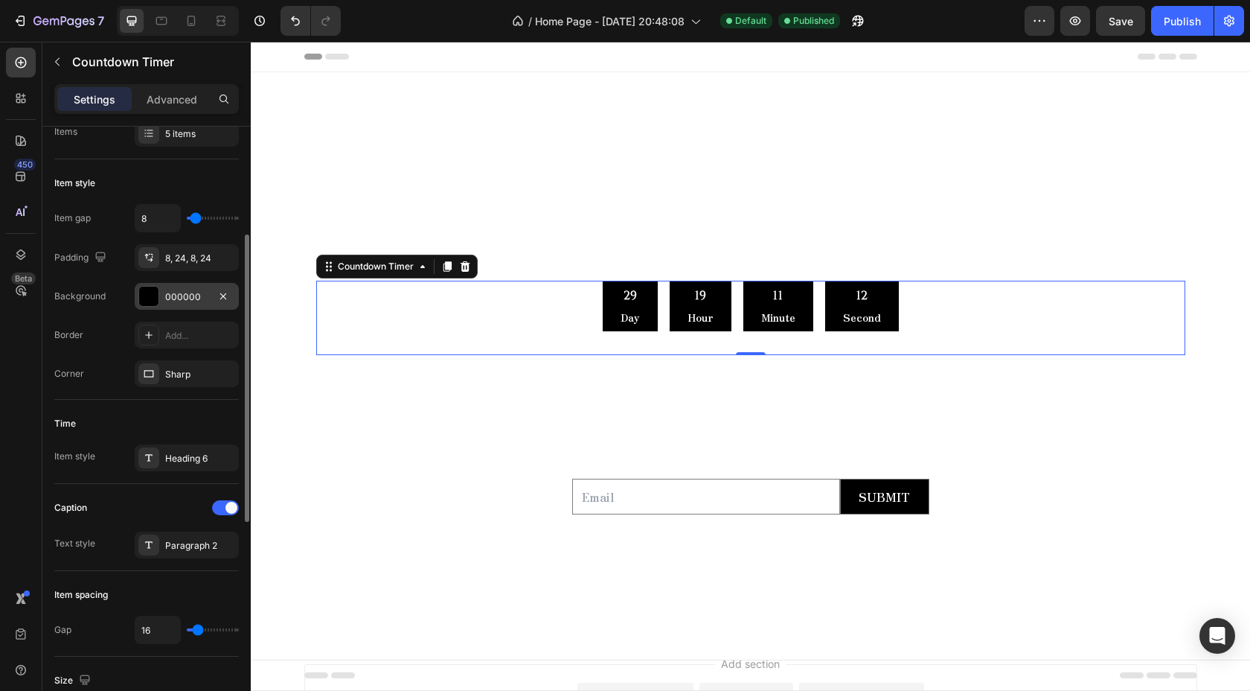
click at [195, 304] on div "000000" at bounding box center [187, 296] width 104 height 27
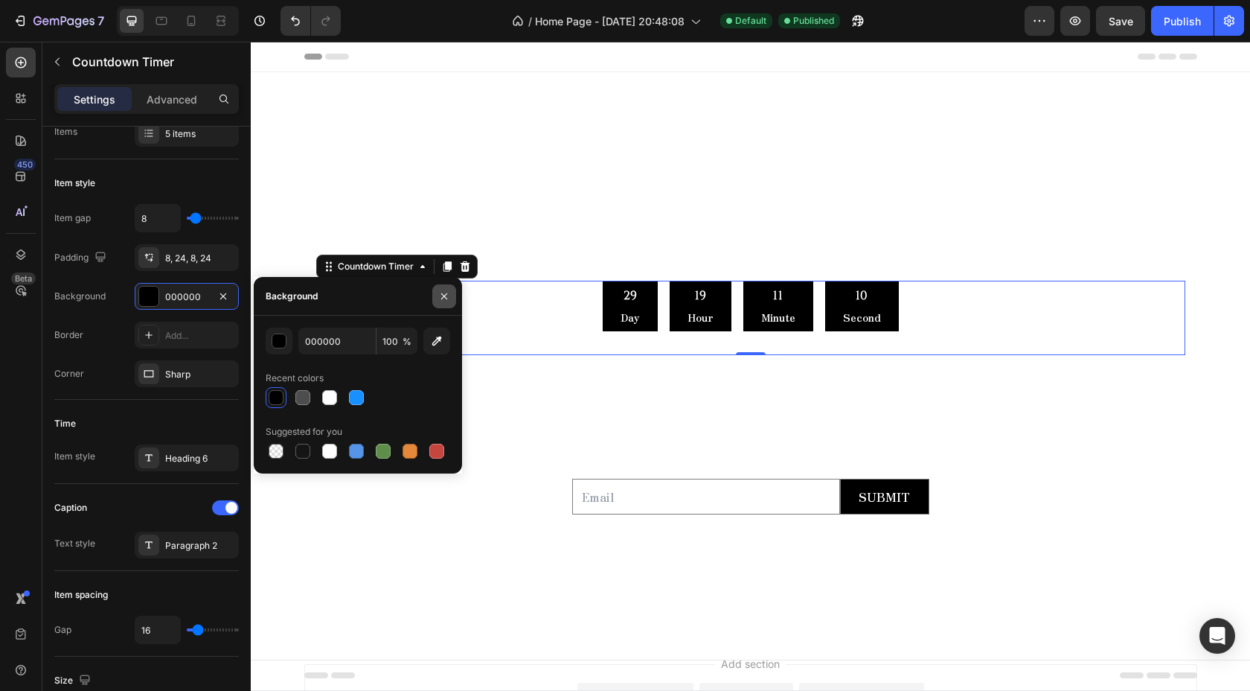
click at [440, 292] on icon "button" at bounding box center [444, 296] width 12 height 12
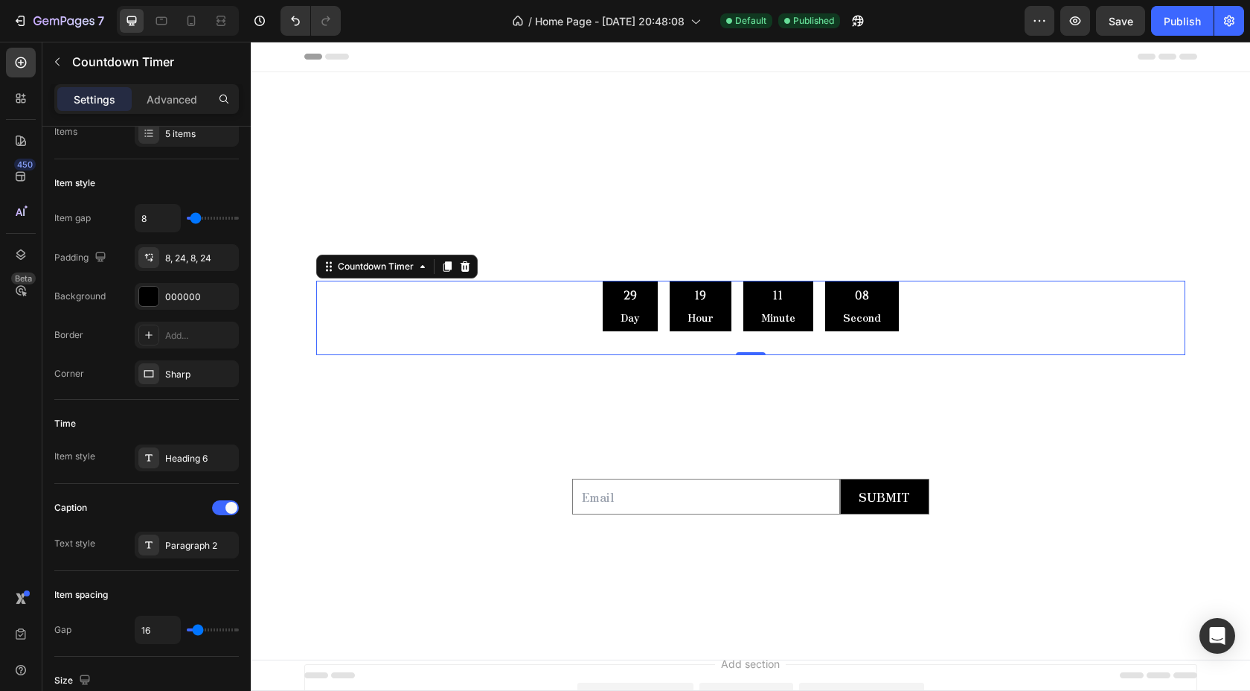
click at [596, 301] on div "29 Day 19 Hour 11 Minute 08 Second" at bounding box center [750, 306] width 869 height 51
click at [613, 302] on div "29 Day" at bounding box center [630, 306] width 55 height 51
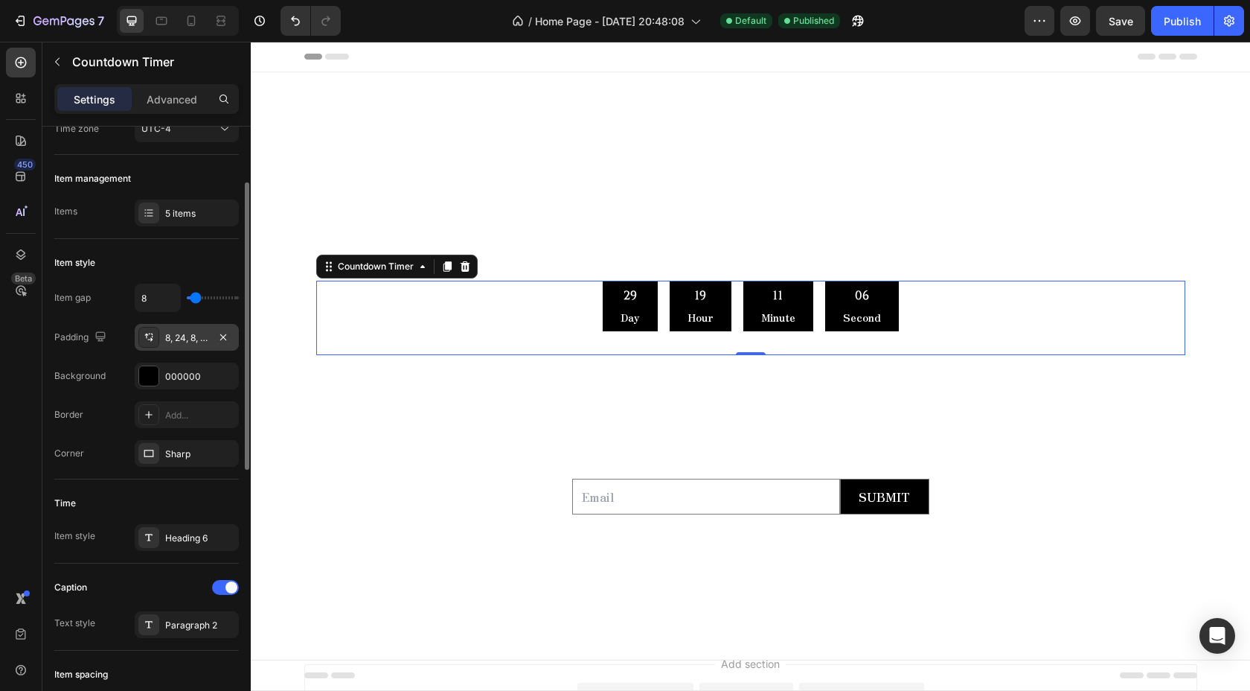
scroll to position [96, 0]
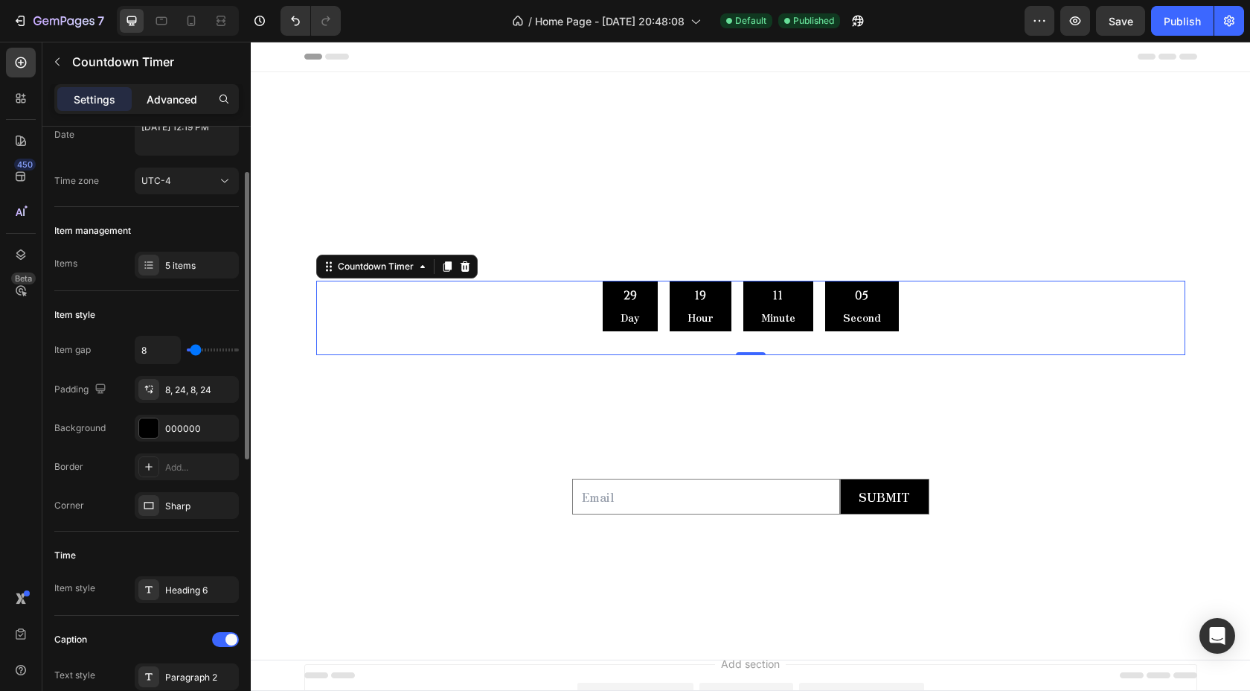
click at [161, 101] on p "Advanced" at bounding box center [172, 100] width 51 height 16
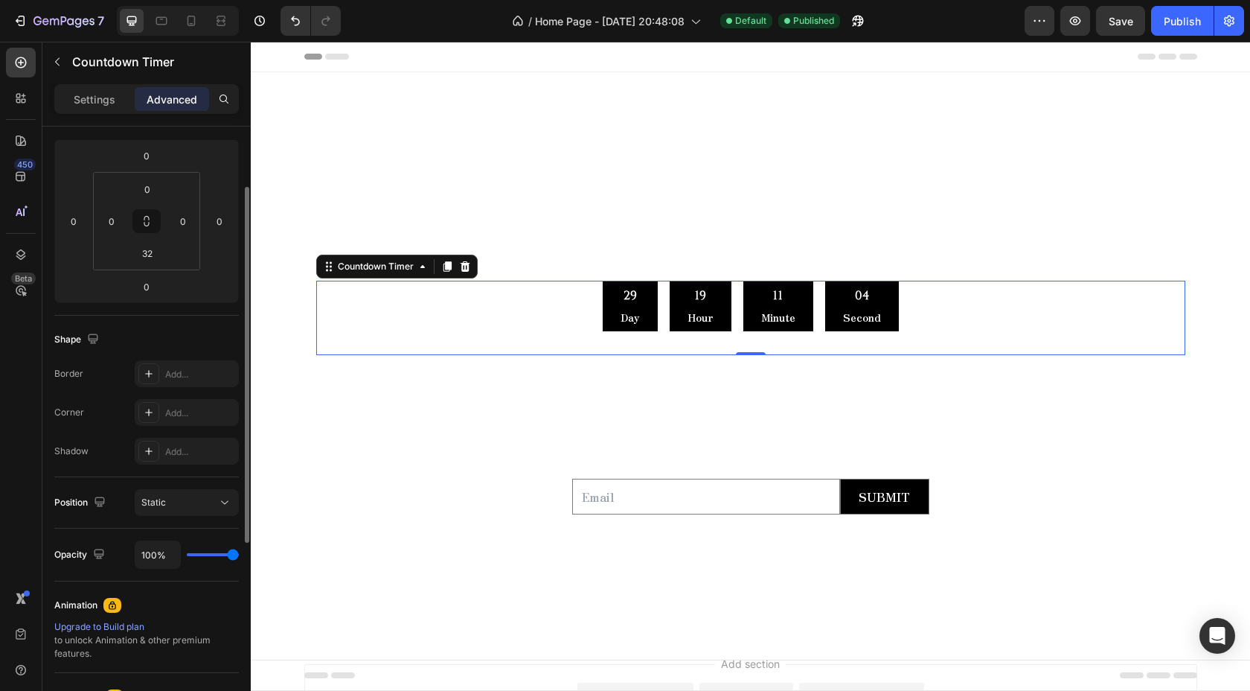
scroll to position [250, 0]
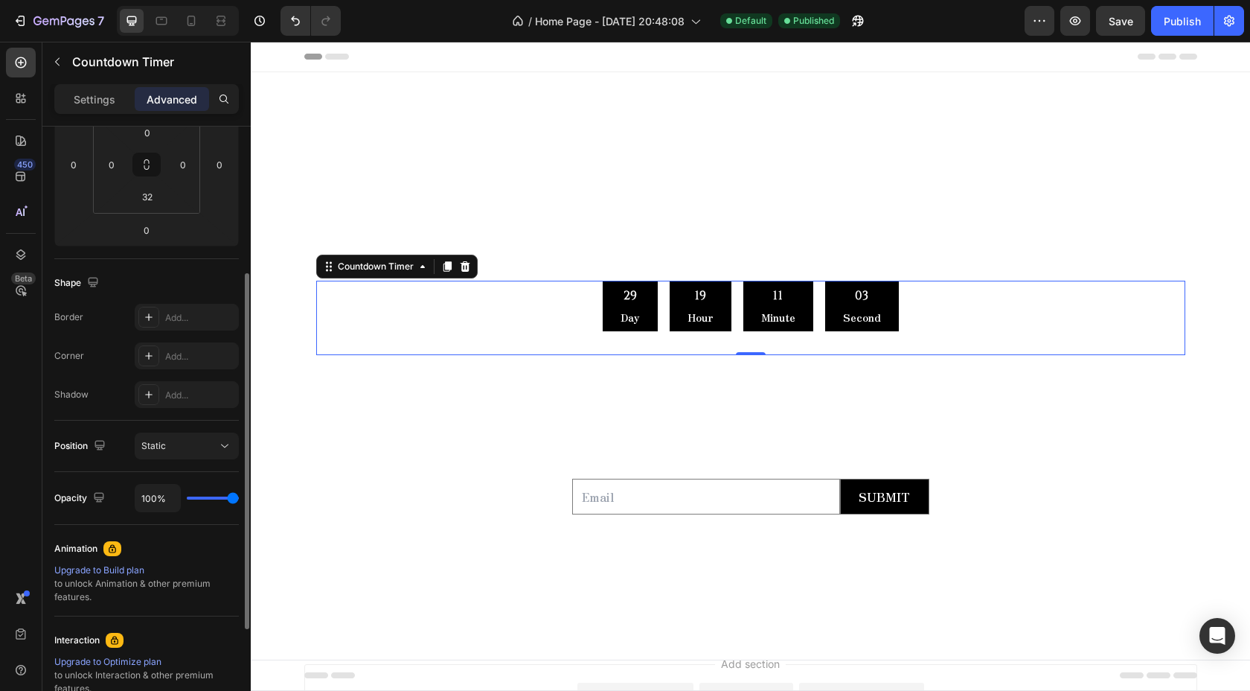
type input "71%"
type input "71"
type input "50%"
type input "50"
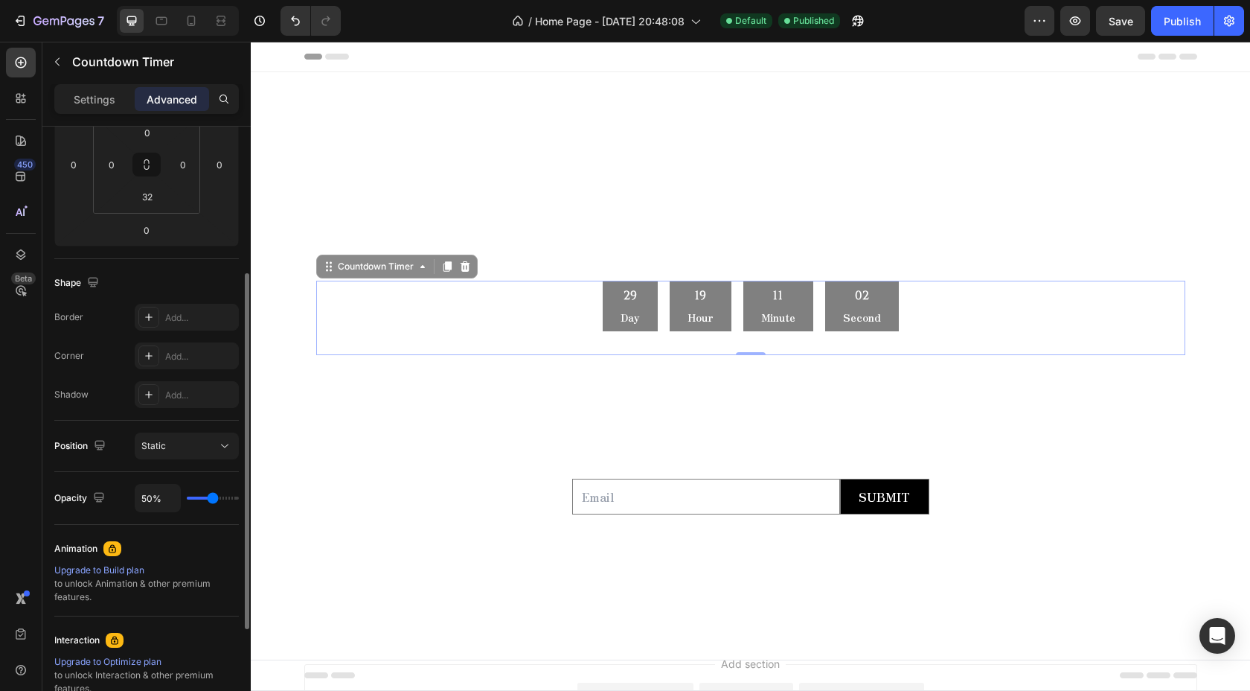
type input "64%"
type input "64"
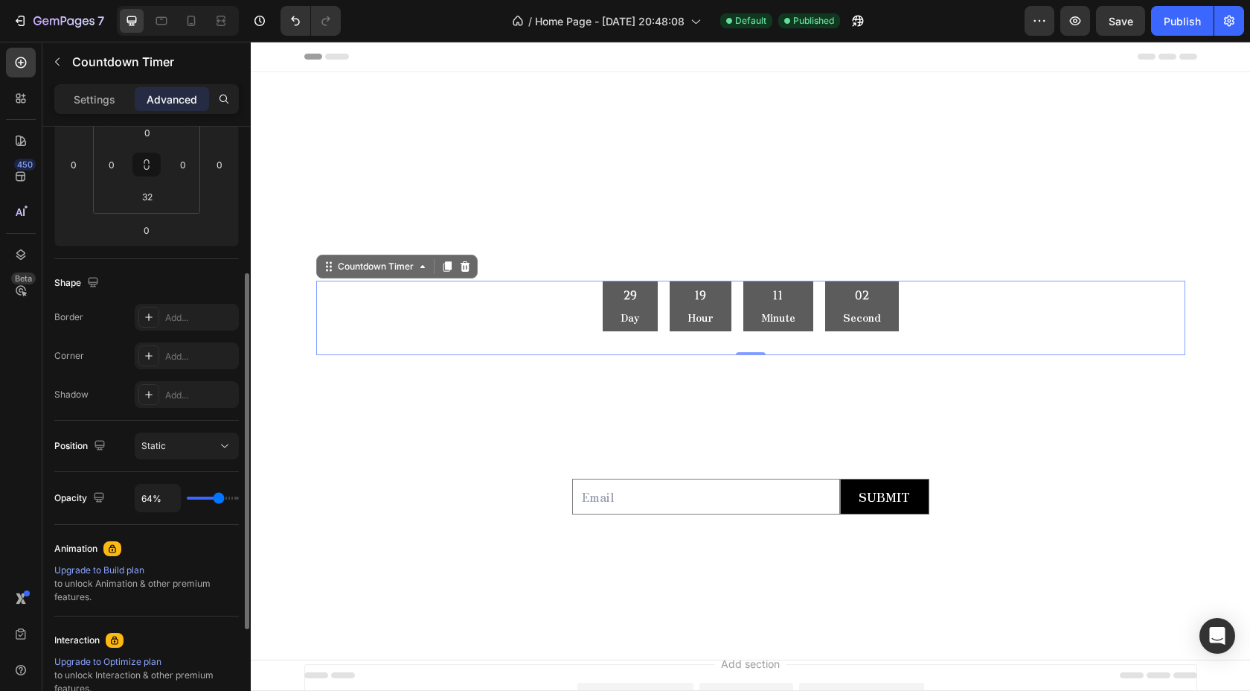
type input "68%"
type input "68"
type input "69%"
type input "69"
type input "70%"
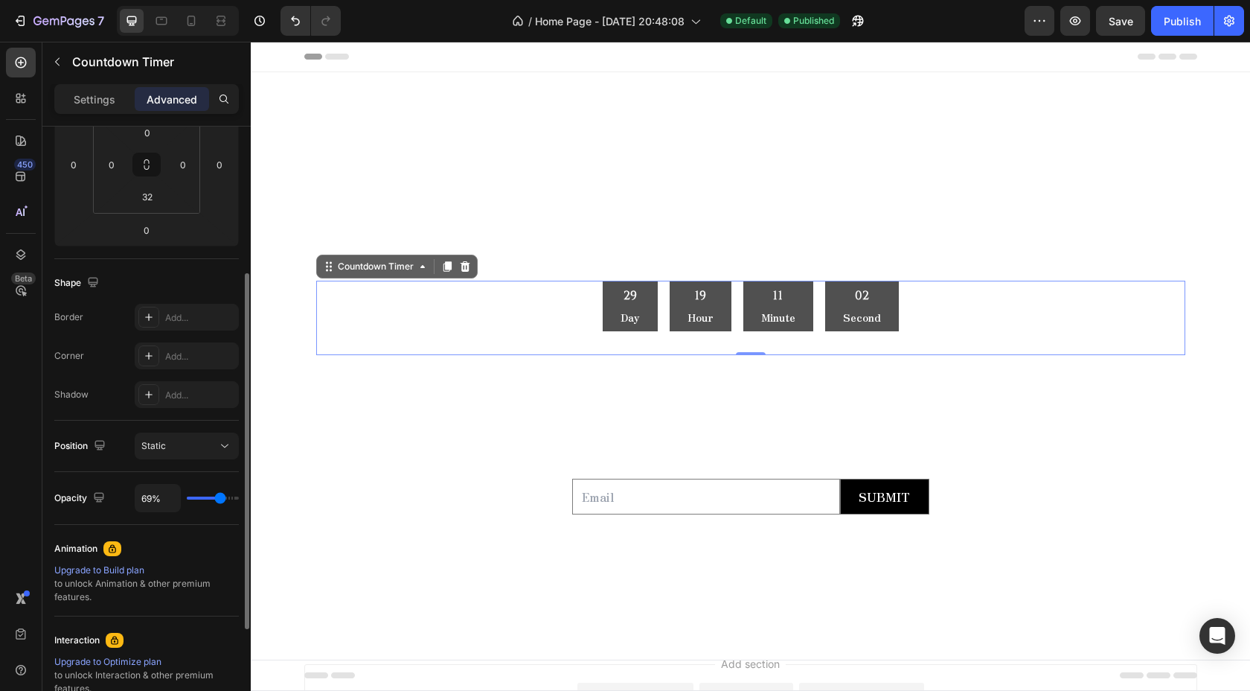
type input "70"
type input "71%"
type input "71"
type input "72%"
type input "72"
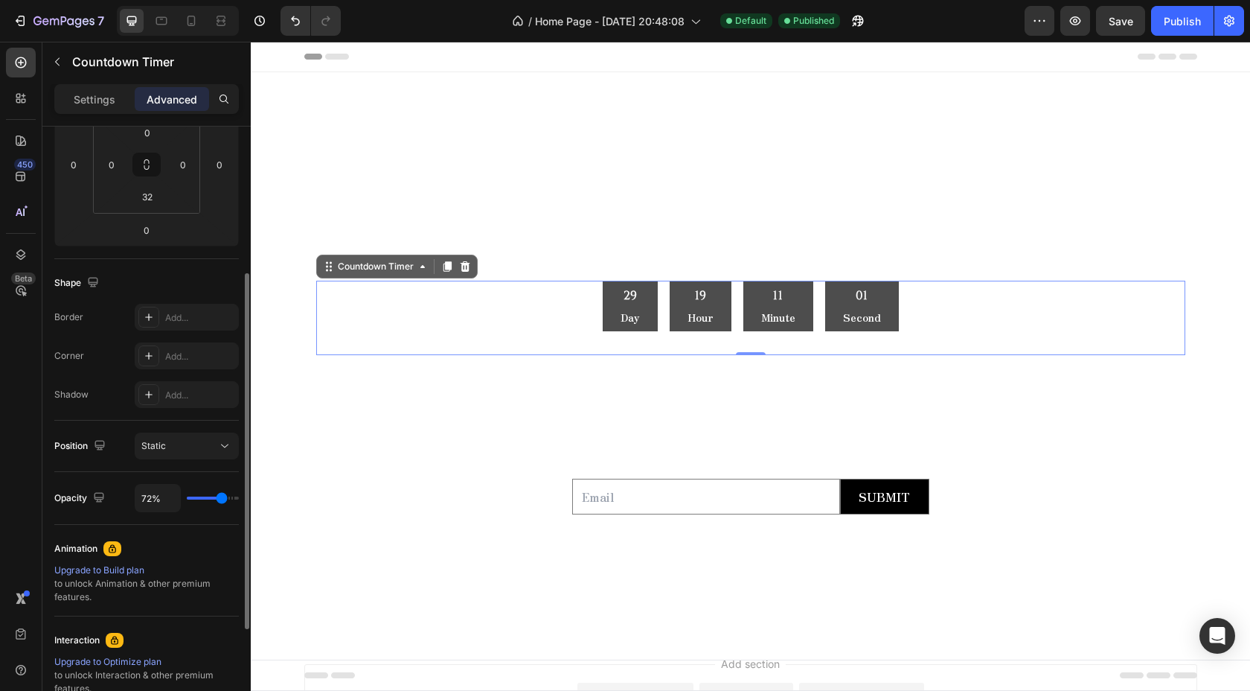
type input "73%"
type input "73"
type input "74%"
drag, startPoint x: 226, startPoint y: 499, endPoint x: 151, endPoint y: 504, distance: 75.3
click at [228, 496] on input "range" at bounding box center [213, 497] width 52 height 3
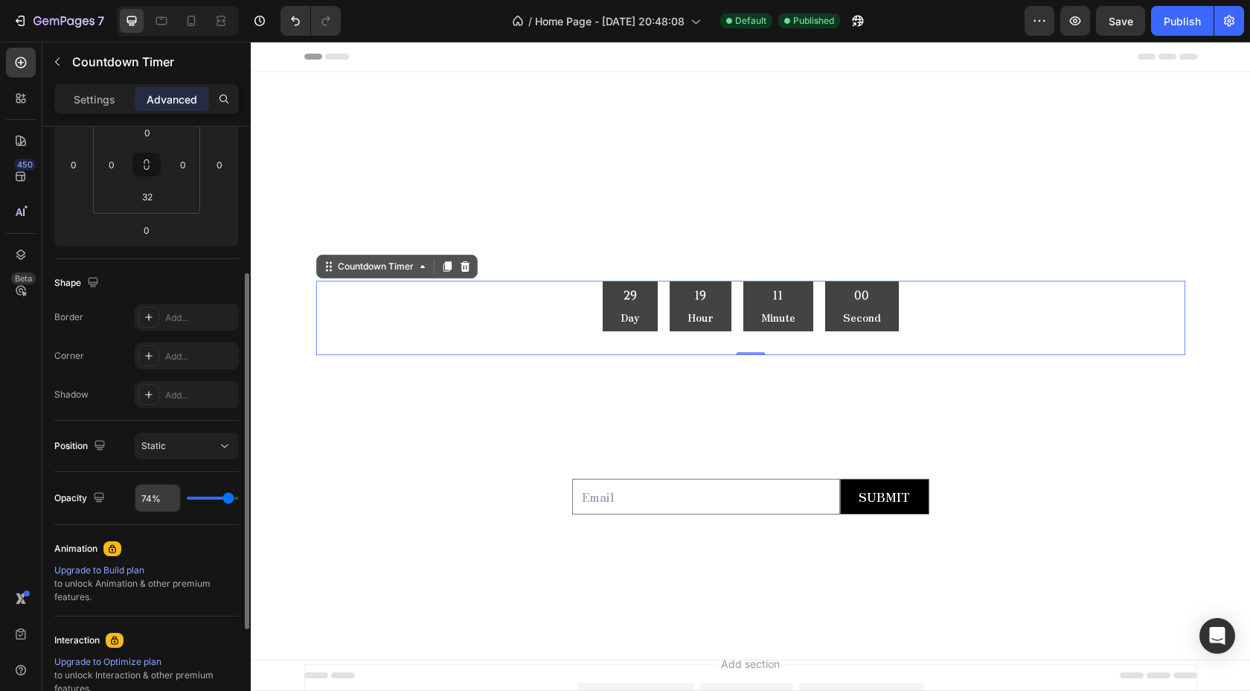
type input "98"
click at [231, 496] on input "range" at bounding box center [213, 497] width 52 height 3
click at [154, 496] on input "74%" at bounding box center [157, 497] width 45 height 27
click at [151, 504] on input "74%" at bounding box center [157, 497] width 45 height 27
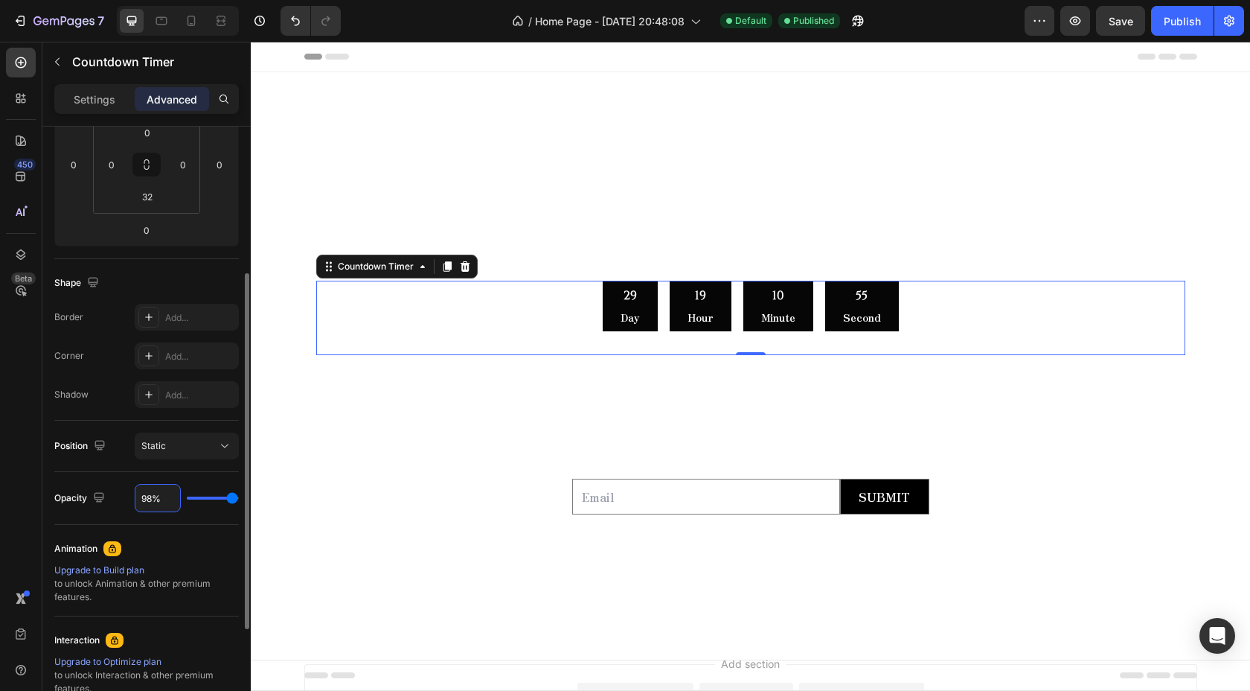
drag, startPoint x: 152, startPoint y: 498, endPoint x: 140, endPoint y: 498, distance: 11.9
click at [140, 498] on input "98%" at bounding box center [157, 497] width 45 height 27
type input "8%"
type input "8"
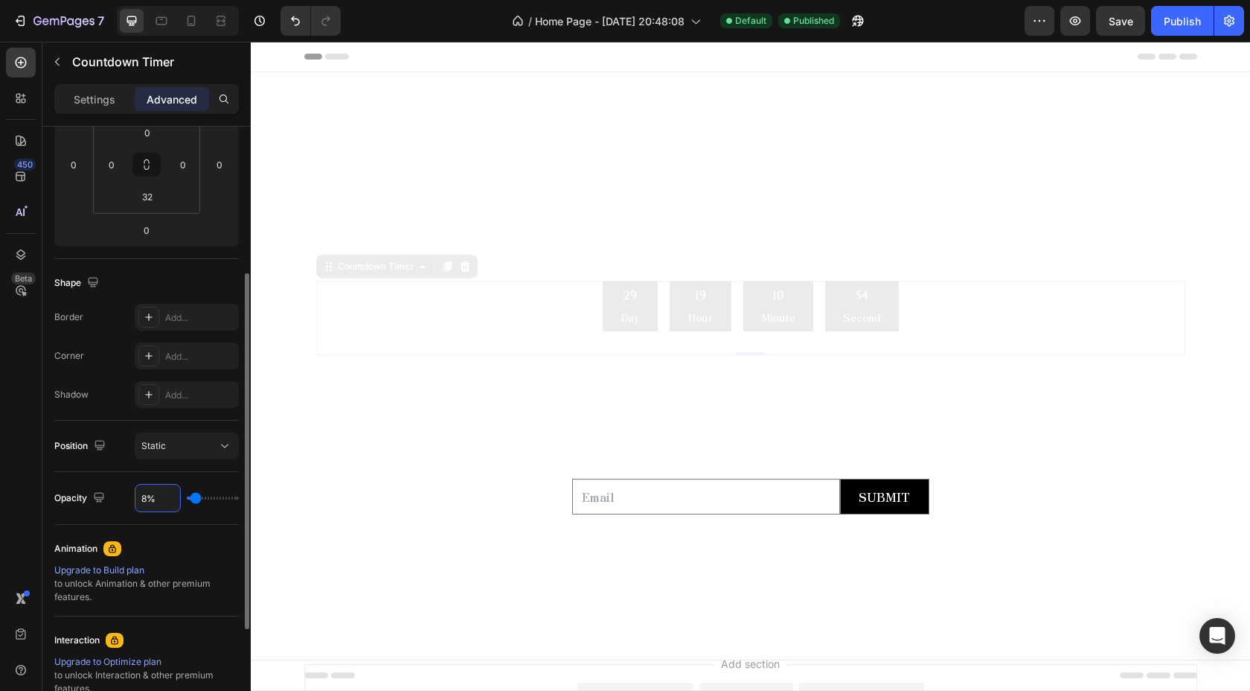
type input "80%"
type input "80"
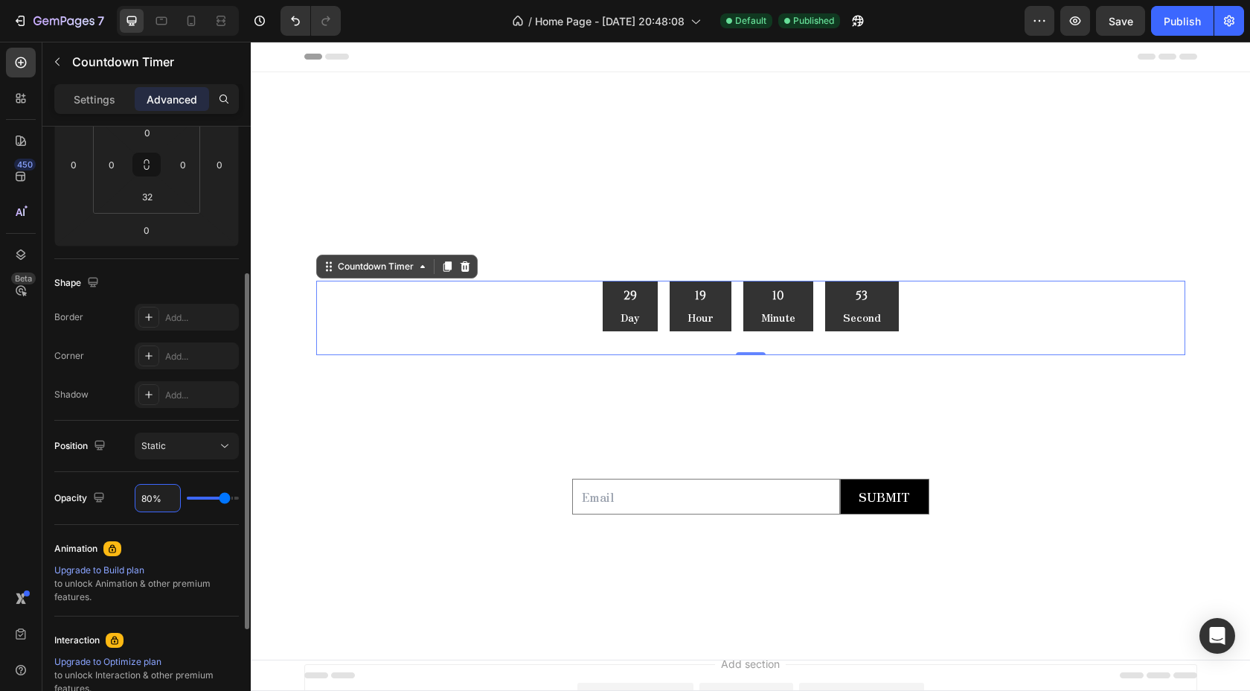
type input "80%"
click at [113, 403] on div "Shadow Add..." at bounding box center [146, 394] width 185 height 27
click at [637, 305] on div "29 Day" at bounding box center [630, 306] width 55 height 51
click at [633, 292] on div "29" at bounding box center [630, 296] width 19 height 18
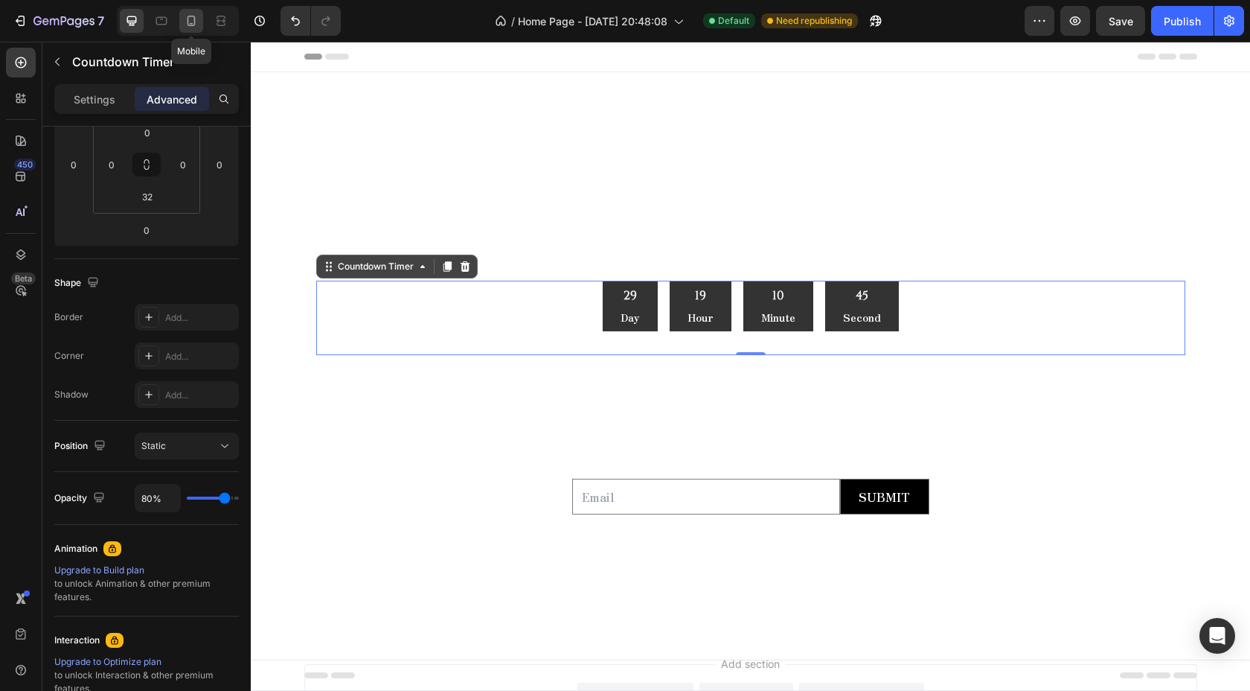
click at [190, 16] on icon at bounding box center [192, 21] width 8 height 10
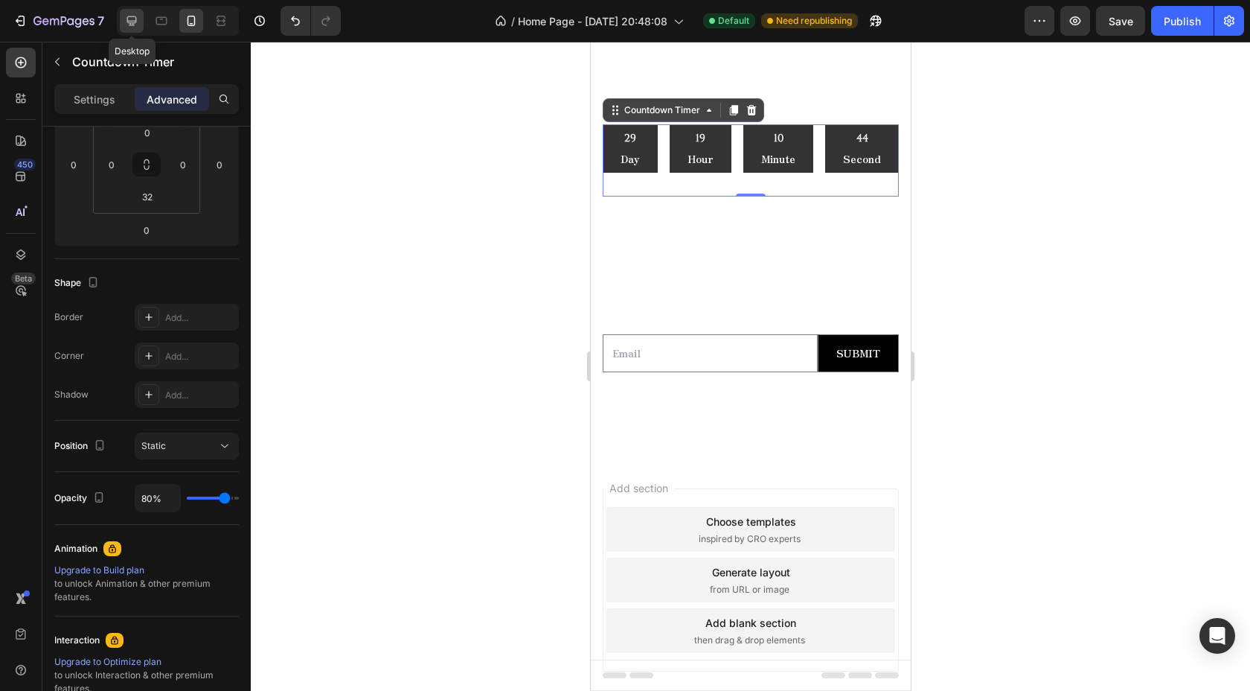
scroll to position [125, 0]
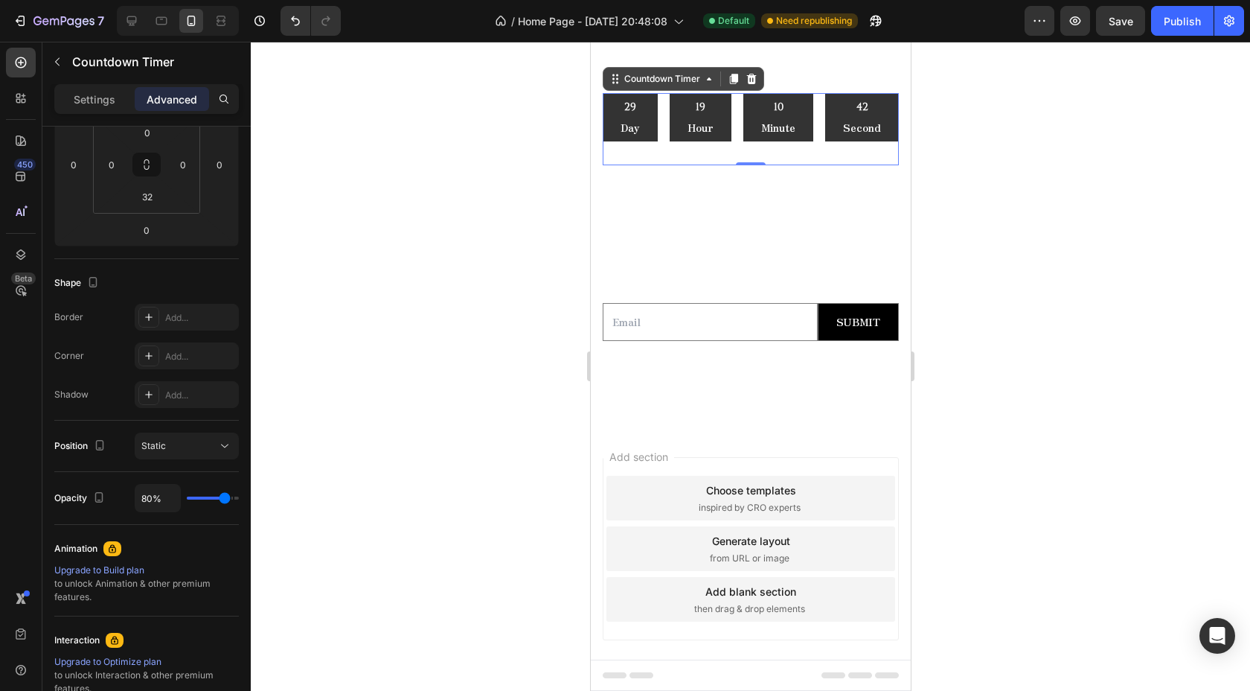
click at [541, 209] on div at bounding box center [750, 366] width 999 height 649
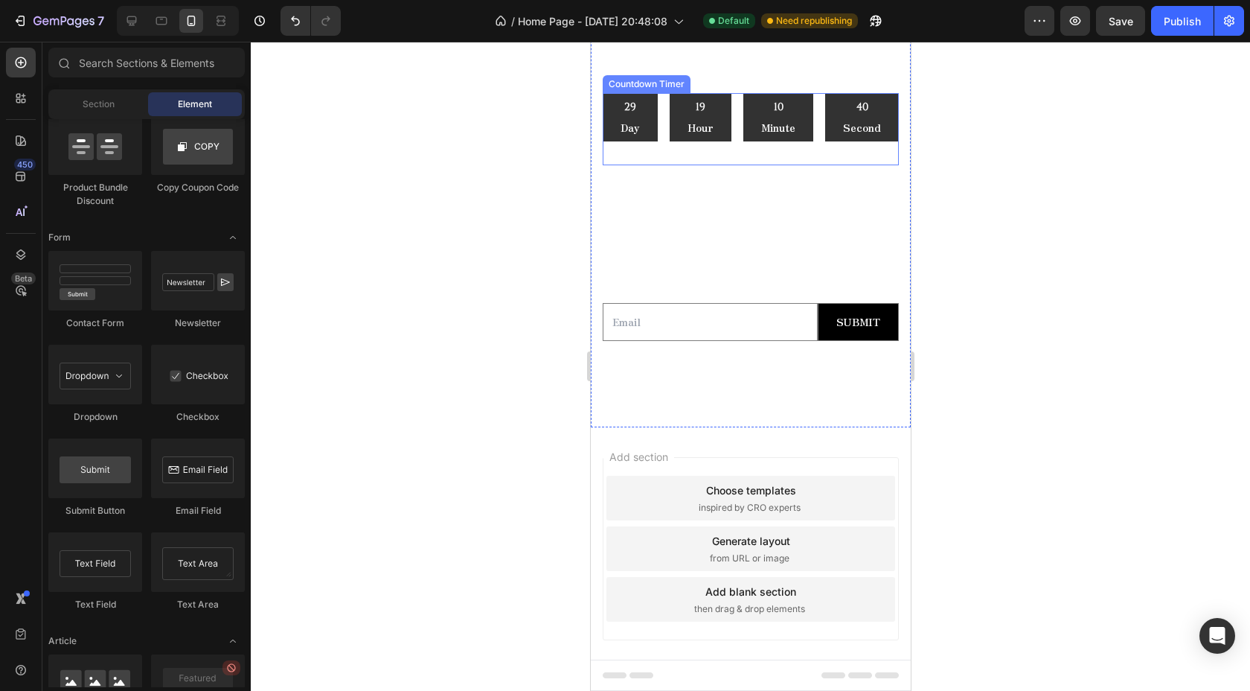
click at [636, 111] on div "29" at bounding box center [629, 107] width 19 height 16
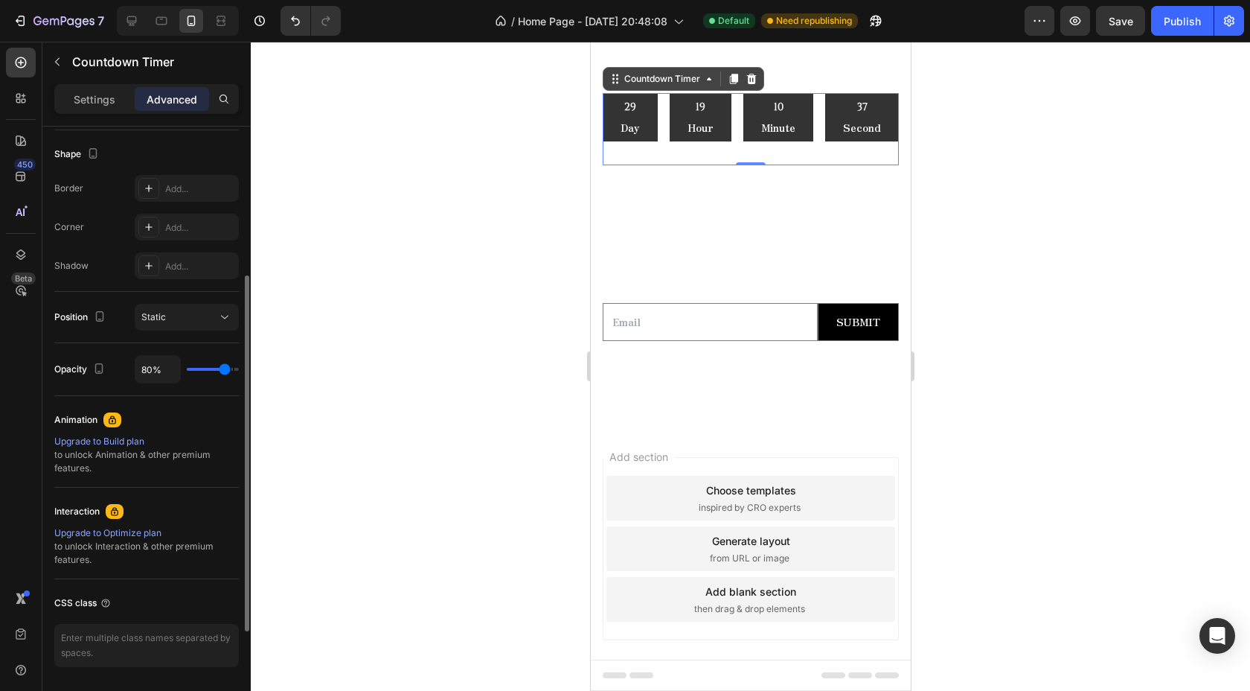
scroll to position [0, 0]
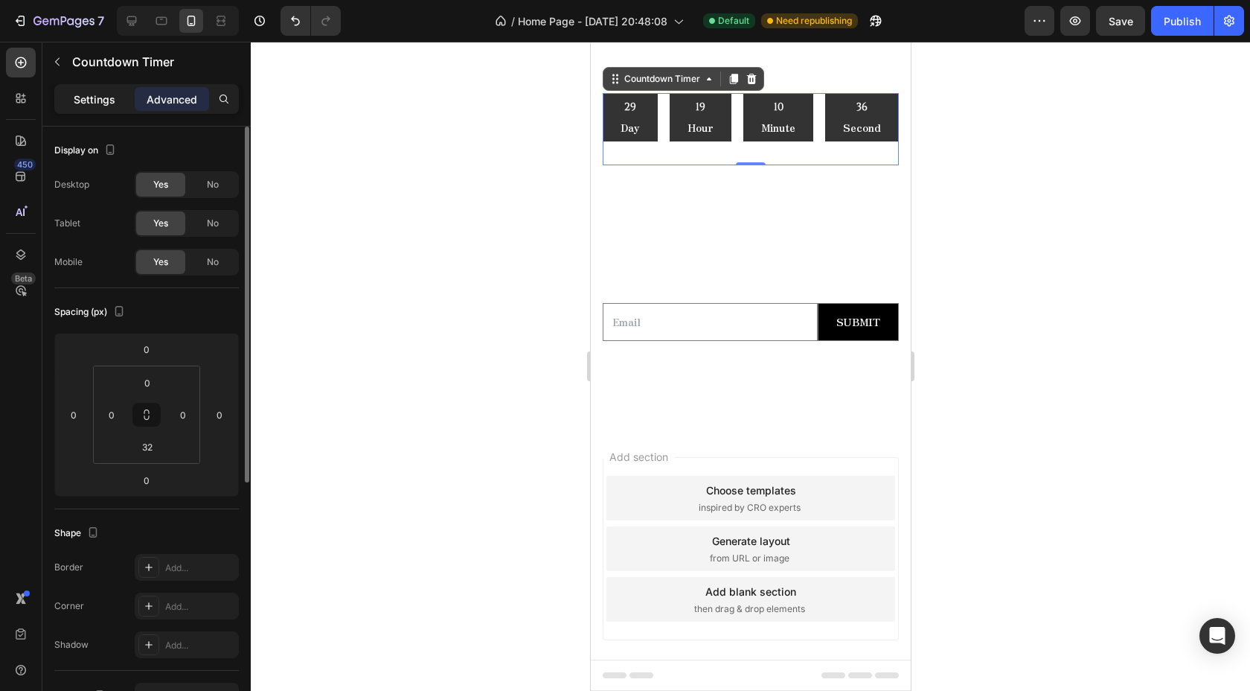
click at [105, 95] on p "Settings" at bounding box center [95, 100] width 42 height 16
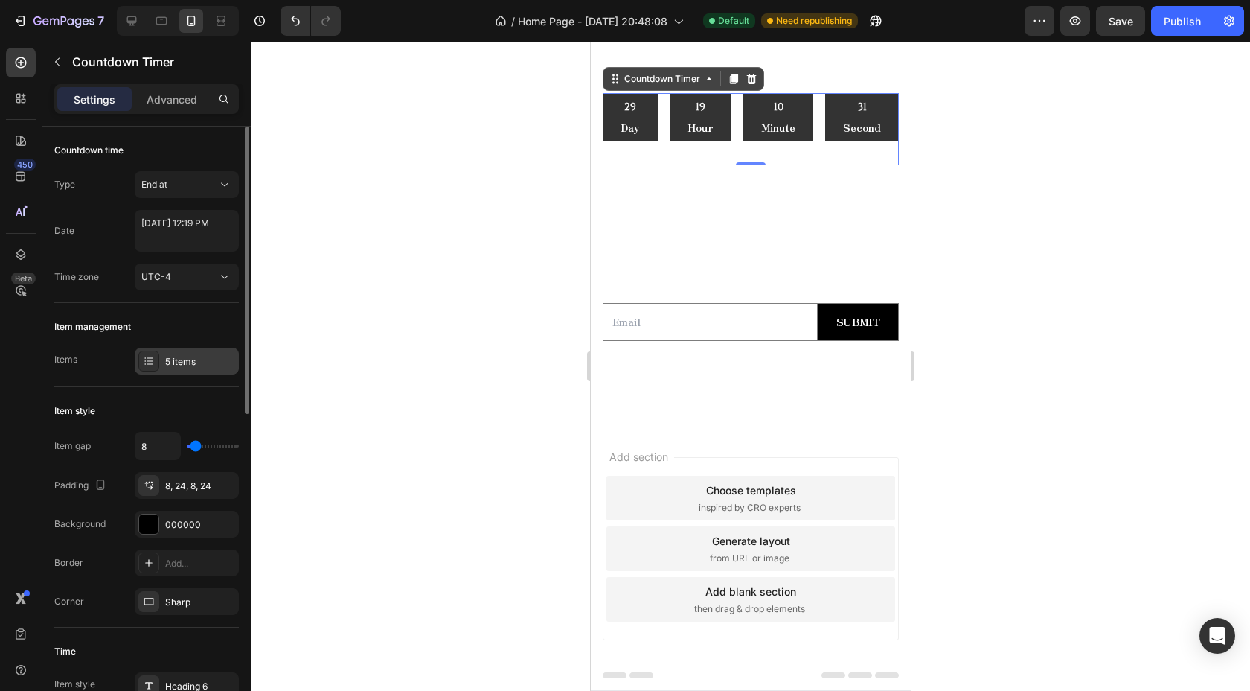
click at [155, 363] on div at bounding box center [148, 361] width 21 height 21
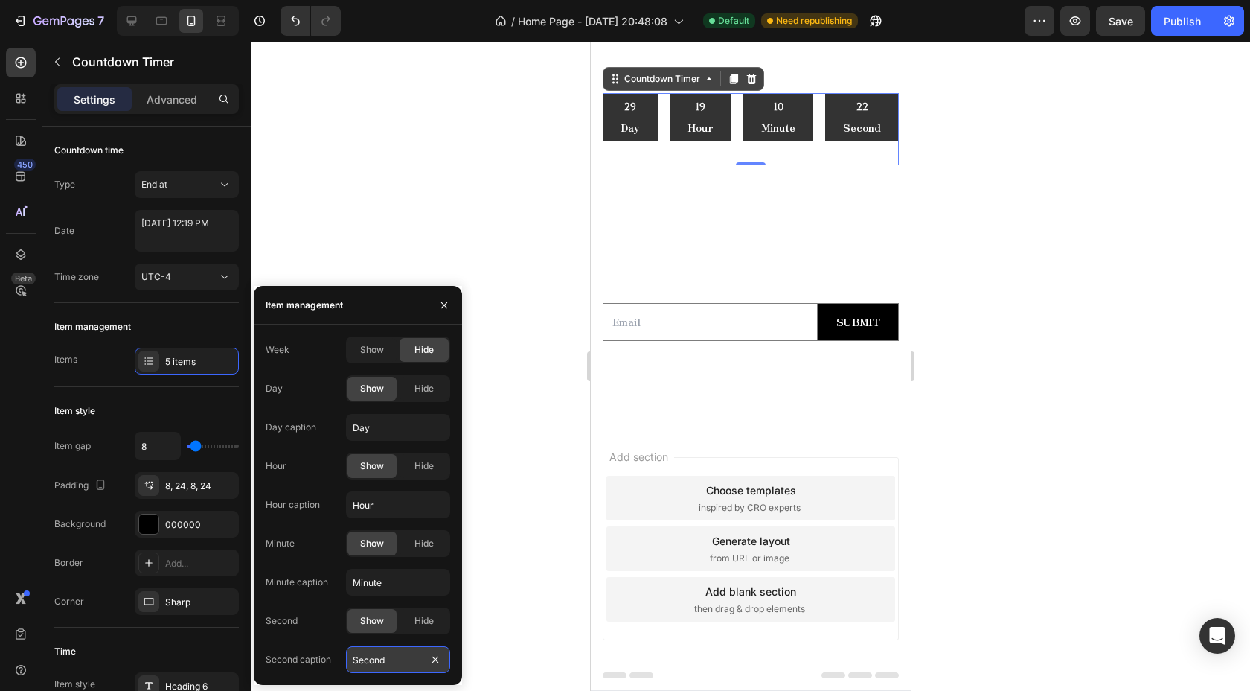
click at [397, 653] on input "Second" at bounding box center [398, 659] width 104 height 27
click at [401, 655] on input "Second" at bounding box center [398, 659] width 104 height 27
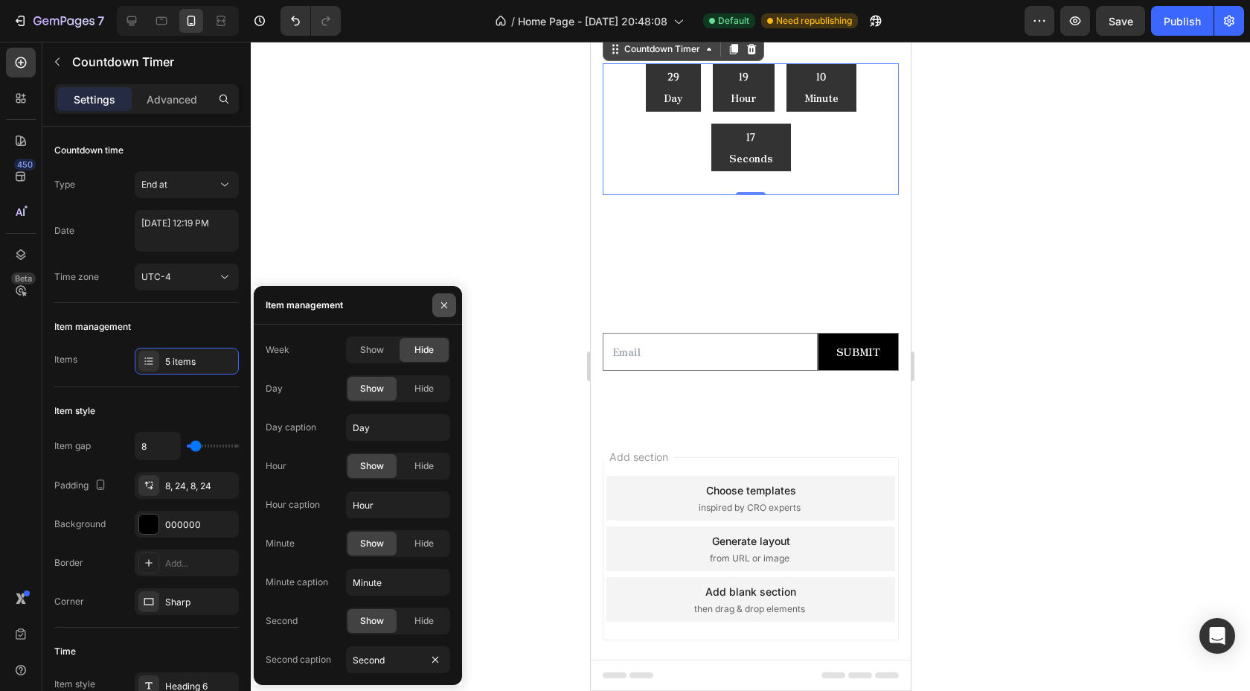
click at [450, 303] on icon "button" at bounding box center [444, 305] width 12 height 12
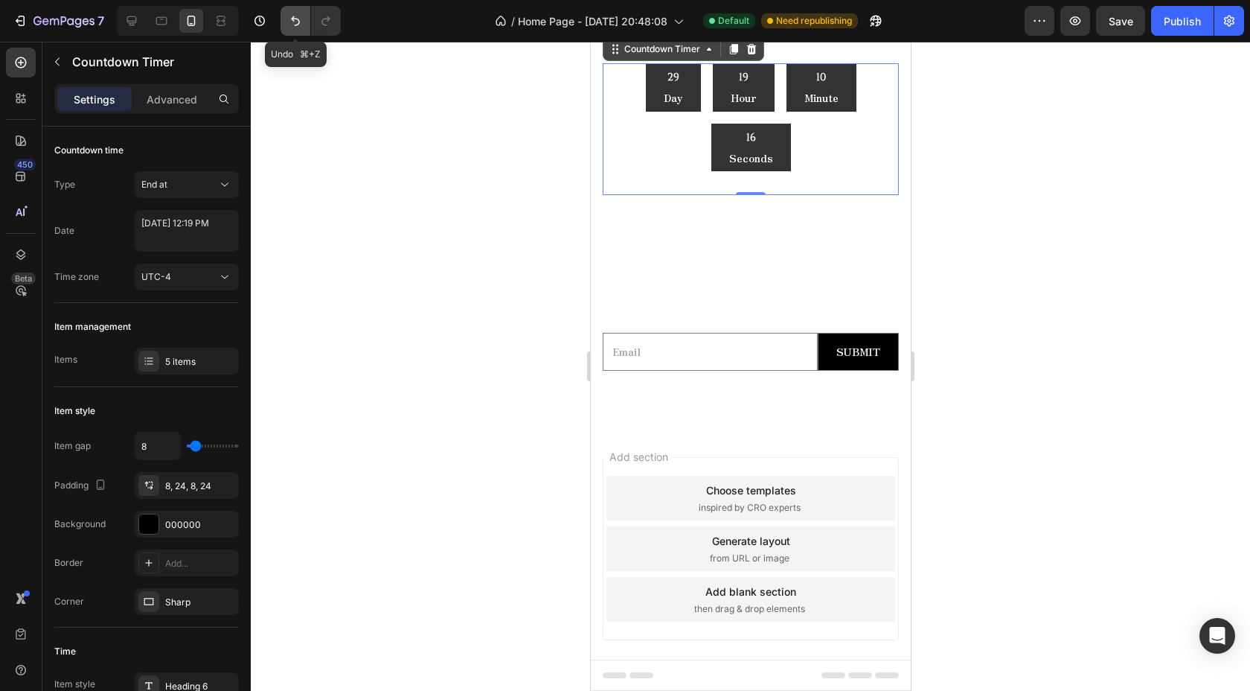
click at [290, 17] on icon "Undo/Redo" at bounding box center [295, 20] width 15 height 15
click at [296, 20] on icon "Undo/Redo" at bounding box center [295, 20] width 15 height 15
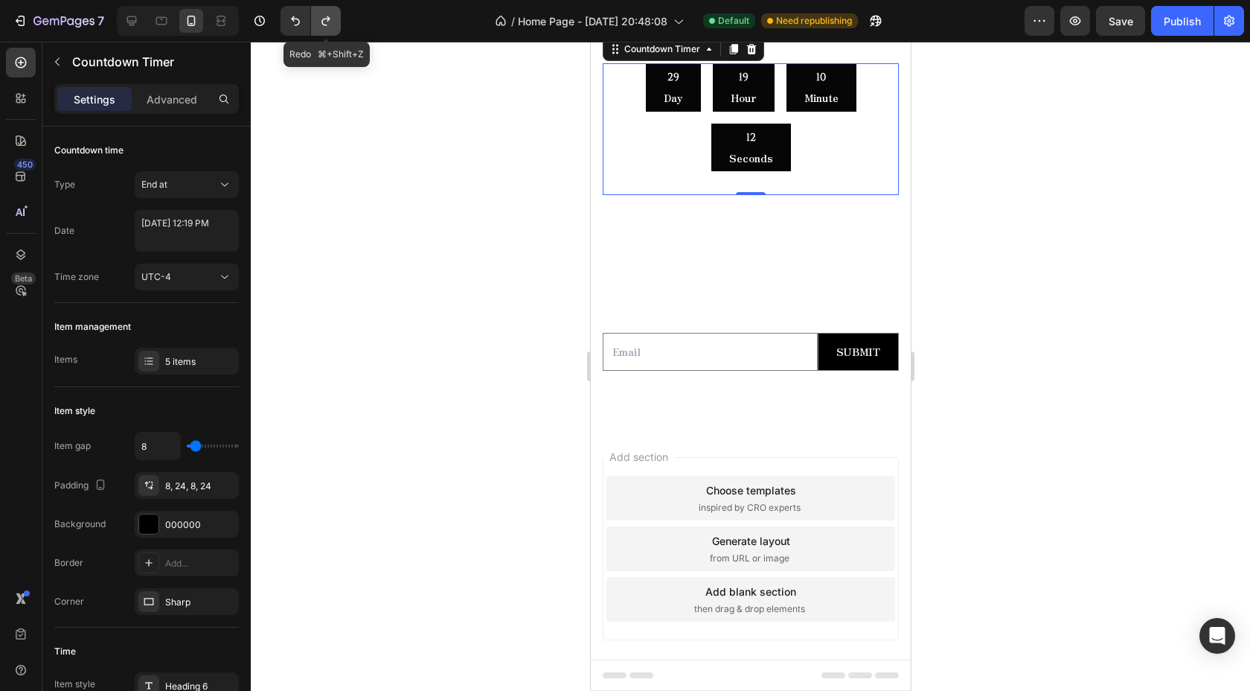
click at [330, 22] on icon "Undo/Redo" at bounding box center [326, 20] width 15 height 15
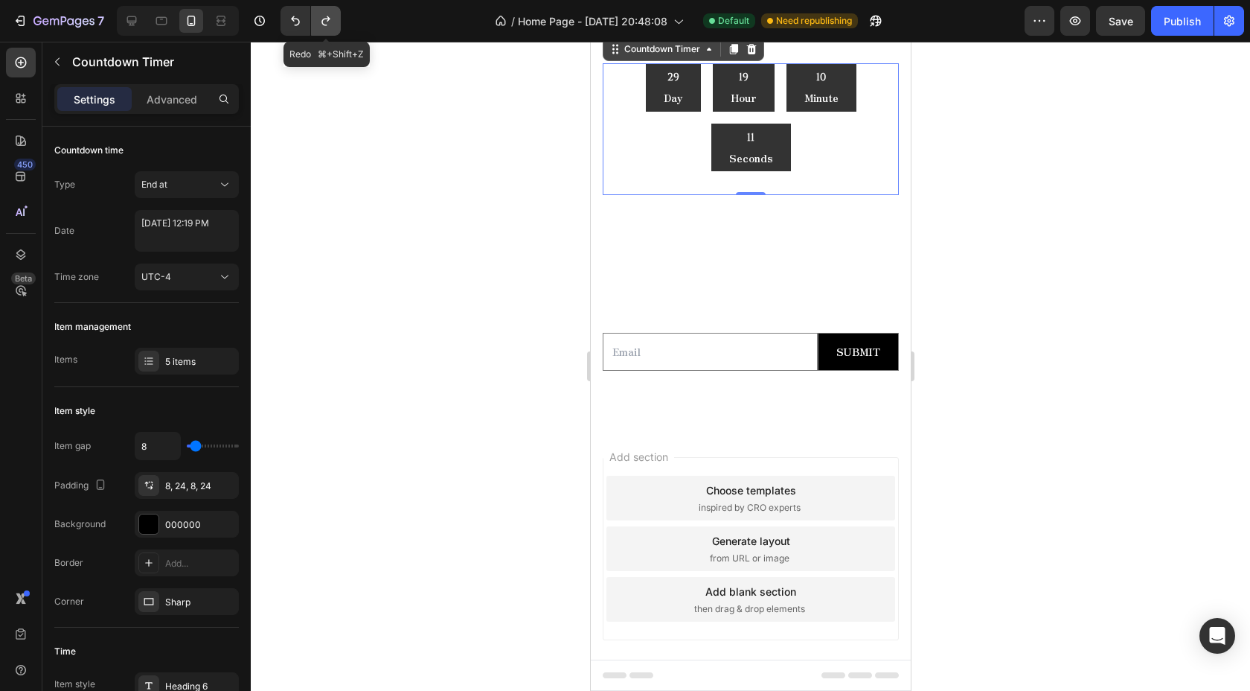
click at [325, 23] on icon "Undo/Redo" at bounding box center [326, 20] width 15 height 15
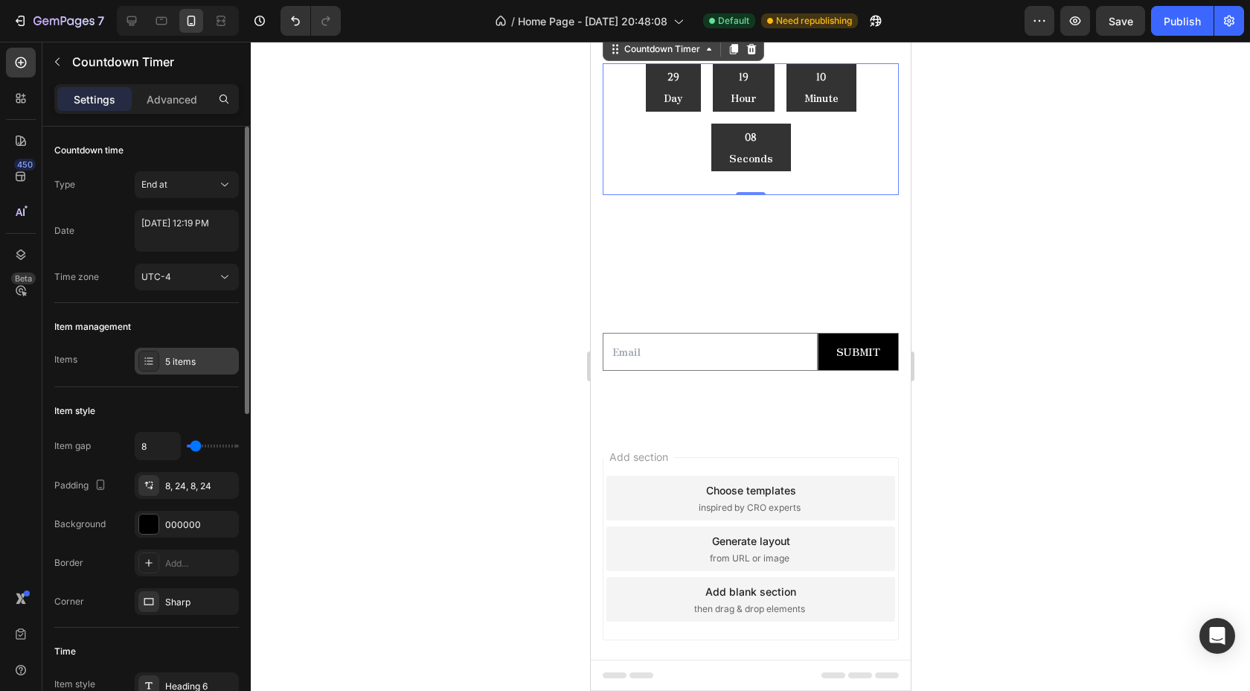
click at [183, 362] on div "5 items" at bounding box center [200, 361] width 70 height 13
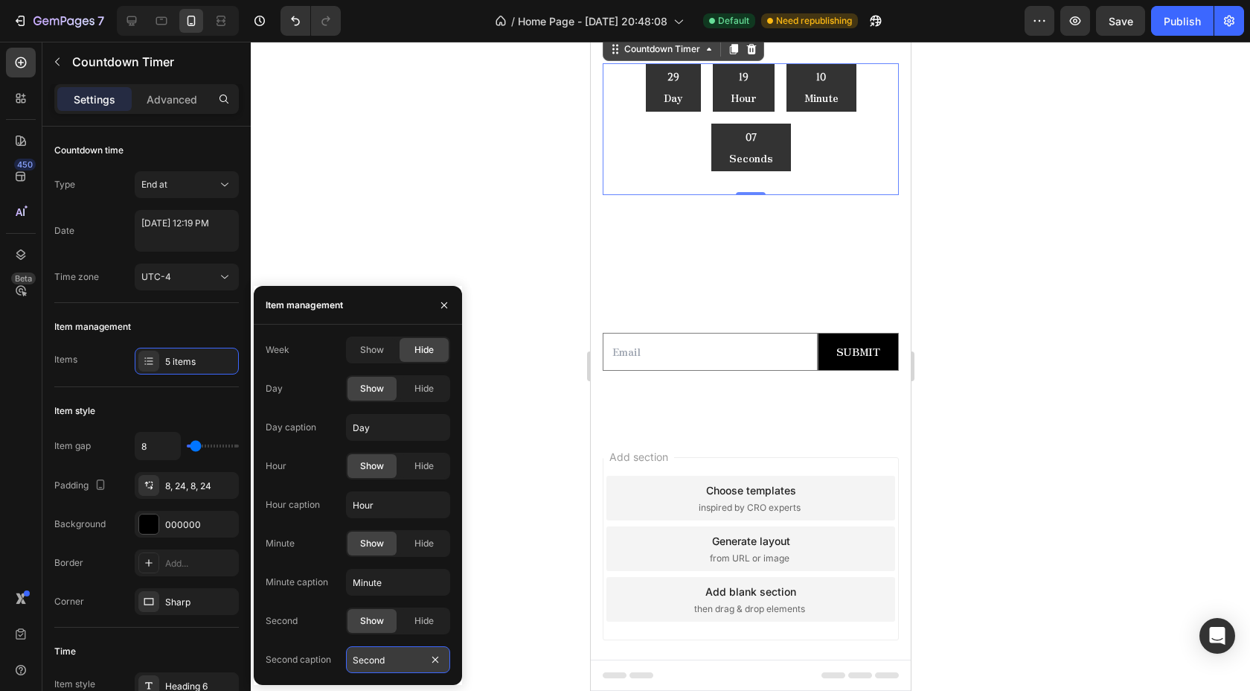
click at [400, 663] on input "Second" at bounding box center [398, 659] width 104 height 27
click at [394, 661] on input "Second" at bounding box center [398, 659] width 104 height 27
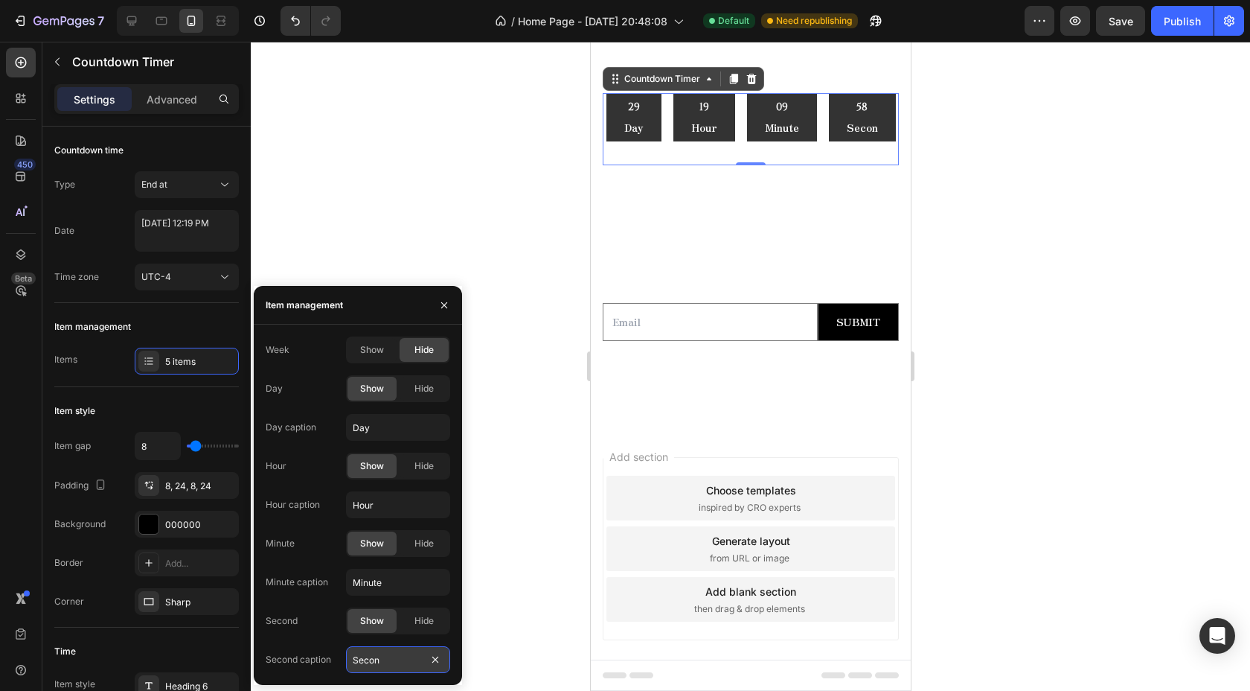
type input "Second"
click at [438, 310] on button "button" at bounding box center [444, 305] width 24 height 24
click at [441, 306] on icon "button" at bounding box center [444, 305] width 12 height 12
click at [444, 304] on icon "button" at bounding box center [444, 304] width 6 height 6
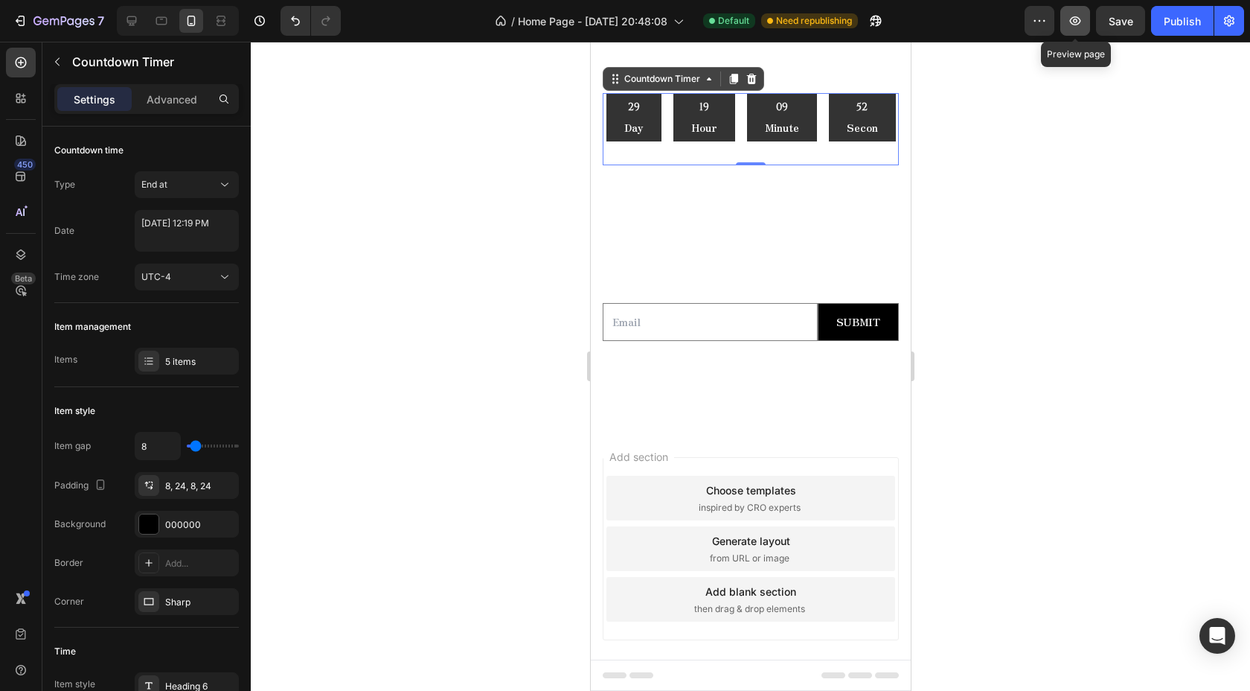
click at [1082, 19] on icon "button" at bounding box center [1075, 20] width 15 height 15
click at [141, 16] on div at bounding box center [132, 21] width 24 height 24
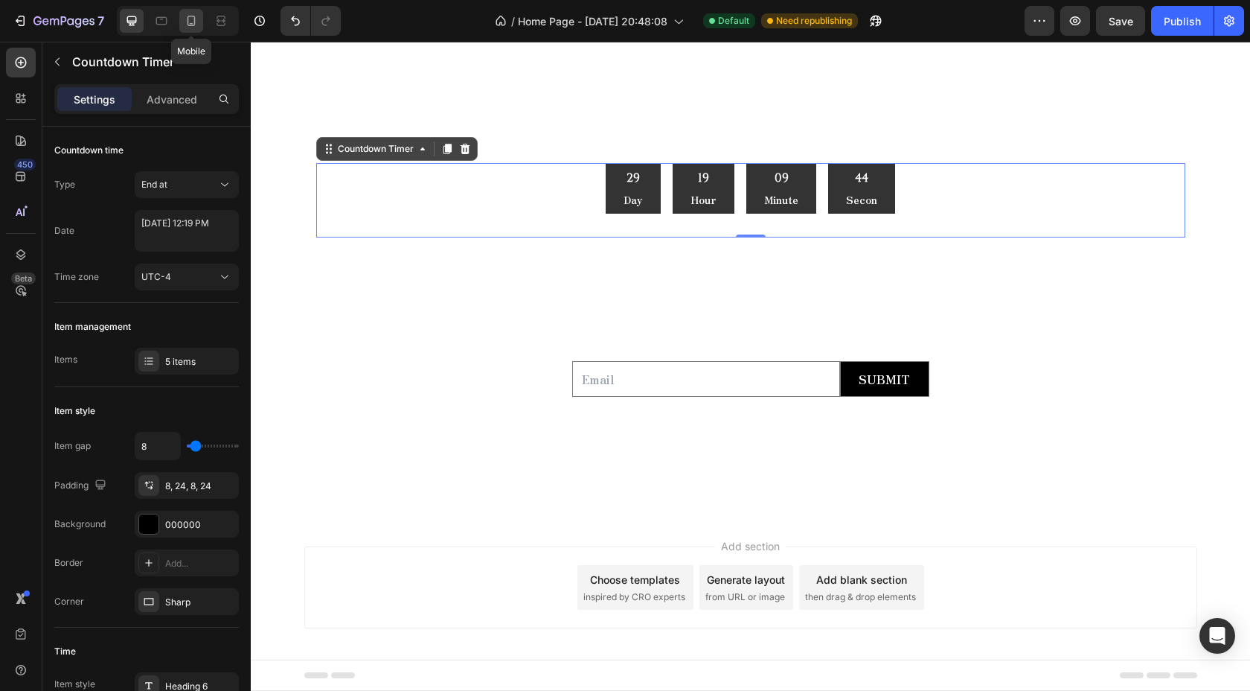
scroll to position [127, 0]
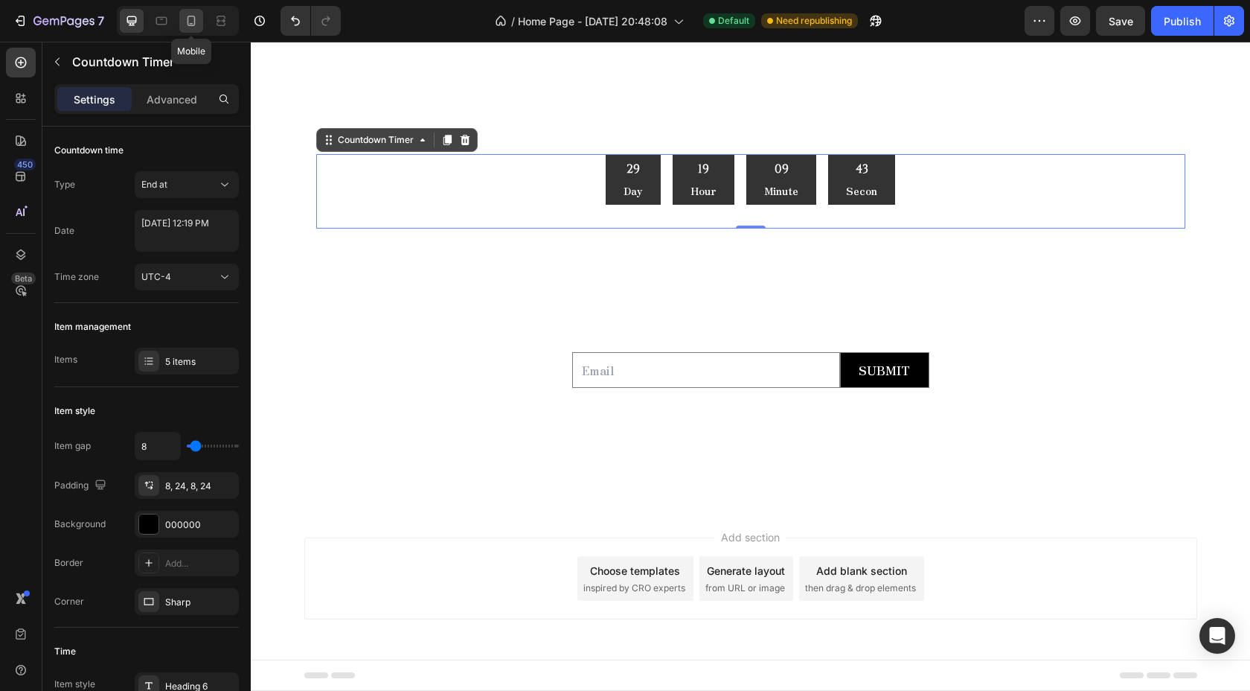
click at [196, 13] on icon at bounding box center [191, 20] width 15 height 15
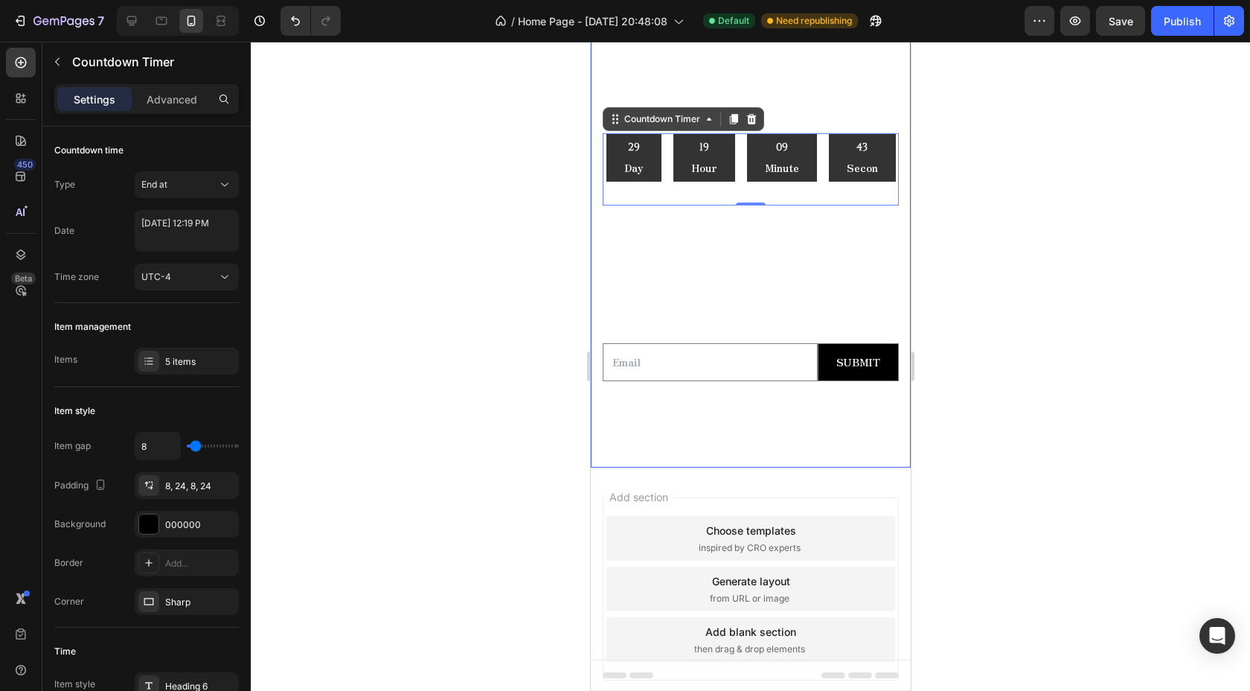
scroll to position [125, 0]
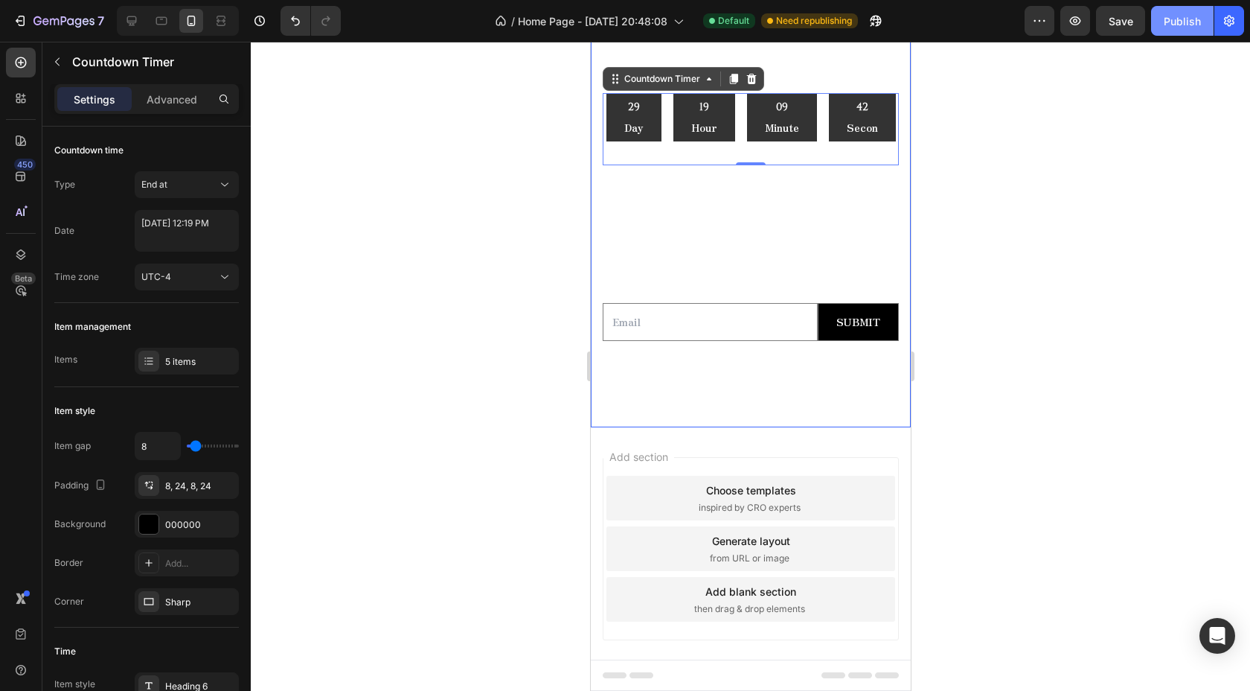
click at [1190, 25] on div "Publish" at bounding box center [1182, 21] width 37 height 16
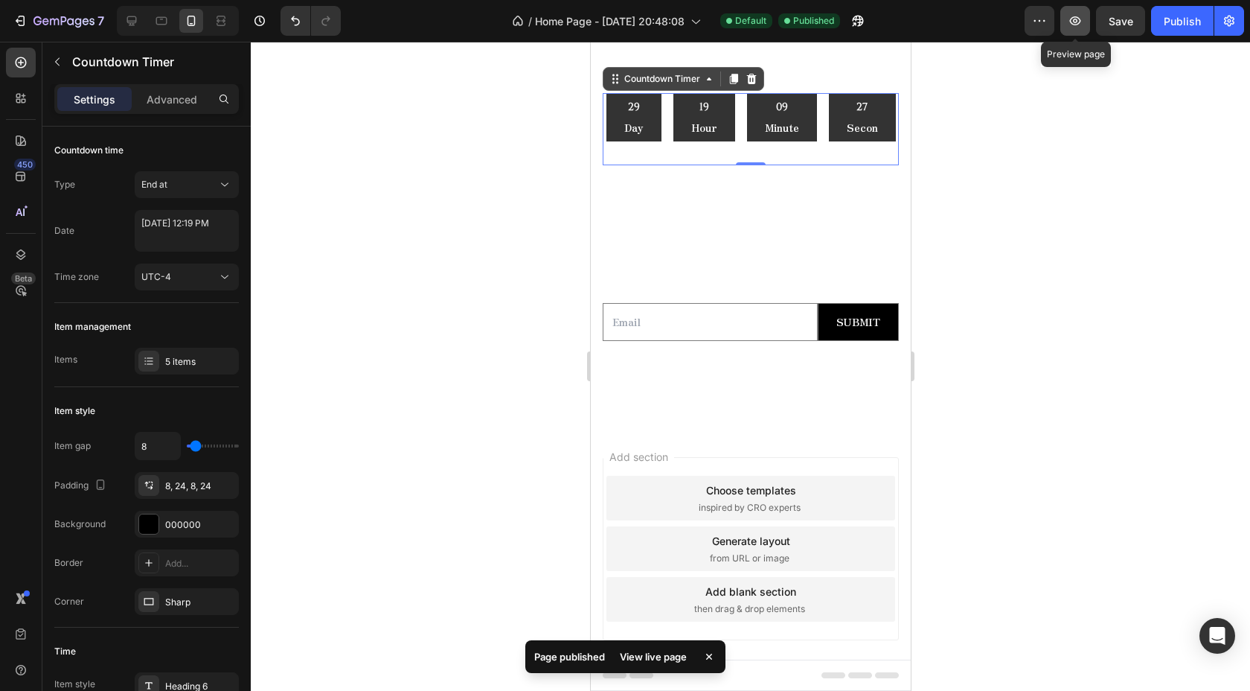
click at [1066, 25] on button "button" at bounding box center [1076, 21] width 30 height 30
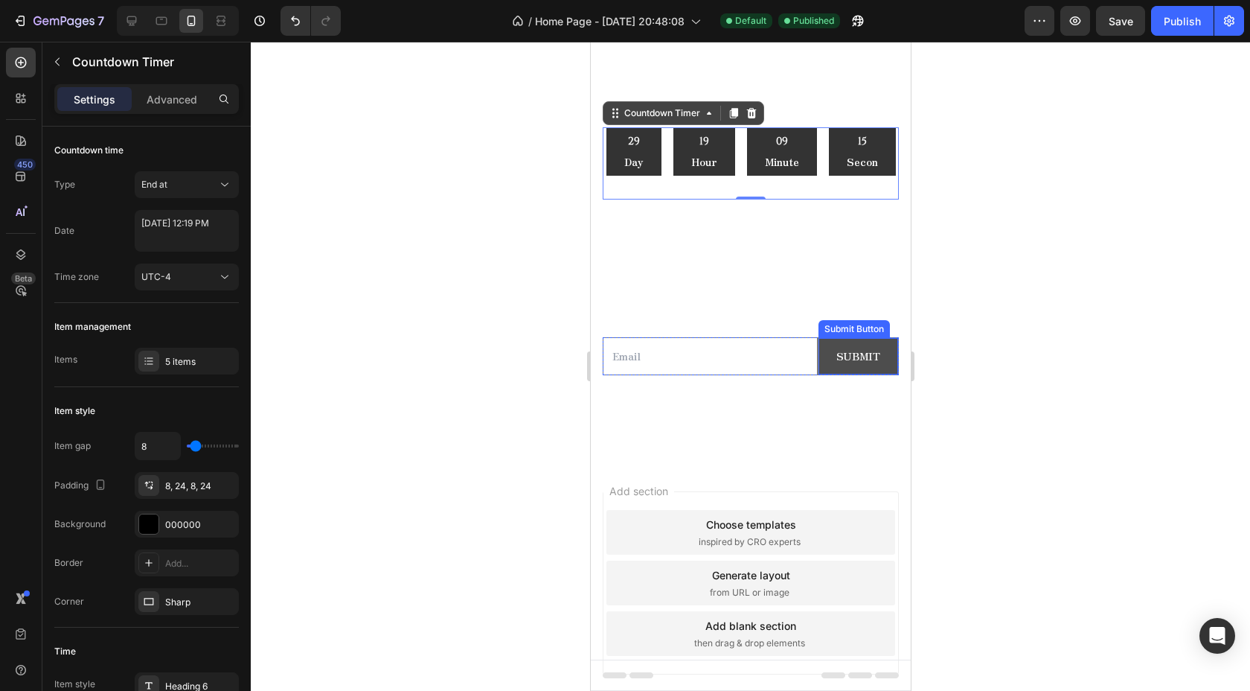
scroll to position [0, 0]
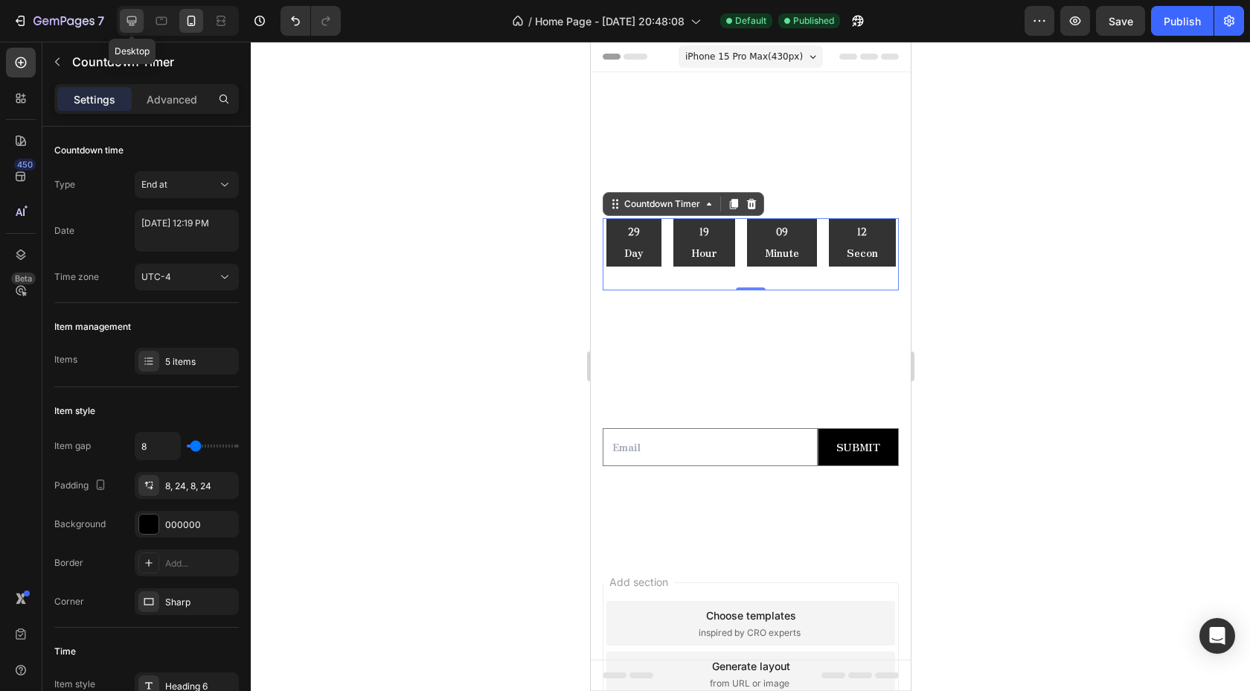
click at [126, 16] on icon at bounding box center [131, 20] width 15 height 15
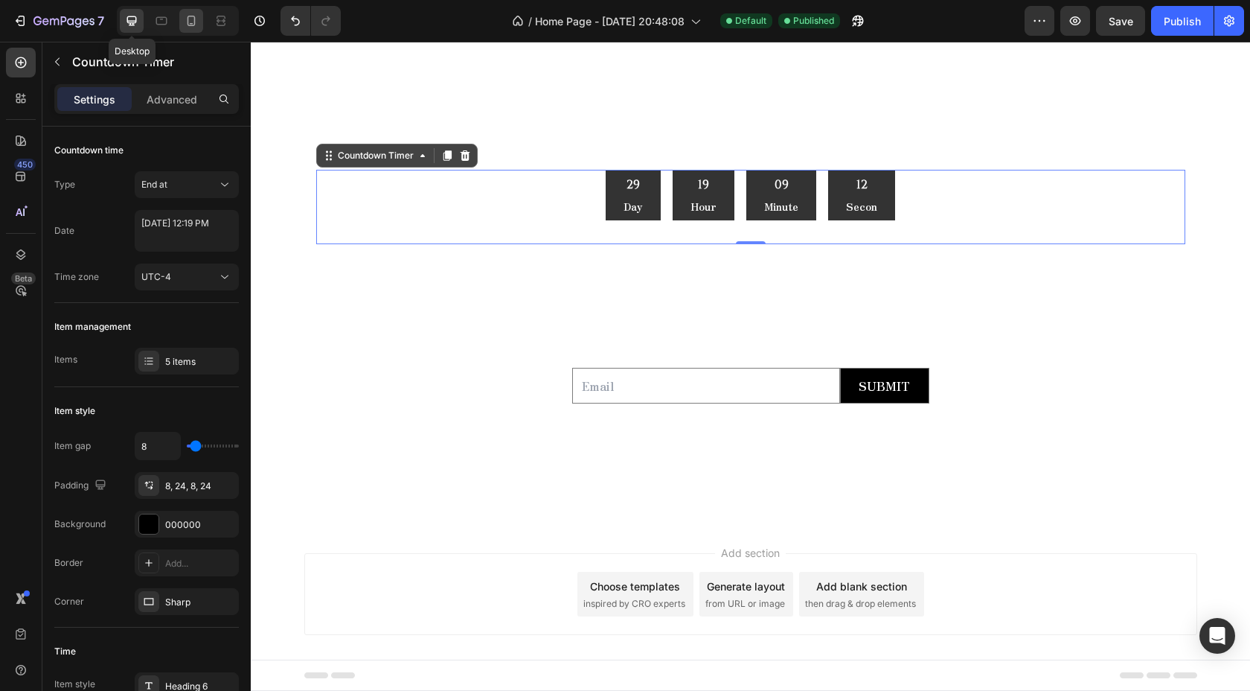
scroll to position [127, 0]
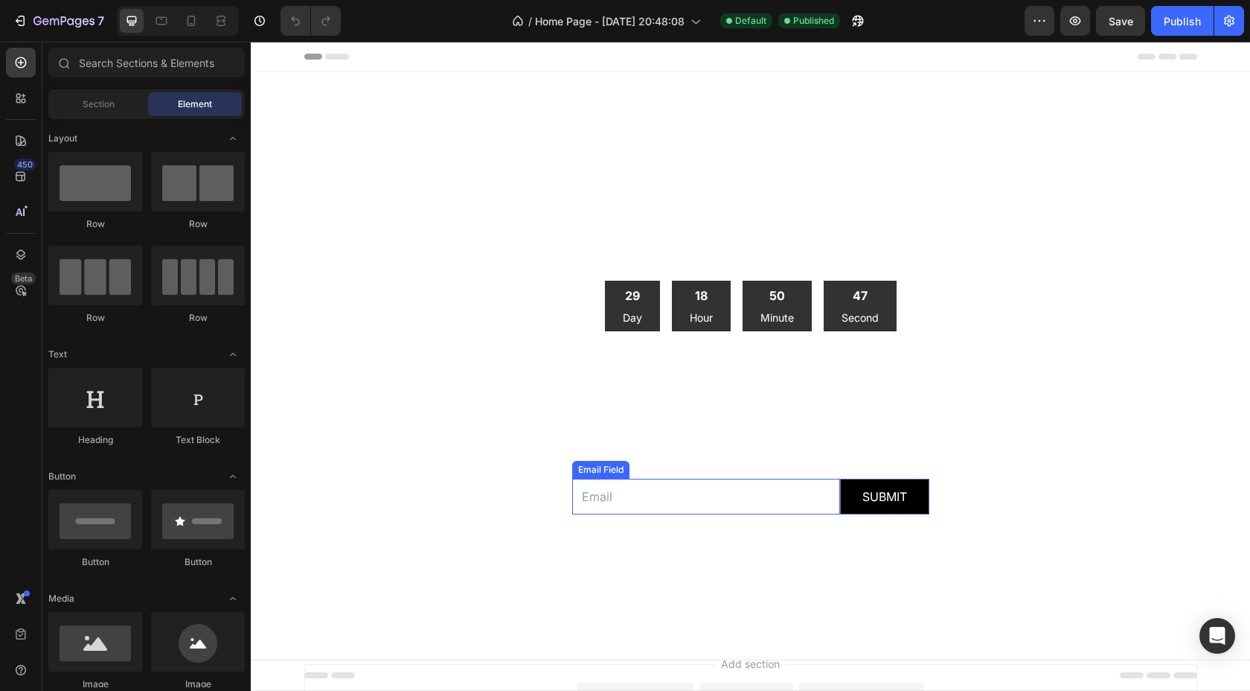
click at [666, 505] on input "email" at bounding box center [706, 497] width 268 height 36
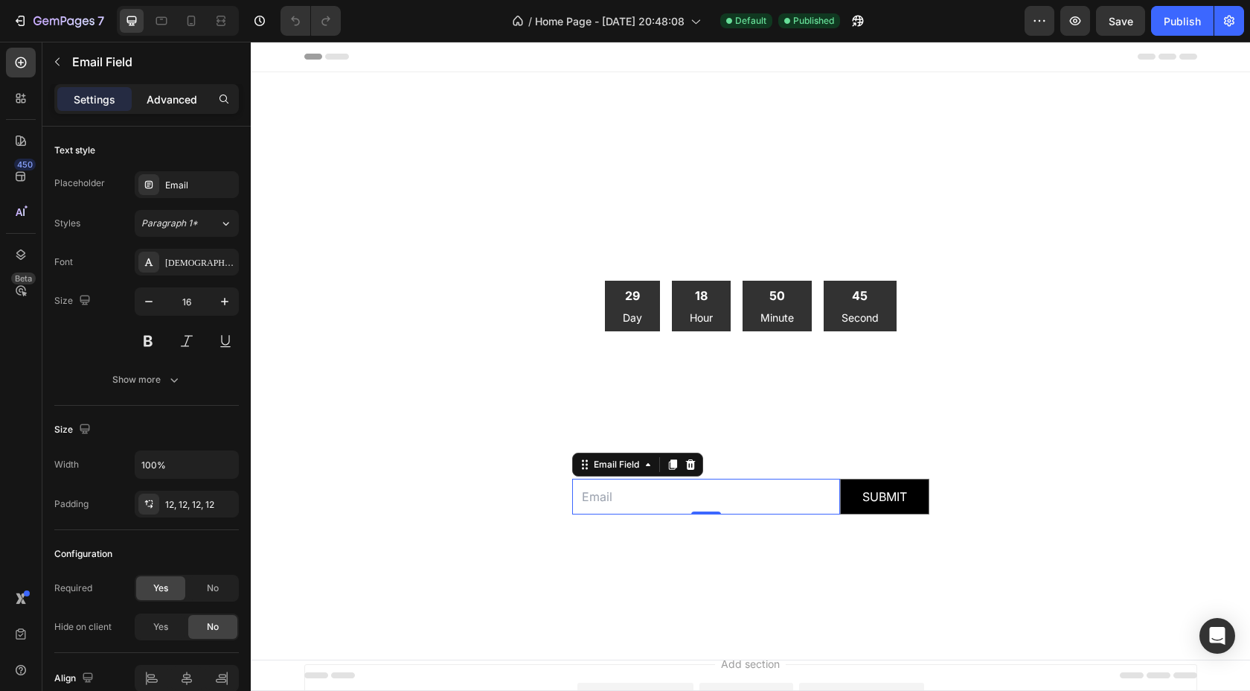
click at [180, 97] on p "Advanced" at bounding box center [172, 100] width 51 height 16
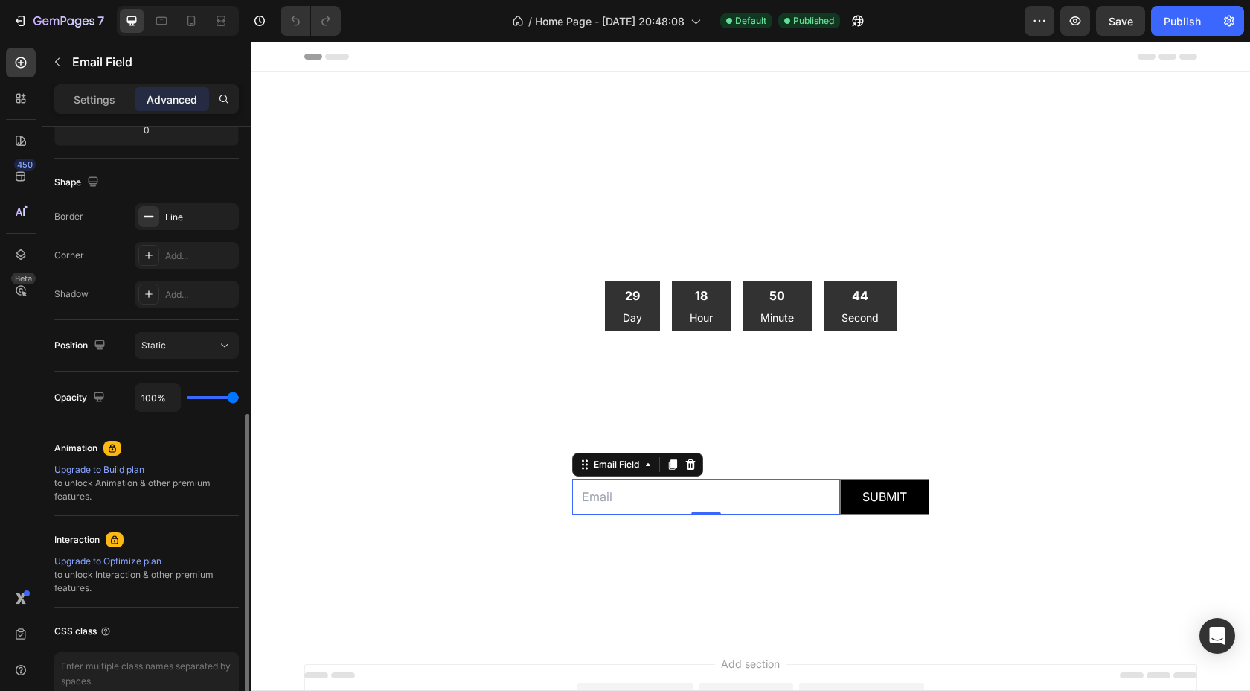
scroll to position [411, 0]
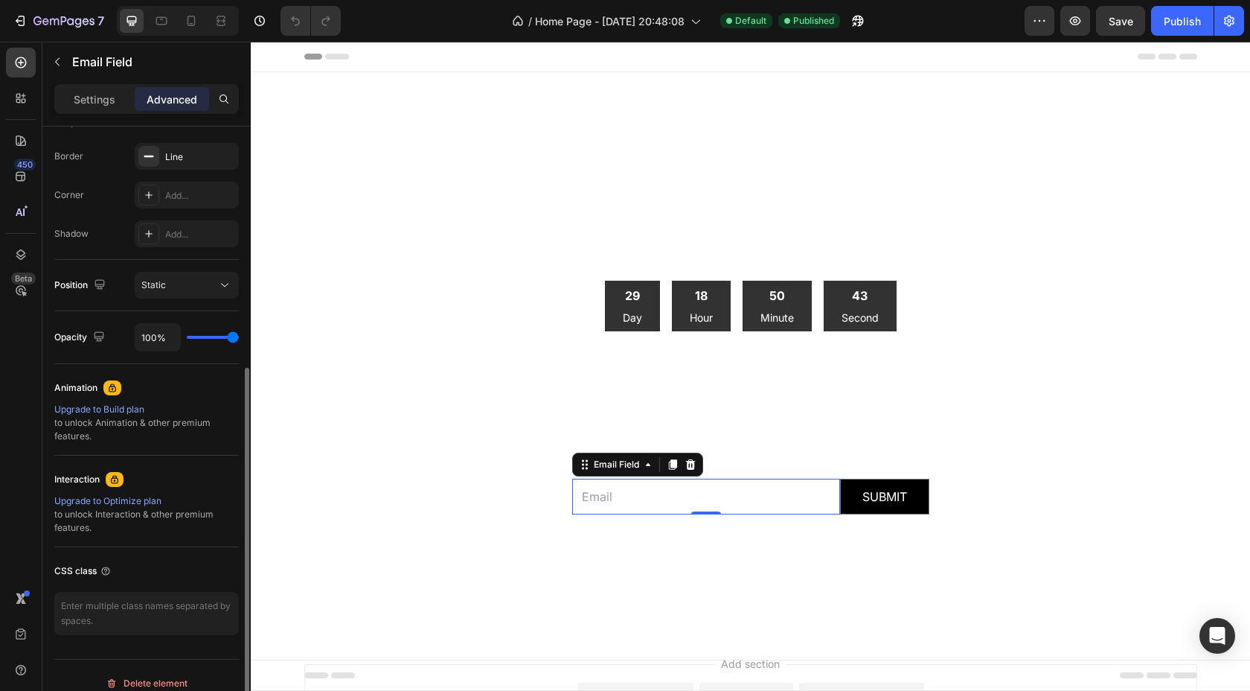
type input "78%"
type input "78"
click at [223, 338] on input "range" at bounding box center [213, 337] width 52 height 3
type input "79%"
type input "79"
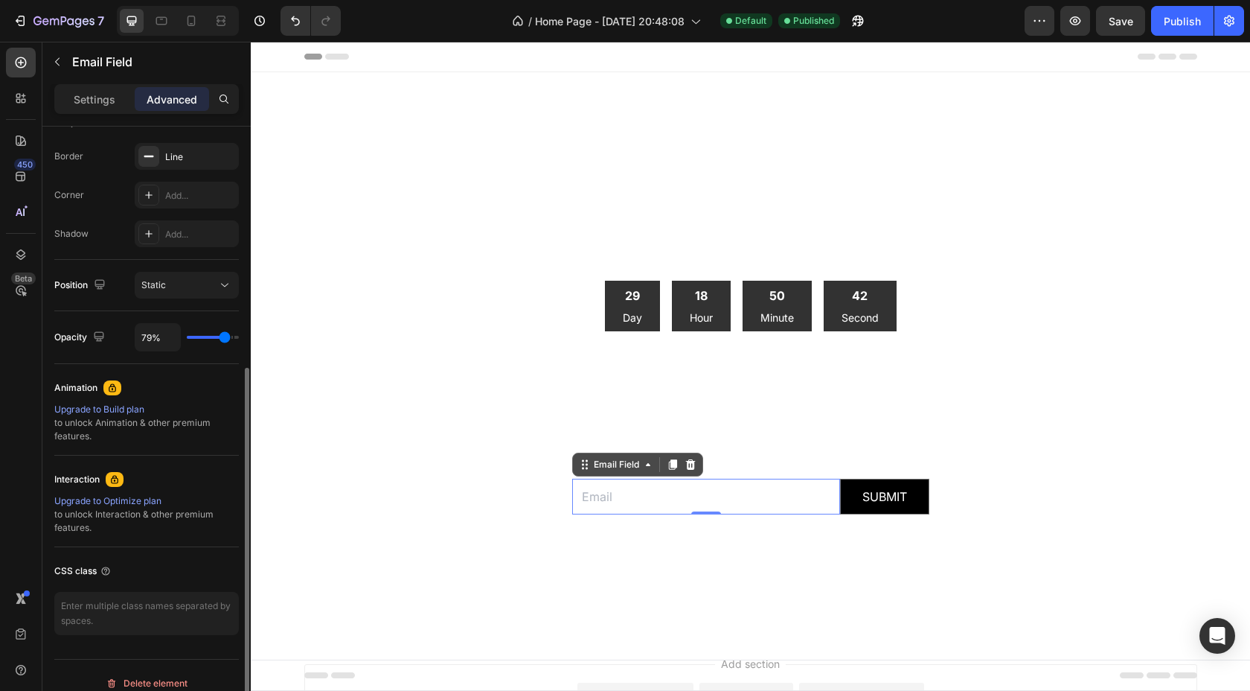
type input "78%"
type input "78"
type input "77%"
type input "77"
type input "76%"
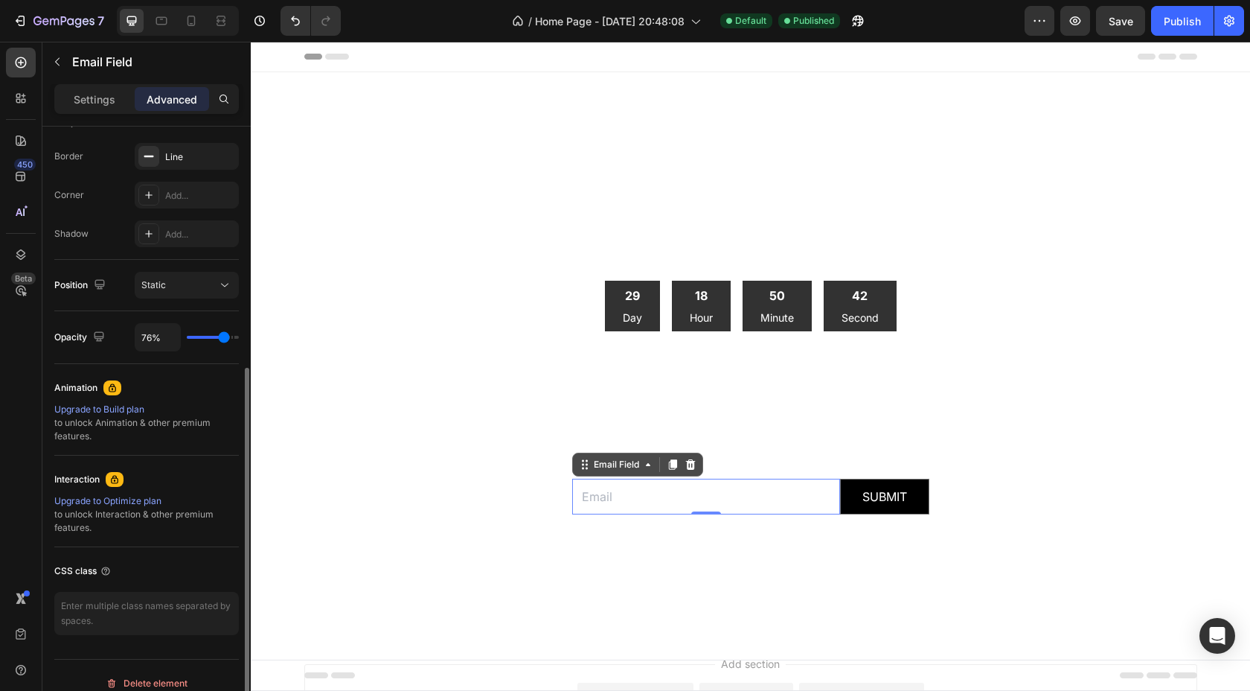
type input "76"
type input "75%"
type input "75"
type input "74%"
type input "74"
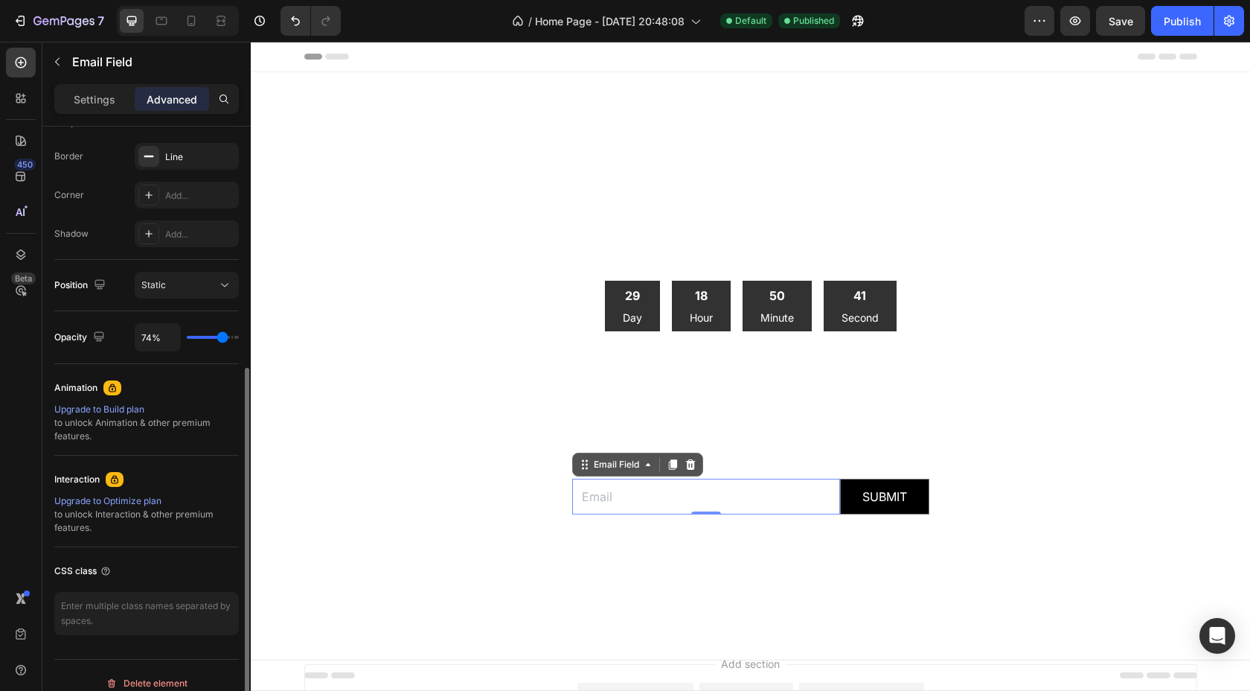
type input "73%"
type input "73"
click at [222, 339] on input "range" at bounding box center [213, 337] width 52 height 3
click at [158, 341] on input "73%" at bounding box center [157, 337] width 45 height 27
click at [153, 340] on input "73%" at bounding box center [157, 337] width 45 height 27
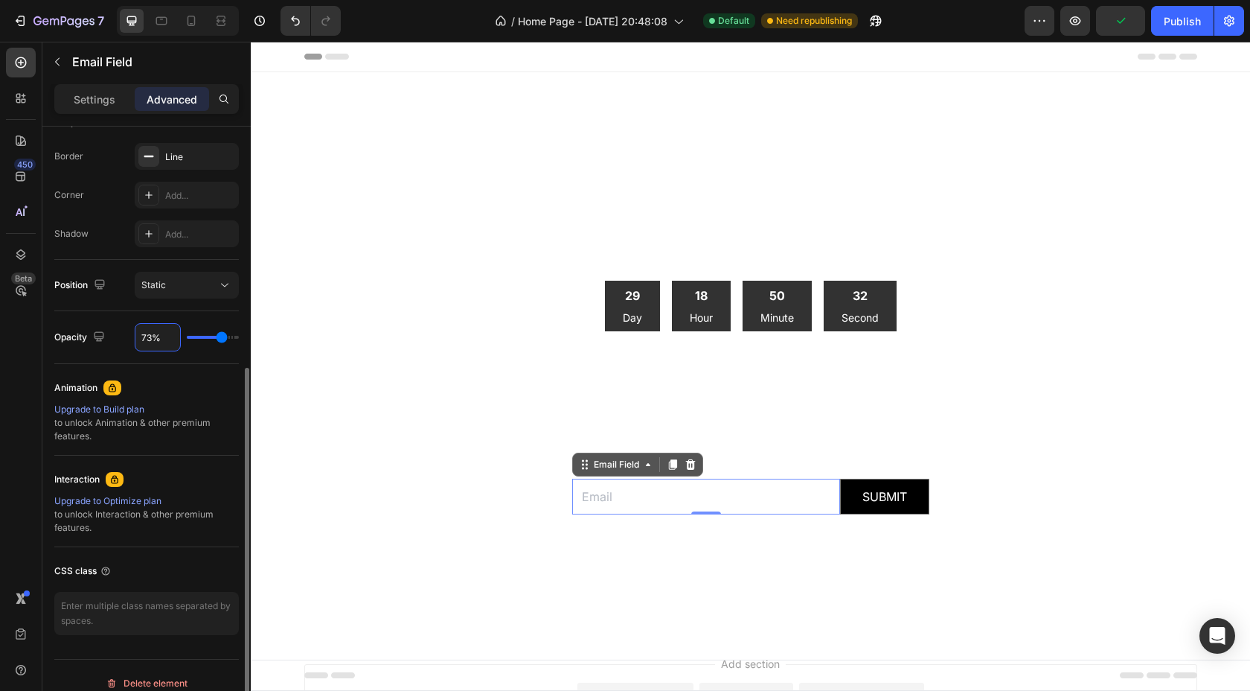
type input "7%"
type input "7"
type input "77%"
type input "77"
type input "7%"
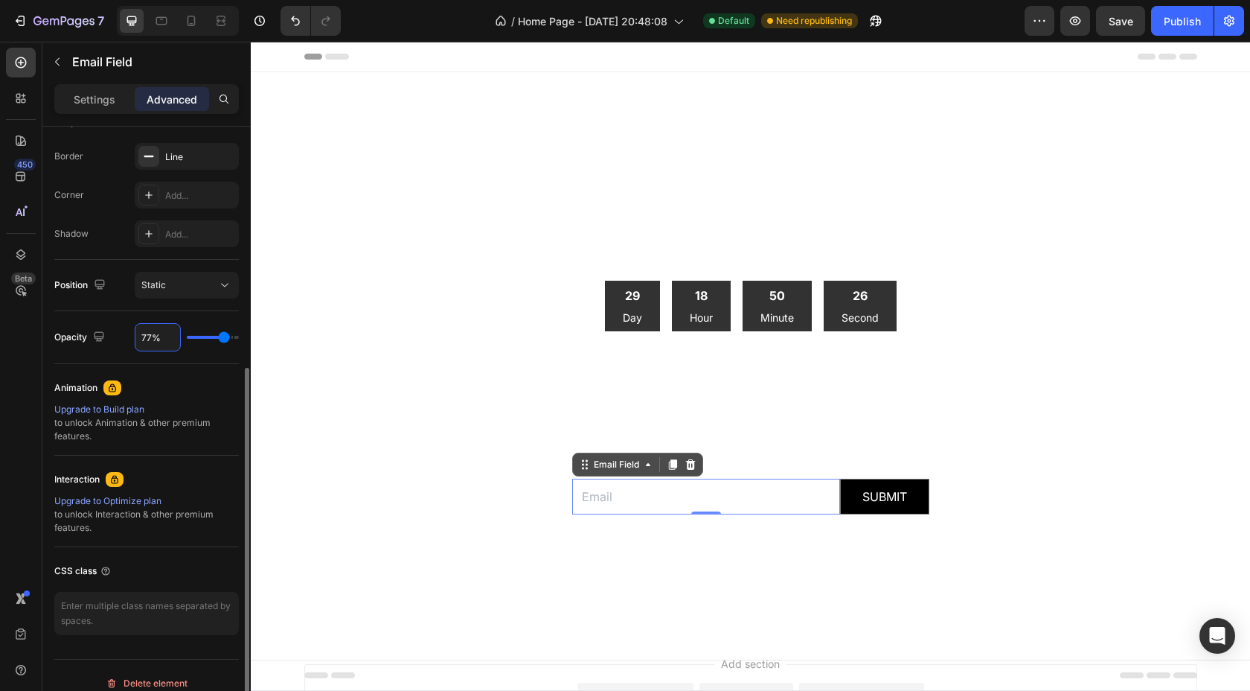
type input "7"
type input "79%"
type input "79"
type input "7%"
type input "7"
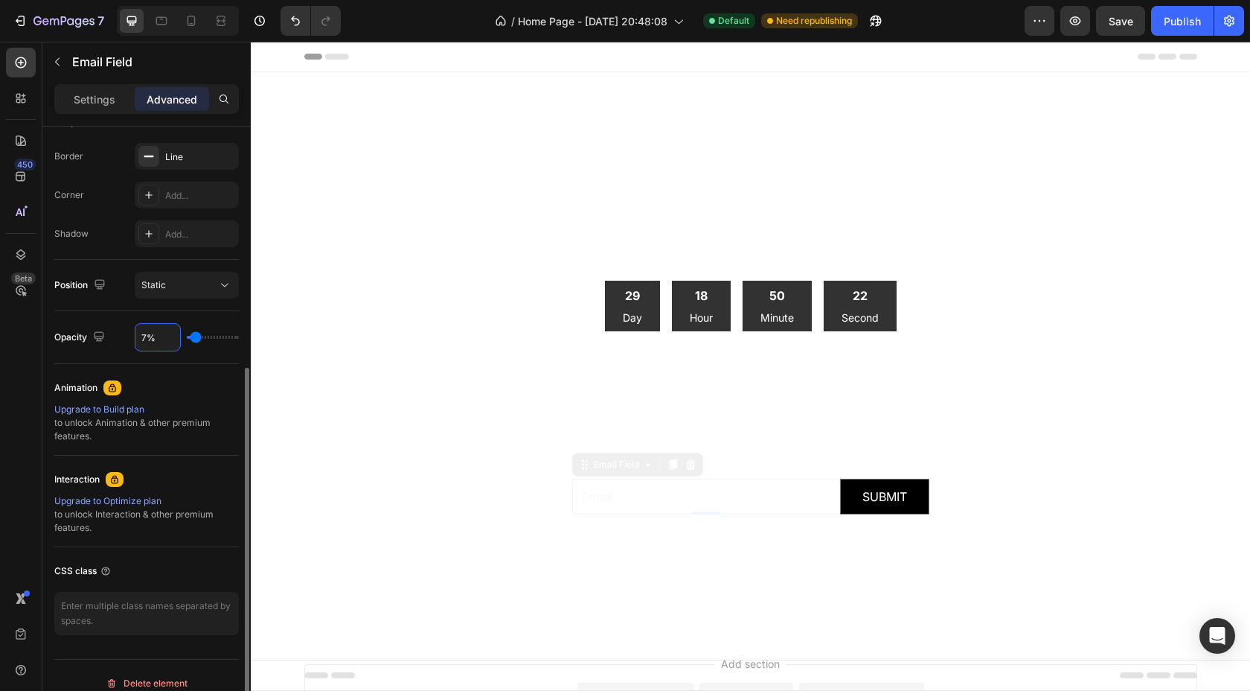
type input "77%"
type input "77"
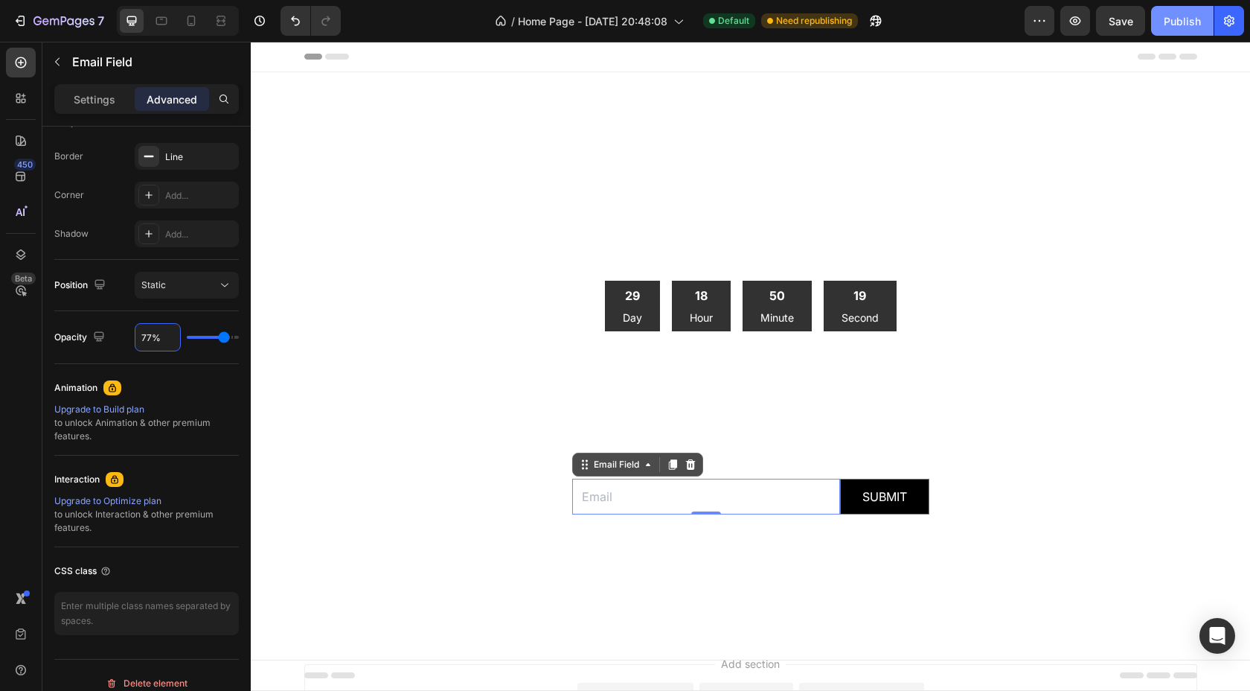
type input "77%"
click at [1173, 19] on div "Publish" at bounding box center [1182, 21] width 37 height 16
click at [190, 23] on icon at bounding box center [192, 21] width 8 height 10
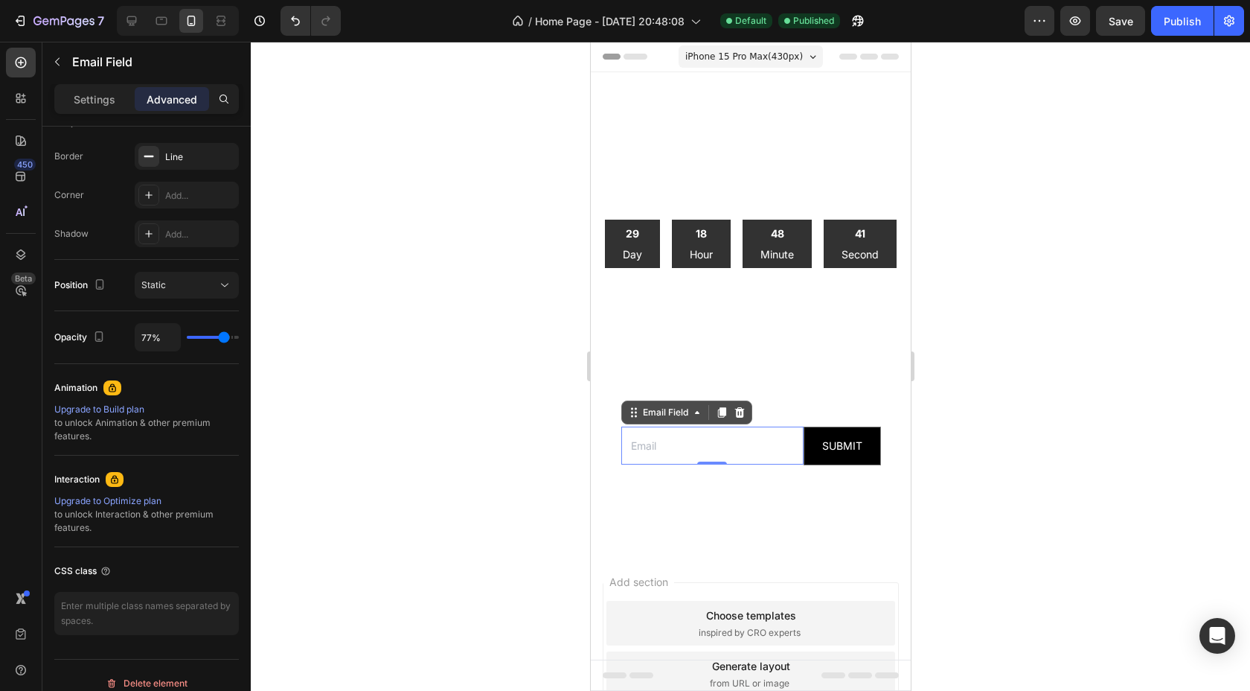
click at [755, 54] on span "iPhone 15 Pro Max ( 430 px)" at bounding box center [744, 56] width 118 height 15
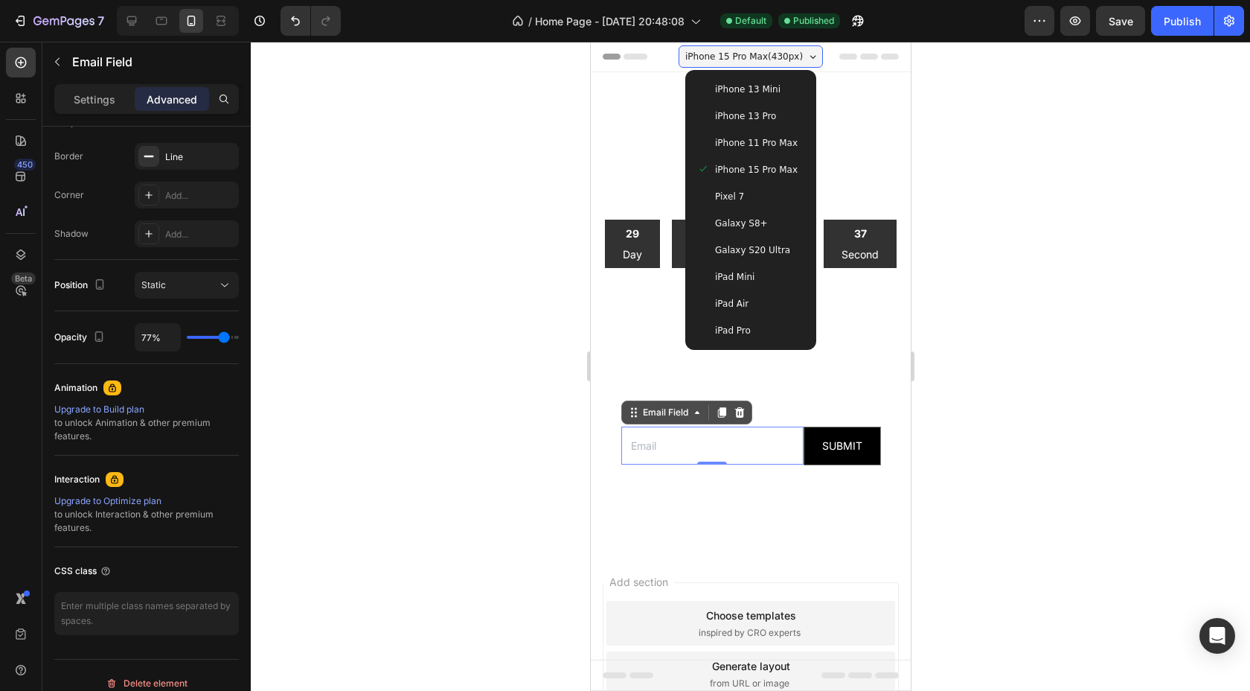
click at [737, 65] on div "iPhone 15 Pro Max ( 430 px)" at bounding box center [750, 56] width 144 height 22
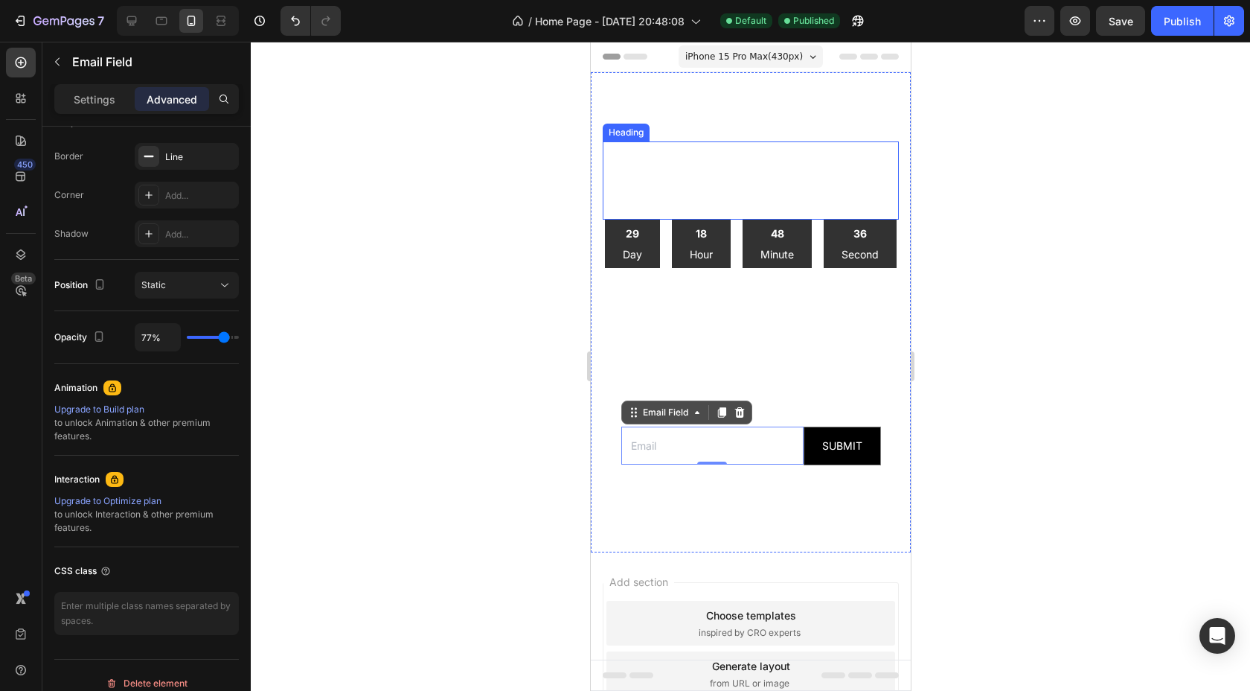
click at [725, 153] on h2 "COUNTOWN DROP" at bounding box center [750, 159] width 296 height 37
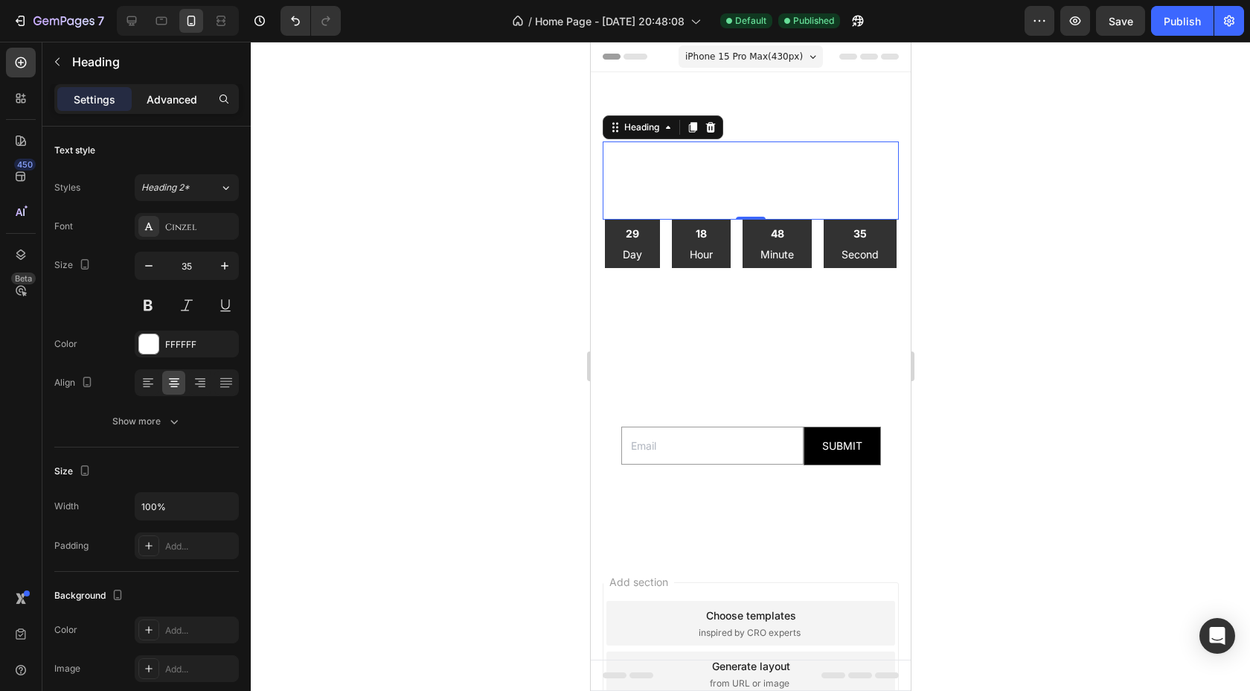
click at [182, 100] on p "Advanced" at bounding box center [172, 100] width 51 height 16
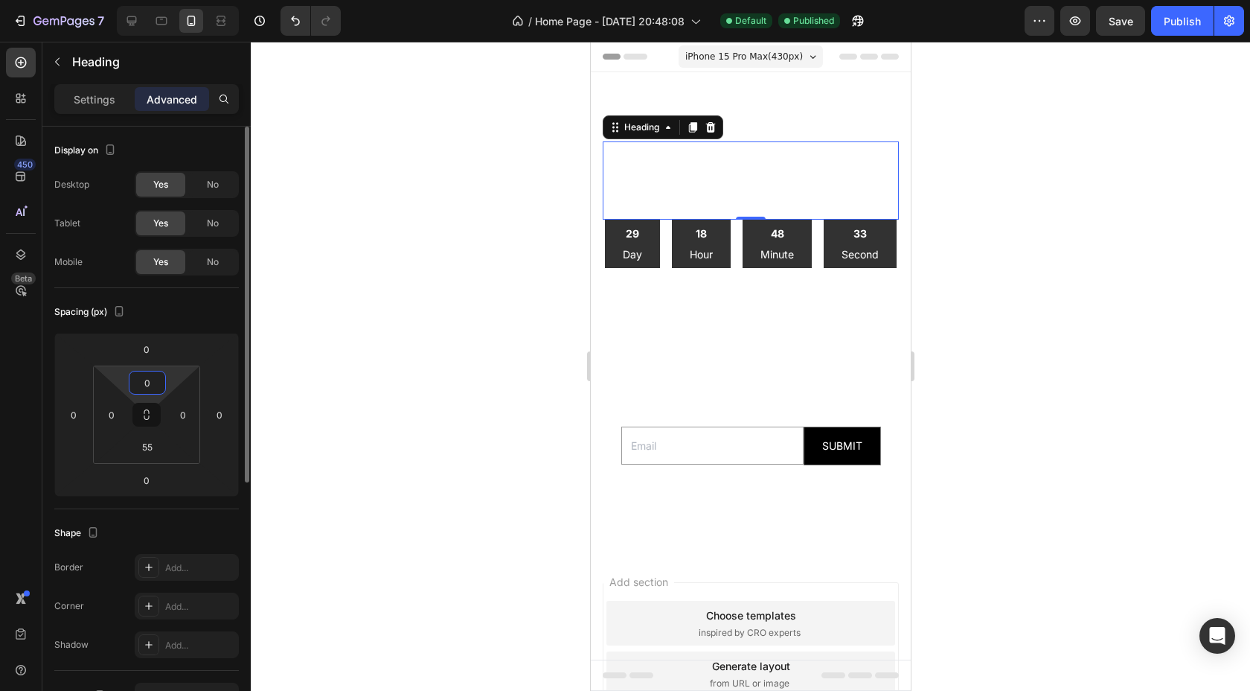
click at [150, 377] on input "0" at bounding box center [147, 382] width 30 height 22
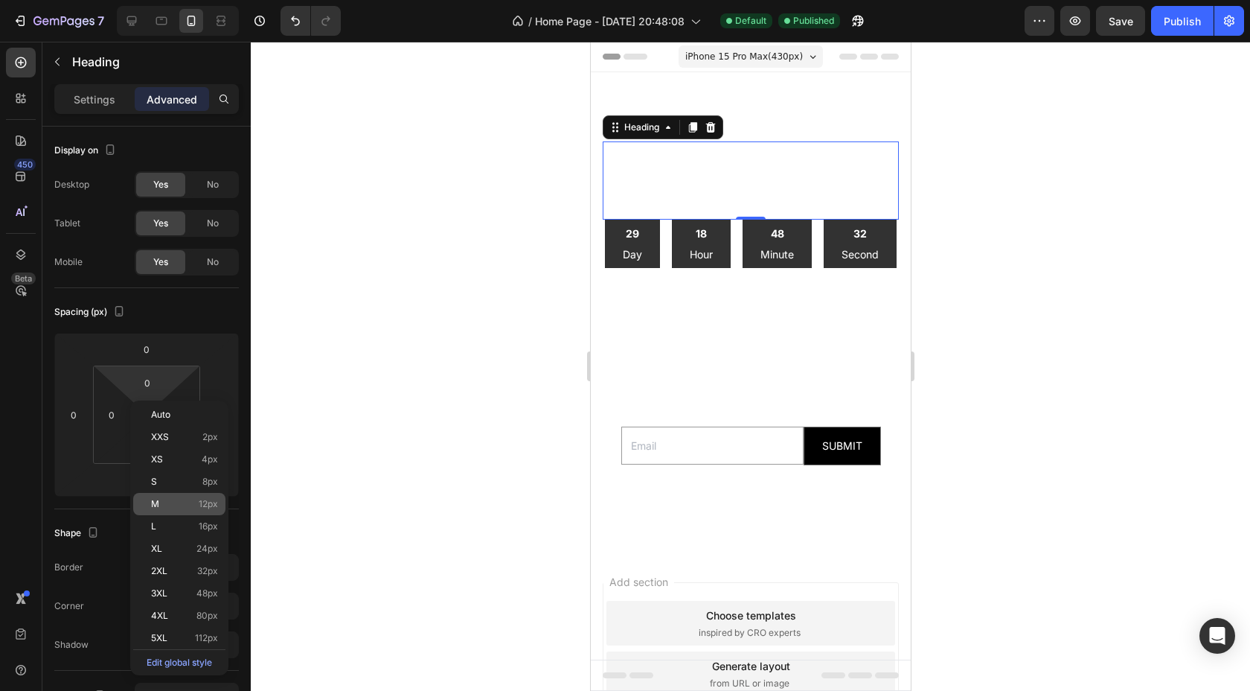
click at [185, 500] on p "M 12px" at bounding box center [184, 504] width 67 height 10
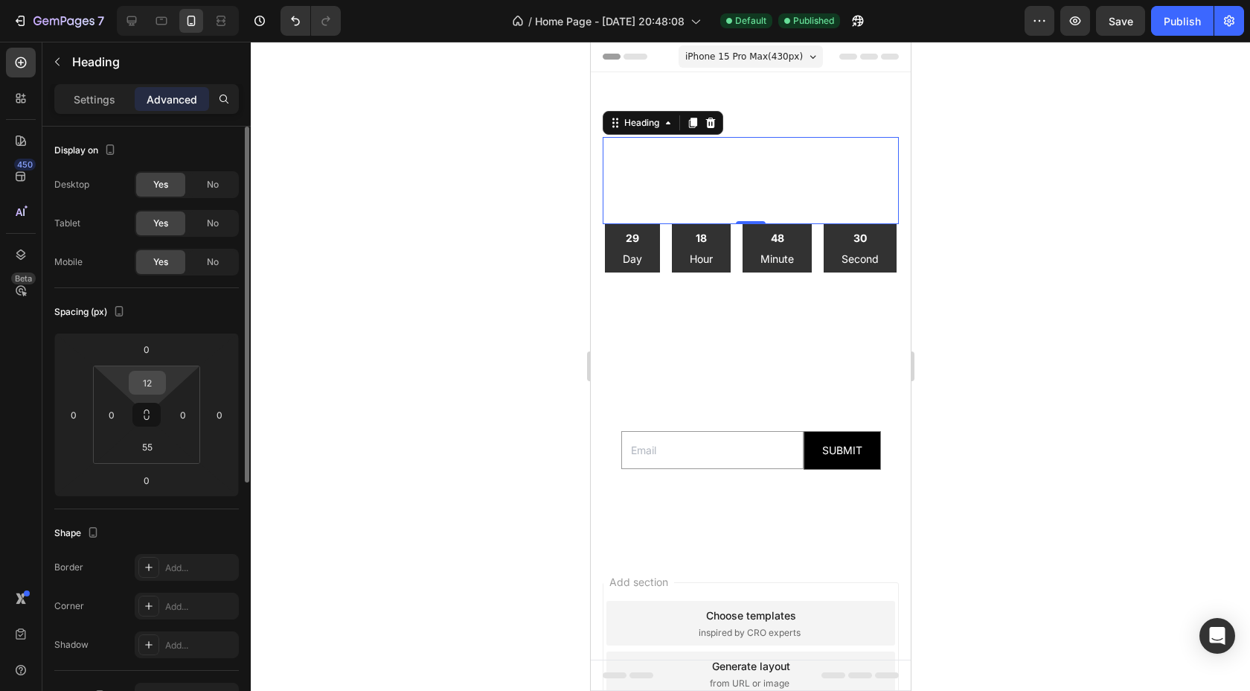
click at [147, 391] on input "12" at bounding box center [147, 382] width 30 height 22
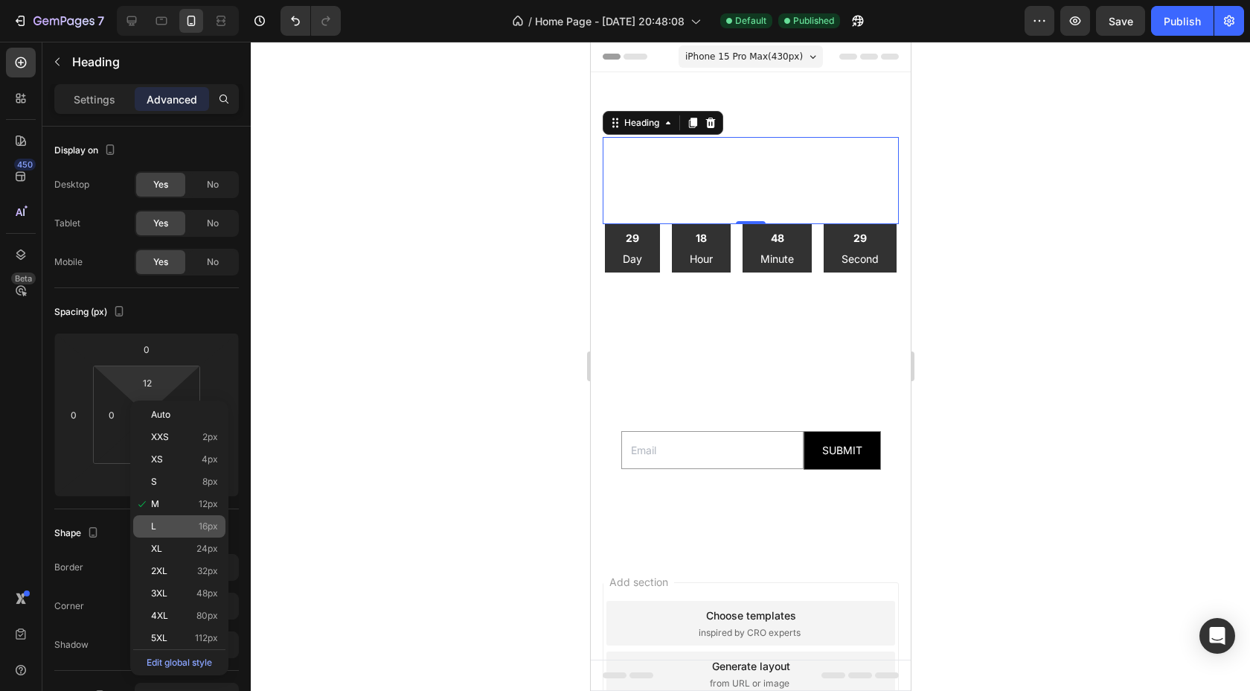
click at [179, 523] on p "L 16px" at bounding box center [184, 526] width 67 height 10
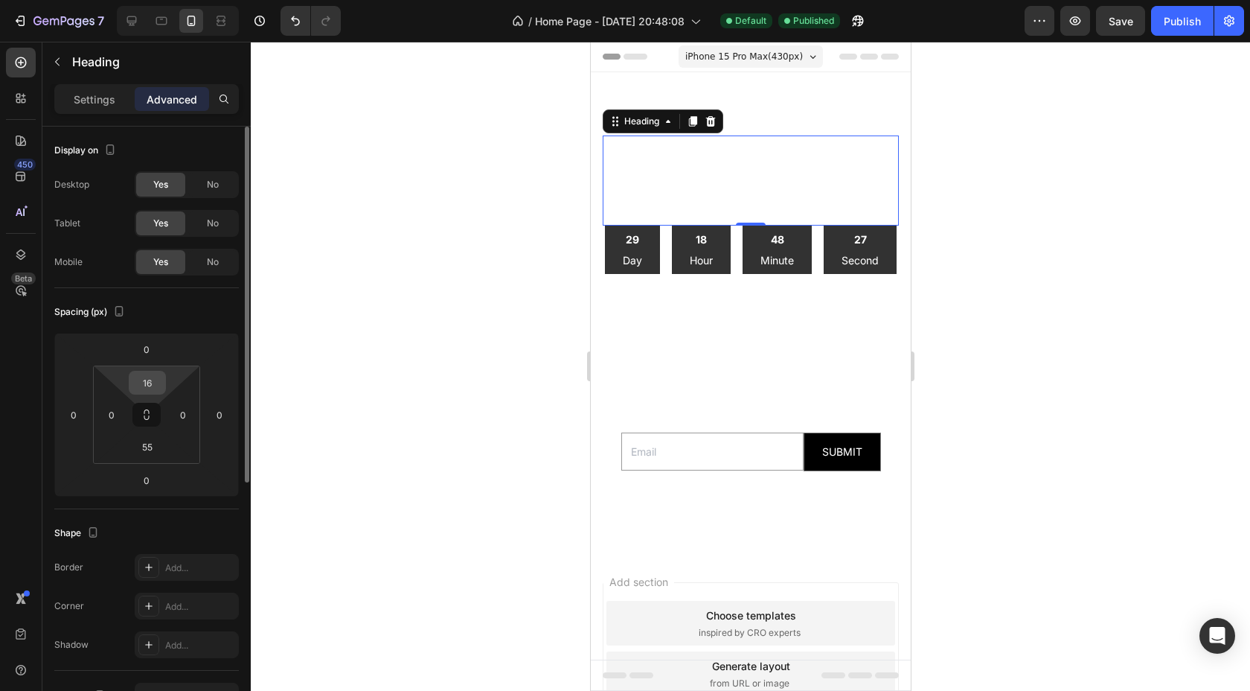
click at [149, 386] on input "16" at bounding box center [147, 382] width 30 height 22
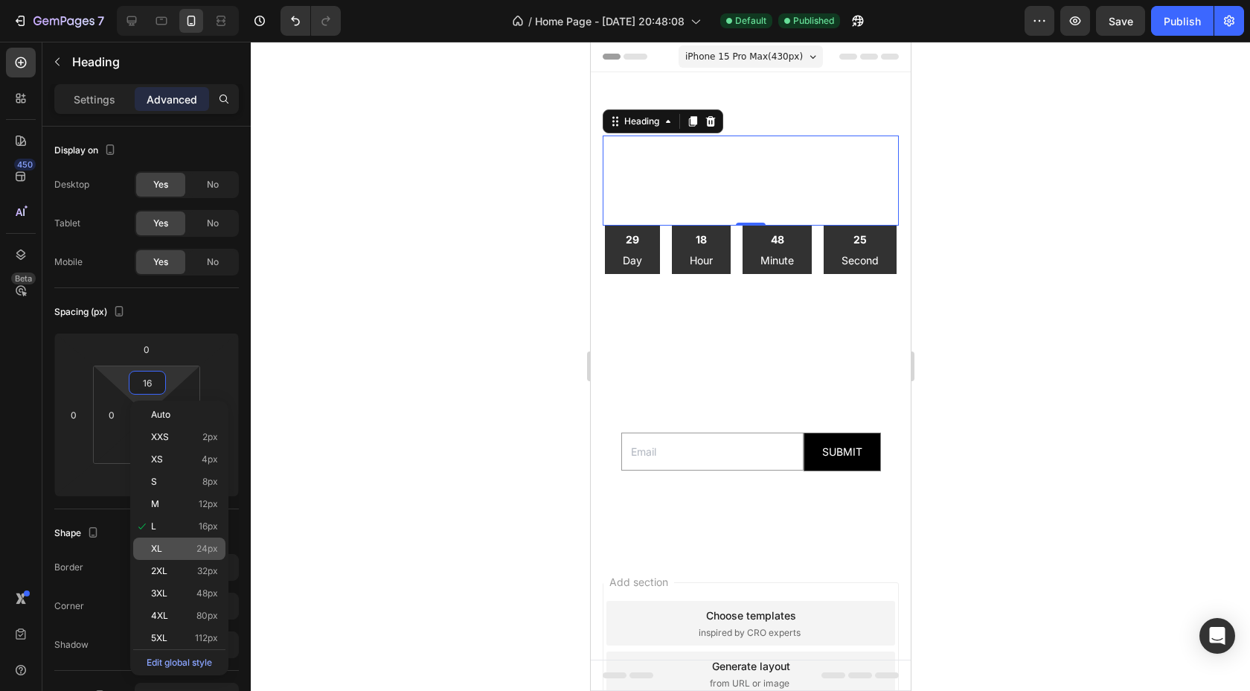
click at [167, 541] on div "XL 24px" at bounding box center [179, 548] width 92 height 22
type input "24"
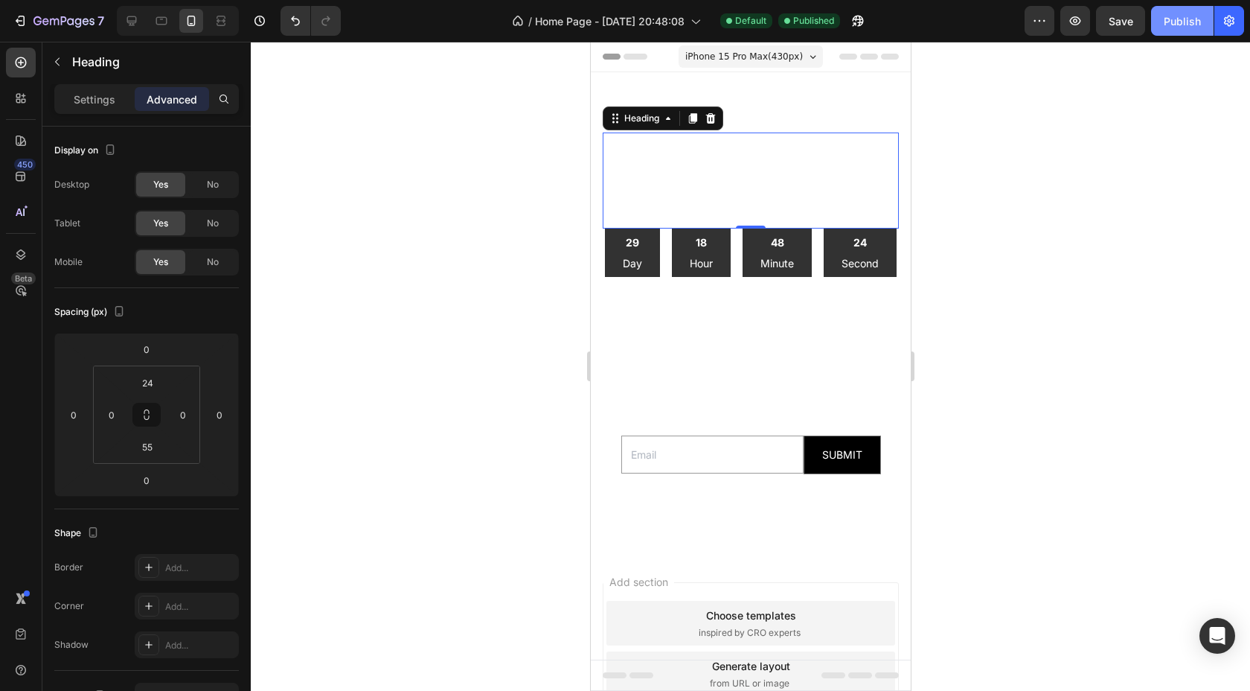
click at [1157, 27] on button "Publish" at bounding box center [1182, 21] width 63 height 30
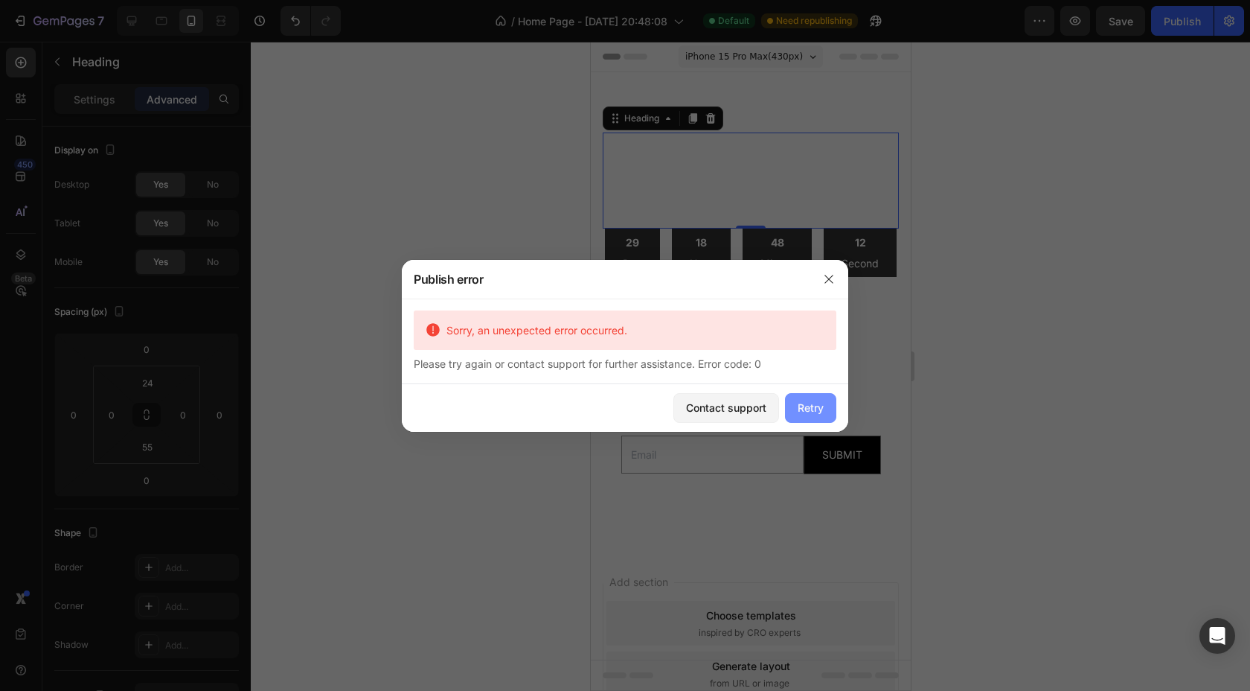
click at [805, 403] on div "Retry" at bounding box center [811, 408] width 26 height 16
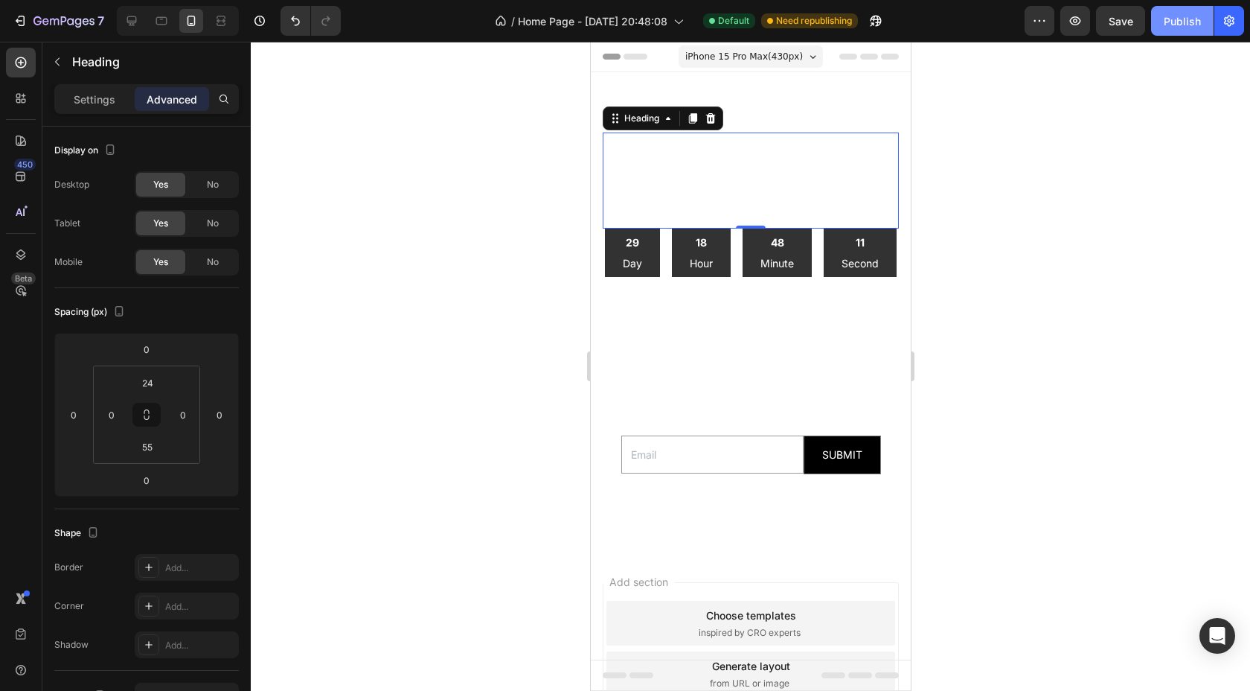
click at [1189, 33] on button "Publish" at bounding box center [1182, 21] width 63 height 30
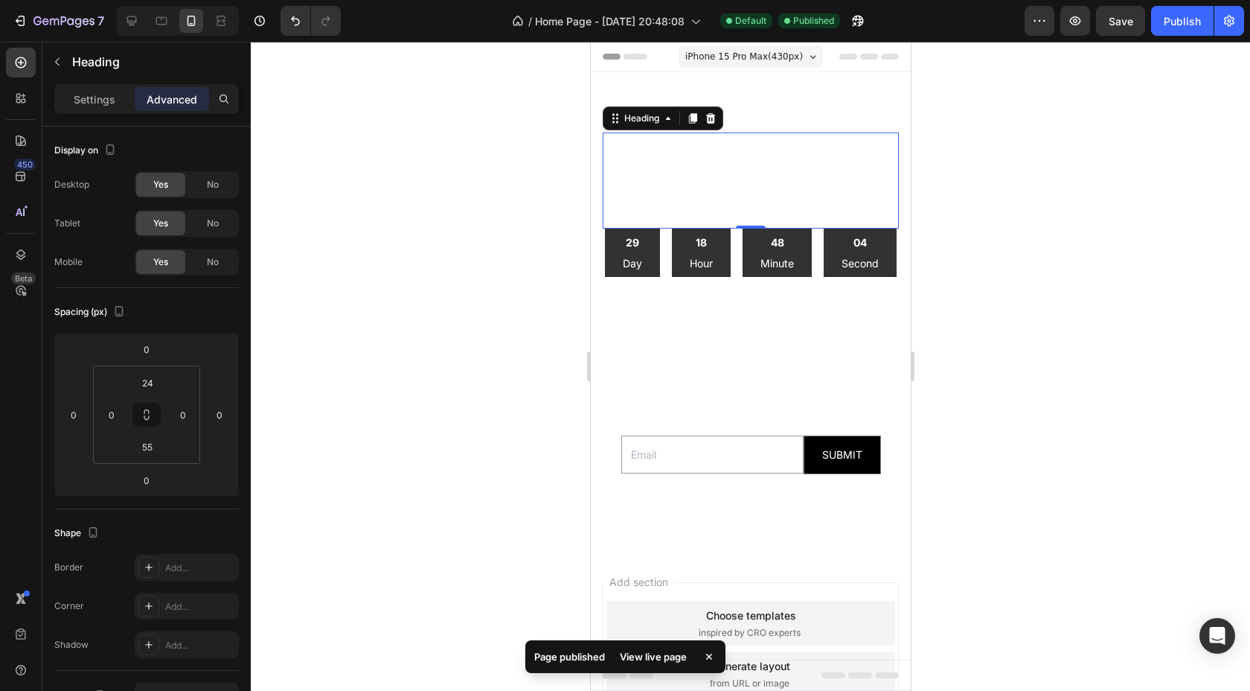
click at [1008, 203] on div at bounding box center [750, 366] width 999 height 649
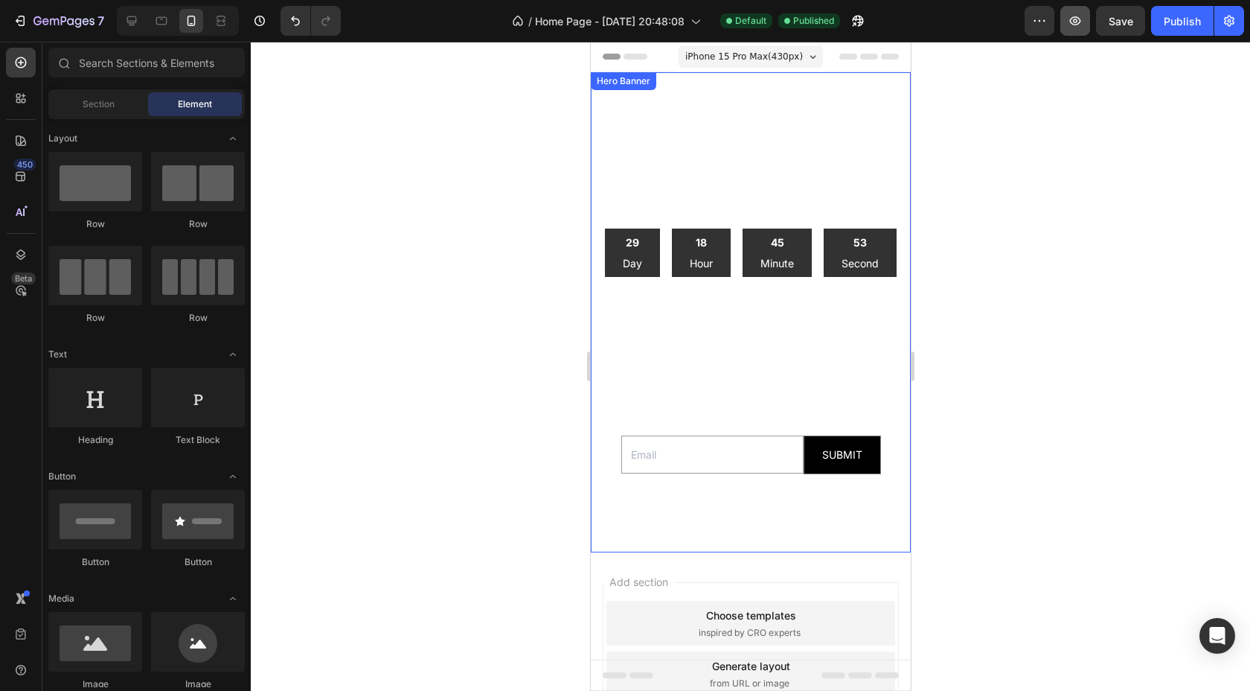
click at [1078, 33] on button "button" at bounding box center [1076, 21] width 30 height 30
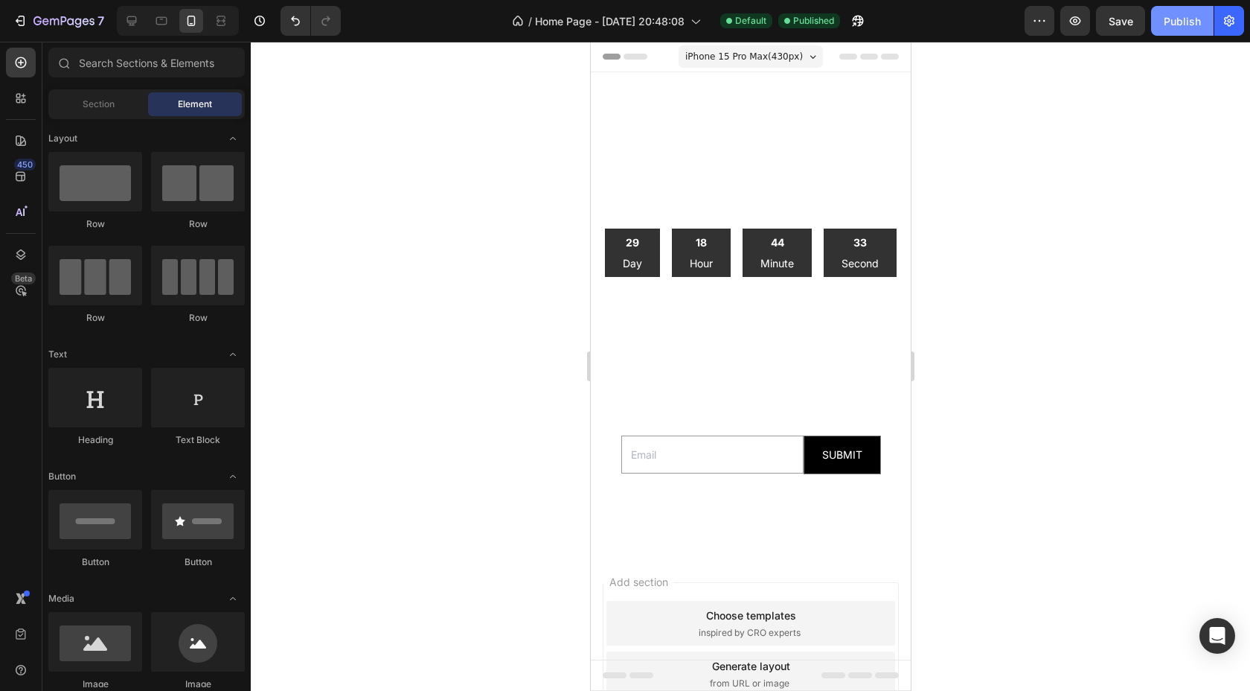
click at [1175, 22] on div "Publish" at bounding box center [1182, 21] width 37 height 16
click at [19, 22] on icon "button" at bounding box center [20, 20] width 15 height 15
